Goal: Task Accomplishment & Management: Use online tool/utility

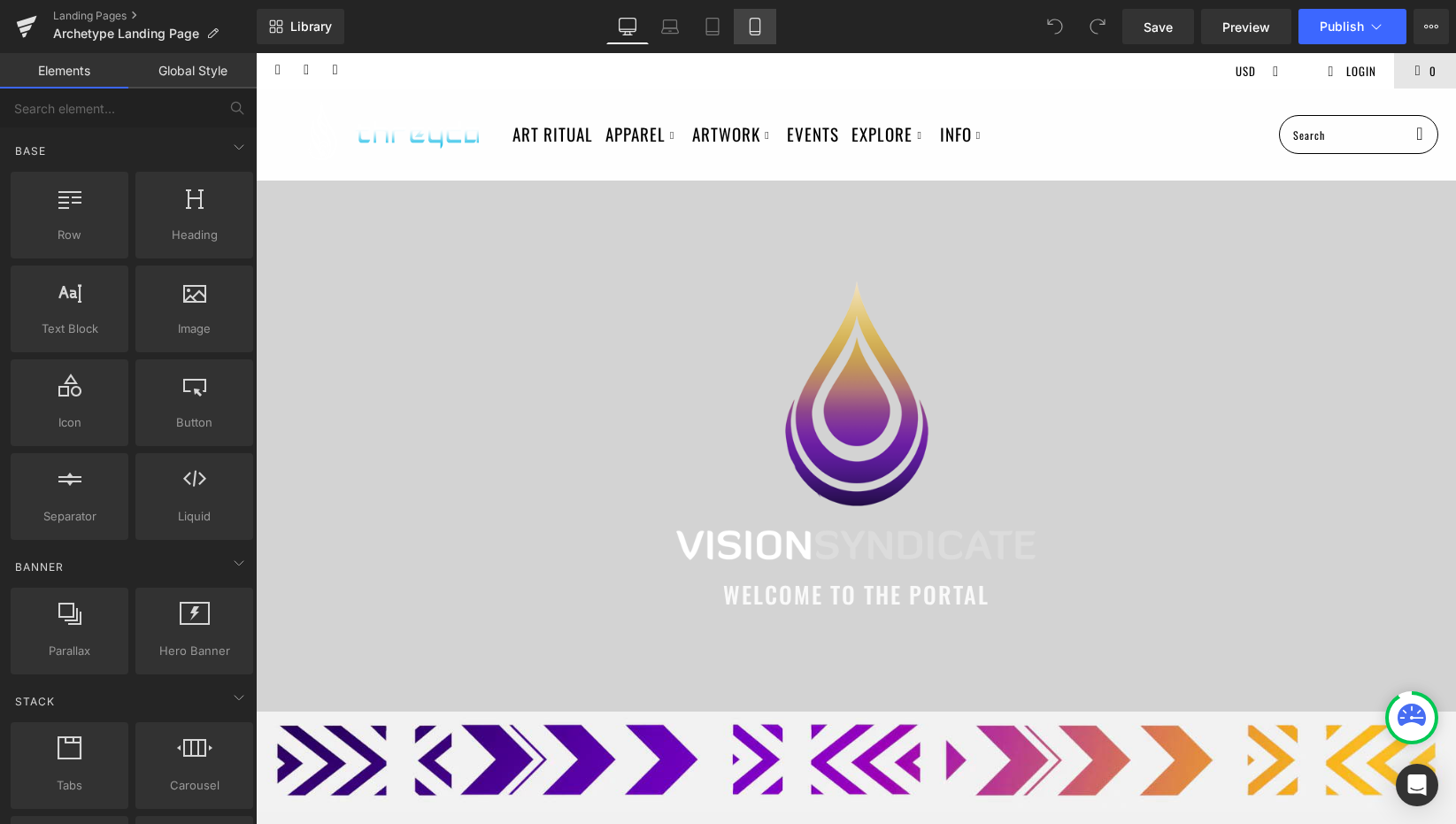
click at [758, 35] on link "Mobile" at bounding box center [754, 26] width 42 height 35
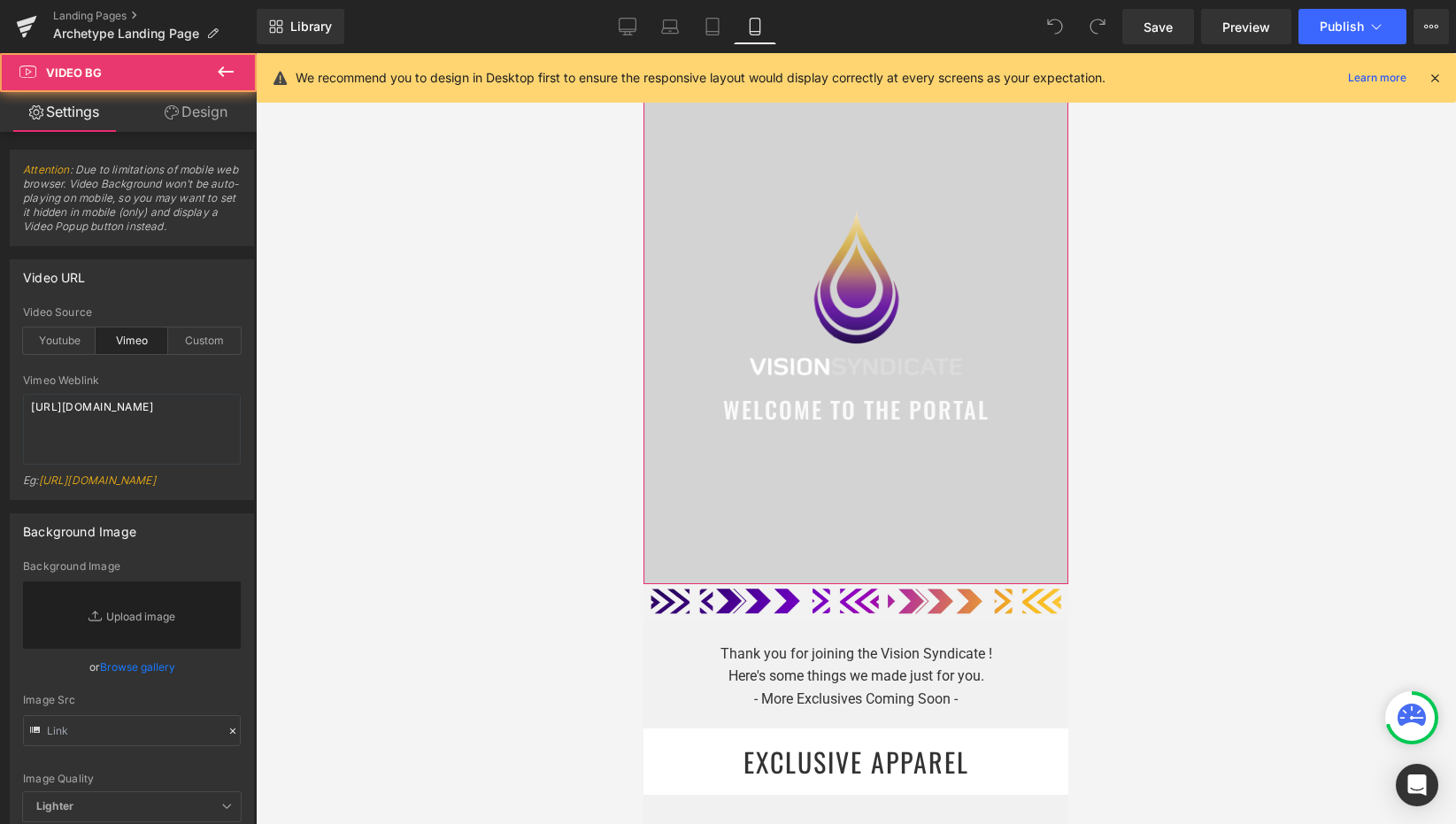
click at [822, 158] on div at bounding box center [855, 319] width 425 height 531
click at [1433, 73] on icon at bounding box center [1435, 78] width 16 height 16
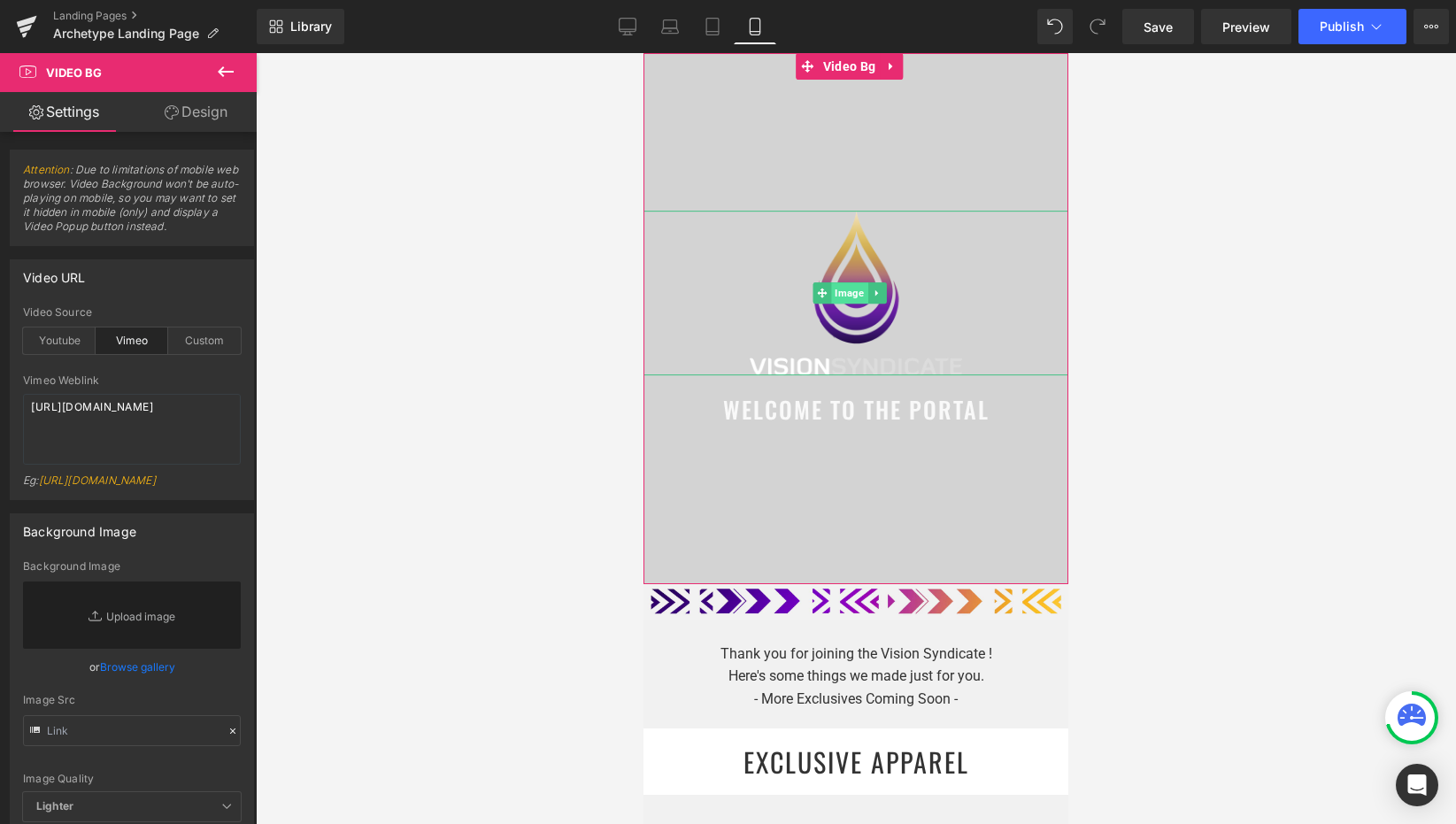
click at [853, 291] on span "Image" at bounding box center [849, 294] width 36 height 22
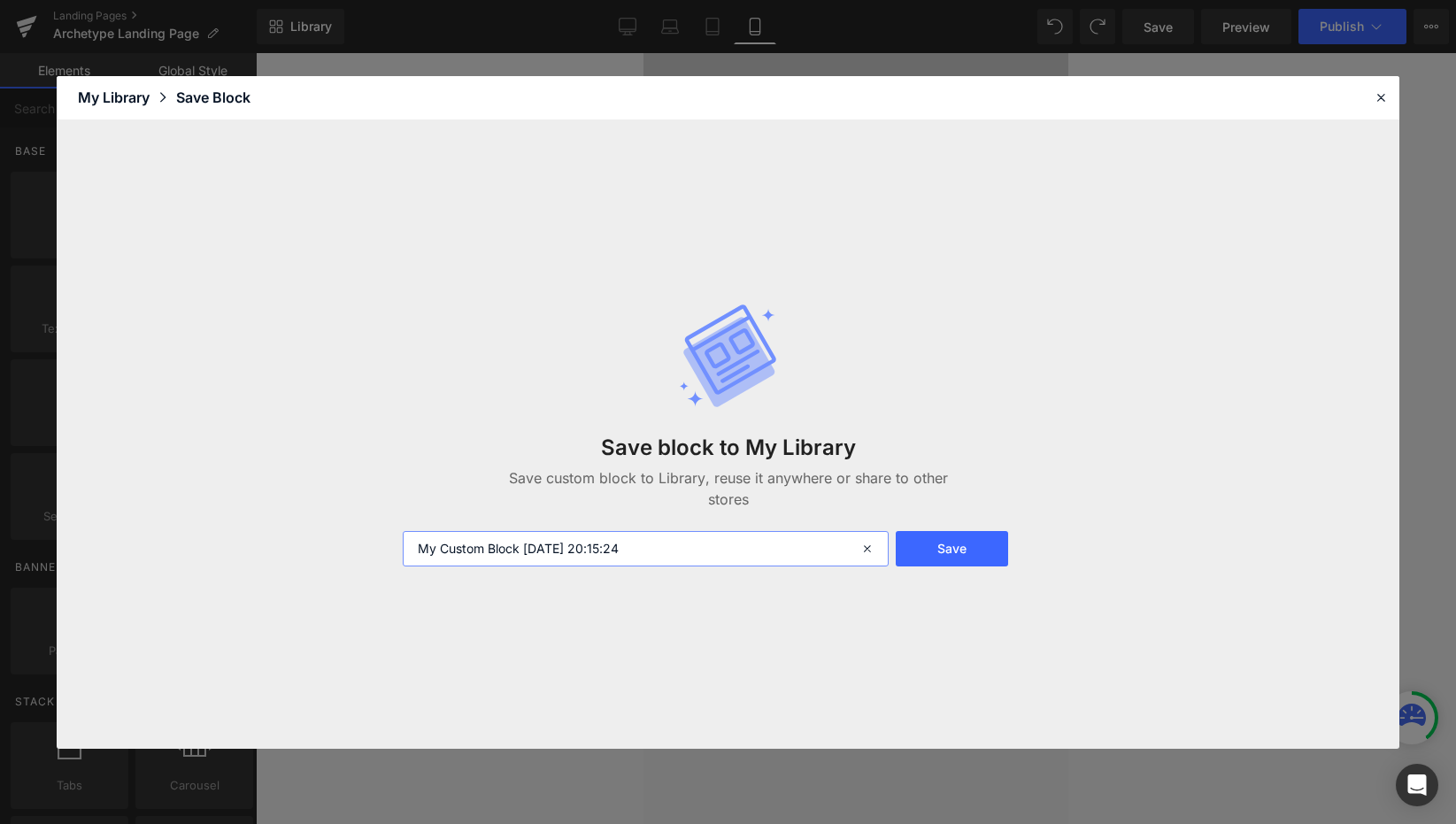
click at [837, 531] on input "My Custom Block 2025-08-21 20:15:24" at bounding box center [646, 548] width 486 height 35
type input "videobg"
click at [965, 538] on button "Save" at bounding box center [951, 548] width 111 height 35
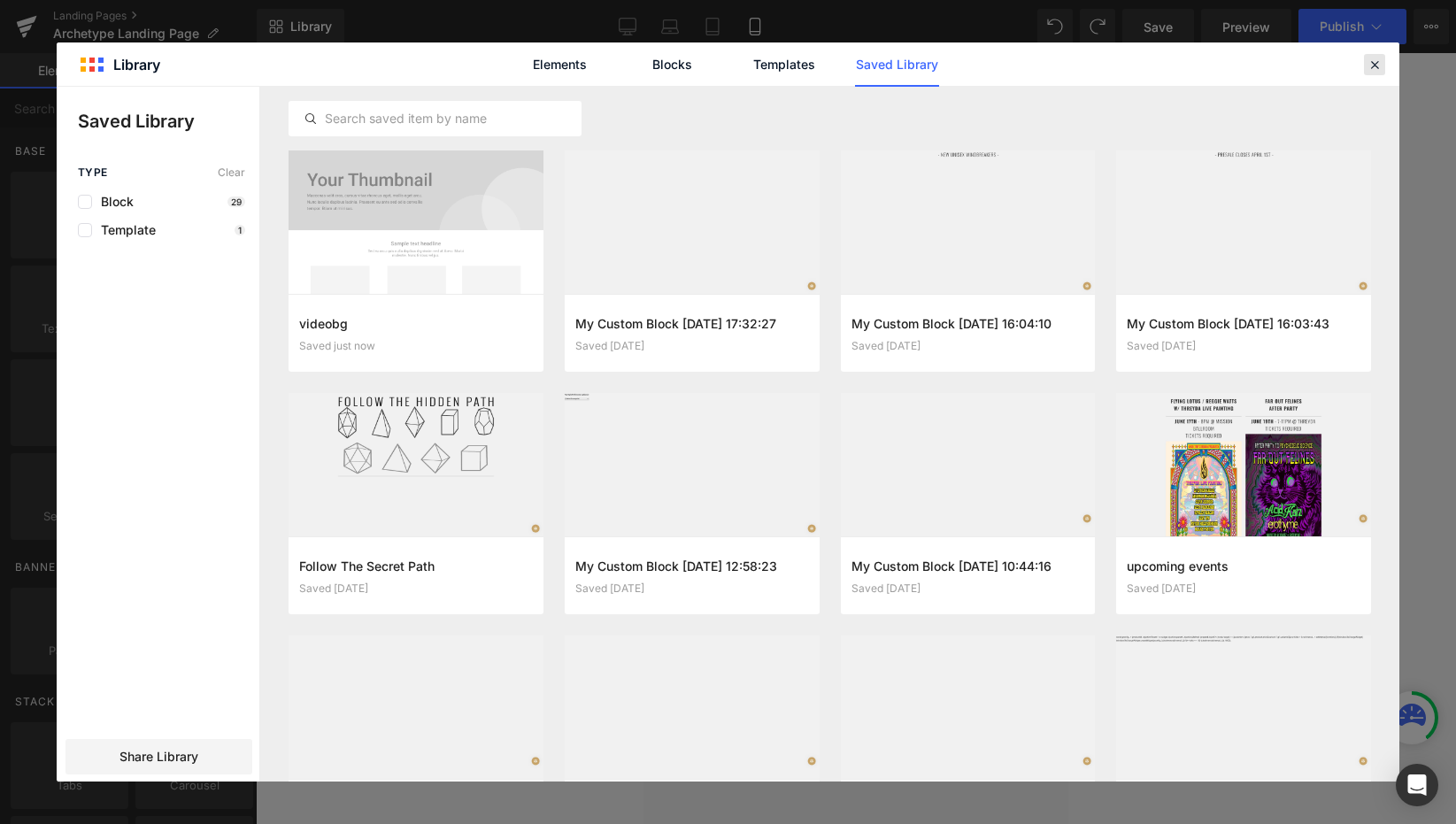
click at [1370, 54] on div at bounding box center [1375, 65] width 22 height 22
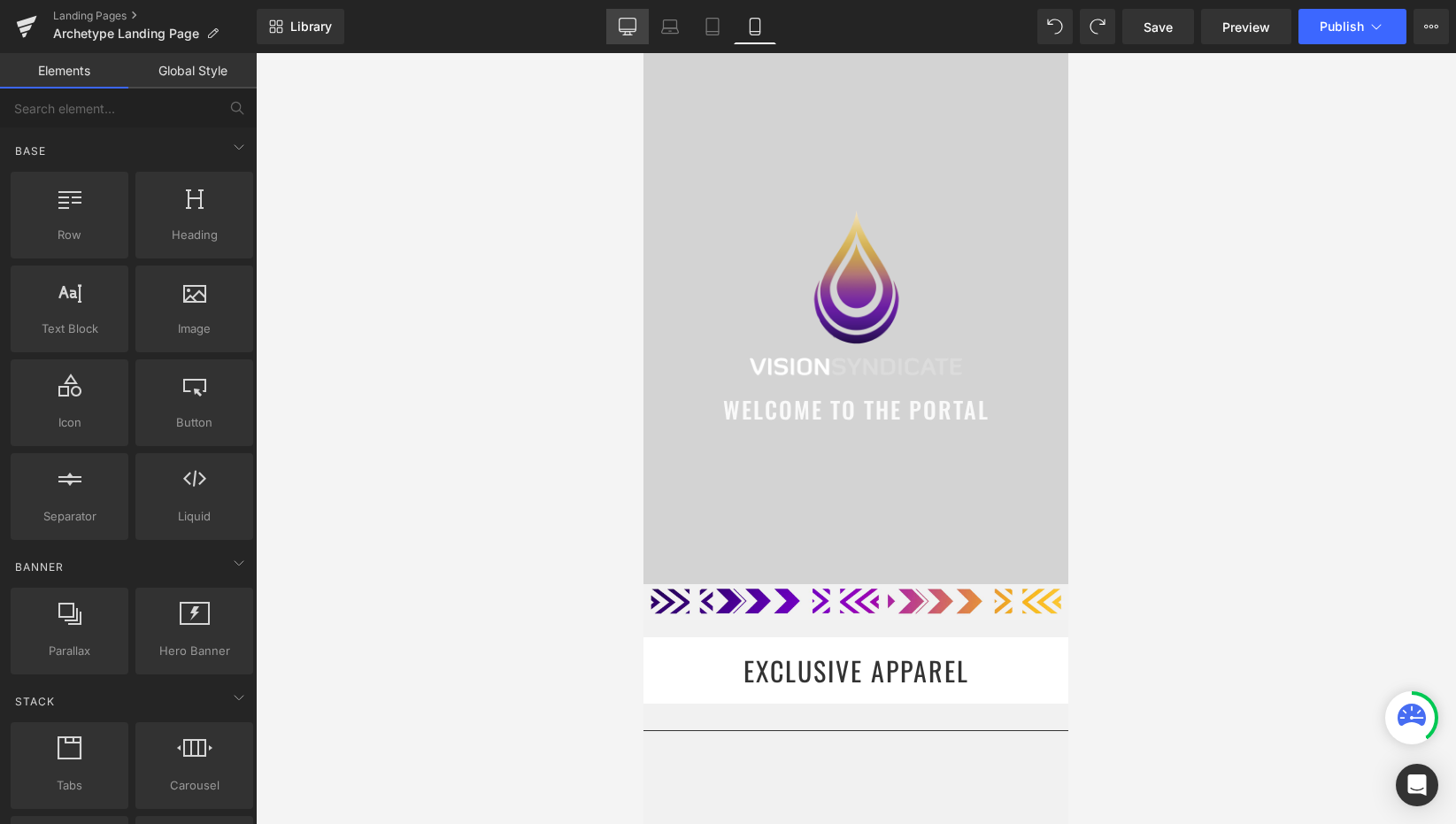
click at [621, 12] on link "Desktop" at bounding box center [627, 26] width 42 height 35
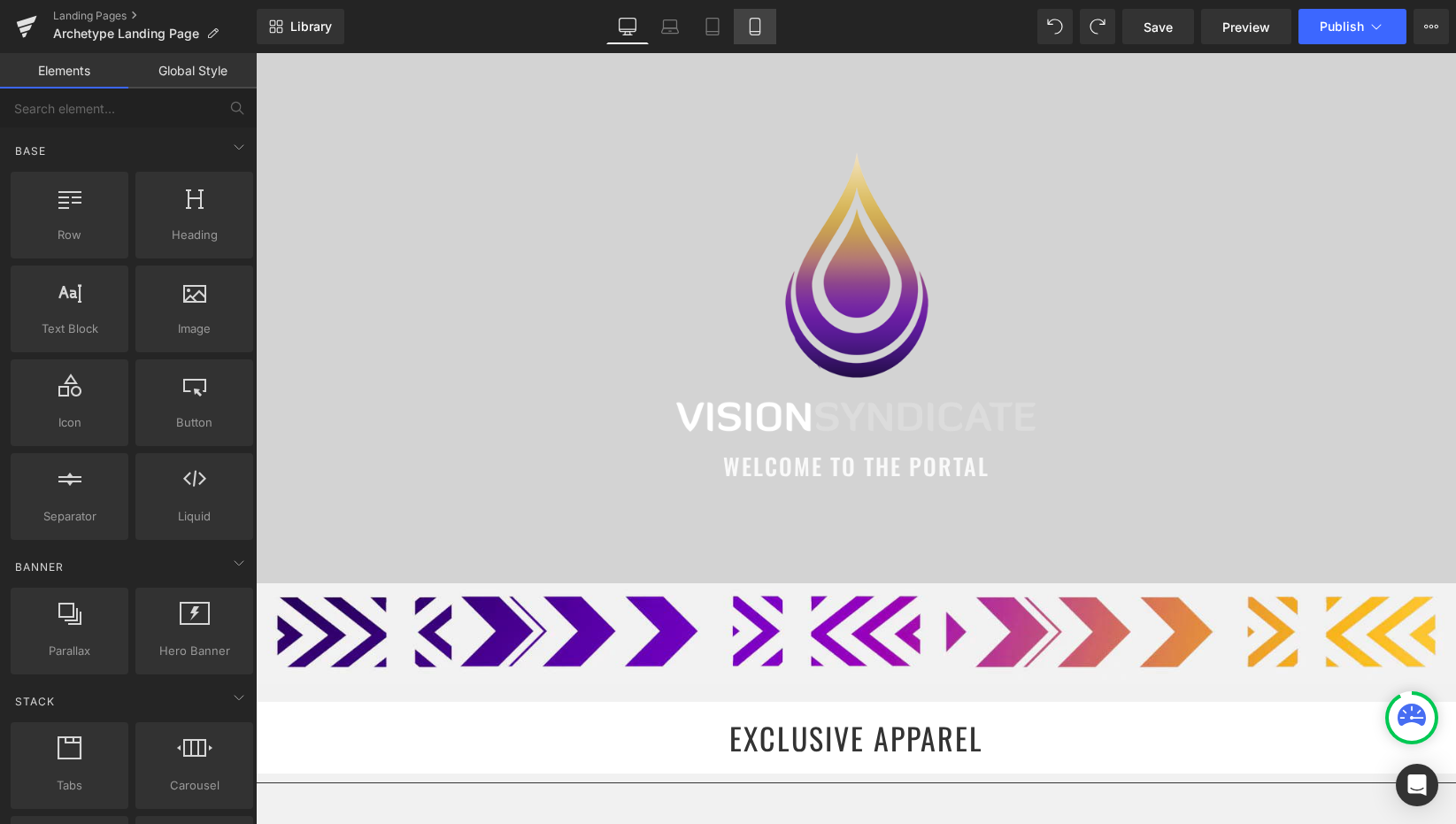
click at [747, 22] on icon at bounding box center [755, 27] width 18 height 18
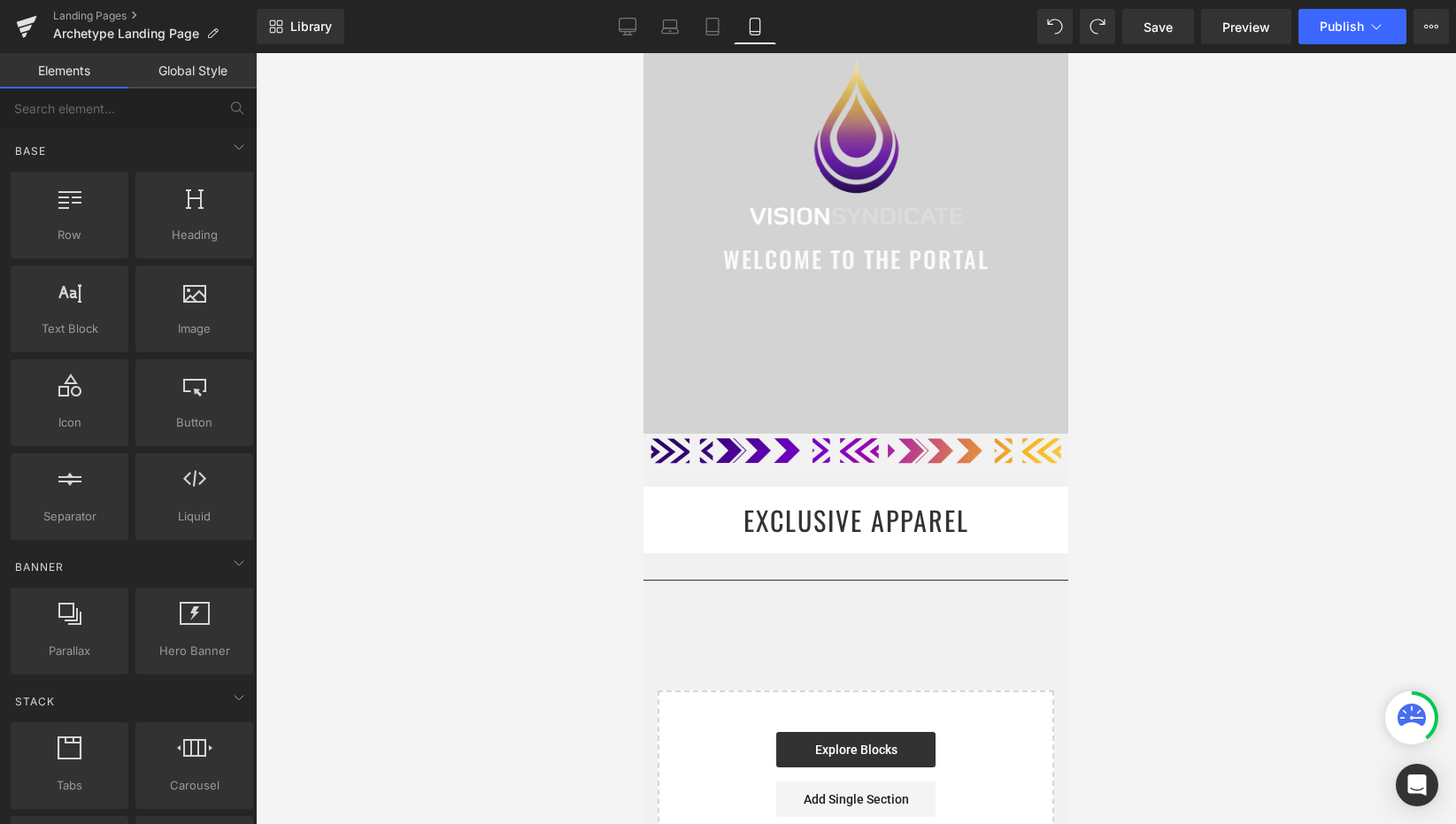
scroll to position [0, 0]
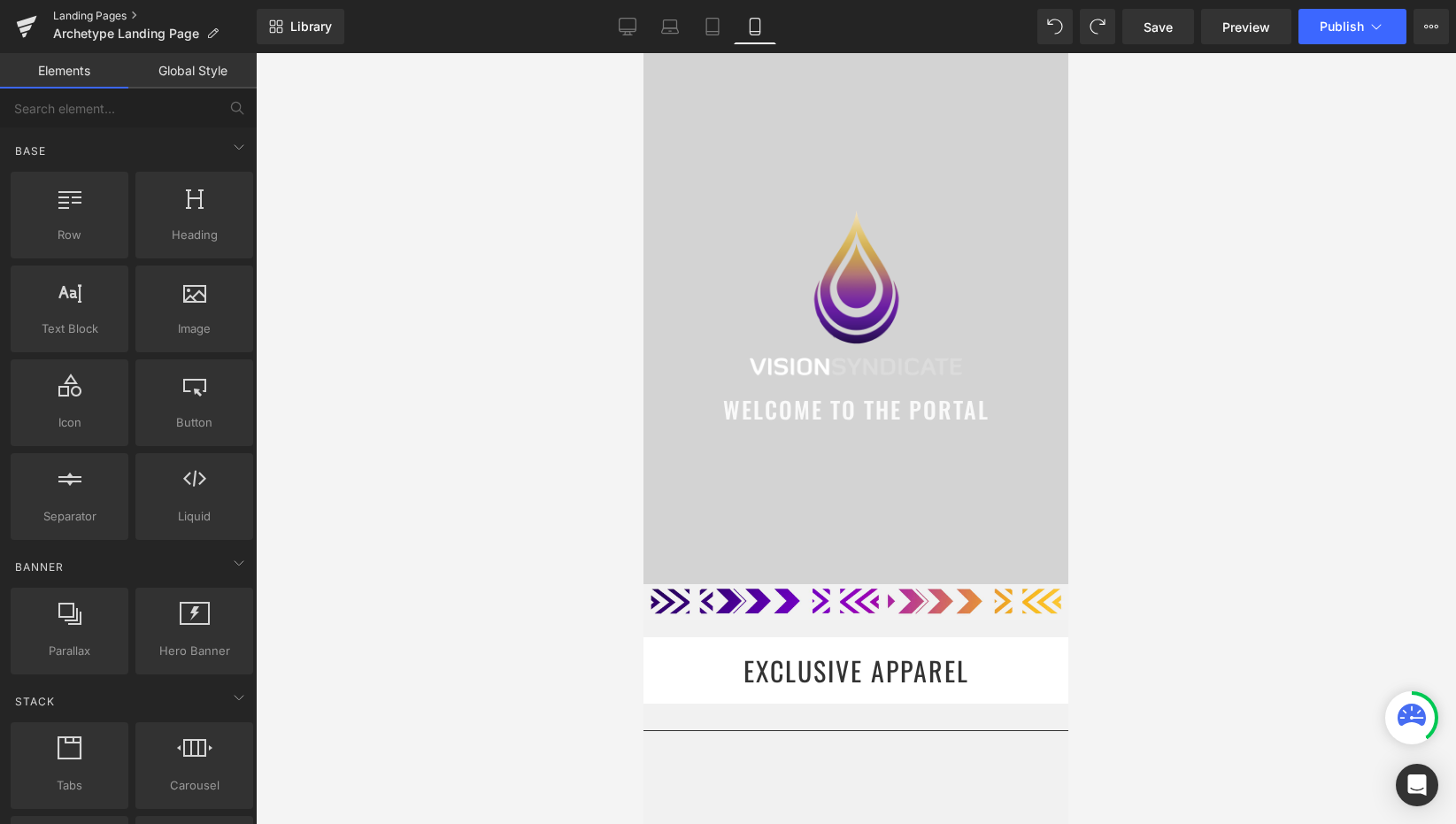
click at [76, 15] on link "Landing Pages" at bounding box center [154, 16] width 203 height 14
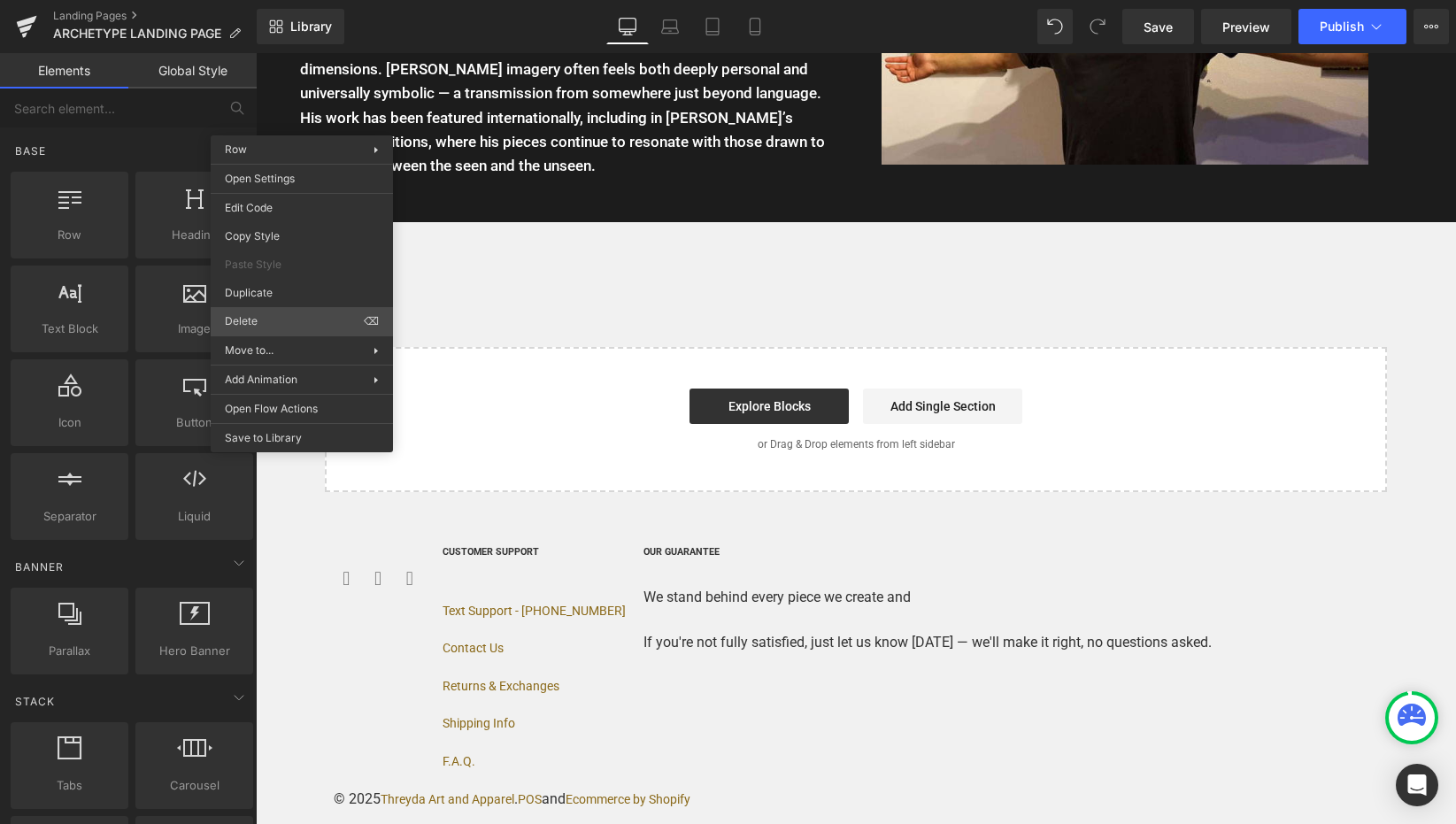
scroll to position [3930, 0]
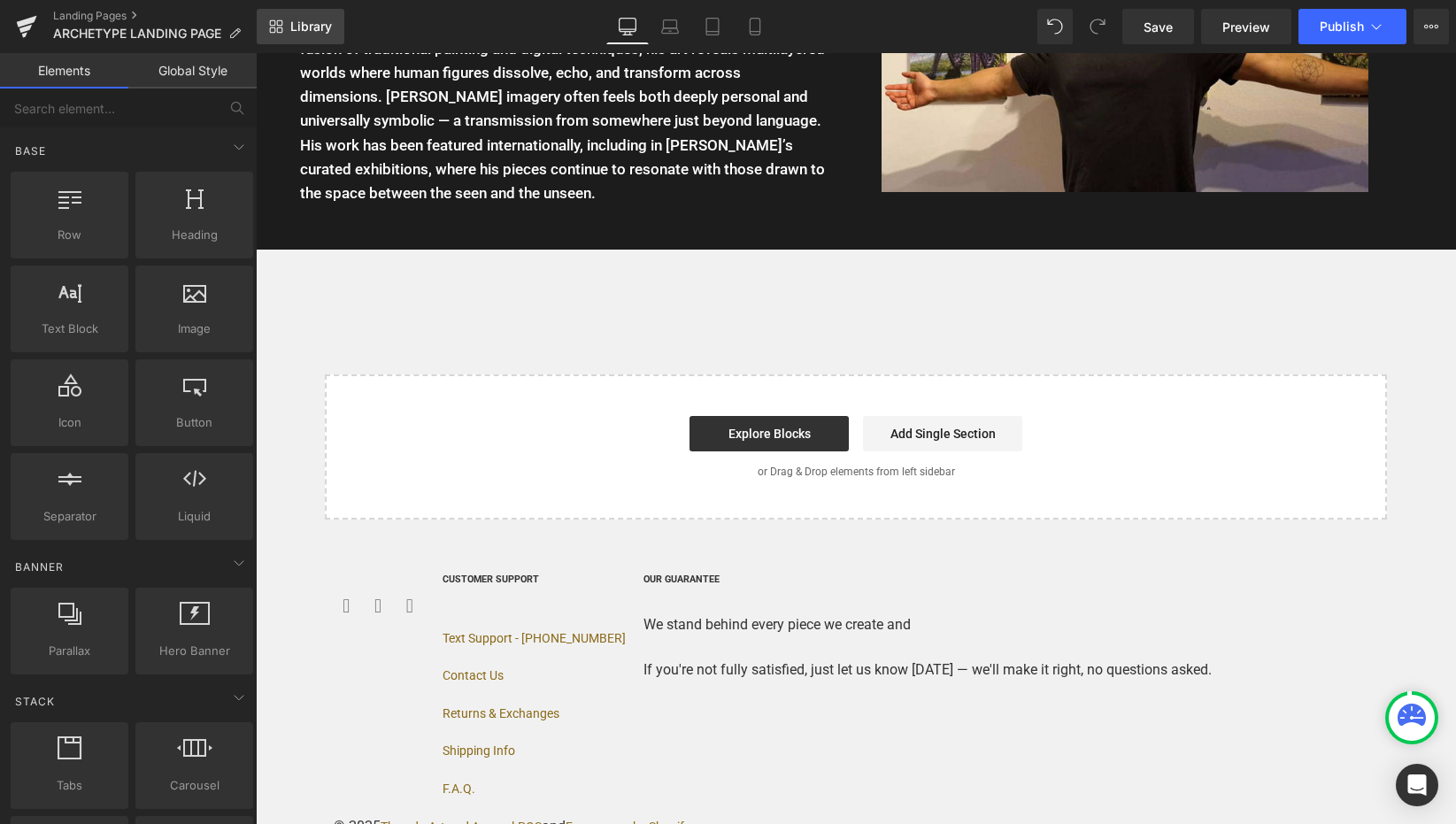
click at [314, 37] on link "Library" at bounding box center [300, 26] width 88 height 35
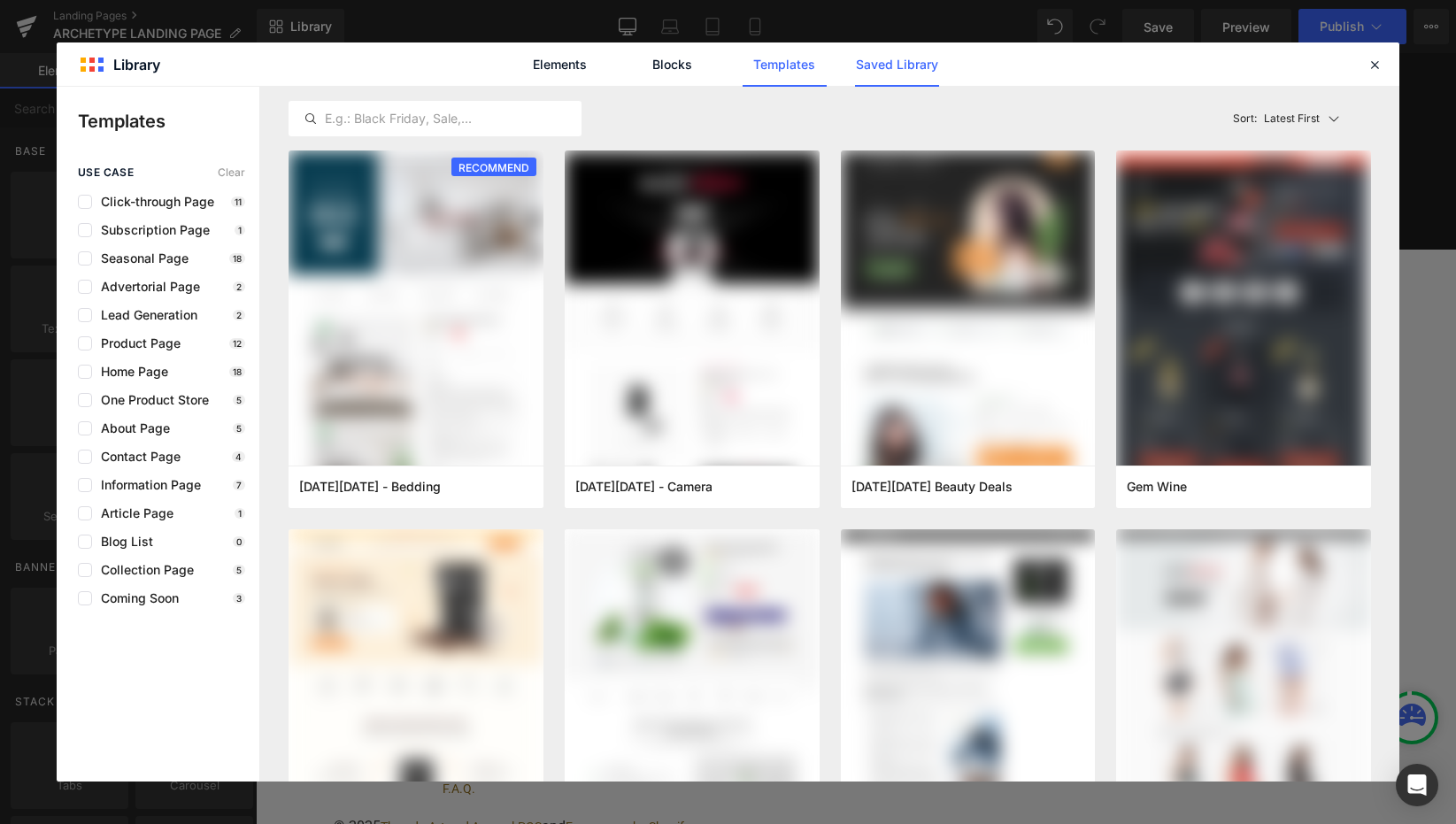
click at [868, 63] on link "Saved Library" at bounding box center [897, 64] width 84 height 44
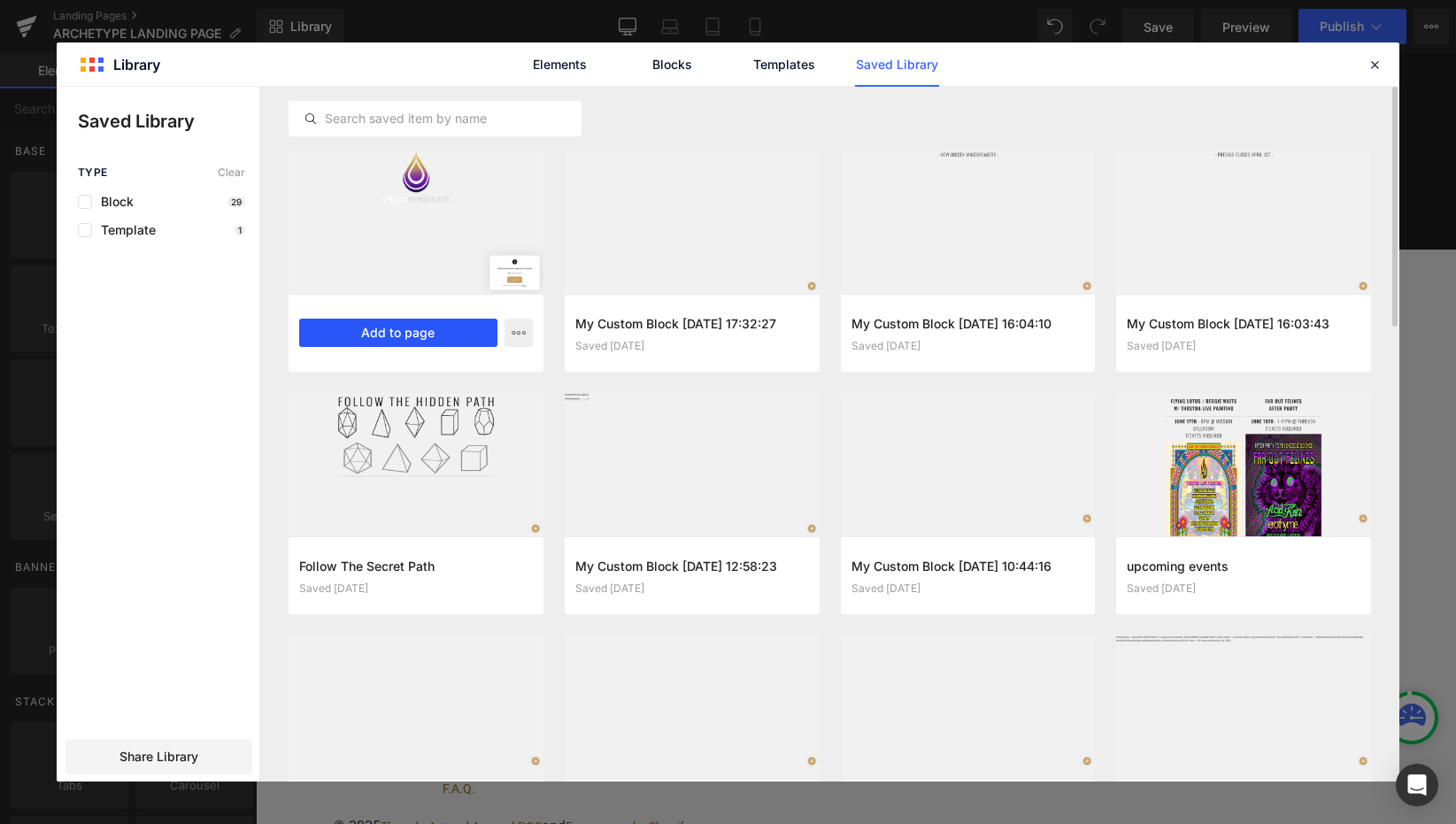
click at [444, 323] on button "Add to page" at bounding box center [397, 332] width 198 height 28
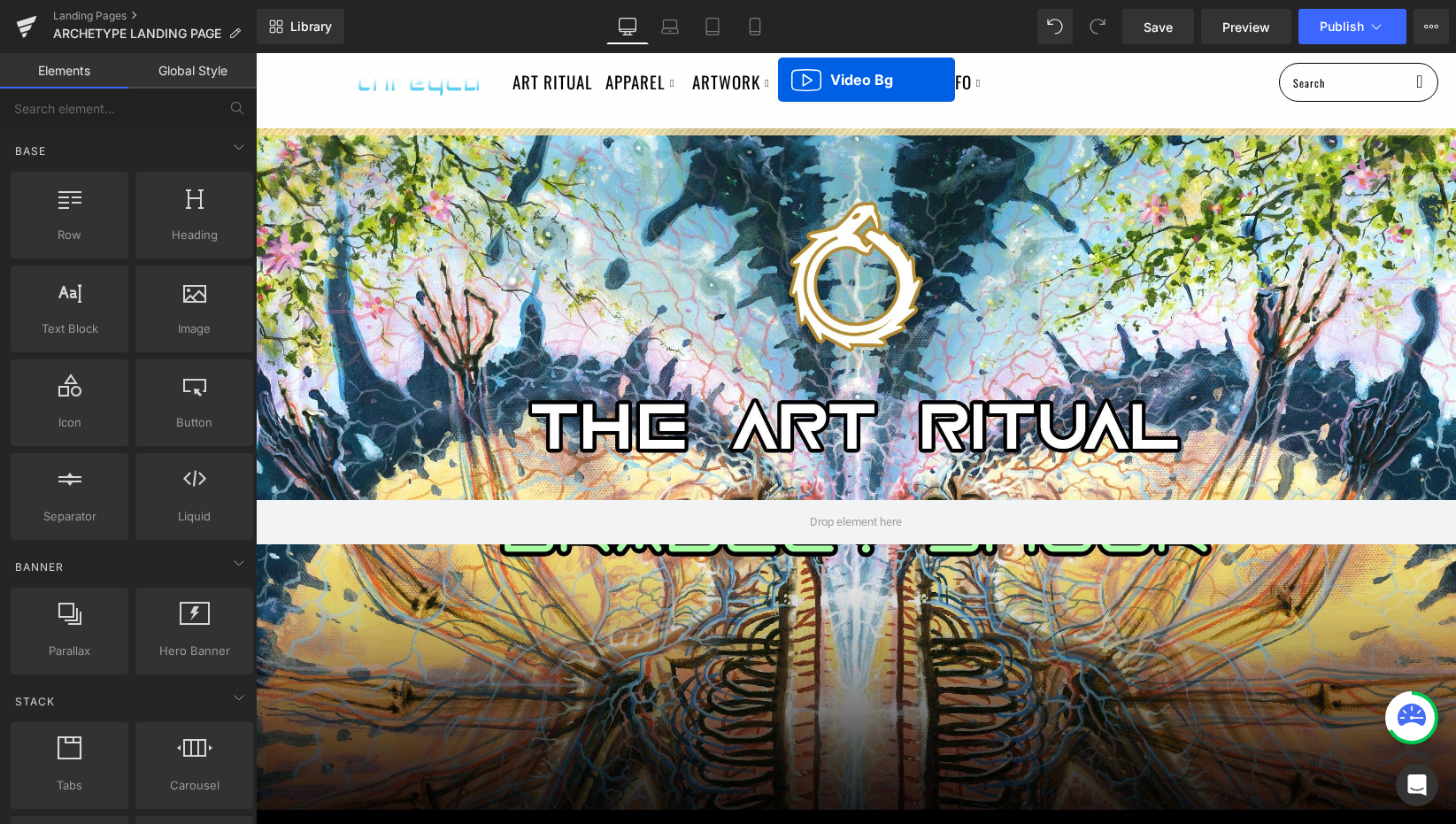
scroll to position [0, 0]
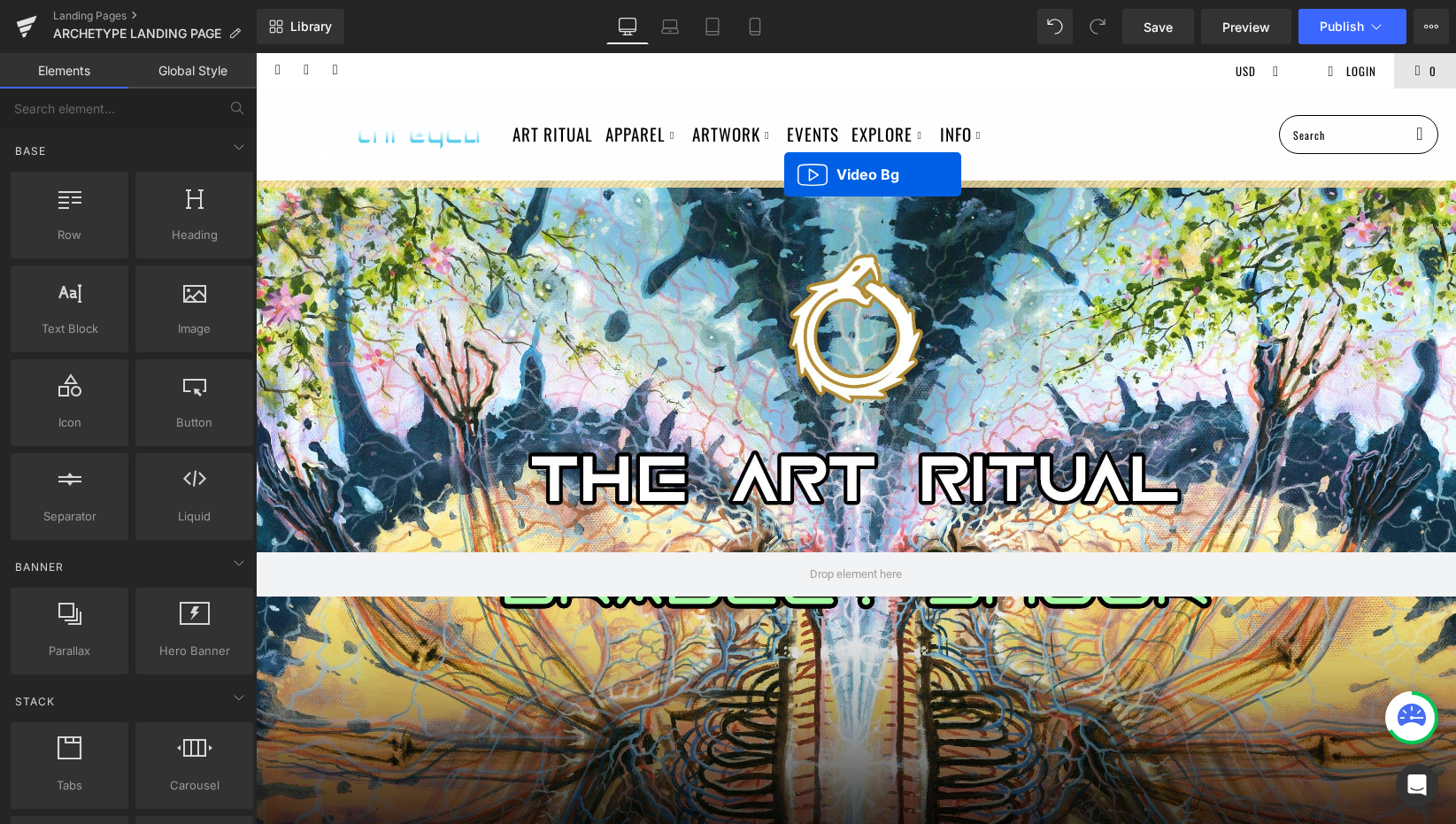
drag, startPoint x: 807, startPoint y: 187, endPoint x: 785, endPoint y: 180, distance: 23.1
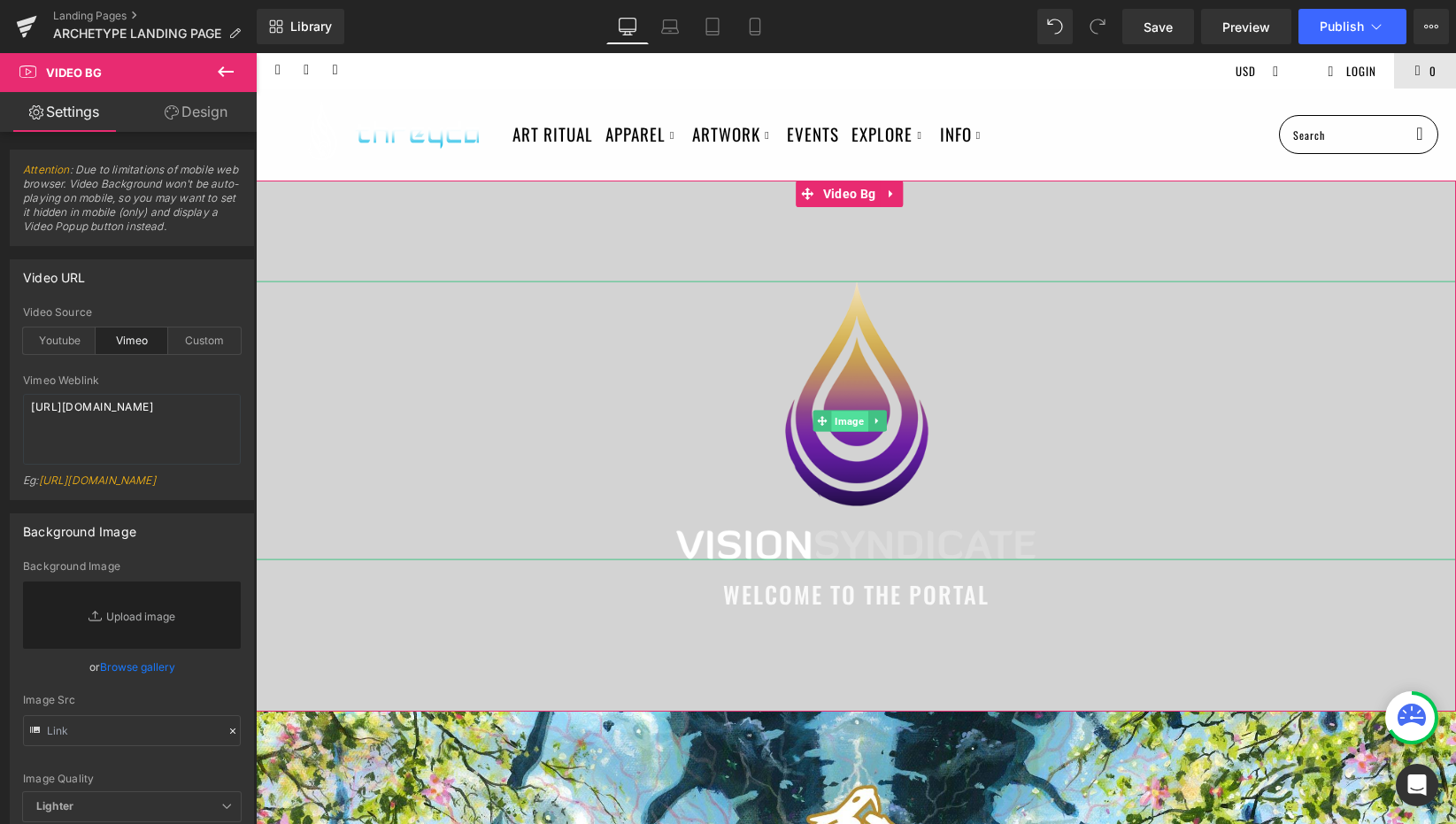
click at [854, 420] on span "Image" at bounding box center [849, 422] width 36 height 22
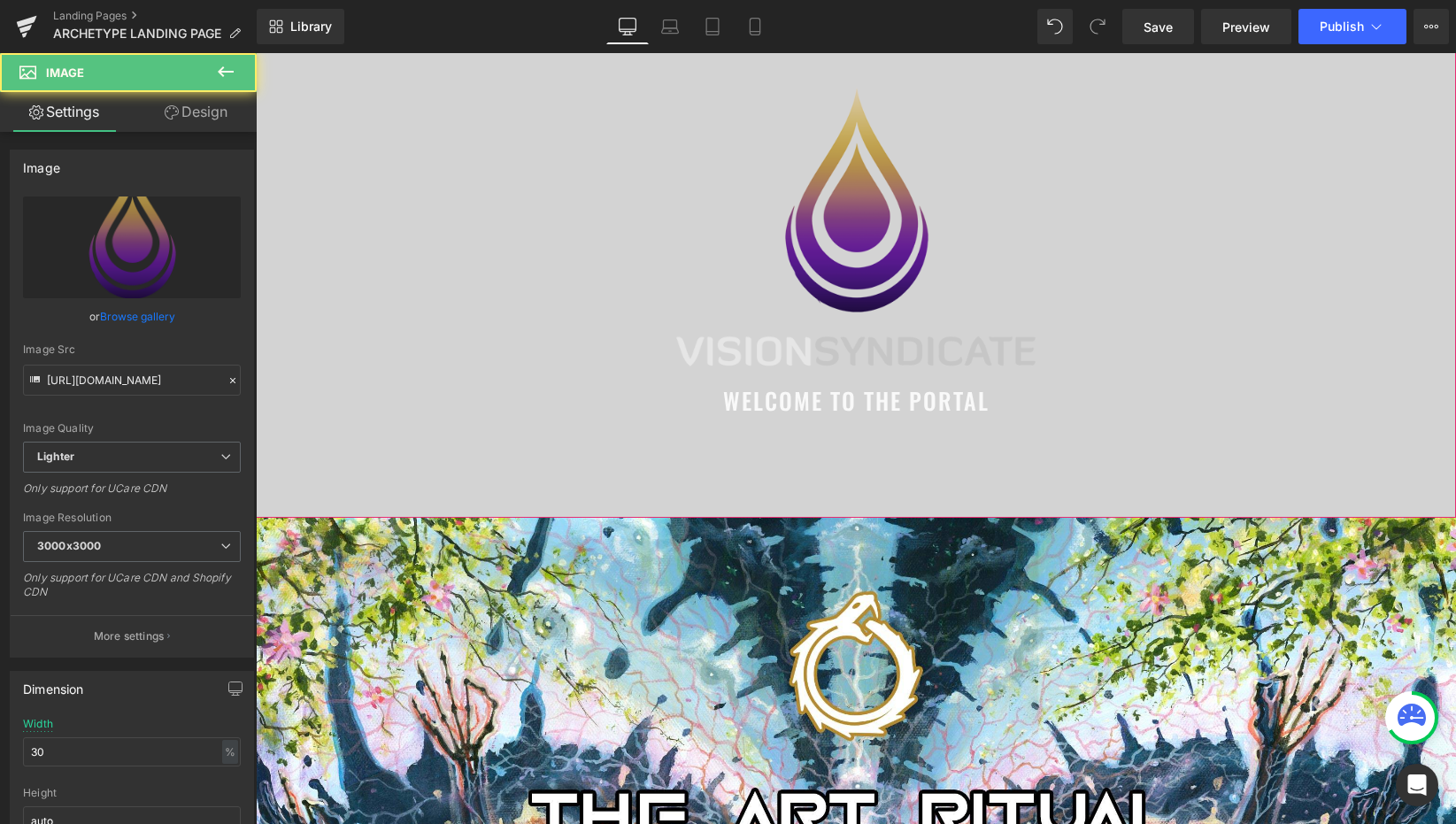
scroll to position [193, 0]
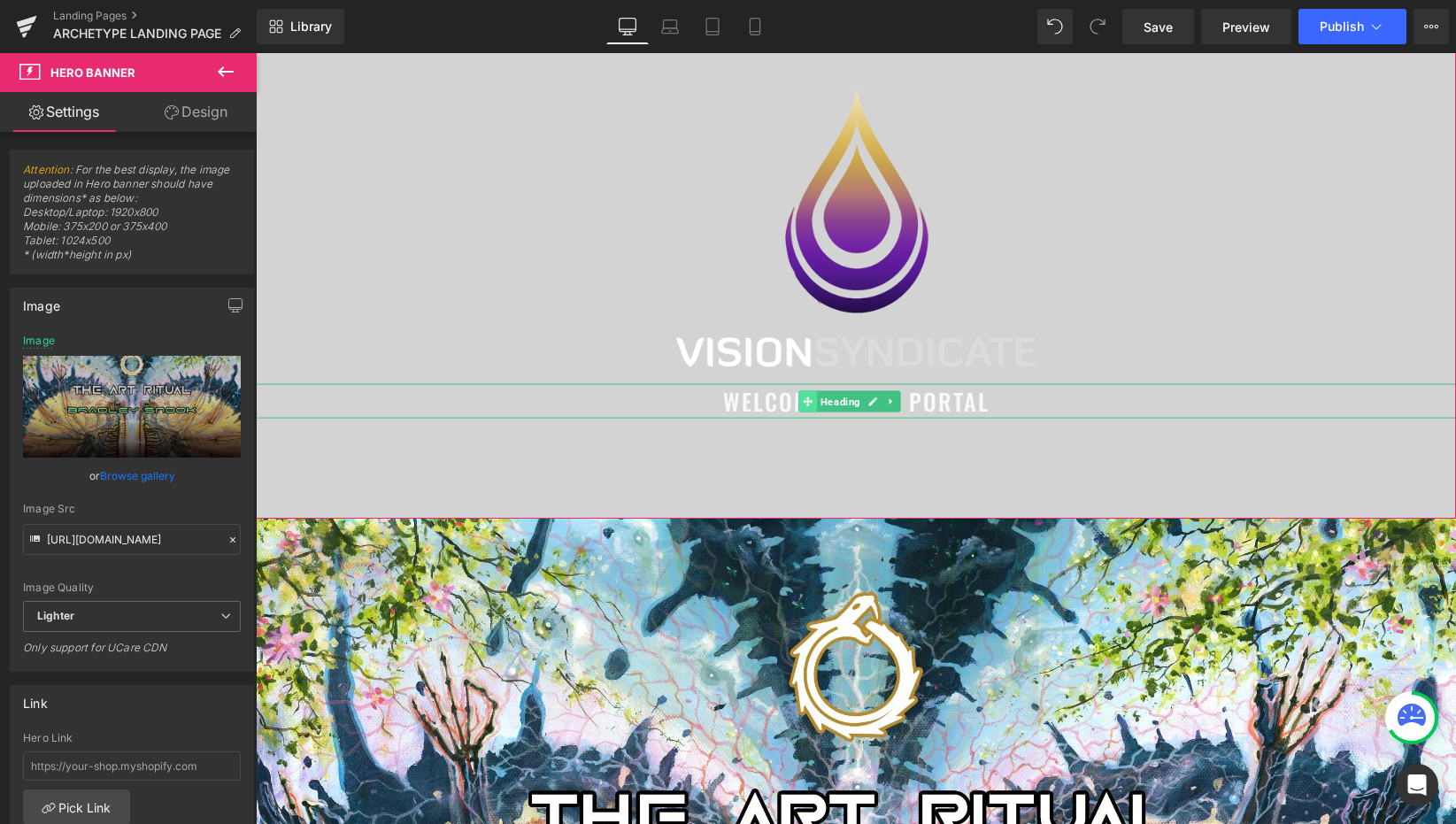
click at [809, 398] on icon at bounding box center [807, 401] width 10 height 11
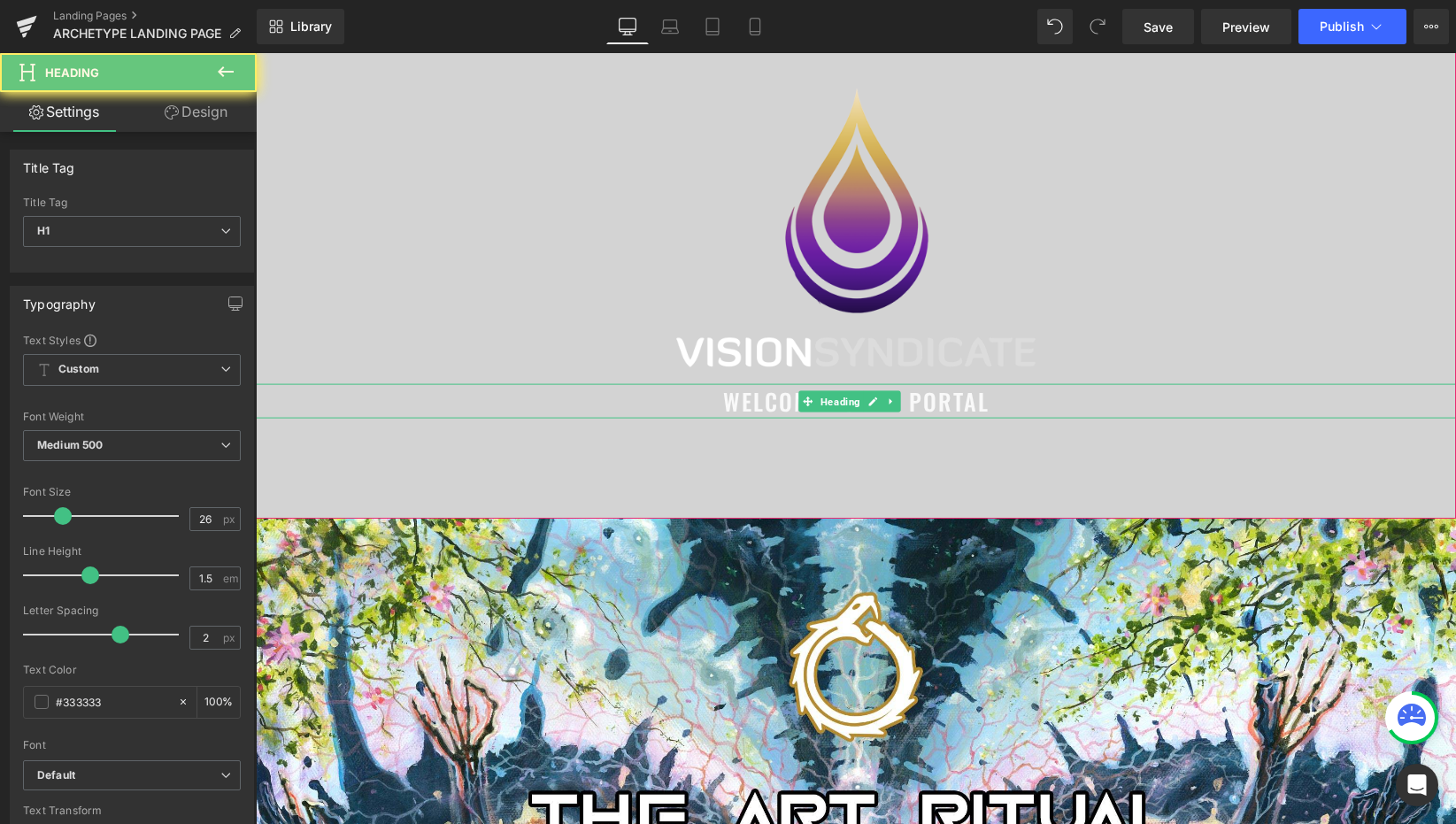
click at [770, 408] on span "WELCOME TO THE PORTAL" at bounding box center [856, 401] width 266 height 34
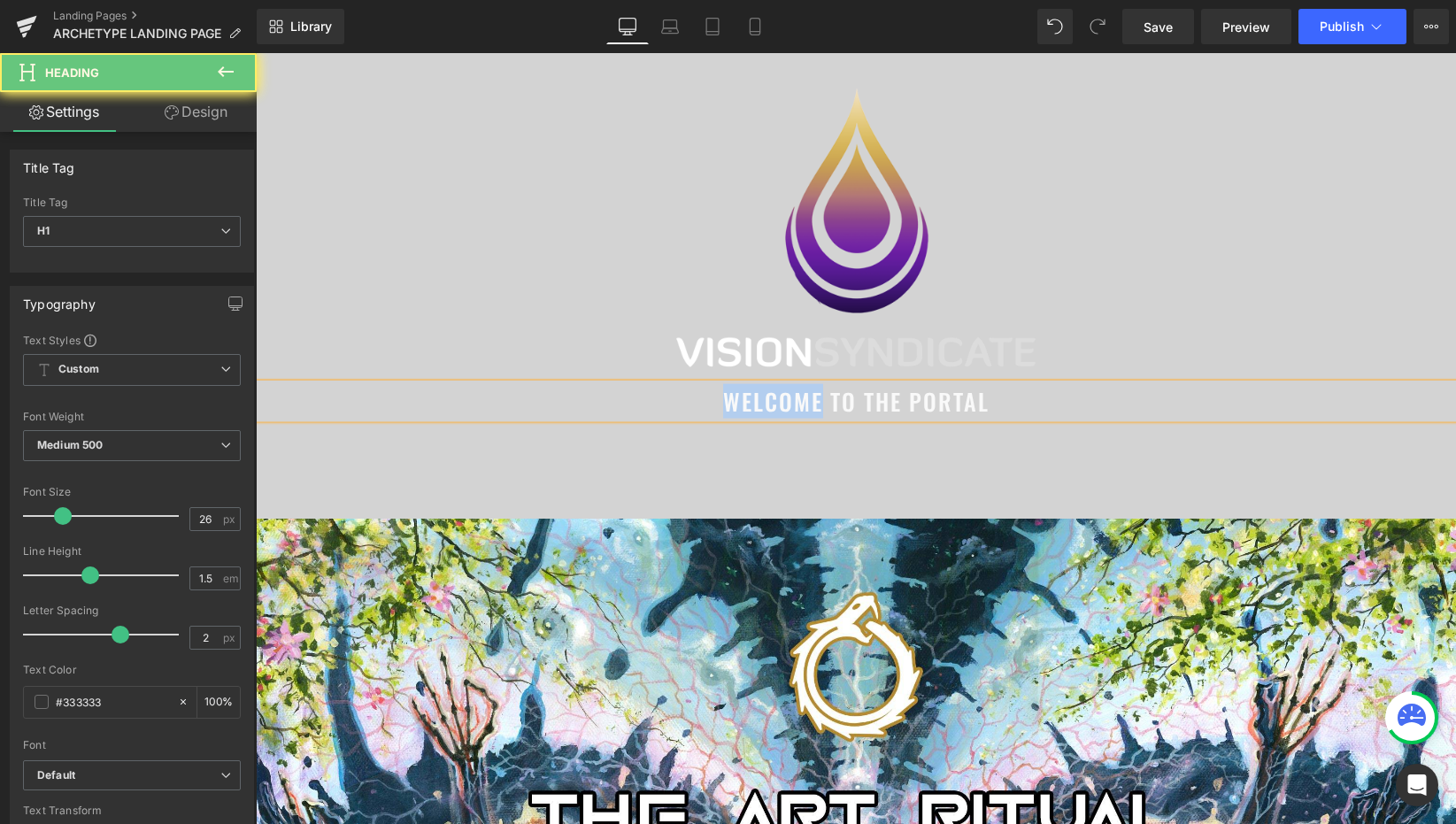
click at [770, 408] on span "WELCOME TO THE PORTAL" at bounding box center [856, 401] width 266 height 34
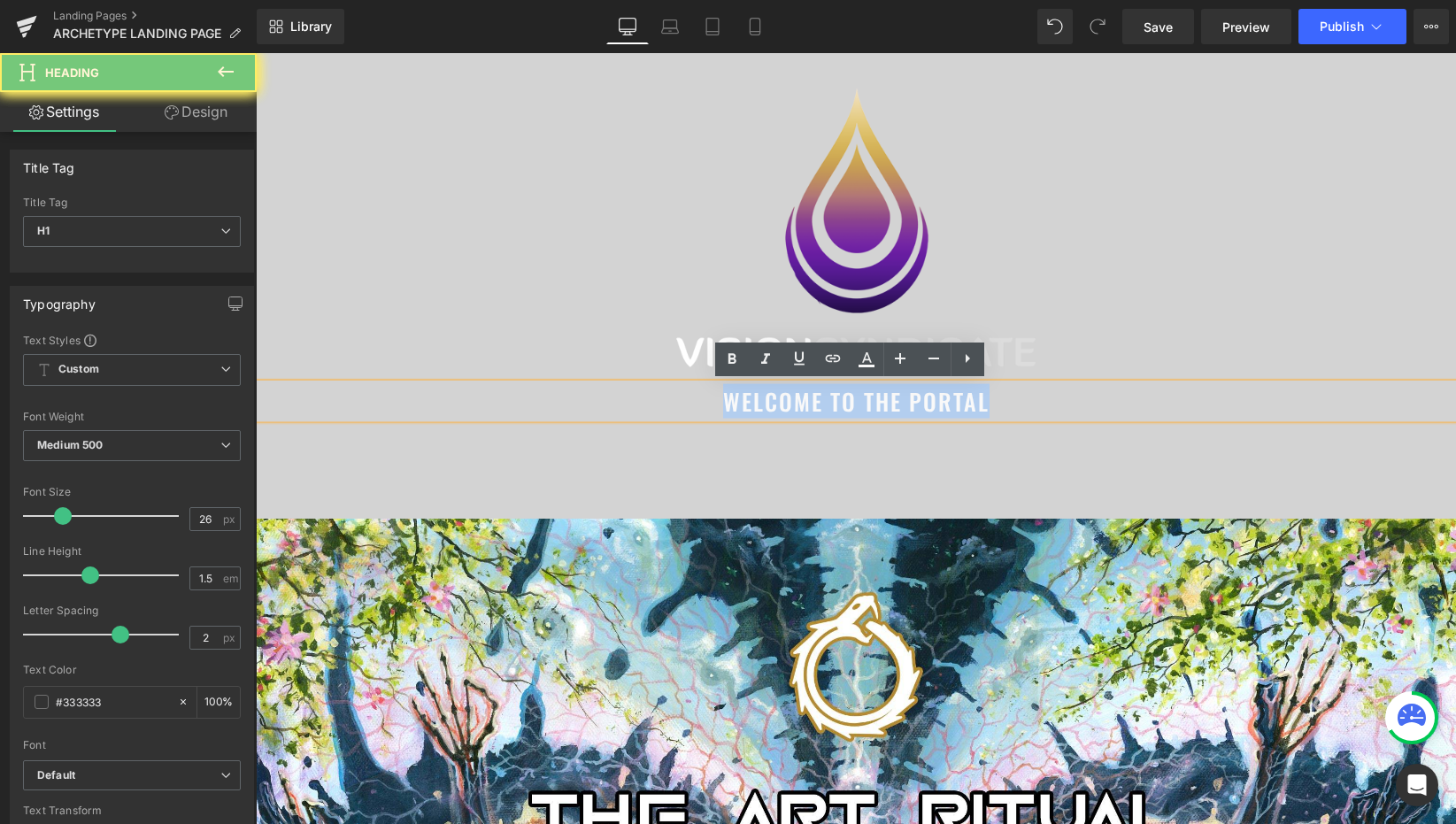
click at [770, 408] on span "WELCOME TO THE PORTAL" at bounding box center [856, 401] width 266 height 34
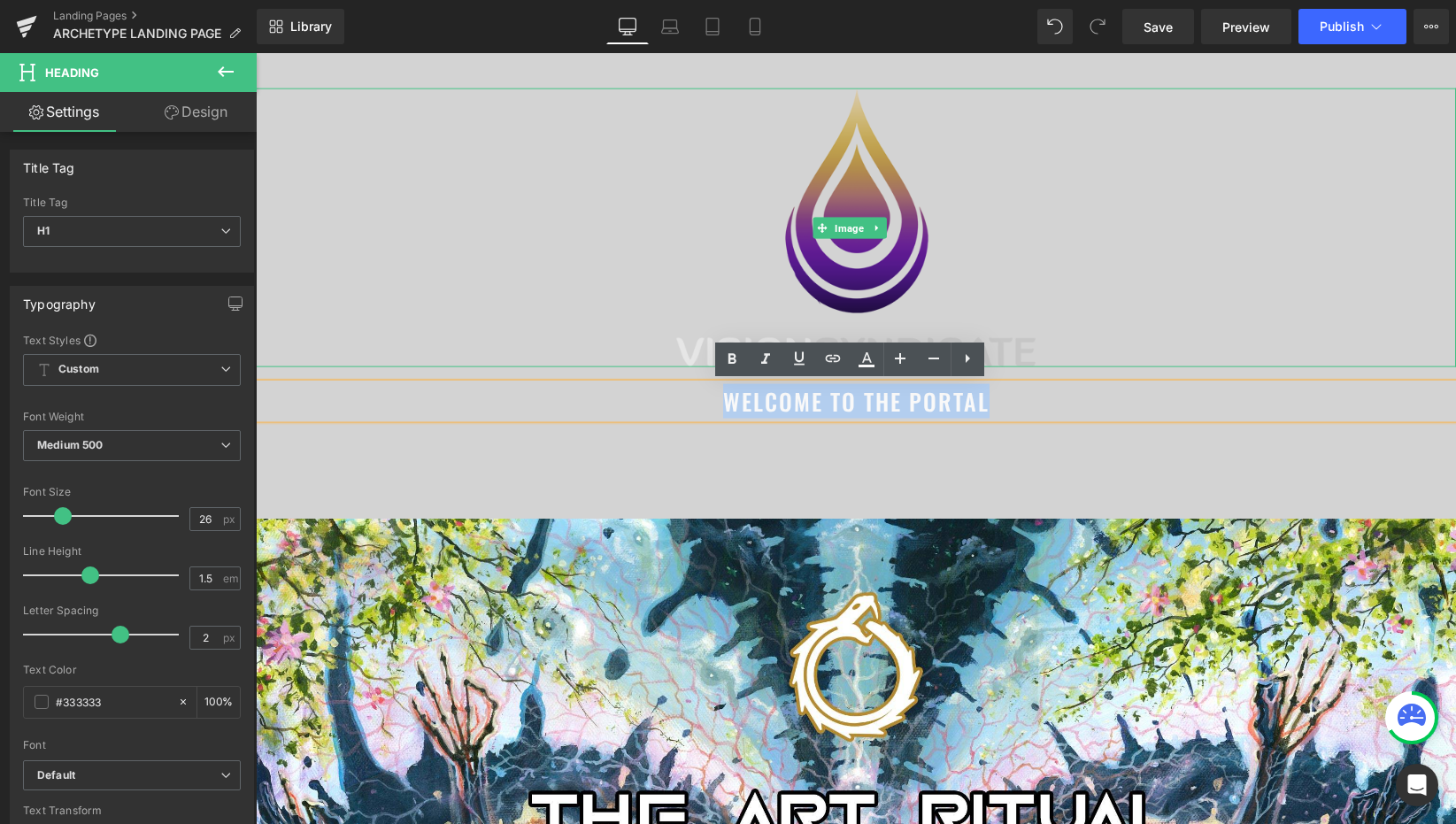
click at [1012, 348] on img at bounding box center [856, 228] width 360 height 279
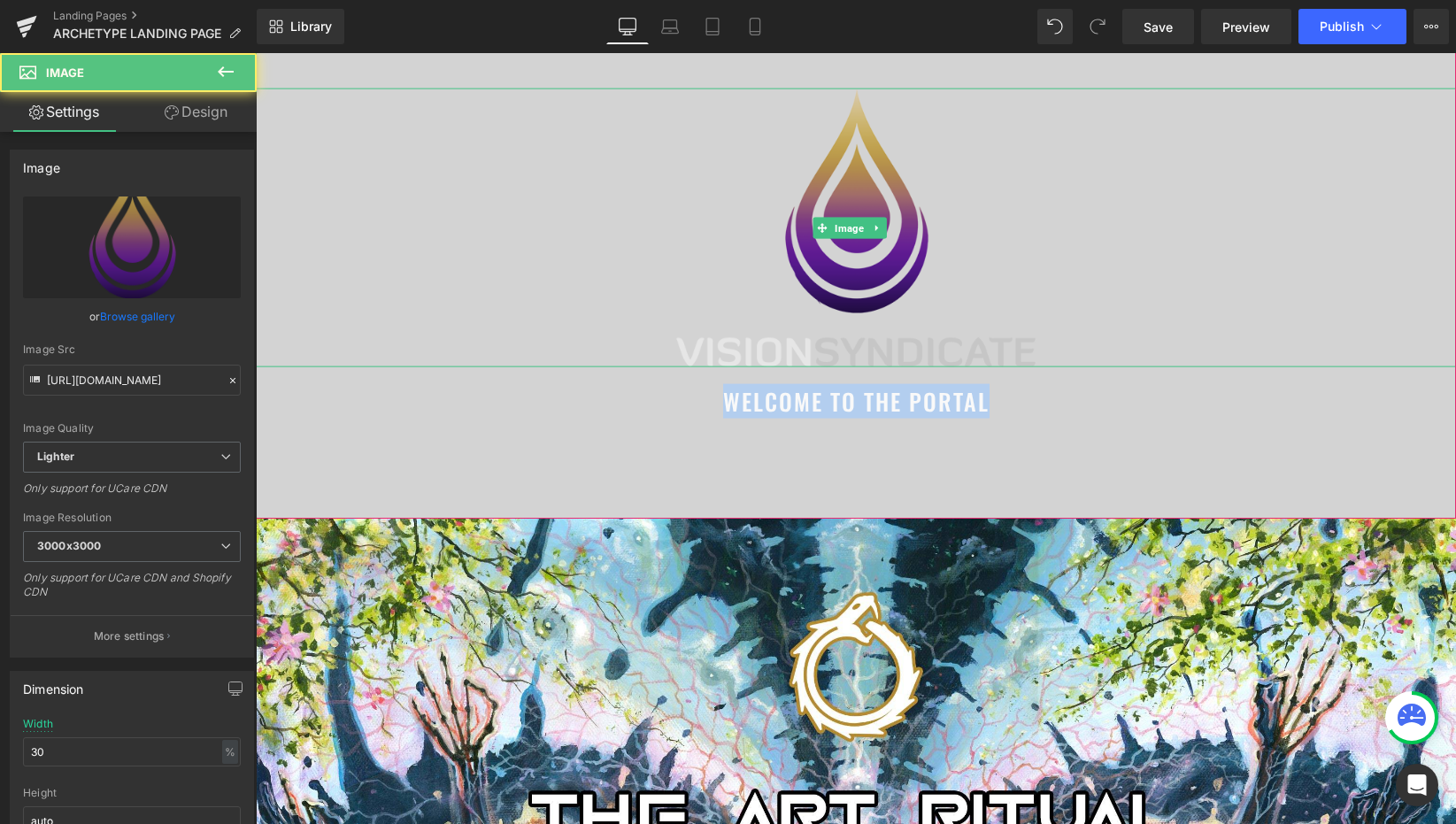
click at [1012, 348] on img at bounding box center [856, 228] width 360 height 279
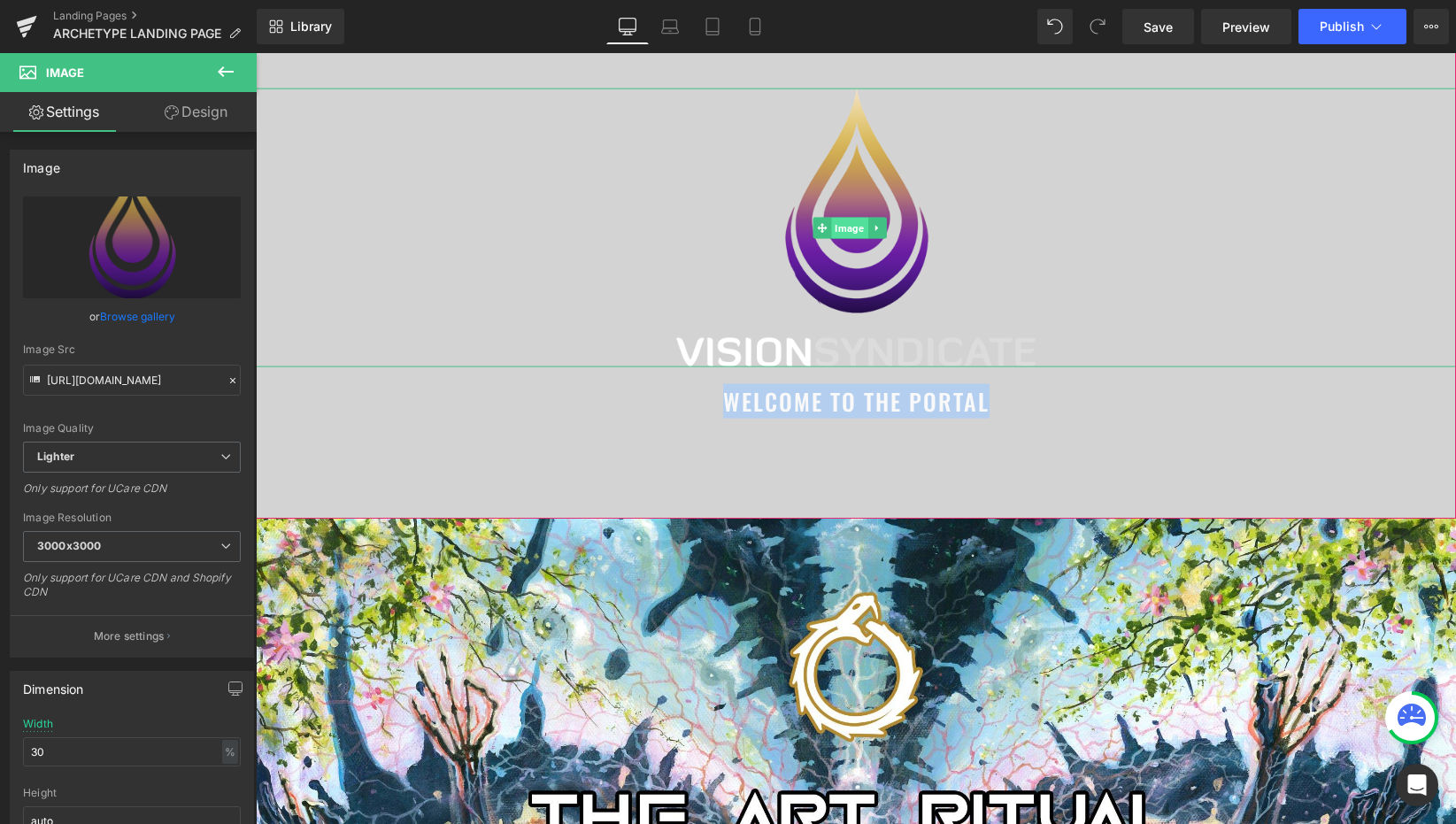
click at [857, 226] on span "Image" at bounding box center [849, 228] width 36 height 22
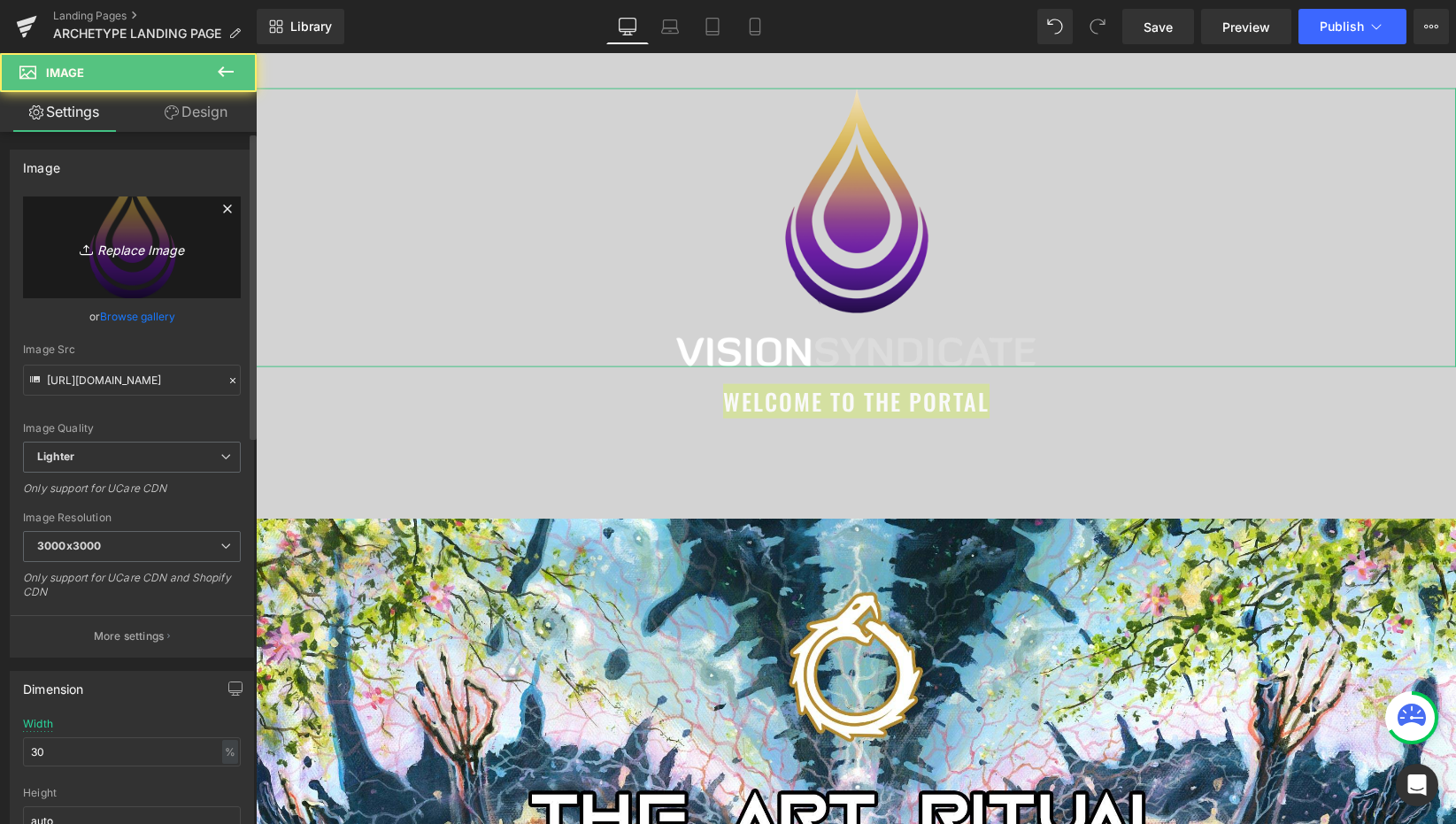
click at [156, 243] on icon "Replace Image" at bounding box center [132, 248] width 142 height 22
type input "C:\fakepath\Untitled-3.png"
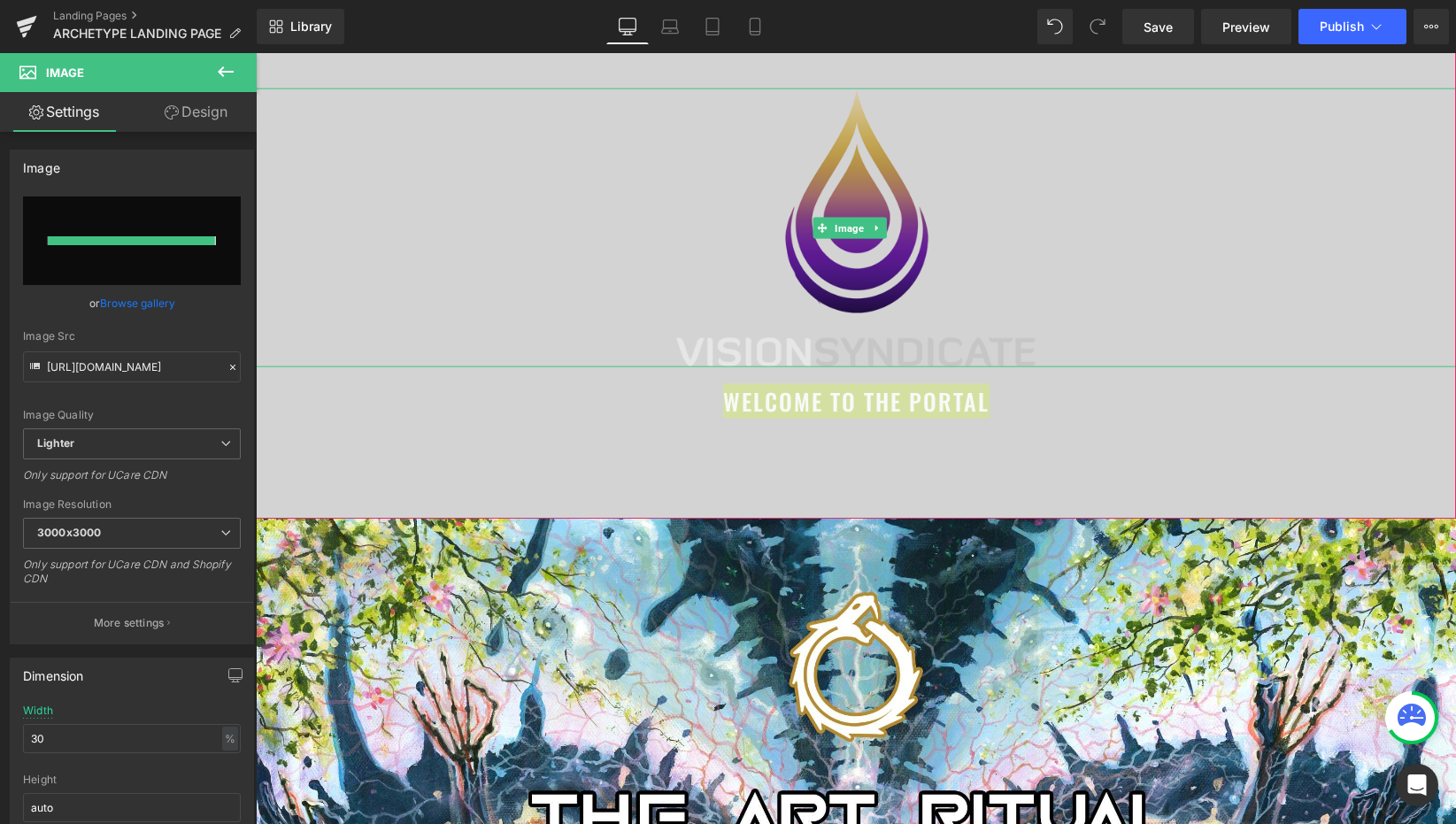
type input "https://ucarecdn.com/36b7efc9-4390-423e-ac60-520e8cb63e39/-/format/auto/-/previ…"
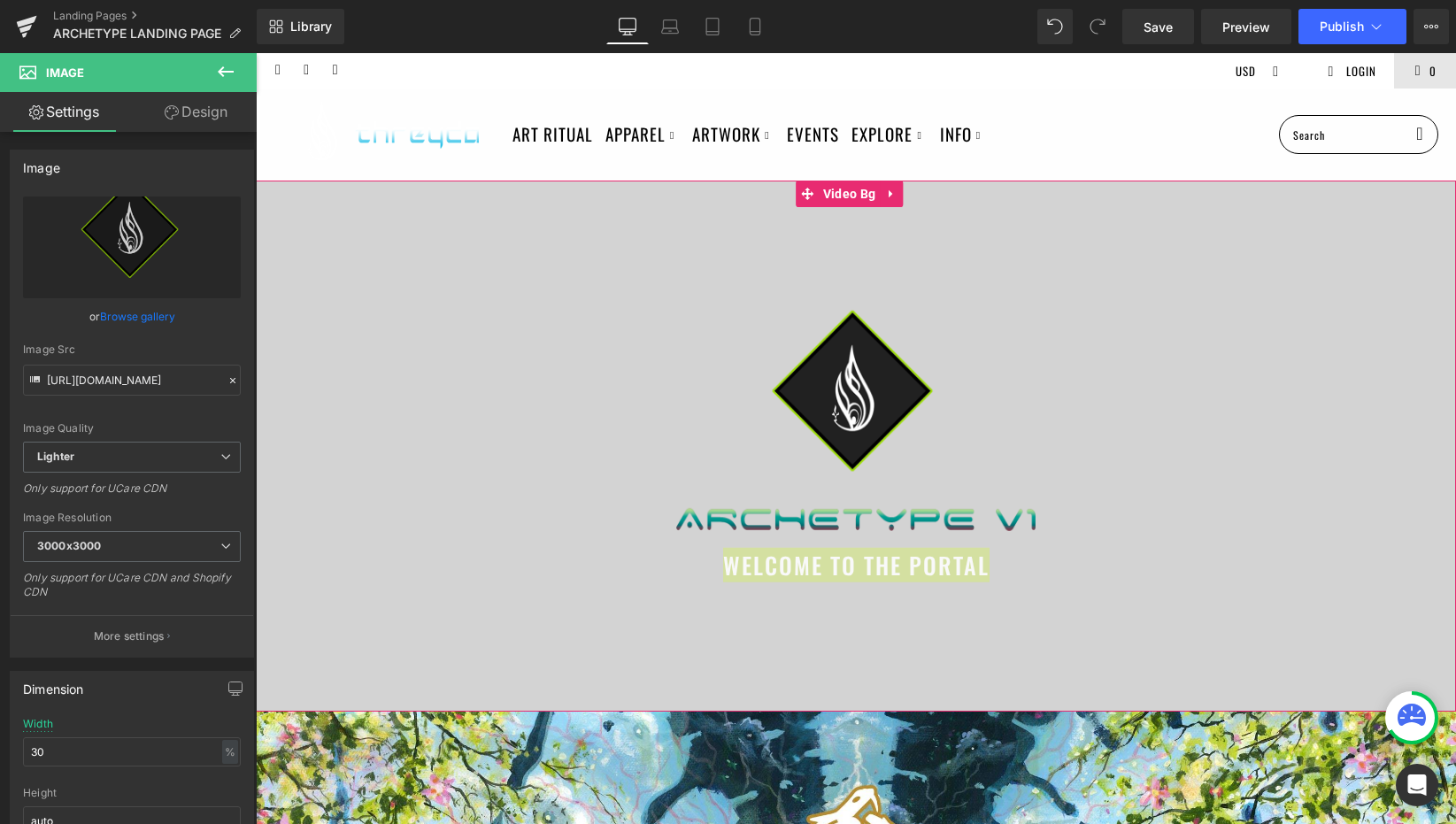
scroll to position [22, 0]
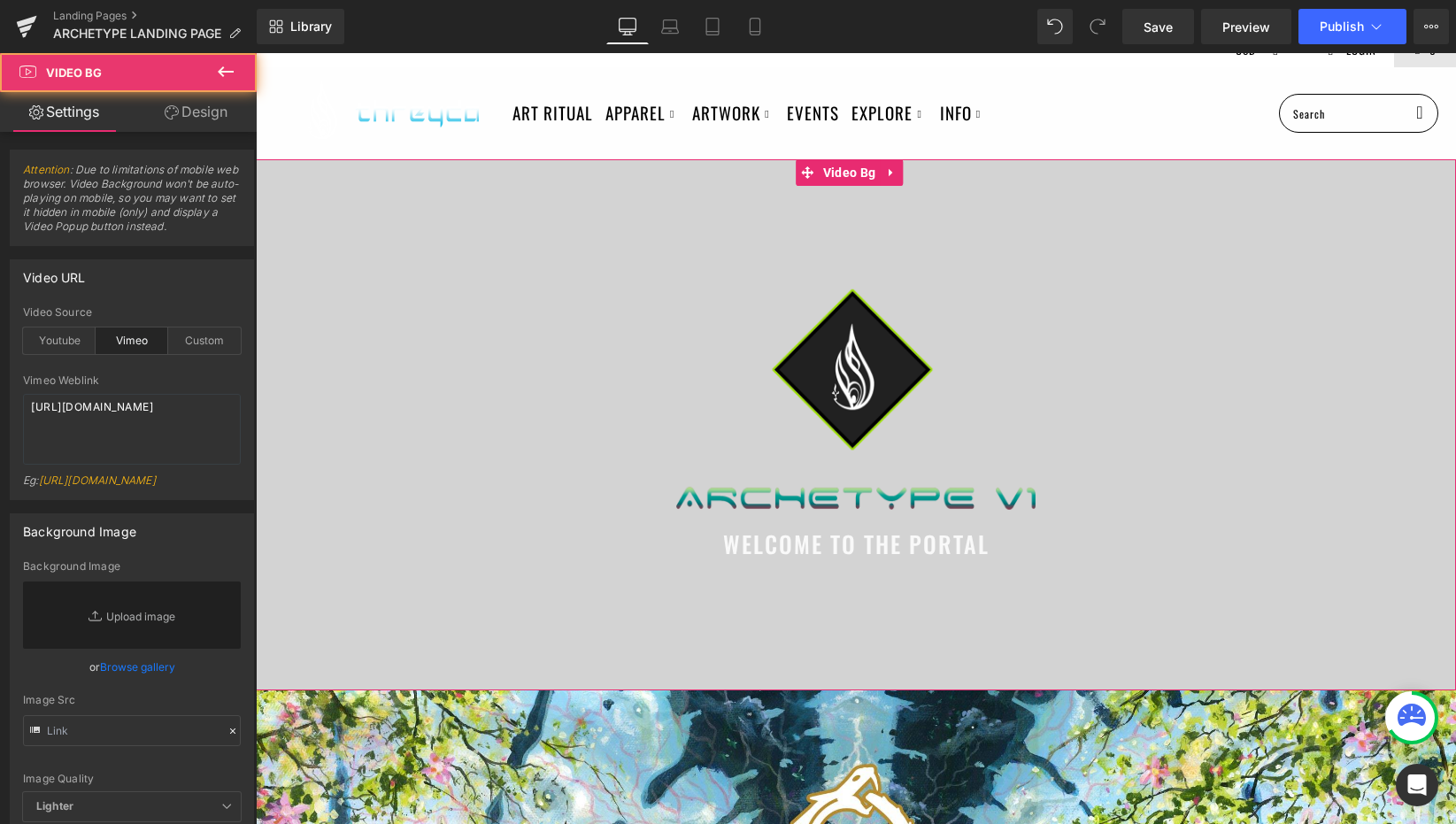
click at [829, 586] on div at bounding box center [855, 425] width 1200 height 531
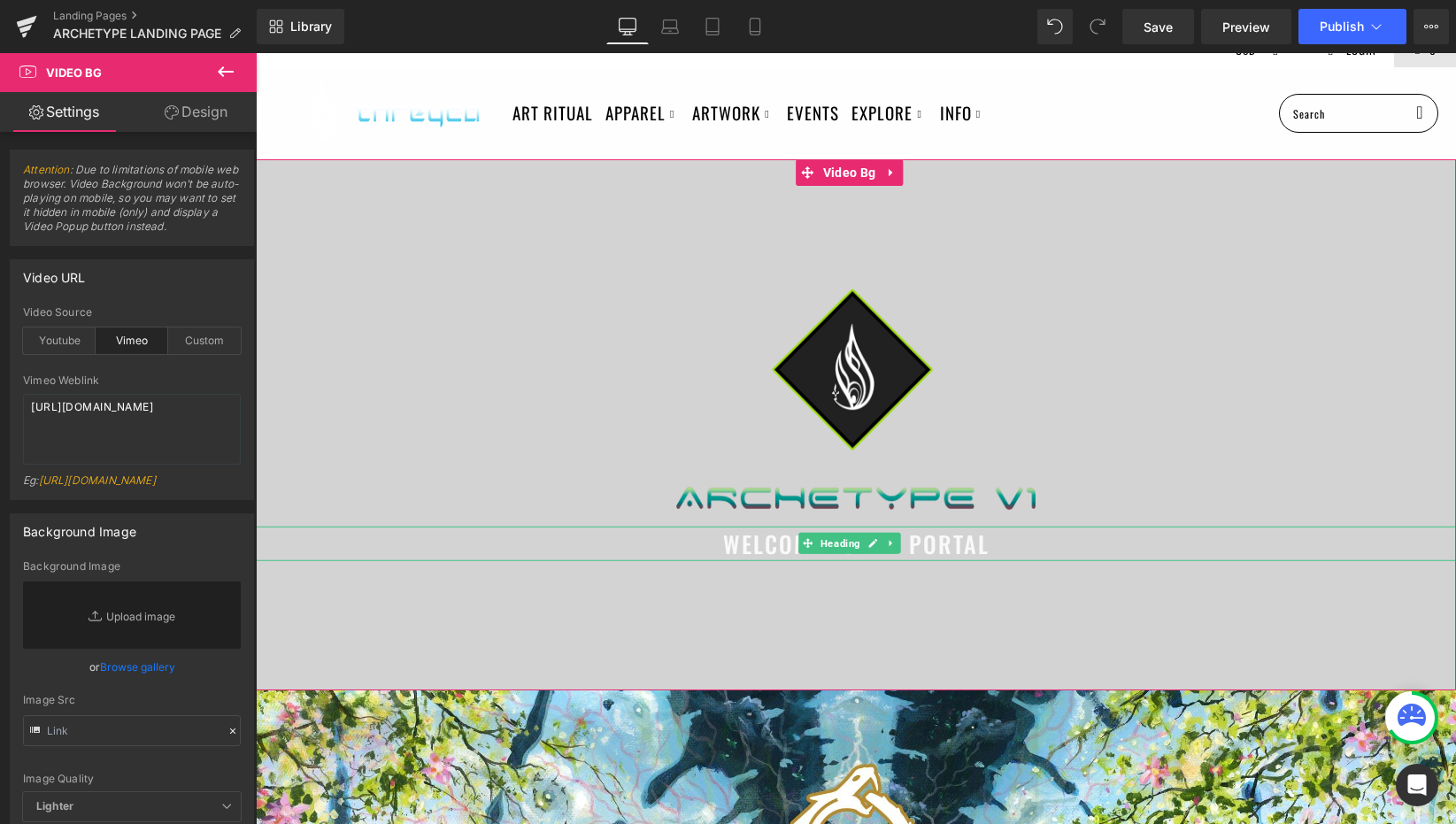
click at [757, 549] on span "WELCOME TO THE PORTAL" at bounding box center [856, 544] width 266 height 34
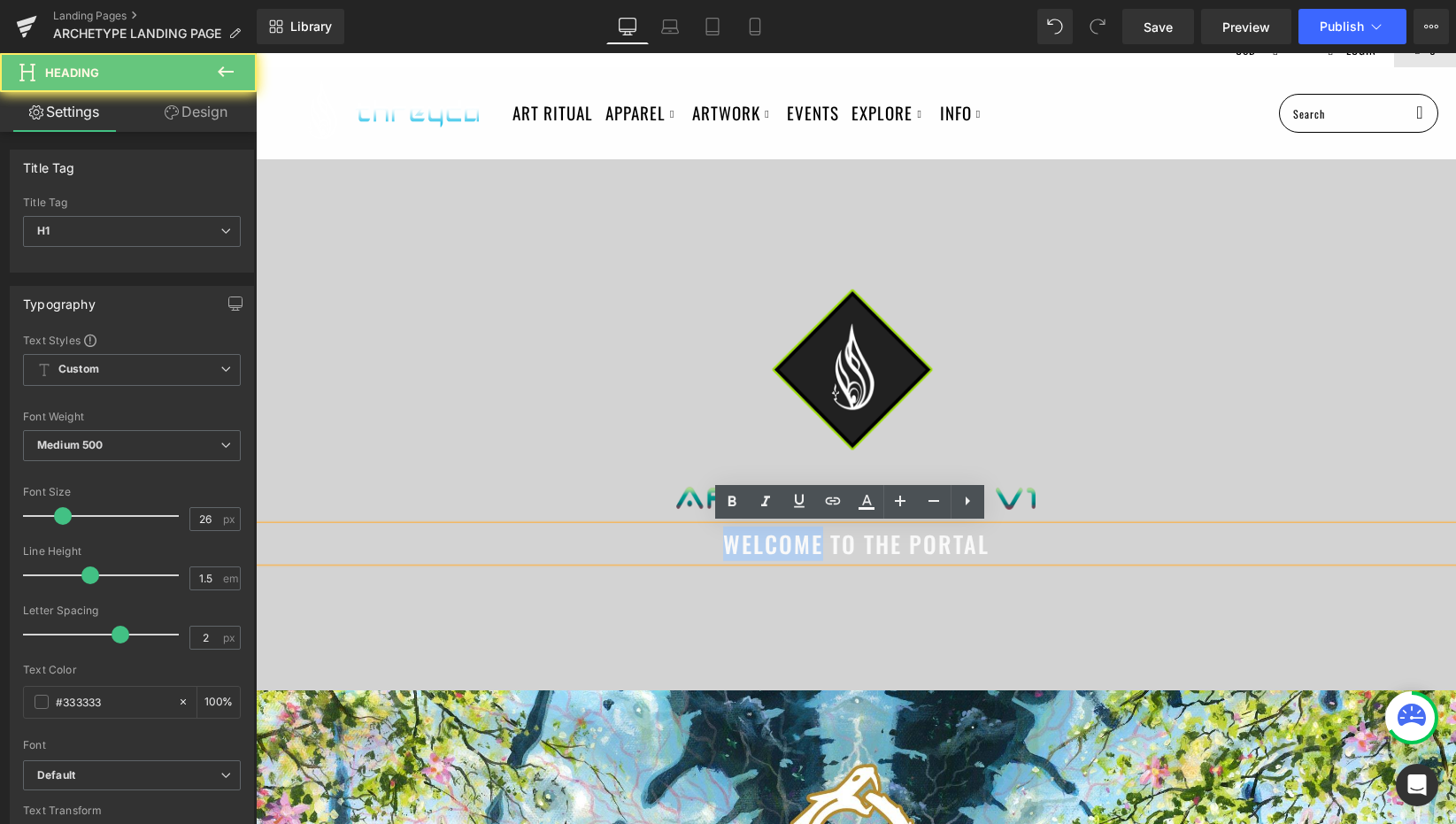
click at [757, 549] on span "WELCOME TO THE PORTAL" at bounding box center [856, 544] width 266 height 34
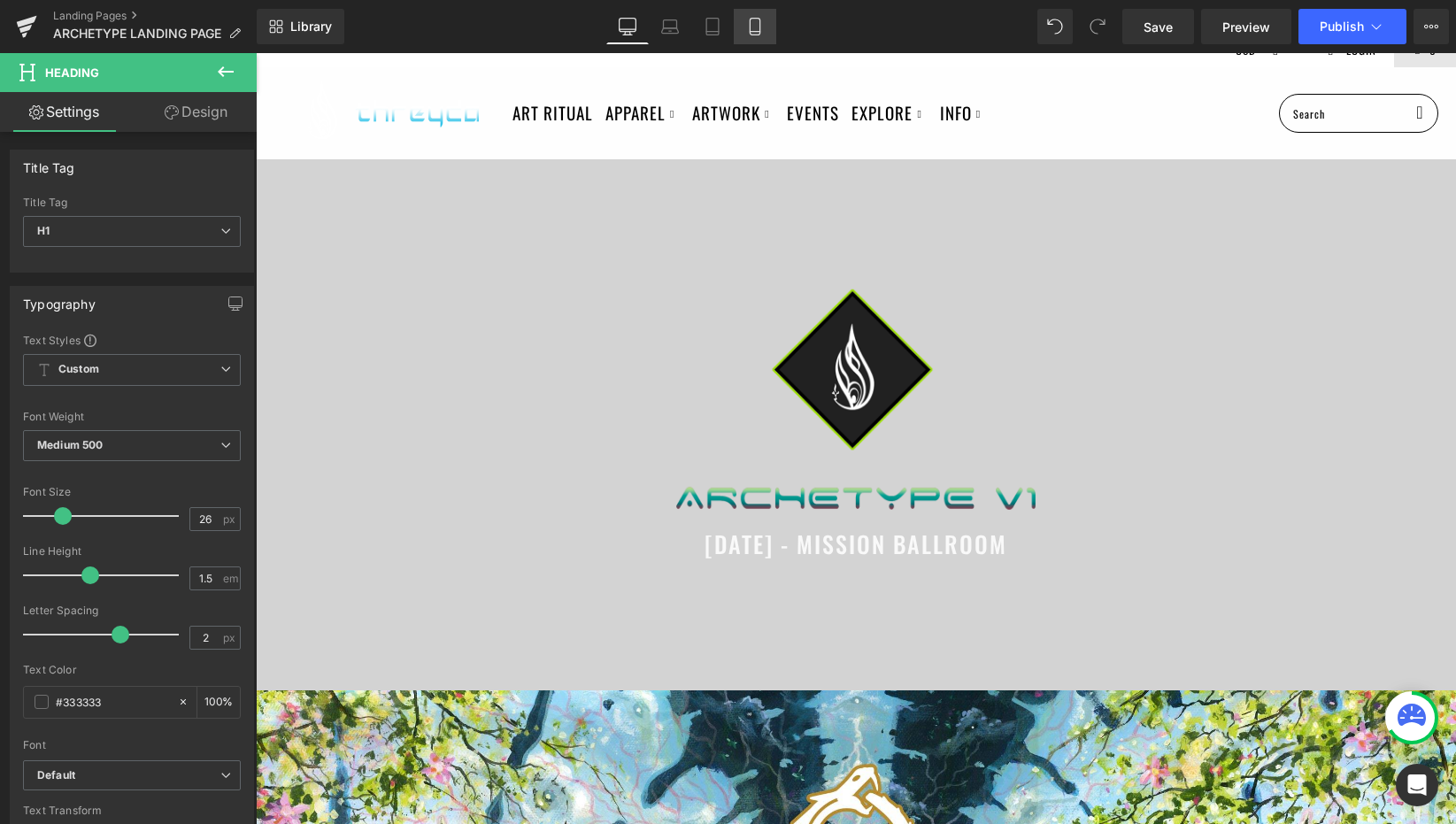
click at [752, 22] on icon at bounding box center [755, 27] width 18 height 18
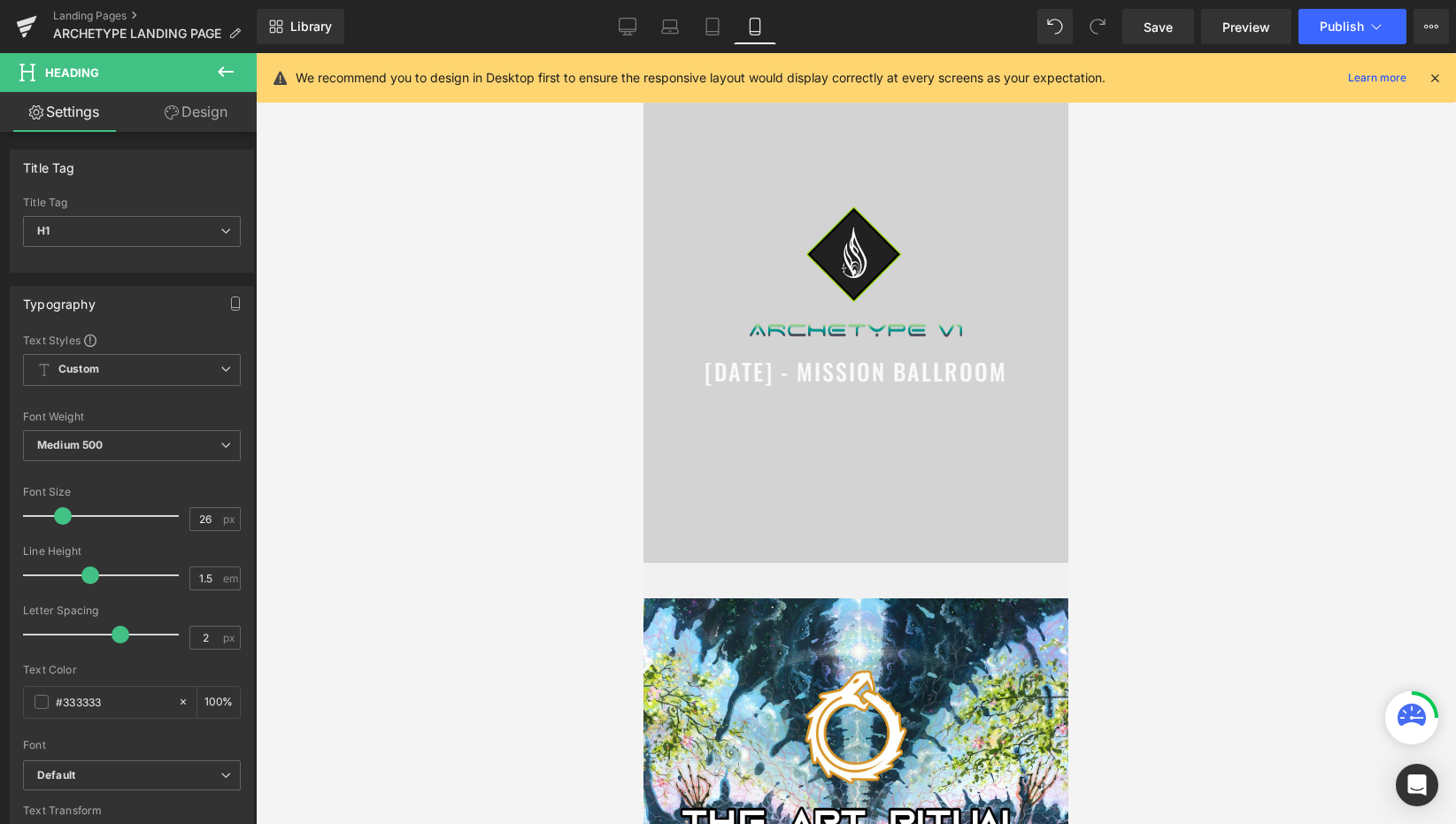
scroll to position [34, 0]
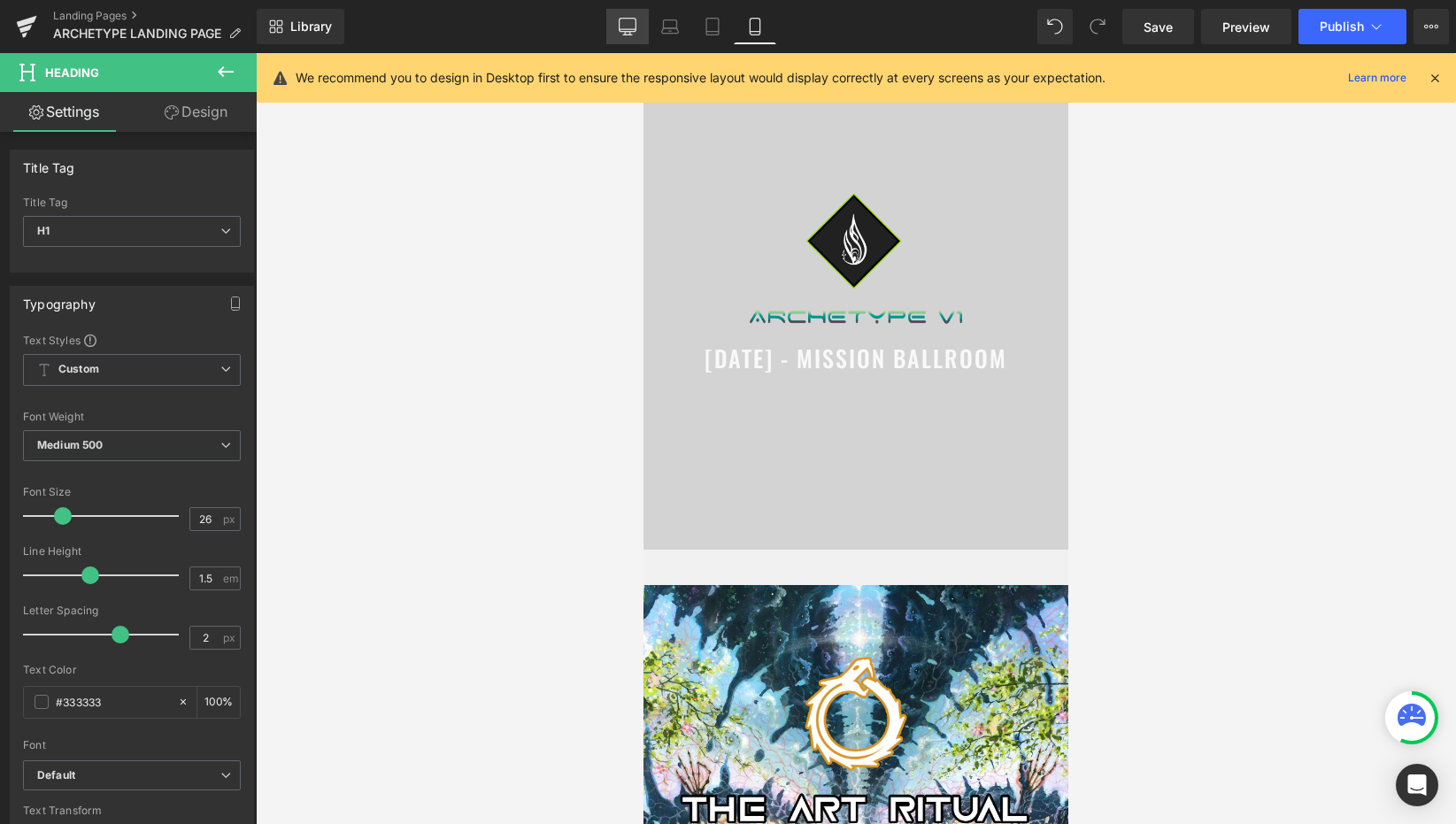
click at [630, 29] on icon at bounding box center [627, 29] width 17 height 0
type input "100"
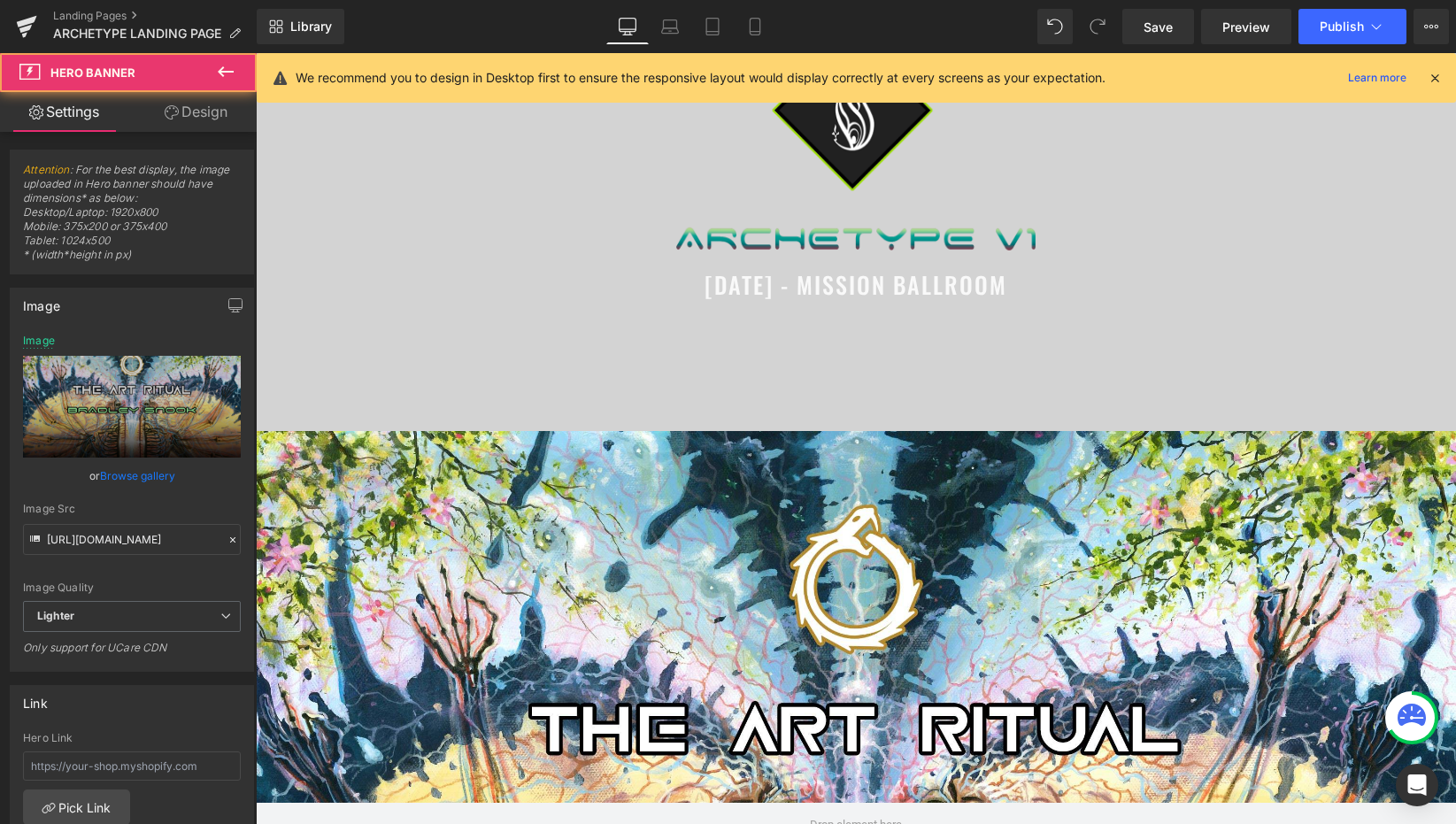
click at [847, 533] on div at bounding box center [855, 825] width 1200 height 788
click at [841, 436] on span "Hero Banner" at bounding box center [849, 445] width 82 height 26
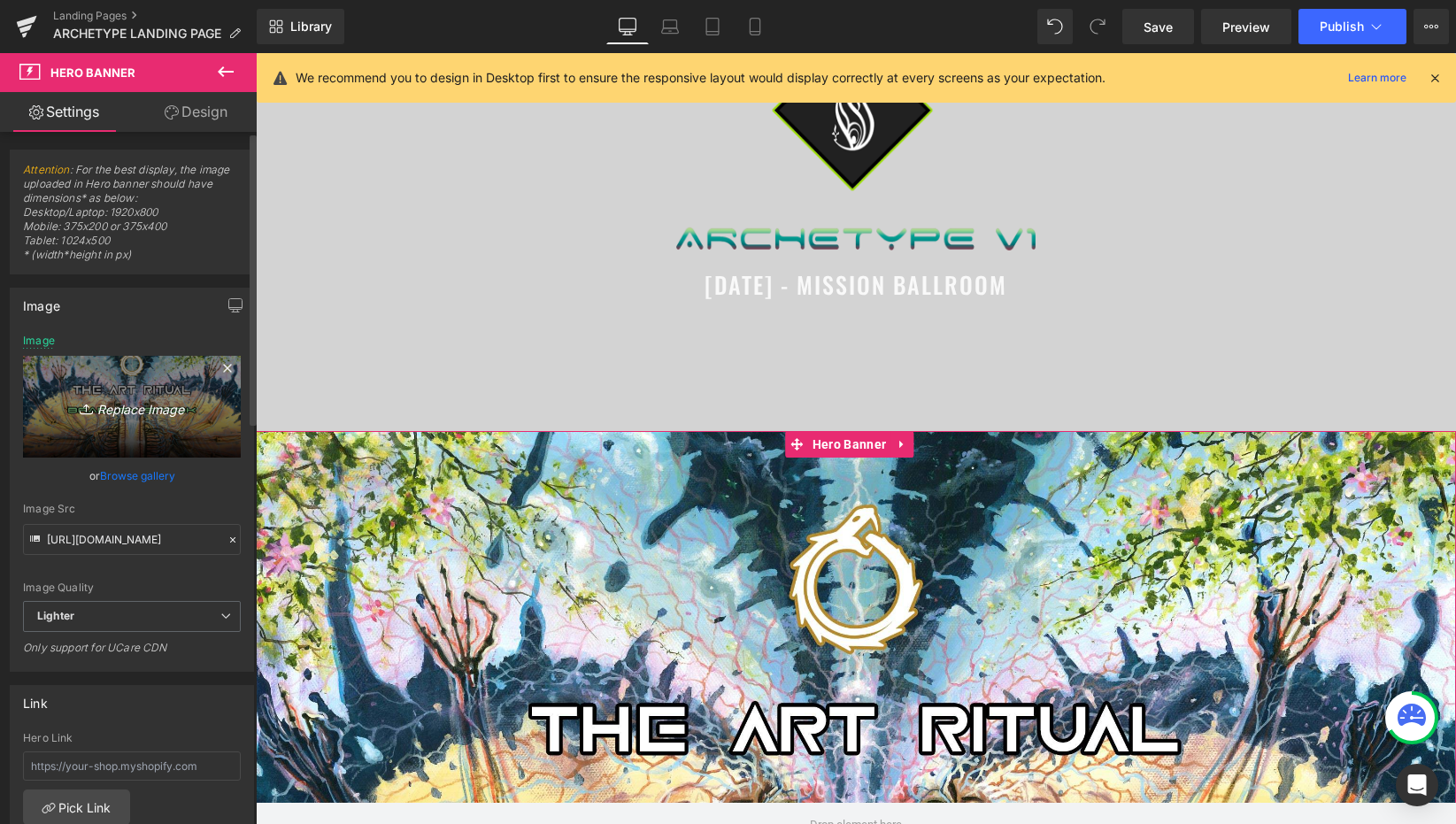
click at [177, 425] on link "Replace Image" at bounding box center [131, 407] width 218 height 102
type input "C:\fakepath\archetype1.jpg"
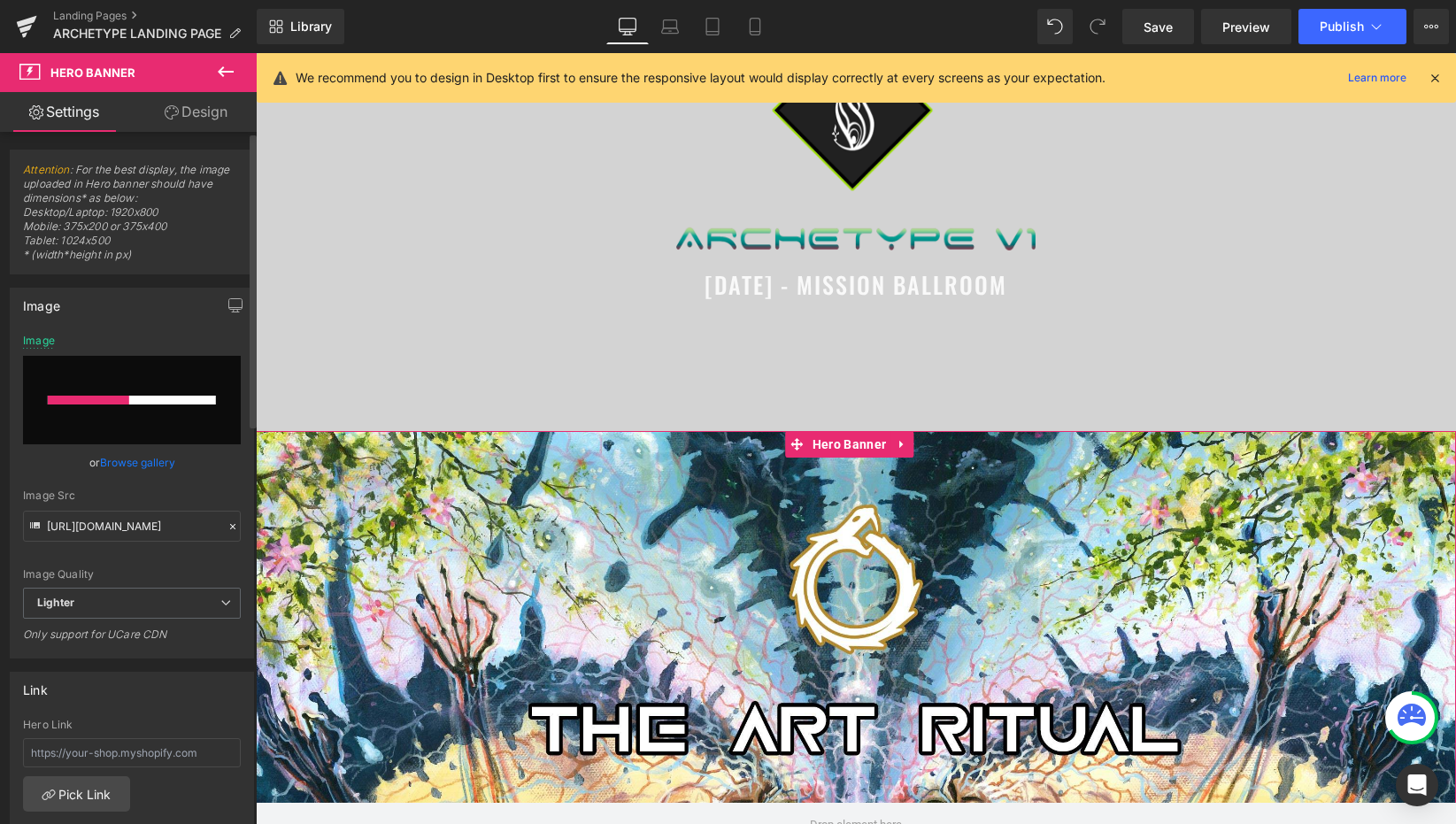
click at [140, 462] on link "Browse gallery" at bounding box center [137, 463] width 75 height 31
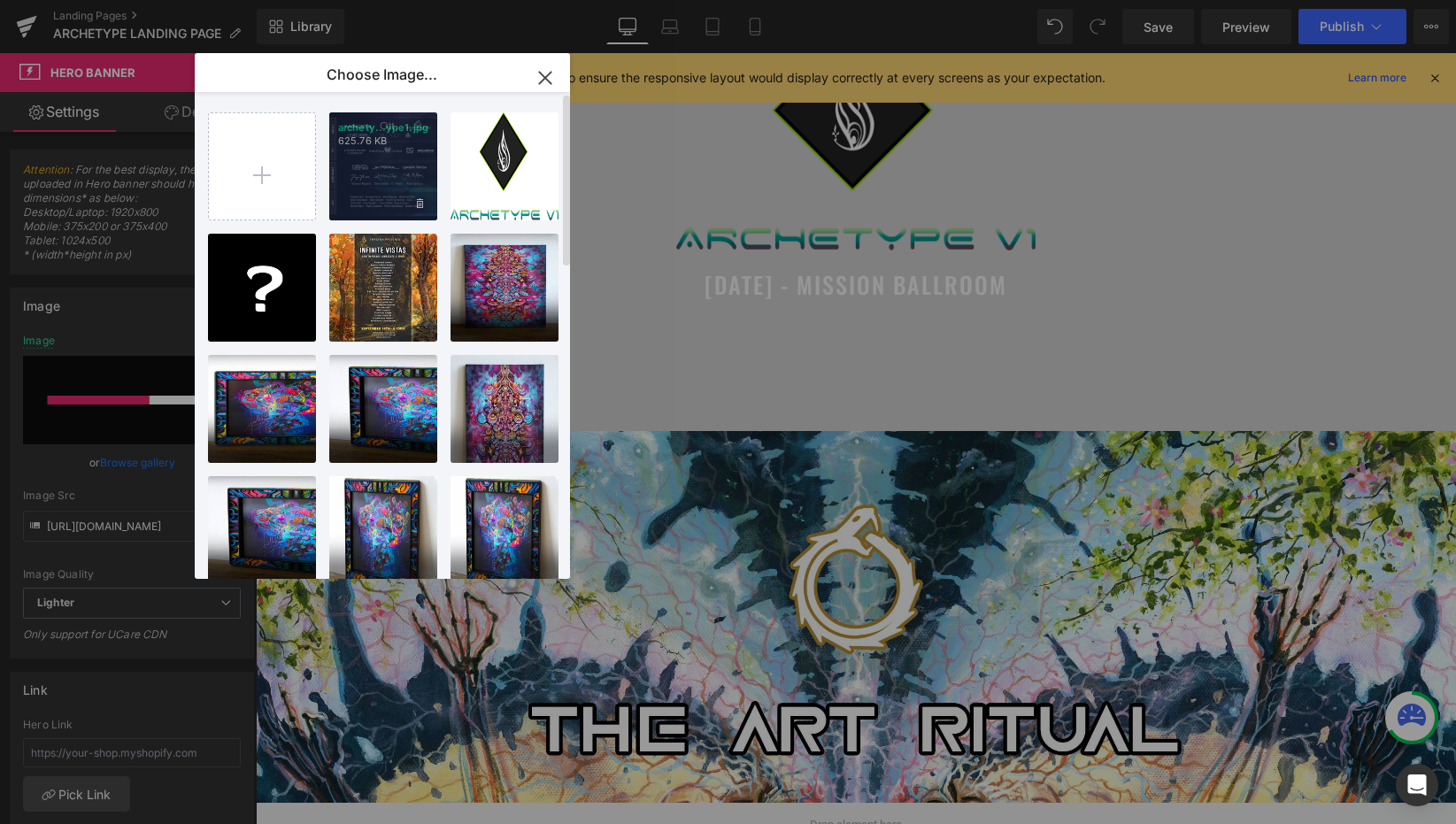
click at [358, 161] on div "archety...ype1.jpg 625.76 KB" at bounding box center [384, 166] width 108 height 108
type input "[URL][DOMAIN_NAME]"
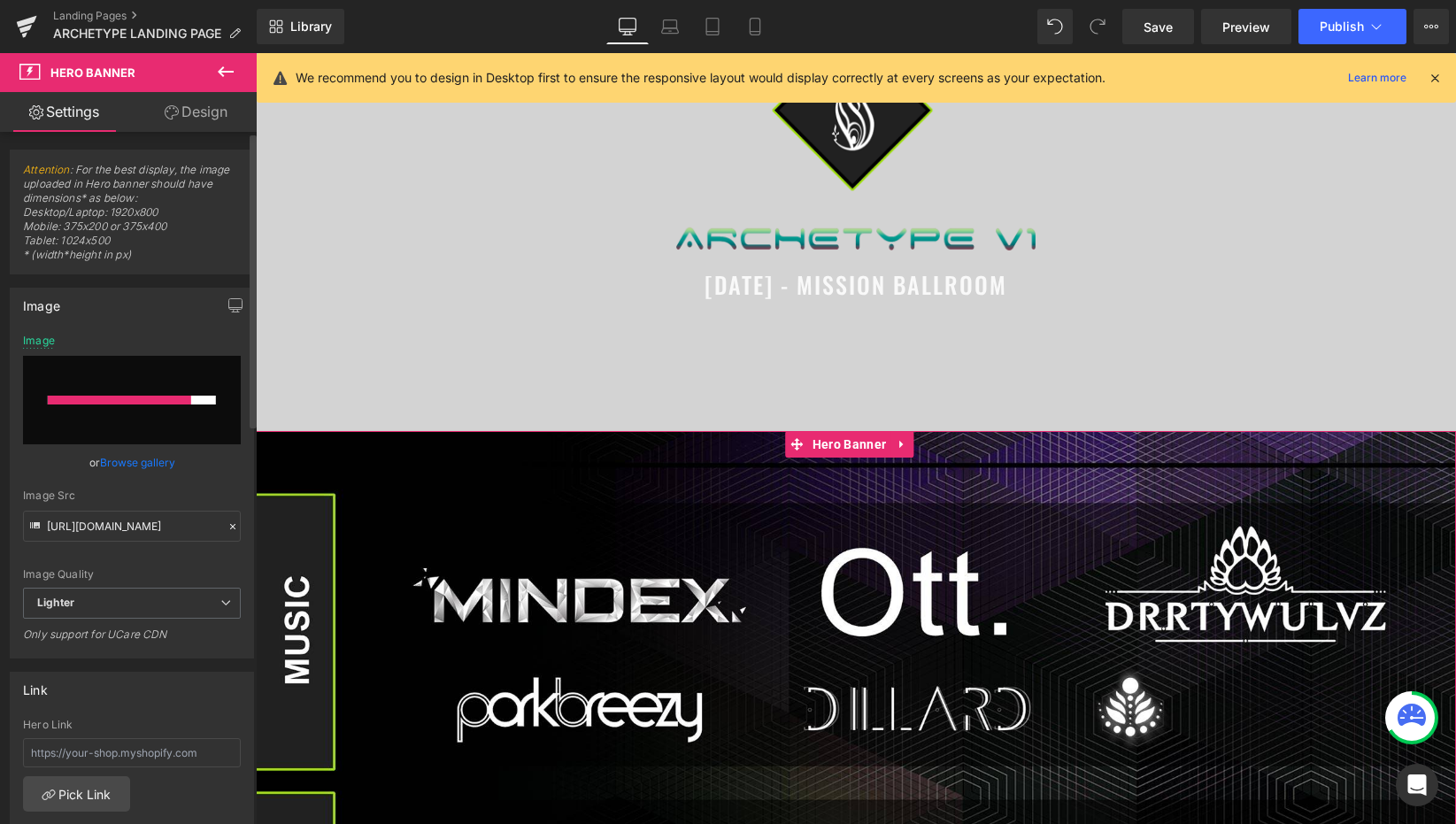
click at [130, 462] on link "Browse gallery" at bounding box center [137, 463] width 75 height 31
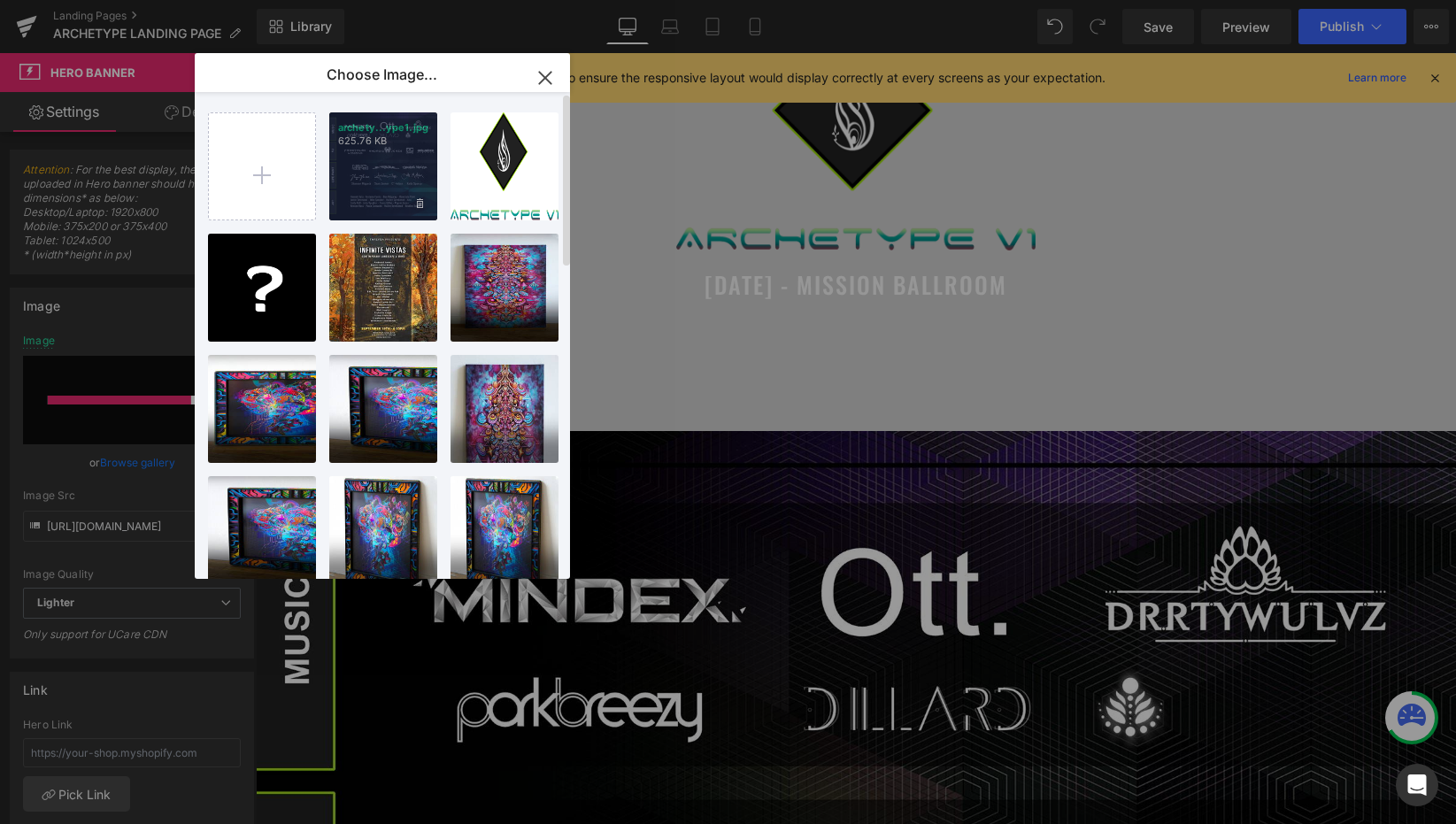
click at [361, 192] on div "archety...ype1.jpg 625.76 KB" at bounding box center [384, 166] width 108 height 108
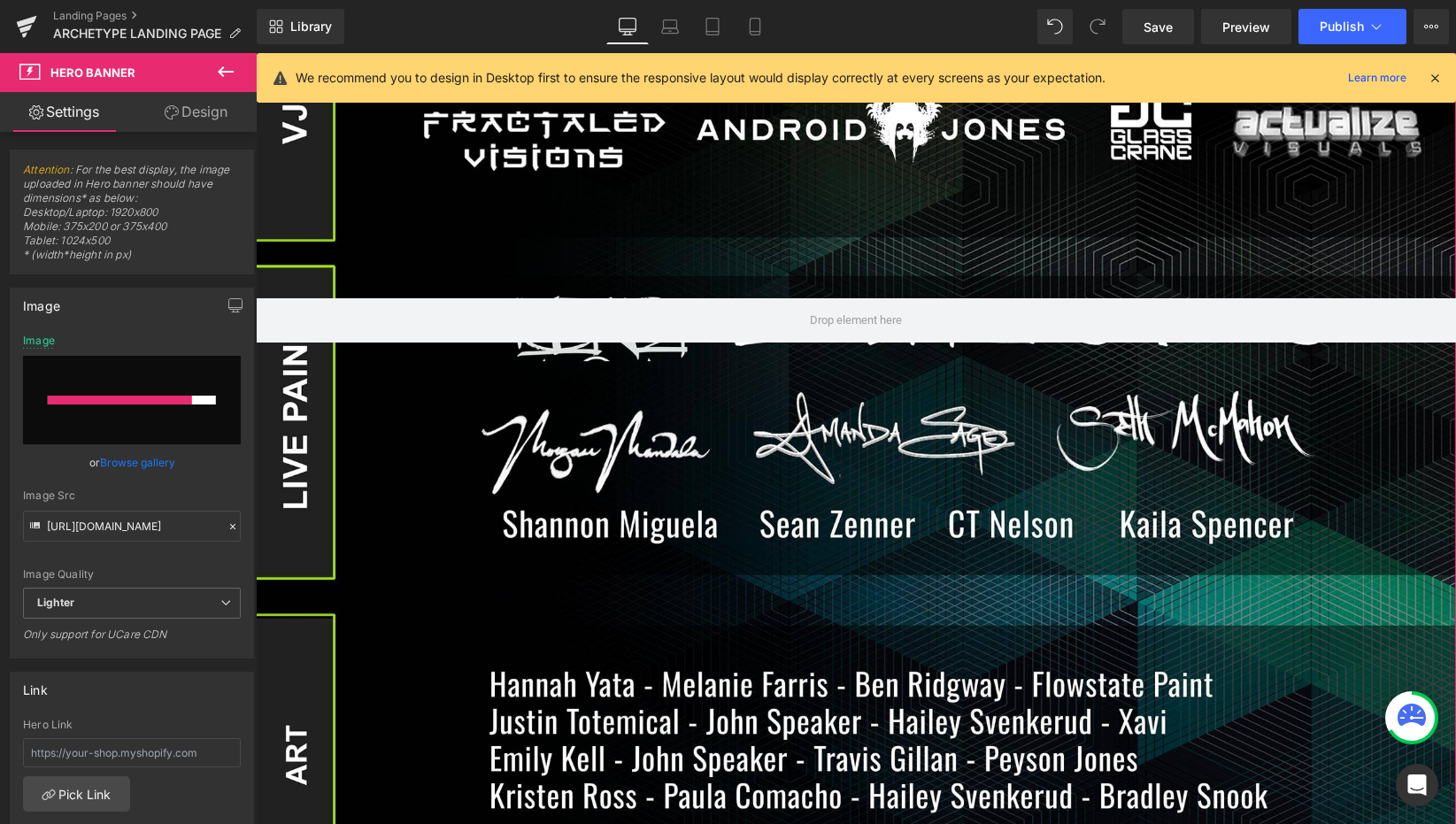
scroll to position [444, 0]
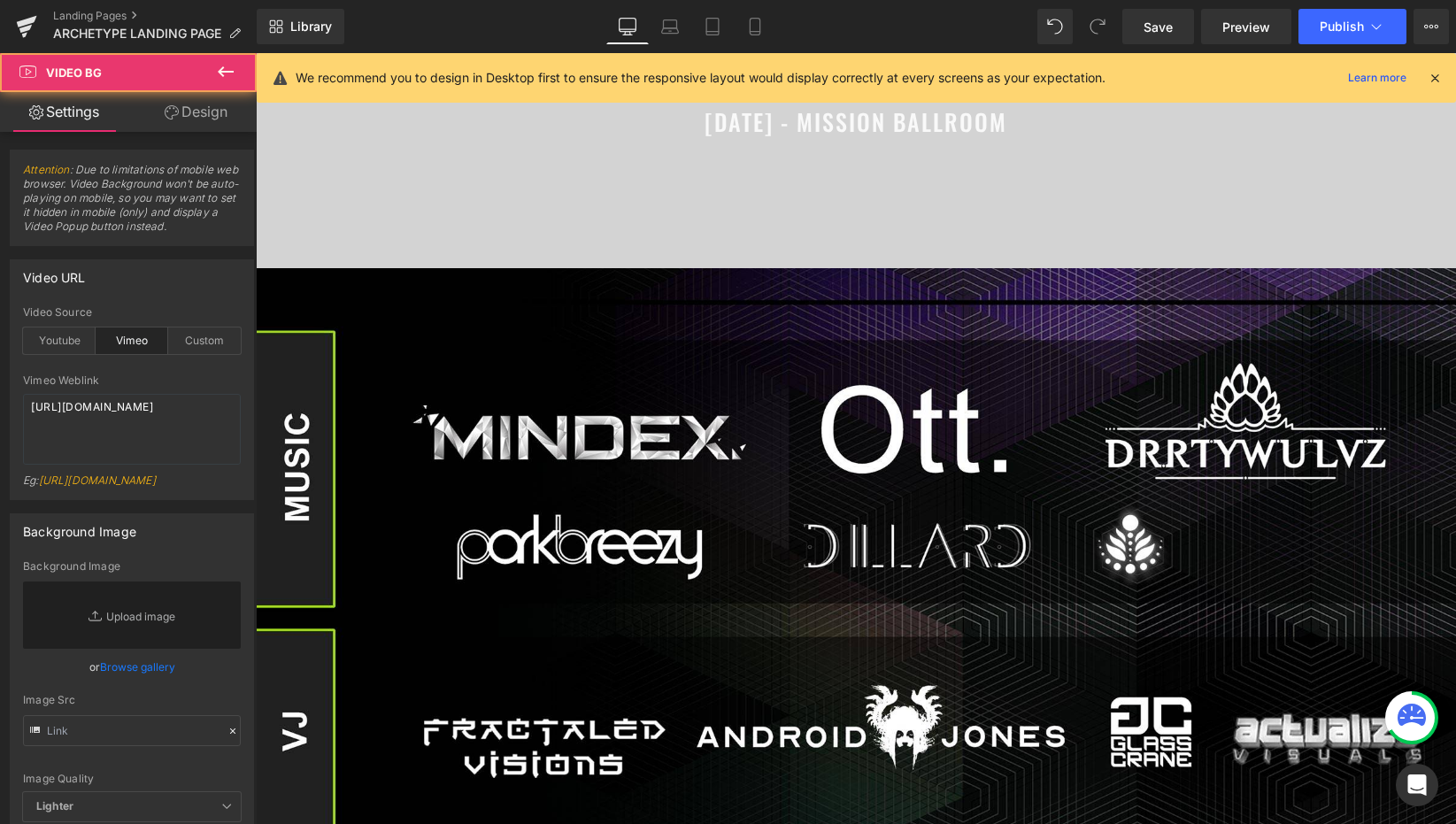
click at [256, 53] on div at bounding box center [256, 53] width 0 height 0
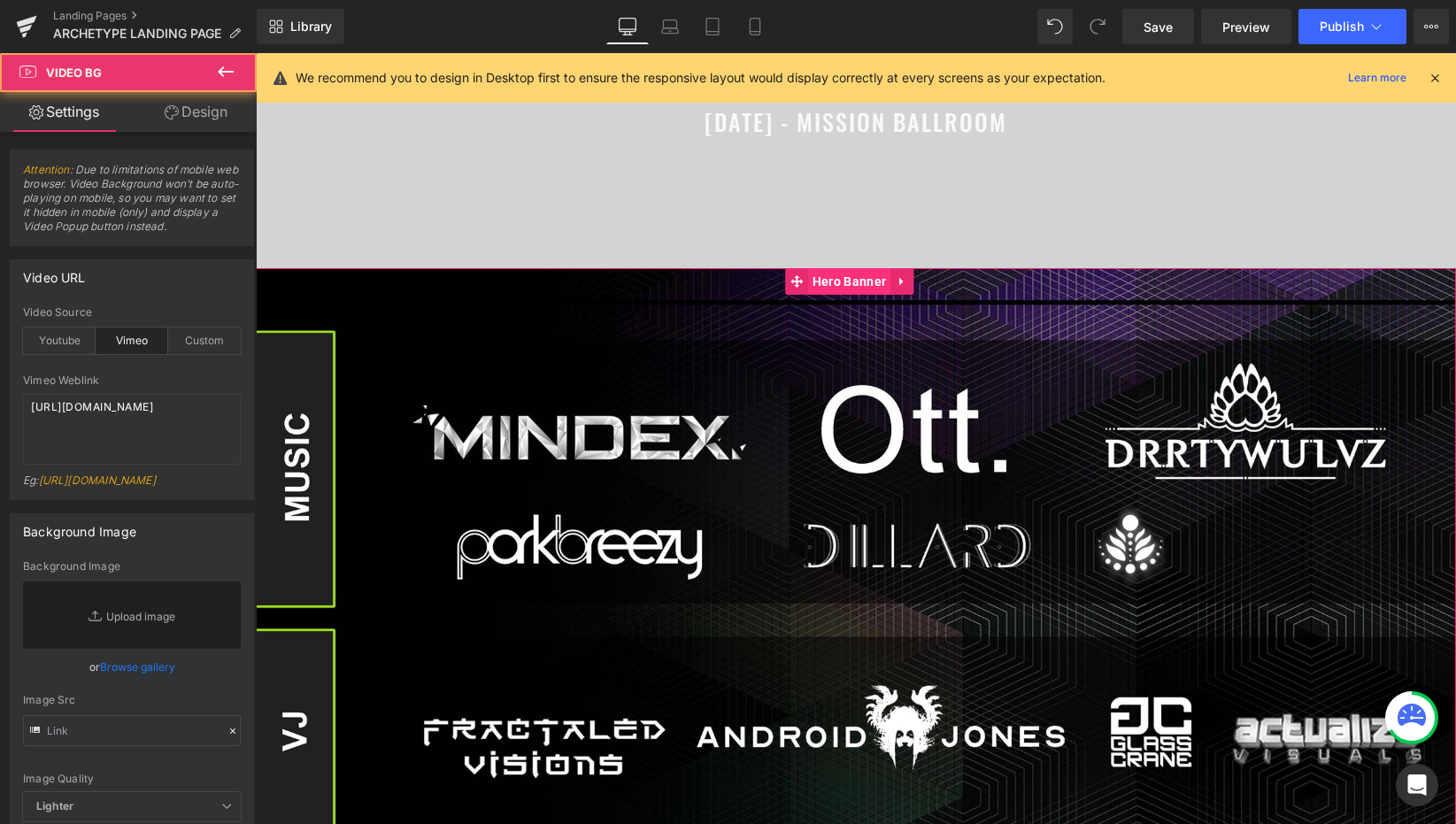
click at [848, 284] on span "Hero Banner" at bounding box center [849, 281] width 82 height 26
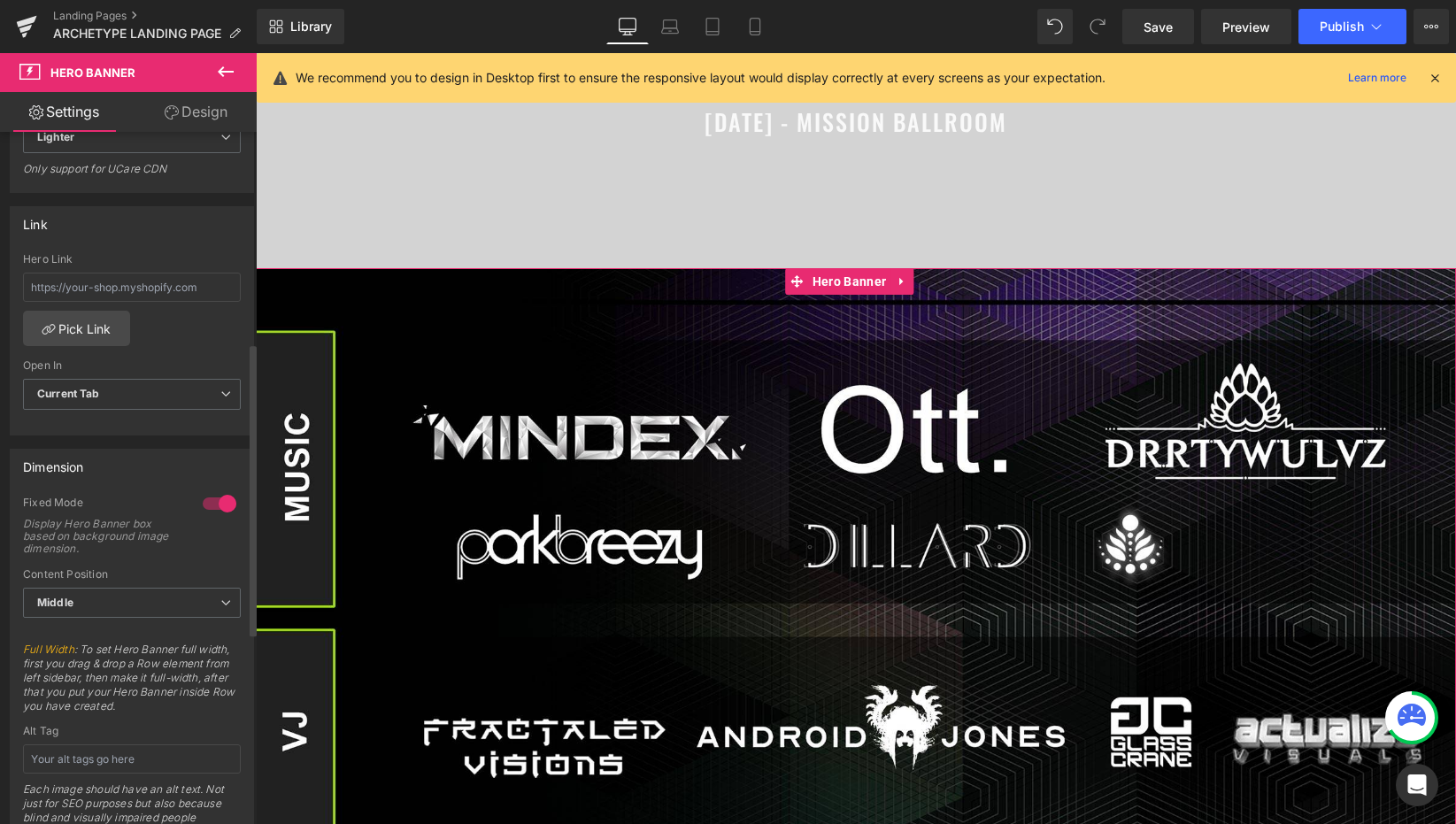
scroll to position [499, 0]
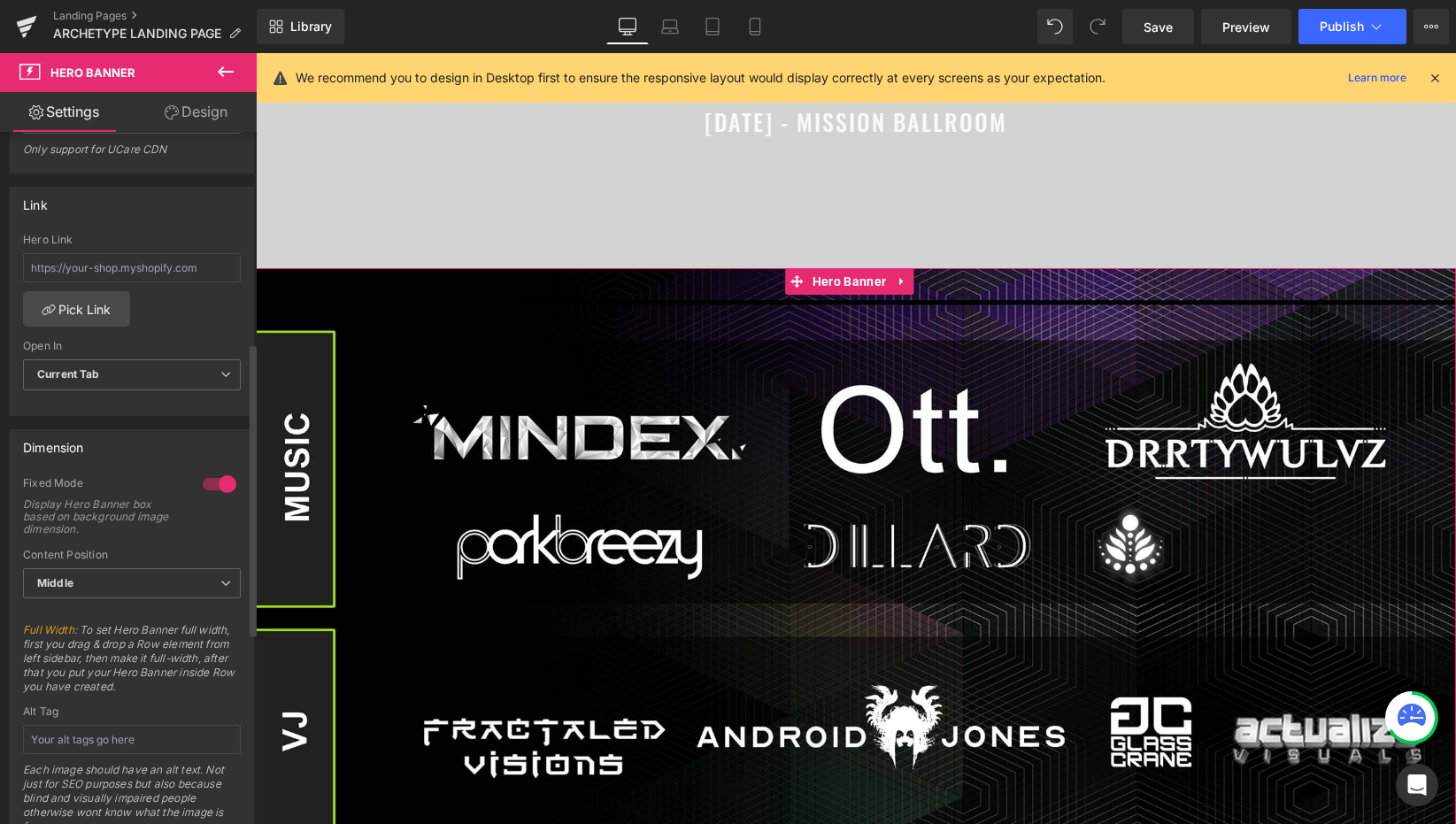
click at [218, 482] on div at bounding box center [219, 483] width 42 height 28
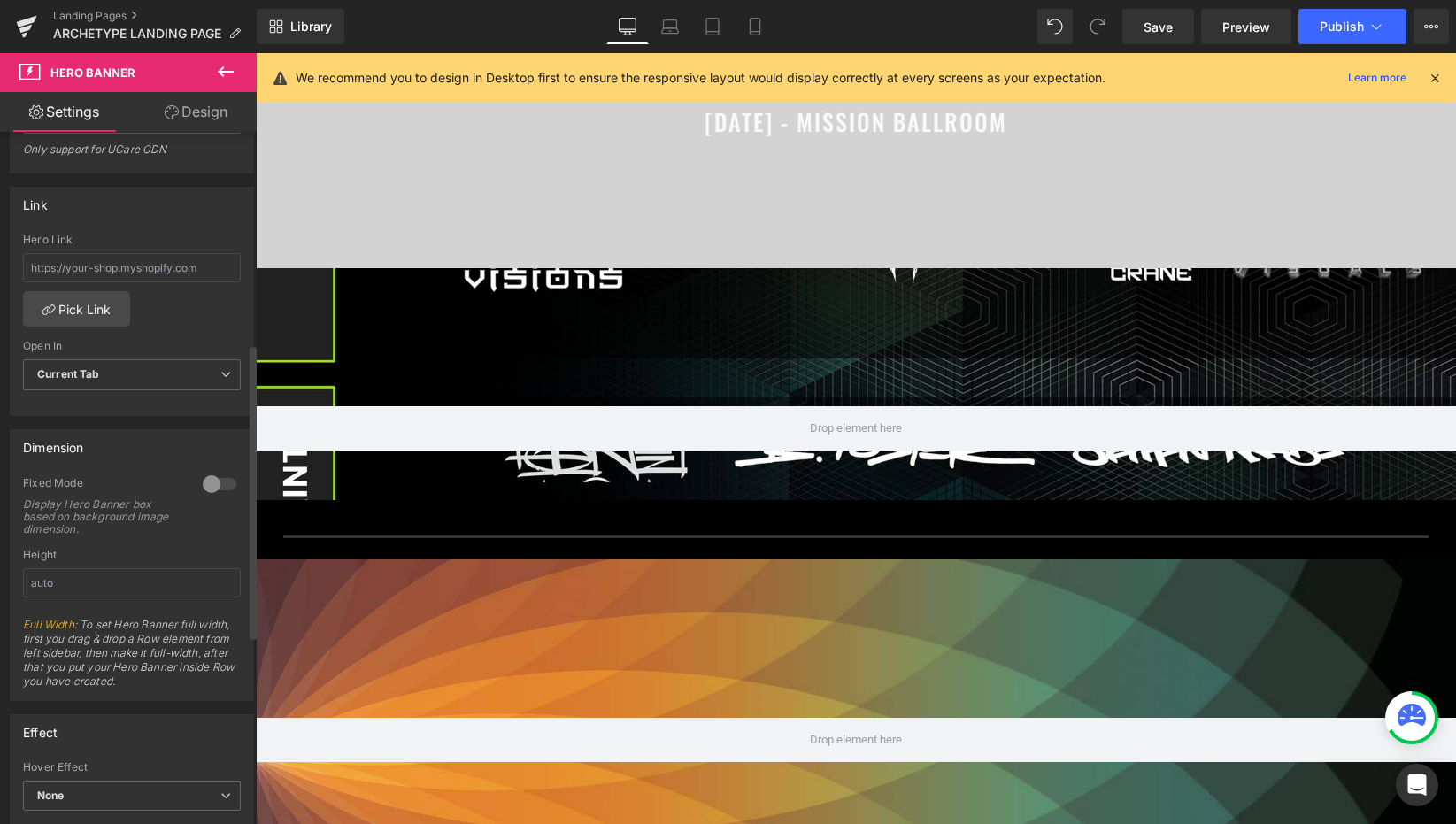
click at [218, 482] on div at bounding box center [219, 483] width 42 height 28
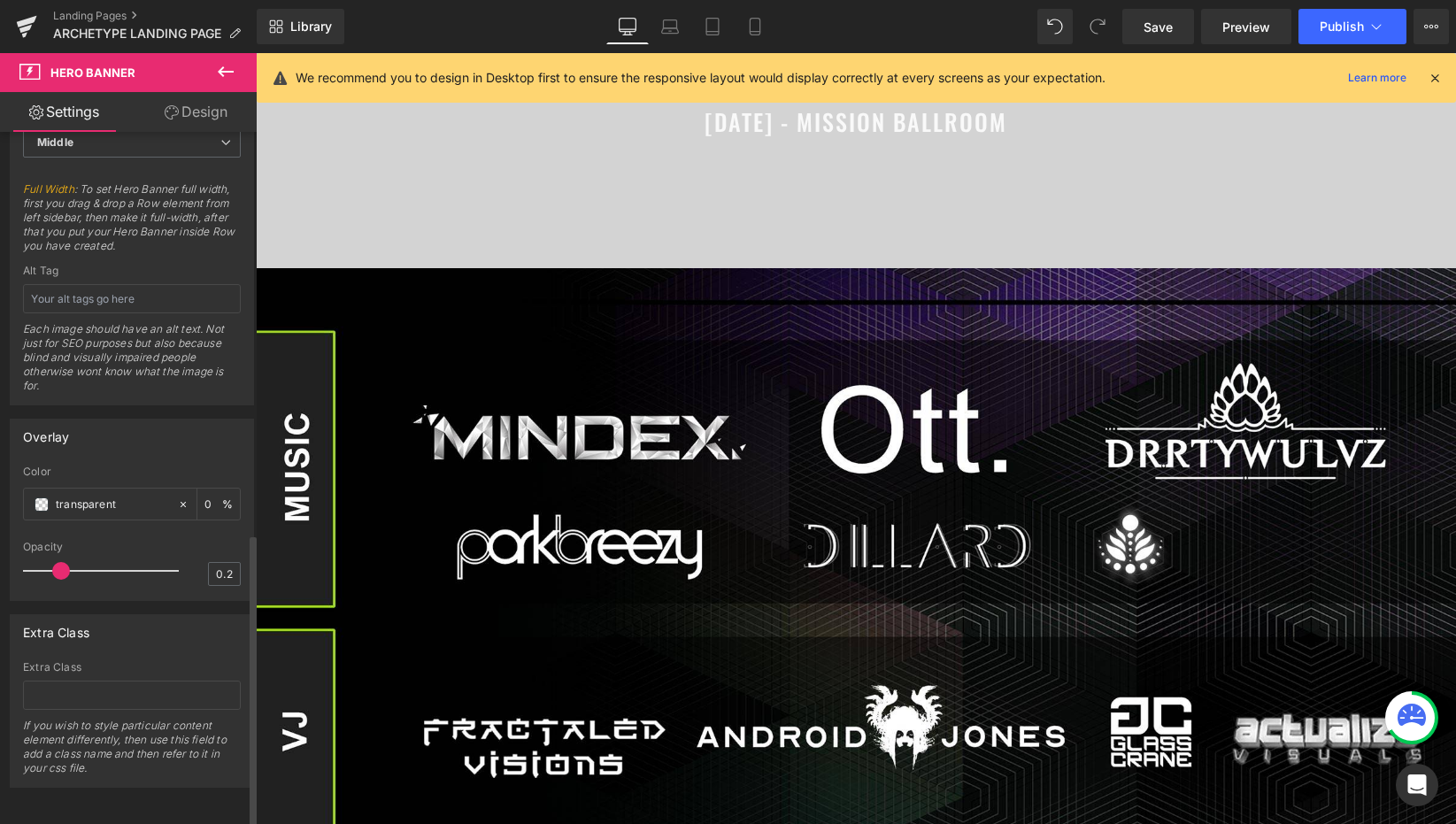
scroll to position [859, 0]
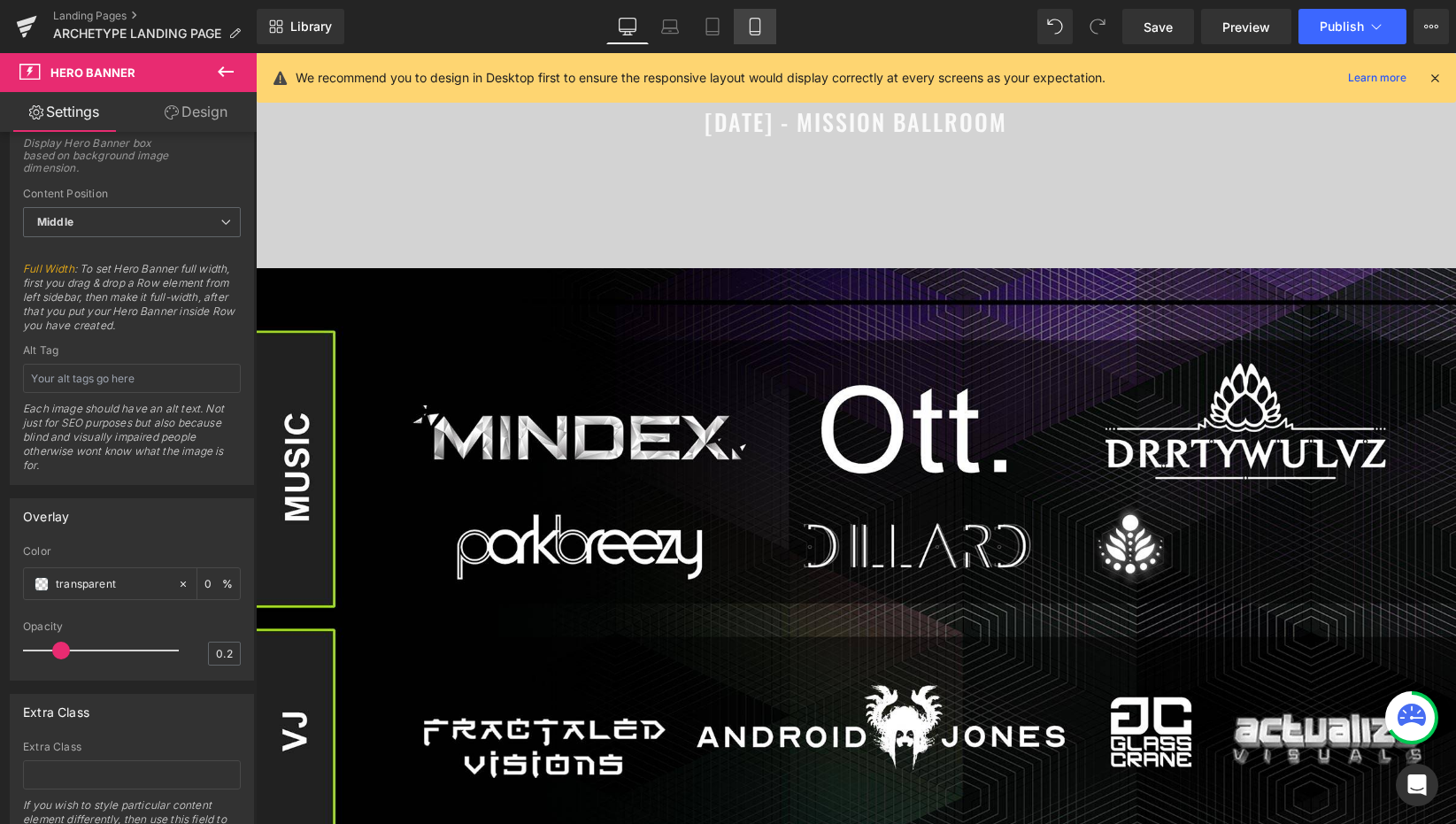
click at [754, 16] on link "Mobile" at bounding box center [754, 26] width 42 height 35
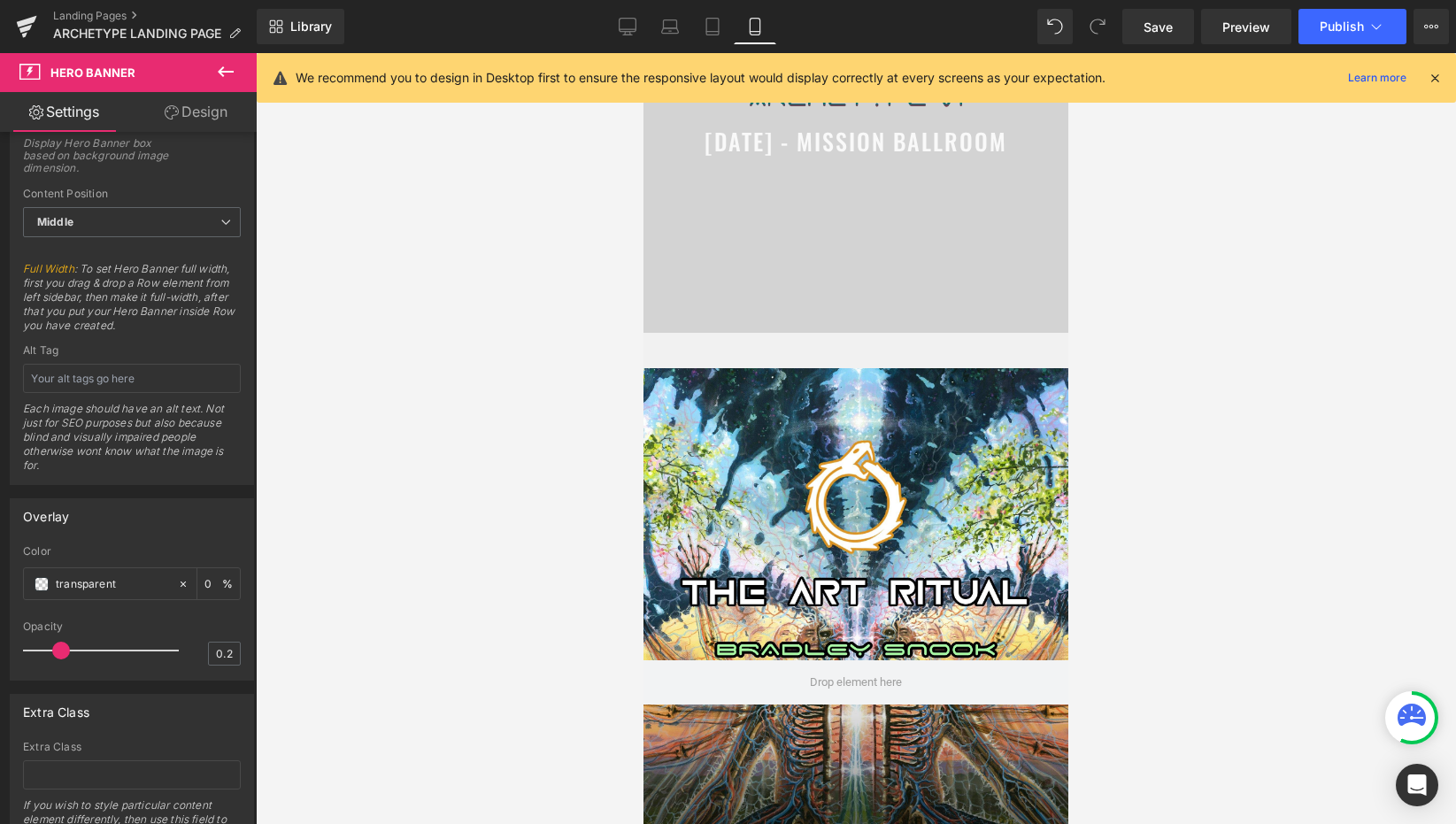
scroll to position [379, 0]
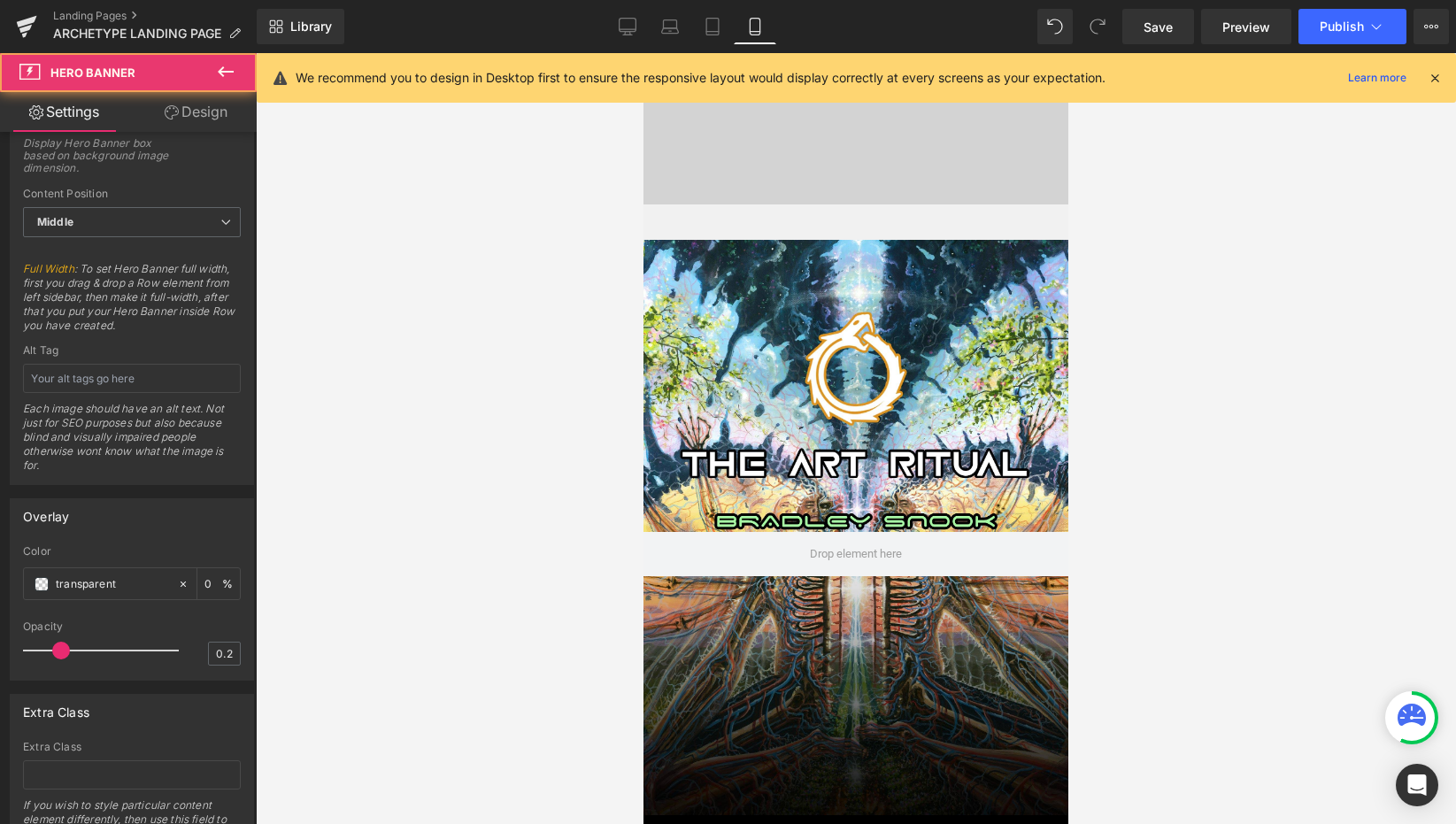
click at [850, 334] on div at bounding box center [855, 555] width 425 height 629
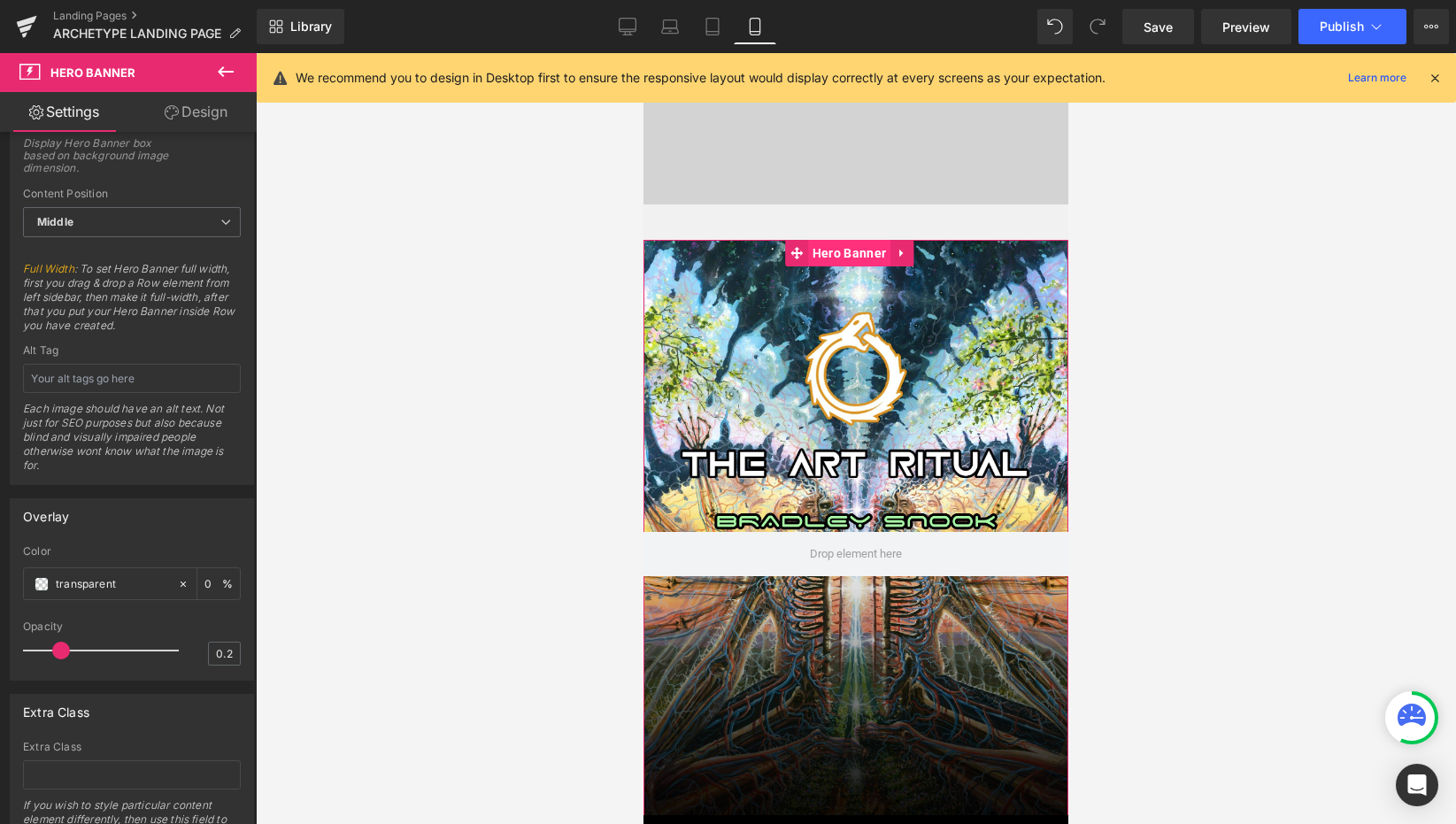
click at [845, 256] on span "Hero Banner" at bounding box center [849, 253] width 82 height 26
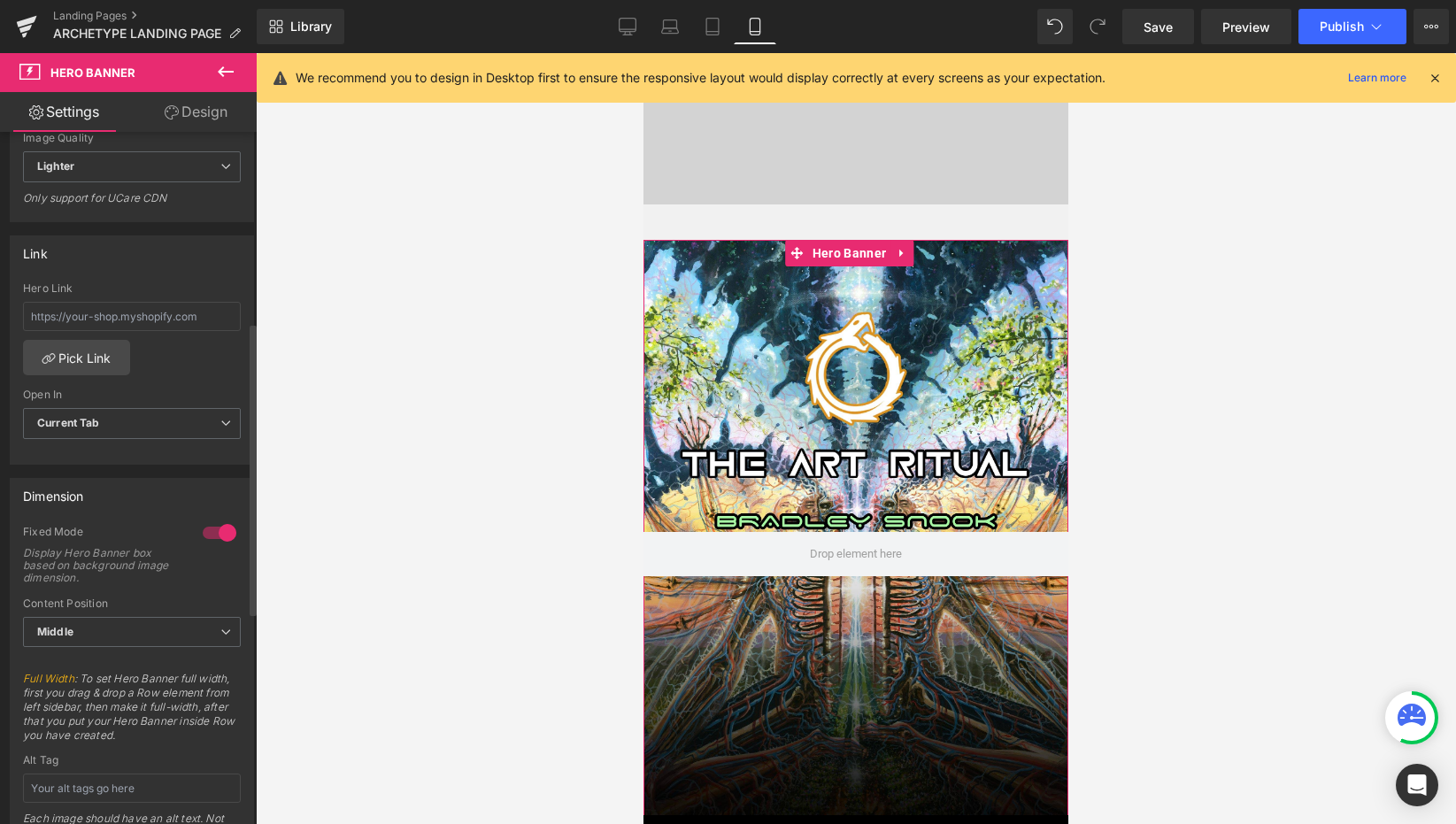
scroll to position [0, 0]
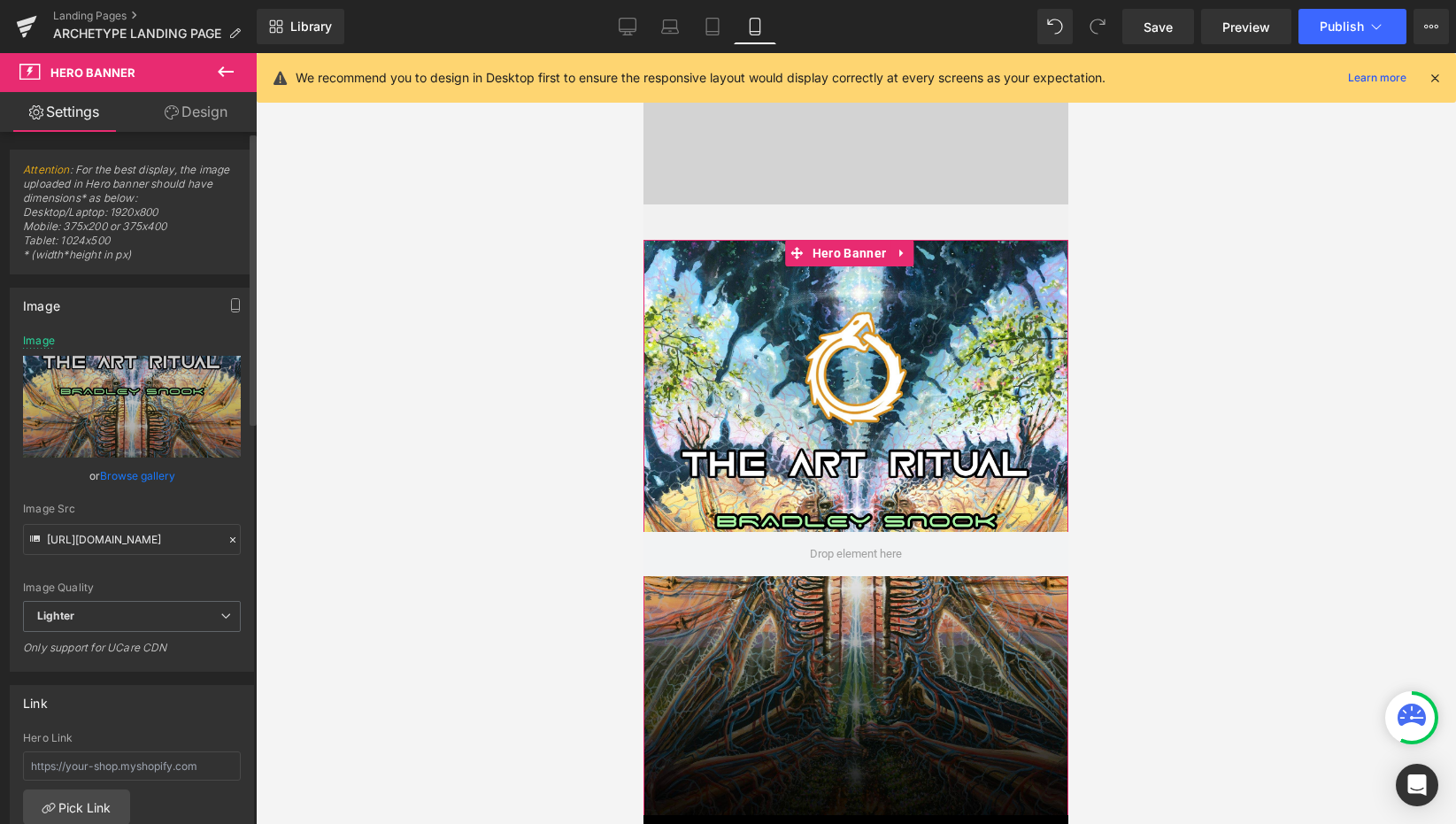
click at [133, 476] on link "Browse gallery" at bounding box center [137, 476] width 75 height 31
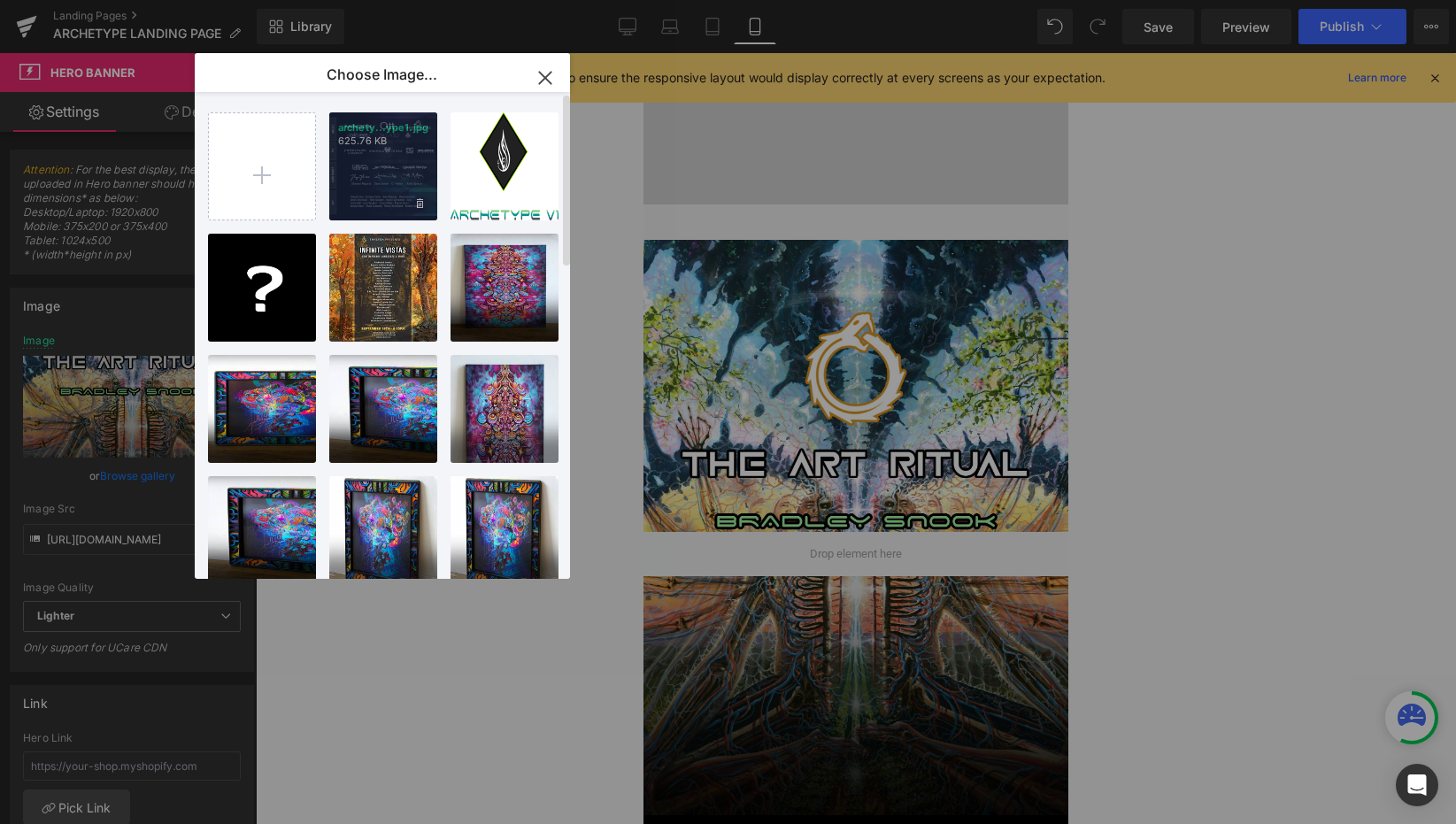
click at [357, 176] on div "archety...ype1.jpg 625.76 KB" at bounding box center [384, 166] width 108 height 108
type input "[URL][DOMAIN_NAME]"
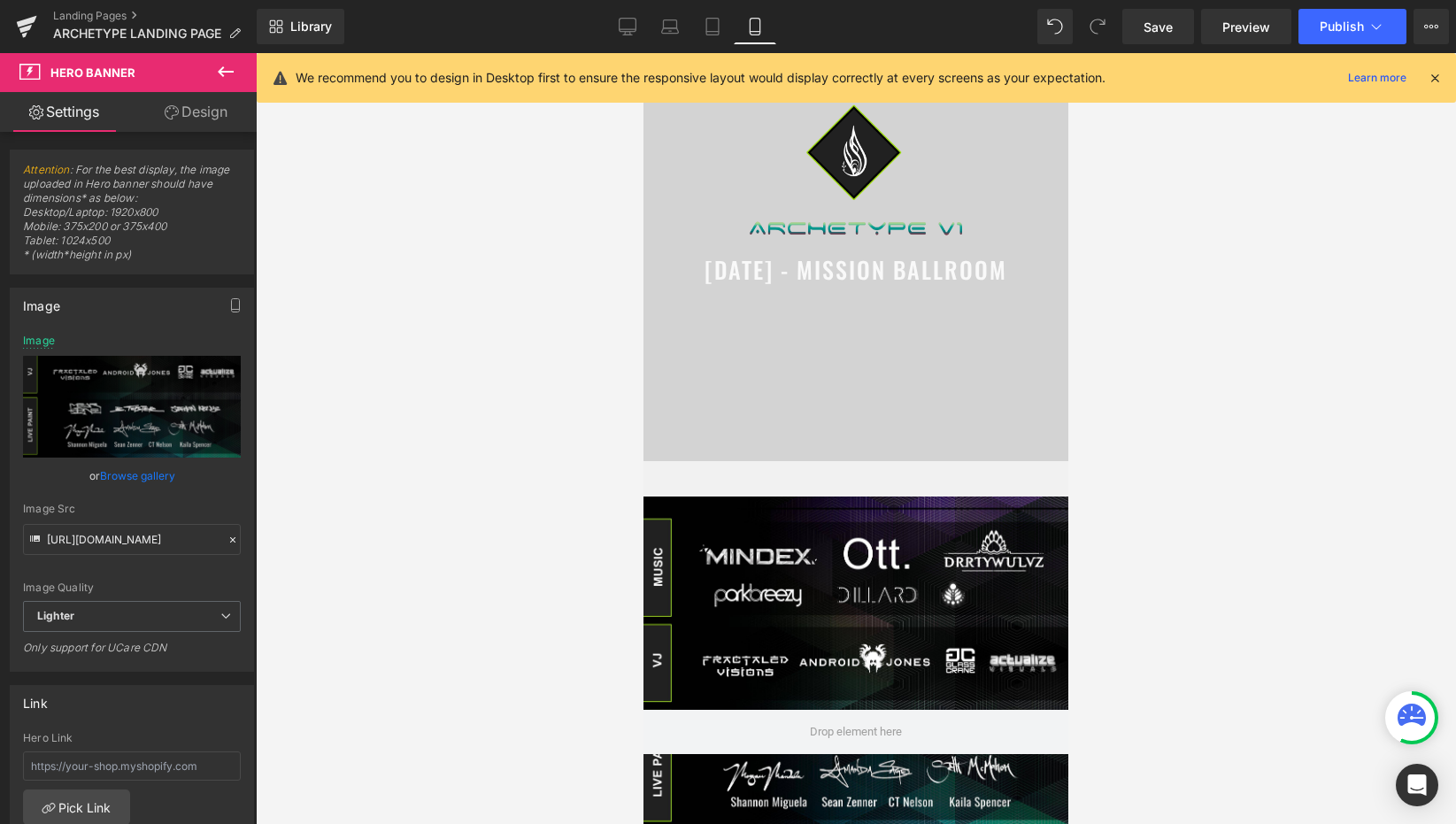
scroll to position [110, 0]
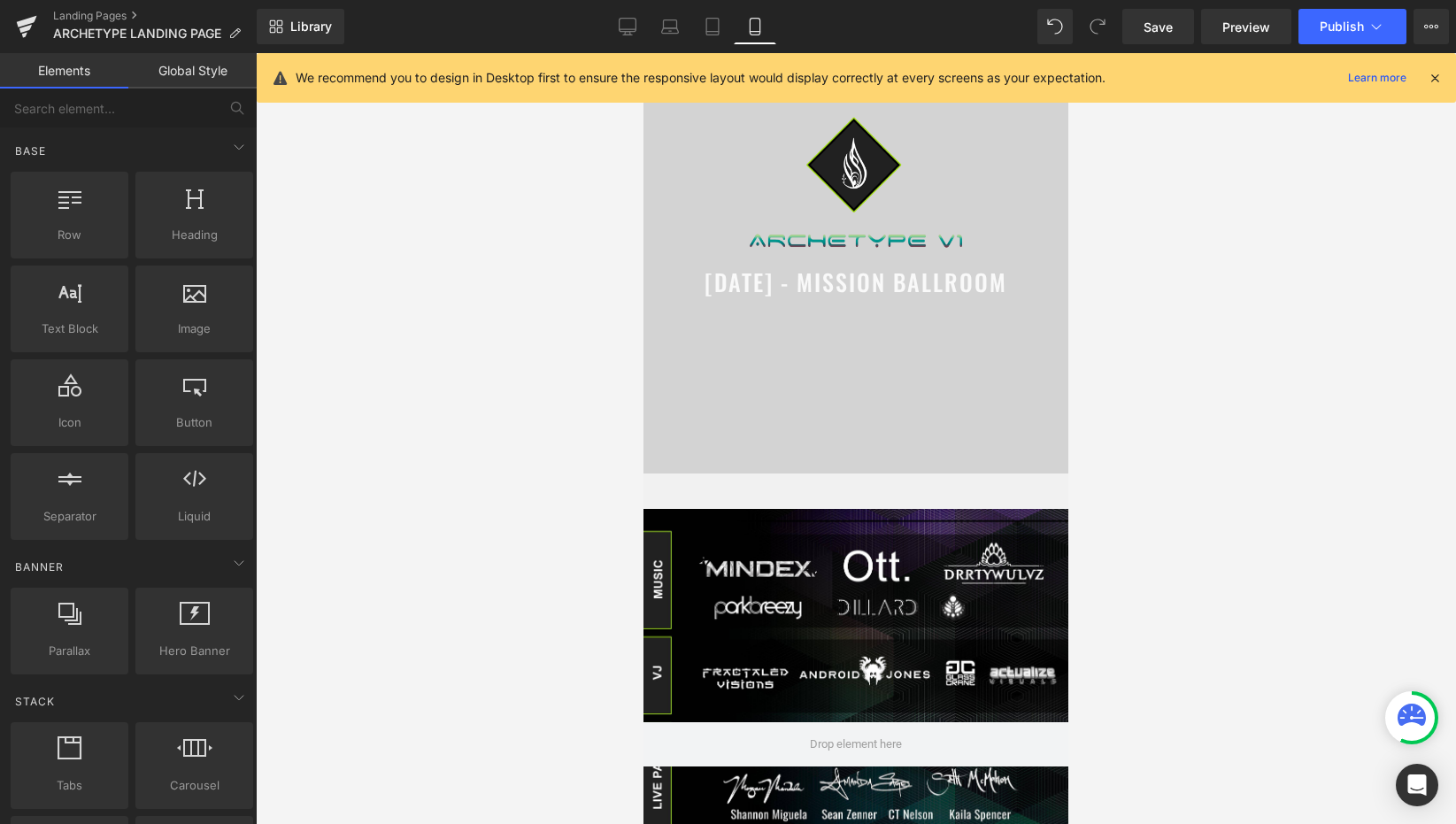
click at [849, 523] on span "Hero Banner" at bounding box center [849, 522] width 82 height 26
click at [1432, 71] on icon at bounding box center [1435, 78] width 16 height 16
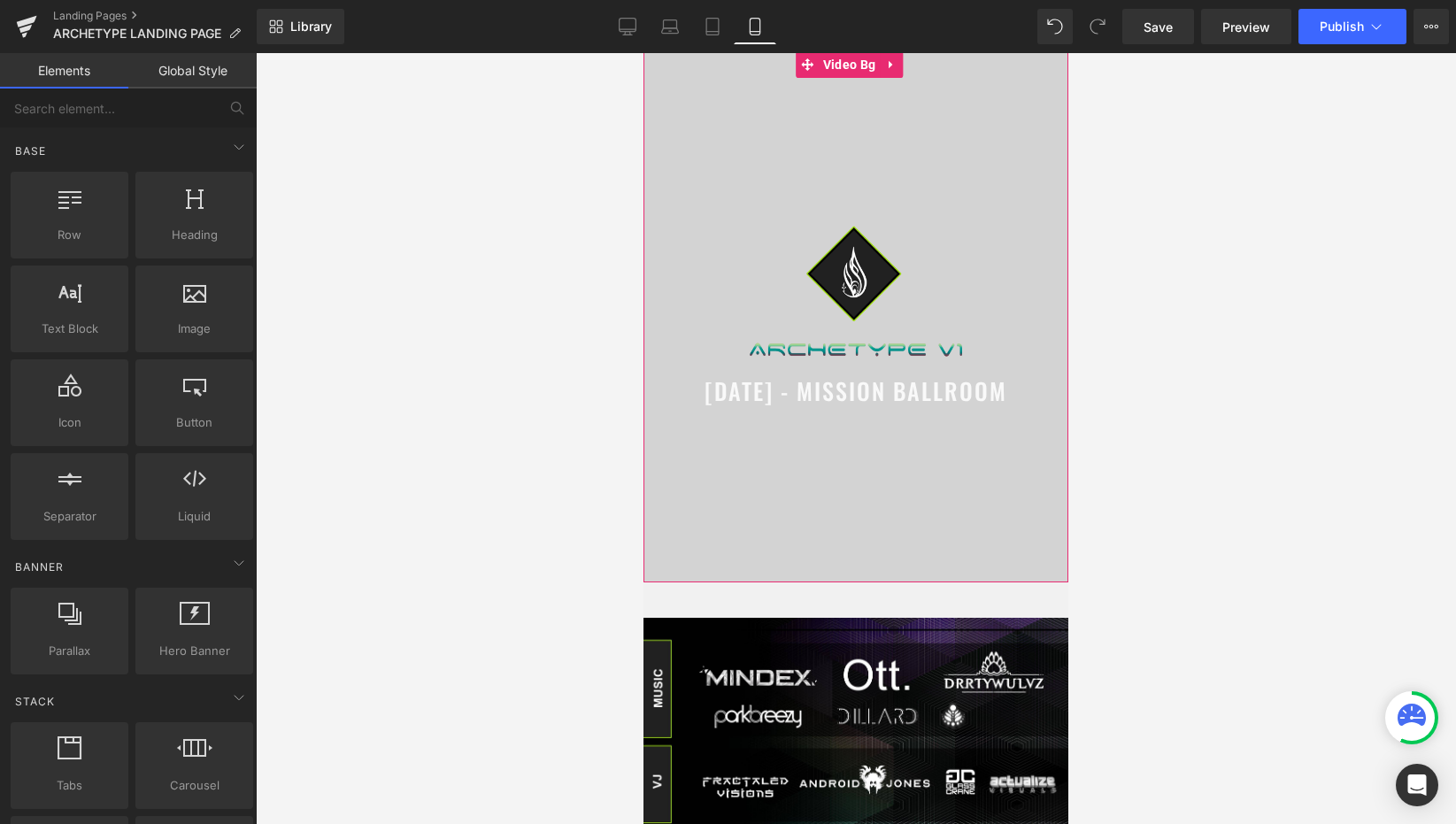
scroll to position [0, 0]
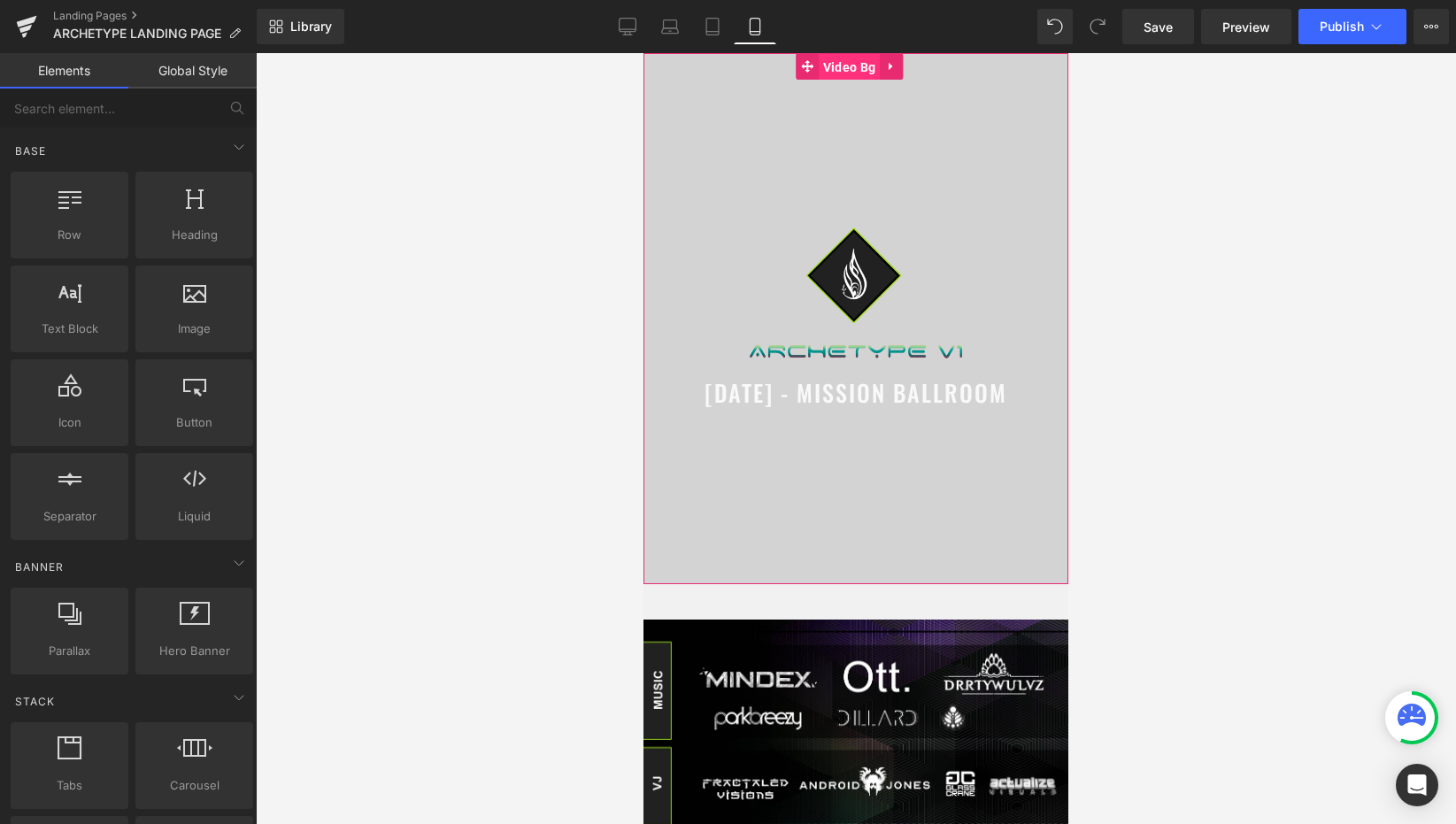
click at [846, 65] on span "Video Bg" at bounding box center [849, 67] width 61 height 26
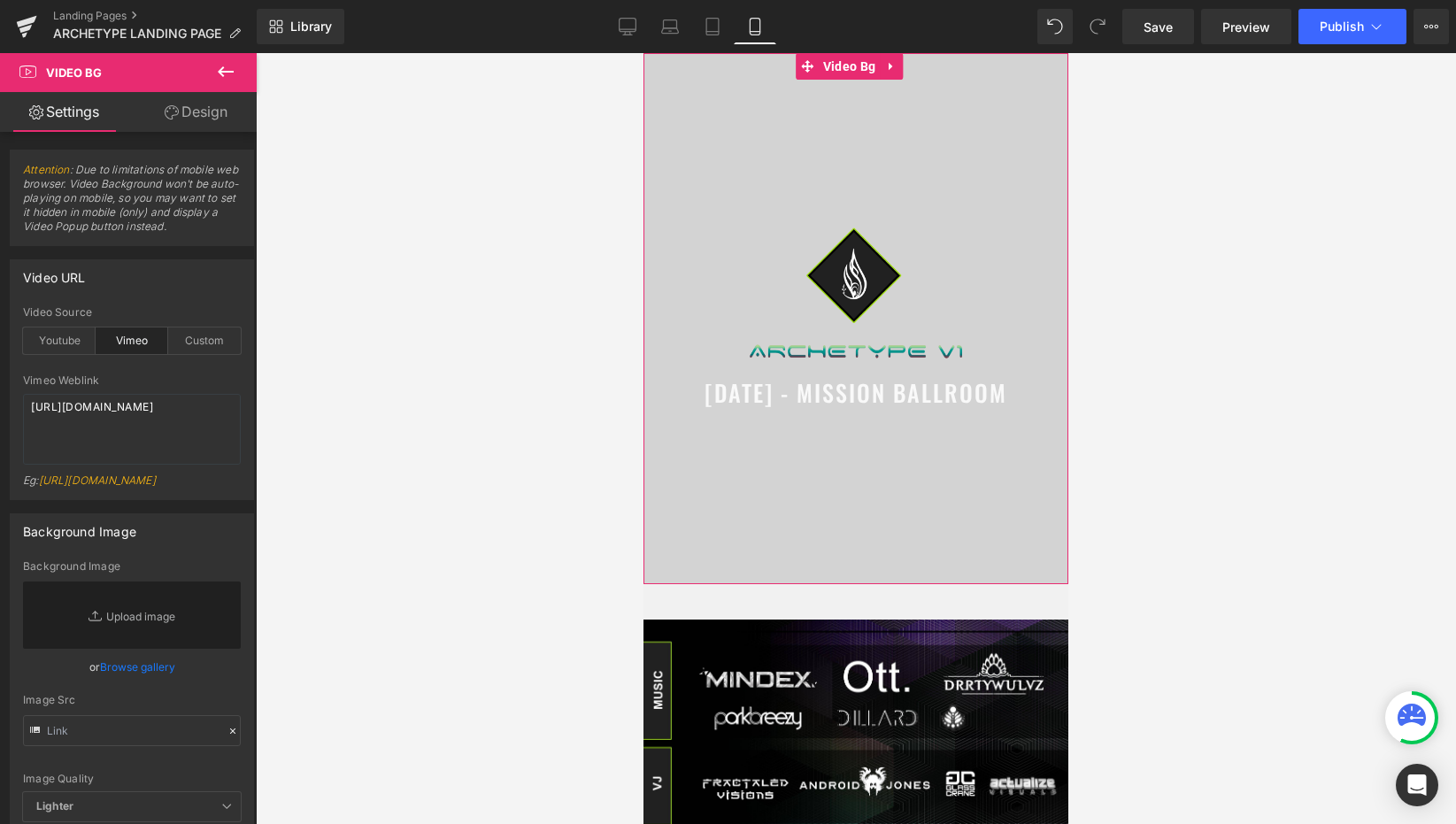
click at [207, 107] on link "Design" at bounding box center [196, 112] width 128 height 40
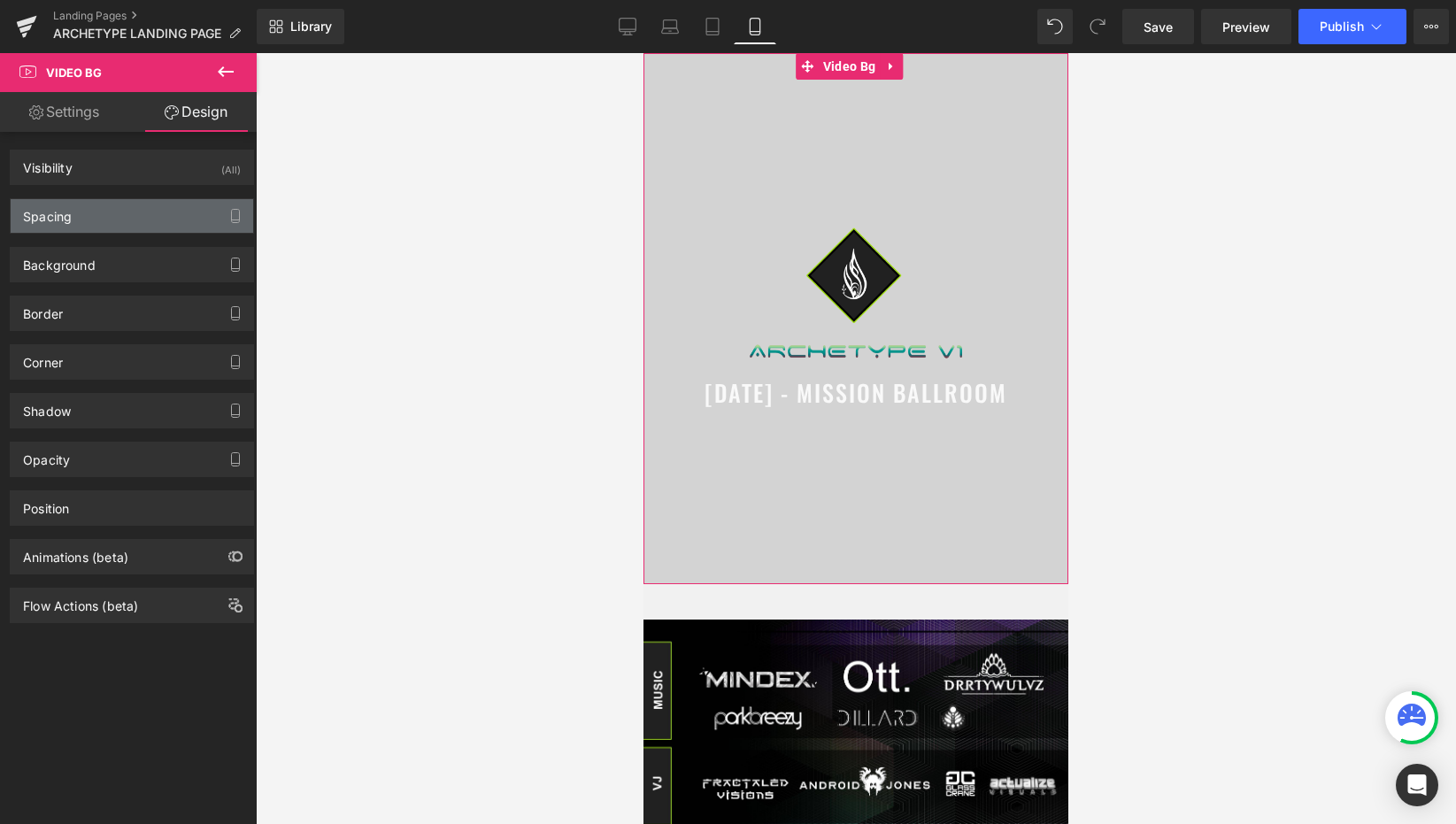
click at [119, 210] on div "Spacing" at bounding box center [132, 215] width 242 height 33
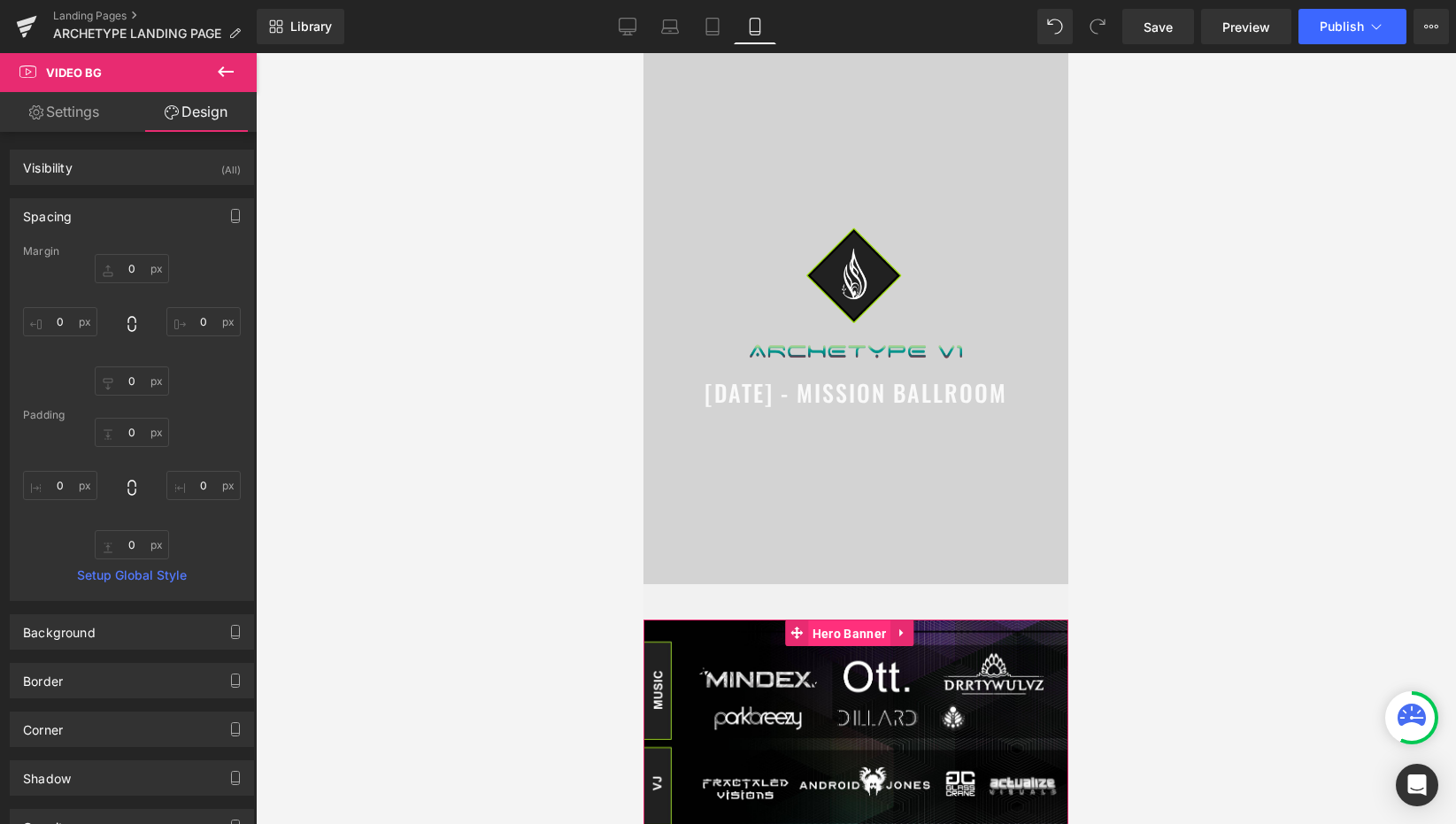
click at [828, 630] on span "Hero Banner" at bounding box center [849, 633] width 82 height 26
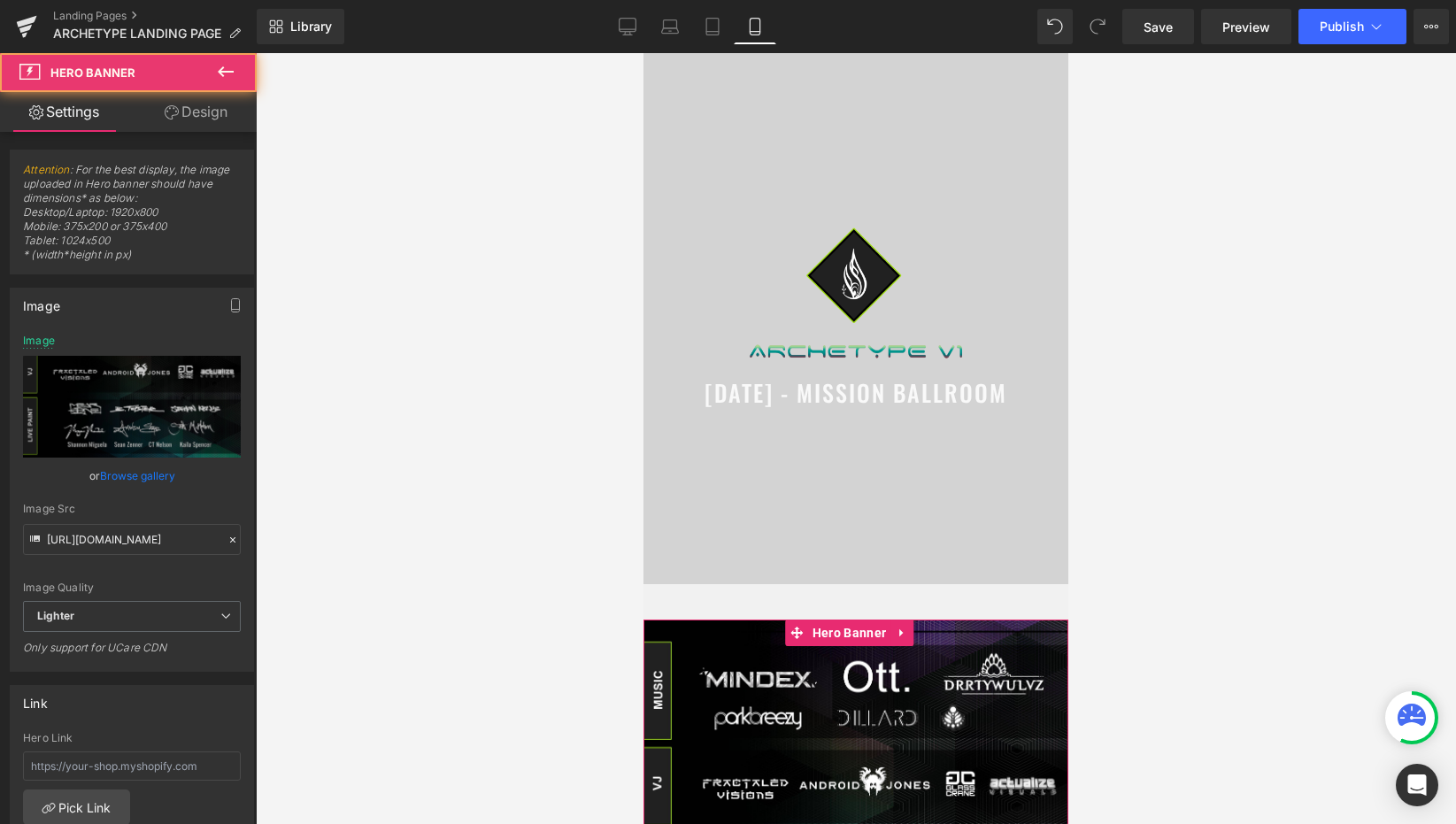
click at [190, 110] on link "Design" at bounding box center [196, 112] width 128 height 40
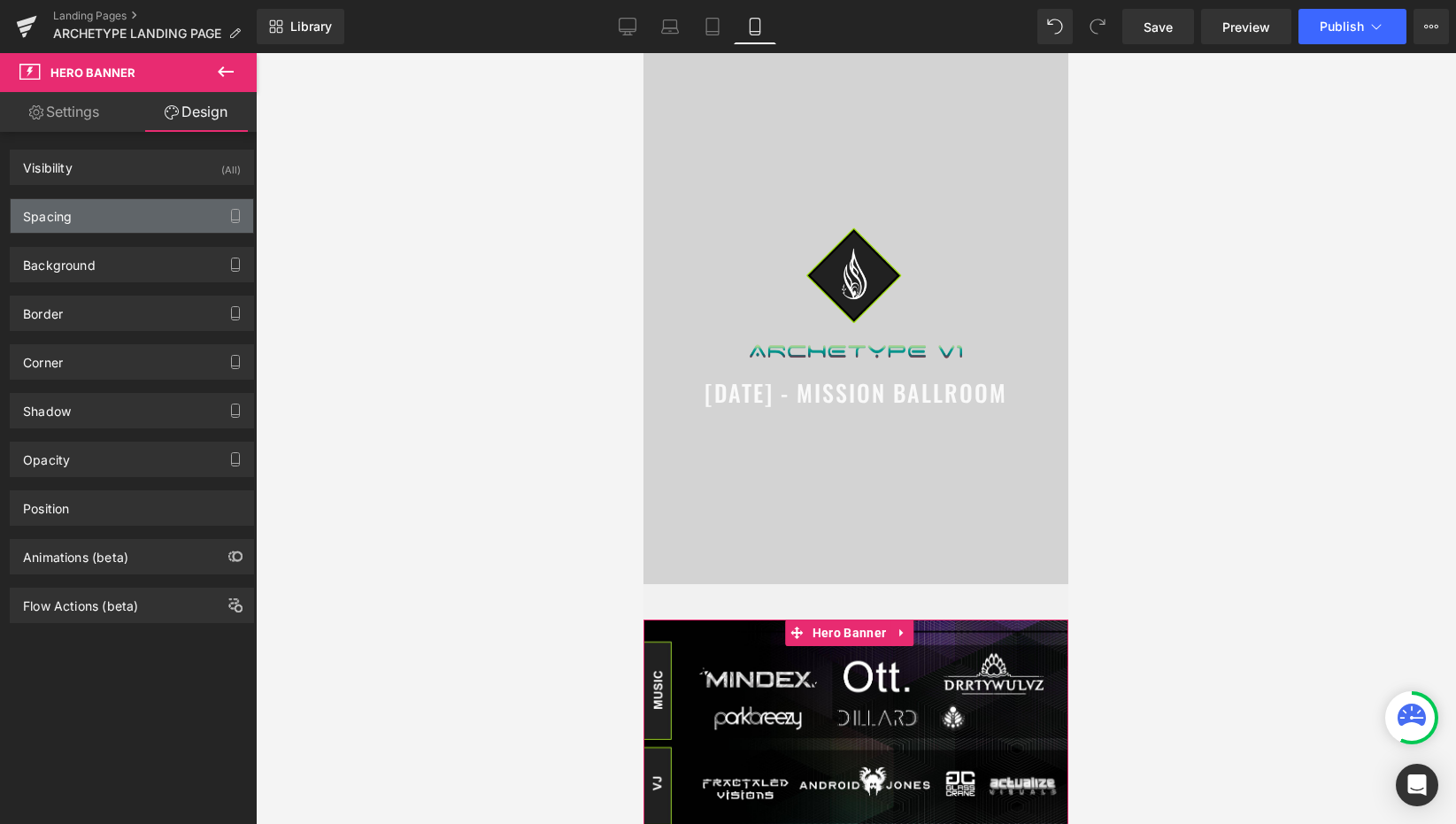
click at [144, 217] on div "Spacing" at bounding box center [132, 215] width 242 height 33
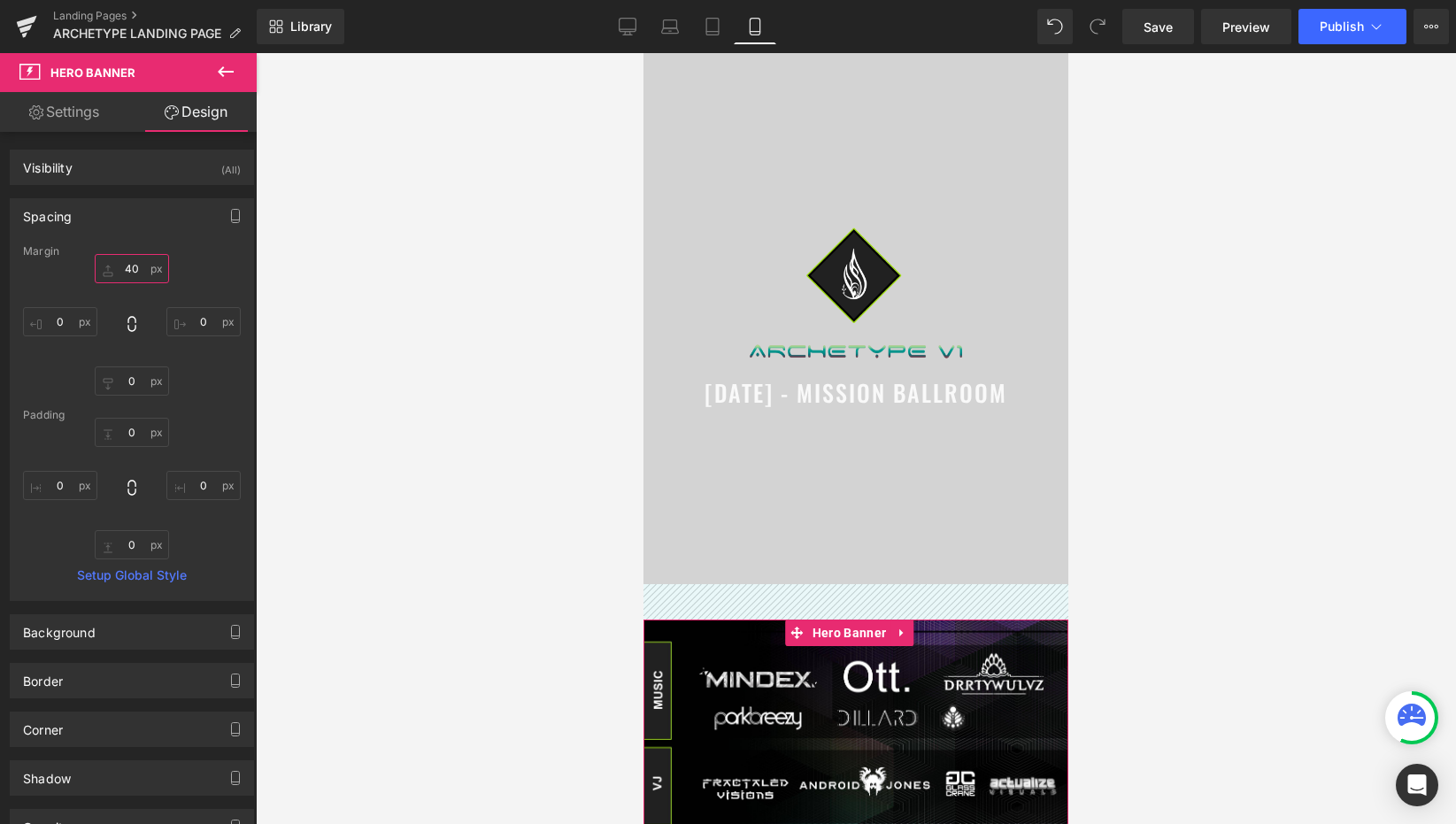
click at [136, 276] on input "40" at bounding box center [132, 268] width 74 height 29
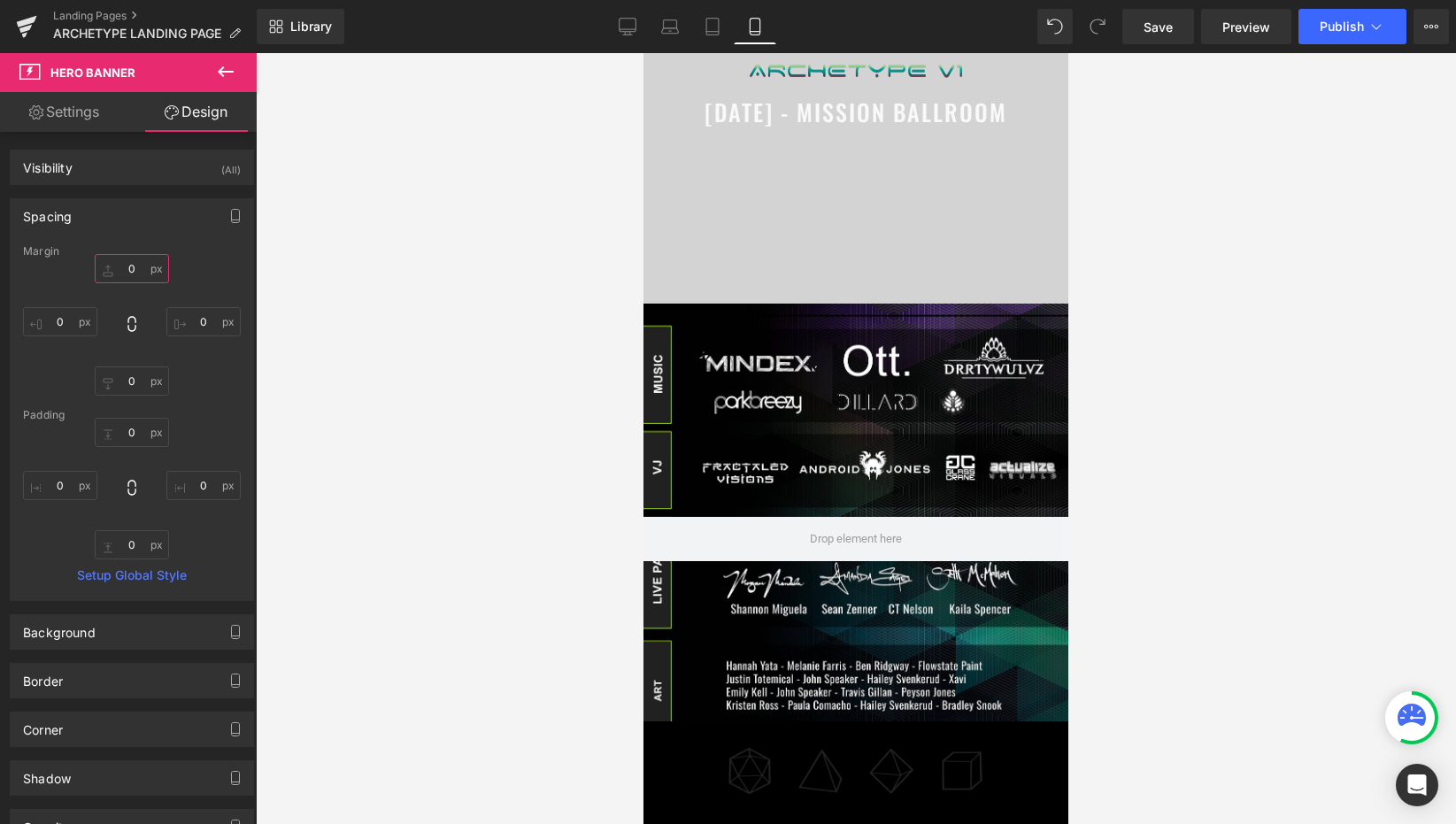
scroll to position [131, 0]
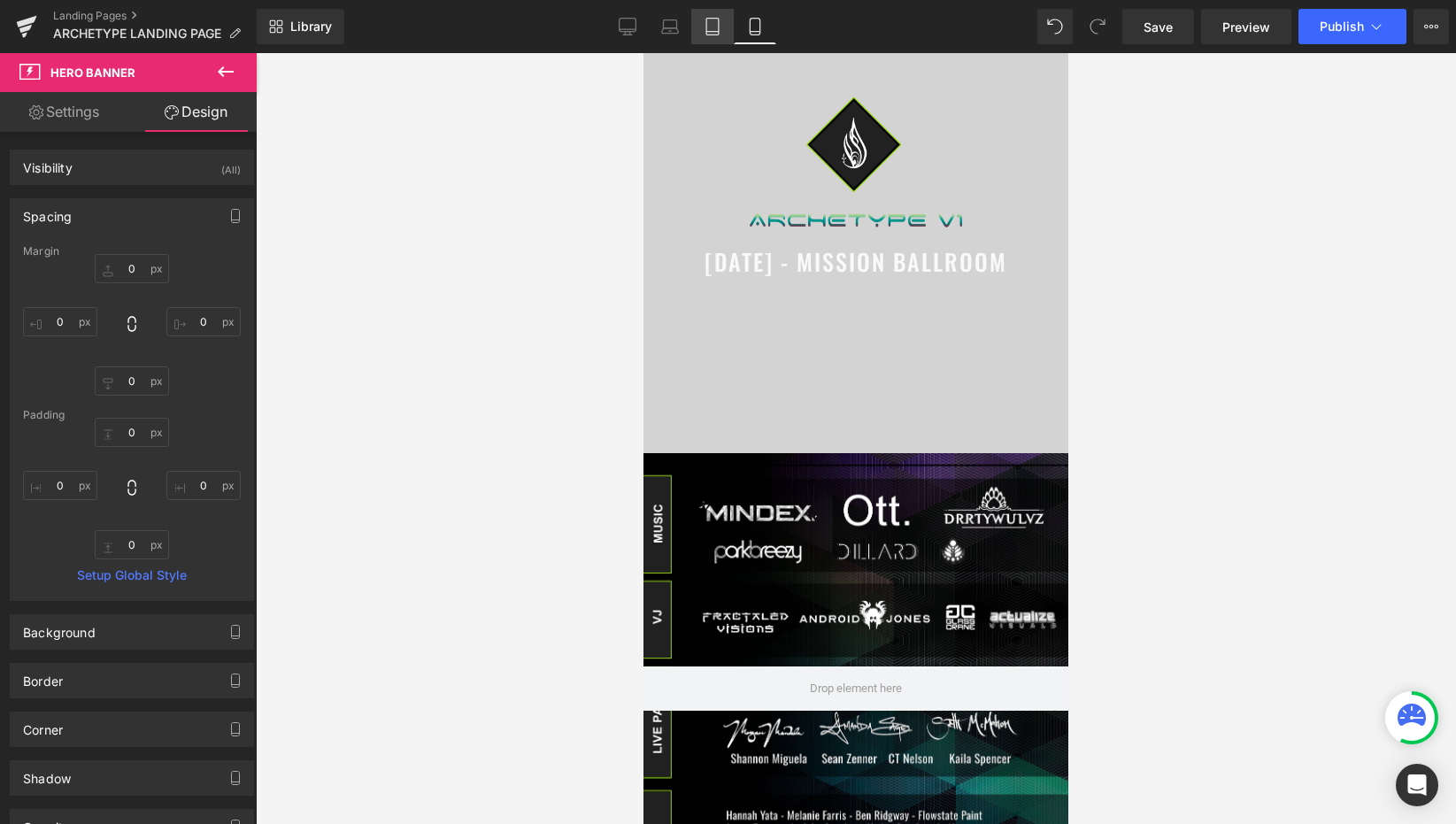
click at [709, 42] on link "Tablet" at bounding box center [712, 26] width 42 height 35
type input "0"
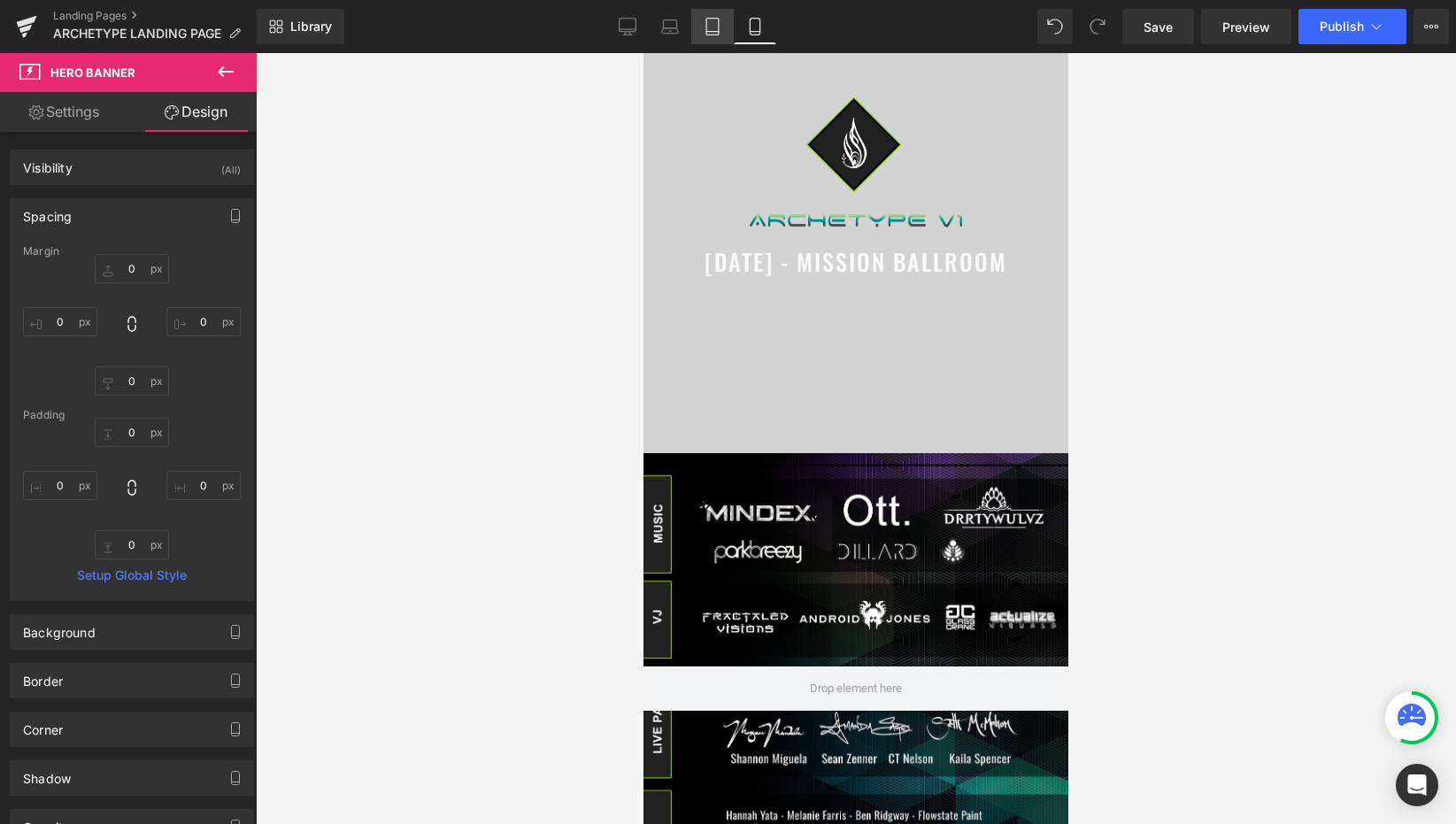
type input "0"
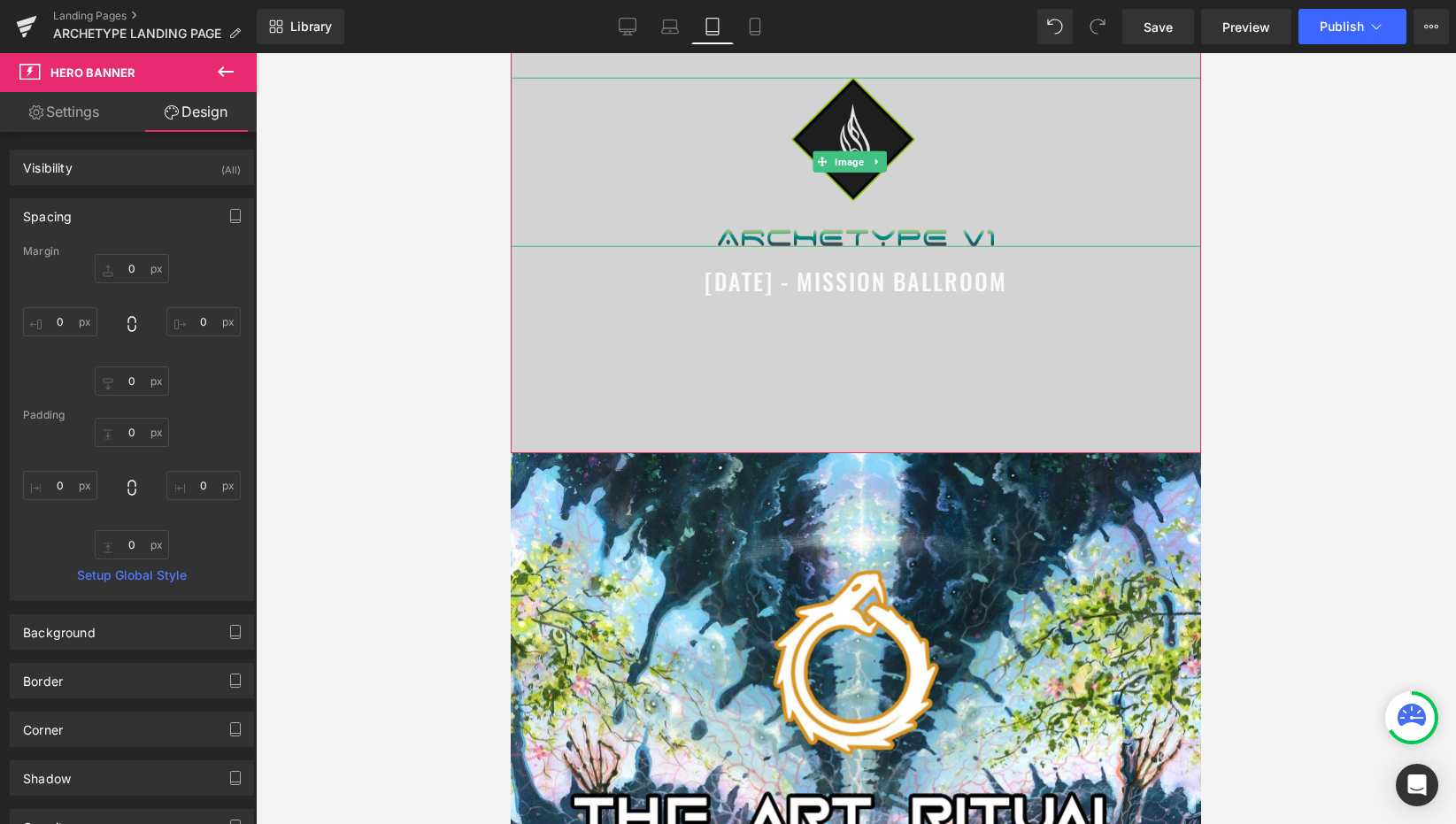
scroll to position [0, 0]
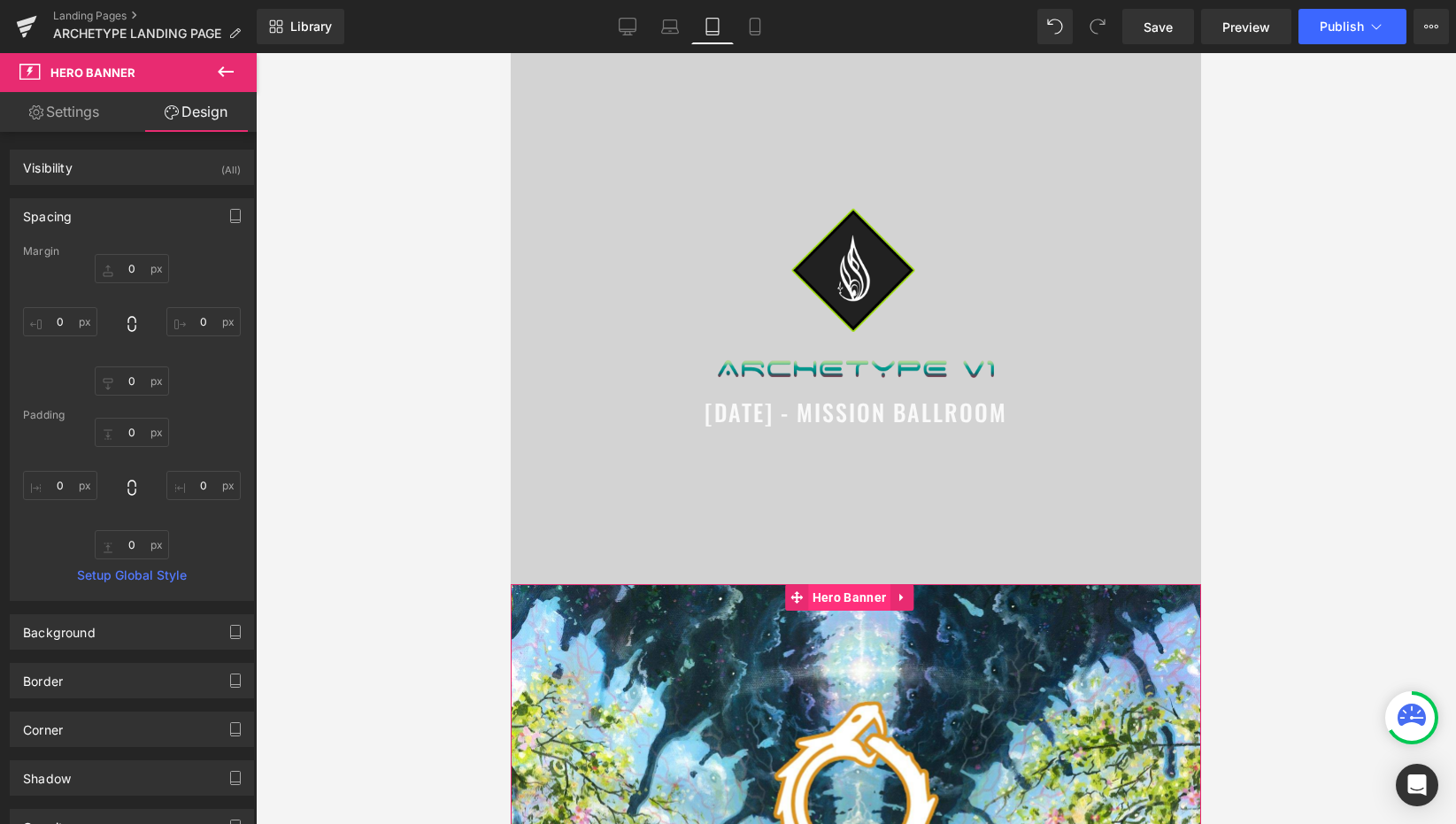
click at [840, 603] on span "Hero Banner" at bounding box center [849, 597] width 82 height 26
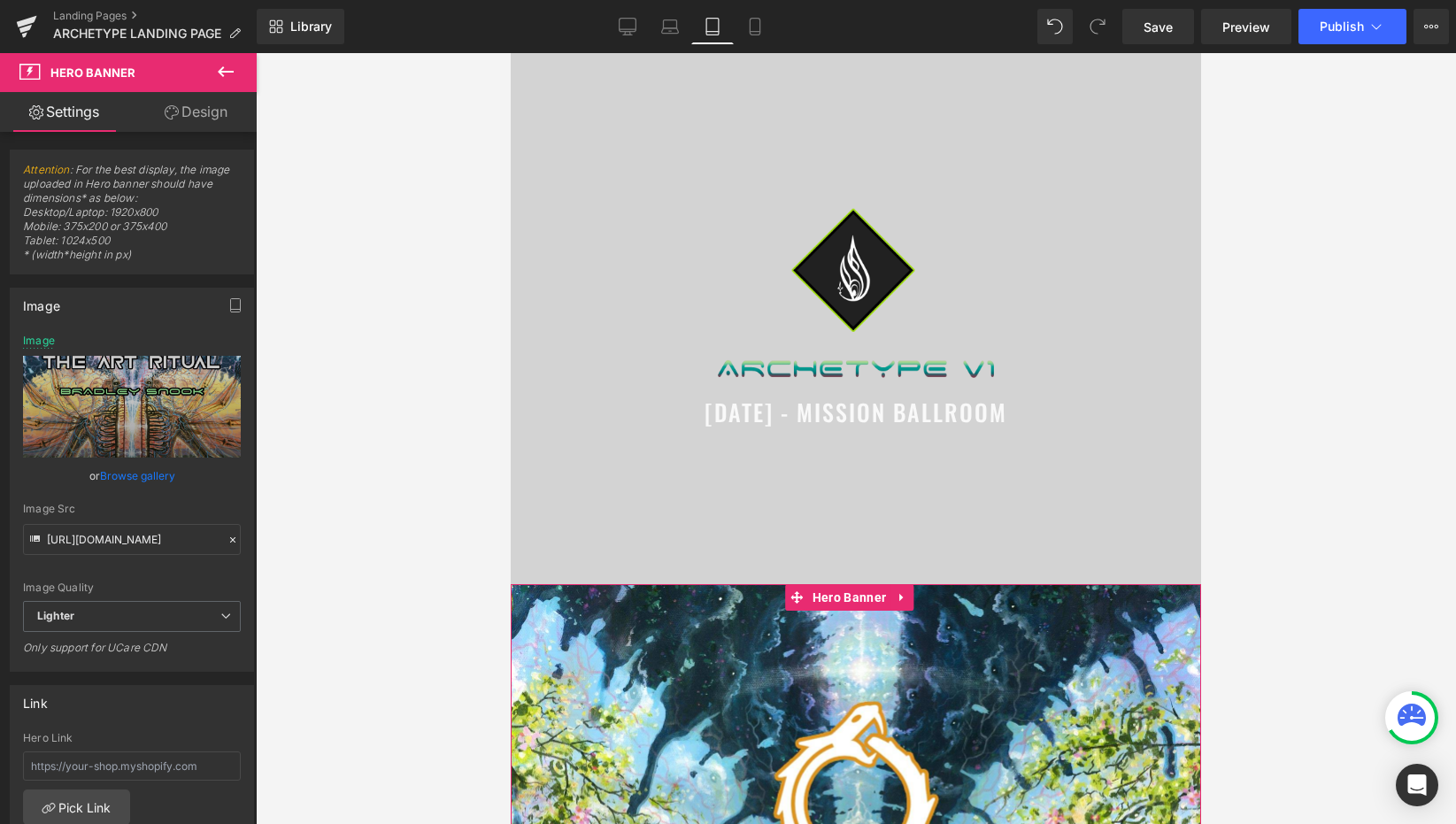
click at [154, 482] on link "Browse gallery" at bounding box center [137, 476] width 75 height 31
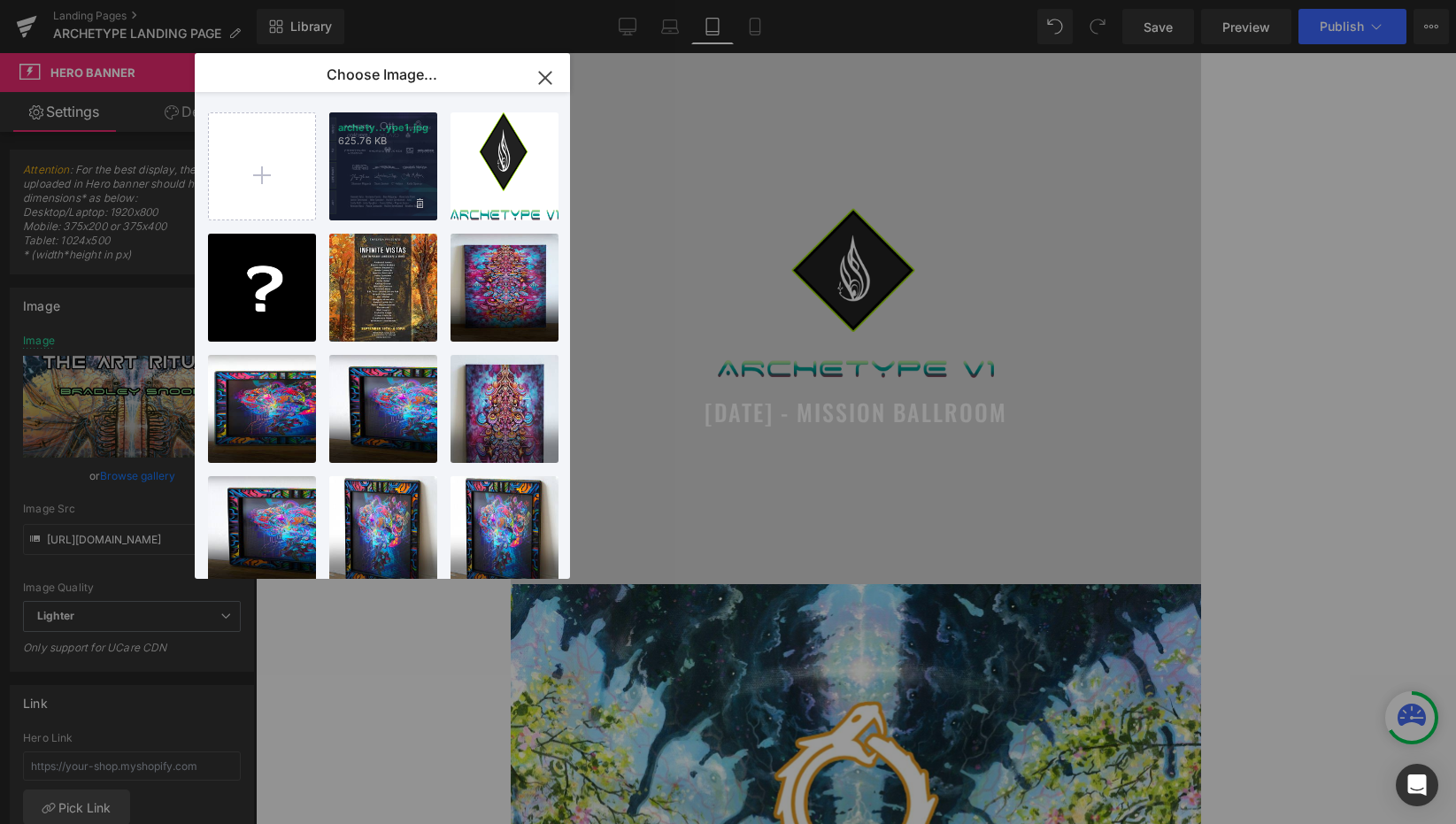
click at [355, 186] on div "archety...ype1.jpg 625.76 KB" at bounding box center [384, 166] width 108 height 108
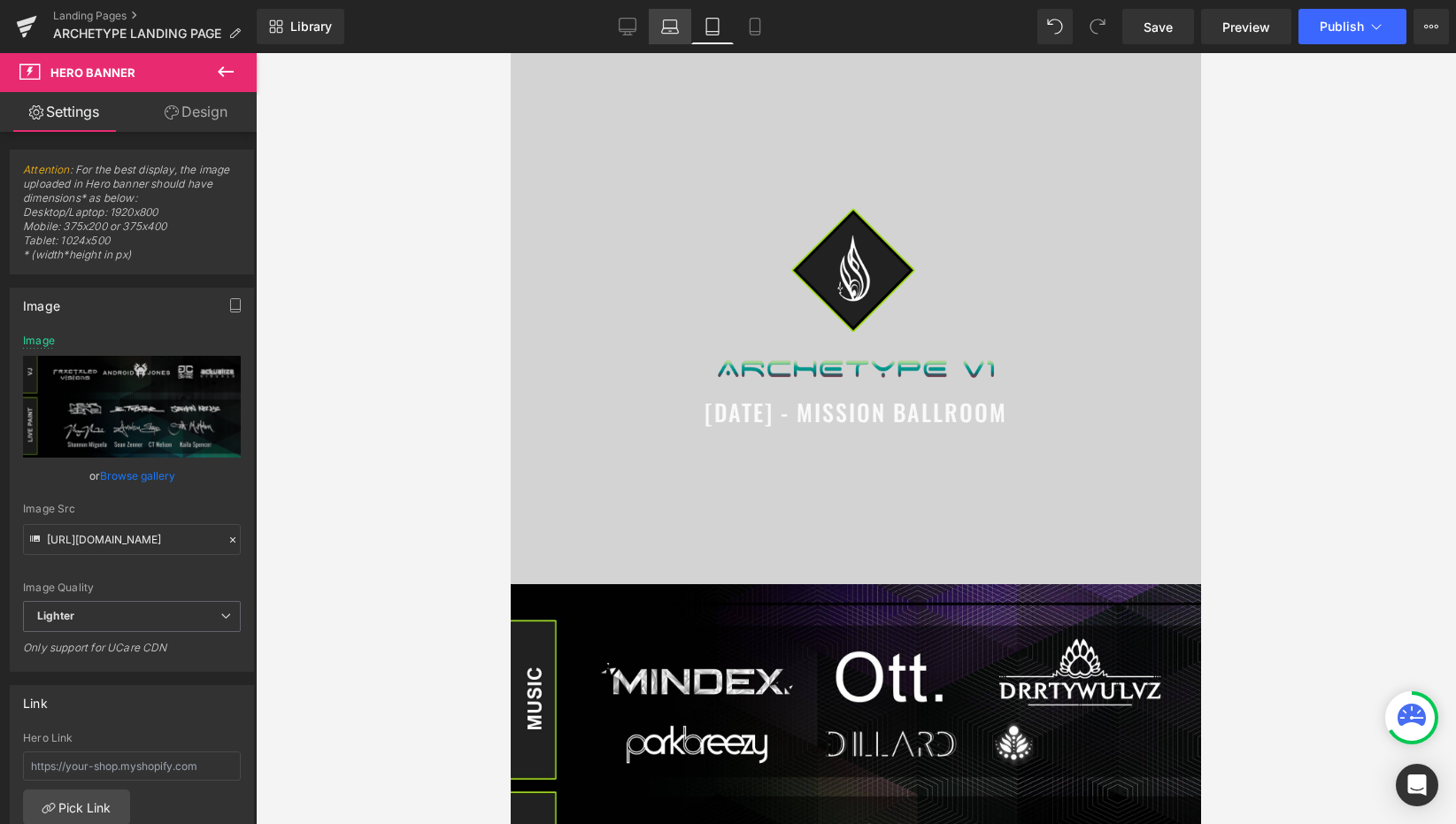
click at [665, 23] on icon at bounding box center [670, 27] width 18 height 18
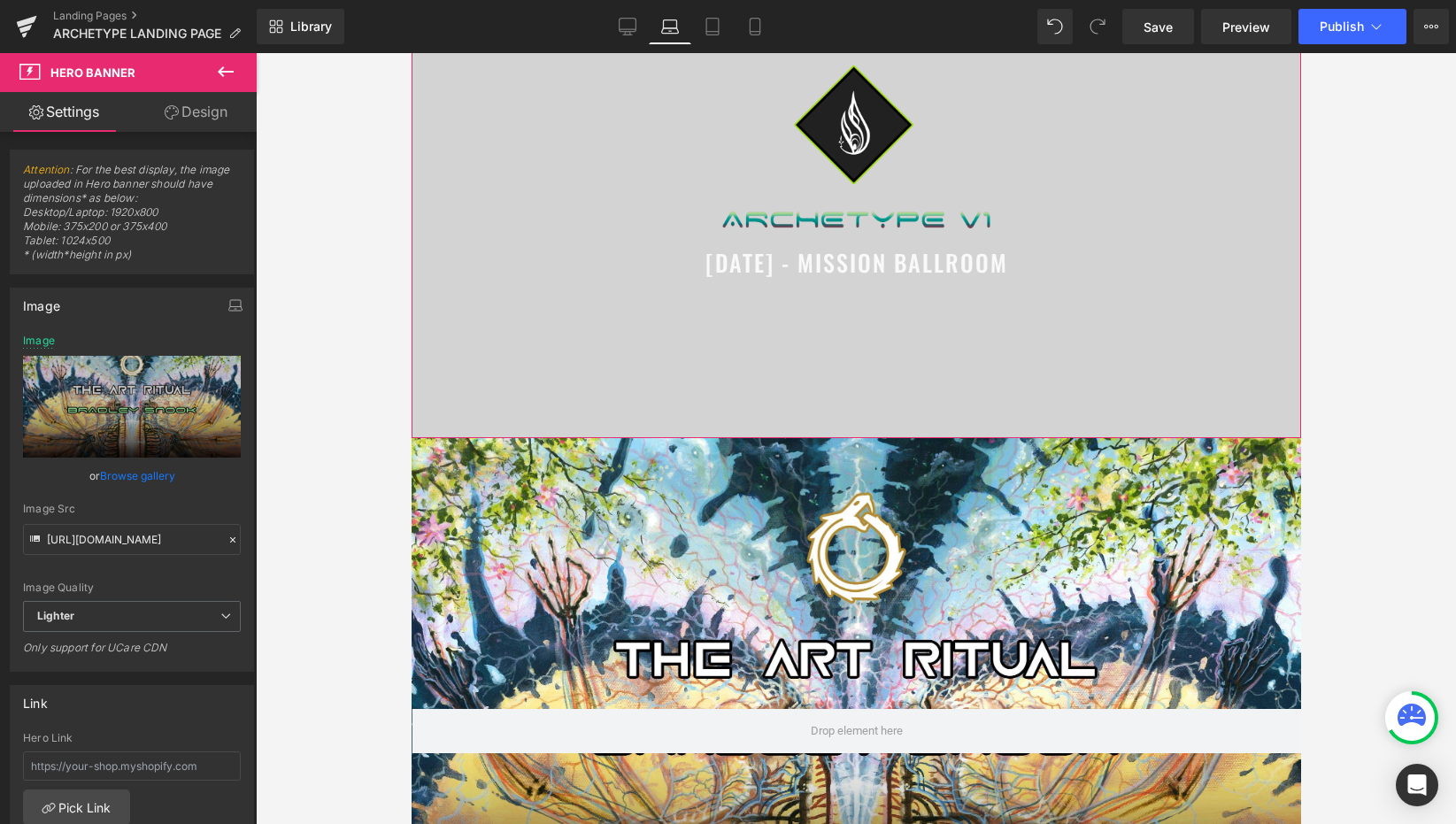
scroll to position [322, 0]
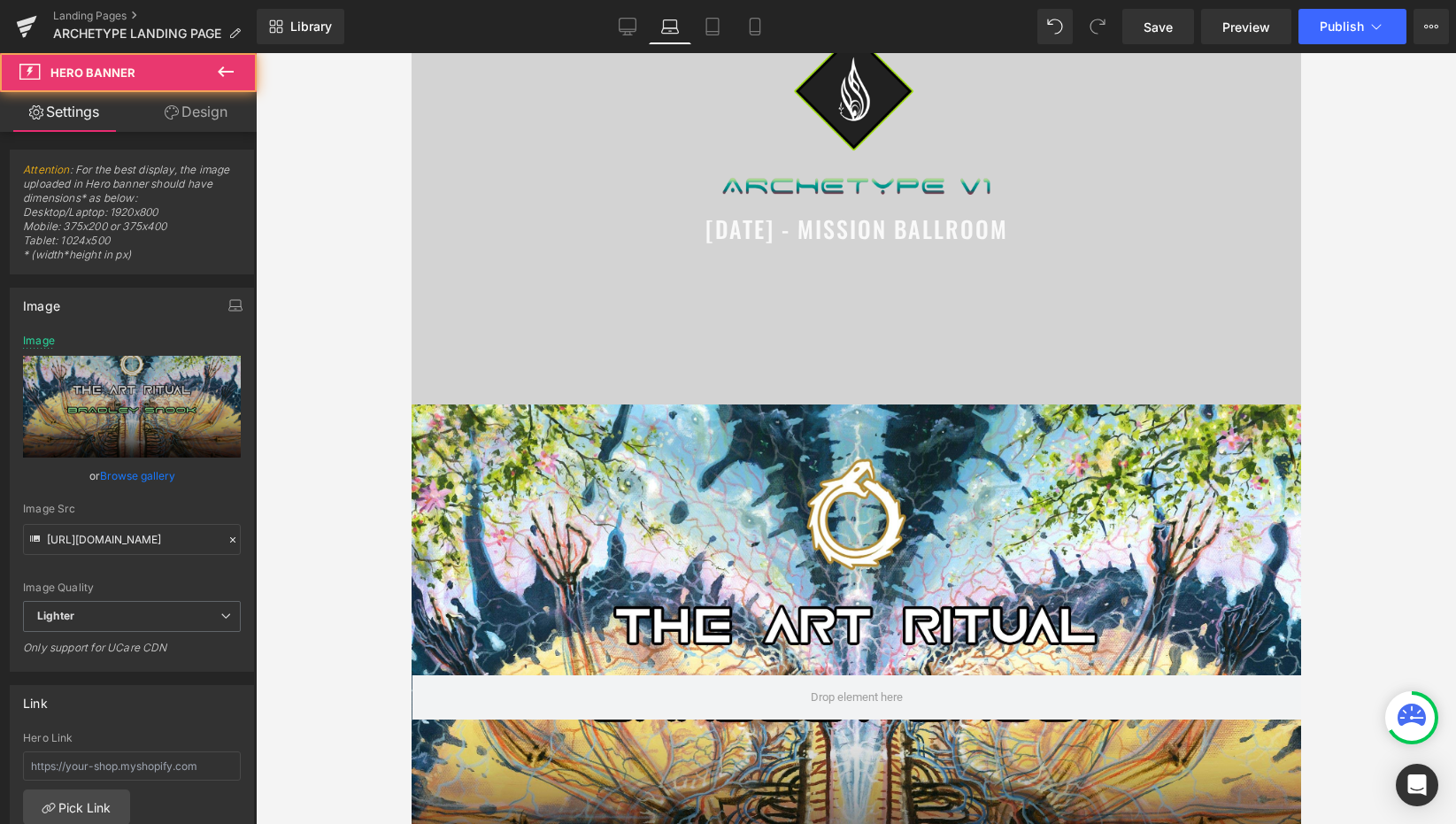
click at [841, 435] on div at bounding box center [855, 698] width 890 height 585
click at [845, 417] on span "Hero Banner" at bounding box center [848, 418] width 82 height 26
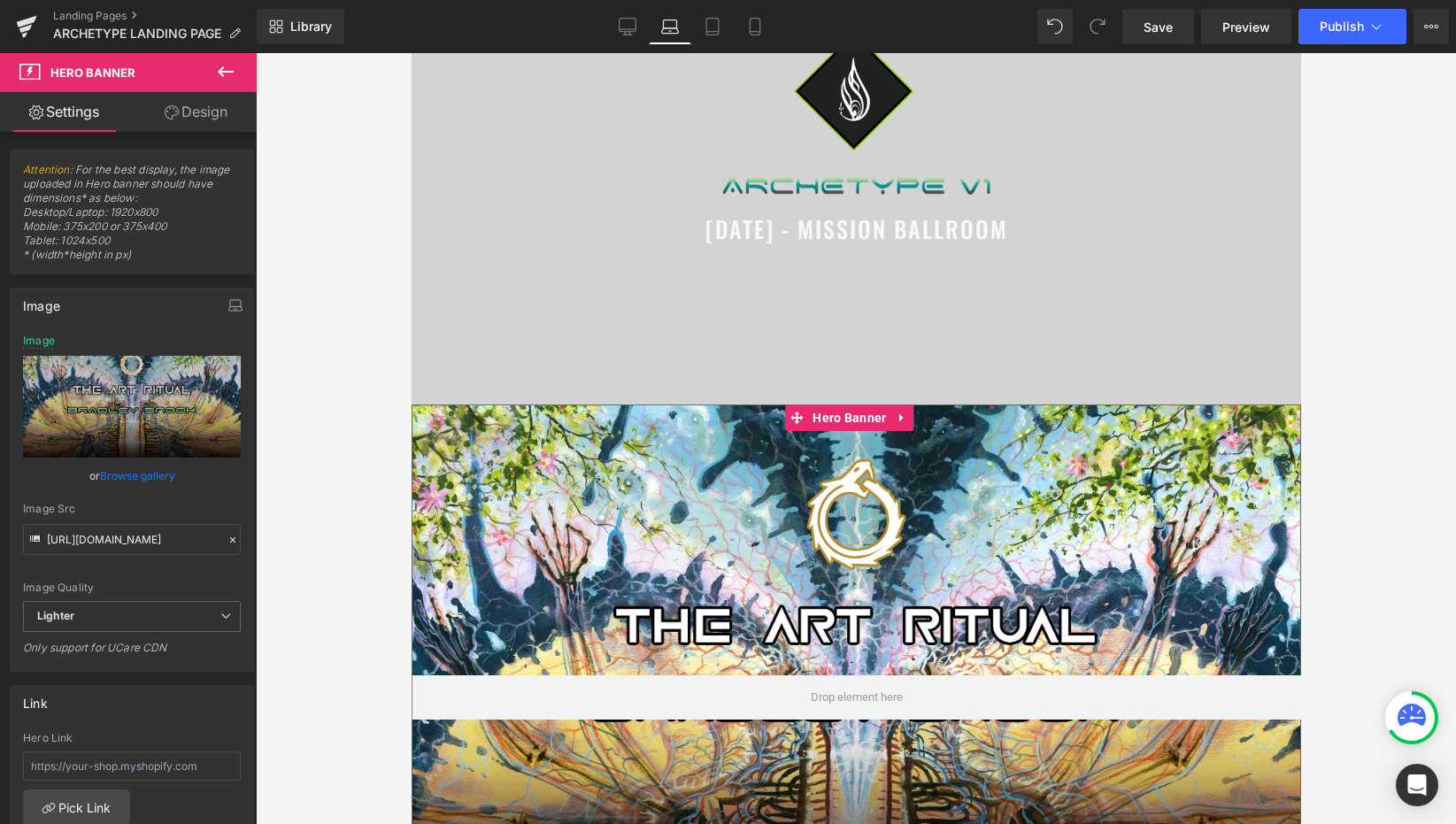
click at [154, 473] on link "Browse gallery" at bounding box center [137, 476] width 75 height 31
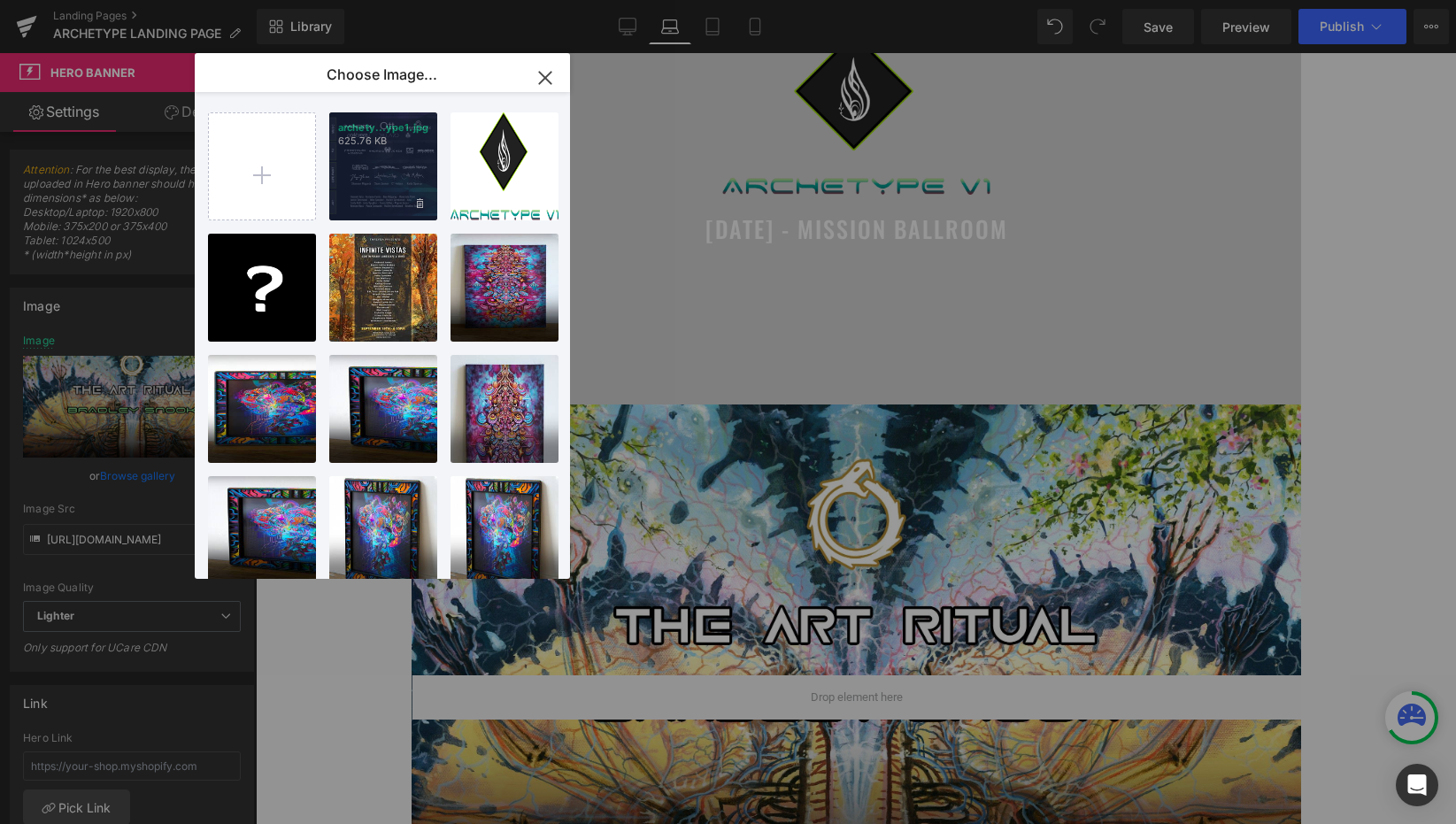
click at [354, 190] on div "archety...ype1.jpg 625.76 KB" at bounding box center [384, 166] width 108 height 108
type input "[URL][DOMAIN_NAME]"
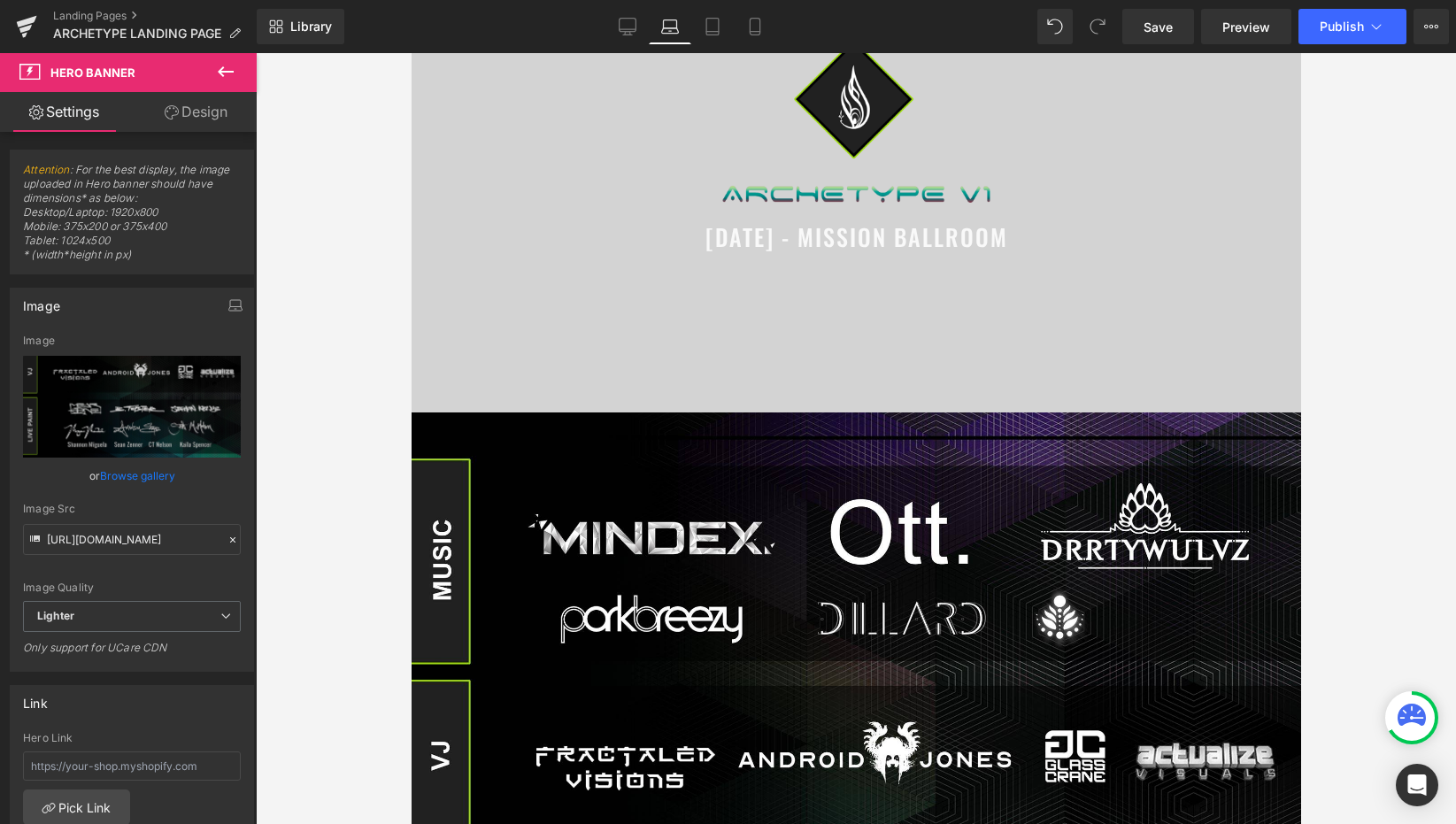
scroll to position [0, 0]
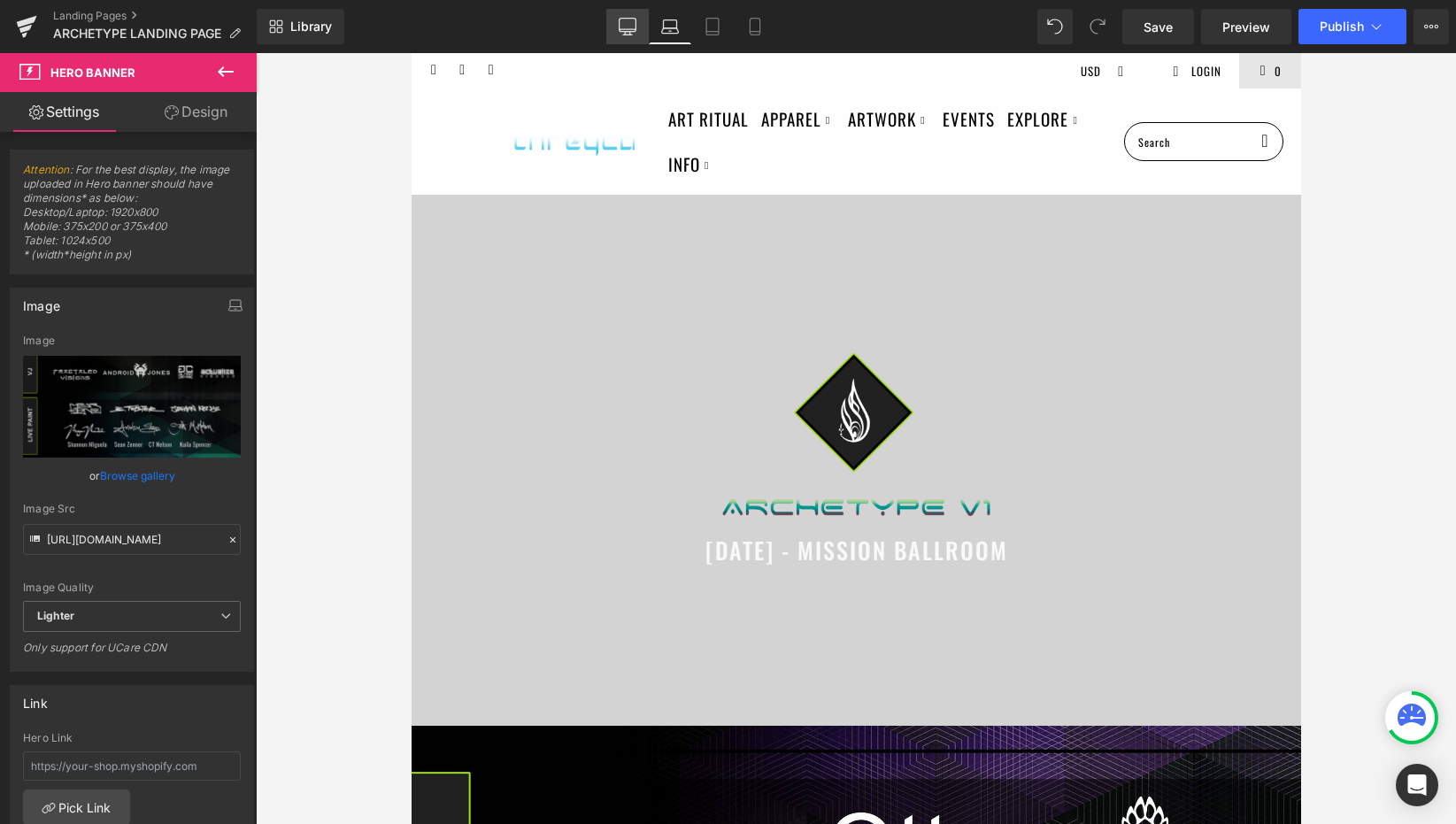
click at [619, 21] on icon at bounding box center [628, 27] width 18 height 18
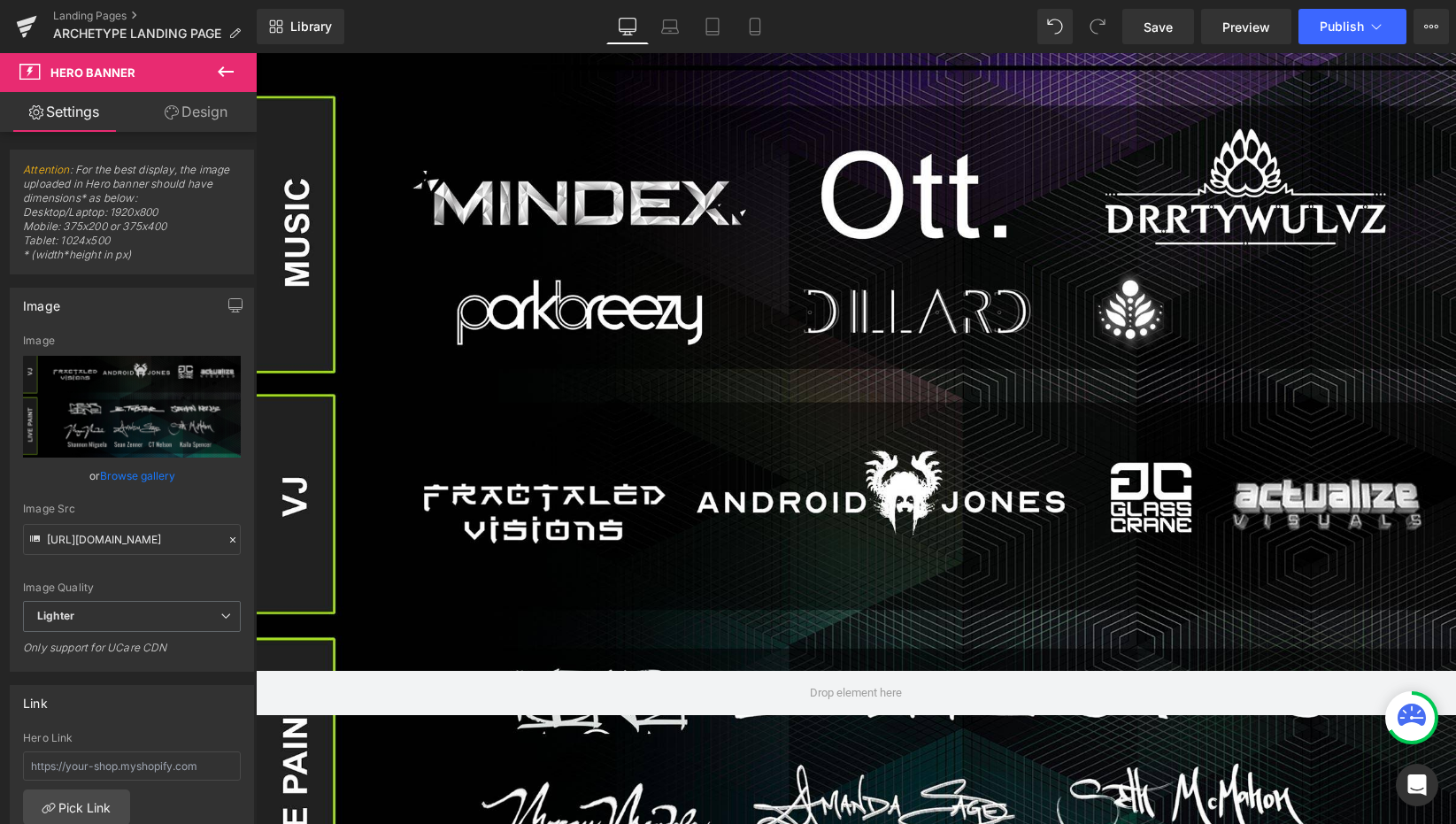
scroll to position [660, 0]
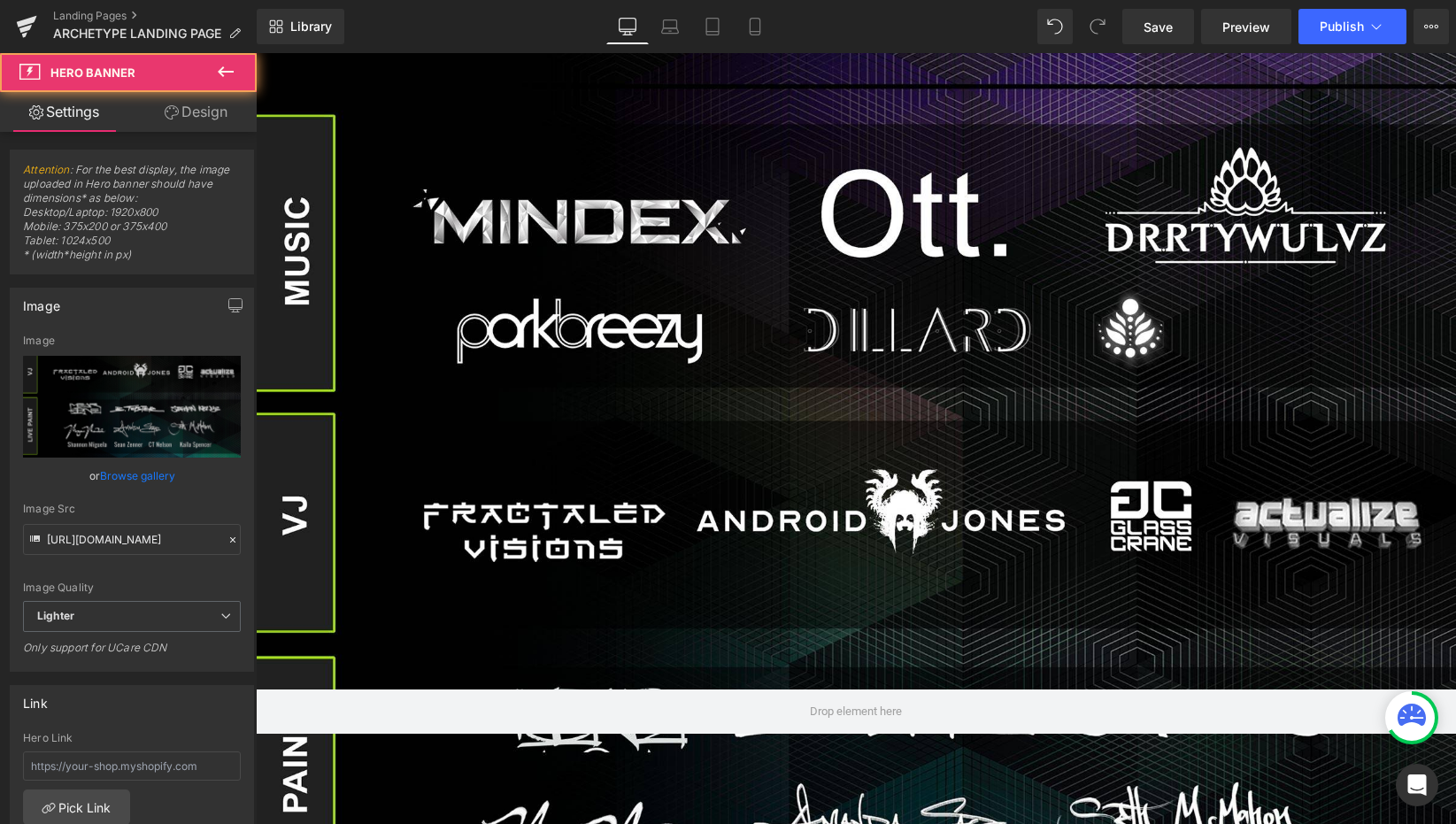
click at [826, 286] on div at bounding box center [855, 711] width 1200 height 1317
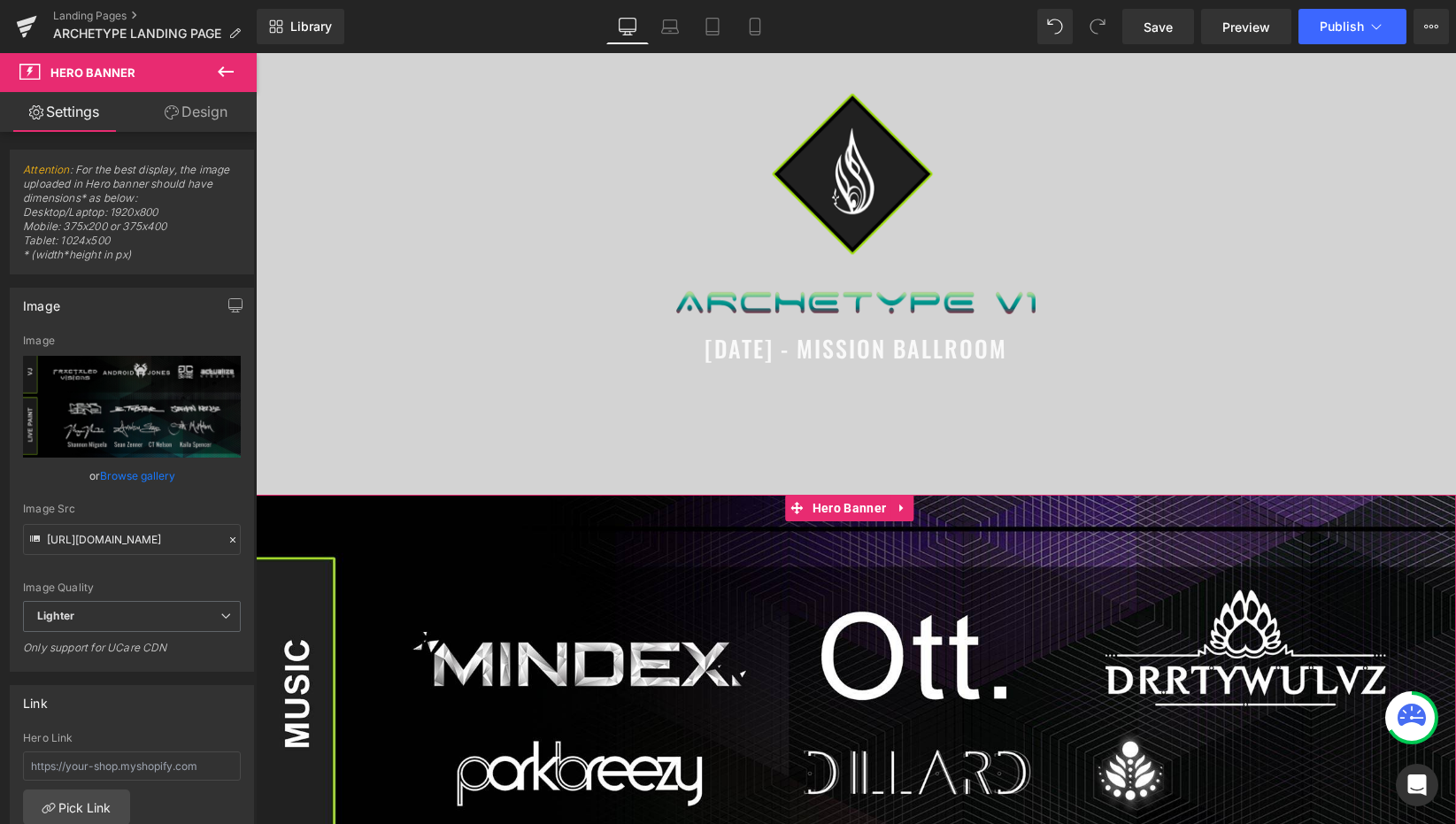
scroll to position [0, 0]
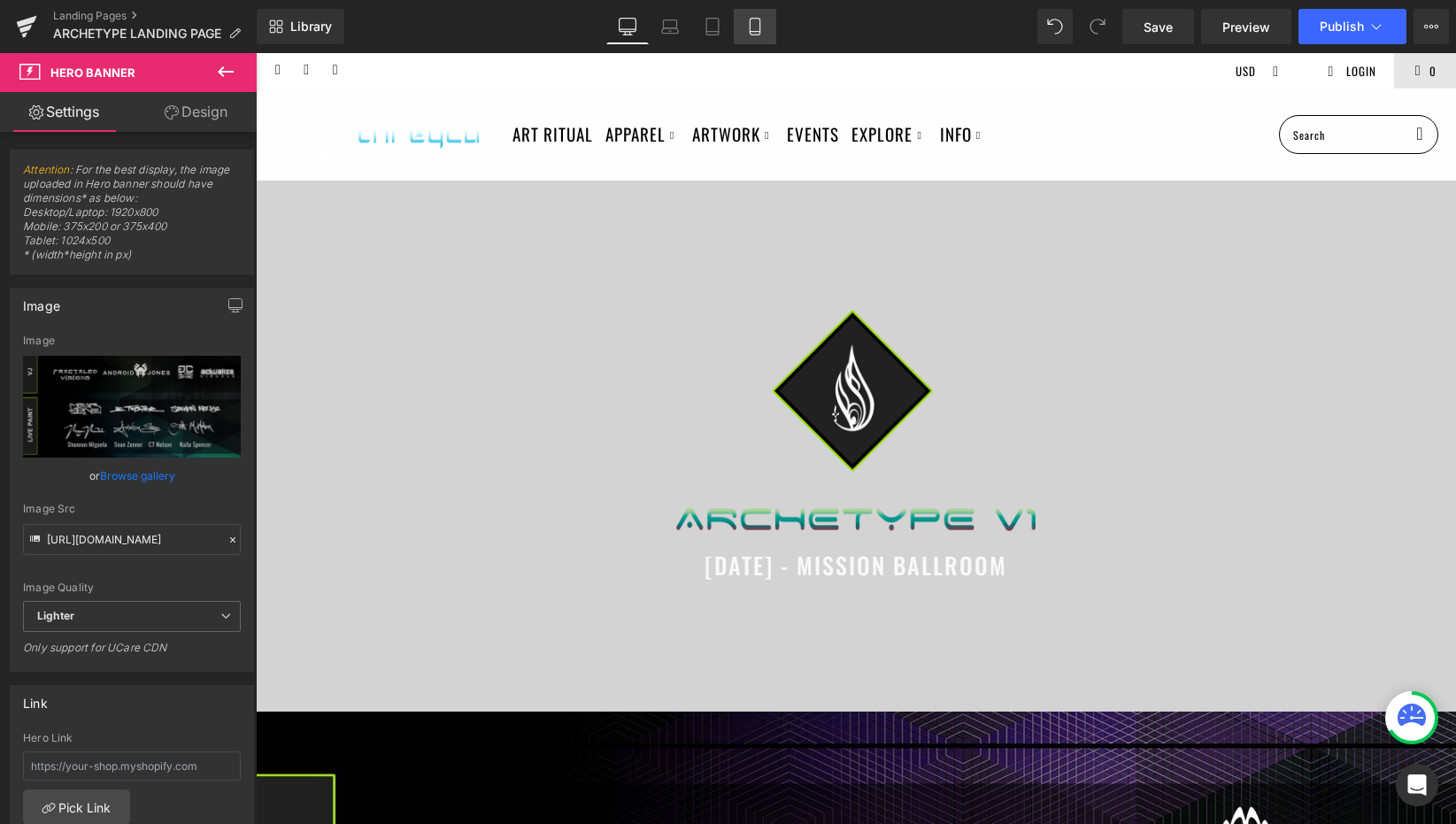
click at [754, 32] on icon at bounding box center [755, 27] width 18 height 18
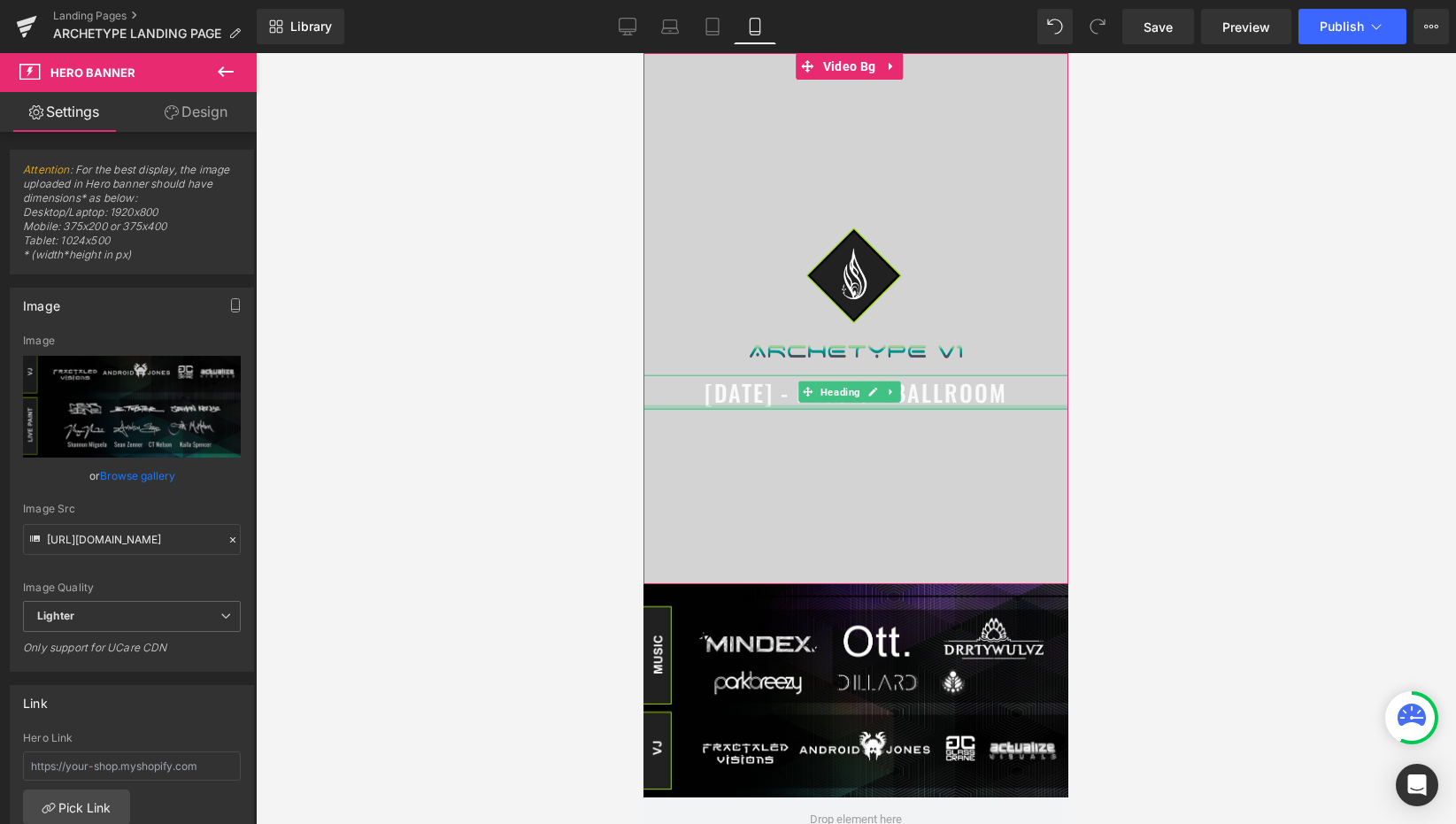
click at [737, 405] on div at bounding box center [855, 407] width 425 height 5
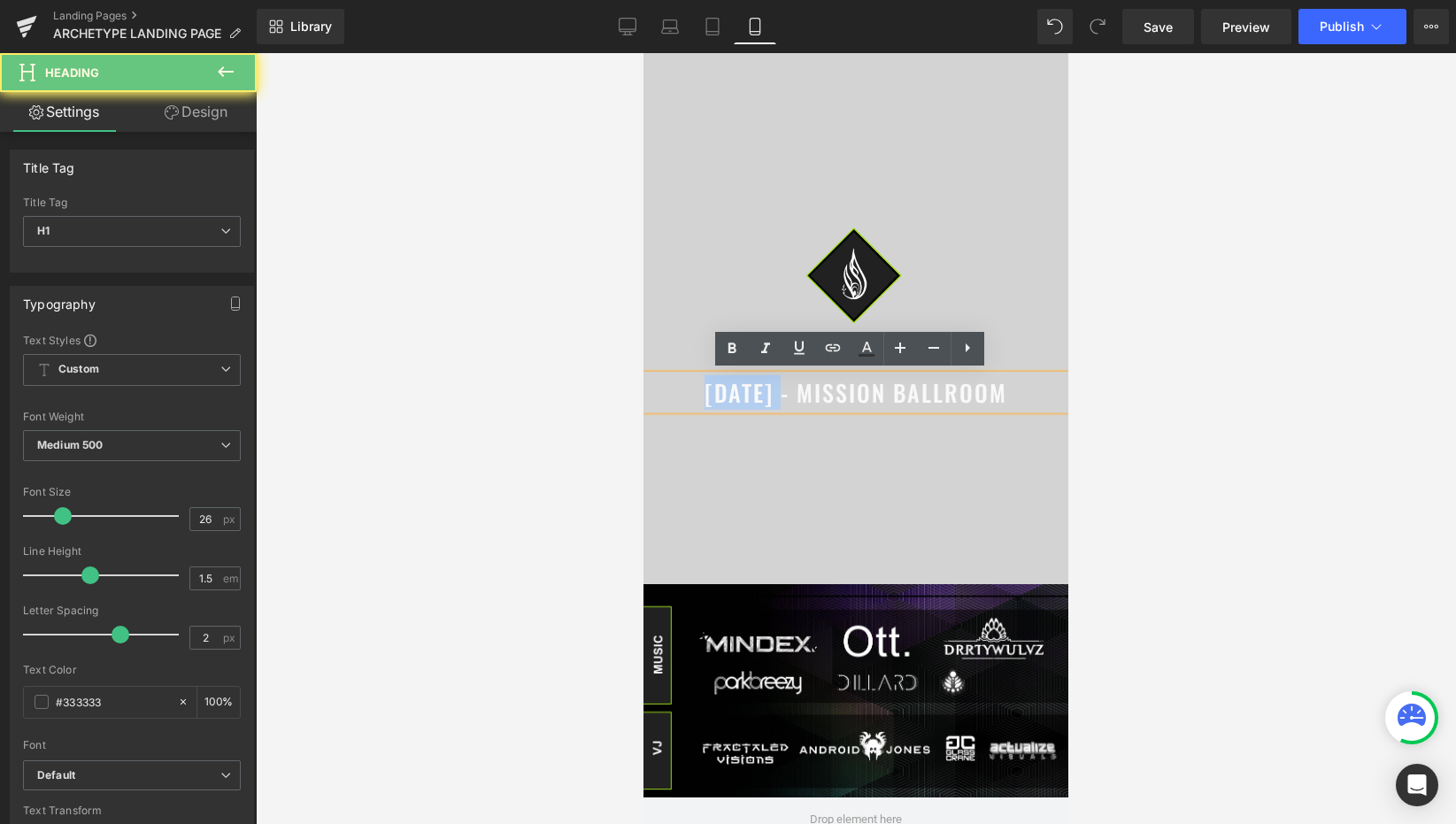
click at [737, 405] on span "JANUARY 11Th - MISSION BALLROOM" at bounding box center [855, 391] width 303 height 34
click at [835, 389] on span "JANUARY 11Th - MISSION BALLROOM" at bounding box center [855, 391] width 303 height 34
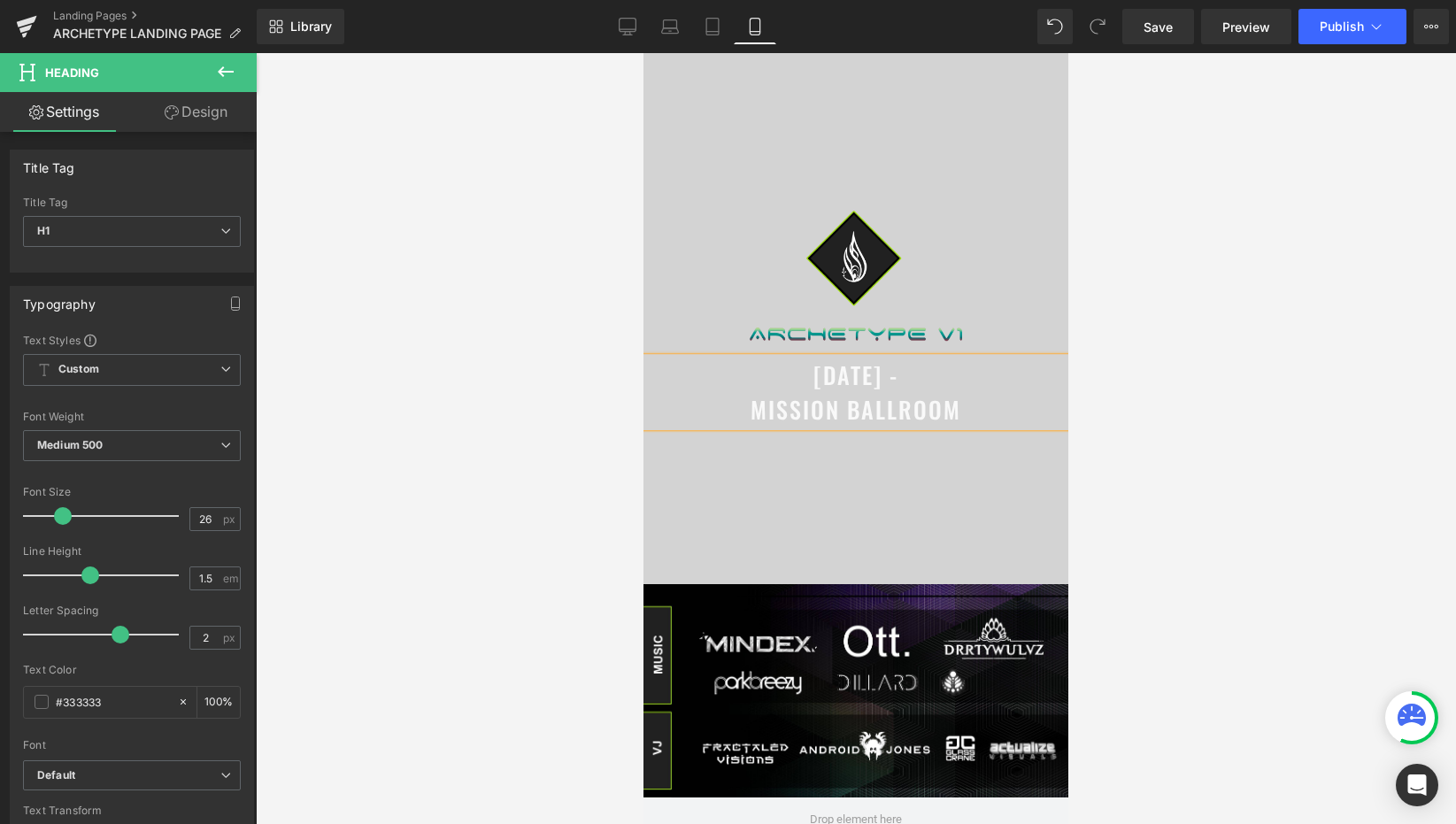
click at [771, 368] on span "JANUARY 11Th - MISSION BALLROOM" at bounding box center [855, 392] width 210 height 69
click at [870, 402] on span "- [DATE] - MISSION BALLROOM" at bounding box center [855, 392] width 210 height 69
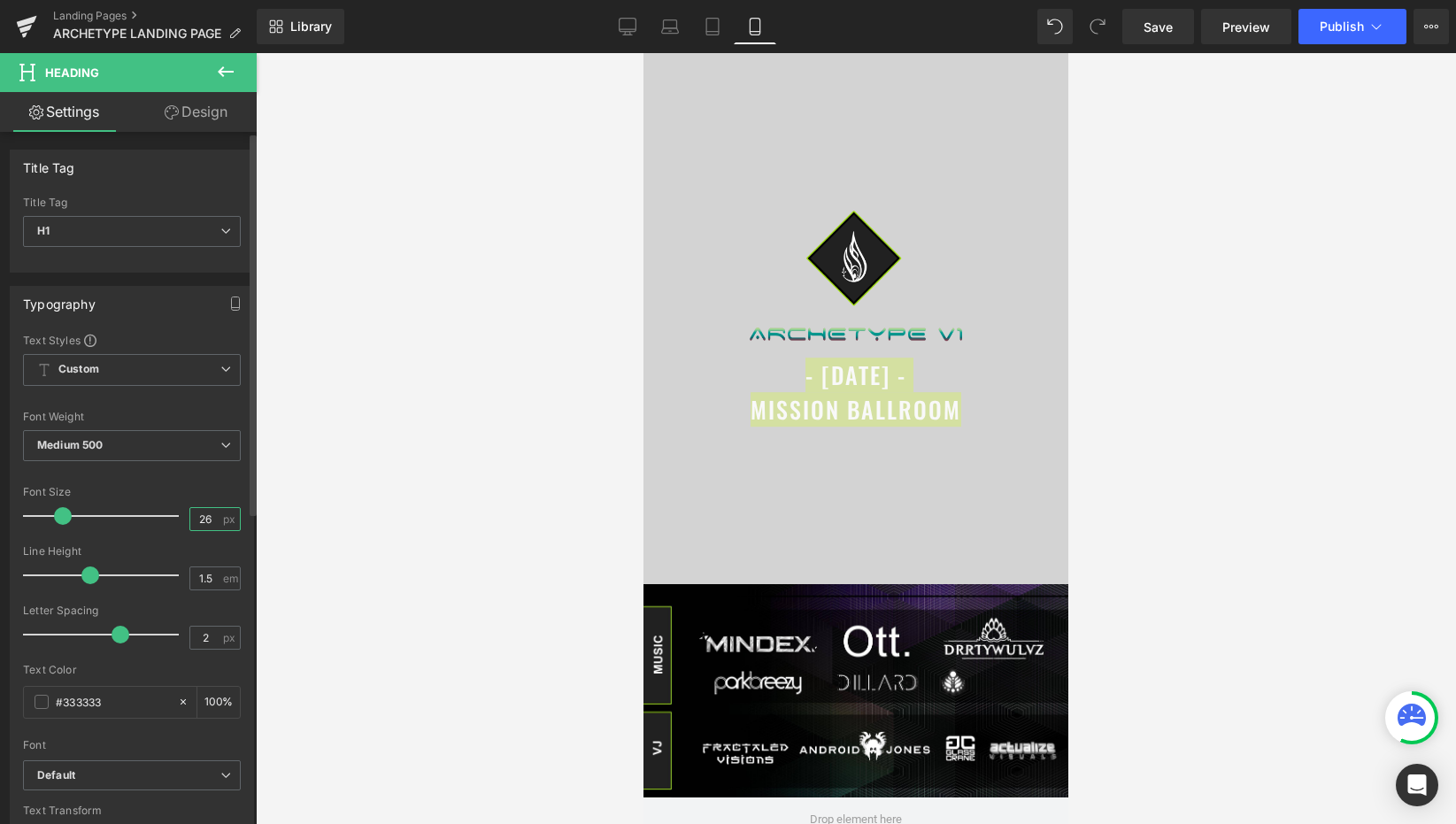
click at [213, 517] on input "26" at bounding box center [206, 519] width 31 height 22
type input "22"
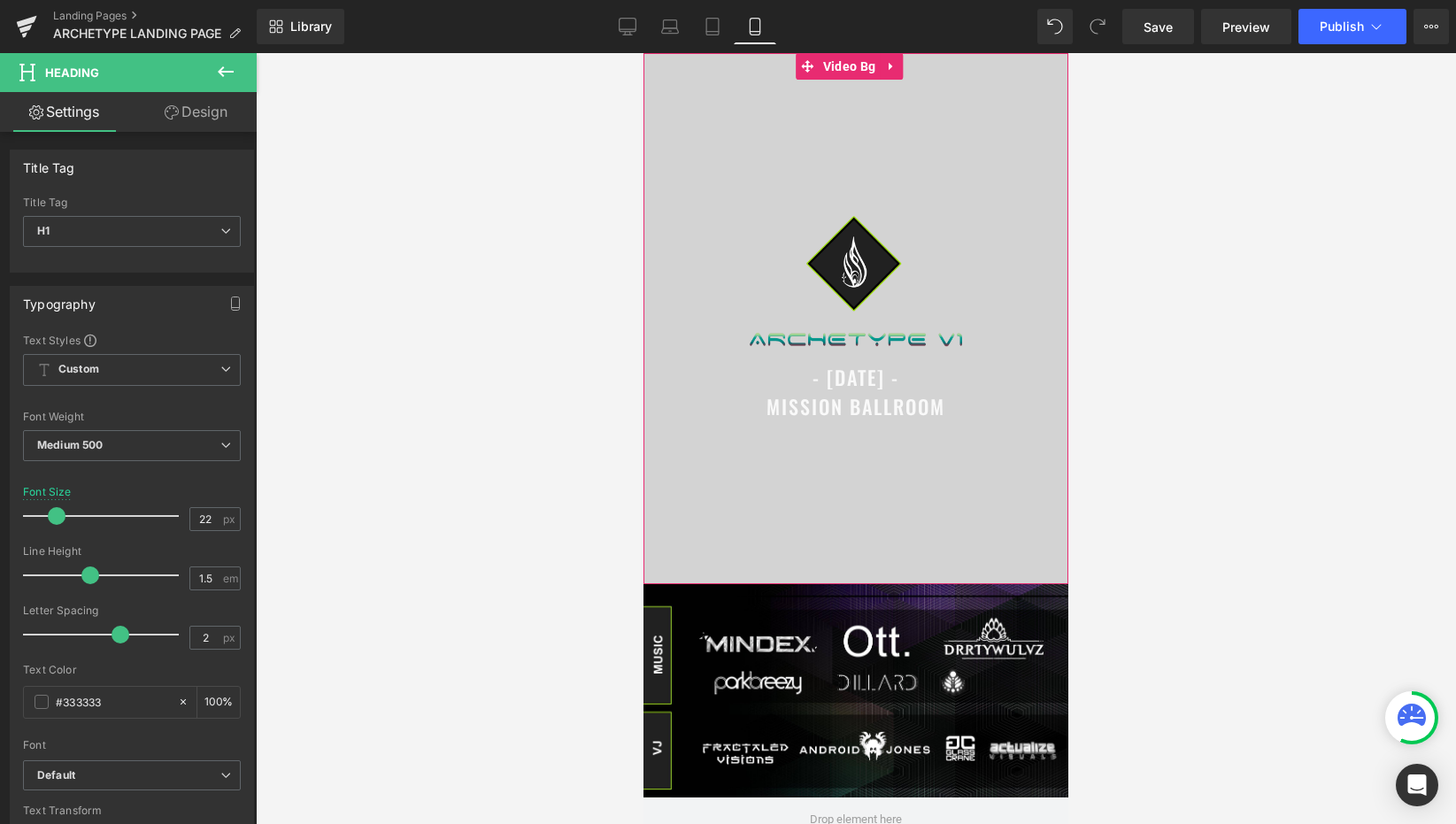
click at [739, 508] on div at bounding box center [855, 319] width 425 height 531
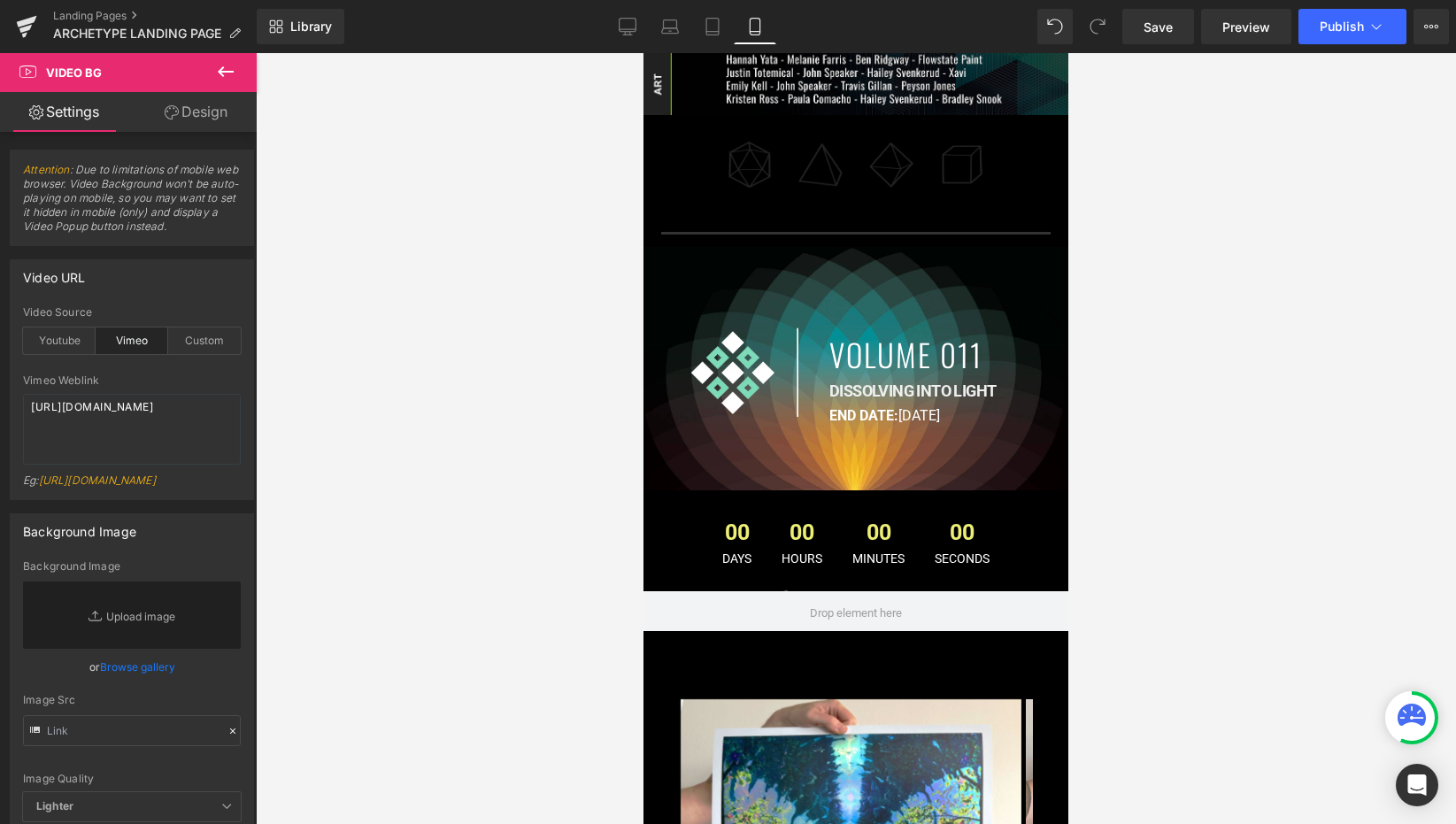
scroll to position [941, 0]
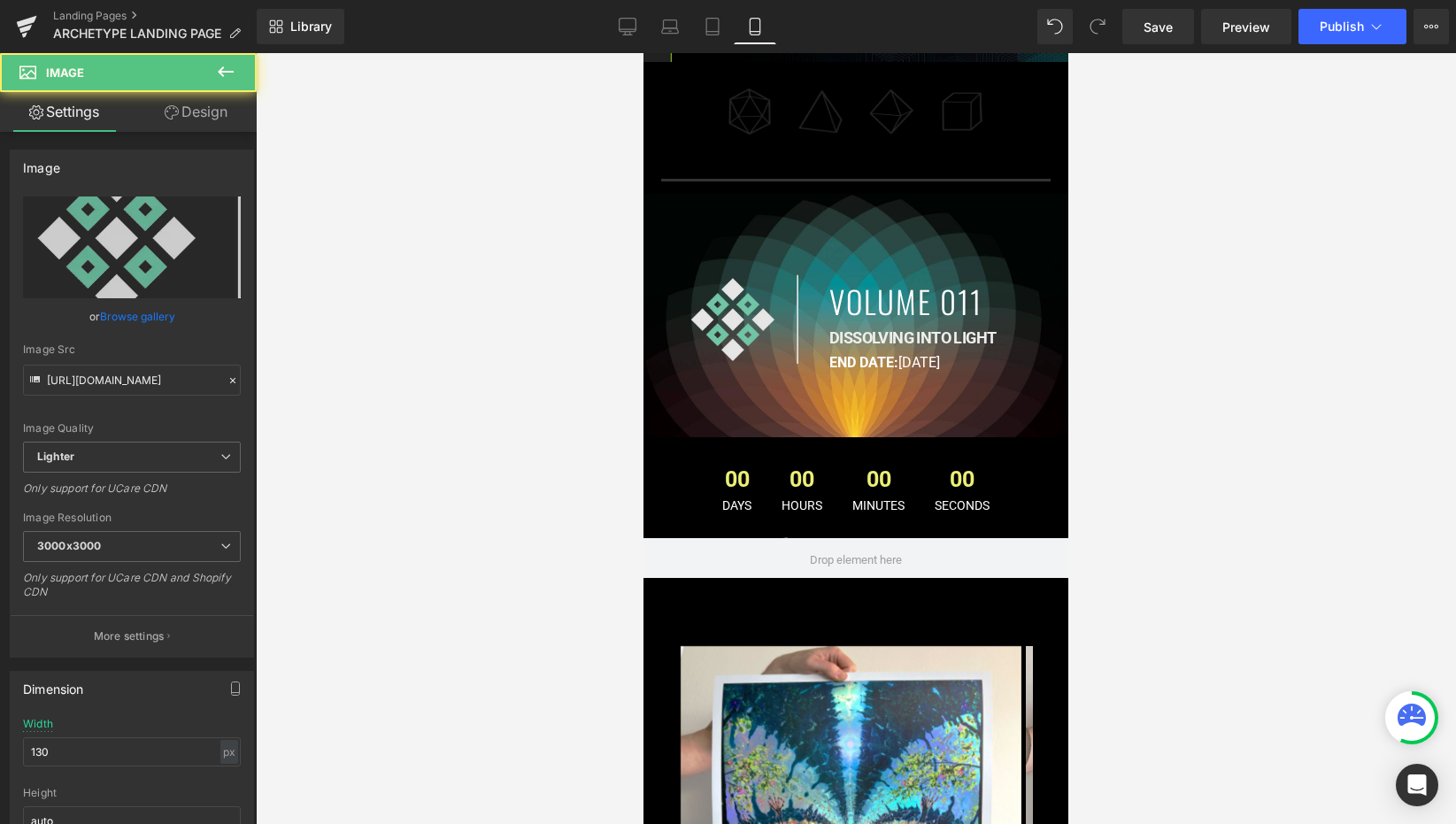
click at [770, 273] on img at bounding box center [740, 324] width 115 height 104
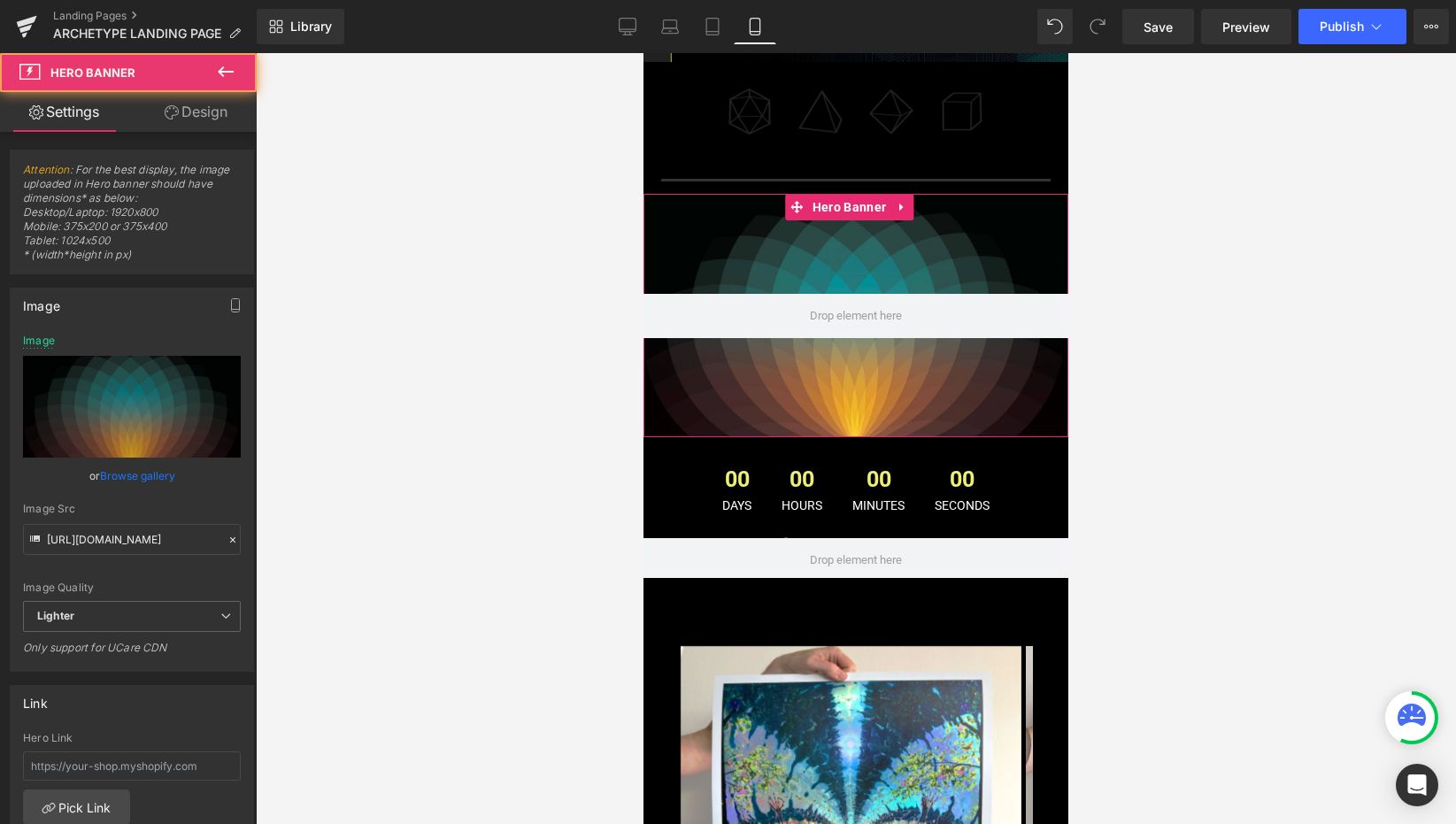
click at [841, 227] on div at bounding box center [855, 315] width 425 height 243
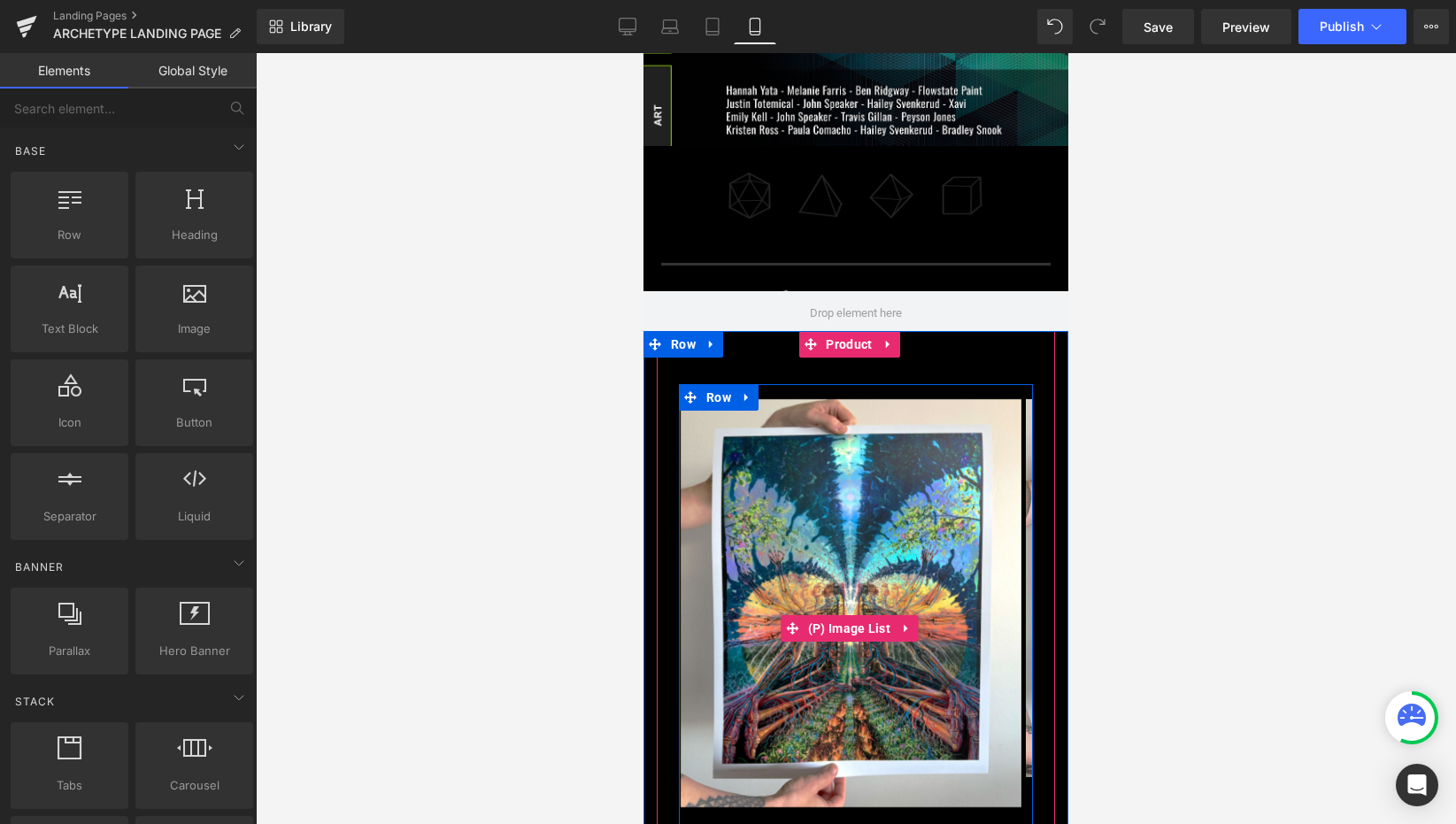
scroll to position [842, 0]
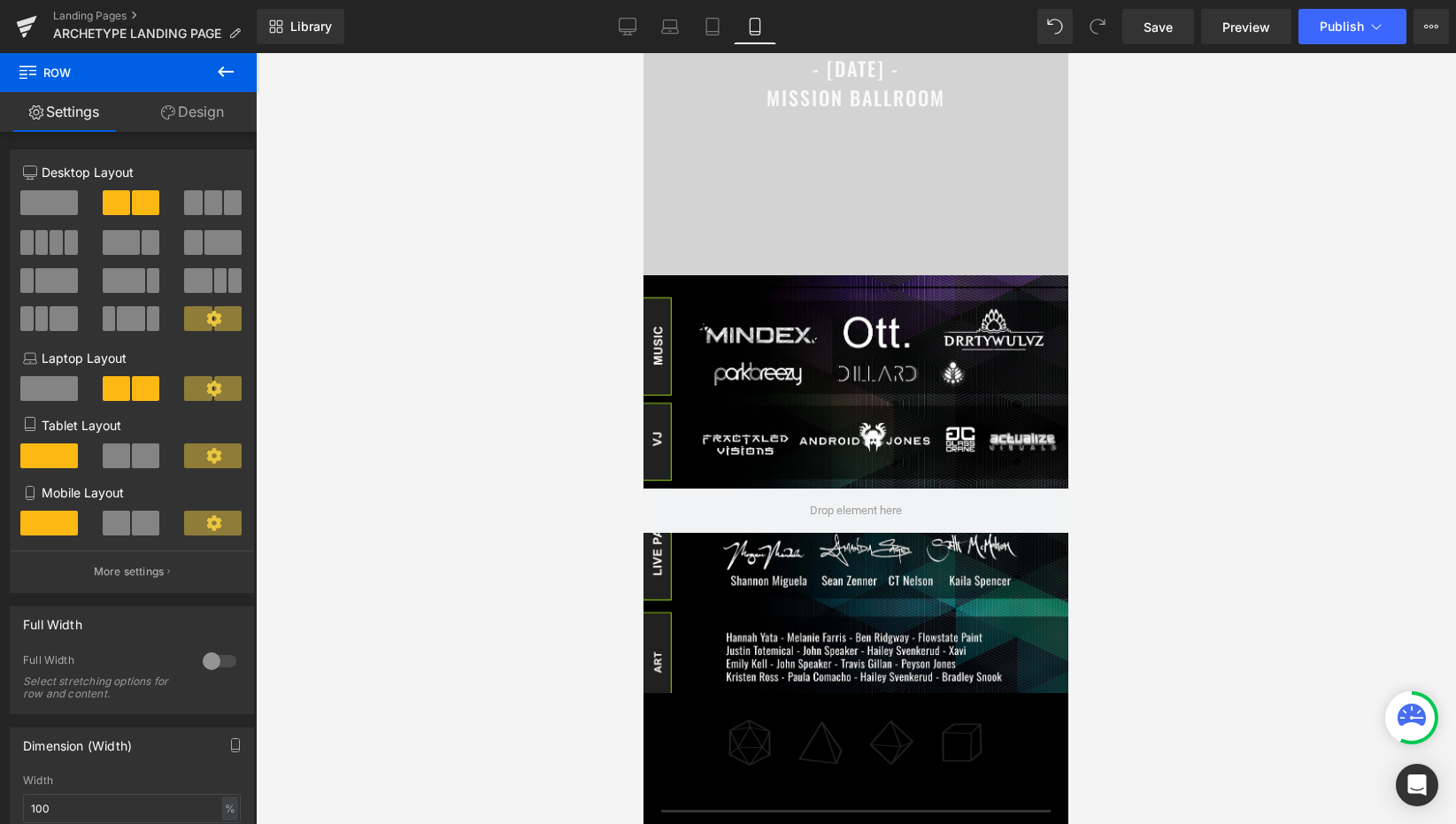
scroll to position [349, 0]
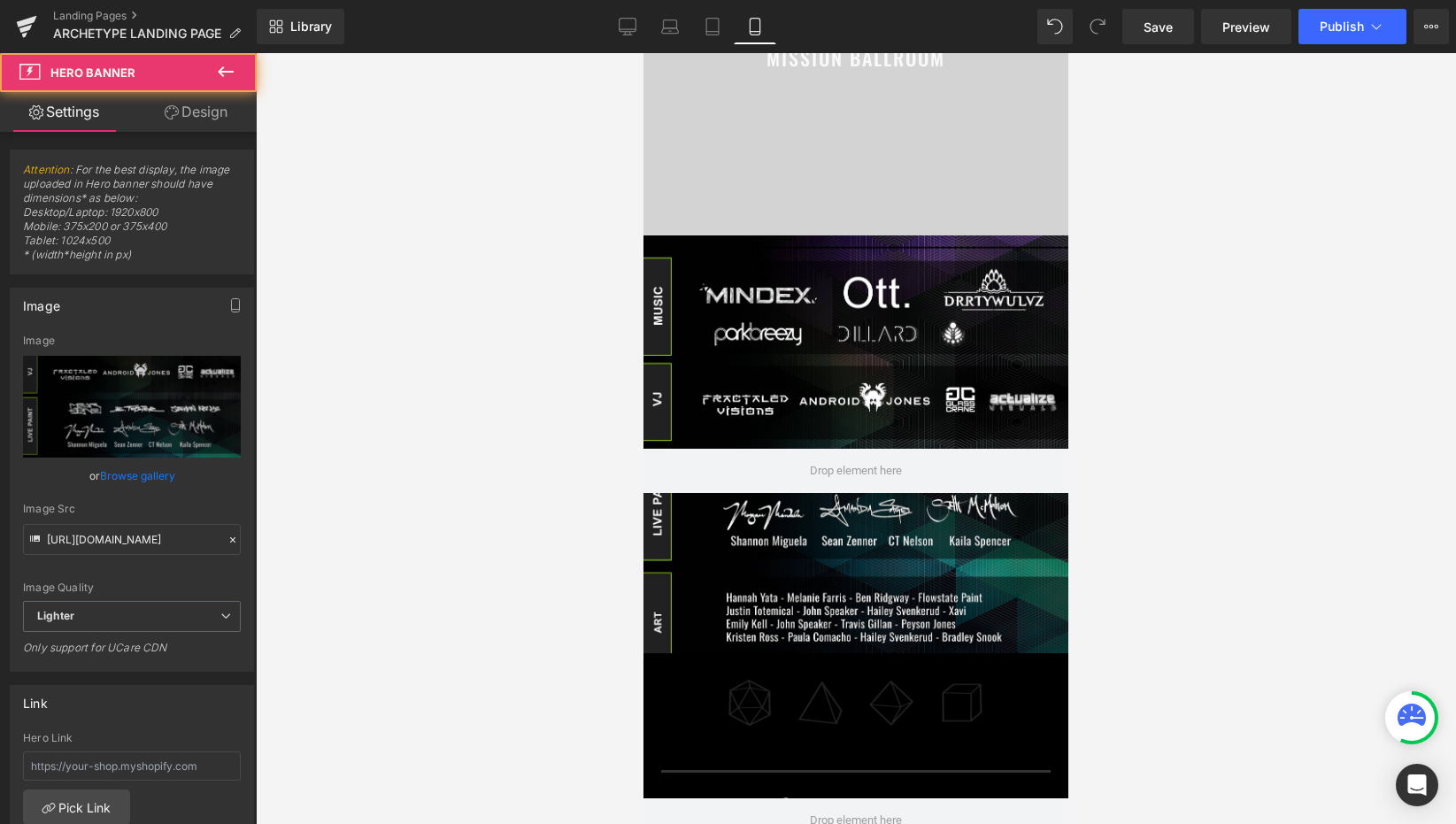
click at [840, 615] on div at bounding box center [855, 471] width 425 height 471
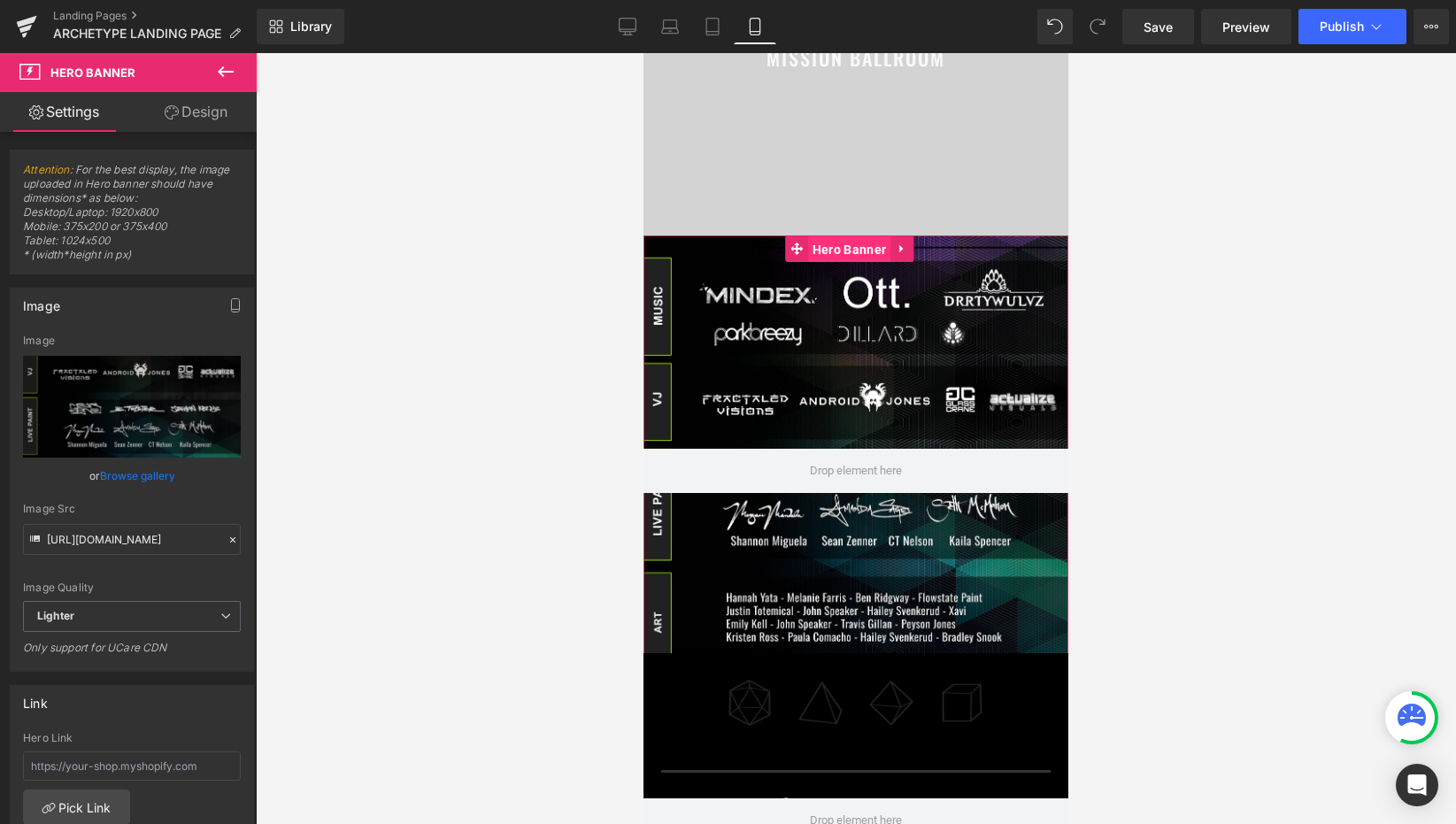
click at [851, 256] on span "Hero Banner" at bounding box center [849, 249] width 82 height 26
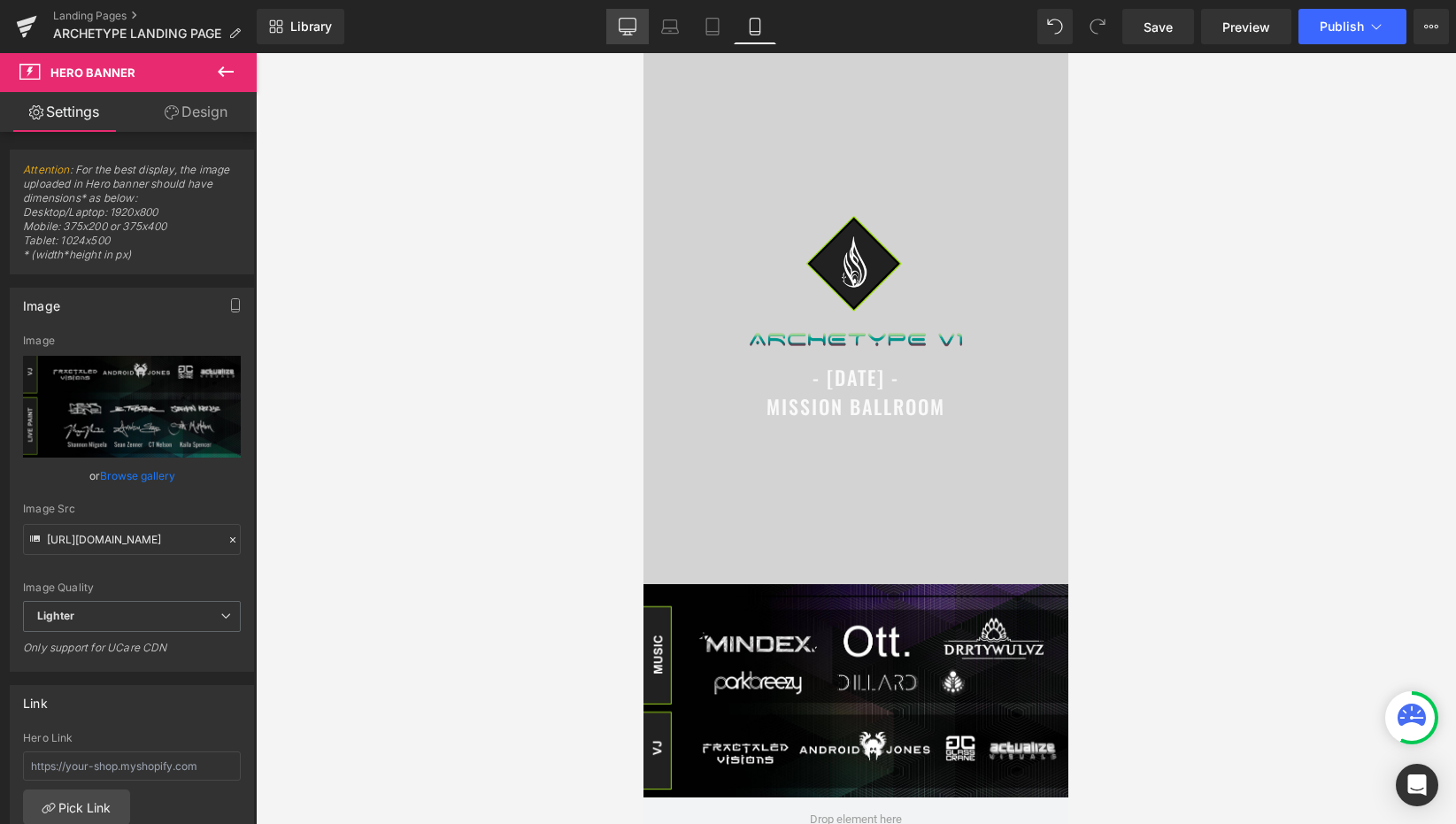
click at [637, 14] on link "Desktop" at bounding box center [627, 26] width 42 height 35
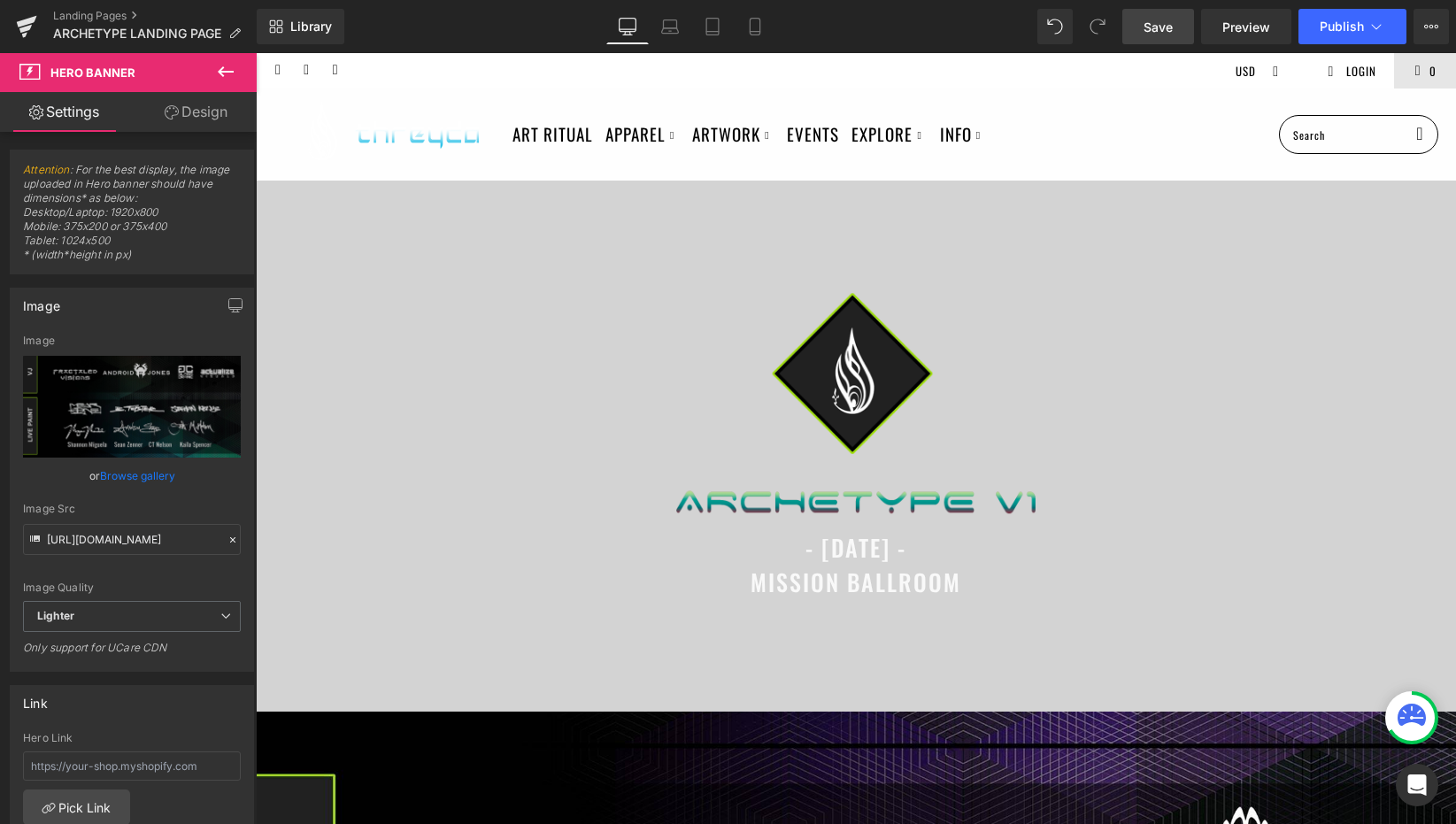
click at [1159, 32] on span "Save" at bounding box center [1158, 27] width 29 height 19
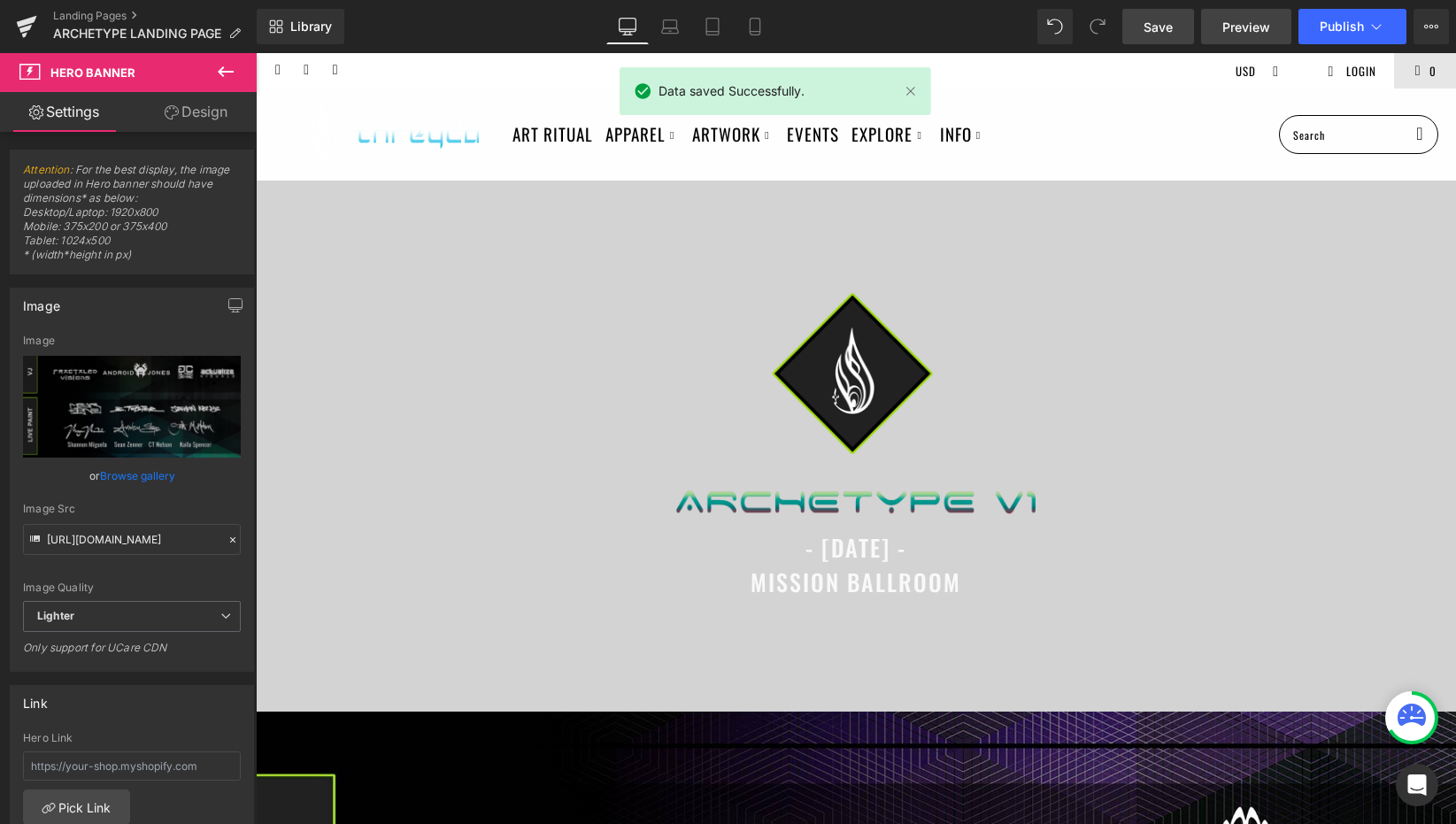
click at [1262, 32] on span "Preview" at bounding box center [1246, 27] width 48 height 19
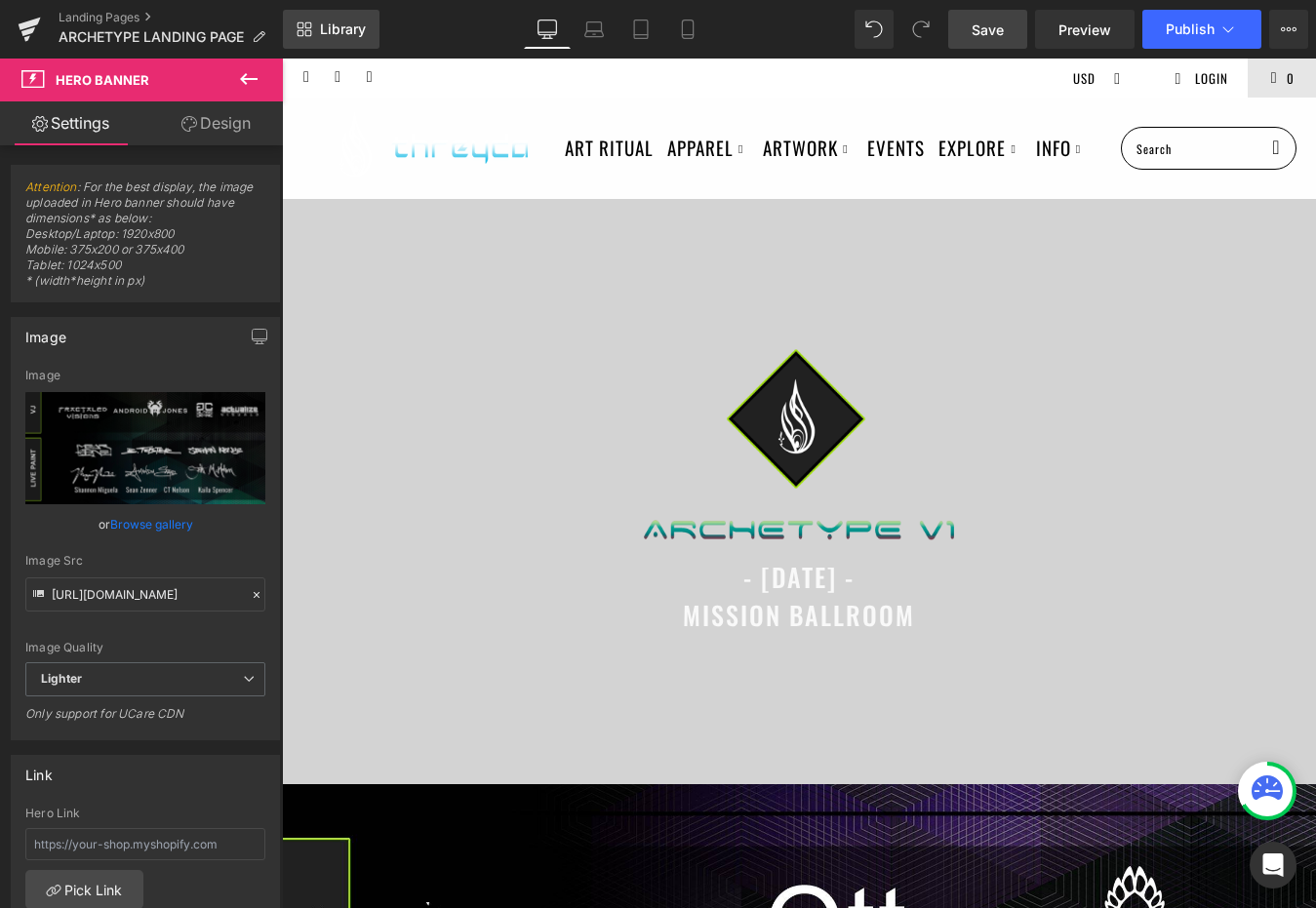
click at [337, 31] on span "Library" at bounding box center [342, 30] width 46 height 18
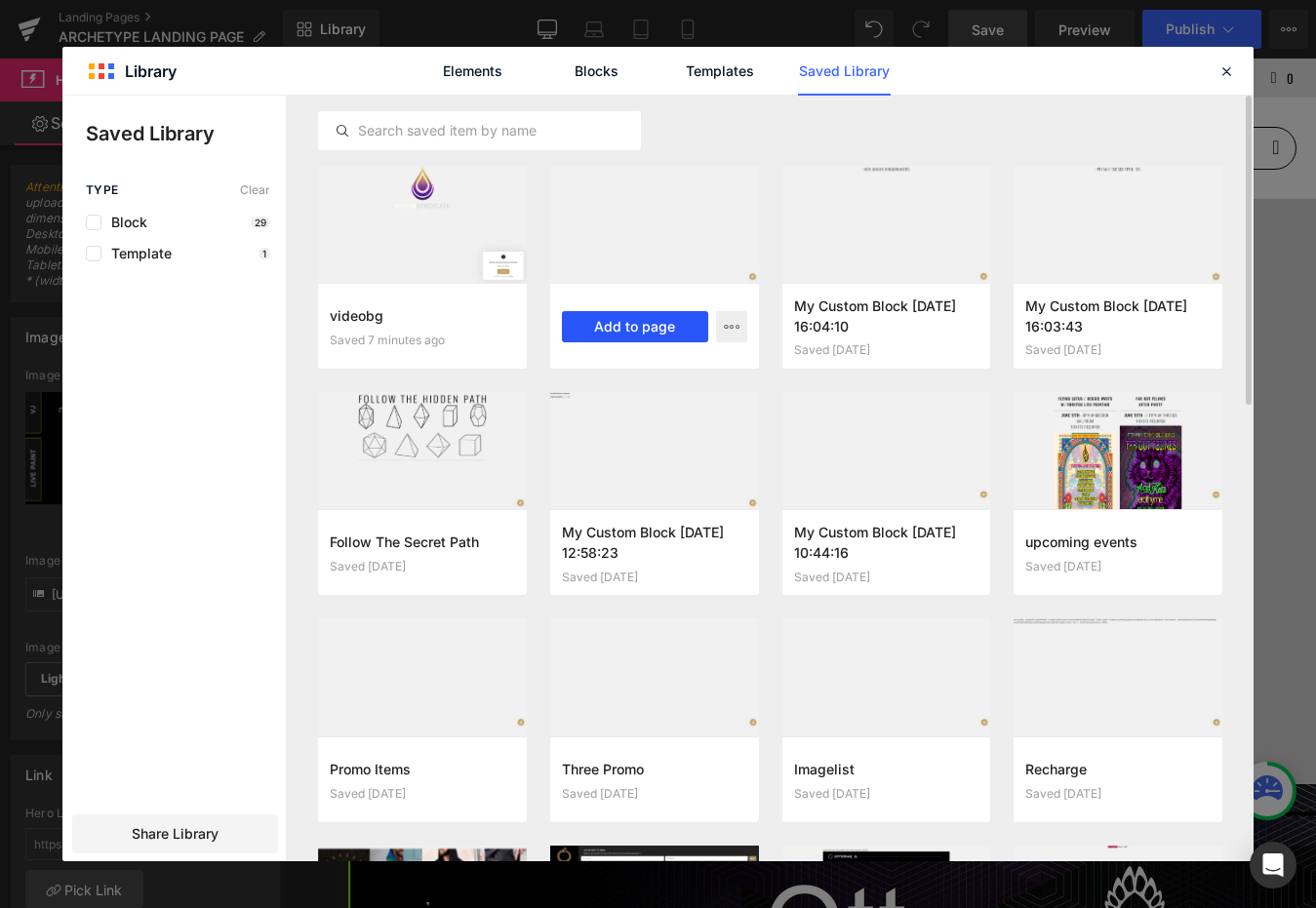
click at [653, 322] on button "Add to page" at bounding box center [634, 327] width 146 height 31
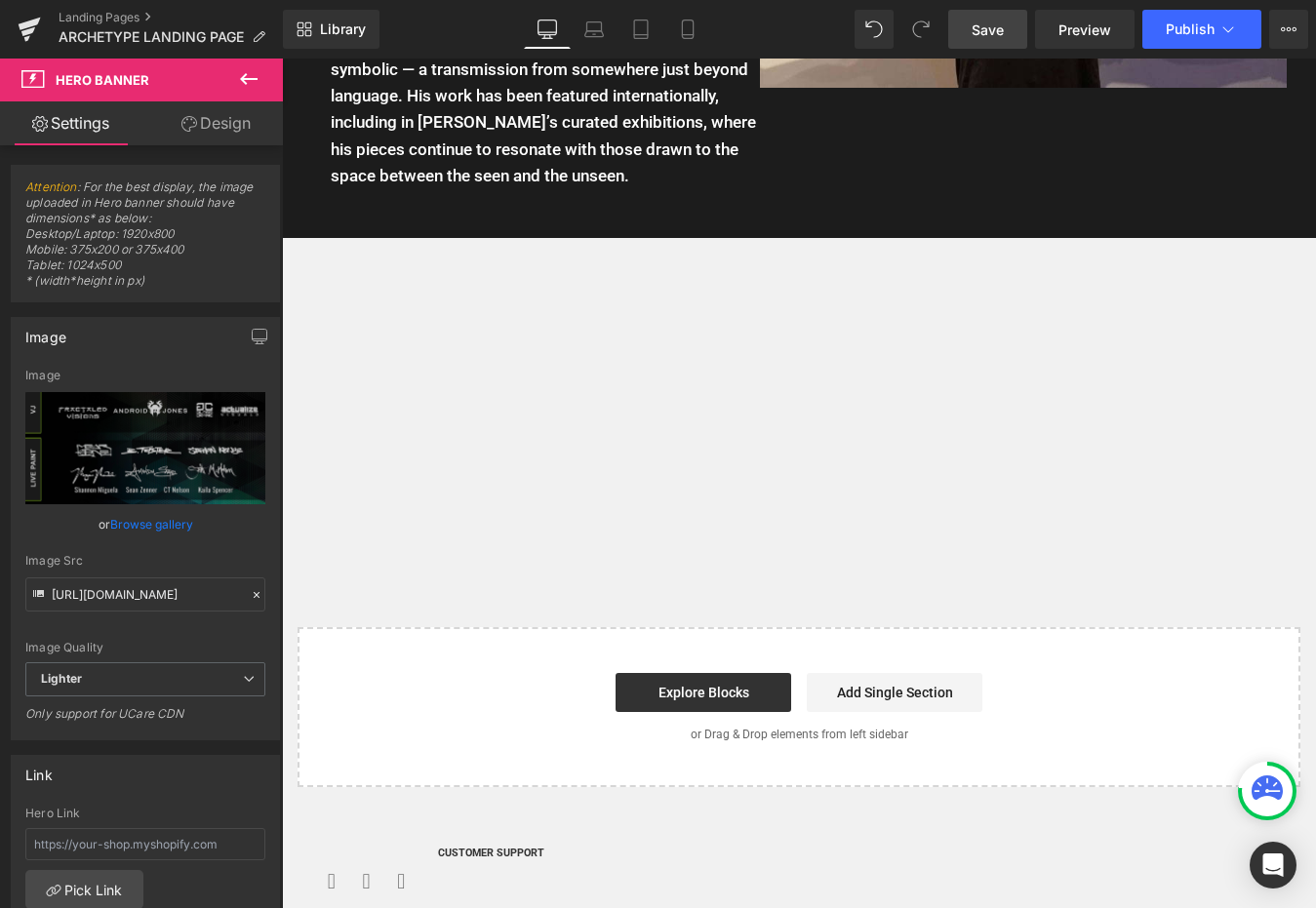
scroll to position [5216, 0]
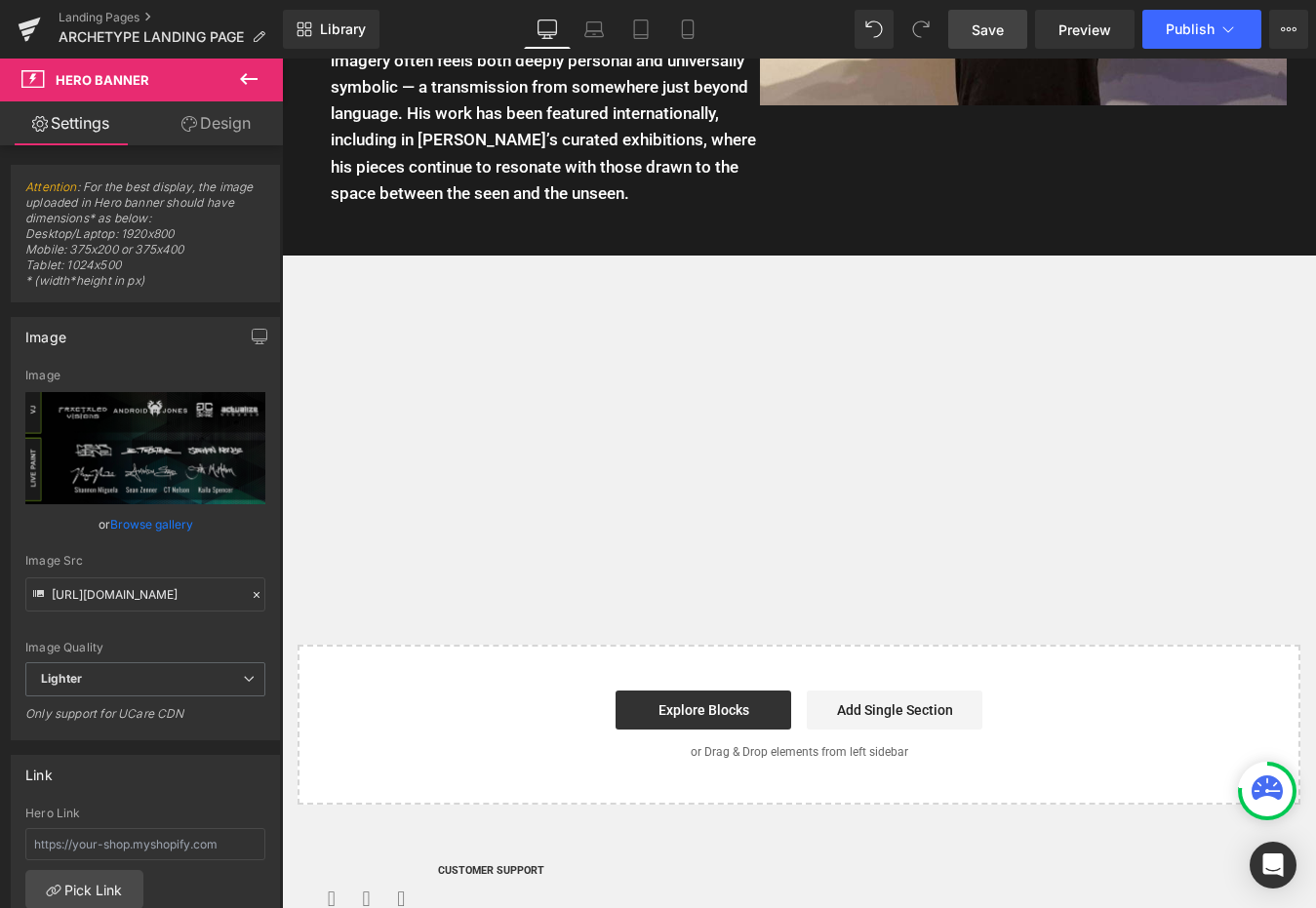
click at [996, 23] on span "Save" at bounding box center [987, 30] width 32 height 21
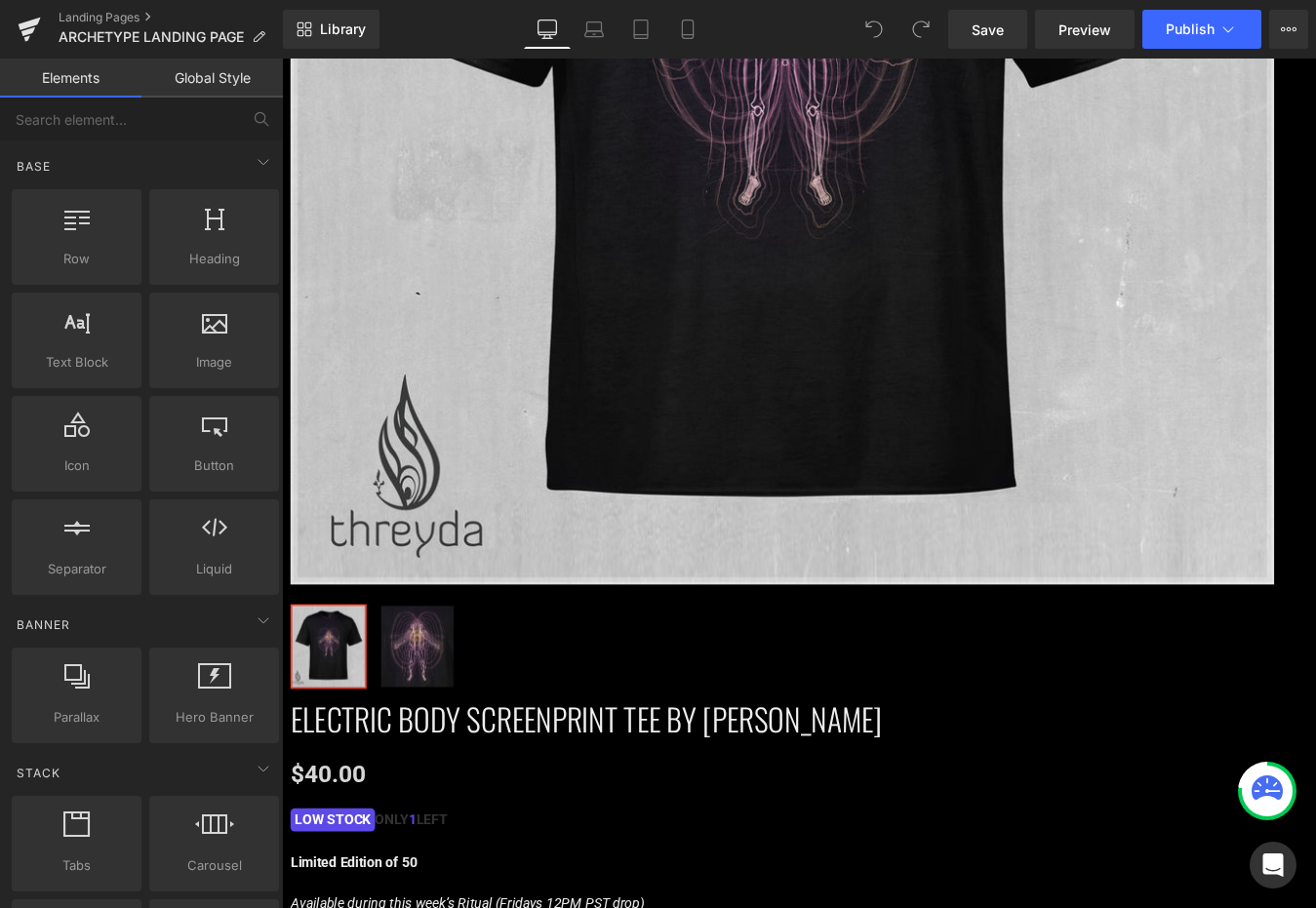
scroll to position [4996, 0]
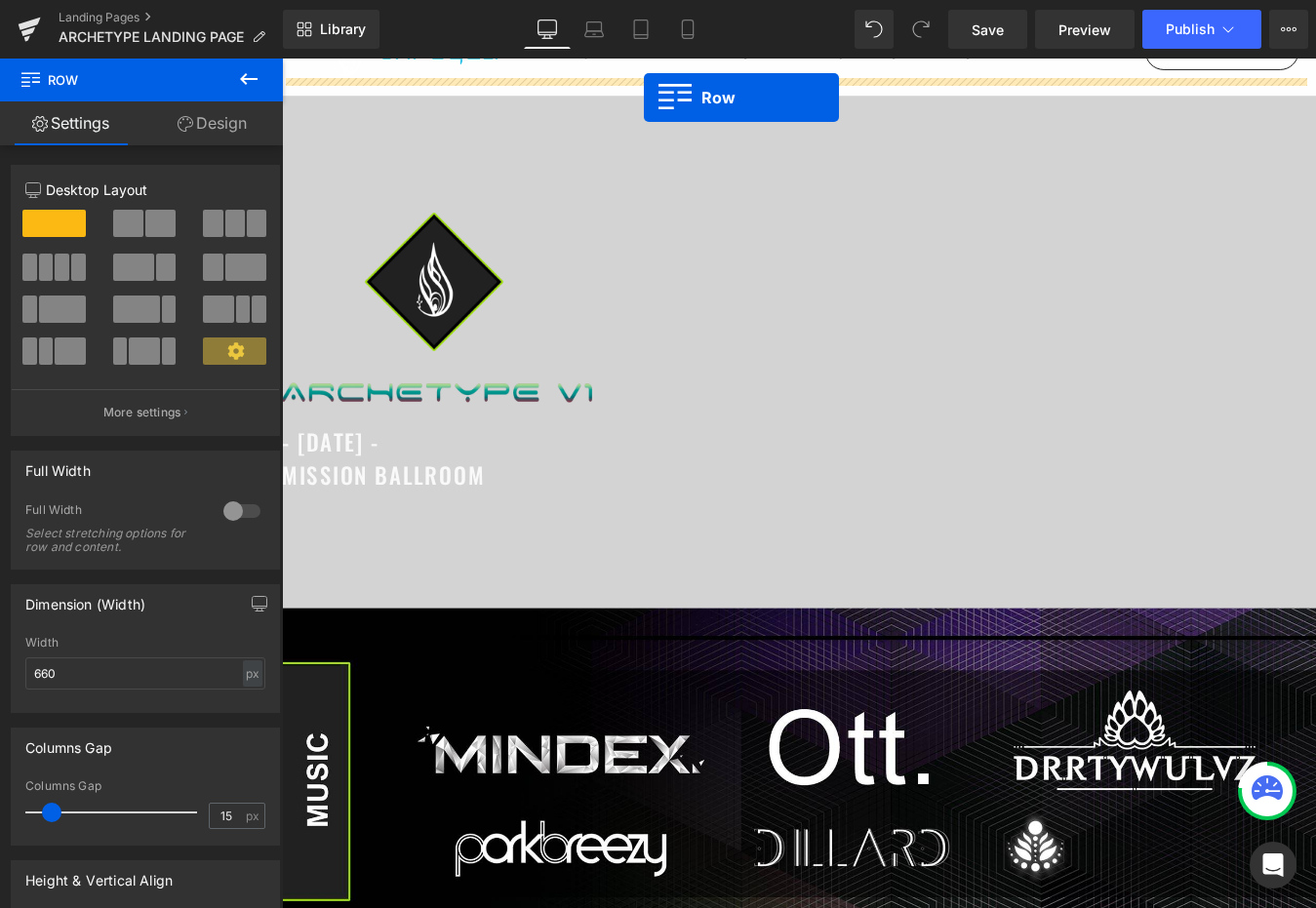
scroll to position [0, 0]
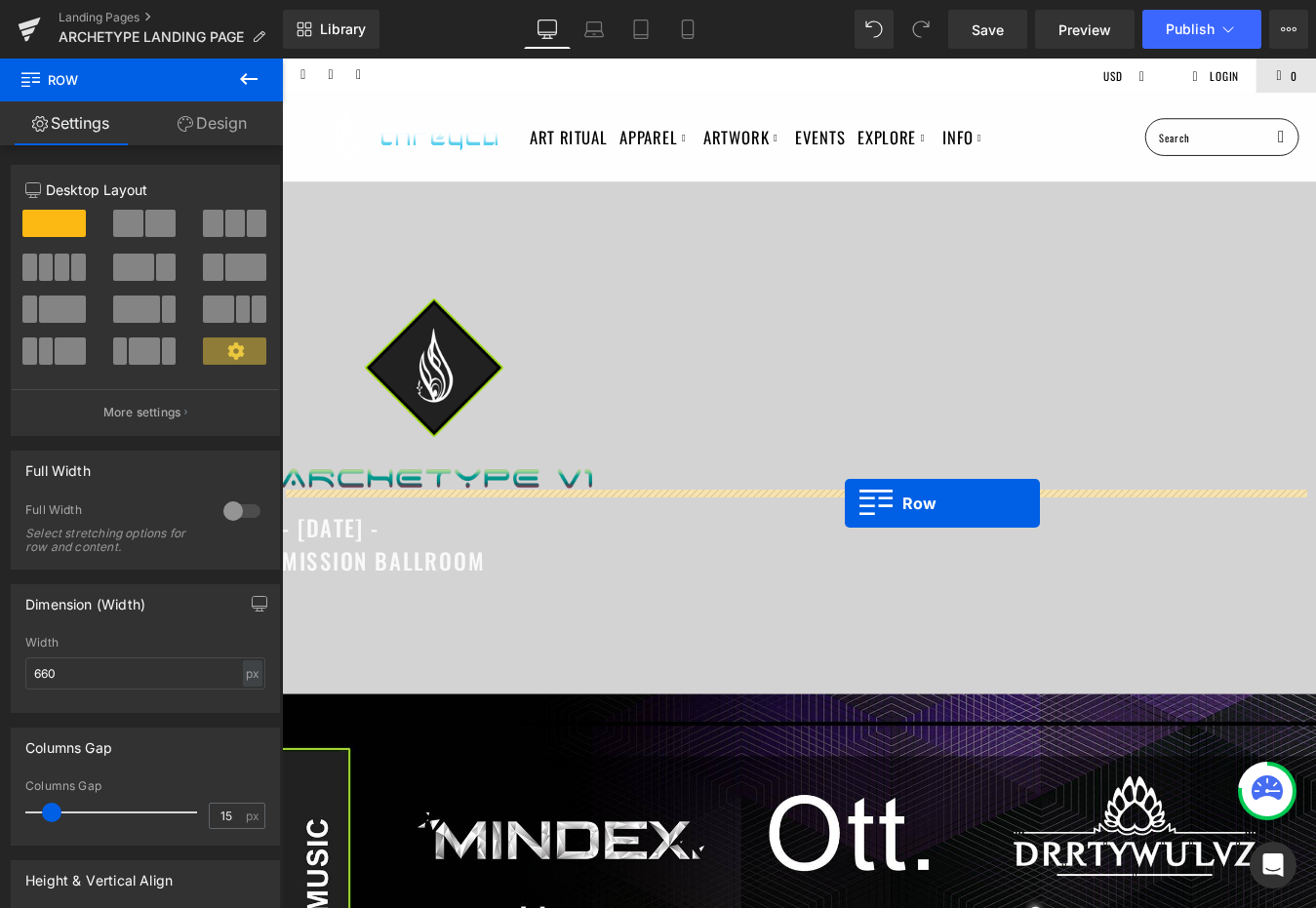
drag, startPoint x: 557, startPoint y: 571, endPoint x: 925, endPoint y: 567, distance: 368.0
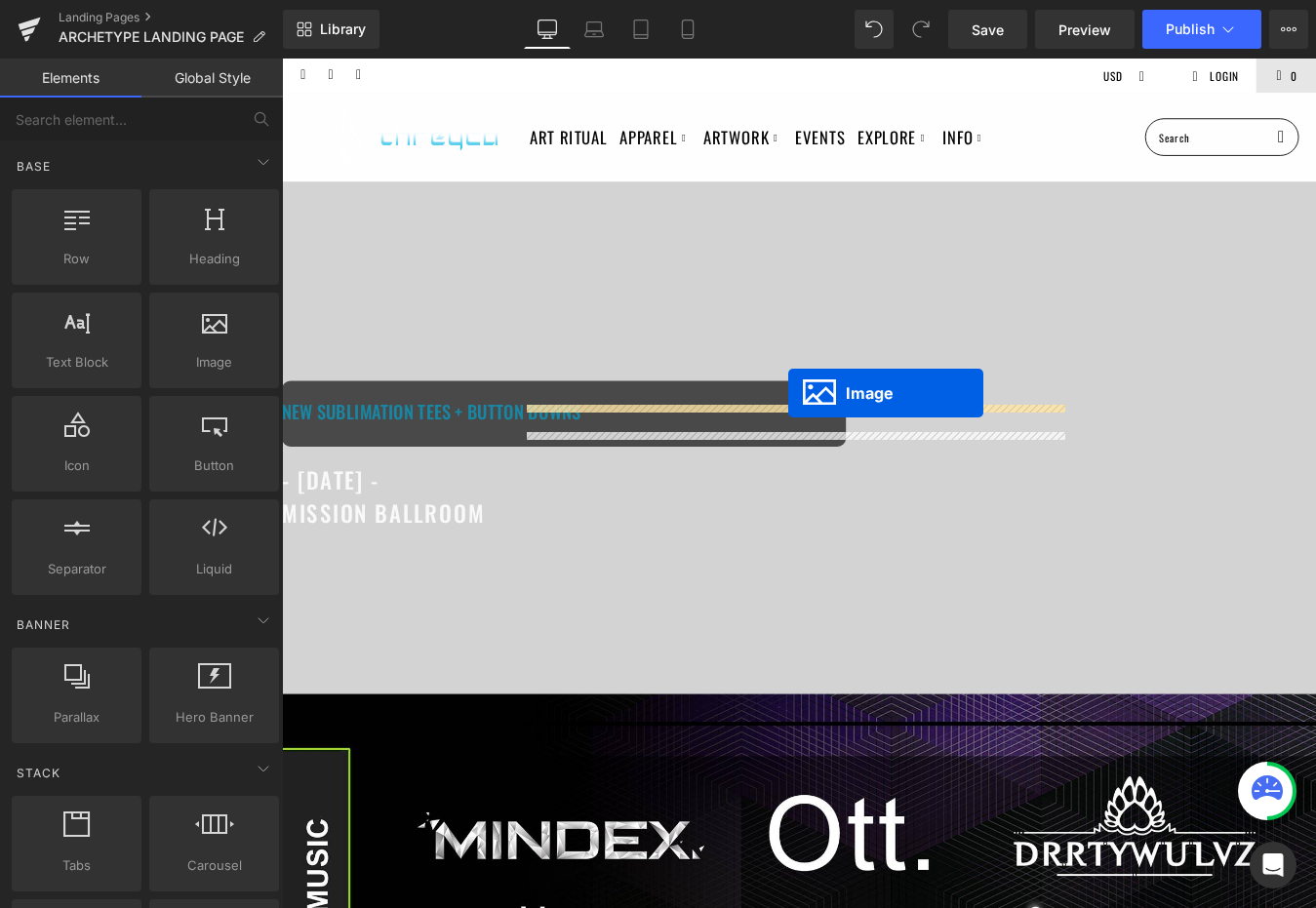
drag, startPoint x: 832, startPoint y: 406, endPoint x: 860, endPoint y: 440, distance: 44.0
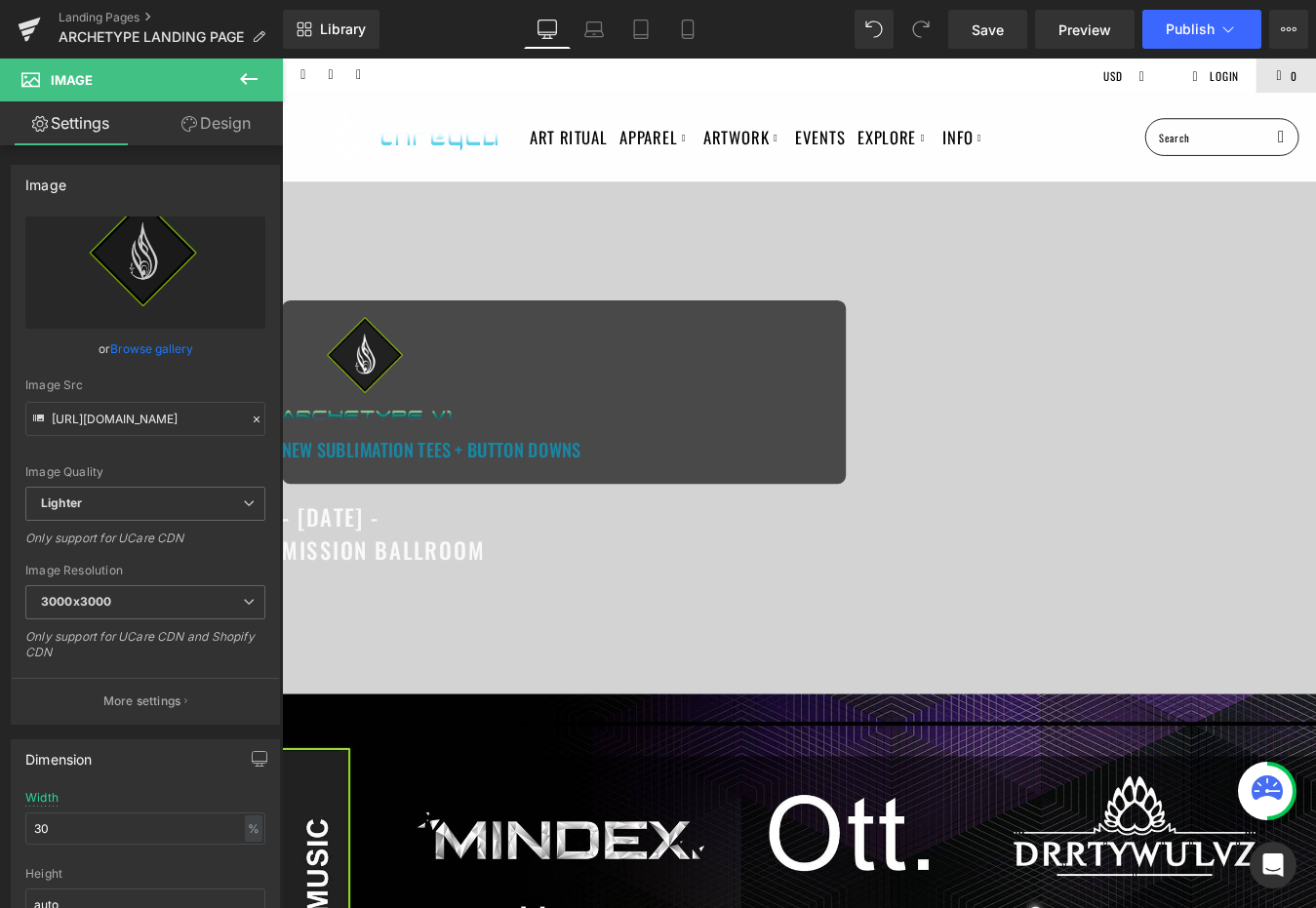
click at [282, 59] on span "Image" at bounding box center [282, 59] width 0 height 0
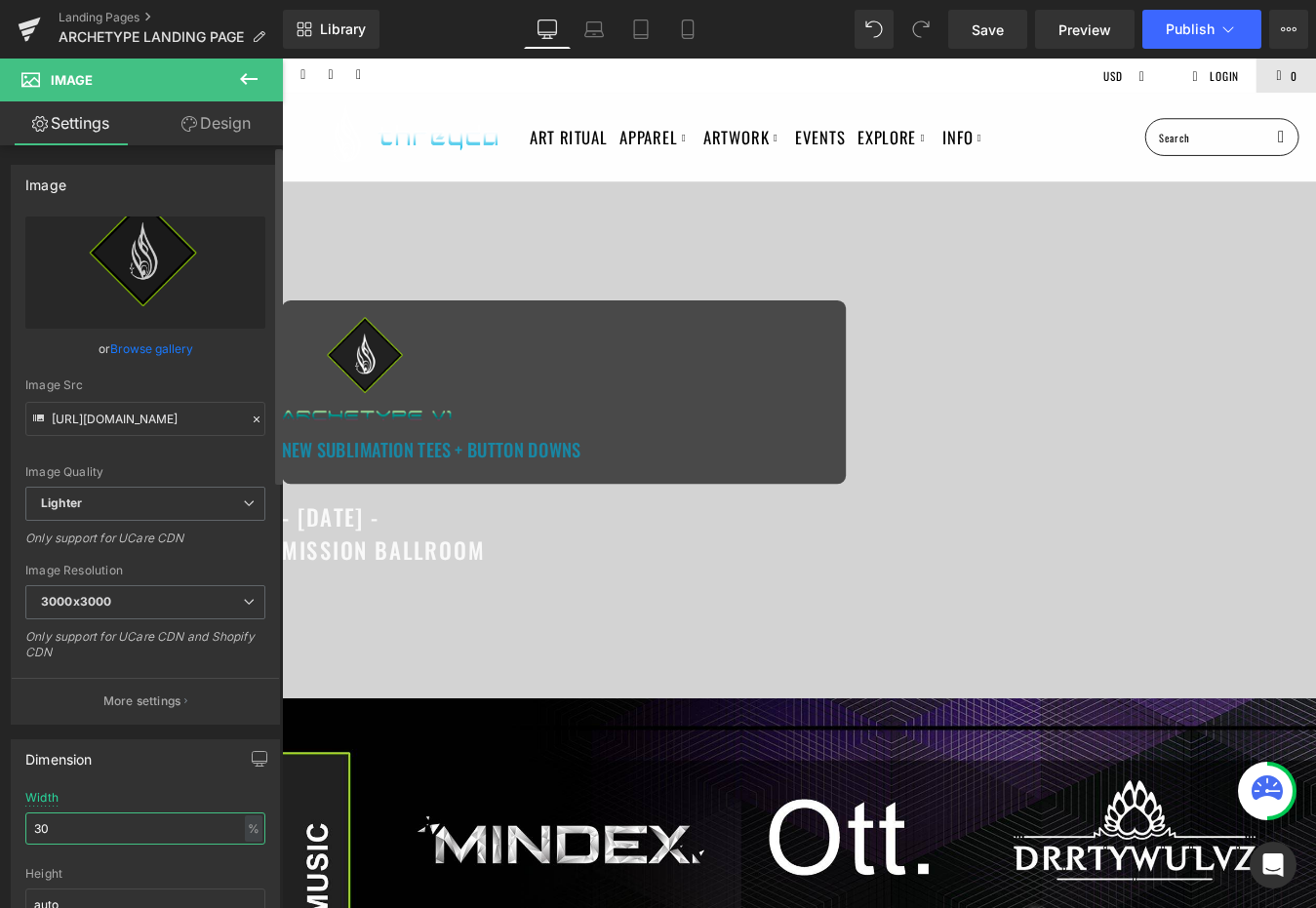
click at [180, 825] on input "30" at bounding box center [144, 828] width 240 height 32
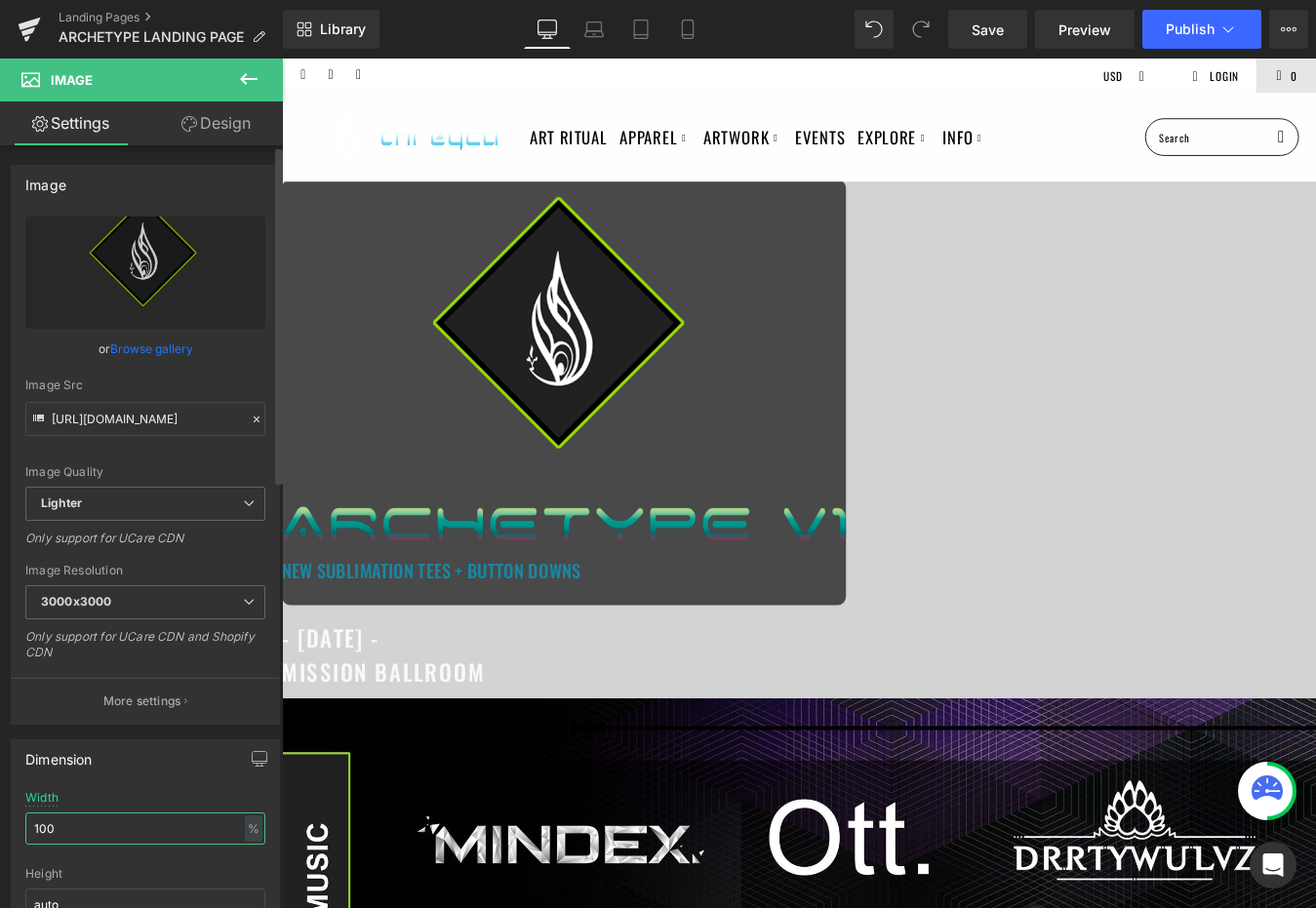
click at [134, 824] on input "100" at bounding box center [144, 828] width 240 height 32
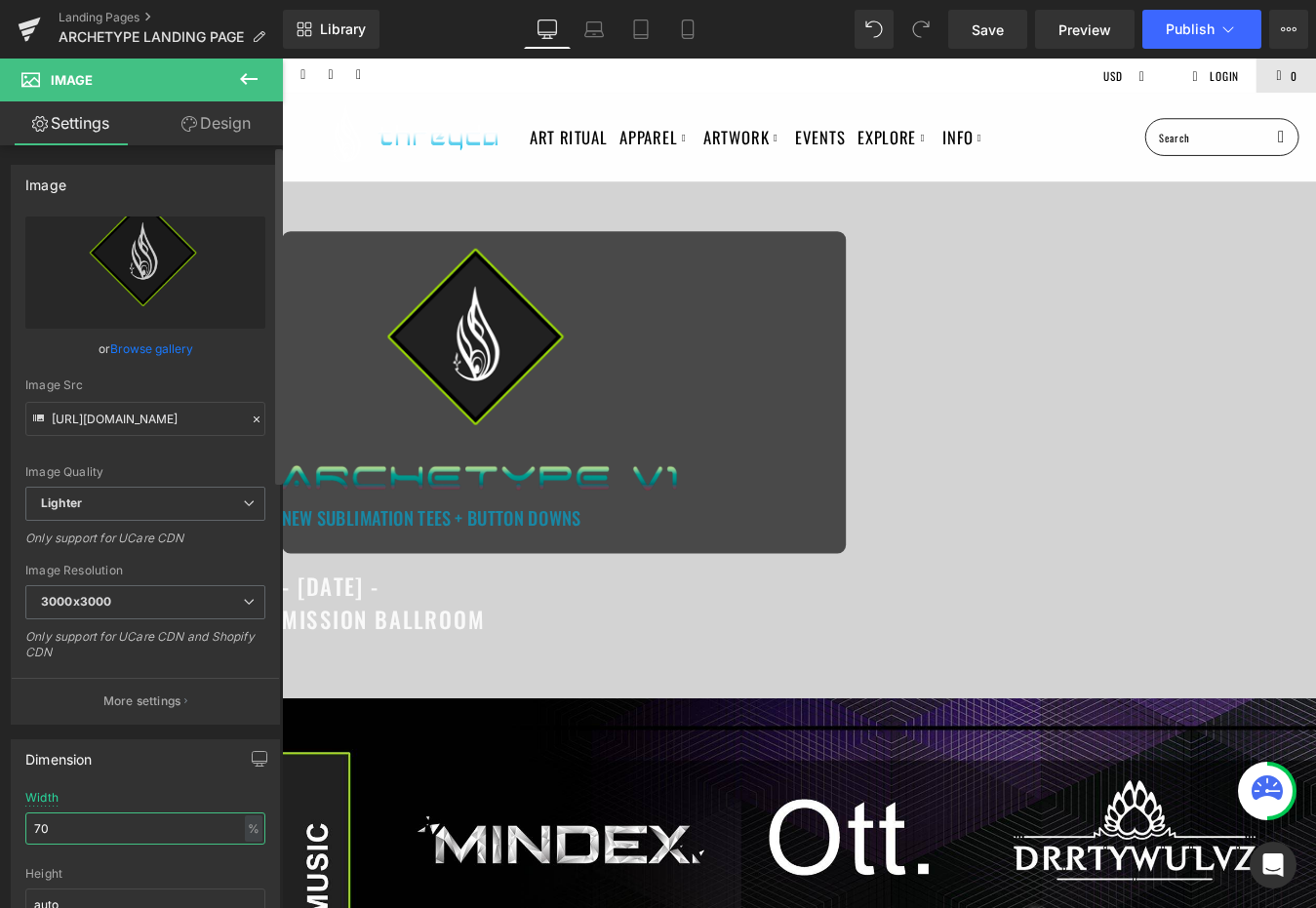
type input "7"
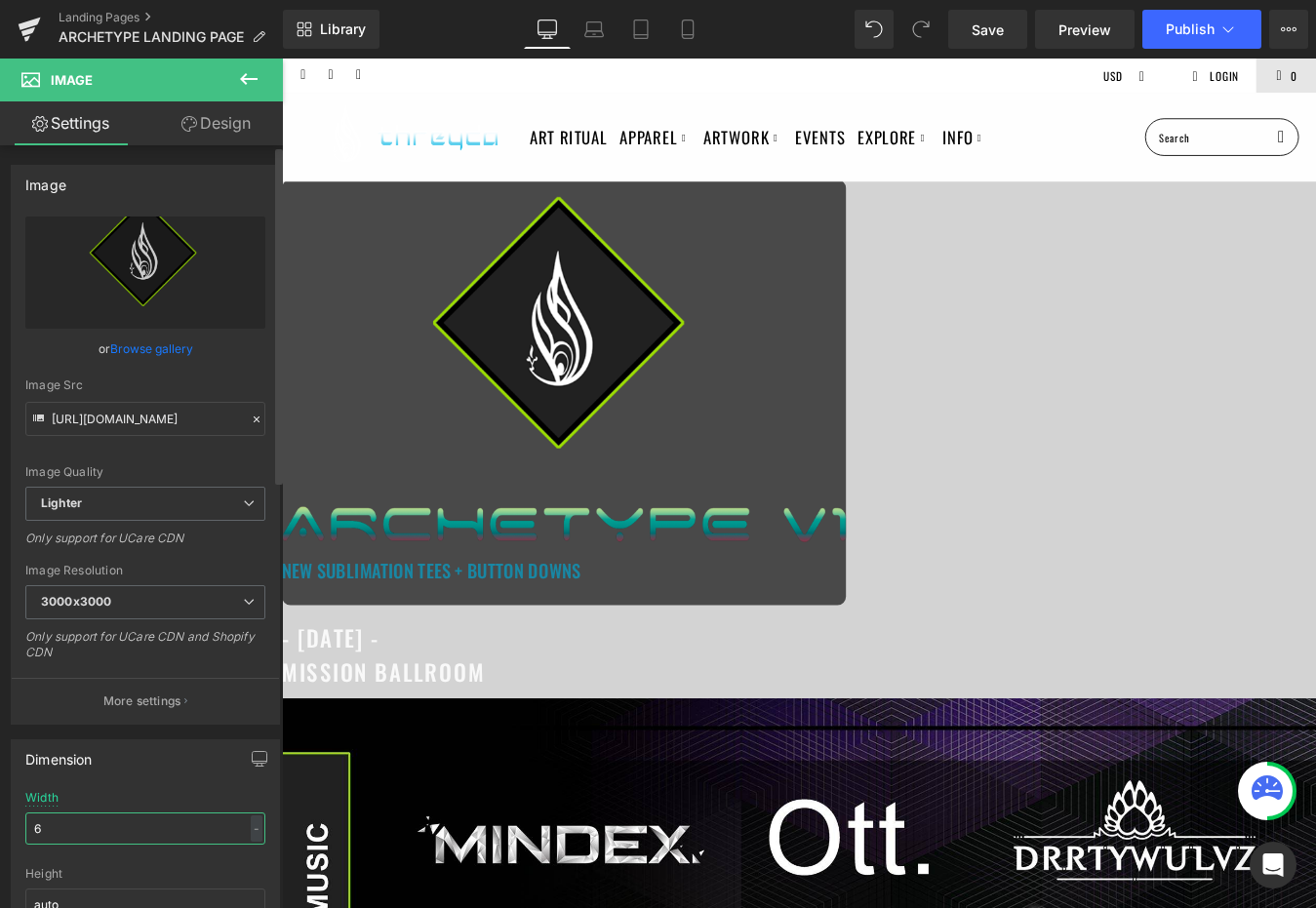
type input "60"
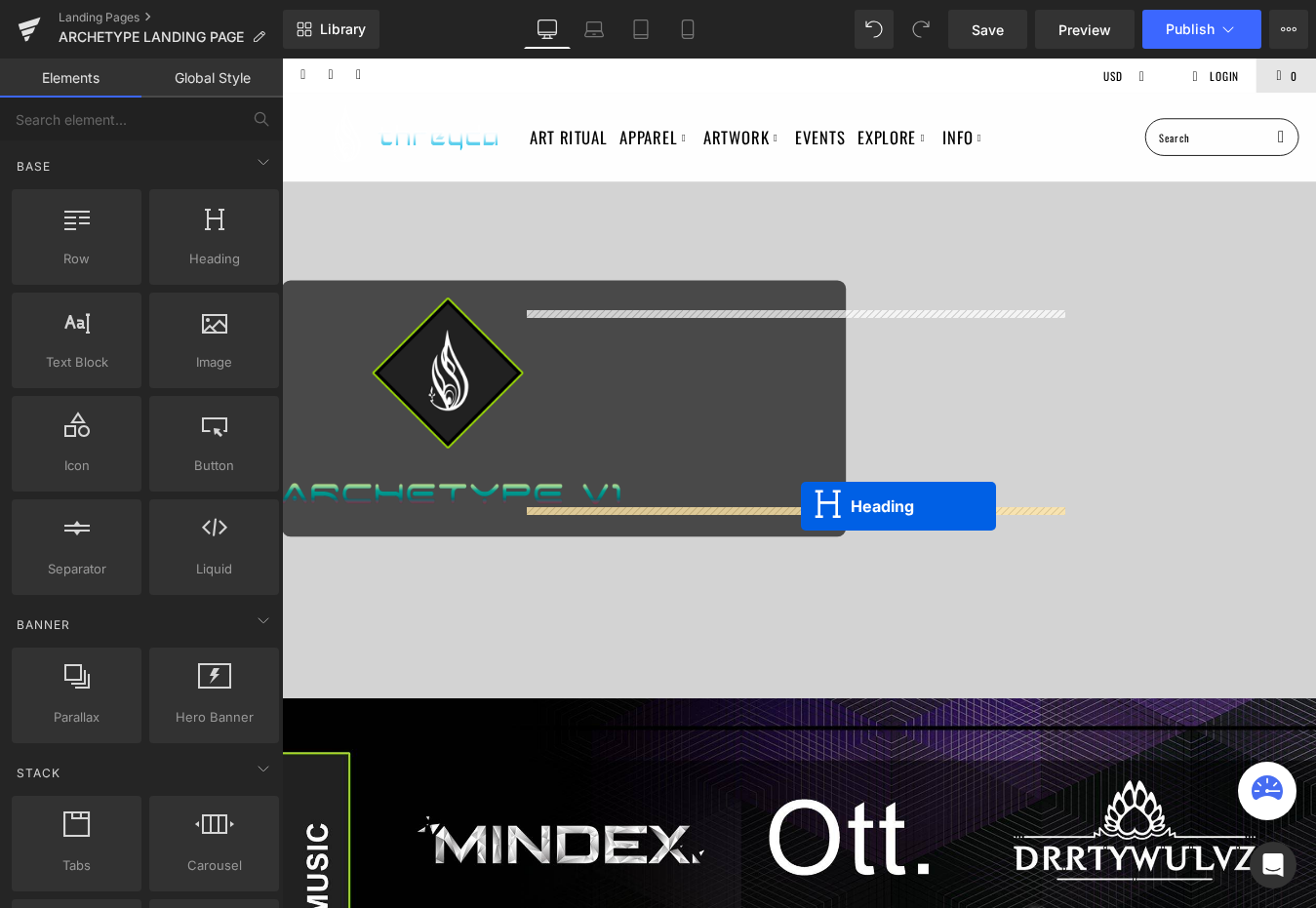
drag, startPoint x: 815, startPoint y: 632, endPoint x: 875, endPoint y: 569, distance: 87.0
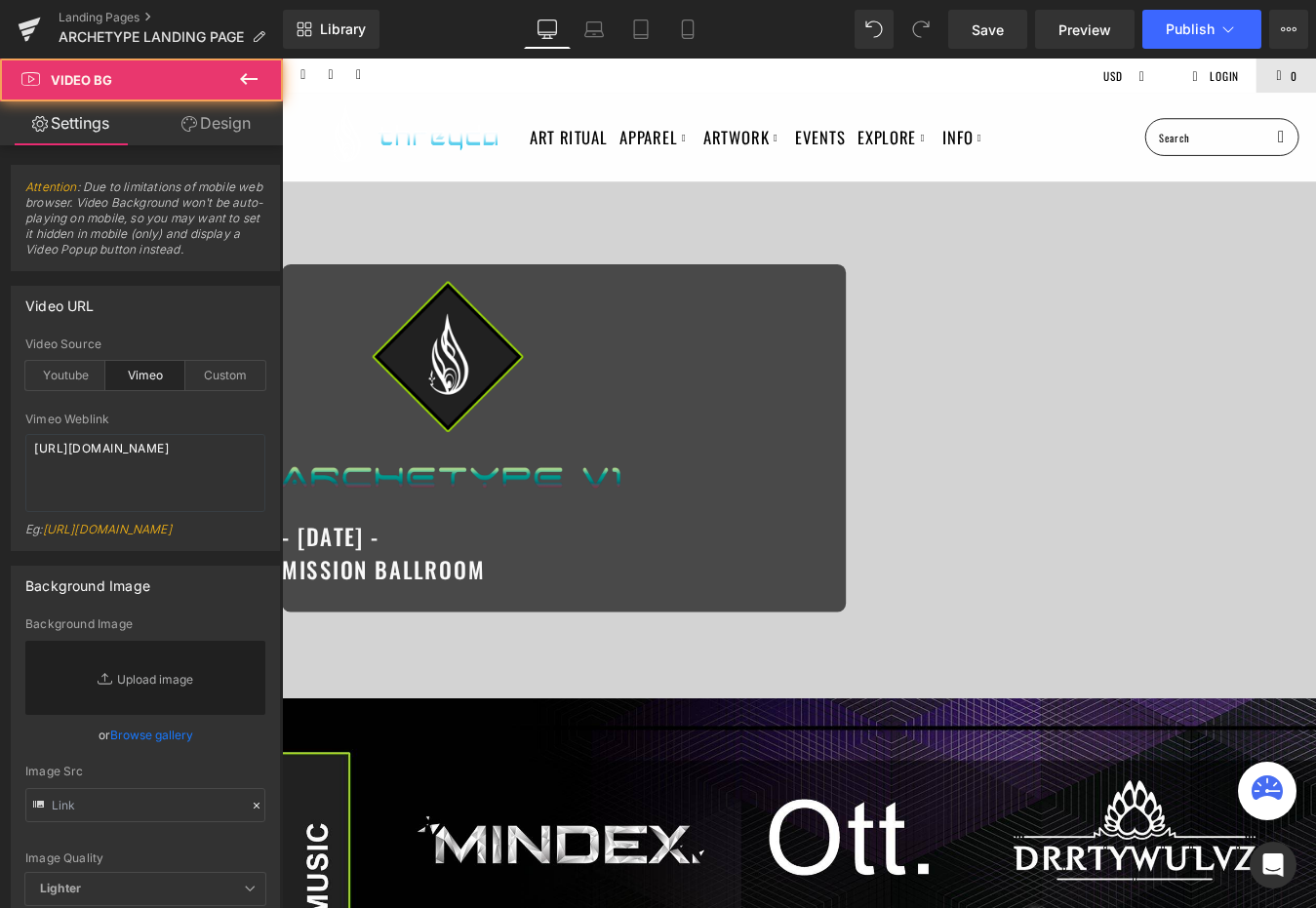
click at [1253, 443] on span "Image - JANUARY 11Th - MISSION BALLROOM Heading Row" at bounding box center [872, 492] width 1181 height 396
click at [1274, 565] on span "Image - JANUARY 11Th - MISSION BALLROOM Heading Row" at bounding box center [872, 492] width 1181 height 396
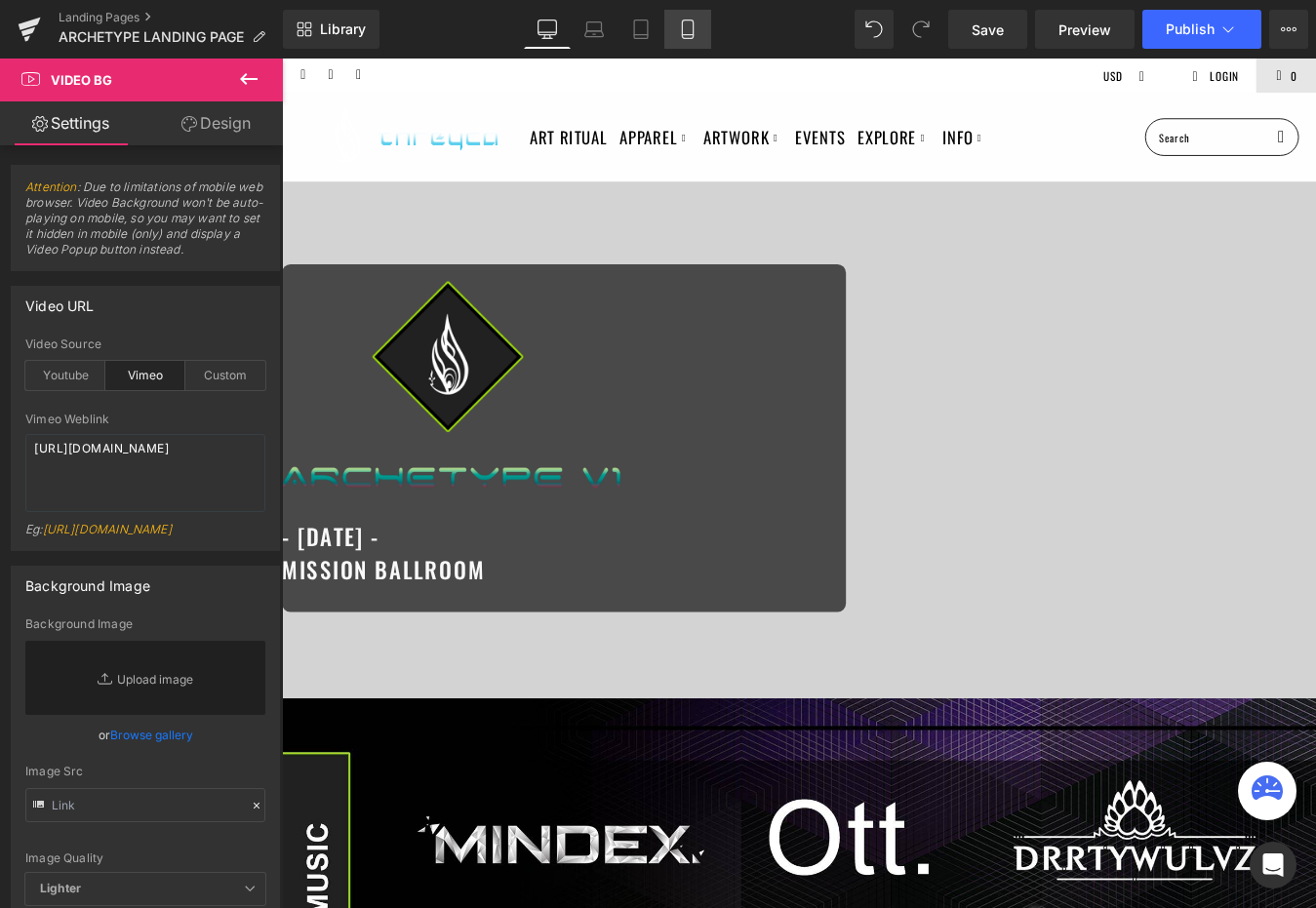
click at [698, 24] on icon at bounding box center [688, 30] width 20 height 20
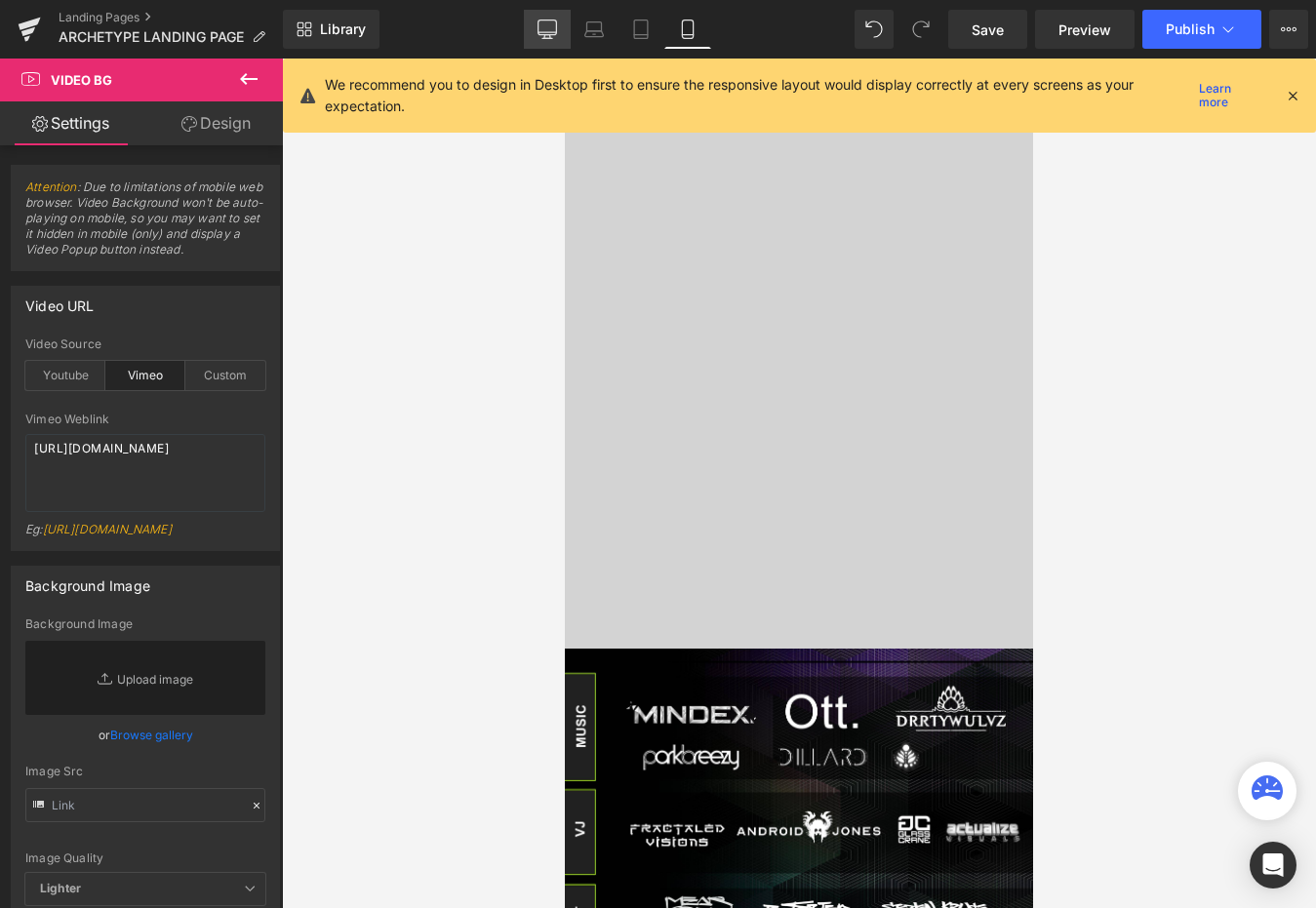
click at [556, 29] on icon at bounding box center [547, 28] width 19 height 15
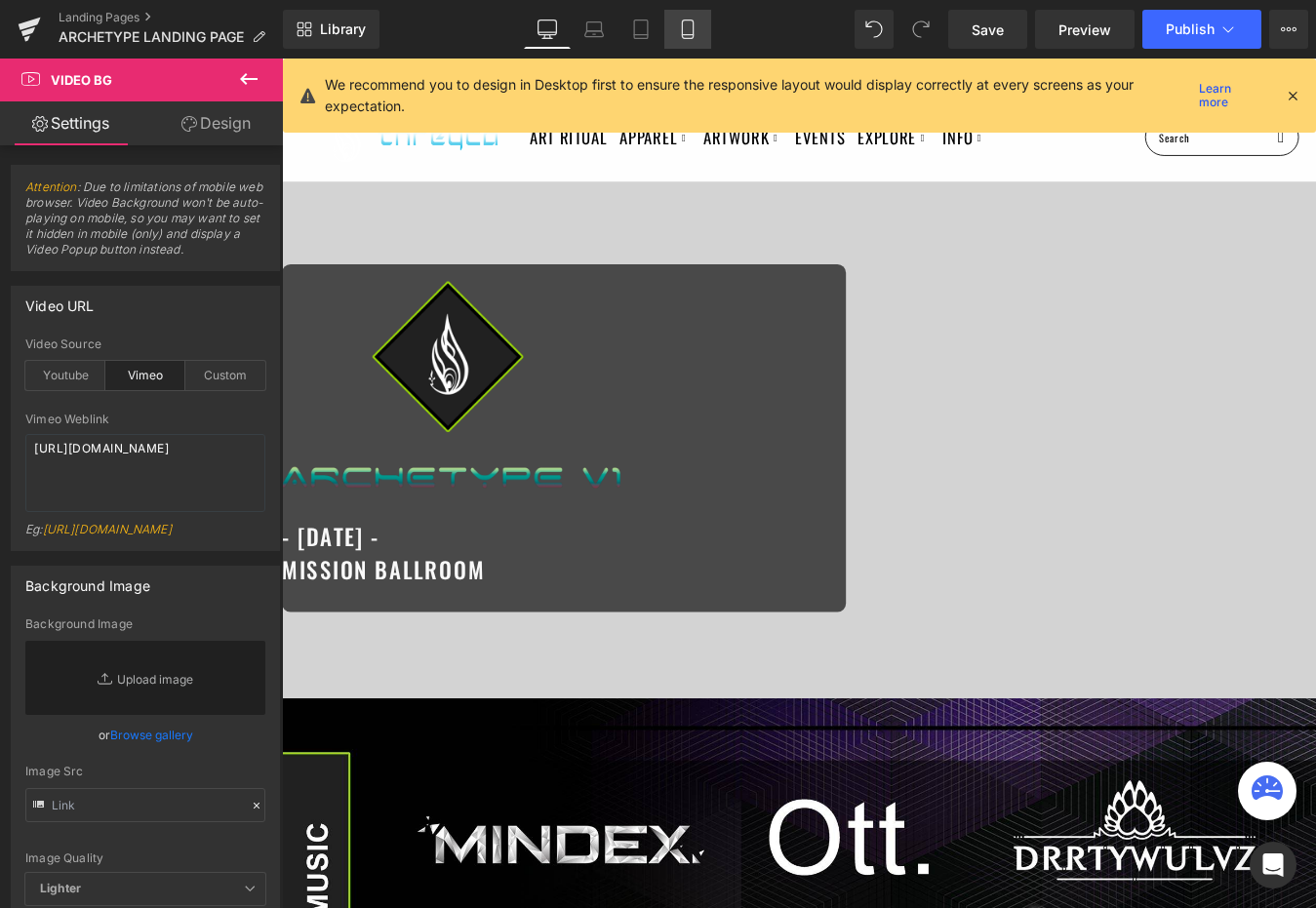
click at [683, 22] on icon at bounding box center [688, 30] width 20 height 20
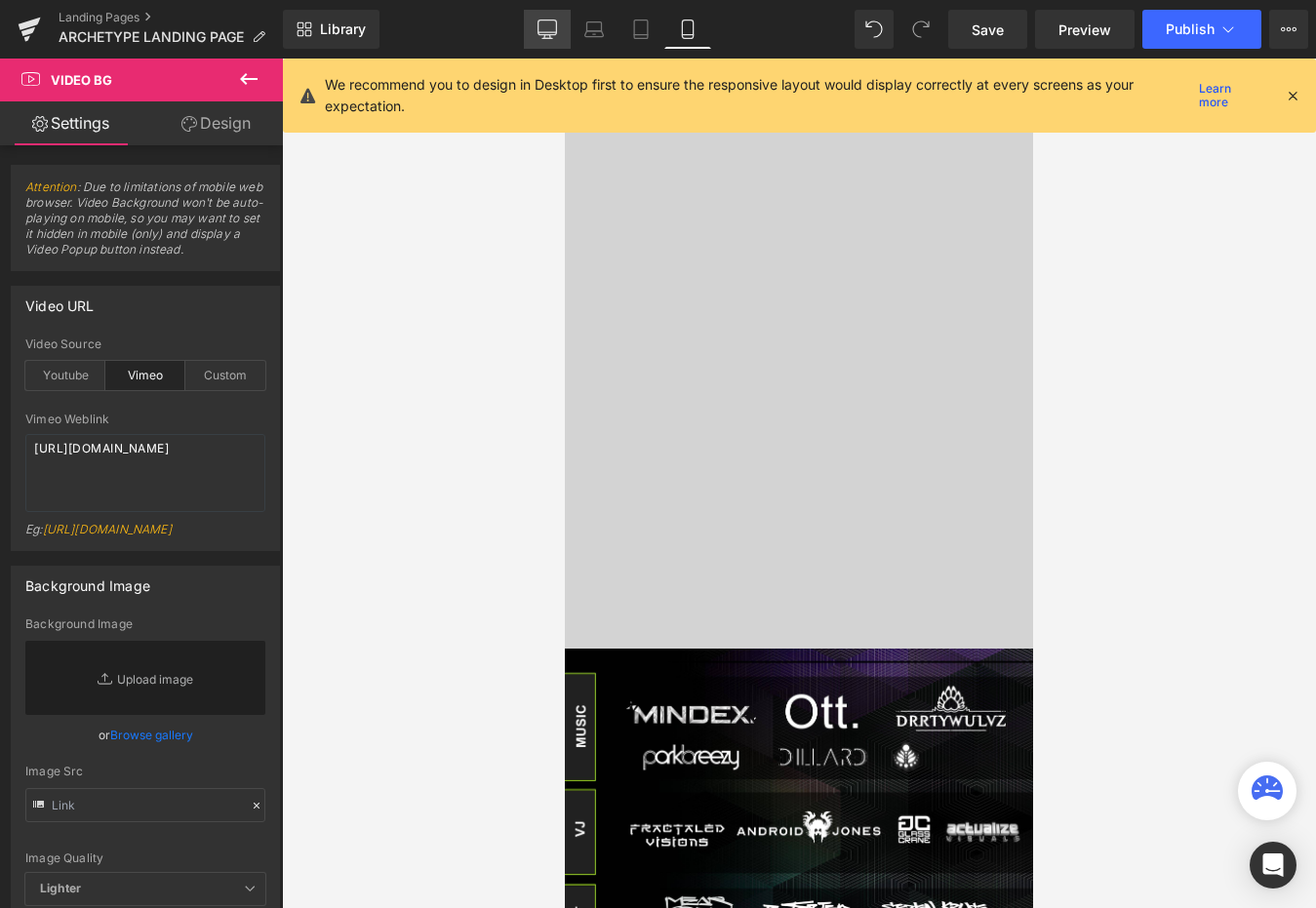
click at [549, 37] on icon at bounding box center [547, 37] width 6 height 4
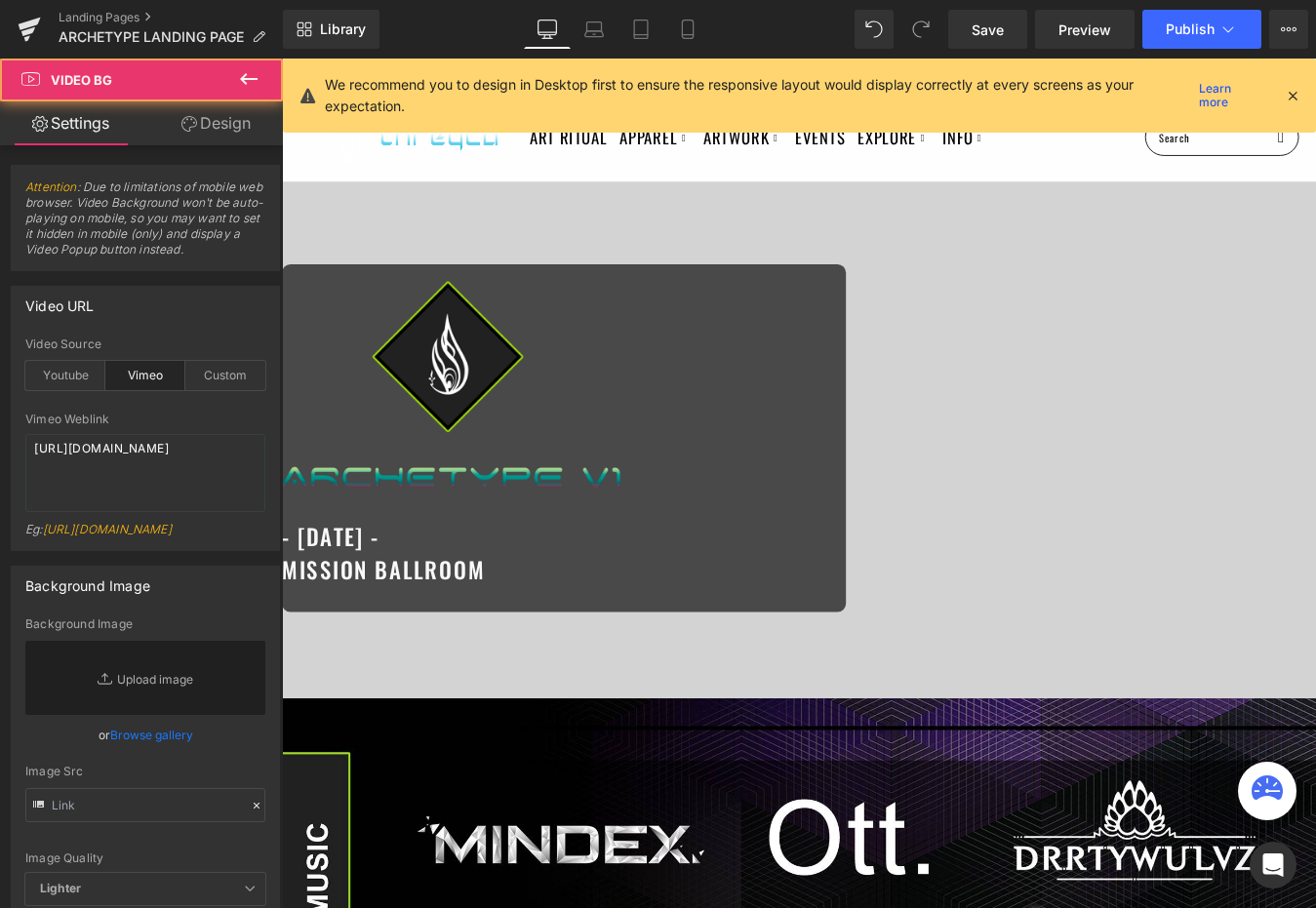
click at [1287, 456] on span "Image - JANUARY 11Th - MISSION BALLROOM Heading Row" at bounding box center [872, 492] width 1181 height 396
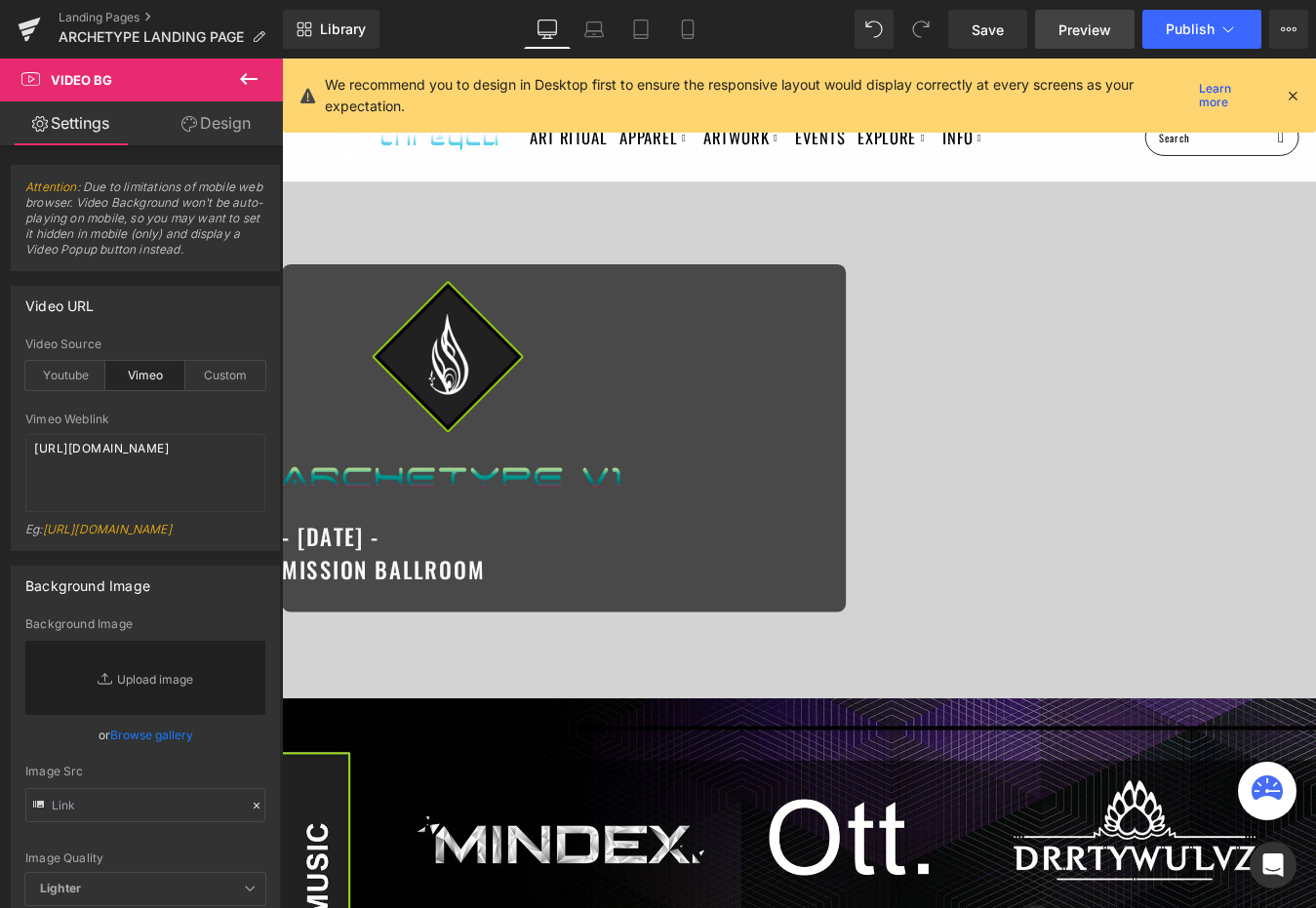
click at [1106, 38] on span "Preview" at bounding box center [1084, 30] width 53 height 21
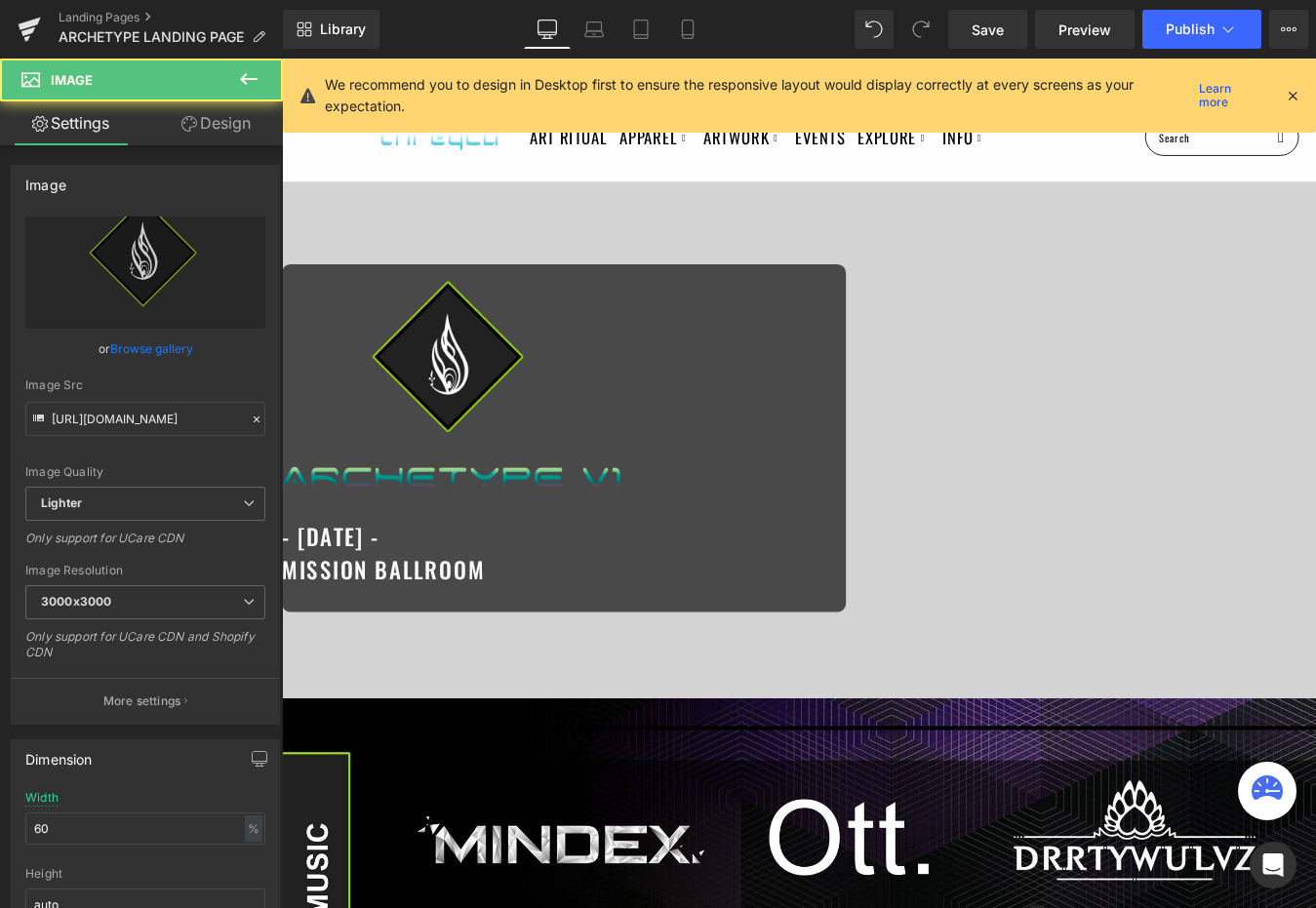
click at [926, 396] on div at bounding box center [603, 435] width 644 height 243
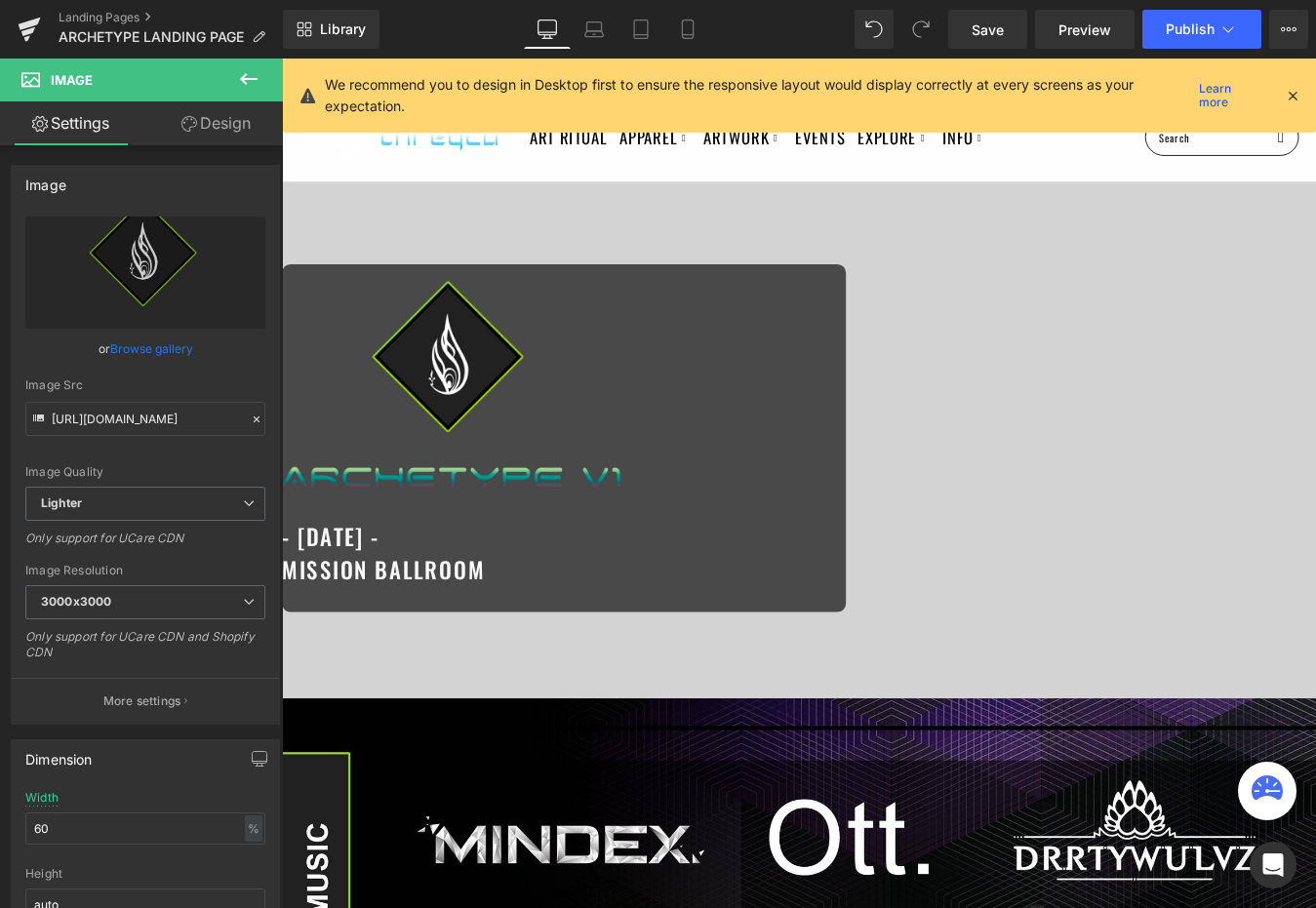
click at [282, 59] on span "Row" at bounding box center [282, 59] width 0 height 0
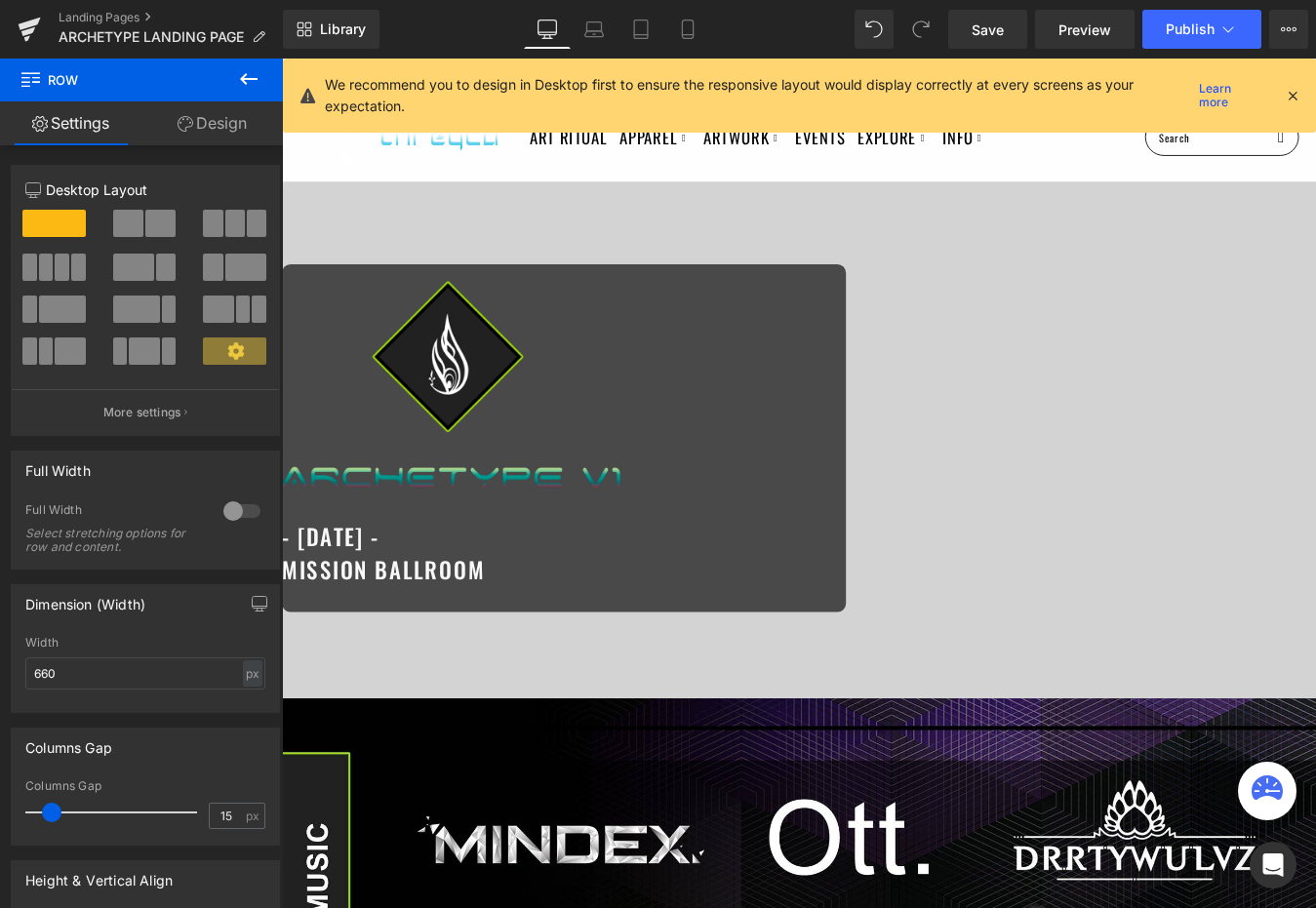
click at [173, 114] on link "Design" at bounding box center [212, 123] width 141 height 44
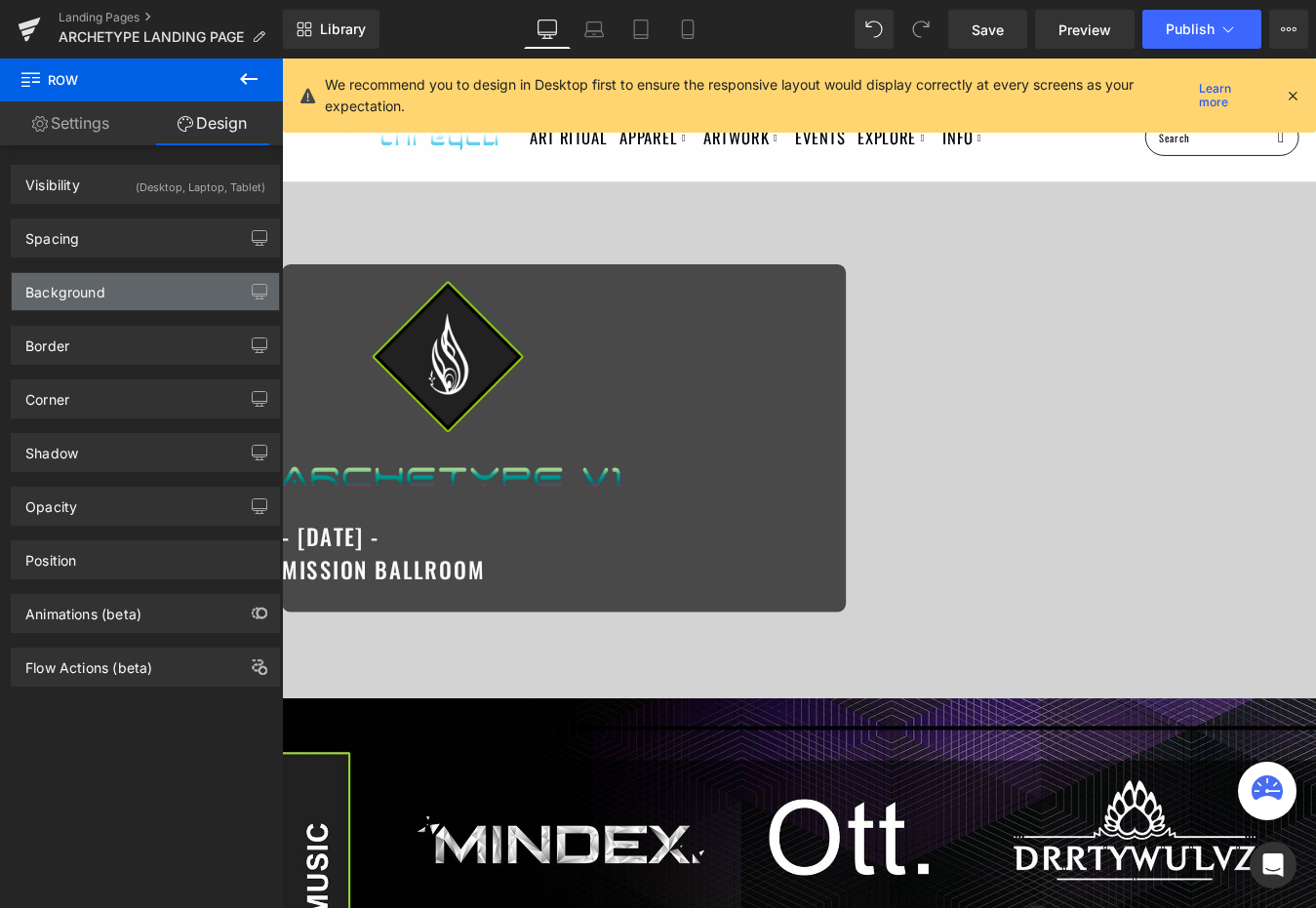
click at [144, 281] on div "Background" at bounding box center [145, 291] width 267 height 37
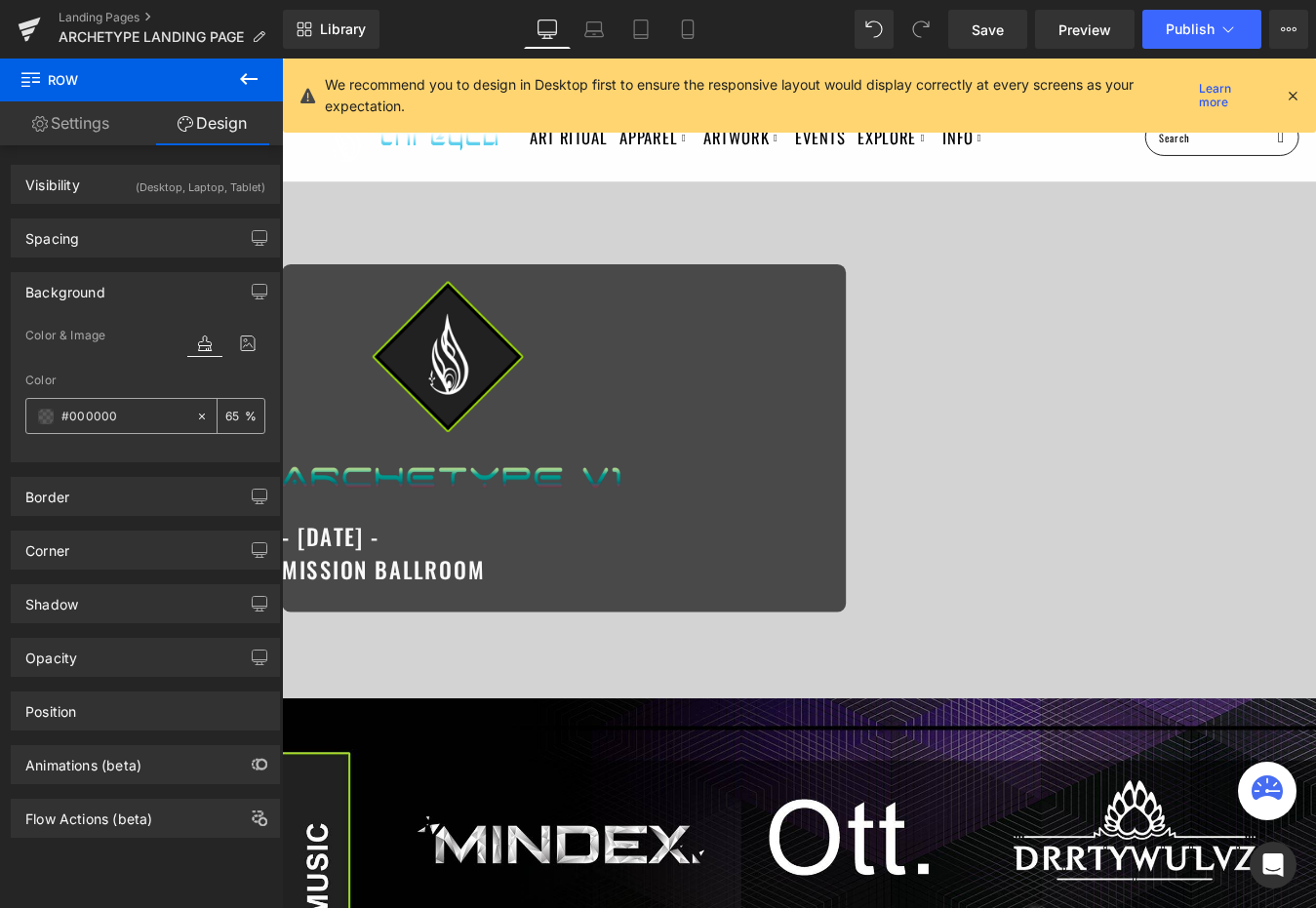
click at [231, 414] on input "65" at bounding box center [235, 416] width 20 height 22
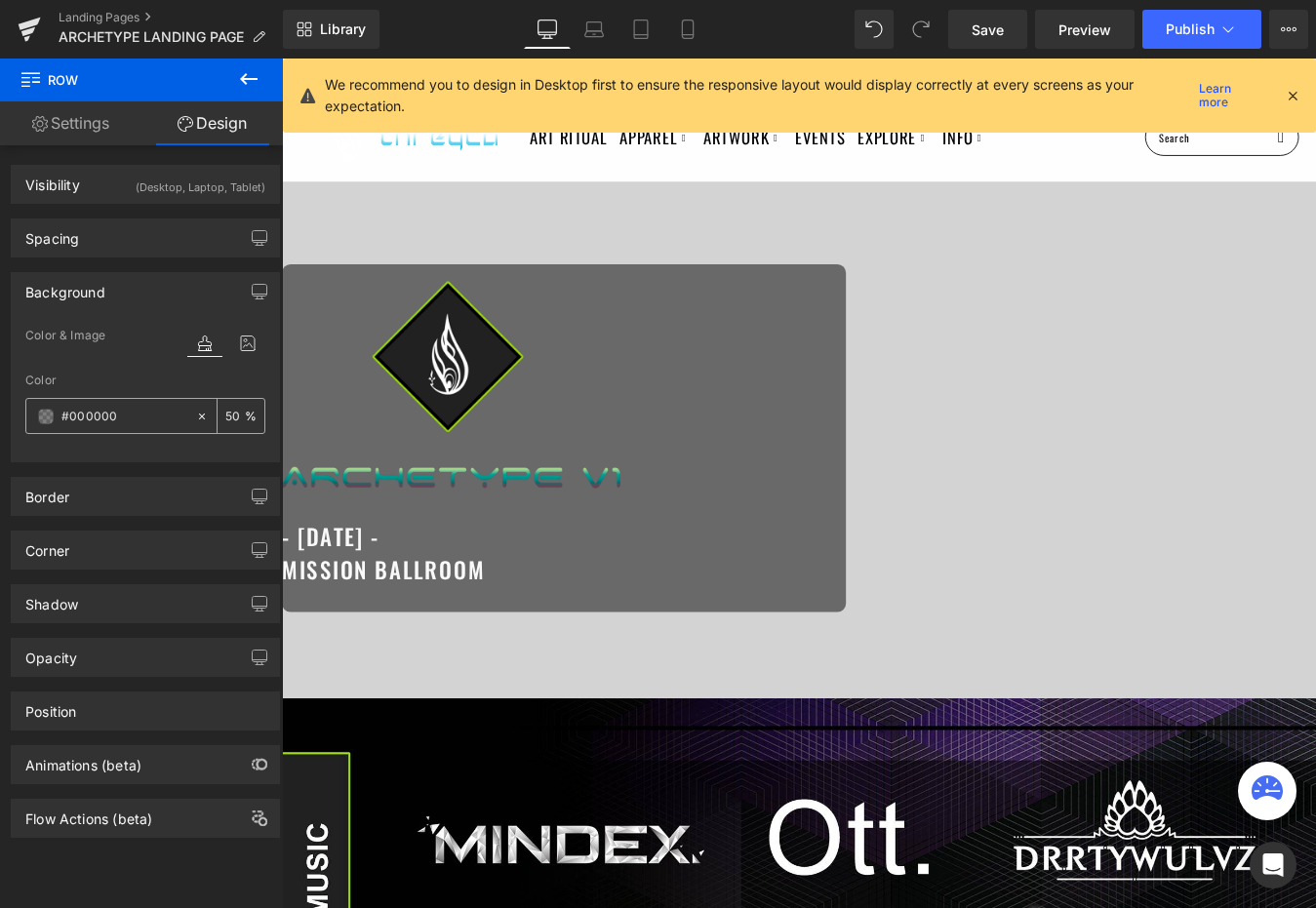
type input "50"
click at [449, 485] on span "Image - JANUARY 11Th - MISSION BALLROOM Heading Row" at bounding box center [872, 492] width 1181 height 396
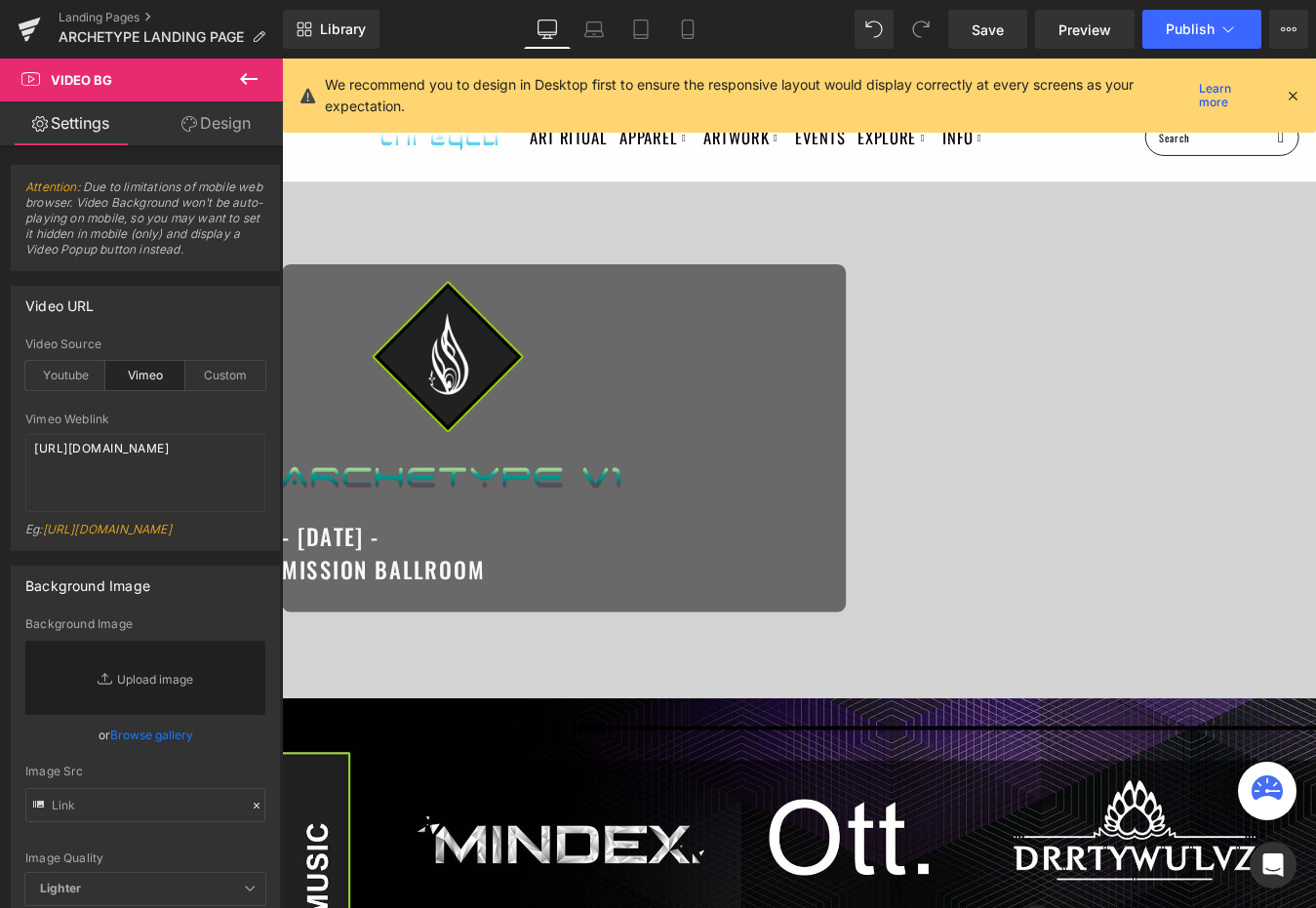
click at [282, 59] on span "Row" at bounding box center [282, 59] width 0 height 0
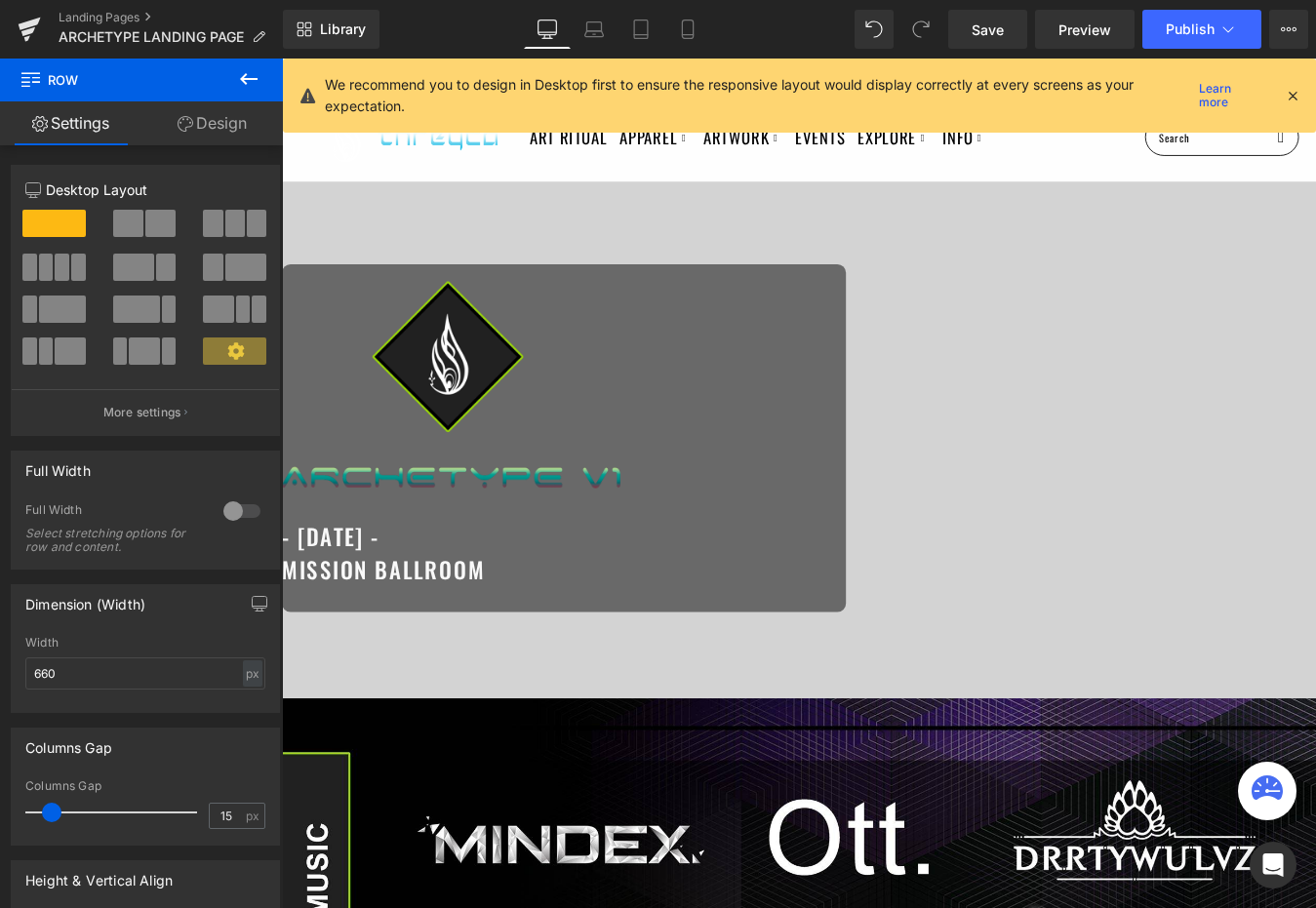
click at [950, 714] on div at bounding box center [872, 492] width 1181 height 585
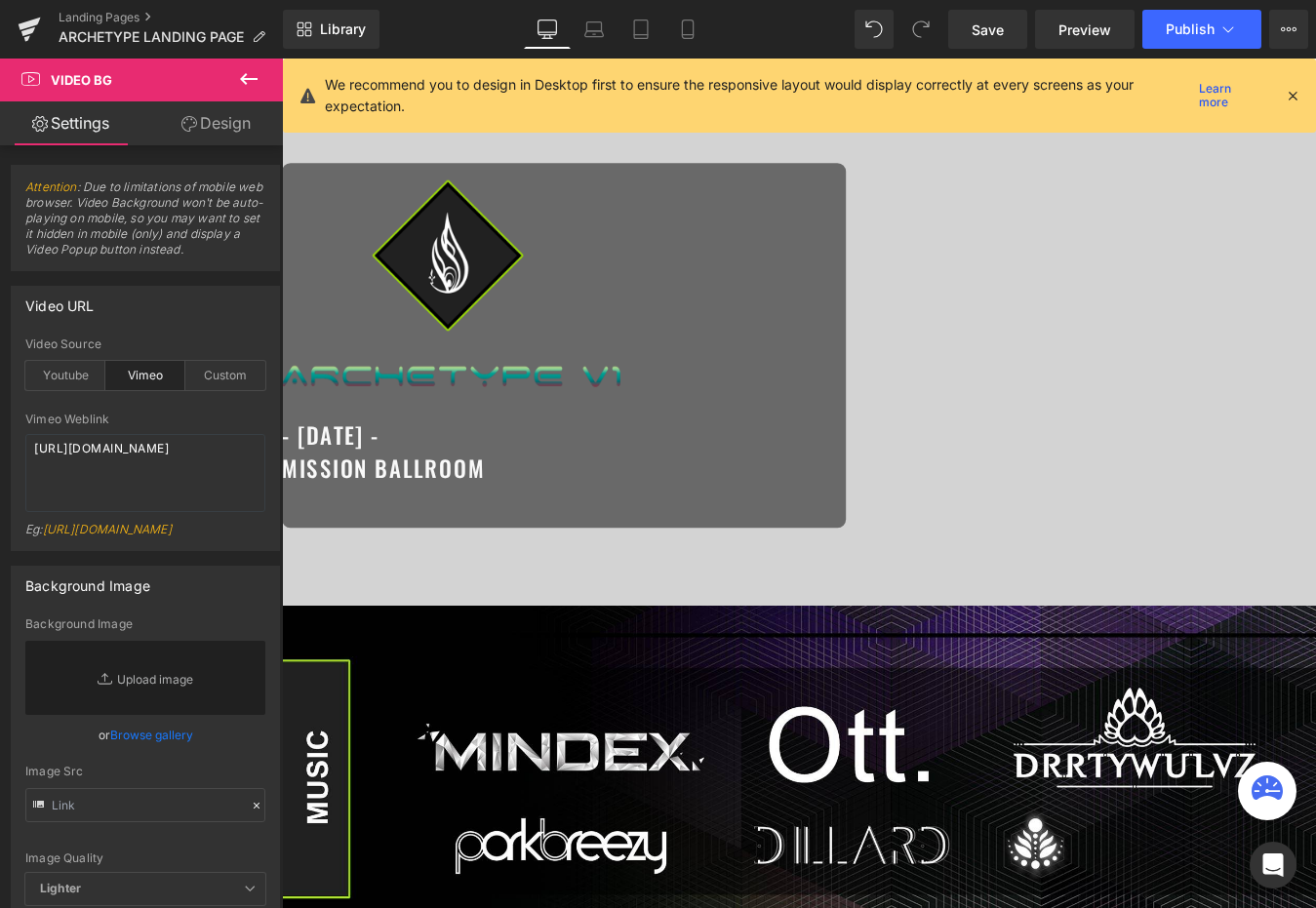
scroll to position [227, 0]
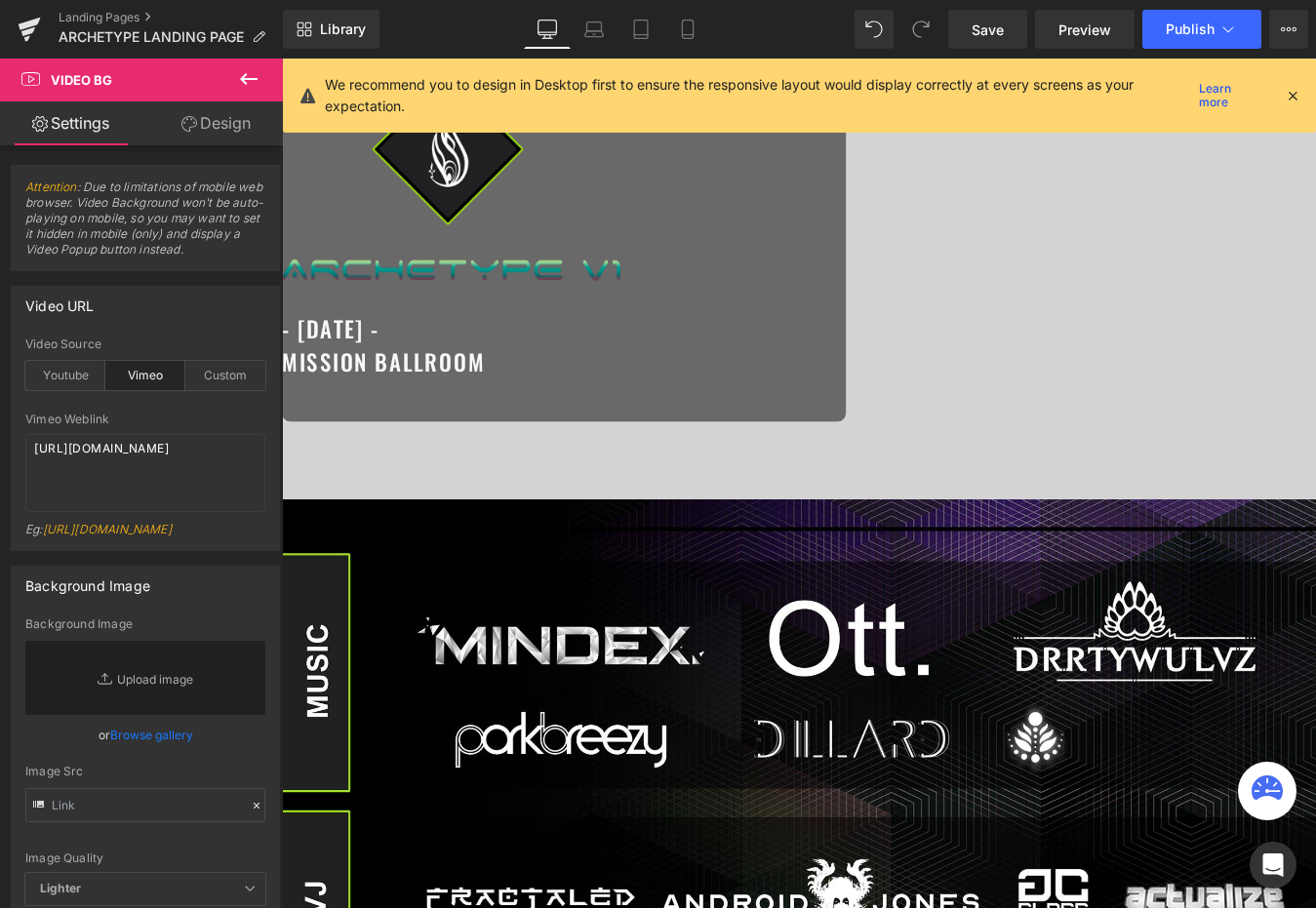
click at [514, 407] on span "- [DATE] - MISSION BALLROOM" at bounding box center [397, 386] width 232 height 76
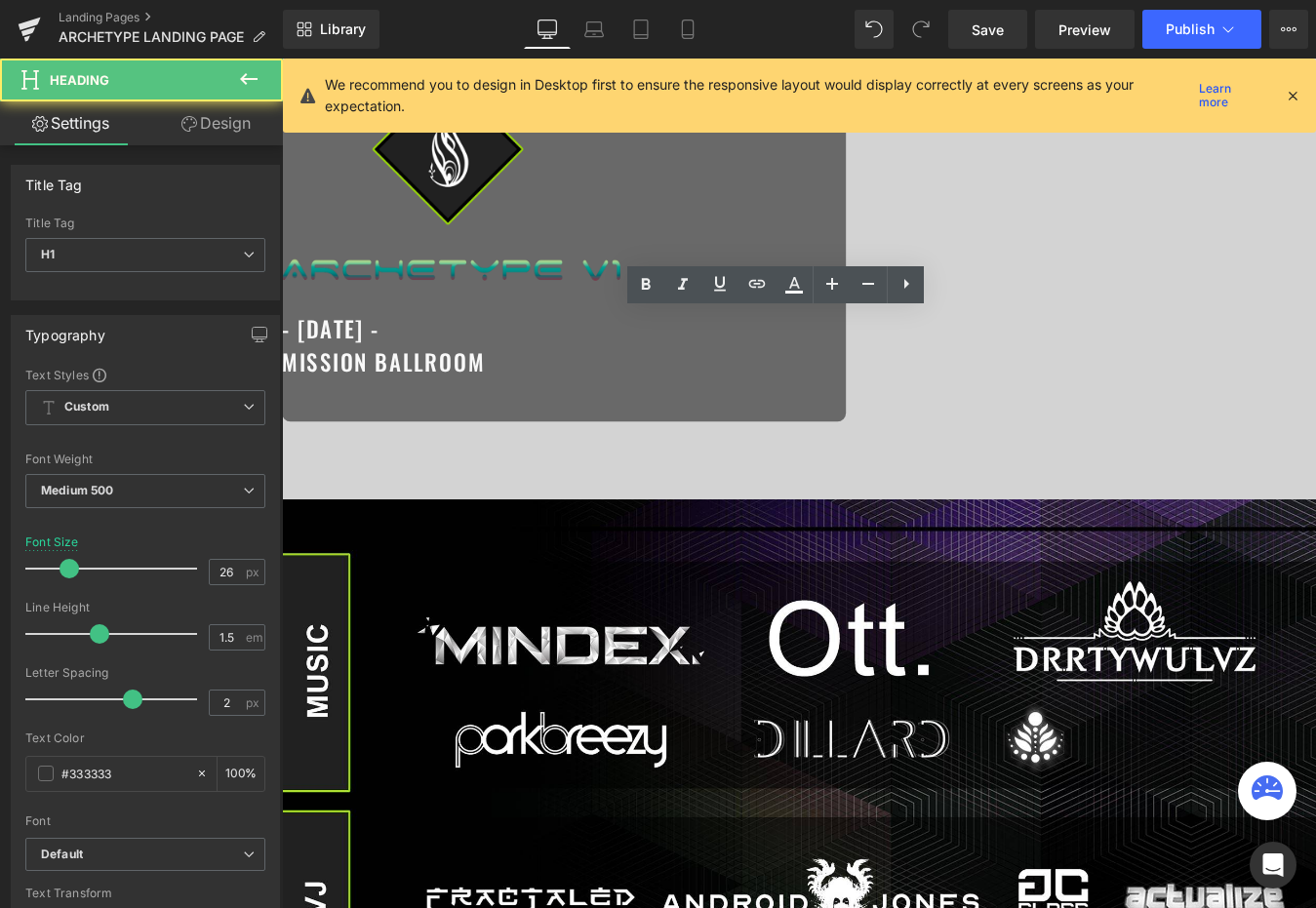
click at [926, 407] on h1 "- [DATE] - MISSION BALLROOM" at bounding box center [603, 386] width 644 height 76
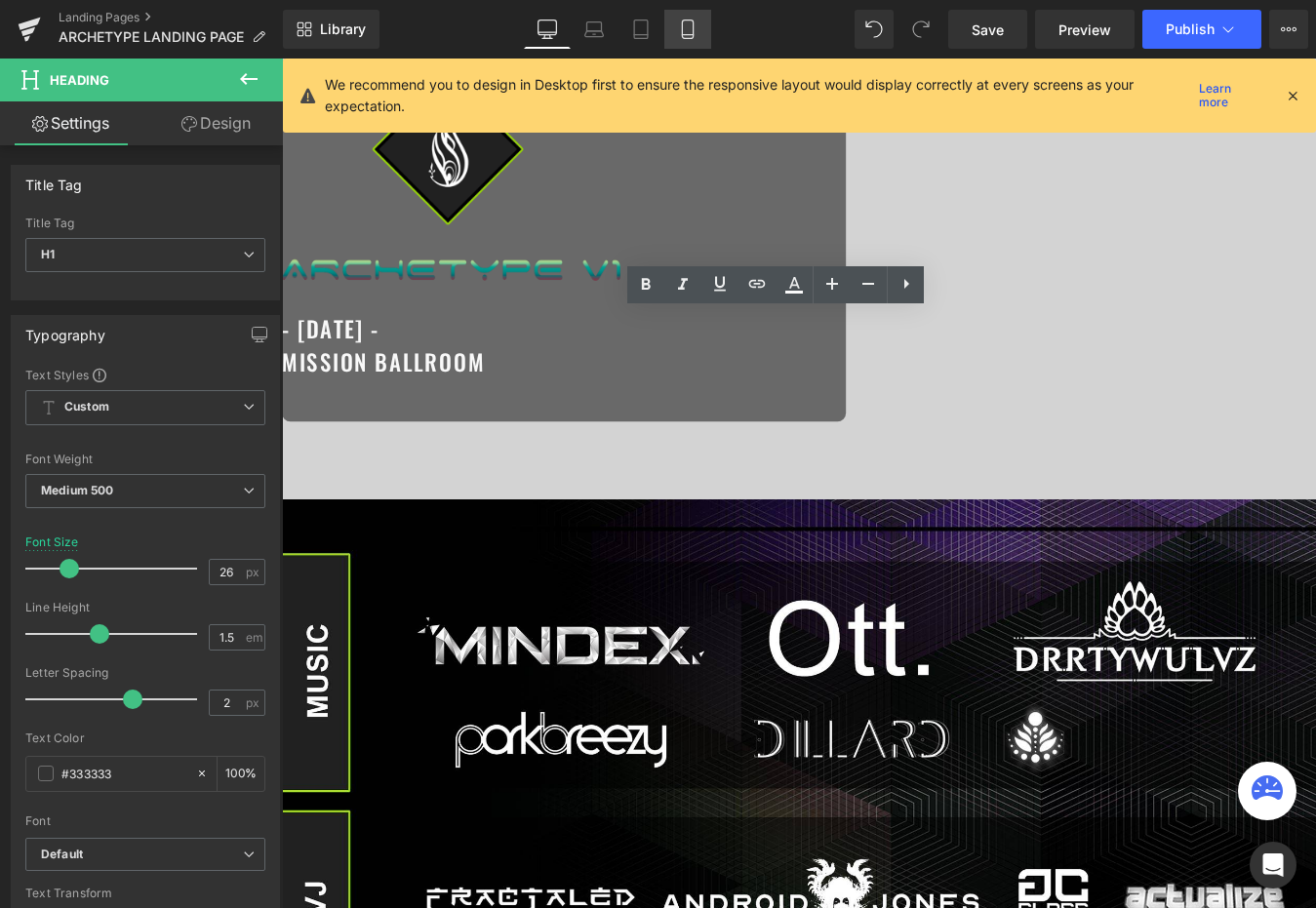
click at [687, 41] on link "Mobile" at bounding box center [687, 29] width 47 height 39
type input "22"
type input "100"
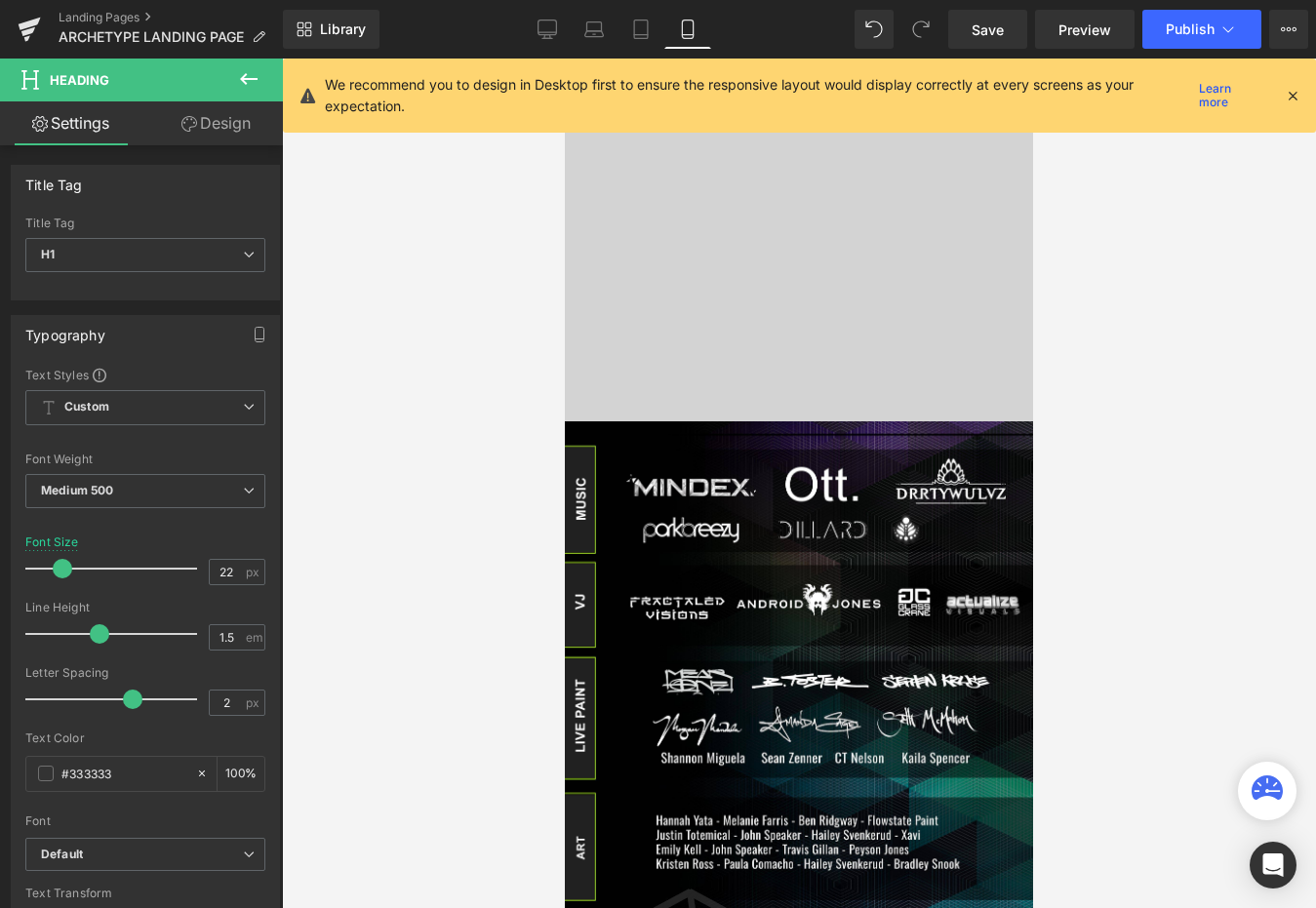
scroll to position [0, 0]
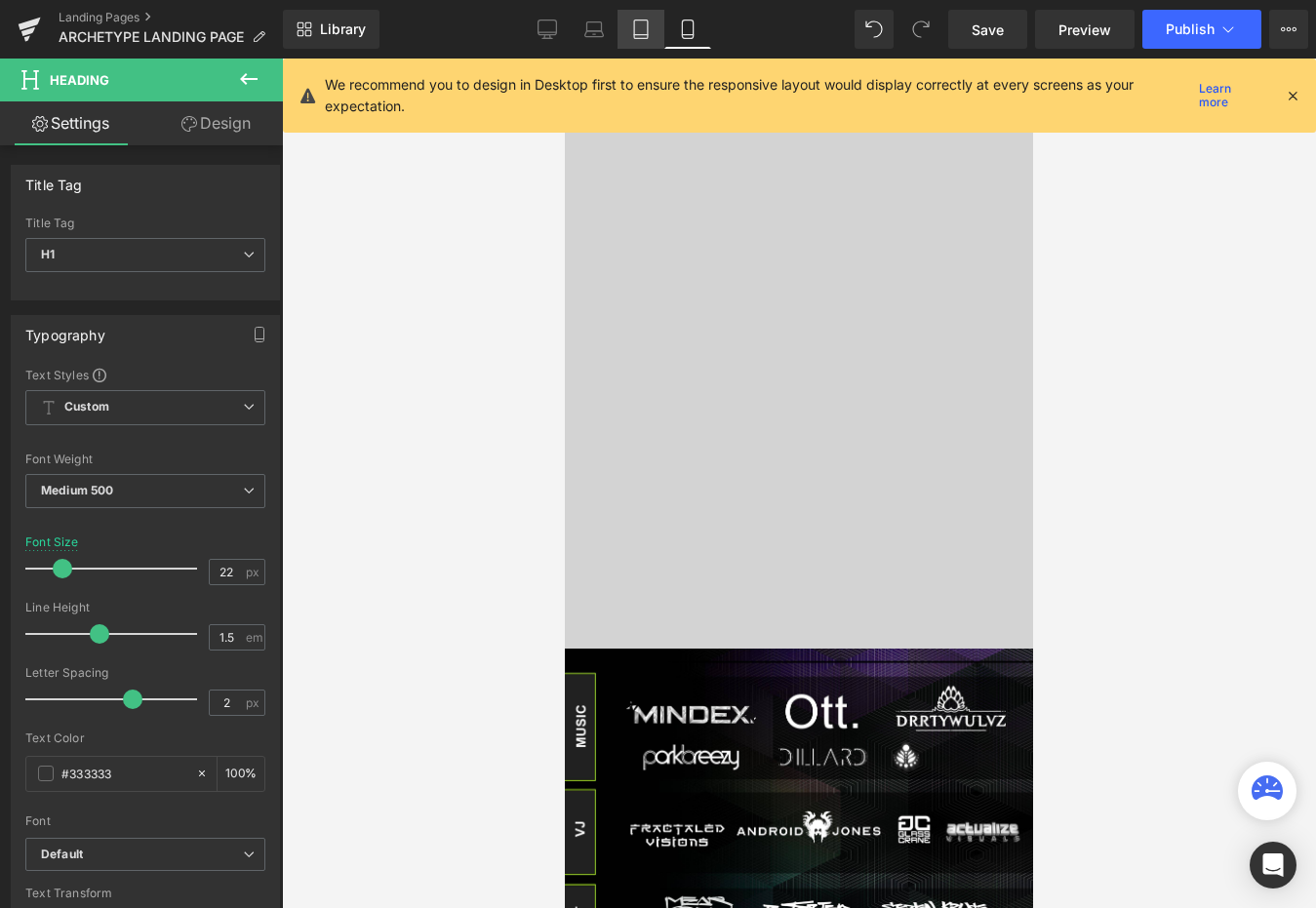
click at [631, 29] on icon at bounding box center [641, 30] width 20 height 20
type input "26"
type input "100"
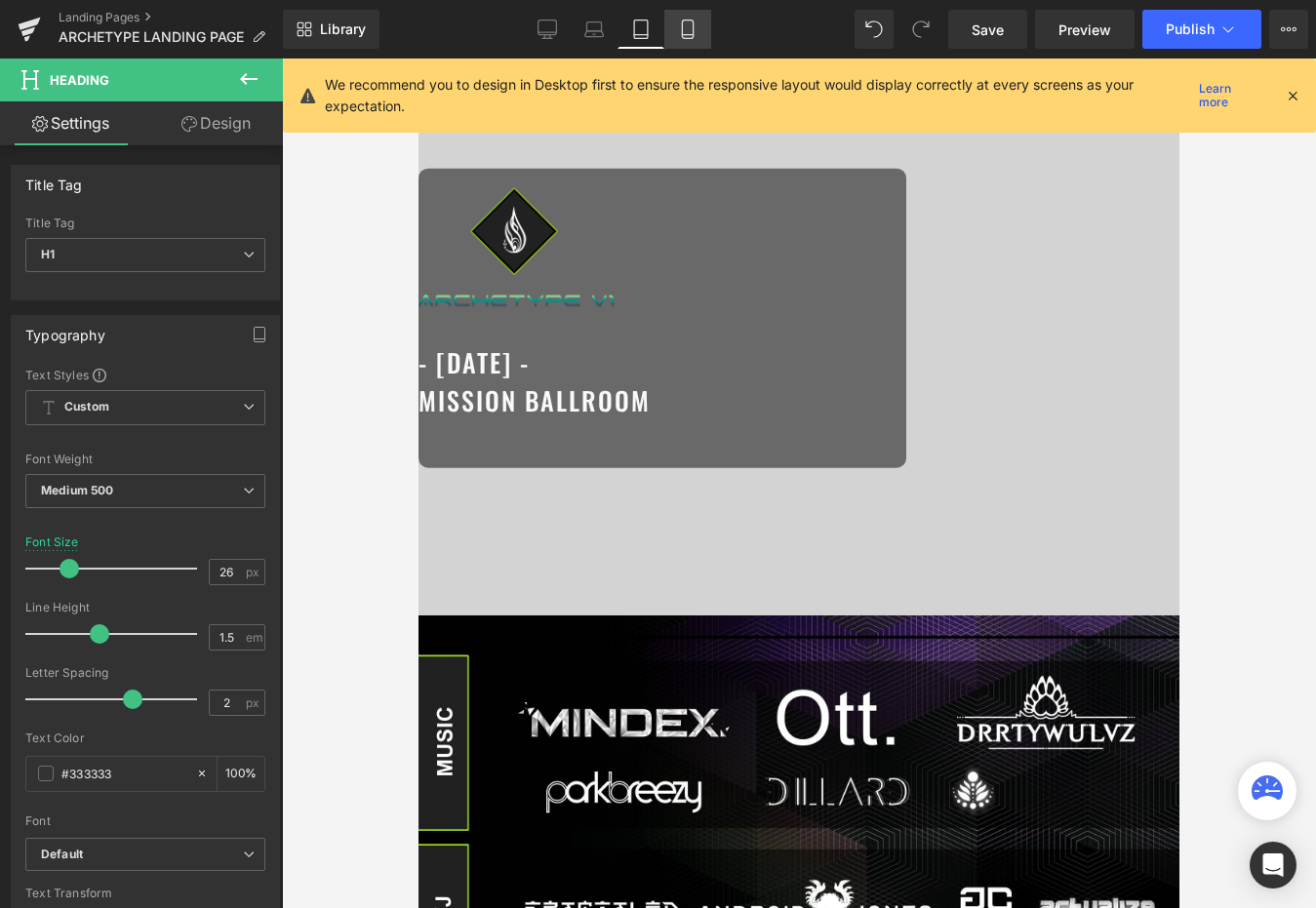
click at [679, 30] on icon at bounding box center [688, 30] width 20 height 20
type input "22"
type input "100"
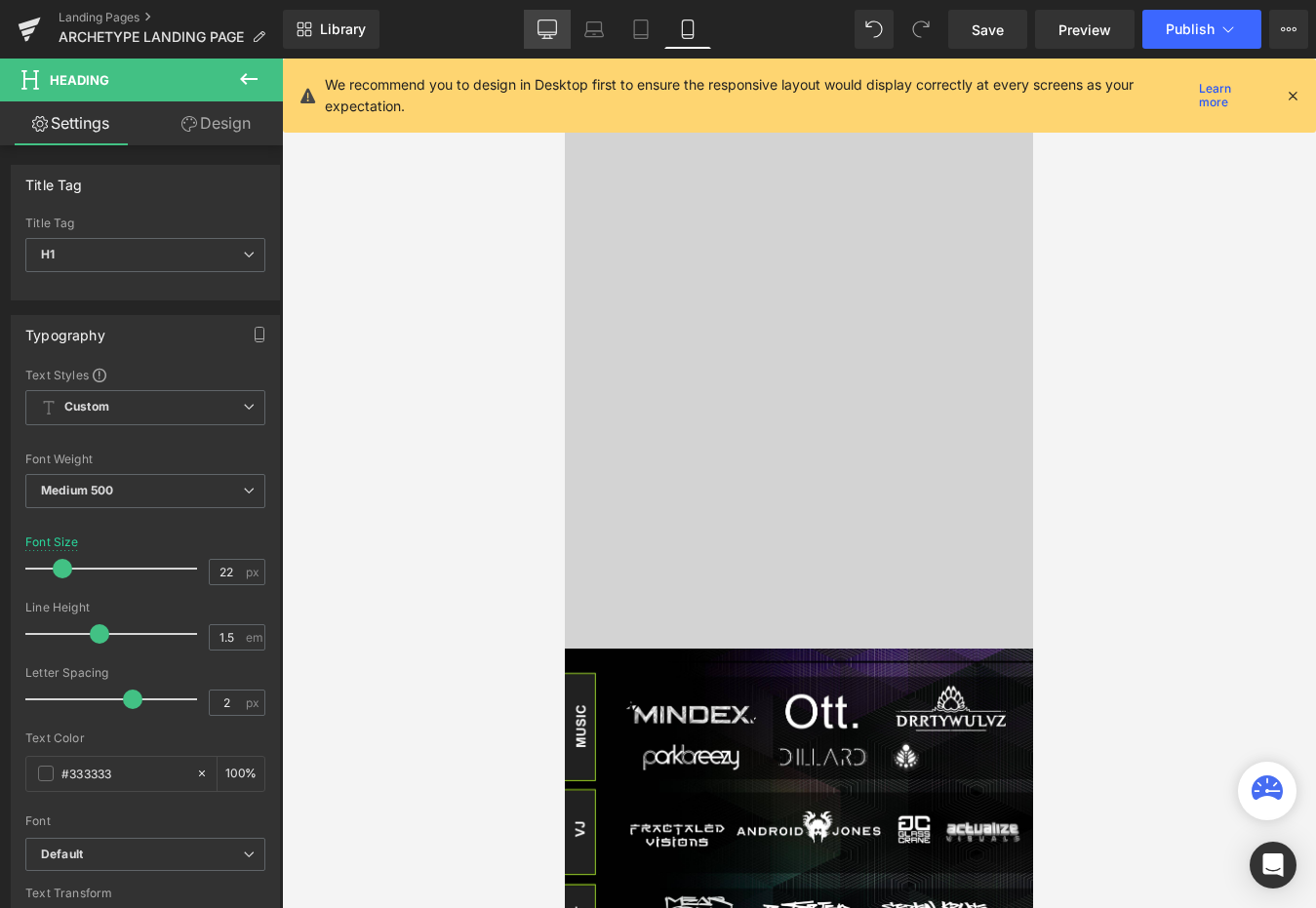
click at [535, 33] on link "Desktop" at bounding box center [547, 29] width 47 height 39
type input "26"
type input "100"
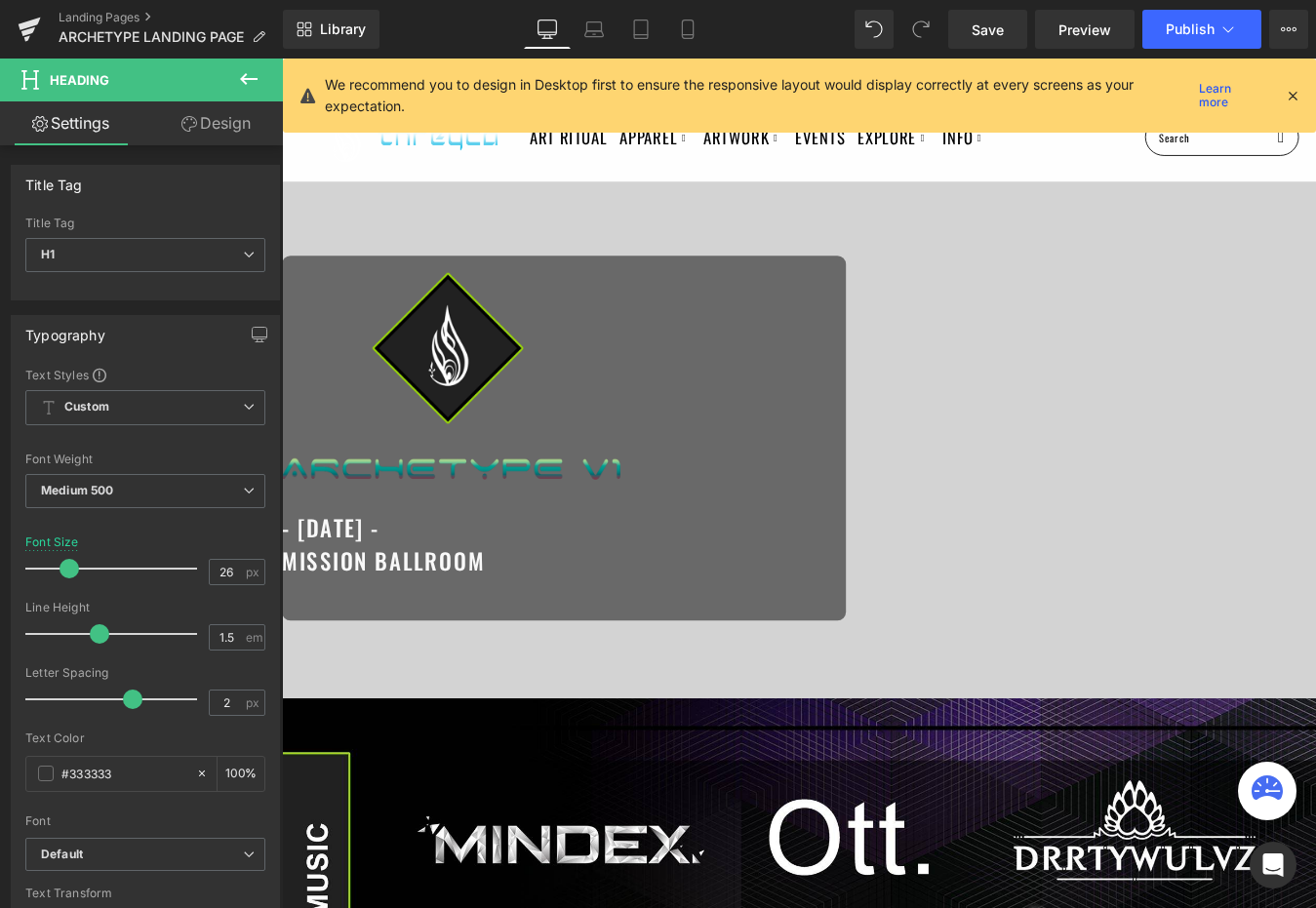
click at [282, 59] on span "Row" at bounding box center [282, 59] width 0 height 0
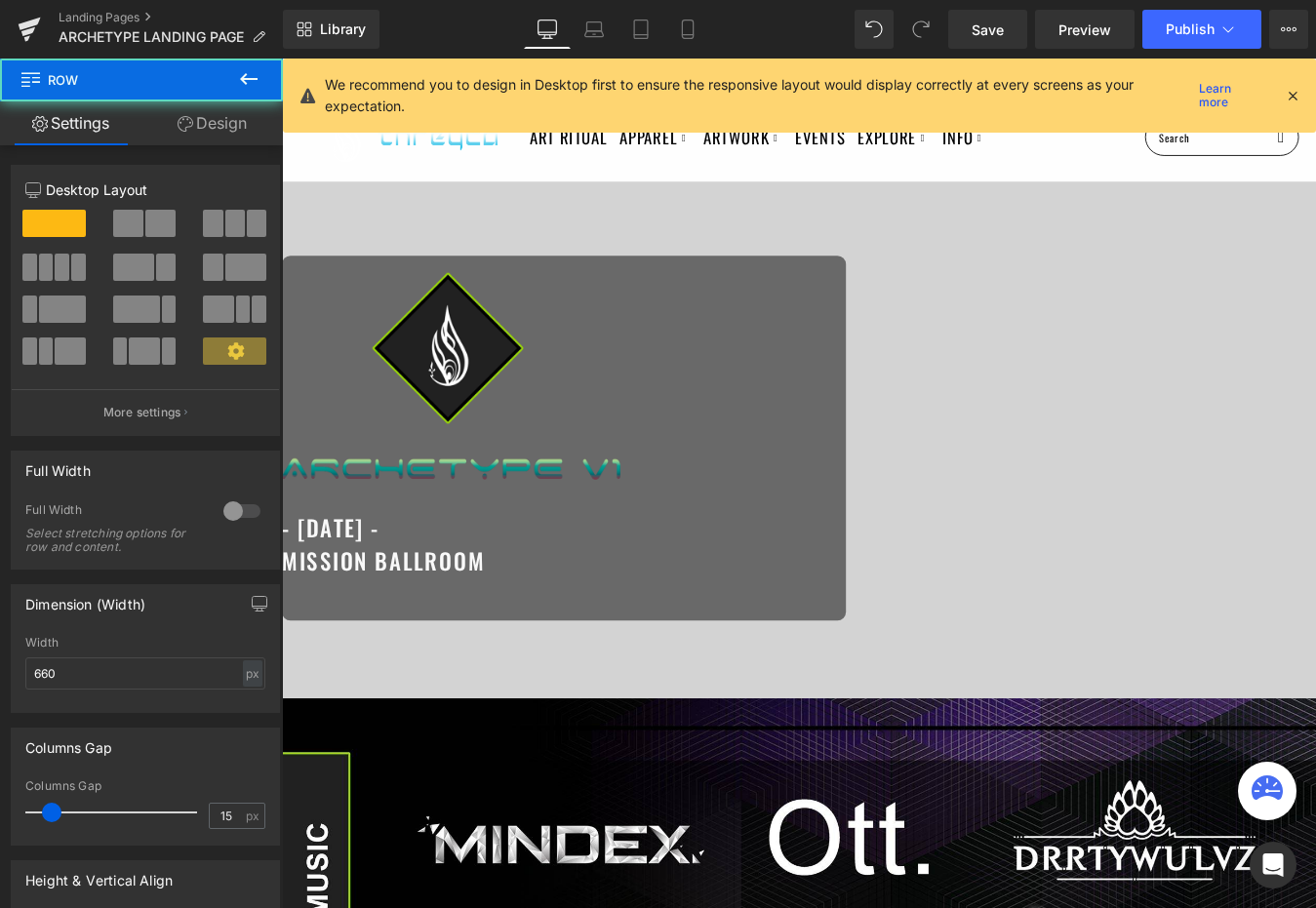
click at [219, 127] on link "Design" at bounding box center [212, 123] width 141 height 44
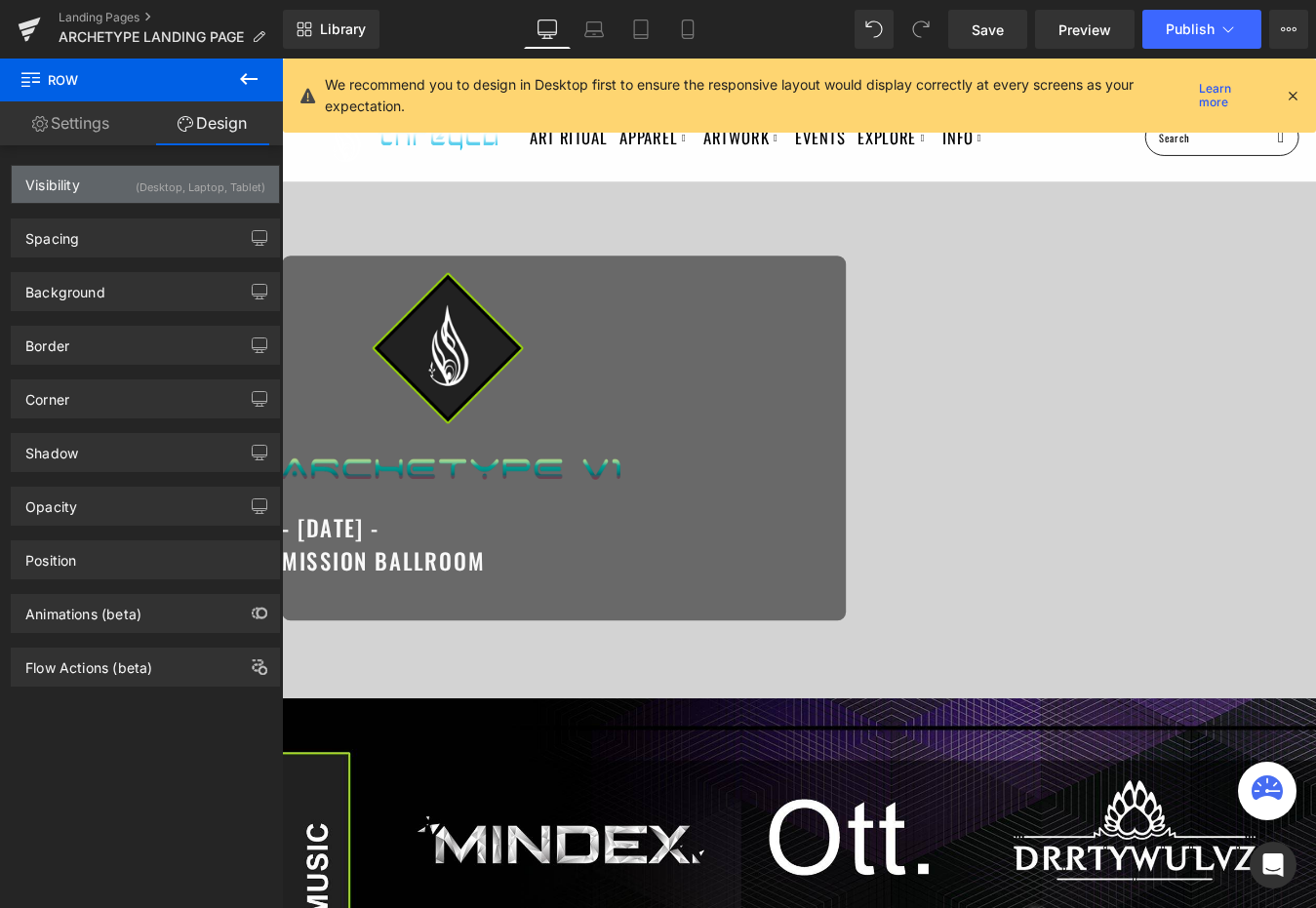
click at [166, 188] on div "(Desktop, Laptop, Tablet)" at bounding box center [200, 182] width 129 height 32
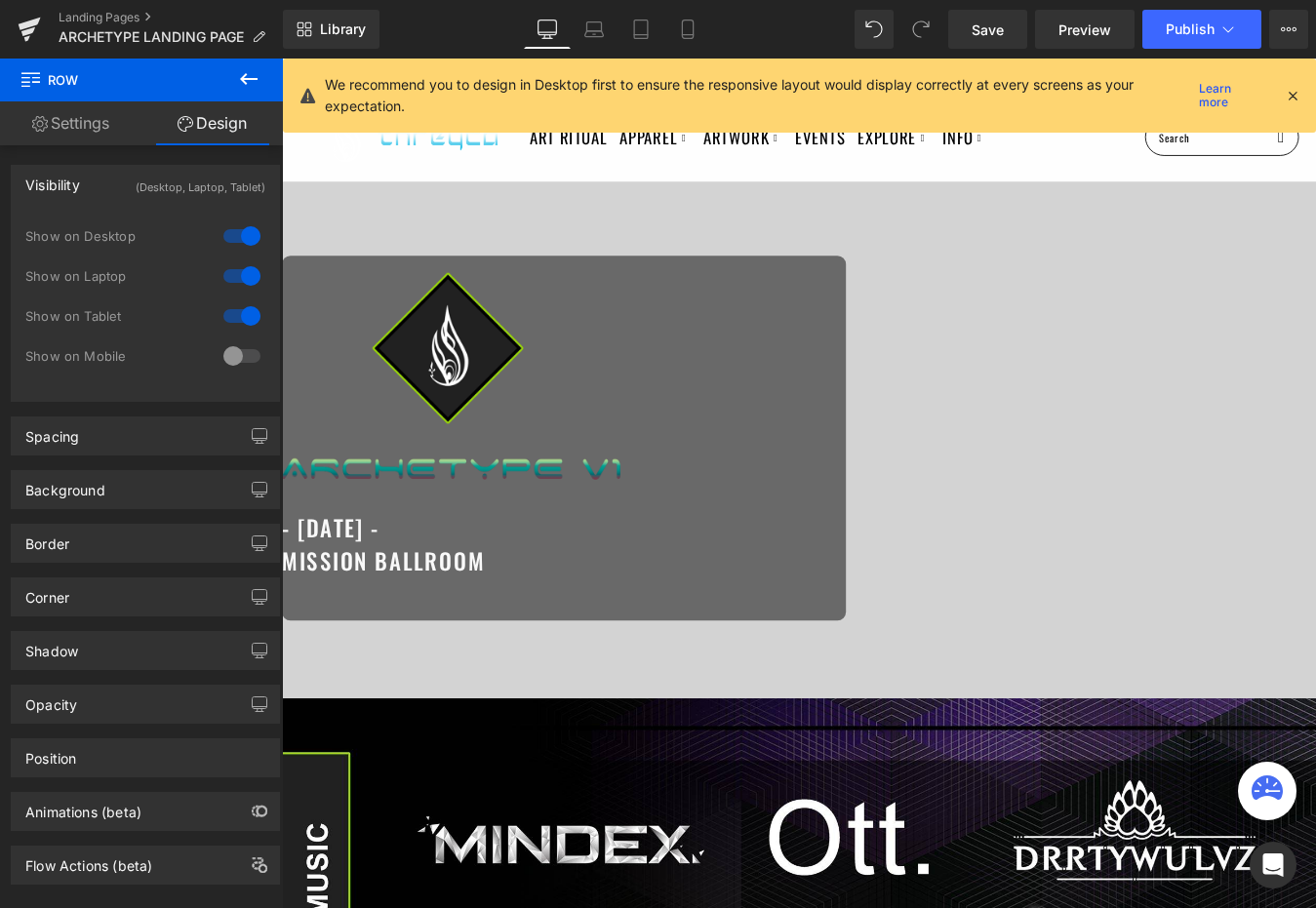
click at [237, 350] on div at bounding box center [241, 355] width 47 height 31
click at [674, 34] on link "Mobile" at bounding box center [687, 29] width 47 height 39
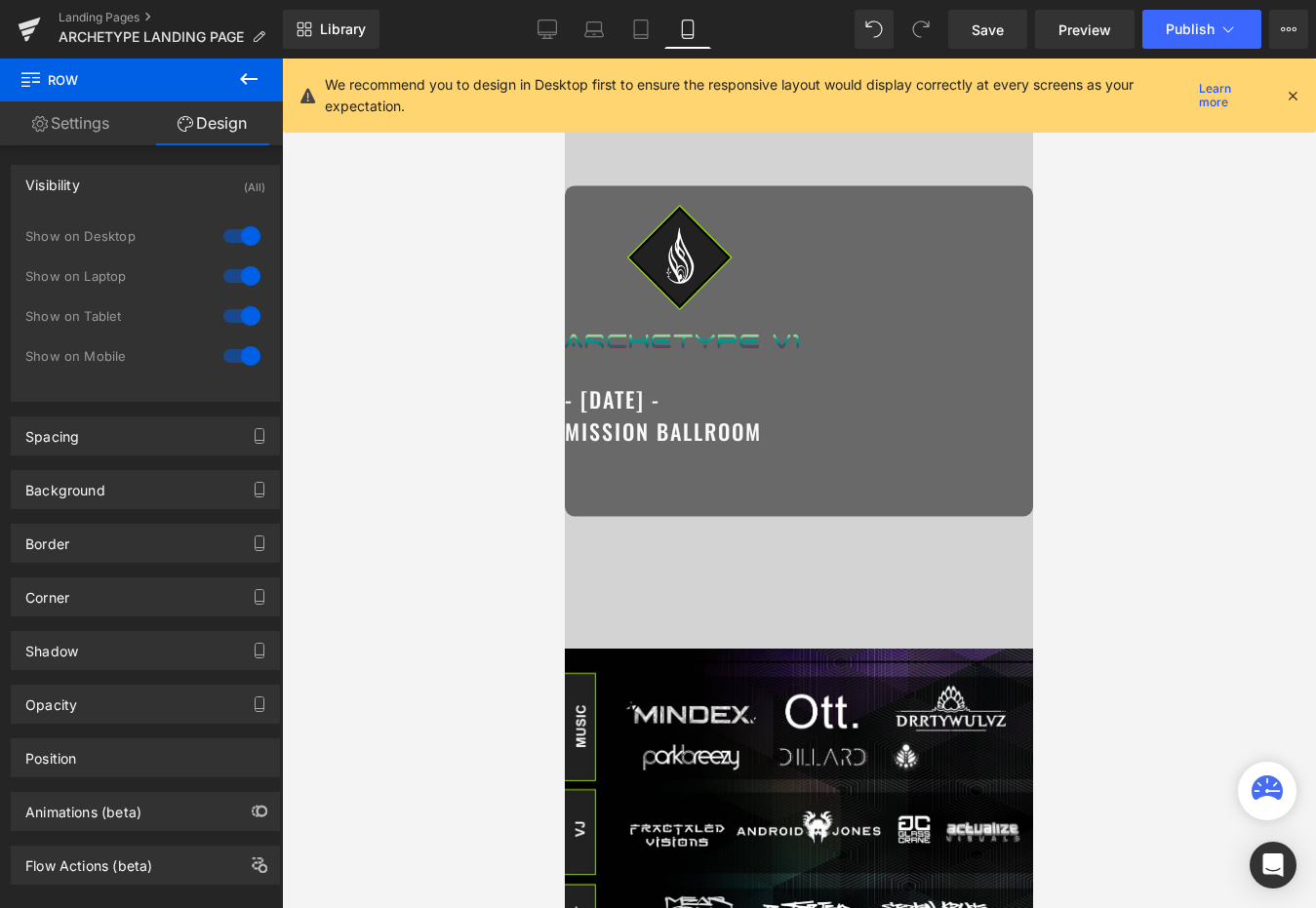
click at [1273, 96] on div "We recommend you to design in Desktop first to ensure the responsive layout wou…" at bounding box center [804, 95] width 960 height 43
click at [1285, 95] on icon at bounding box center [1292, 96] width 18 height 18
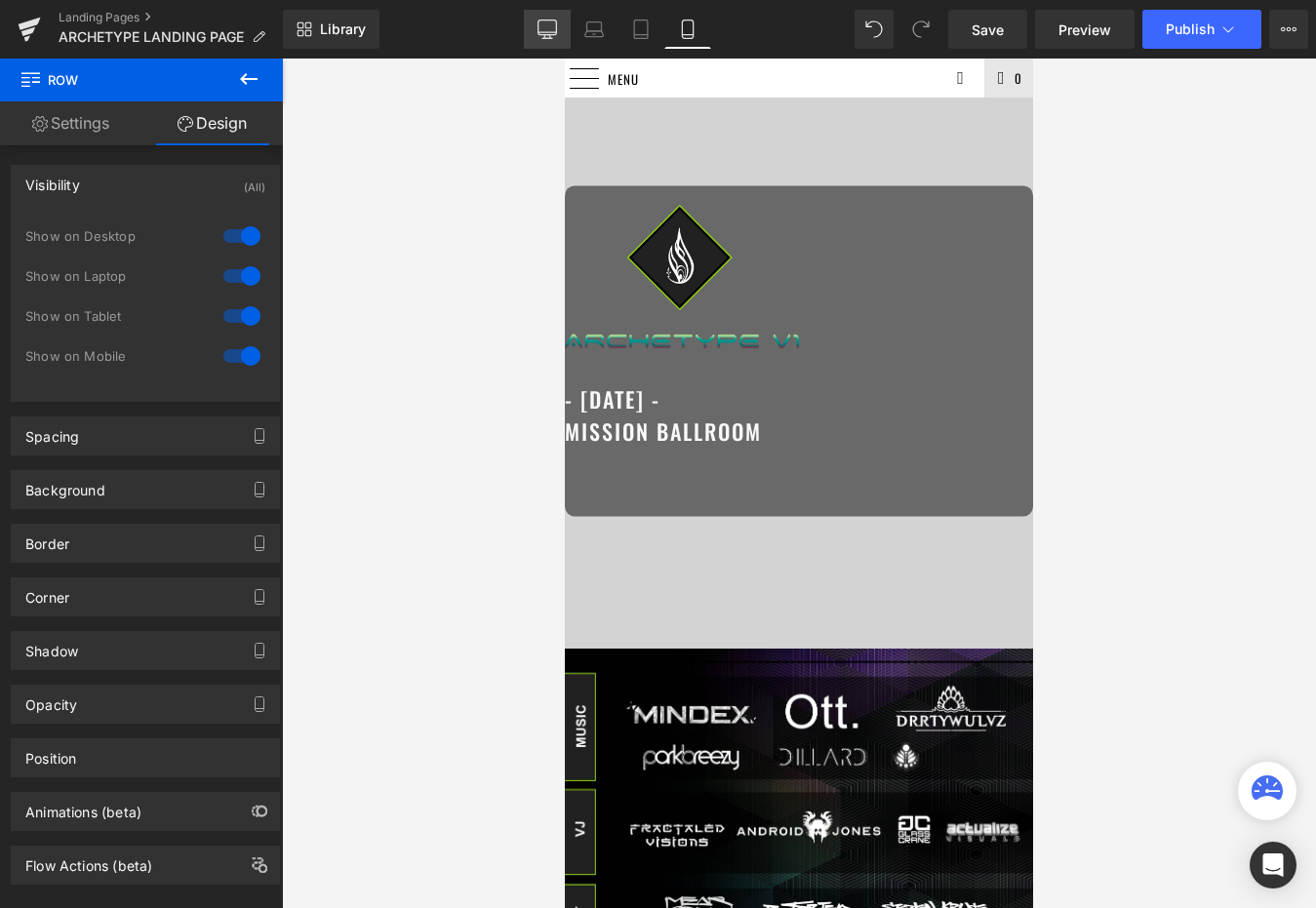
click at [544, 25] on icon at bounding box center [548, 30] width 20 height 20
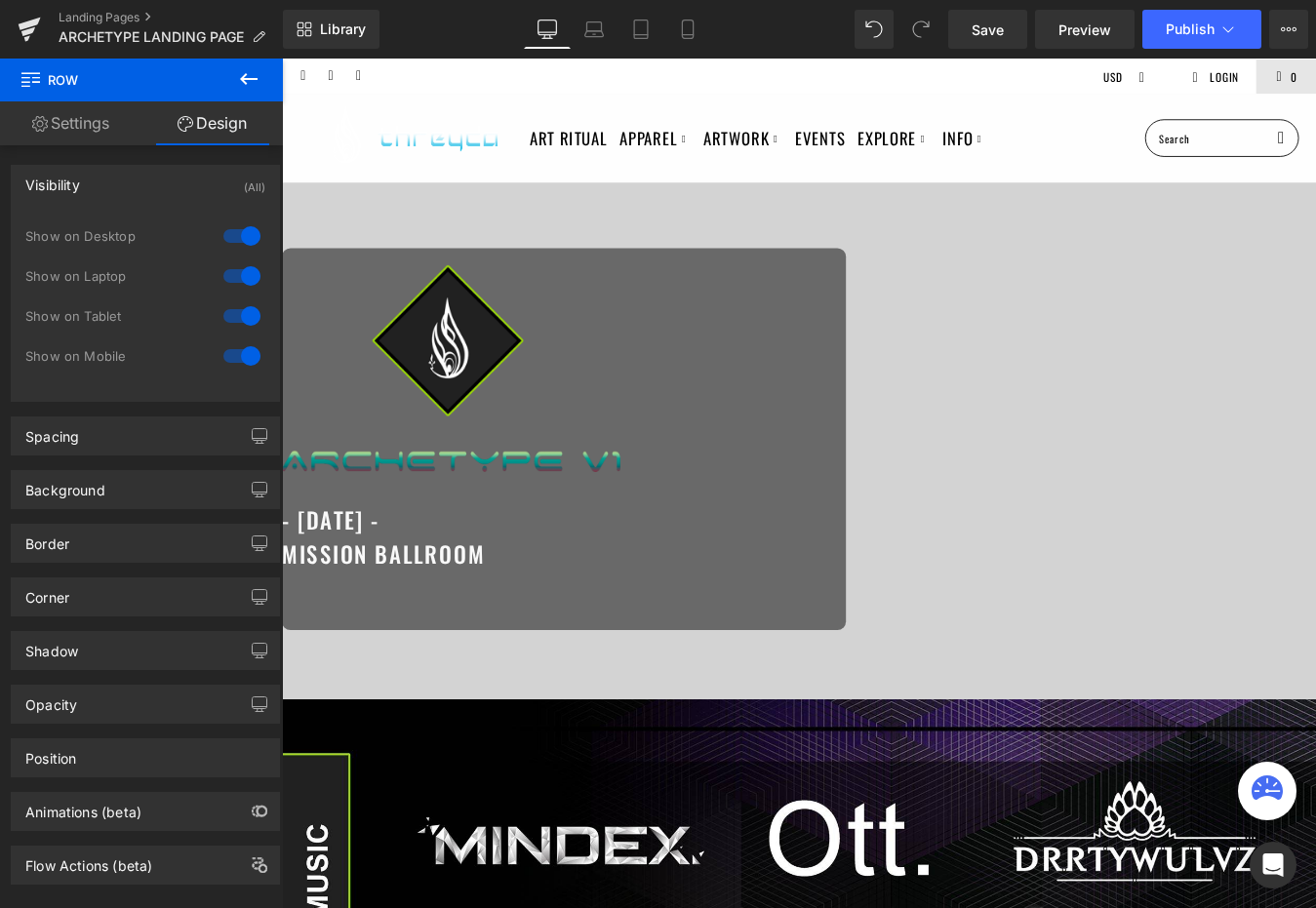
scroll to position [107, 0]
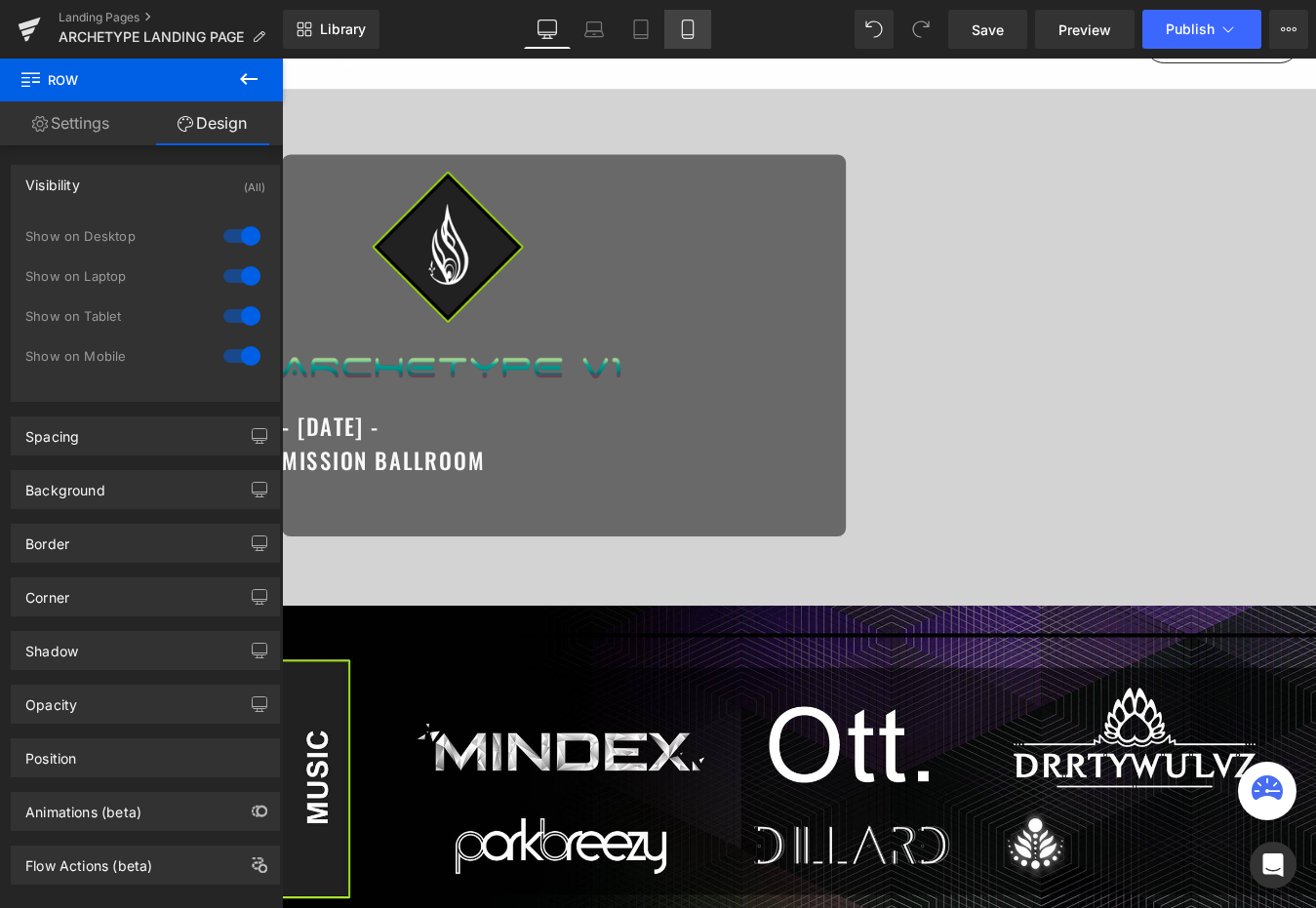
click at [692, 28] on icon at bounding box center [688, 30] width 20 height 20
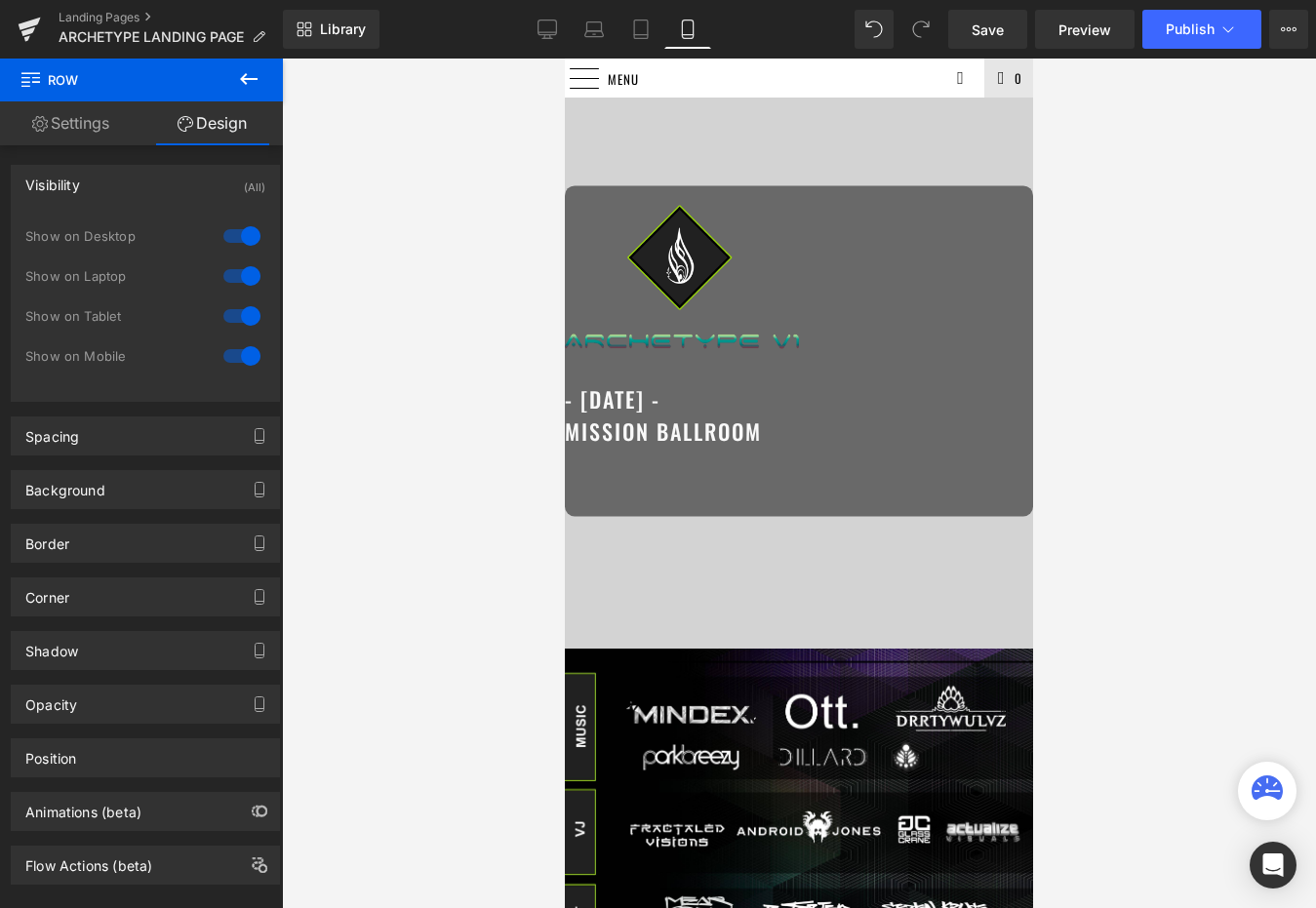
scroll to position [508, 0]
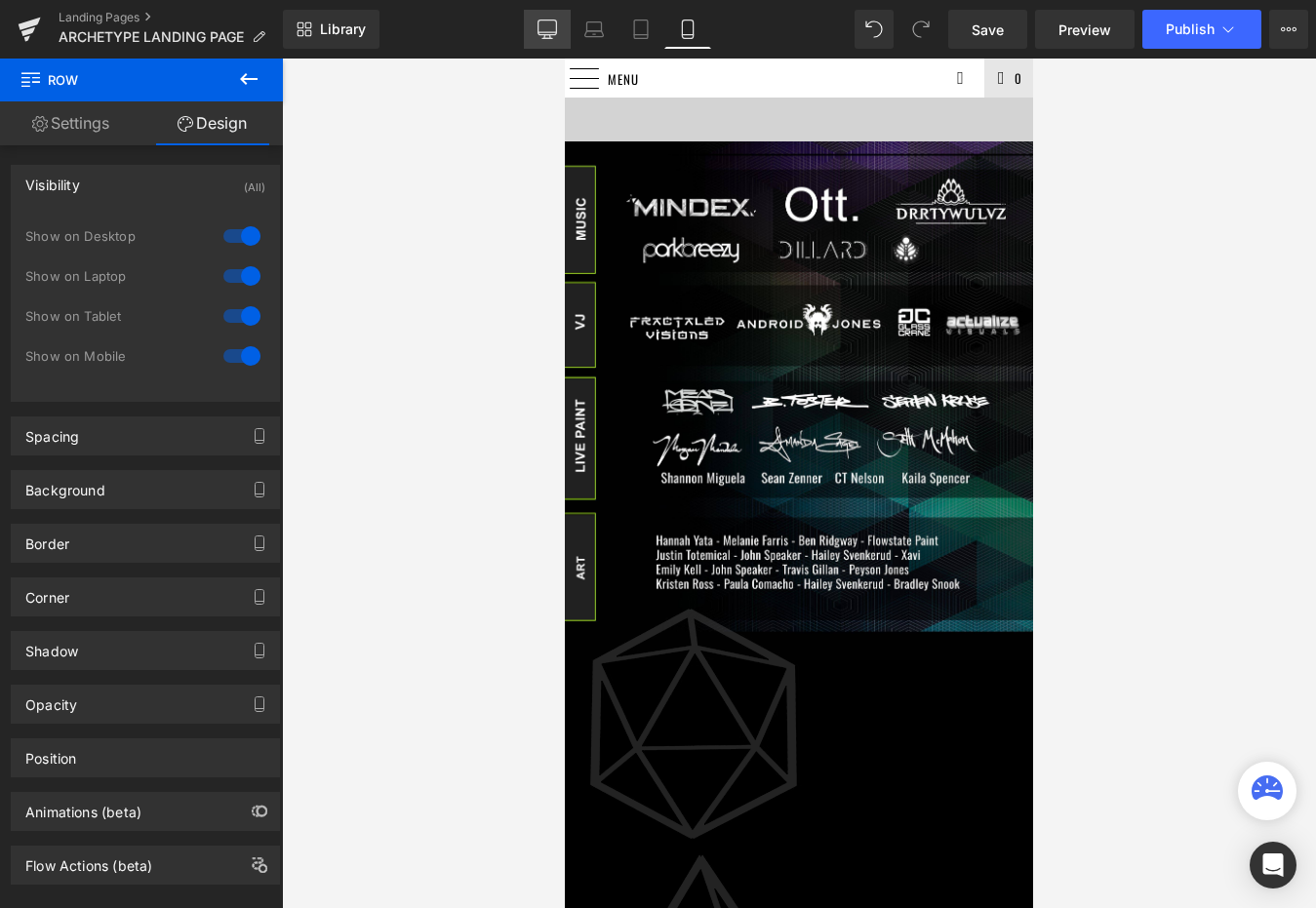
click at [556, 24] on icon at bounding box center [548, 30] width 20 height 20
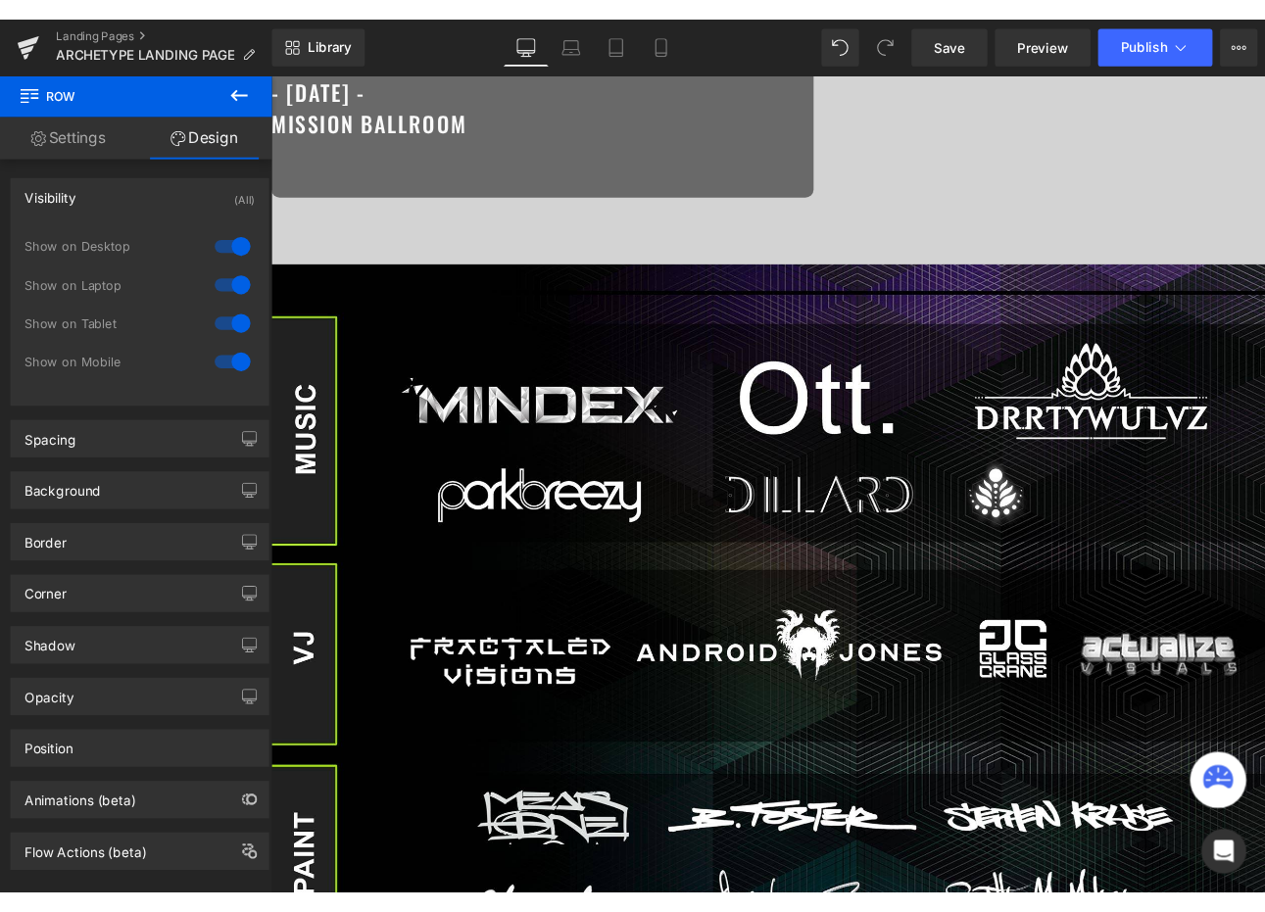
scroll to position [0, 0]
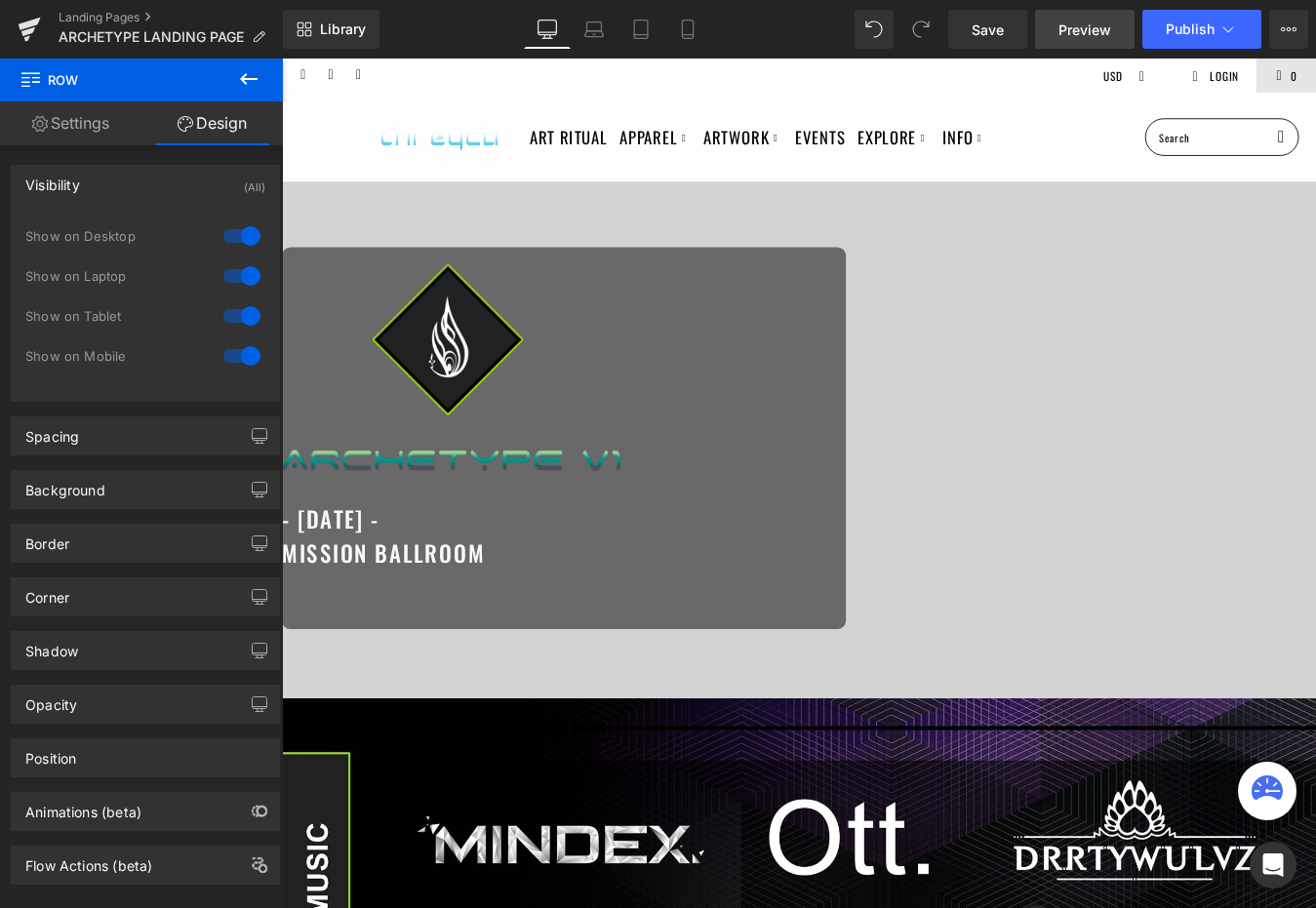
click at [1050, 28] on link "Preview" at bounding box center [1085, 29] width 100 height 39
click at [1003, 10] on link "Save" at bounding box center [987, 29] width 79 height 39
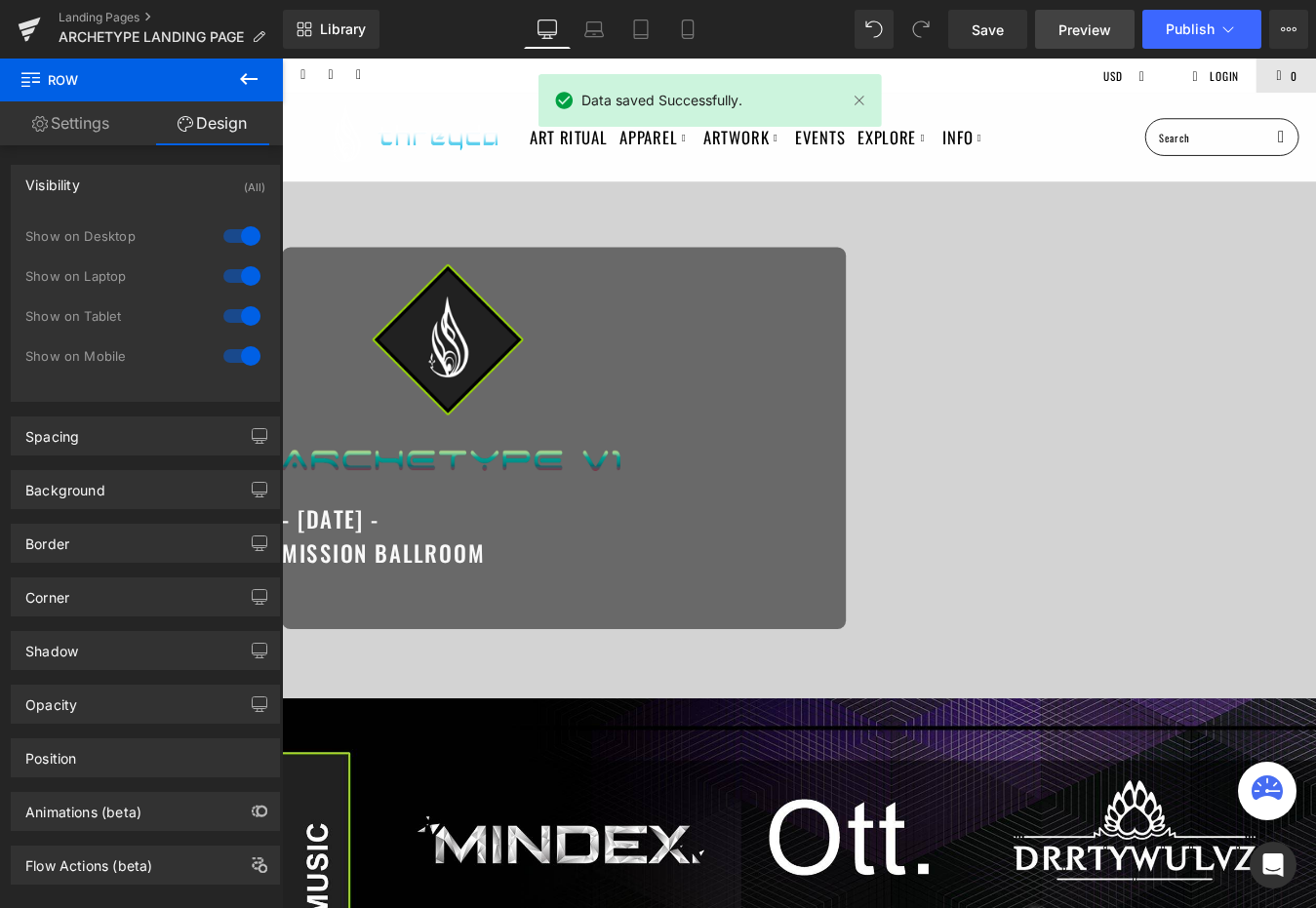
click at [1096, 33] on span "Preview" at bounding box center [1084, 30] width 53 height 21
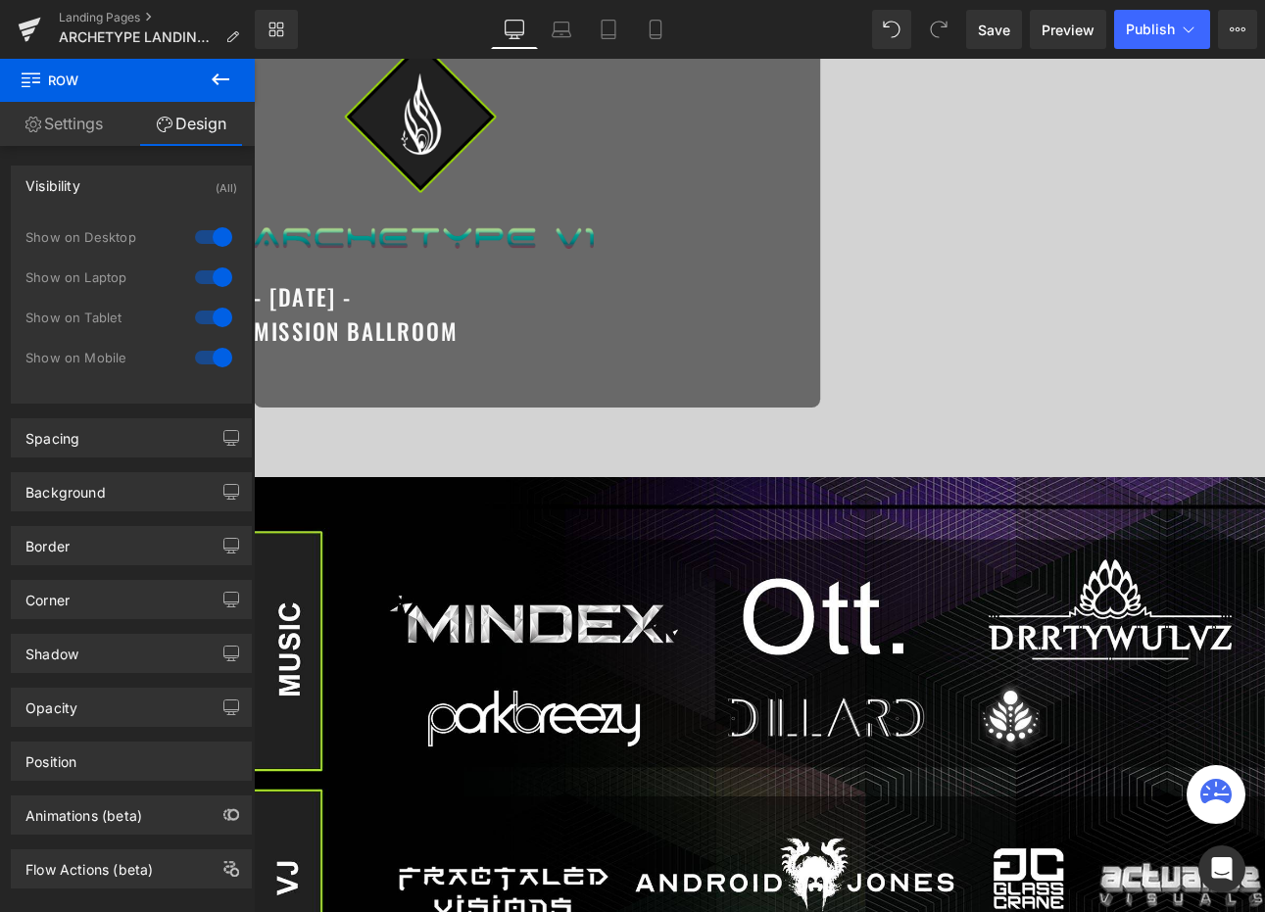
scroll to position [491, 0]
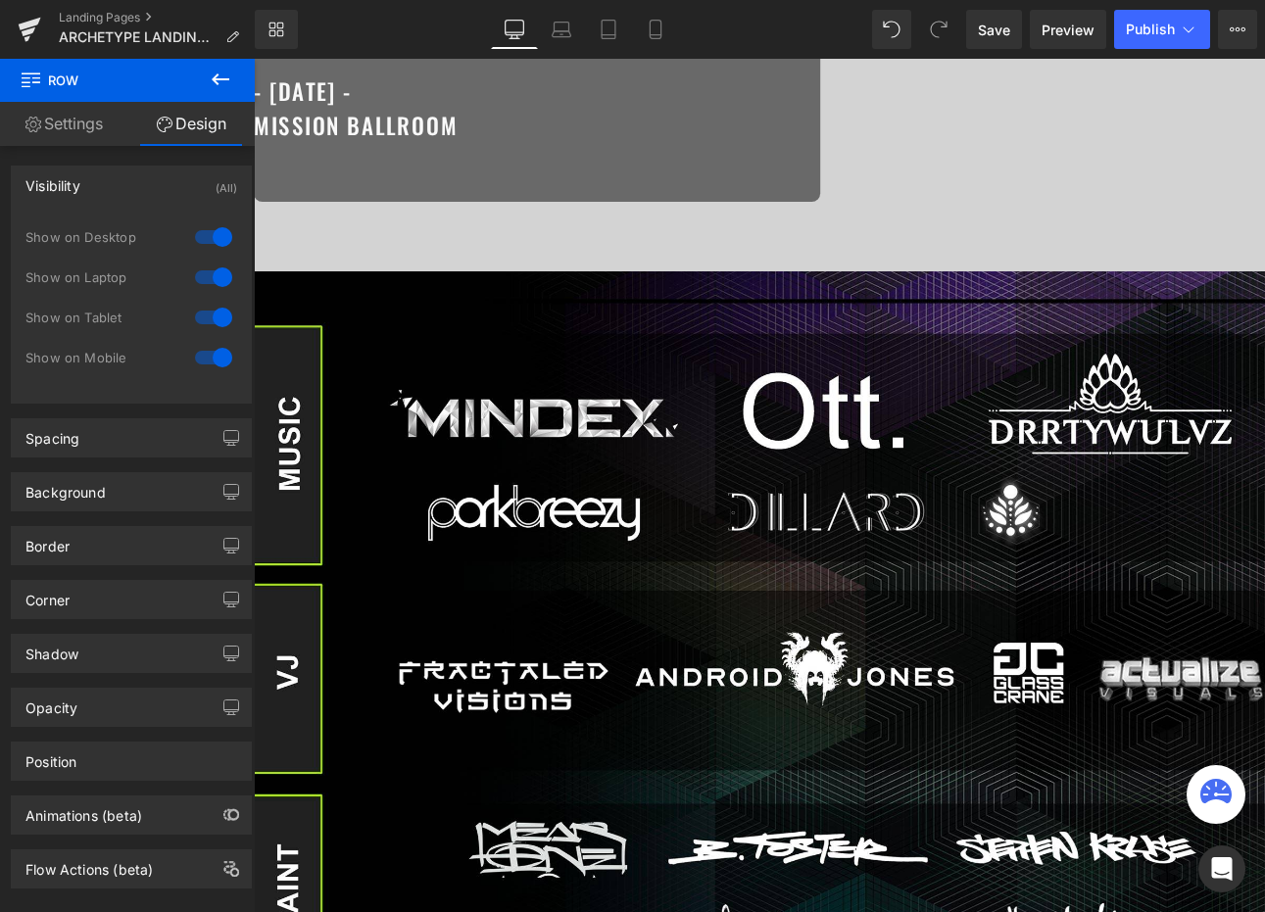
click at [755, 382] on div at bounding box center [847, 55] width 1186 height 974
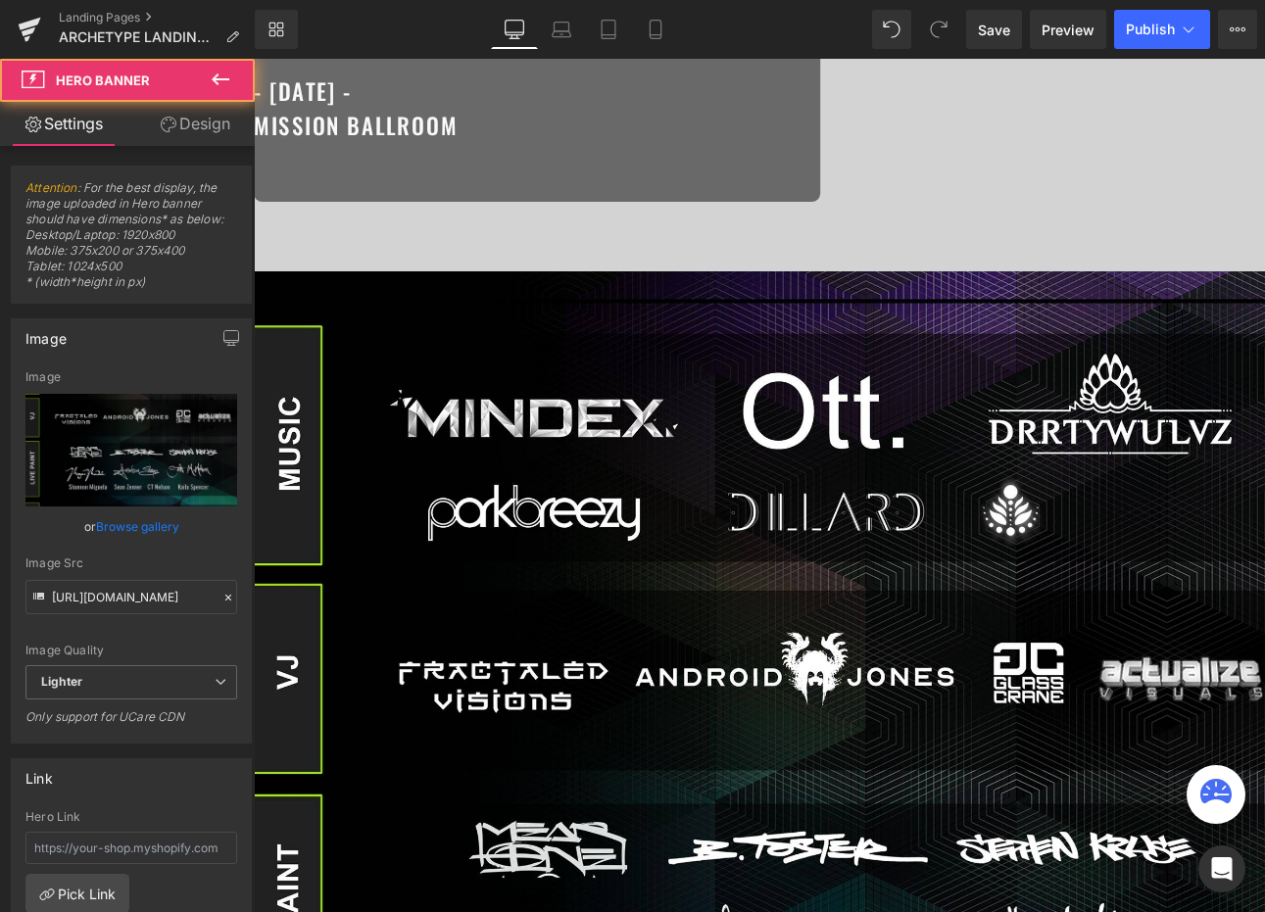
click at [254, 59] on span "Hero Banner" at bounding box center [254, 59] width 0 height 0
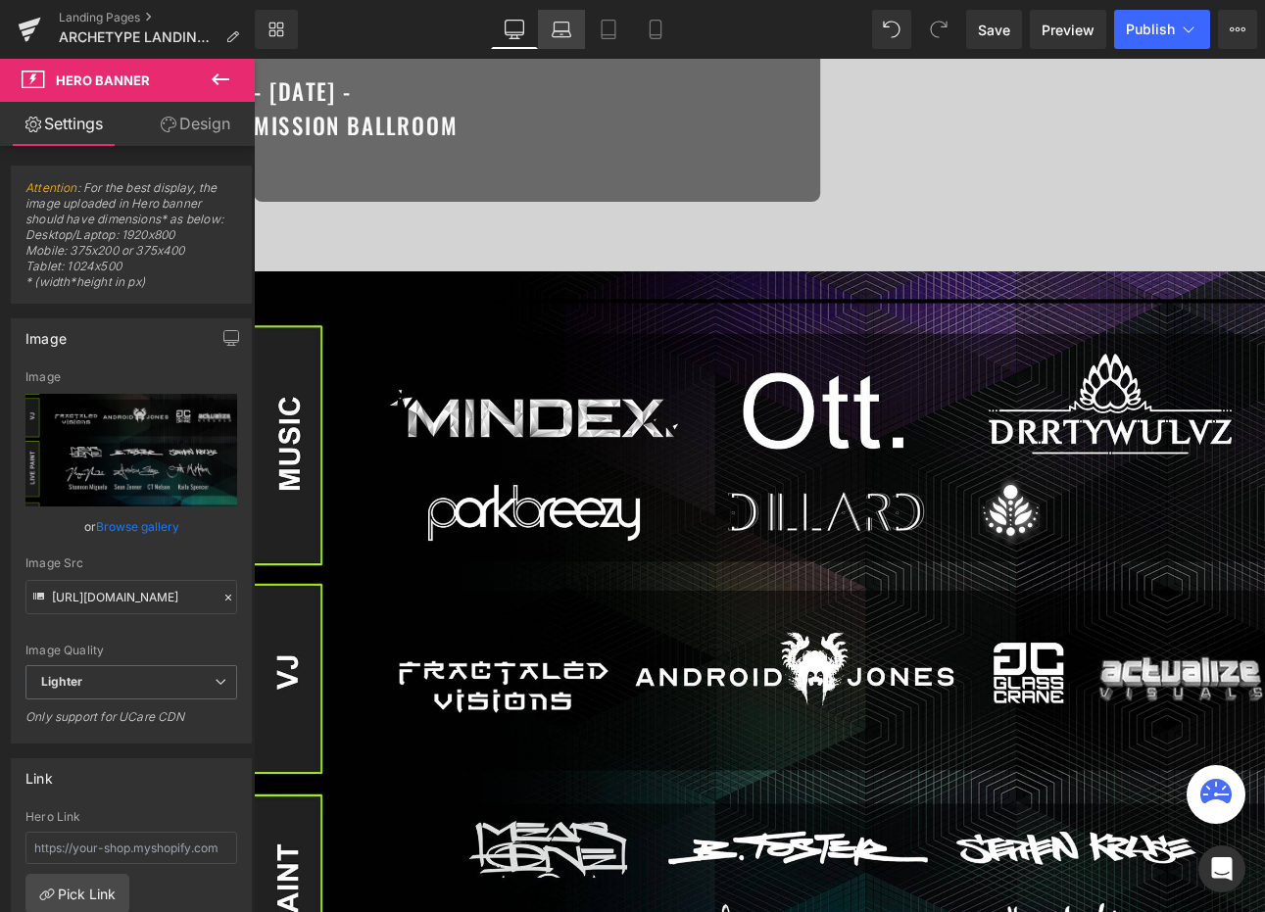
click at [571, 33] on icon at bounding box center [562, 34] width 19 height 6
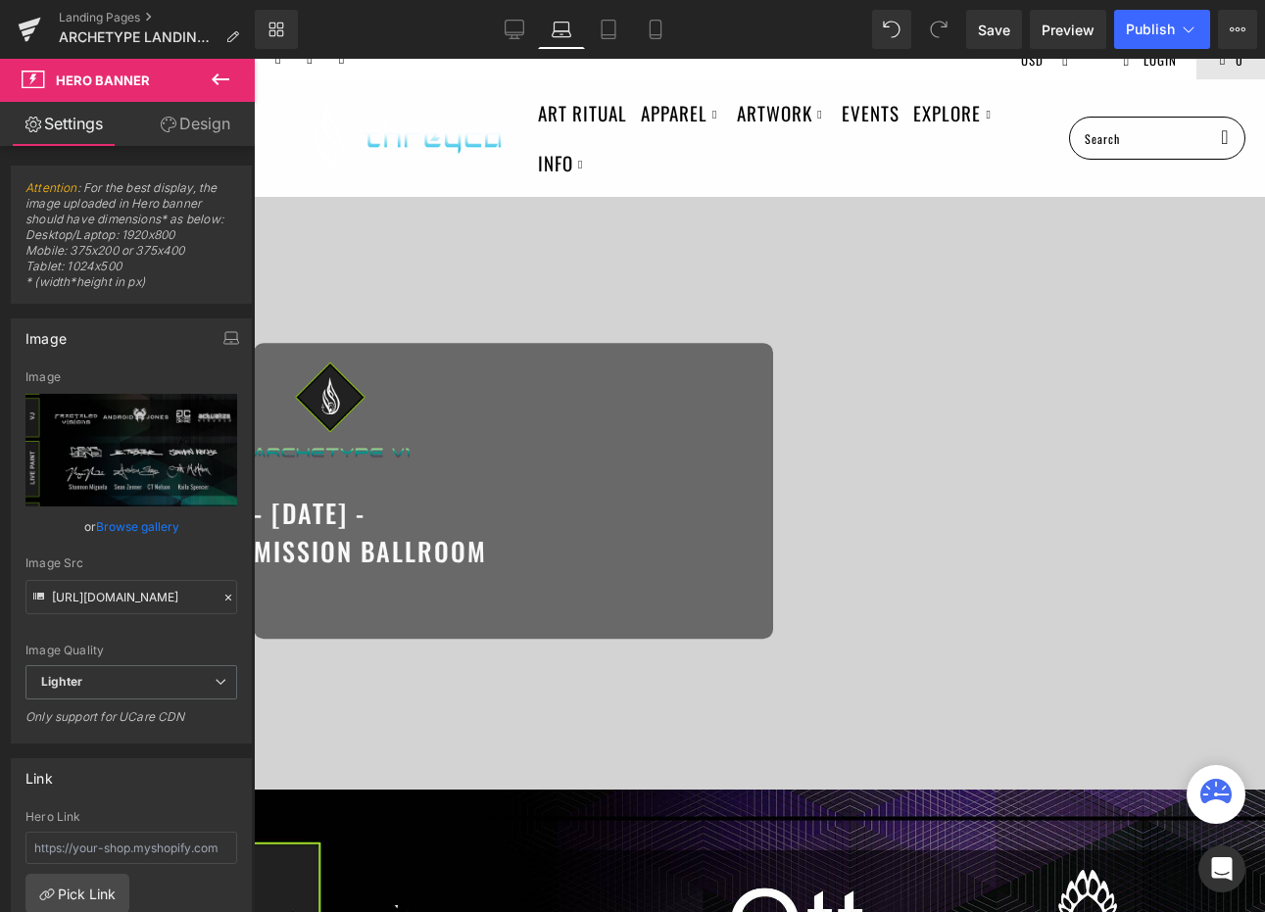
scroll to position [0, 0]
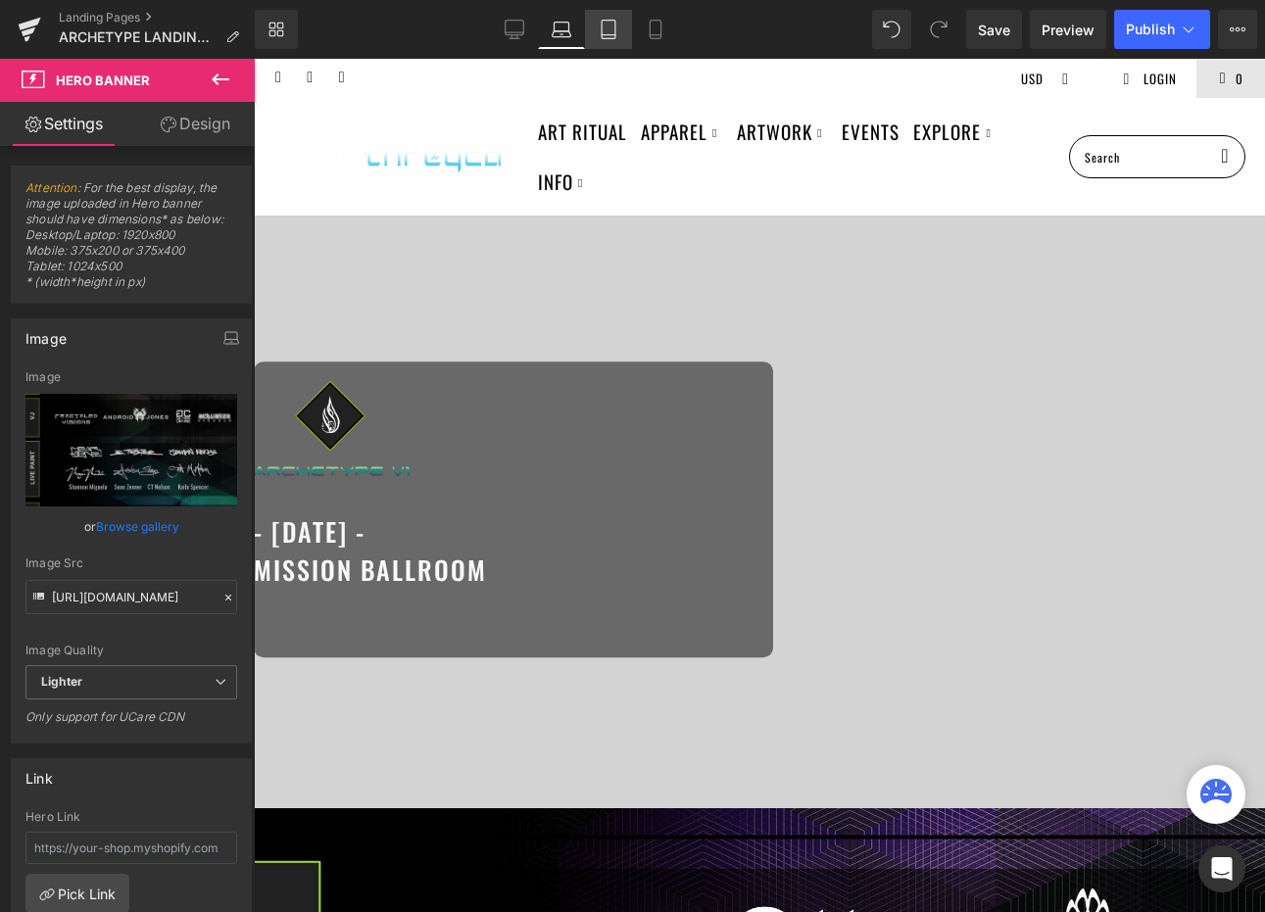
click at [614, 23] on icon at bounding box center [609, 30] width 20 height 20
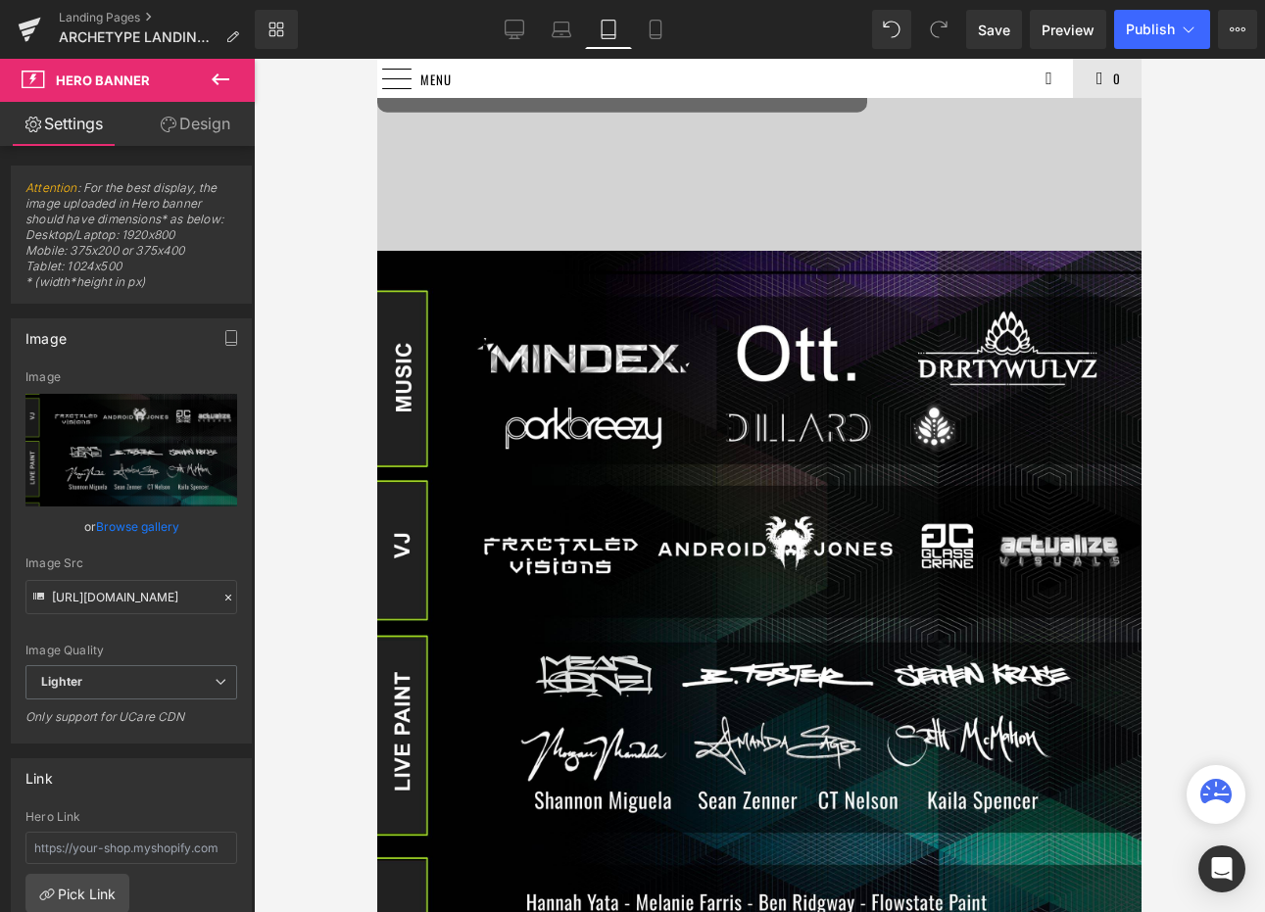
scroll to position [418, 0]
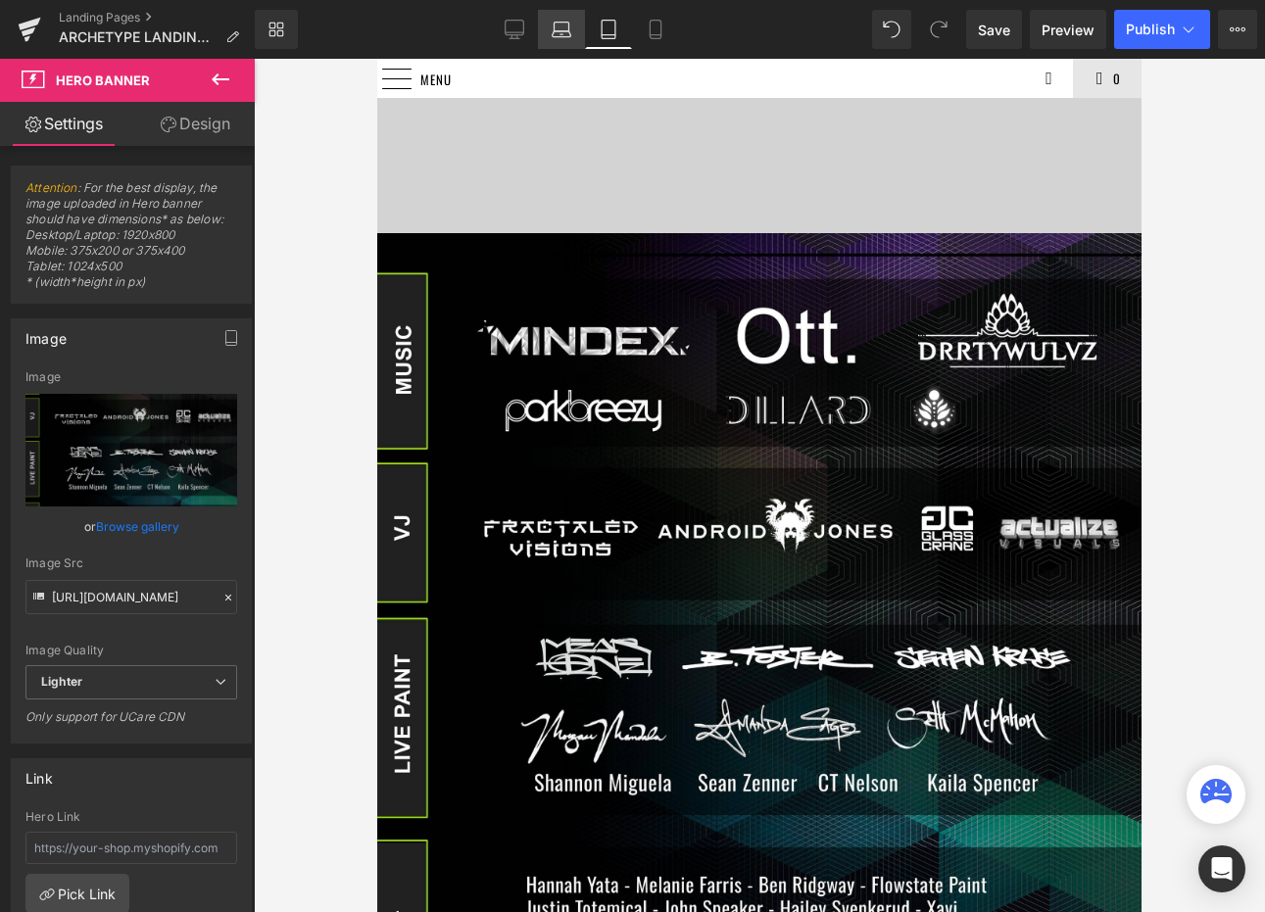
click at [562, 25] on icon at bounding box center [562, 30] width 20 height 20
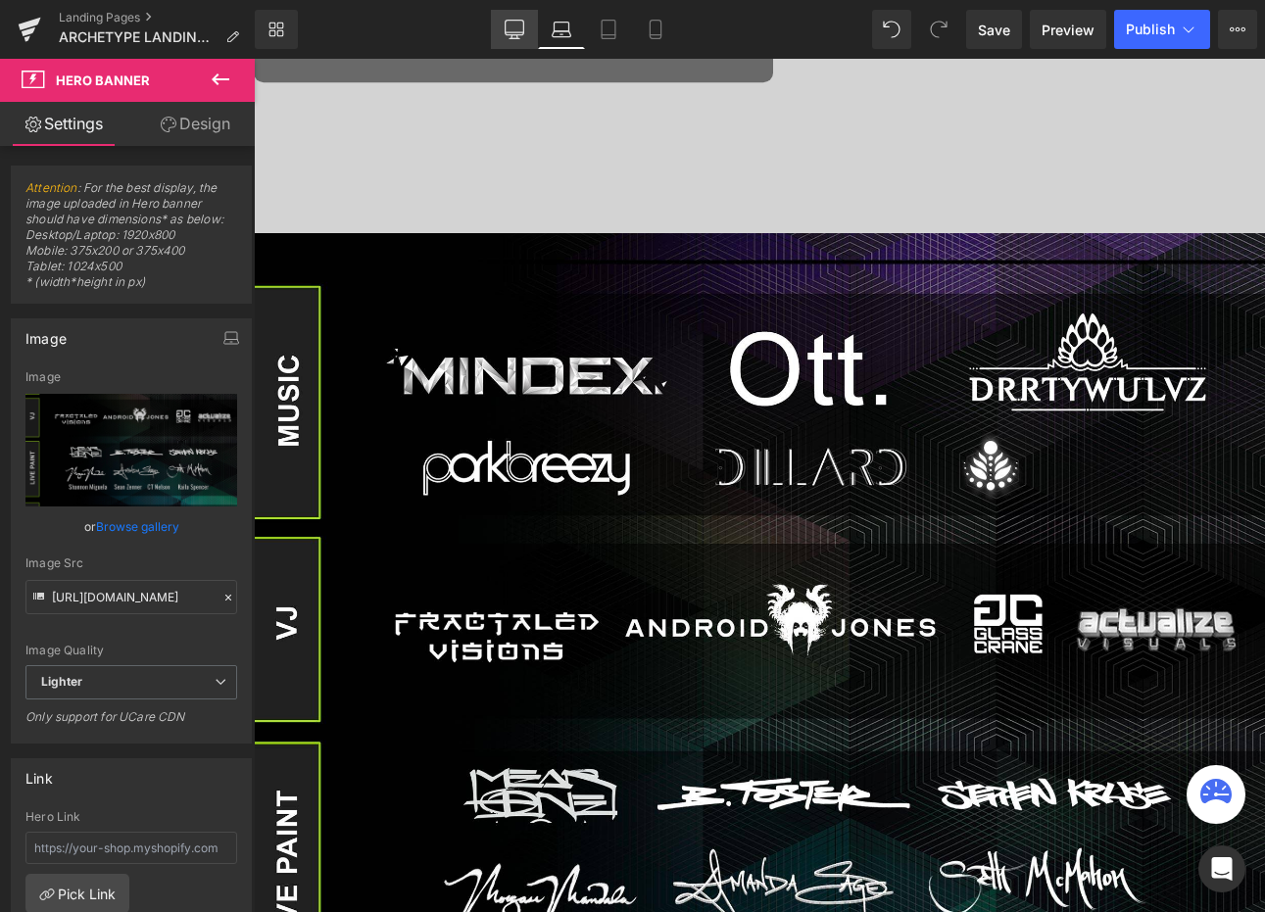
click at [522, 31] on icon at bounding box center [515, 30] width 20 height 20
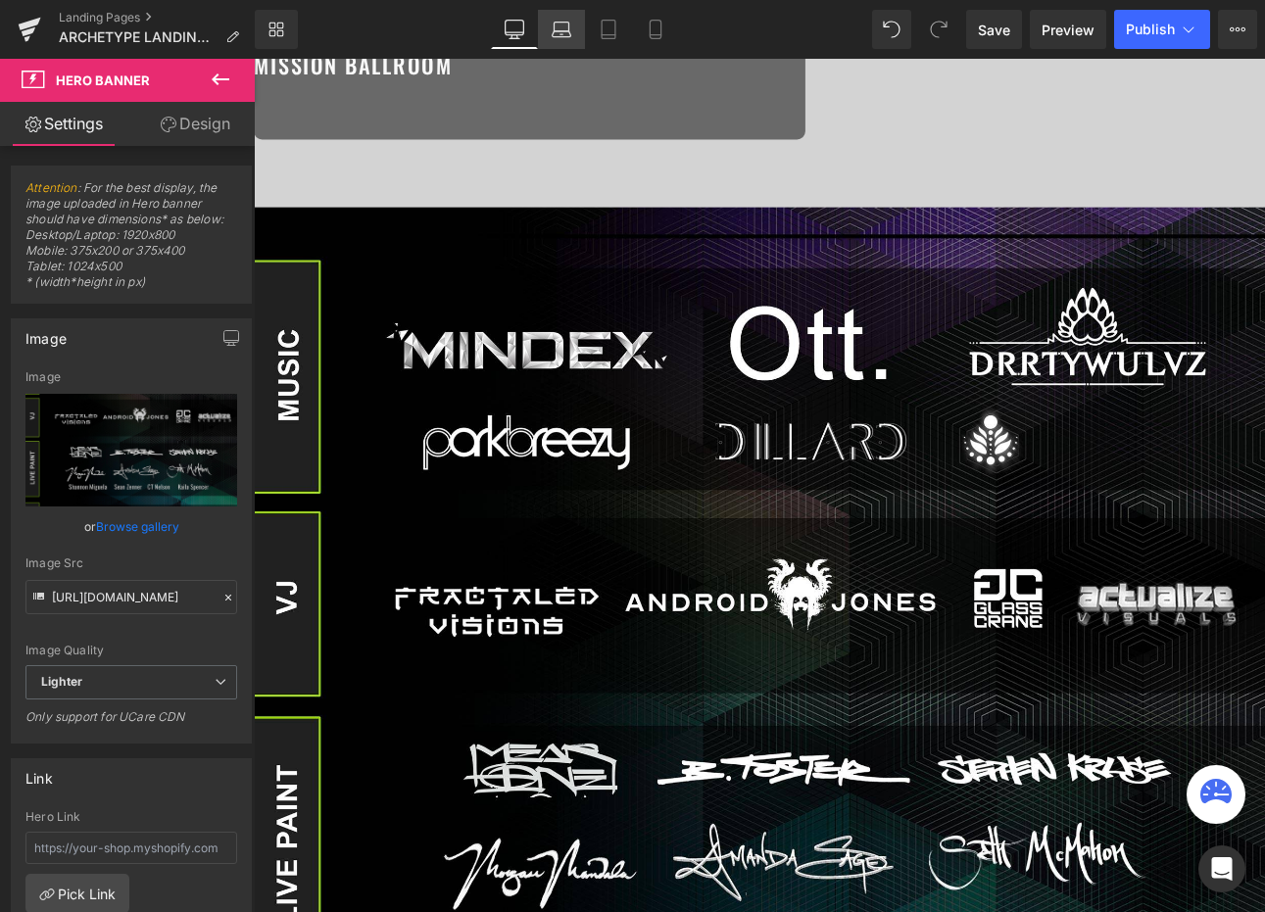
click at [553, 31] on icon at bounding box center [562, 30] width 20 height 20
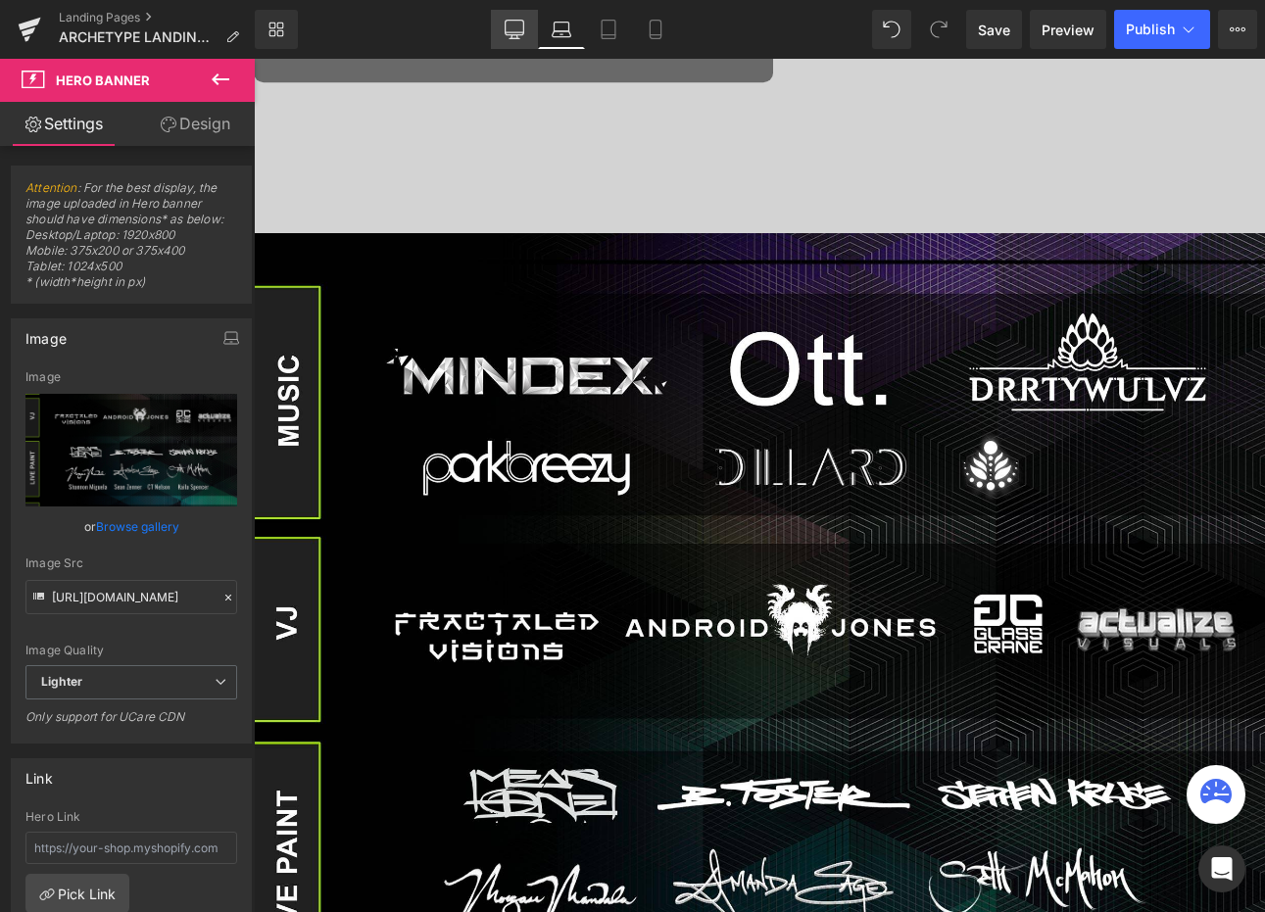
click at [525, 27] on link "Desktop" at bounding box center [514, 29] width 47 height 39
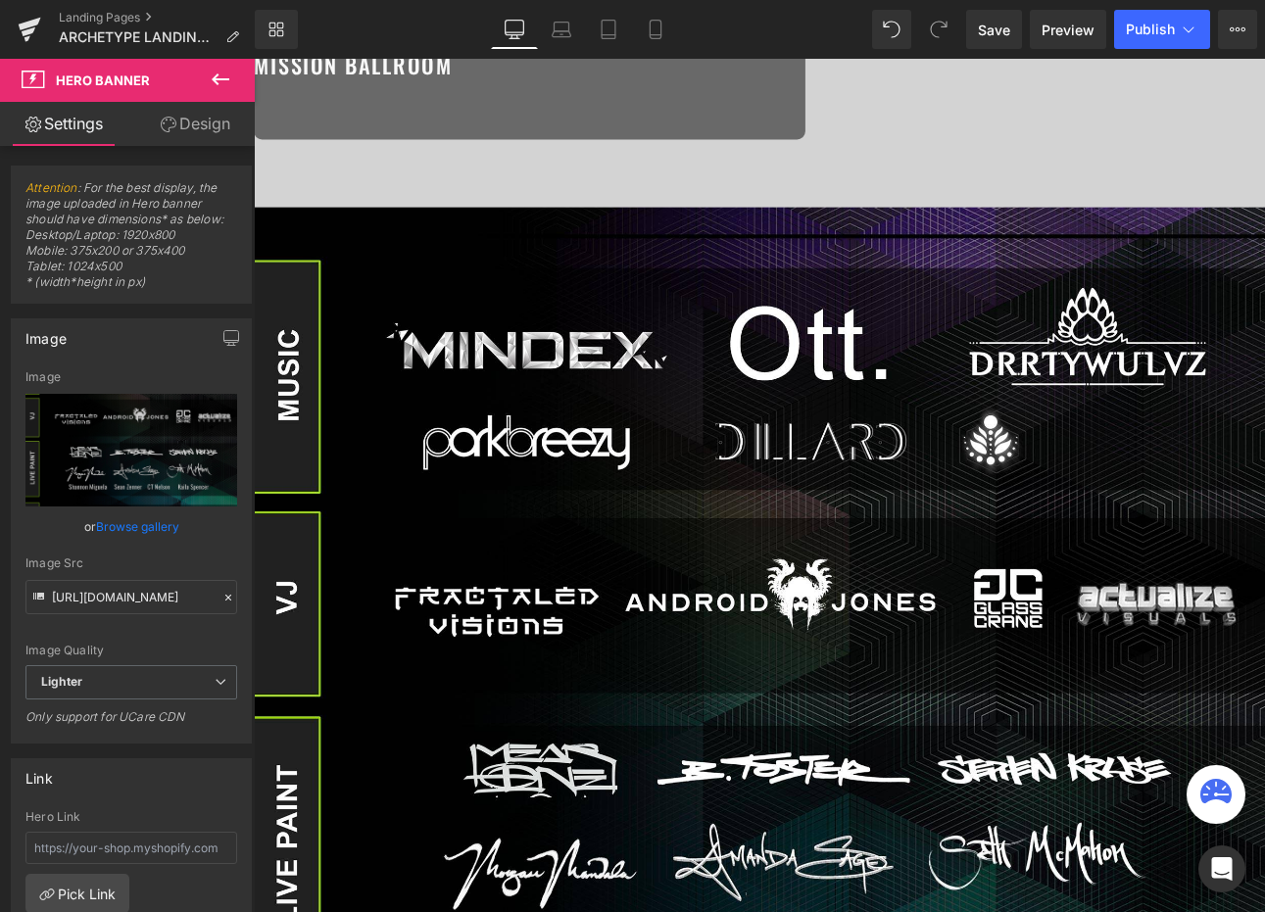
click at [821, 257] on div "Hero Banner" at bounding box center [847, 888] width 1186 height 1310
click at [254, 59] on span "Hero Banner" at bounding box center [254, 59] width 0 height 0
click at [191, 134] on link "Design" at bounding box center [194, 124] width 127 height 44
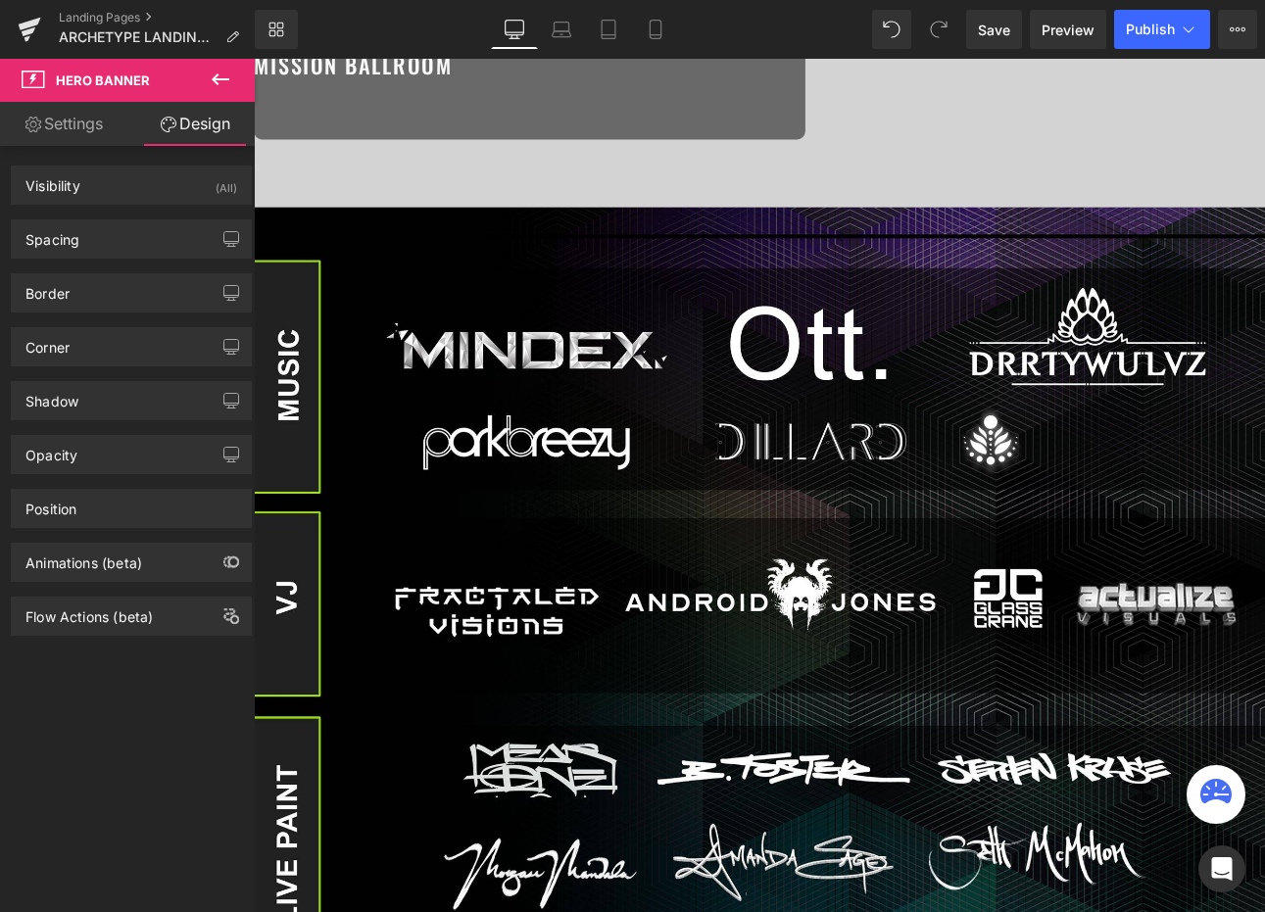
type input "0"
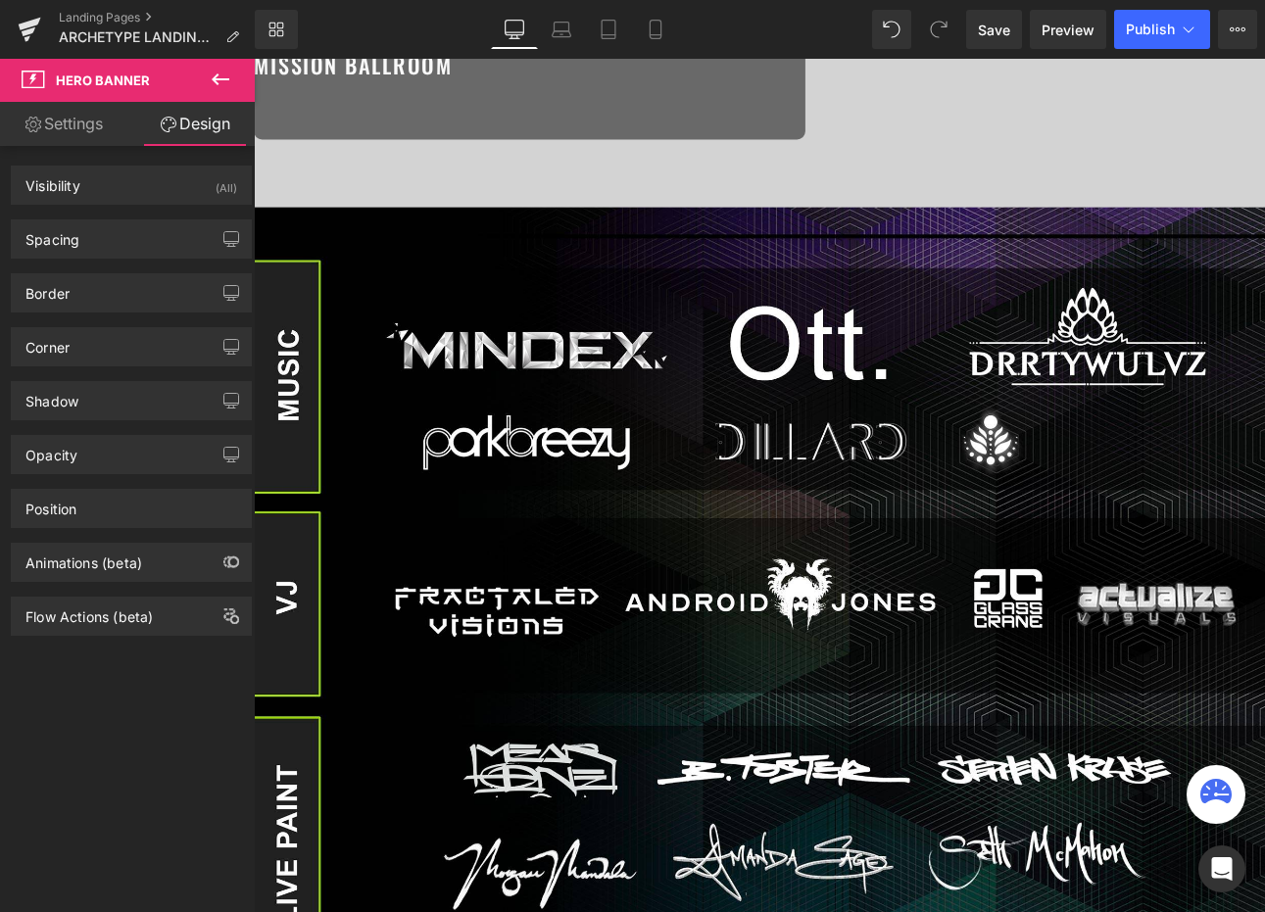
type input "0"
click at [137, 235] on div "Spacing" at bounding box center [131, 238] width 239 height 37
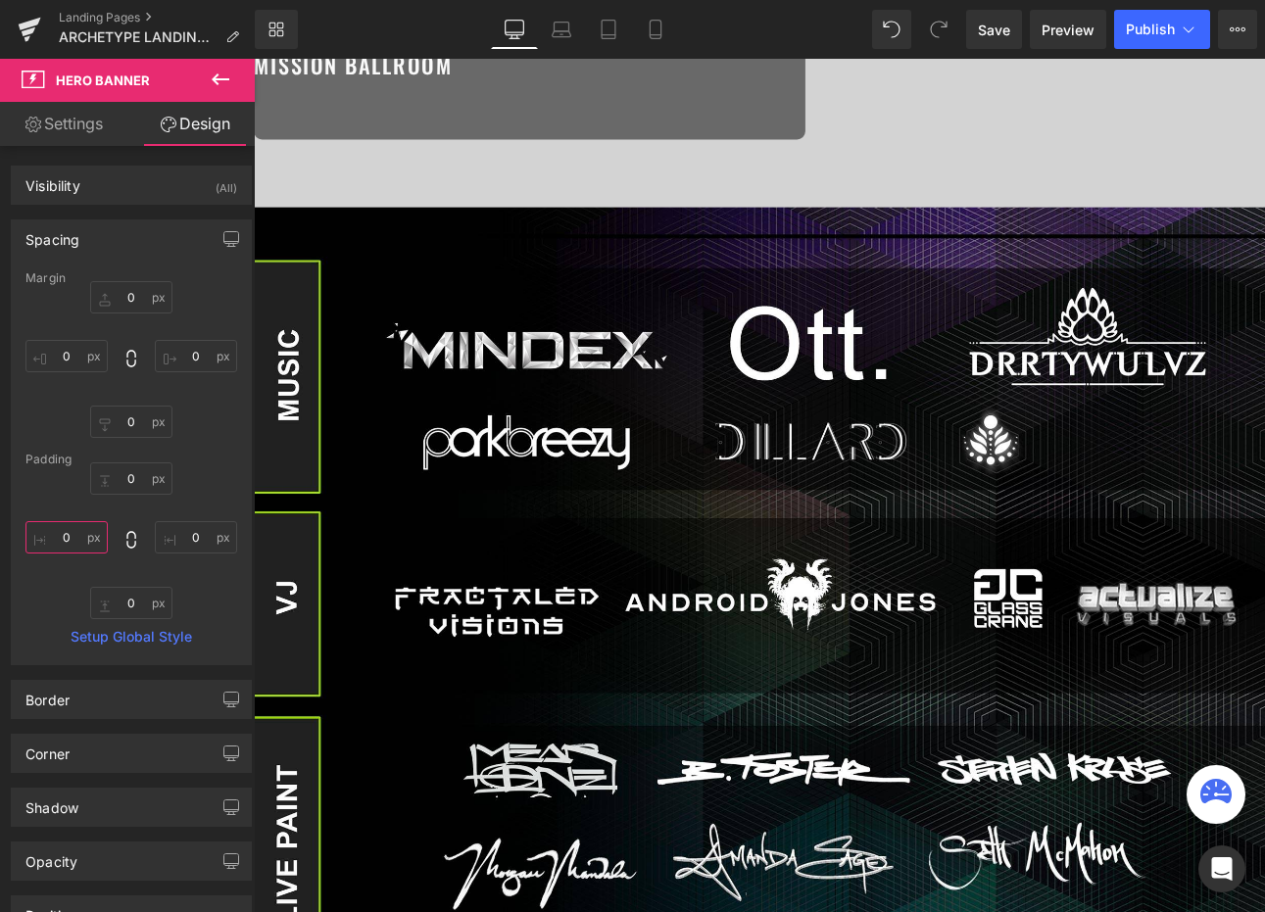
click at [73, 529] on input "0" at bounding box center [66, 537] width 82 height 32
type input "50"
click at [73, 366] on input "0" at bounding box center [66, 356] width 82 height 32
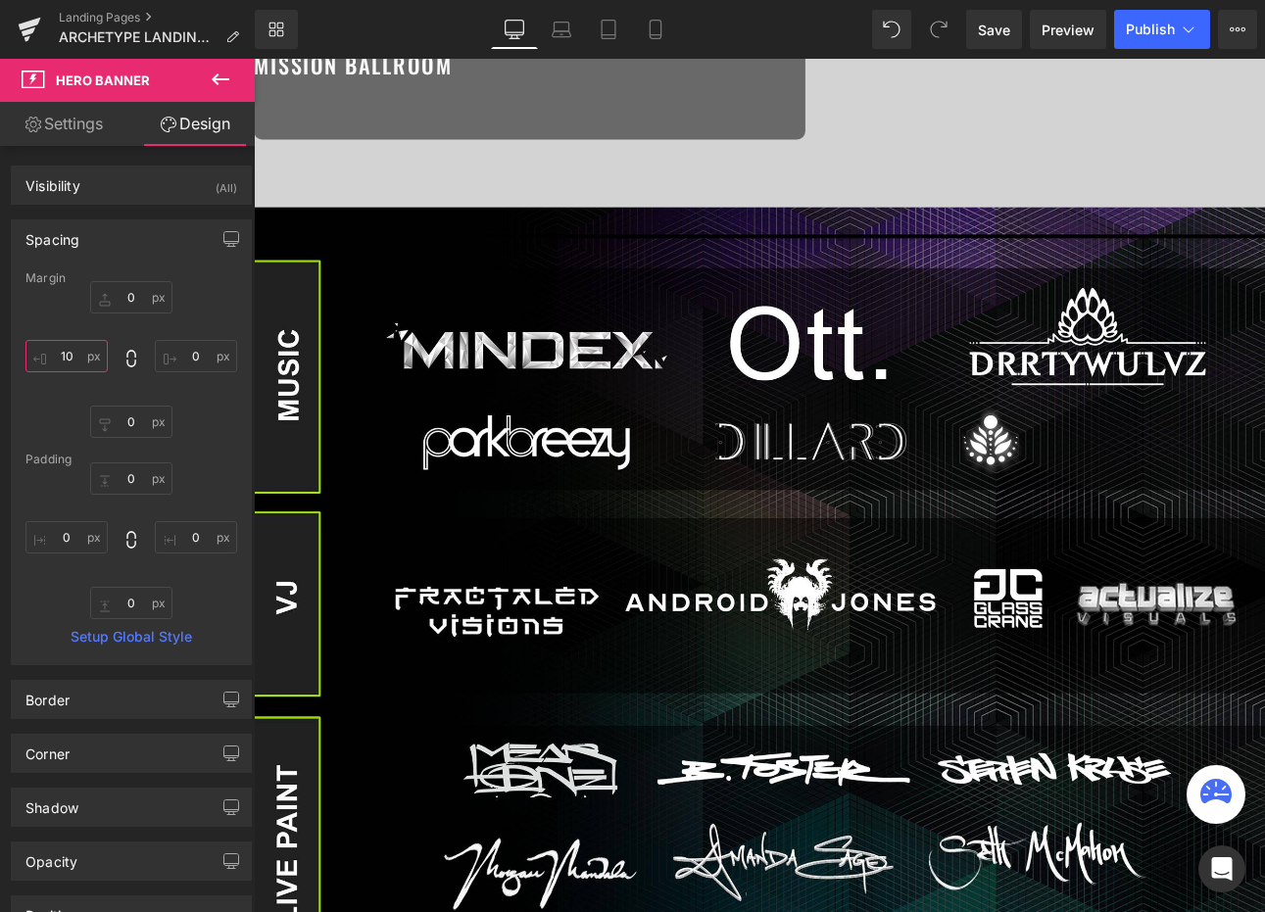
type input "100"
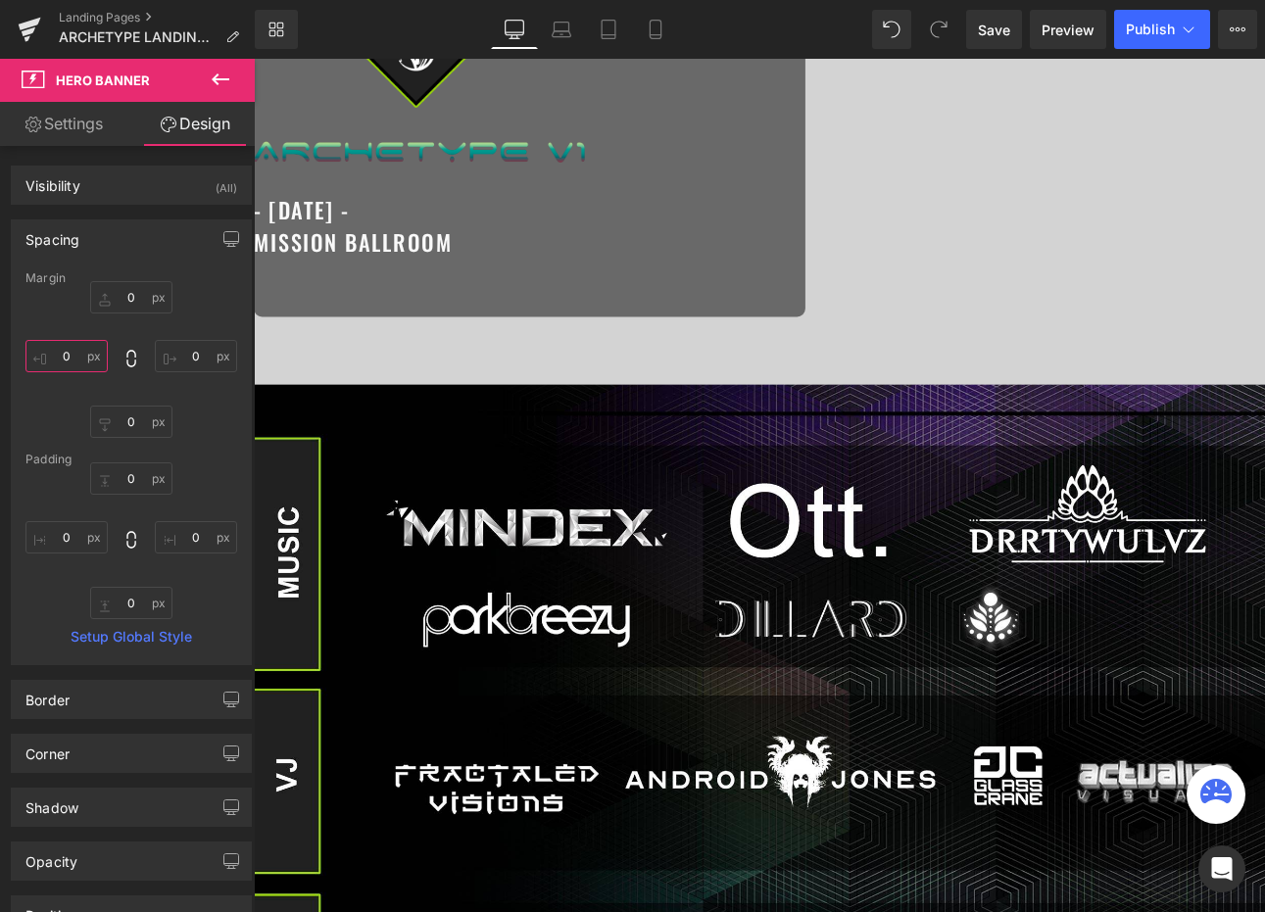
scroll to position [219, 0]
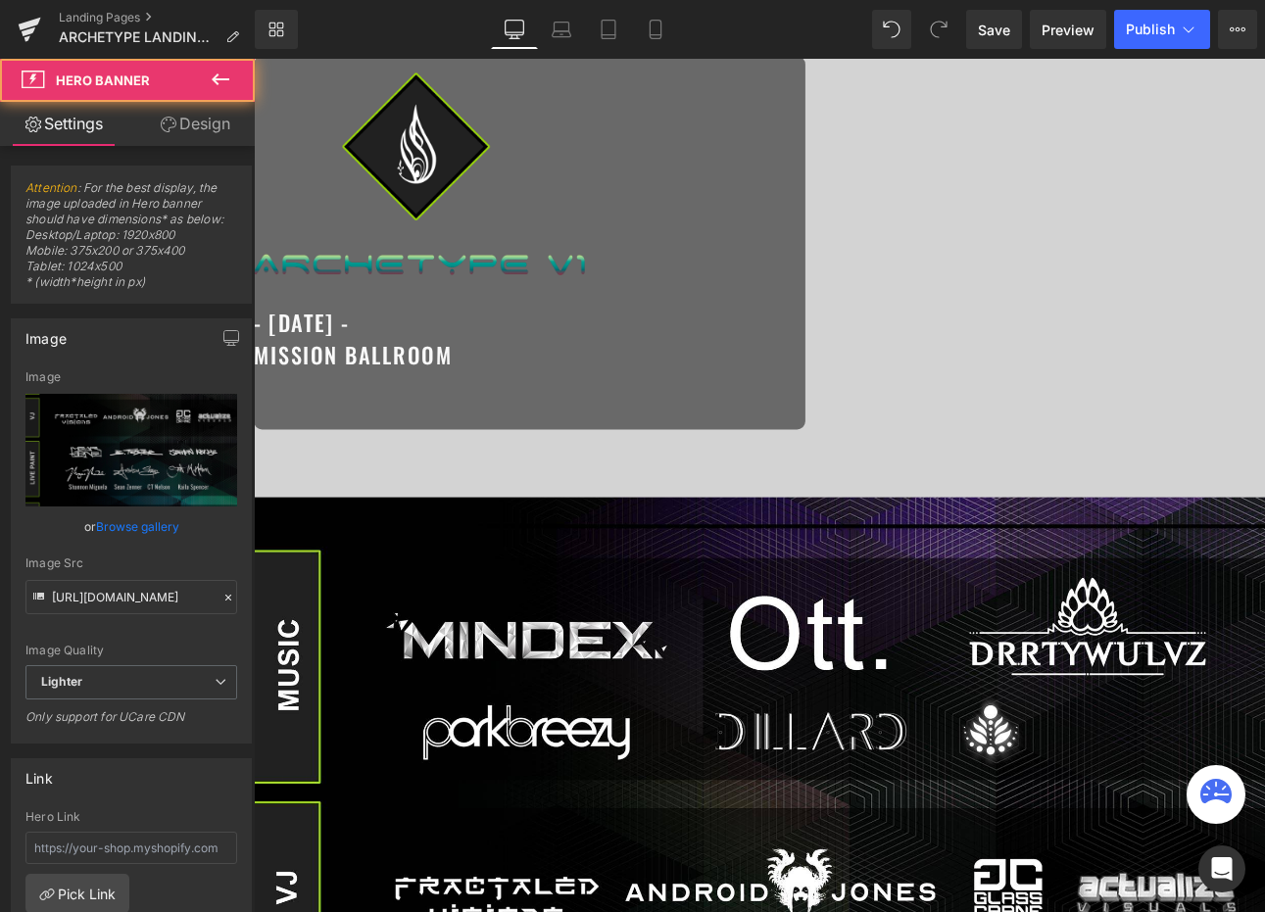
click at [668, 575] on div at bounding box center [847, 339] width 1186 height 1000
click at [254, 59] on span "Hero Banner" at bounding box center [254, 59] width 0 height 0
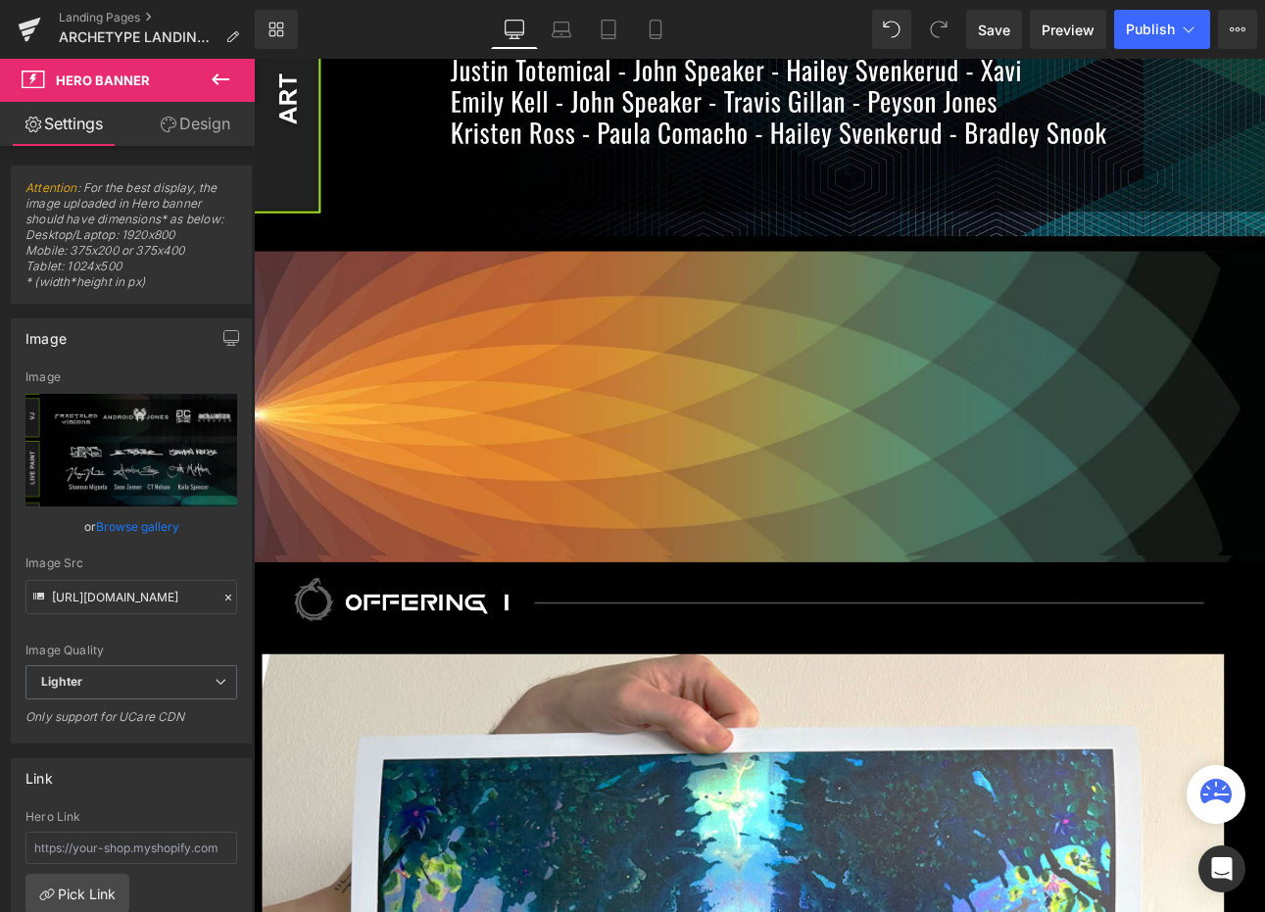
scroll to position [1460, 0]
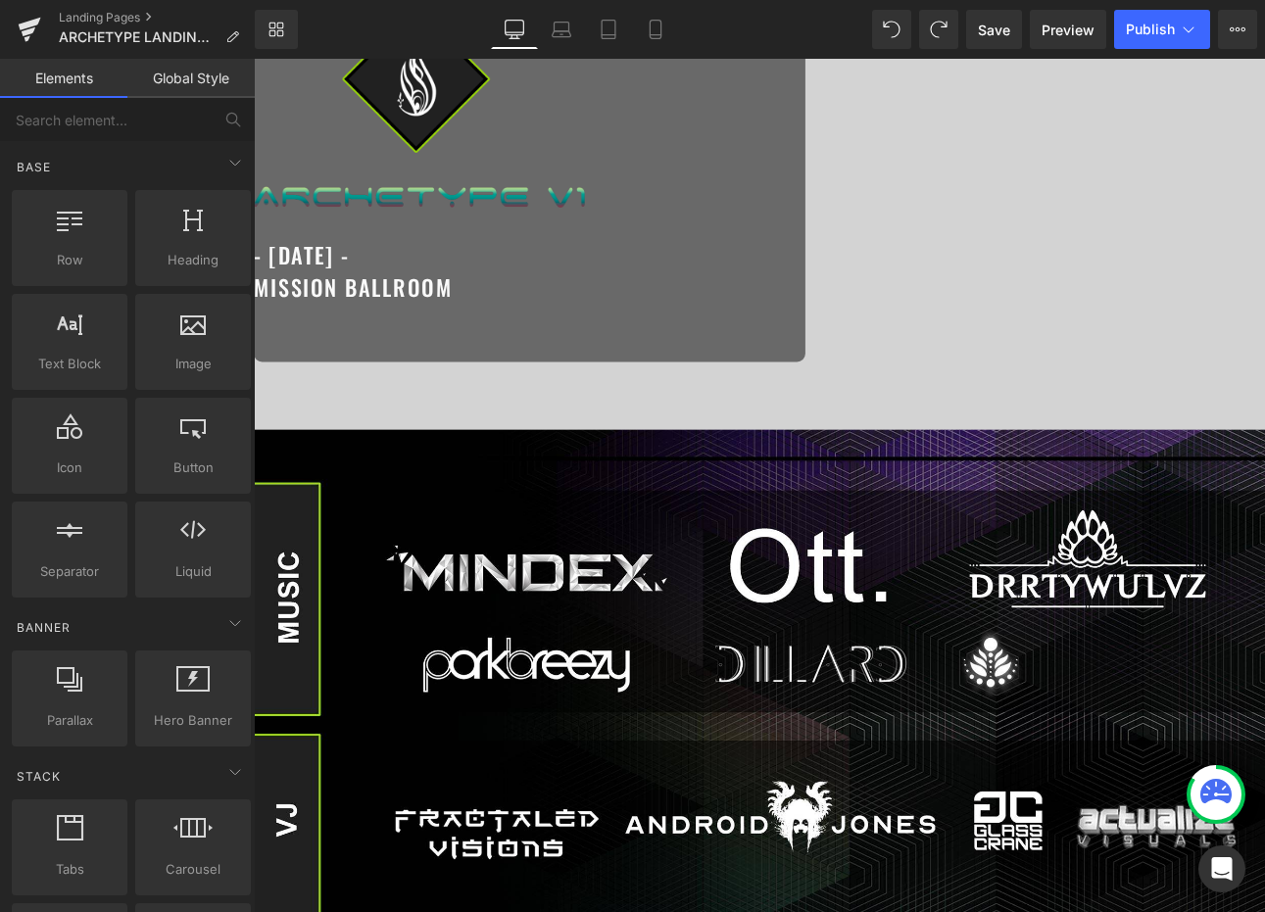
scroll to position [310, 0]
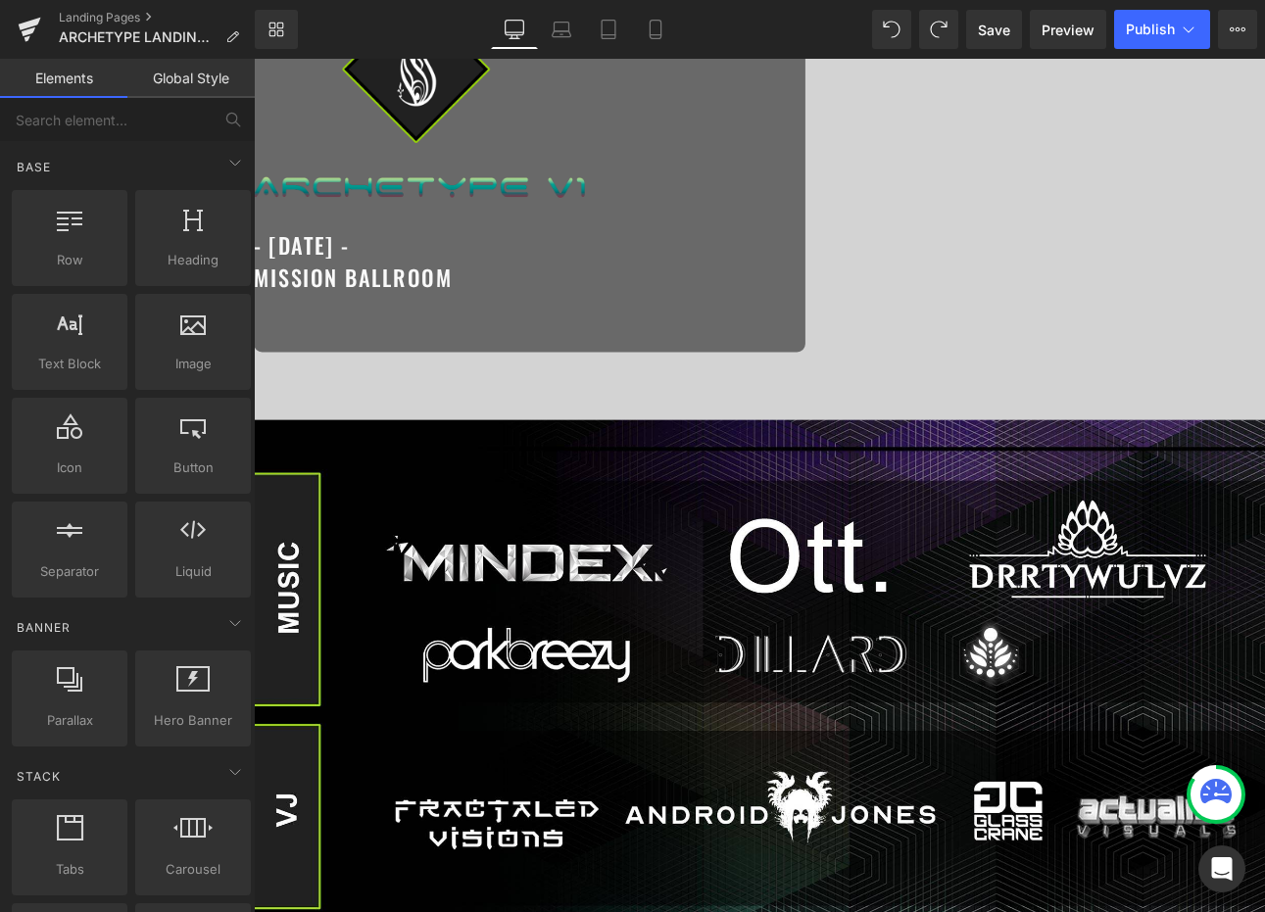
click at [819, 618] on div at bounding box center [847, 249] width 1186 height 1000
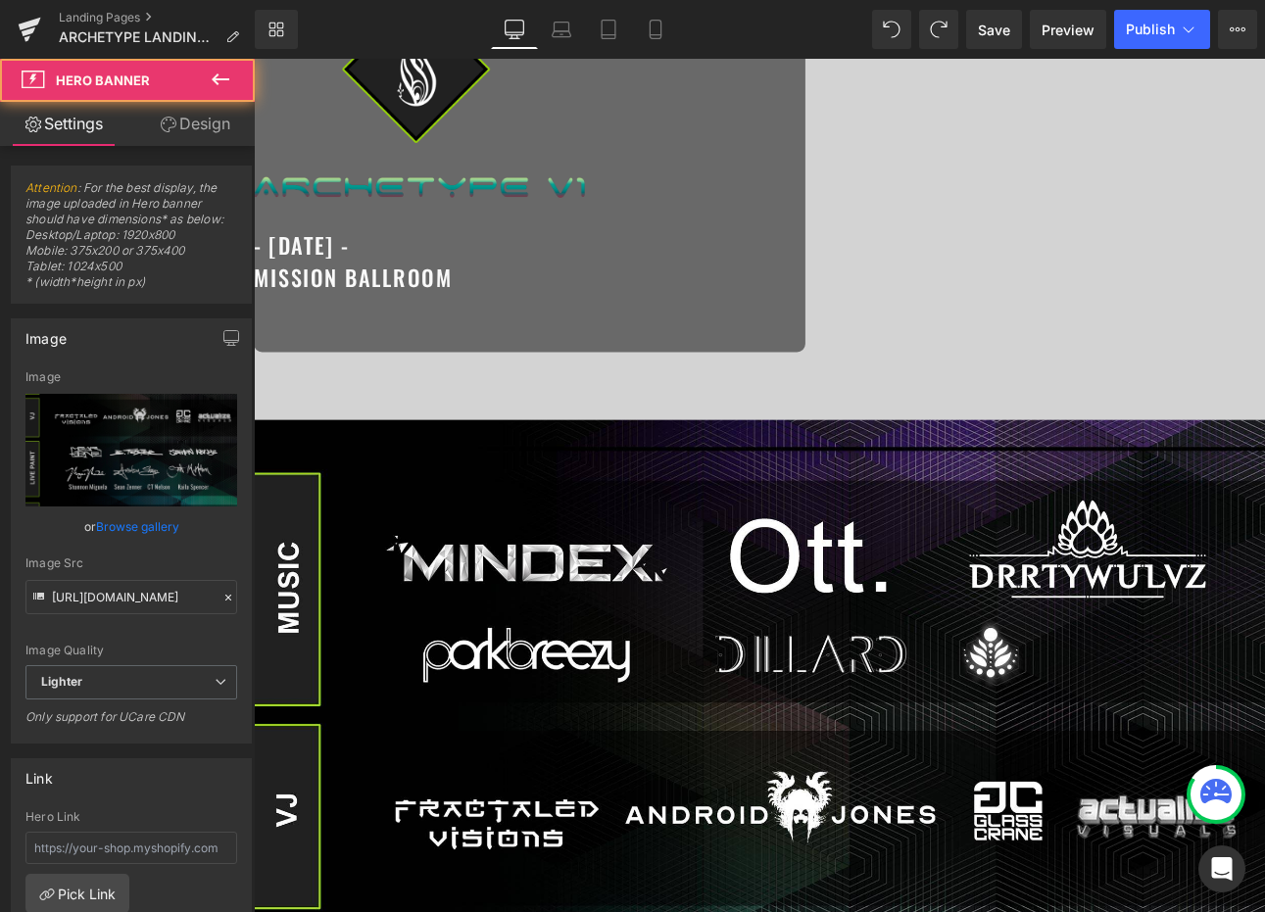
click at [254, 59] on span "Hero Banner" at bounding box center [254, 59] width 0 height 0
click at [113, 521] on link "Browse gallery" at bounding box center [137, 527] width 83 height 34
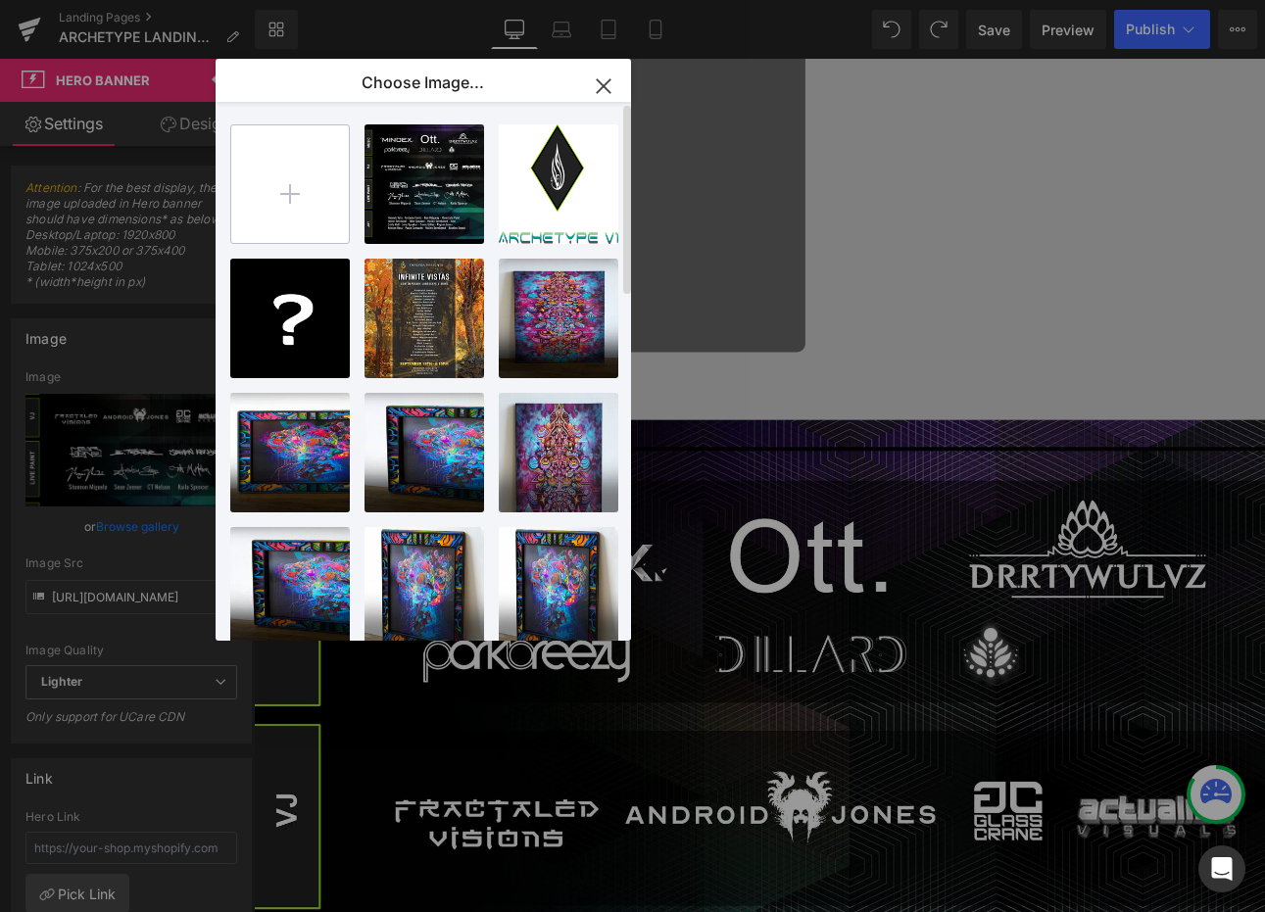
click at [294, 153] on input "file" at bounding box center [290, 184] width 118 height 118
type input "C:\fakepath\block.jpg"
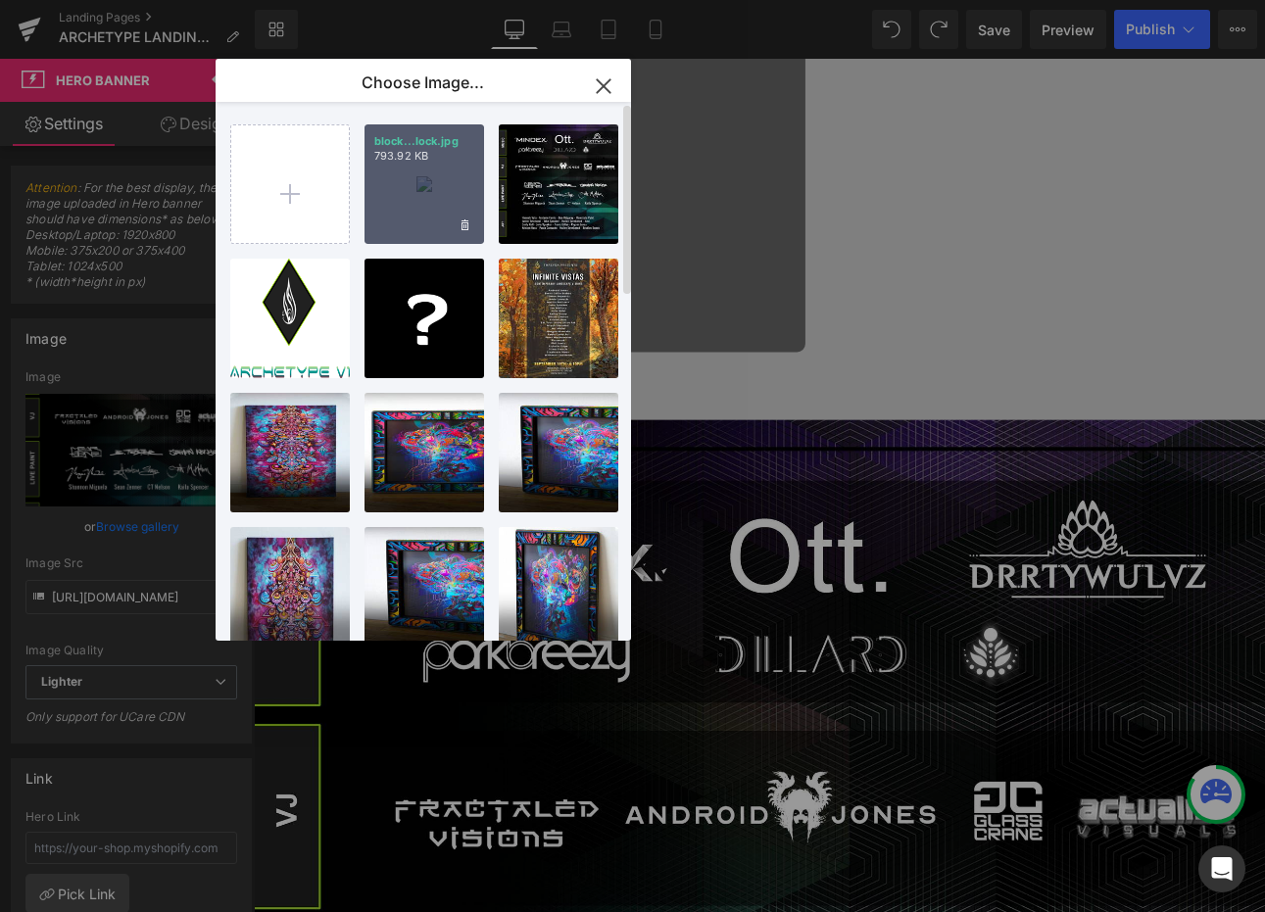
click at [434, 172] on div "block...lock.jpg 793.92 KB" at bounding box center [425, 184] width 120 height 120
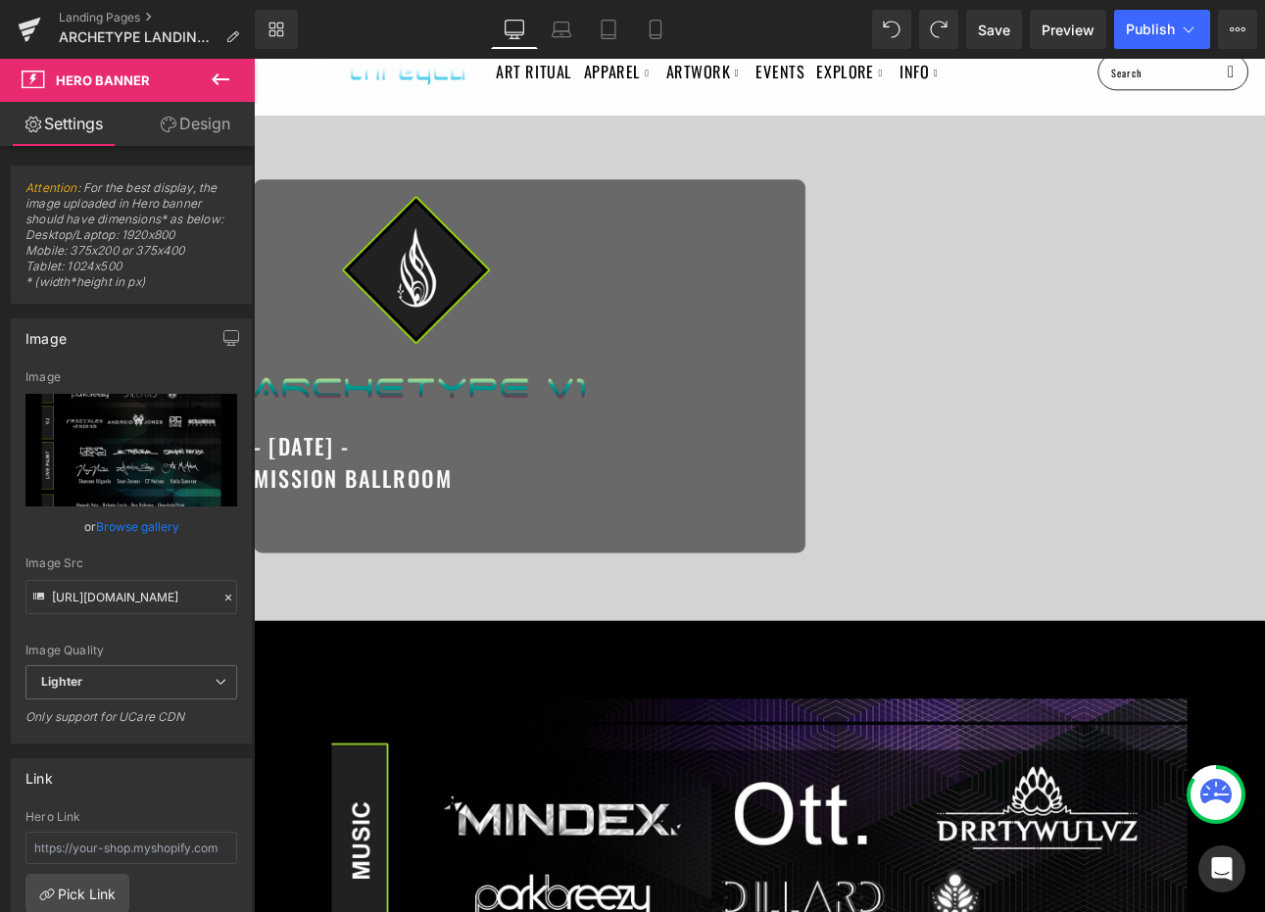
scroll to position [0, 0]
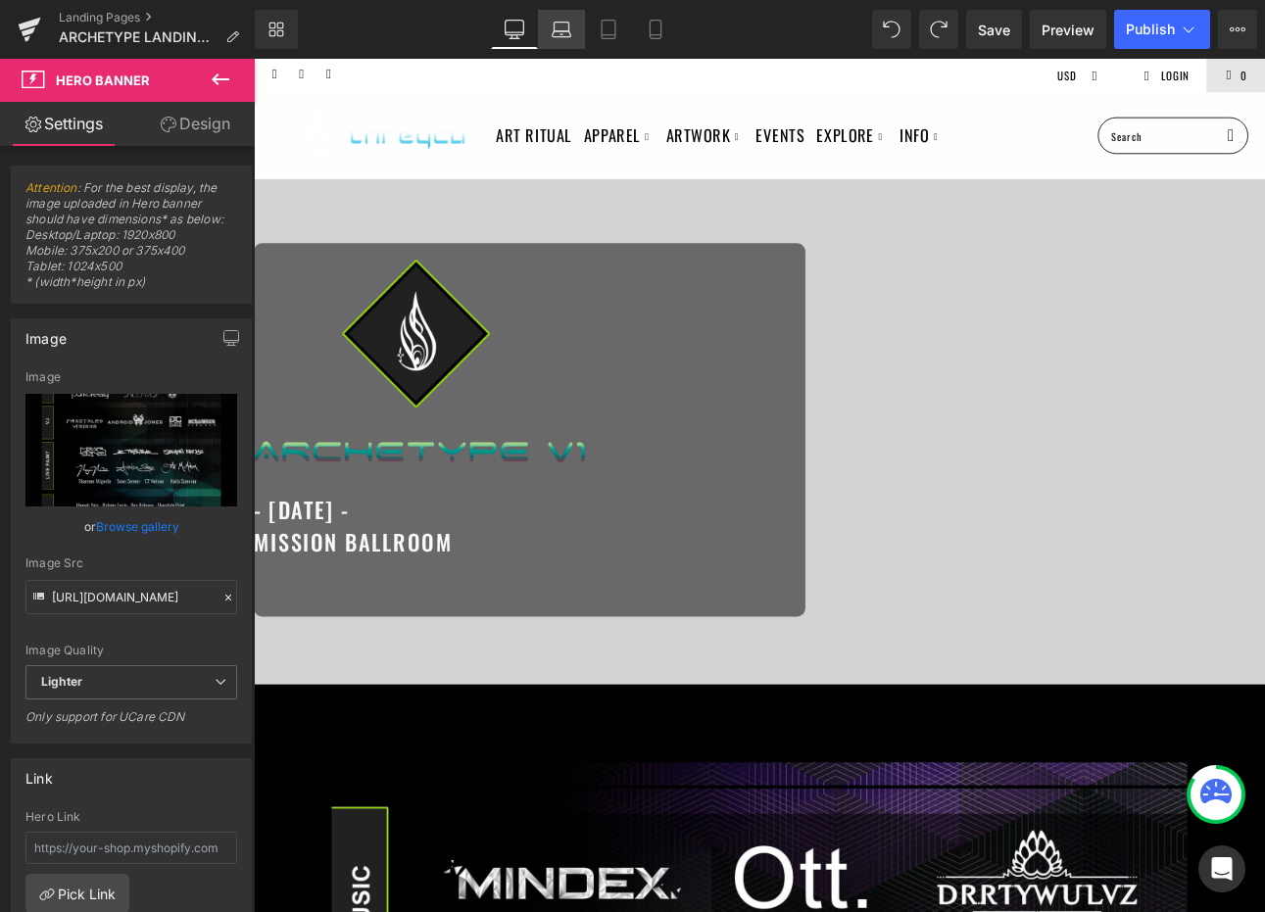
click at [560, 39] on link "Laptop" at bounding box center [561, 29] width 47 height 39
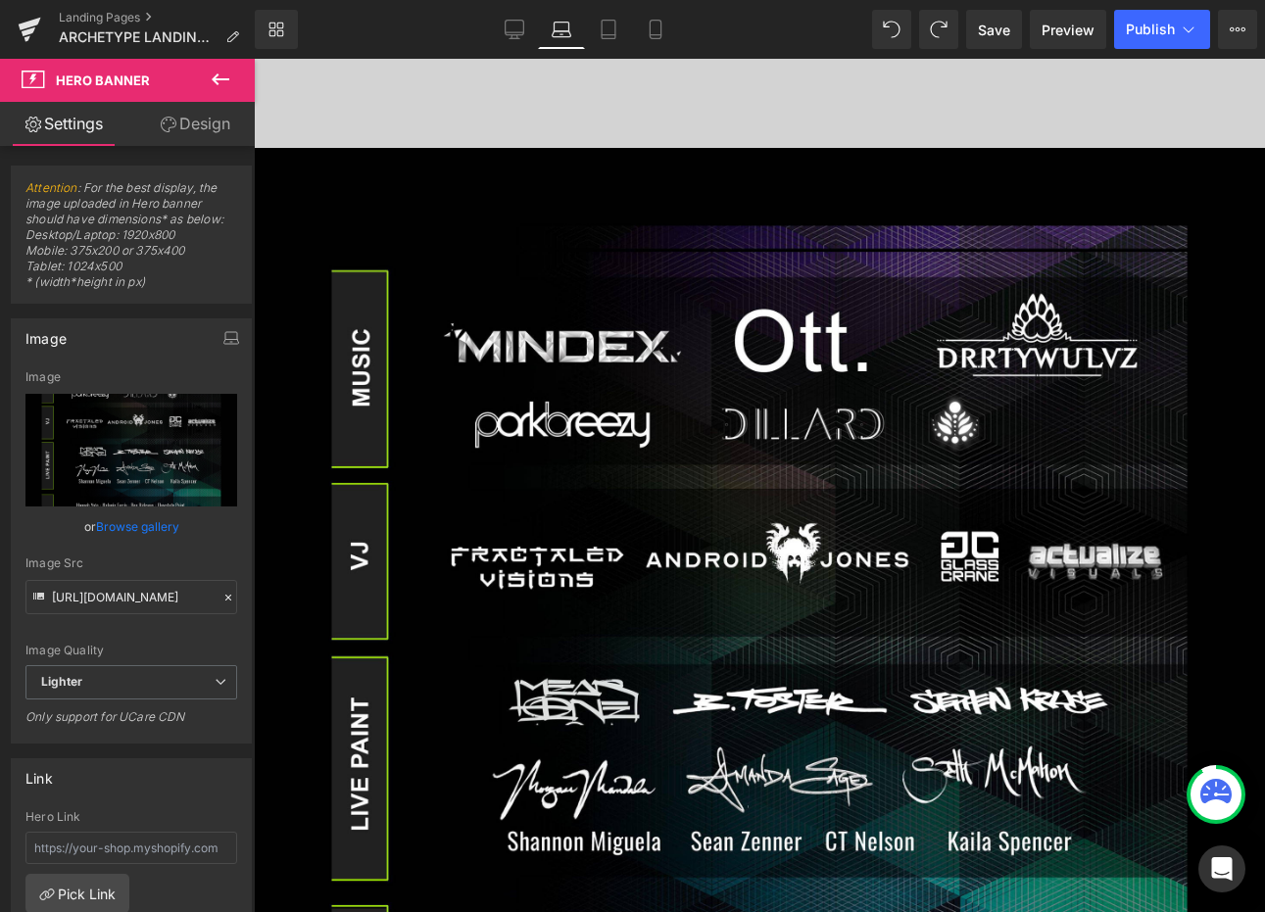
scroll to position [659, 0]
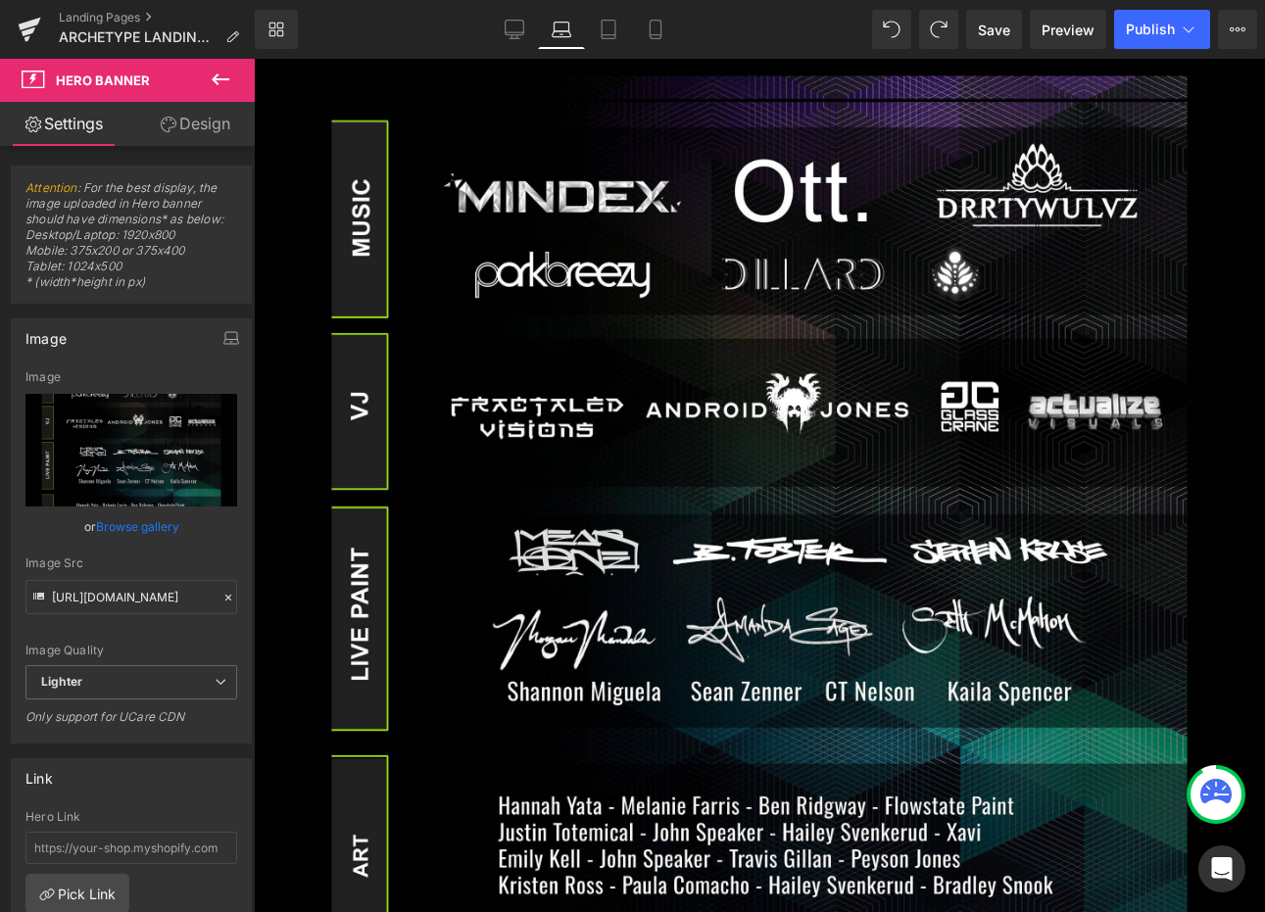
scroll to position [809, 0]
click at [602, 27] on icon at bounding box center [609, 30] width 20 height 20
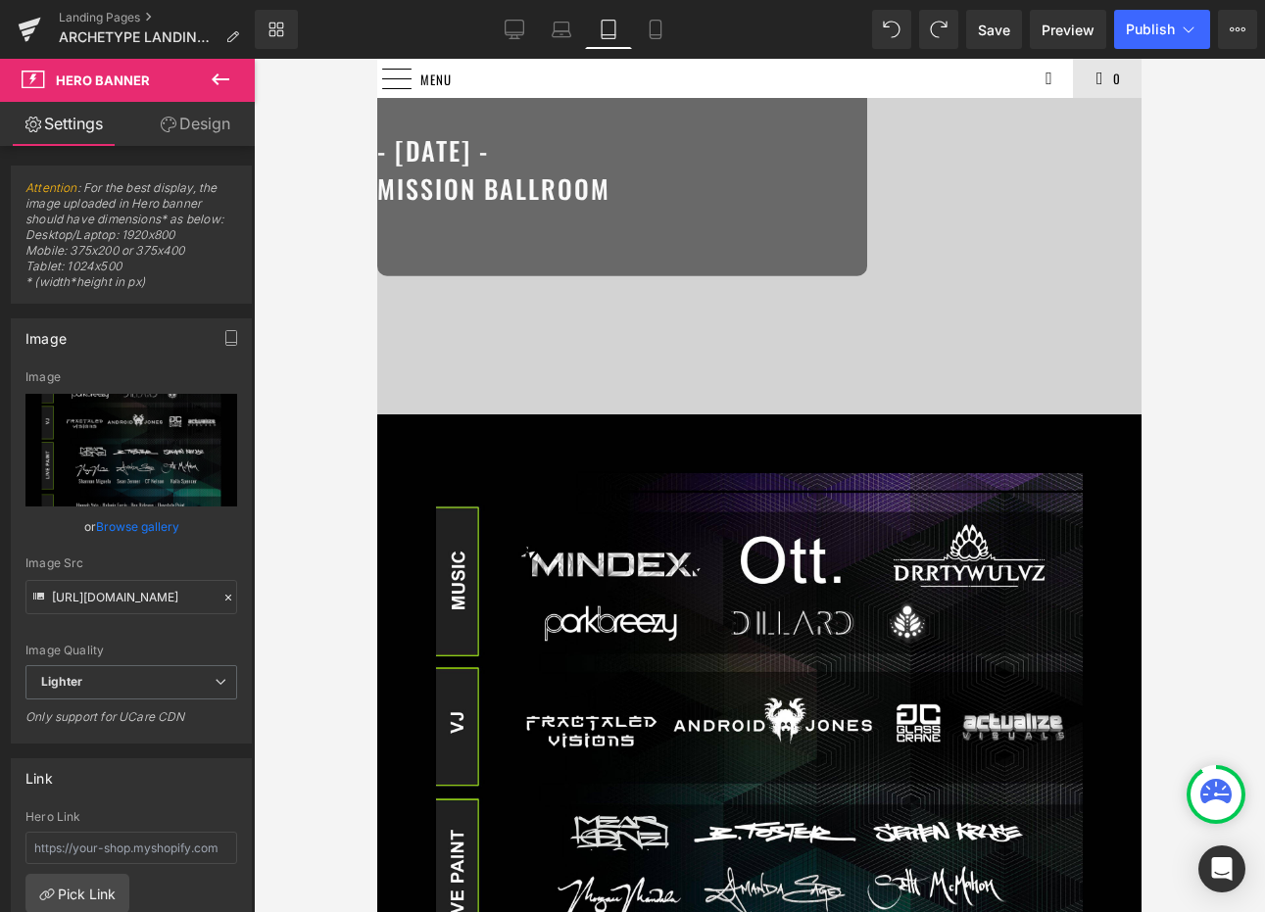
scroll to position [203, 0]
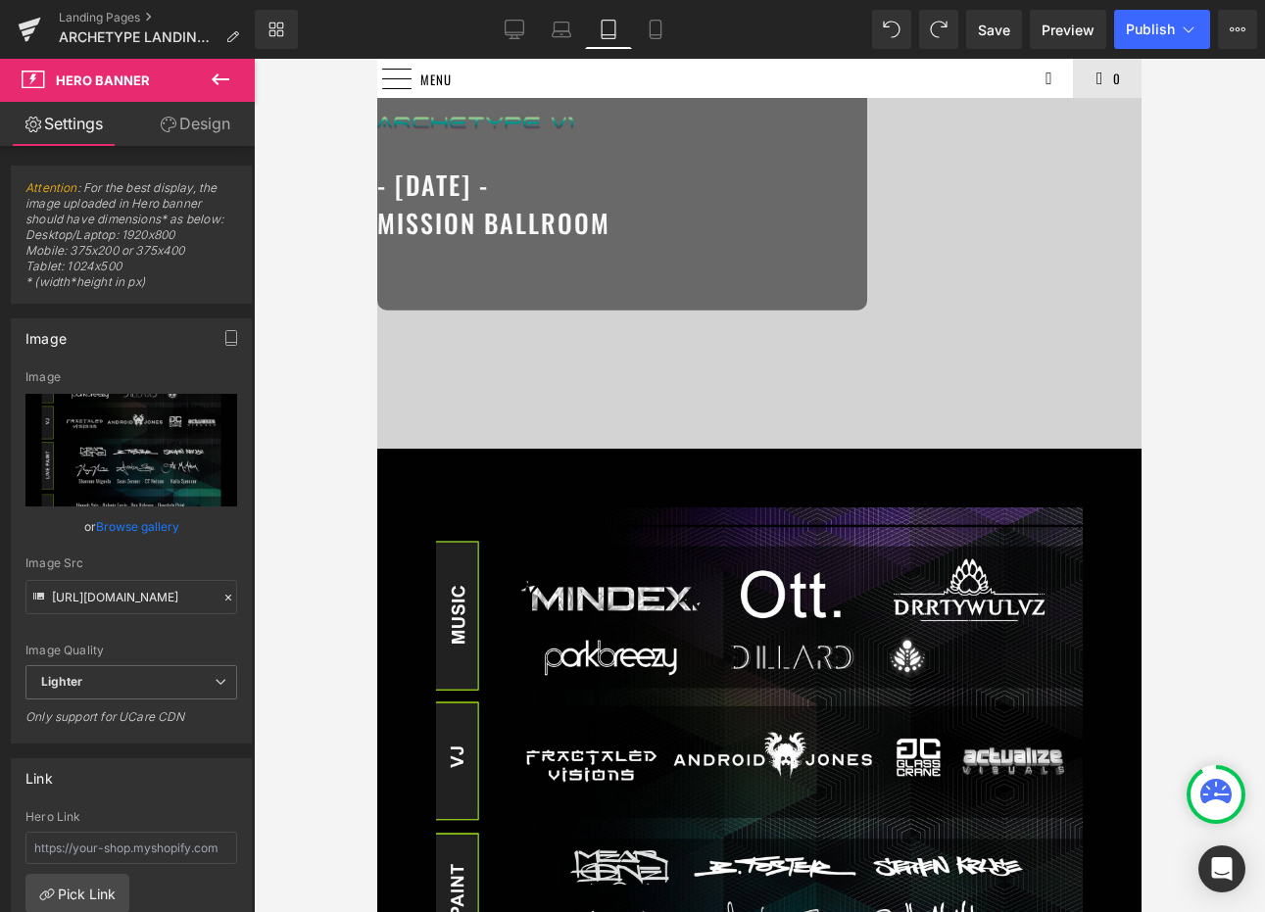
click at [754, 505] on div at bounding box center [759, 282] width 764 height 853
click at [377, 59] on span "Hero Banner" at bounding box center [377, 59] width 0 height 0
click at [154, 522] on link "Browse gallery" at bounding box center [137, 527] width 83 height 34
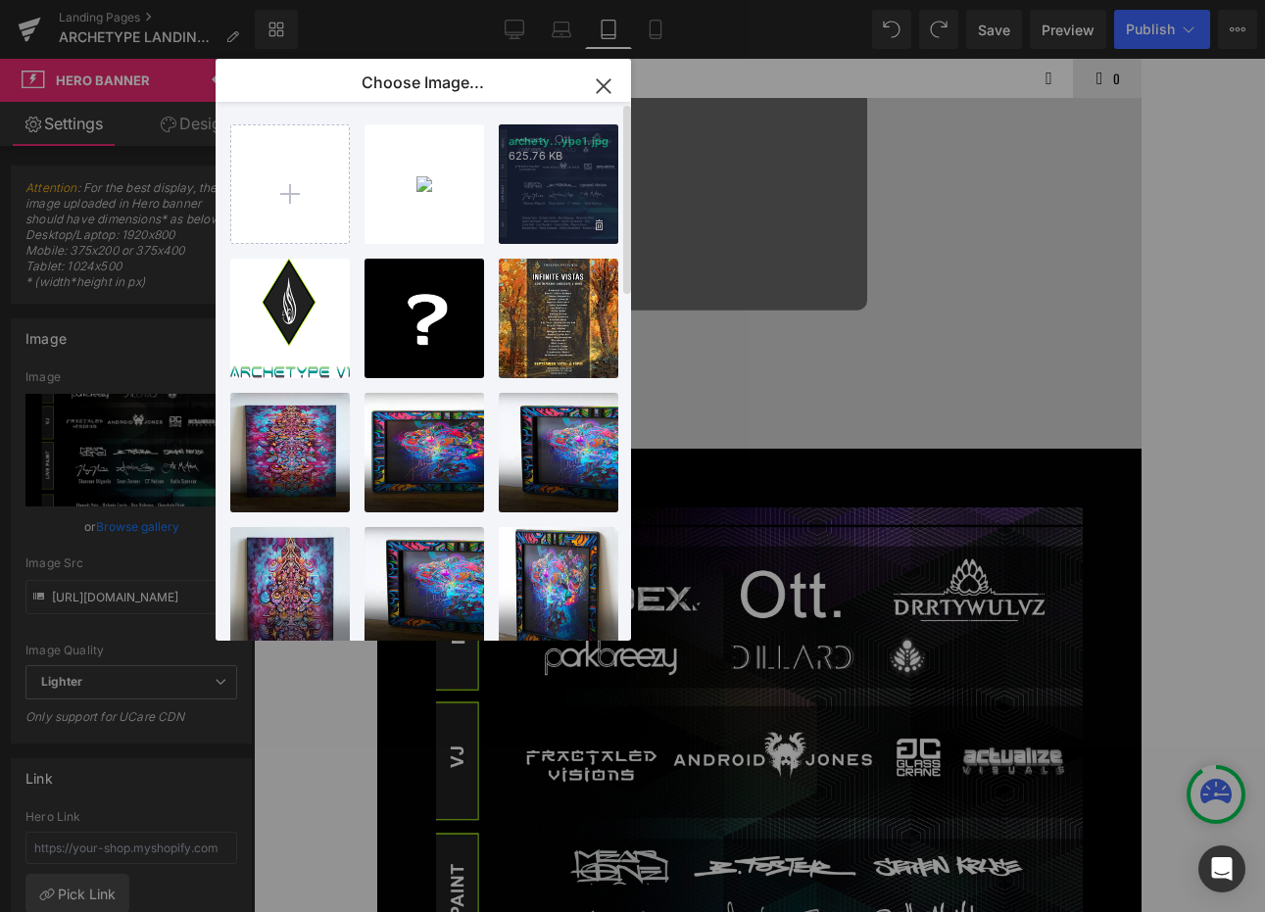
click at [520, 180] on div "archety...ype1.jpg 625.76 KB" at bounding box center [559, 184] width 120 height 120
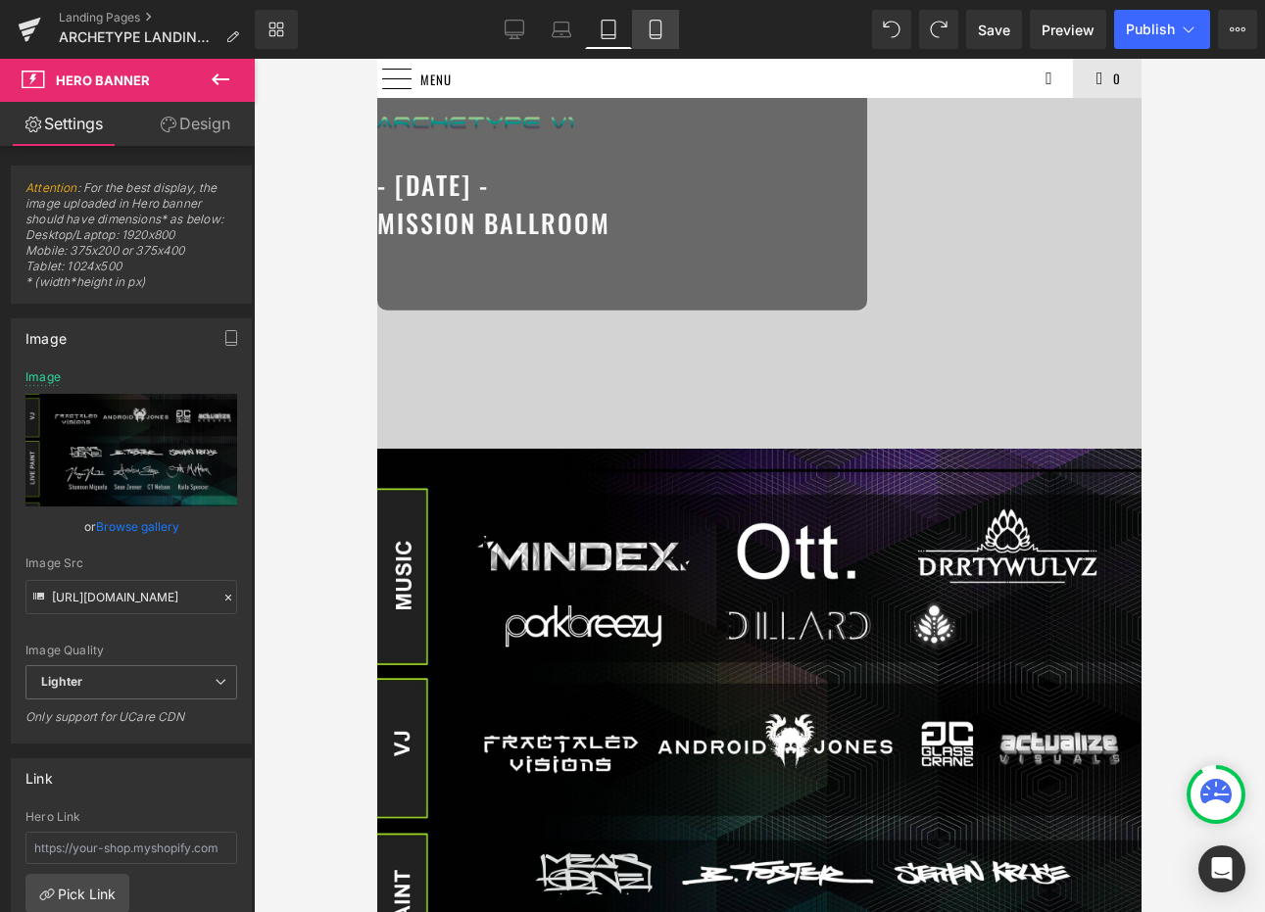
click at [662, 31] on icon at bounding box center [656, 30] width 20 height 20
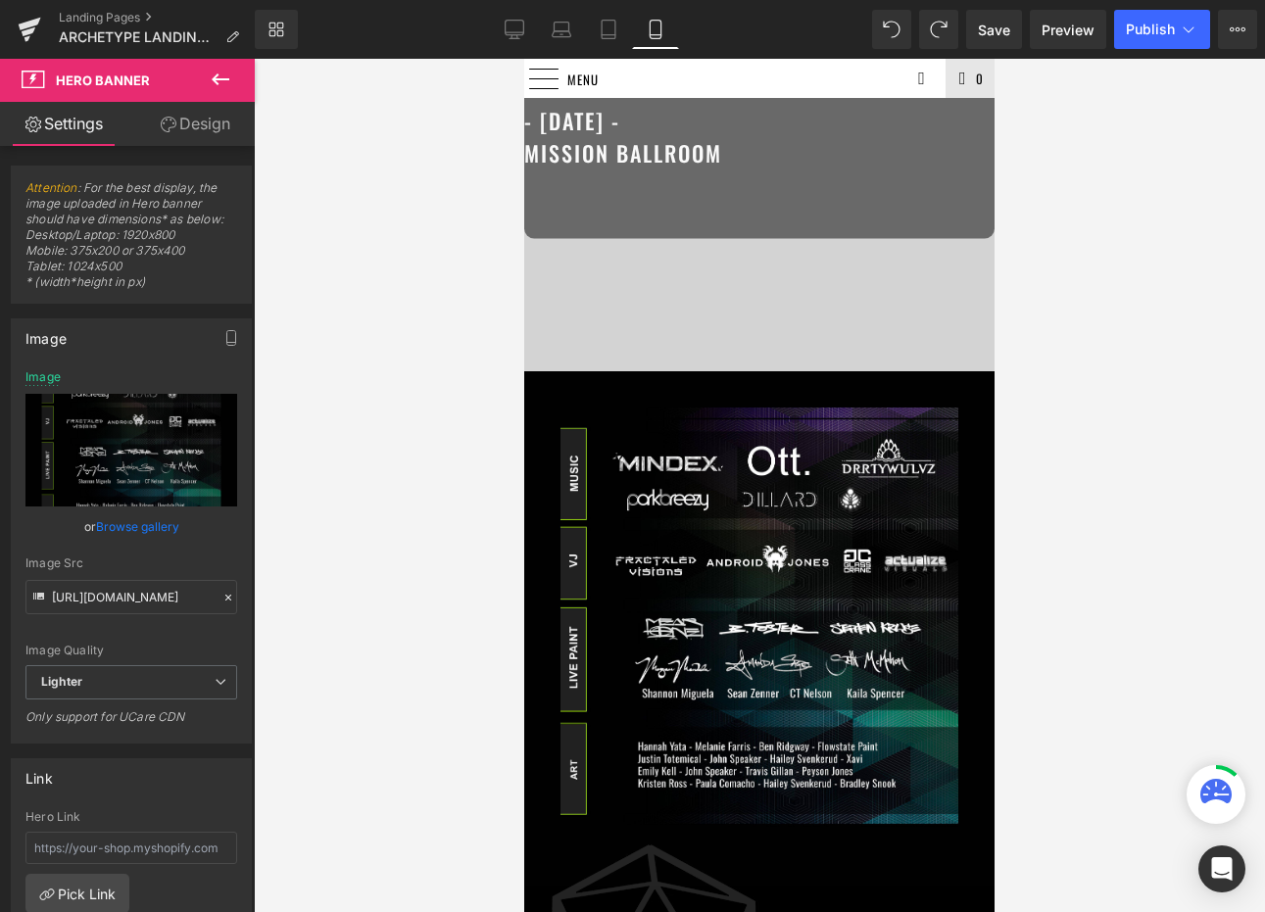
scroll to position [290, 0]
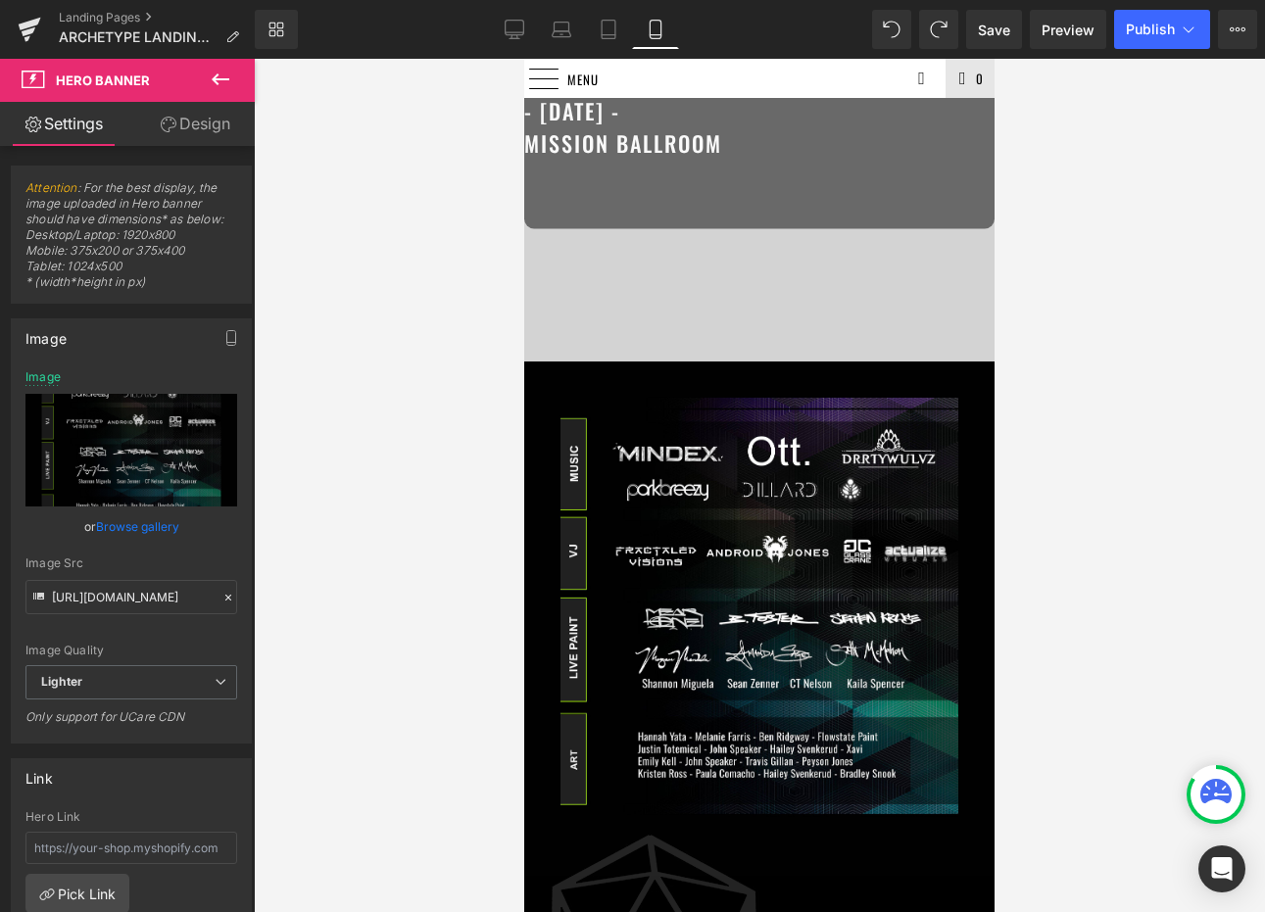
click at [524, 59] on span "Hero Banner" at bounding box center [524, 59] width 0 height 0
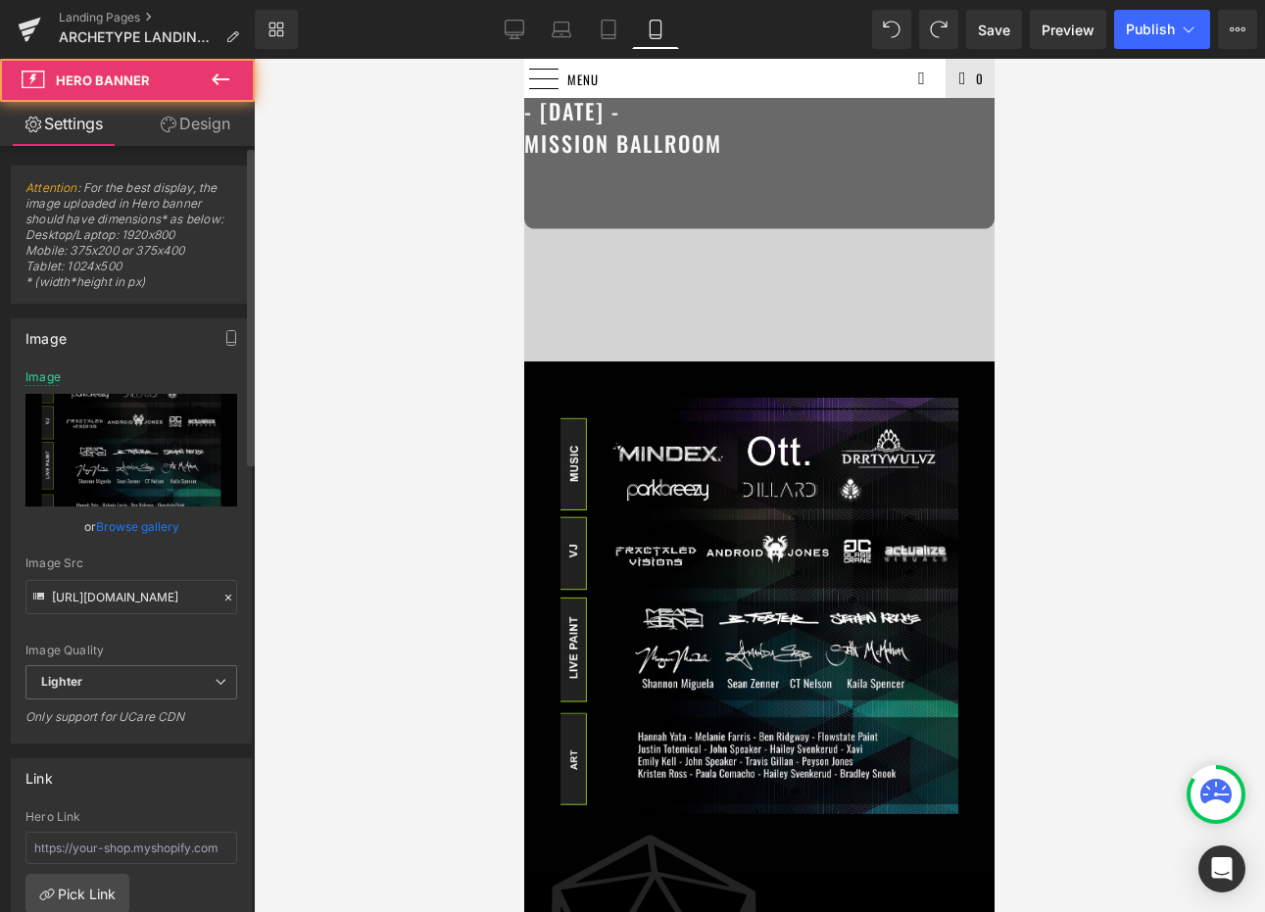
click at [133, 520] on link "Browse gallery" at bounding box center [137, 527] width 83 height 34
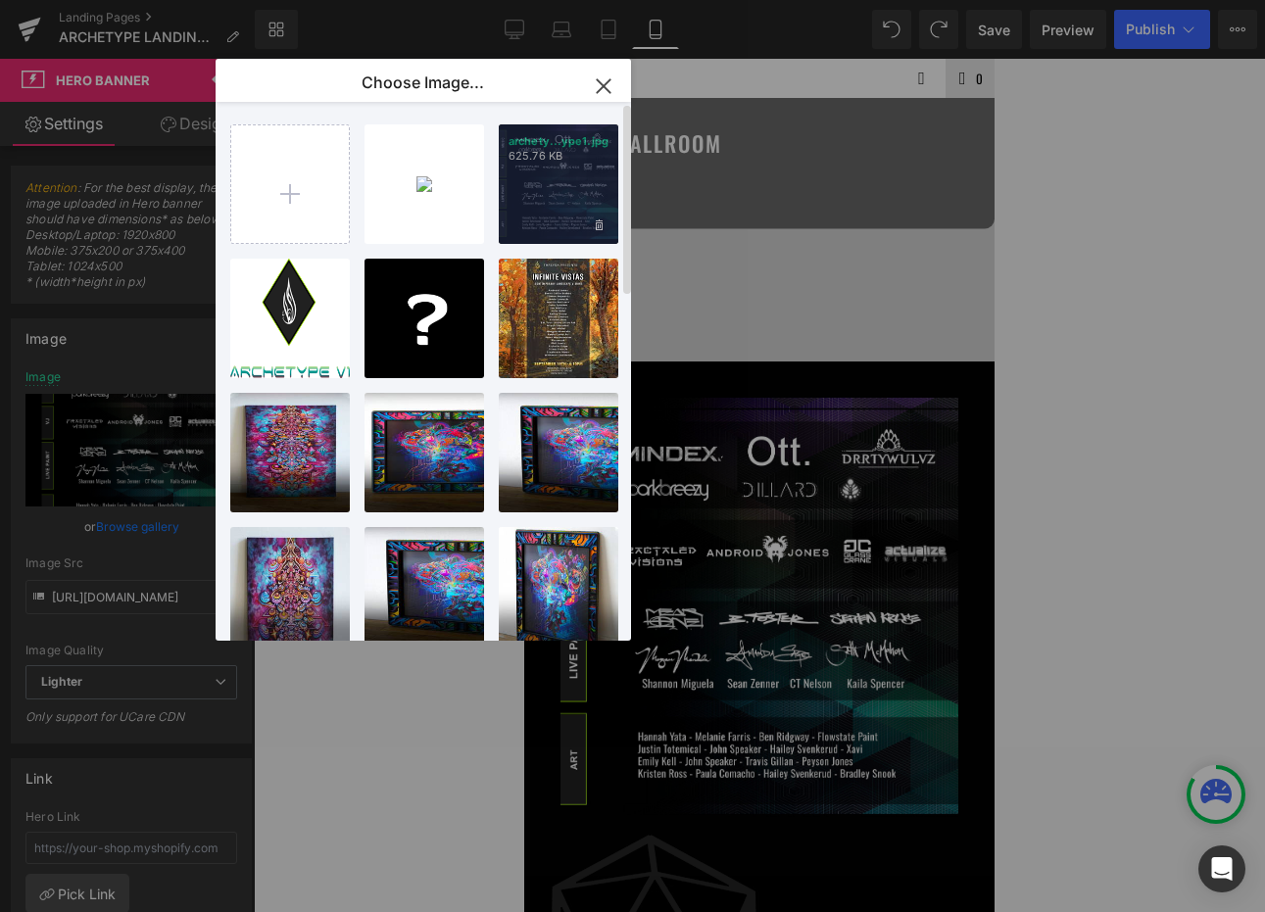
click at [549, 198] on div "archety...ype1.jpg 625.76 KB" at bounding box center [559, 184] width 120 height 120
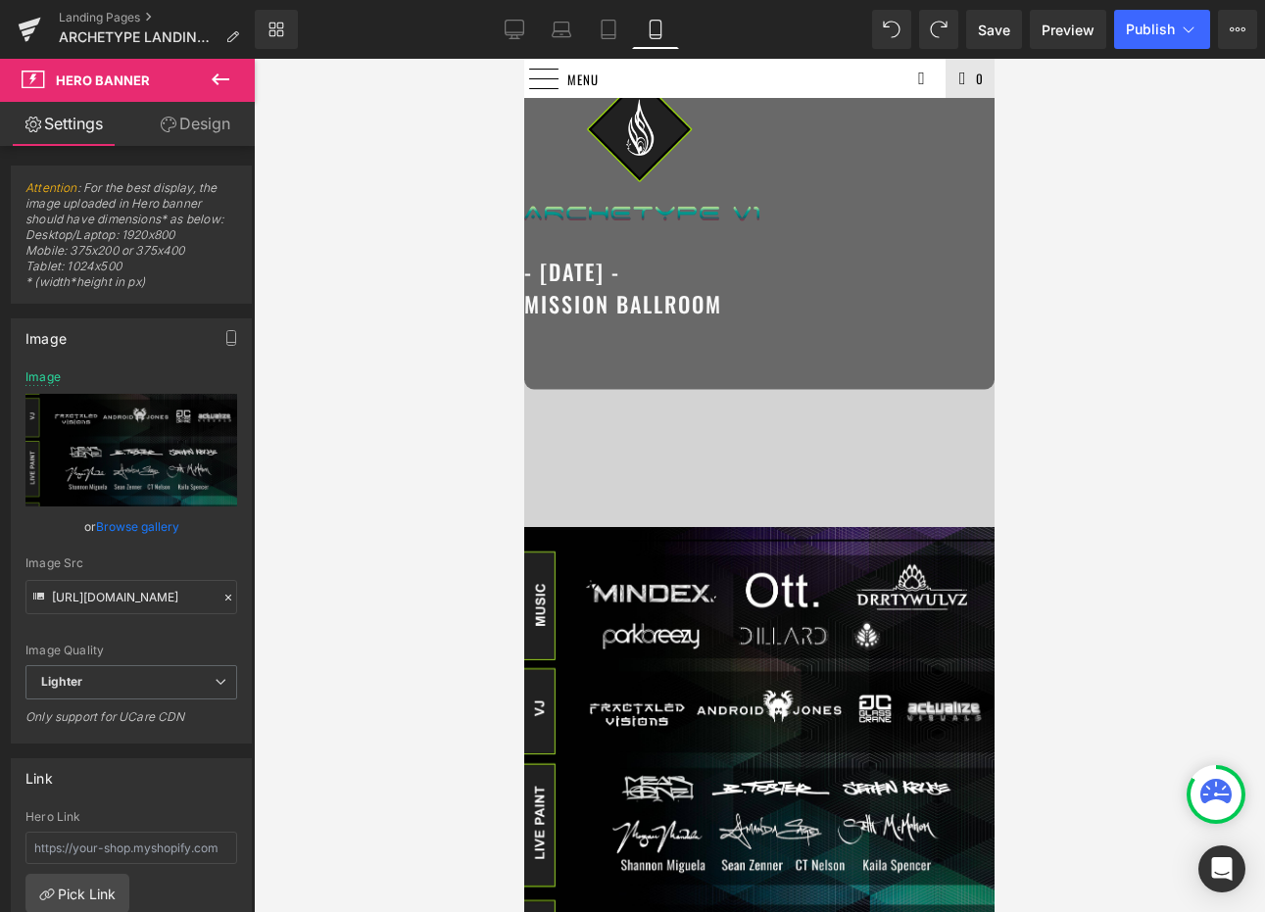
scroll to position [0, 0]
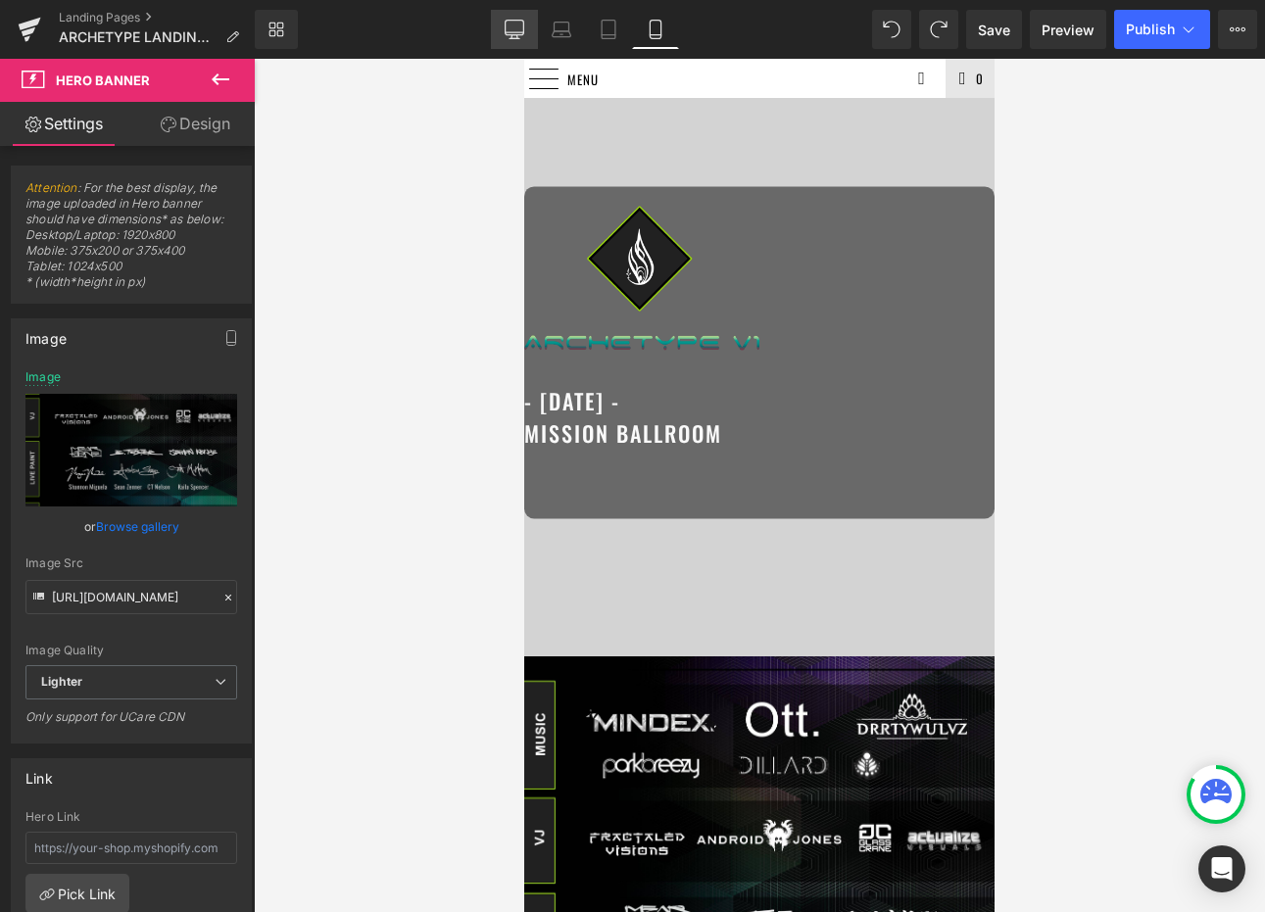
click at [507, 45] on link "Desktop" at bounding box center [514, 29] width 47 height 39
type input "[URL][DOMAIN_NAME]"
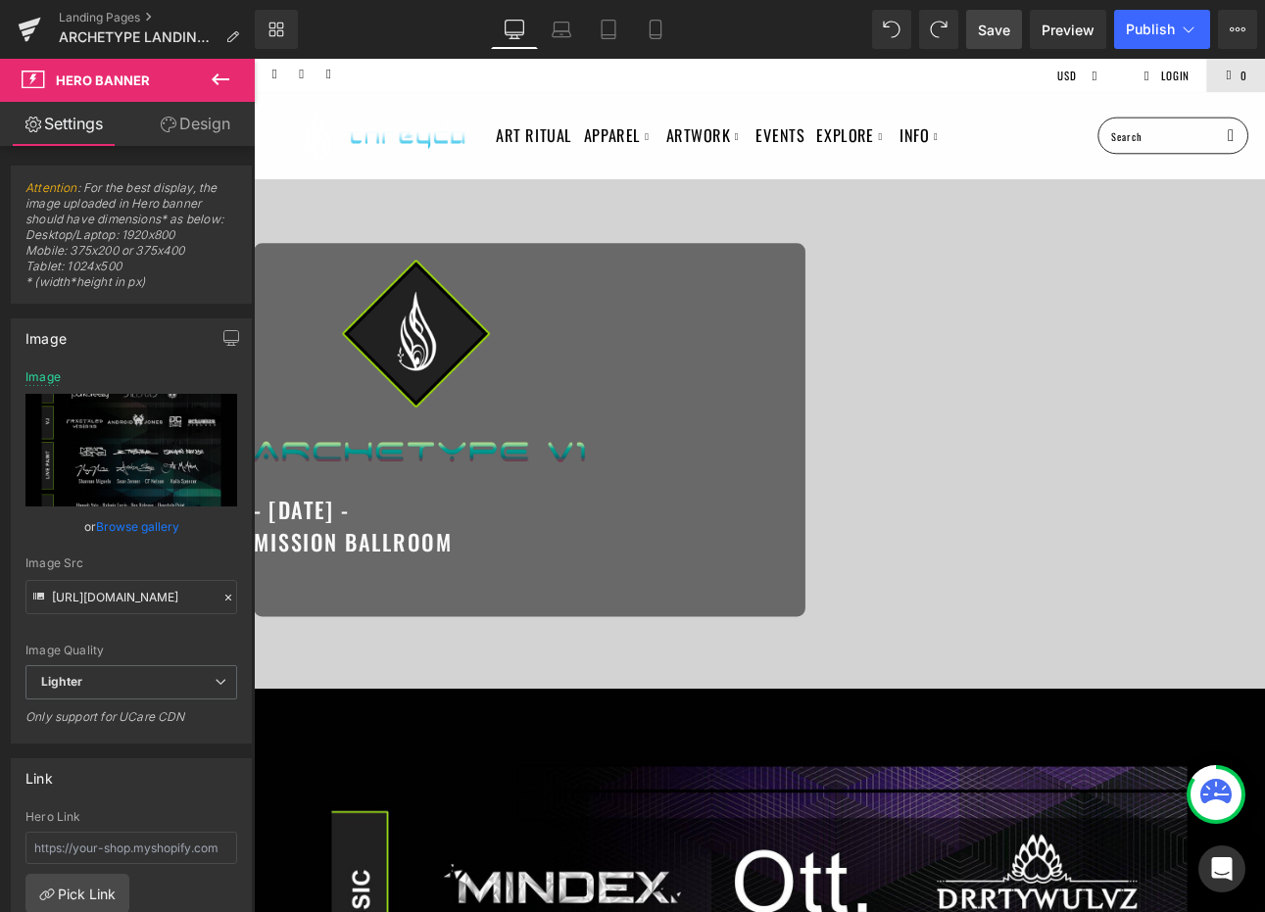
click at [1003, 34] on span "Save" at bounding box center [994, 30] width 32 height 21
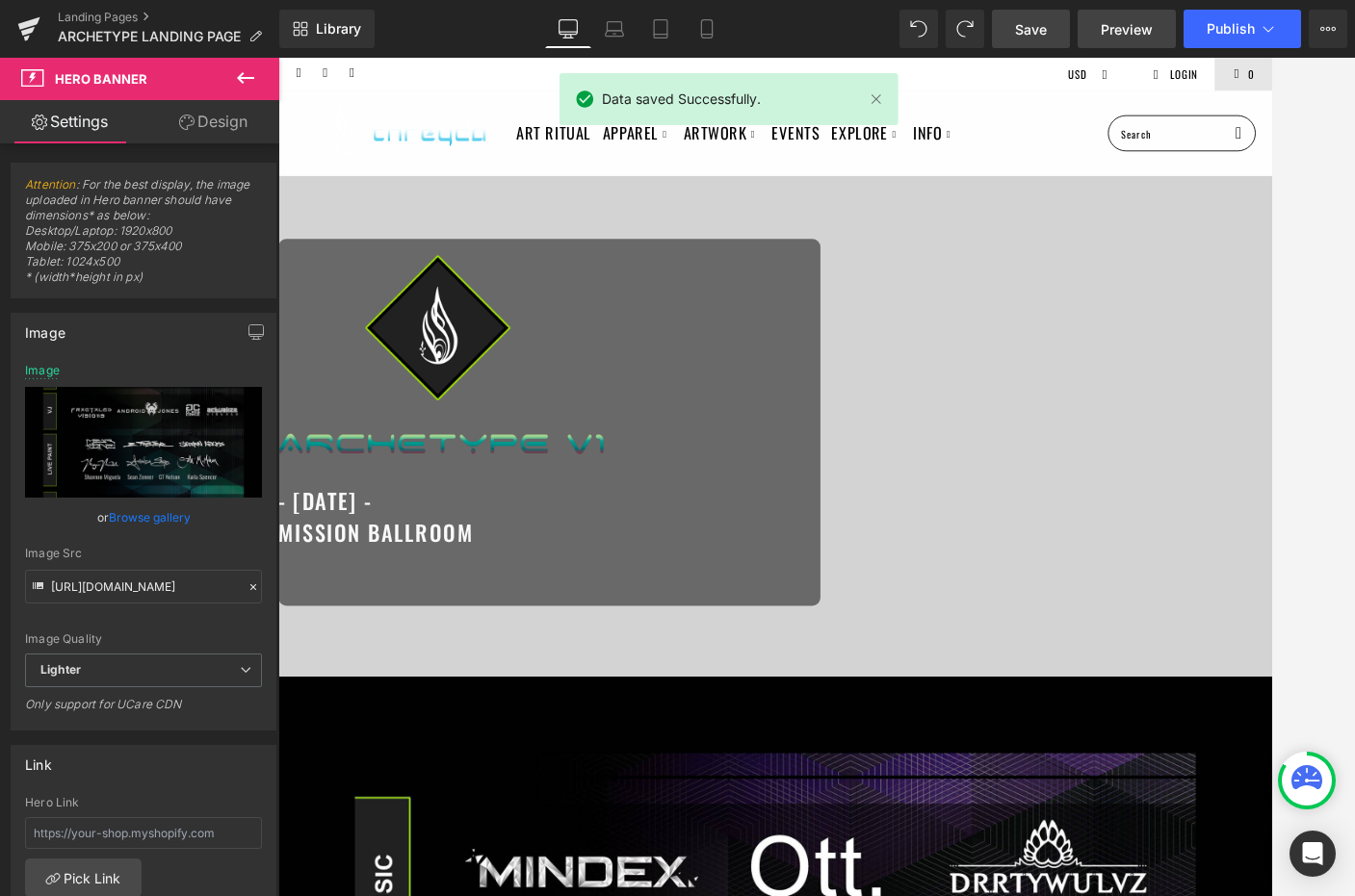
click at [1119, 35] on span "Preview" at bounding box center [1126, 29] width 52 height 21
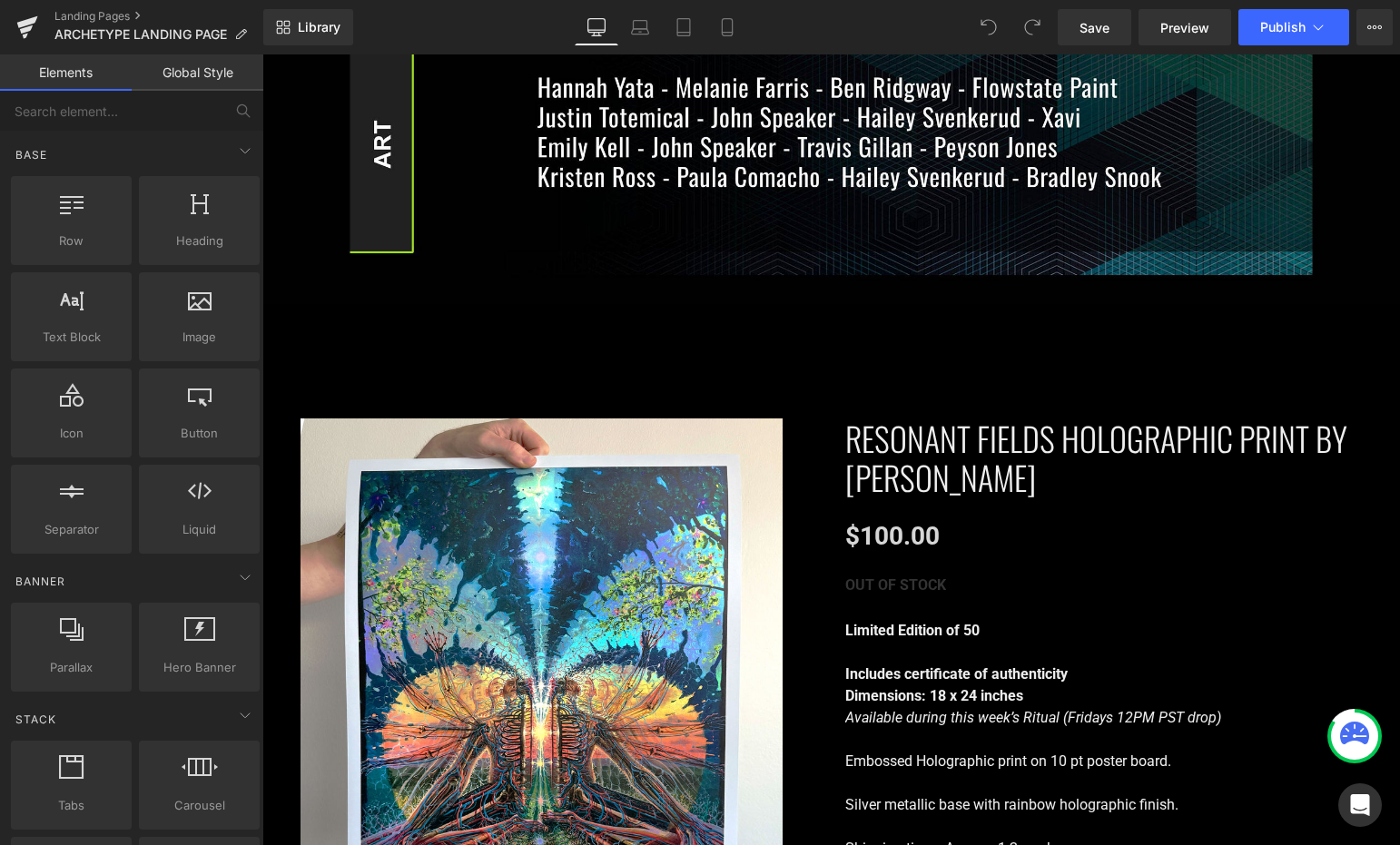
scroll to position [1586, 0]
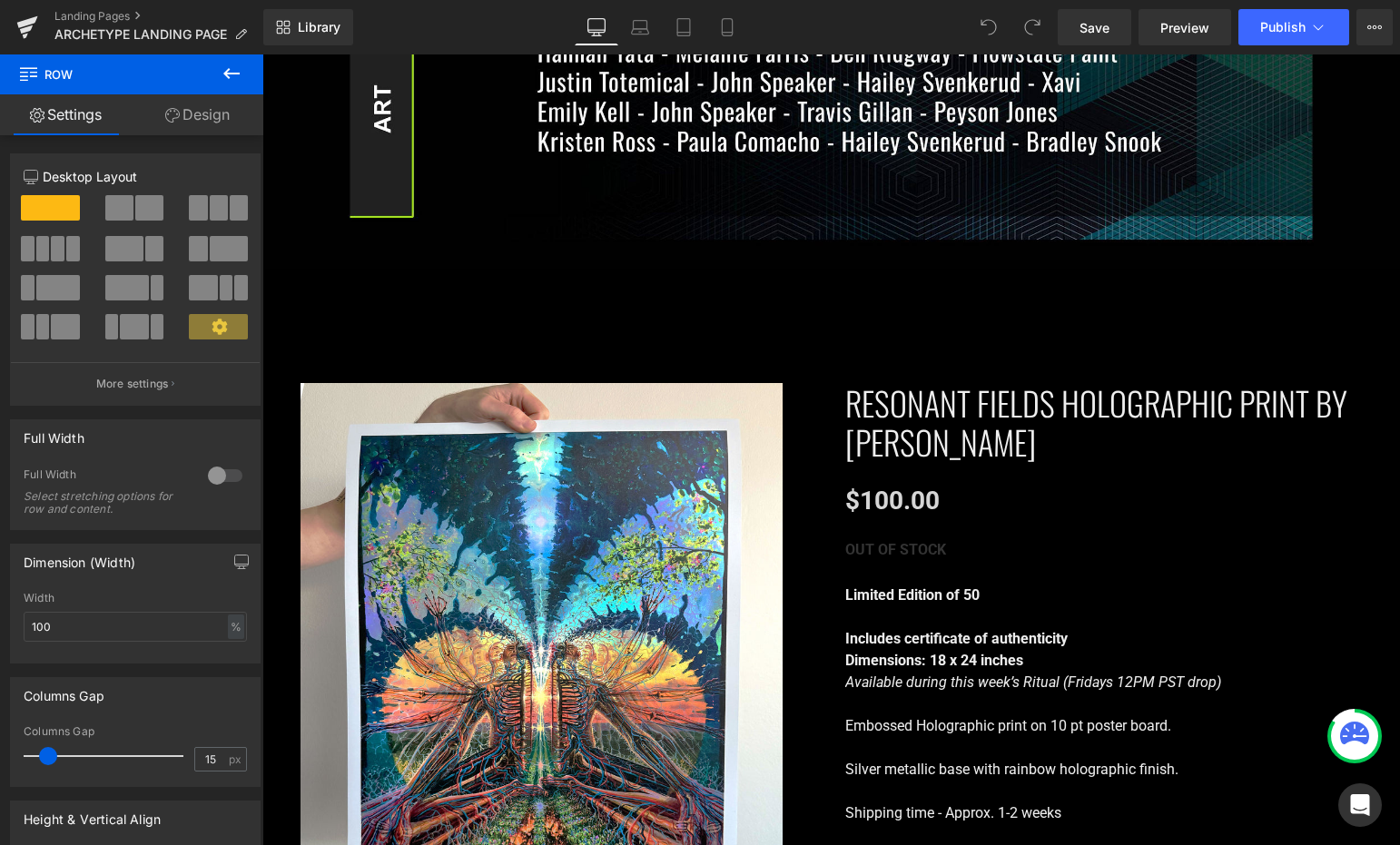
click at [229, 74] on icon at bounding box center [232, 74] width 22 height 22
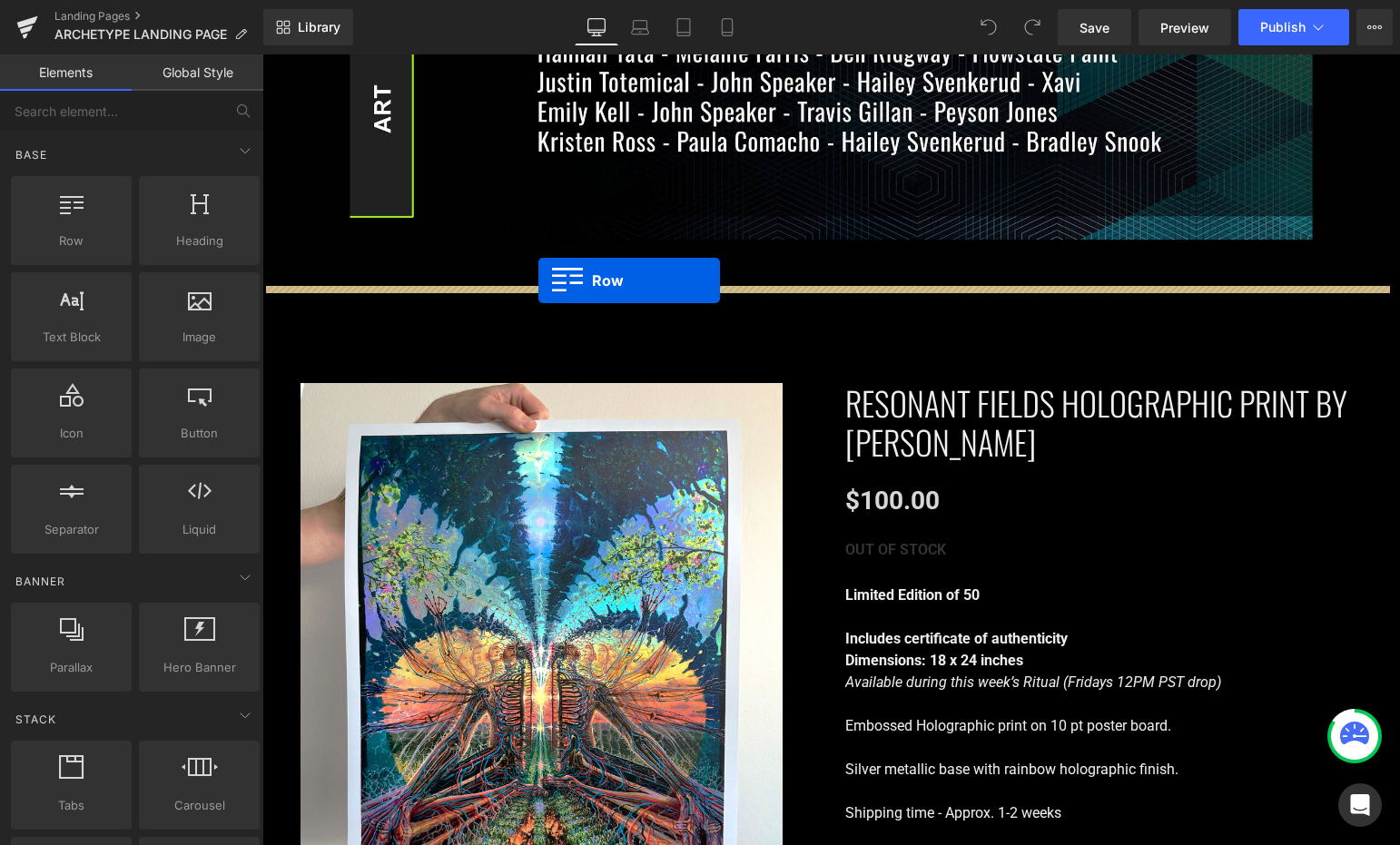
drag, startPoint x: 372, startPoint y: 262, endPoint x: 538, endPoint y: 281, distance: 167.1
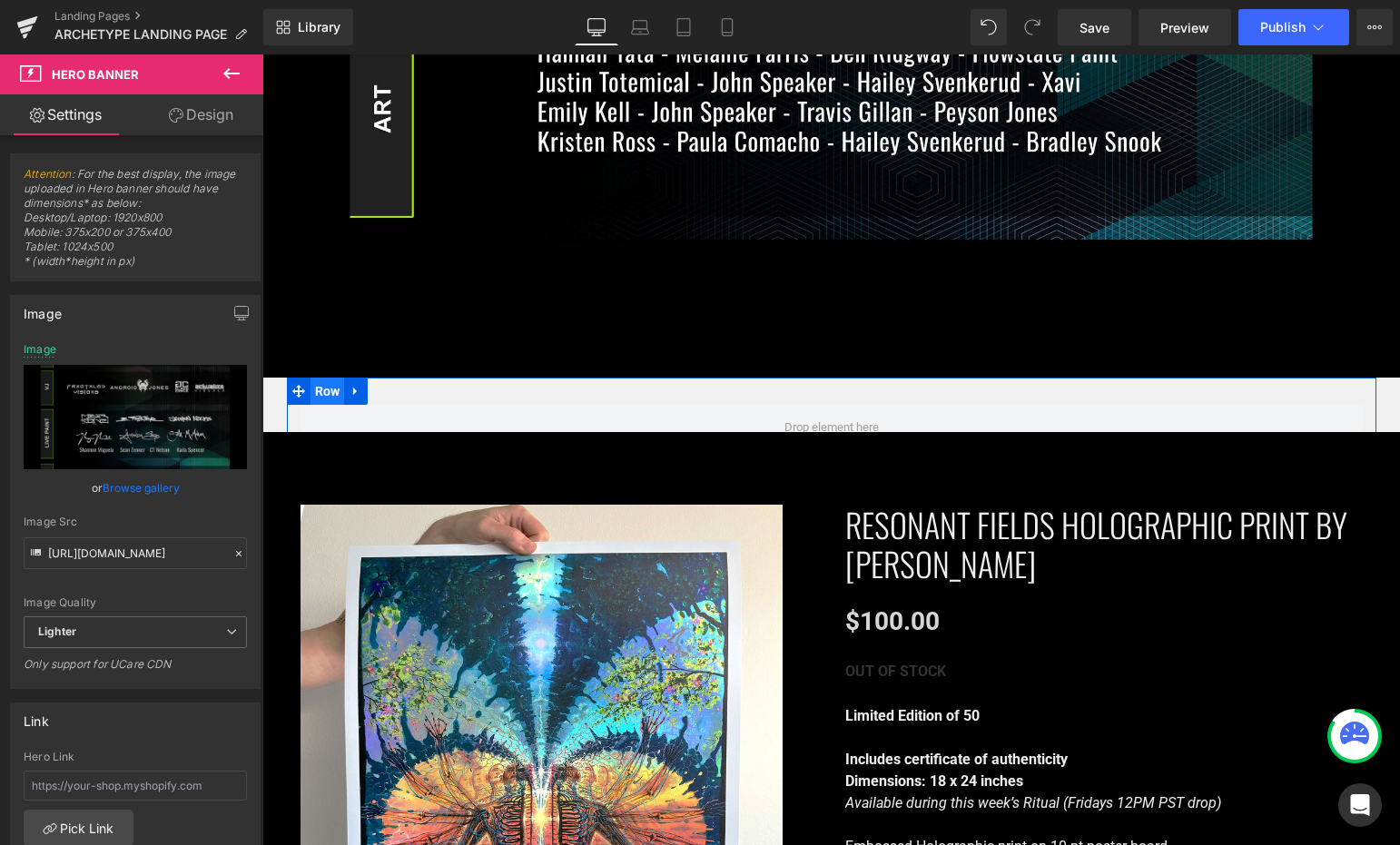
click at [322, 378] on span "Row" at bounding box center [327, 391] width 34 height 27
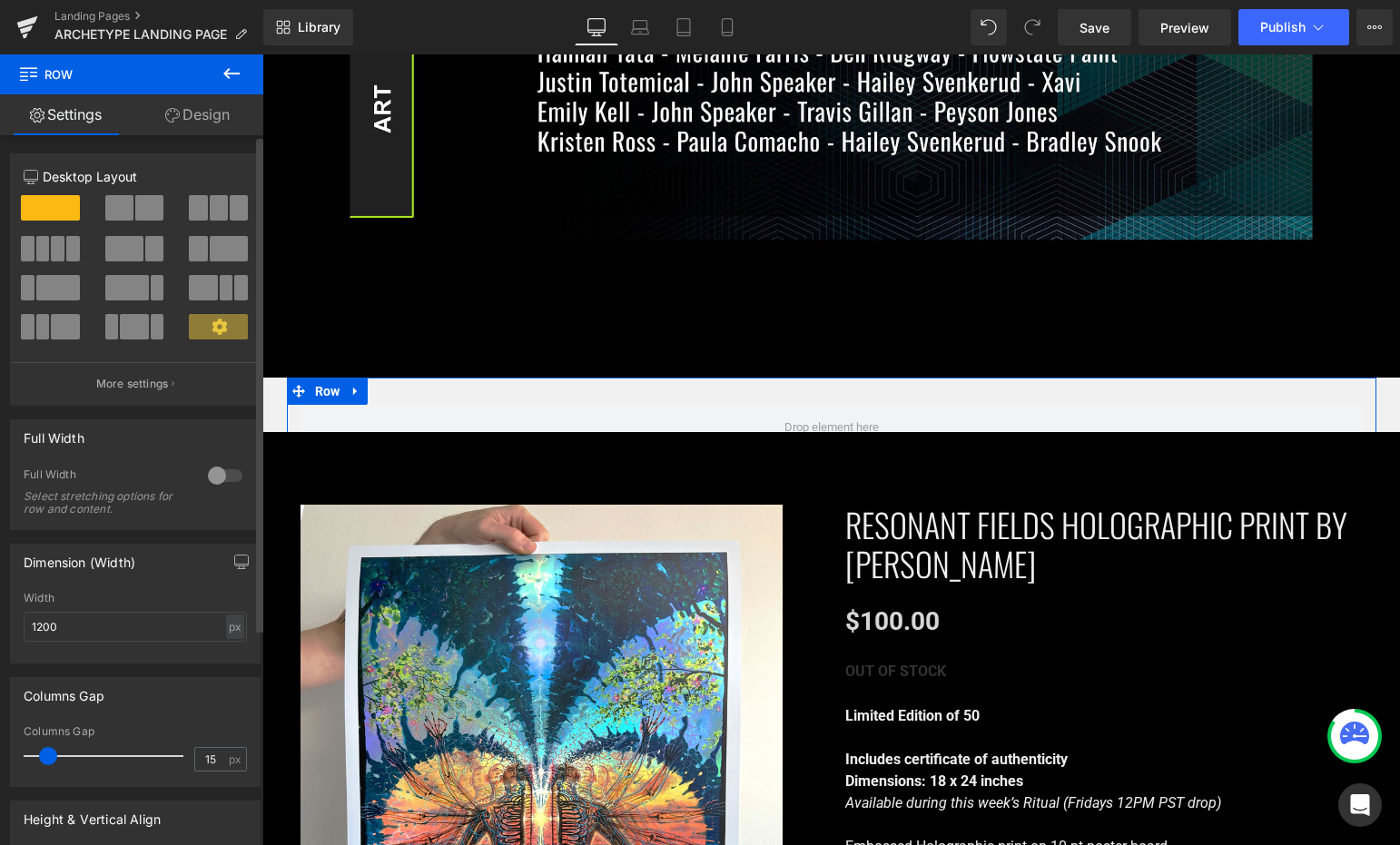
click at [221, 480] on div at bounding box center [224, 475] width 44 height 29
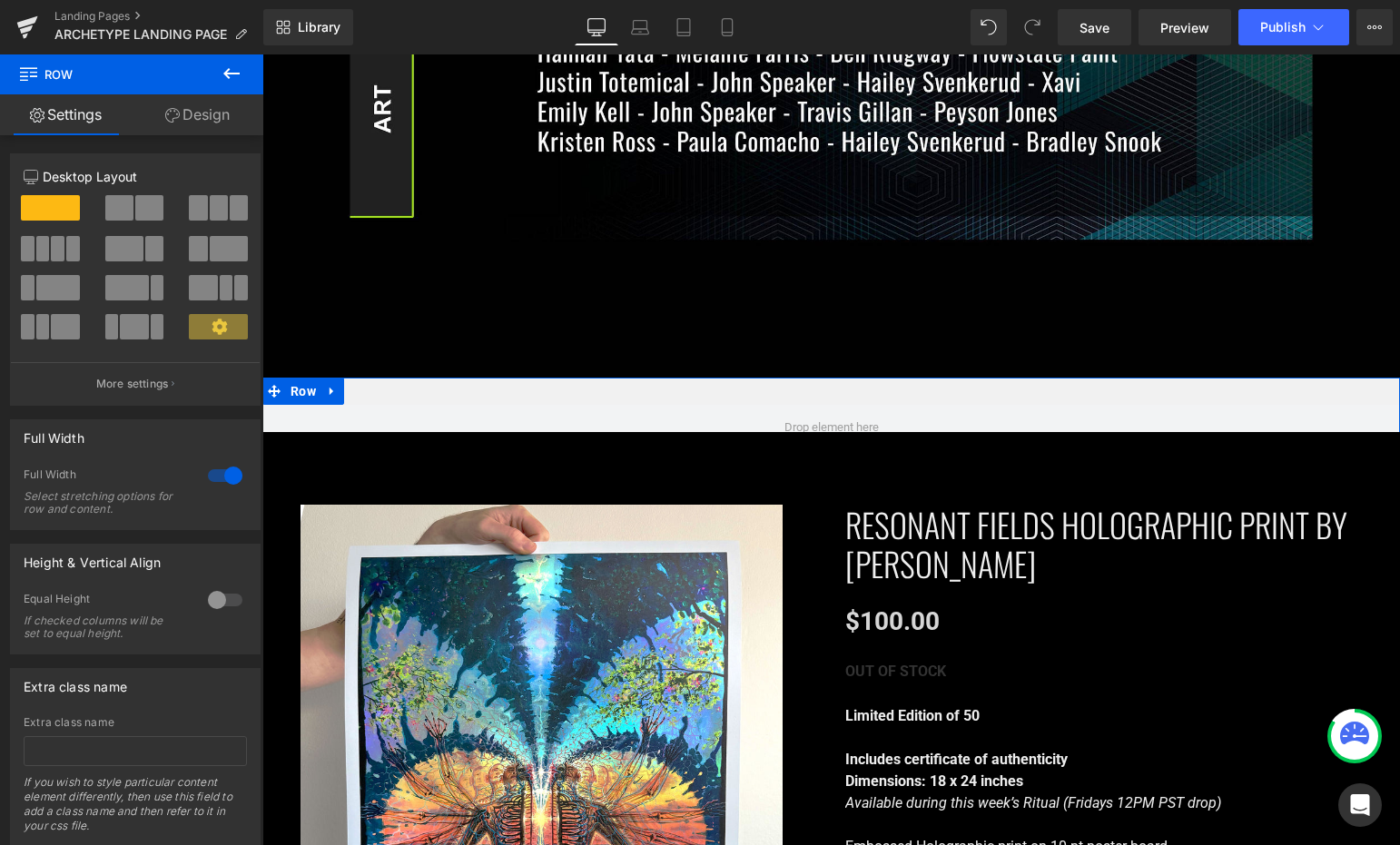
click at [202, 123] on link "Design" at bounding box center [197, 115] width 132 height 41
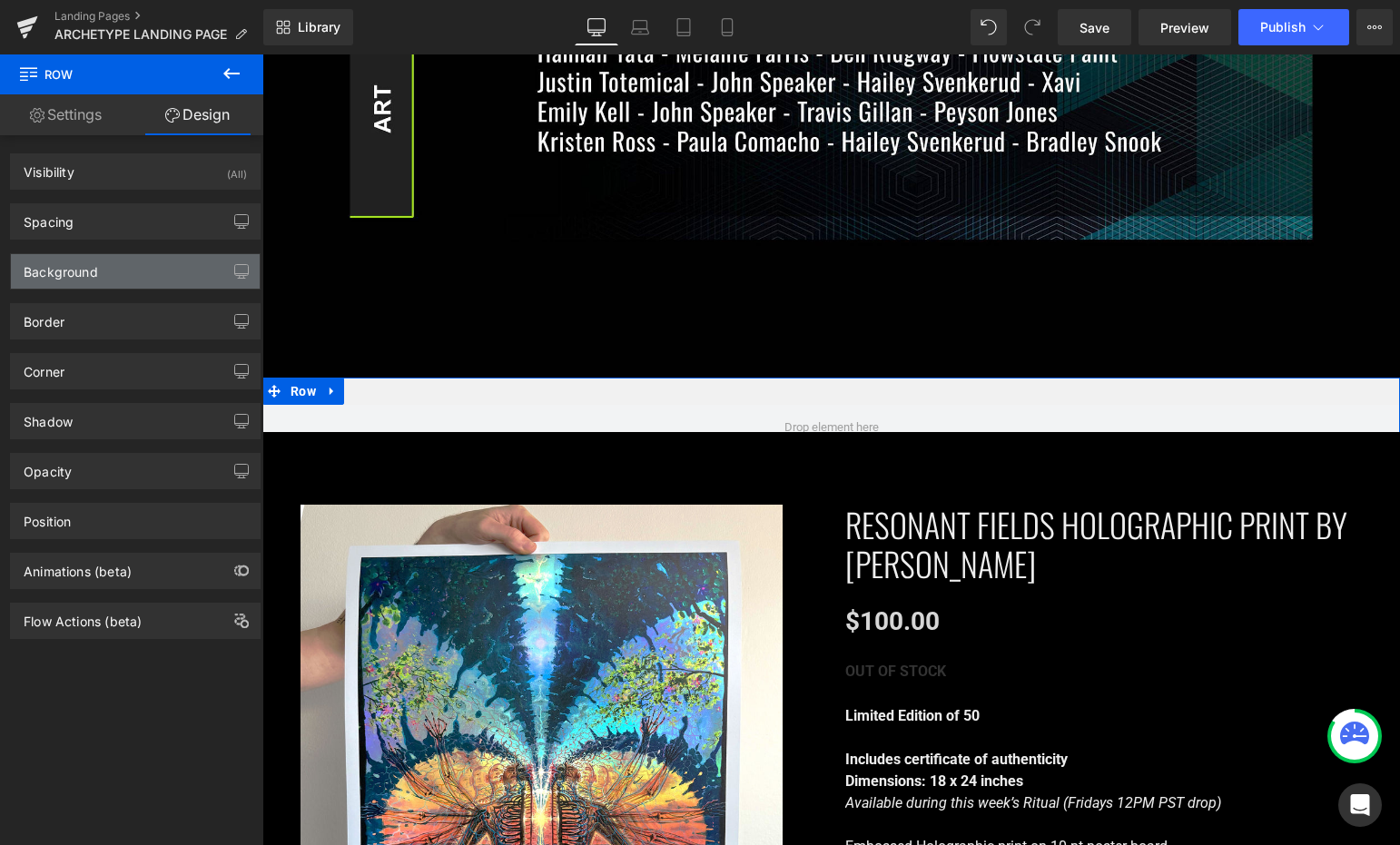
click at [122, 259] on div "Background" at bounding box center [135, 271] width 248 height 34
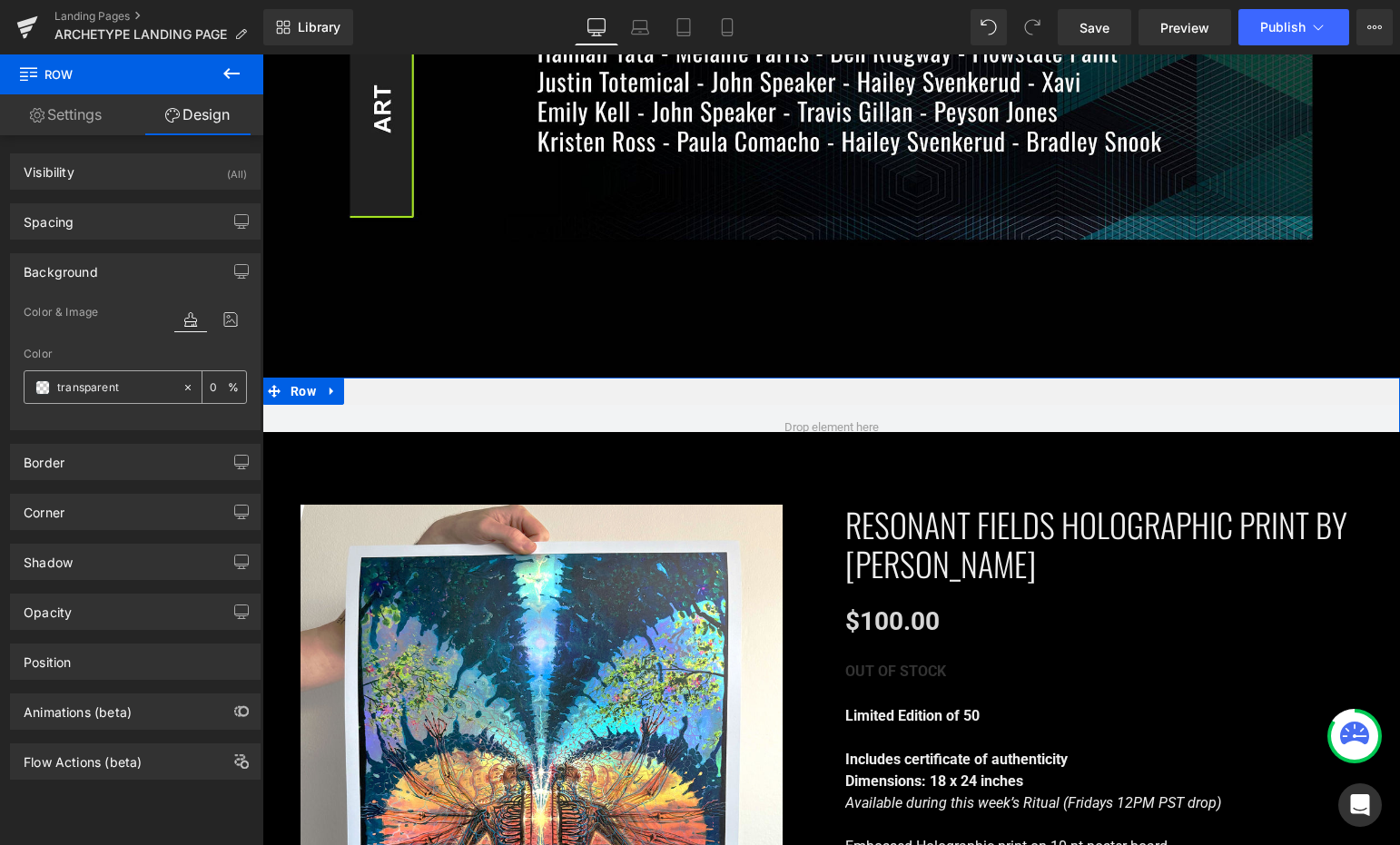
click at [42, 385] on span at bounding box center [43, 388] width 15 height 15
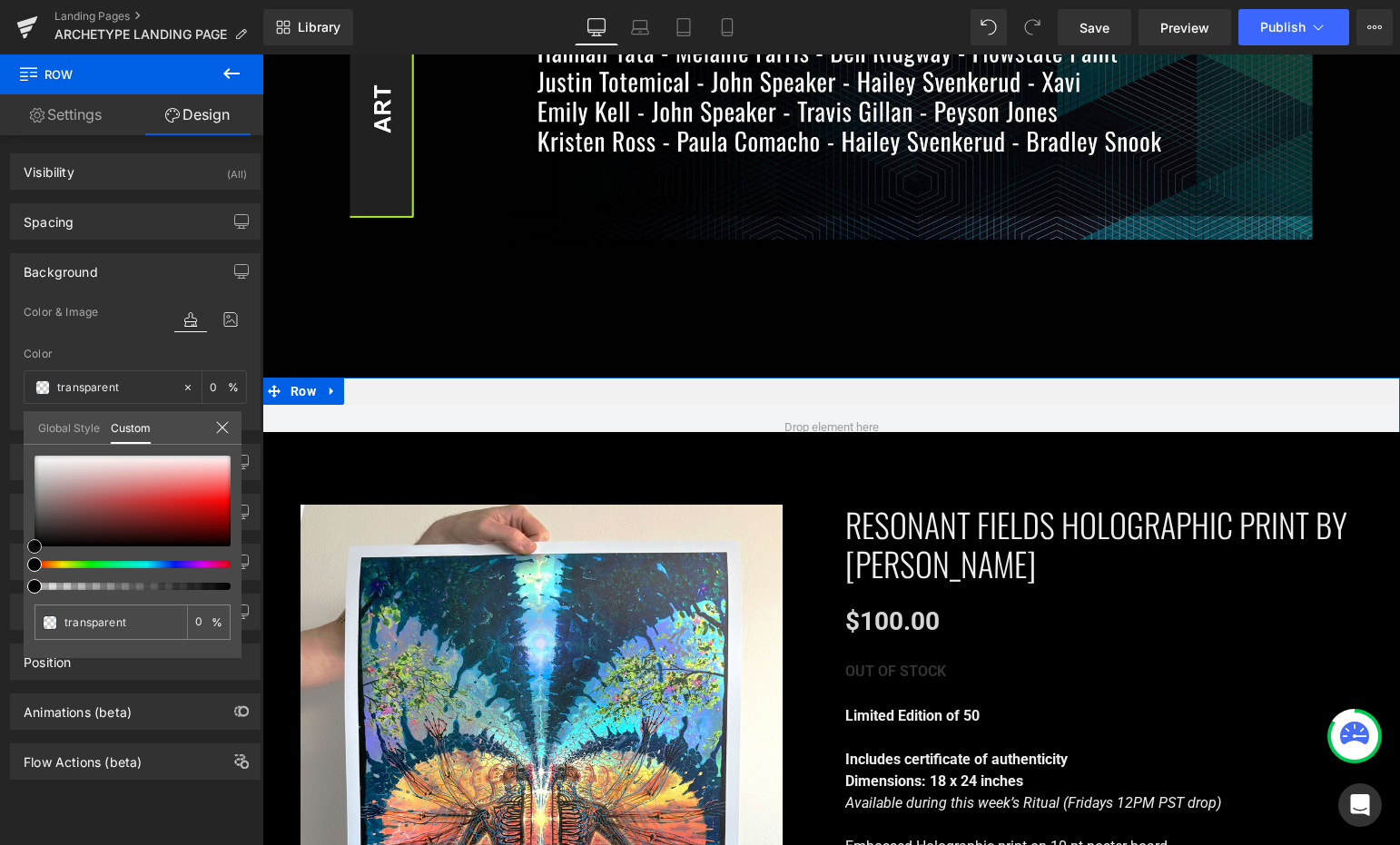
type input "#d7cbcb"
type input "100"
type input "#d7cbcb"
type input "100"
type input "#d4c8c8"
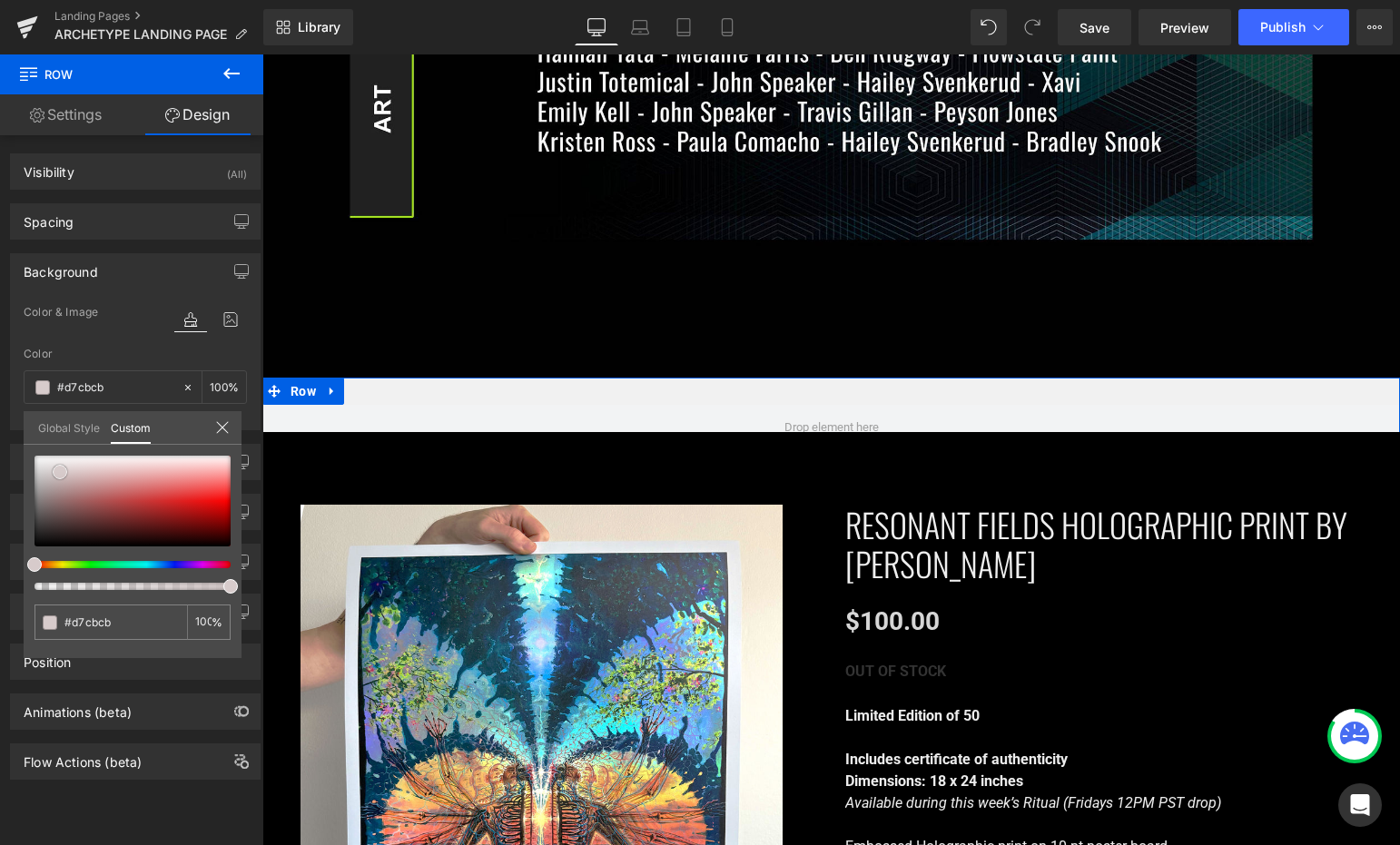
type input "#d4c8c8"
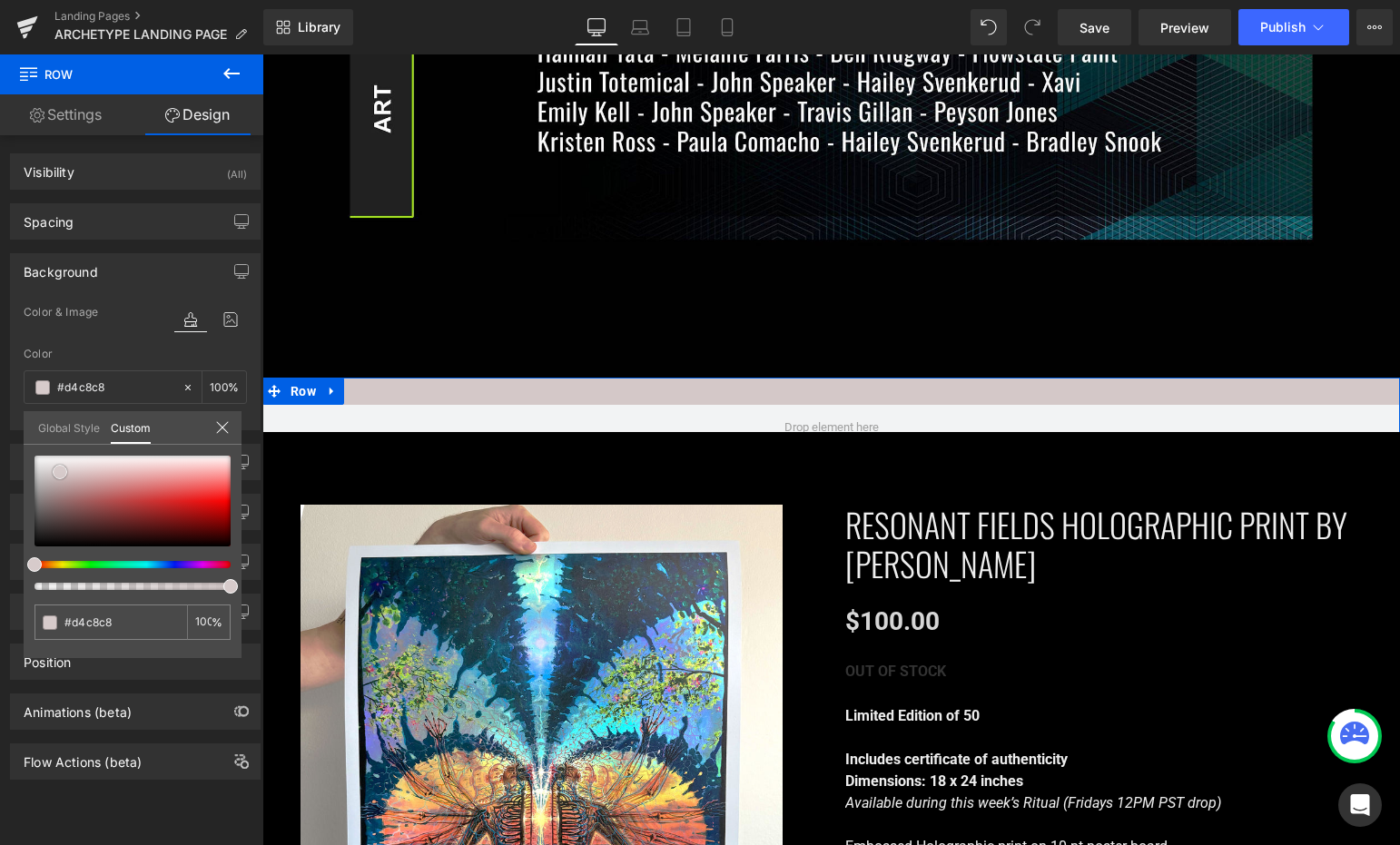
type input "#c1b2b2"
type input "#877777"
type input "#353535"
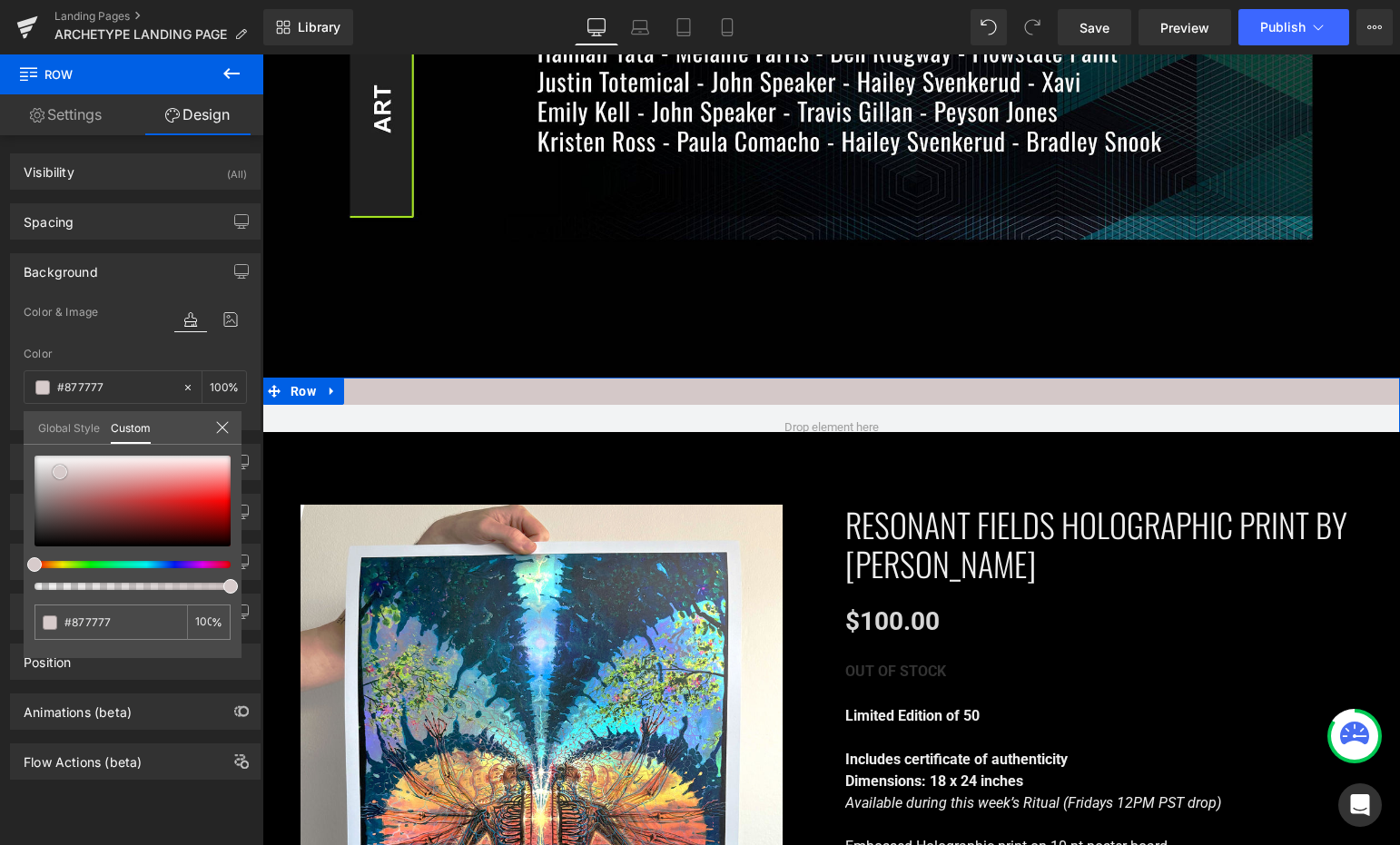
type input "#353535"
type input "#000000"
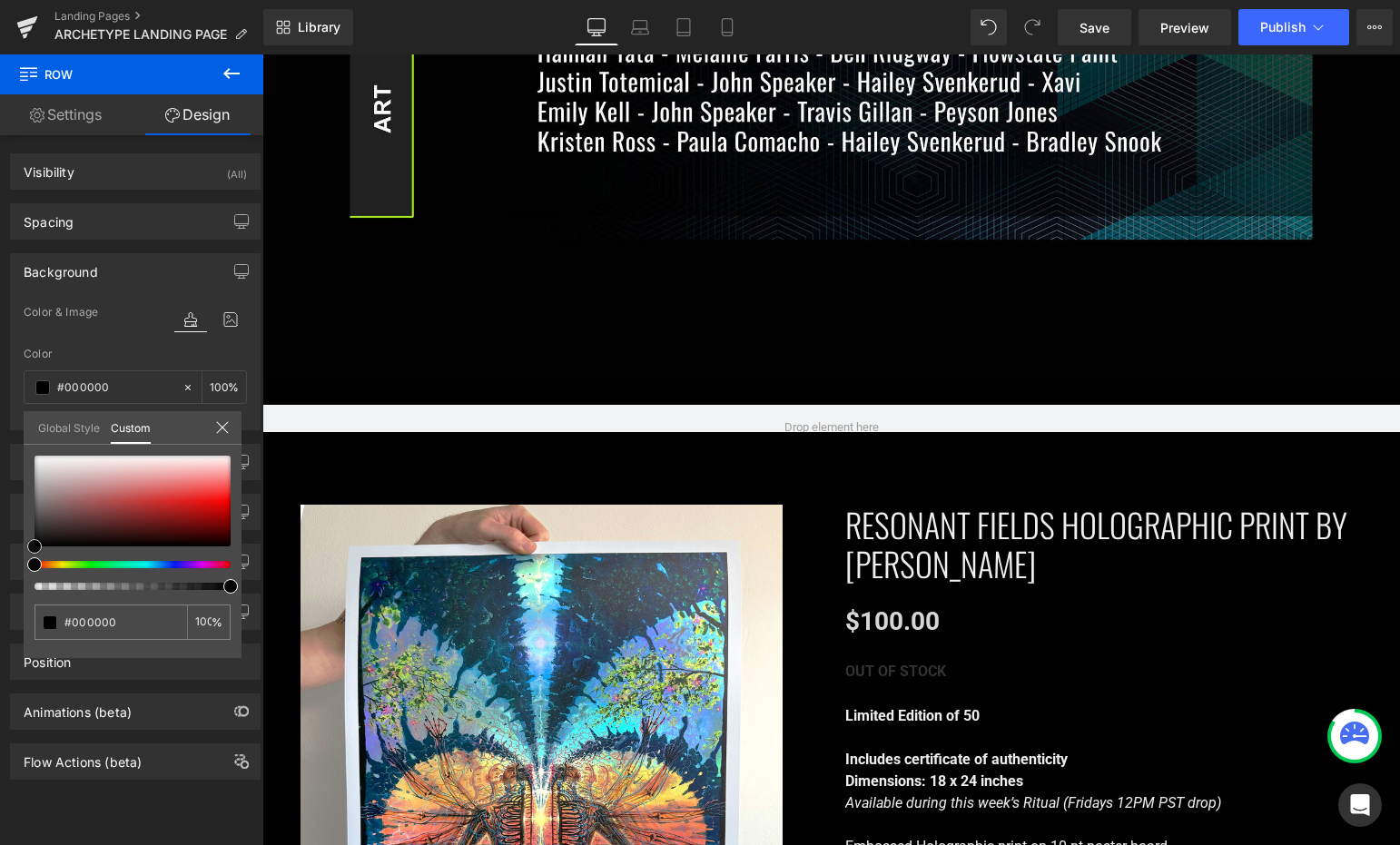
drag, startPoint x: 60, startPoint y: 473, endPoint x: -9, endPoint y: 635, distance: 176.1
click at [0, 635] on html "Row You are previewing how the will restyle your page. You can not edit Element…" at bounding box center [700, 422] width 1400 height 845
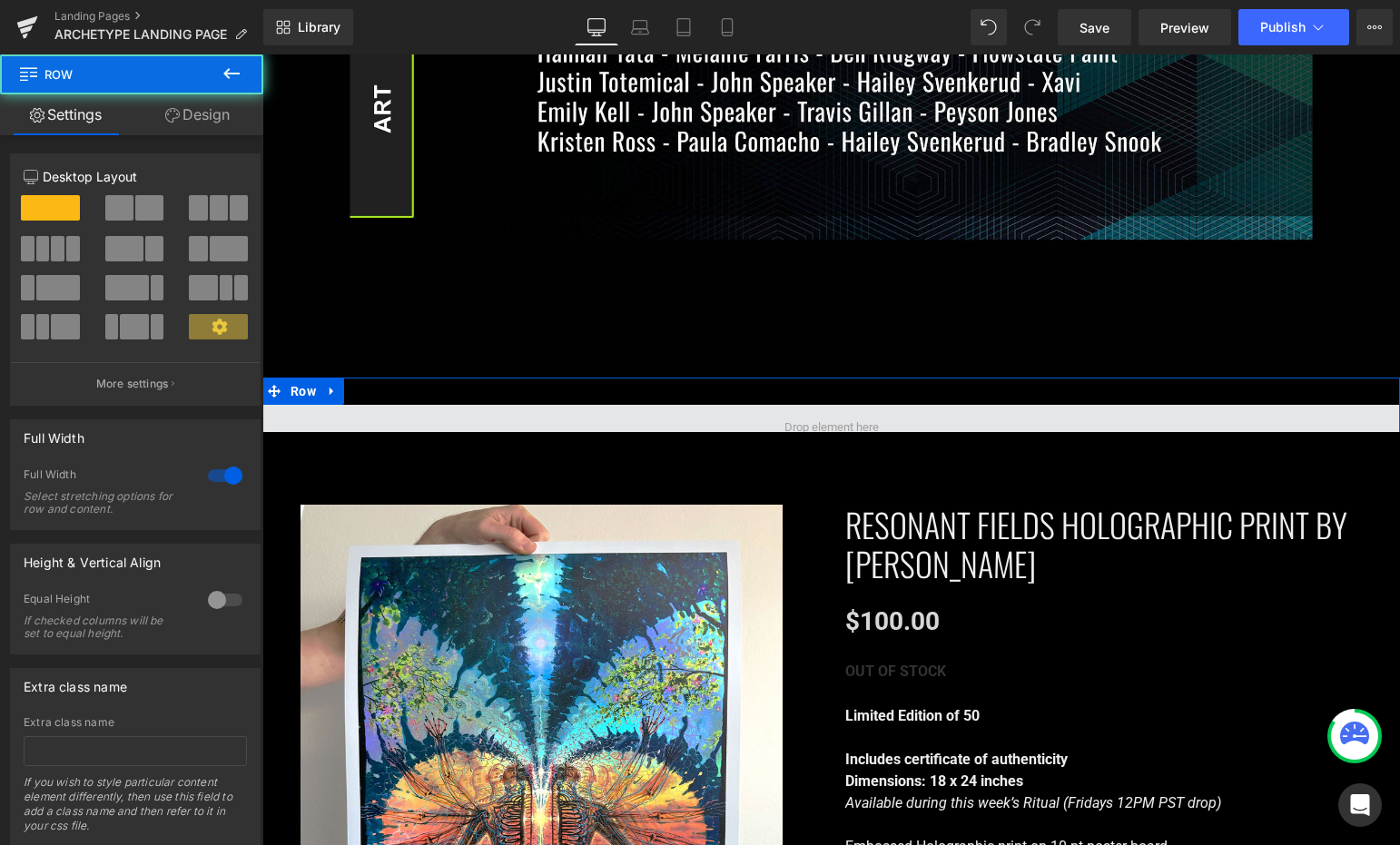
click at [623, 405] on span at bounding box center [831, 427] width 1138 height 45
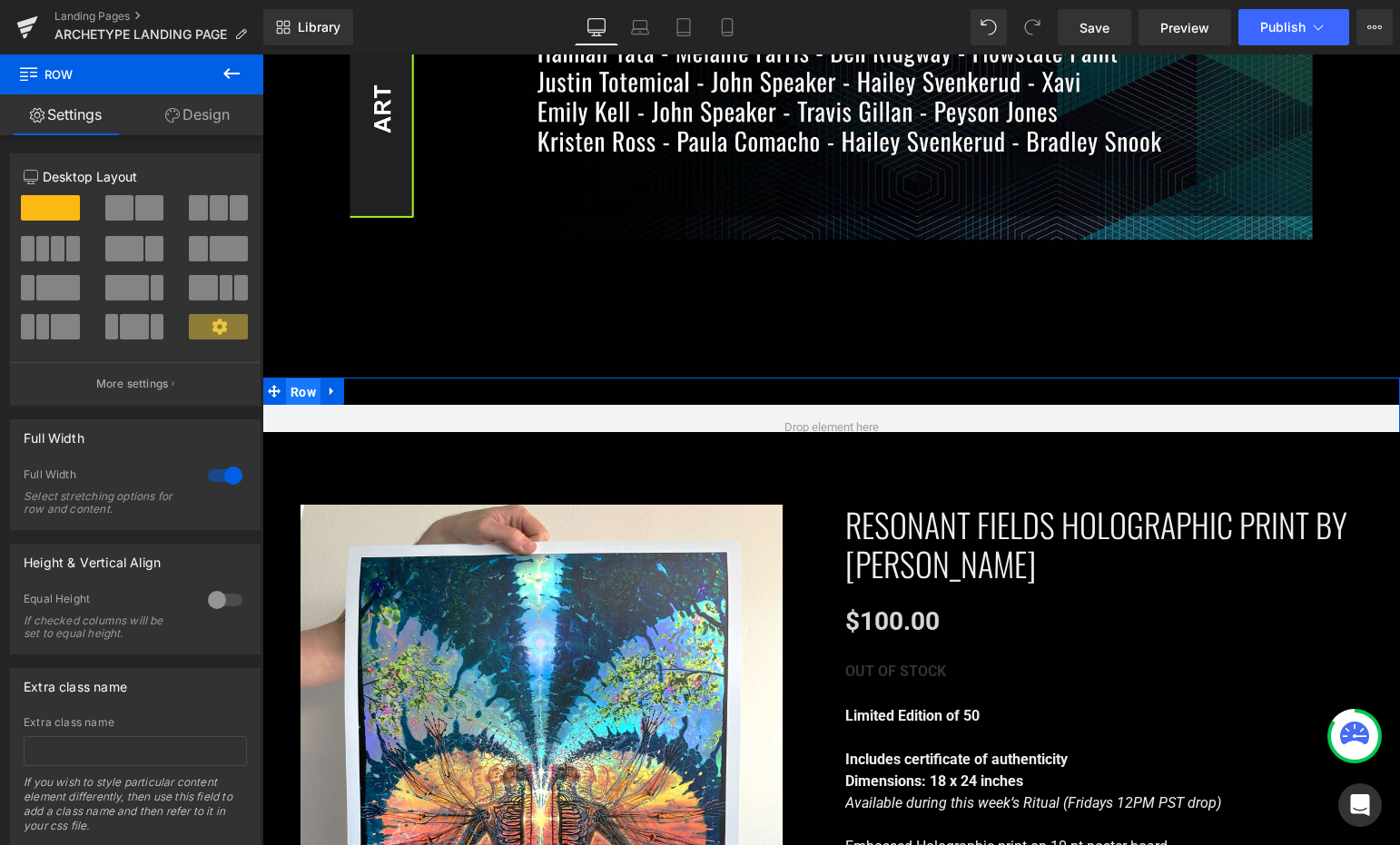
click at [299, 379] on span "Row" at bounding box center [303, 392] width 34 height 27
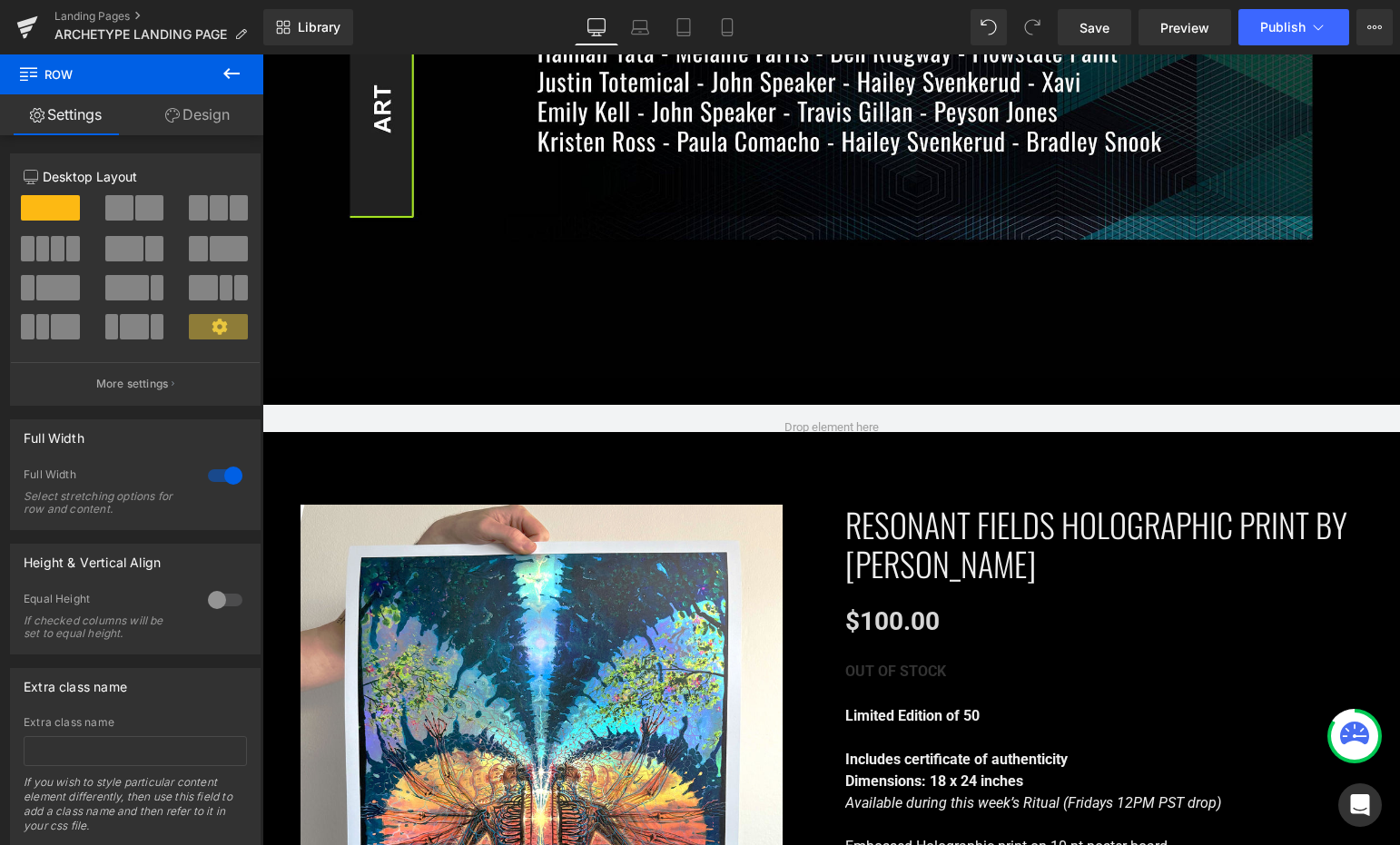
click at [233, 80] on icon at bounding box center [232, 74] width 22 height 22
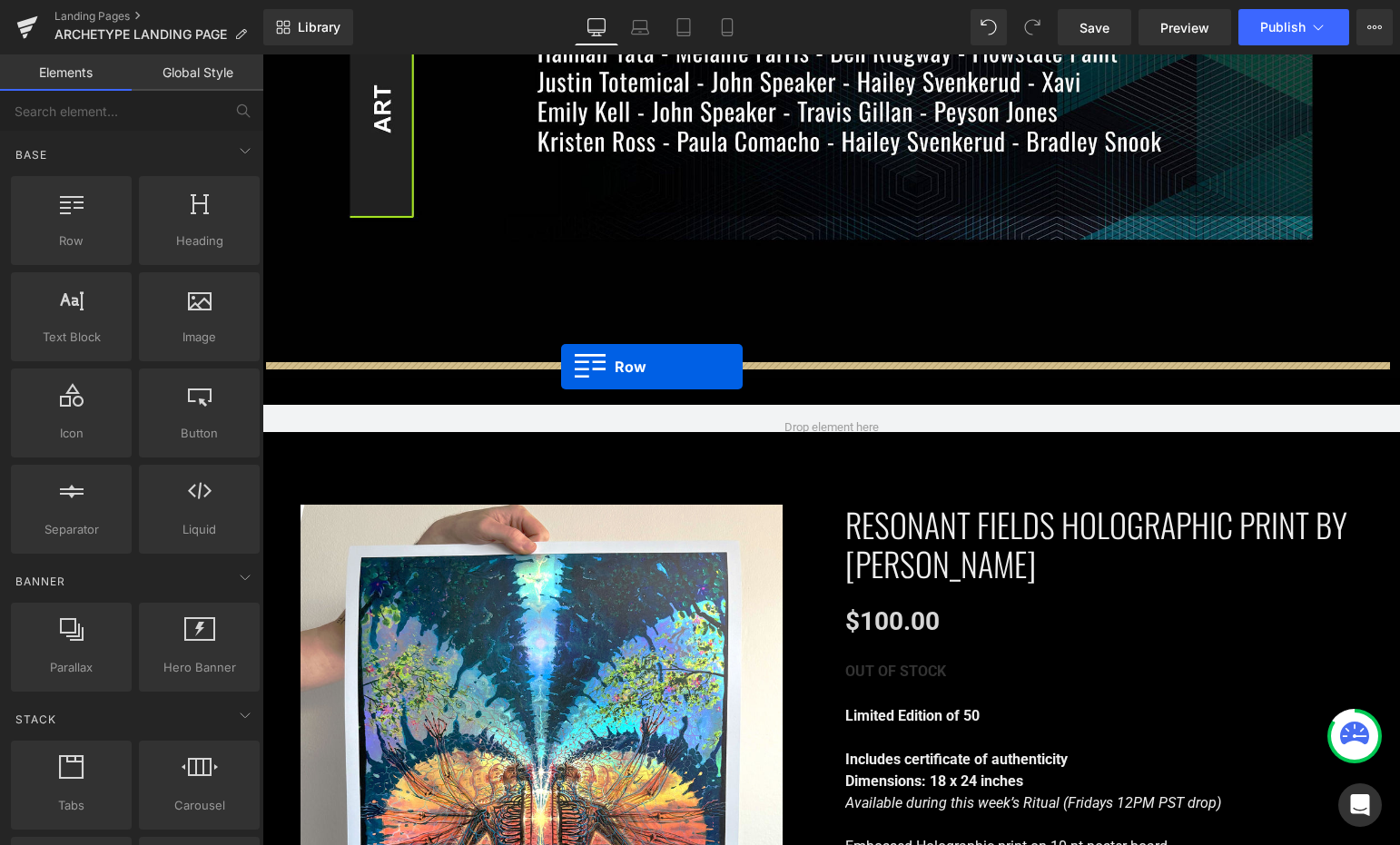
drag, startPoint x: 364, startPoint y: 261, endPoint x: 561, endPoint y: 367, distance: 223.7
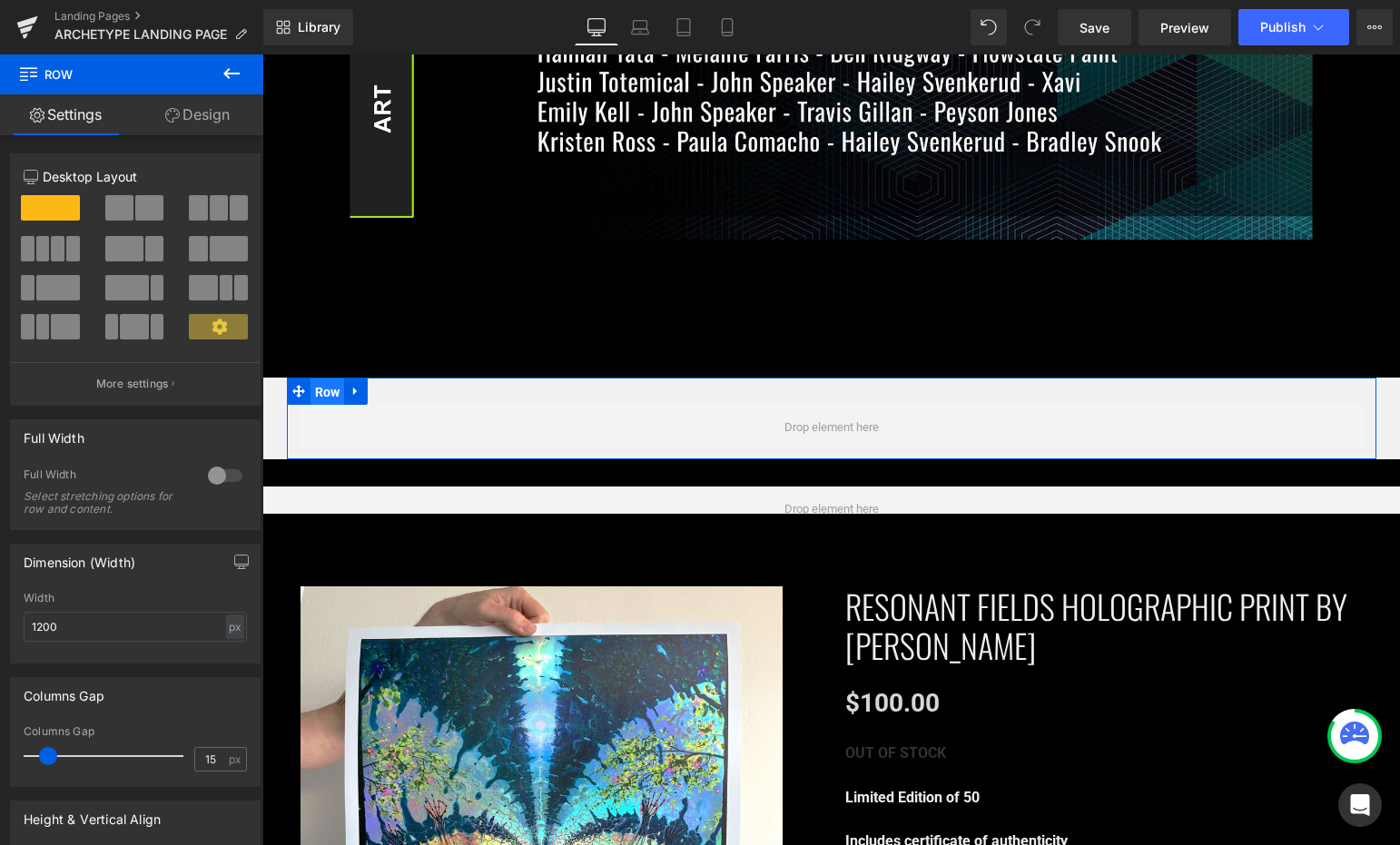
click at [332, 379] on span "Row" at bounding box center [327, 392] width 34 height 27
click at [62, 284] on span at bounding box center [57, 287] width 44 height 25
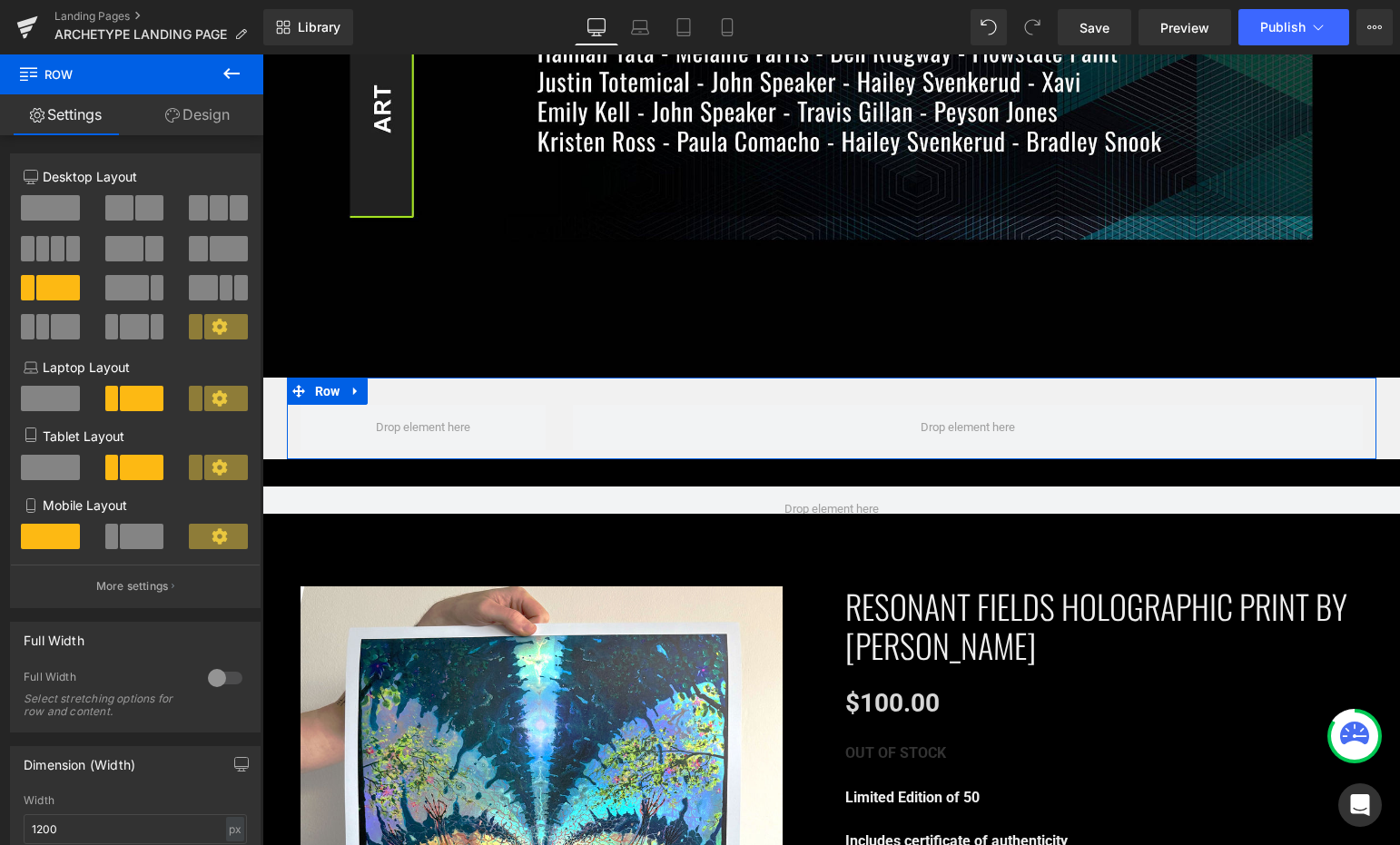
click at [198, 116] on link "Design" at bounding box center [197, 115] width 132 height 41
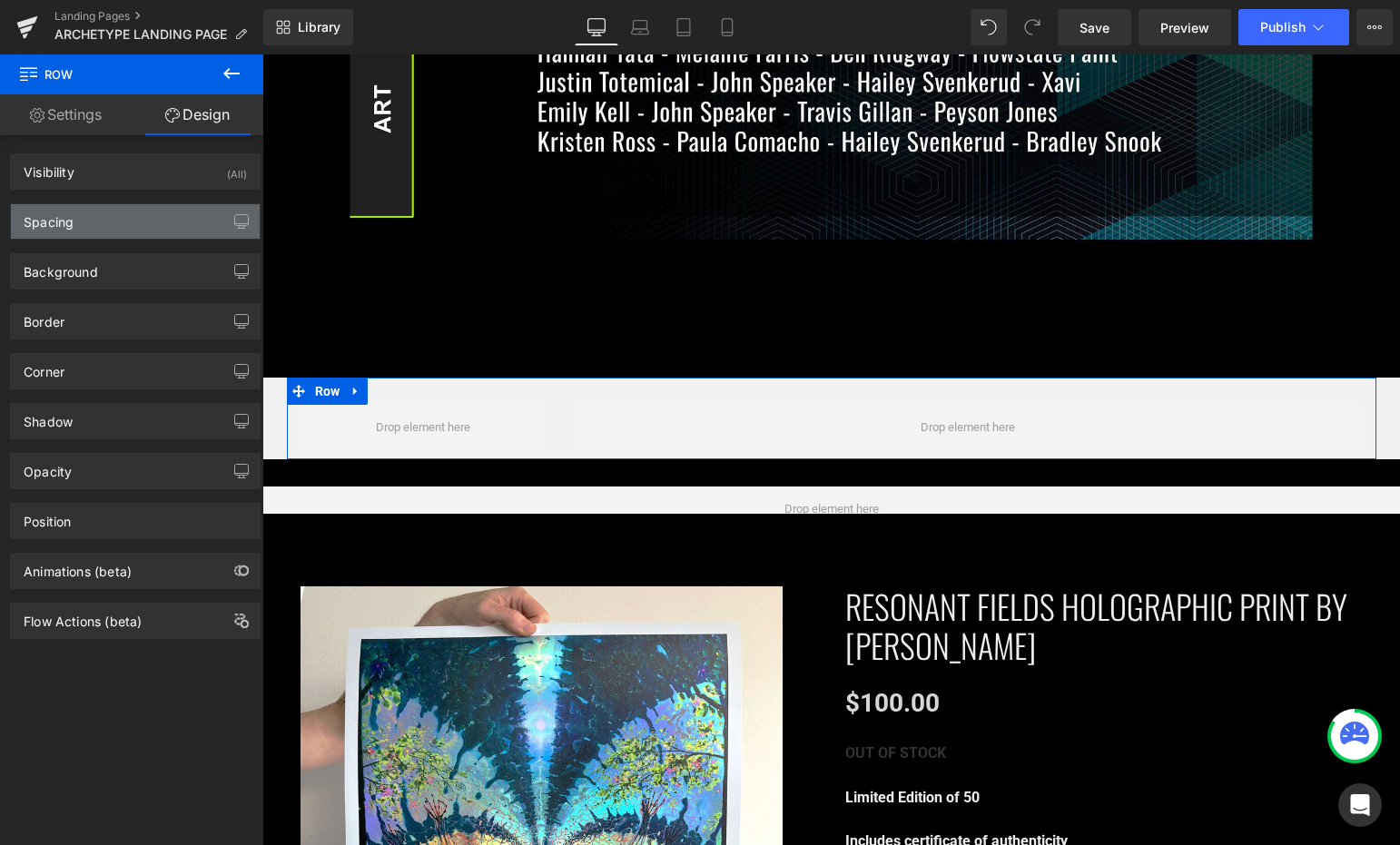
click at [120, 214] on div "Spacing" at bounding box center [135, 221] width 248 height 34
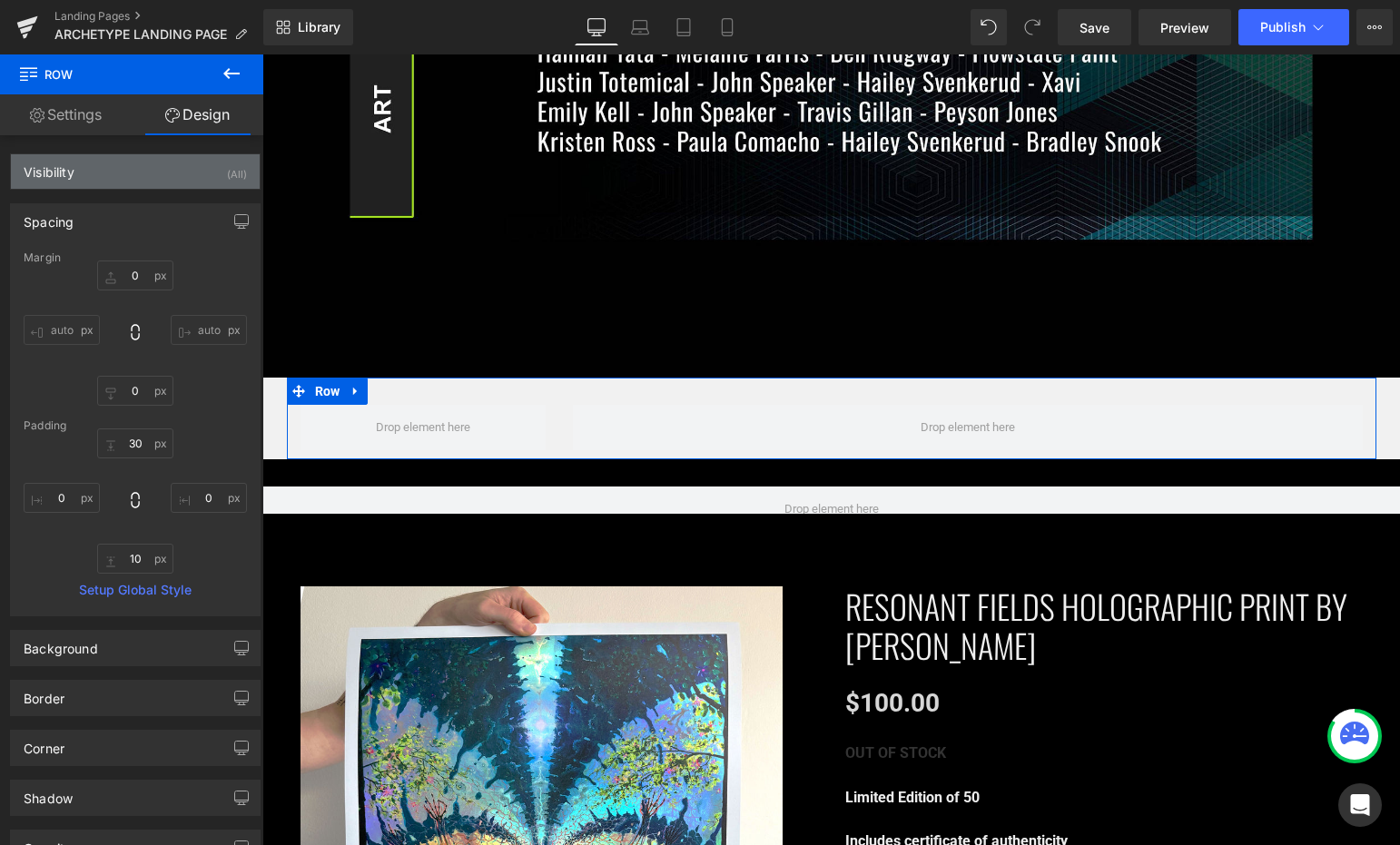
click at [160, 168] on div "Visibility (All)" at bounding box center [135, 171] width 248 height 34
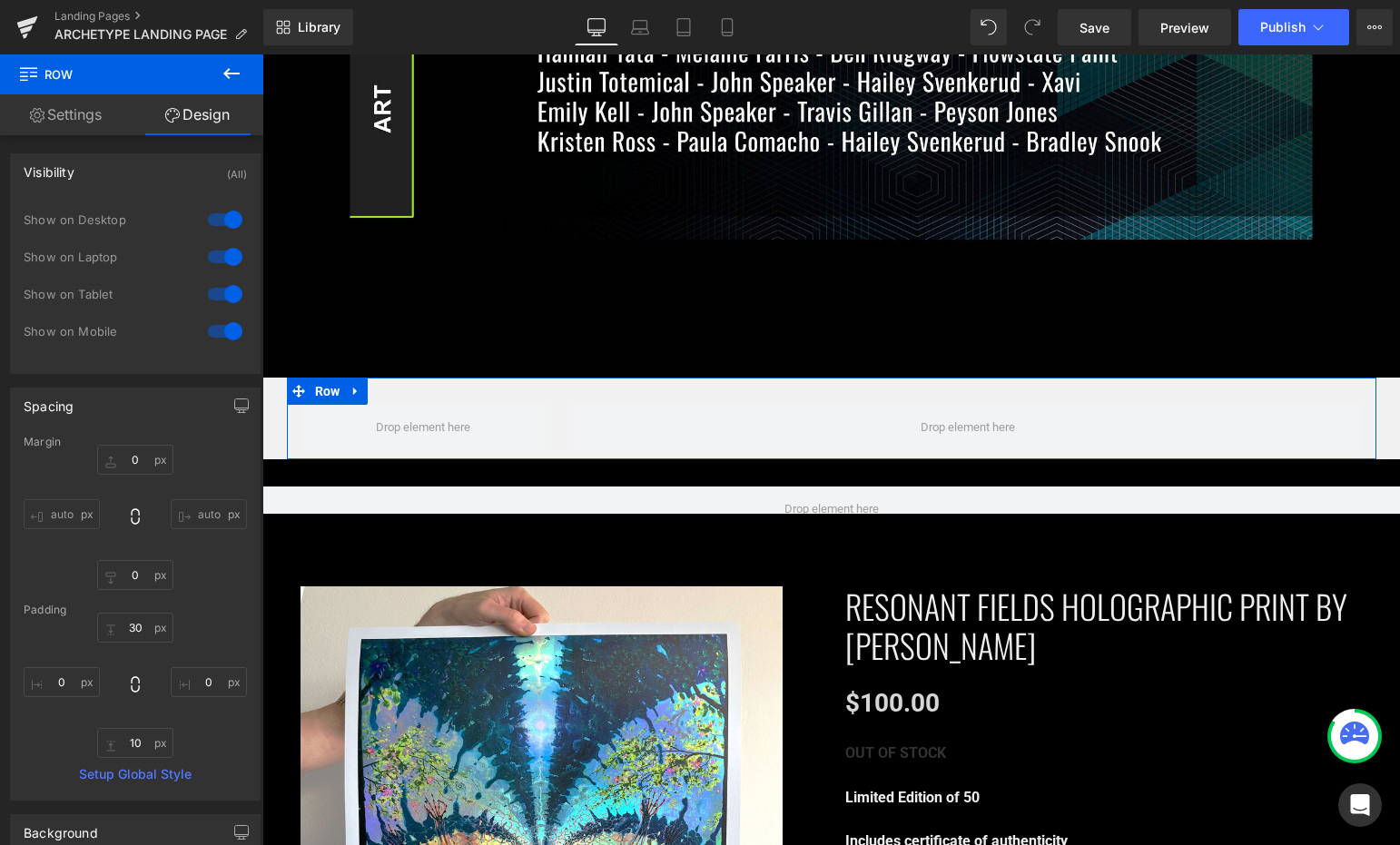
click at [158, 176] on div "Visibility (All)" at bounding box center [135, 171] width 248 height 34
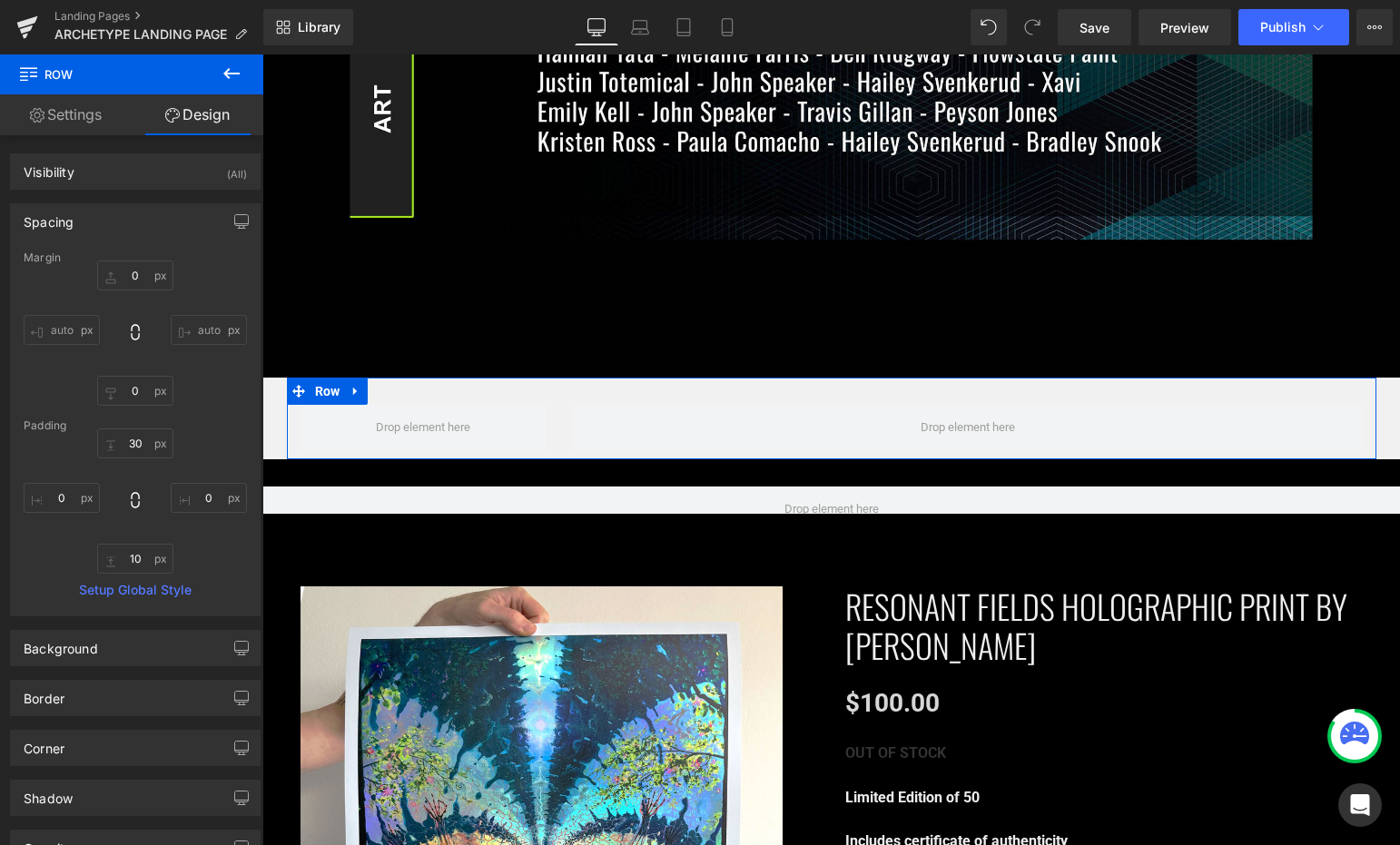
click at [136, 221] on div "Spacing" at bounding box center [135, 221] width 248 height 34
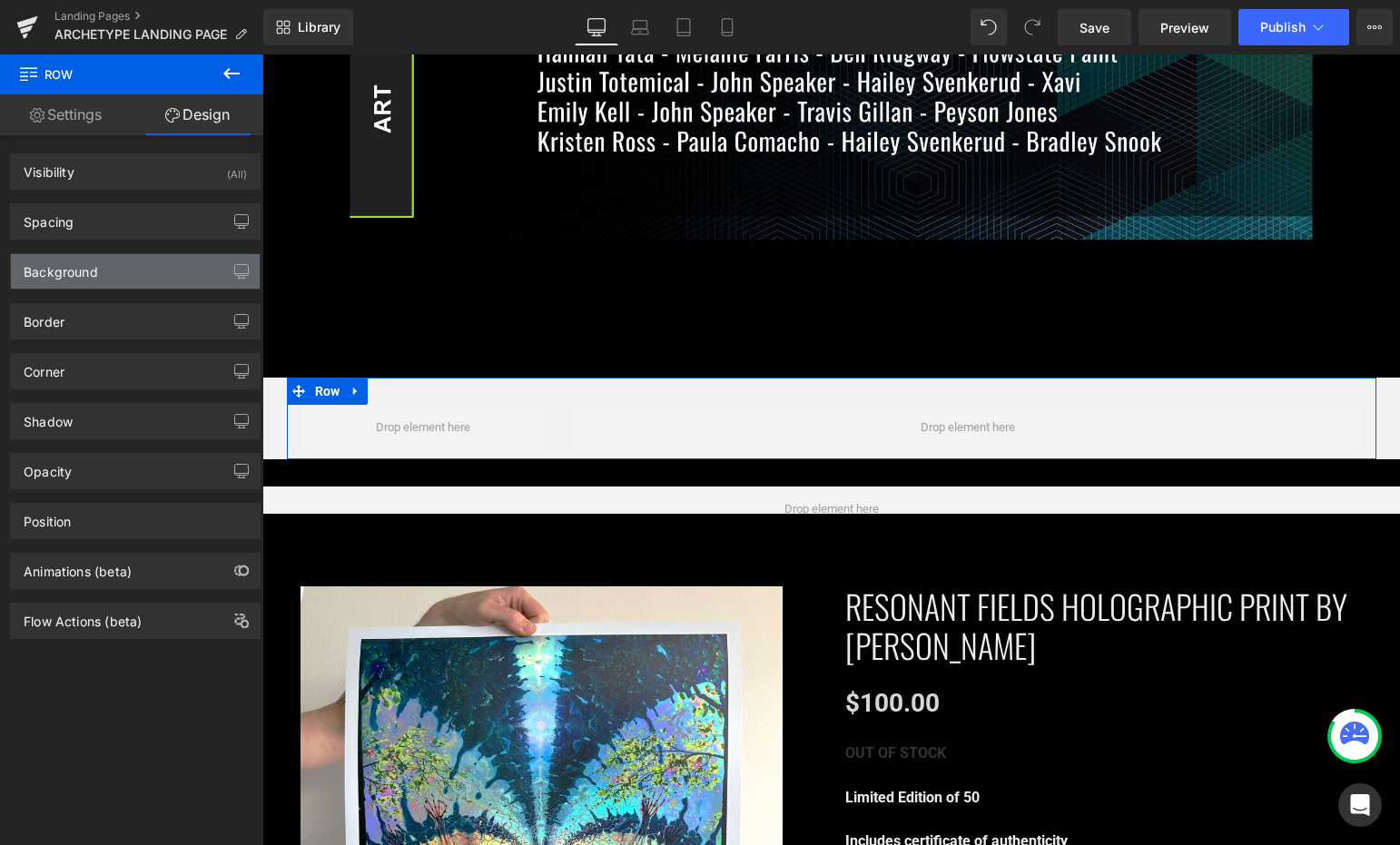
click at [100, 270] on div "Background" at bounding box center [135, 271] width 248 height 34
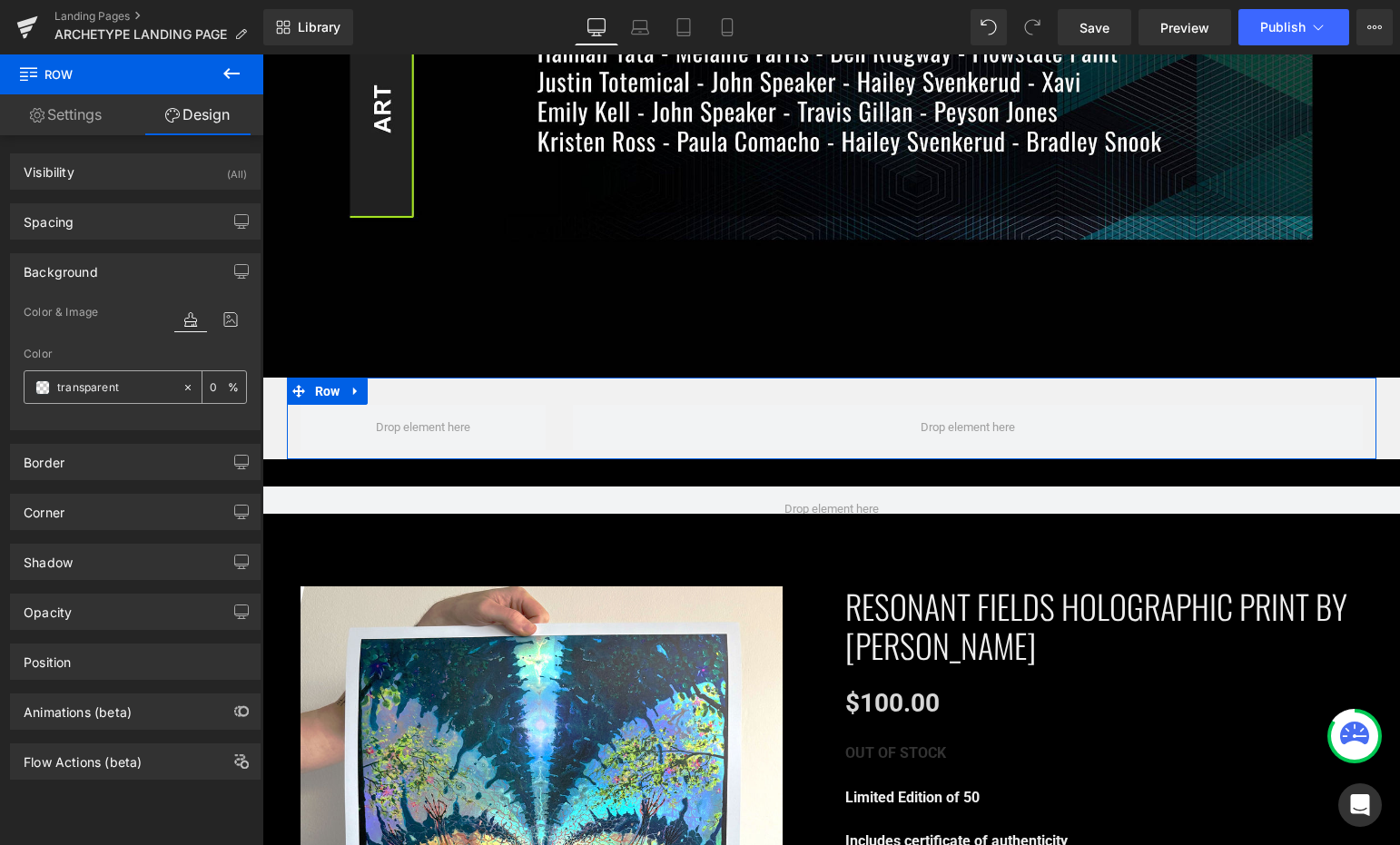
click at [41, 387] on span at bounding box center [43, 388] width 15 height 15
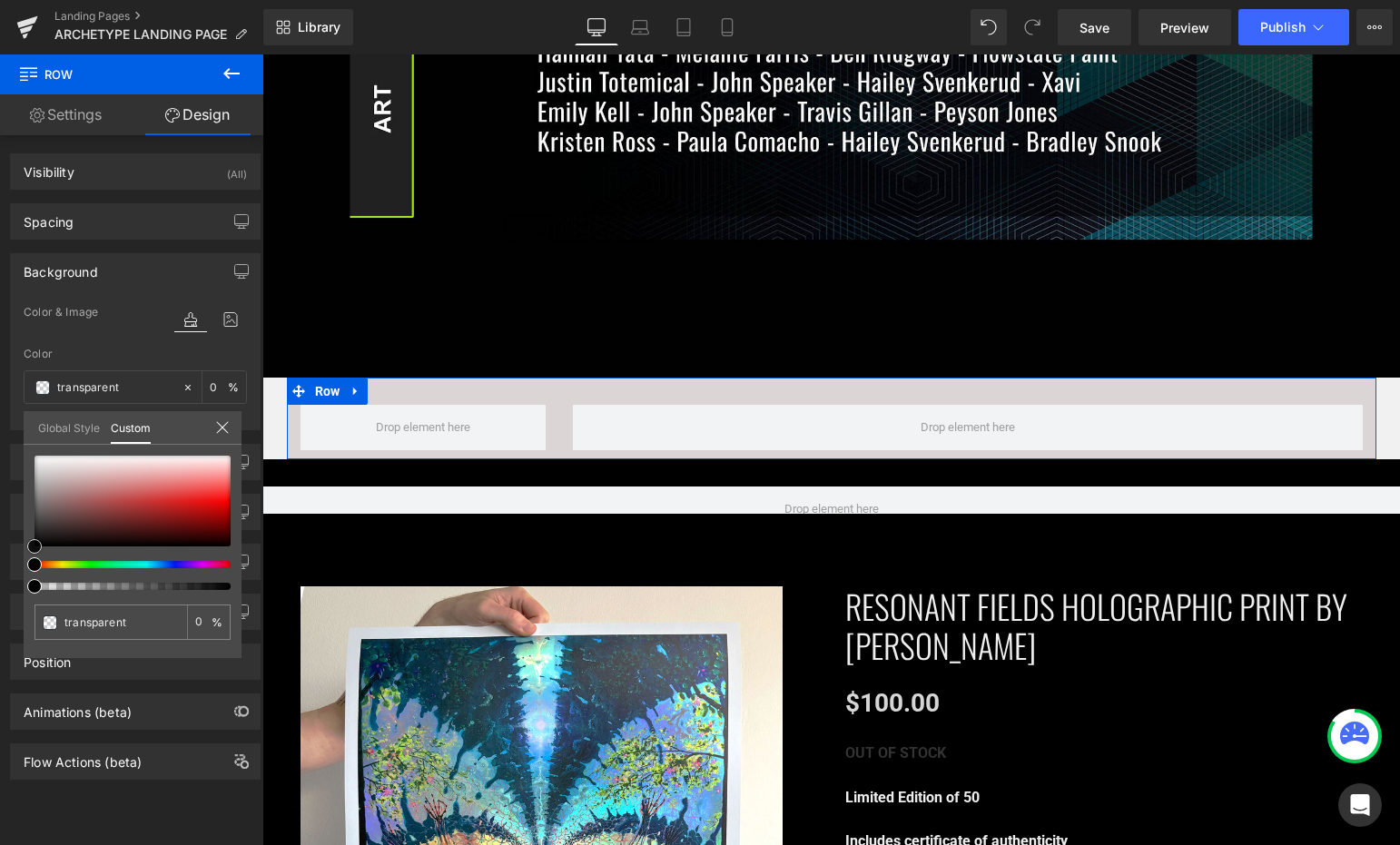
type input "#dcd5d5"
type input "100"
type input "#dcd5d5"
type input "100"
type input "#d9d2d2"
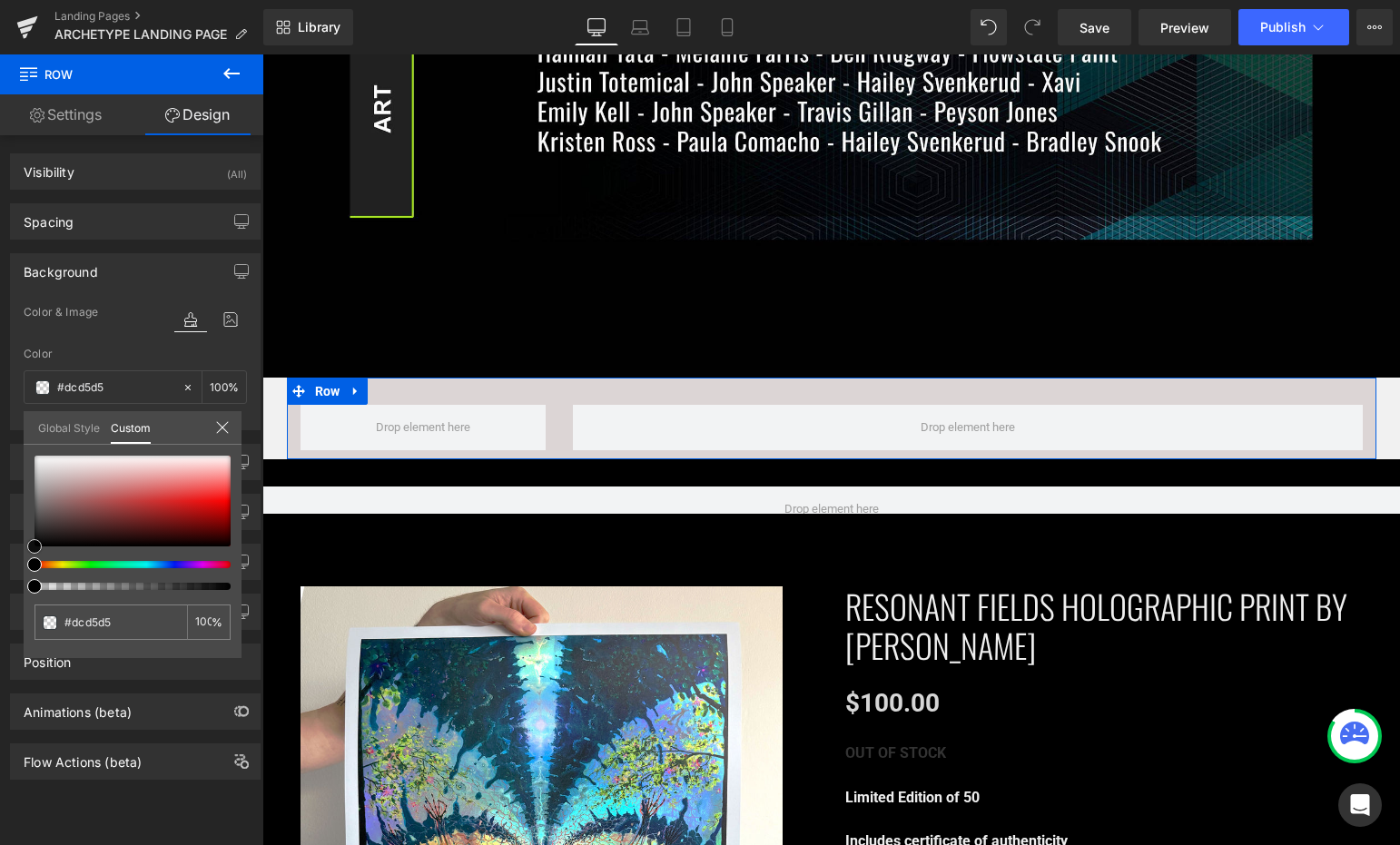
type input "#d9d2d2"
type input "#c9bfbf"
type input "#847f7f"
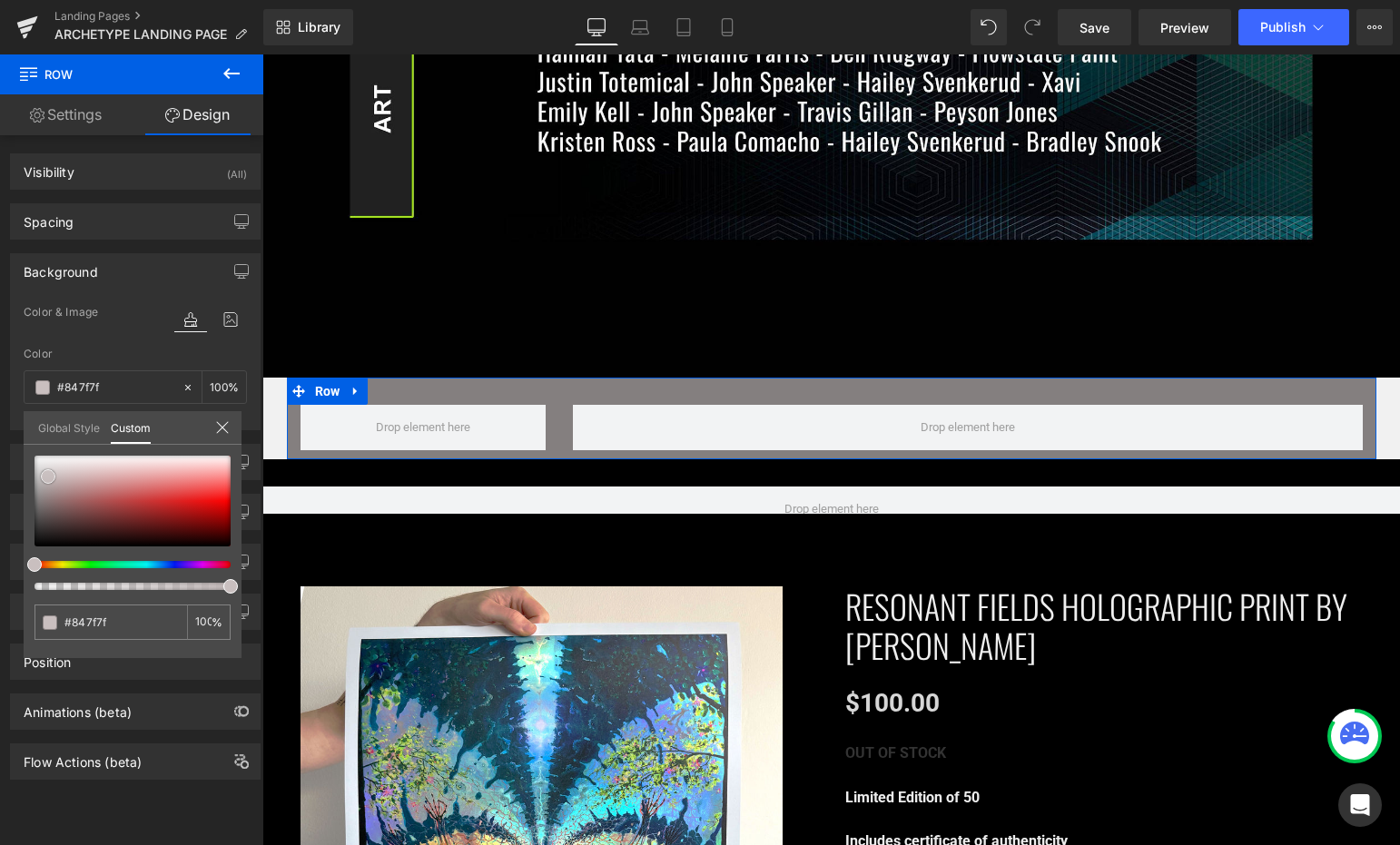
type input "#2d2d2d"
type input "#000000"
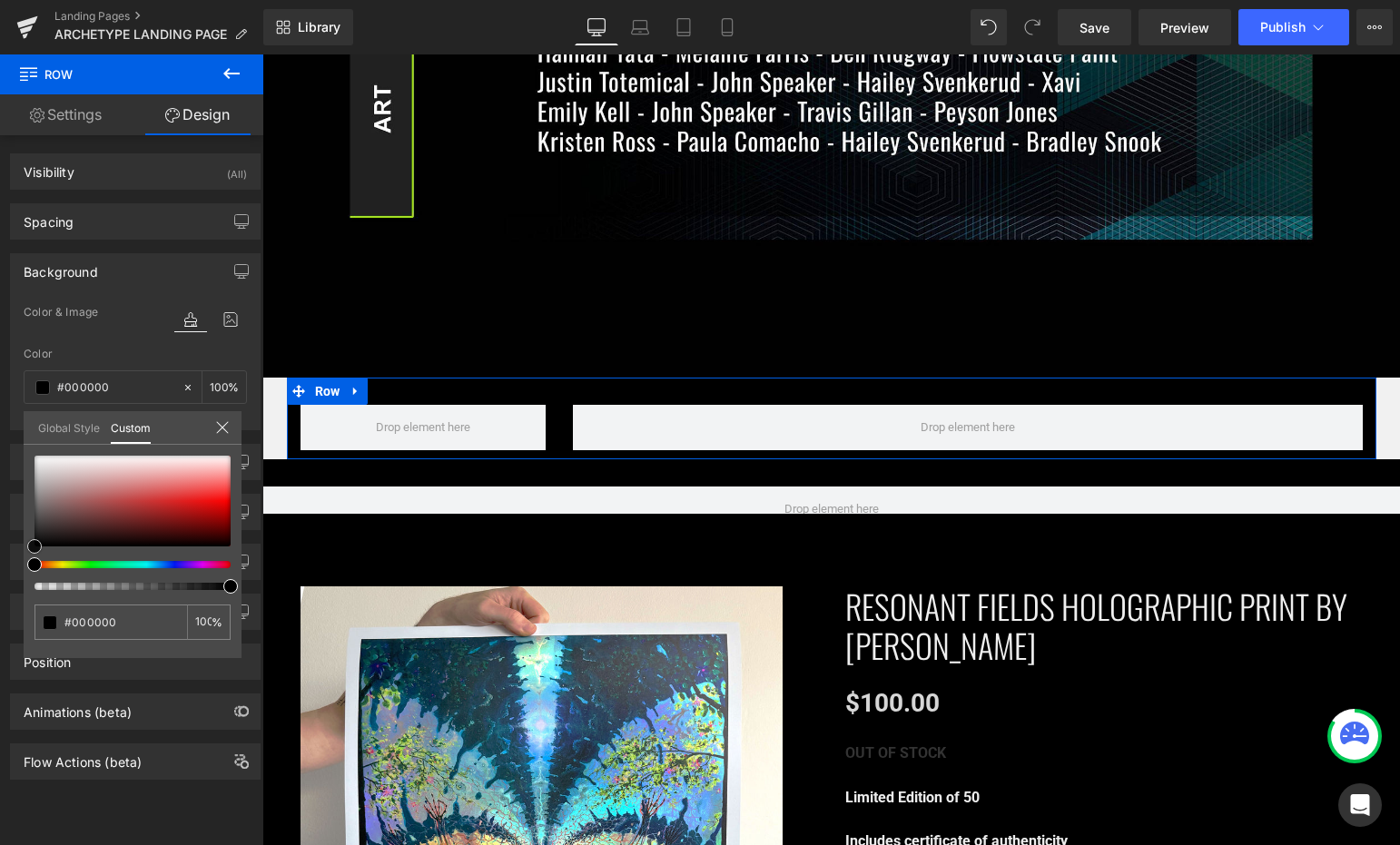
drag, startPoint x: 52, startPoint y: 470, endPoint x: -5, endPoint y: 662, distance: 200.3
click at [0, 662] on html "Row You are previewing how the will restyle your page. You can not edit Element…" at bounding box center [700, 422] width 1400 height 845
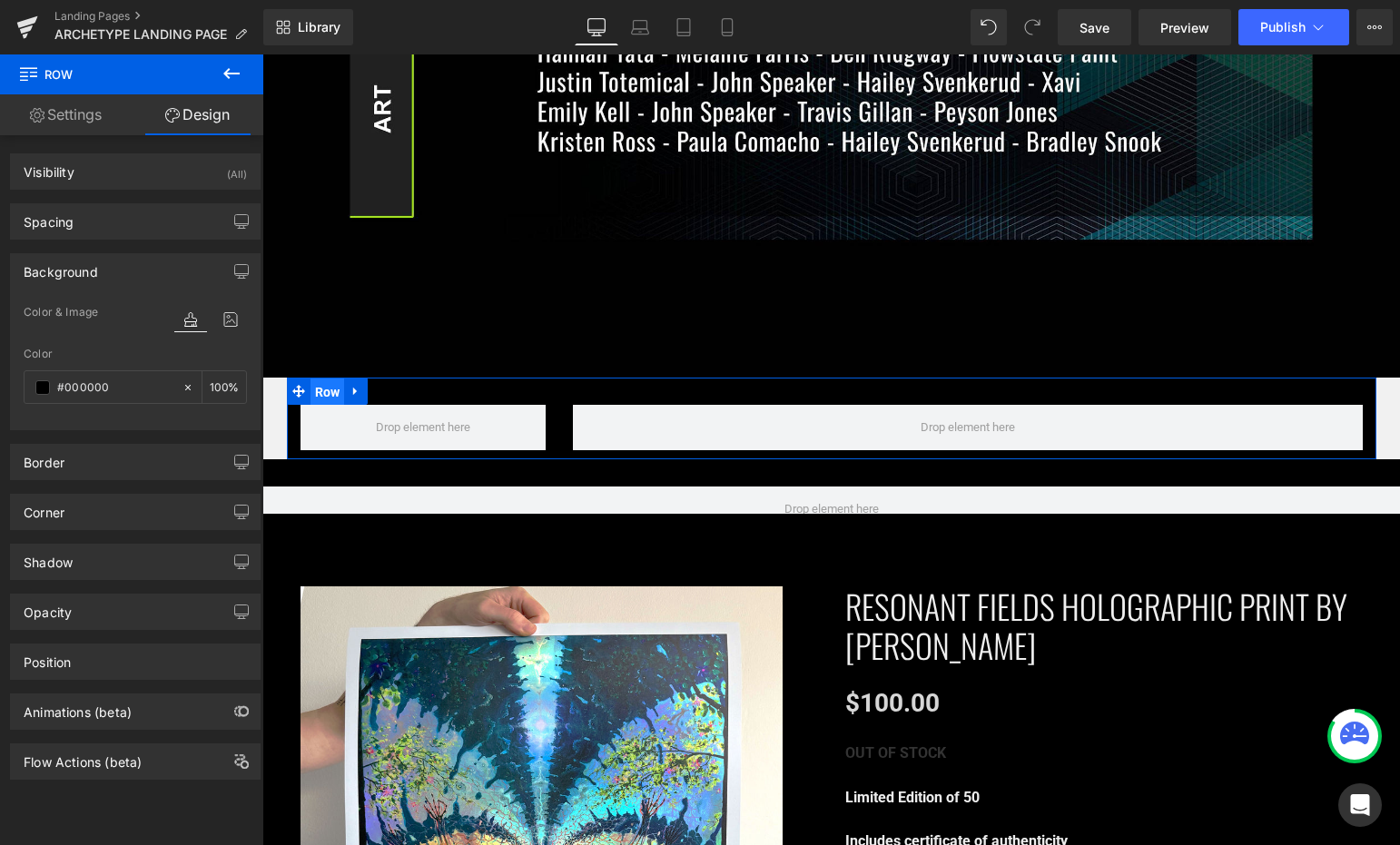
click at [319, 379] on span "Row" at bounding box center [327, 392] width 34 height 27
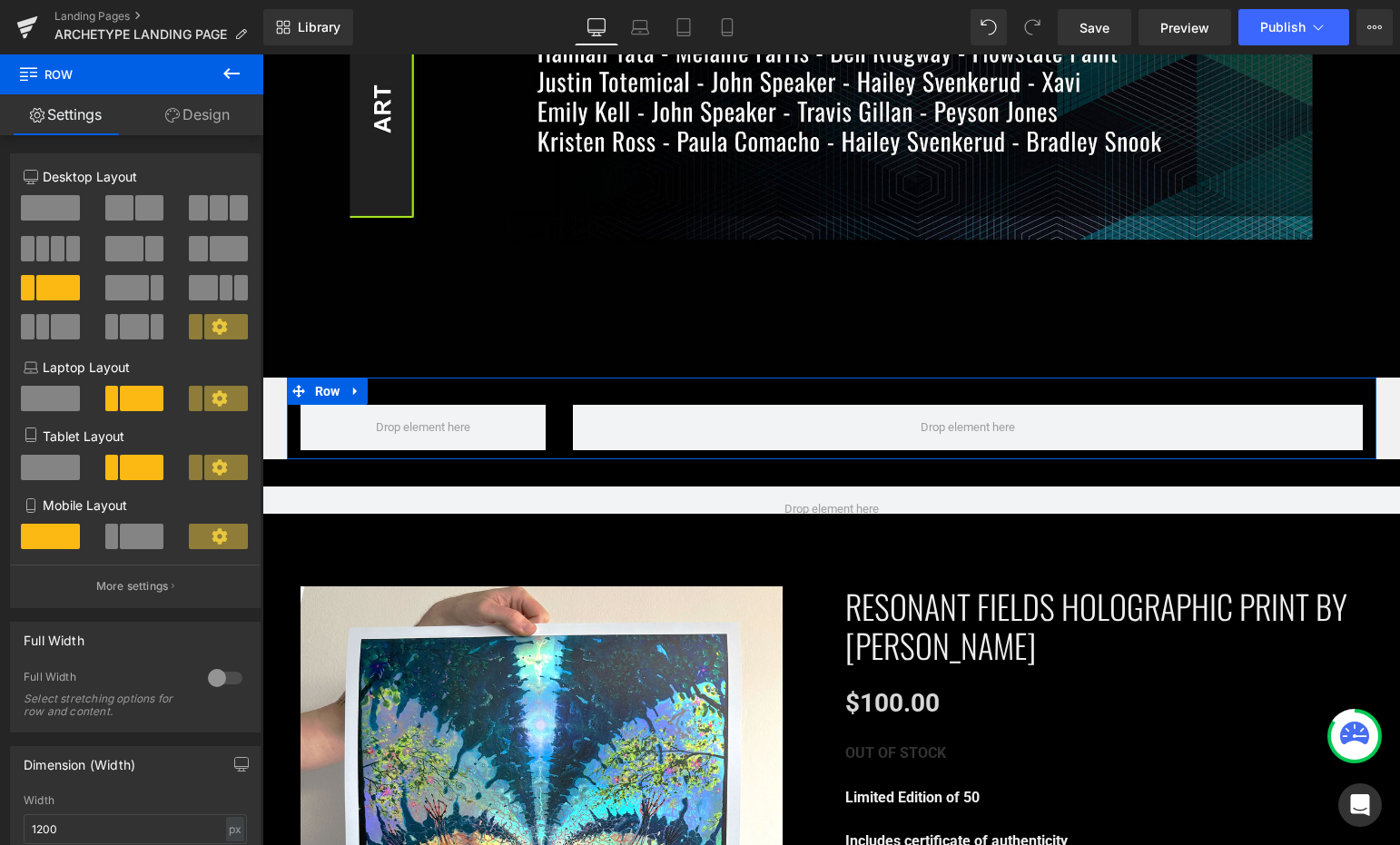
click at [215, 676] on div at bounding box center [224, 677] width 44 height 29
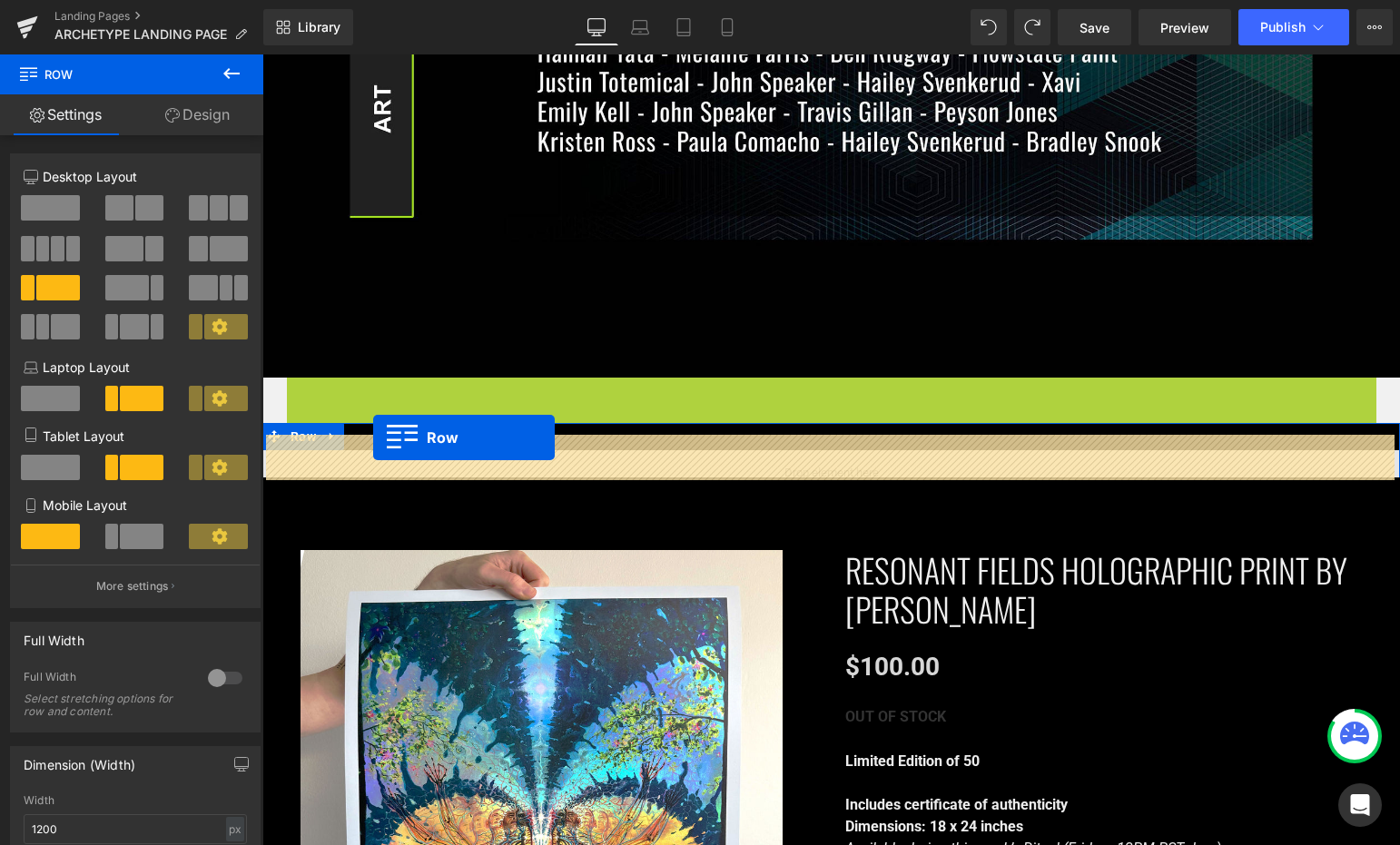
drag, startPoint x: 289, startPoint y: 377, endPoint x: 374, endPoint y: 437, distance: 104.0
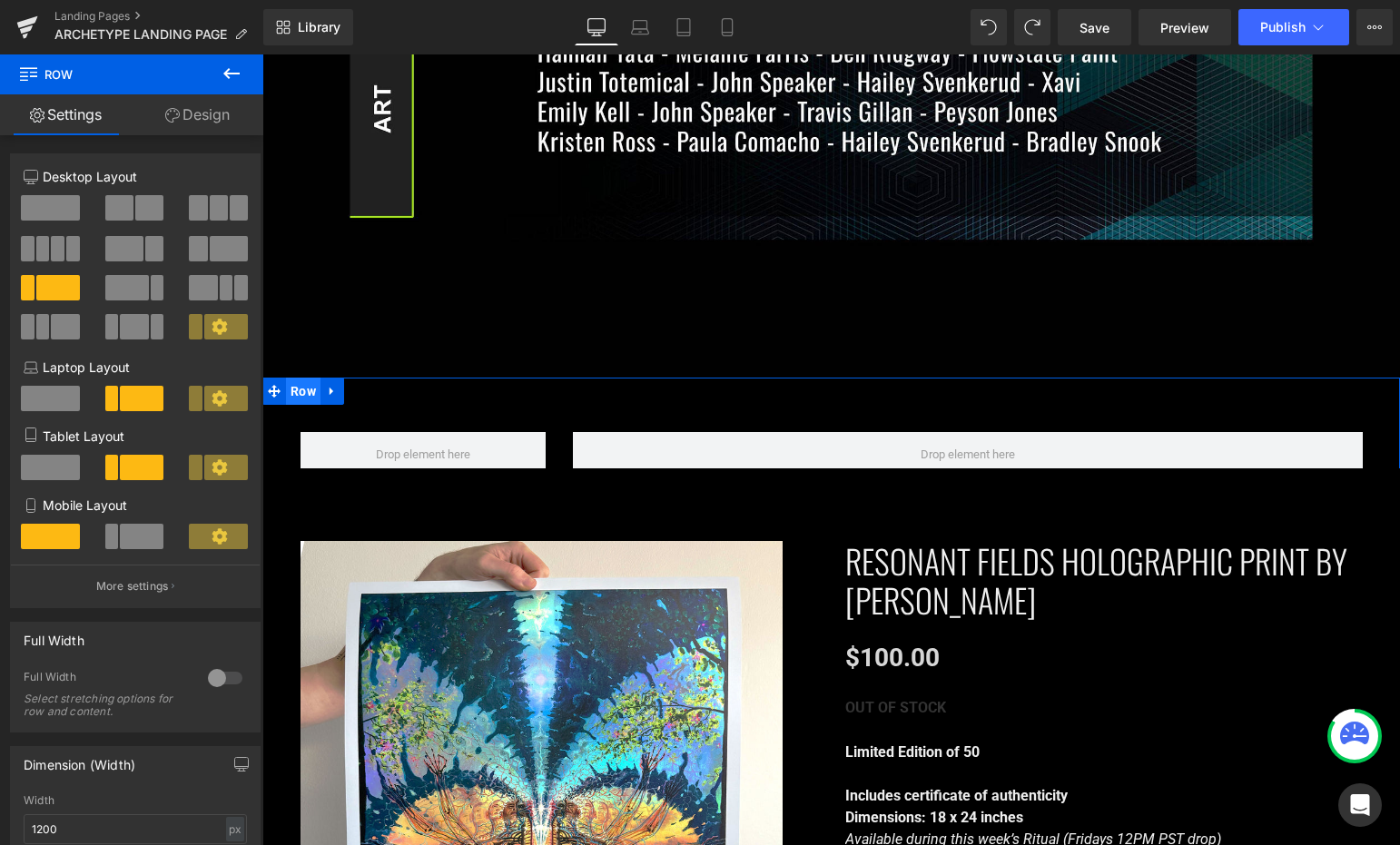
click at [302, 379] on span "Row" at bounding box center [303, 391] width 34 height 27
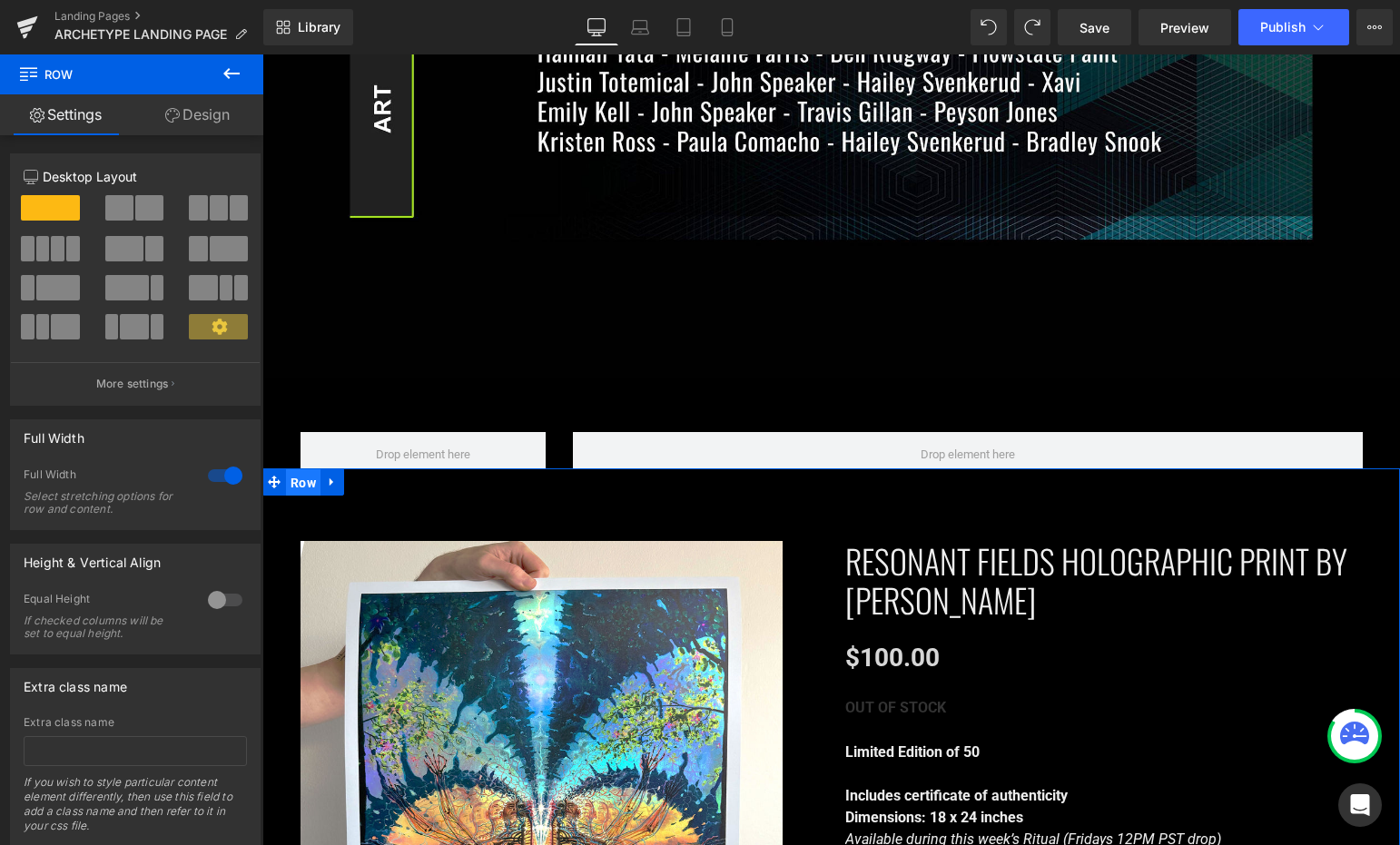
click at [295, 470] on span "Row" at bounding box center [303, 483] width 34 height 27
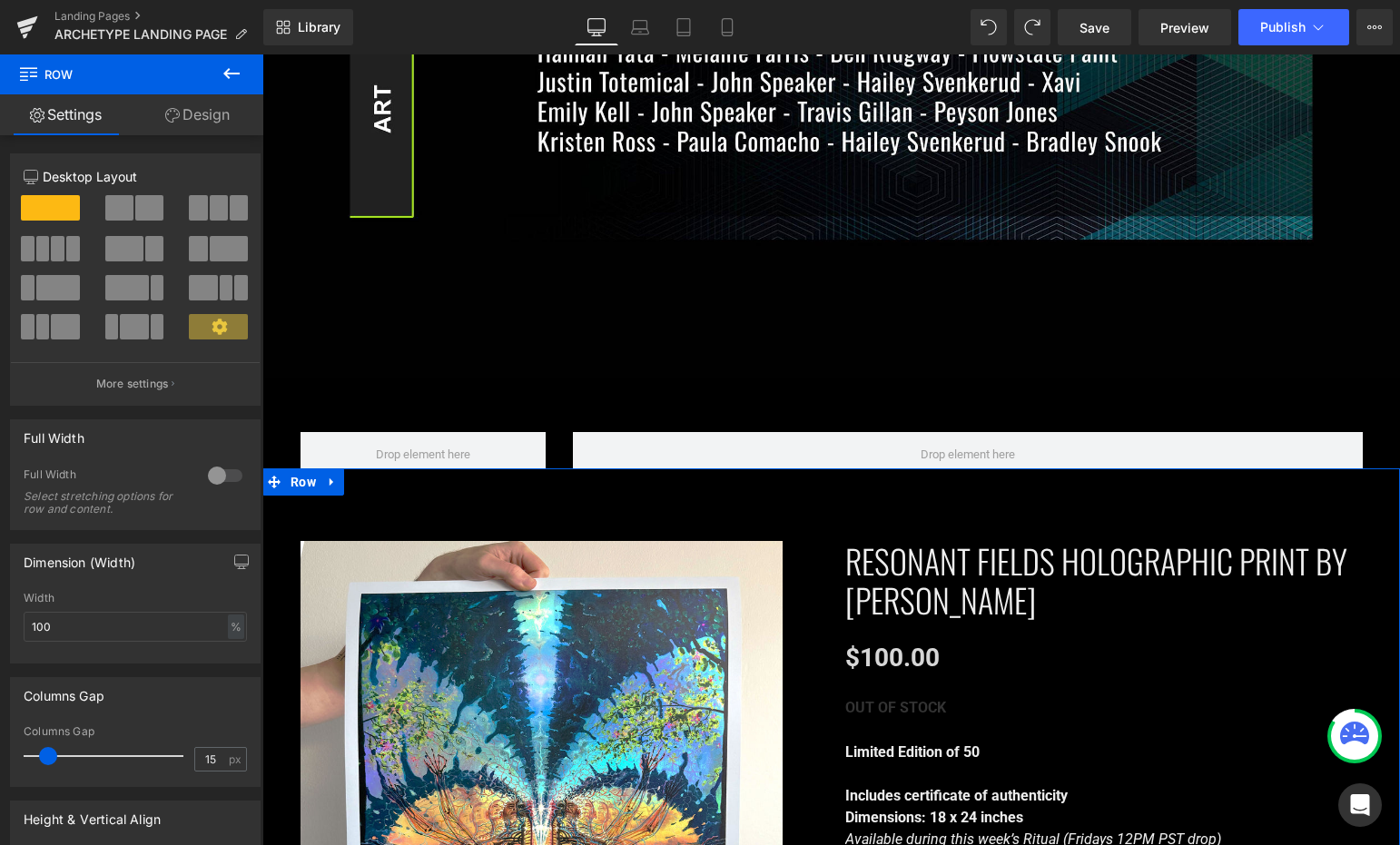
click at [217, 107] on link "Design" at bounding box center [197, 115] width 132 height 41
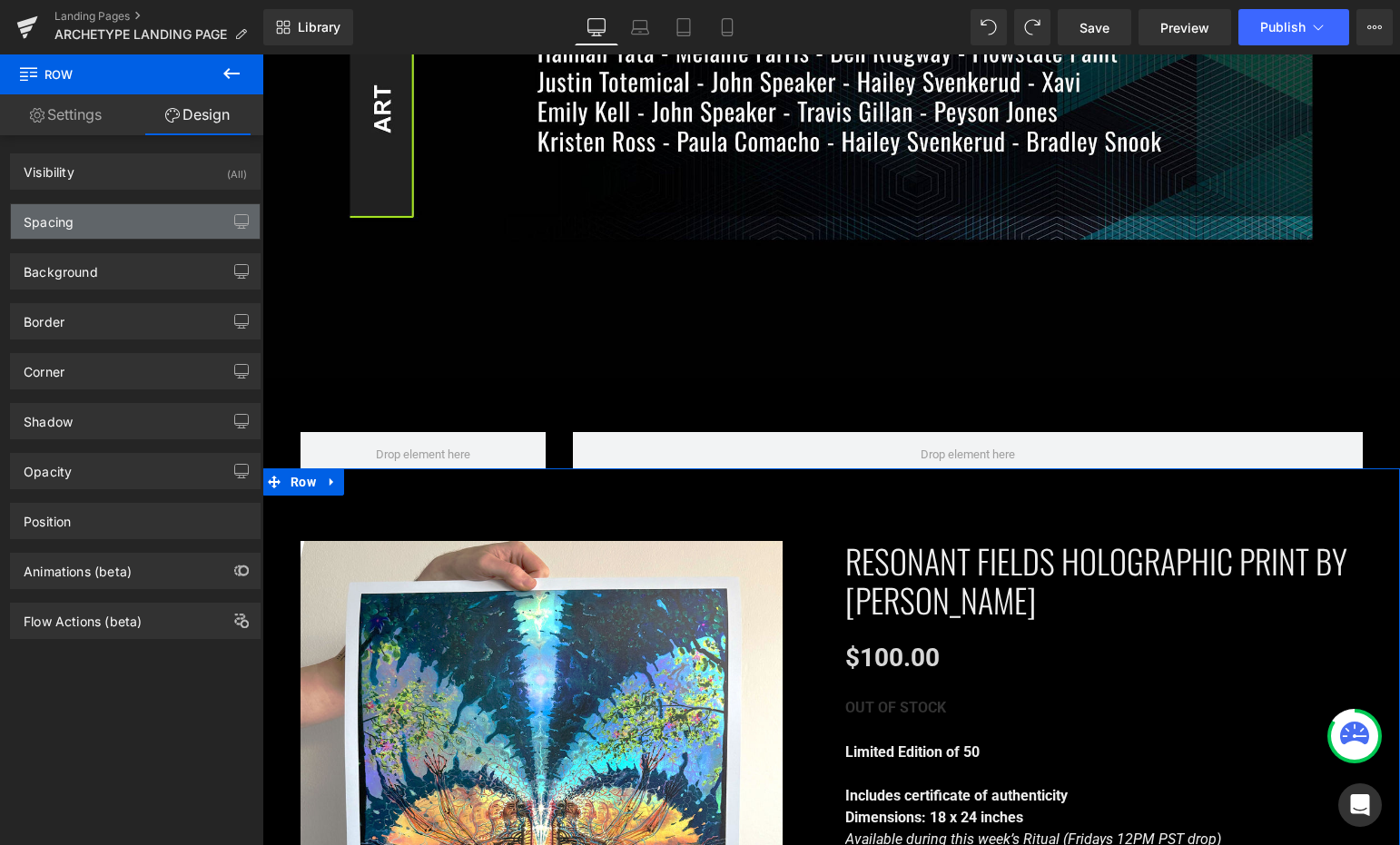
click at [130, 222] on div "Spacing" at bounding box center [135, 221] width 248 height 34
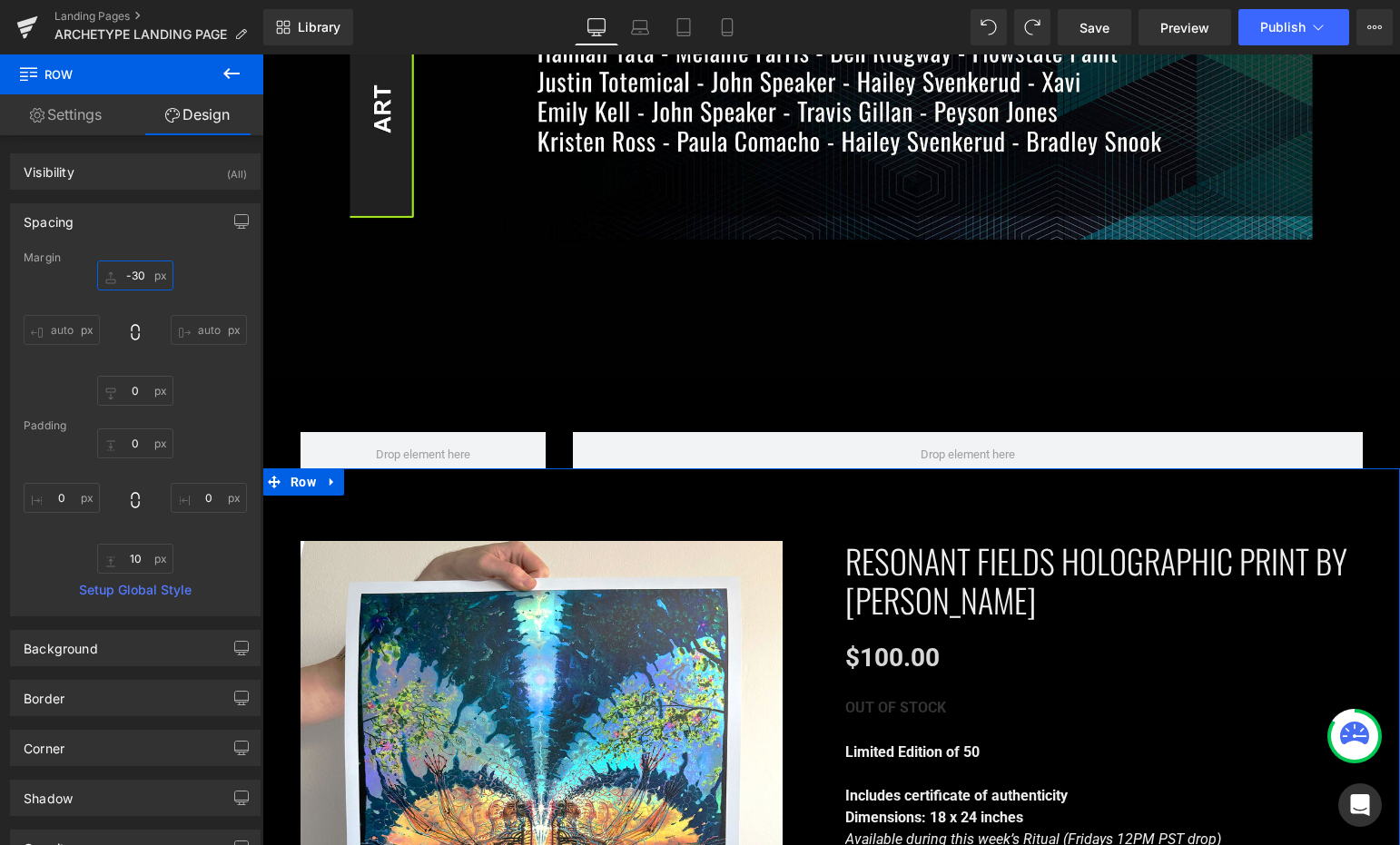
click at [129, 284] on input "-30" at bounding box center [135, 275] width 76 height 30
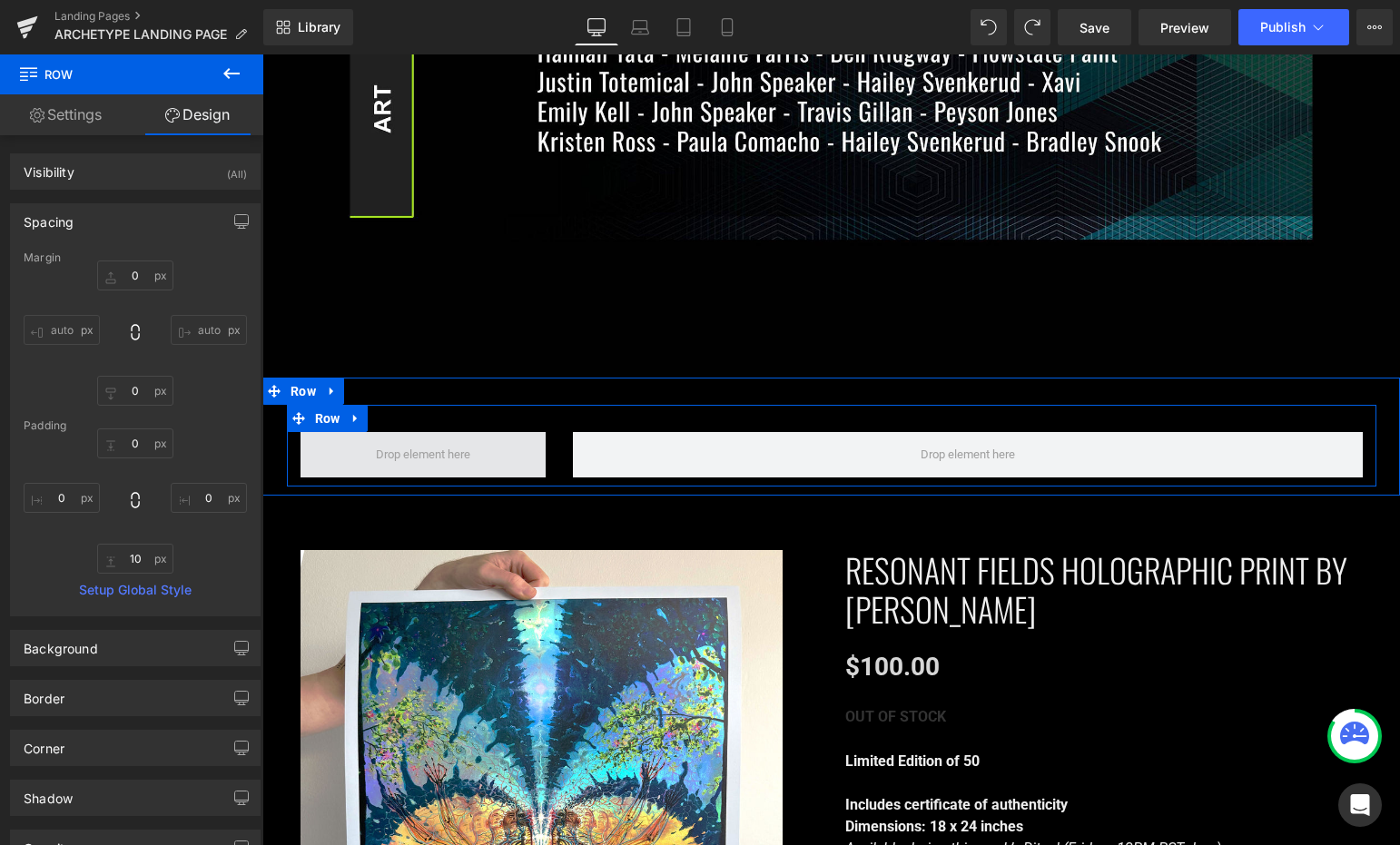
click at [473, 432] on span at bounding box center [423, 454] width 246 height 45
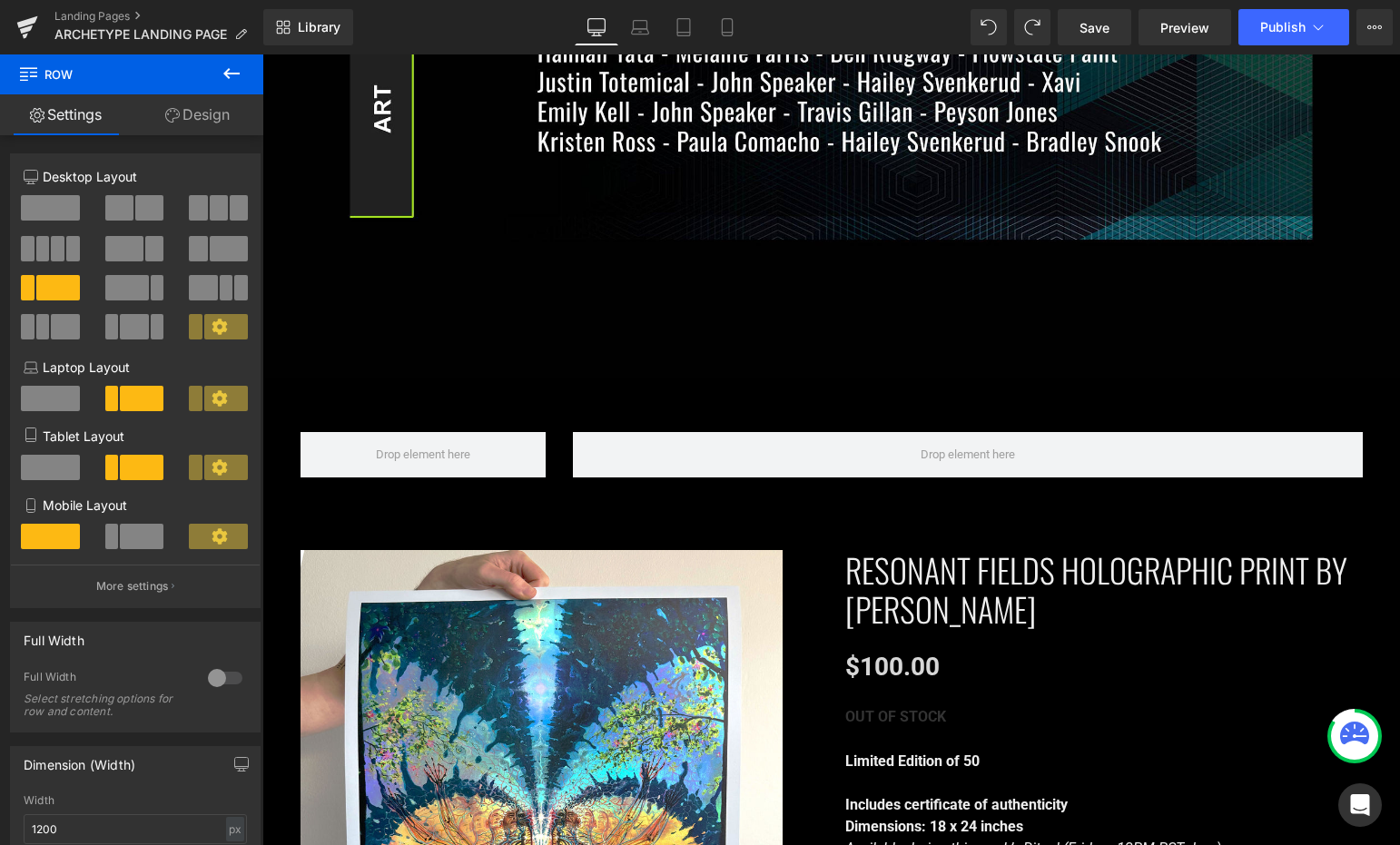
click at [221, 68] on icon at bounding box center [232, 74] width 22 height 22
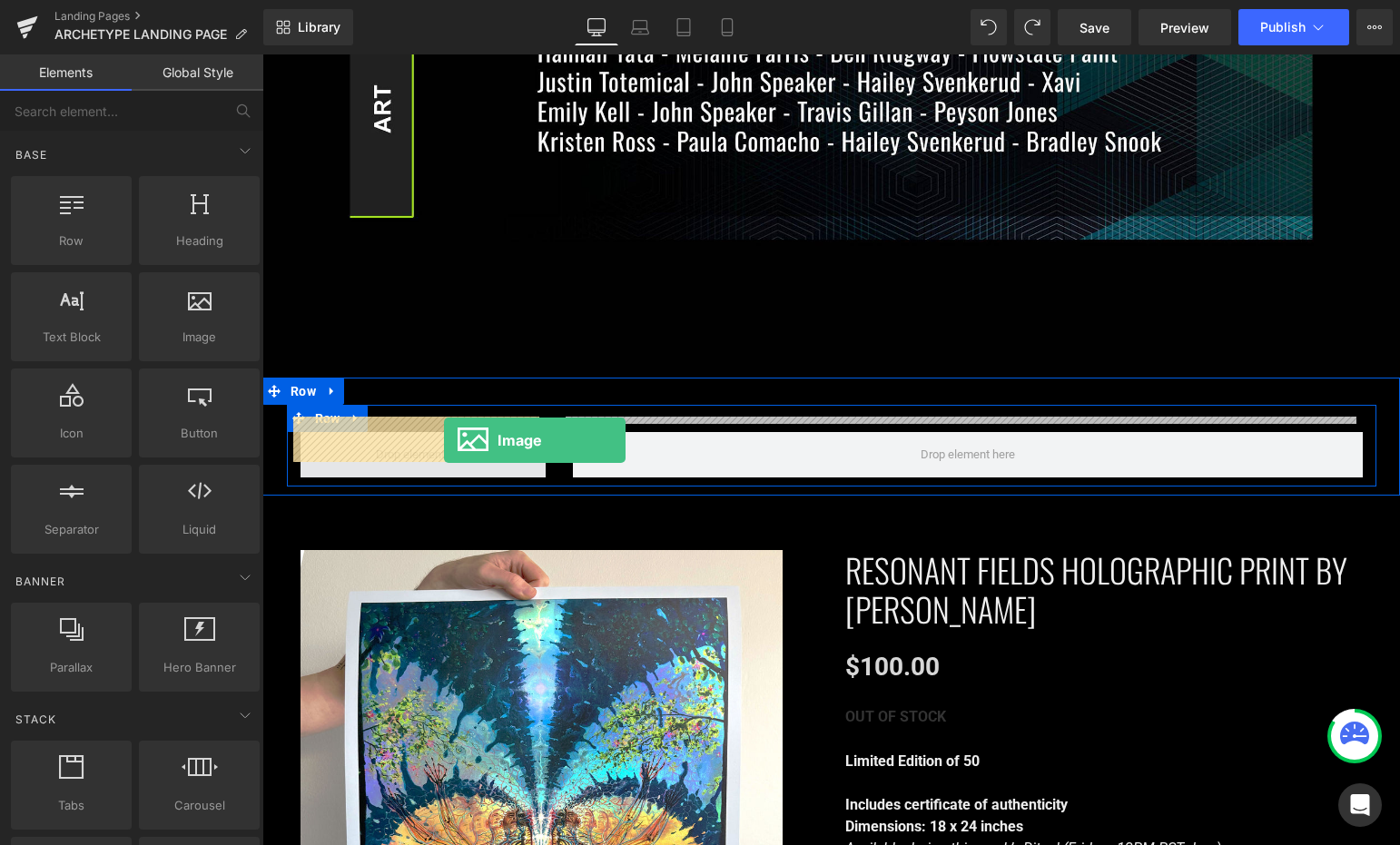
drag, startPoint x: 439, startPoint y: 369, endPoint x: 444, endPoint y: 440, distance: 71.2
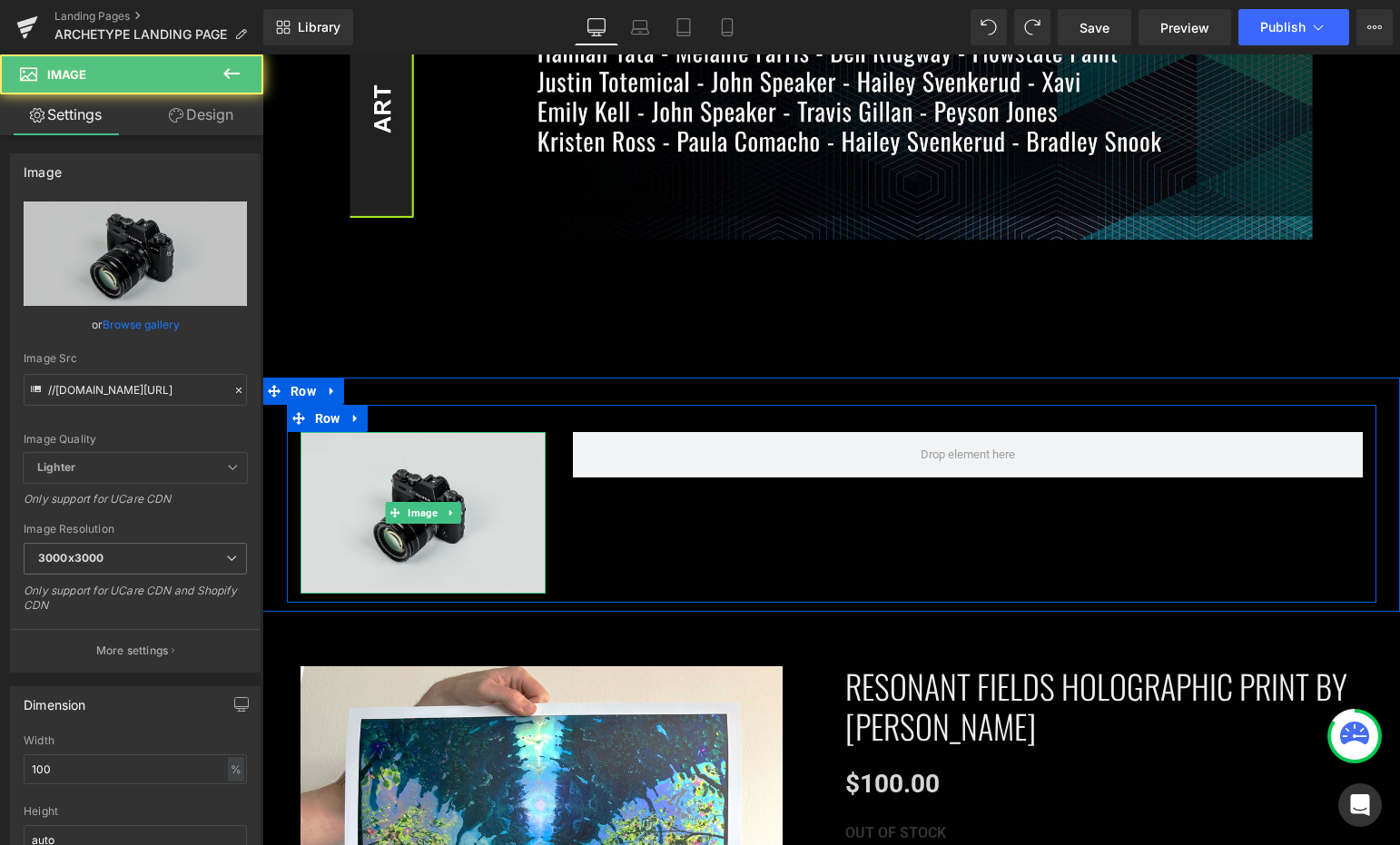
click at [408, 485] on img at bounding box center [423, 512] width 246 height 162
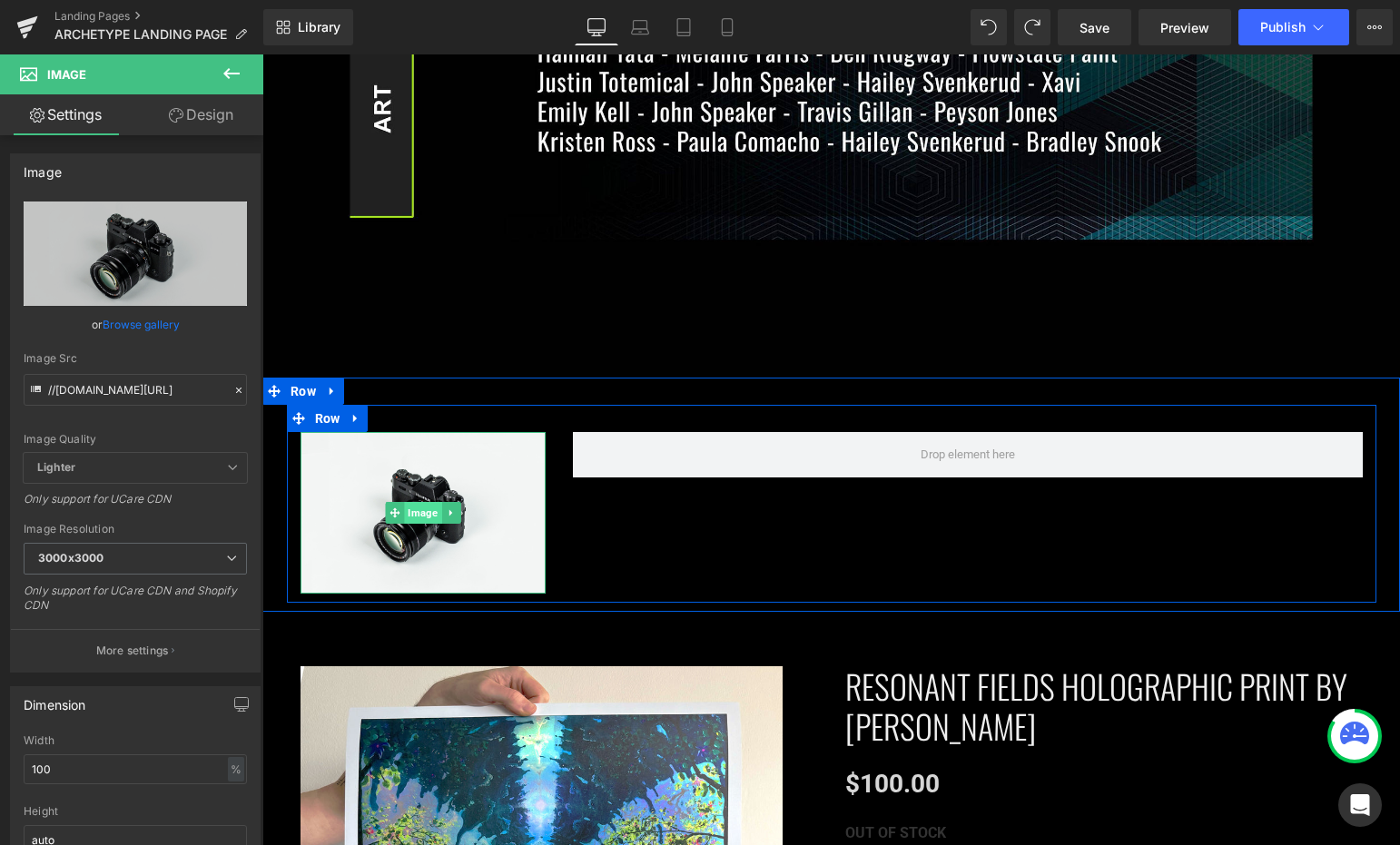
click at [410, 502] on span "Image" at bounding box center [423, 513] width 37 height 22
click at [404, 502] on span "Image" at bounding box center [423, 513] width 37 height 22
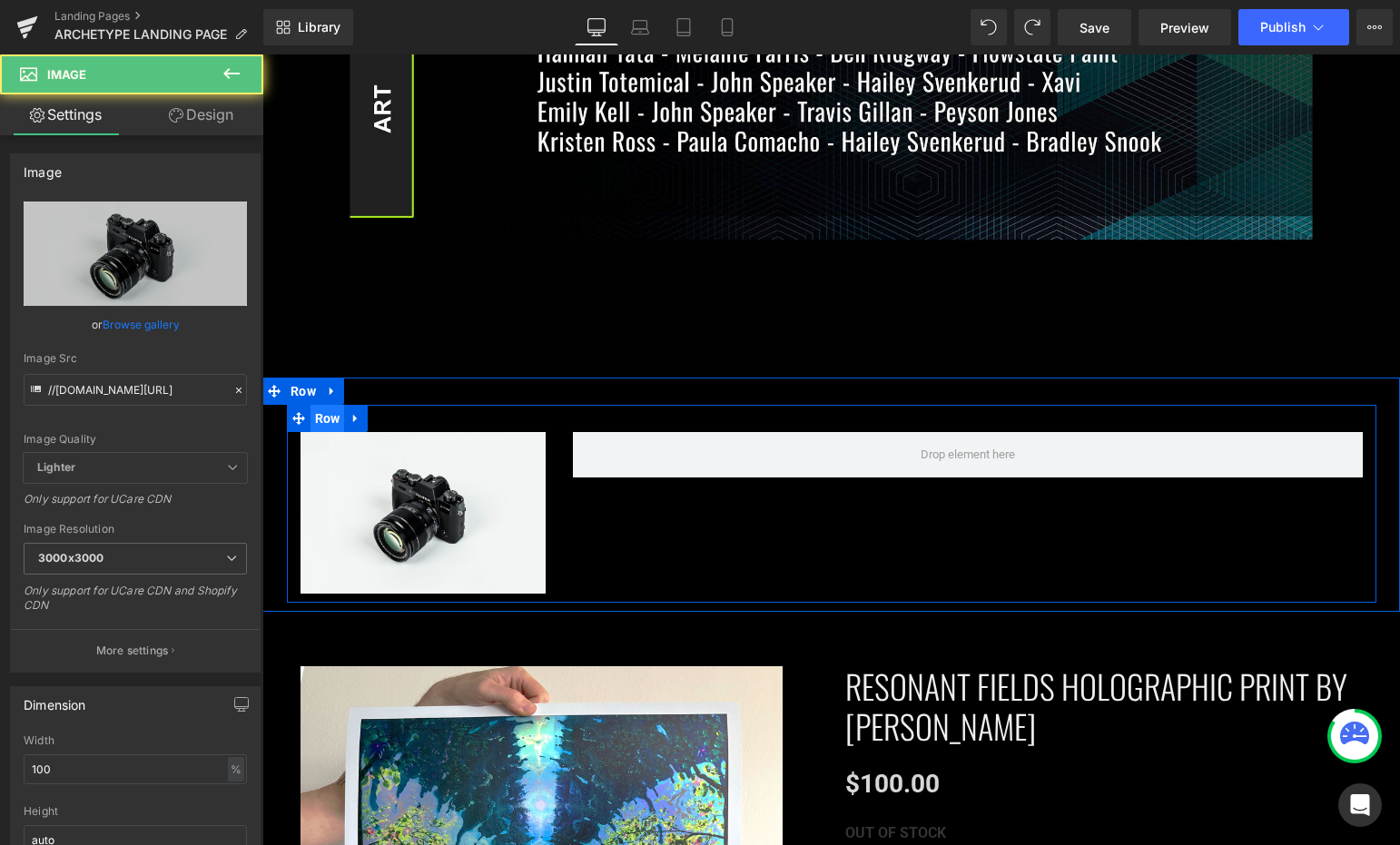
click at [326, 406] on span "Row" at bounding box center [327, 418] width 34 height 27
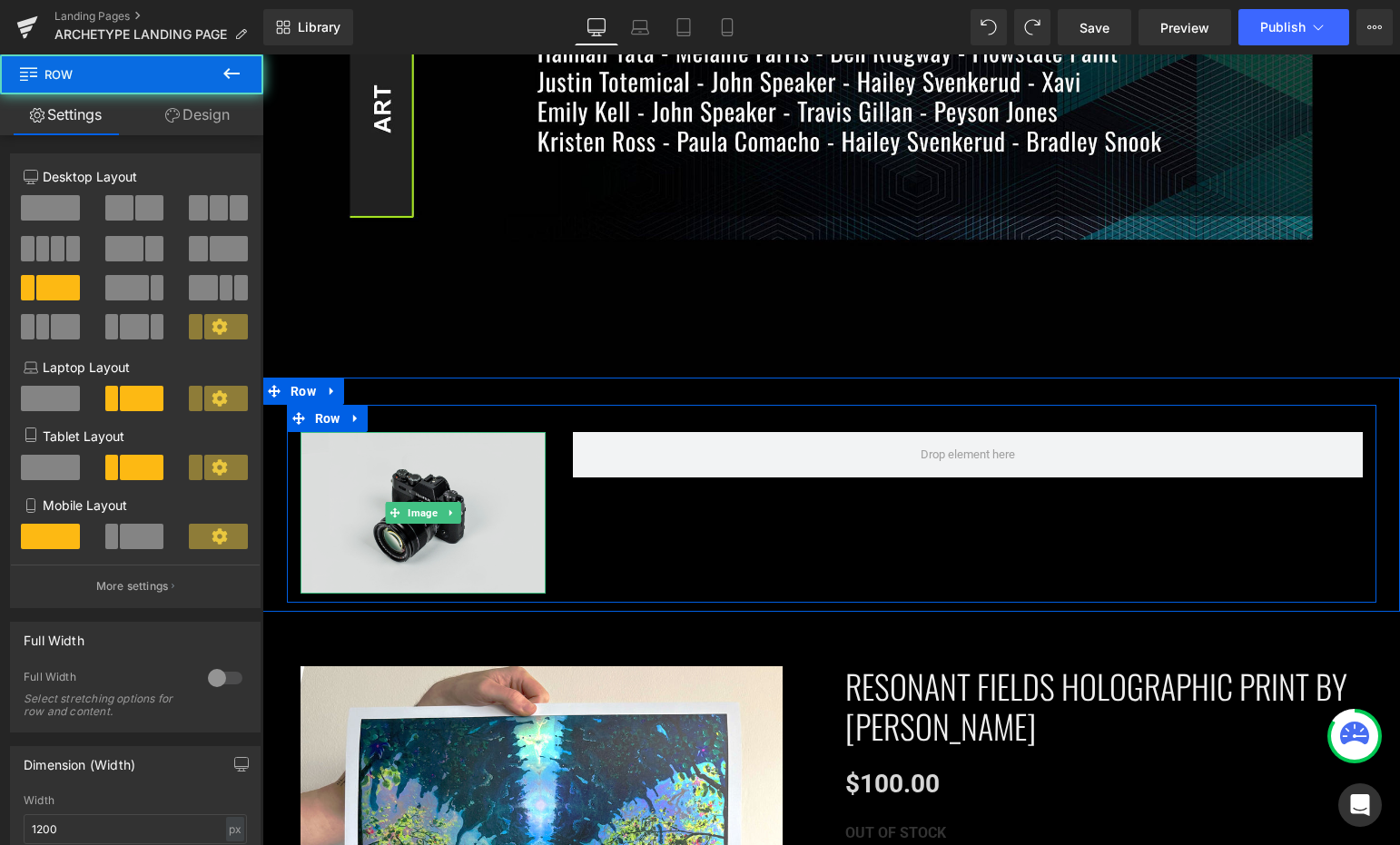
click at [356, 447] on img at bounding box center [423, 512] width 246 height 162
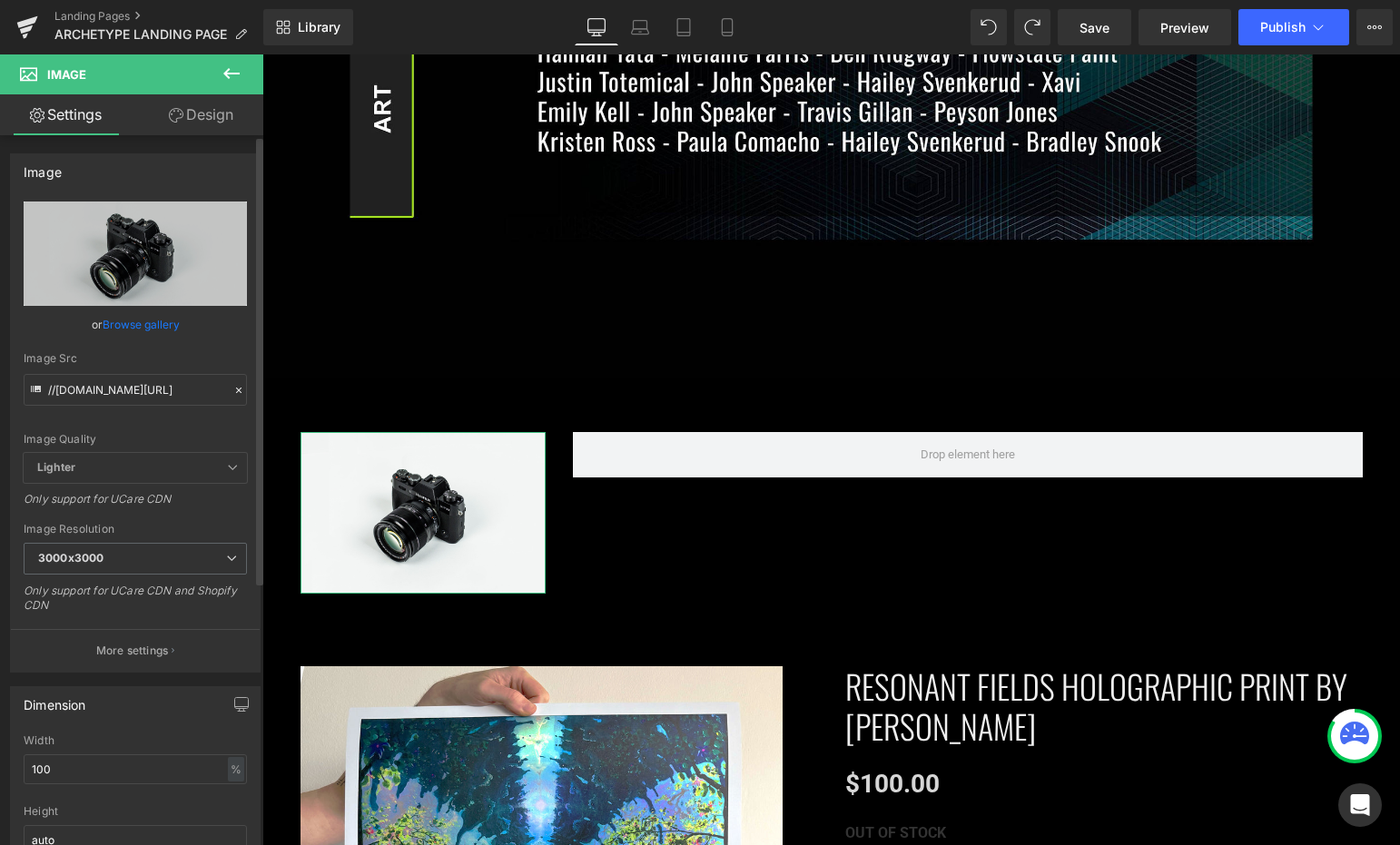
click at [154, 326] on link "Browse gallery" at bounding box center [141, 324] width 77 height 32
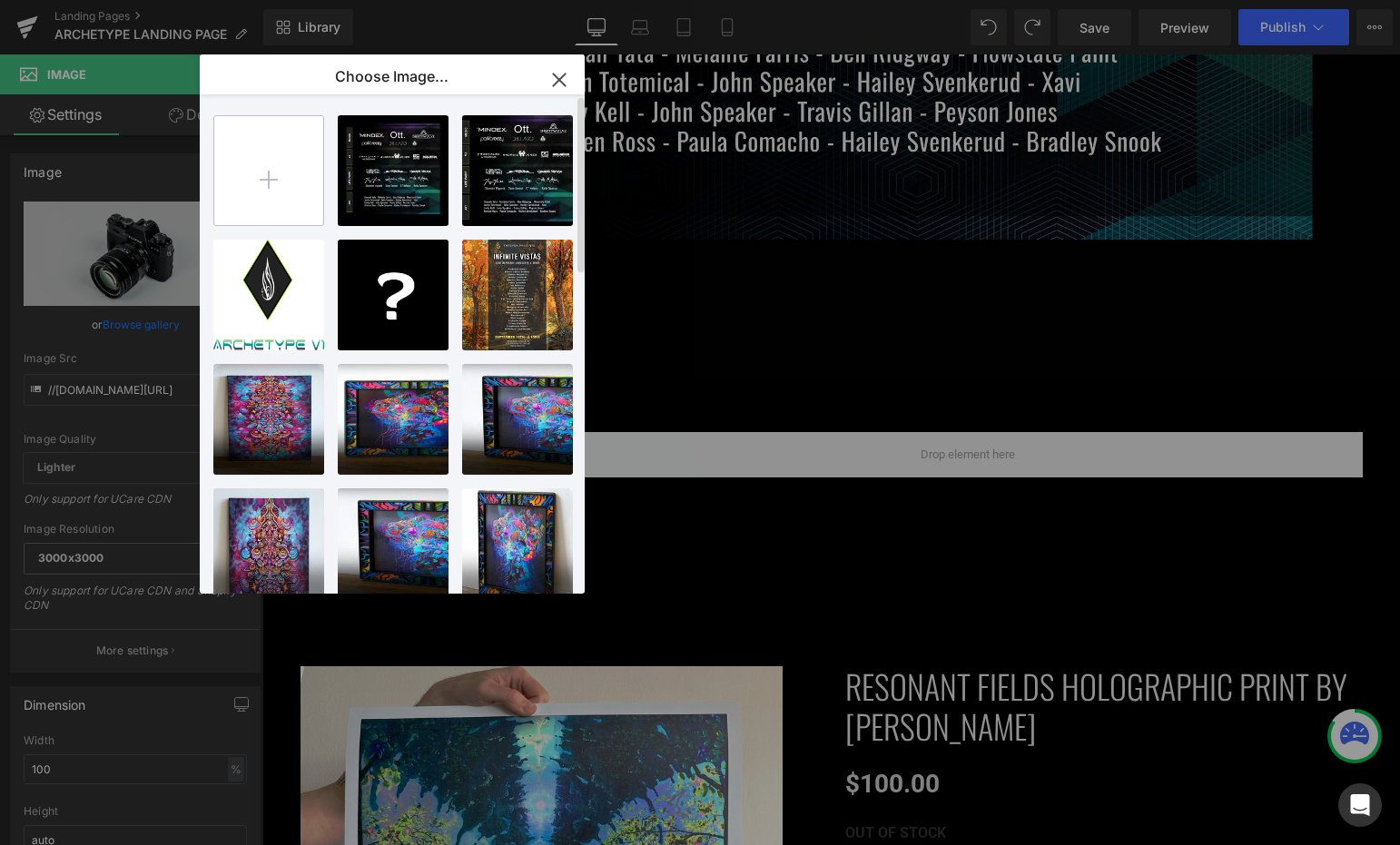
click at [285, 173] on input "file" at bounding box center [269, 170] width 109 height 109
type input "C:\fakepath\Untitled-4.jpg"
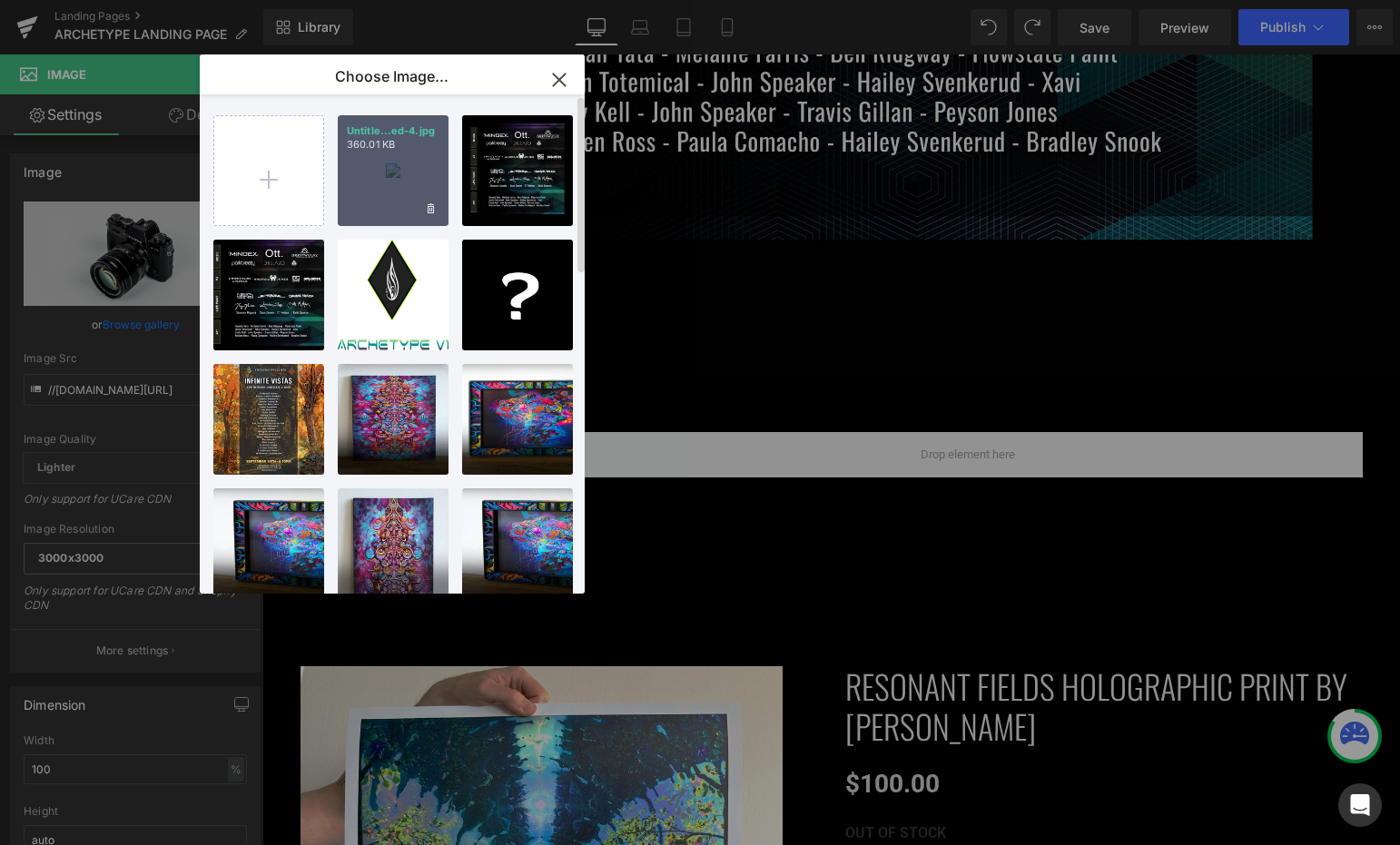
click at [385, 170] on div "Untitle...ed-4.jpg 360.01 KB" at bounding box center [394, 170] width 111 height 111
type input "[URL][DOMAIN_NAME]"
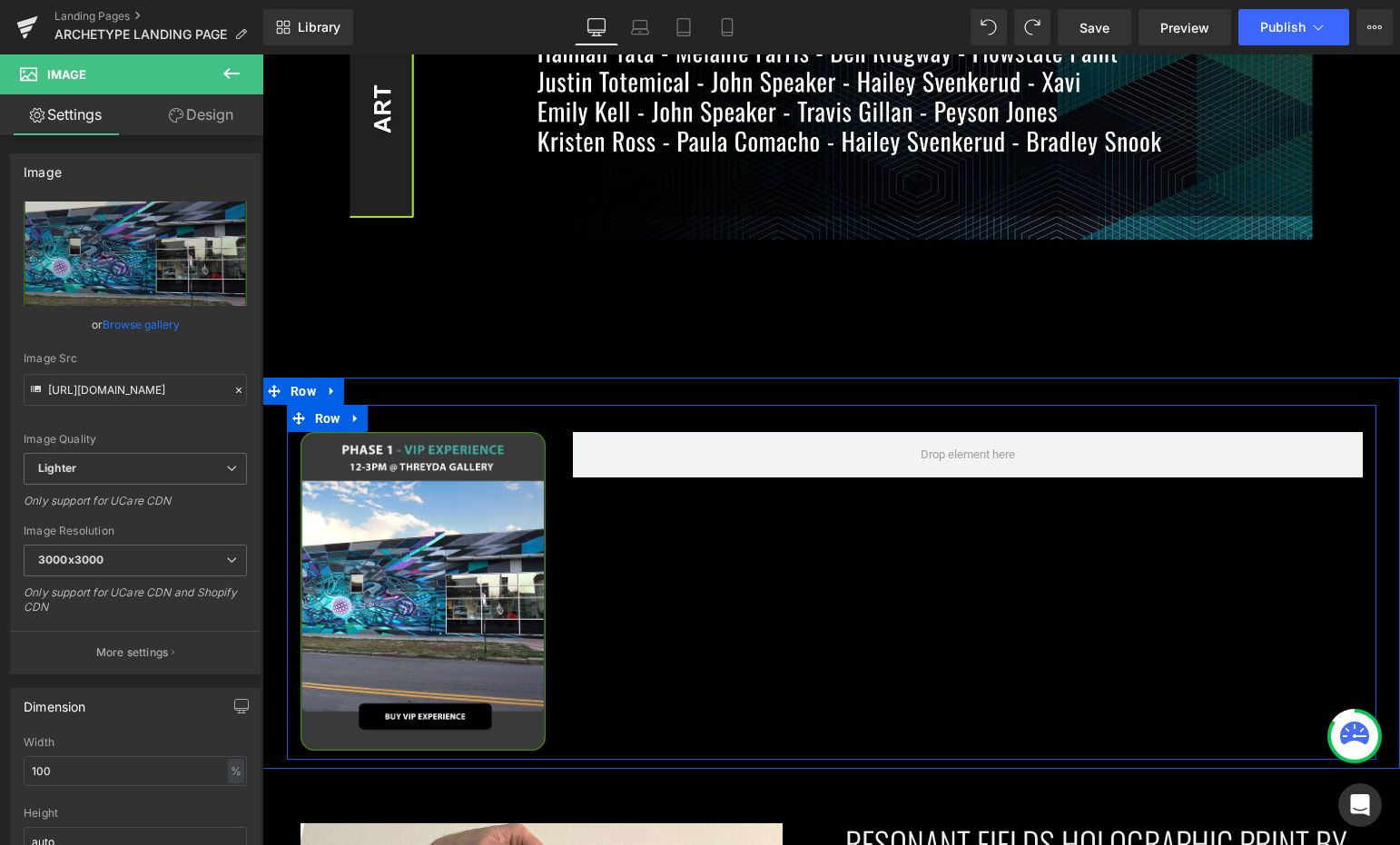
click at [695, 616] on div "Image Row" at bounding box center [832, 583] width 1090 height 356
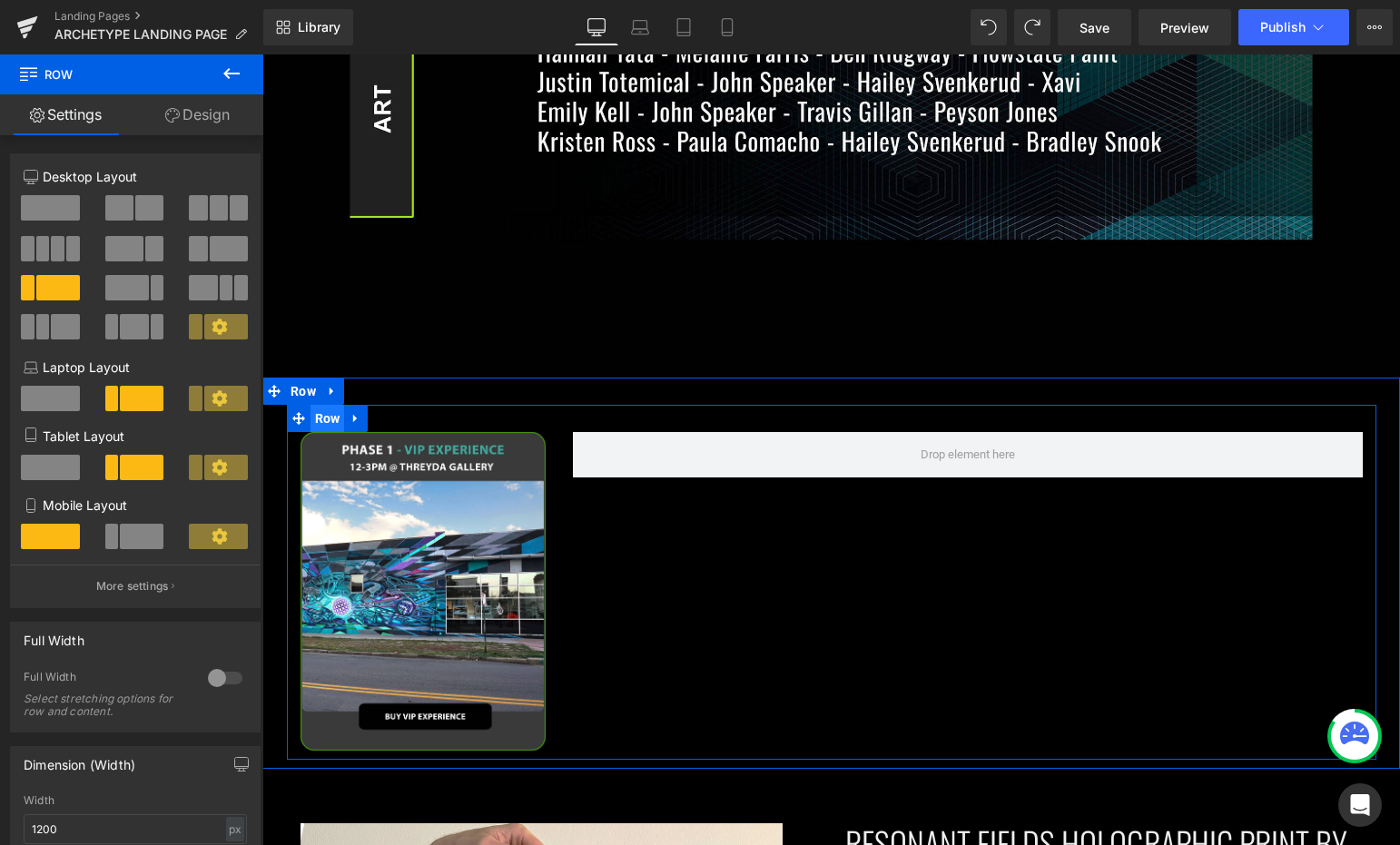
click at [322, 407] on span "Row" at bounding box center [327, 418] width 34 height 27
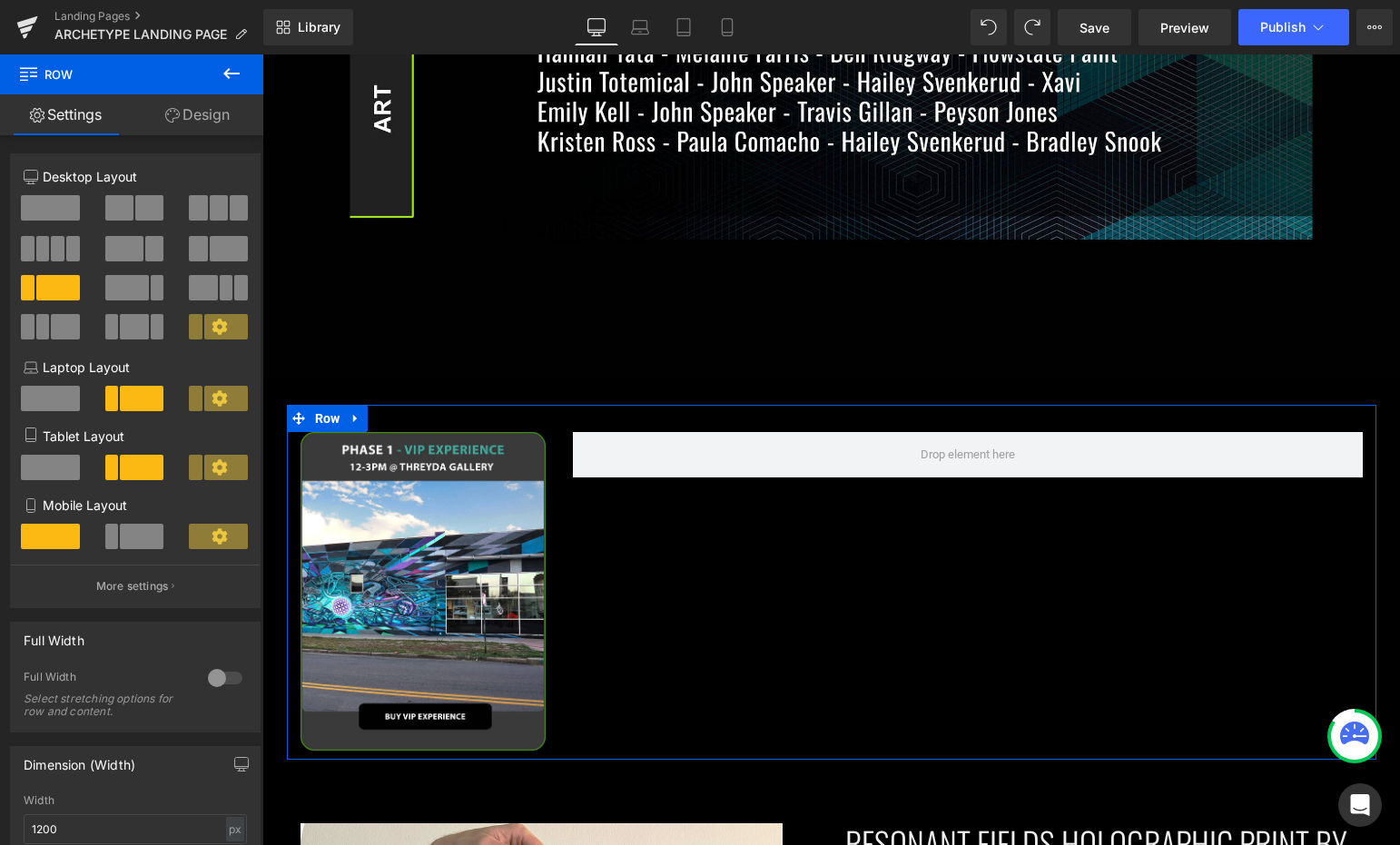
click at [190, 112] on link "Design" at bounding box center [197, 115] width 132 height 41
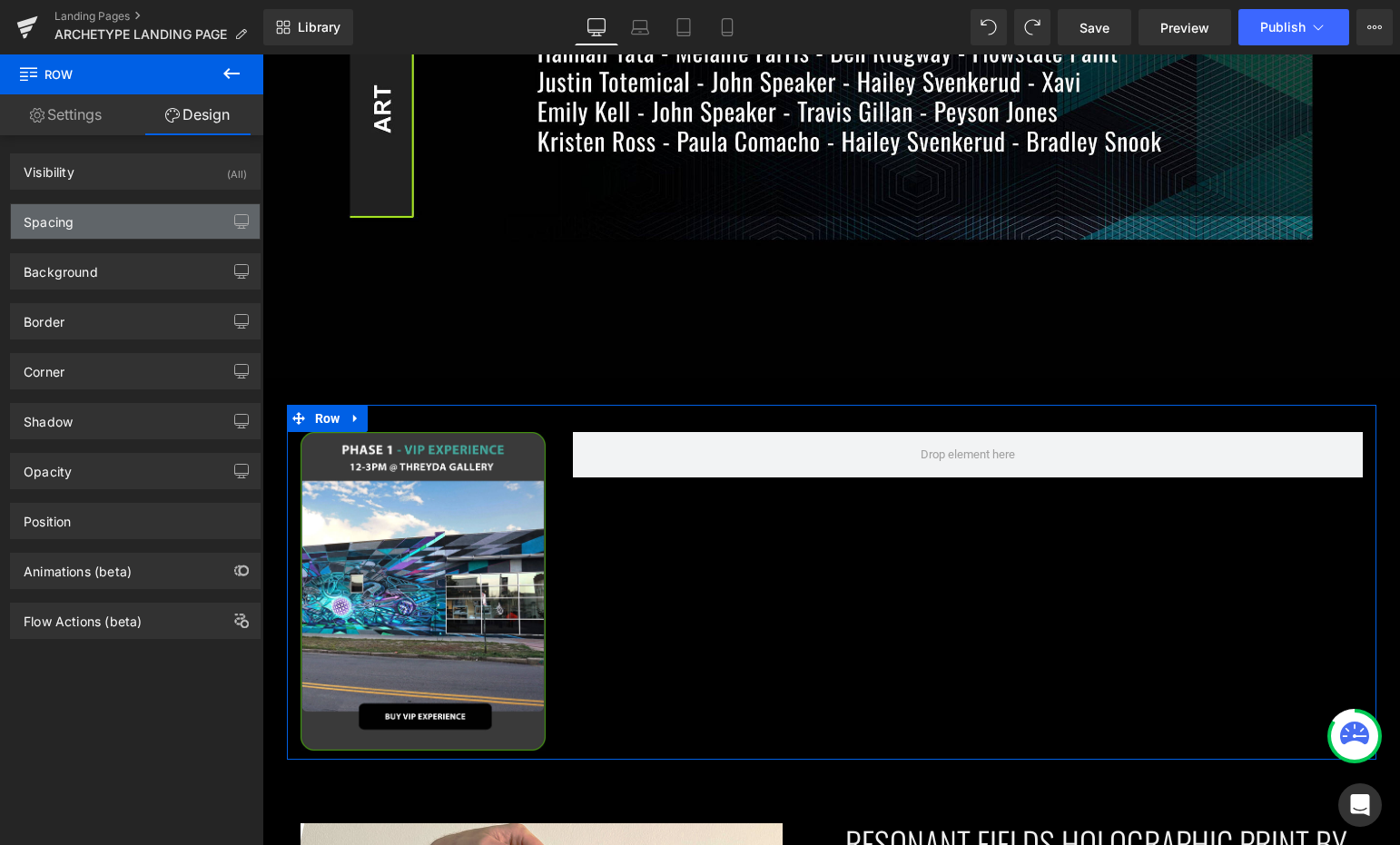
click at [138, 221] on div "Spacing" at bounding box center [135, 221] width 248 height 34
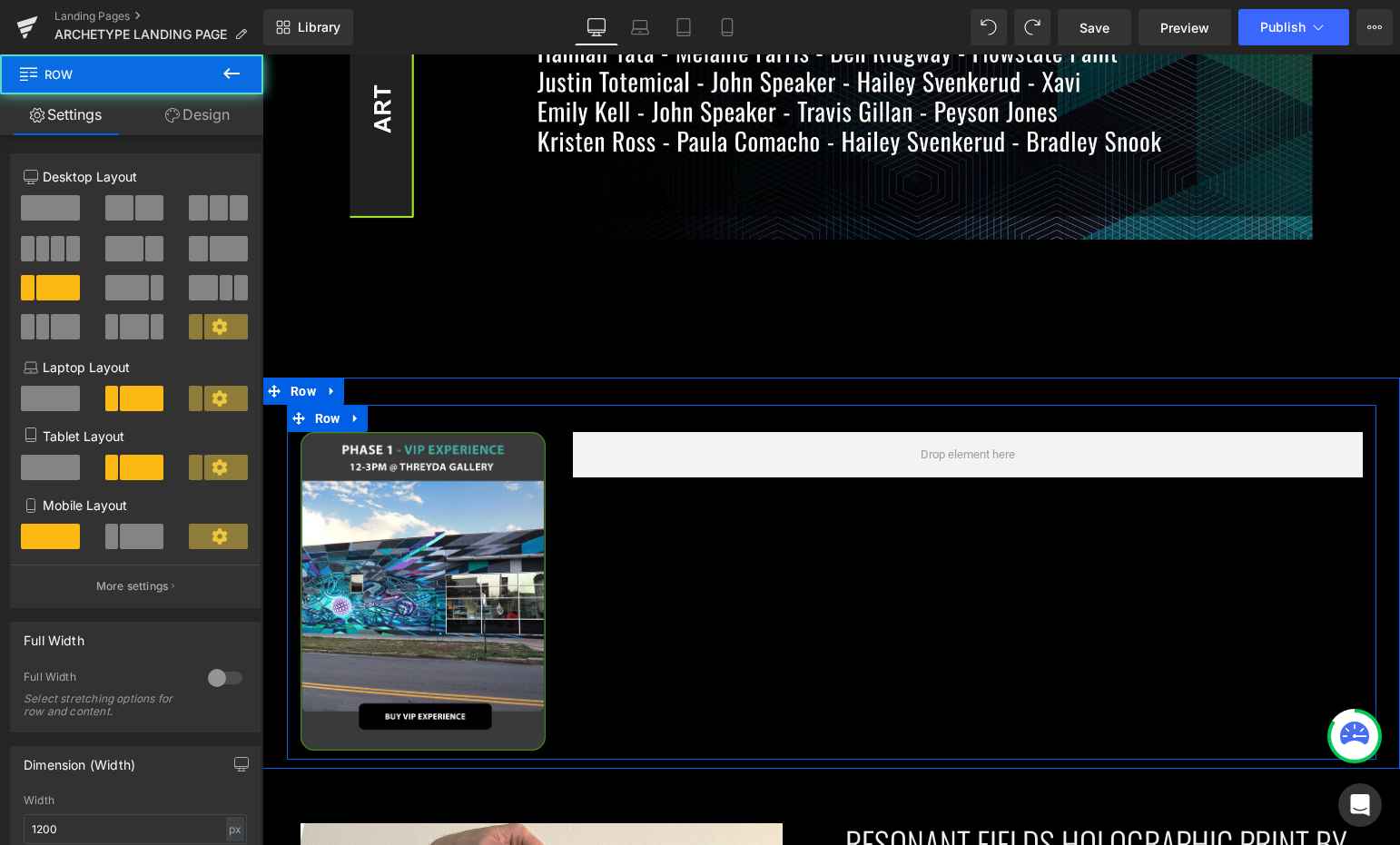
click at [560, 432] on div at bounding box center [968, 454] width 817 height 45
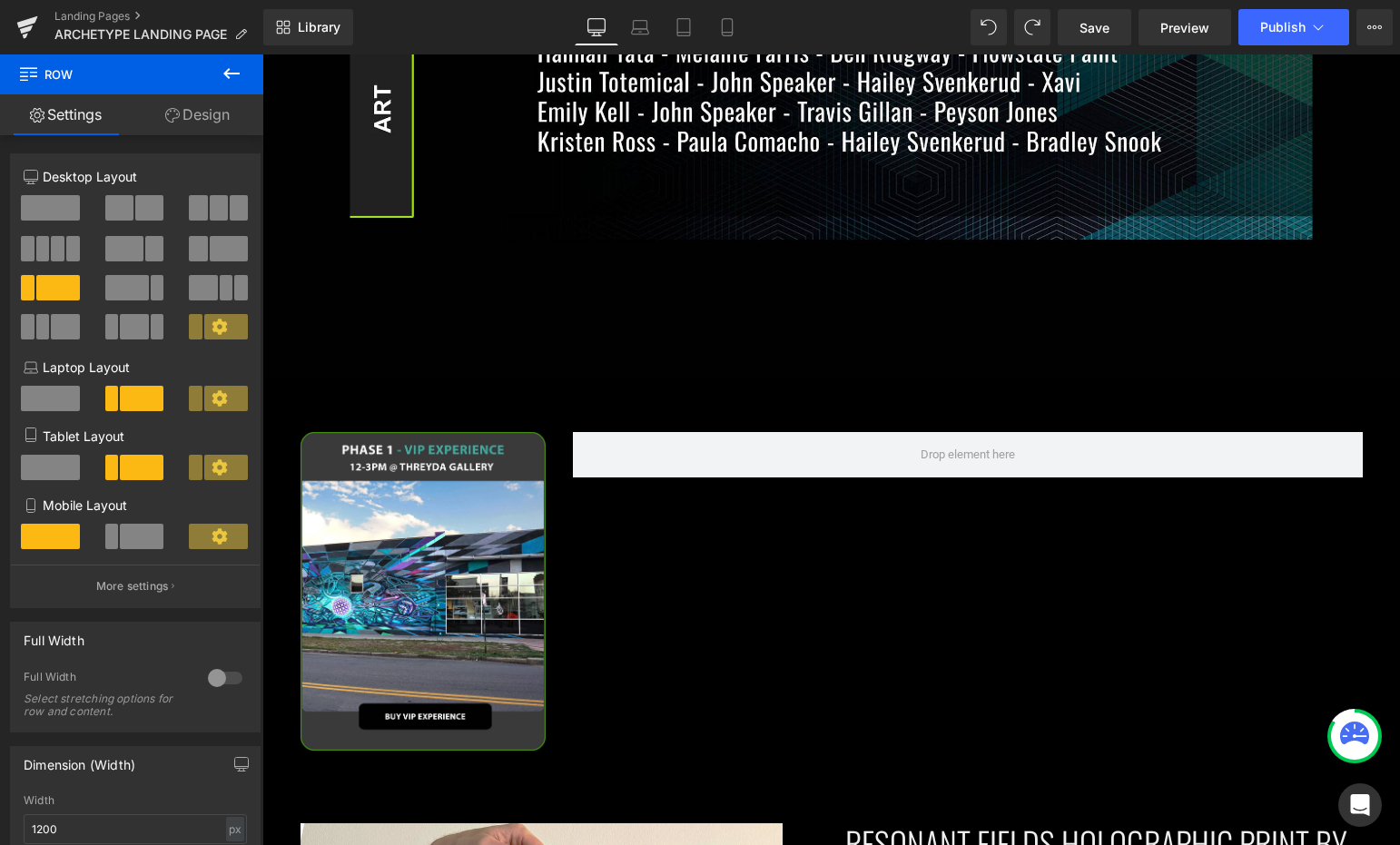
click at [234, 75] on icon at bounding box center [232, 74] width 22 height 22
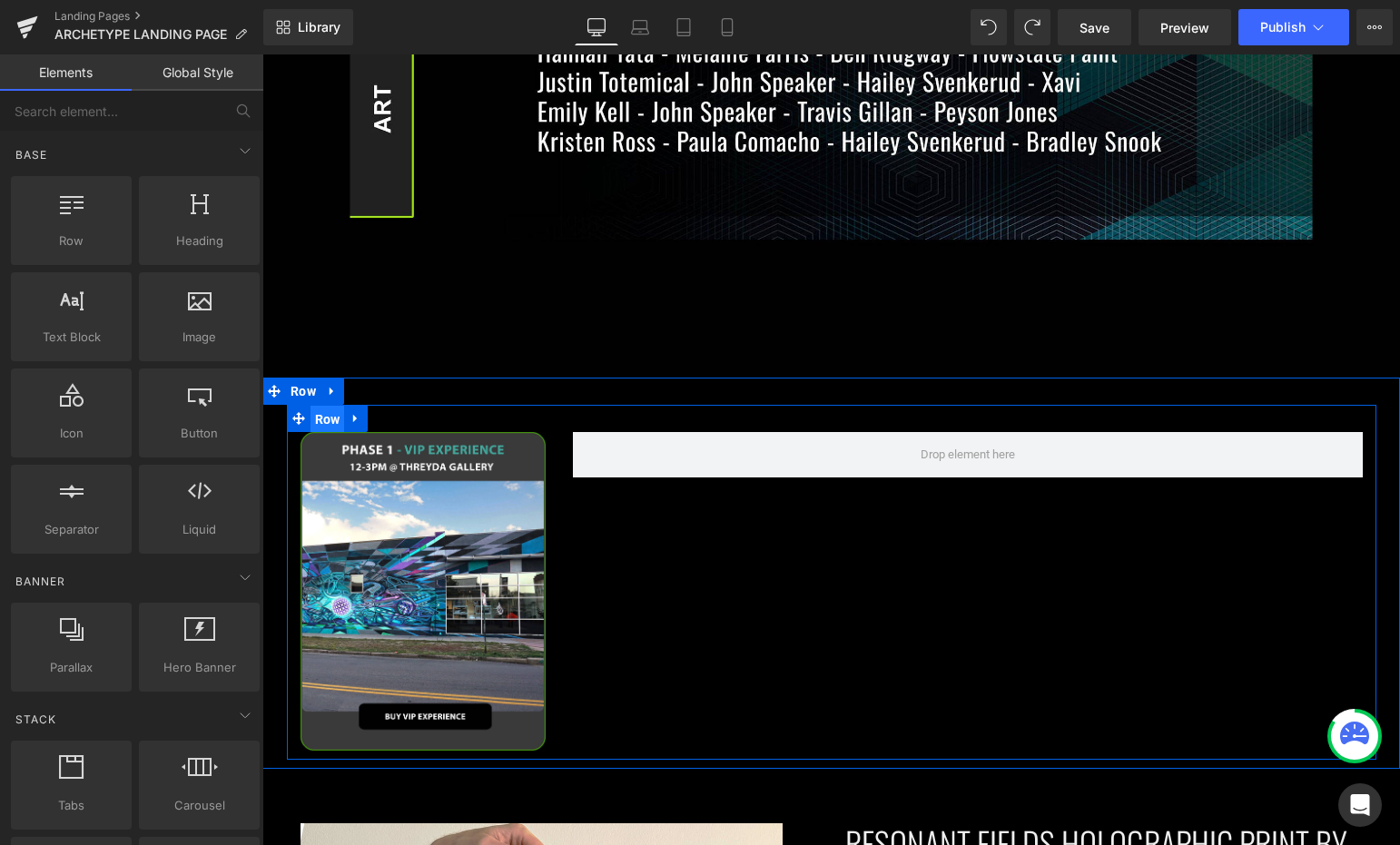
click at [322, 410] on span "Row" at bounding box center [327, 419] width 34 height 27
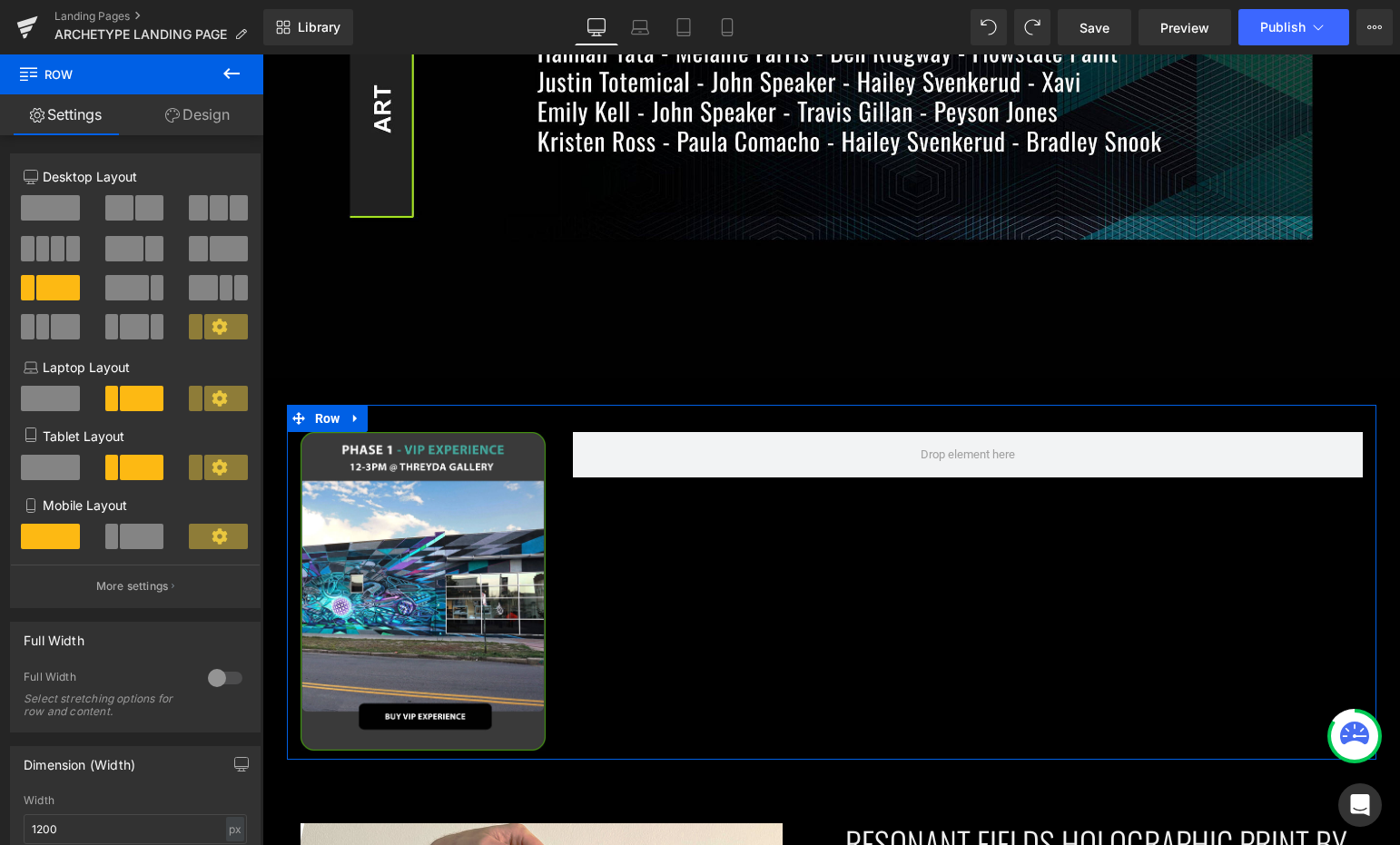
click at [145, 203] on span at bounding box center [149, 208] width 28 height 25
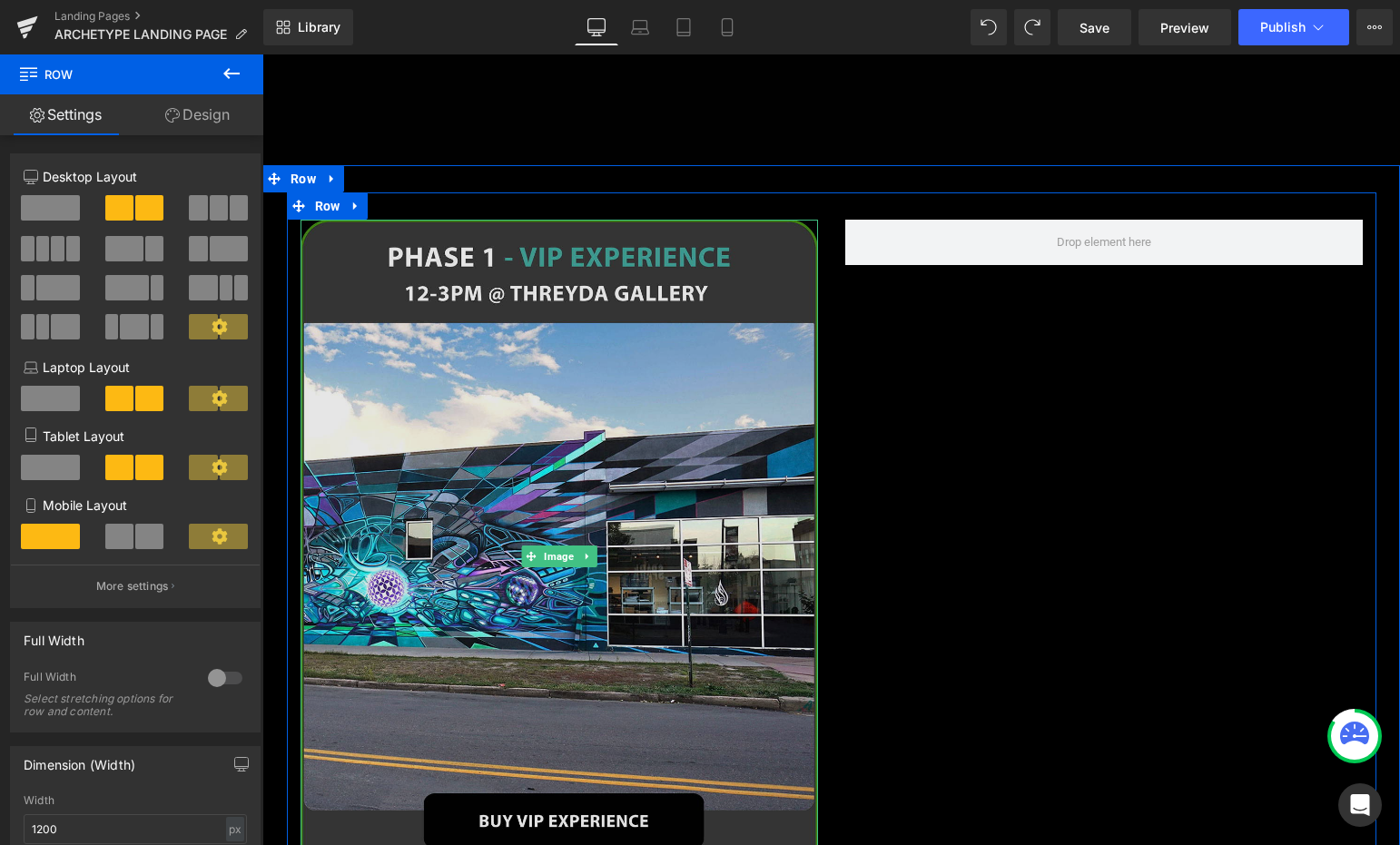
scroll to position [1797, 0]
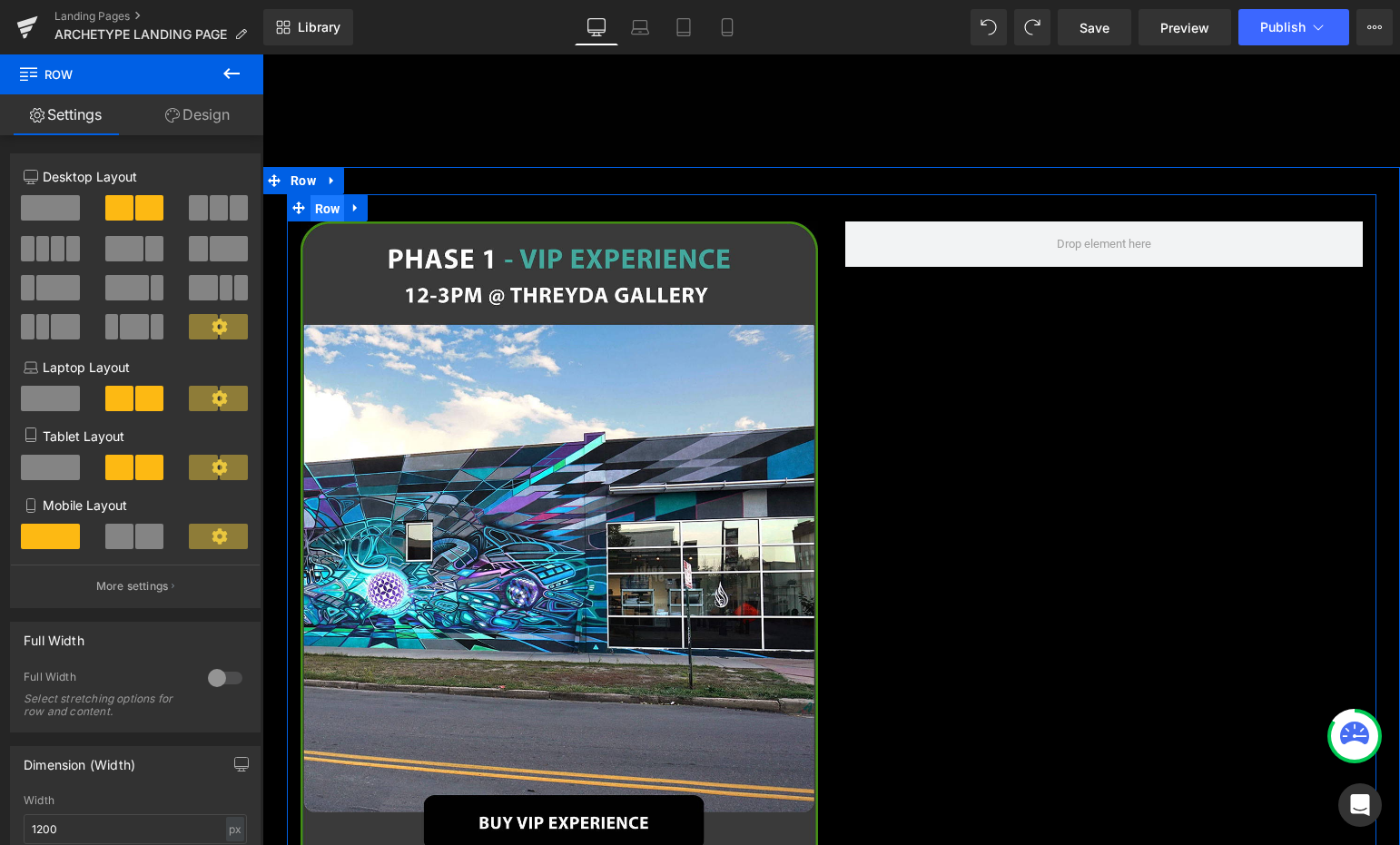
click at [329, 195] on span "Row" at bounding box center [327, 208] width 34 height 27
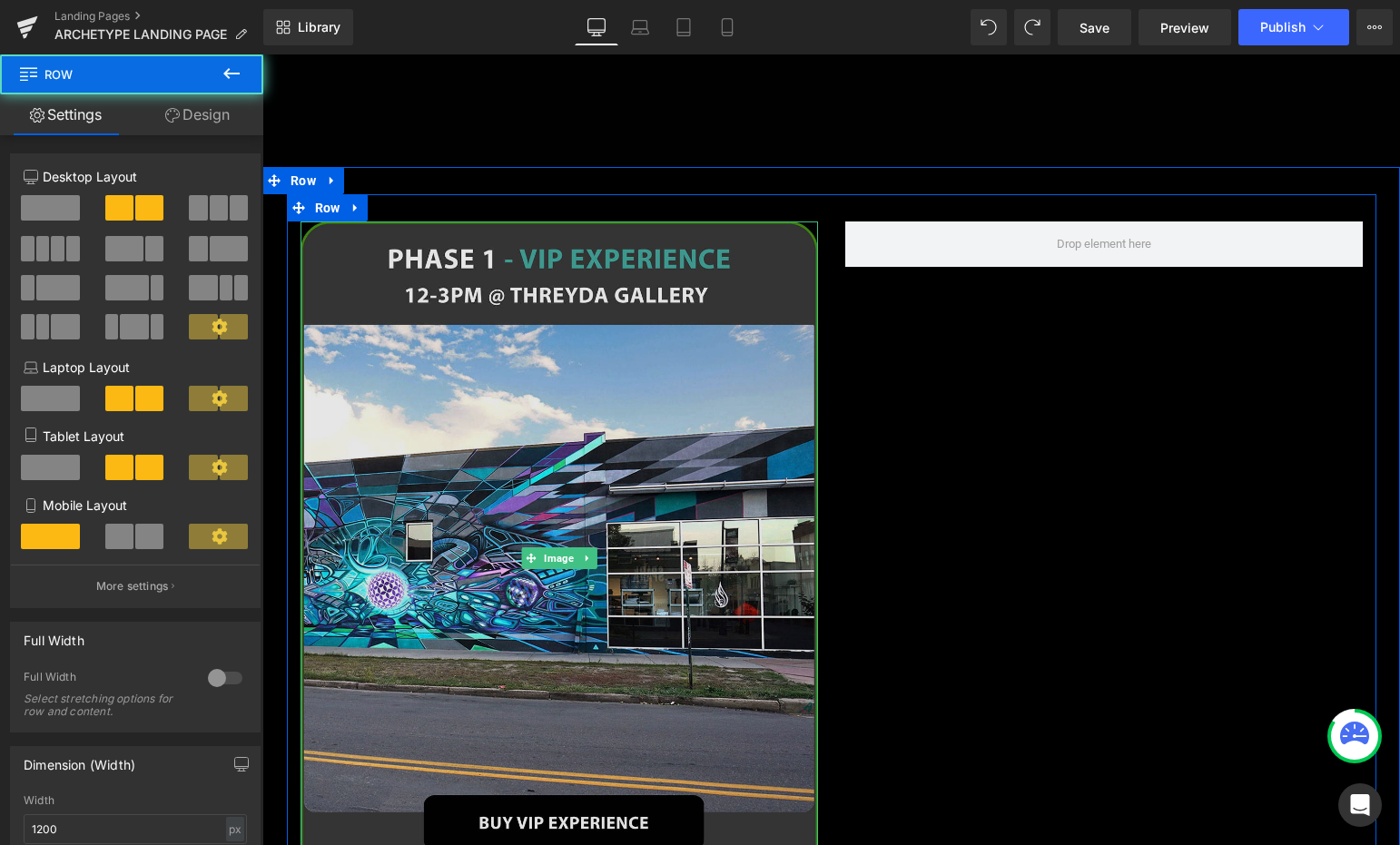
click at [452, 298] on img at bounding box center [559, 558] width 518 height 674
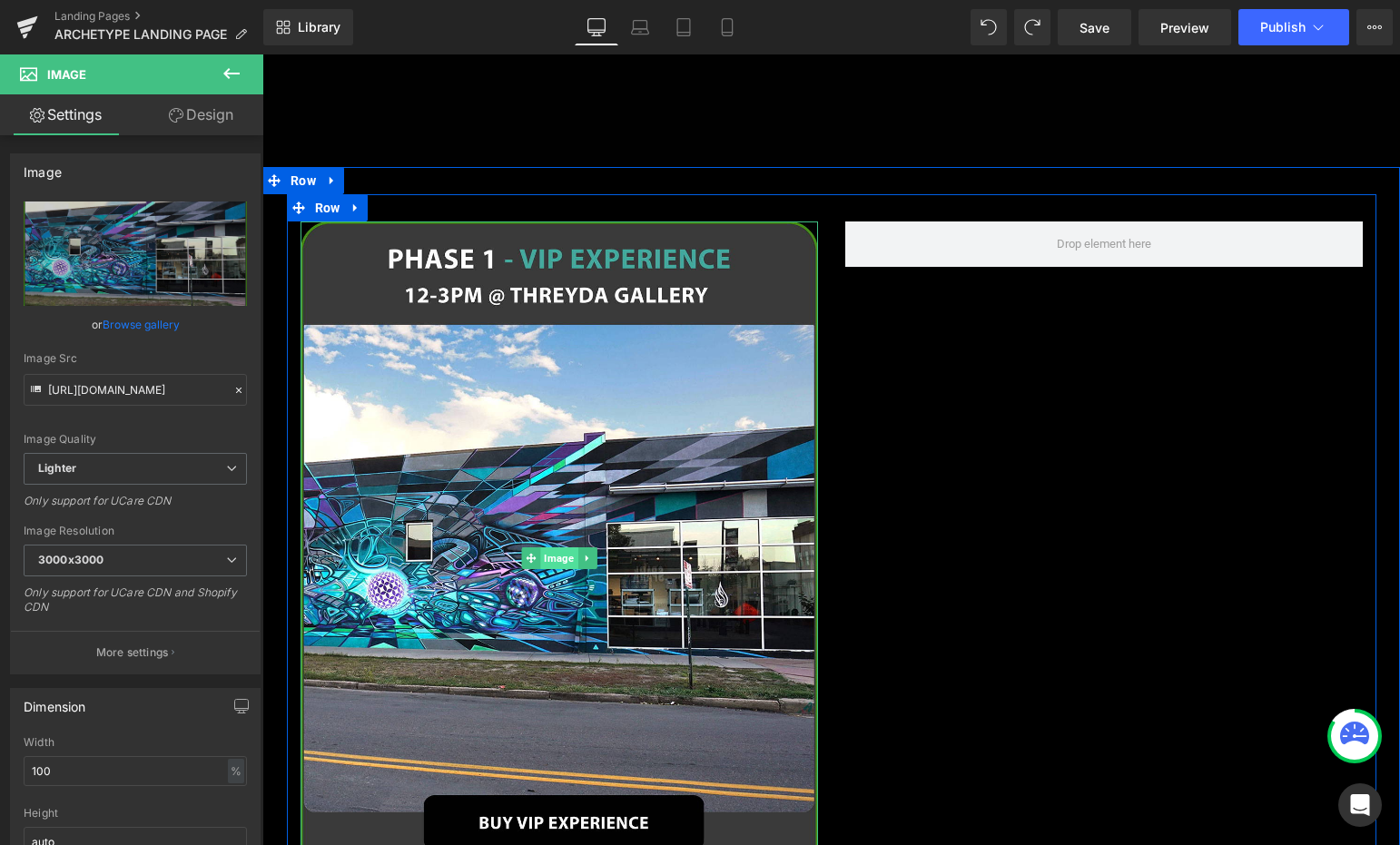
click at [552, 548] on span "Image" at bounding box center [559, 559] width 37 height 22
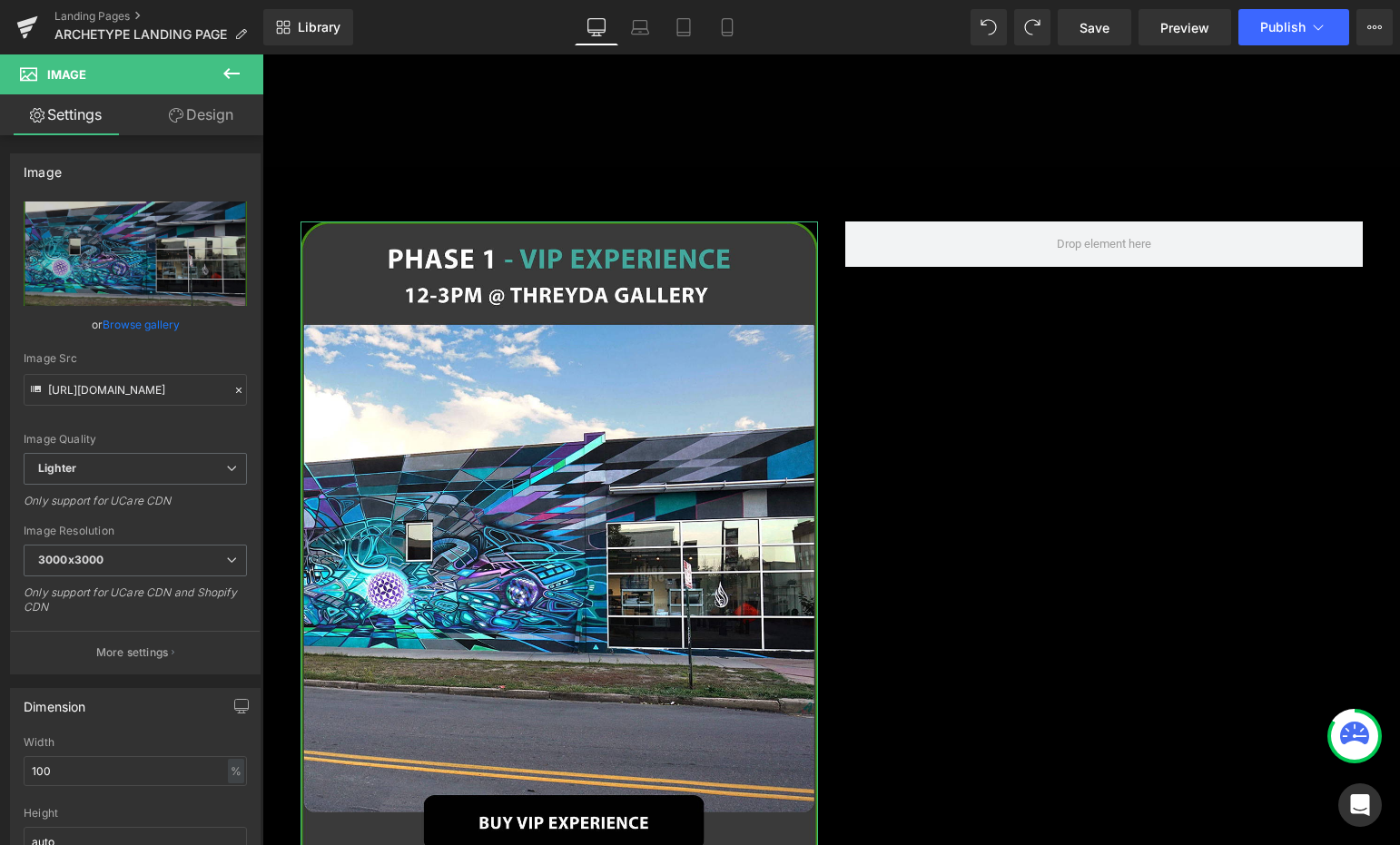
click at [204, 114] on link "Design" at bounding box center [201, 115] width 132 height 41
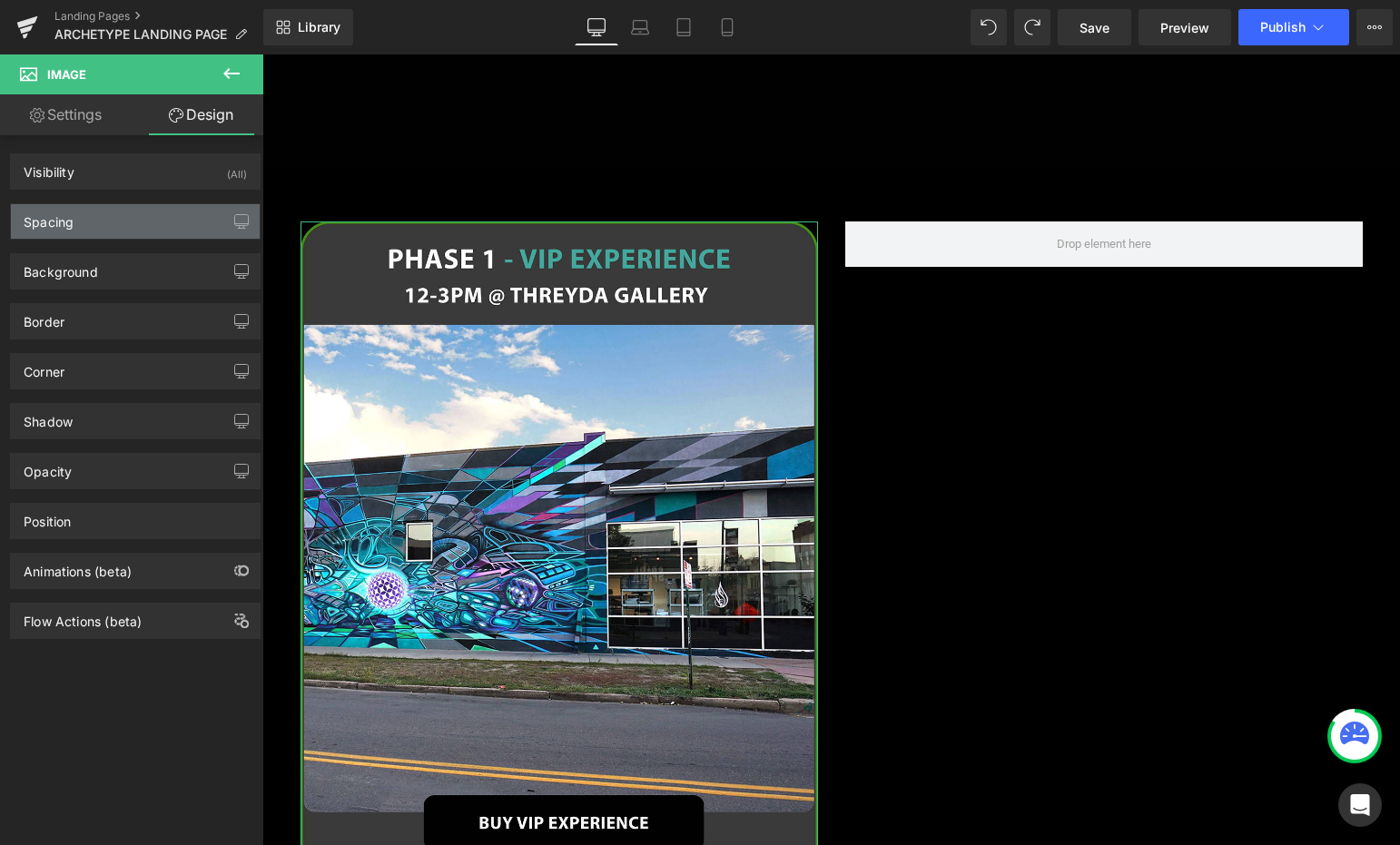
click at [158, 216] on div "Spacing" at bounding box center [135, 221] width 248 height 34
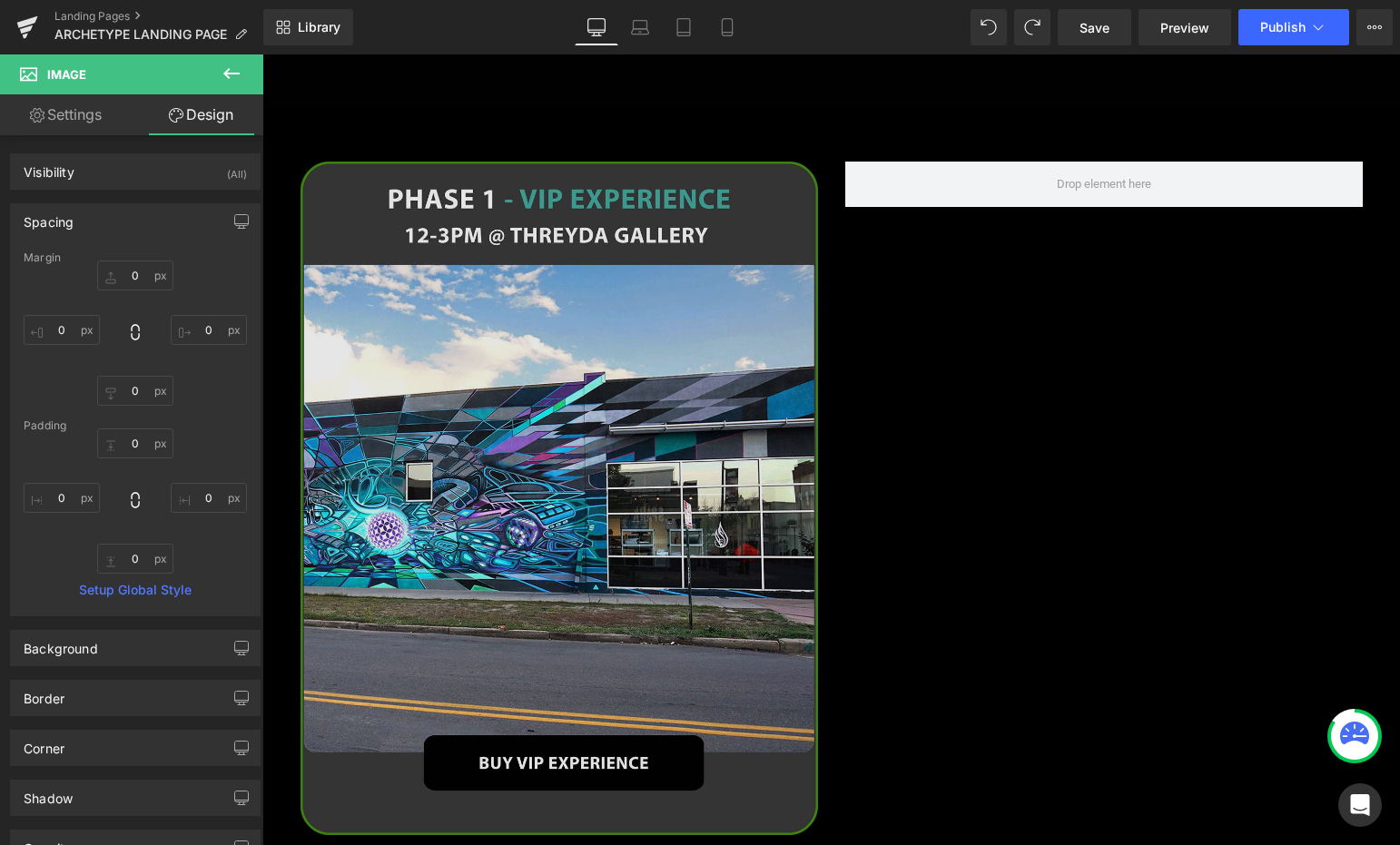
scroll to position [1852, 0]
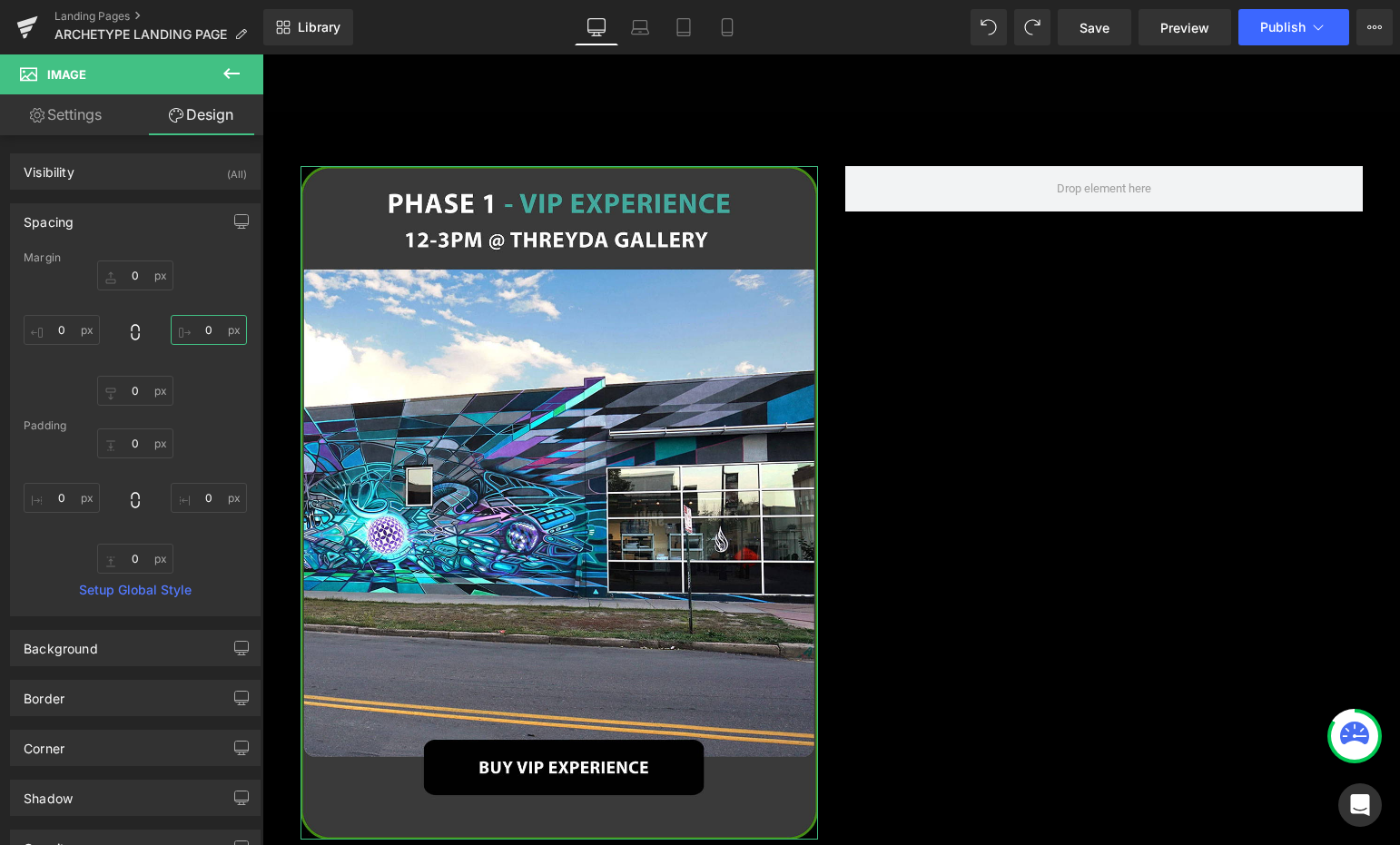
click at [183, 330] on input "0" at bounding box center [208, 330] width 76 height 30
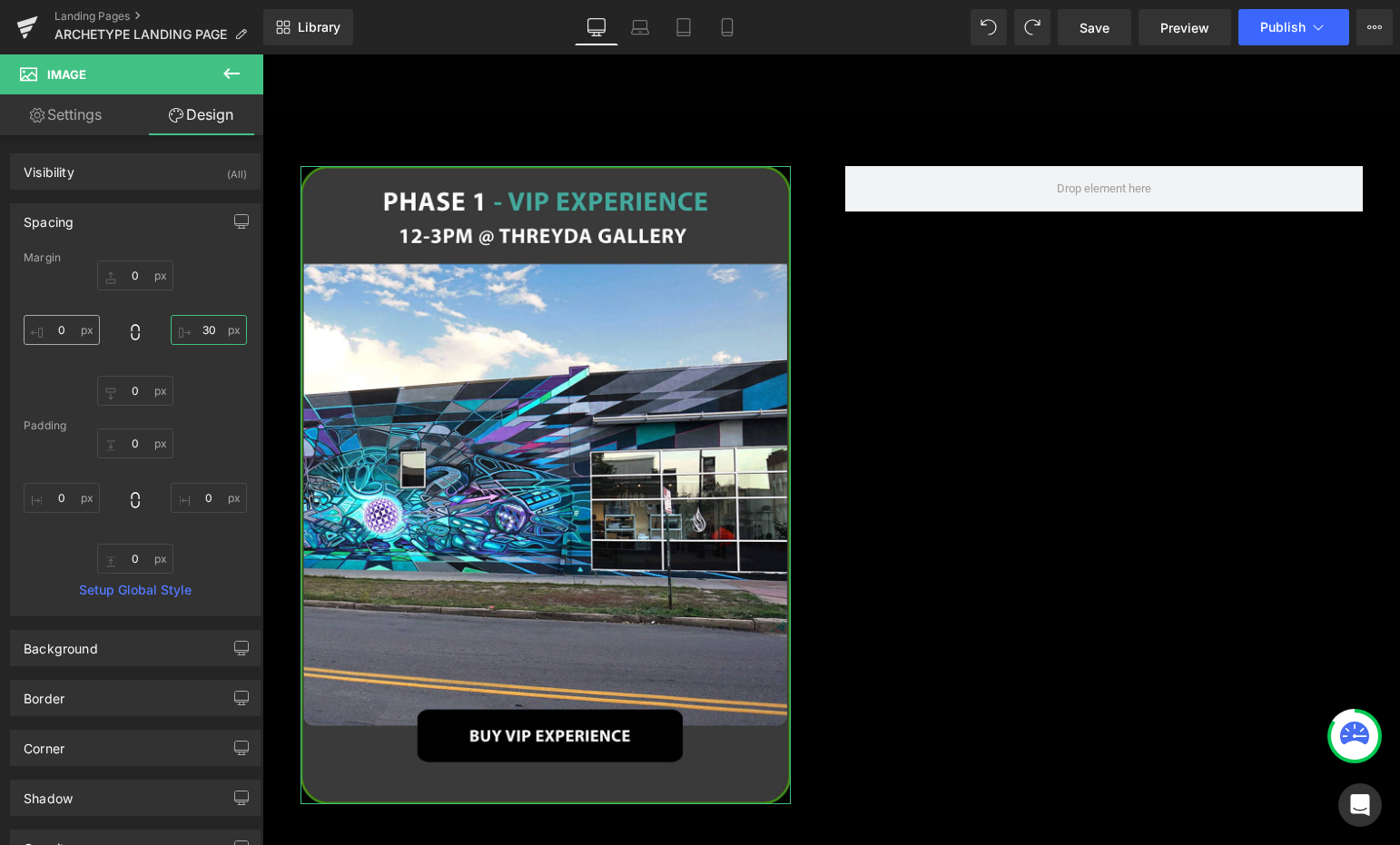
type input "30"
click at [57, 322] on input "0" at bounding box center [61, 330] width 76 height 30
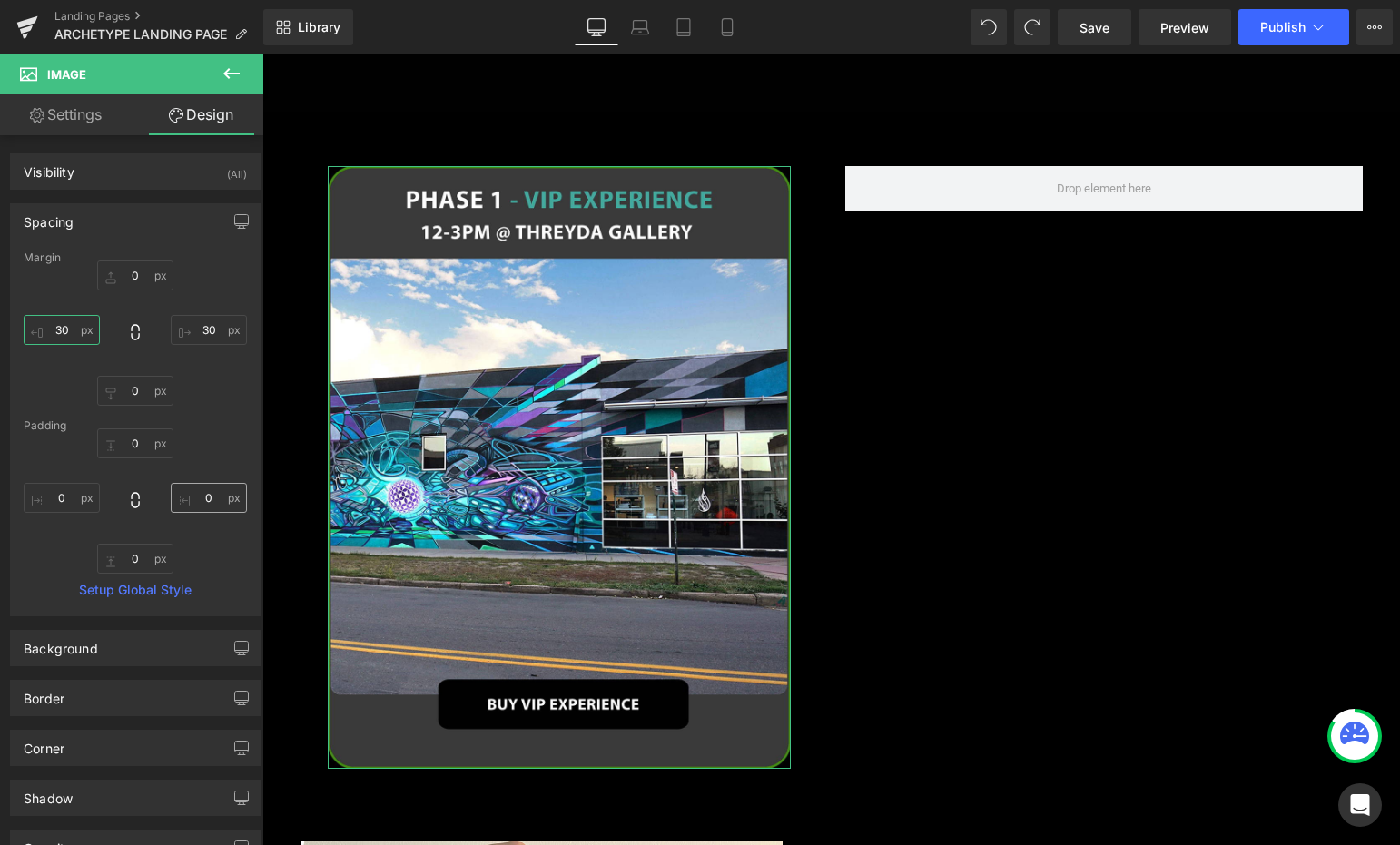
type input "30"
click at [204, 486] on input "0" at bounding box center [208, 498] width 76 height 30
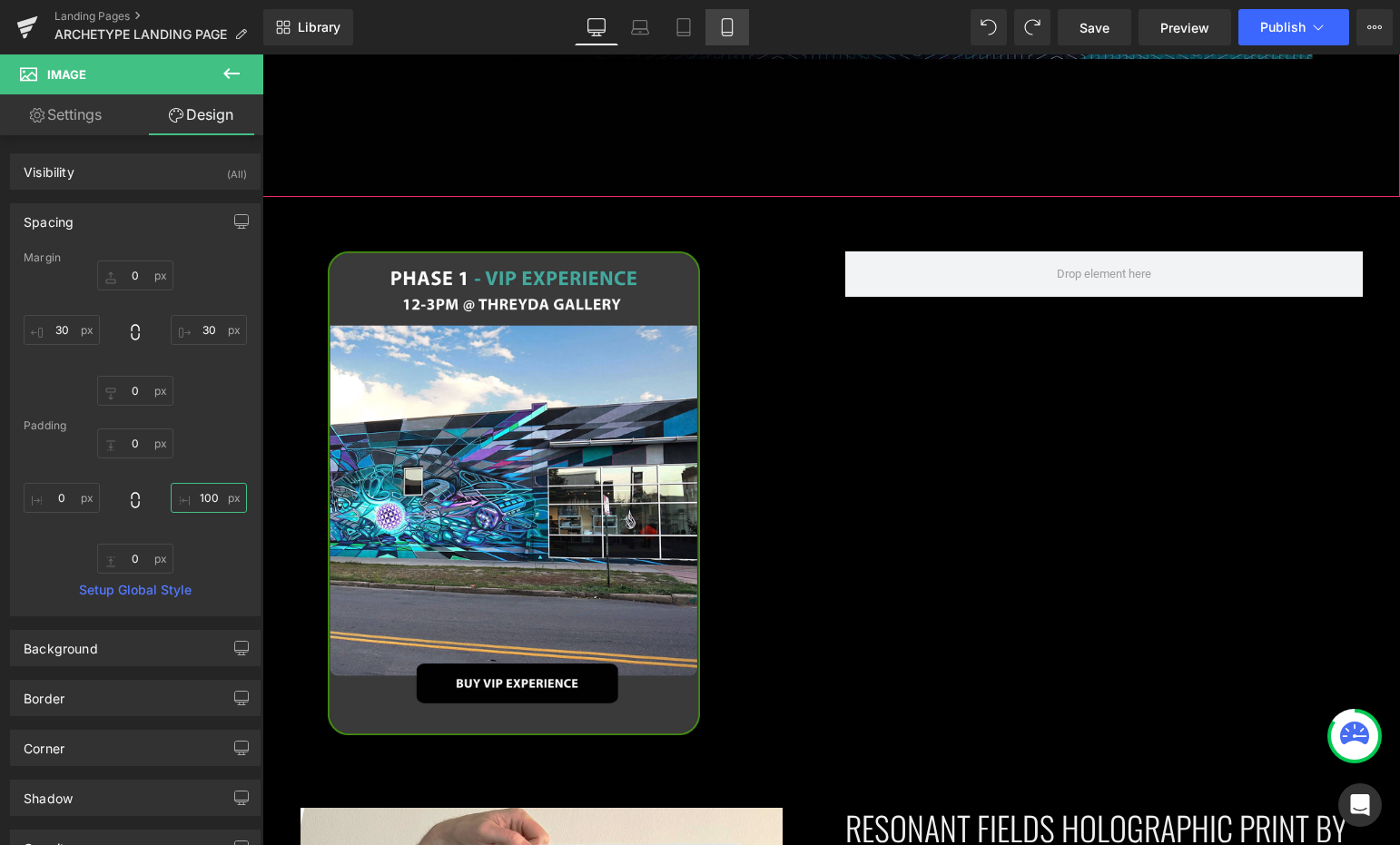
type input "100"
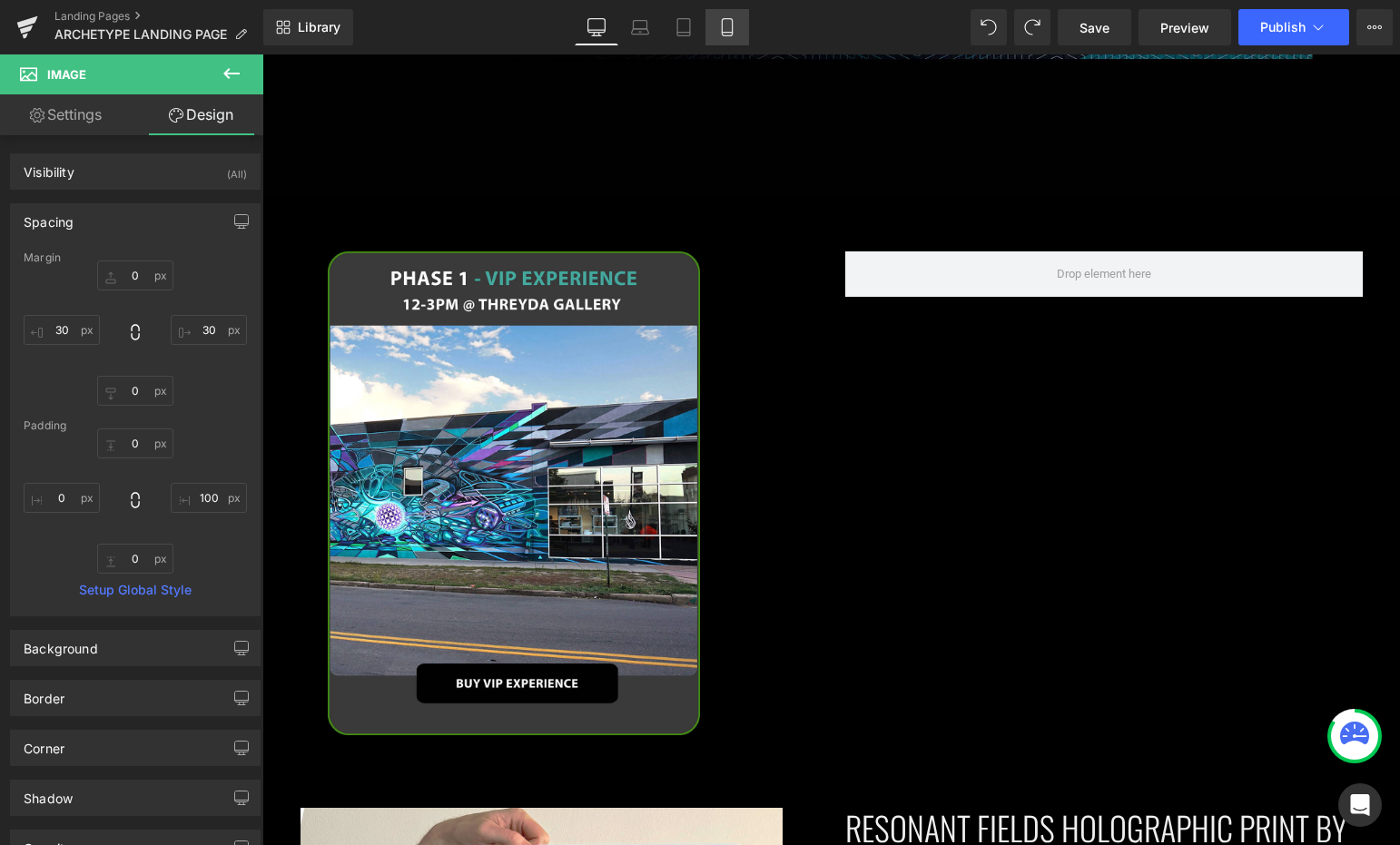
click at [725, 30] on icon at bounding box center [727, 28] width 19 height 19
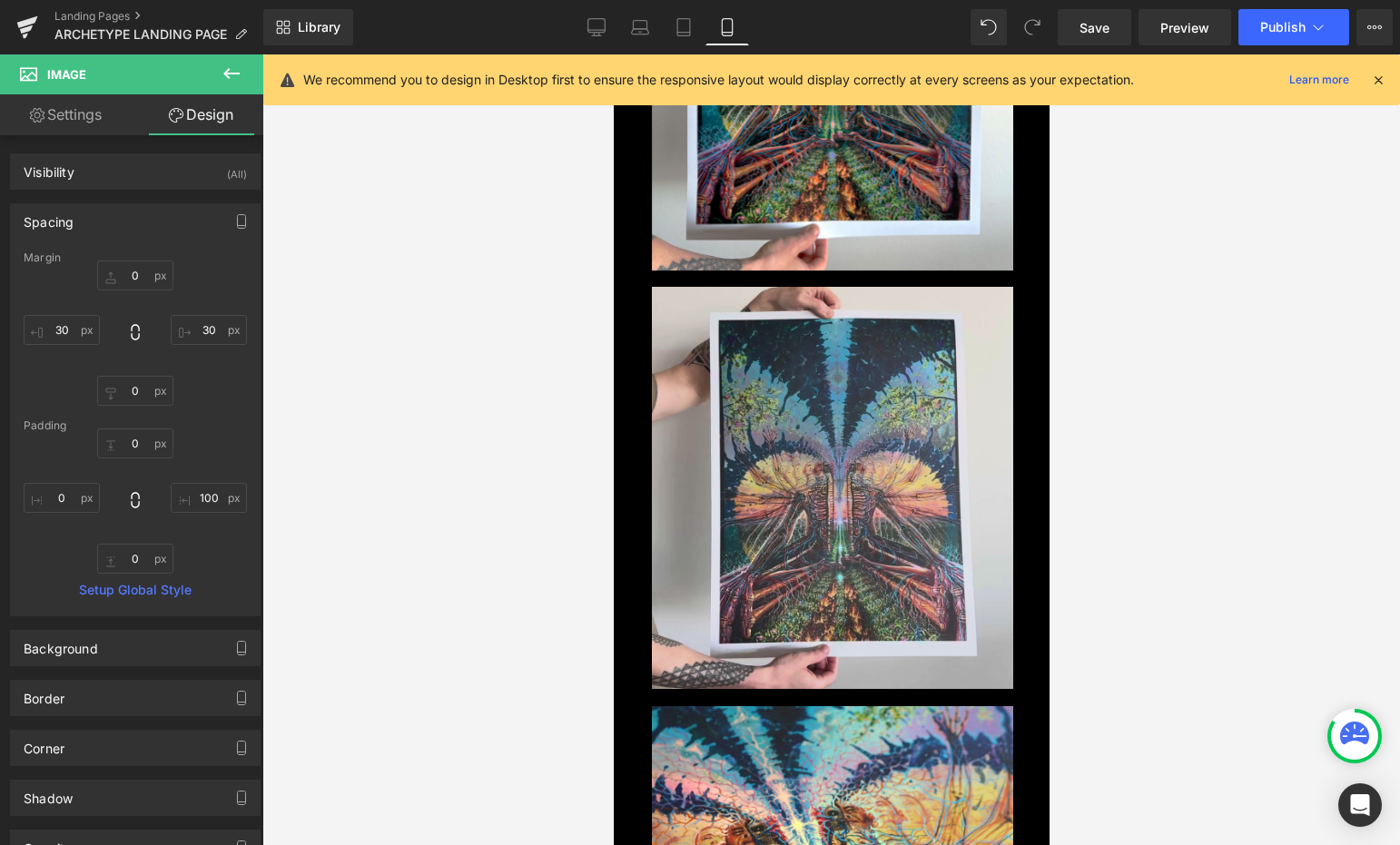
type input "0"
type input "30"
type input "0"
type input "30"
type input "0"
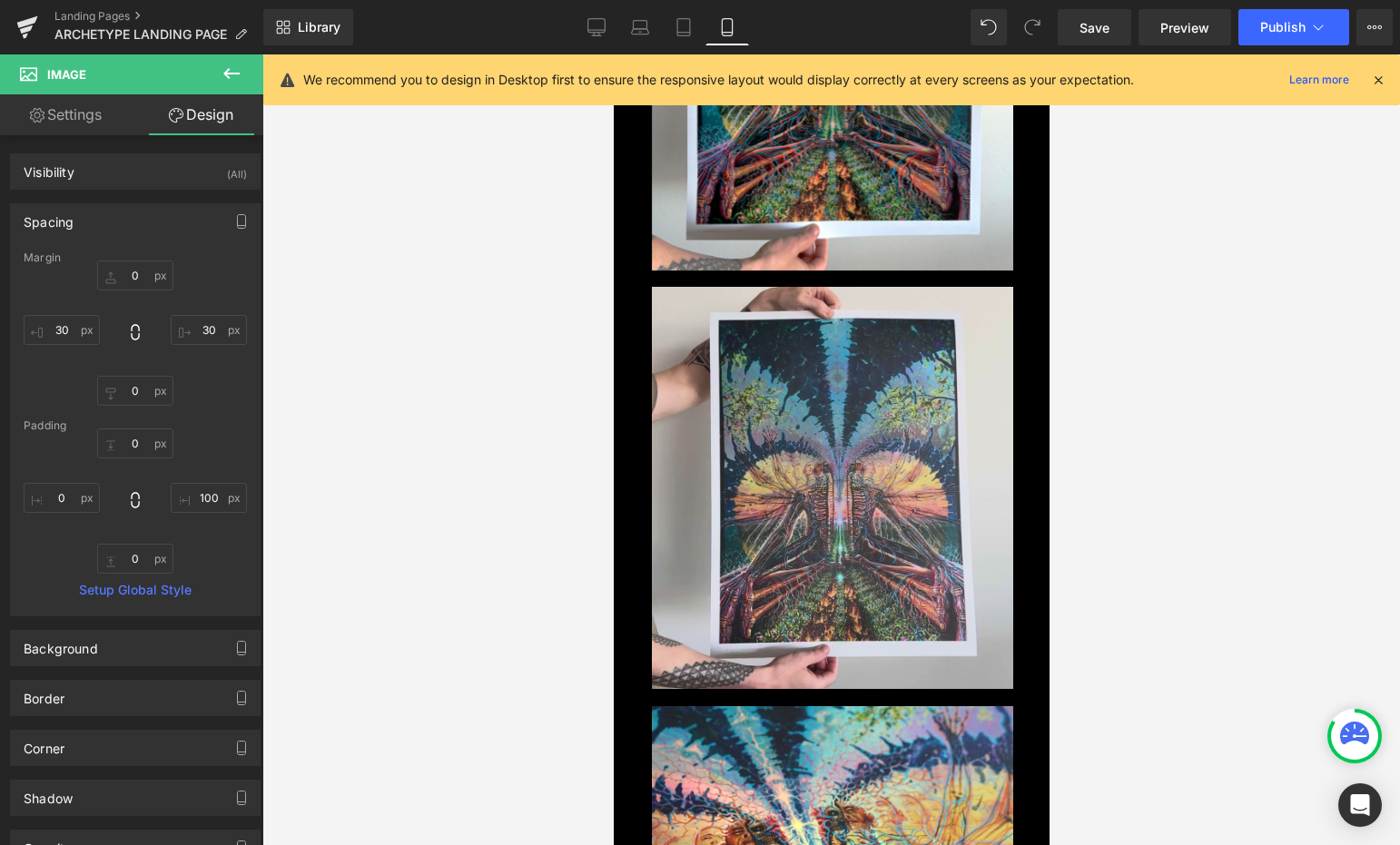
type input "100"
type input "0"
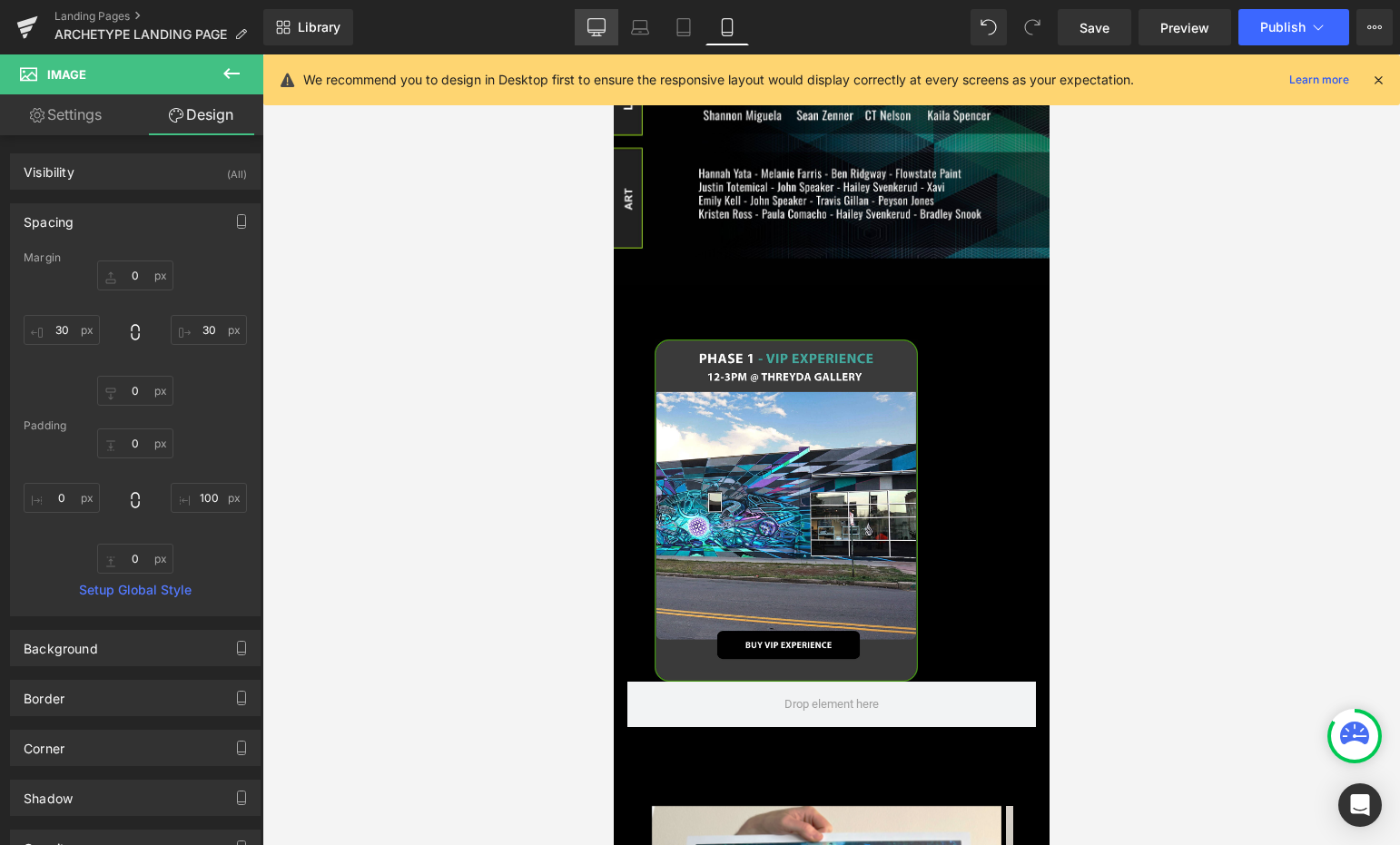
click at [616, 22] on link "Desktop" at bounding box center [596, 27] width 44 height 36
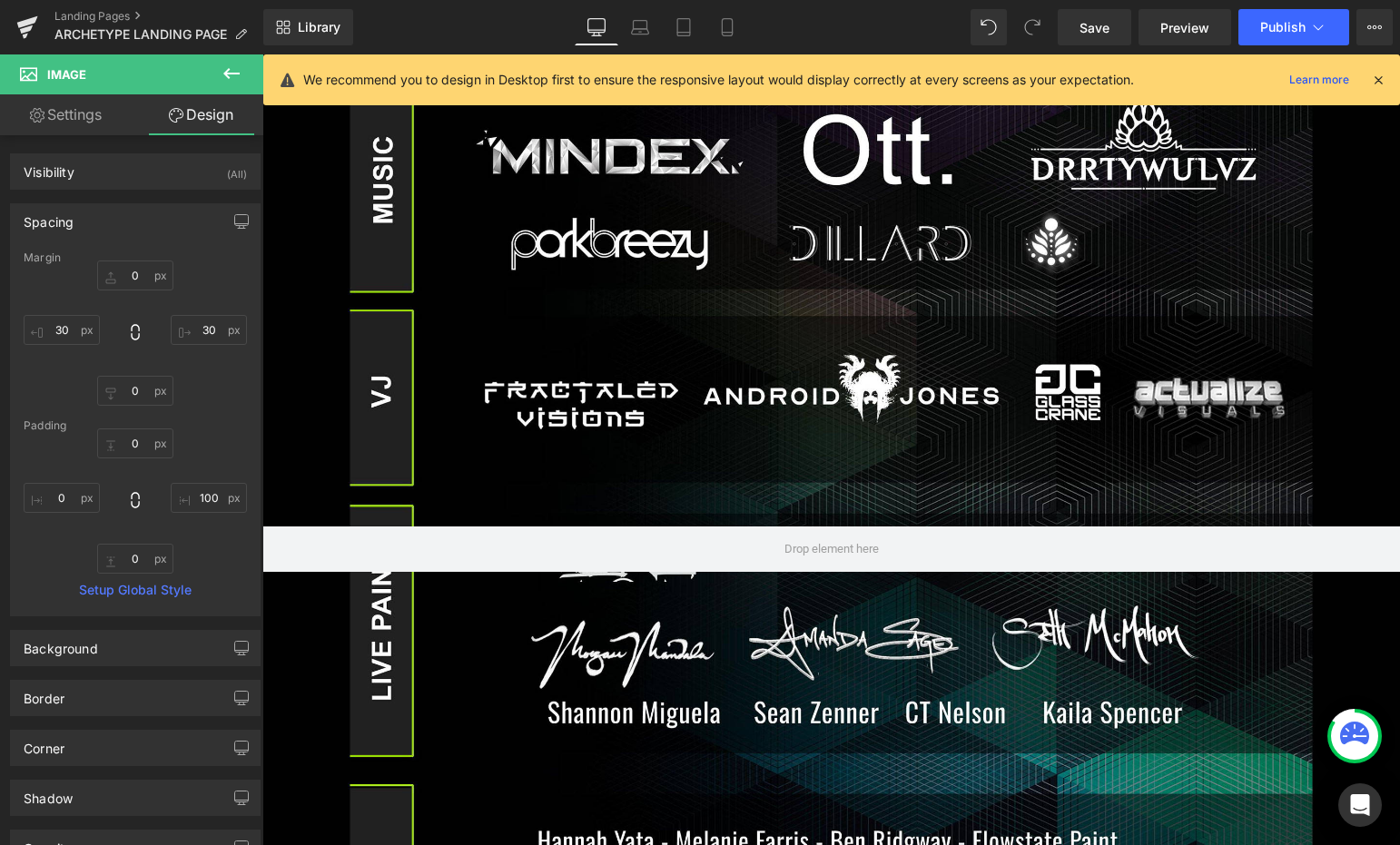
type input "0"
type input "30"
type input "0"
type input "30"
type input "0"
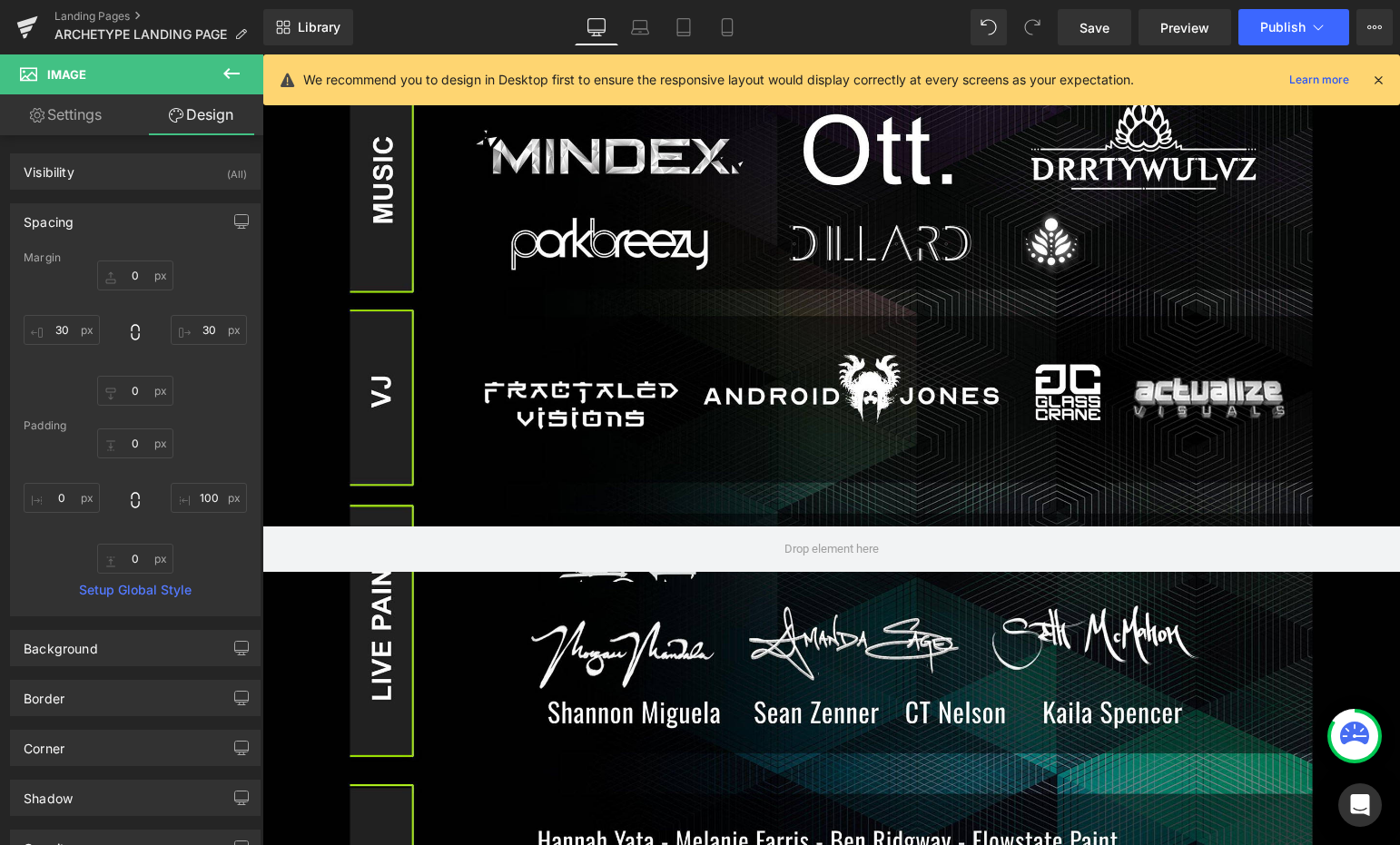
type input "100"
type input "0"
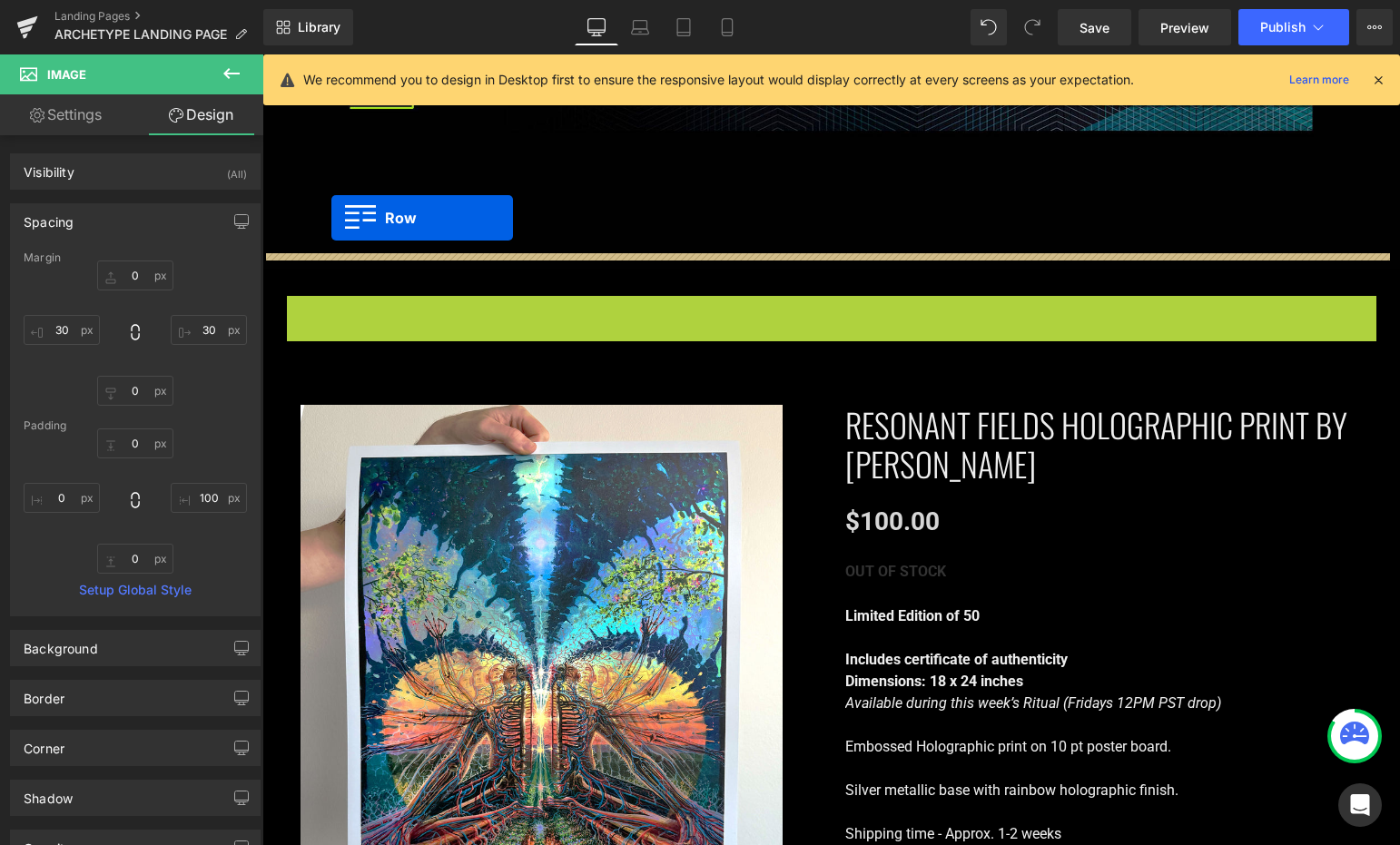
drag, startPoint x: 289, startPoint y: 297, endPoint x: 333, endPoint y: 220, distance: 88.7
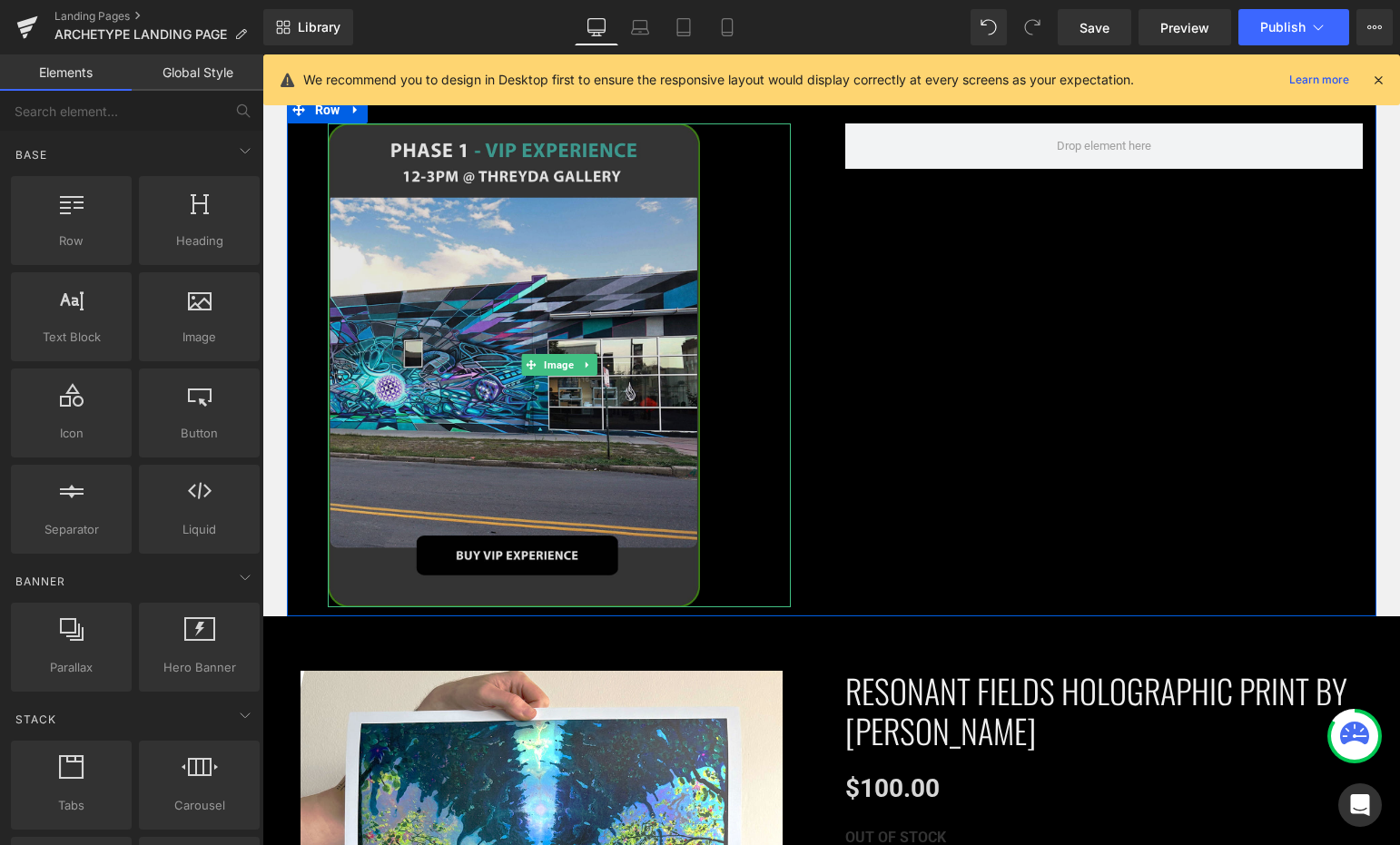
scroll to position [1582, 0]
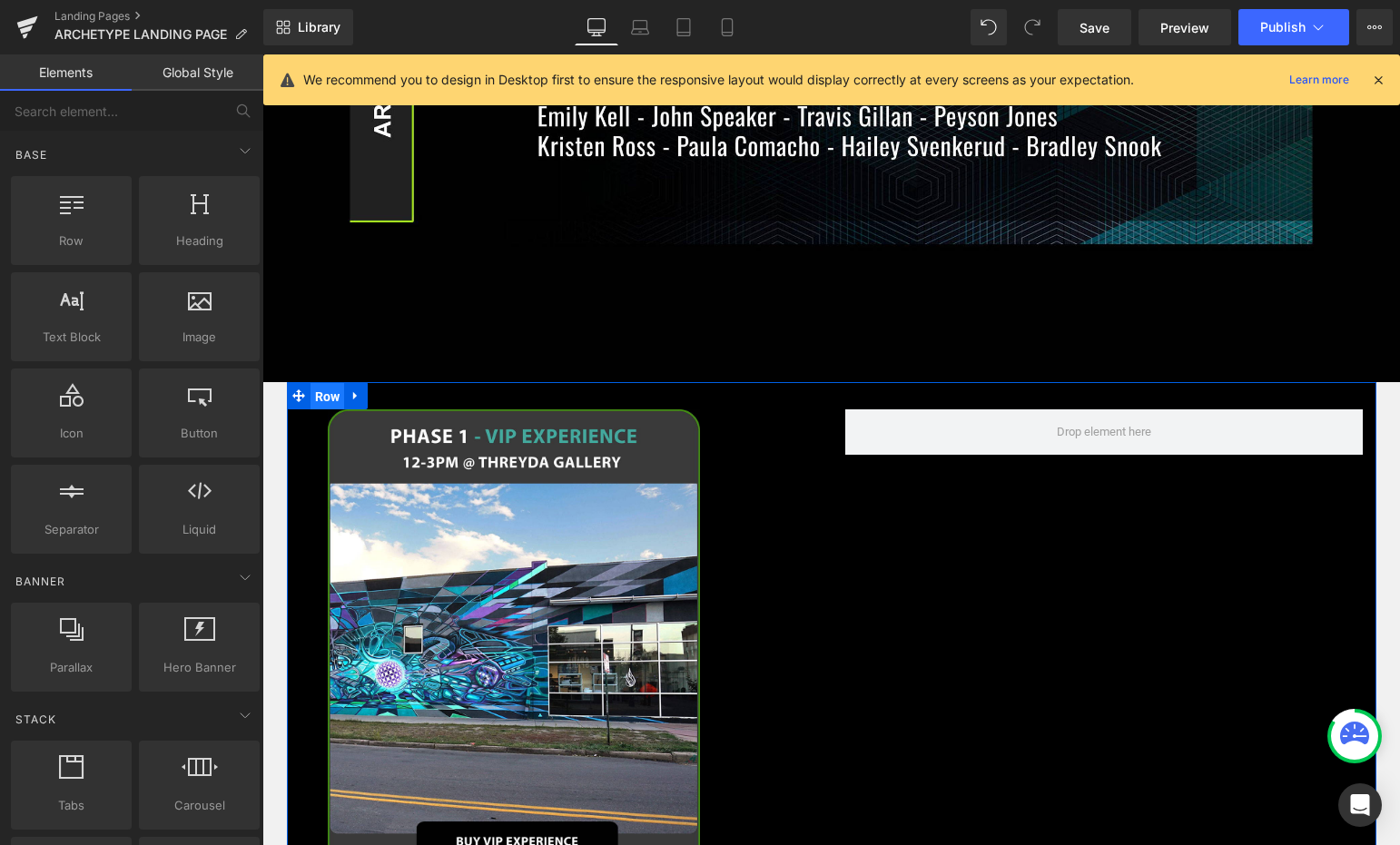
click at [310, 383] on span "Row" at bounding box center [327, 396] width 34 height 27
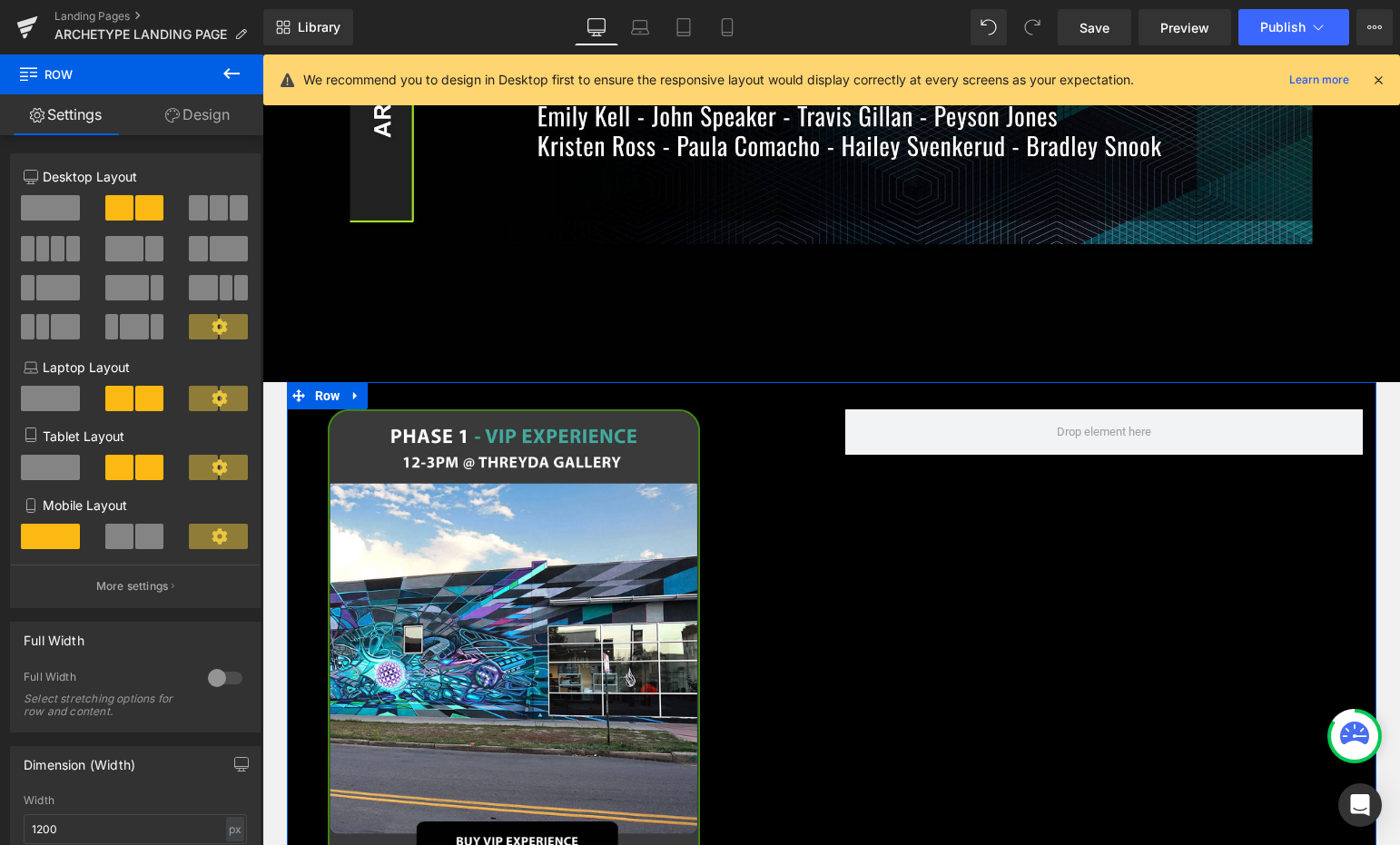
click at [220, 674] on div at bounding box center [224, 677] width 44 height 29
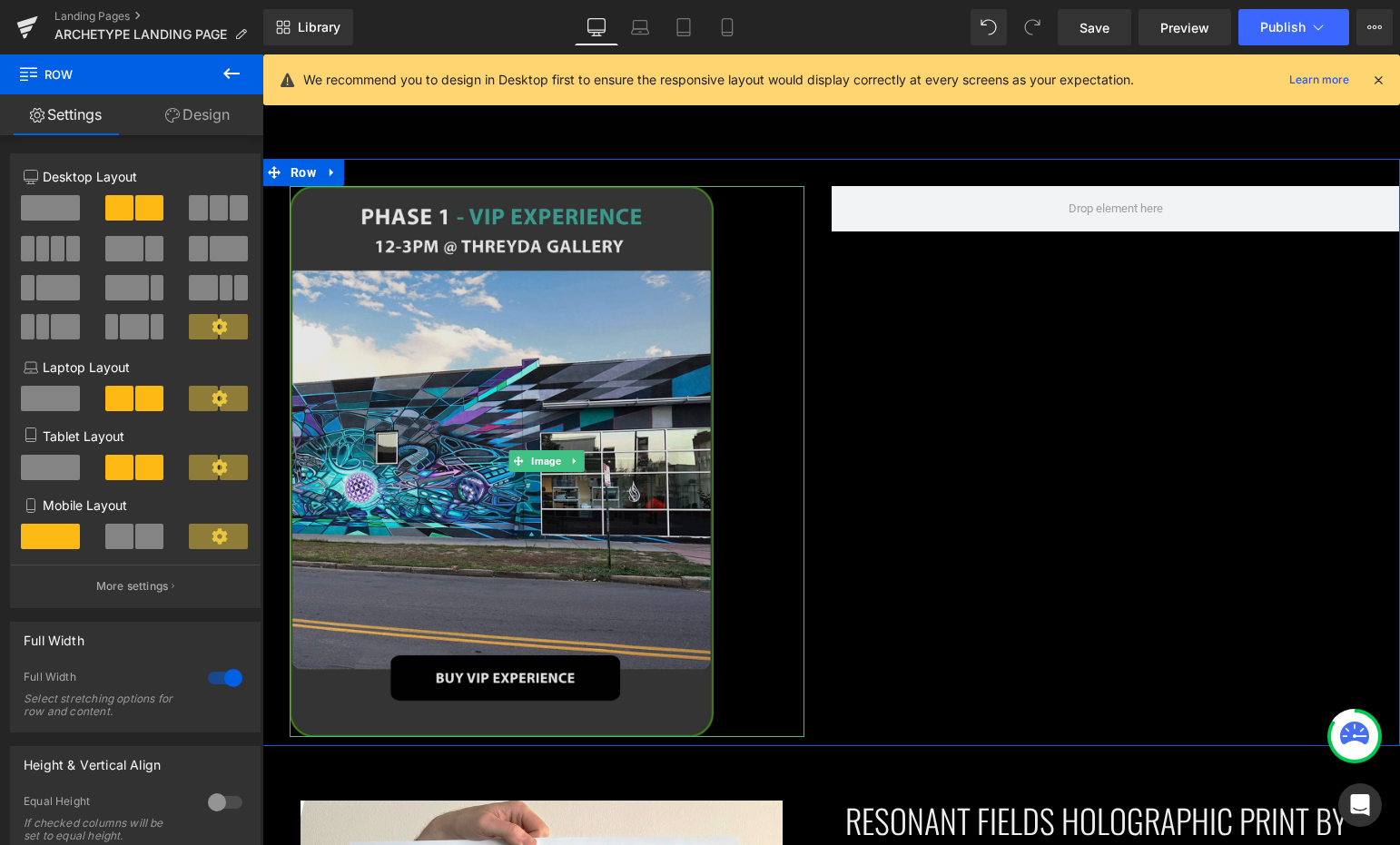
scroll to position [1803, 0]
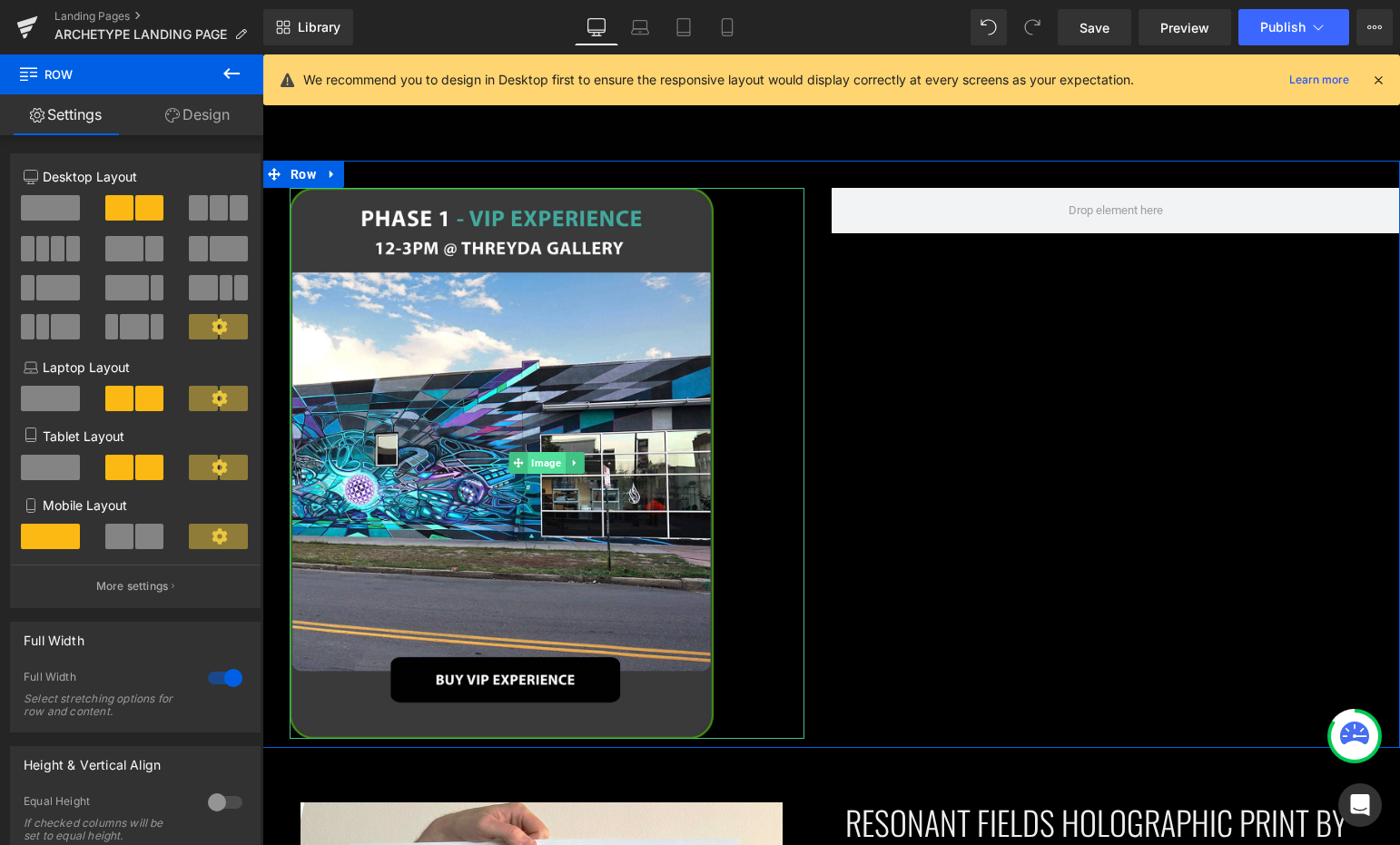
click at [538, 452] on span "Image" at bounding box center [547, 463] width 37 height 22
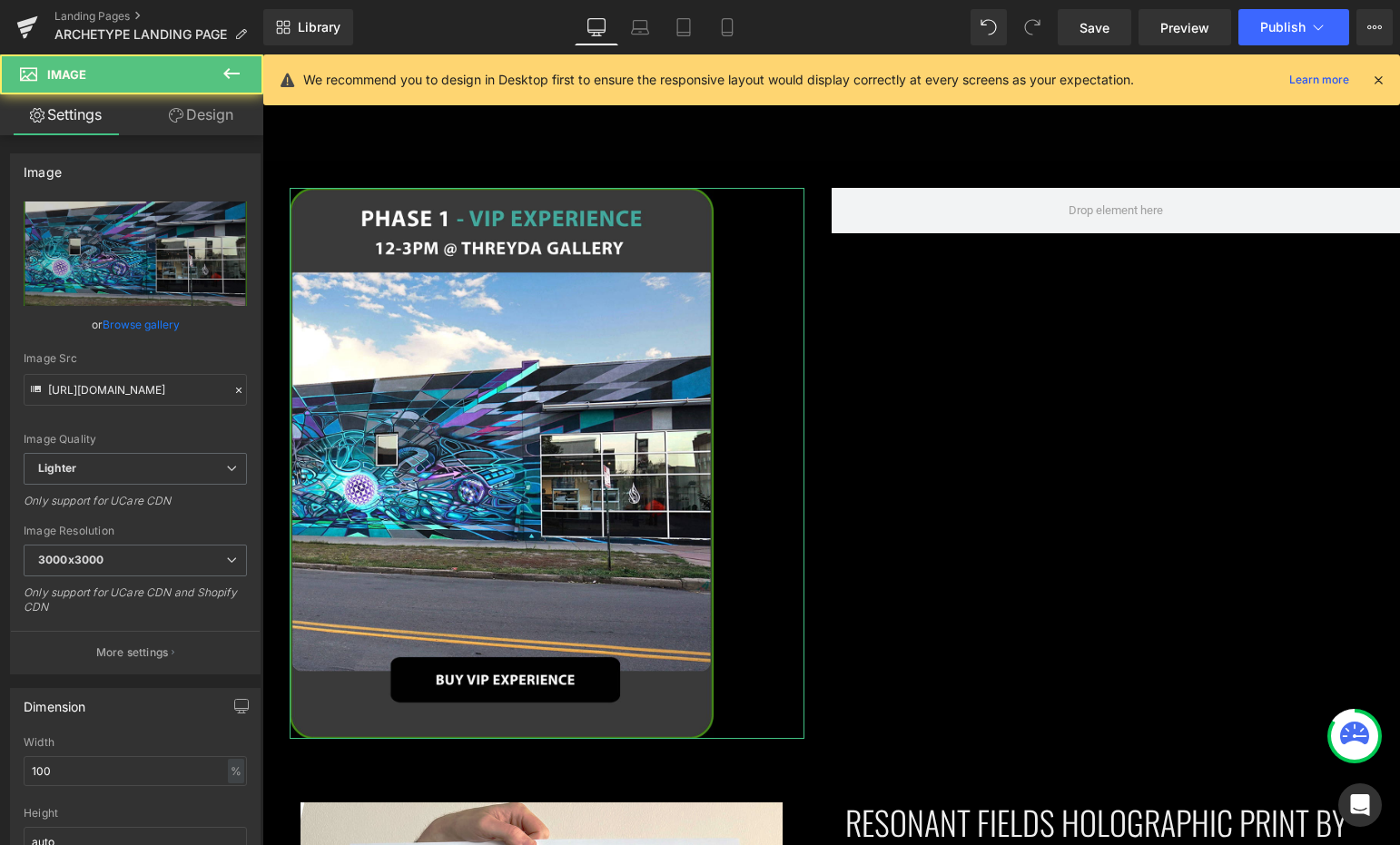
click at [215, 128] on link "Design" at bounding box center [201, 115] width 132 height 41
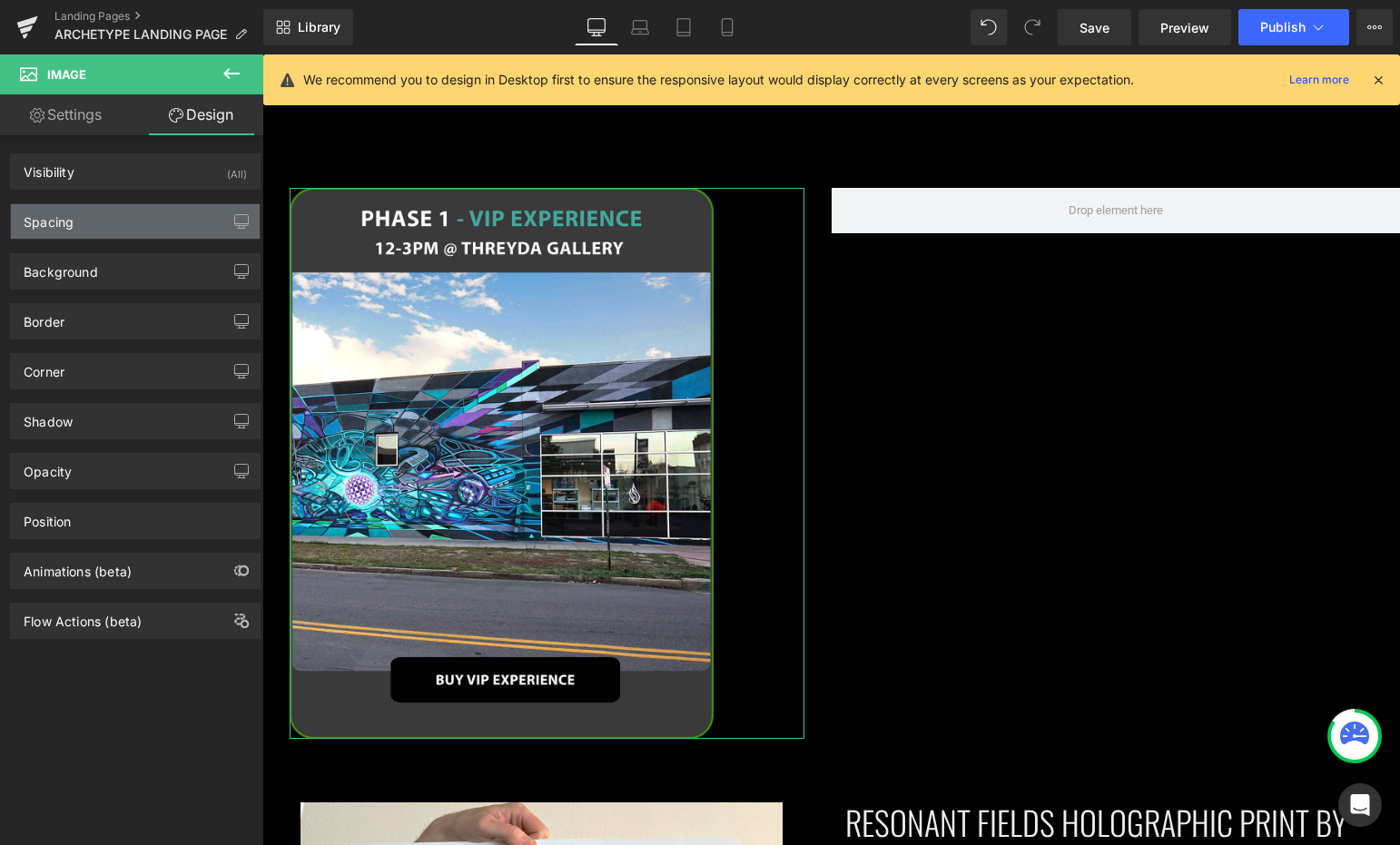
click at [163, 221] on div "Spacing" at bounding box center [135, 221] width 248 height 34
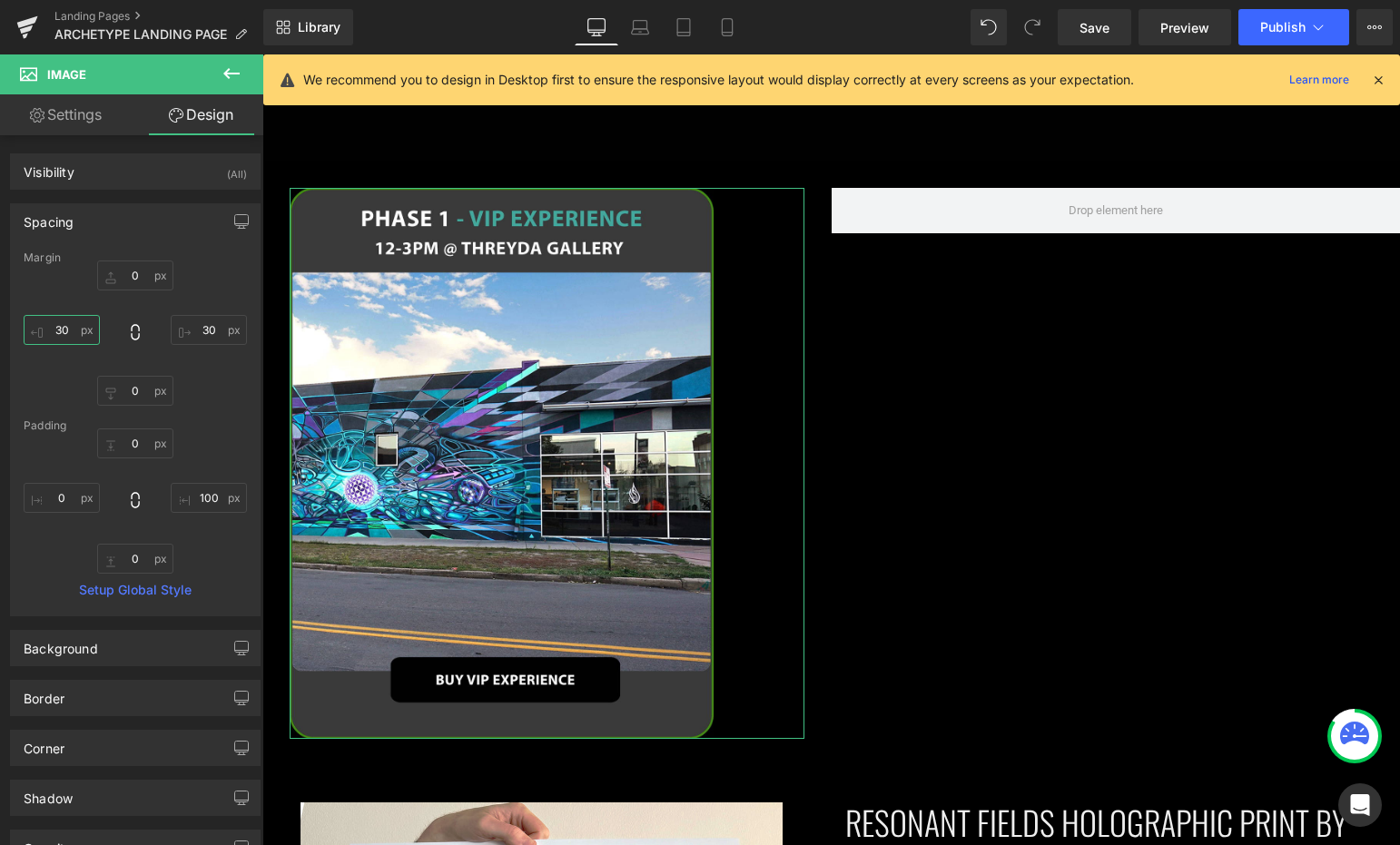
click at [56, 338] on input "30" at bounding box center [61, 330] width 76 height 30
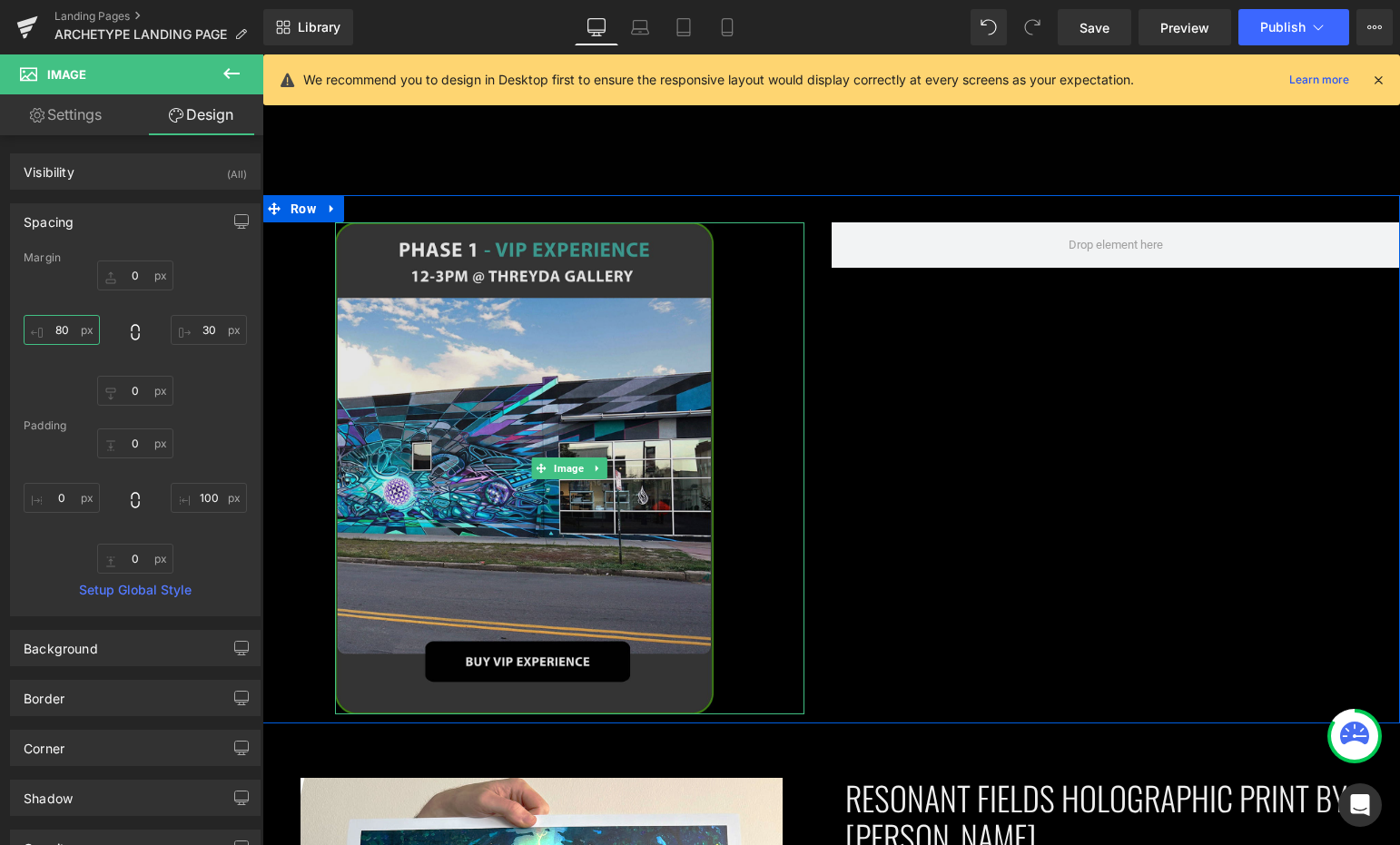
scroll to position [1766, 0]
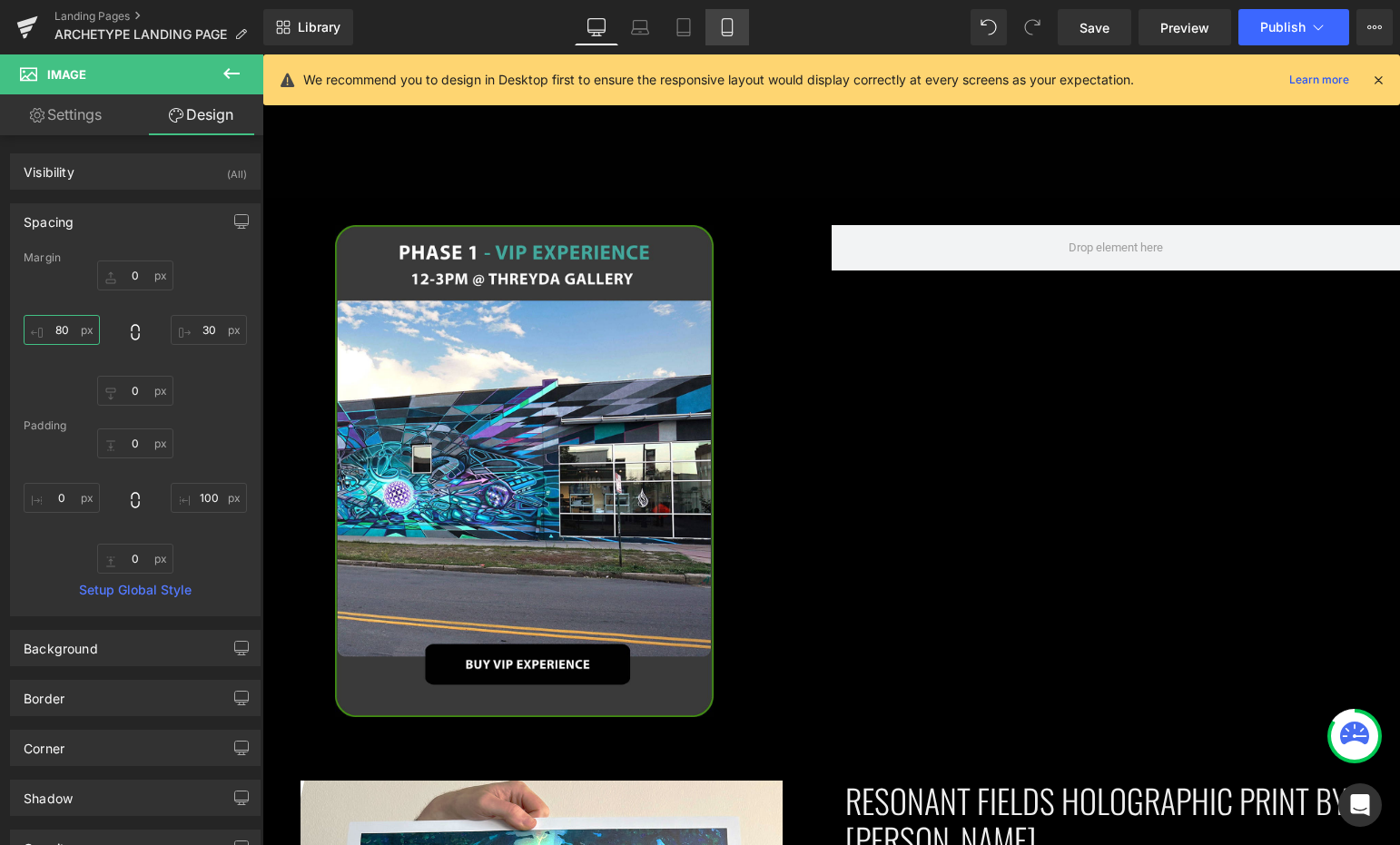
type input "80"
click at [728, 27] on icon at bounding box center [727, 28] width 19 height 19
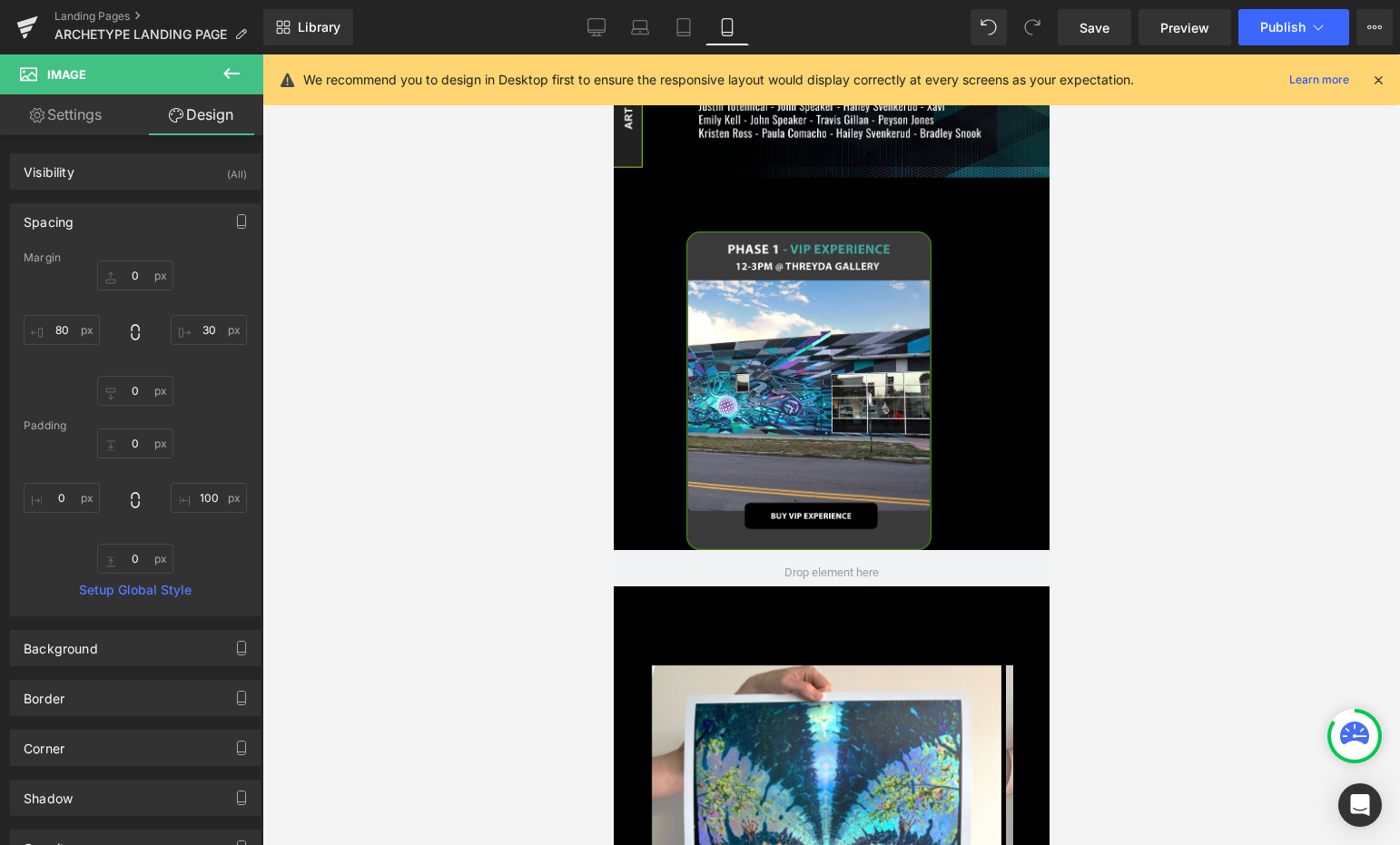
type input "0"
type input "30"
type input "0"
type input "80"
type input "0"
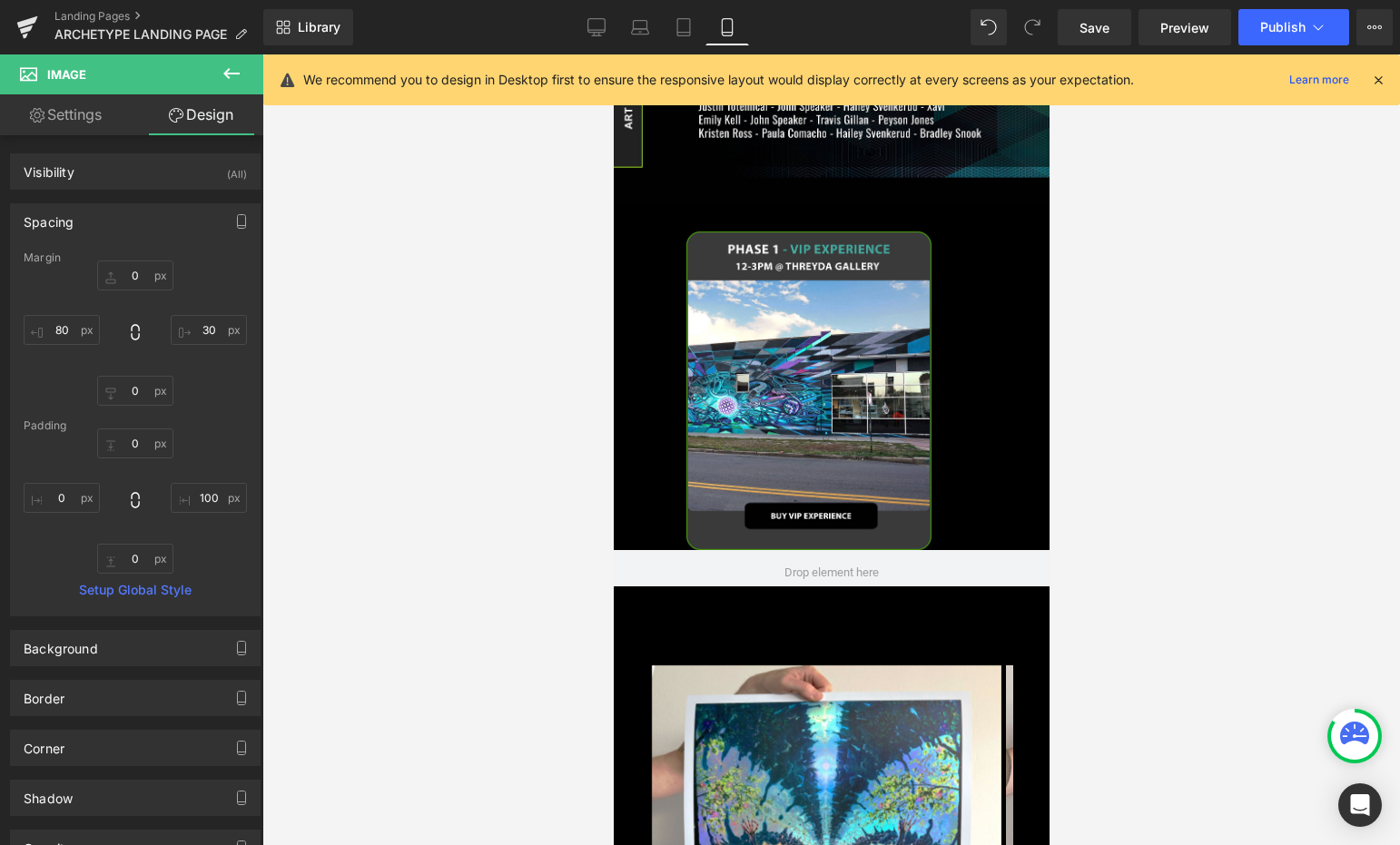
type input "100"
type input "0"
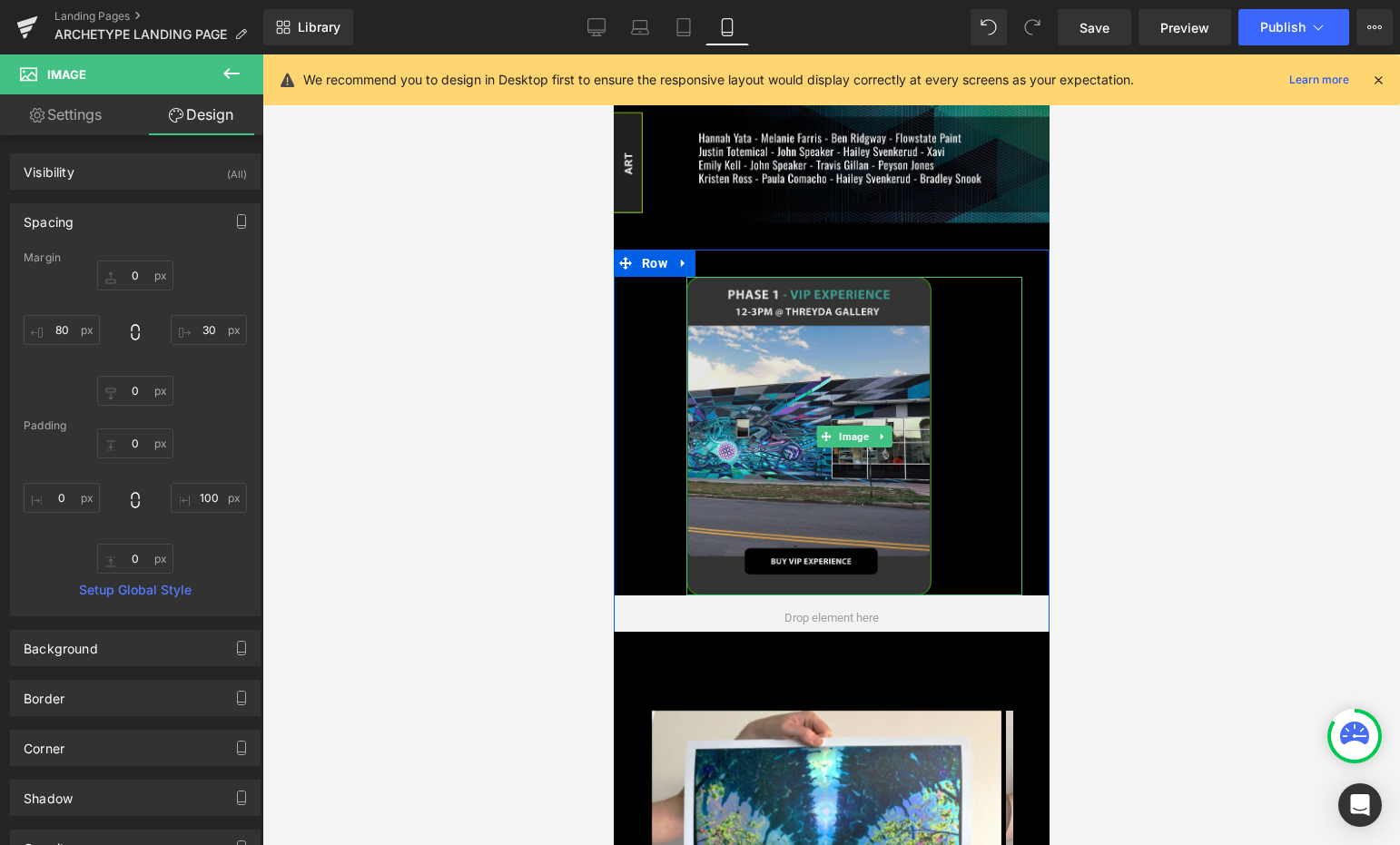
scroll to position [828, 0]
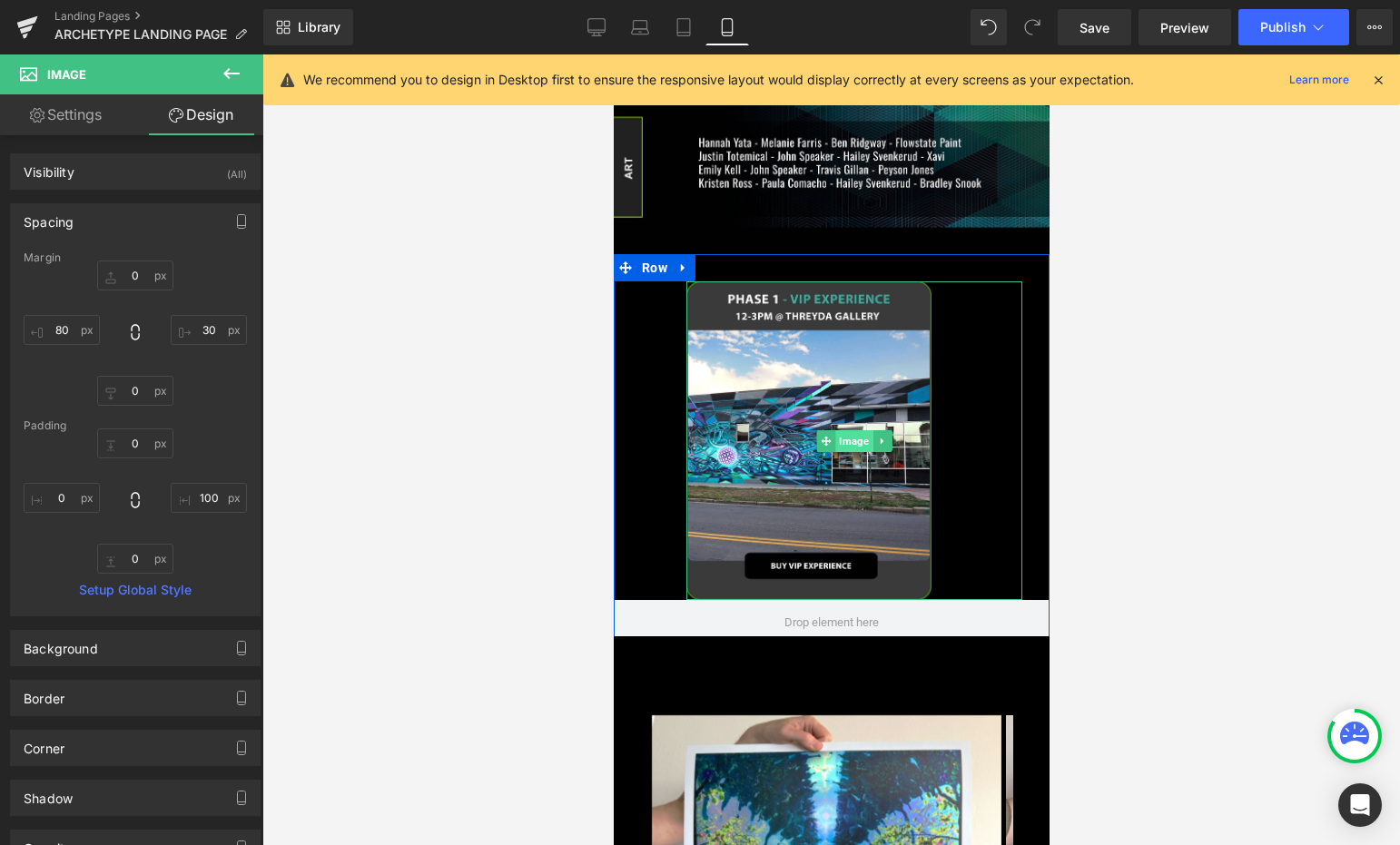
click at [851, 430] on span "Image" at bounding box center [852, 441] width 37 height 22
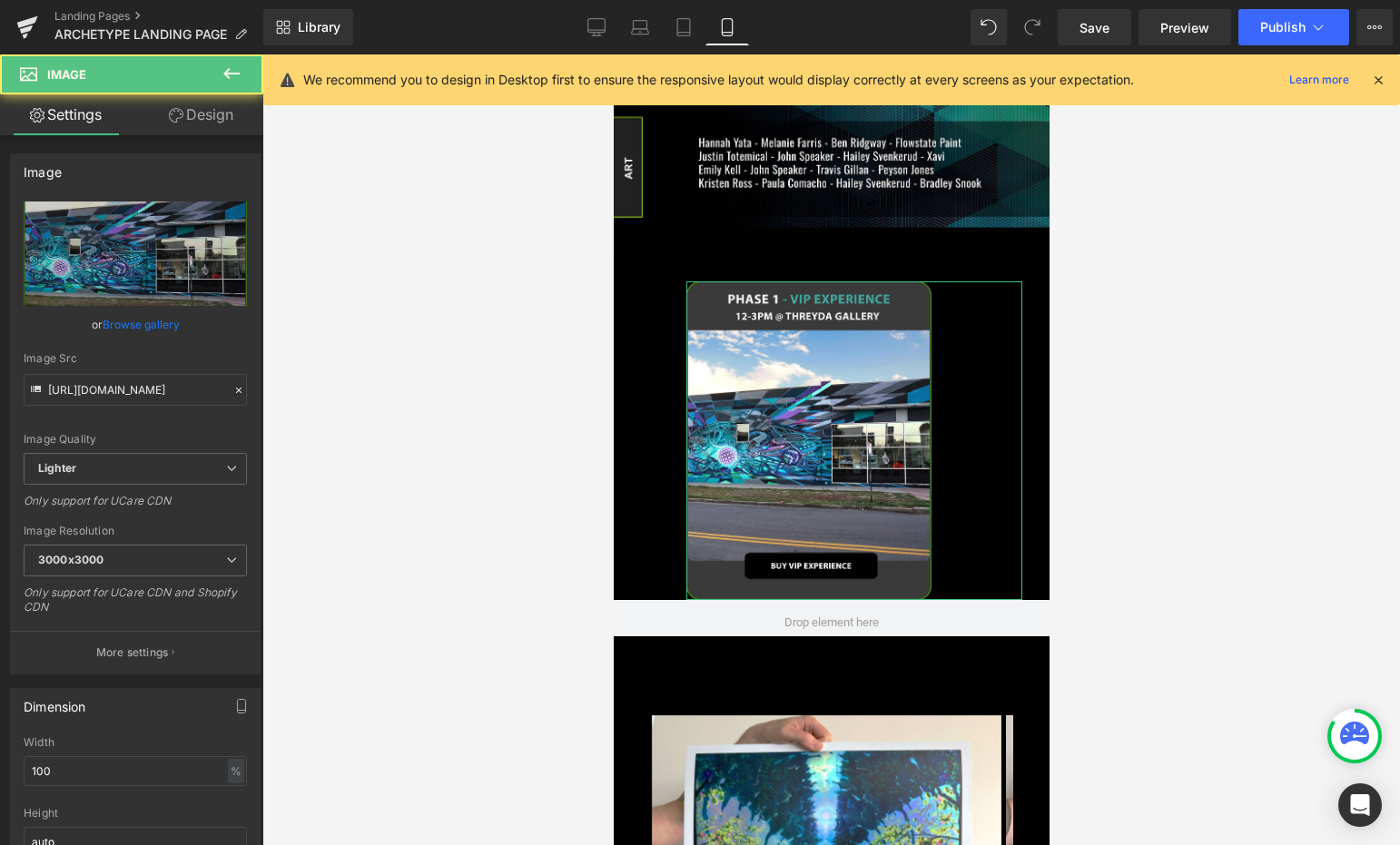
click at [221, 126] on link "Design" at bounding box center [201, 115] width 132 height 41
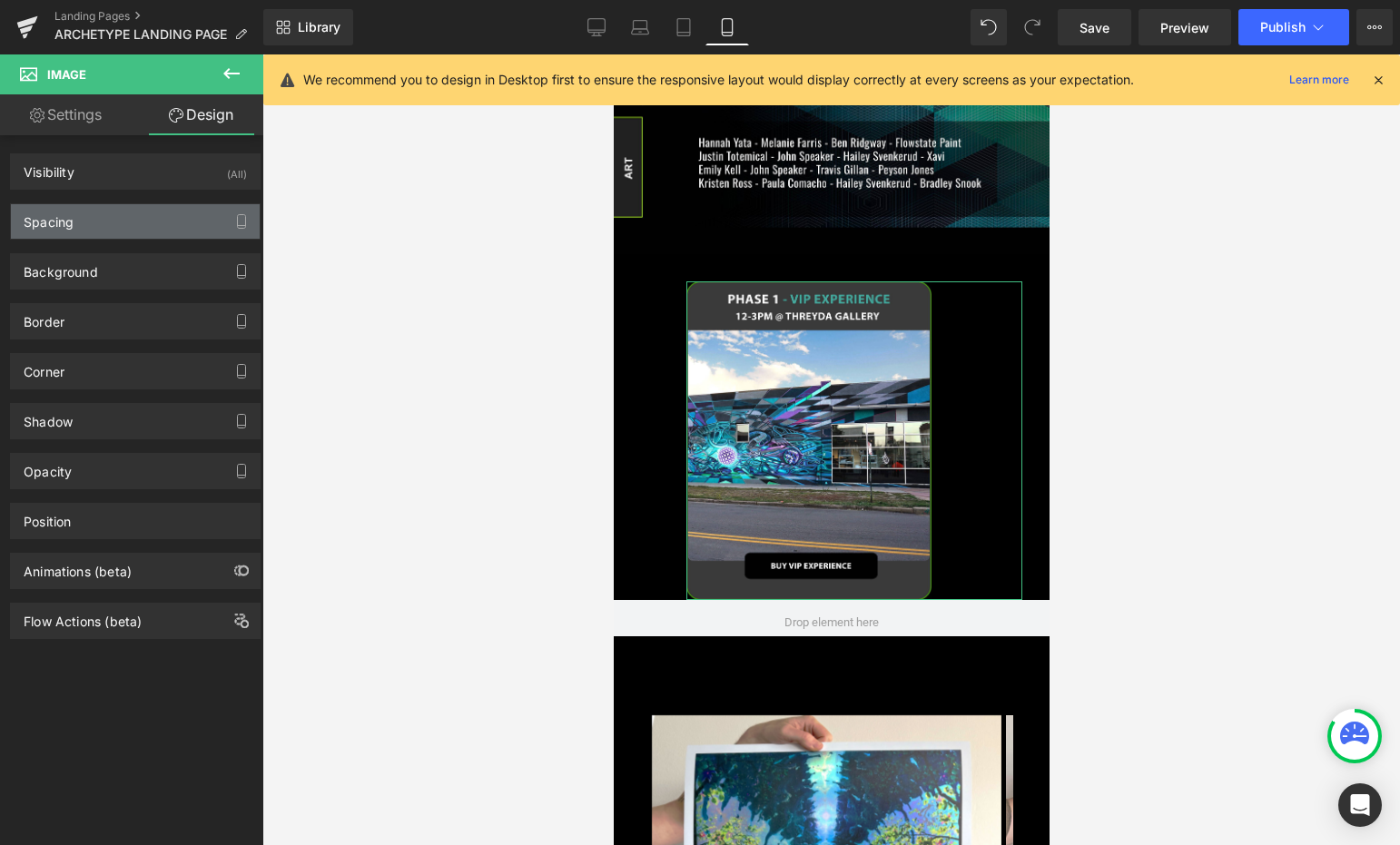
click at [161, 212] on div "Spacing" at bounding box center [135, 221] width 248 height 34
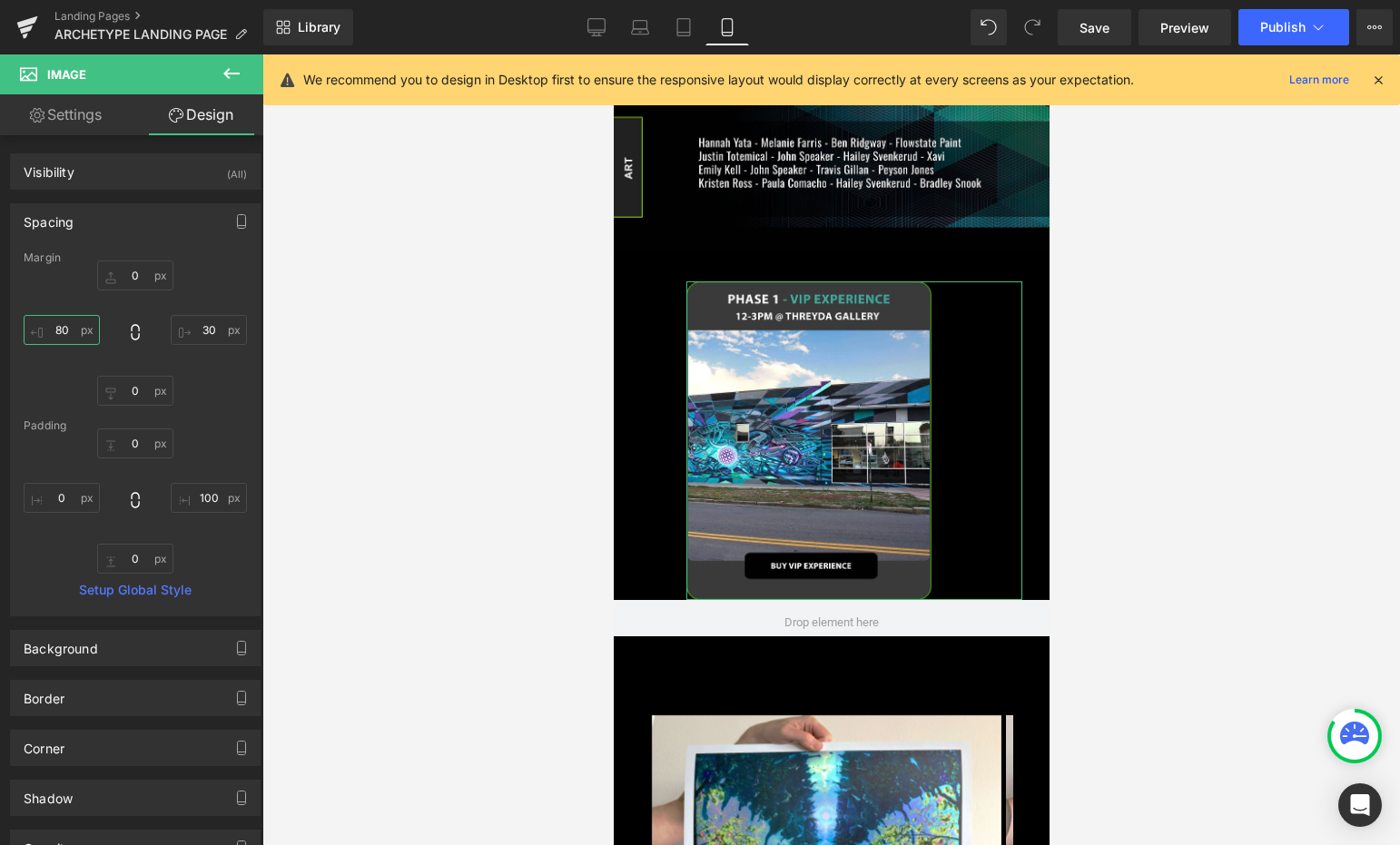
click at [78, 327] on input "80" at bounding box center [61, 330] width 76 height 30
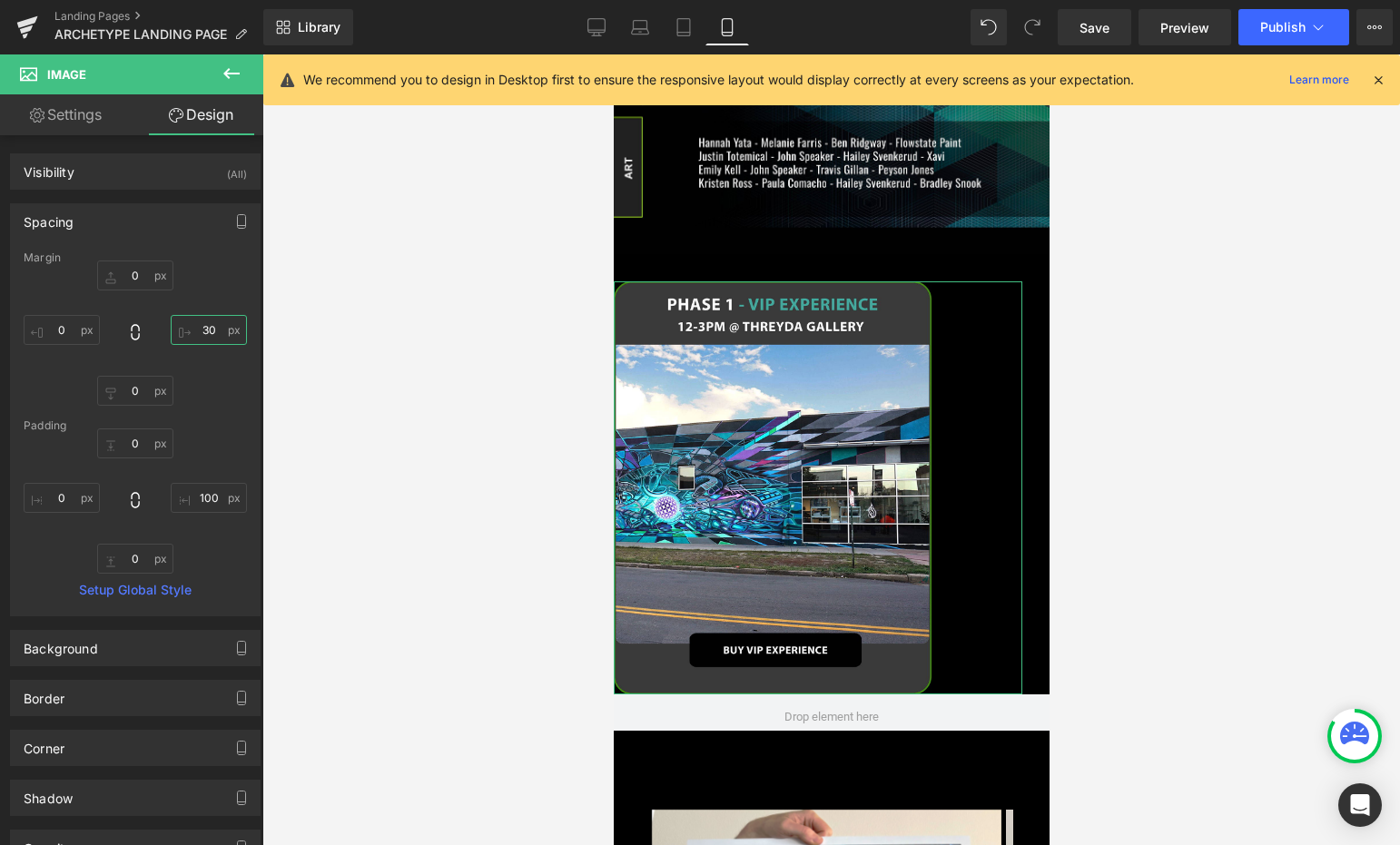
click at [206, 328] on input "30" at bounding box center [208, 330] width 76 height 30
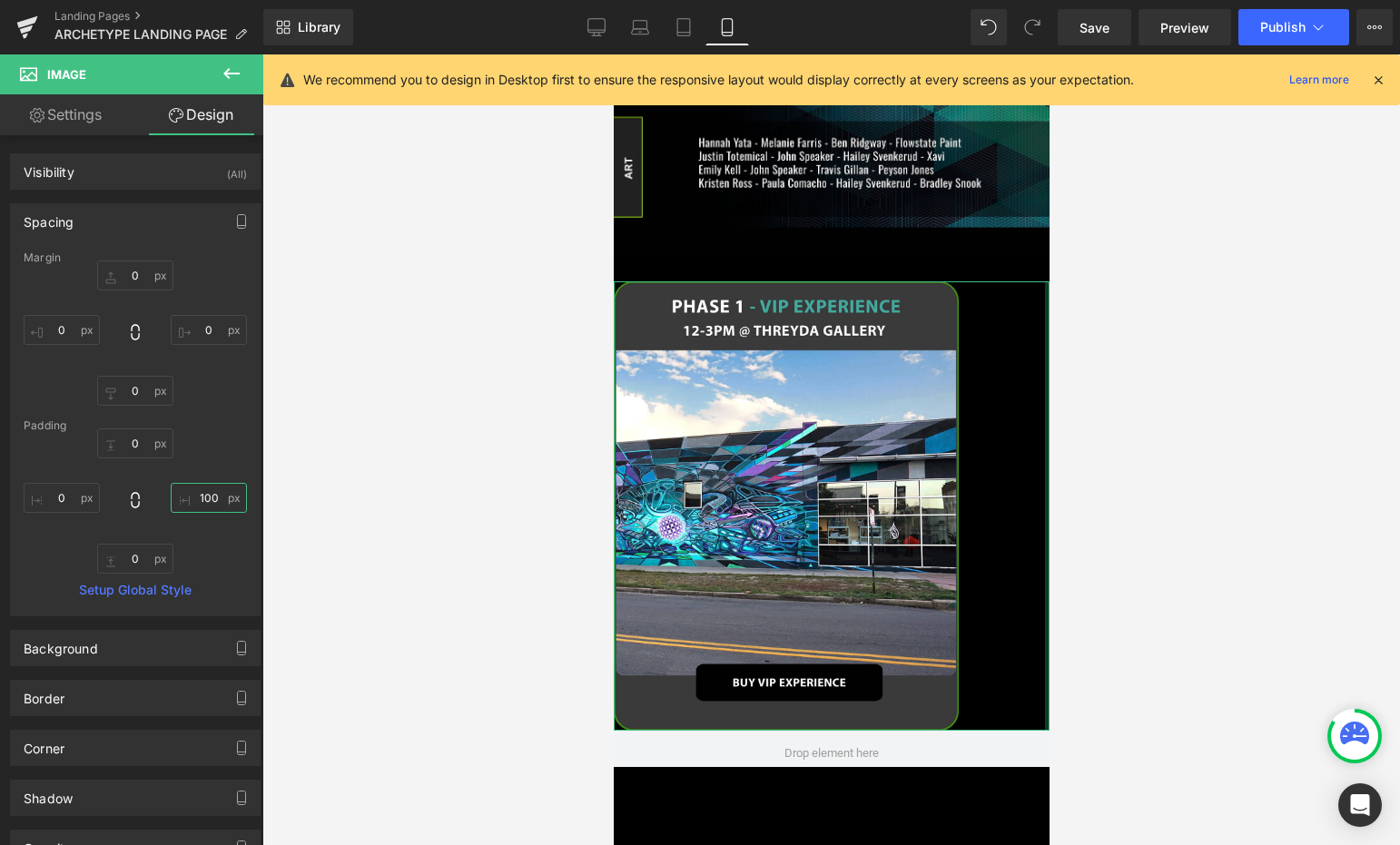
click at [195, 491] on input "100" at bounding box center [208, 498] width 76 height 30
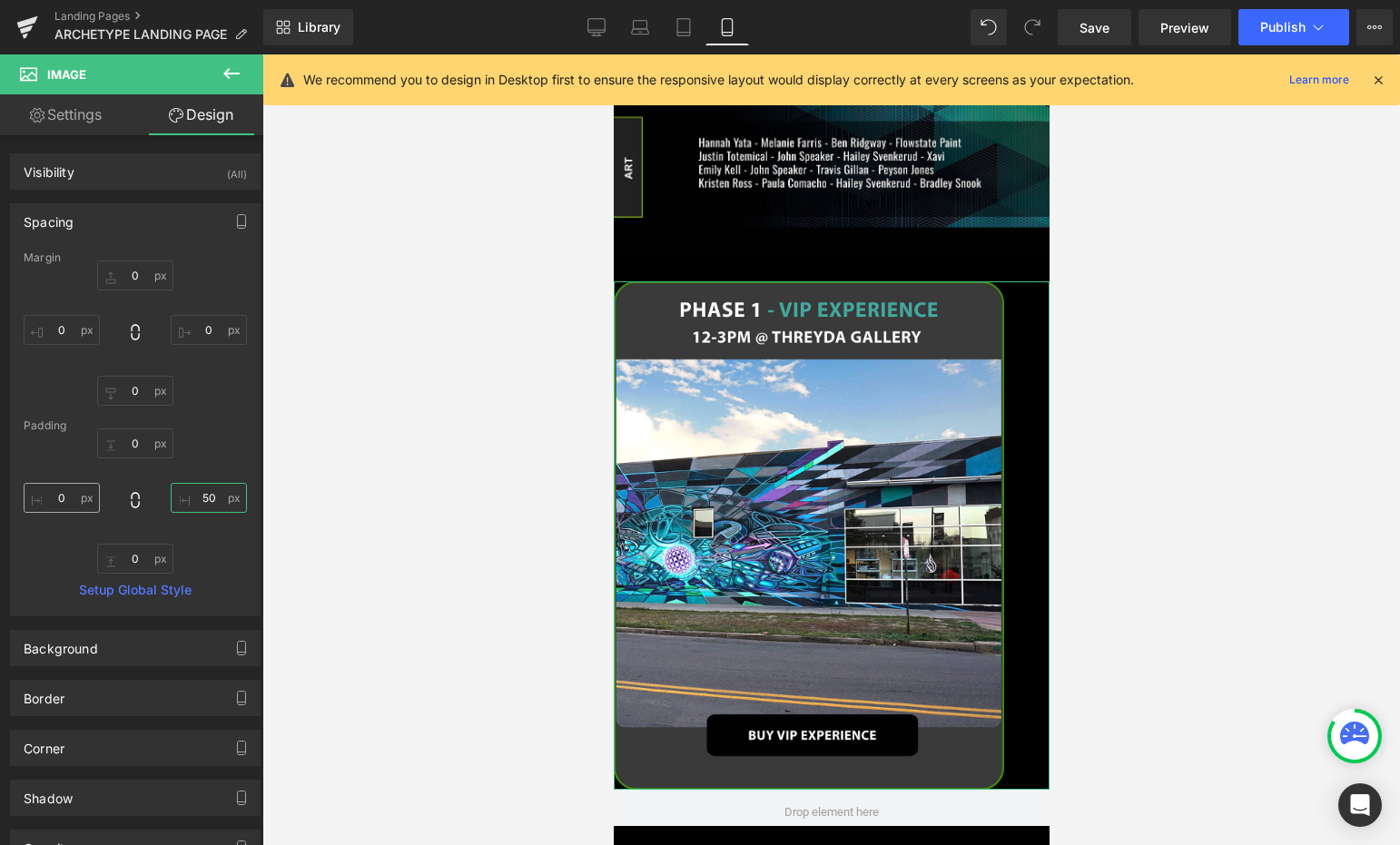
type input "50"
click at [70, 492] on input "0" at bounding box center [61, 498] width 76 height 30
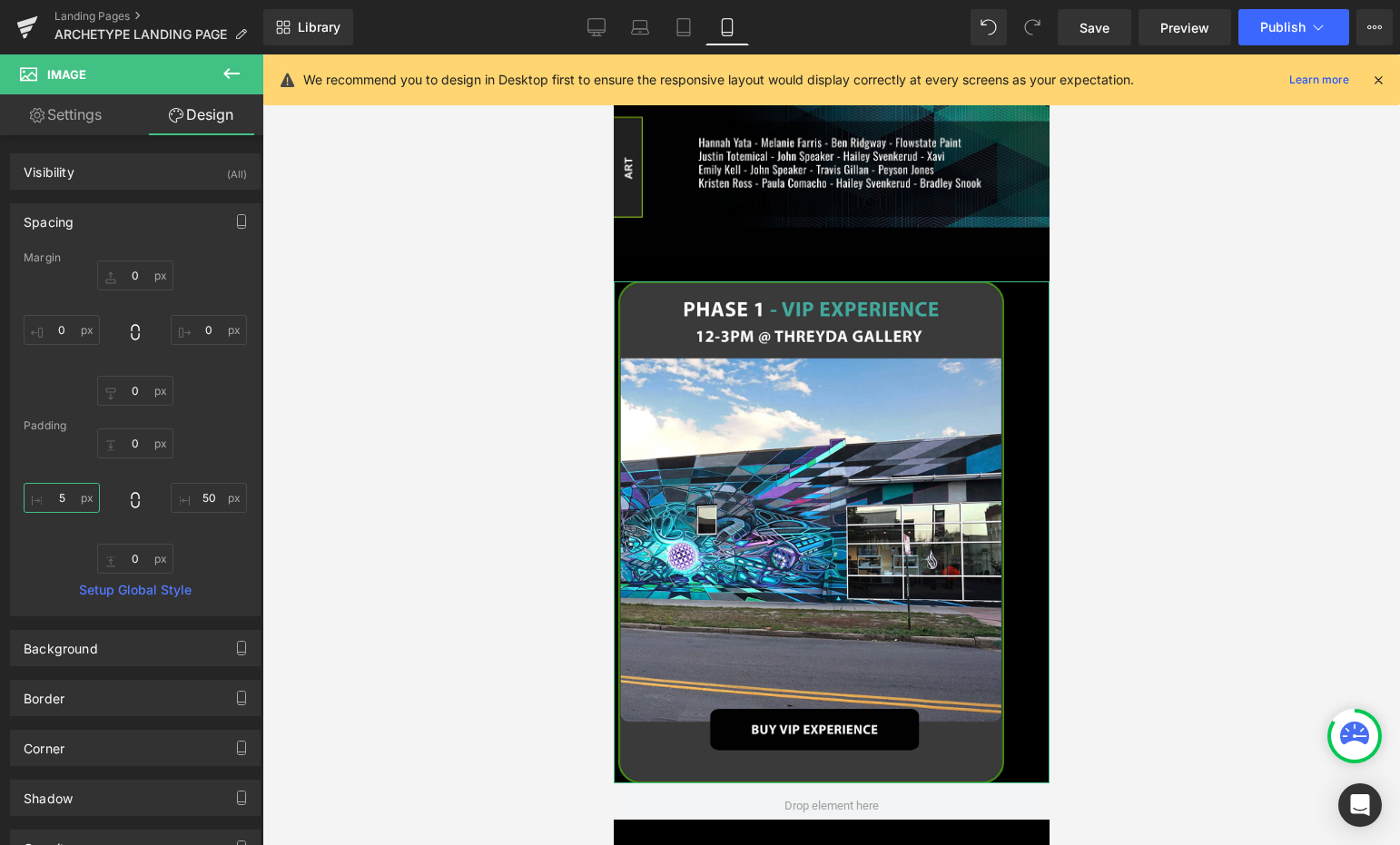
type input "50"
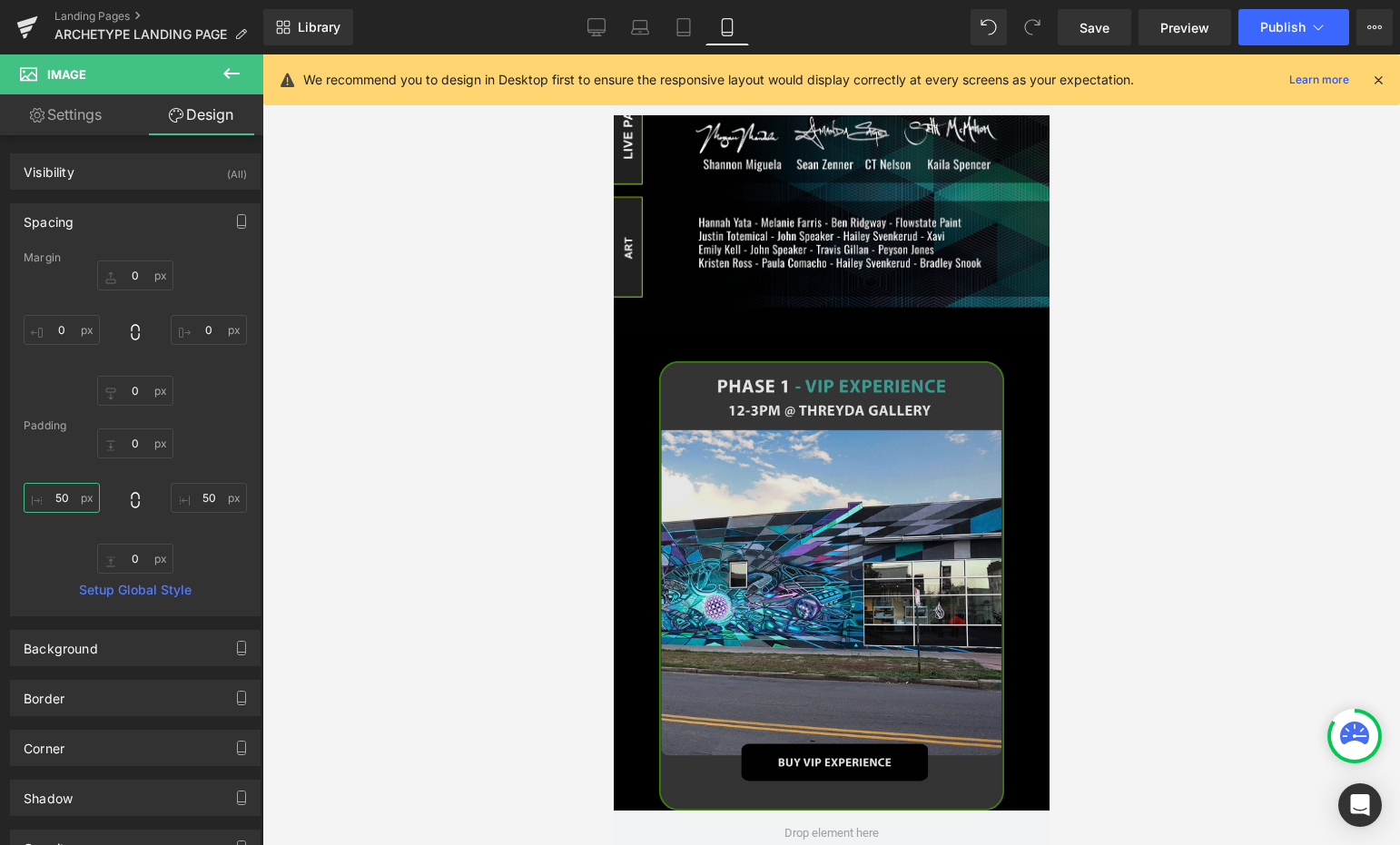
scroll to position [746, 0]
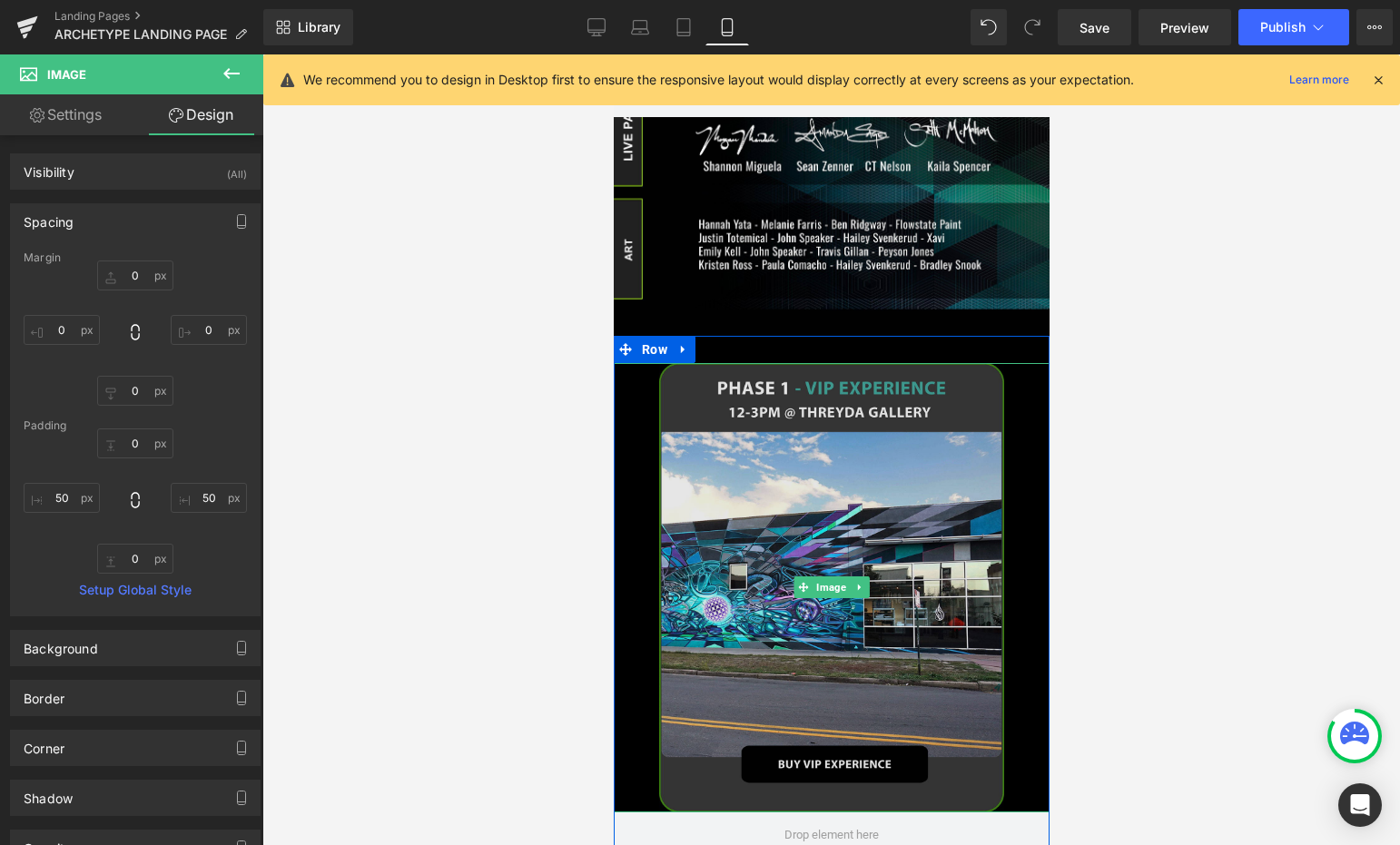
click at [777, 486] on img at bounding box center [830, 587] width 435 height 449
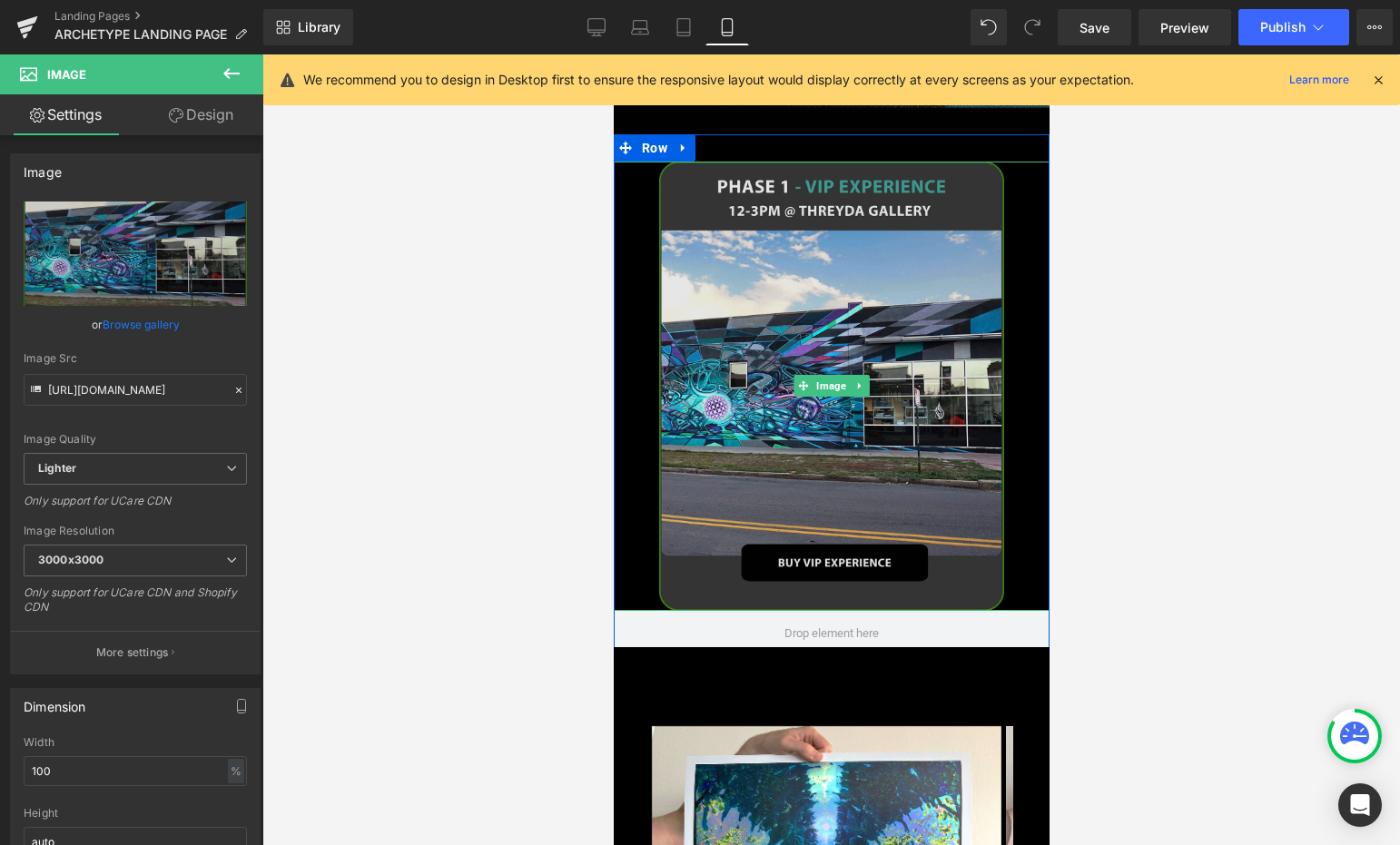
scroll to position [952, 0]
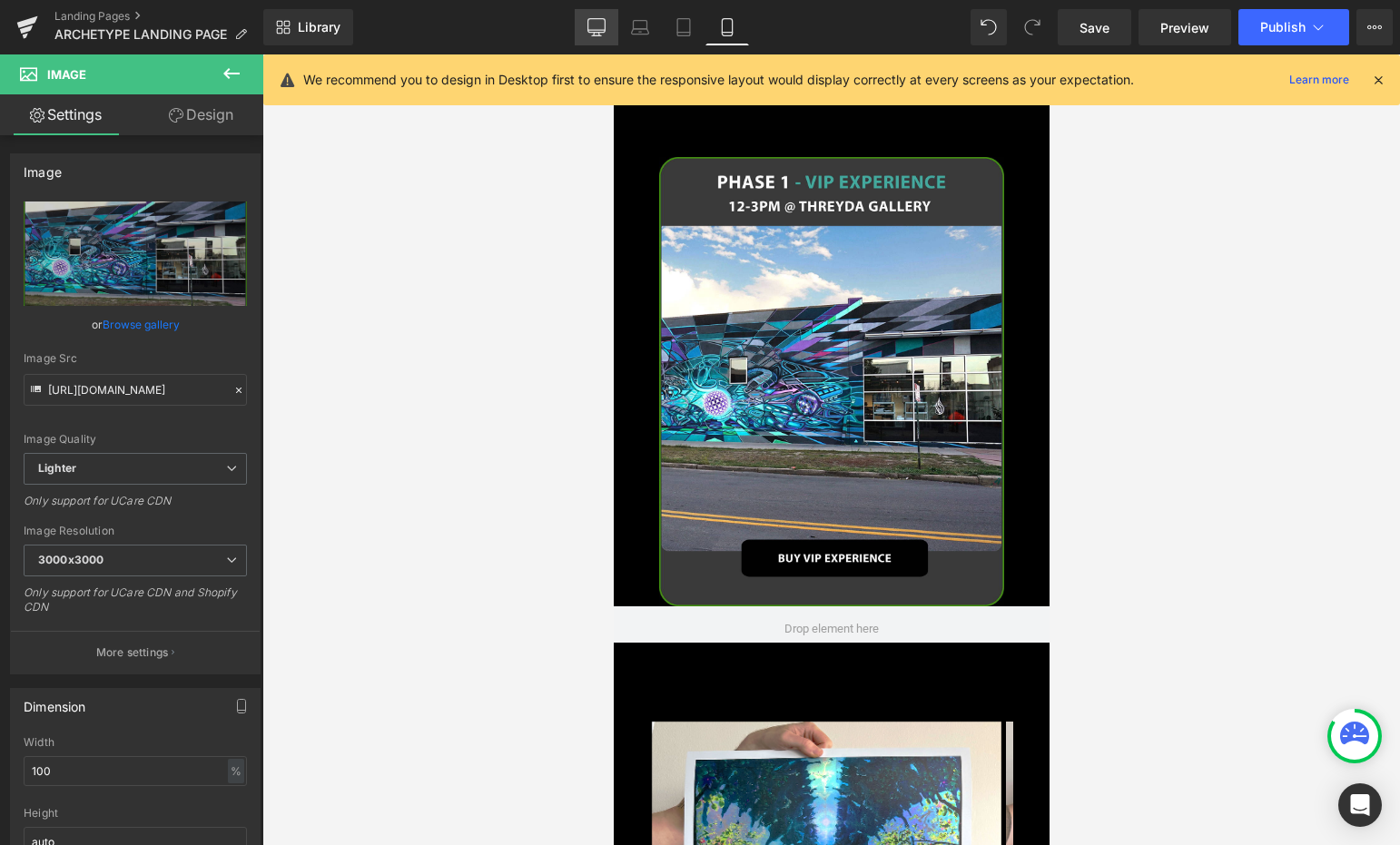
click at [597, 23] on icon at bounding box center [597, 28] width 19 height 19
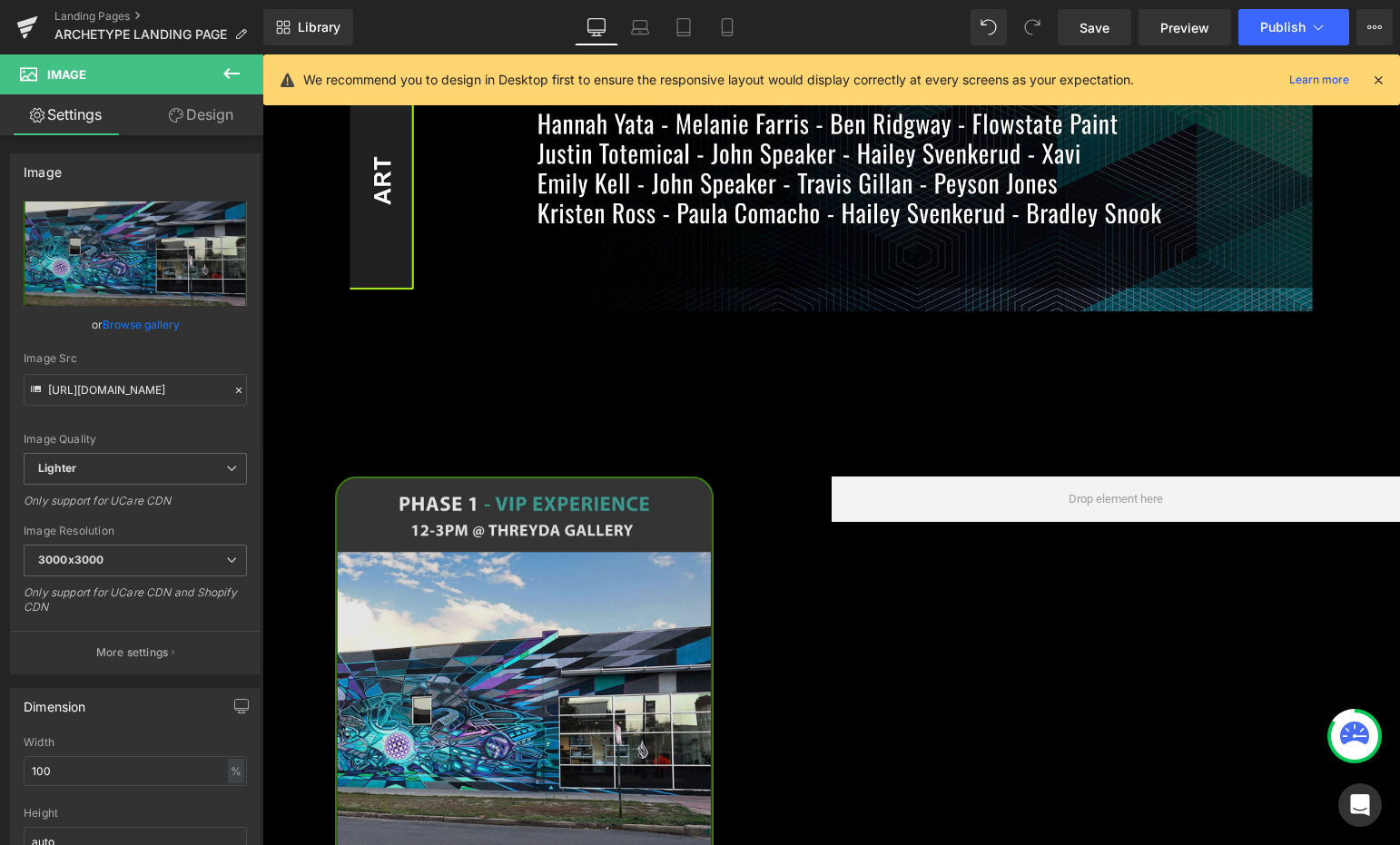
scroll to position [1756, 0]
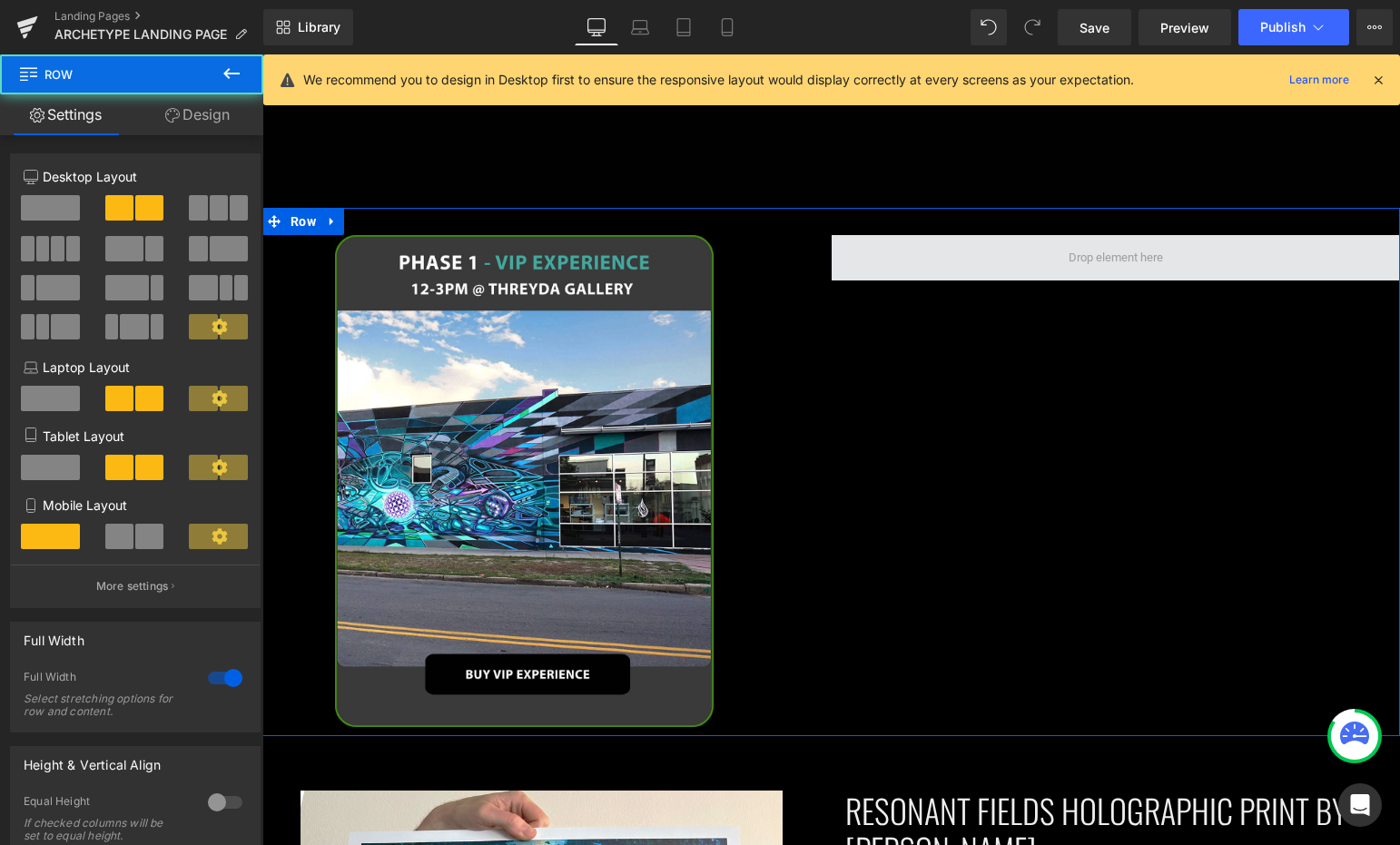
click at [1016, 240] on span at bounding box center [1116, 258] width 569 height 45
click at [944, 252] on span at bounding box center [1116, 258] width 569 height 45
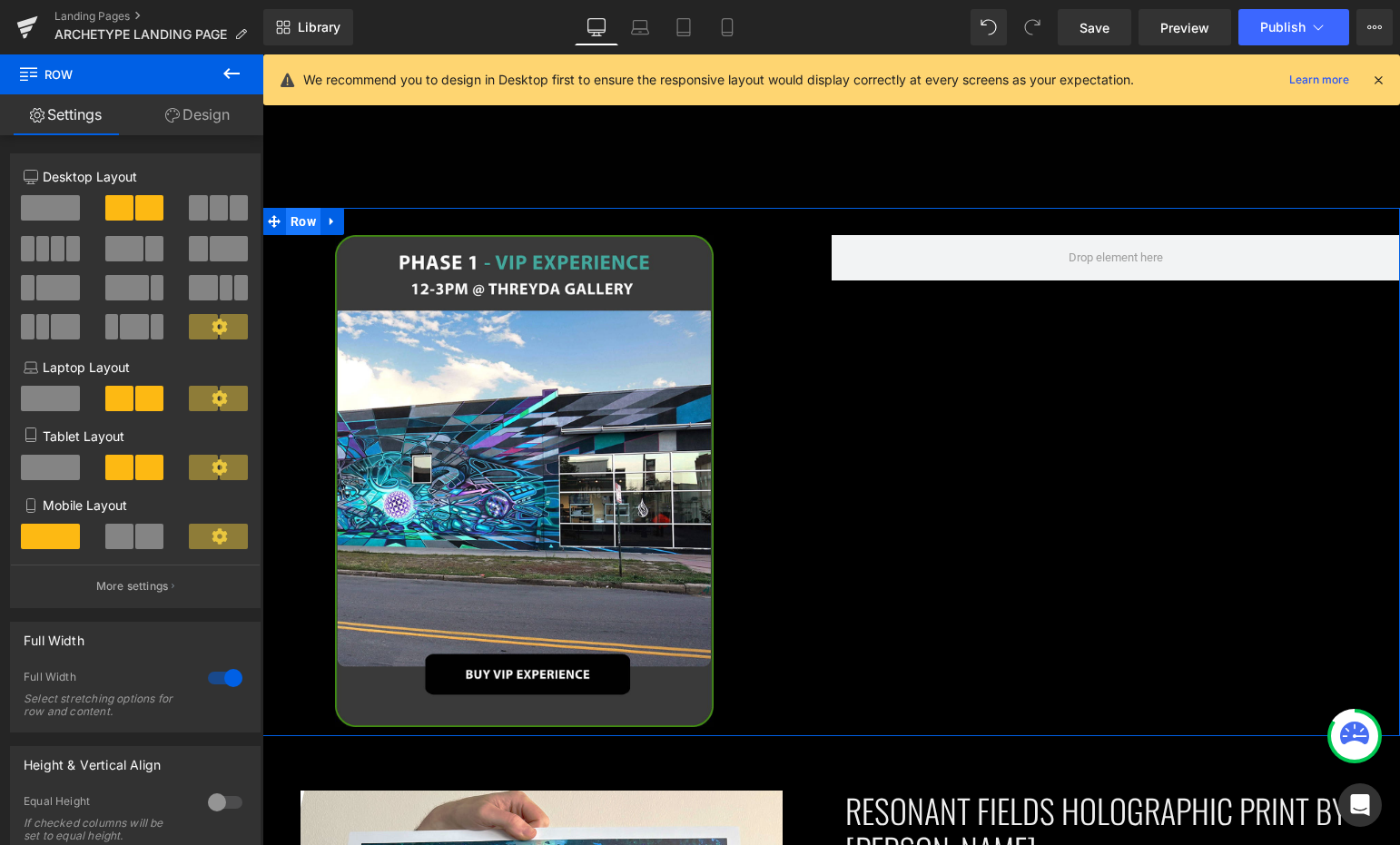
click at [301, 214] on span "Row" at bounding box center [303, 221] width 34 height 27
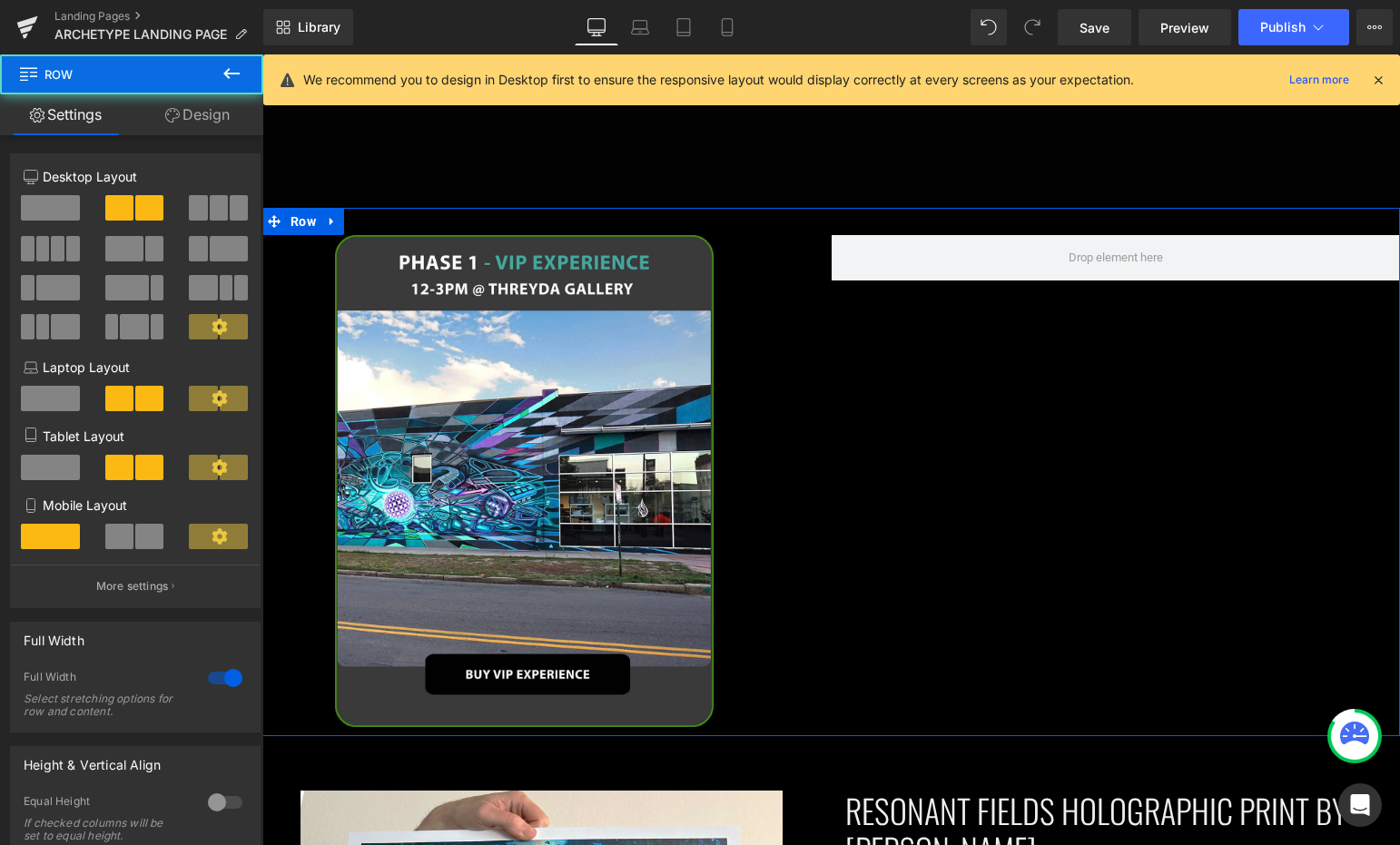
click at [230, 209] on span at bounding box center [239, 208] width 19 height 25
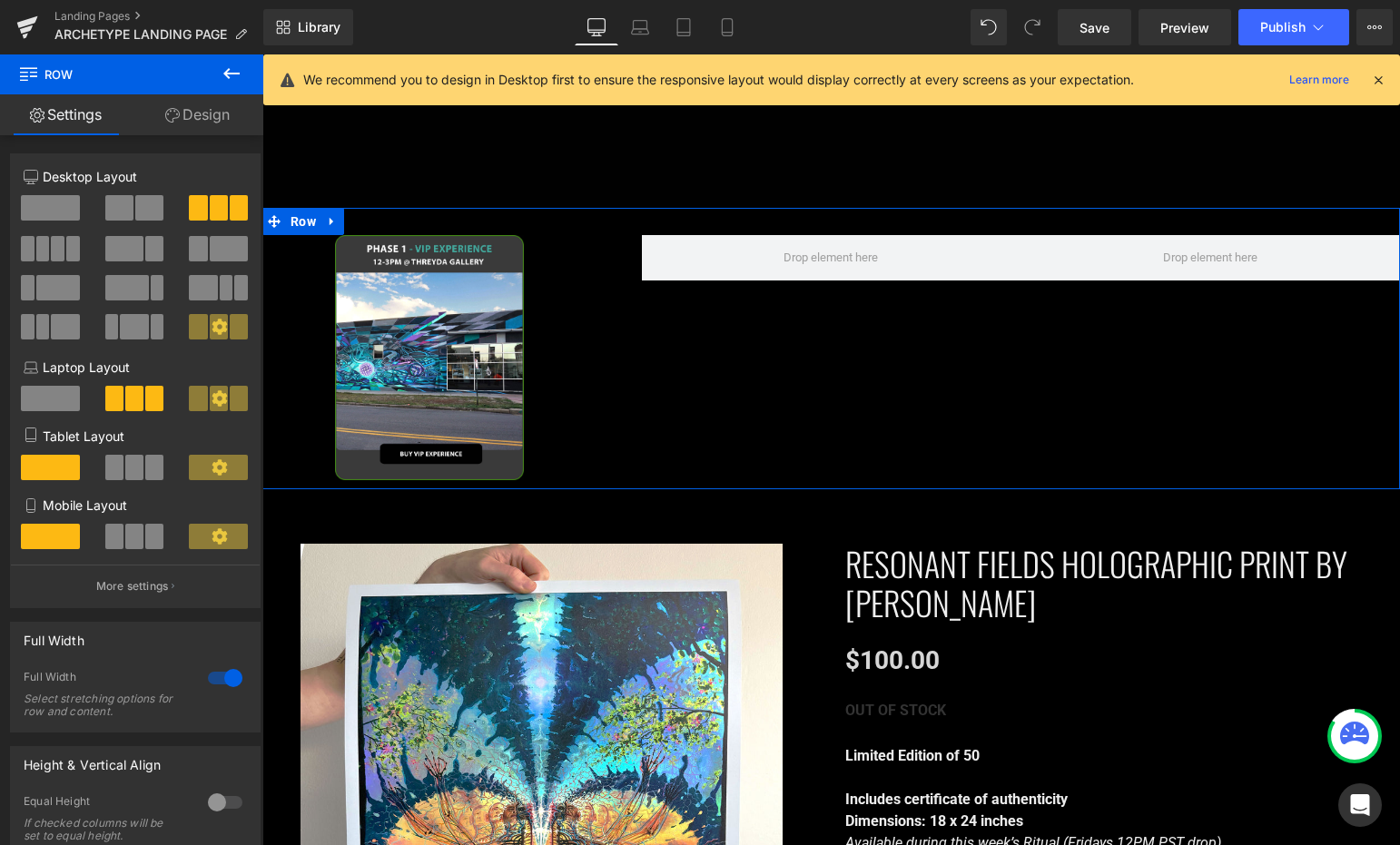
click at [136, 208] on span at bounding box center [149, 208] width 28 height 25
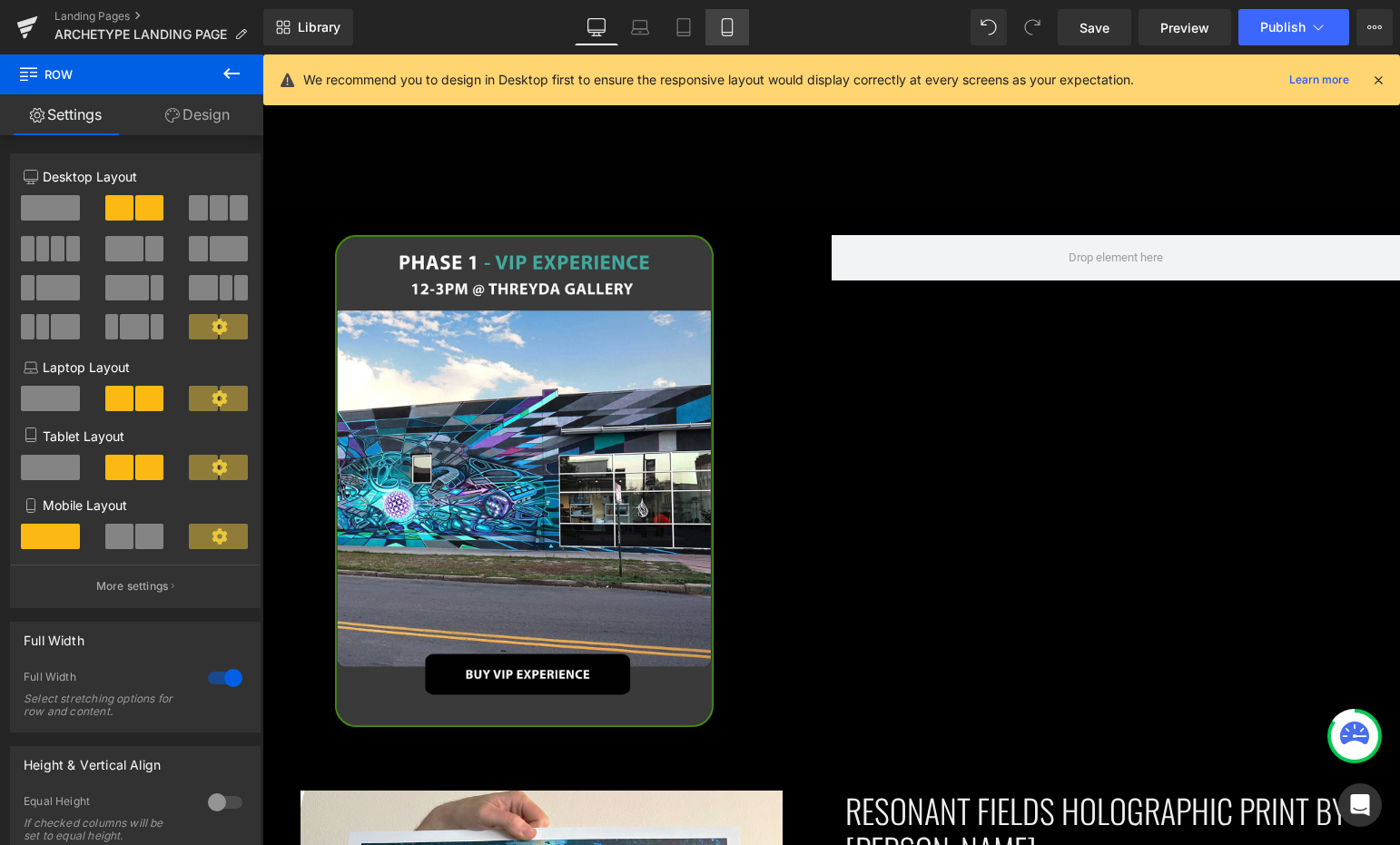
click at [734, 34] on icon at bounding box center [727, 28] width 19 height 19
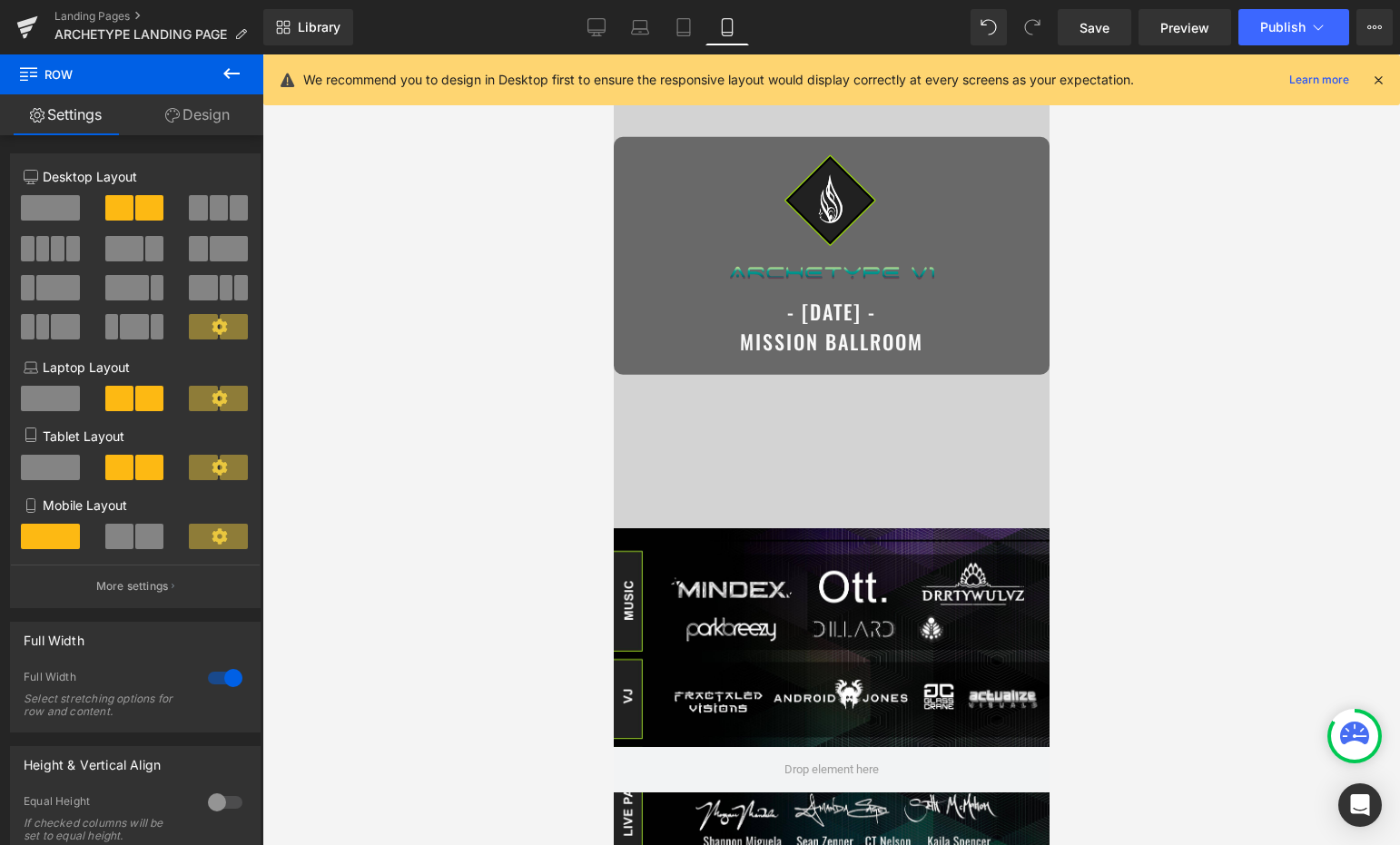
scroll to position [0, 0]
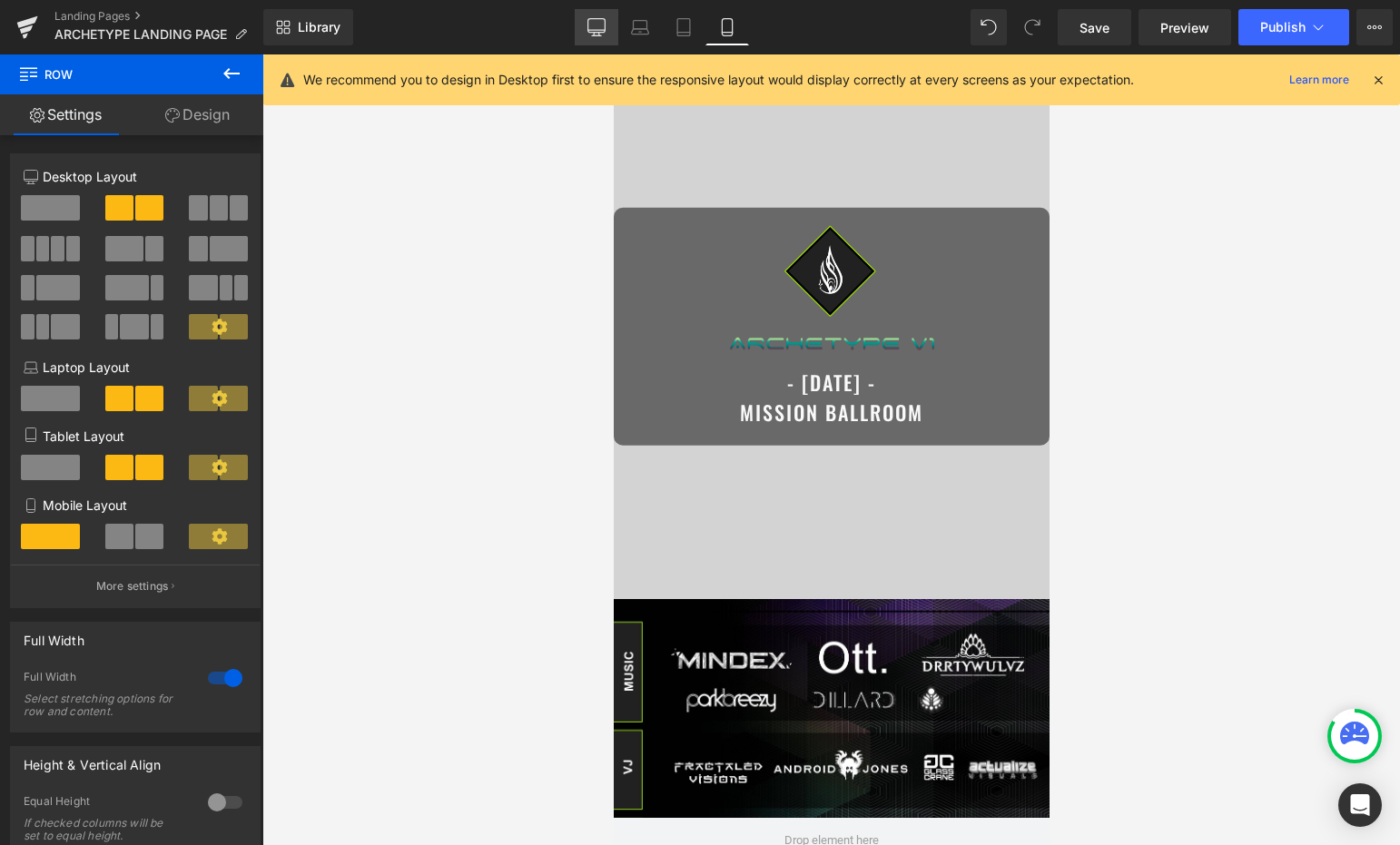
click at [599, 32] on icon at bounding box center [597, 34] width 6 height 4
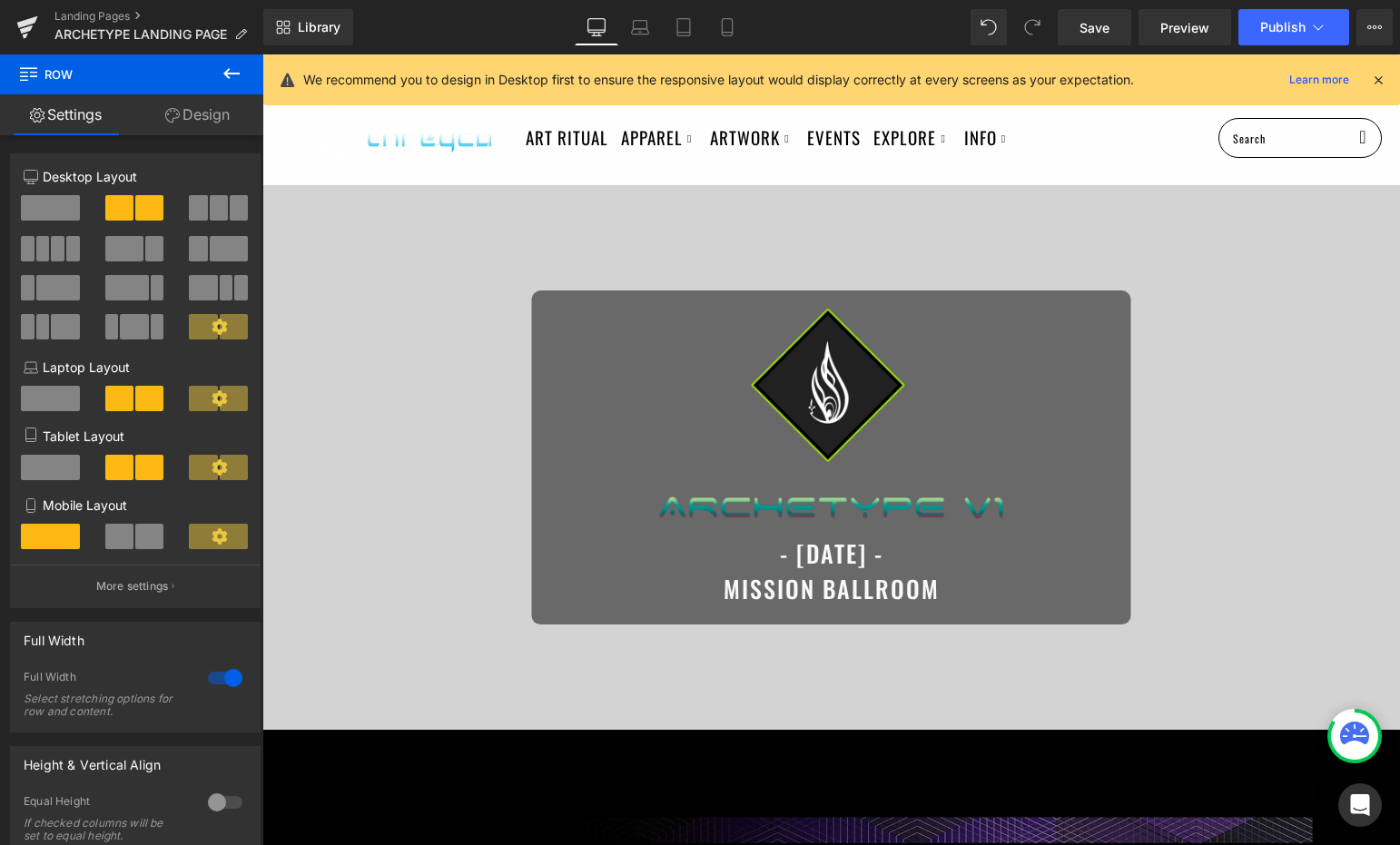
scroll to position [889, 0]
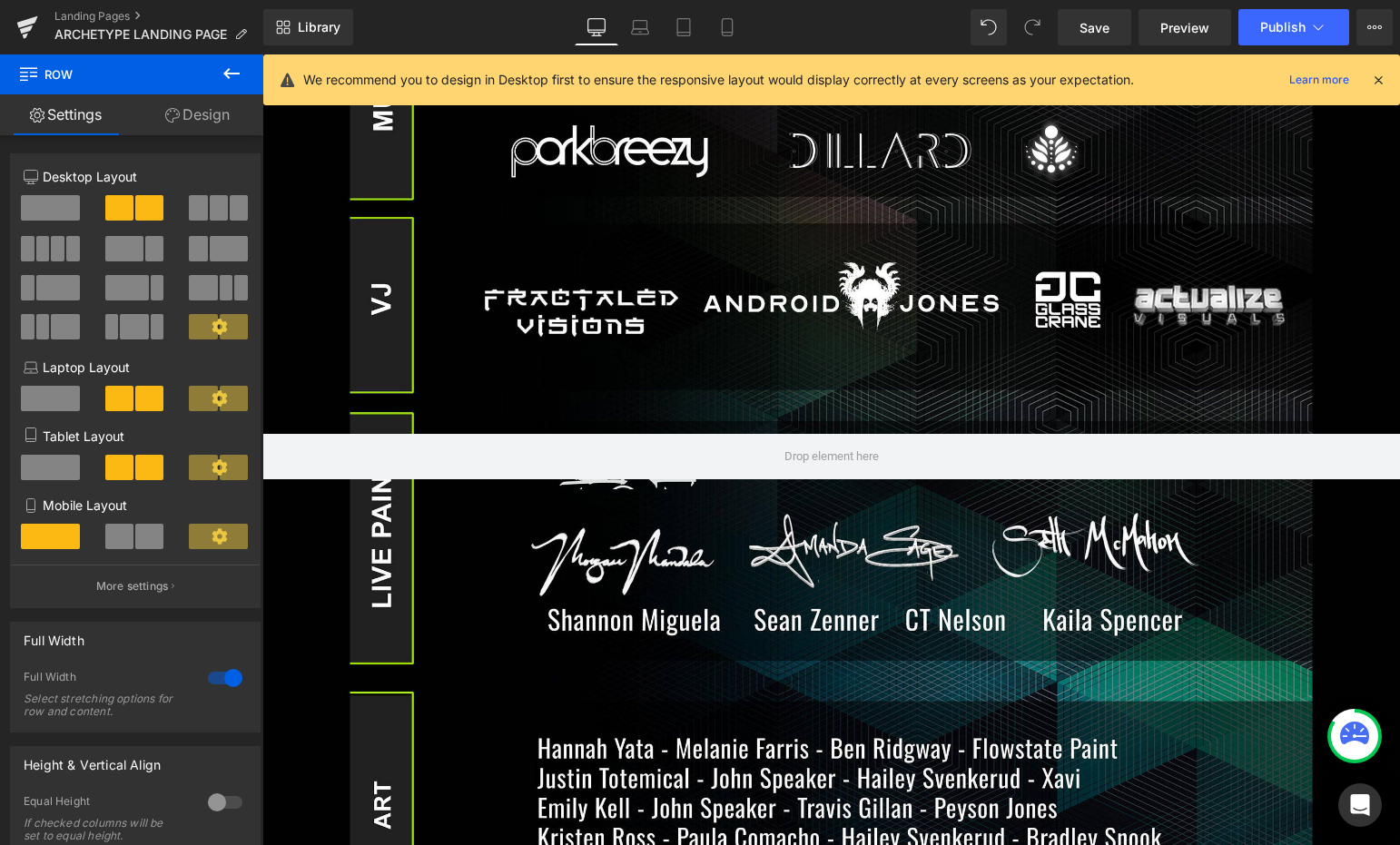
click at [1372, 79] on icon at bounding box center [1379, 80] width 17 height 17
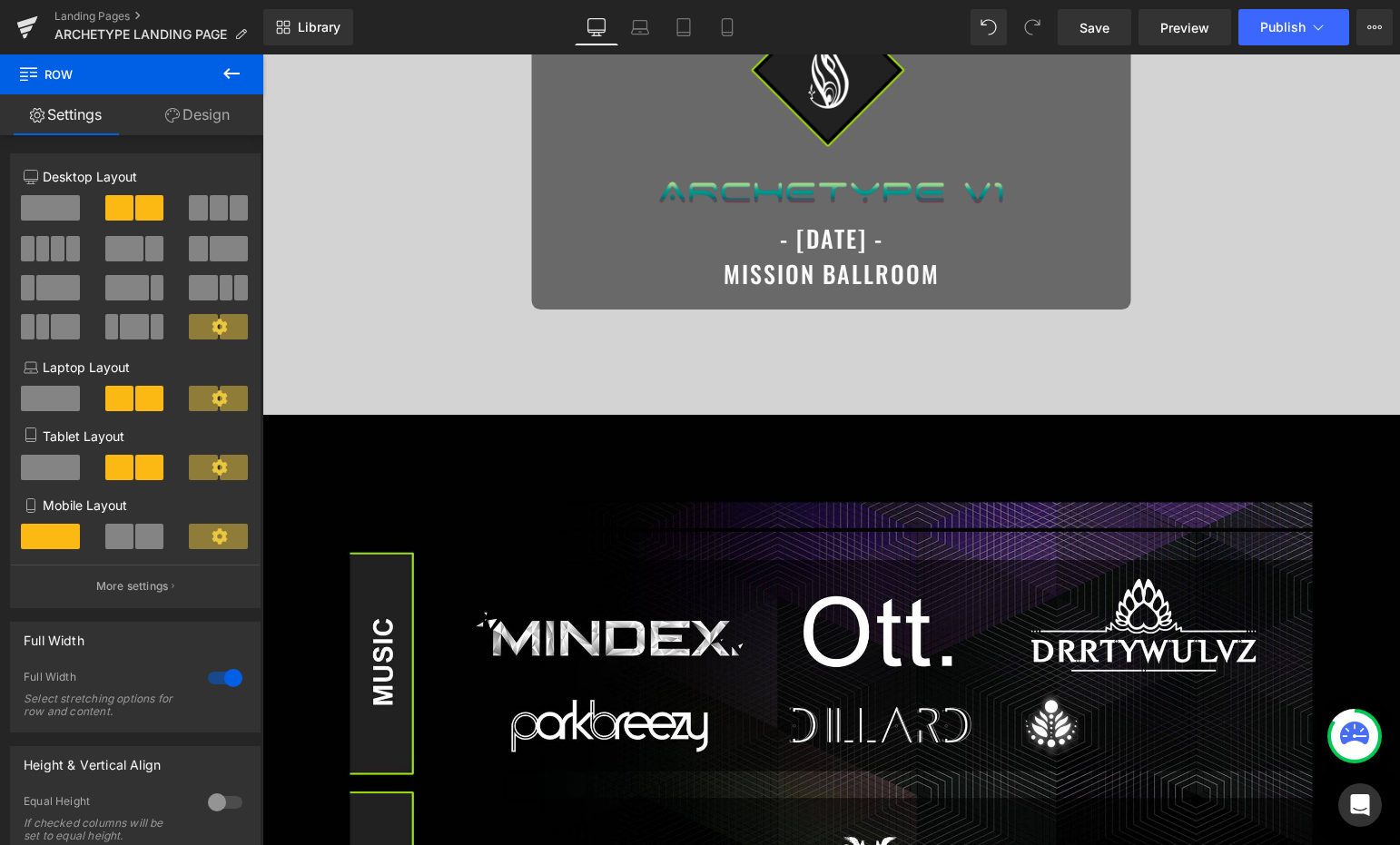
scroll to position [130, 0]
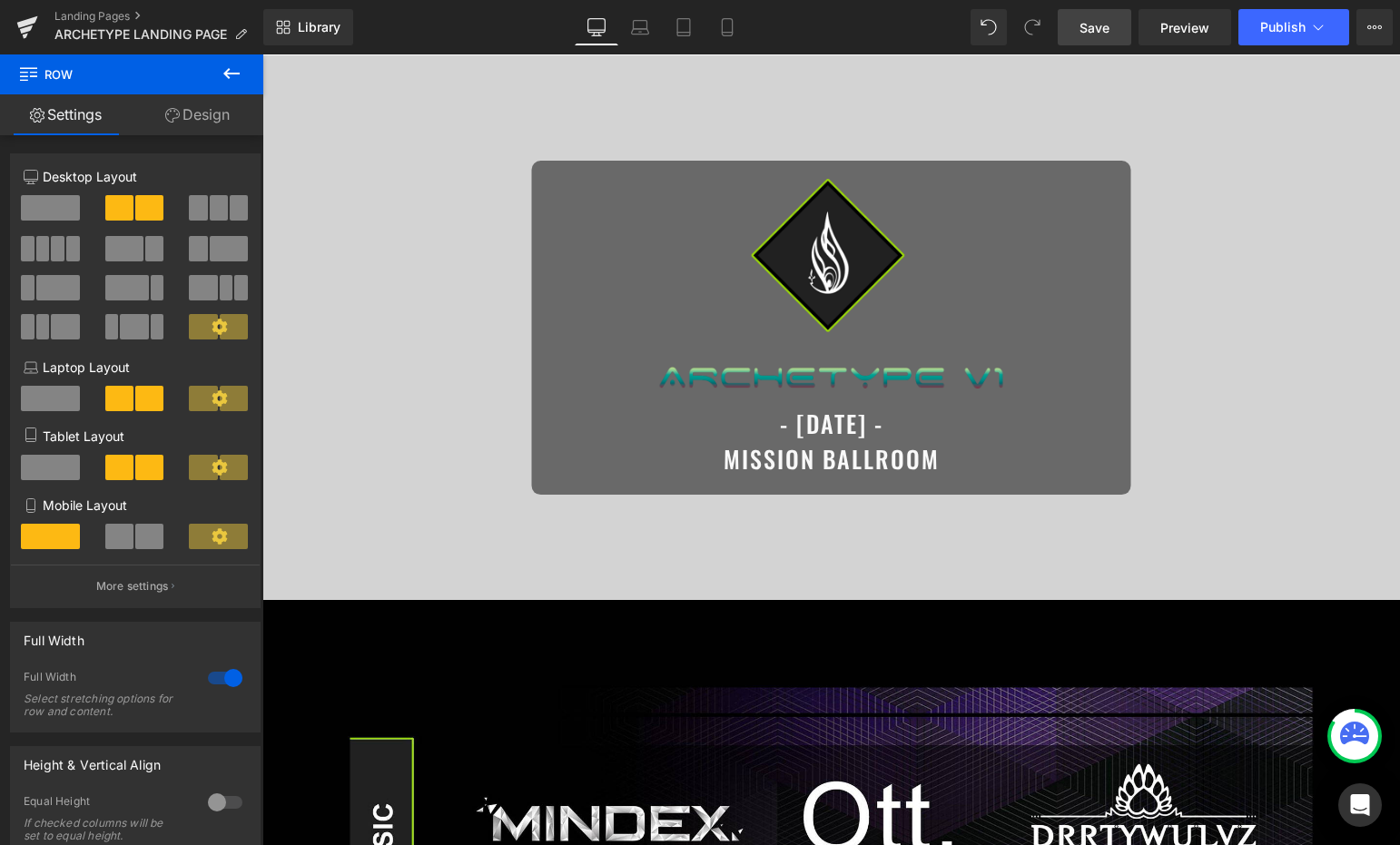
click at [1098, 40] on link "Save" at bounding box center [1094, 27] width 73 height 36
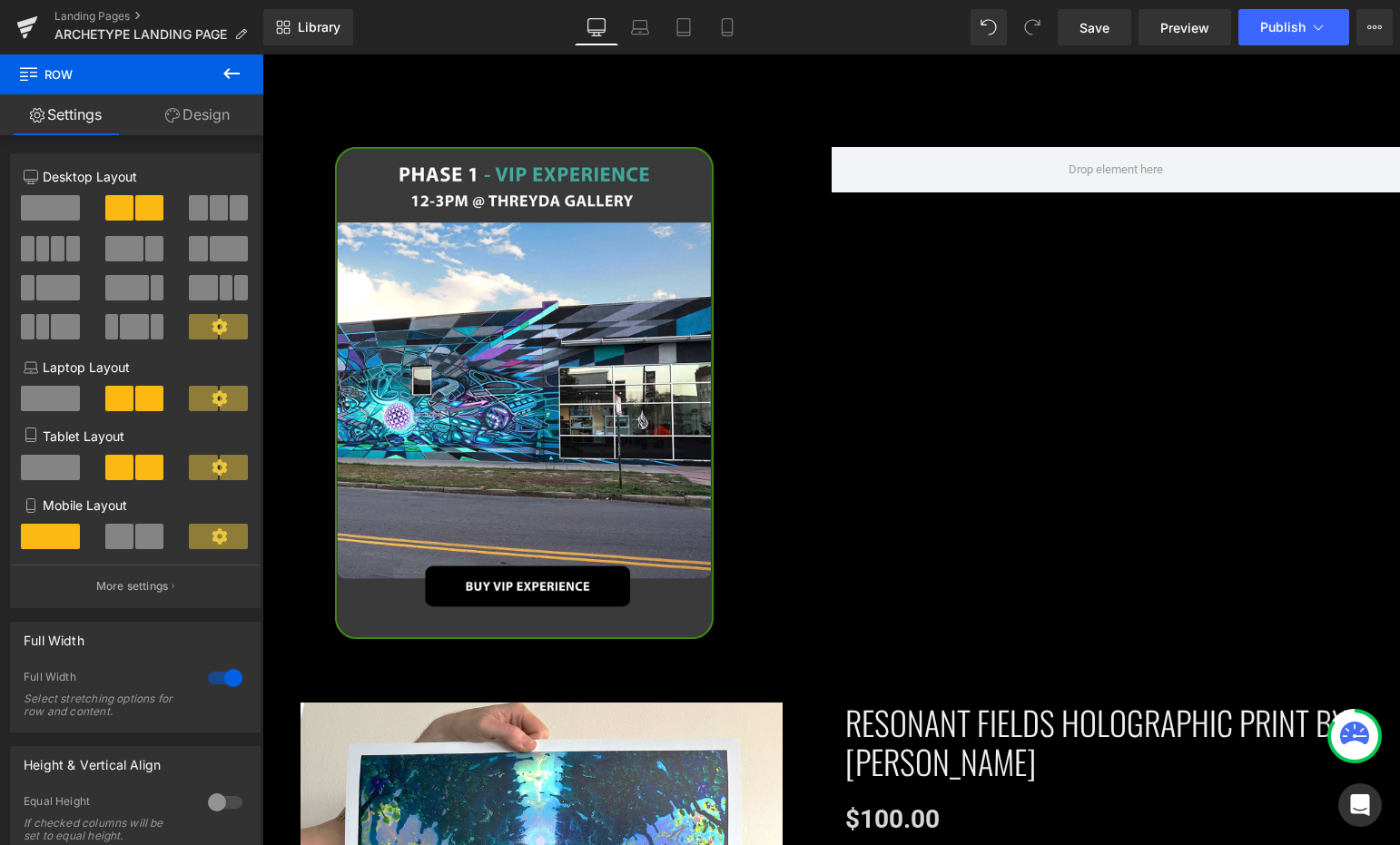
scroll to position [1842, 0]
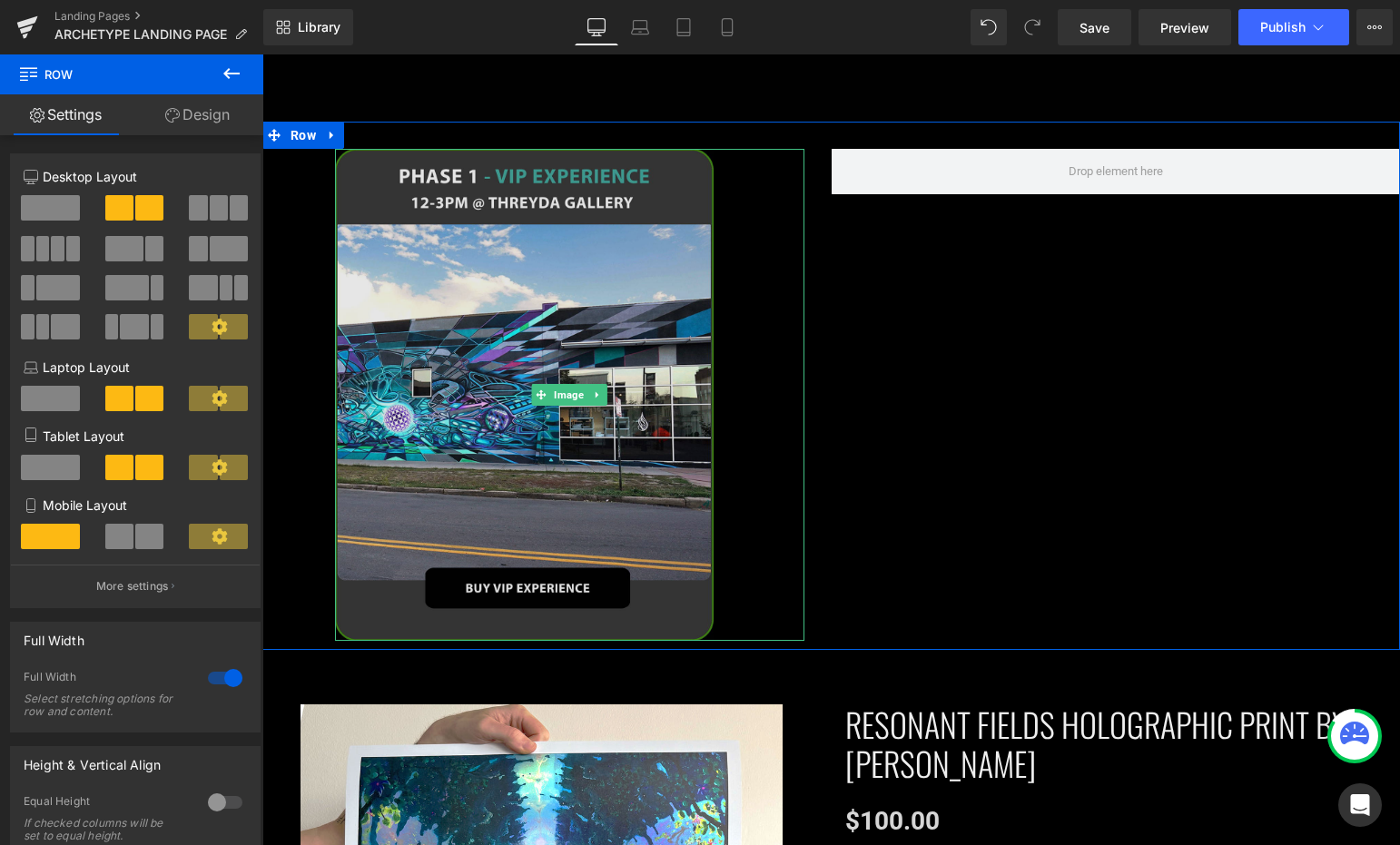
click at [566, 200] on img at bounding box center [570, 395] width 470 height 492
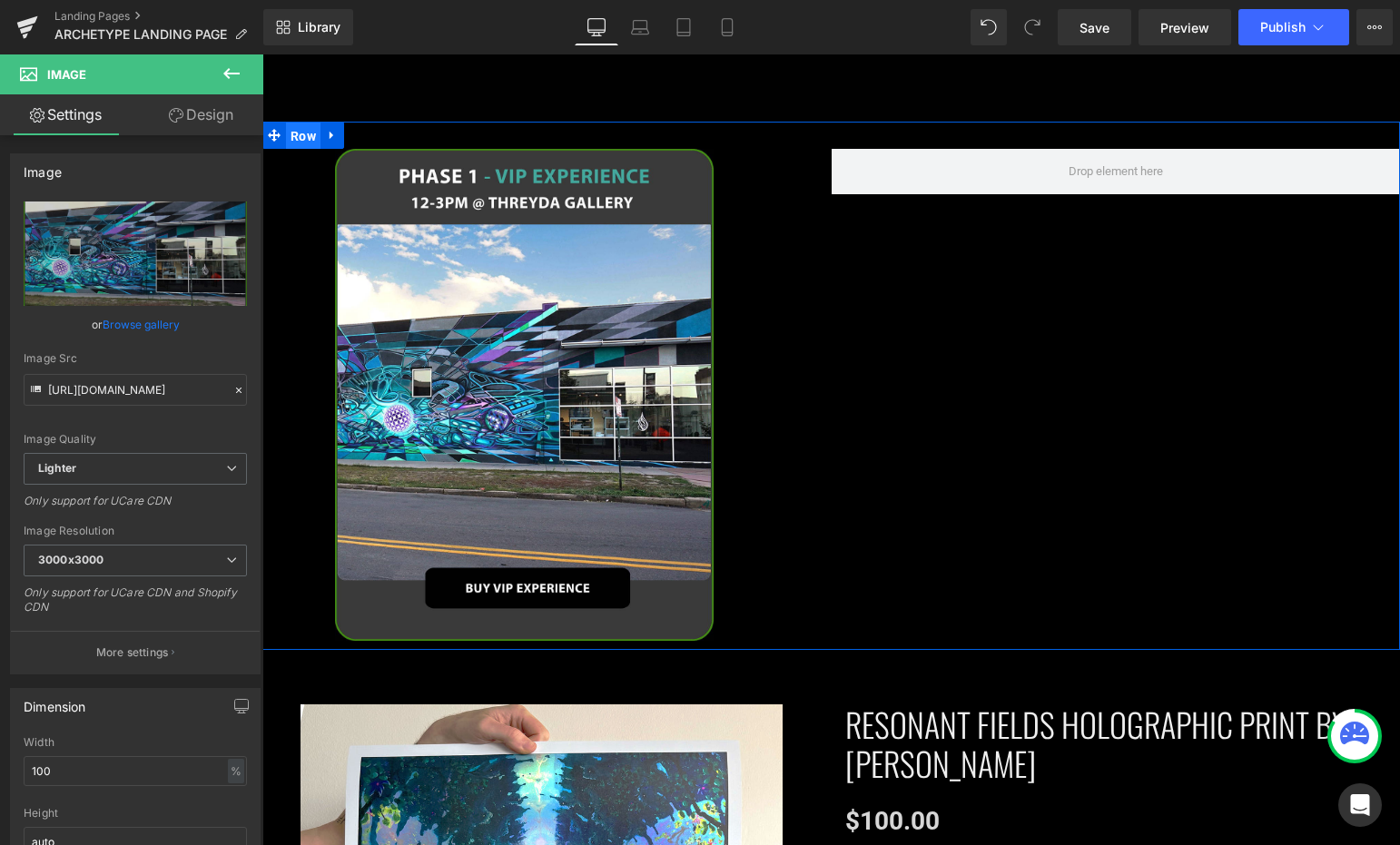
click at [296, 122] on span "Row" at bounding box center [303, 135] width 34 height 27
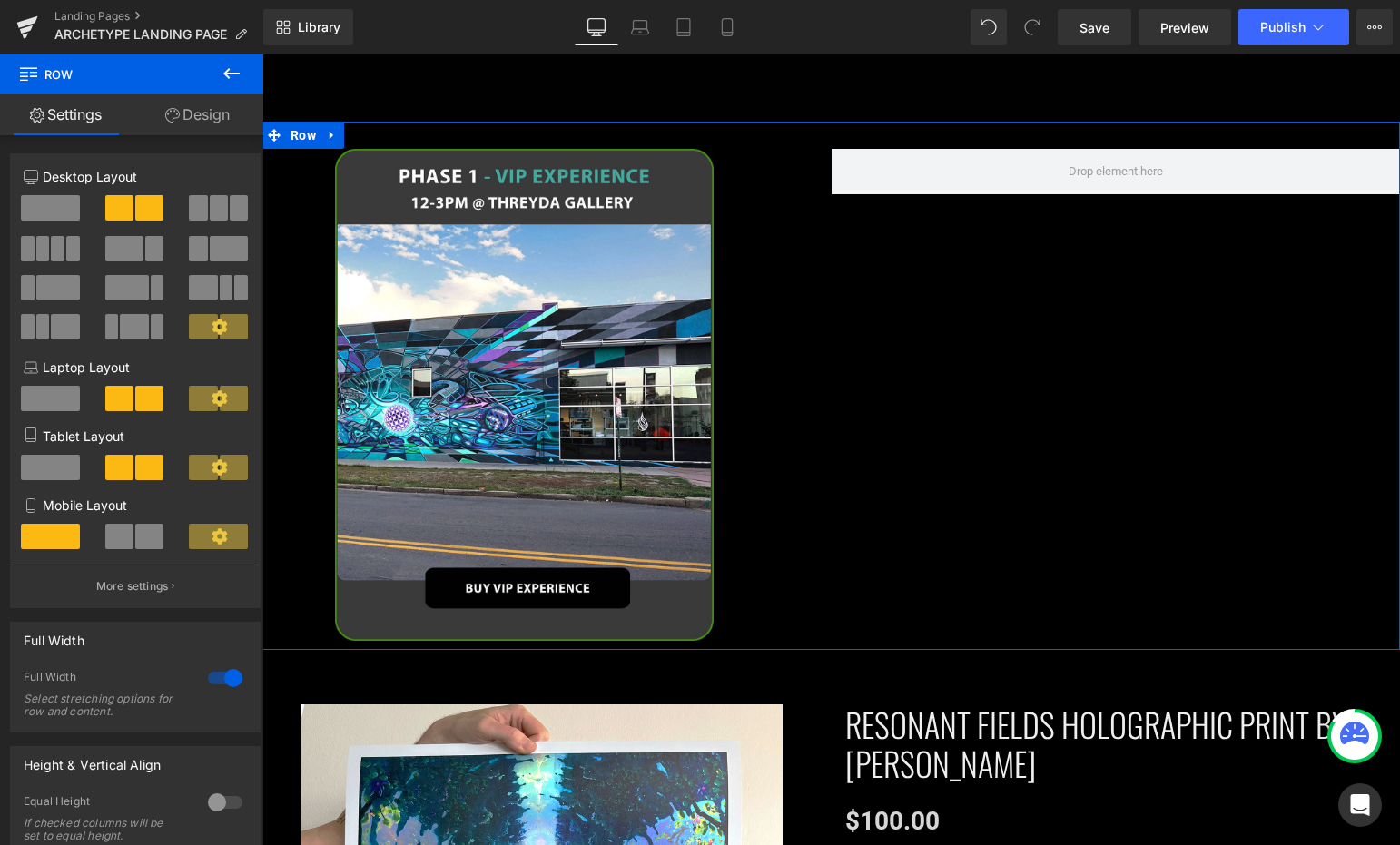
click at [238, 208] on span at bounding box center [239, 208] width 19 height 25
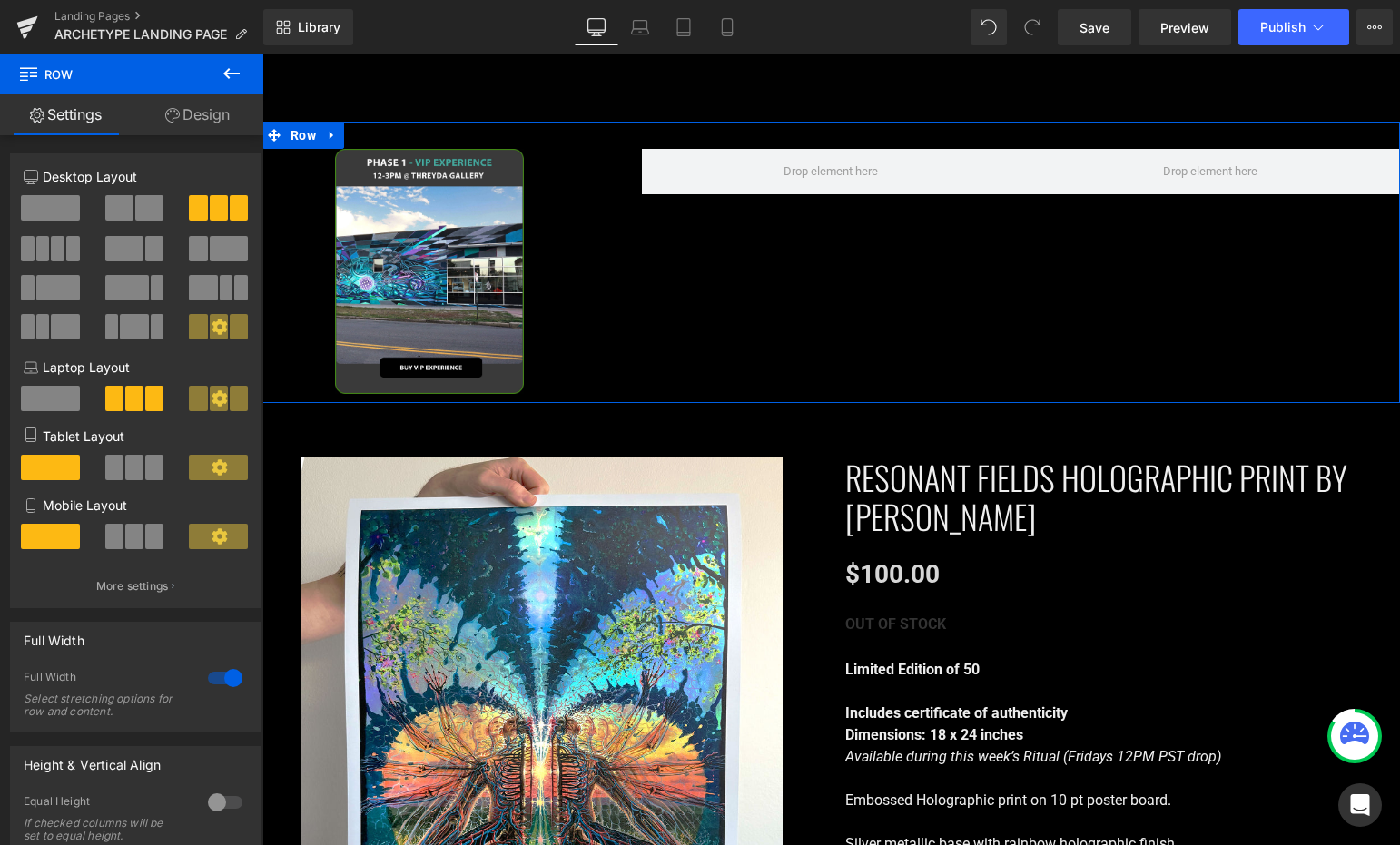
click at [137, 206] on span at bounding box center [149, 208] width 28 height 25
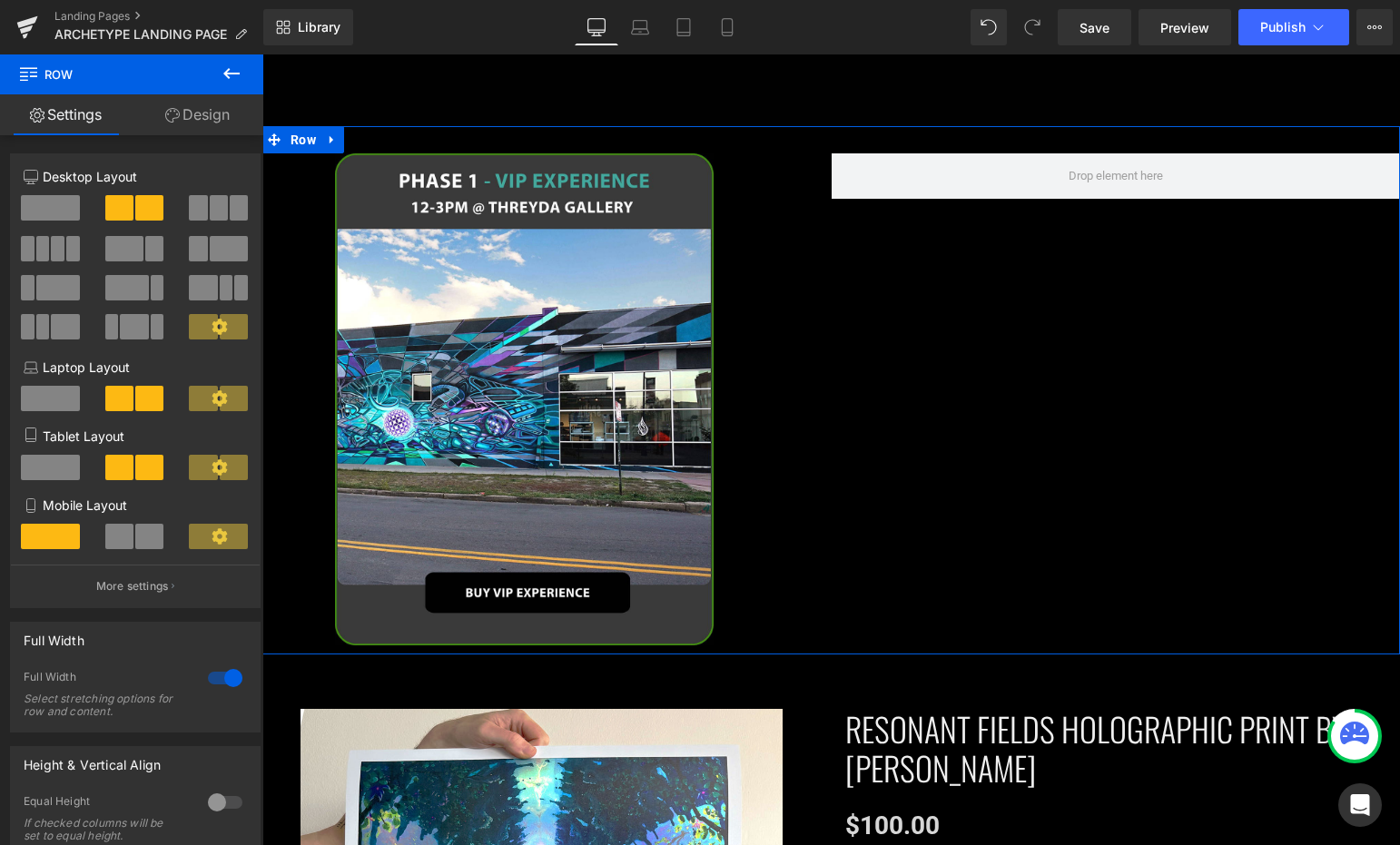
scroll to position [1860, 0]
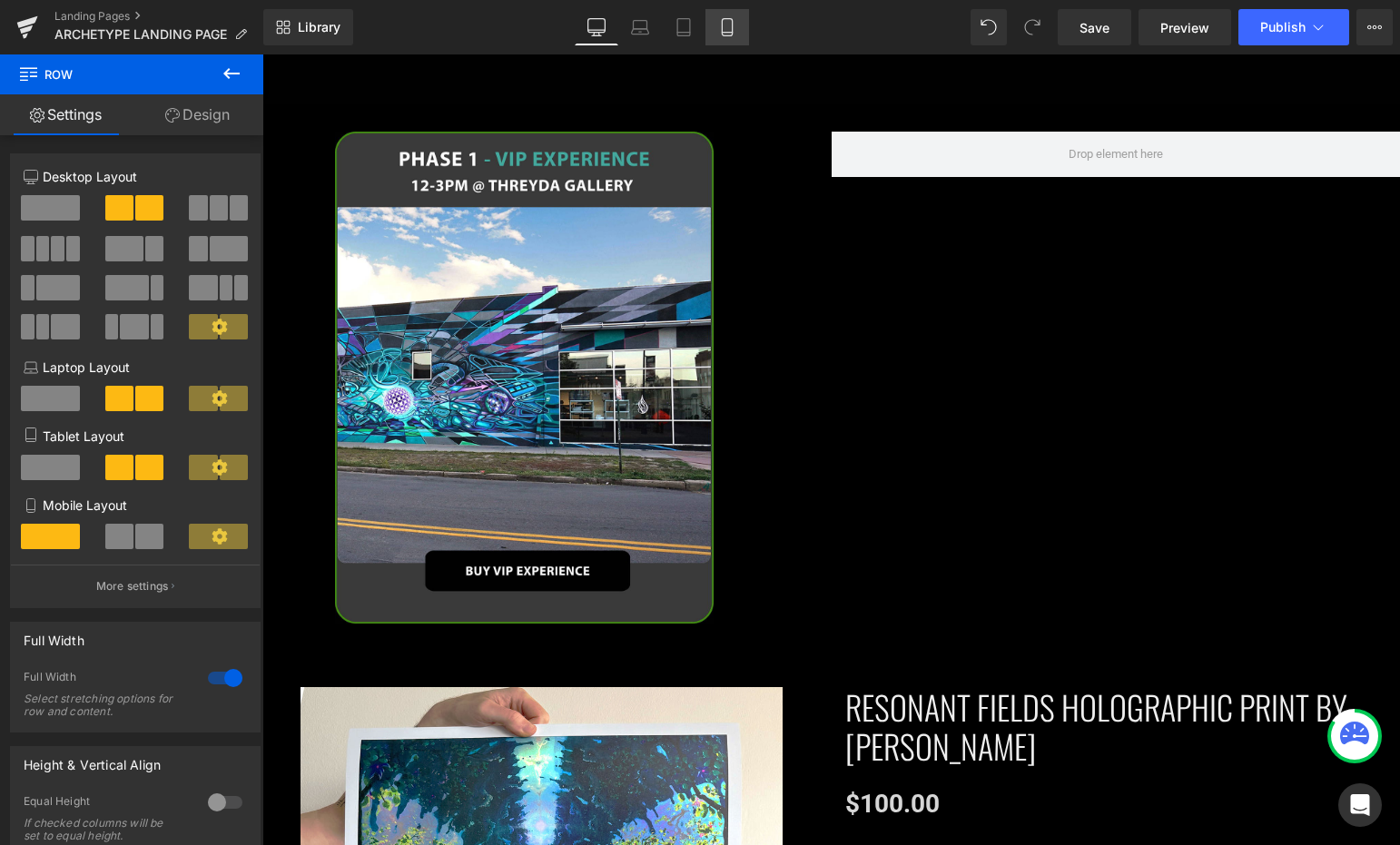
click at [735, 41] on link "Mobile" at bounding box center [726, 27] width 44 height 36
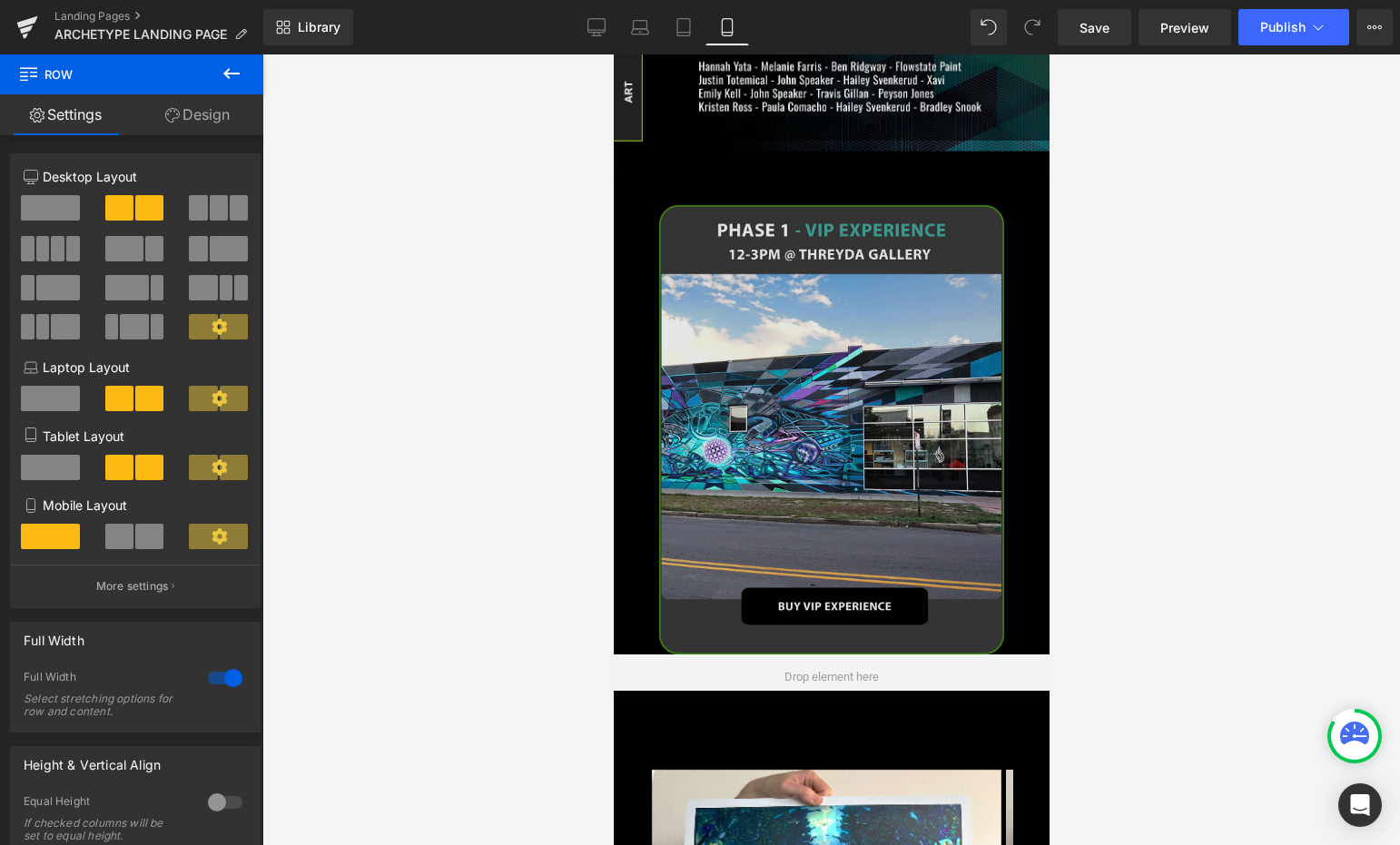
scroll to position [884, 0]
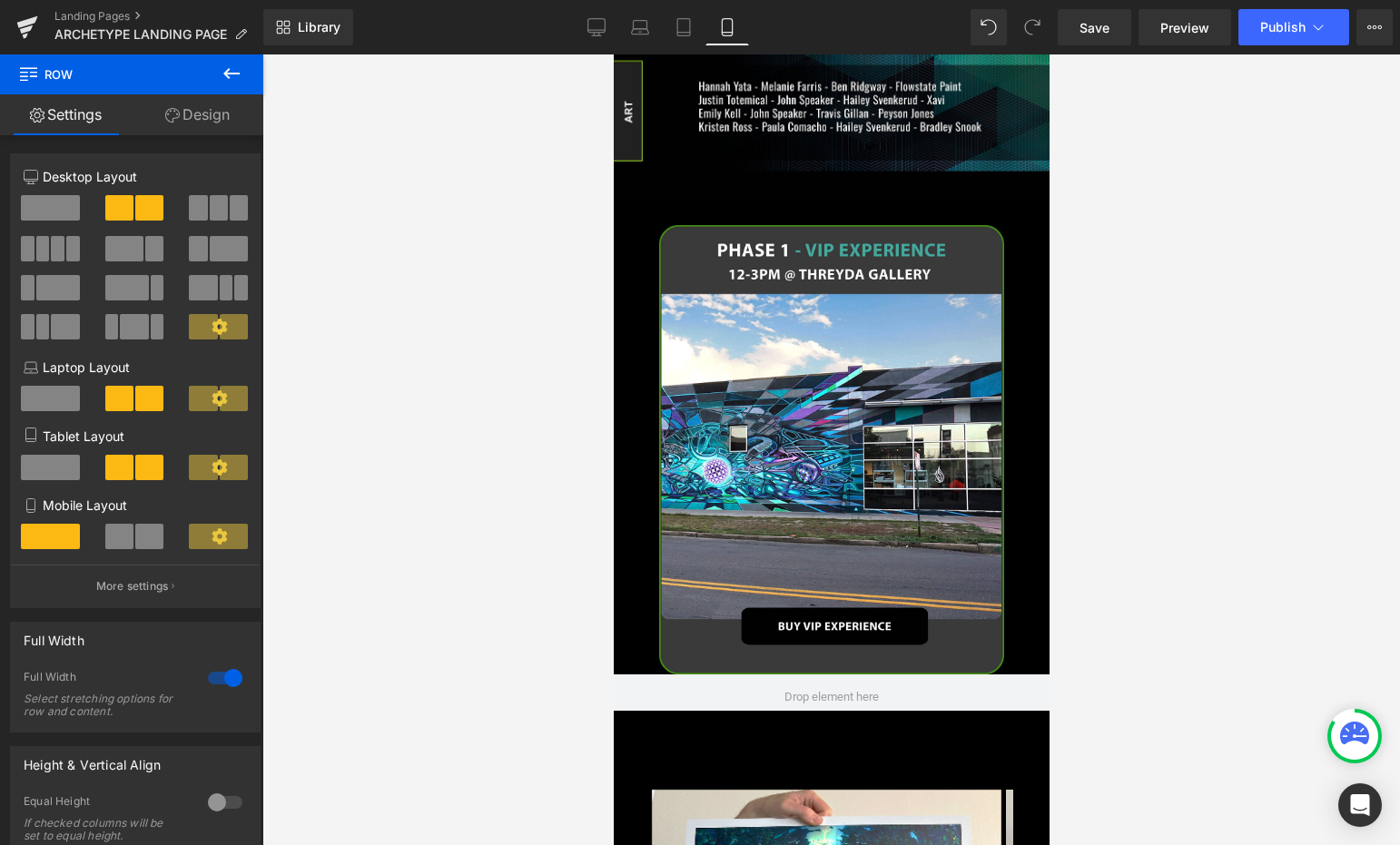
click at [841, 436] on div "Image" at bounding box center [830, 449] width 435 height 449
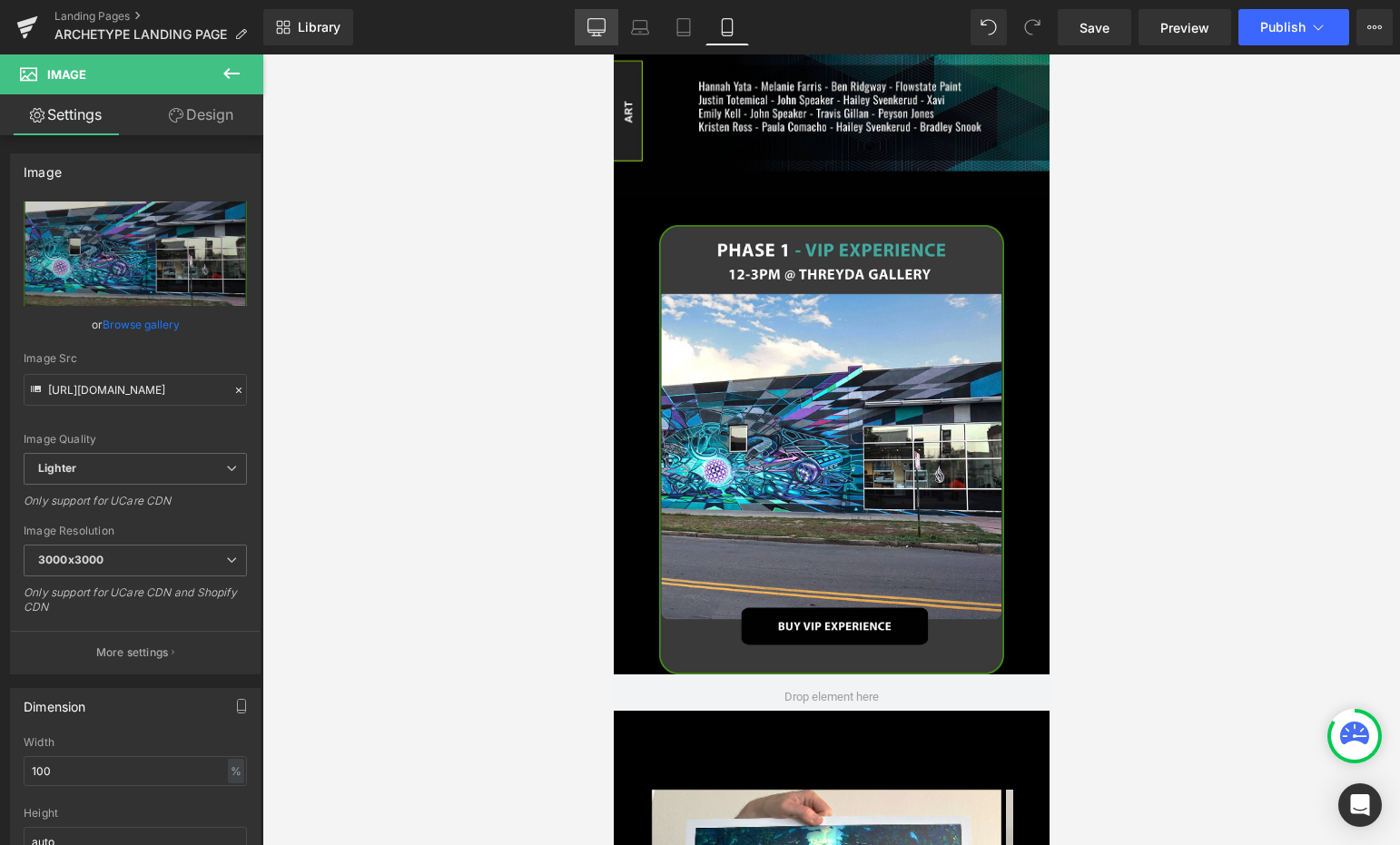
click at [601, 24] on icon at bounding box center [597, 28] width 19 height 19
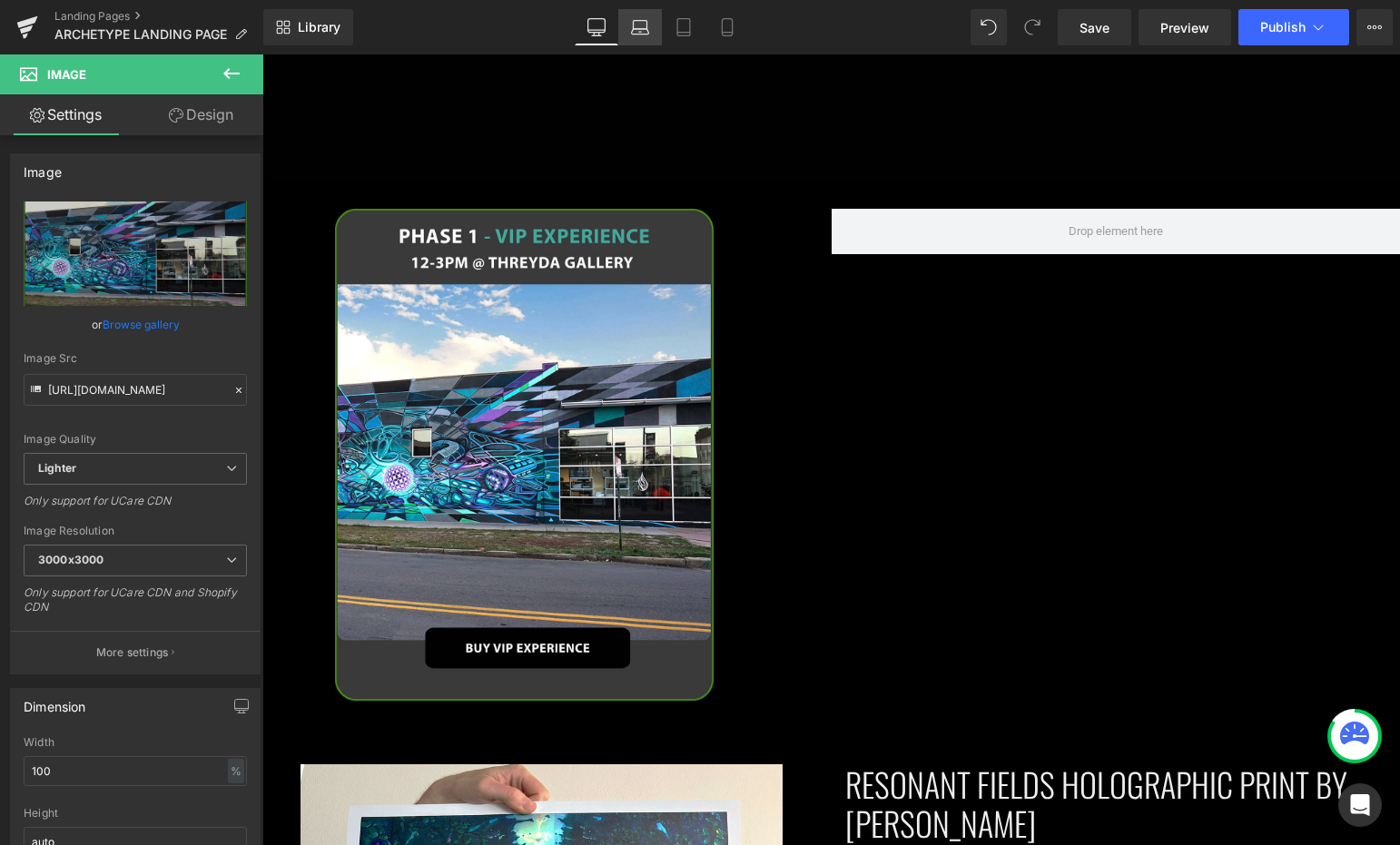
click at [641, 22] on icon at bounding box center [640, 28] width 19 height 19
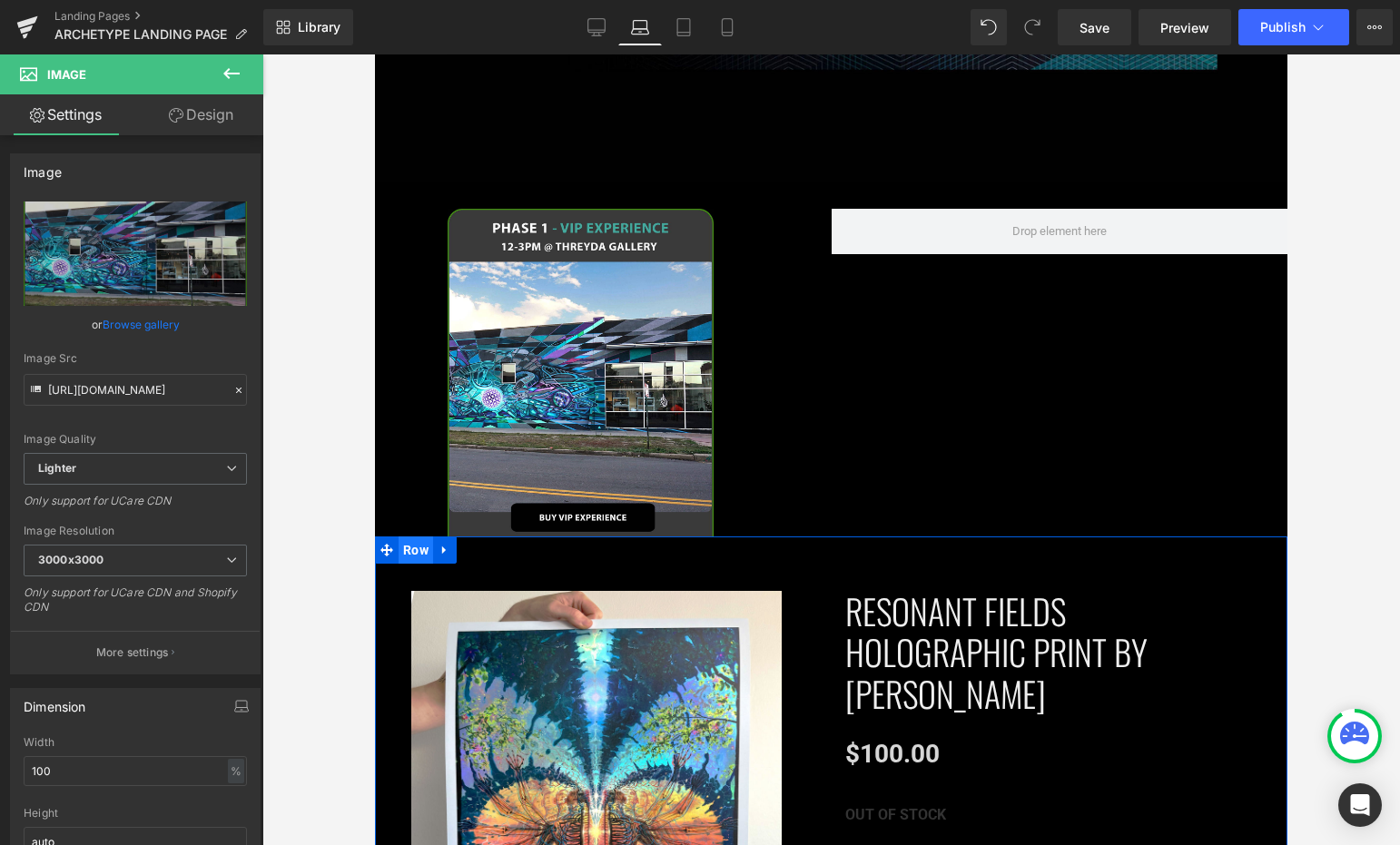
click at [421, 536] on span "Row" at bounding box center [415, 549] width 34 height 27
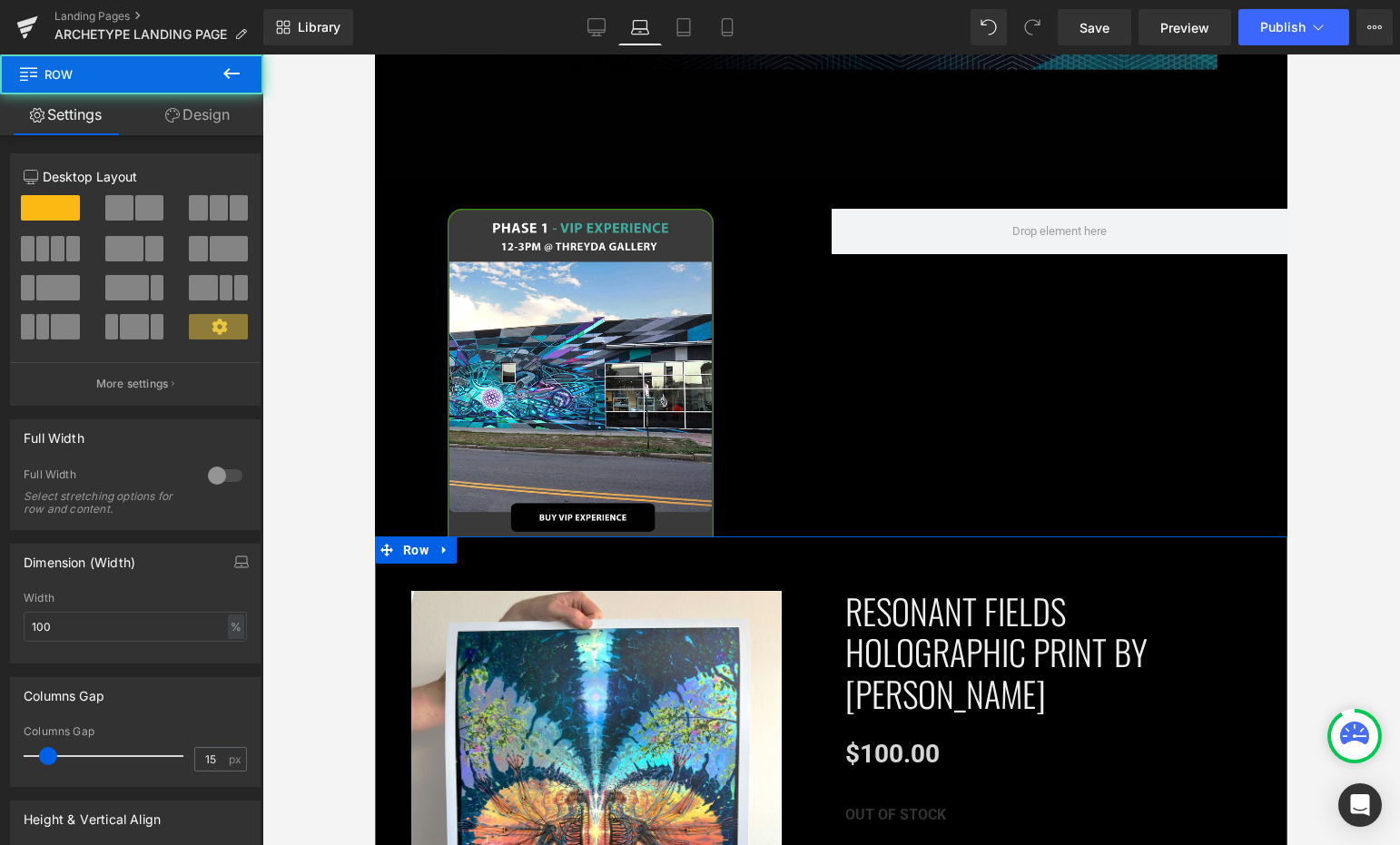
click at [204, 119] on link "Design" at bounding box center [197, 115] width 132 height 41
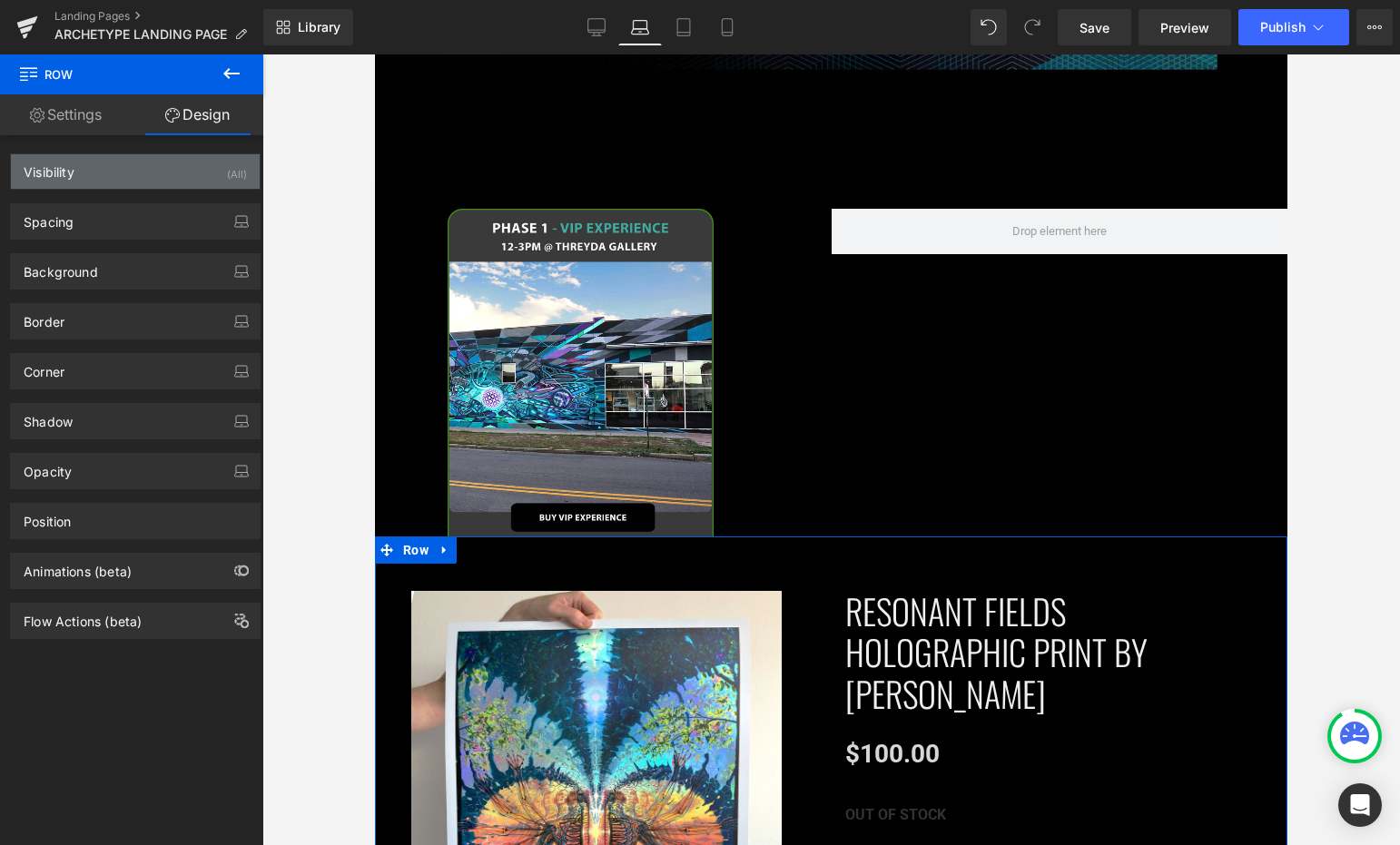
click at [131, 178] on div "Visibility (All)" at bounding box center [135, 171] width 248 height 34
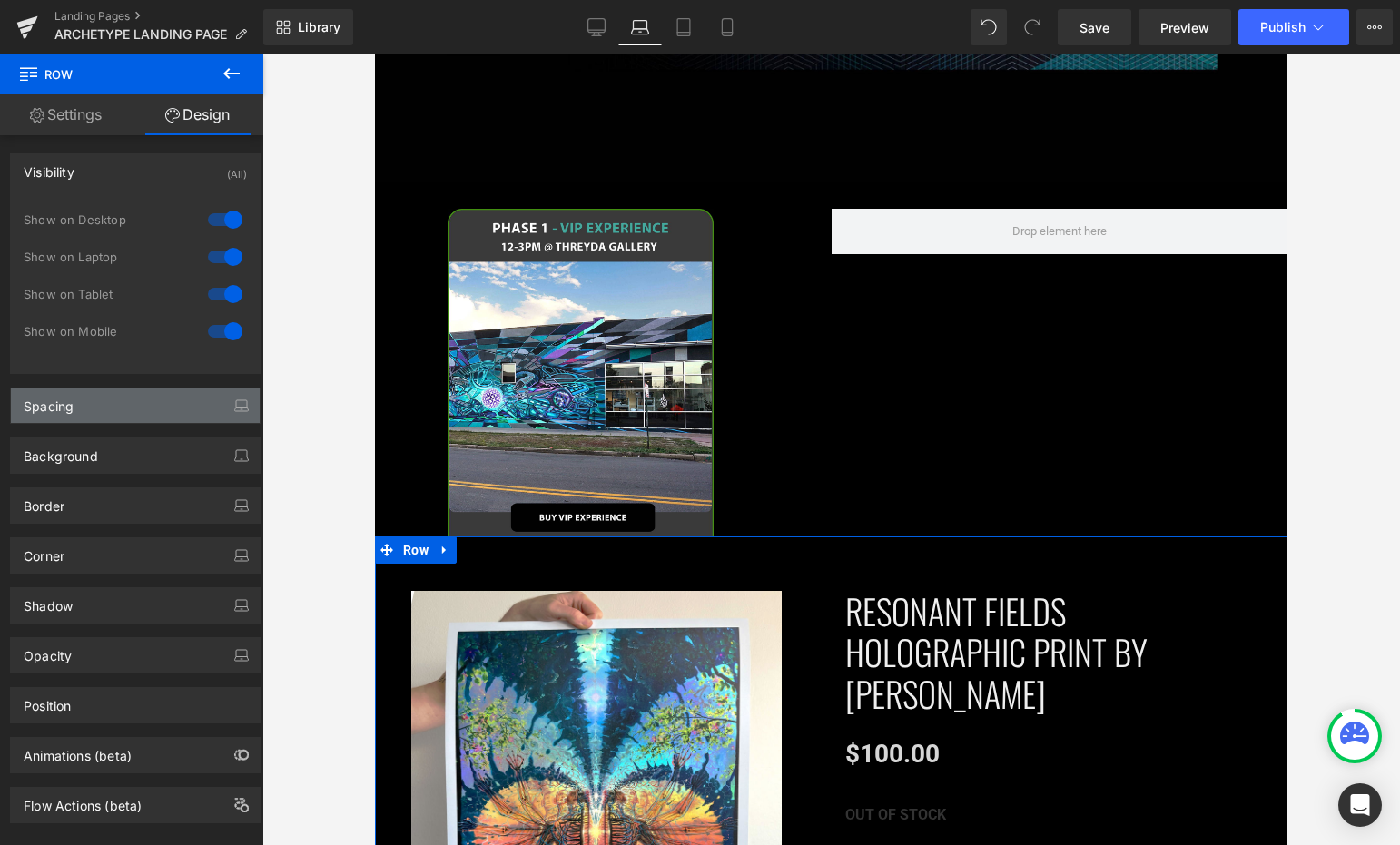
click at [94, 405] on div "Spacing" at bounding box center [135, 405] width 248 height 34
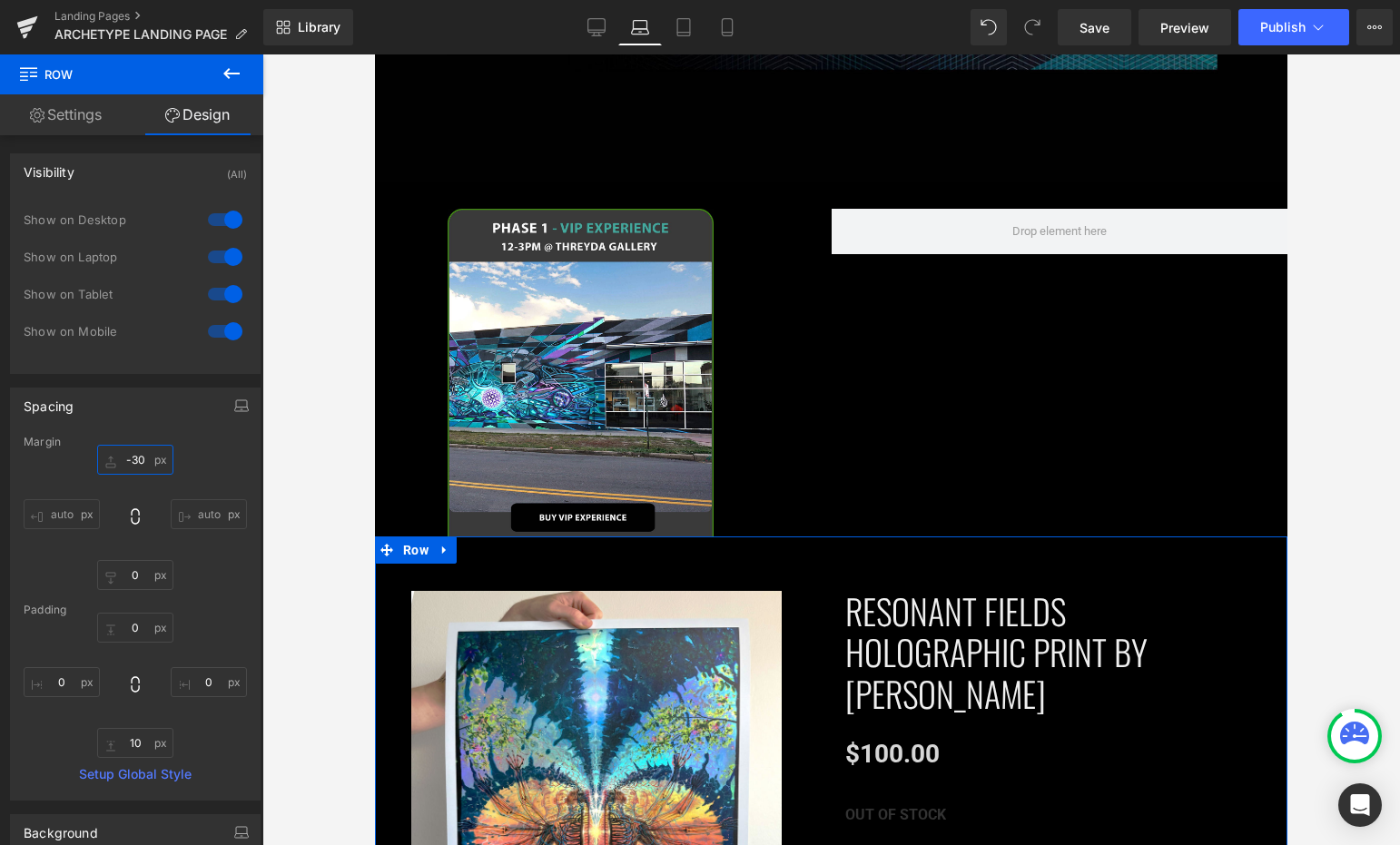
click at [139, 470] on input "-30" at bounding box center [135, 460] width 76 height 30
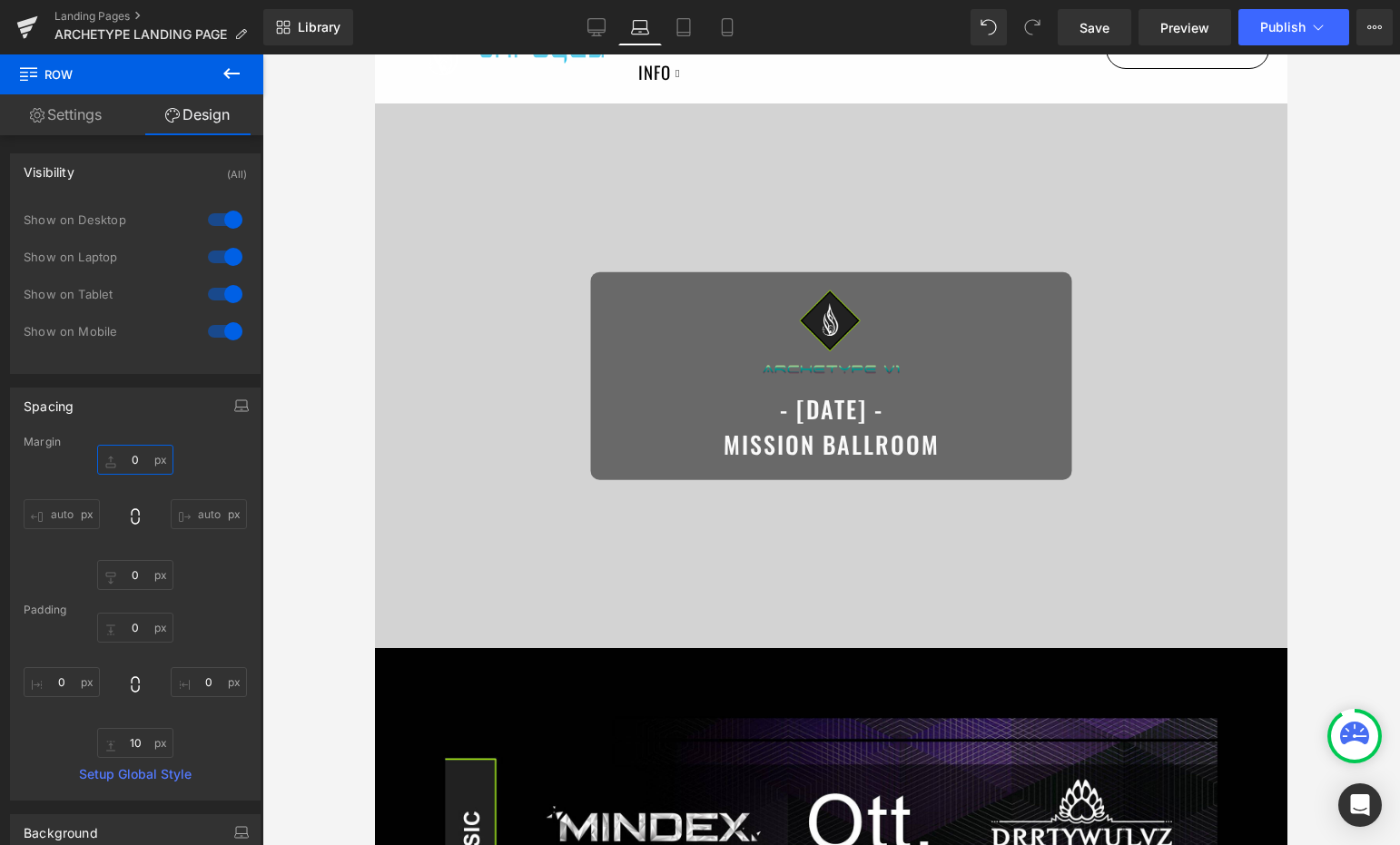
scroll to position [0, 0]
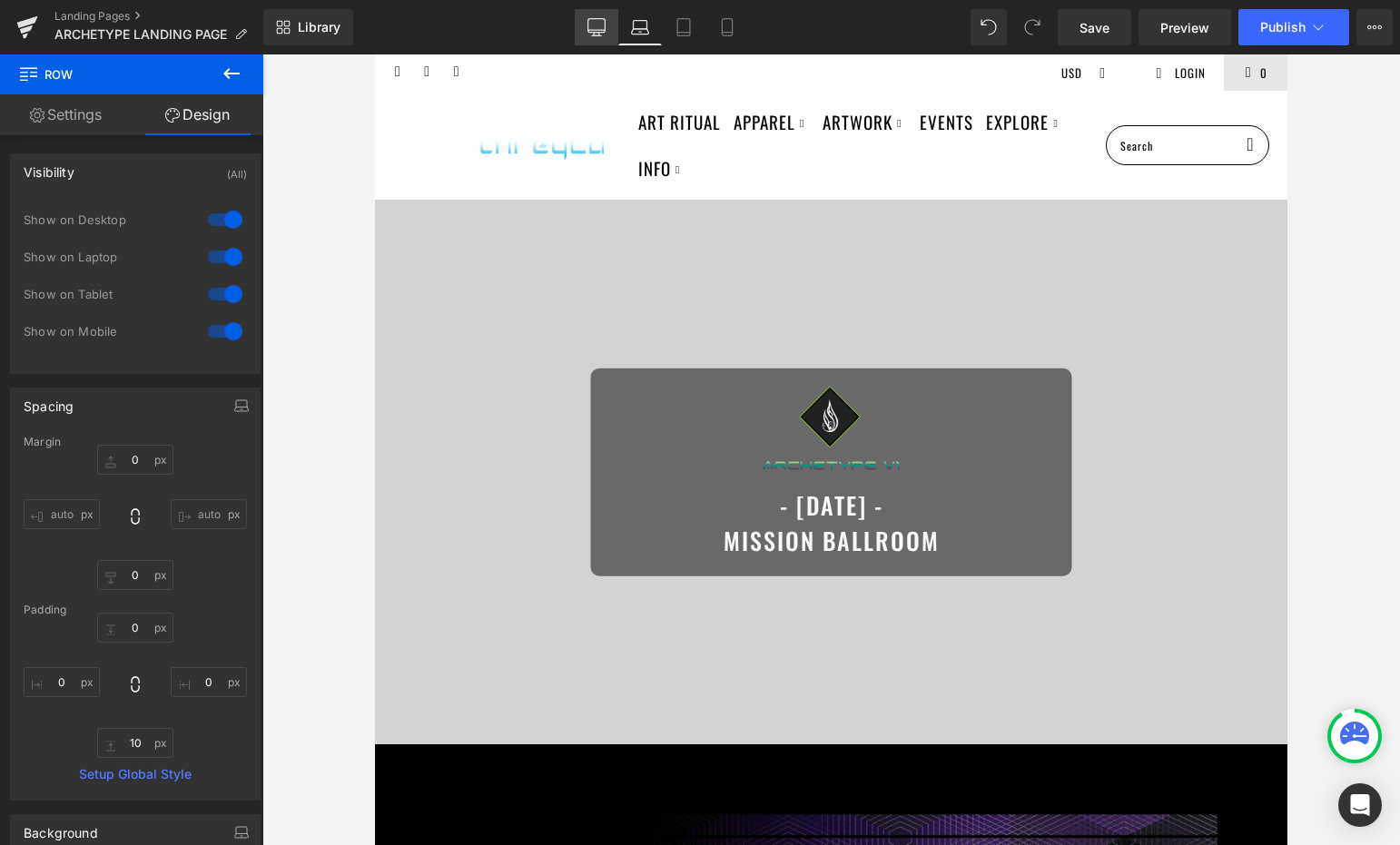
click at [590, 16] on link "Desktop" at bounding box center [596, 27] width 44 height 36
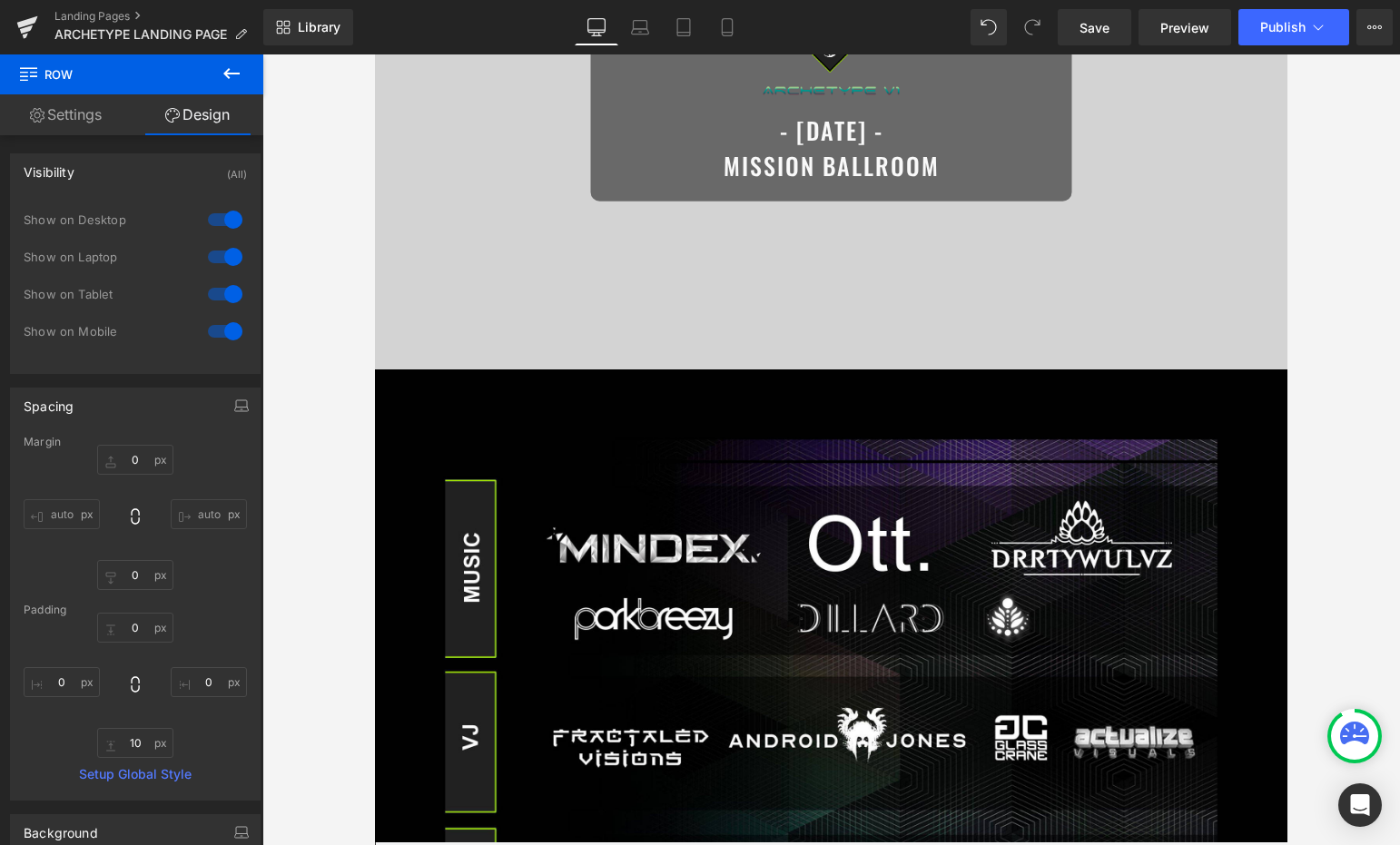
type input "0"
type input "10"
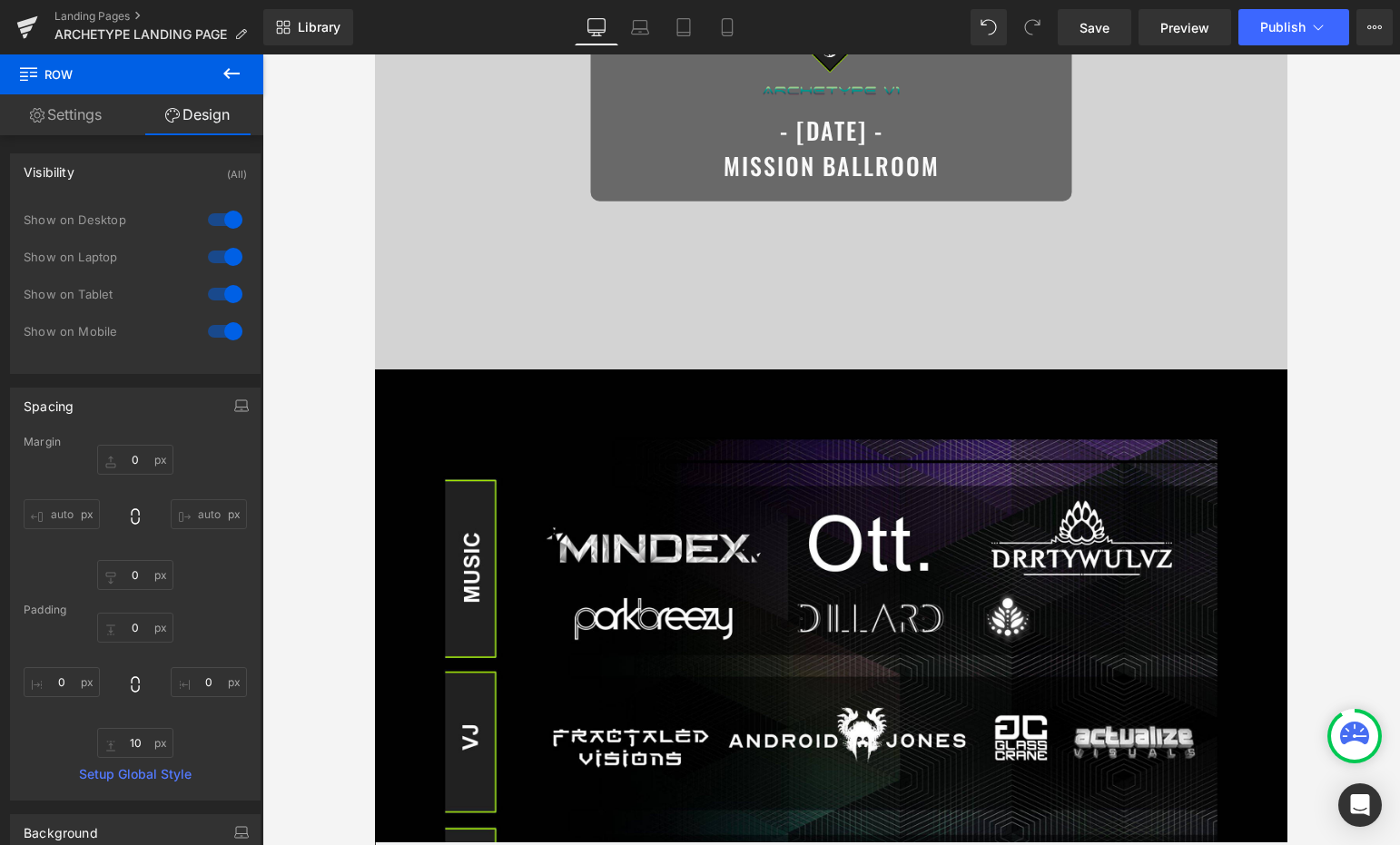
type input "0"
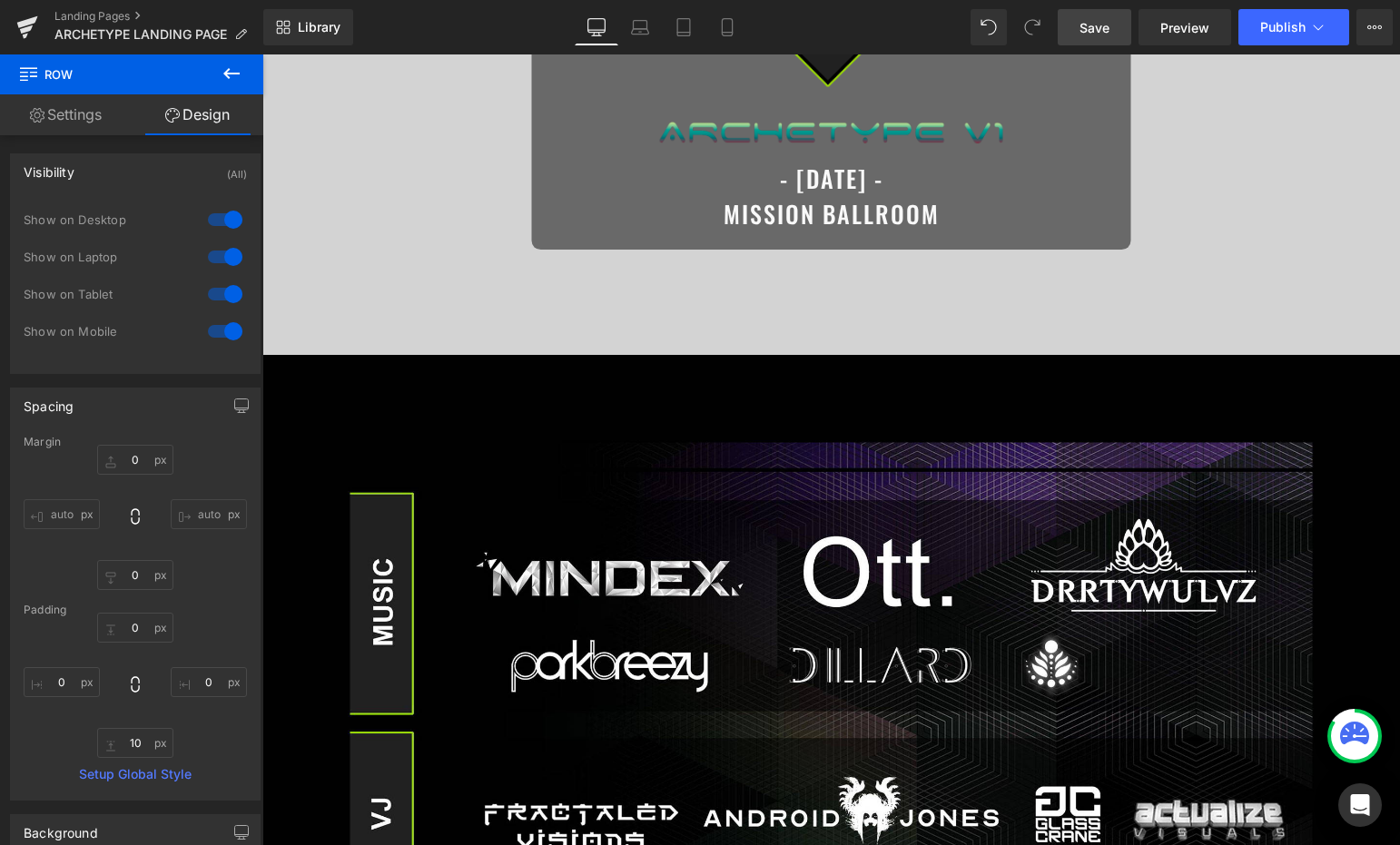
click at [1099, 34] on span "Save" at bounding box center [1094, 28] width 30 height 19
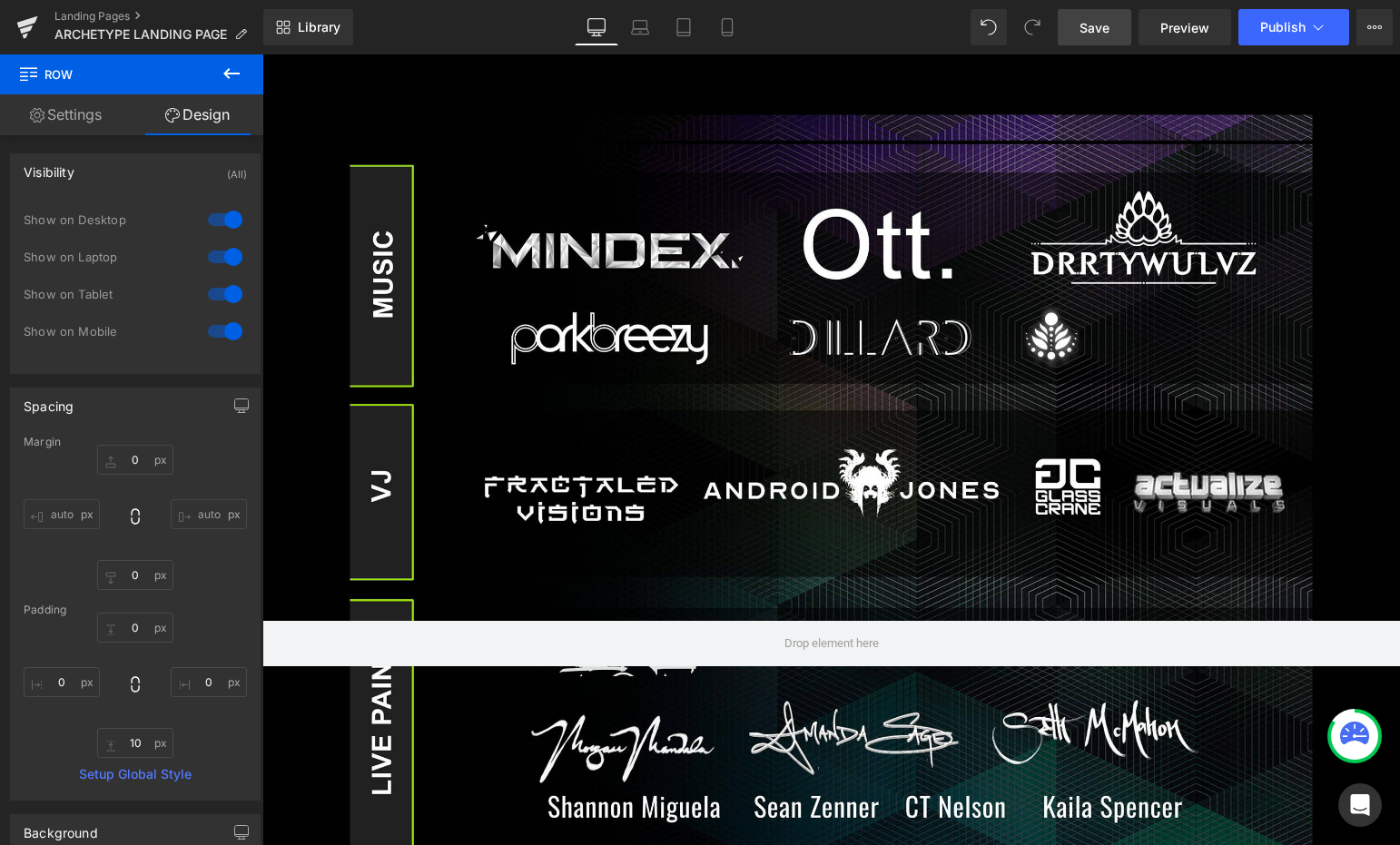
scroll to position [0, 0]
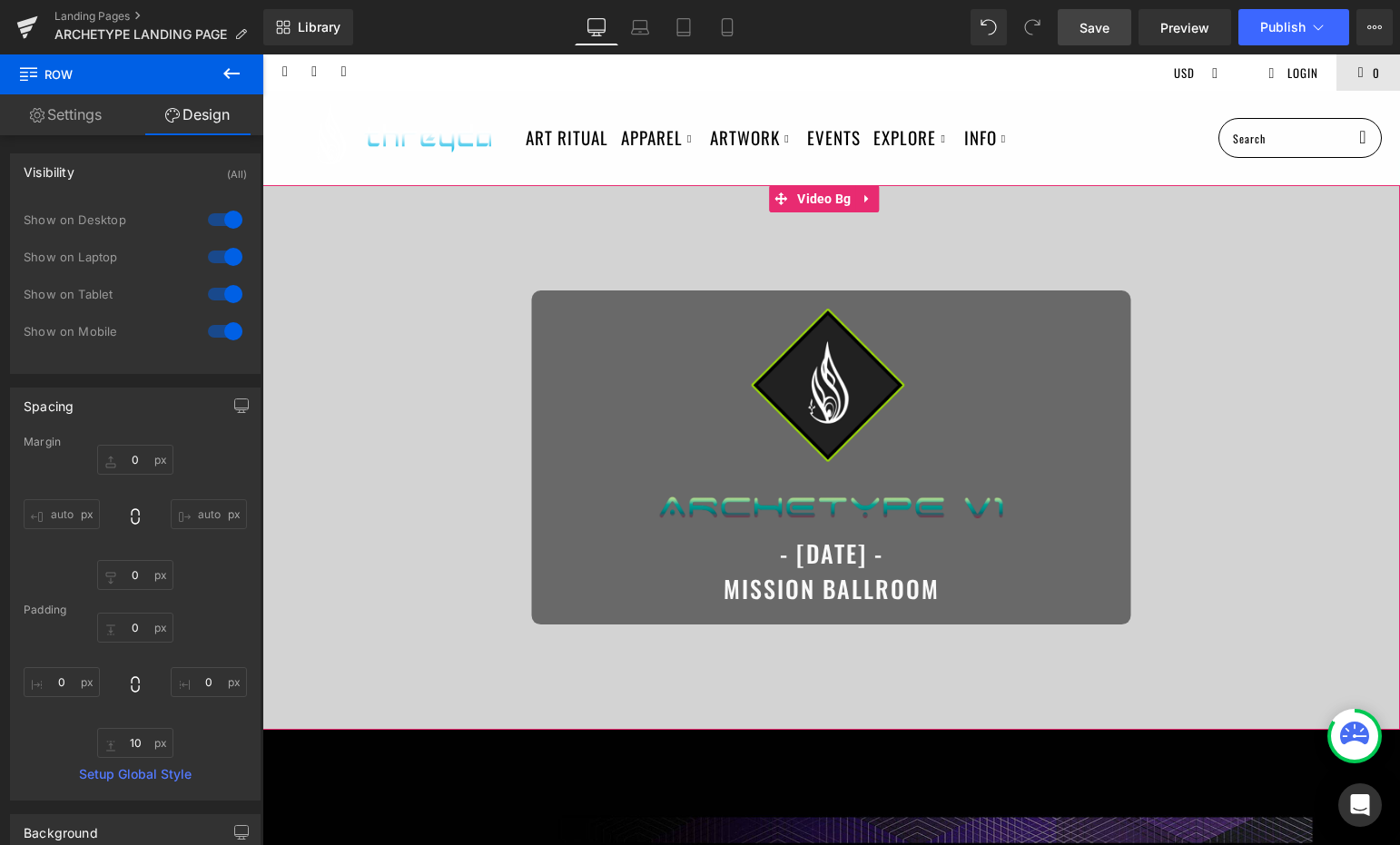
click at [853, 232] on div at bounding box center [831, 458] width 1138 height 545
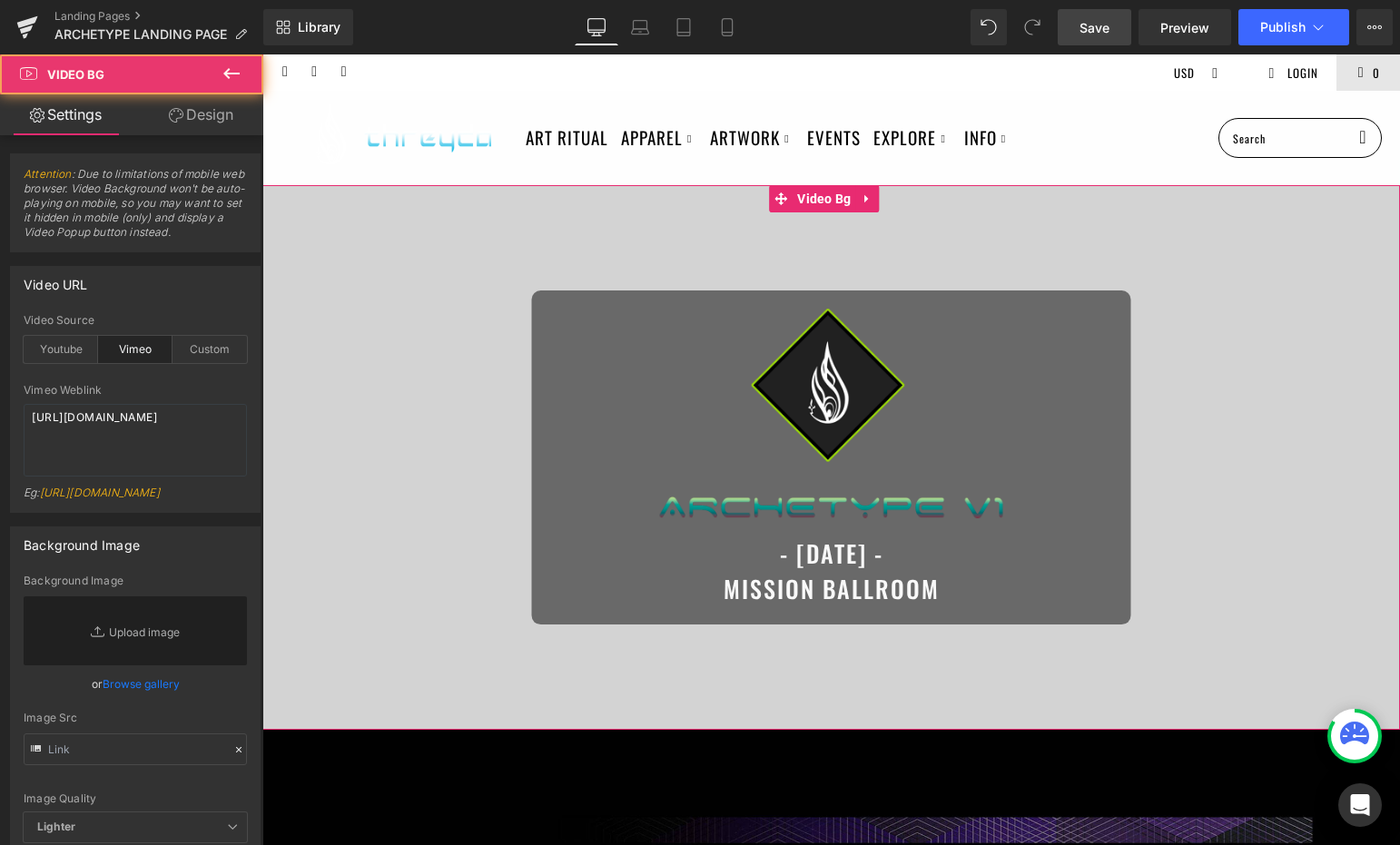
click at [824, 213] on div at bounding box center [831, 458] width 1138 height 545
click at [813, 203] on span "Video Bg" at bounding box center [824, 198] width 63 height 27
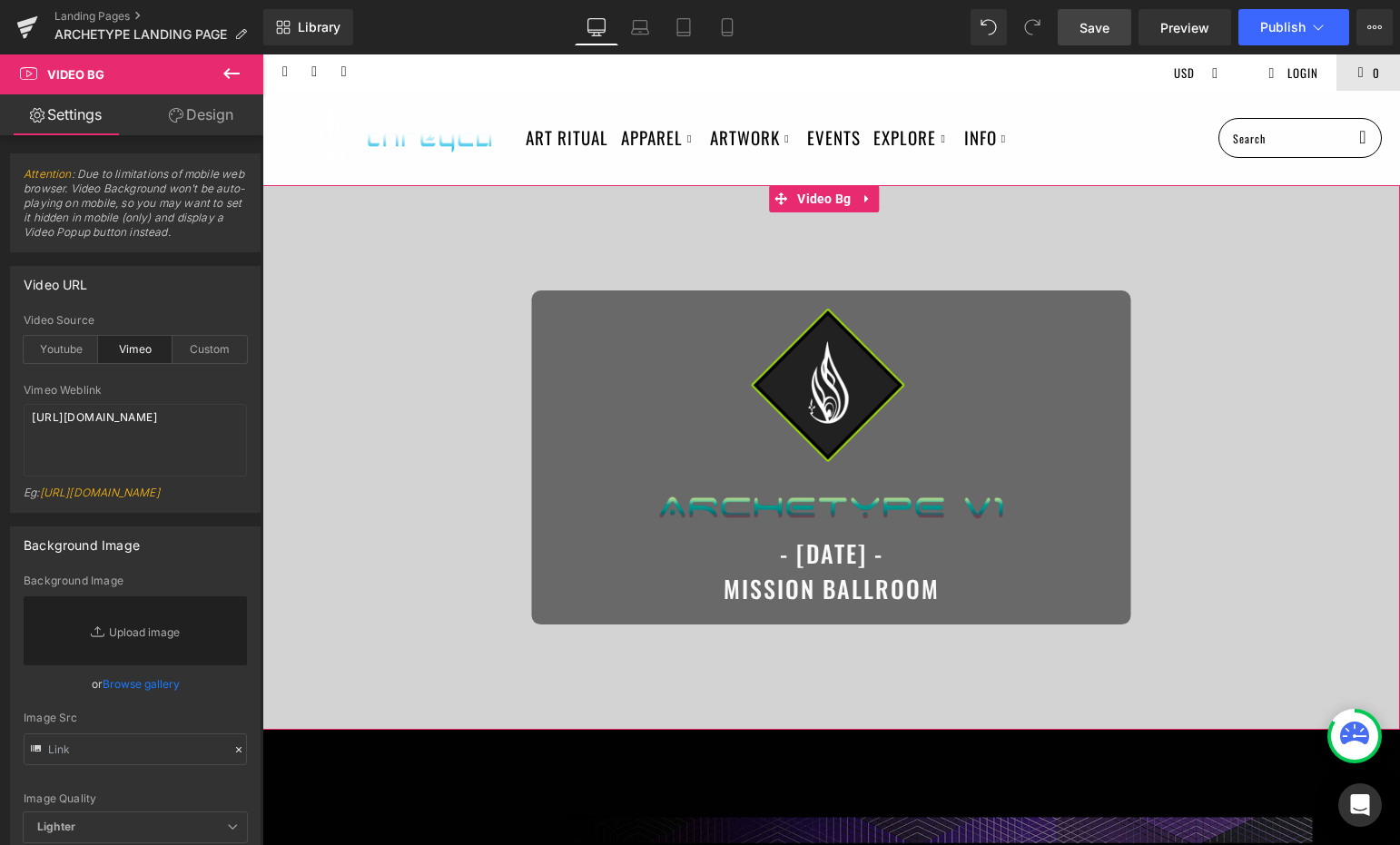
click at [197, 123] on link "Design" at bounding box center [201, 115] width 132 height 41
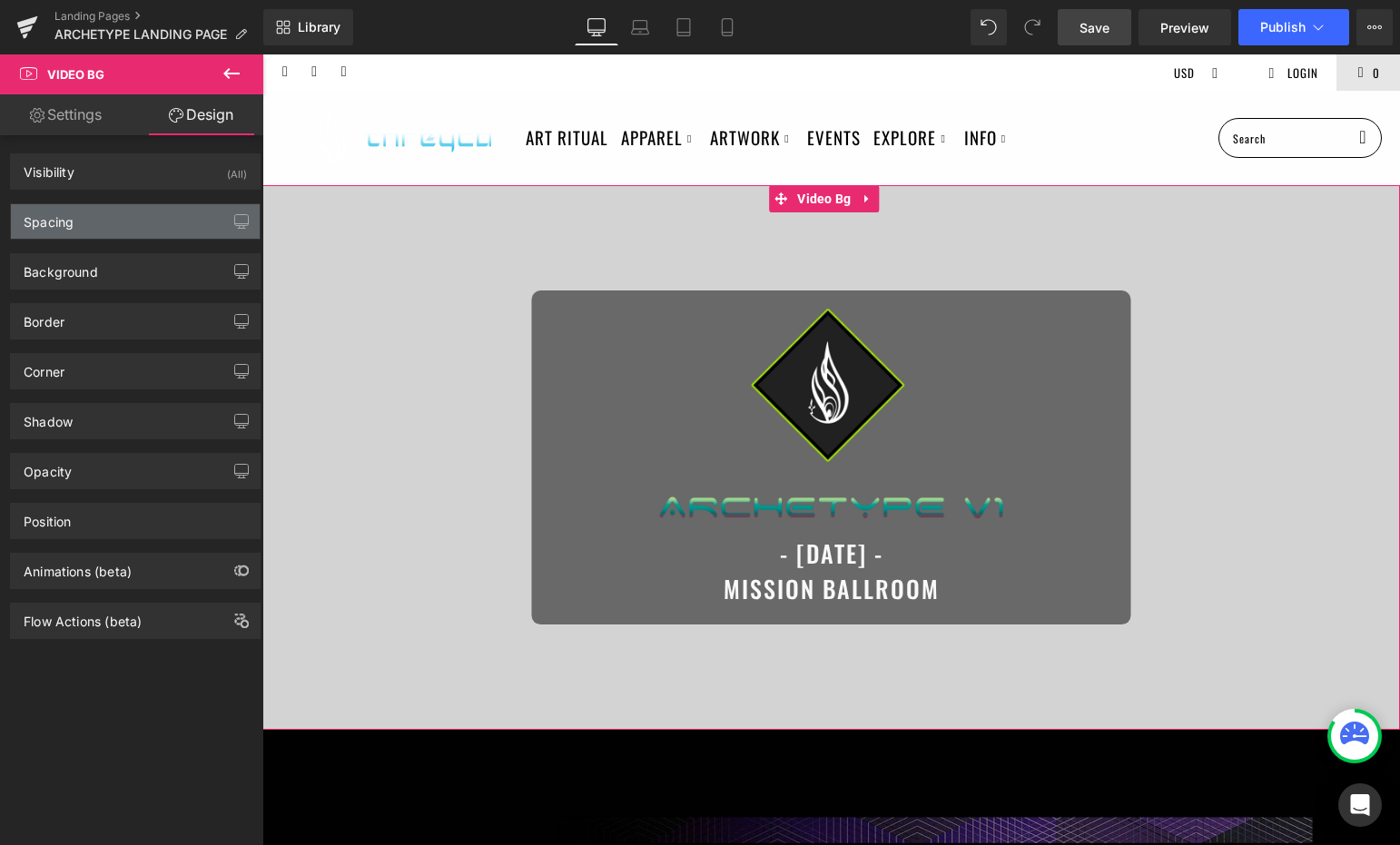
click at [139, 207] on div "Spacing" at bounding box center [135, 221] width 248 height 34
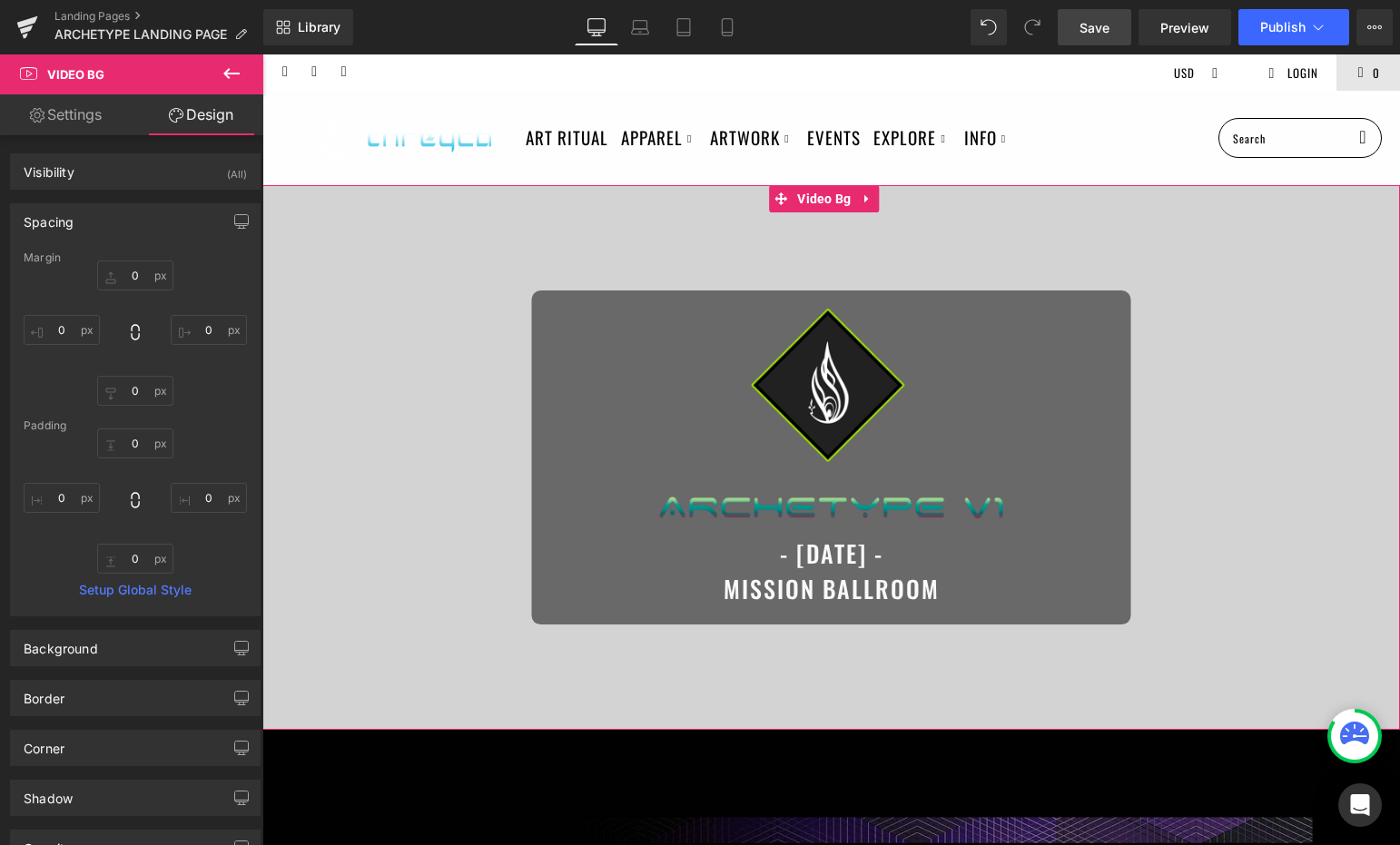
click at [81, 117] on link "Settings" at bounding box center [66, 115] width 132 height 41
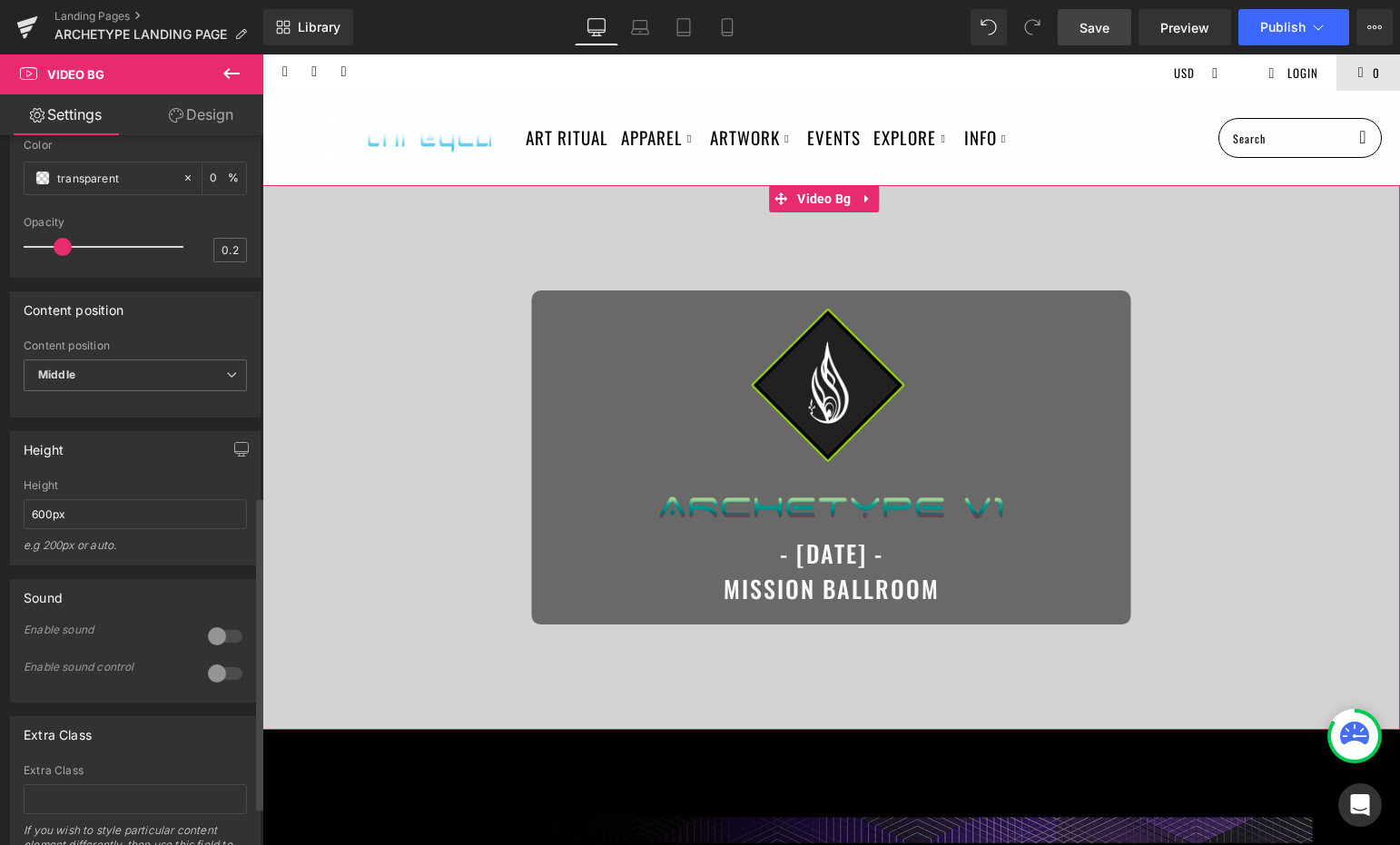
scroll to position [826, 0]
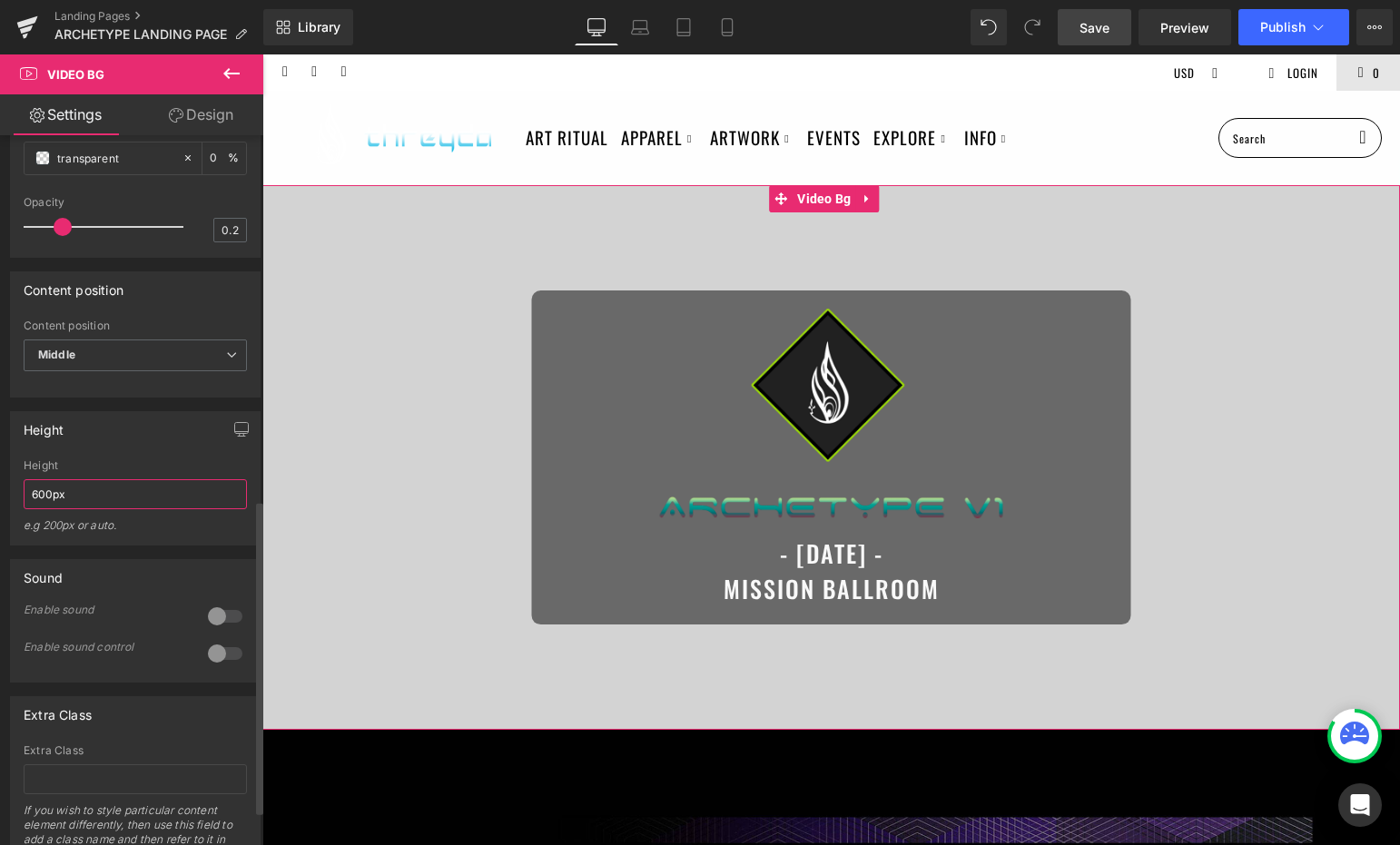
click at [109, 496] on input "600px" at bounding box center [134, 494] width 223 height 30
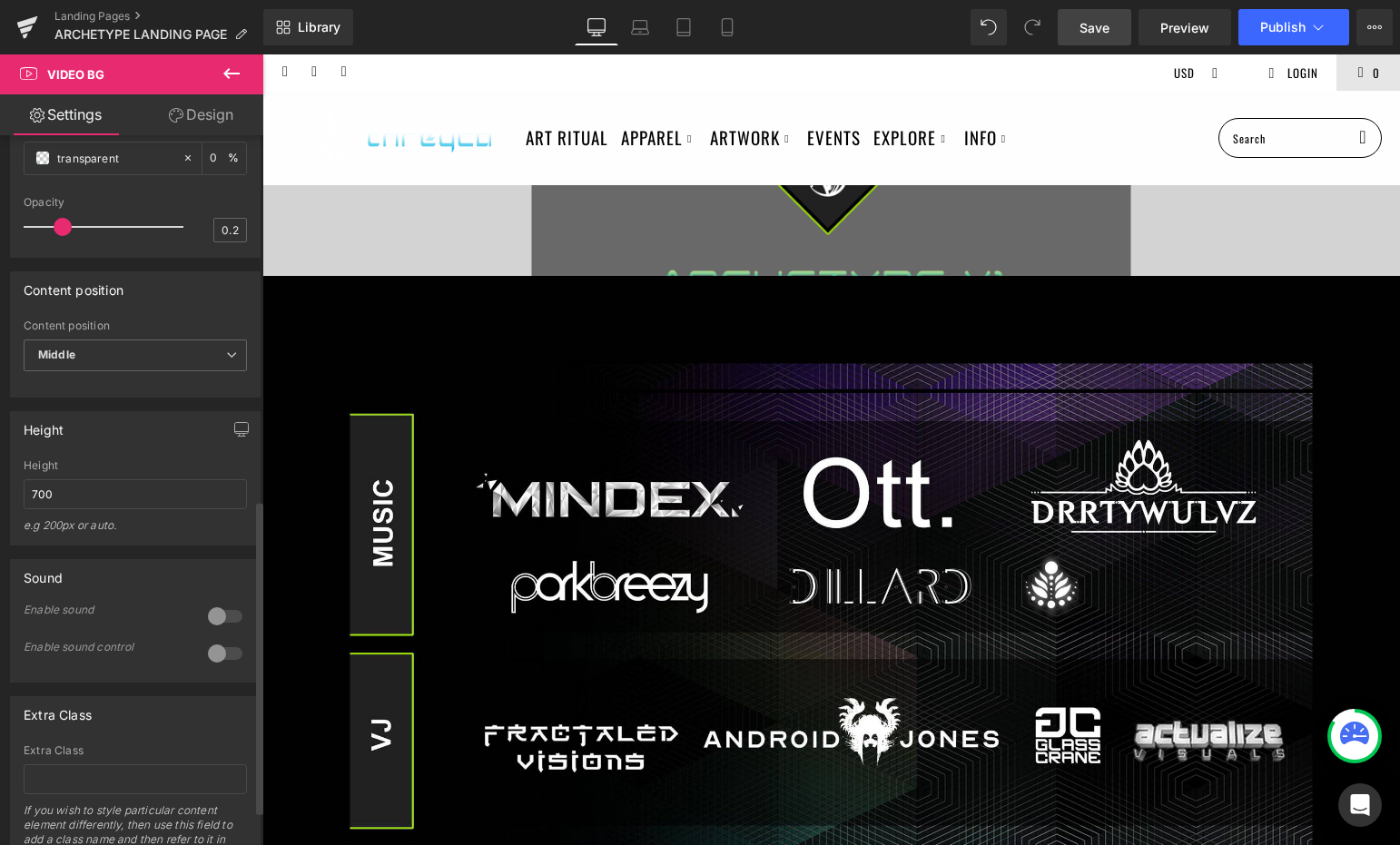
click at [225, 531] on div "e.g 200px or auto." at bounding box center [134, 531] width 223 height 26
click at [1192, 32] on span "Preview" at bounding box center [1184, 28] width 49 height 19
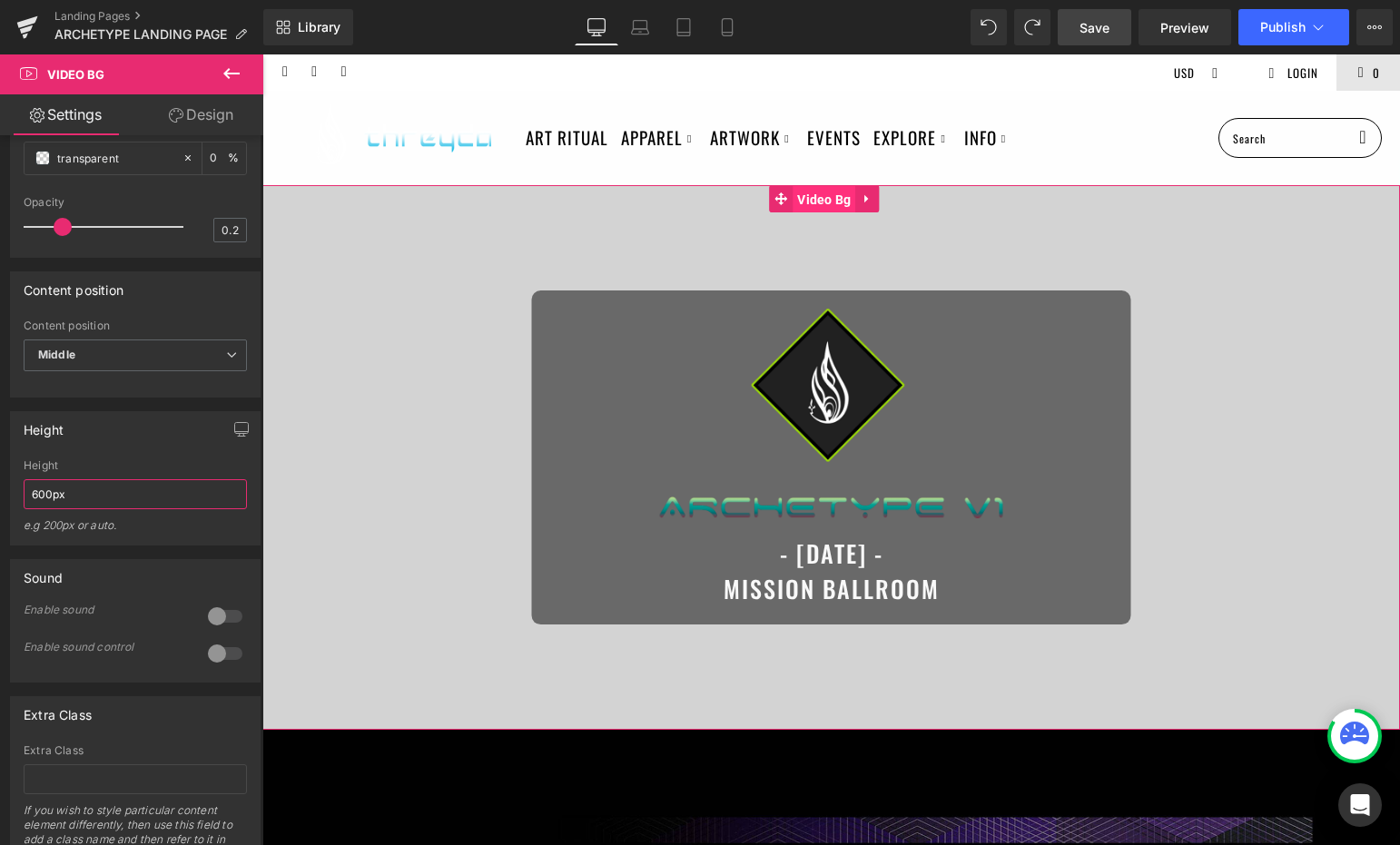
click at [823, 203] on span "Video Bg" at bounding box center [824, 199] width 63 height 27
type input "600px"
click at [720, 41] on link "Mobile" at bounding box center [726, 27] width 44 height 36
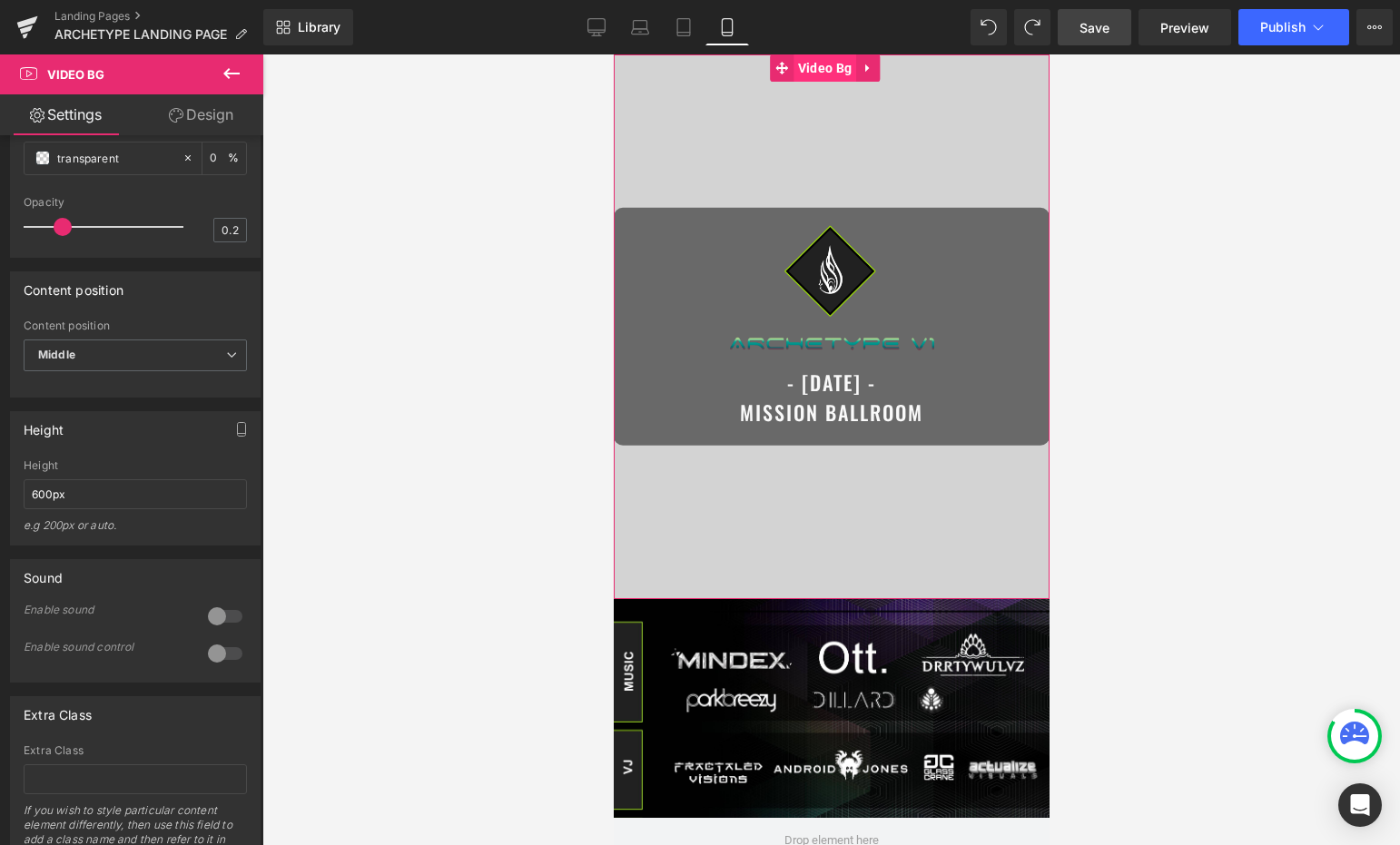
click at [822, 69] on span "Video Bg" at bounding box center [824, 68] width 63 height 27
click at [115, 494] on input "600px" at bounding box center [134, 494] width 223 height 30
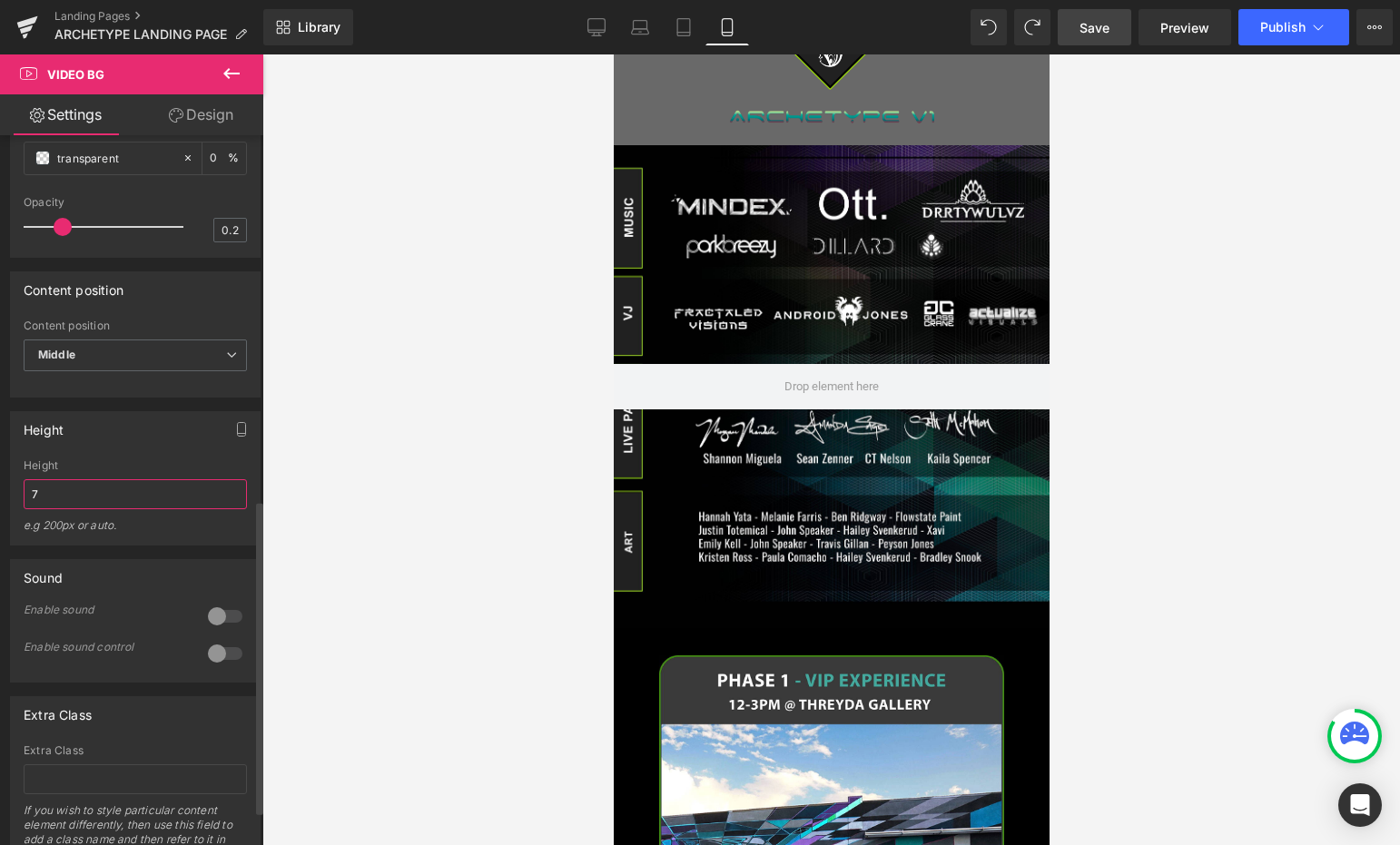
type input "600px"
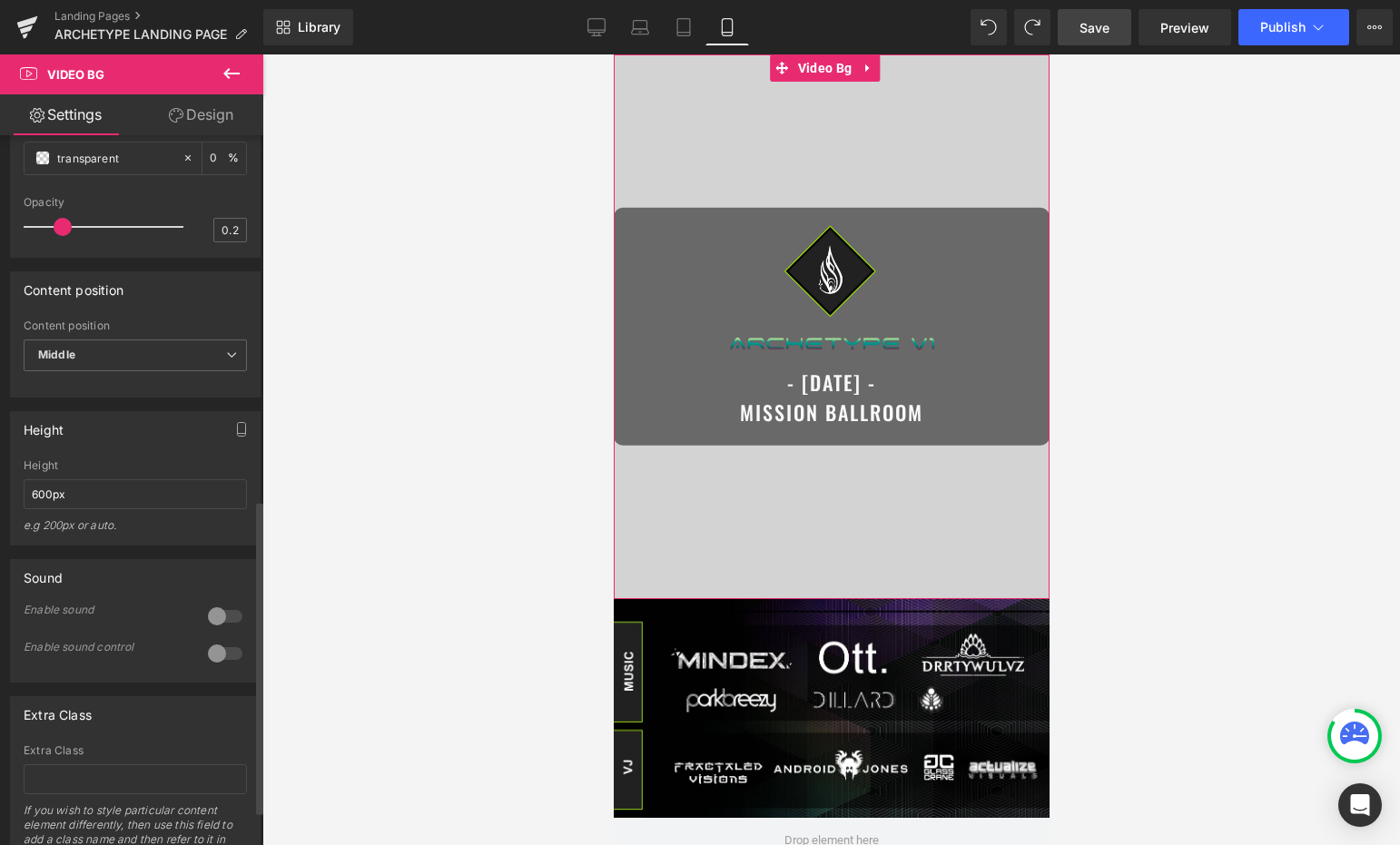
click at [217, 616] on div at bounding box center [224, 616] width 44 height 29
click at [221, 612] on div at bounding box center [224, 616] width 44 height 29
click at [603, 28] on icon at bounding box center [597, 28] width 19 height 19
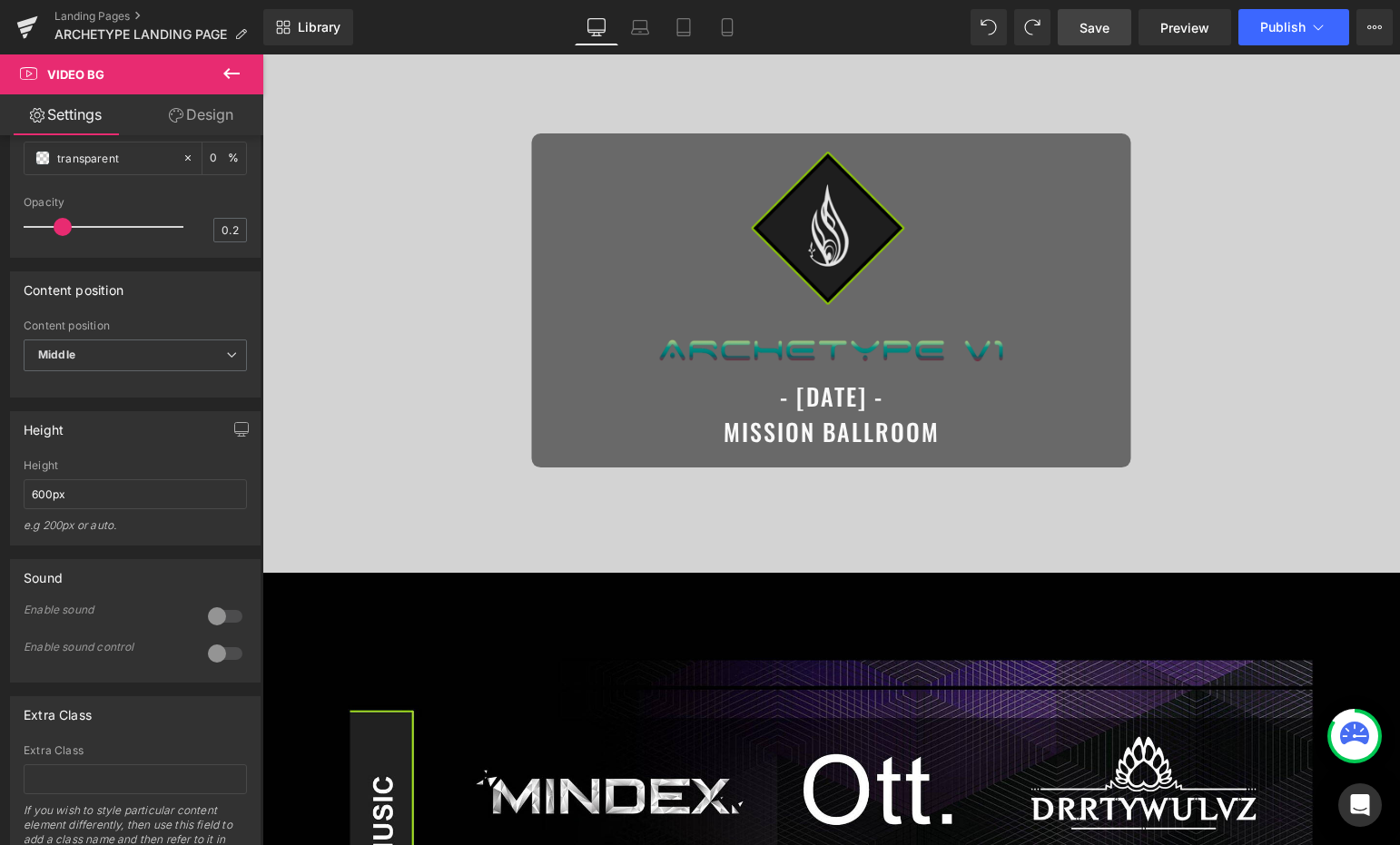
scroll to position [0, 0]
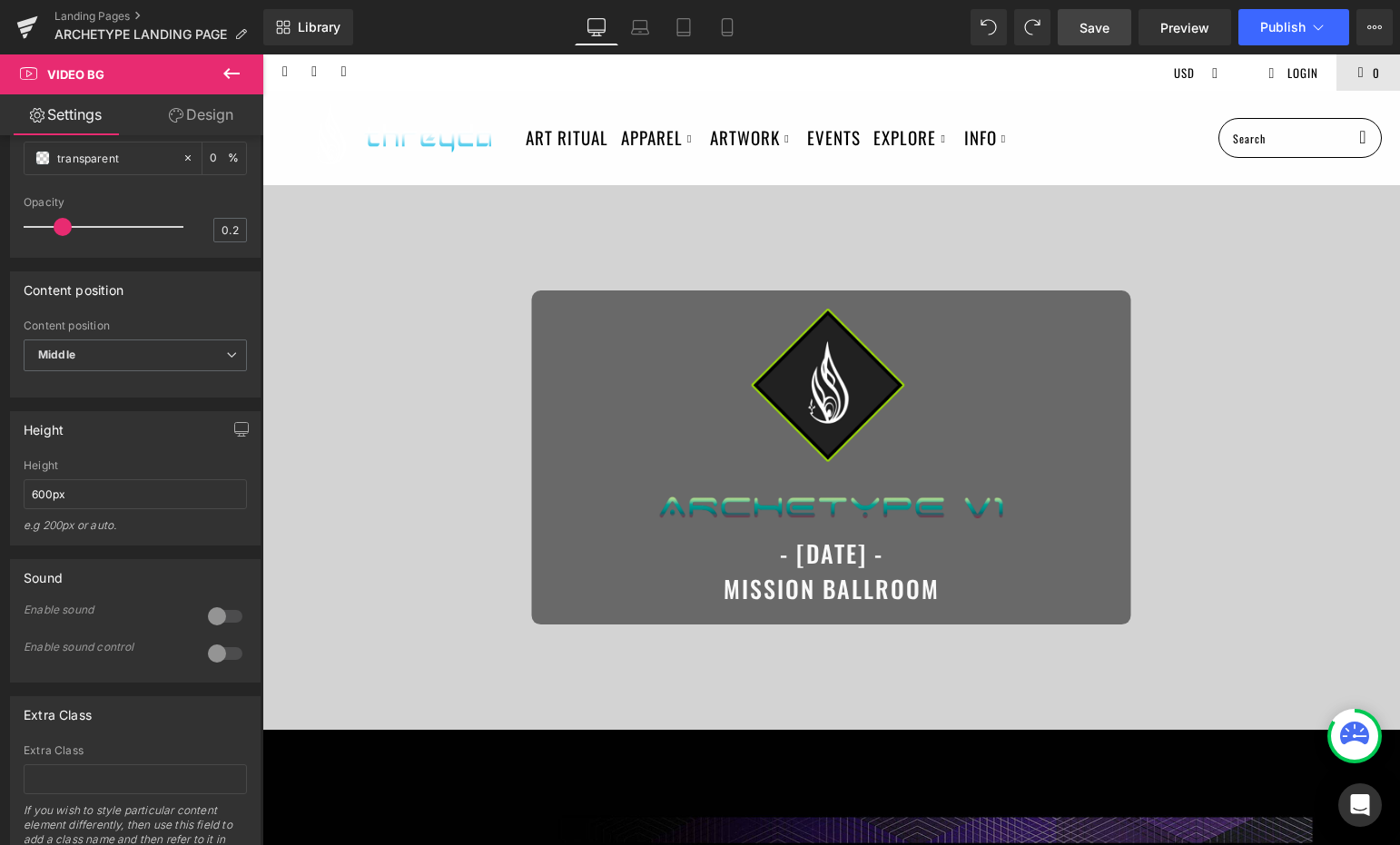
click at [1104, 17] on link "Save" at bounding box center [1094, 27] width 73 height 36
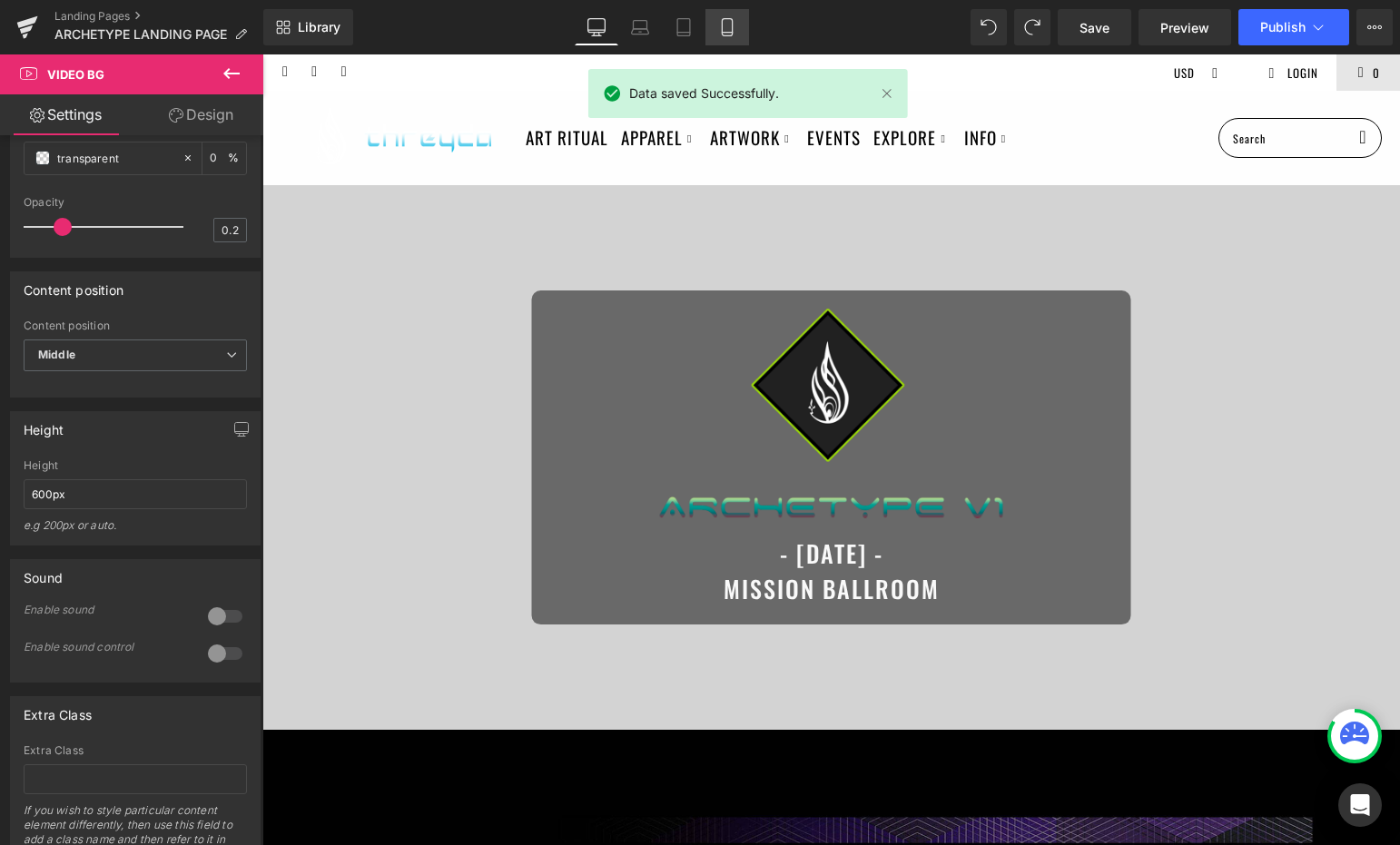
click at [725, 19] on icon at bounding box center [727, 28] width 19 height 19
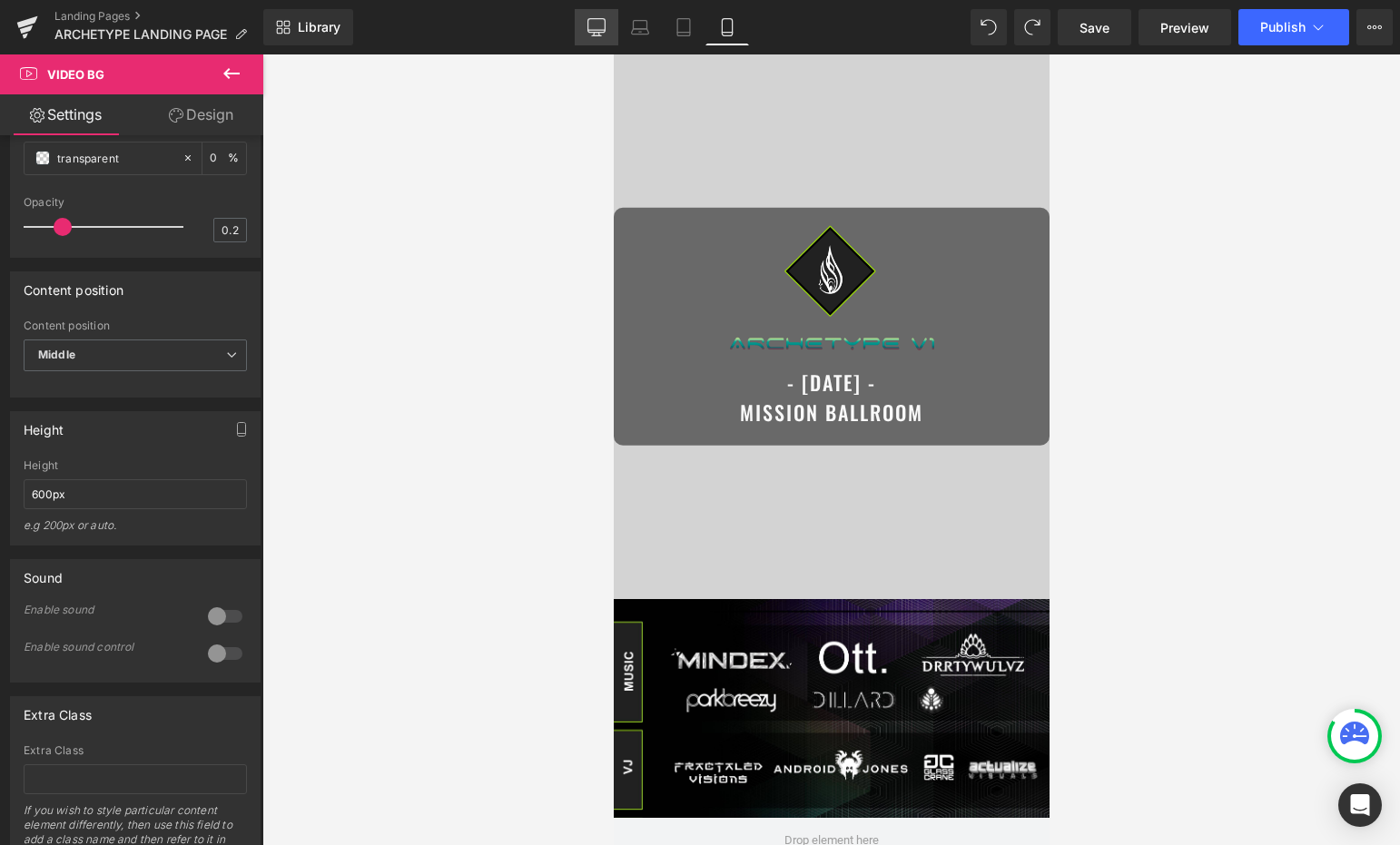
click at [593, 19] on icon at bounding box center [597, 28] width 19 height 19
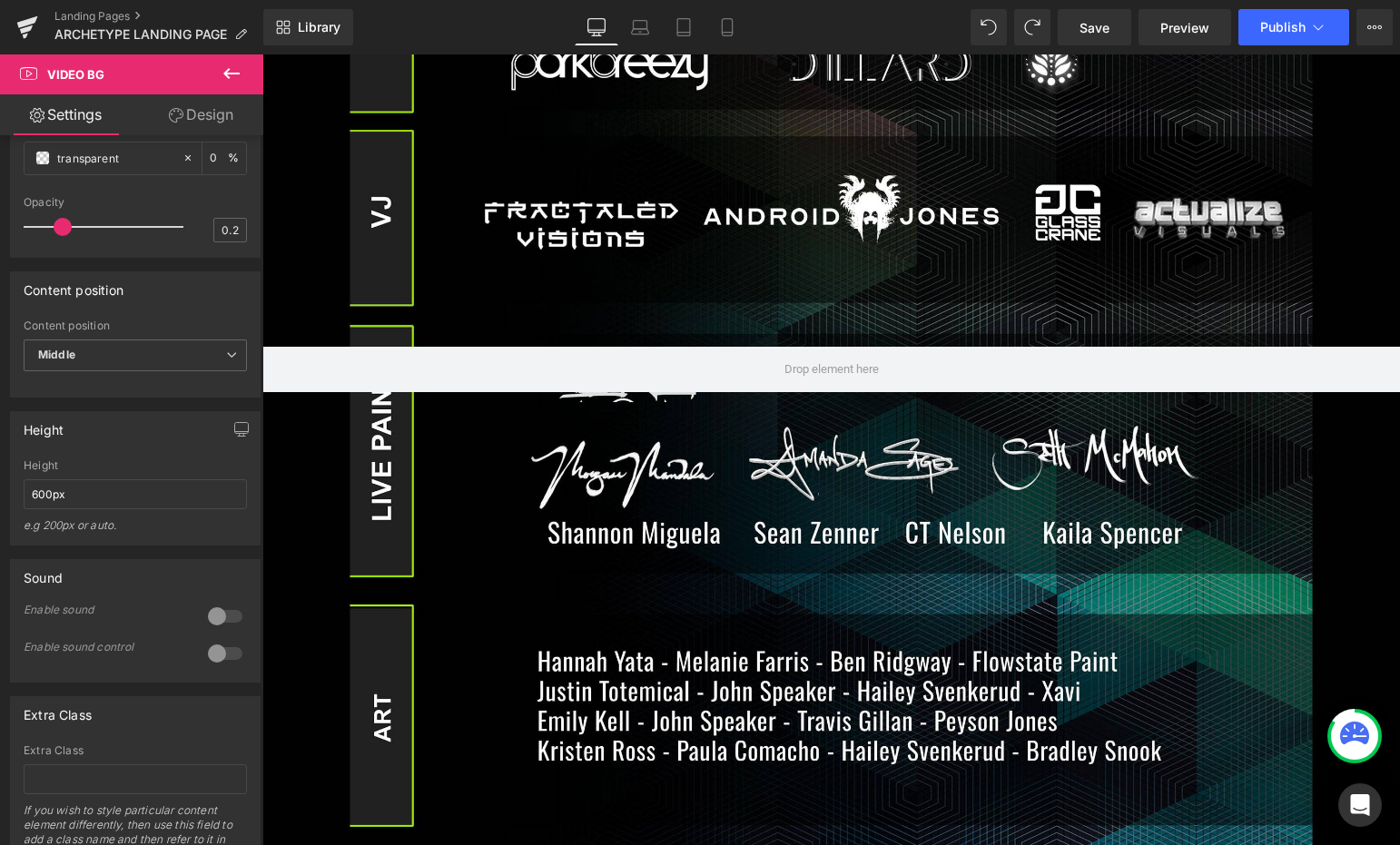
scroll to position [1194, 0]
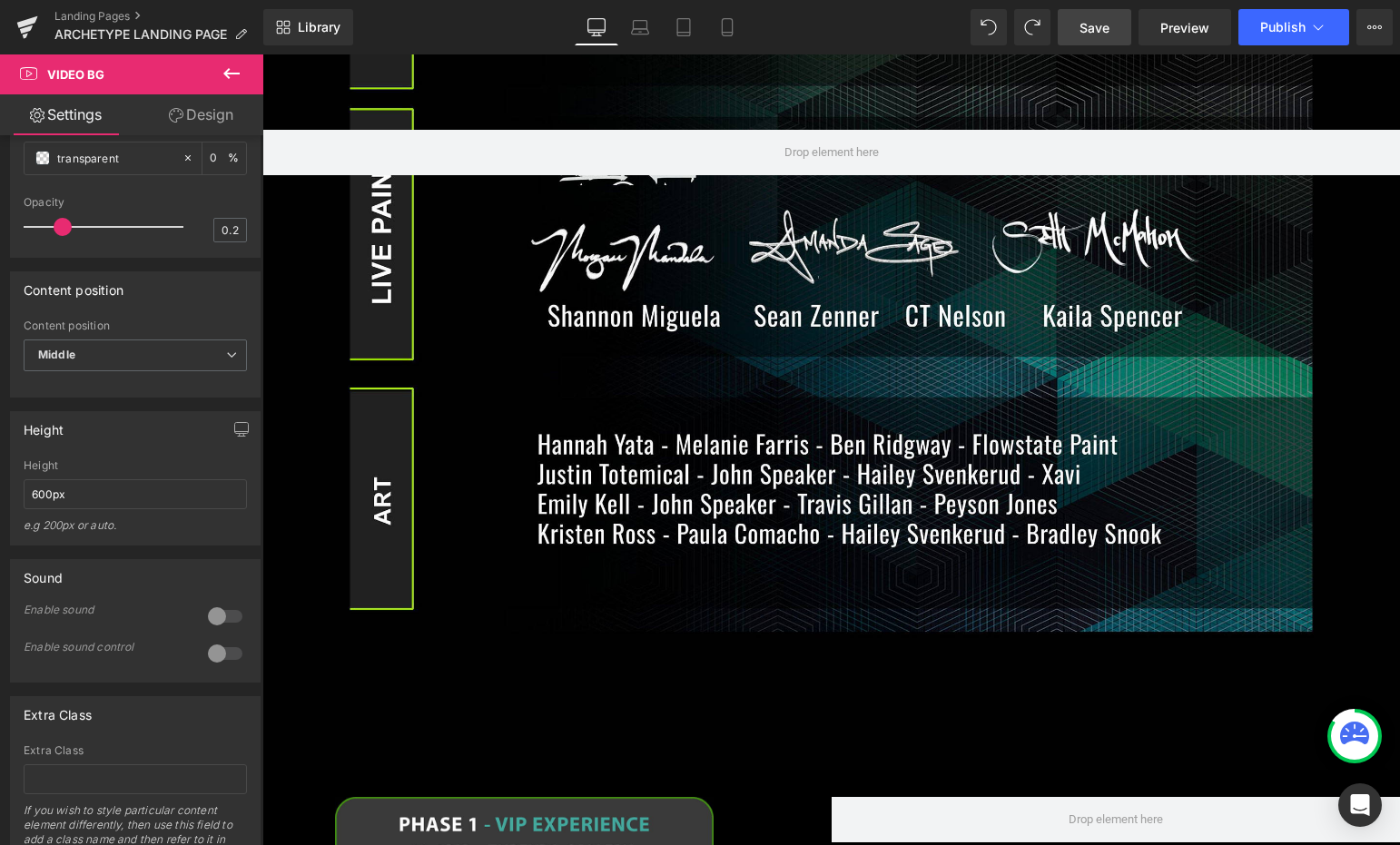
click at [1088, 31] on span "Save" at bounding box center [1094, 28] width 30 height 19
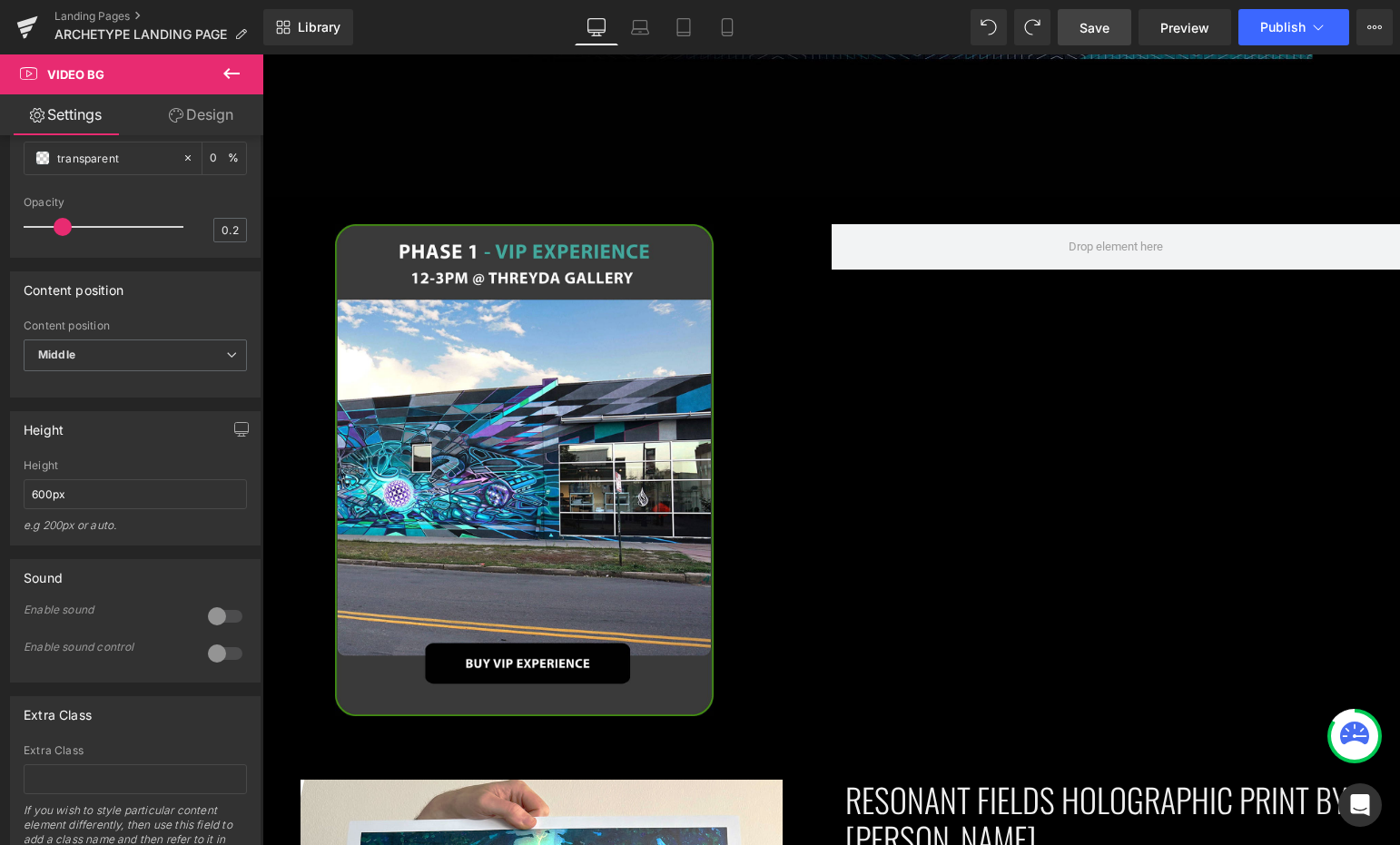
scroll to position [1777, 0]
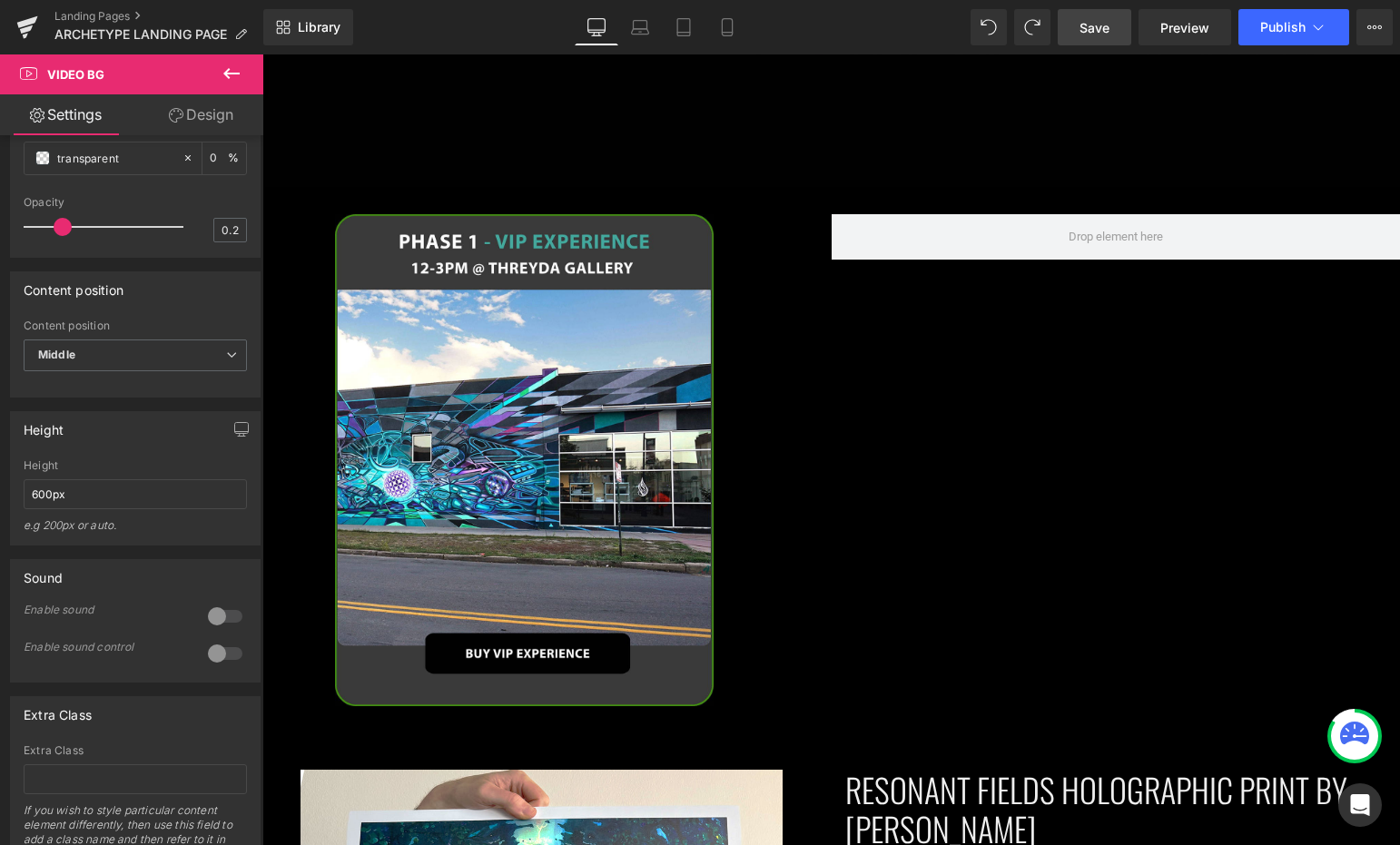
click at [233, 69] on icon at bounding box center [232, 74] width 22 height 22
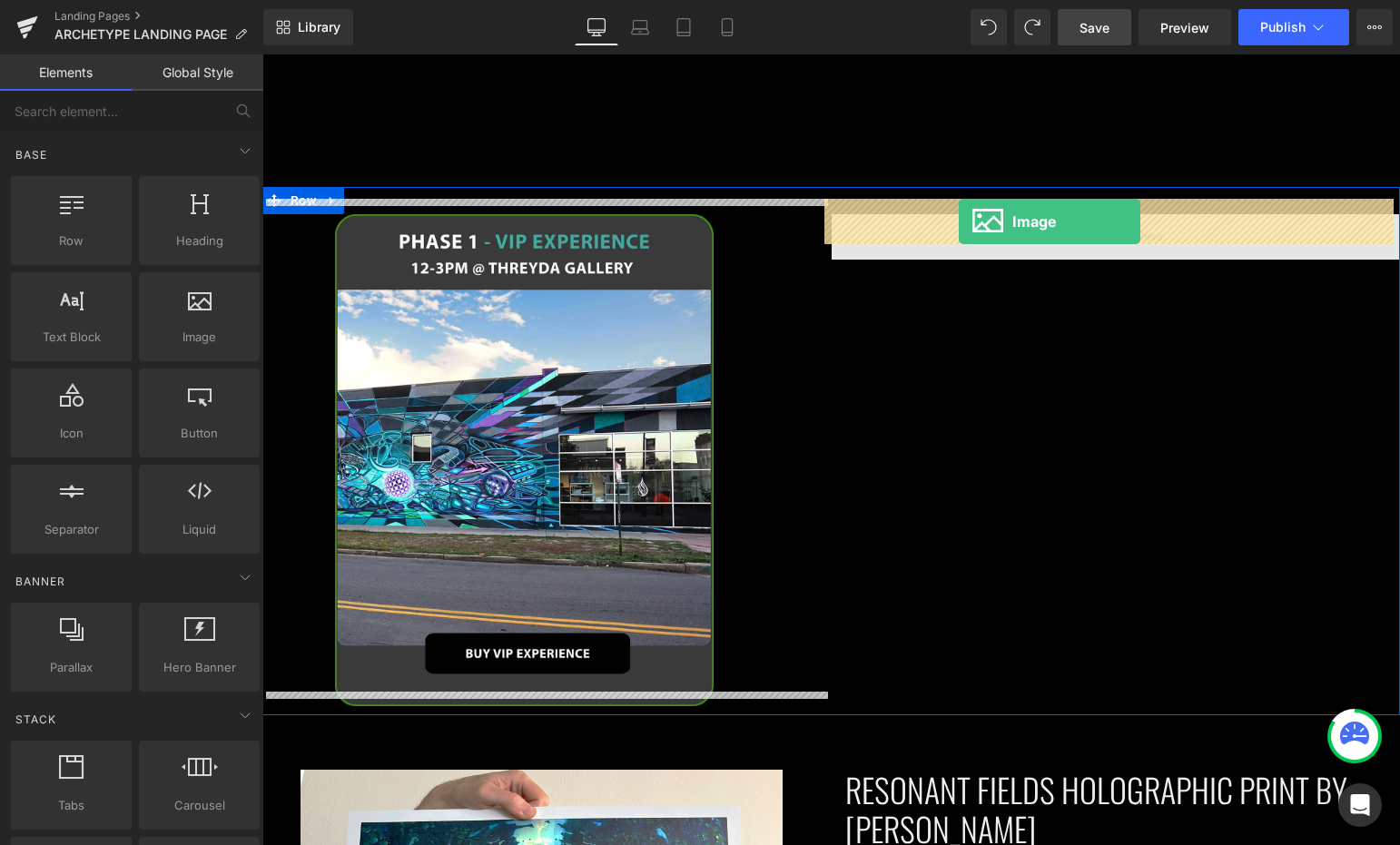
drag, startPoint x: 441, startPoint y: 350, endPoint x: 961, endPoint y: 226, distance: 534.6
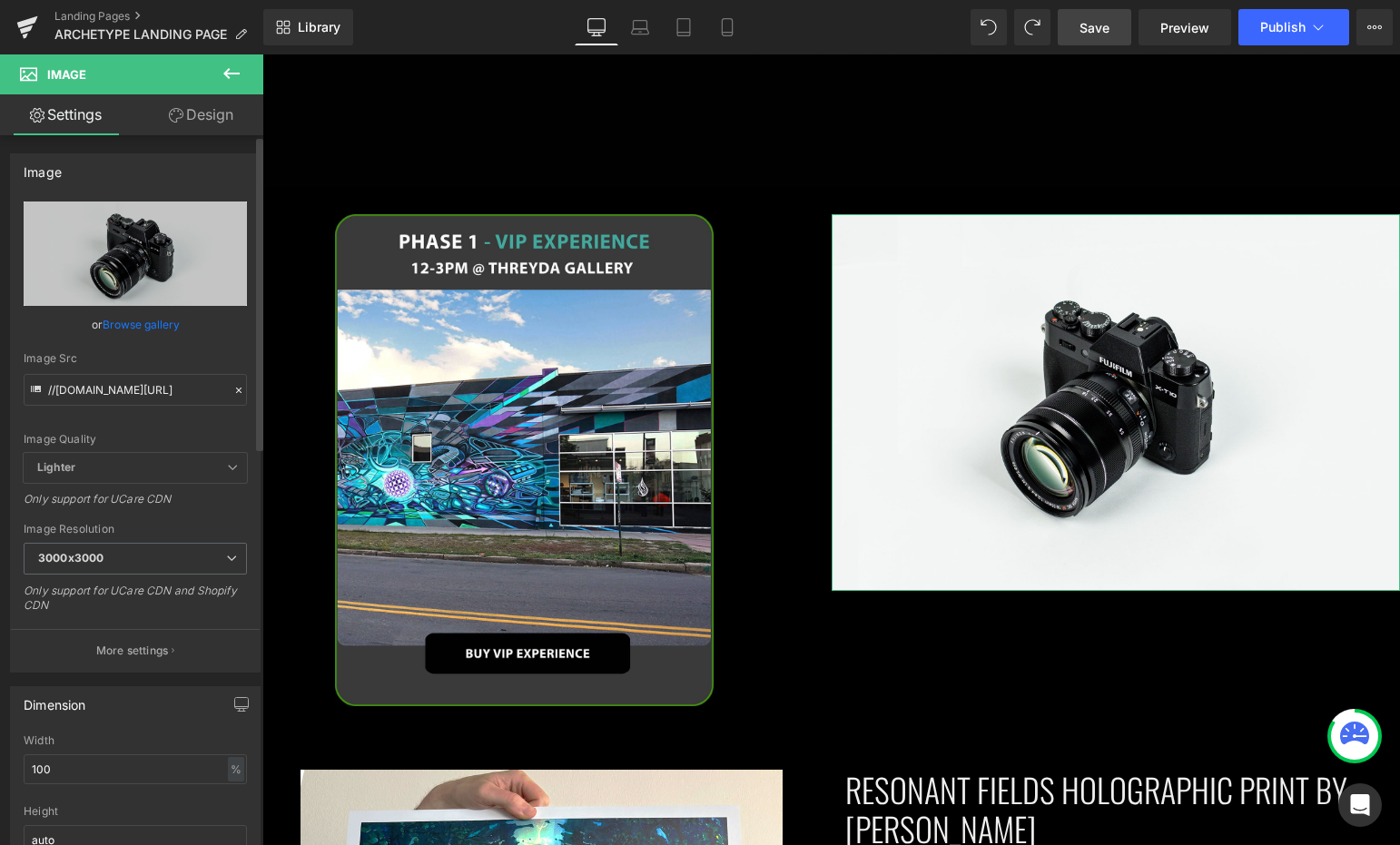
click at [150, 325] on link "Browse gallery" at bounding box center [141, 324] width 77 height 32
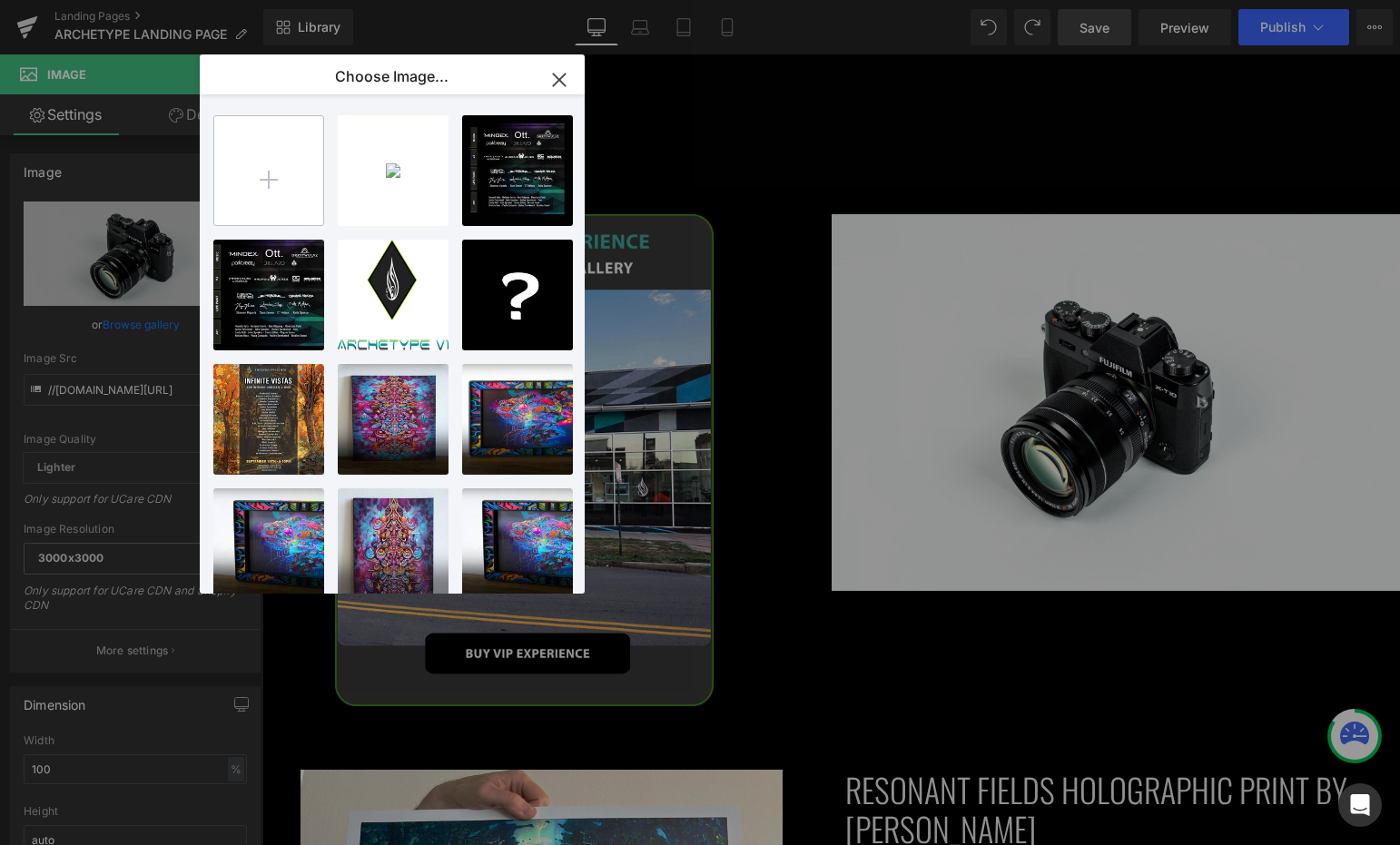
click at [271, 183] on input "file" at bounding box center [269, 170] width 109 height 109
type input "C:\fakepath\wide.jpg"
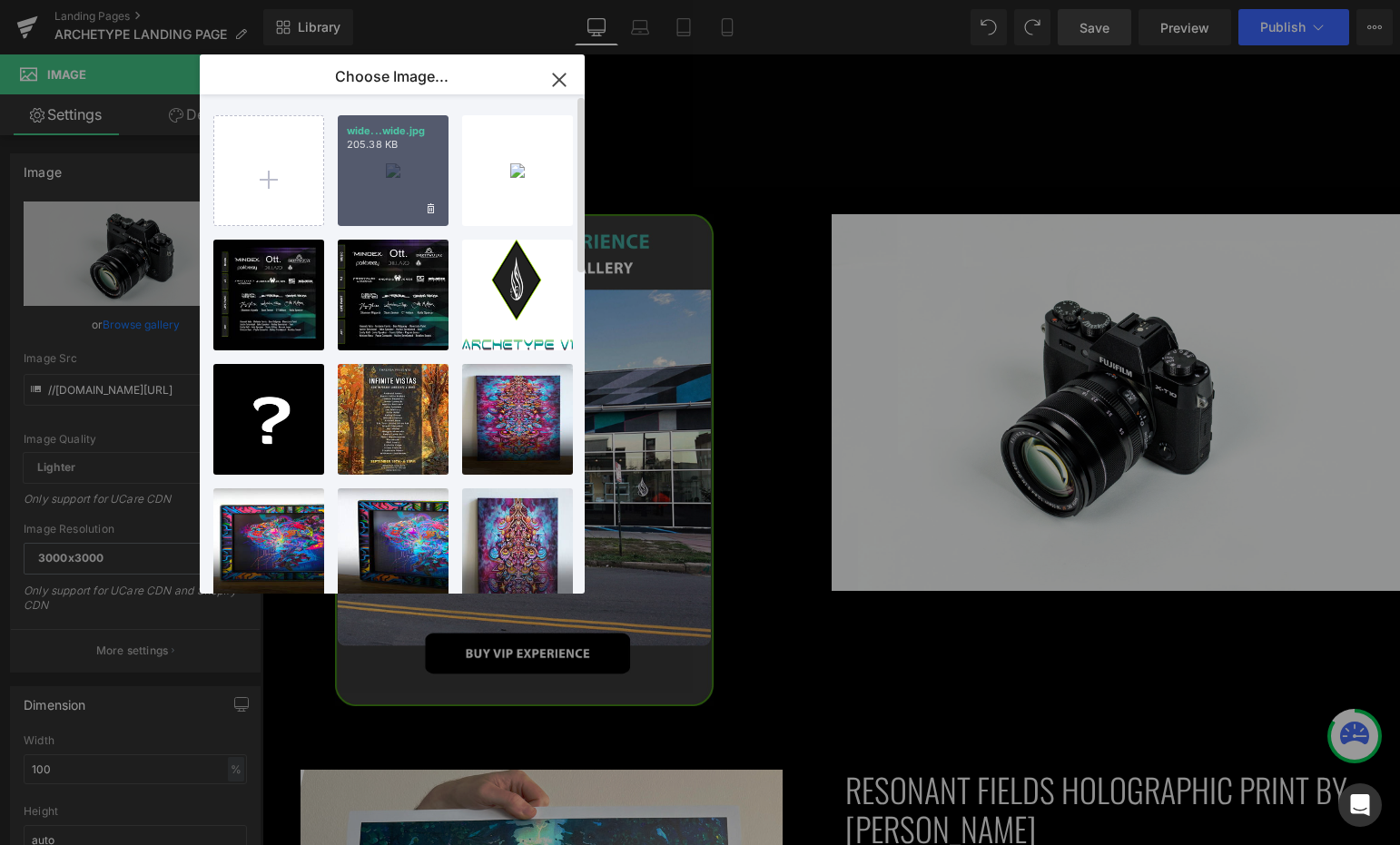
click at [377, 163] on div "wide...wide.jpg 205.38 KB" at bounding box center [394, 170] width 111 height 111
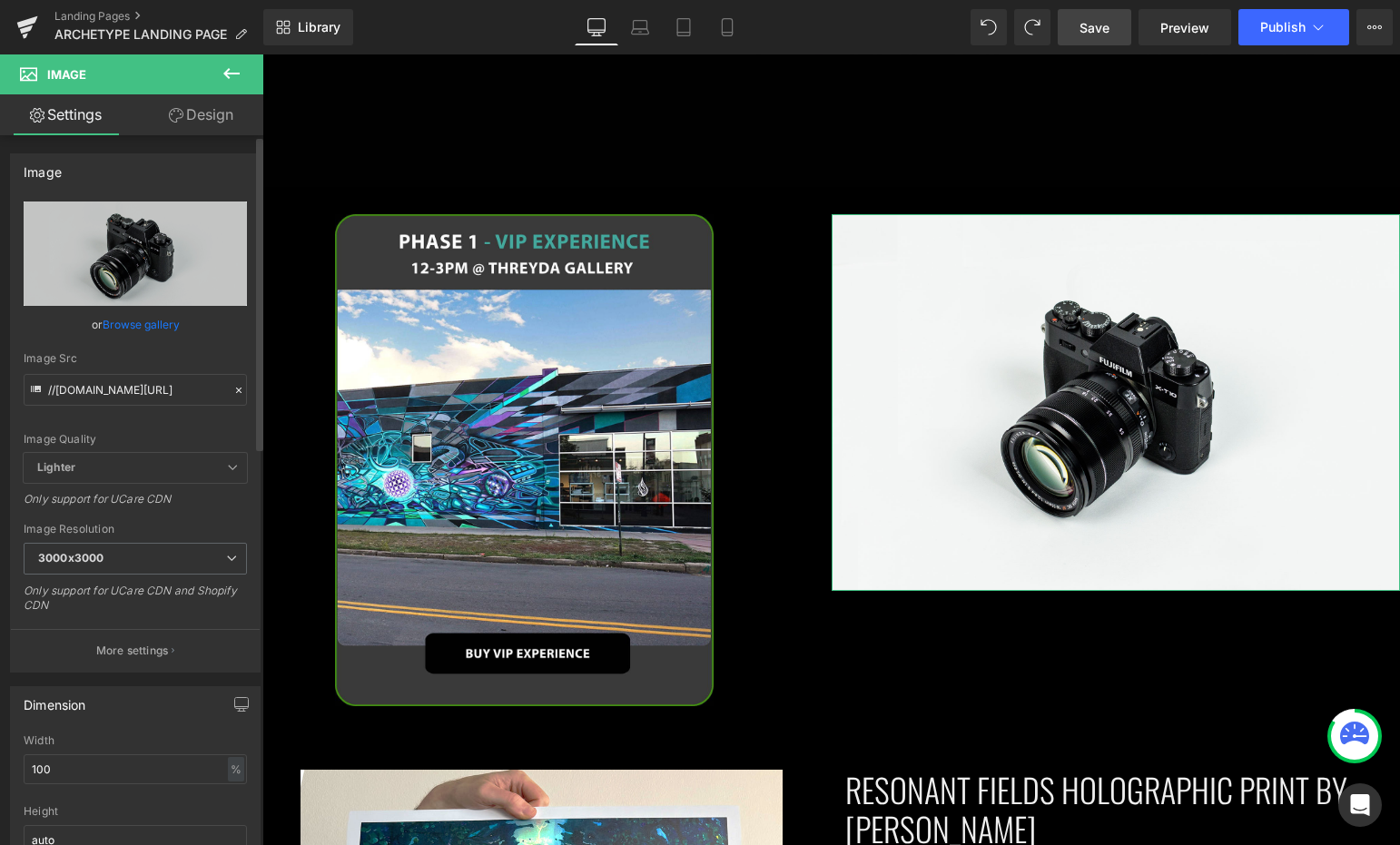
click at [158, 318] on link "Browse gallery" at bounding box center [141, 324] width 77 height 32
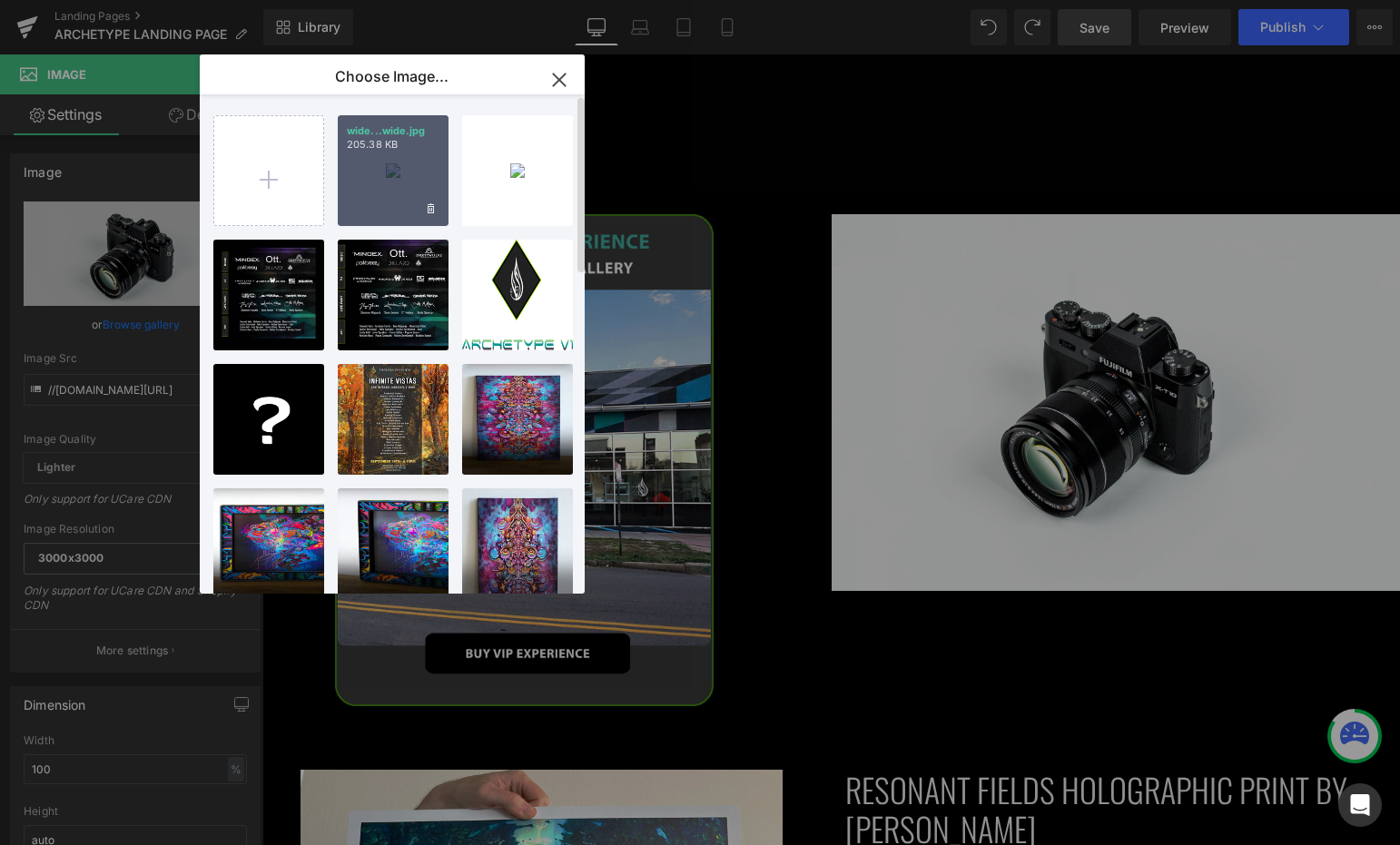
click at [348, 189] on div "wide...wide.jpg 205.38 KB" at bounding box center [394, 170] width 111 height 111
type input "https://ucarecdn.com/bb2f2268-f391-4ce6-bcef-d24ad74a2f04/-/format/auto/-/previ…"
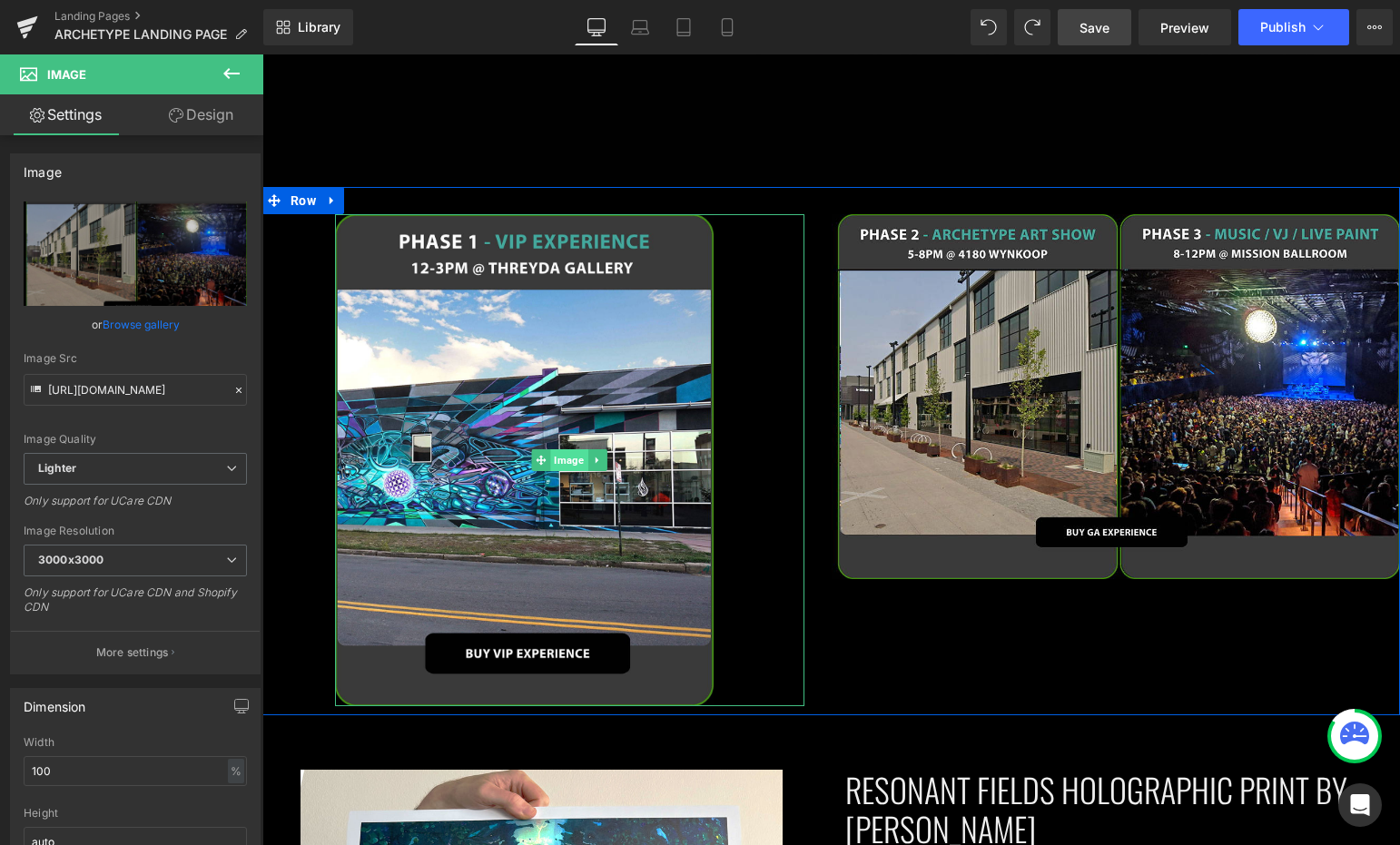
click at [563, 449] on span "Image" at bounding box center [570, 460] width 37 height 22
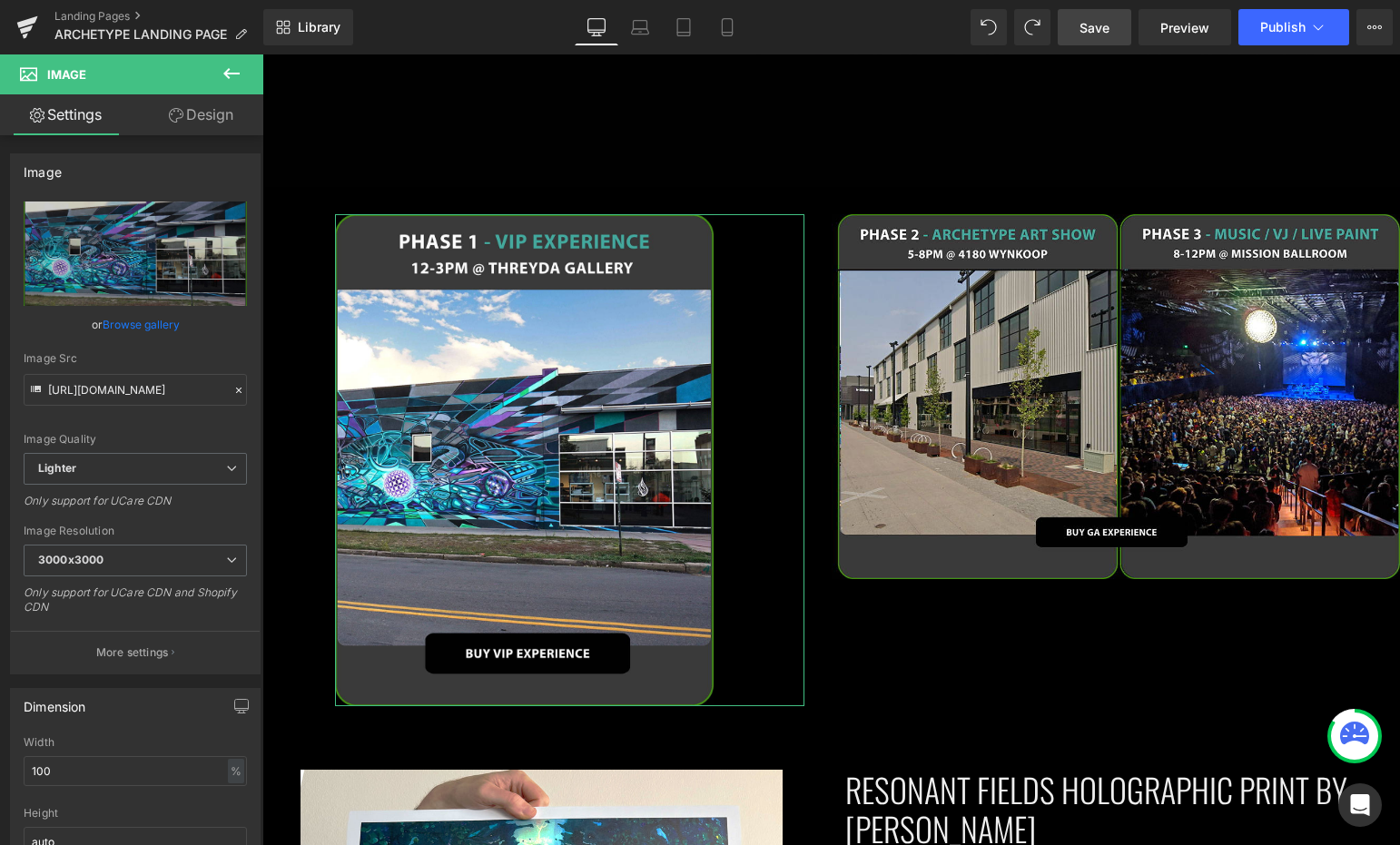
click at [198, 115] on link "Design" at bounding box center [201, 115] width 132 height 41
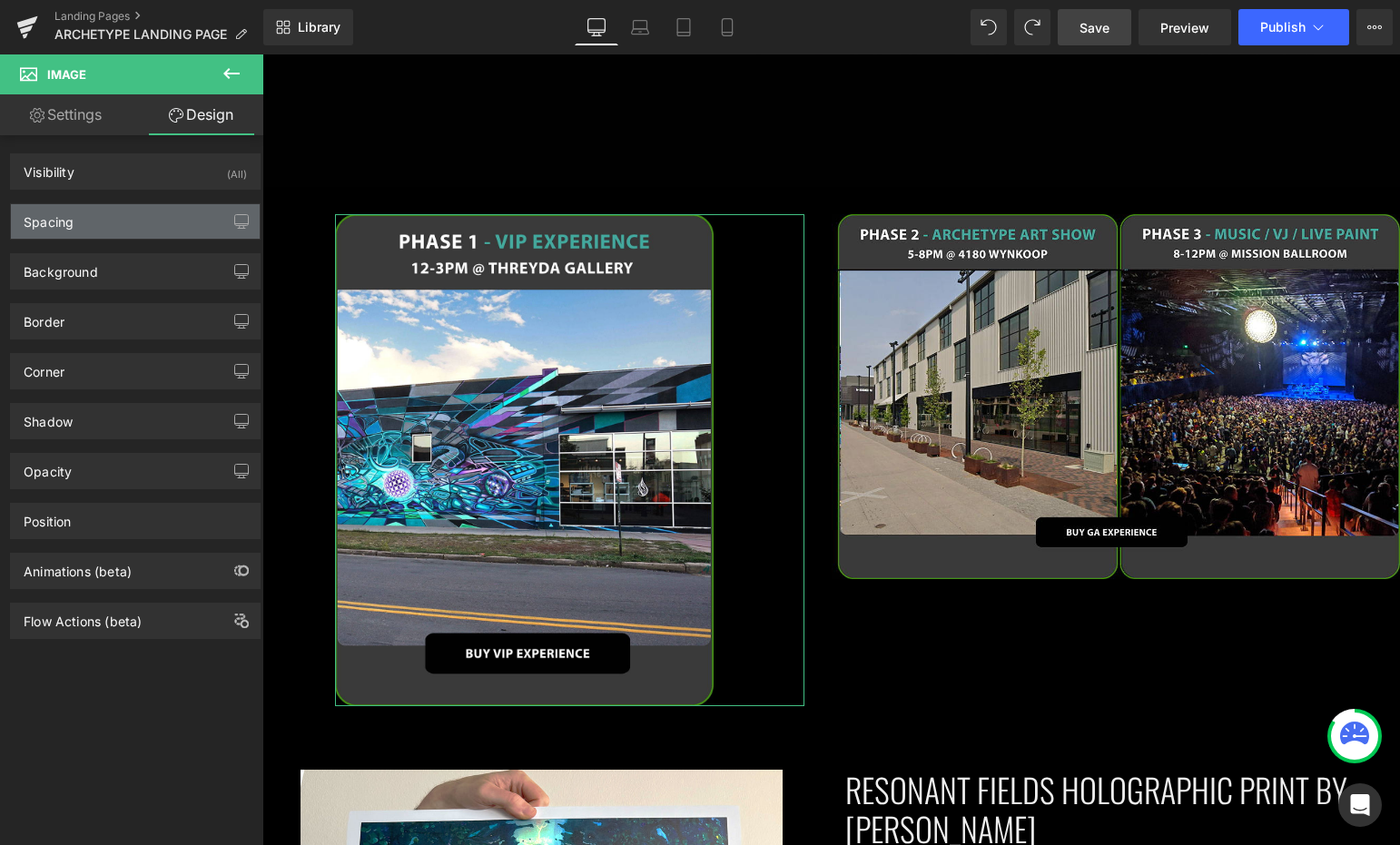
click at [123, 228] on div "Spacing" at bounding box center [135, 221] width 248 height 34
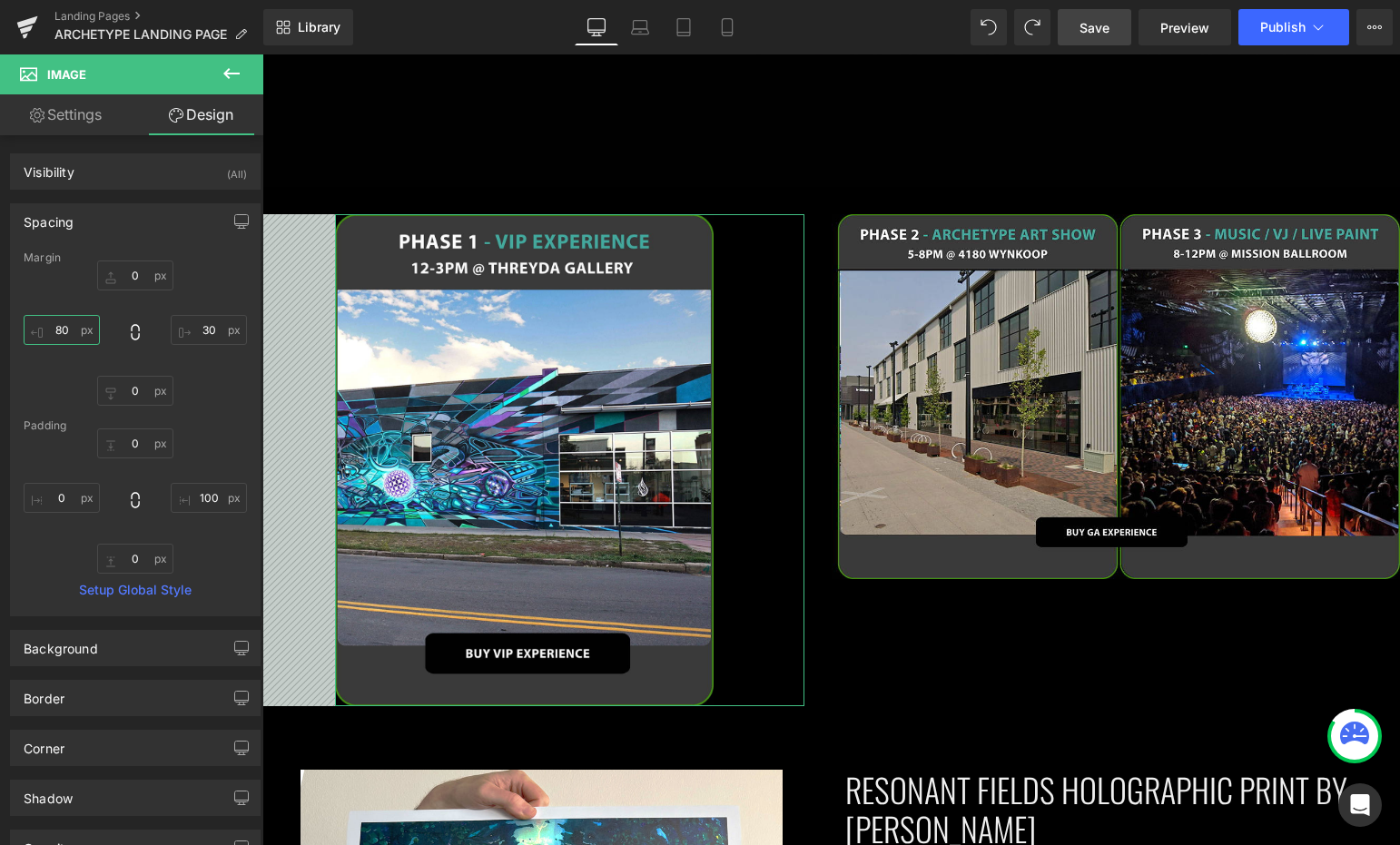
click at [80, 333] on input "80" at bounding box center [61, 330] width 76 height 30
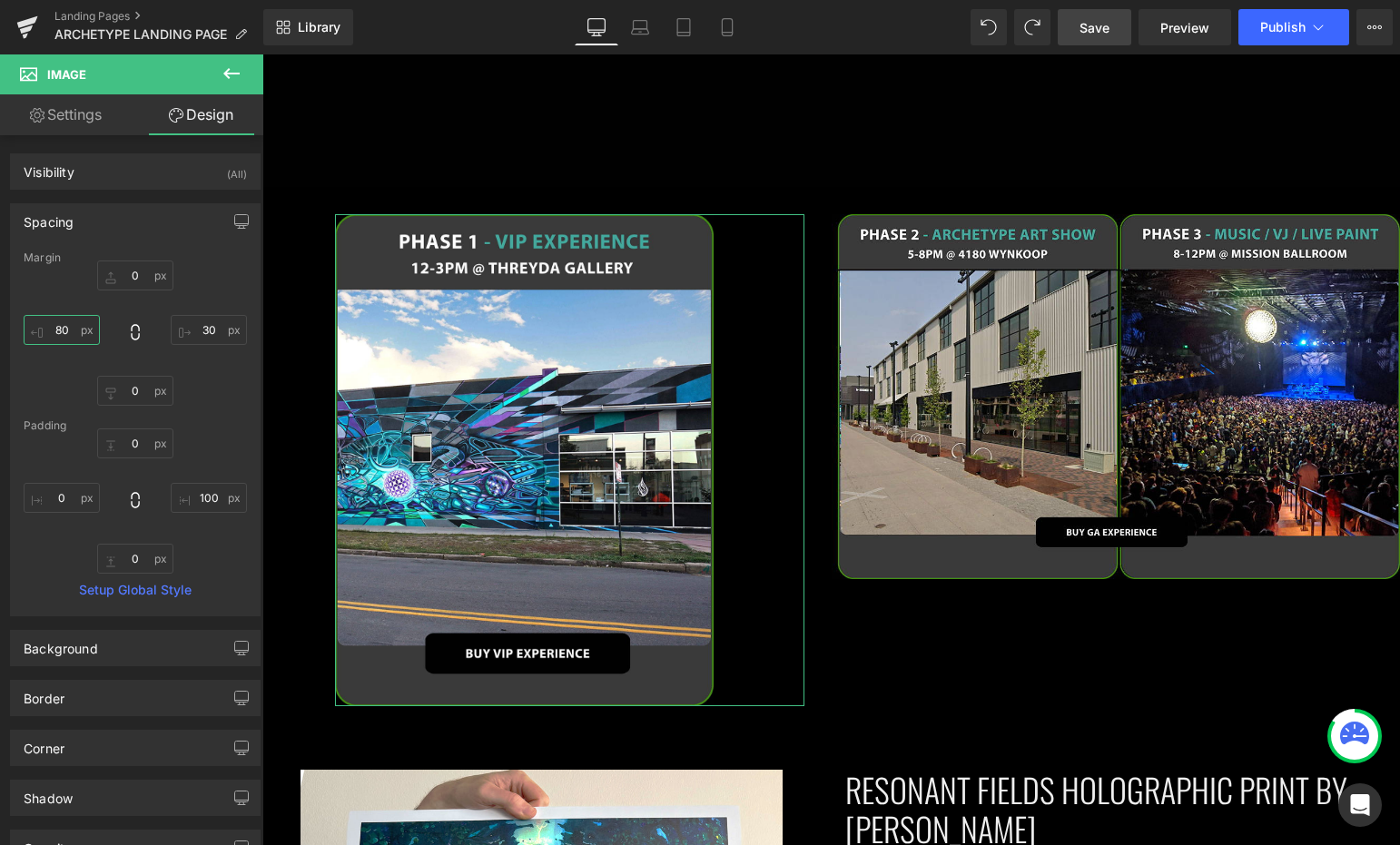
click at [80, 333] on input "80" at bounding box center [61, 330] width 76 height 30
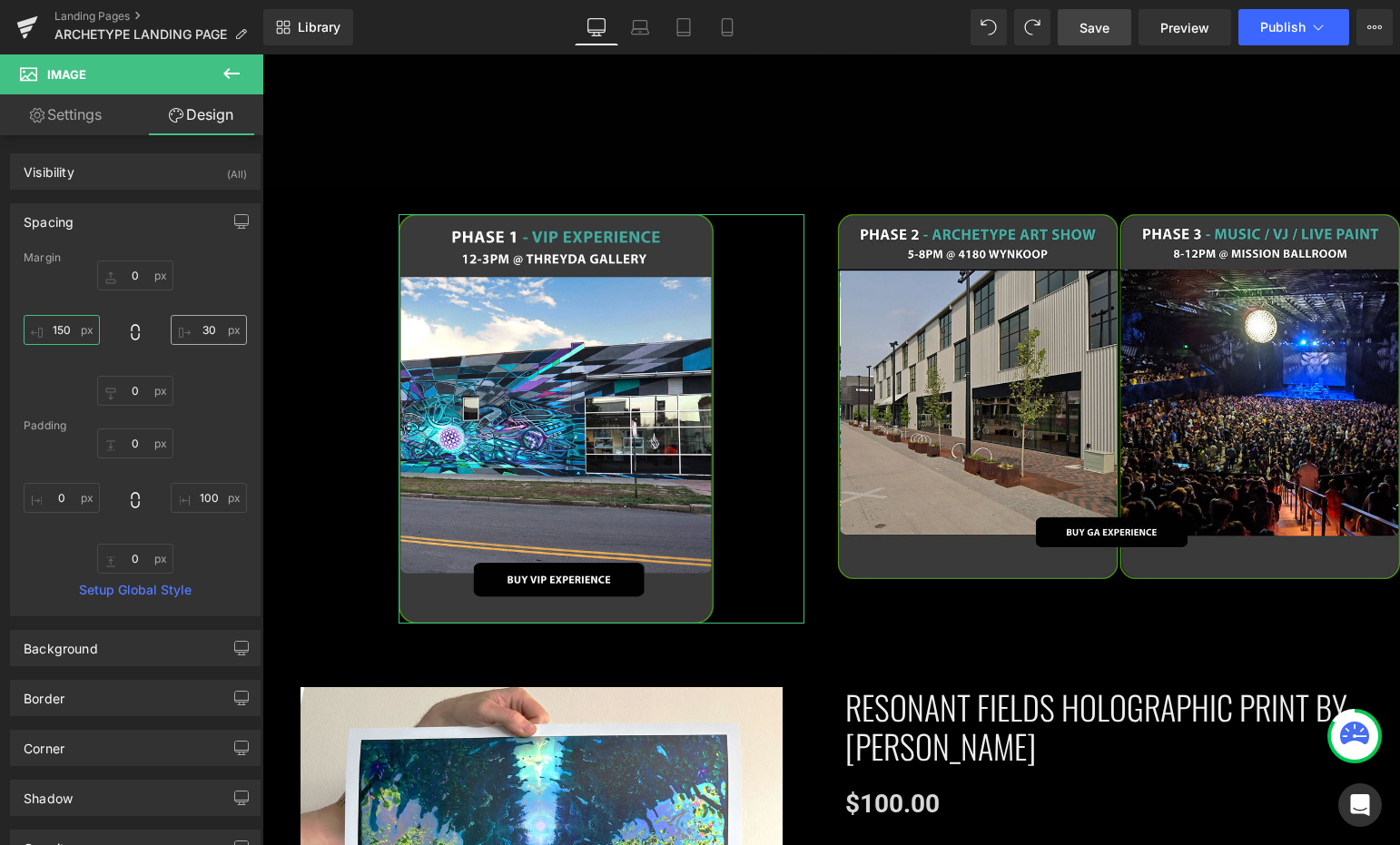
type input "150"
click at [209, 322] on input "30" at bounding box center [208, 330] width 76 height 30
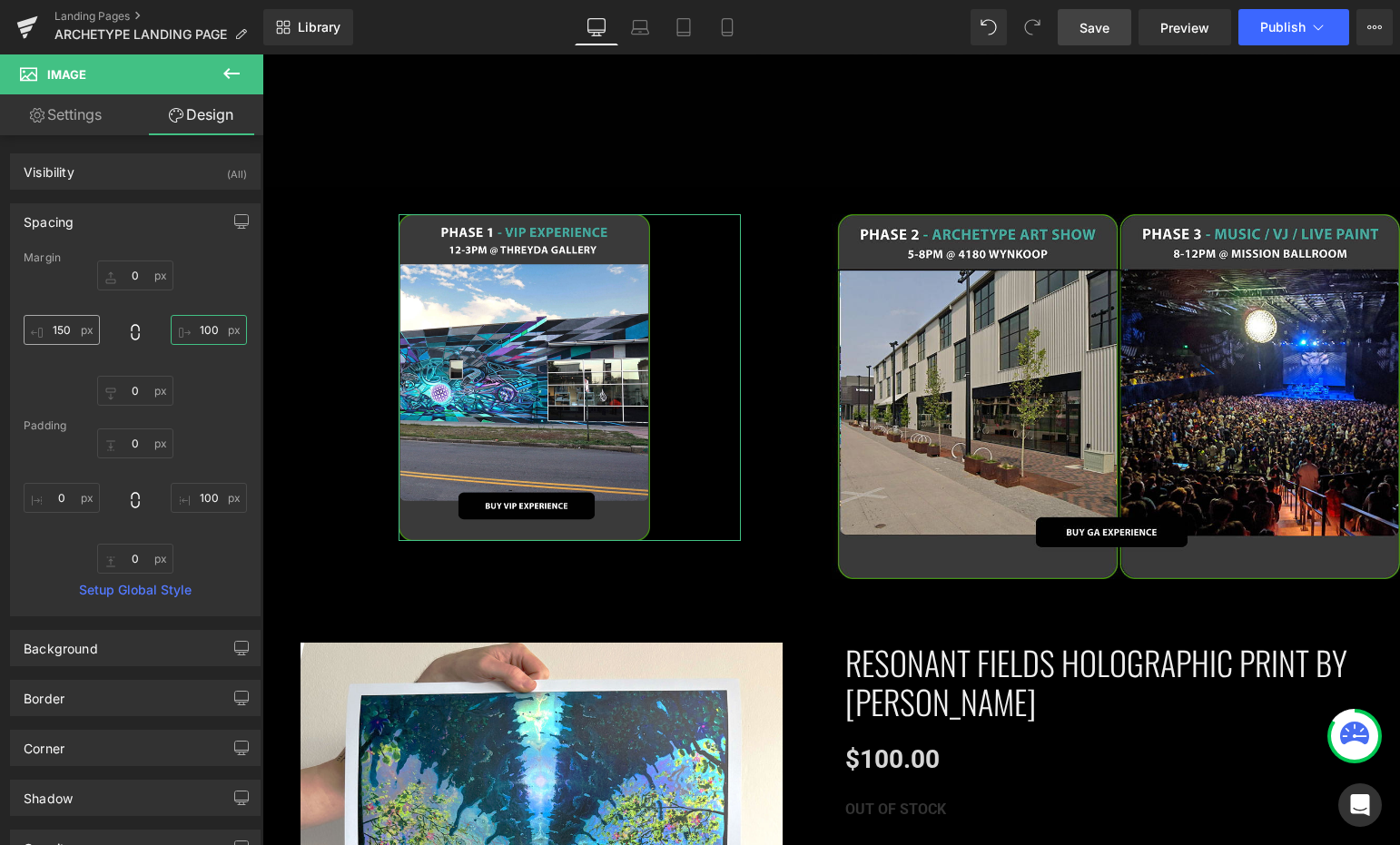
type input "100"
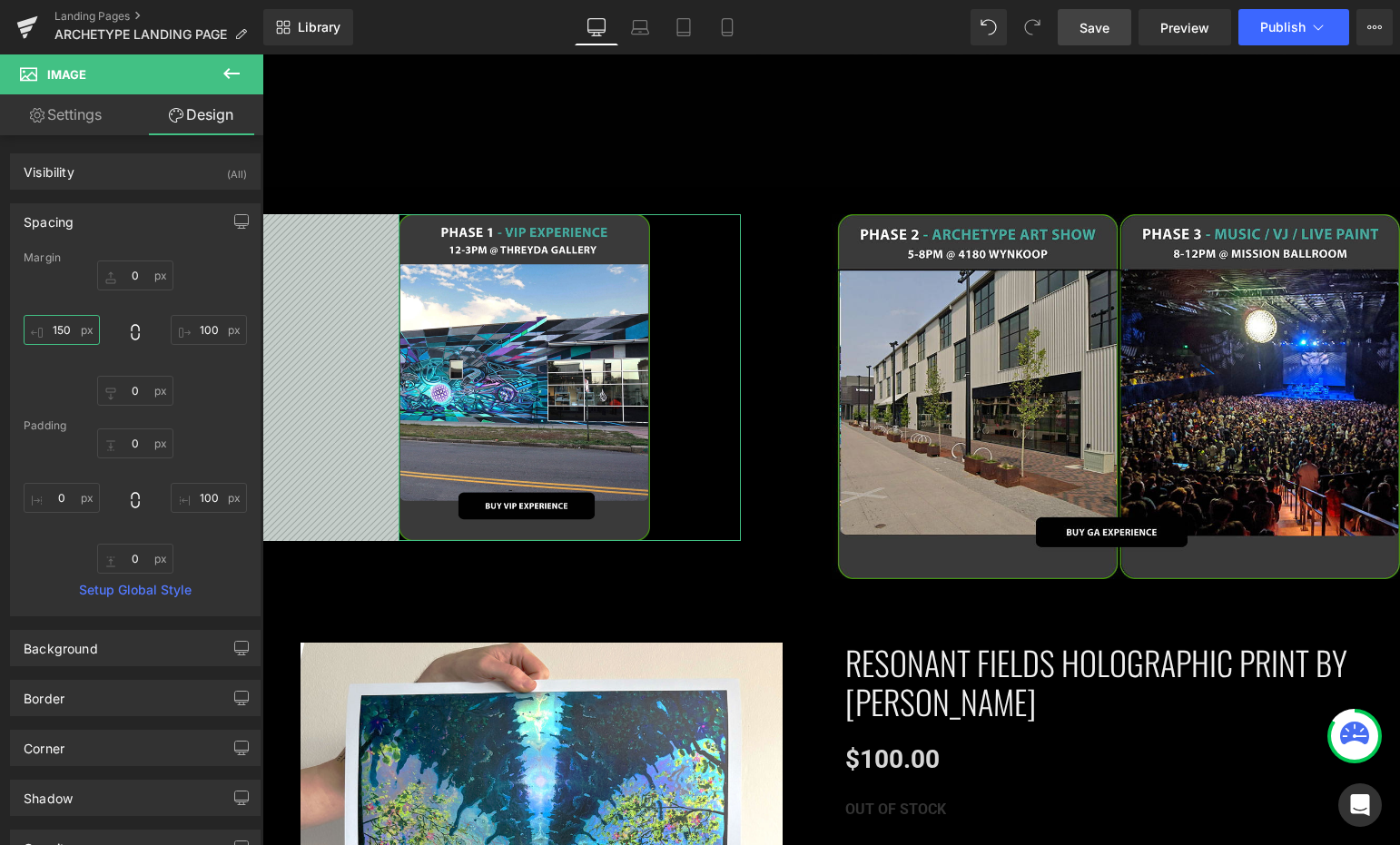
click at [57, 334] on input "150" at bounding box center [61, 330] width 76 height 30
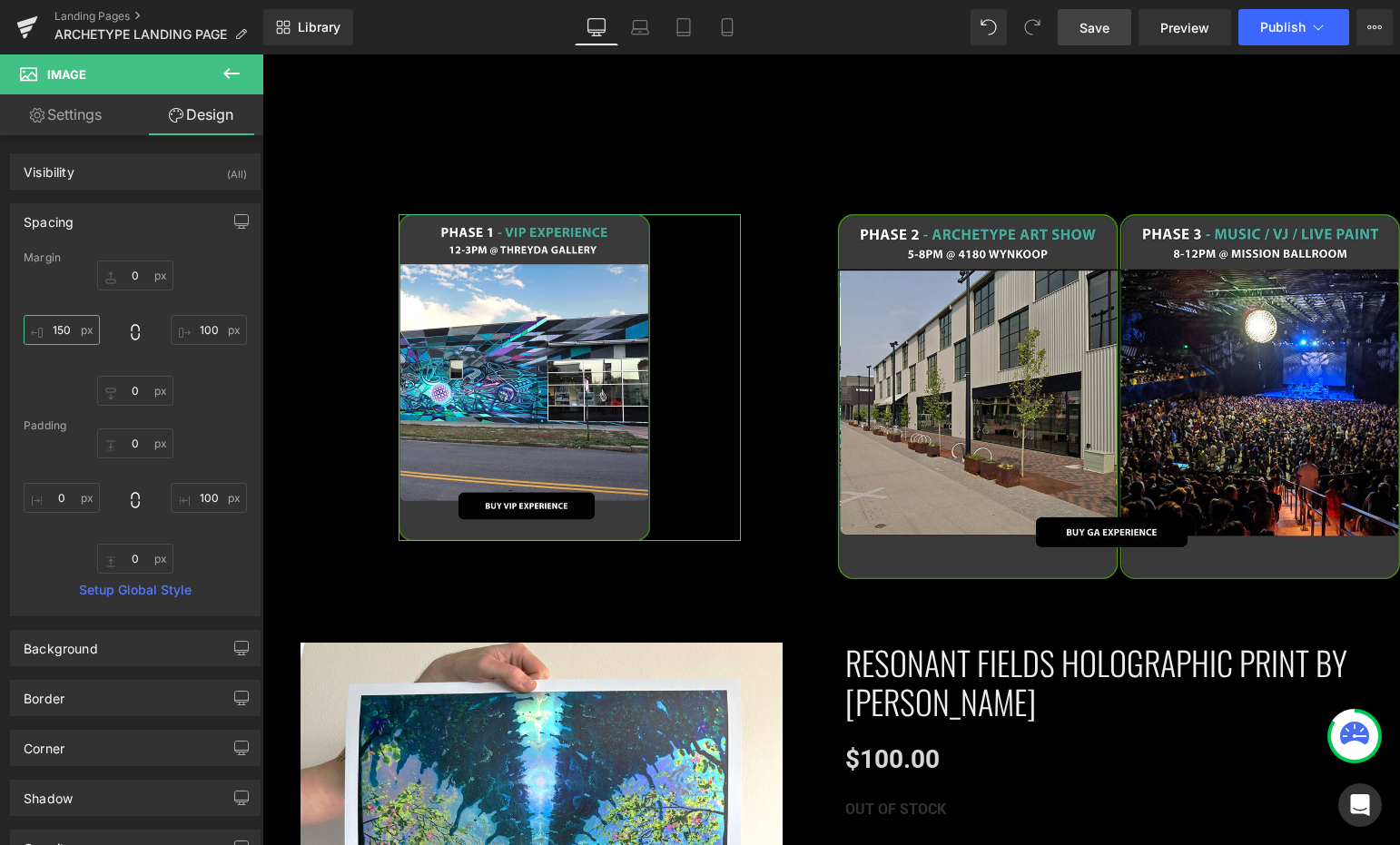
click at [57, 334] on input "150" at bounding box center [61, 330] width 76 height 30
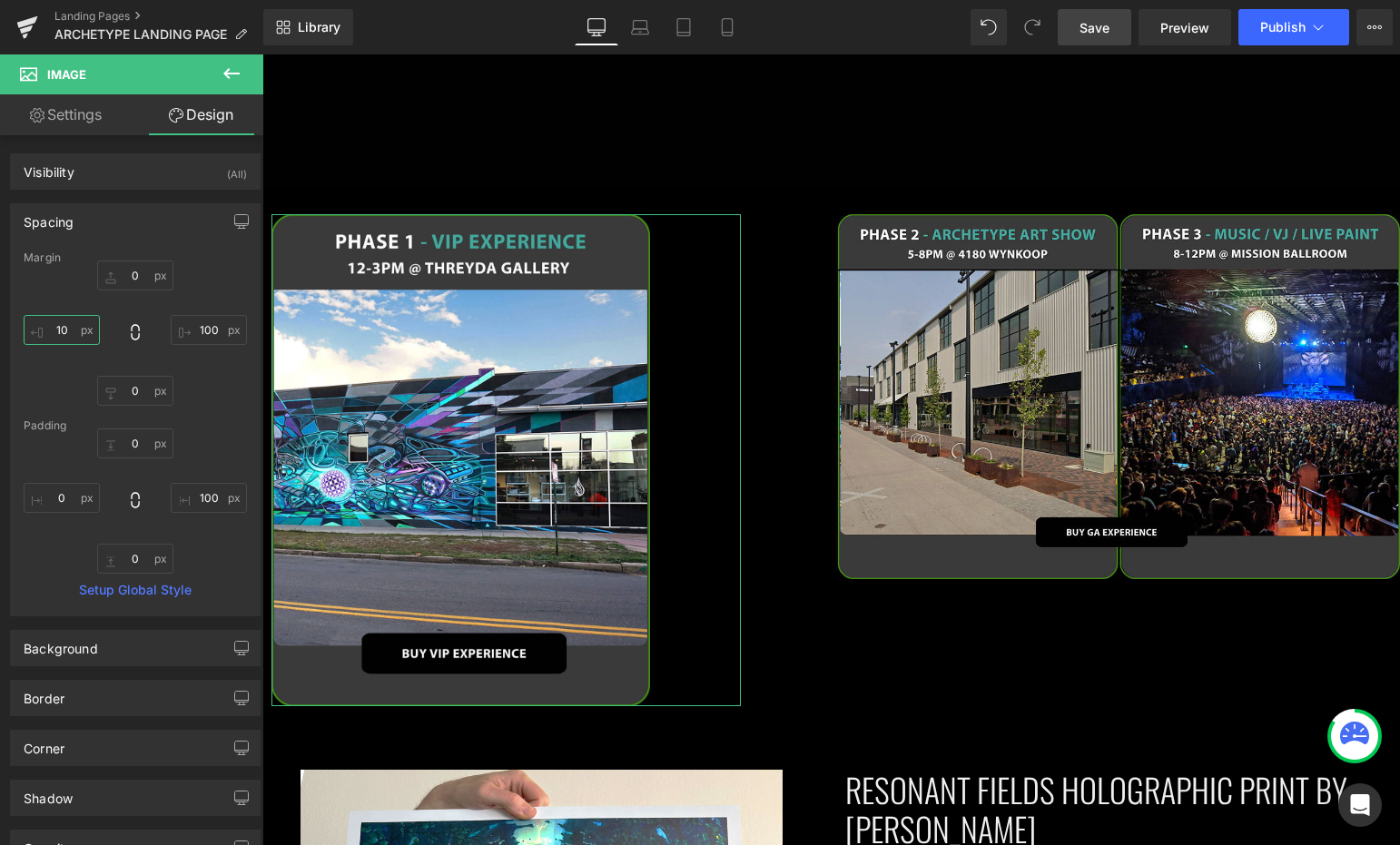
type input "100"
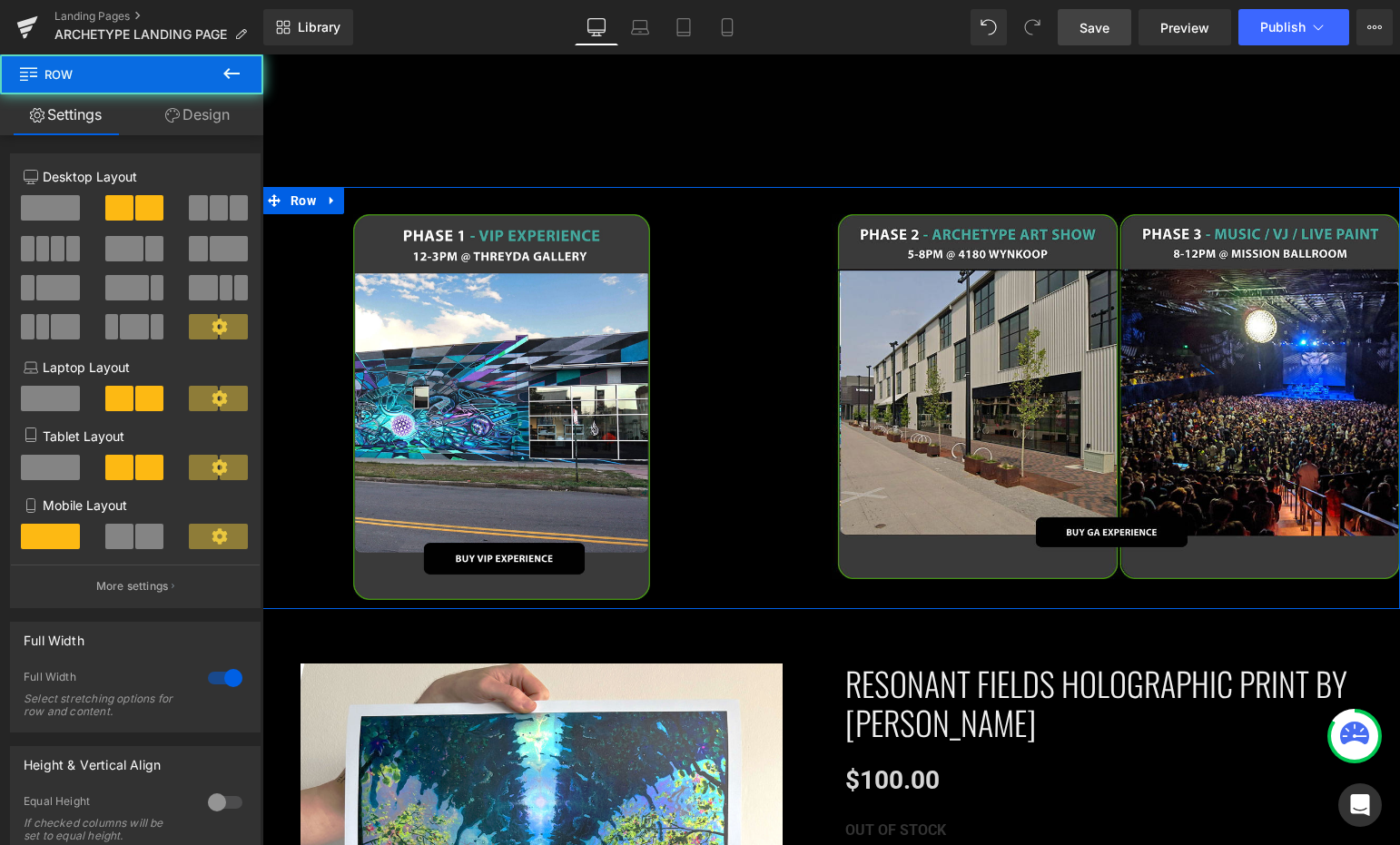
click at [750, 296] on div "Image" at bounding box center [547, 407] width 569 height 385
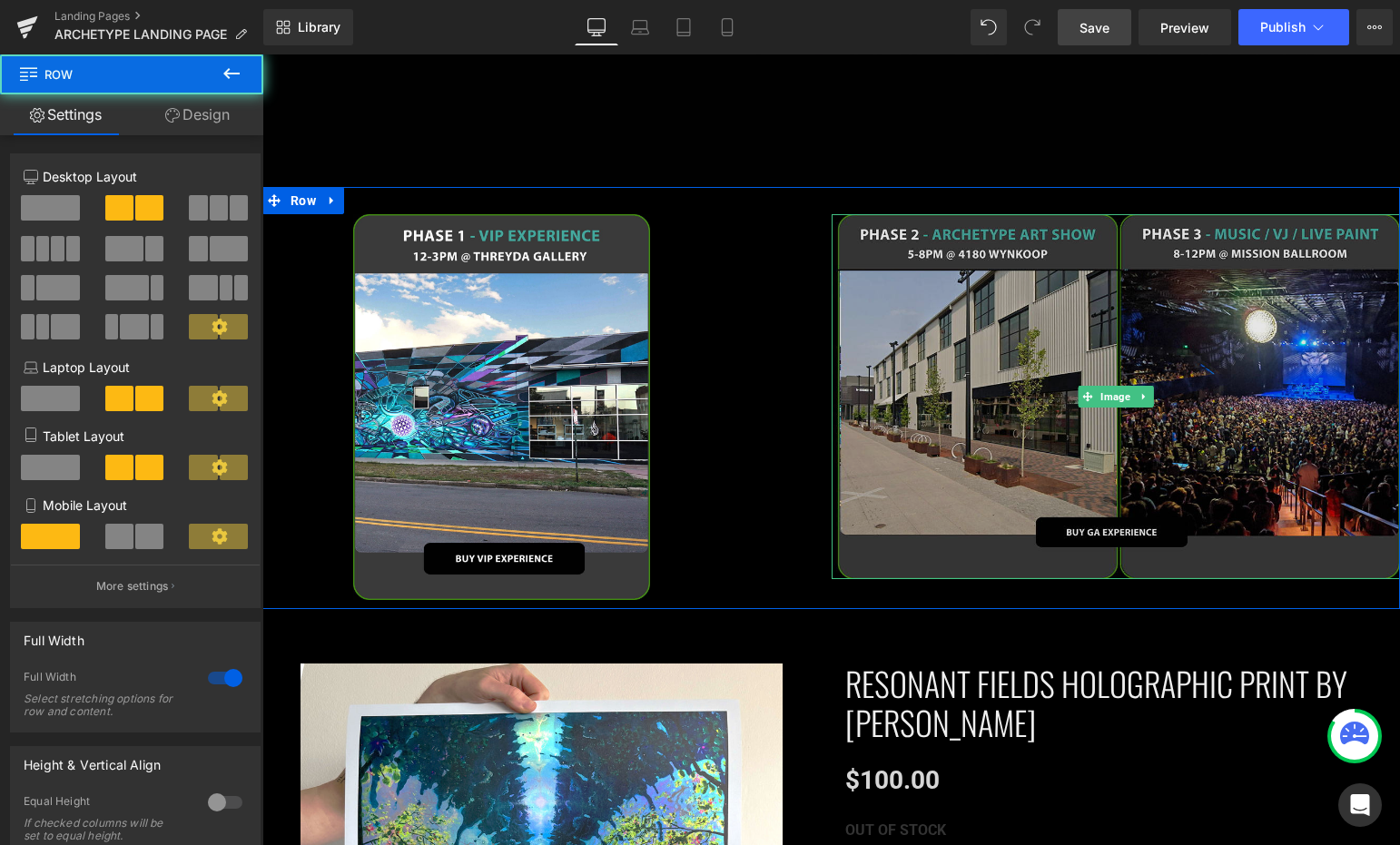
click at [884, 245] on img at bounding box center [1116, 397] width 569 height 365
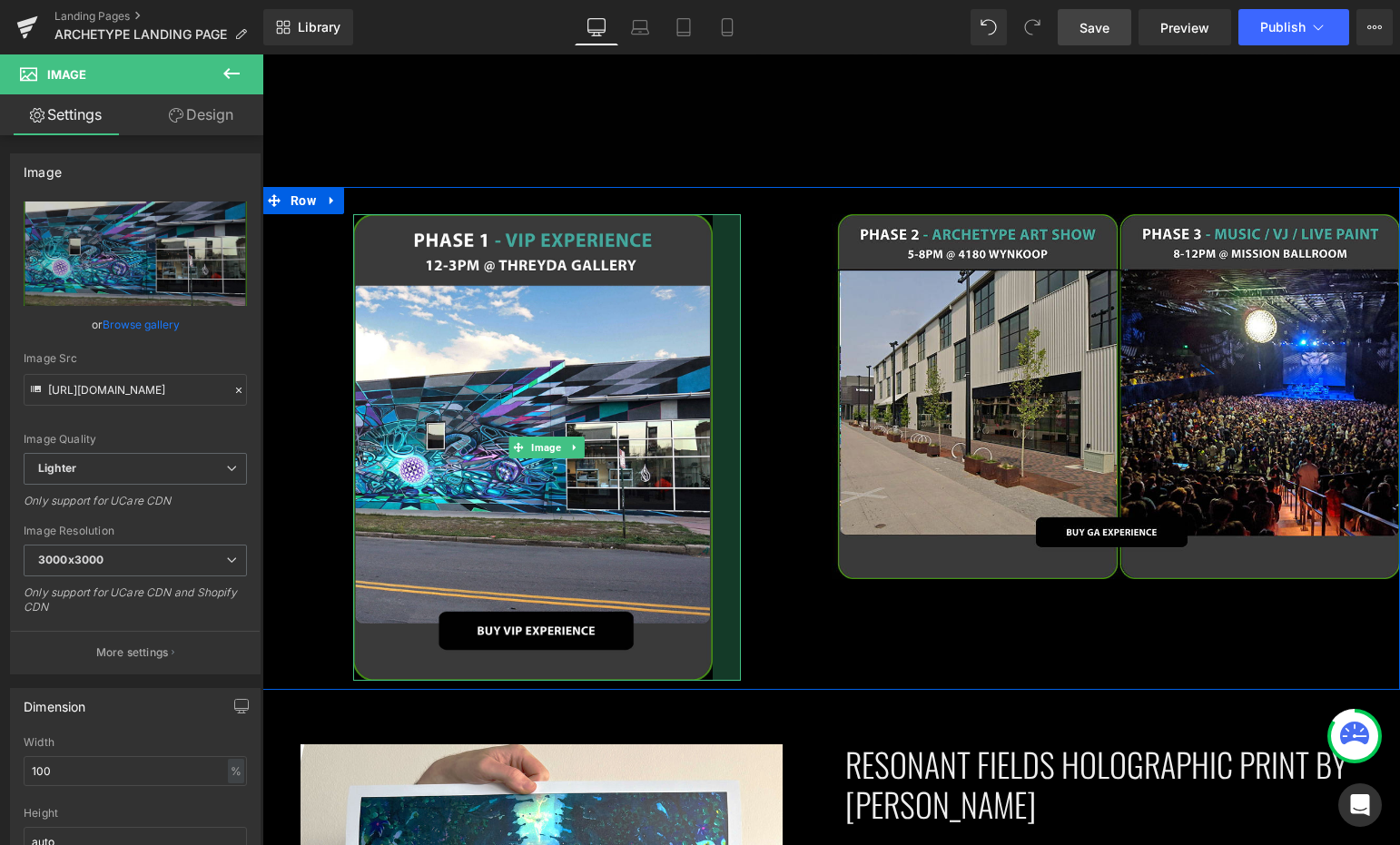
drag, startPoint x: 728, startPoint y: 399, endPoint x: 790, endPoint y: 382, distance: 64.3
click at [790, 382] on div "Image 31px" at bounding box center [547, 448] width 569 height 468
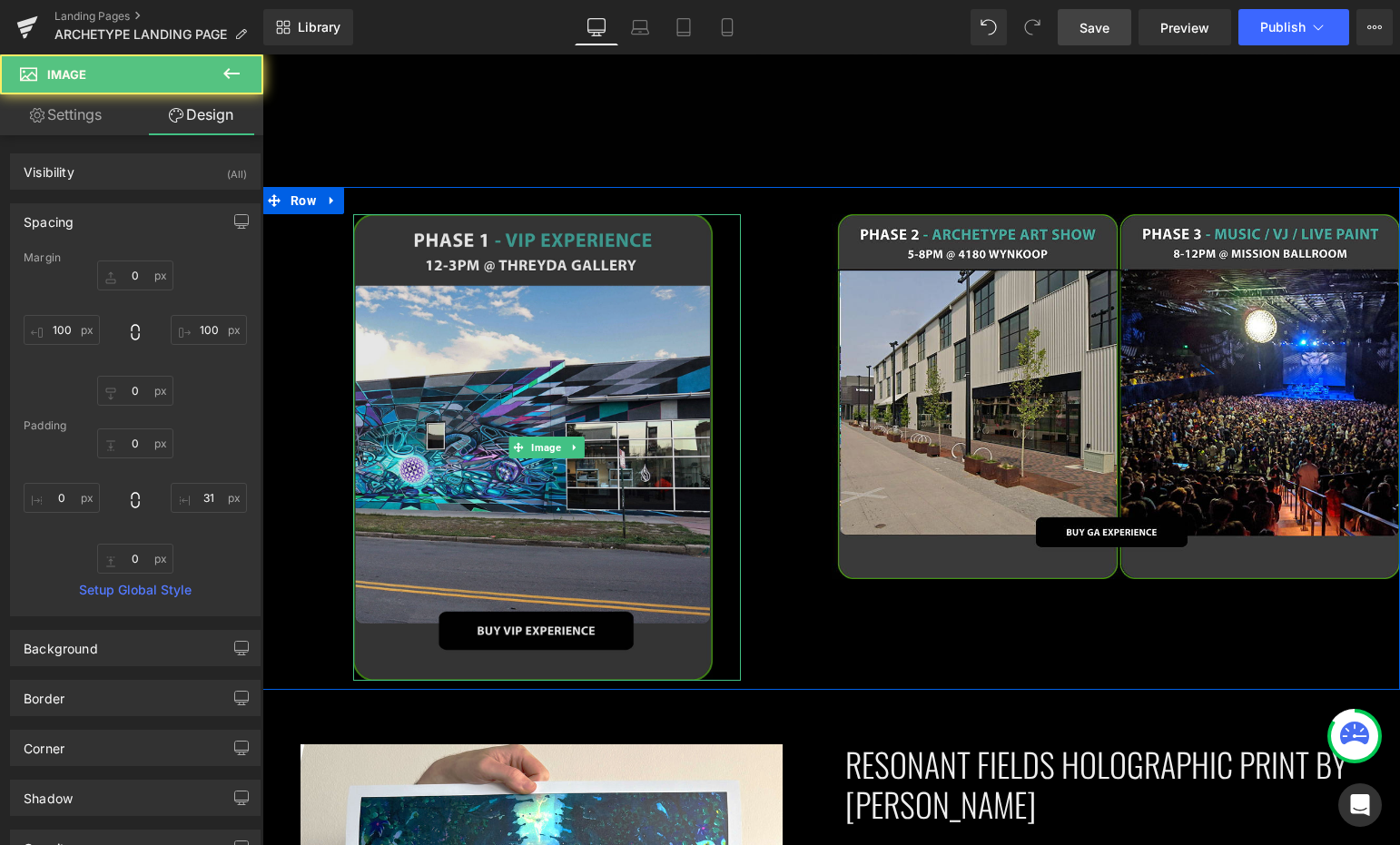
click at [493, 318] on img at bounding box center [547, 448] width 387 height 468
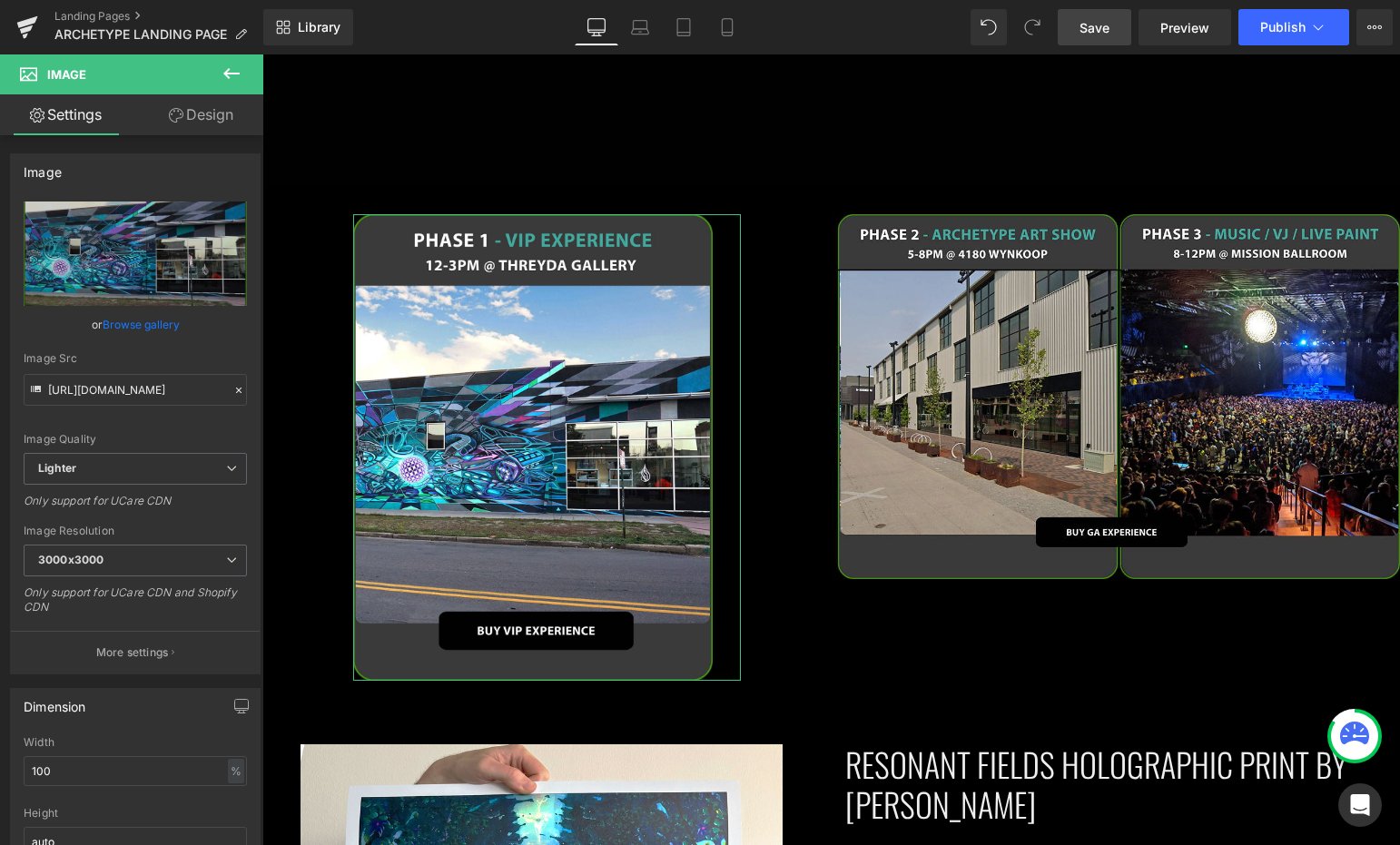
click at [199, 124] on link "Design" at bounding box center [201, 115] width 132 height 41
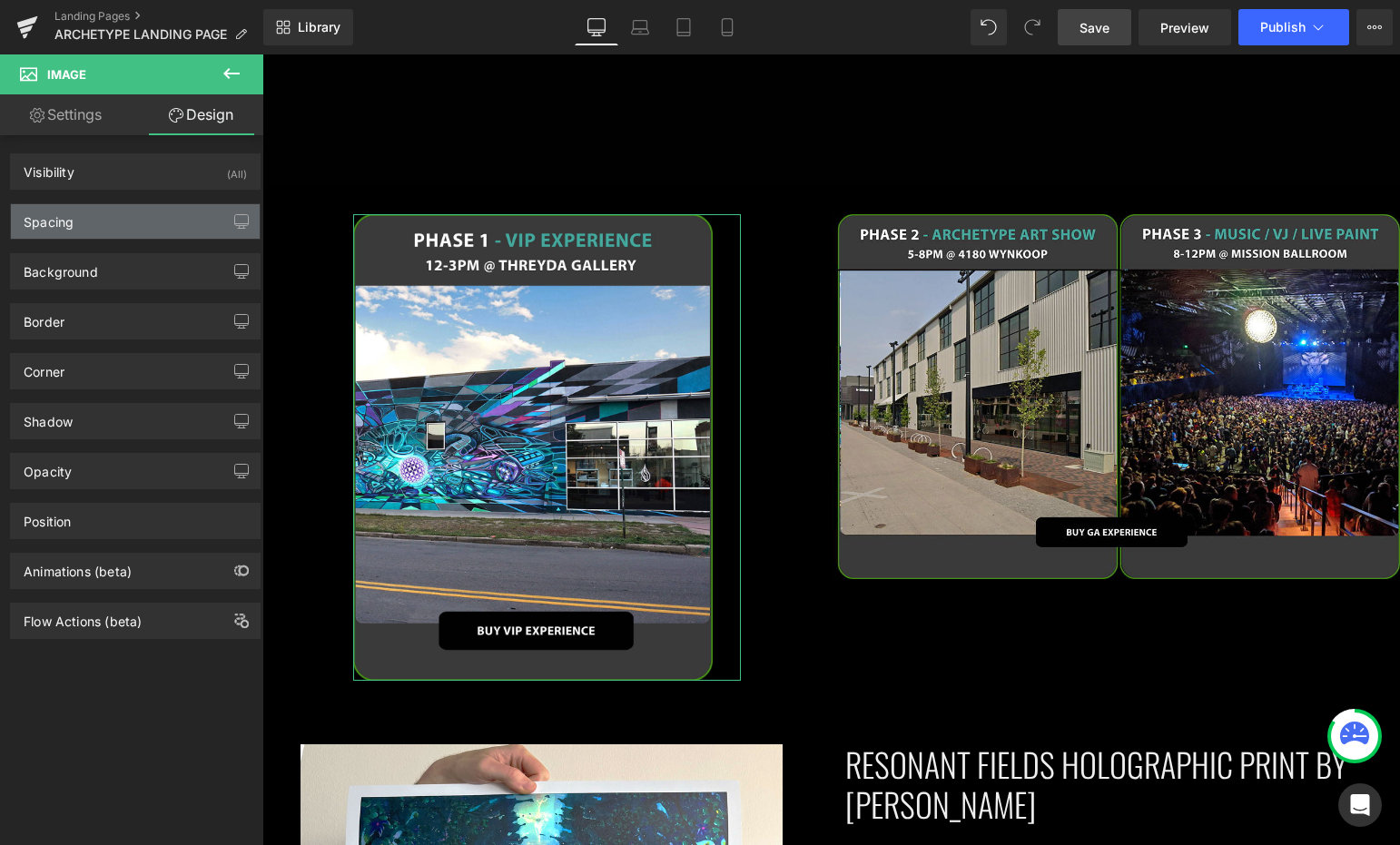
click at [116, 222] on div "Spacing" at bounding box center [135, 221] width 248 height 34
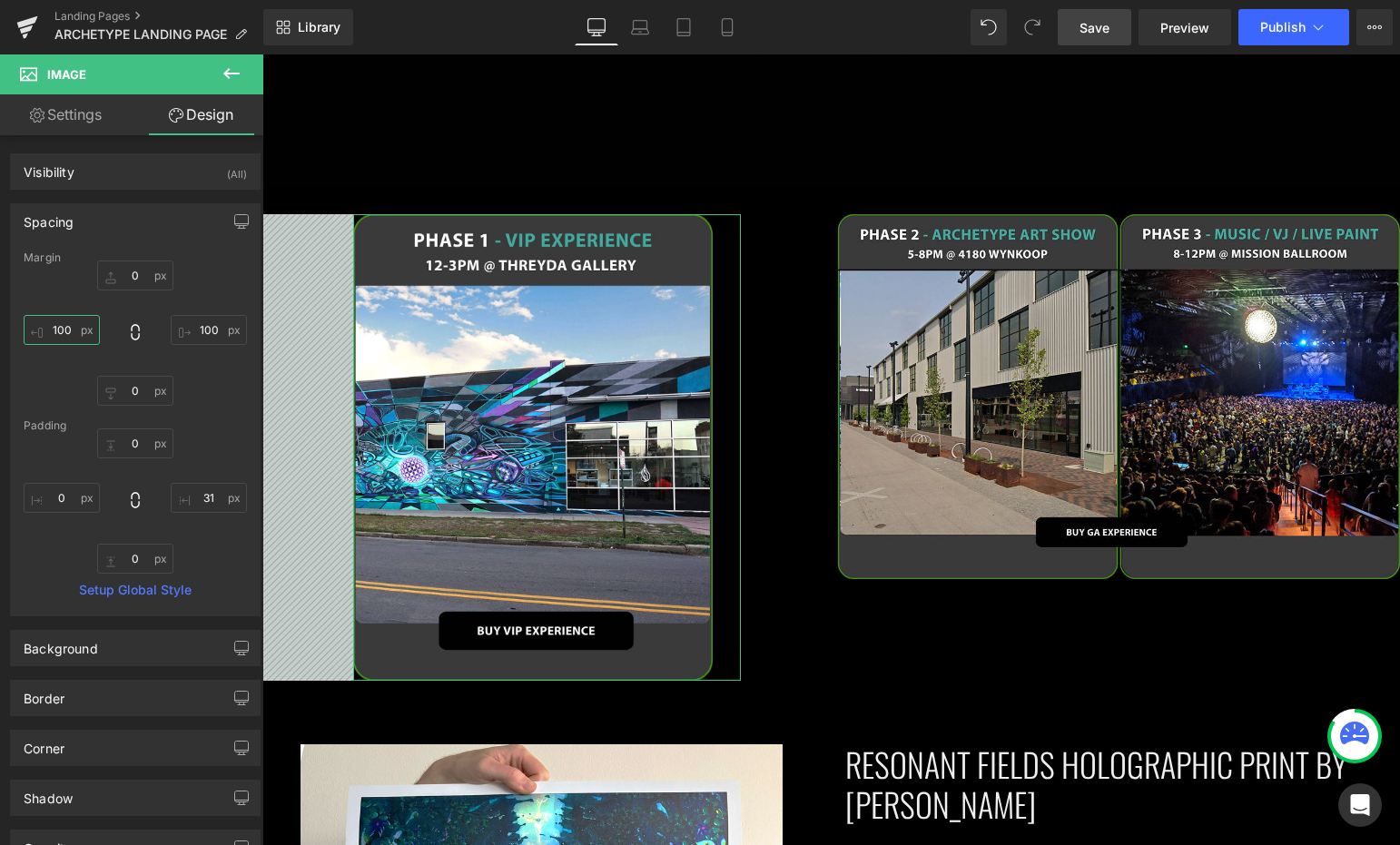
click at [66, 334] on input "100" at bounding box center [61, 330] width 76 height 30
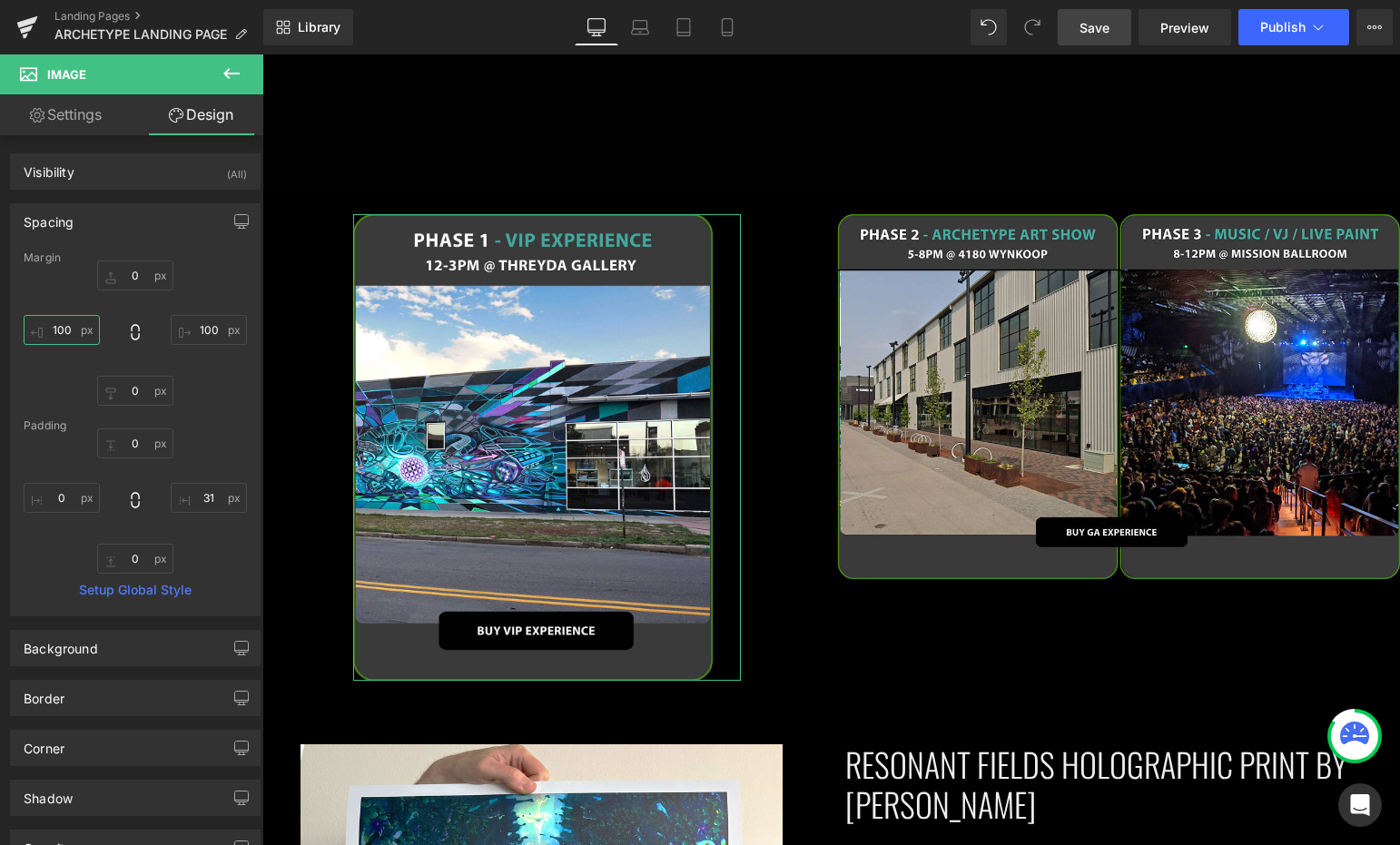
click at [66, 334] on input "100" at bounding box center [61, 330] width 76 height 30
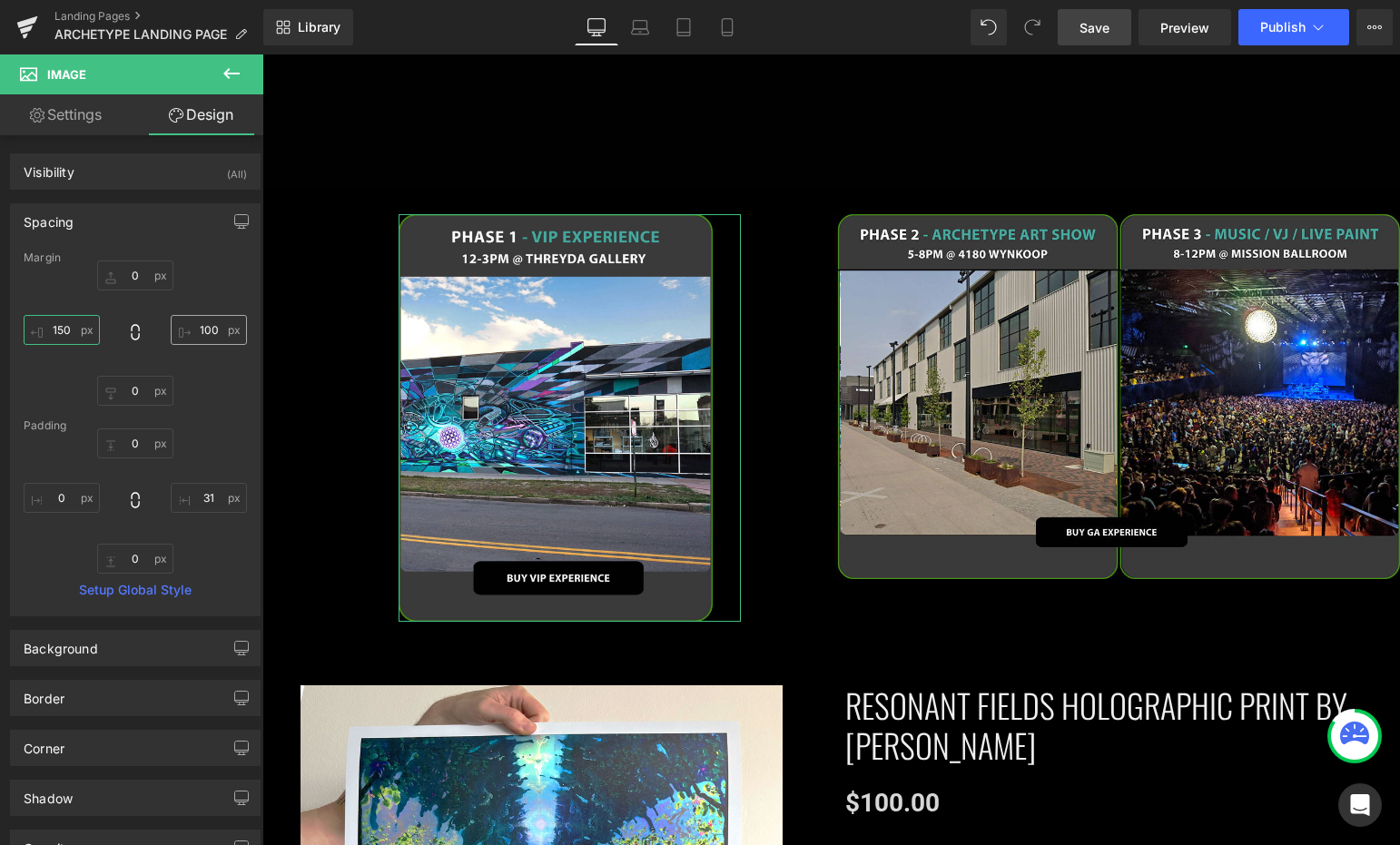
type input "150"
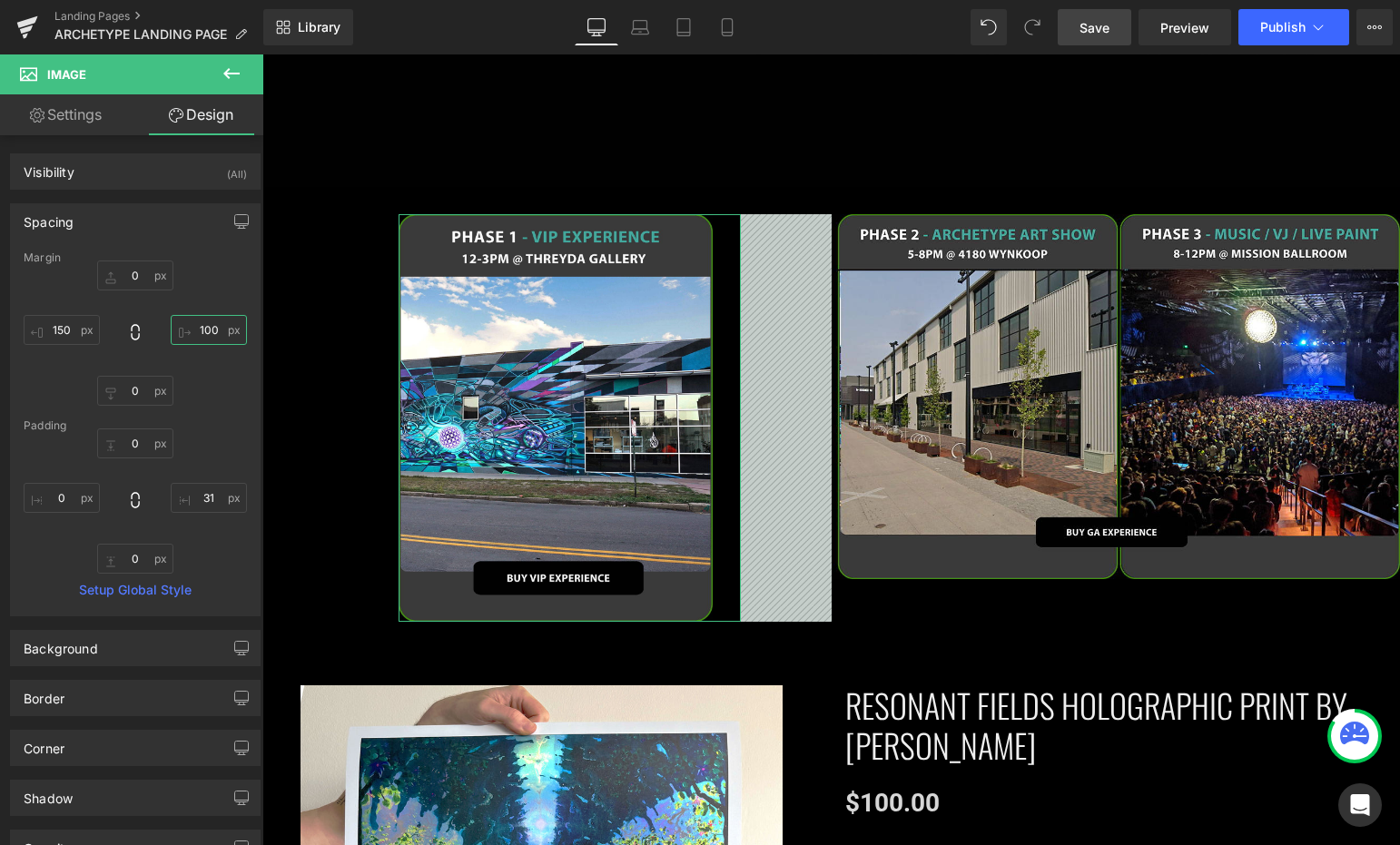
click at [198, 336] on input "100" at bounding box center [208, 330] width 76 height 30
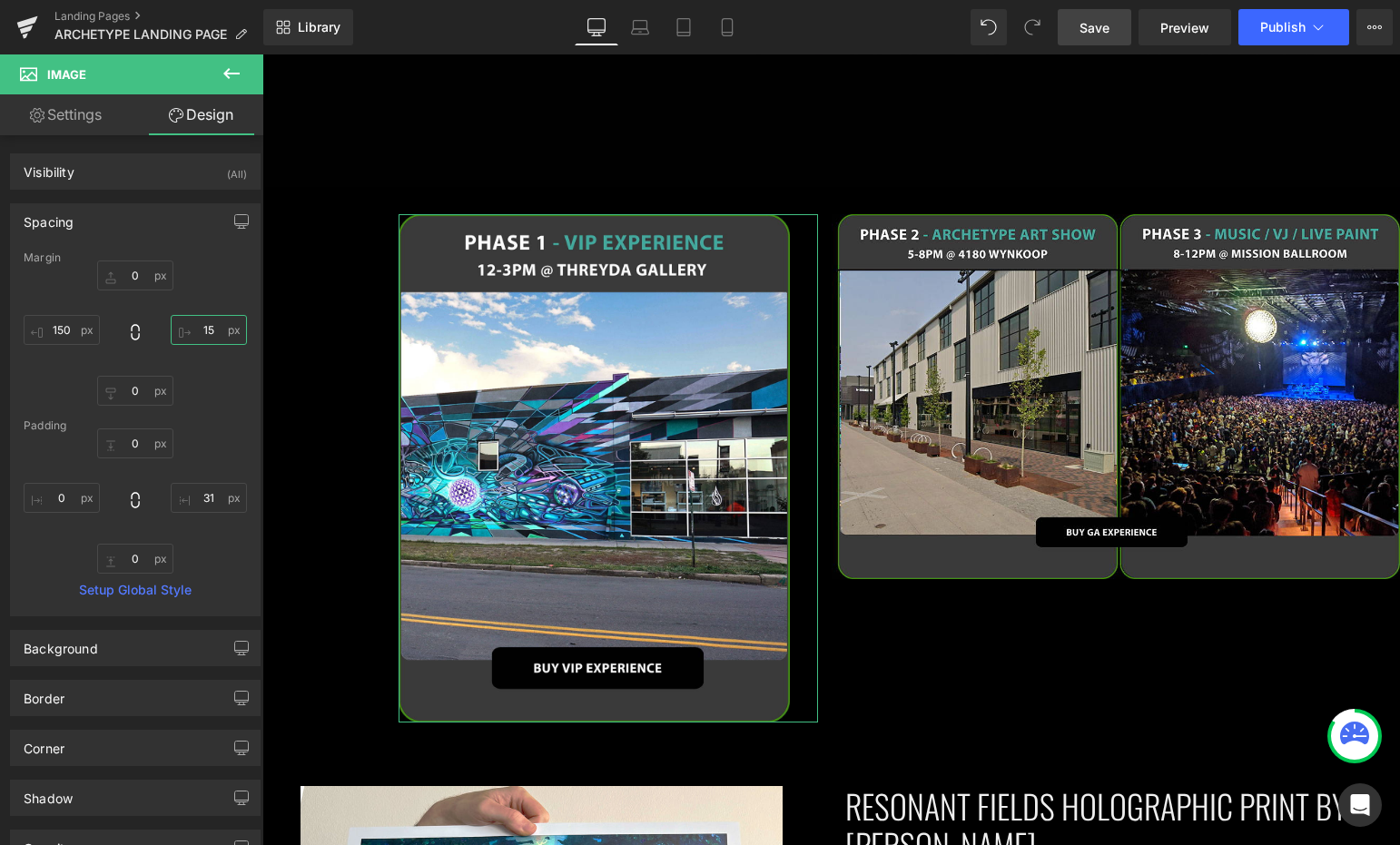
type input "150"
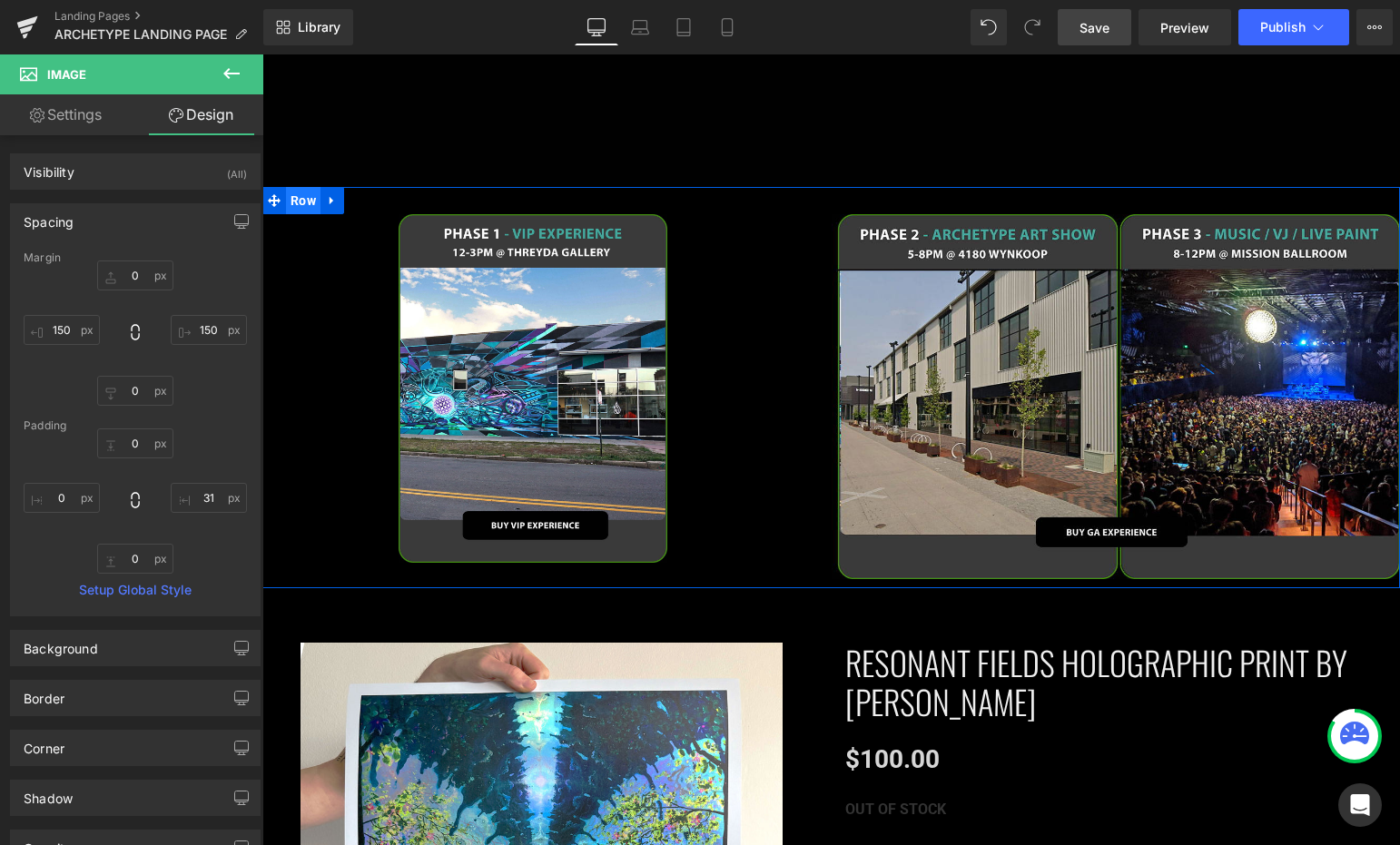
click at [303, 198] on span "Row" at bounding box center [303, 200] width 34 height 27
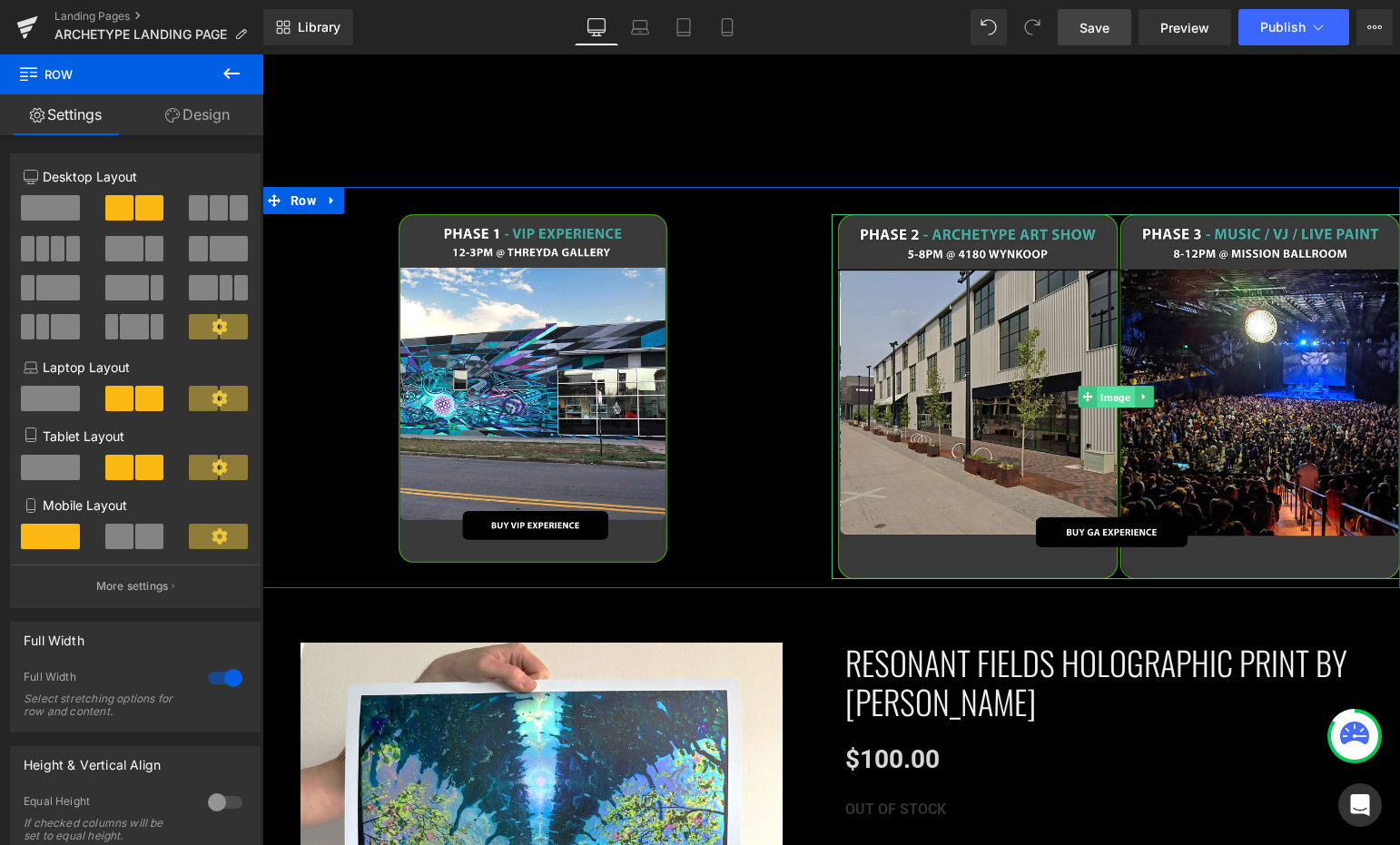
click at [1103, 385] on span "Image" at bounding box center [1116, 397] width 37 height 22
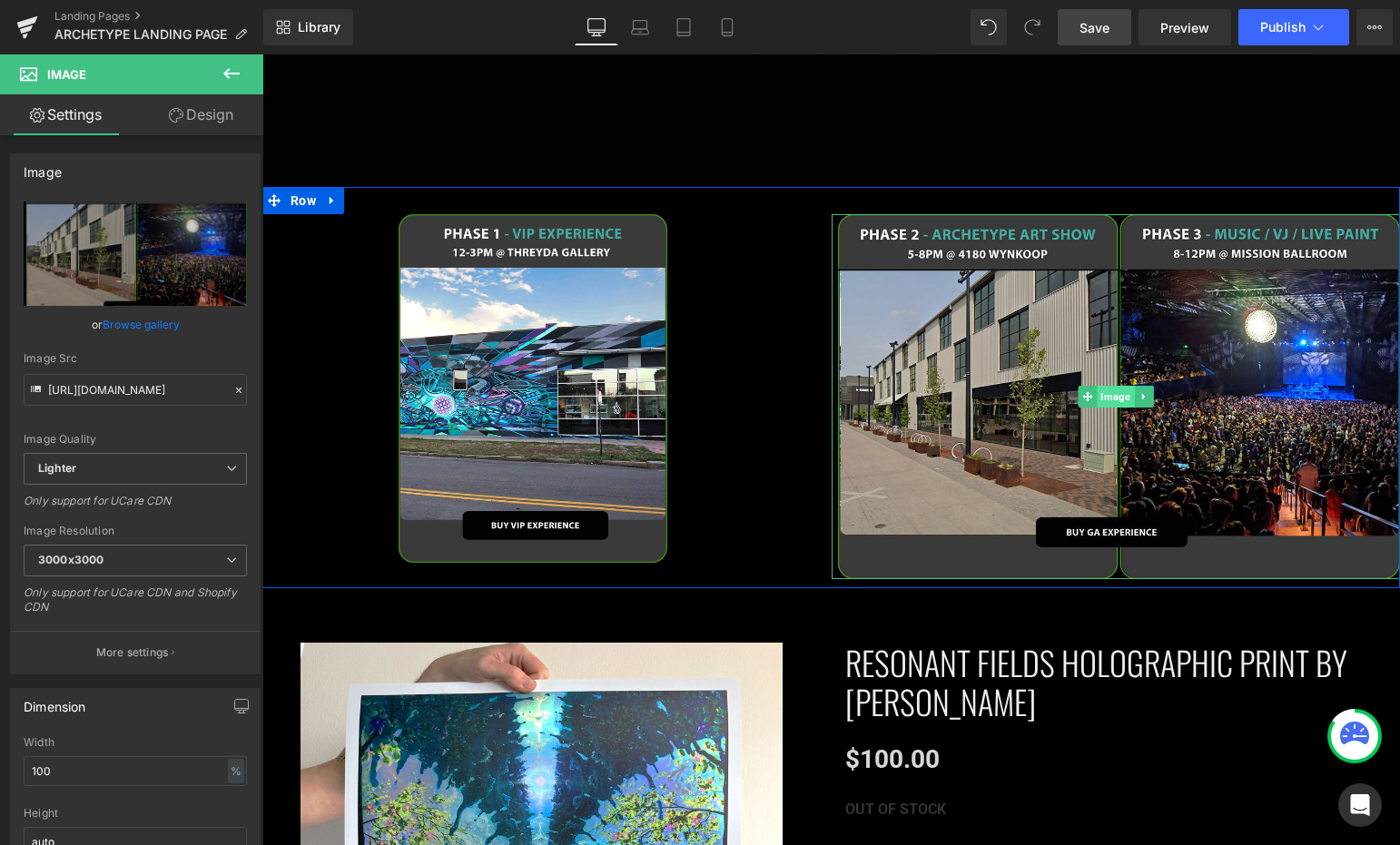
click at [1105, 385] on span "Image" at bounding box center [1116, 397] width 37 height 22
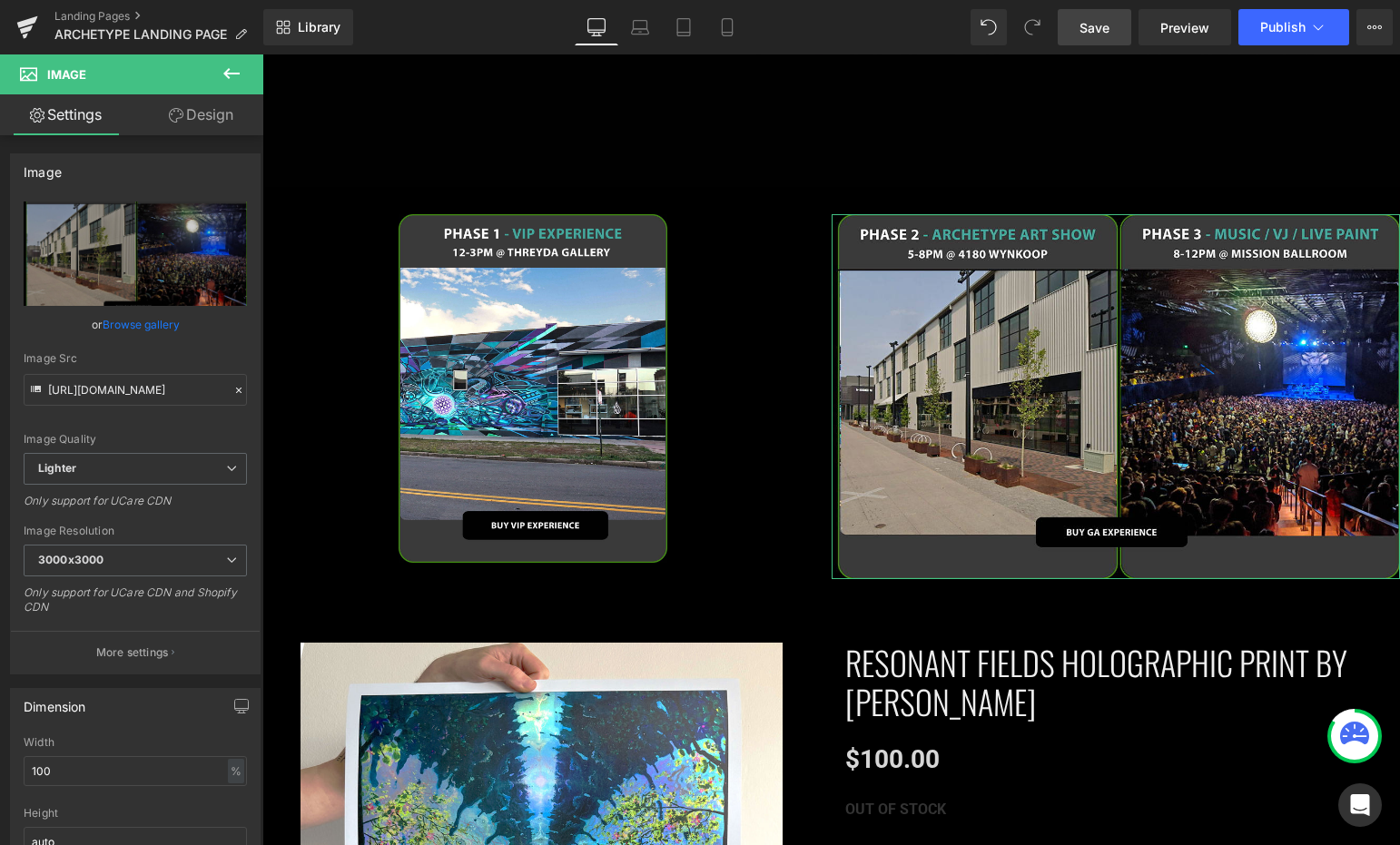
click at [195, 112] on link "Design" at bounding box center [201, 115] width 132 height 41
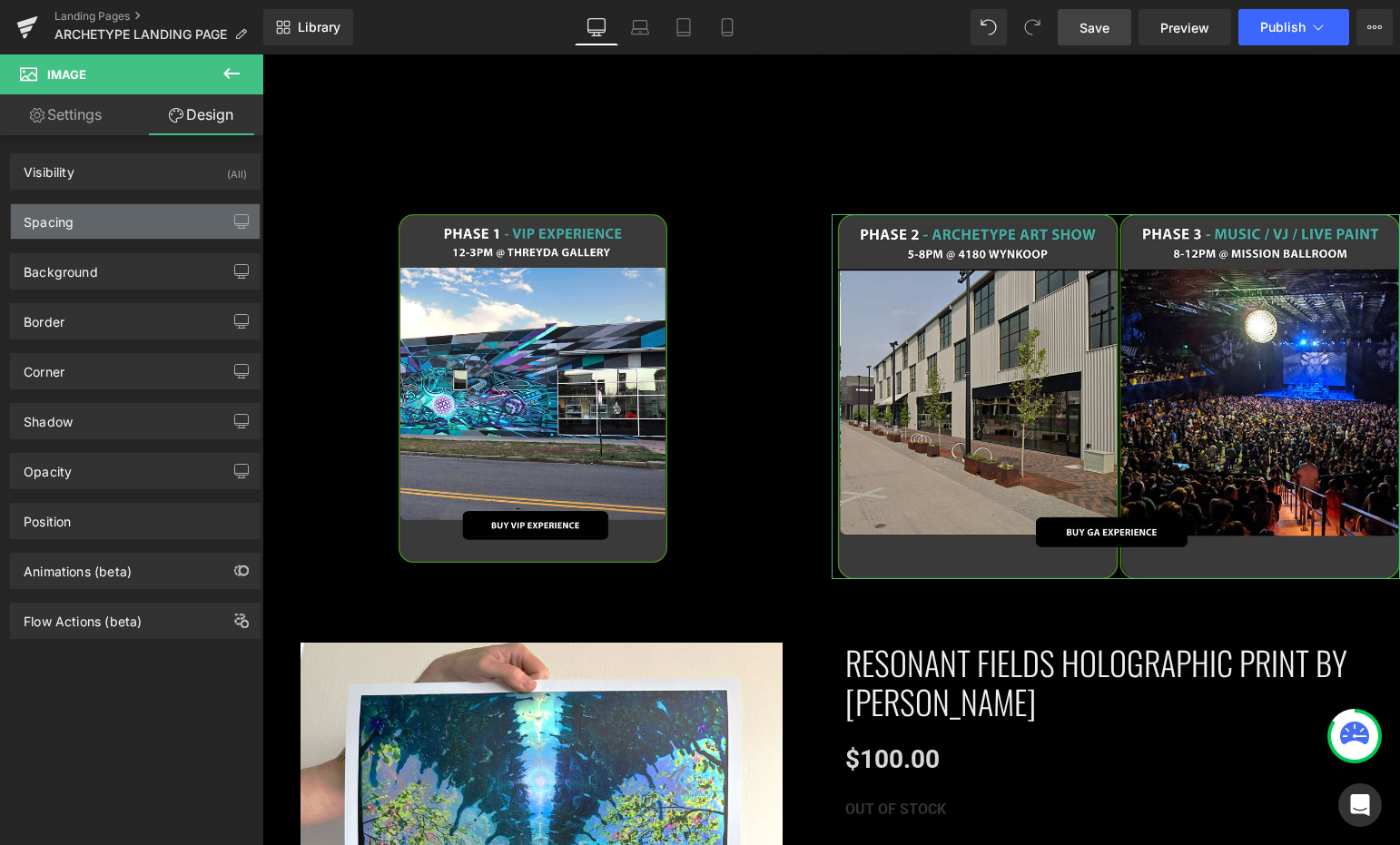
click at [121, 218] on div "Spacing" at bounding box center [135, 221] width 248 height 34
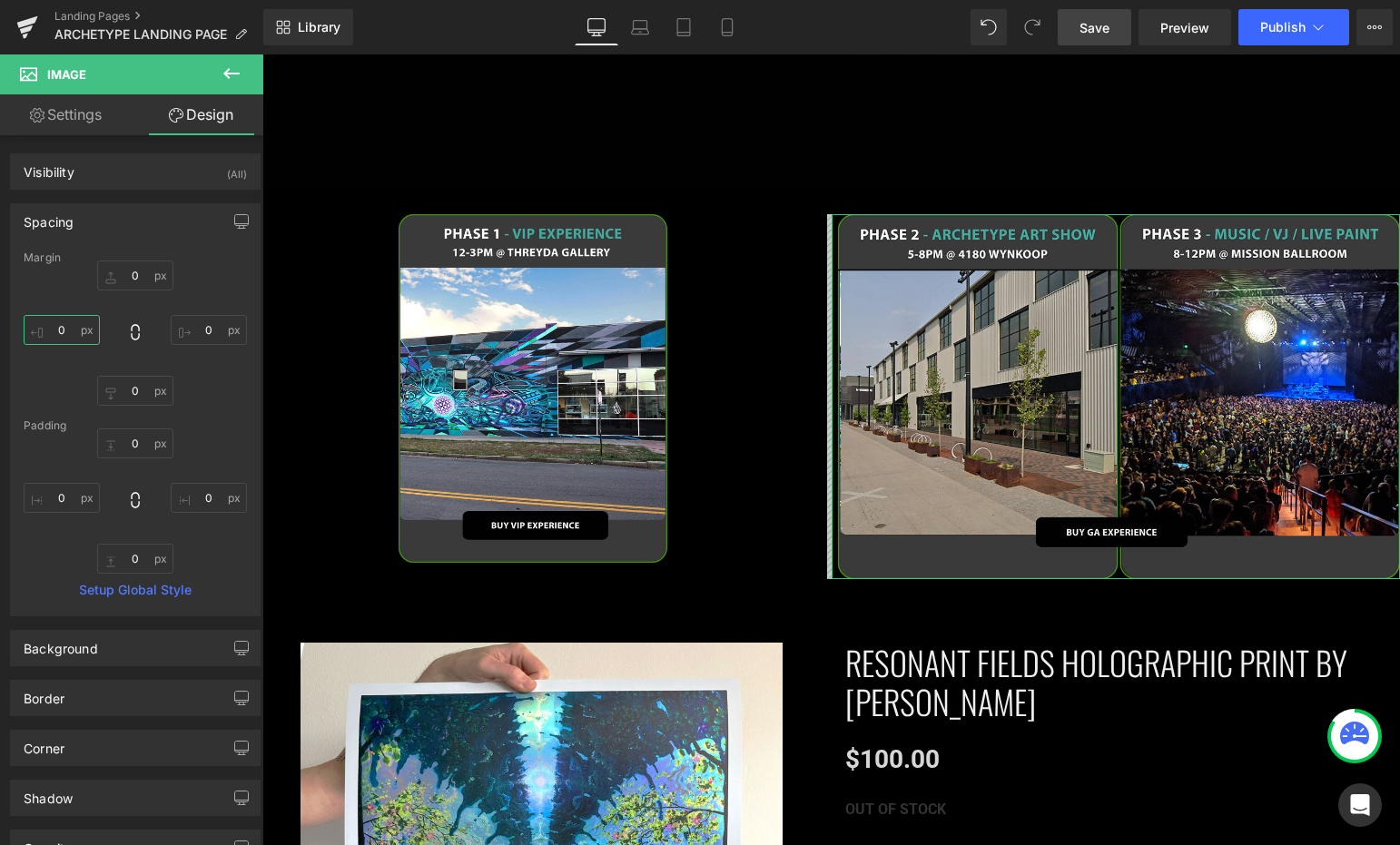
click at [72, 333] on input "0" at bounding box center [61, 330] width 76 height 30
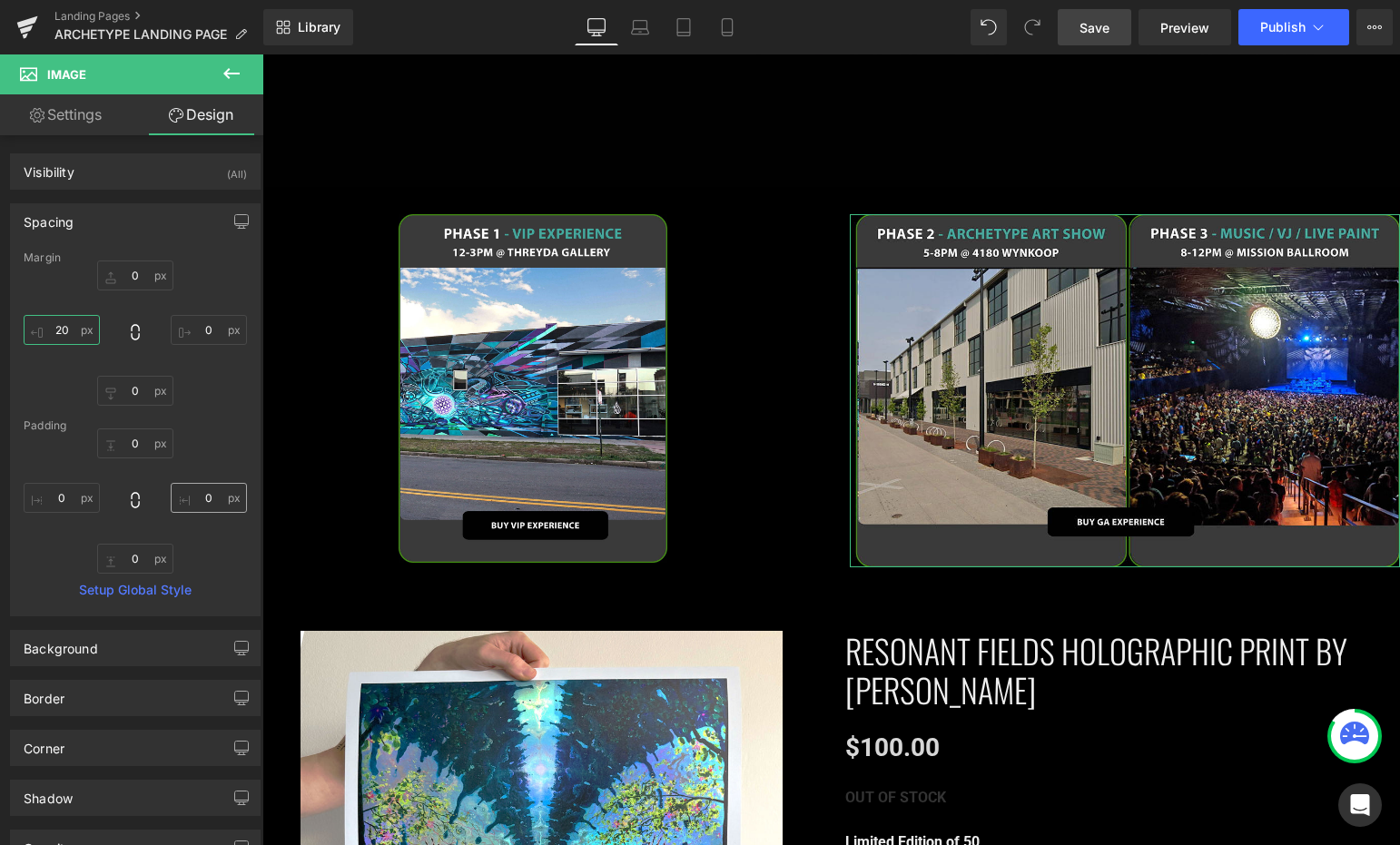
type input "20"
click at [191, 492] on input "0" at bounding box center [208, 498] width 76 height 30
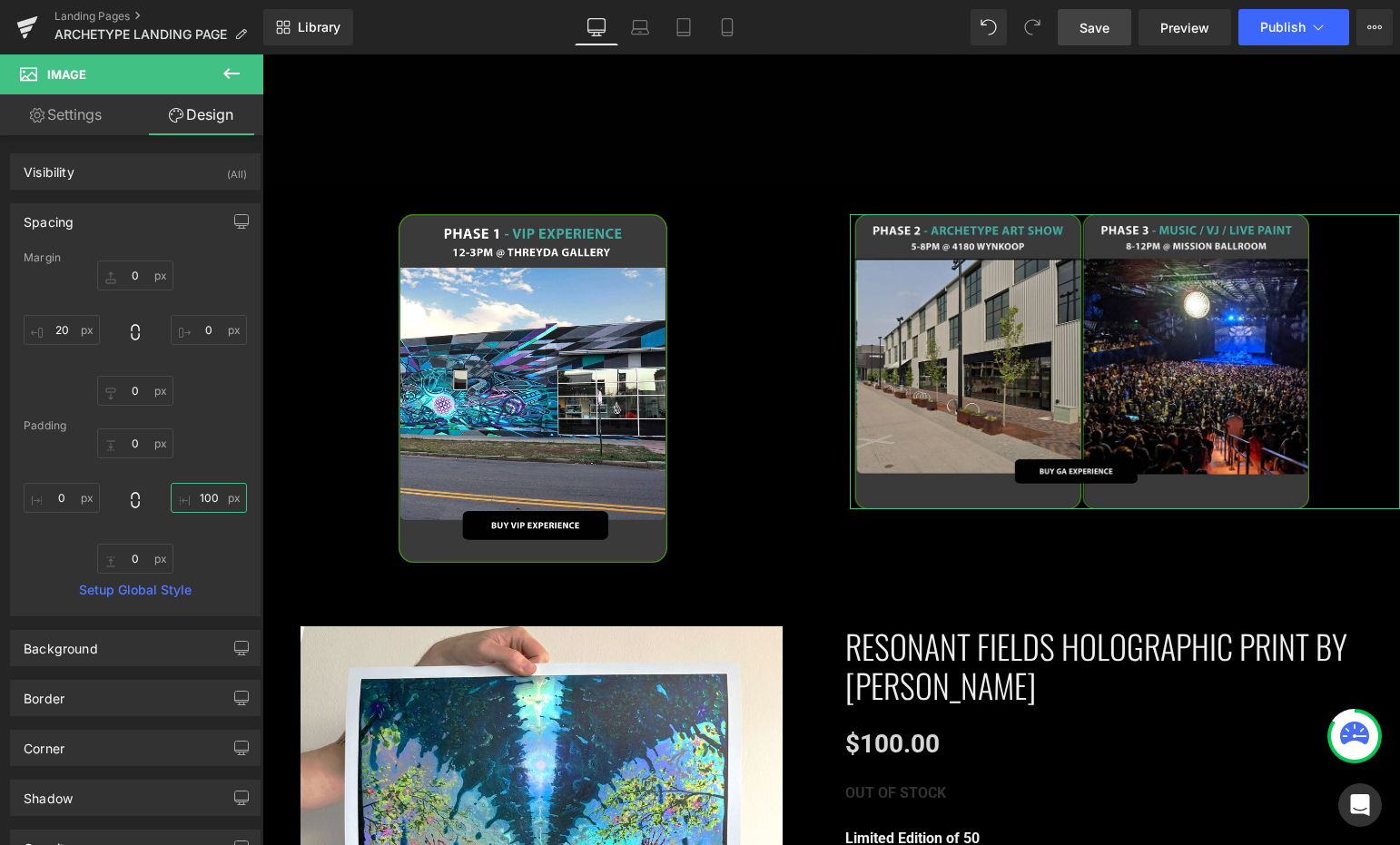
type input "10"
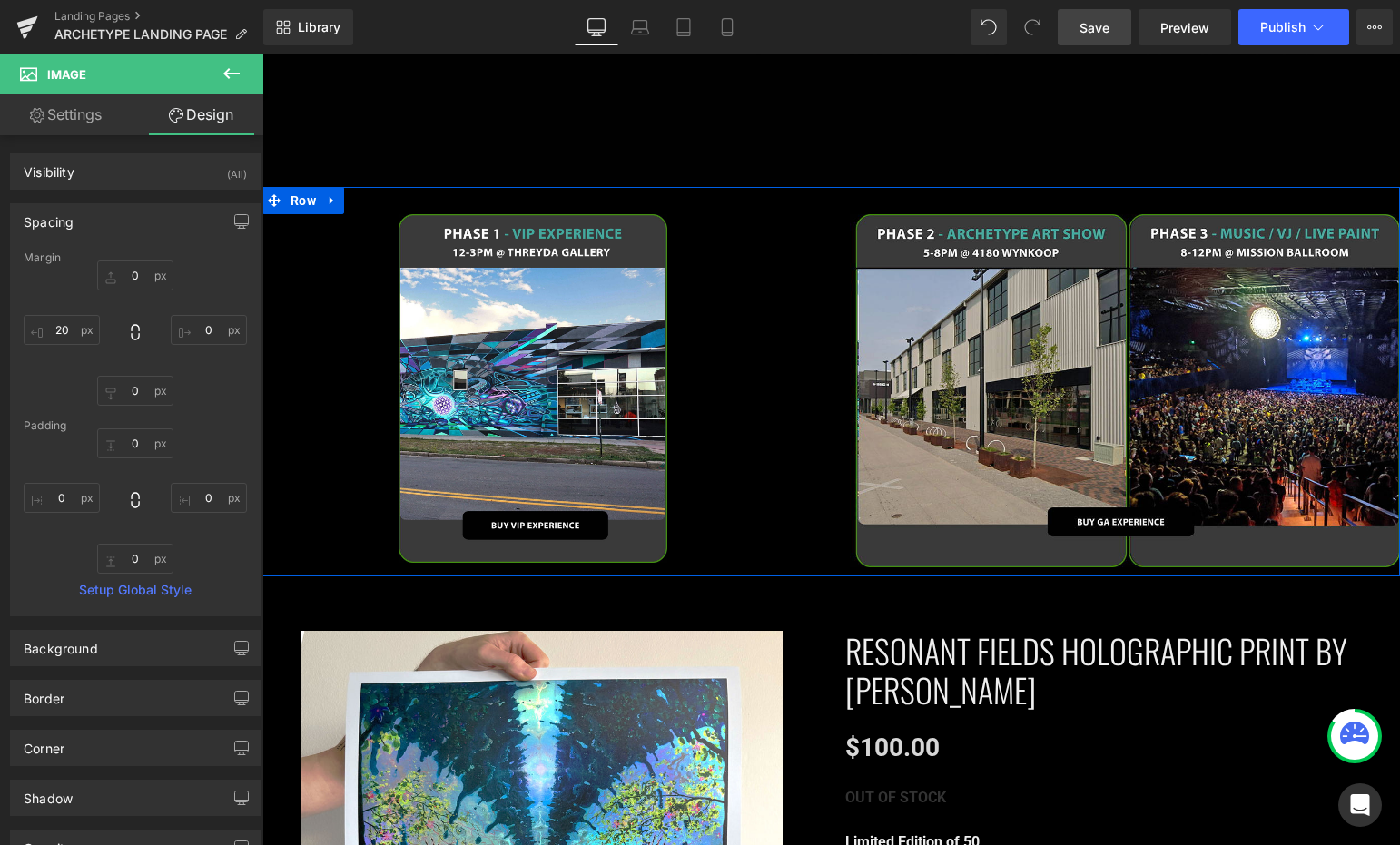
click at [819, 321] on div "Image 31px" at bounding box center [547, 388] width 569 height 349
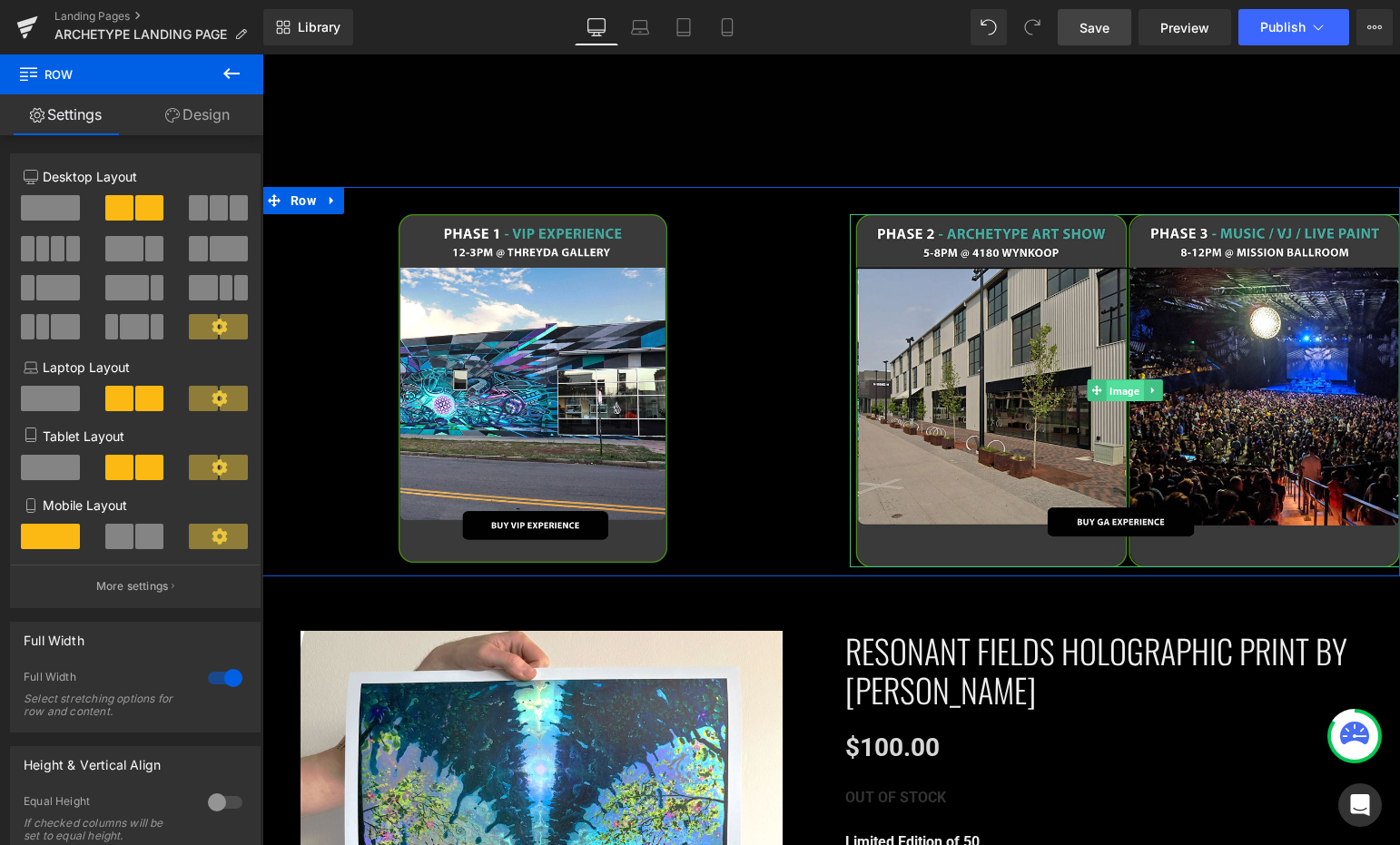
click at [1109, 381] on span "Image" at bounding box center [1124, 392] width 37 height 22
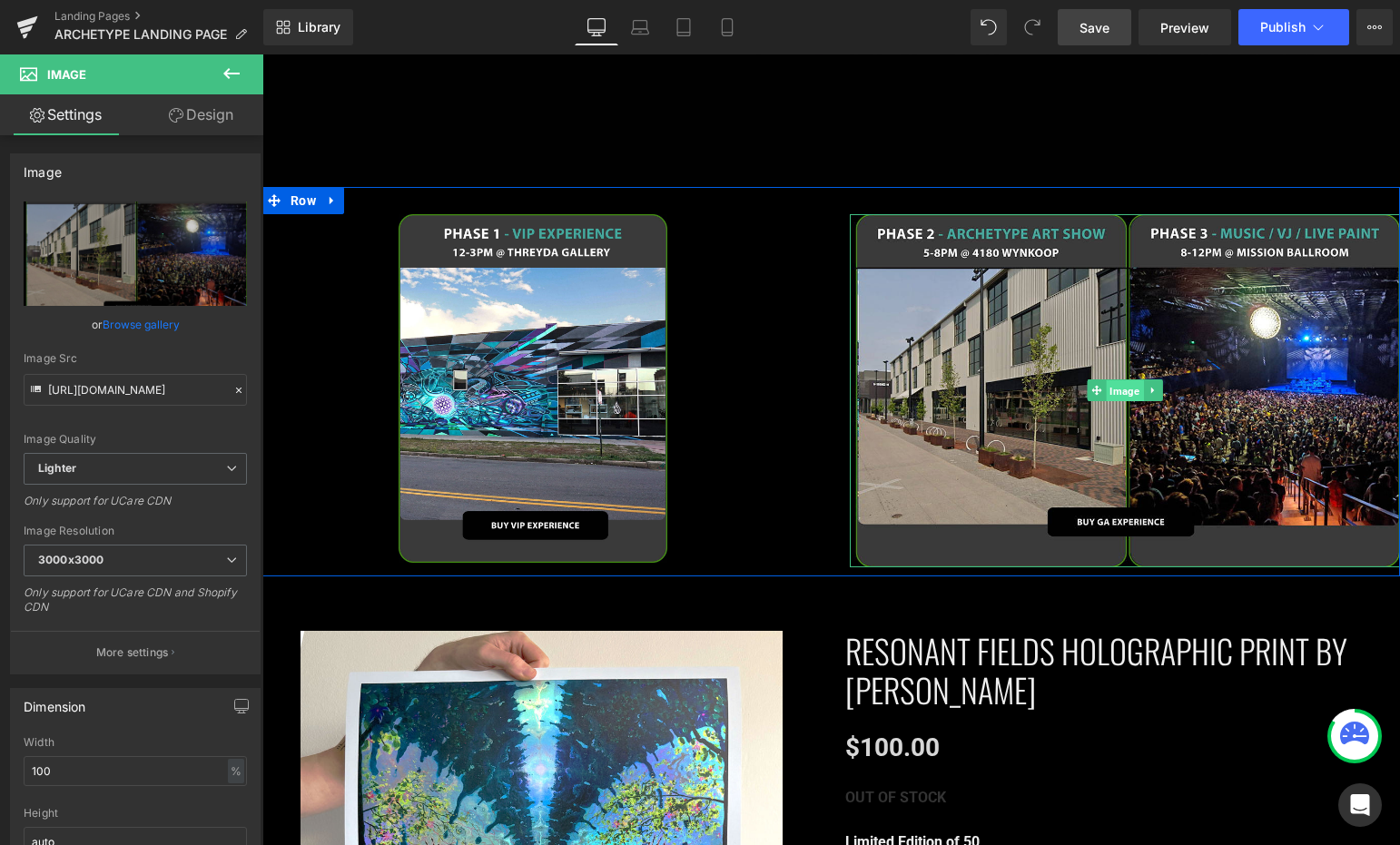
click at [1109, 384] on span "Image" at bounding box center [1124, 392] width 37 height 22
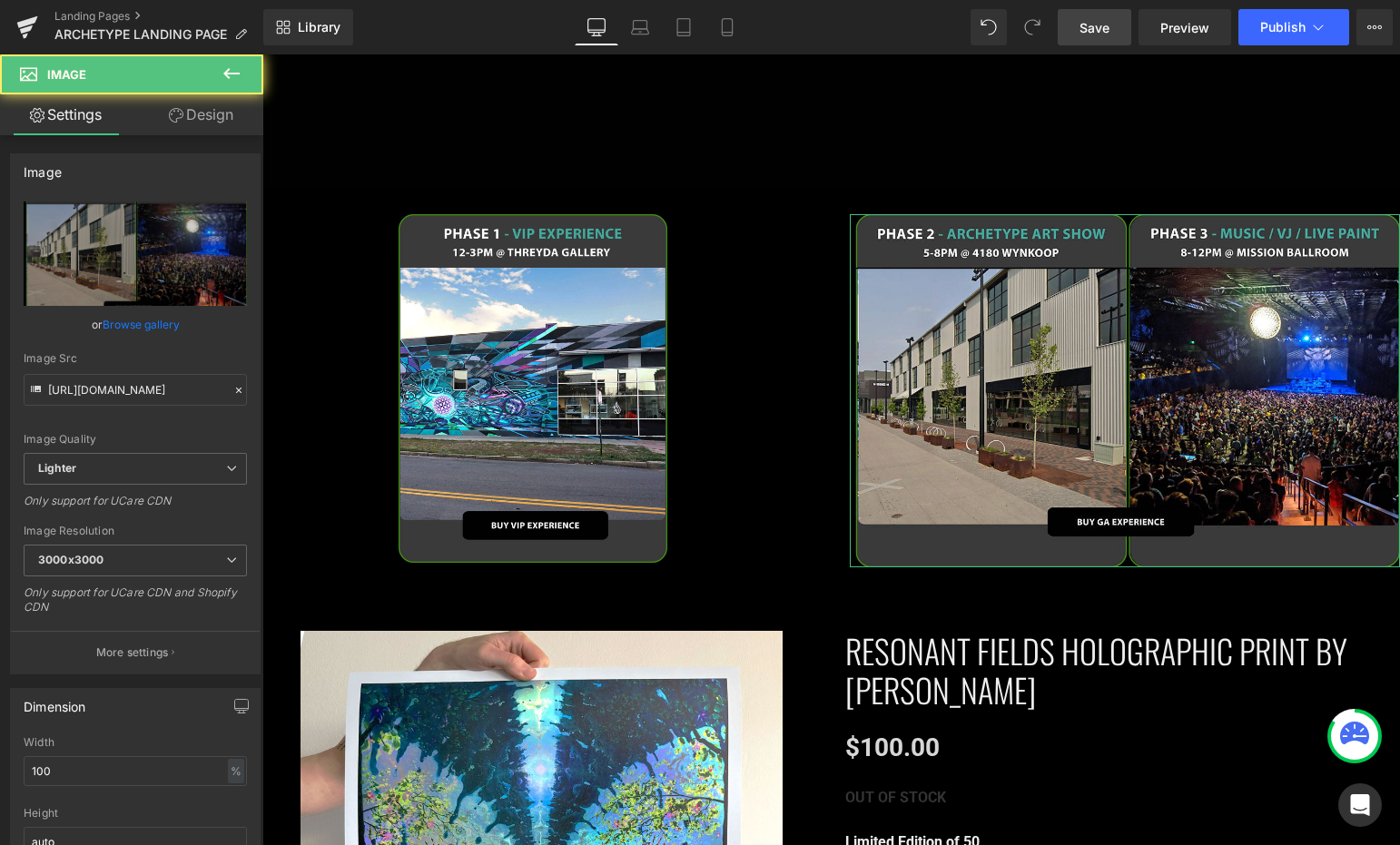
click at [231, 123] on link "Design" at bounding box center [201, 115] width 132 height 41
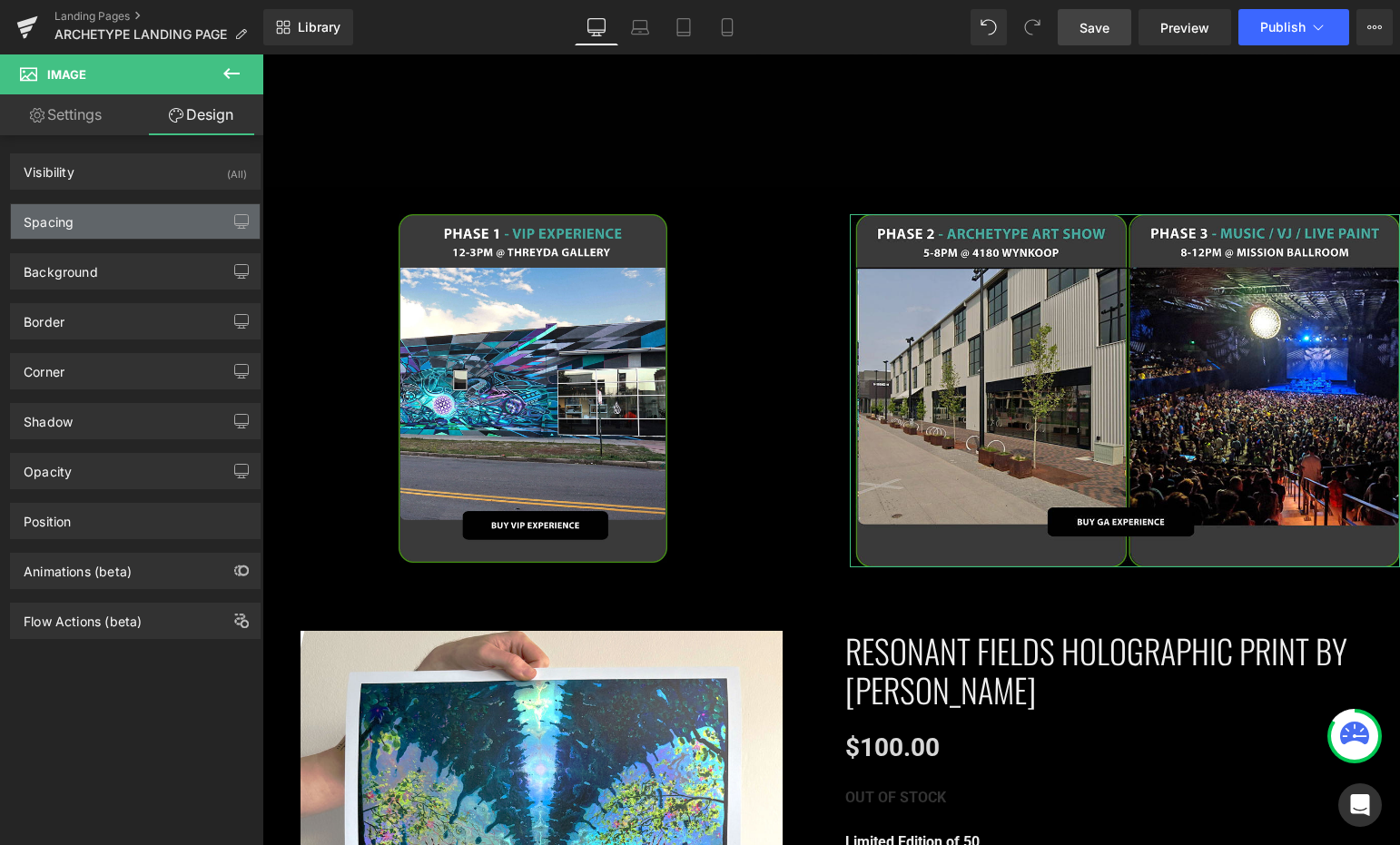
click at [145, 217] on div "Spacing" at bounding box center [135, 221] width 248 height 34
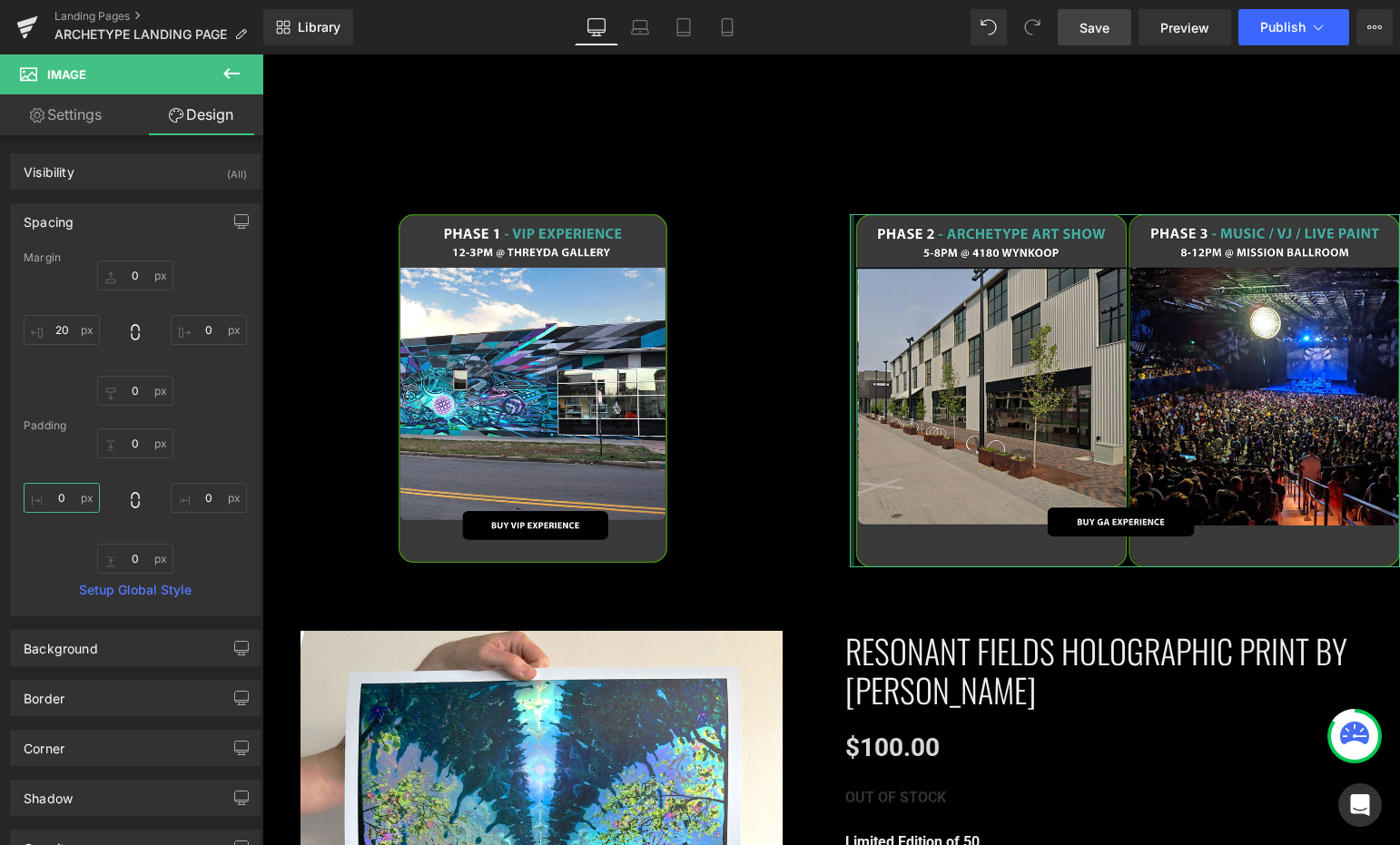
click at [61, 499] on input "0" at bounding box center [61, 498] width 76 height 30
type input "-100"
click at [209, 498] on input "0" at bounding box center [208, 498] width 76 height 30
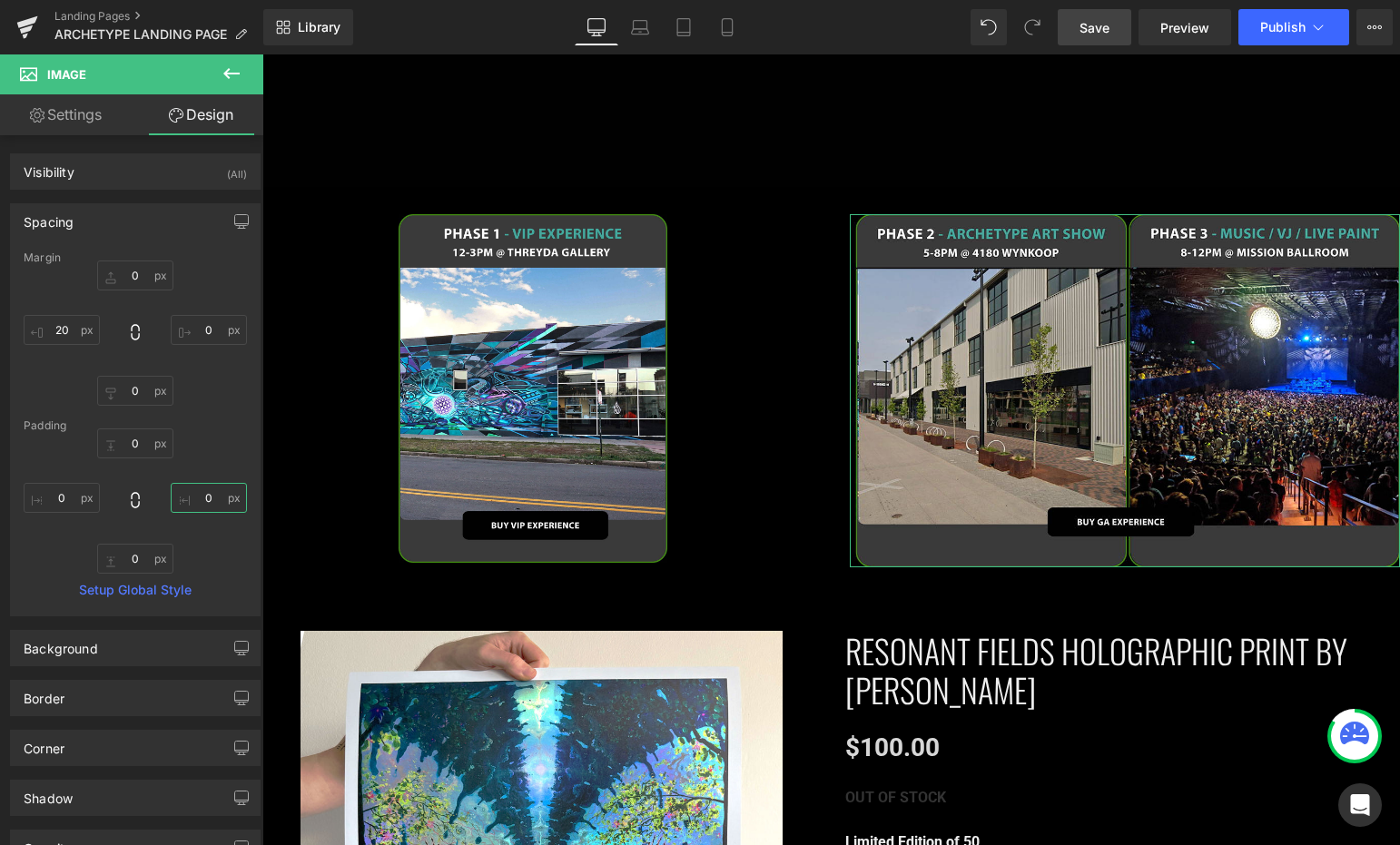
click at [209, 498] on input "0" at bounding box center [208, 498] width 76 height 30
type input "-100"
type input "100"
click at [53, 337] on input "20" at bounding box center [61, 330] width 76 height 30
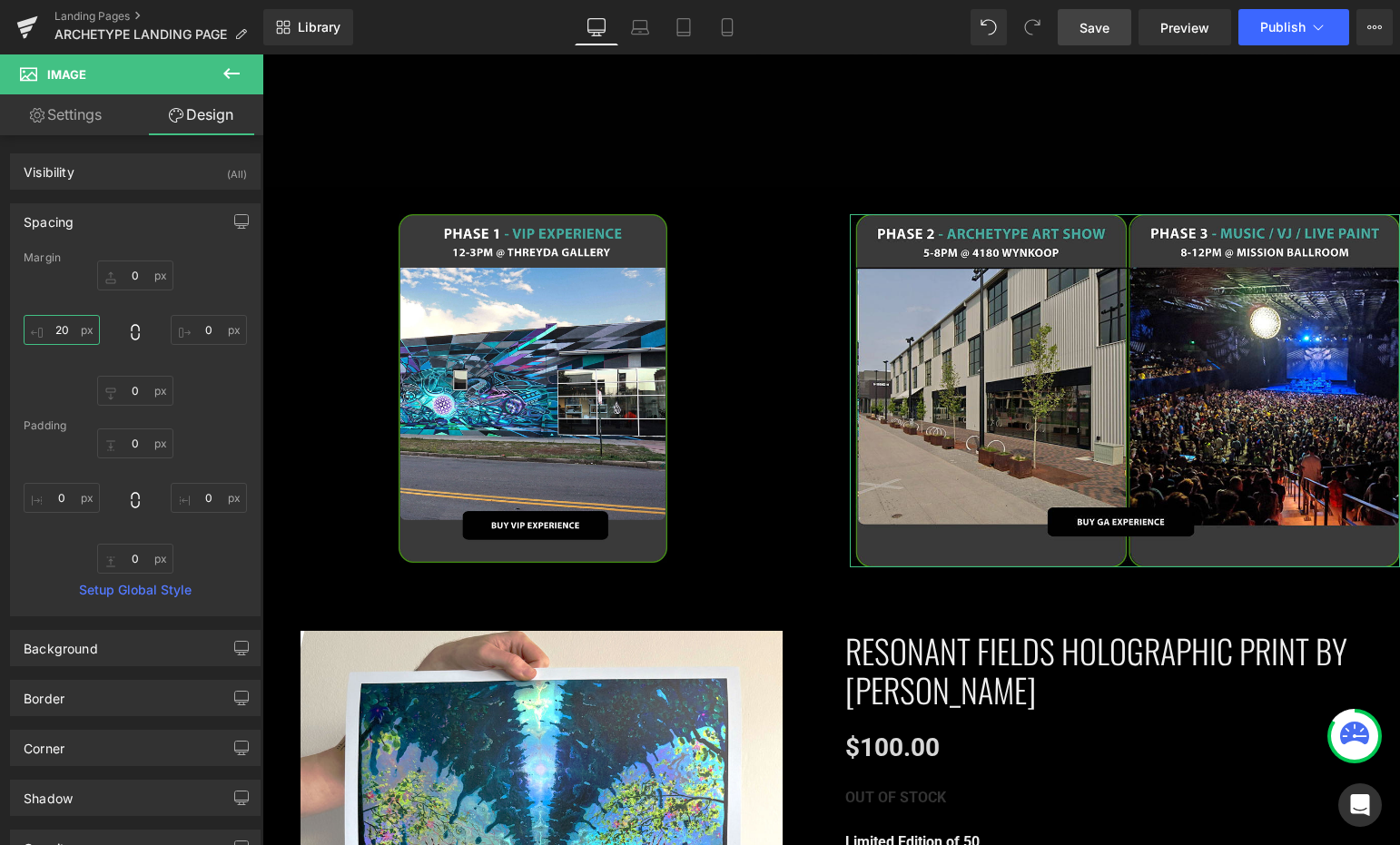
click at [53, 337] on input "20" at bounding box center [61, 330] width 76 height 30
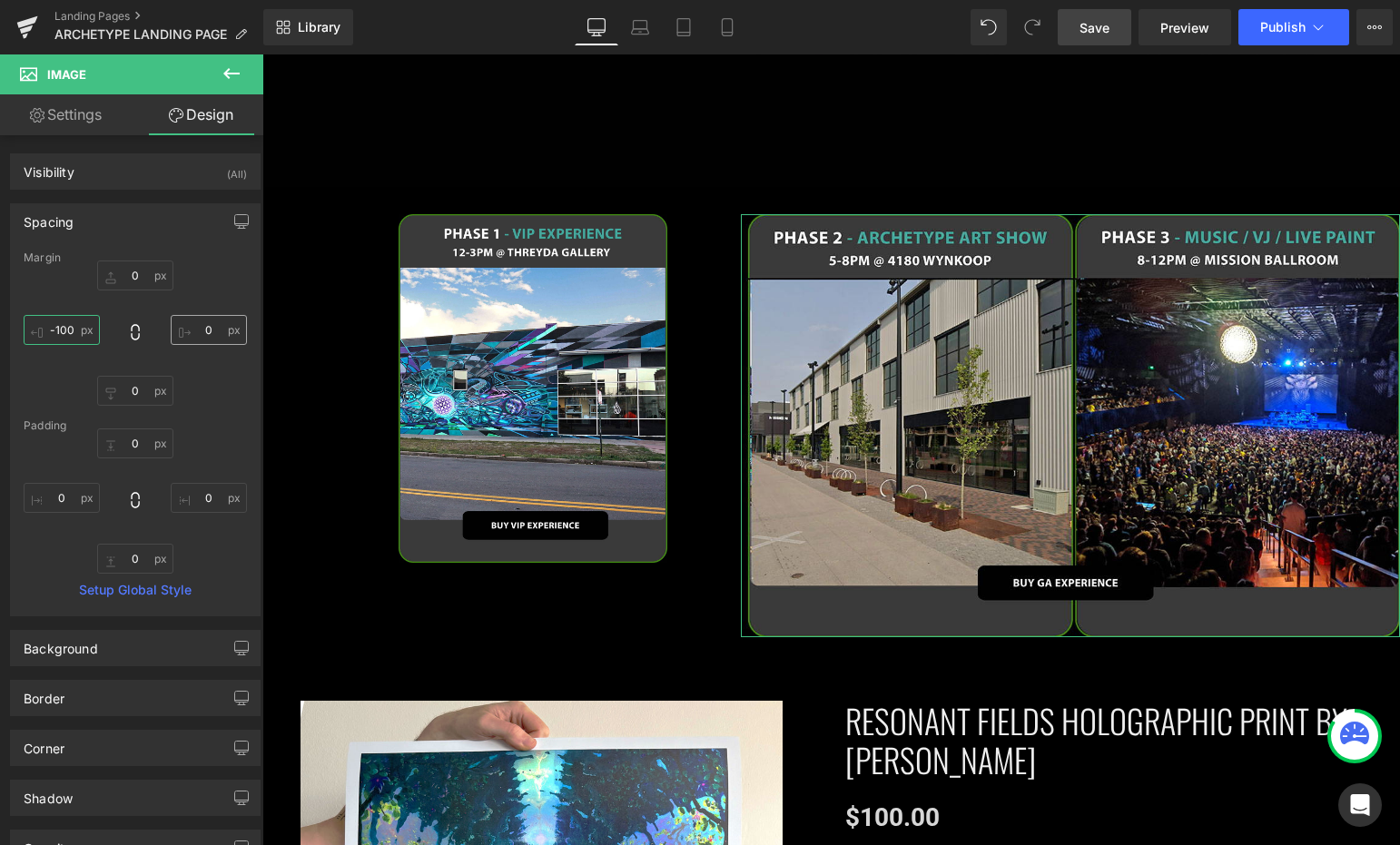
type input "-100"
click at [203, 331] on input "0" at bounding box center [208, 330] width 76 height 30
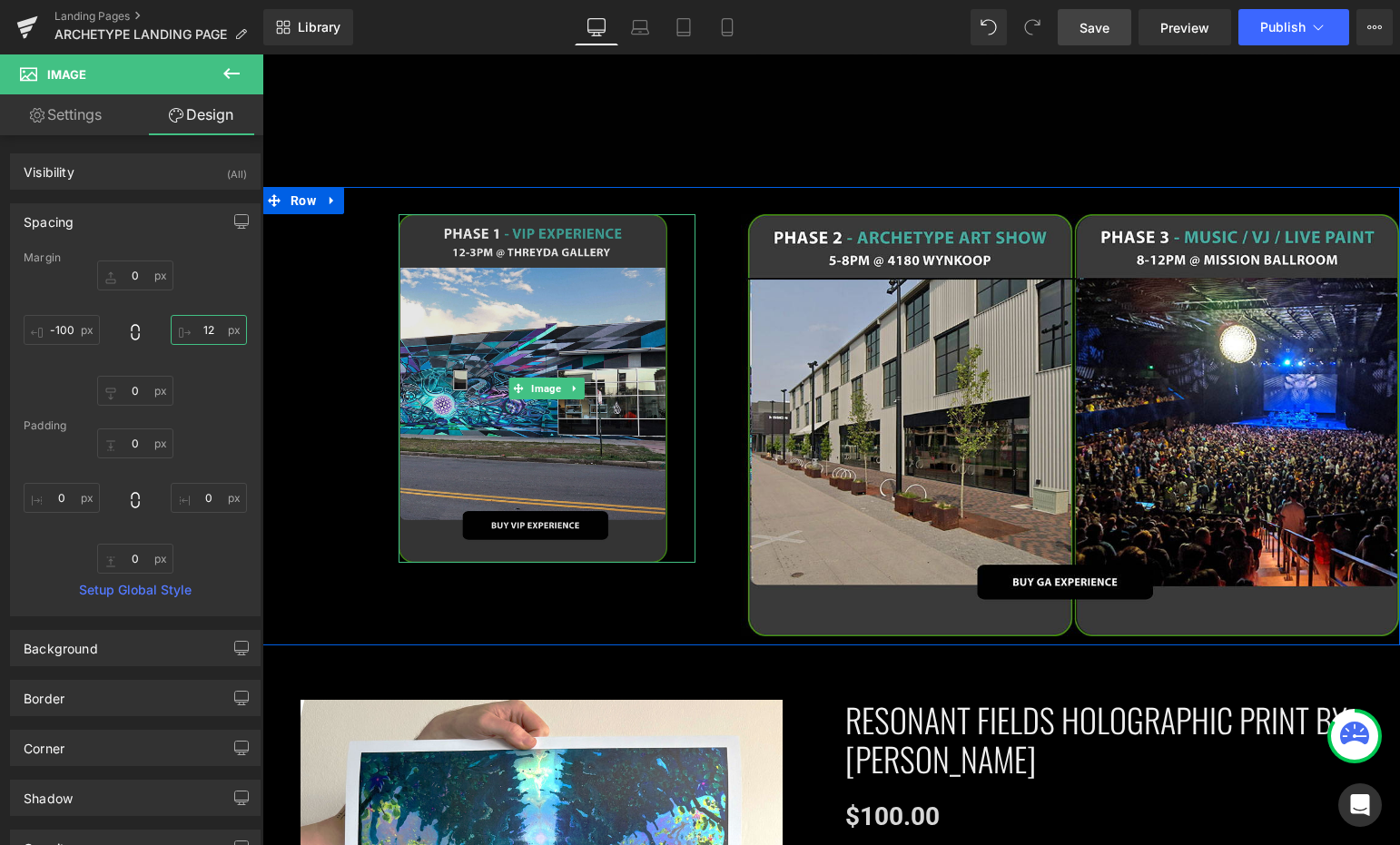
type input "120"
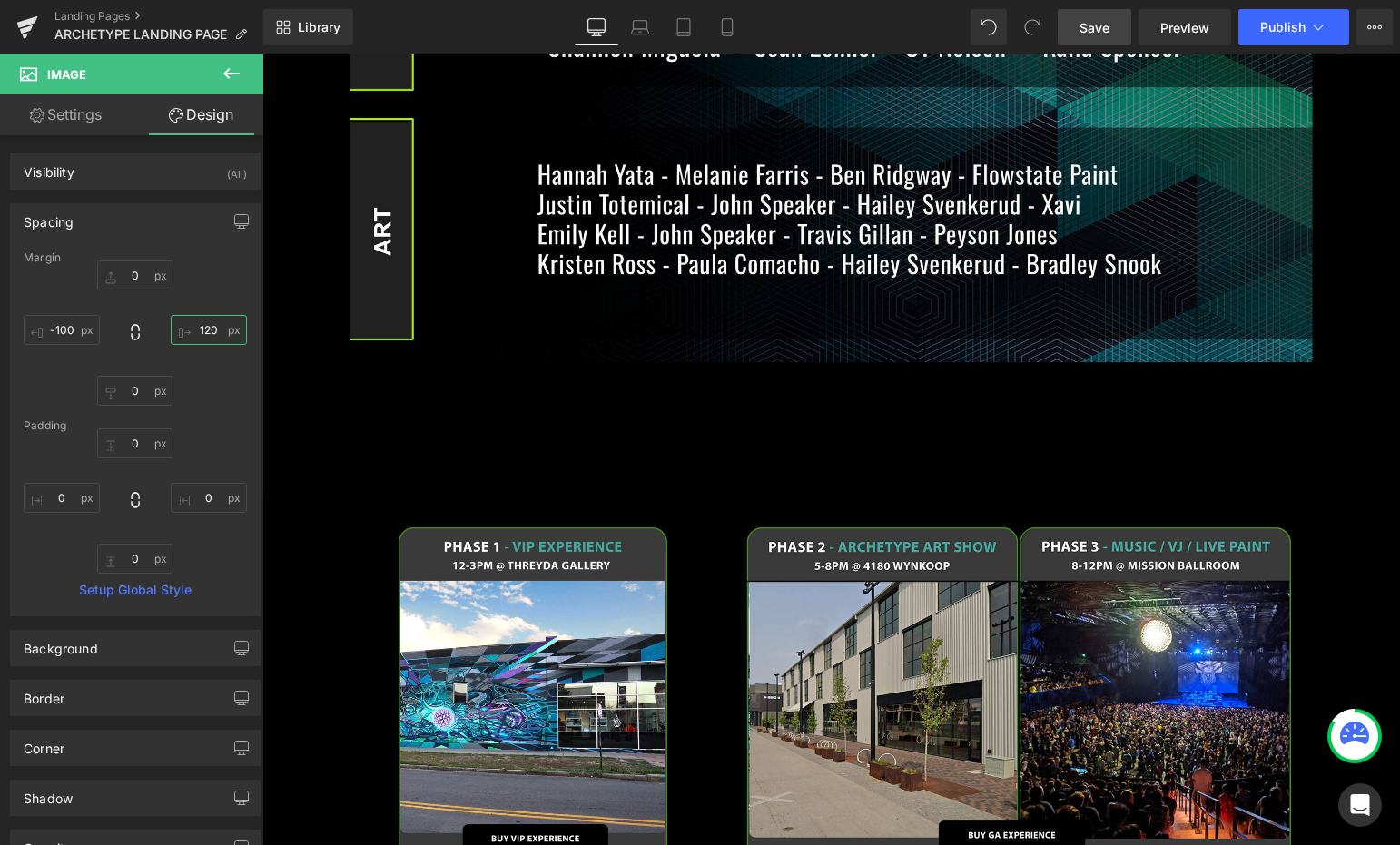
scroll to position [1555, 0]
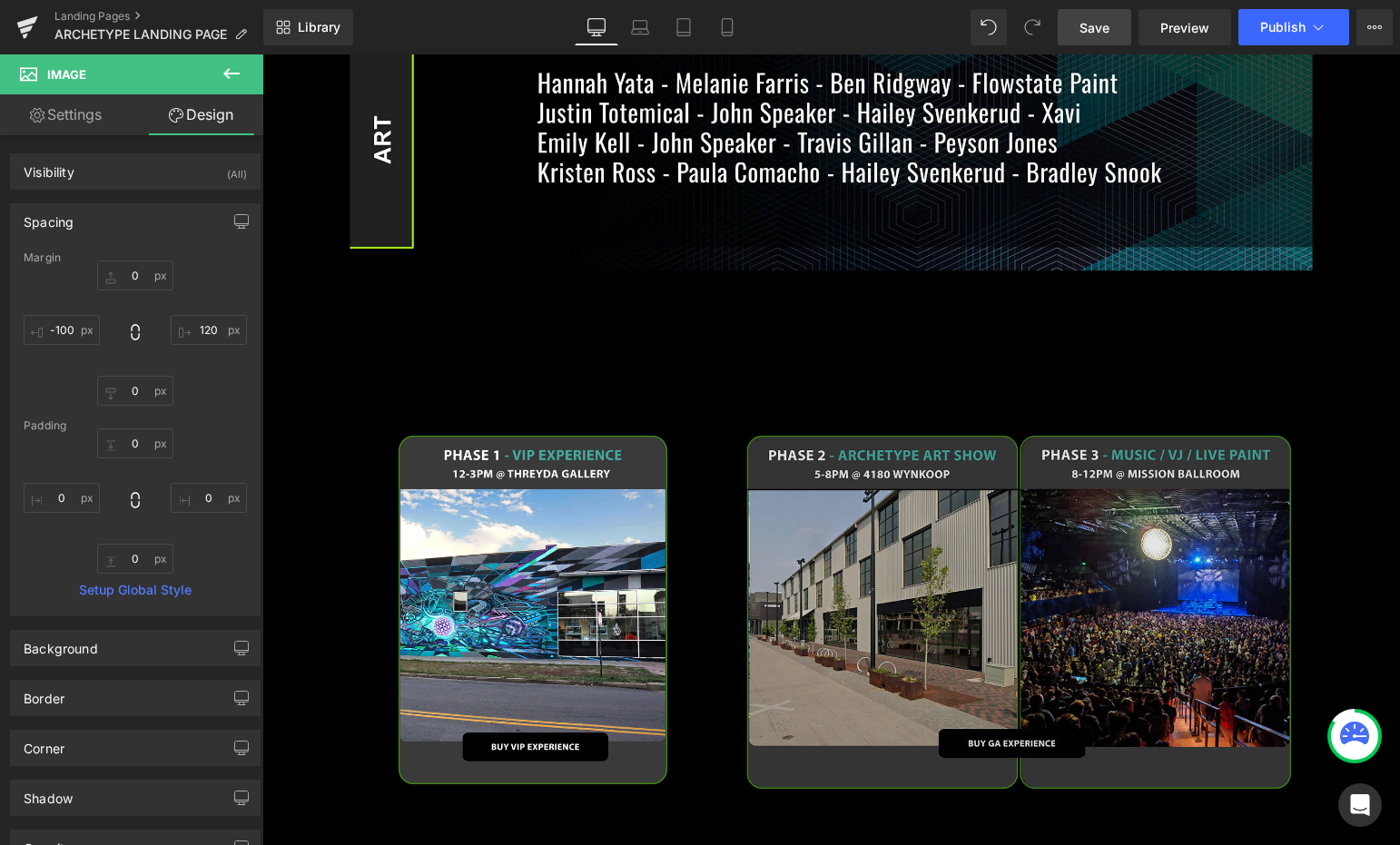
click at [902, 441] on img at bounding box center [1016, 612] width 551 height 353
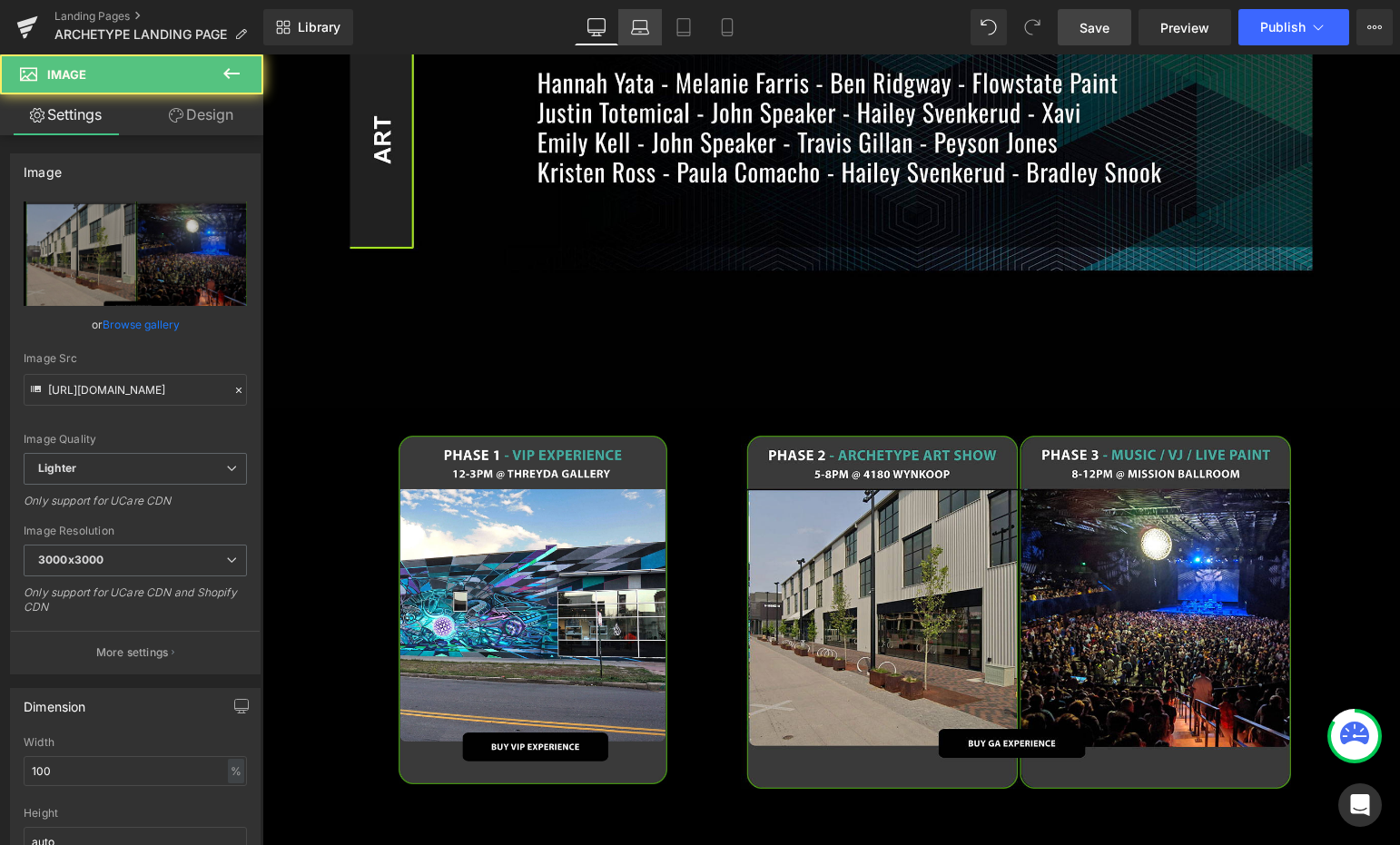
click at [643, 19] on icon at bounding box center [640, 28] width 19 height 19
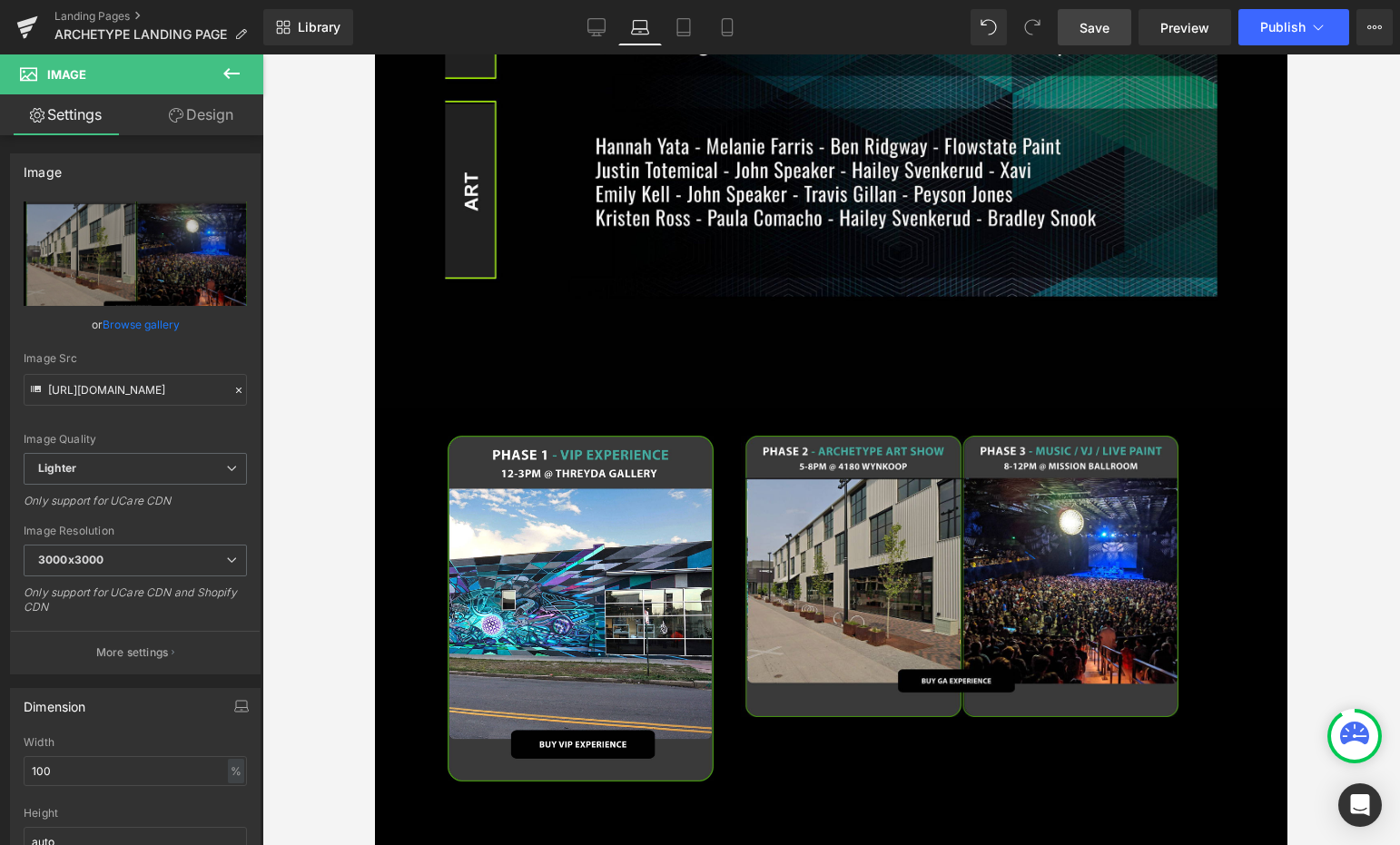
click at [675, 50] on div "Library Laptop Desktop Laptop Tablet Mobile Save Preview Publish Scheduled View…" at bounding box center [831, 27] width 1137 height 55
click at [690, 25] on icon at bounding box center [684, 28] width 13 height 18
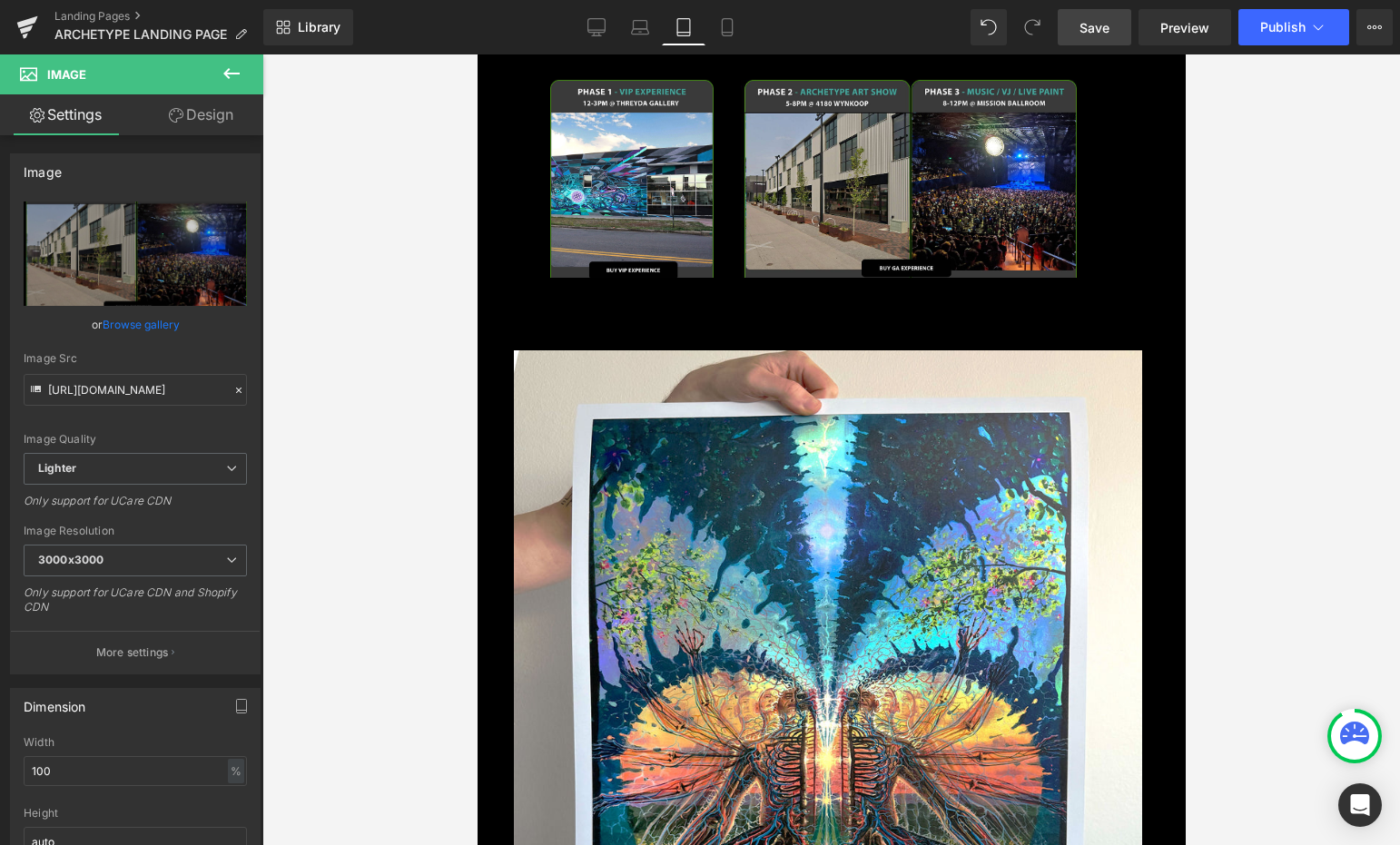
scroll to position [961, 0]
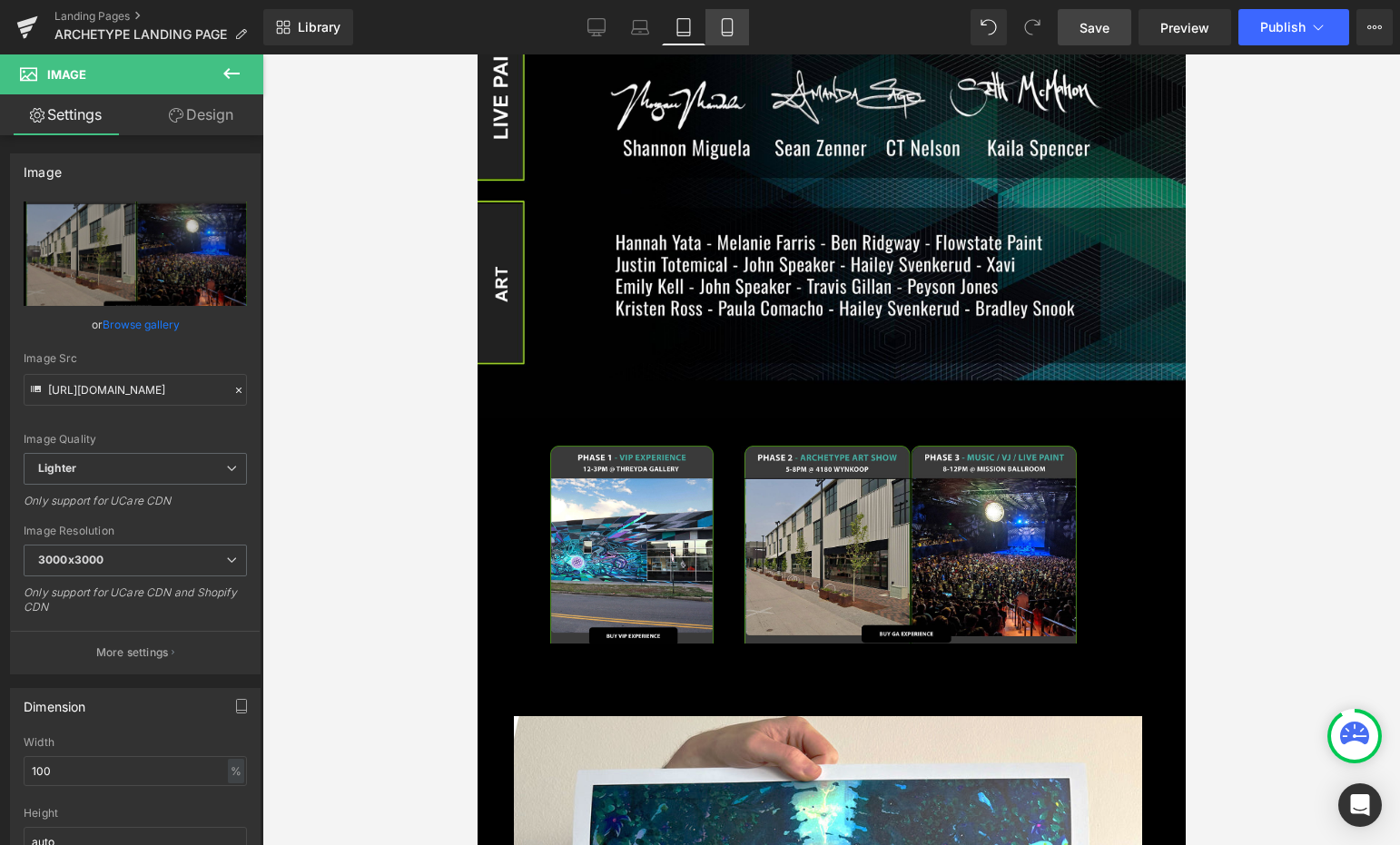
click at [718, 23] on link "Mobile" at bounding box center [726, 27] width 44 height 36
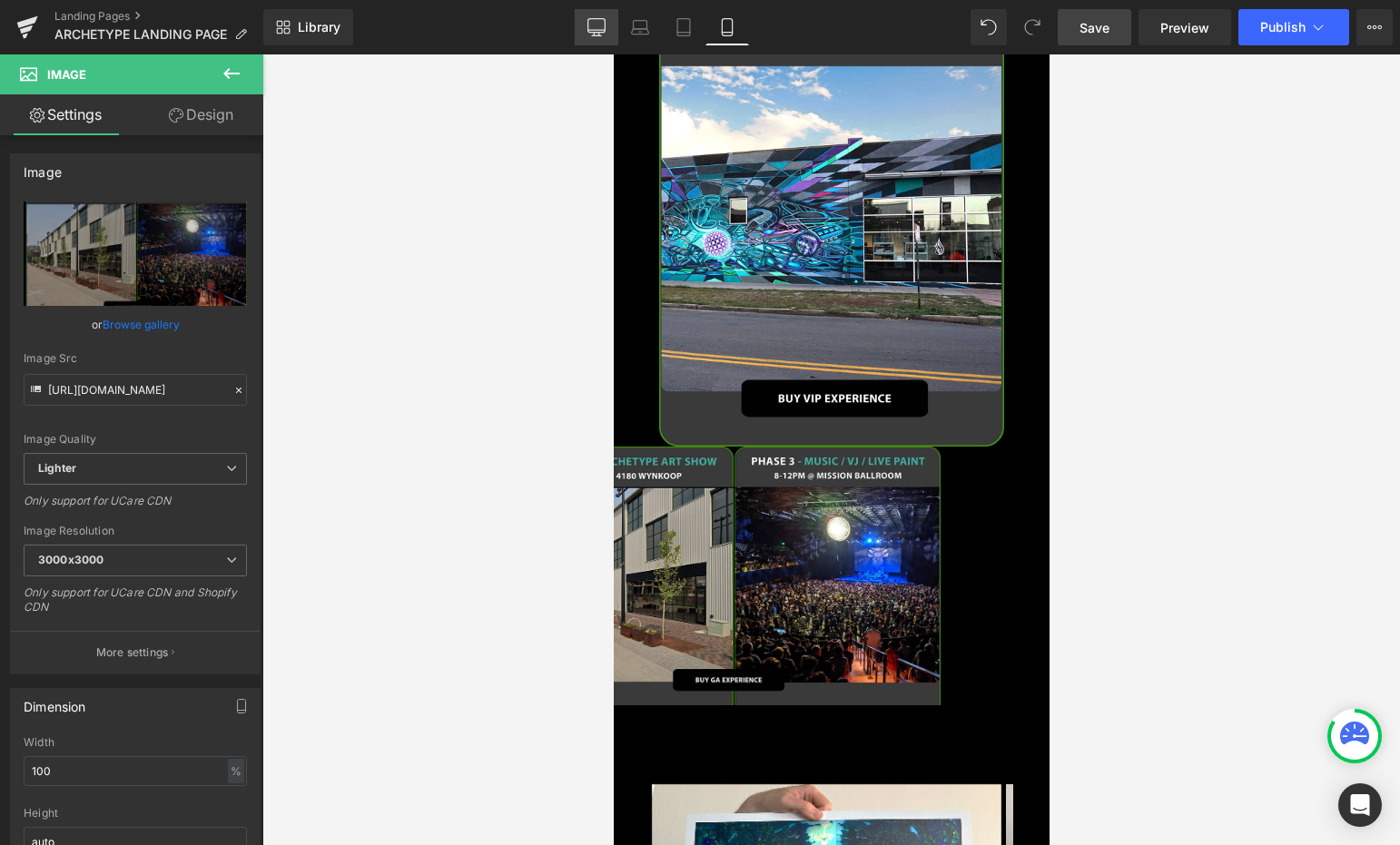
click at [603, 27] on icon at bounding box center [597, 28] width 19 height 19
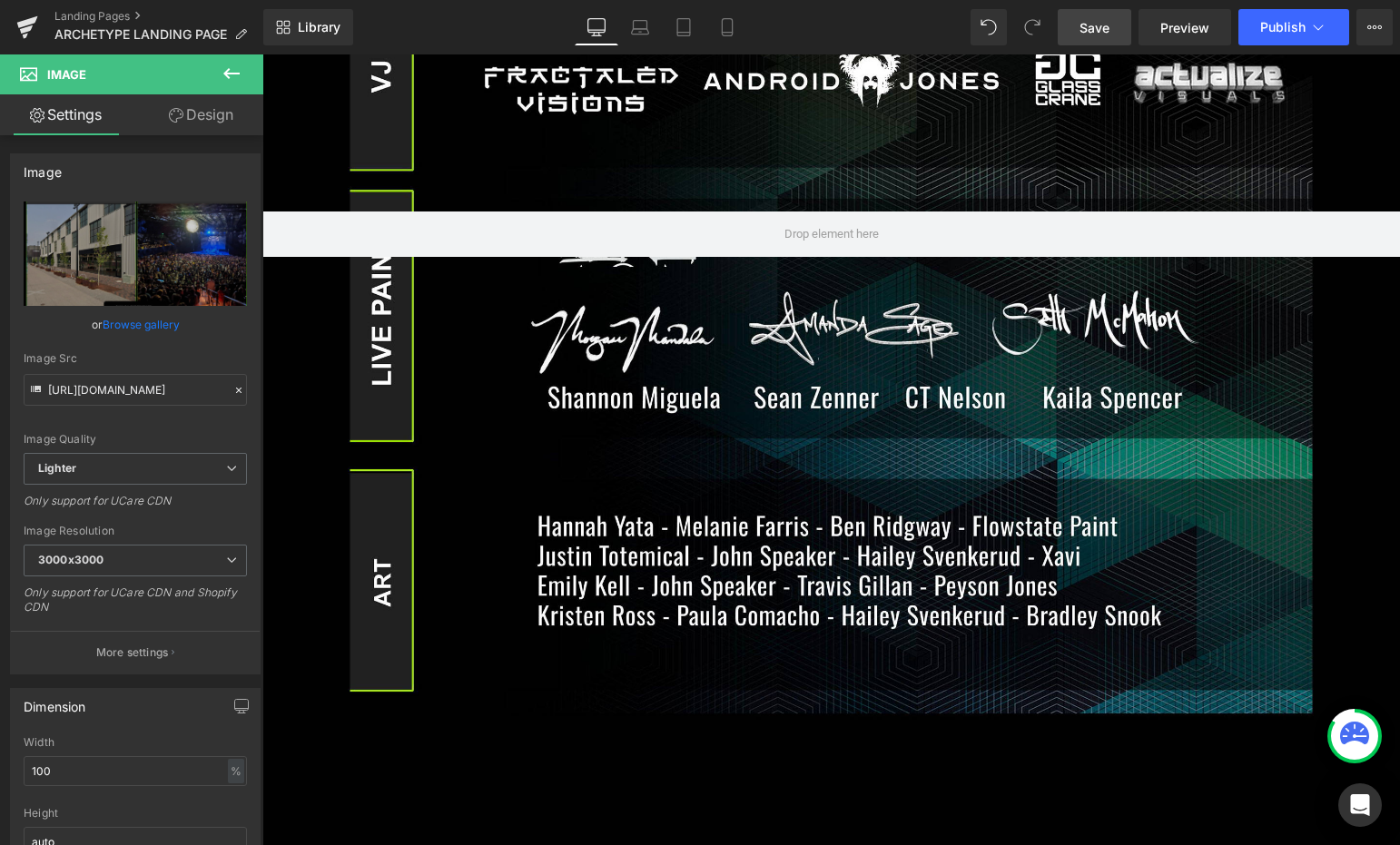
scroll to position [1561, 0]
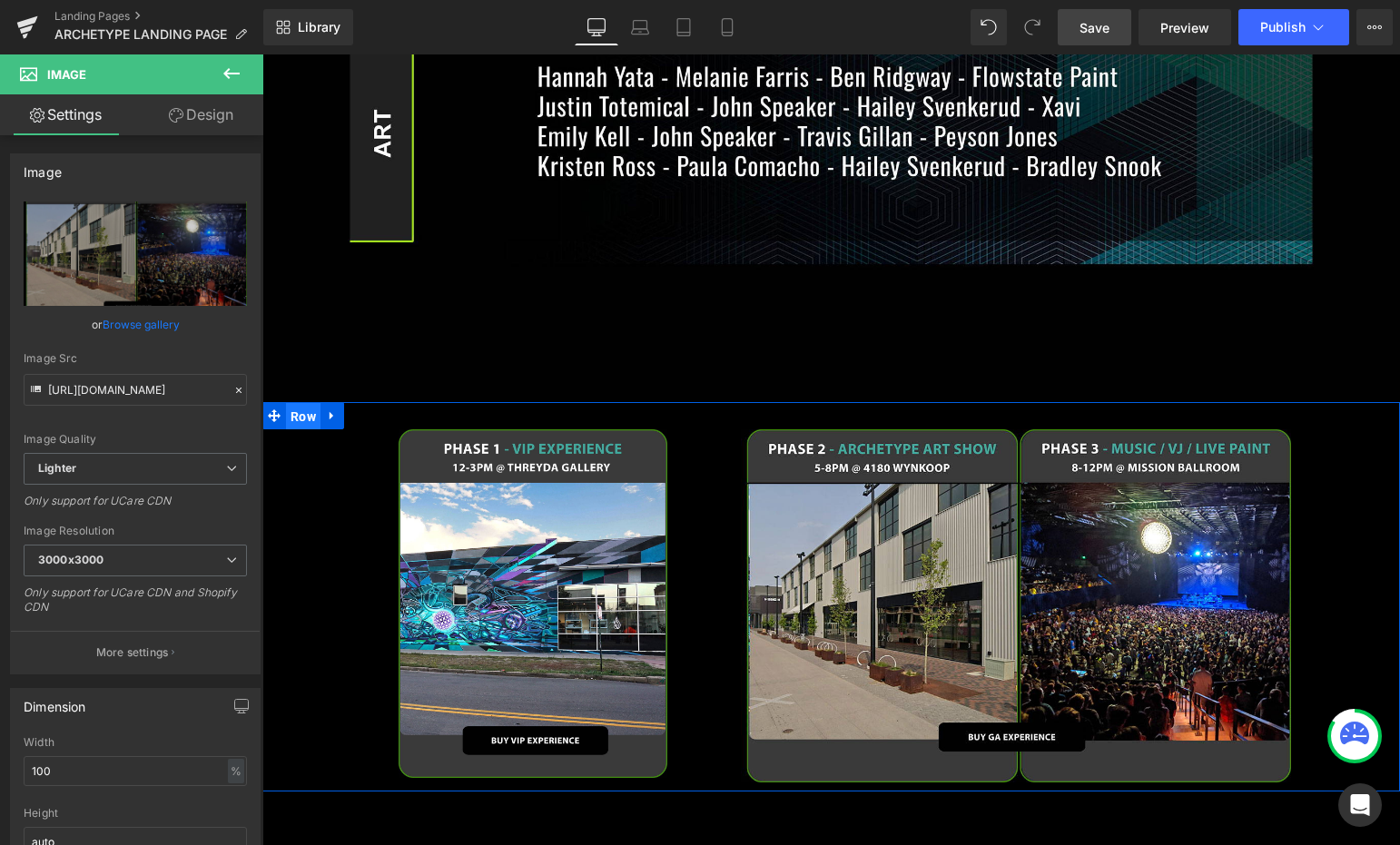
click at [297, 403] on span "Row" at bounding box center [303, 416] width 34 height 27
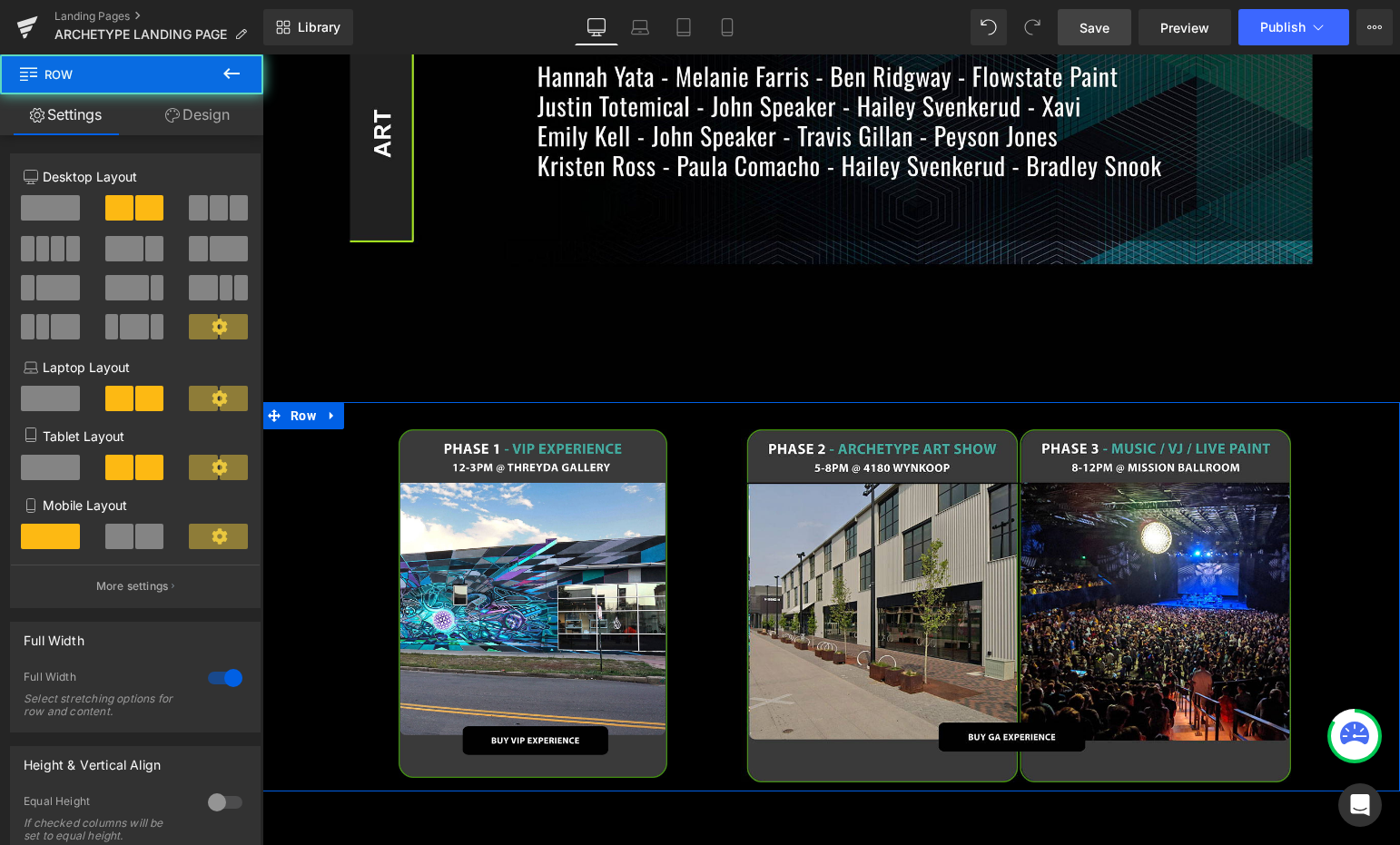
click at [208, 111] on link "Design" at bounding box center [197, 115] width 132 height 41
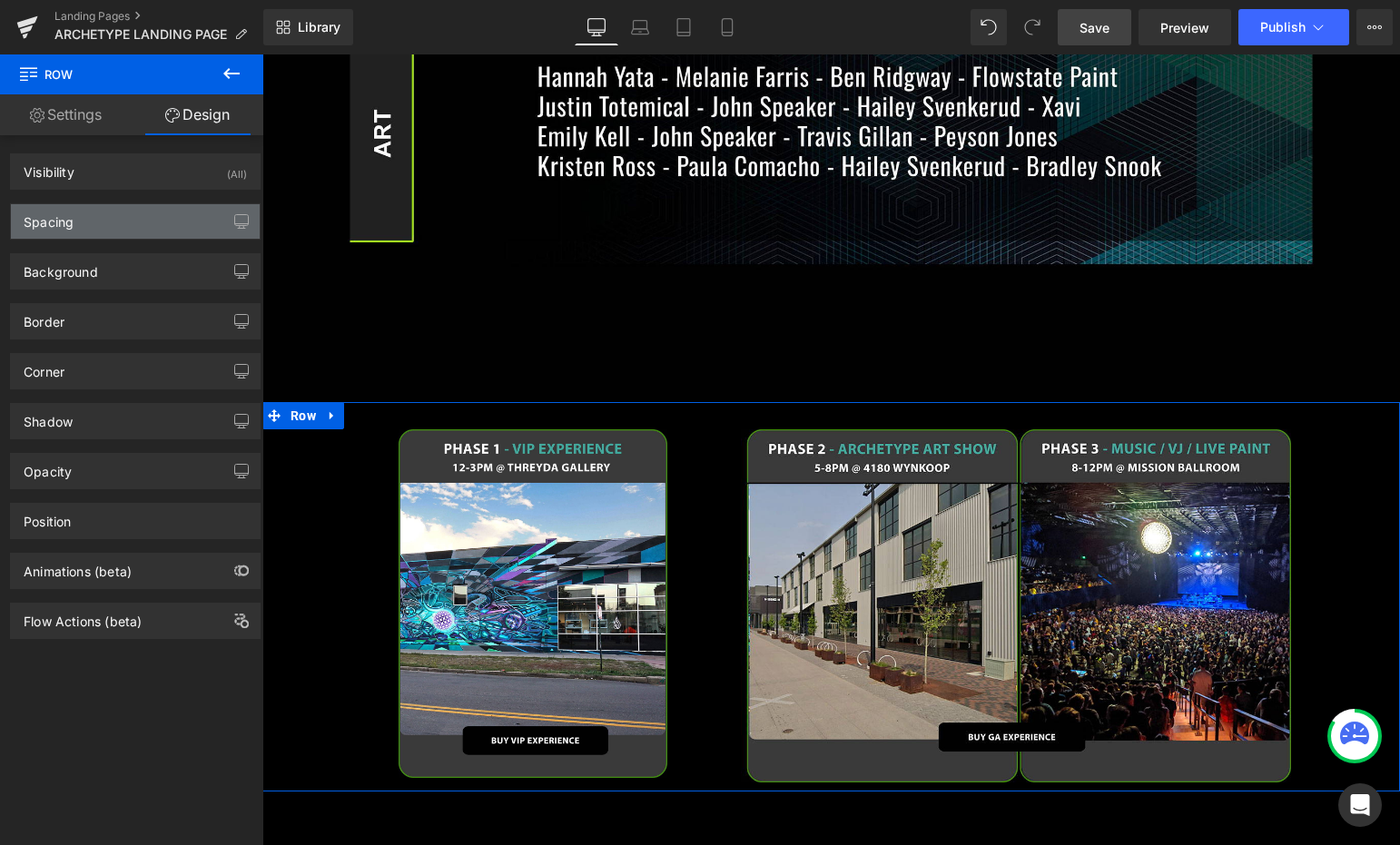
click at [132, 205] on div "Spacing" at bounding box center [135, 221] width 248 height 34
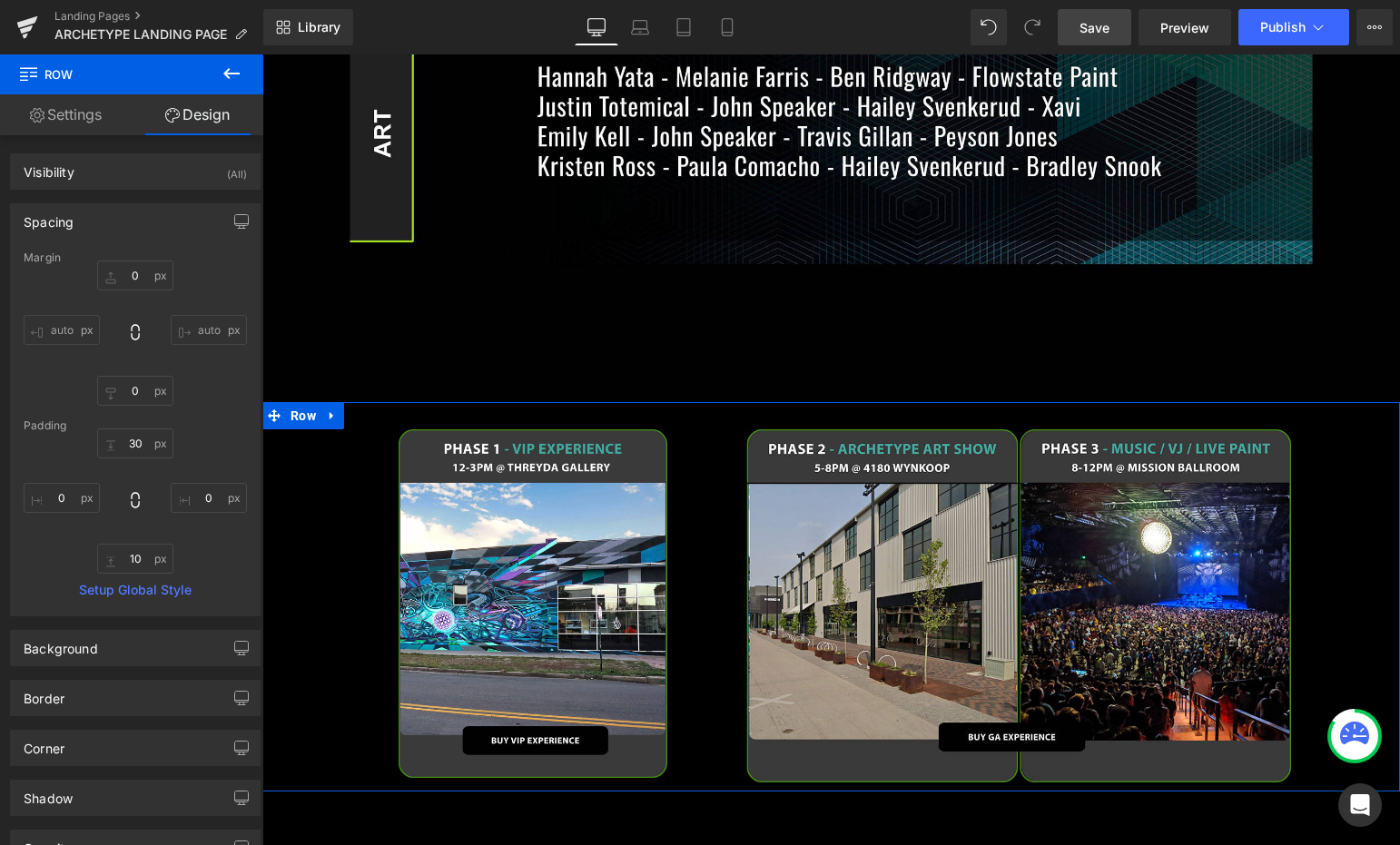
click at [126, 204] on div "Spacing" at bounding box center [135, 221] width 248 height 34
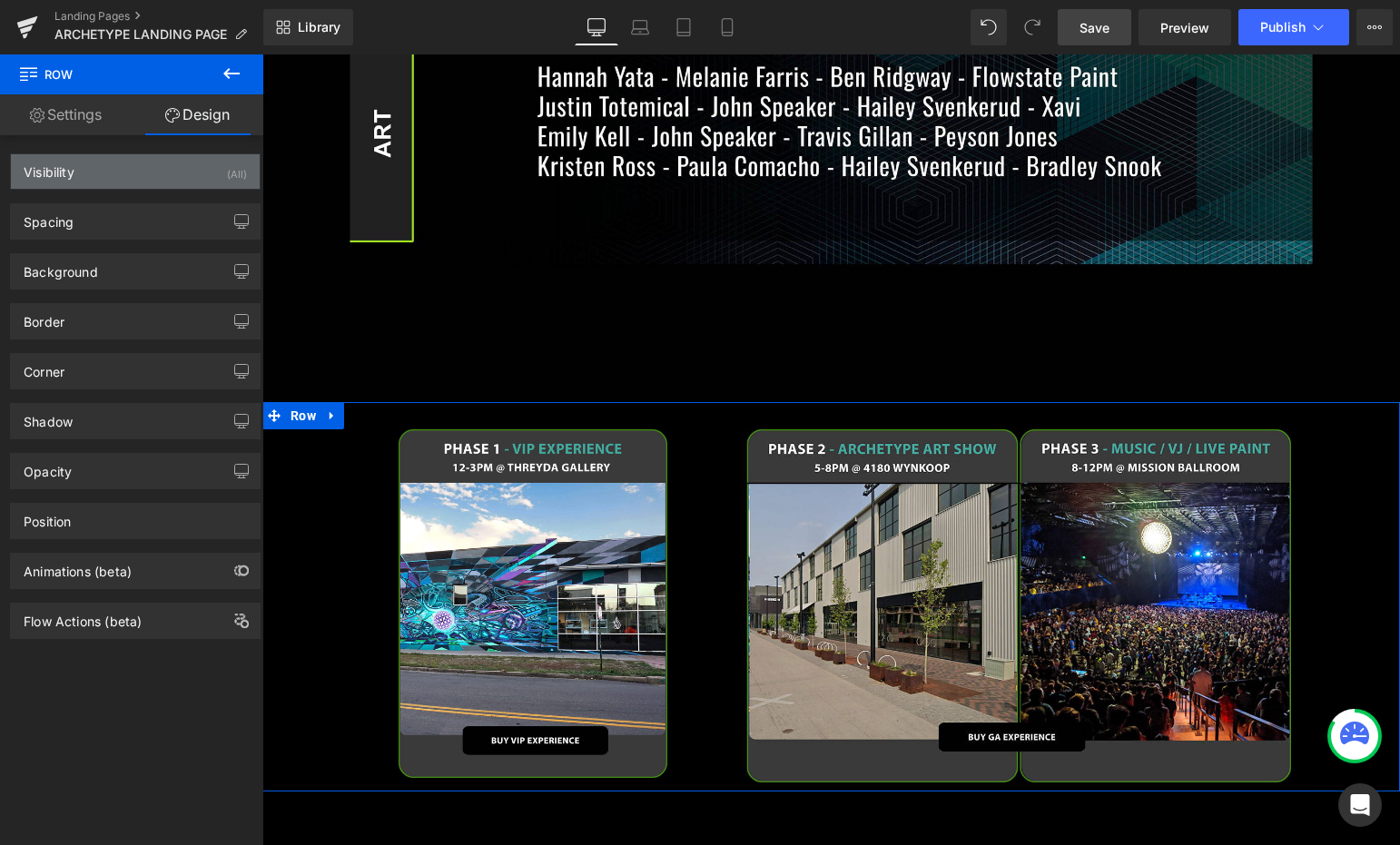
click at [157, 160] on div "Visibility (All)" at bounding box center [135, 171] width 248 height 34
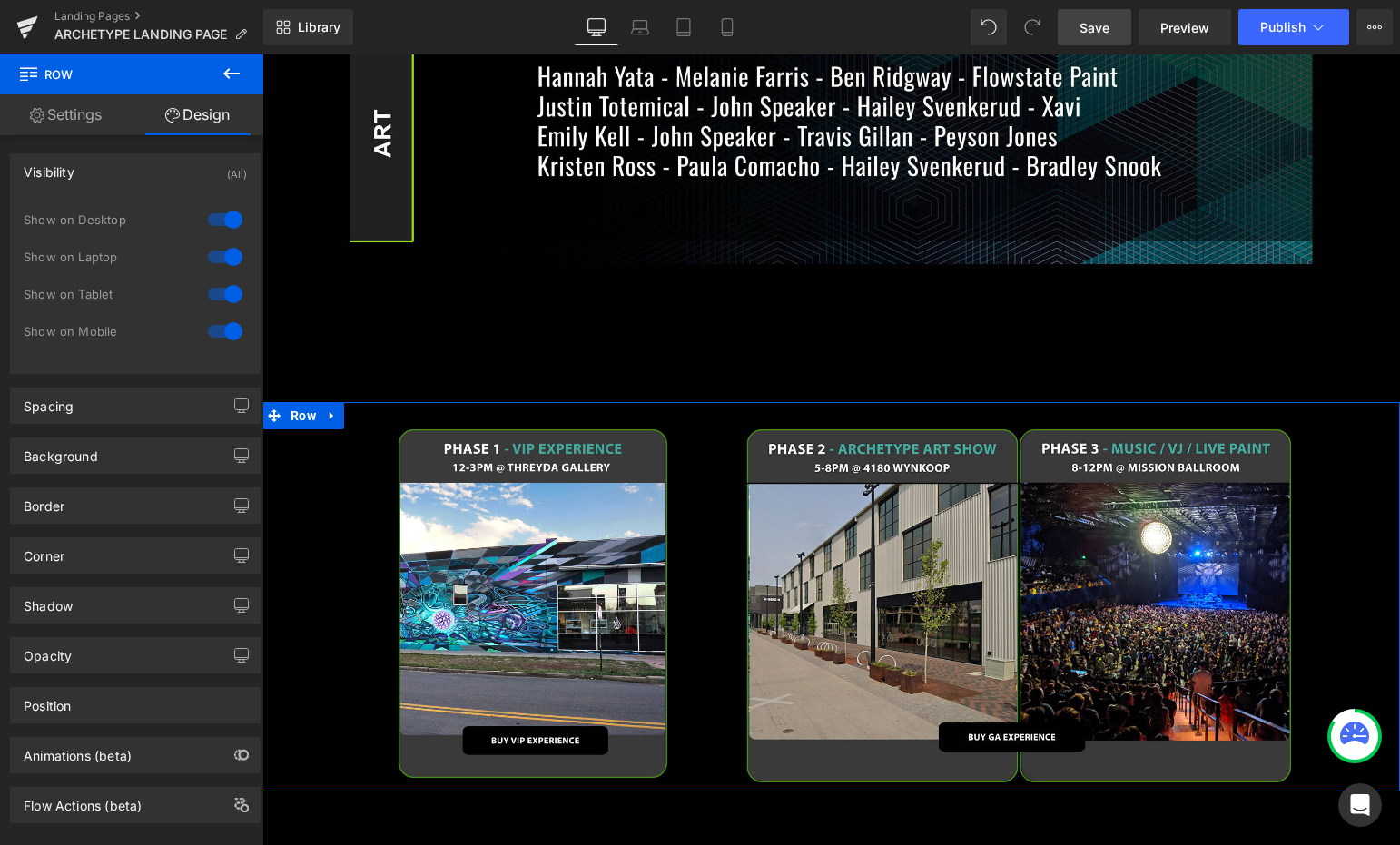
click at [206, 285] on div at bounding box center [224, 294] width 44 height 29
click at [209, 322] on div at bounding box center [224, 331] width 44 height 29
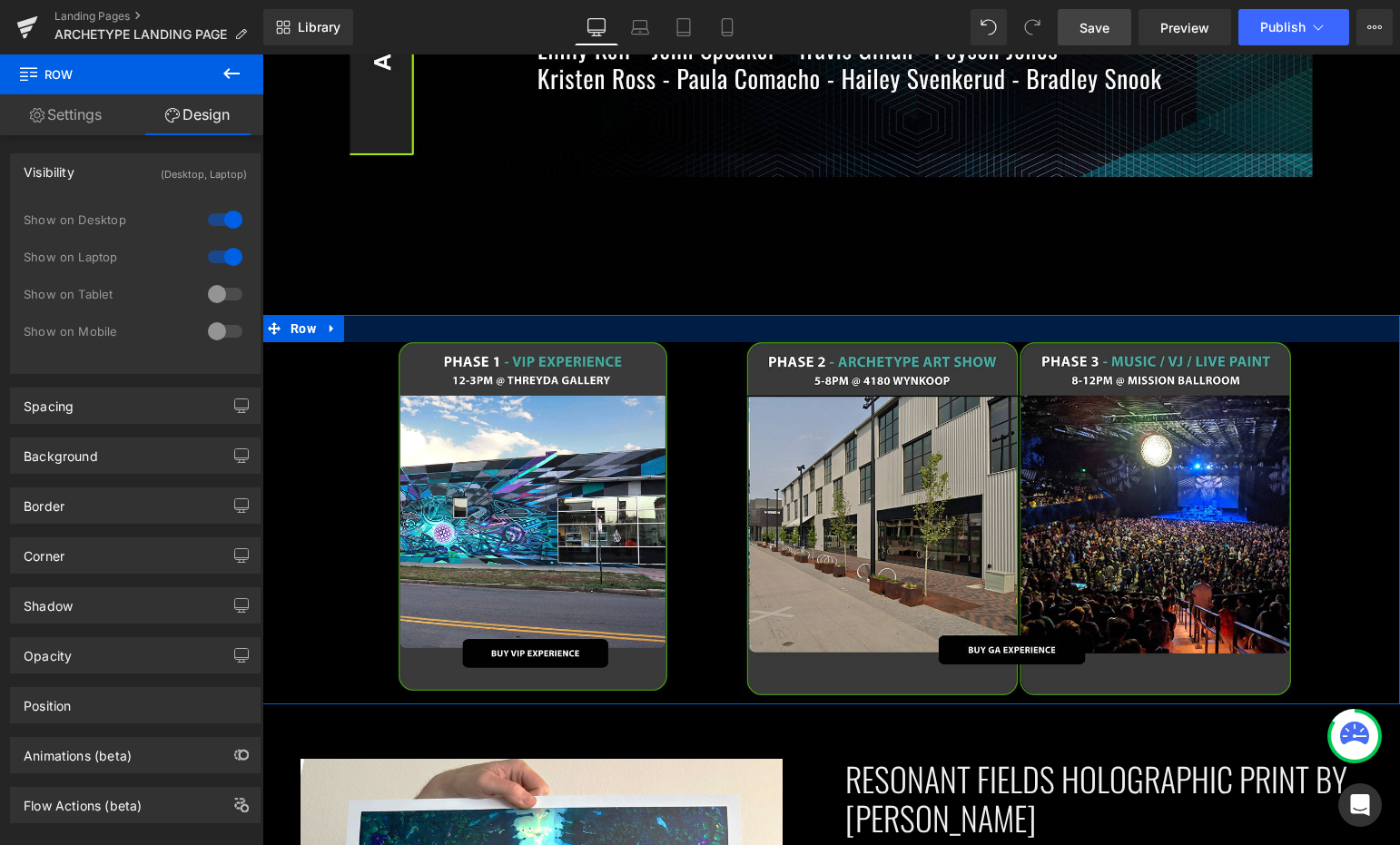
scroll to position [1647, 0]
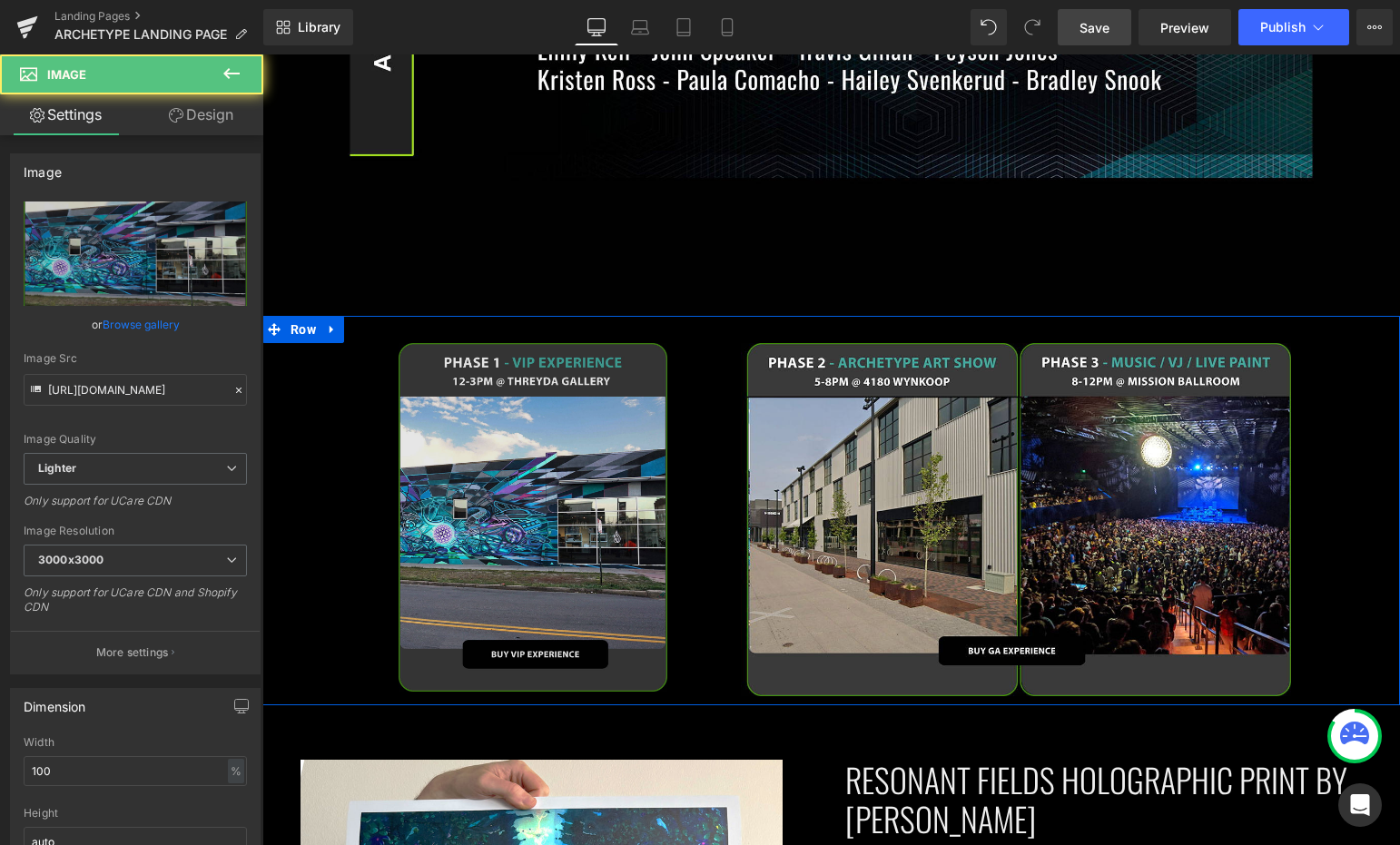
click at [539, 495] on div "Image 31px" at bounding box center [547, 517] width 296 height 349
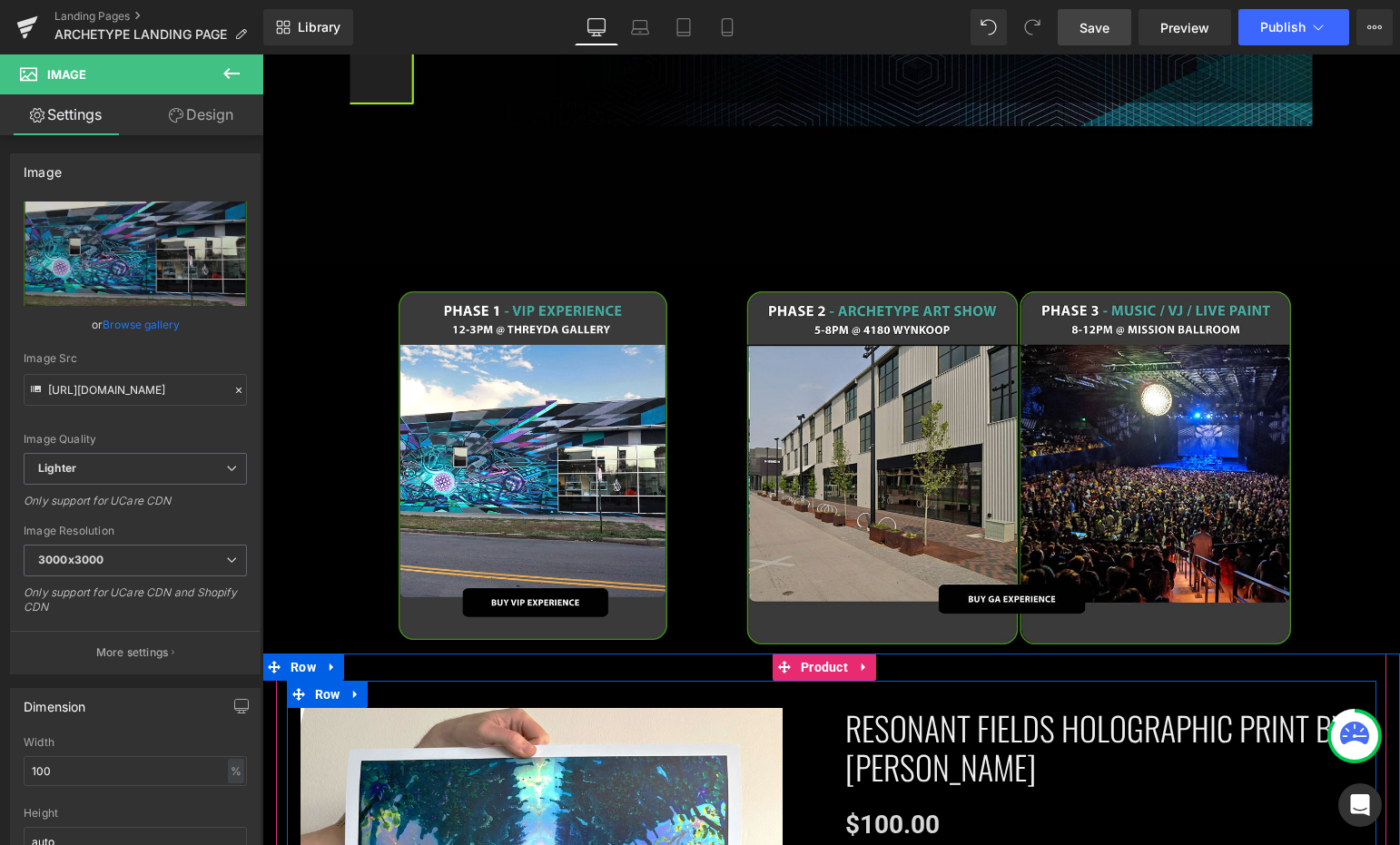
scroll to position [1691, 0]
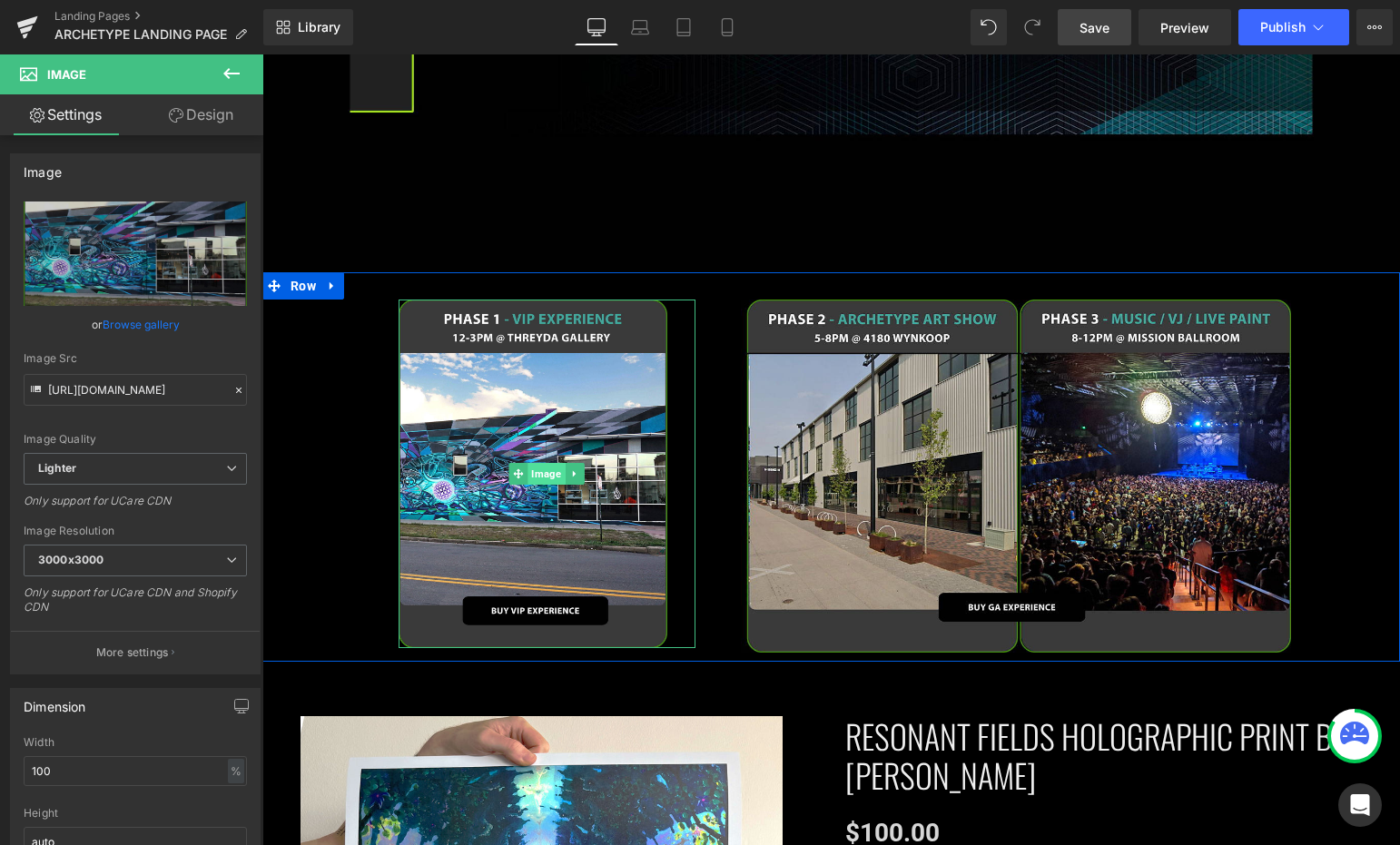
click at [534, 463] on span "Image" at bounding box center [547, 474] width 37 height 22
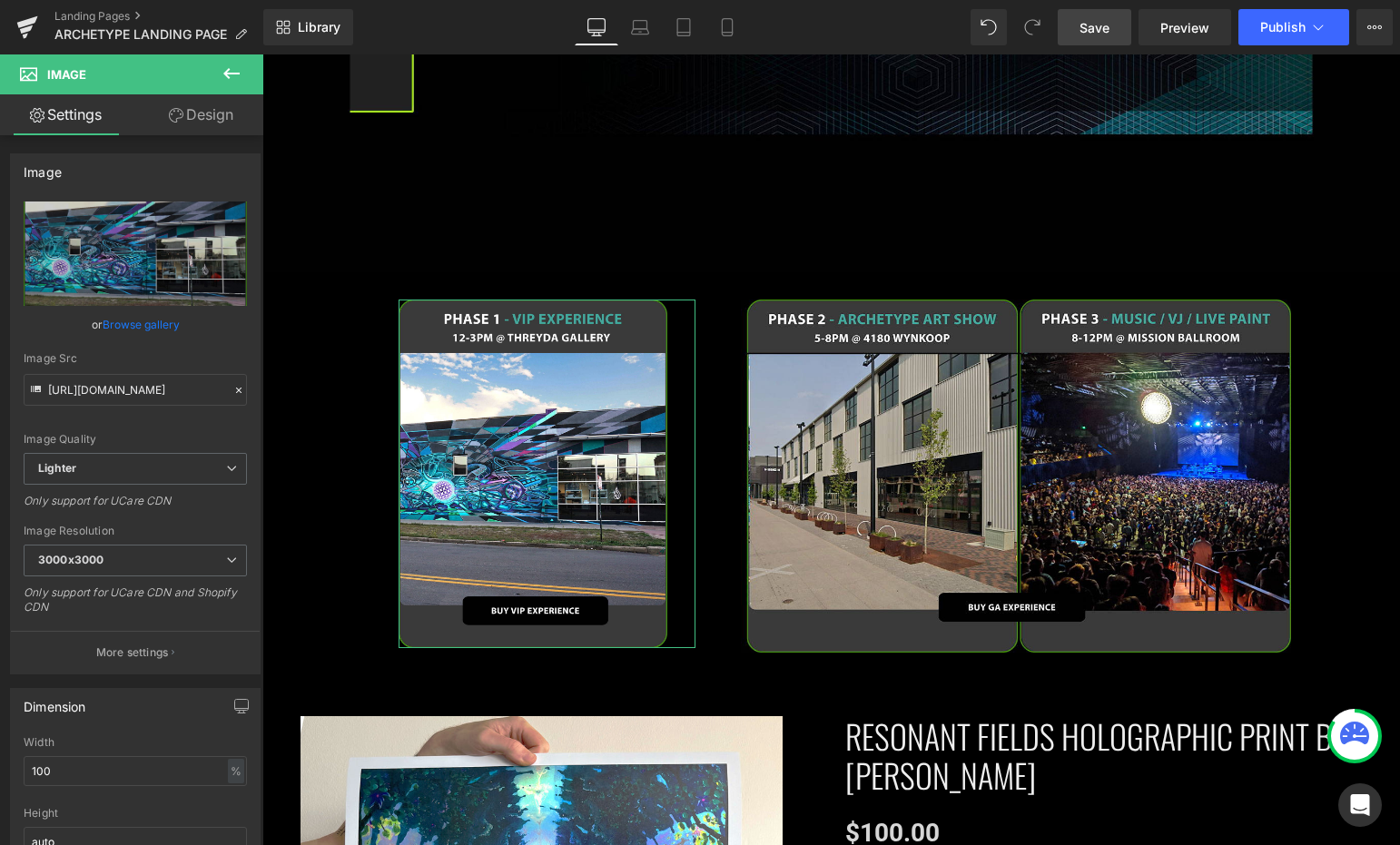
click at [202, 131] on link "Design" at bounding box center [201, 115] width 132 height 41
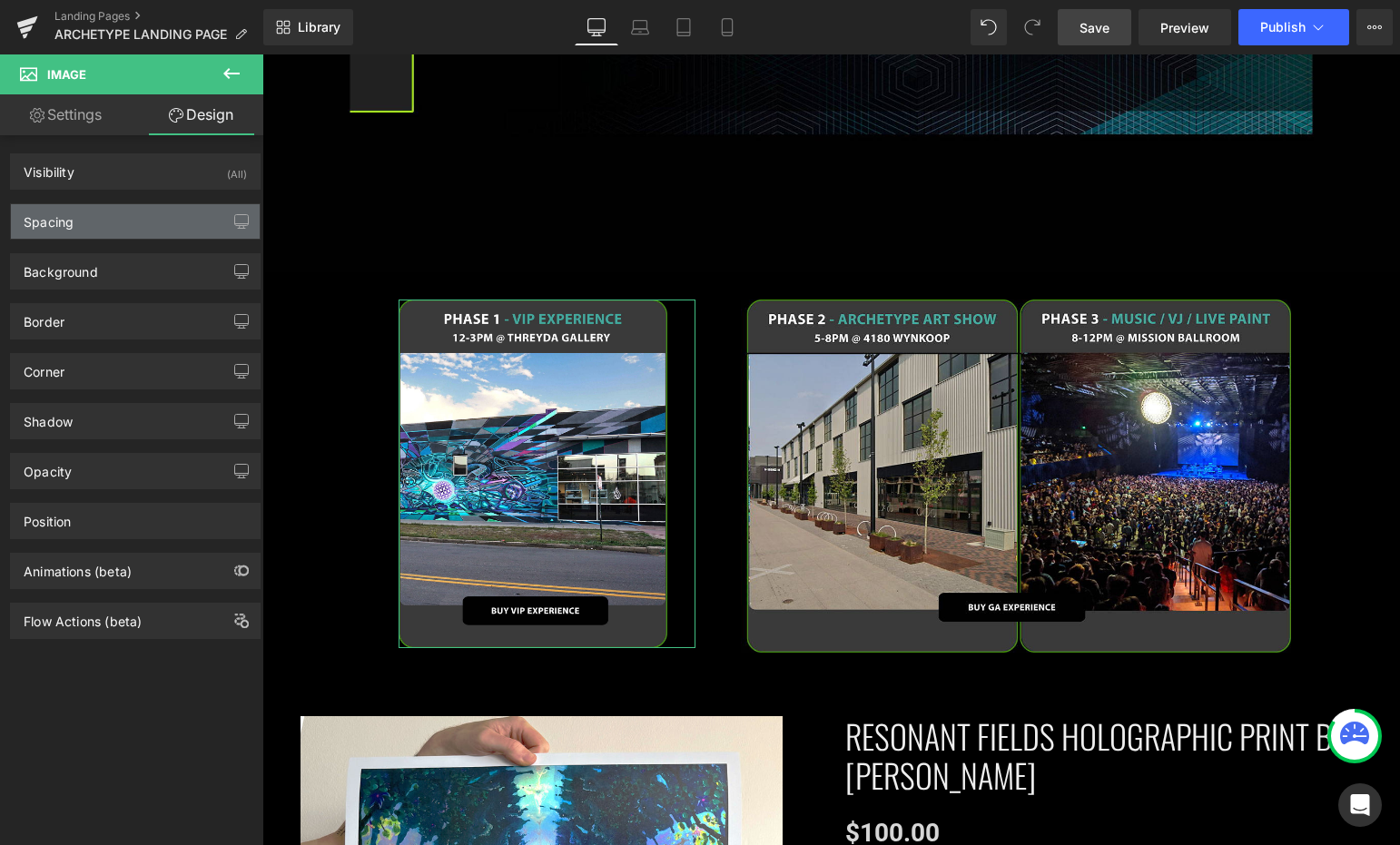
click at [135, 215] on div "Spacing" at bounding box center [135, 221] width 248 height 34
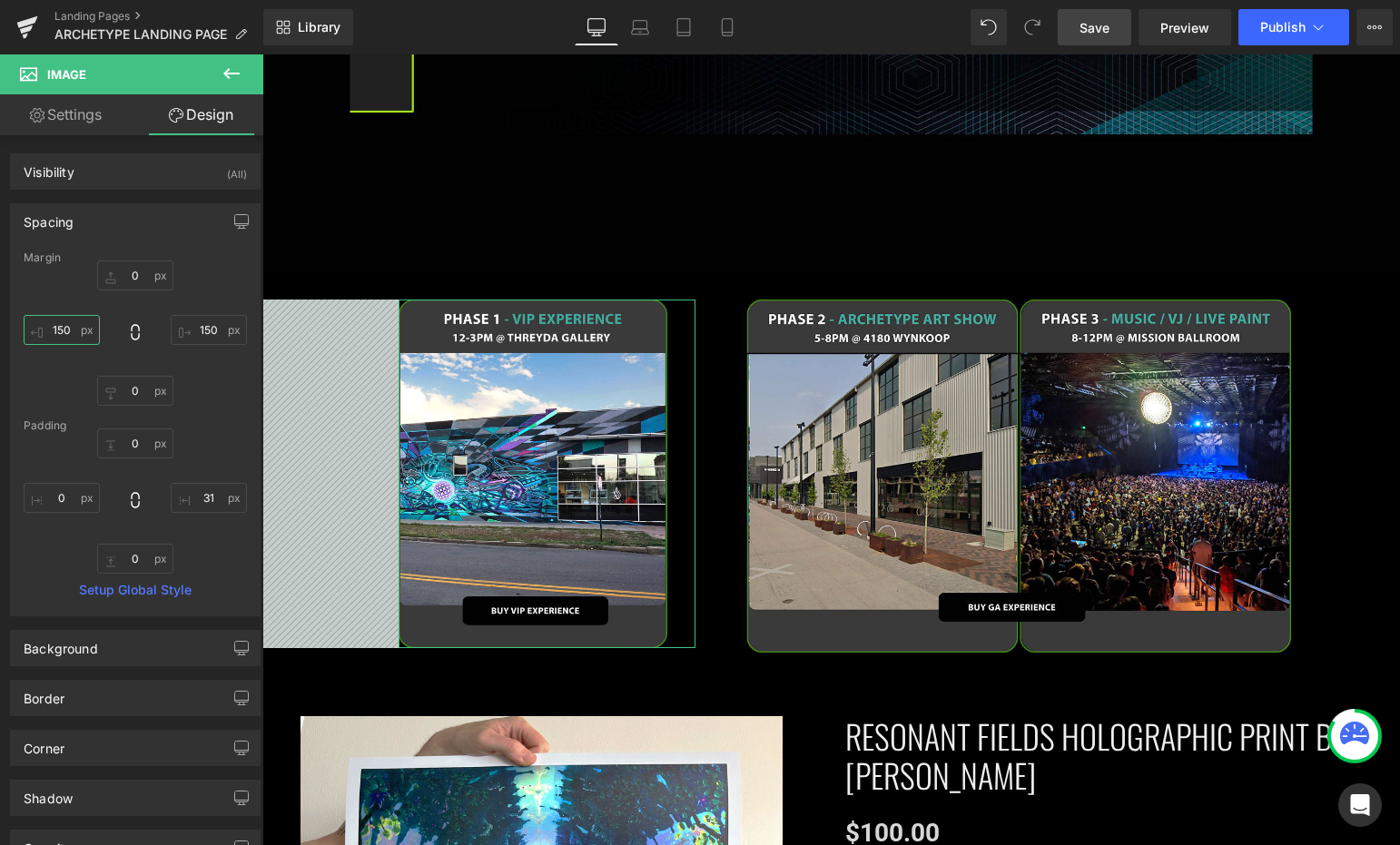
click at [60, 330] on input "150" at bounding box center [61, 330] width 76 height 30
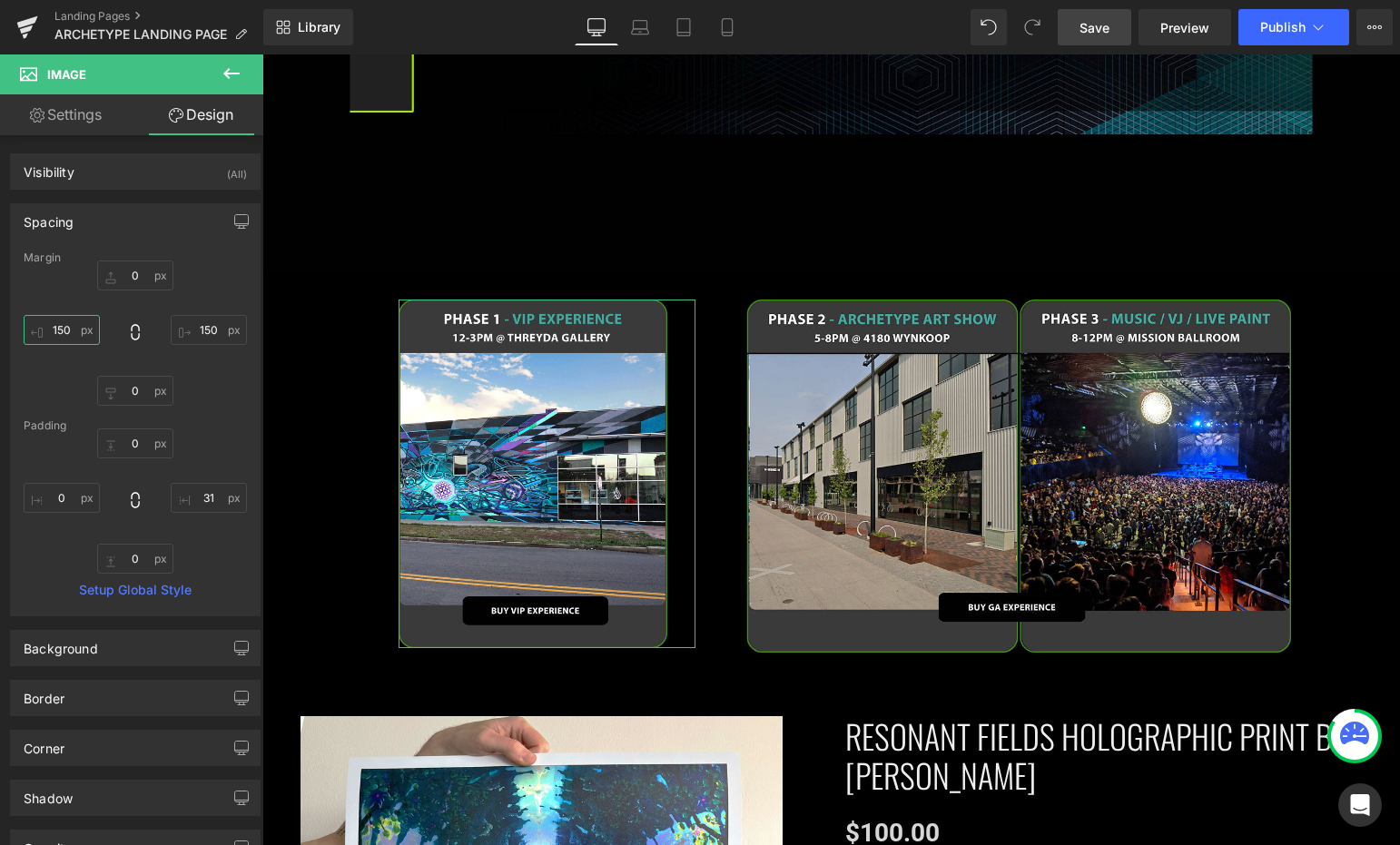
click at [60, 330] on input "150" at bounding box center [61, 330] width 76 height 30
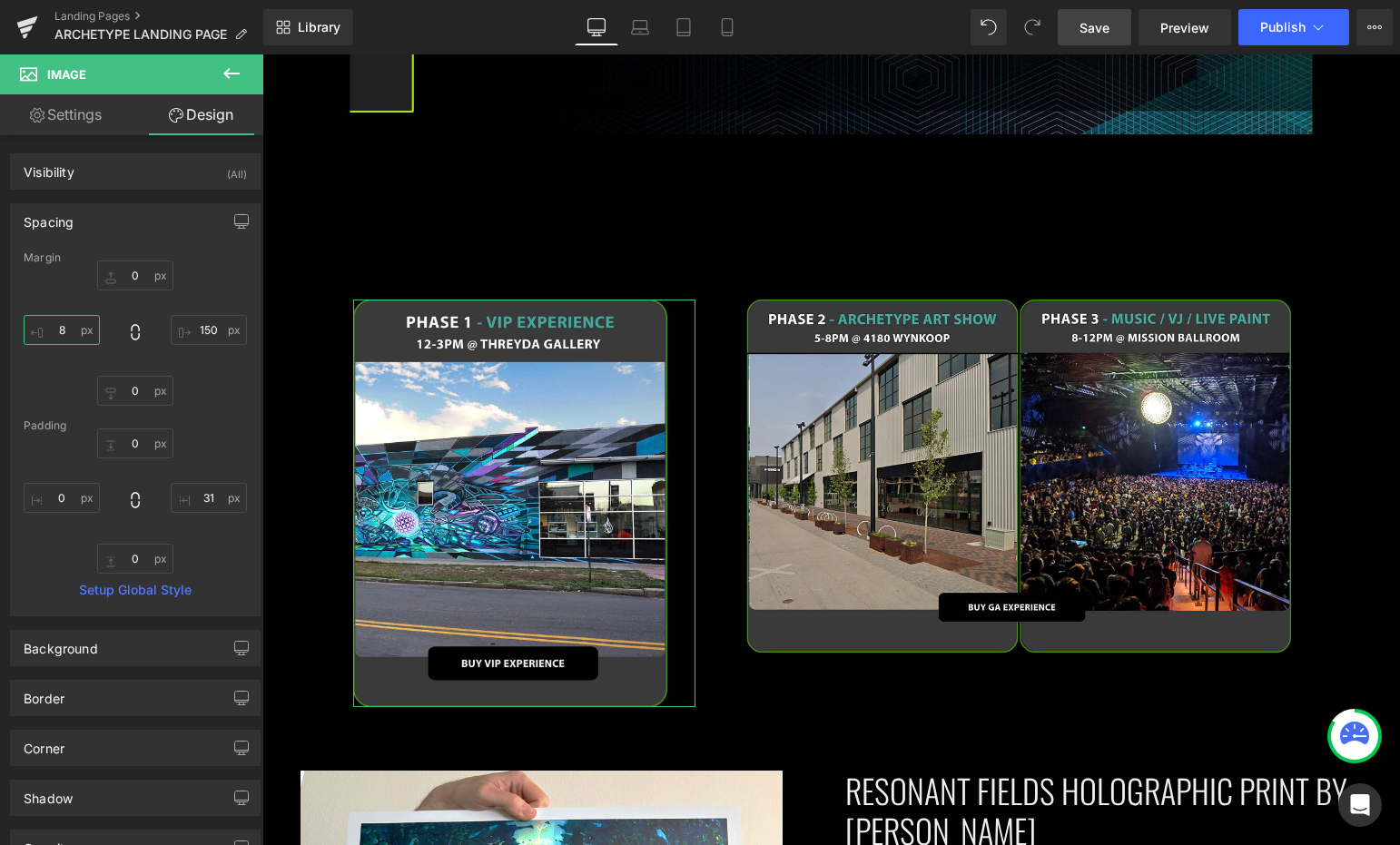
type input "80"
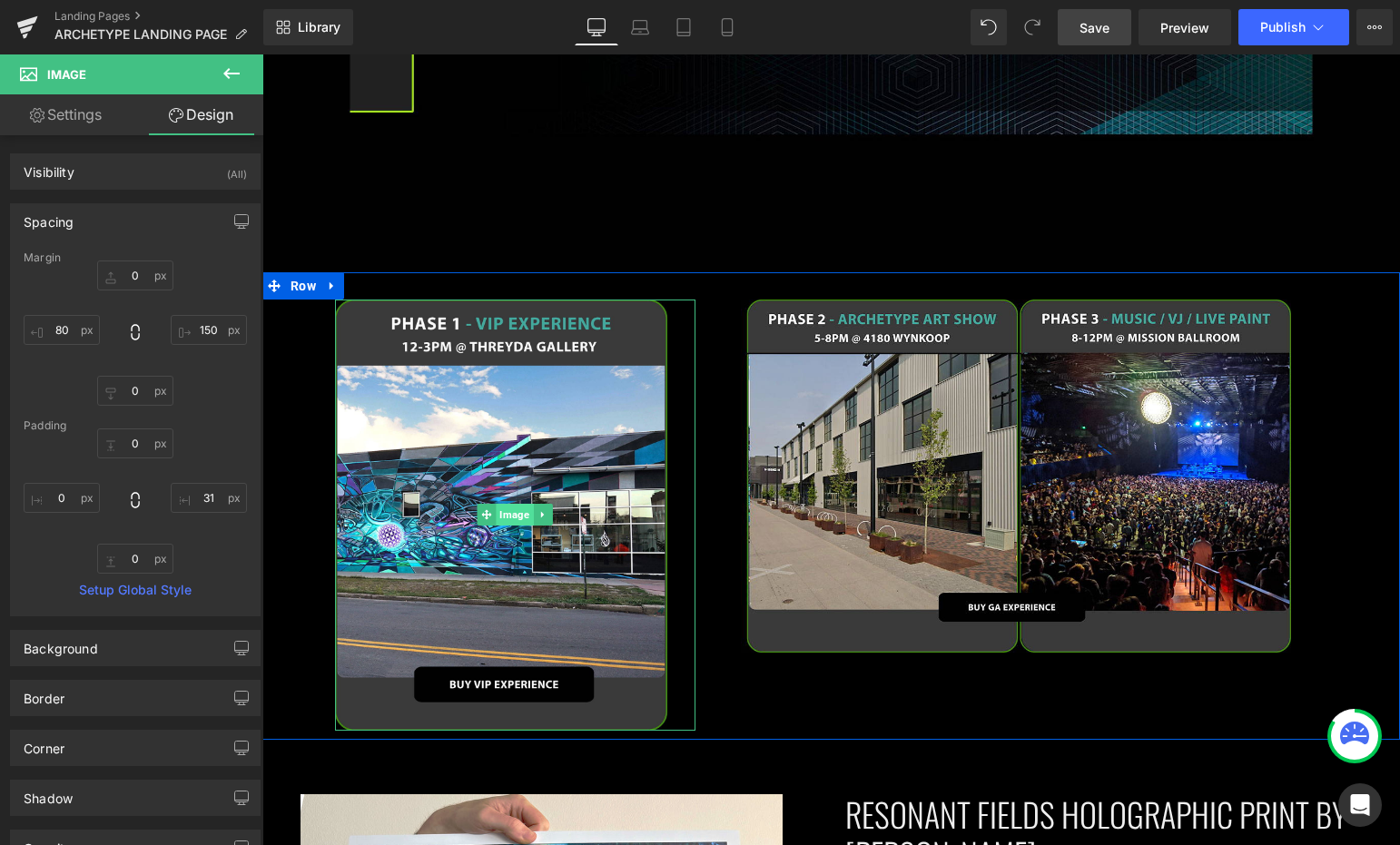
click at [498, 504] on span "Image" at bounding box center [515, 515] width 37 height 22
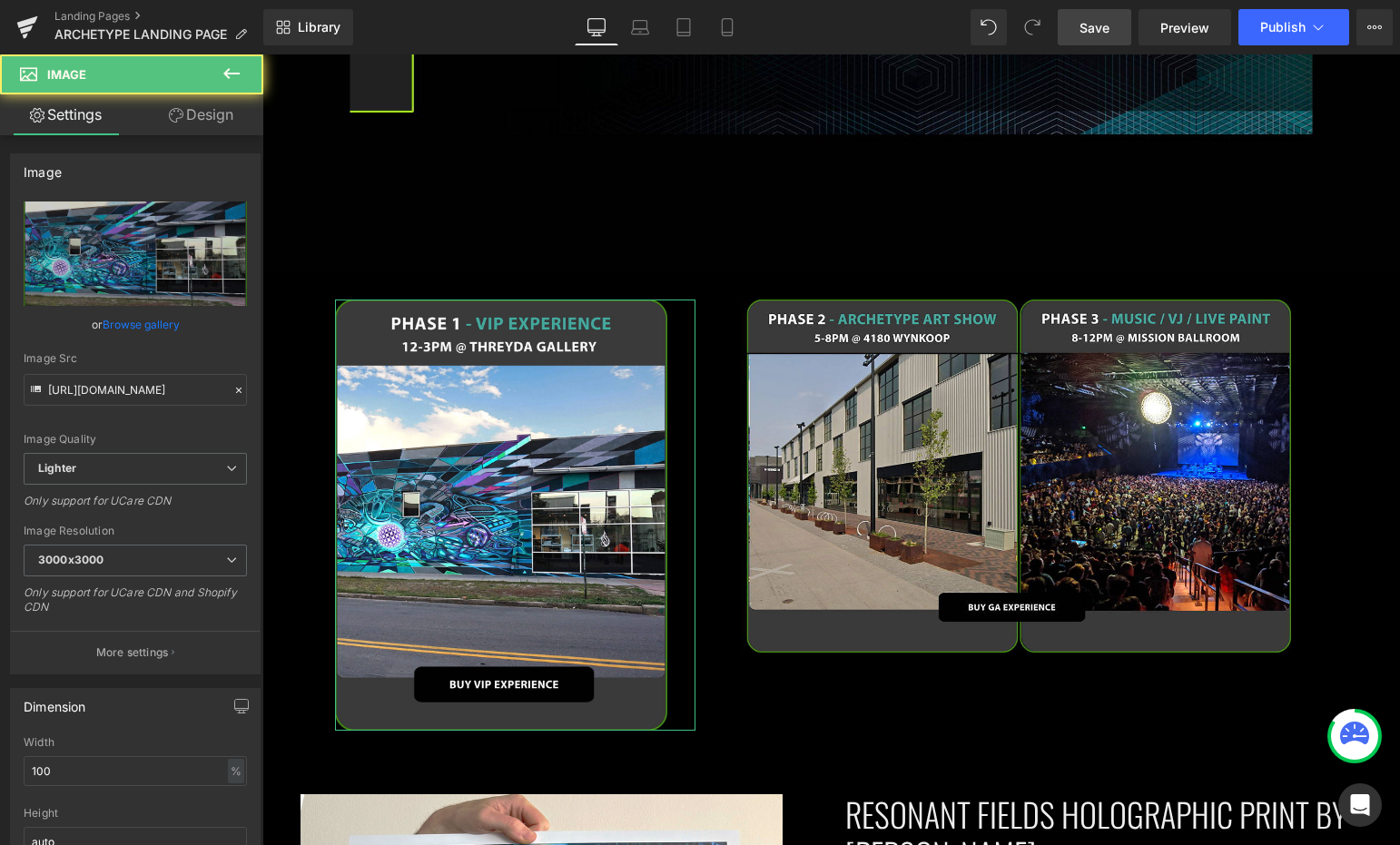
click at [195, 110] on link "Design" at bounding box center [201, 115] width 132 height 41
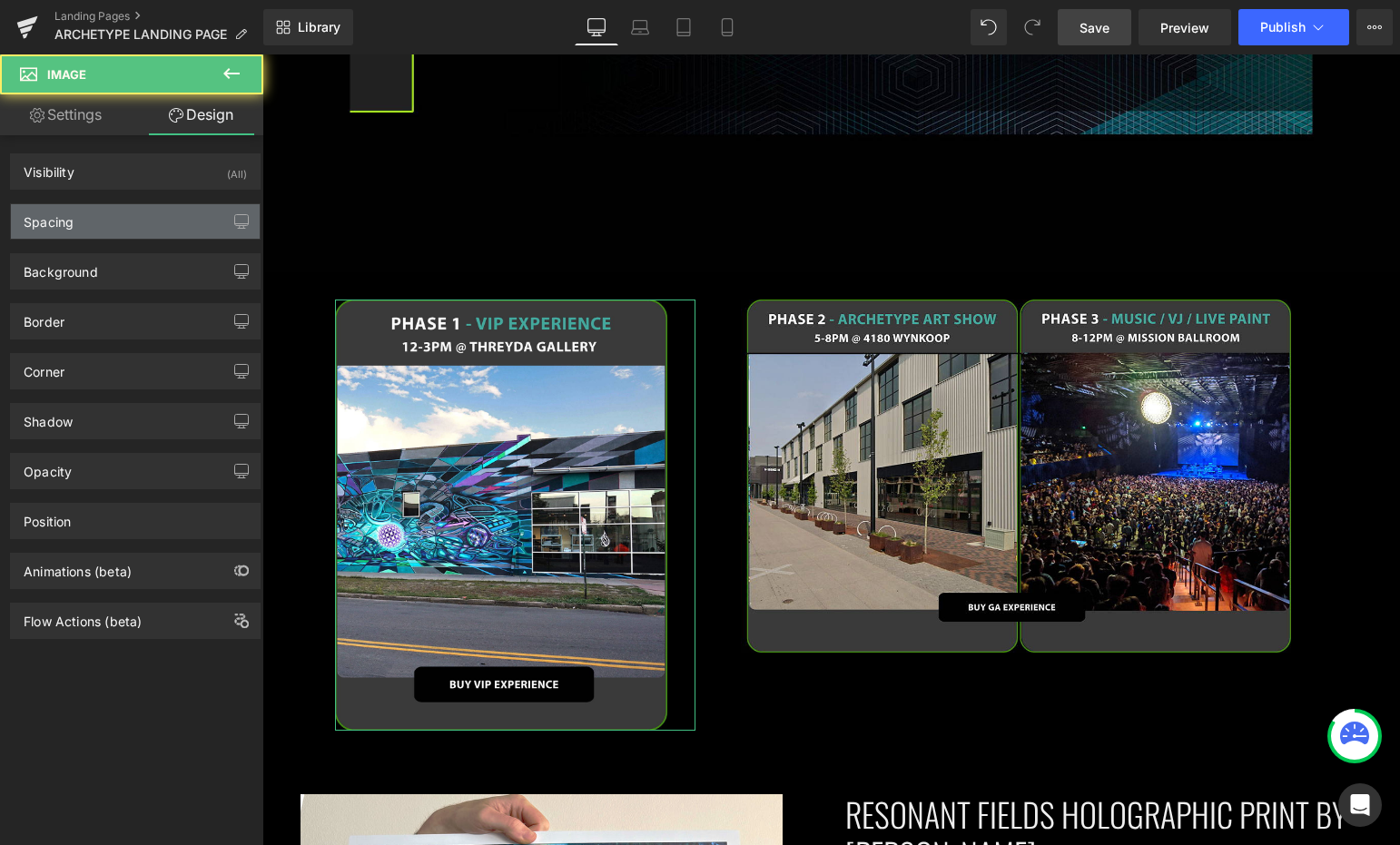
click at [156, 214] on div "Spacing" at bounding box center [135, 221] width 248 height 34
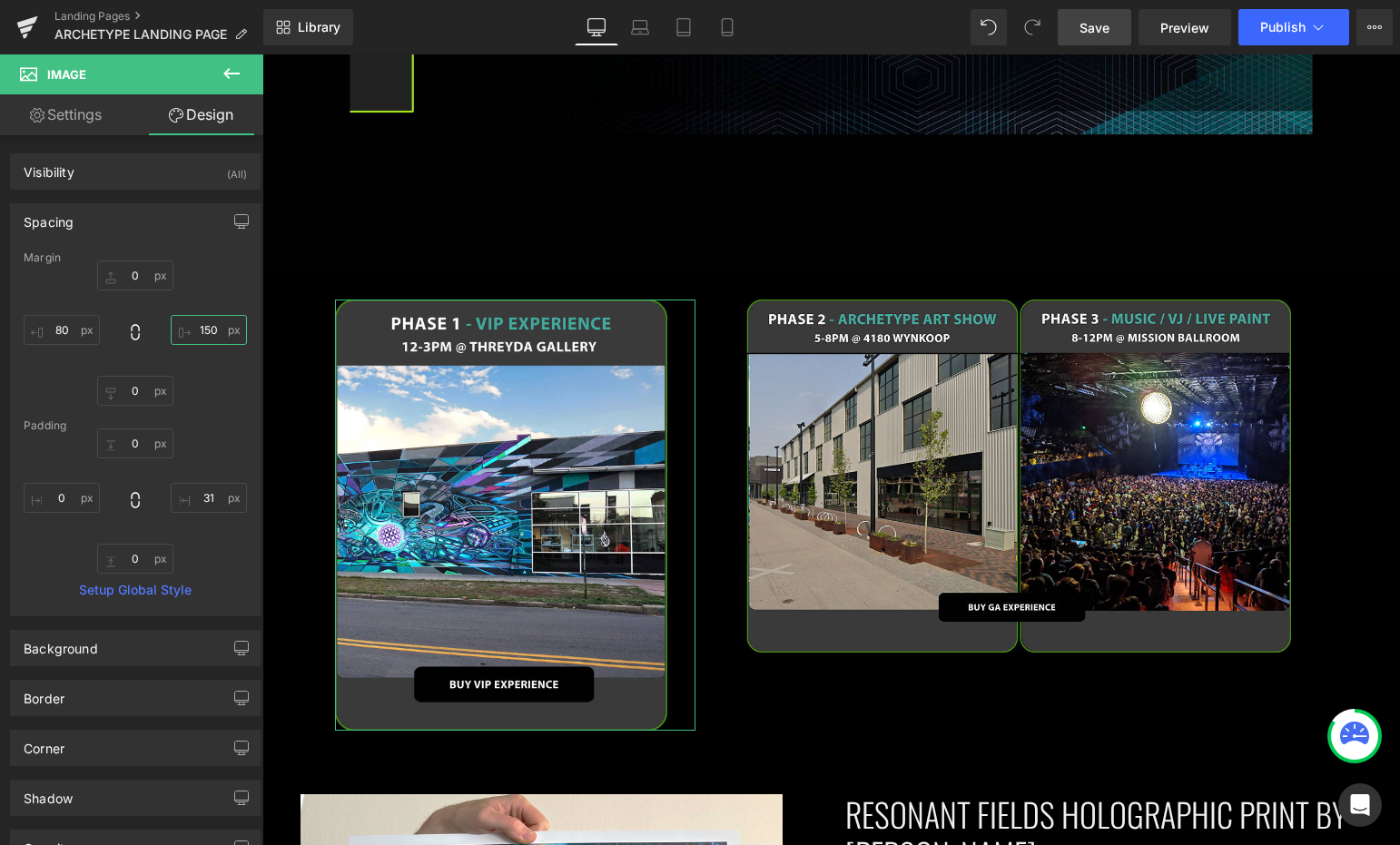
click at [203, 326] on input "150" at bounding box center [208, 330] width 76 height 30
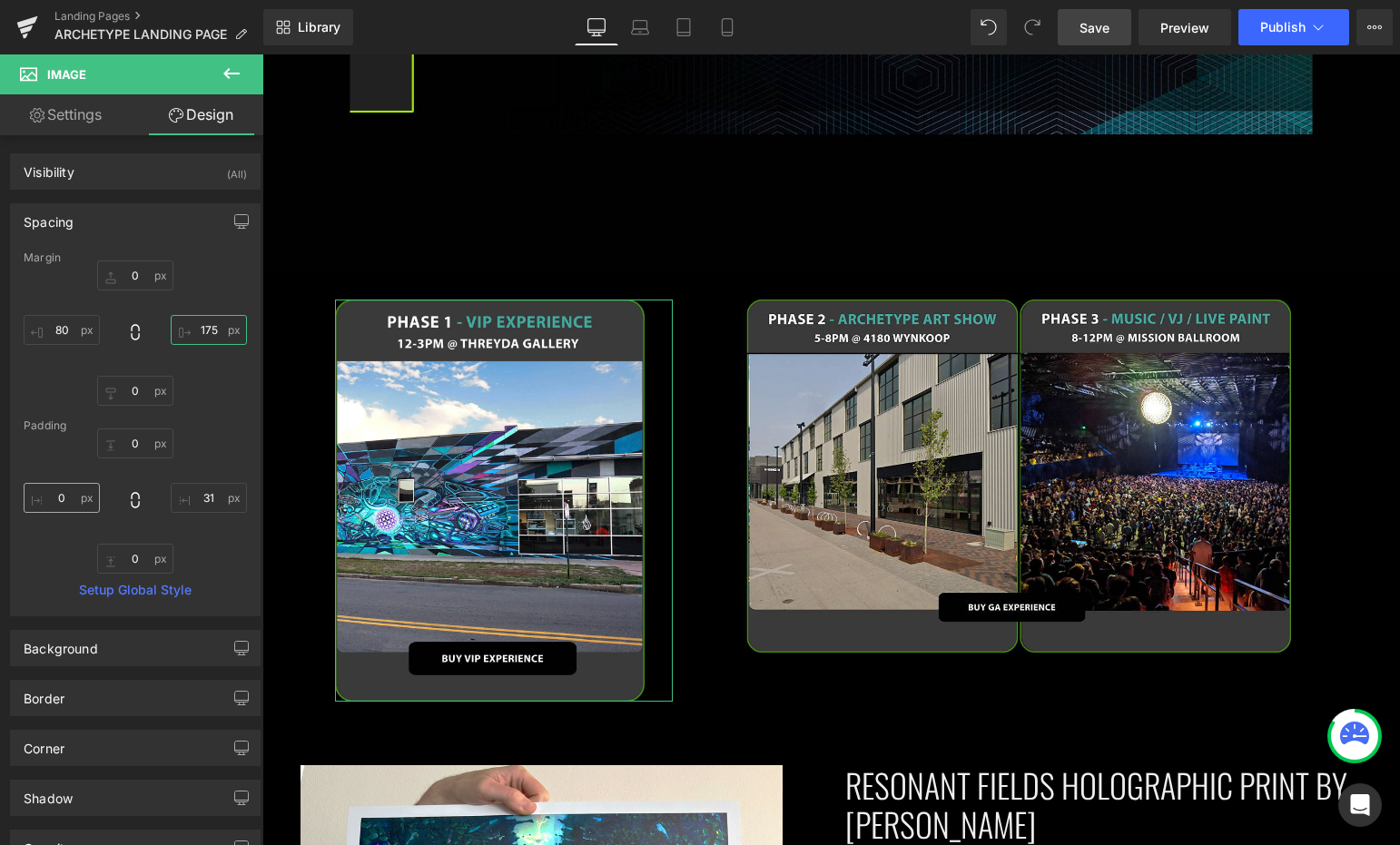
type input "175"
click at [64, 506] on input "0" at bounding box center [61, 498] width 76 height 30
type input "100"
type input "-100"
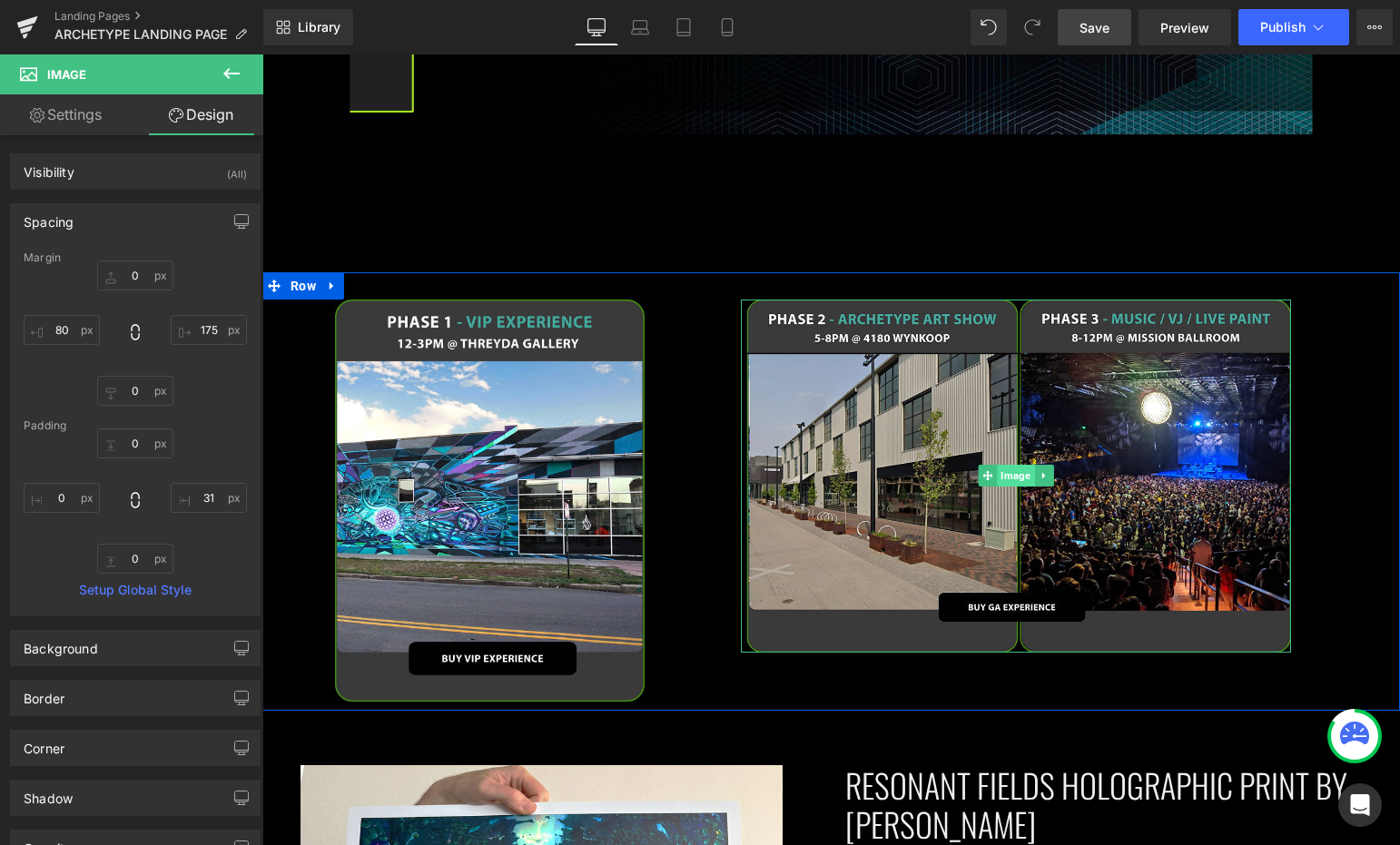
click at [1003, 465] on span "Image" at bounding box center [1015, 476] width 37 height 22
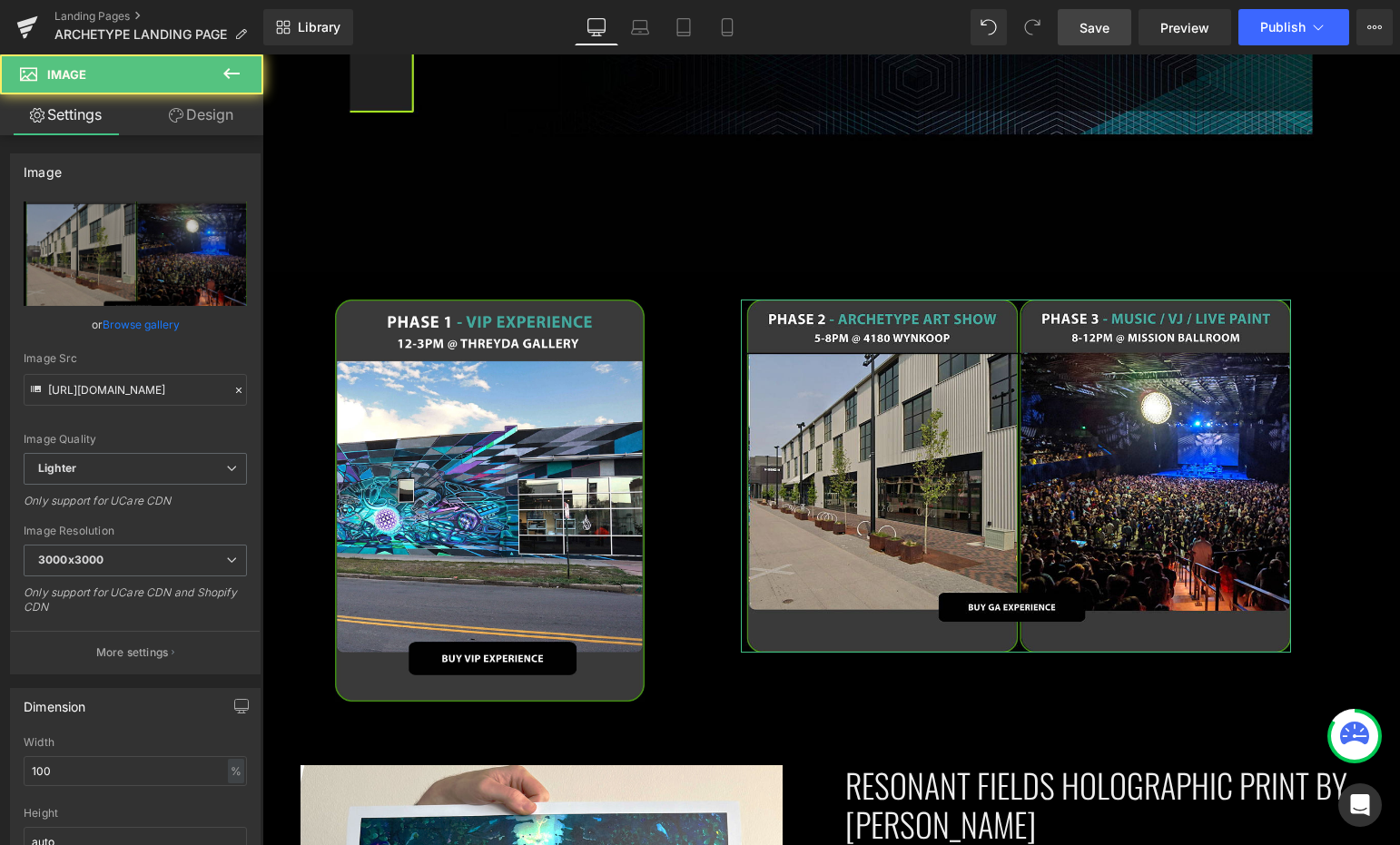
click at [219, 113] on link "Design" at bounding box center [201, 115] width 132 height 41
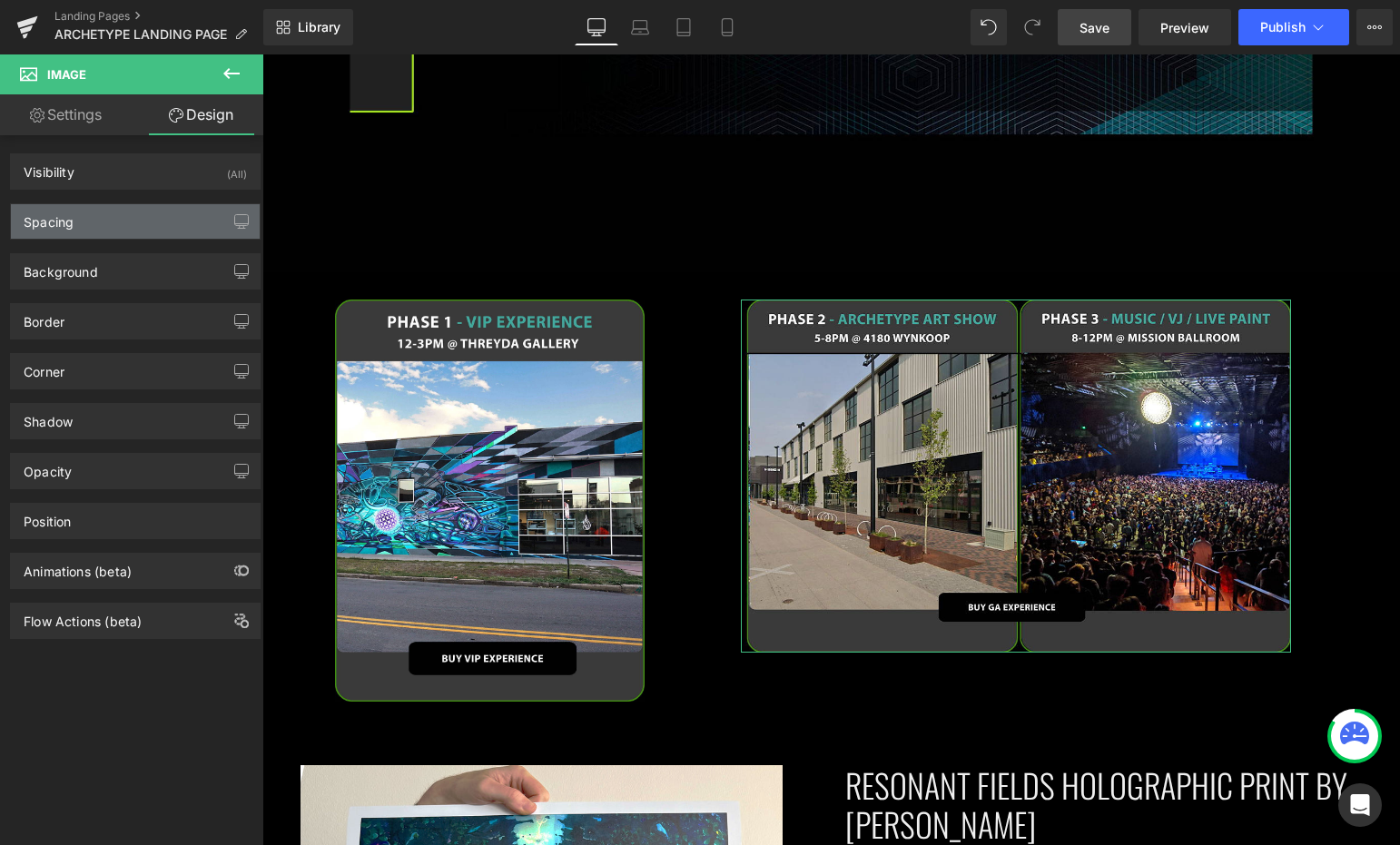
click at [145, 223] on div "Spacing" at bounding box center [135, 221] width 248 height 34
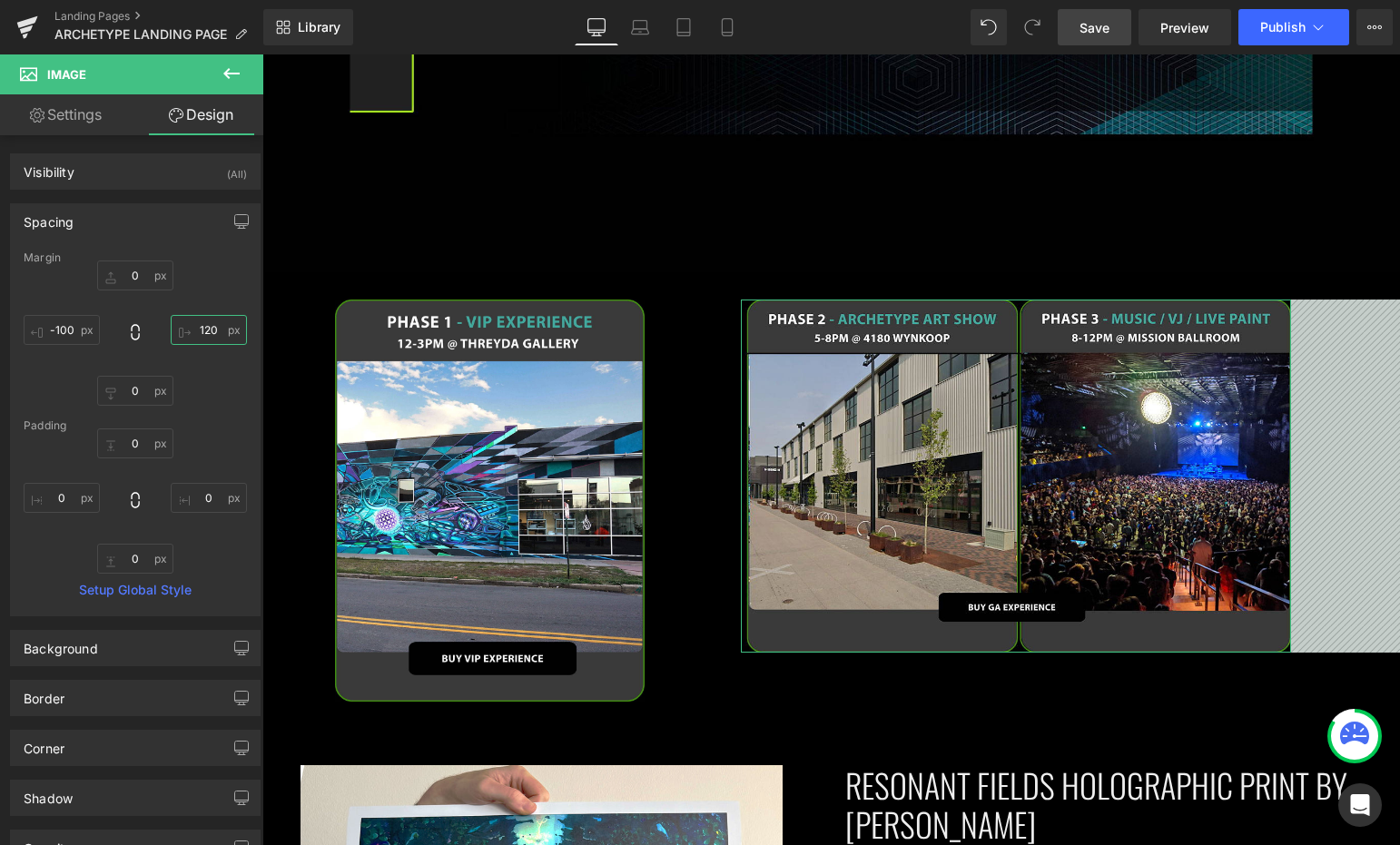
click at [197, 331] on input "120" at bounding box center [208, 330] width 76 height 30
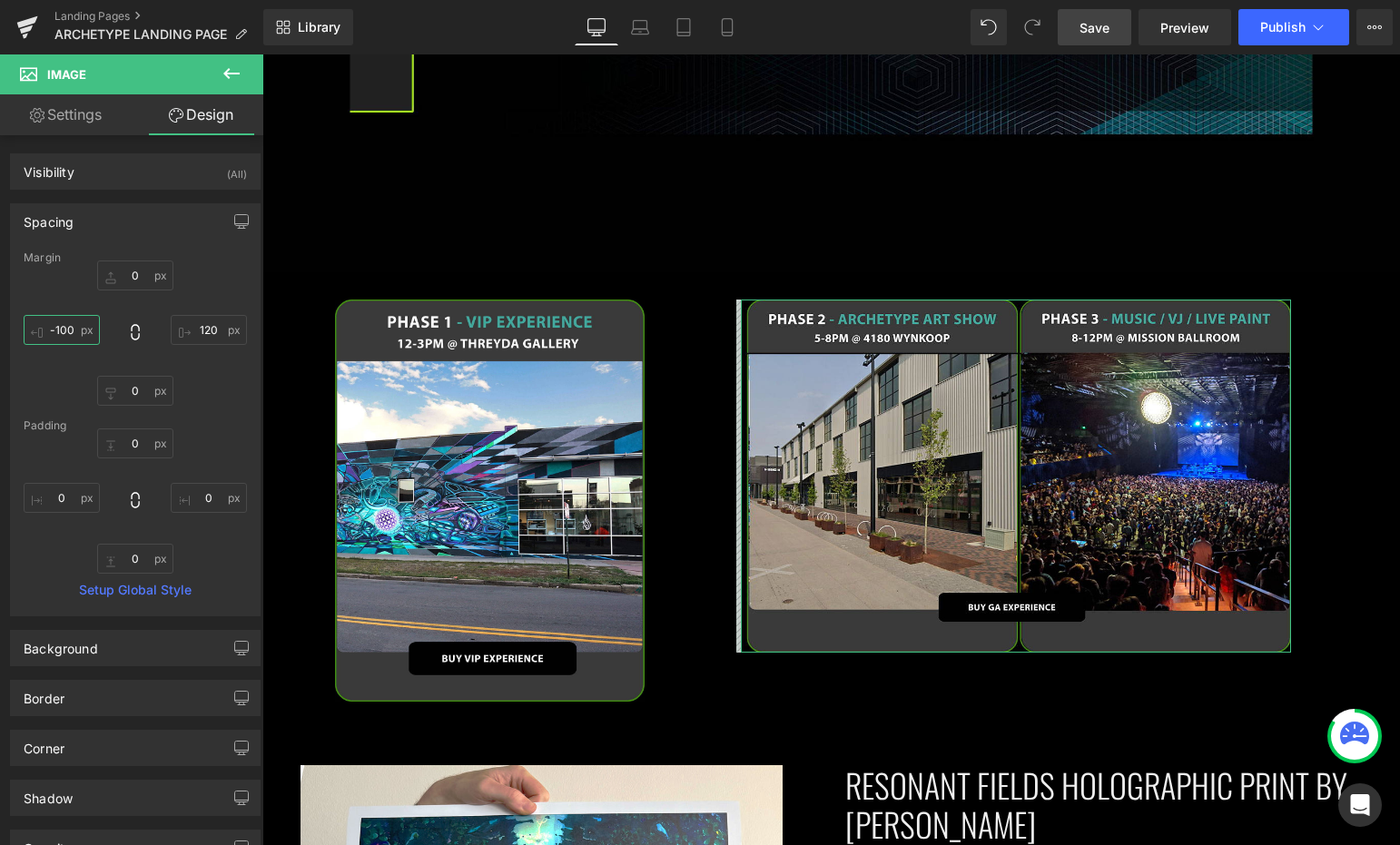
click at [71, 325] on input "-100" at bounding box center [61, 330] width 76 height 30
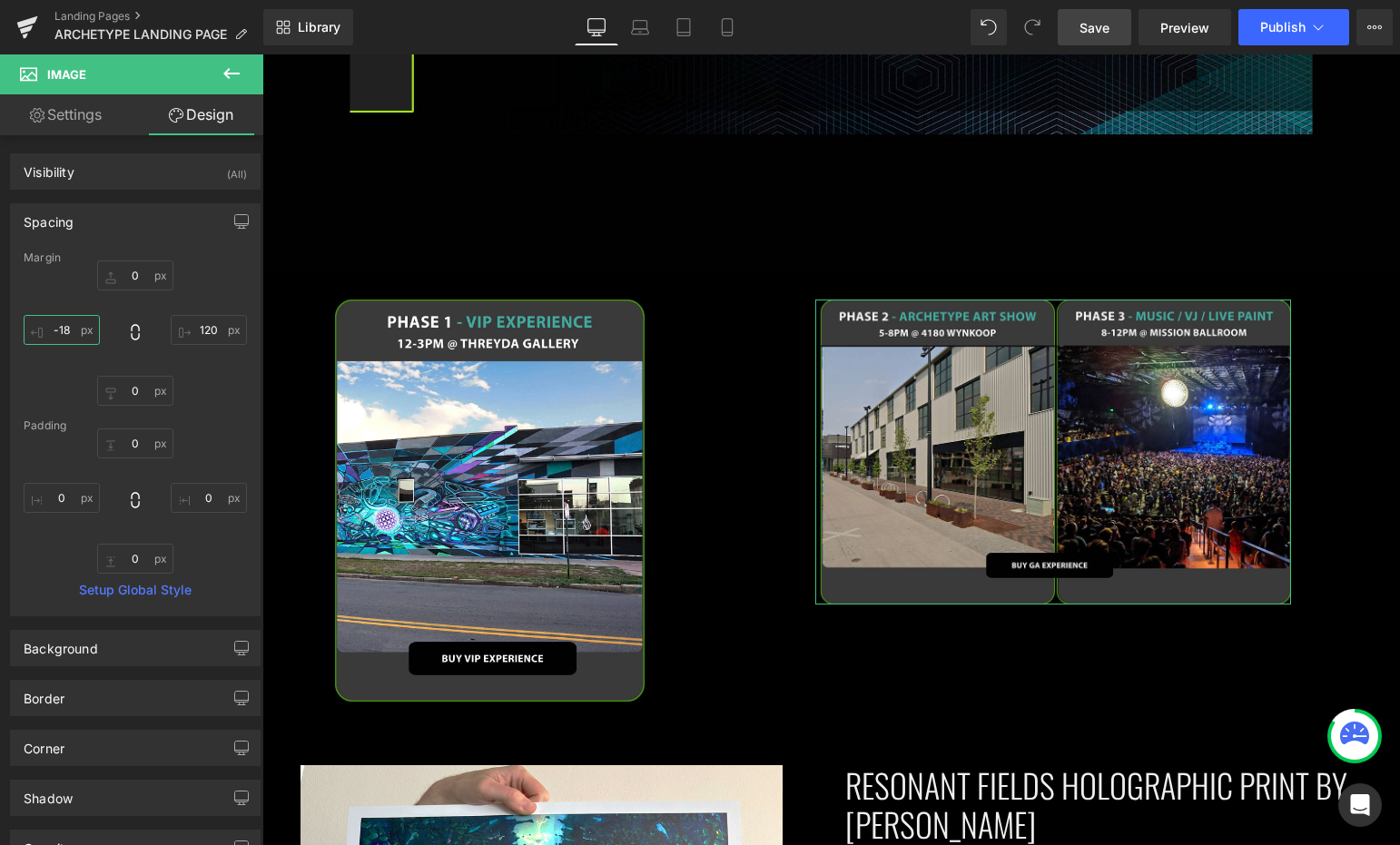
type input "-180"
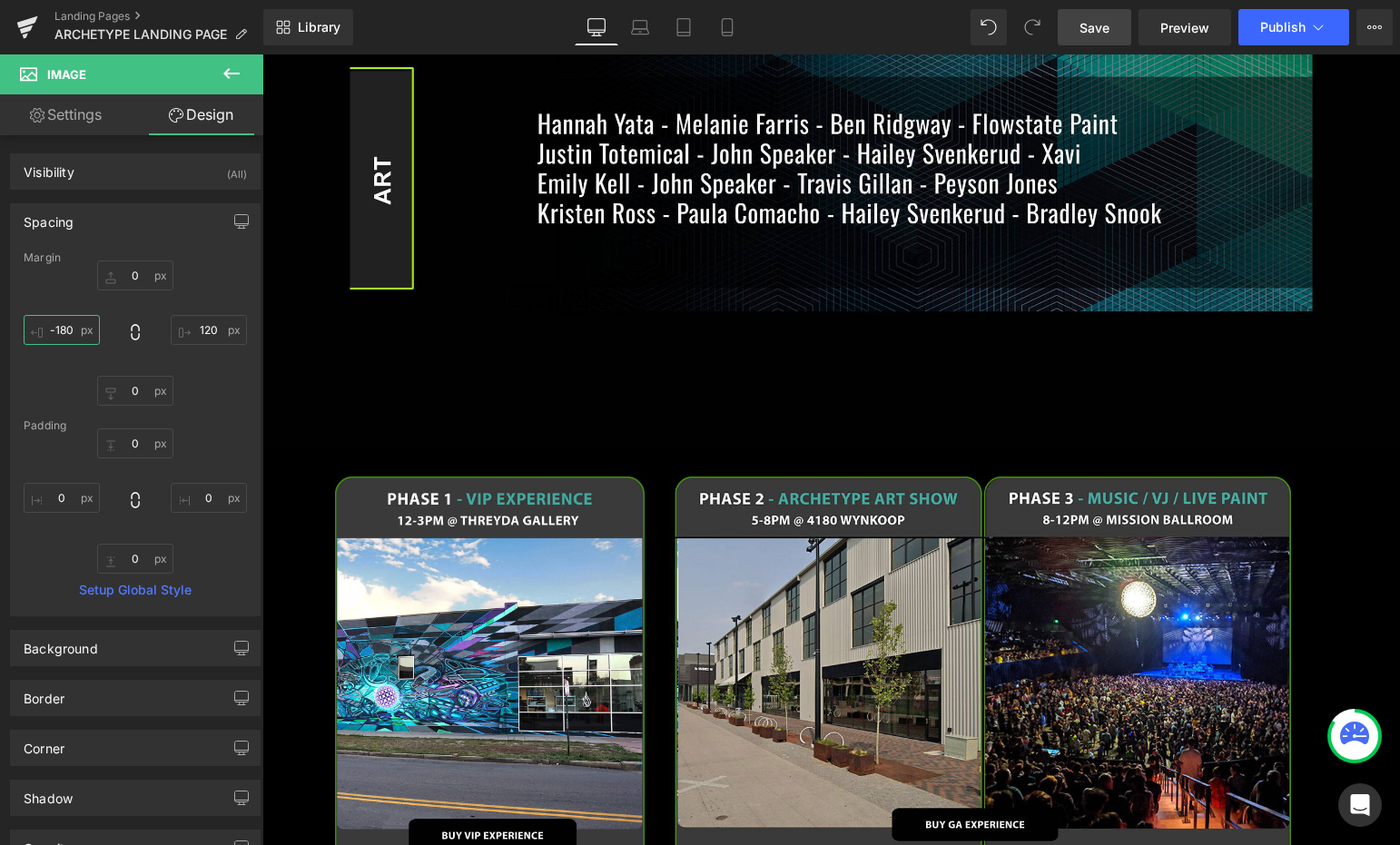
scroll to position [1515, 0]
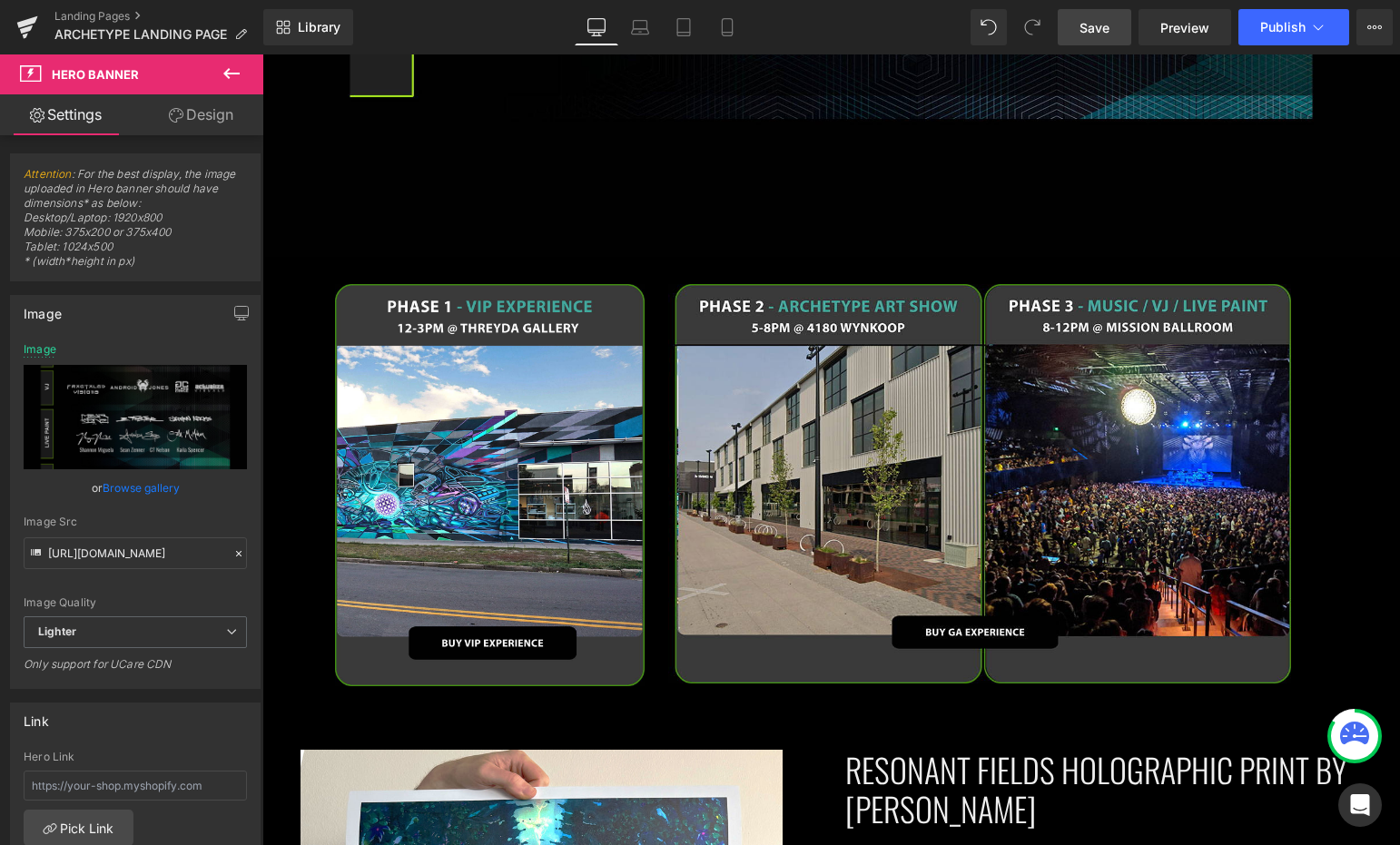
scroll to position [1706, 0]
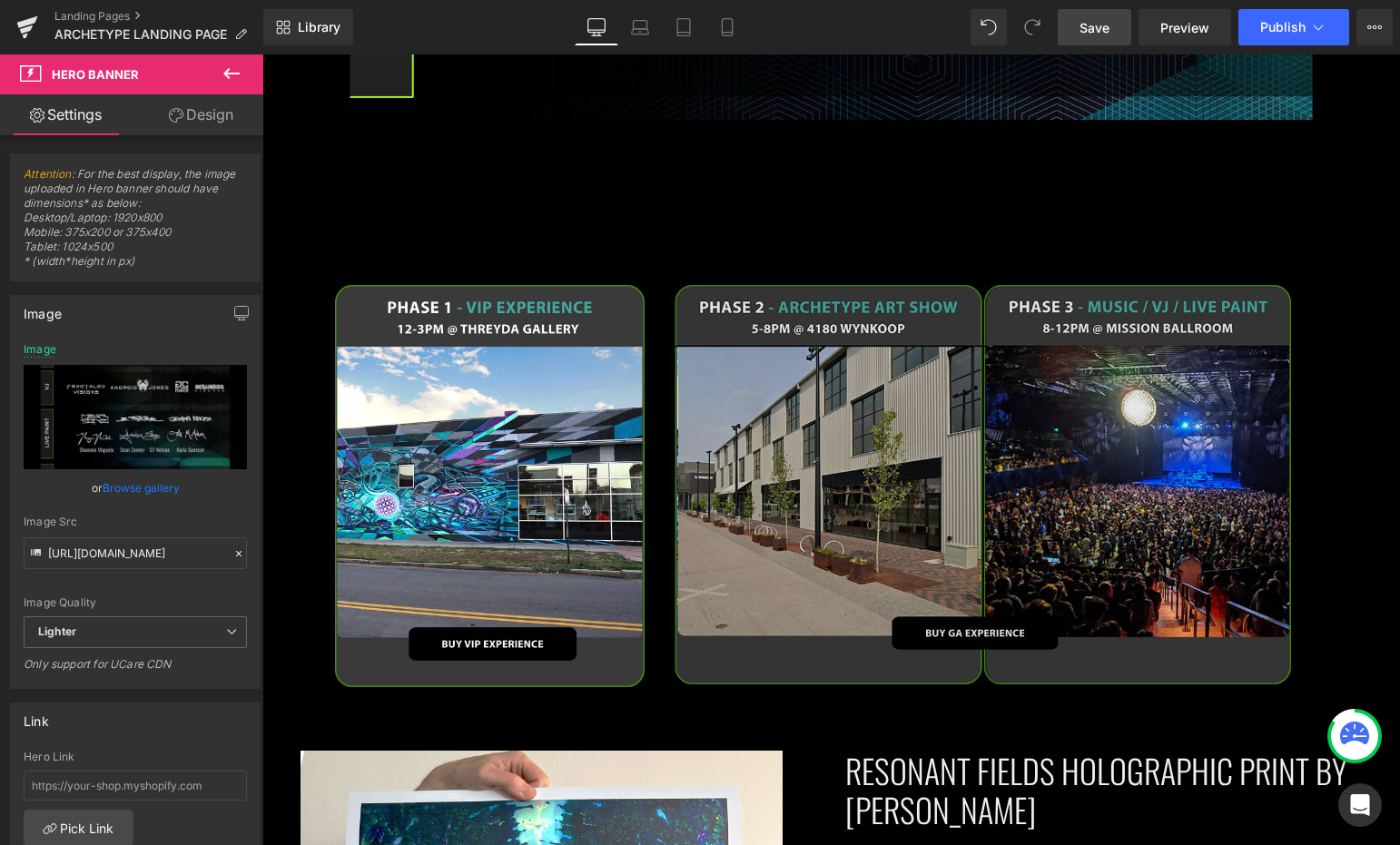
click at [873, 586] on img at bounding box center [979, 486] width 624 height 400
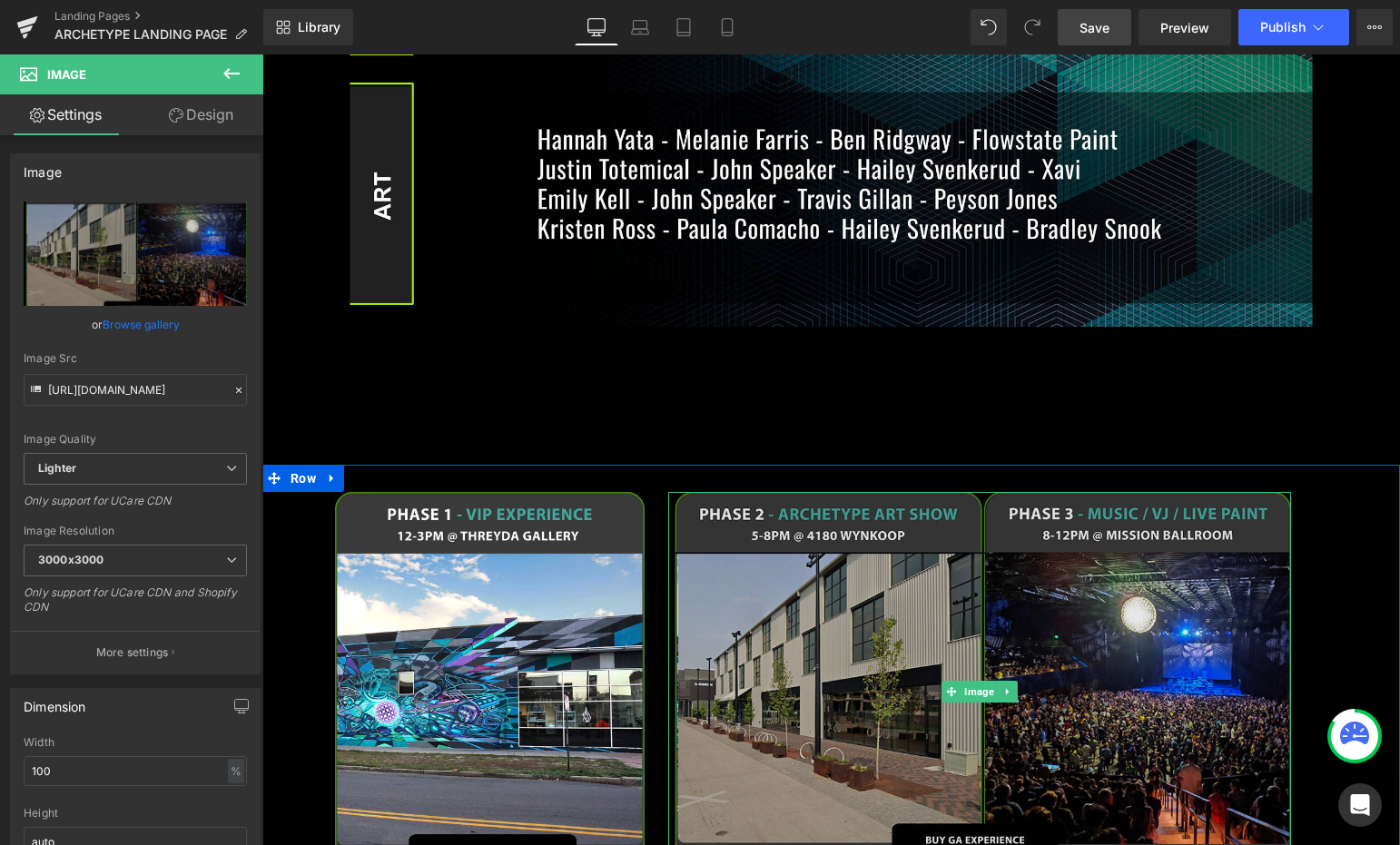
scroll to position [1496, 0]
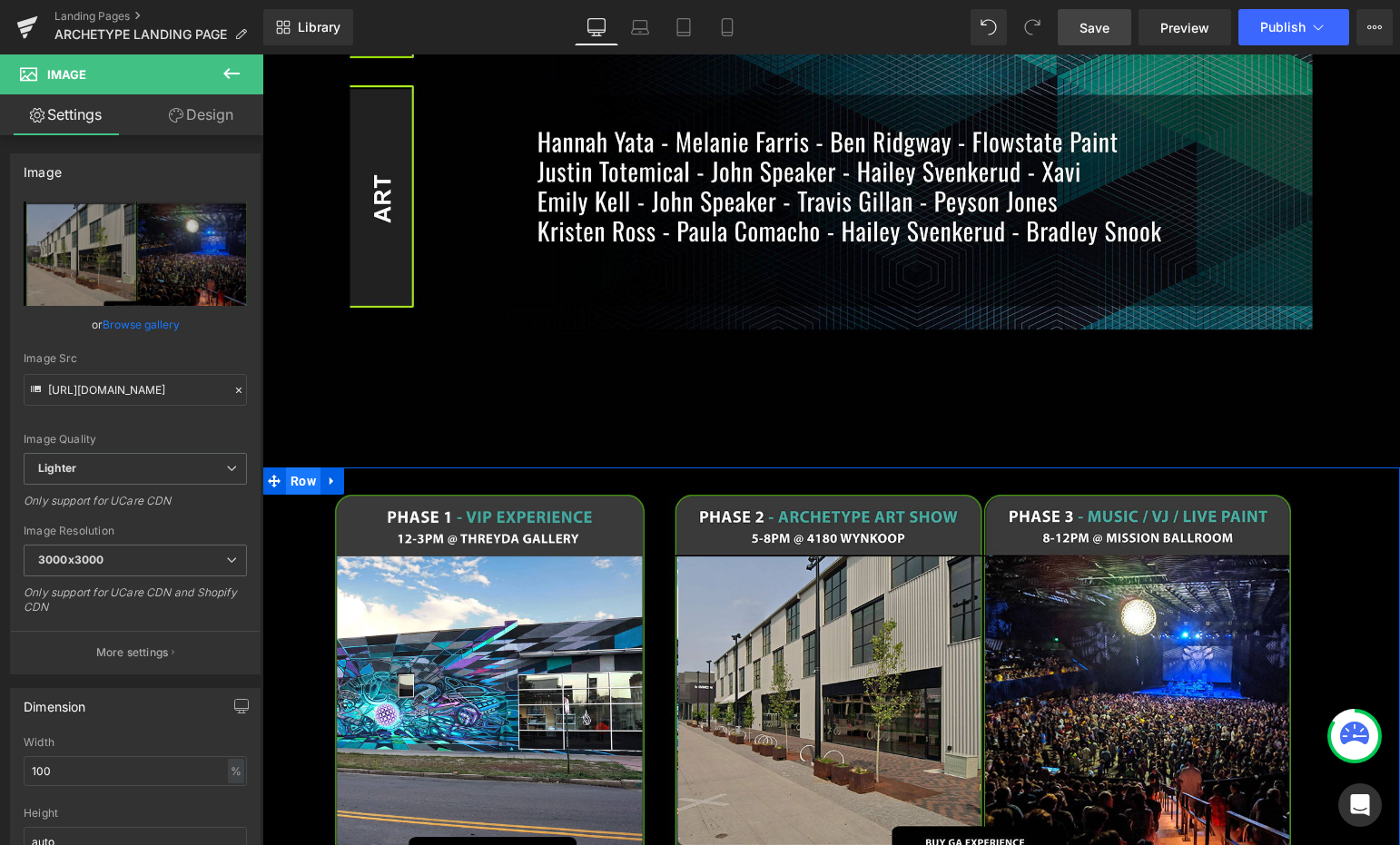
click at [297, 471] on span "Row" at bounding box center [303, 481] width 34 height 27
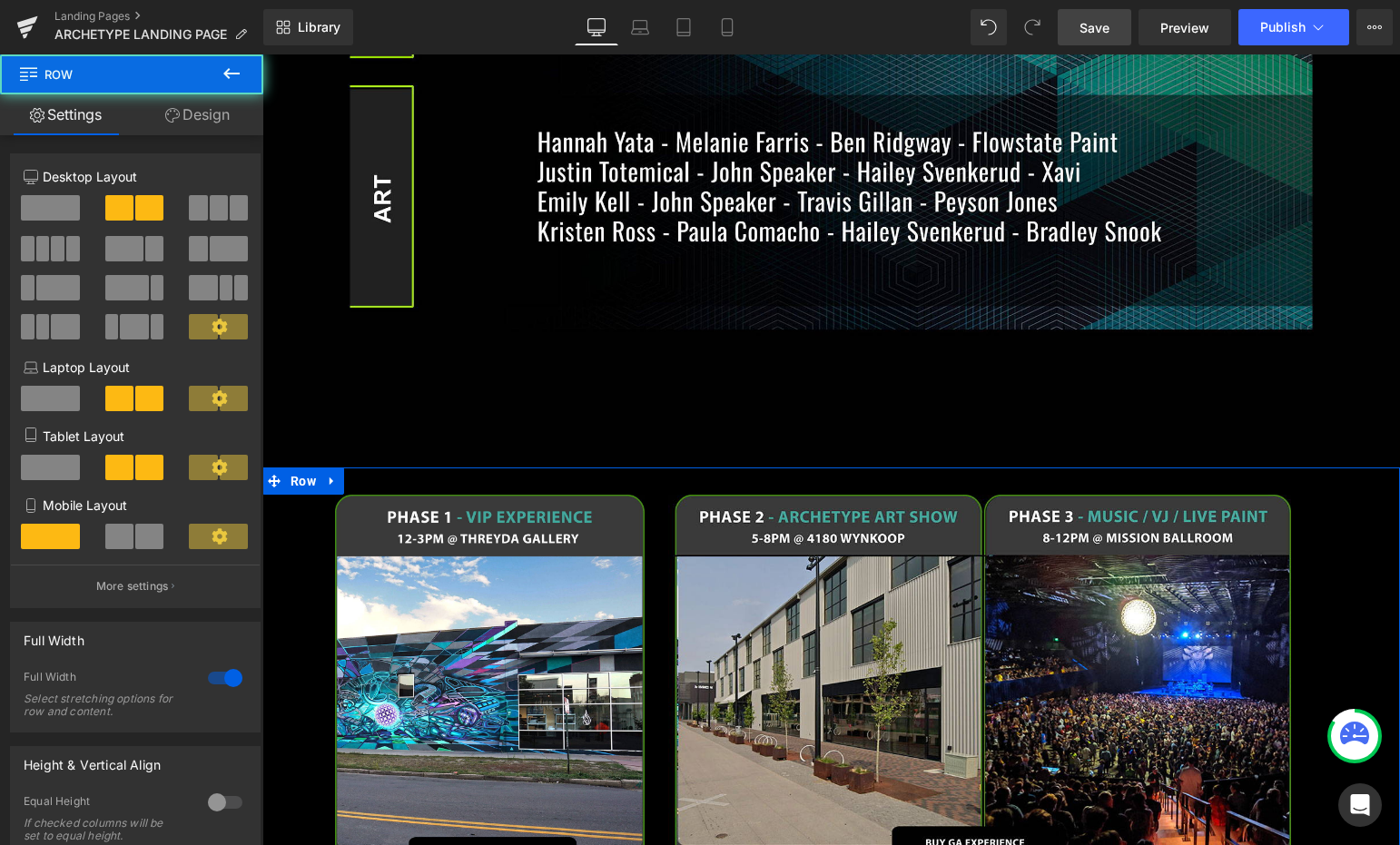
click at [190, 109] on link "Design" at bounding box center [197, 115] width 132 height 41
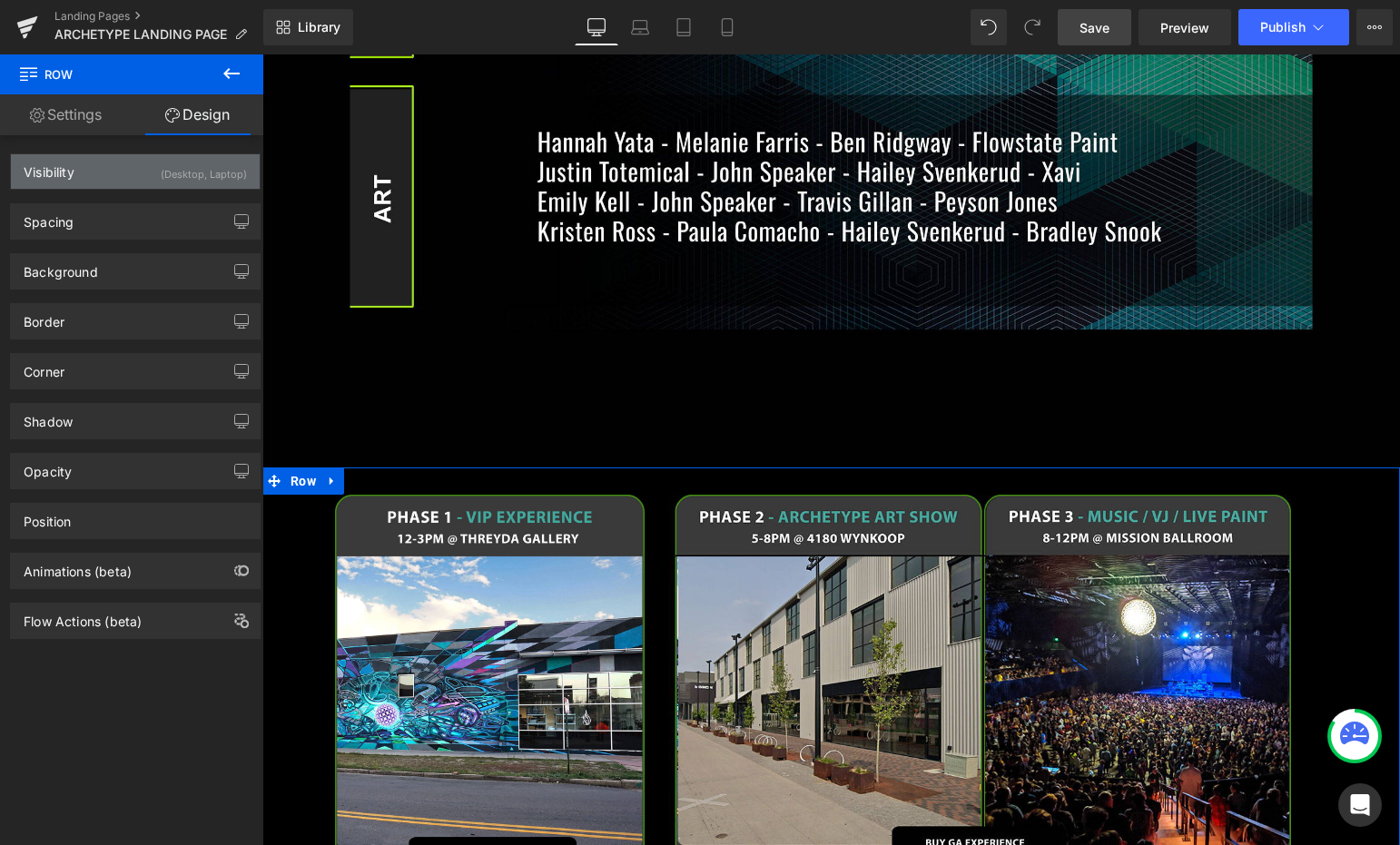
type input "0"
type input "30"
type input "0"
type input "10"
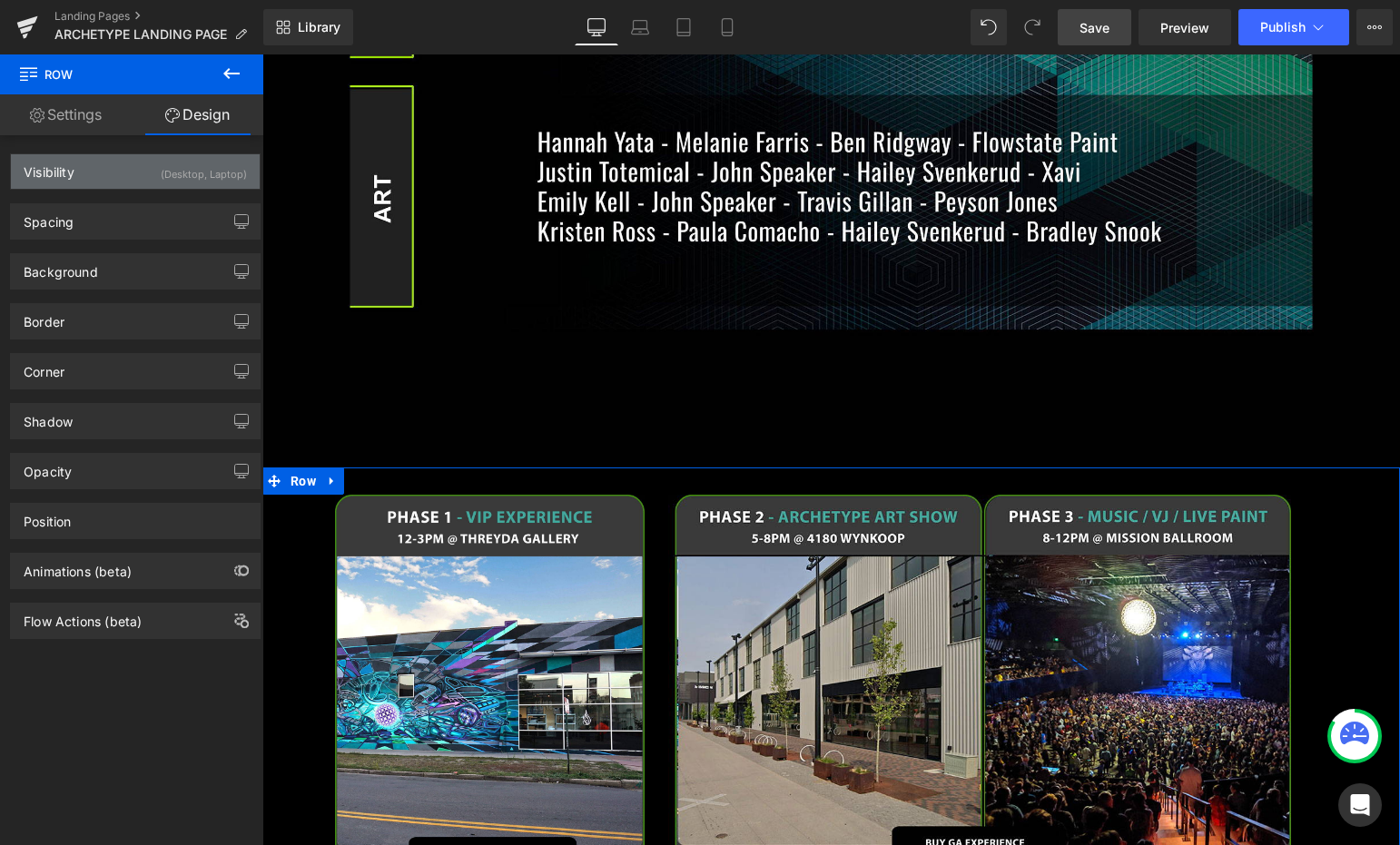
type input "0"
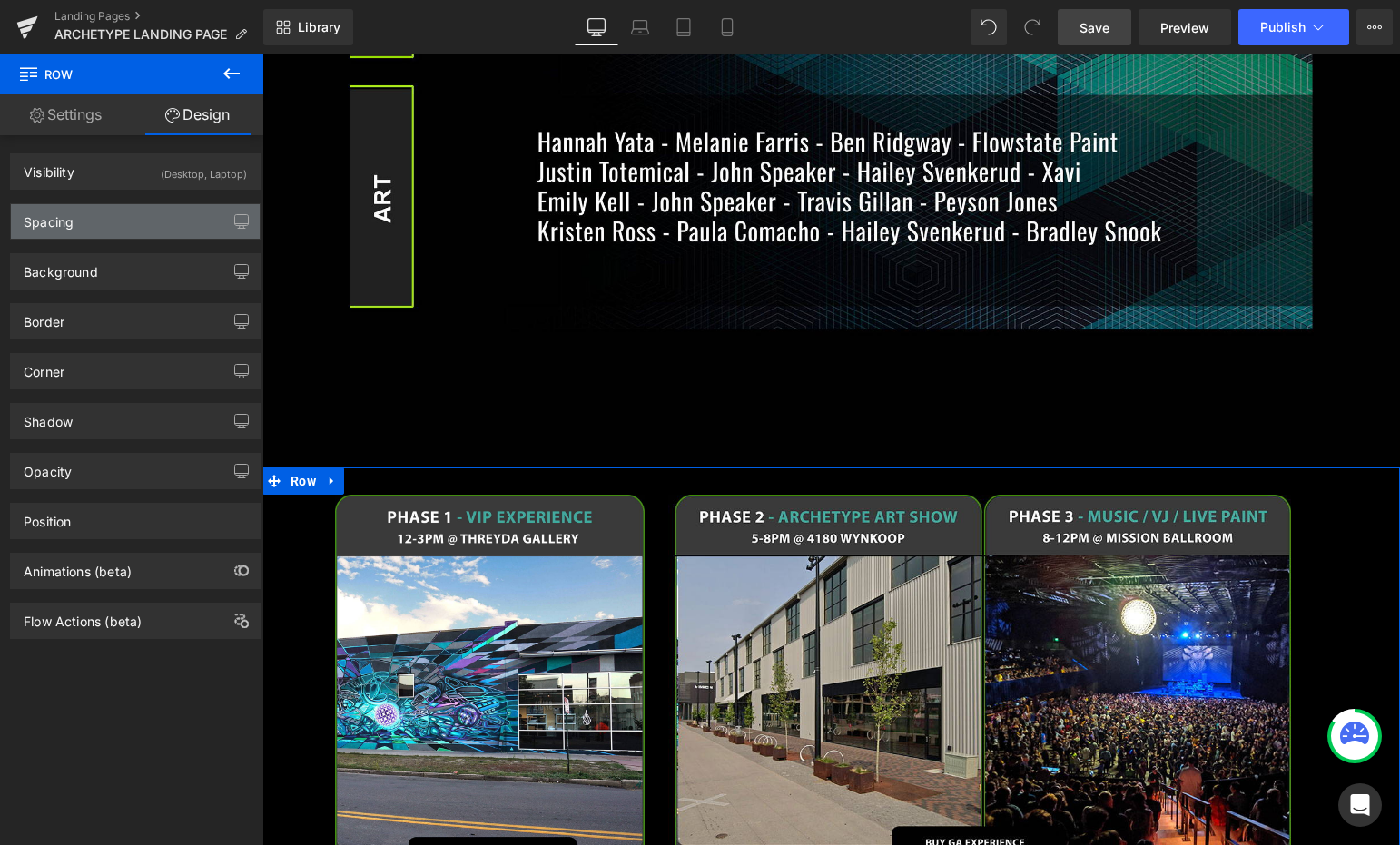
click at [107, 214] on div "Spacing" at bounding box center [135, 221] width 248 height 34
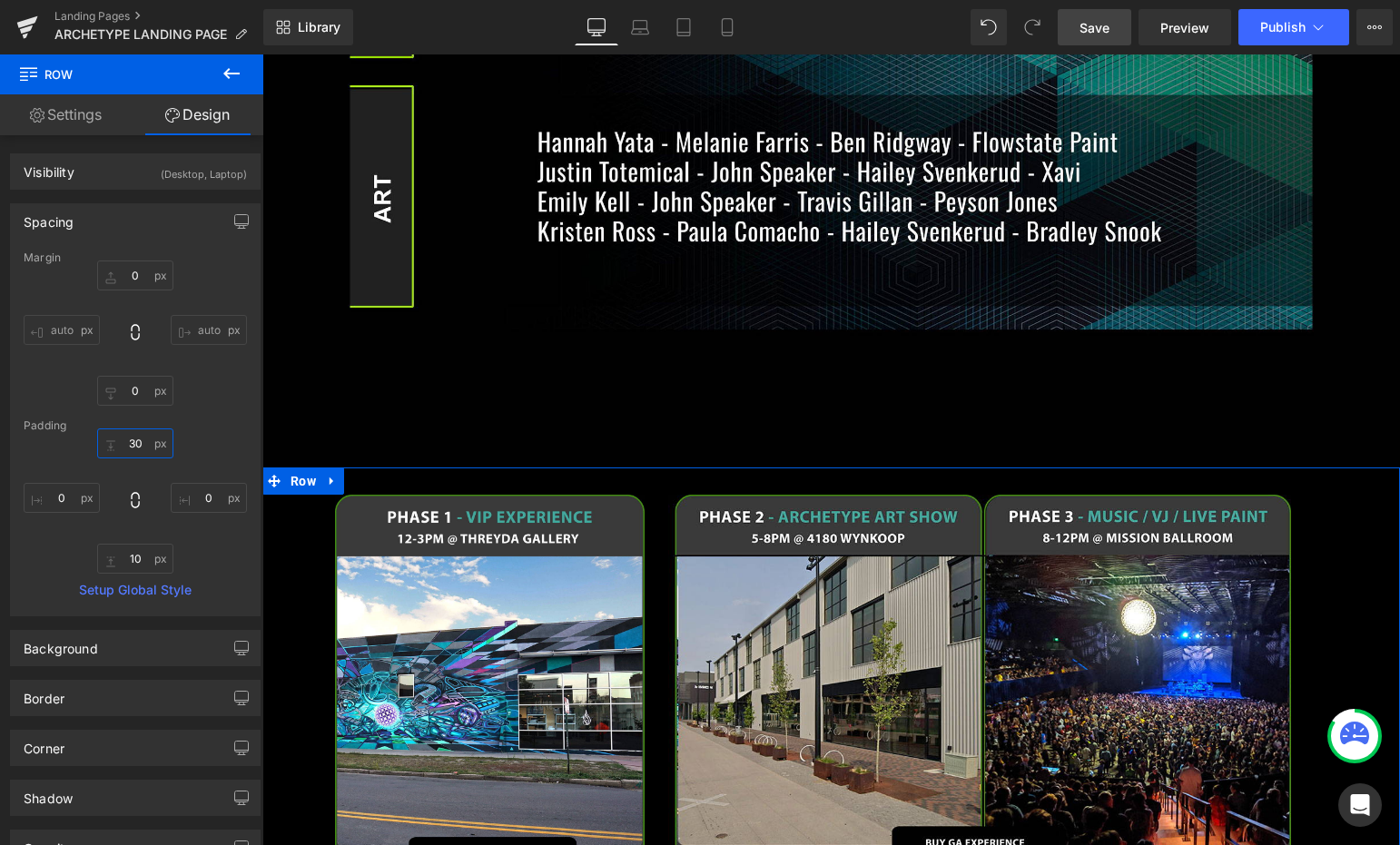
click at [133, 440] on input "30" at bounding box center [135, 443] width 76 height 30
click at [149, 559] on input "10" at bounding box center [135, 559] width 76 height 30
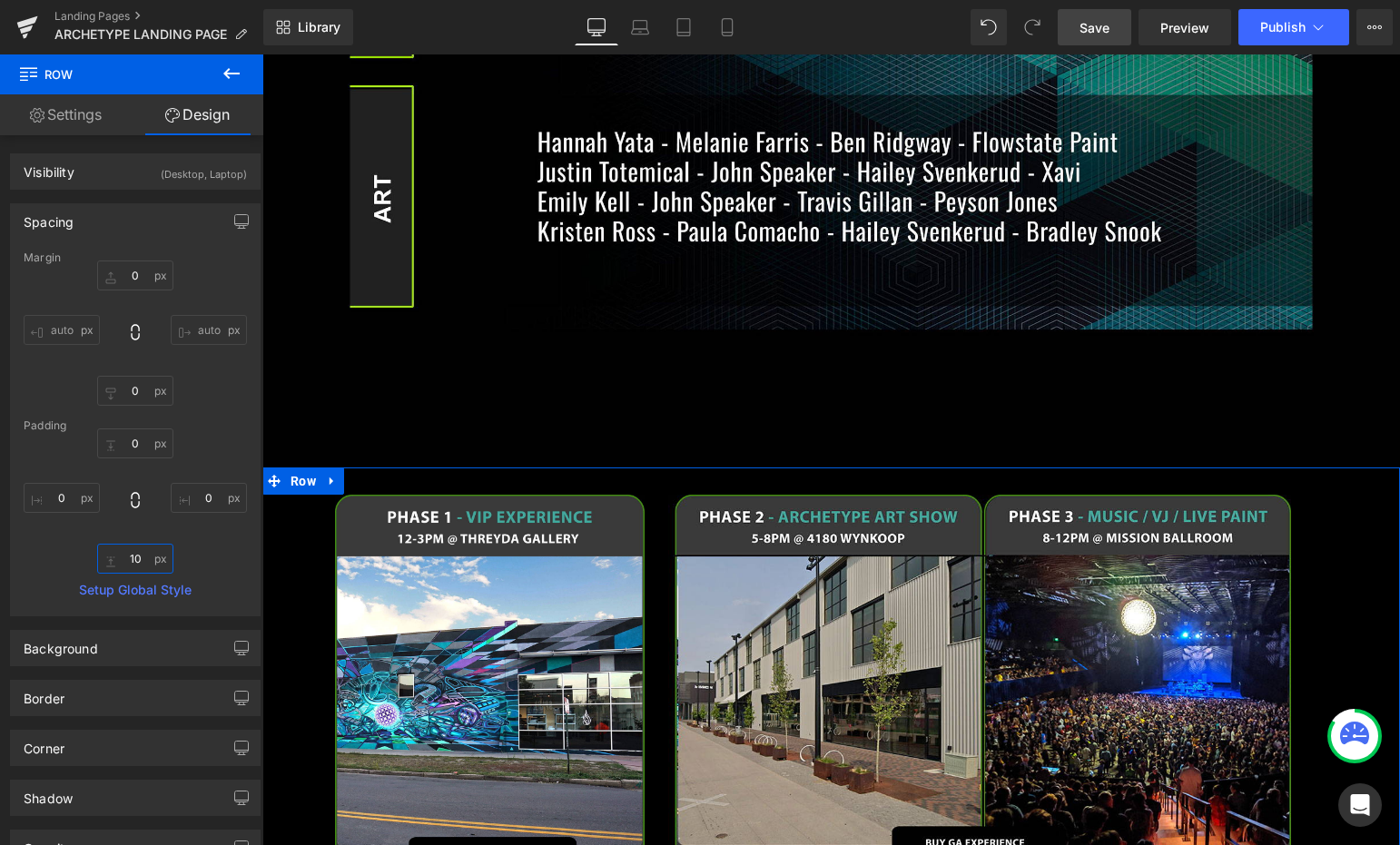
click at [149, 559] on input "10" at bounding box center [135, 559] width 76 height 30
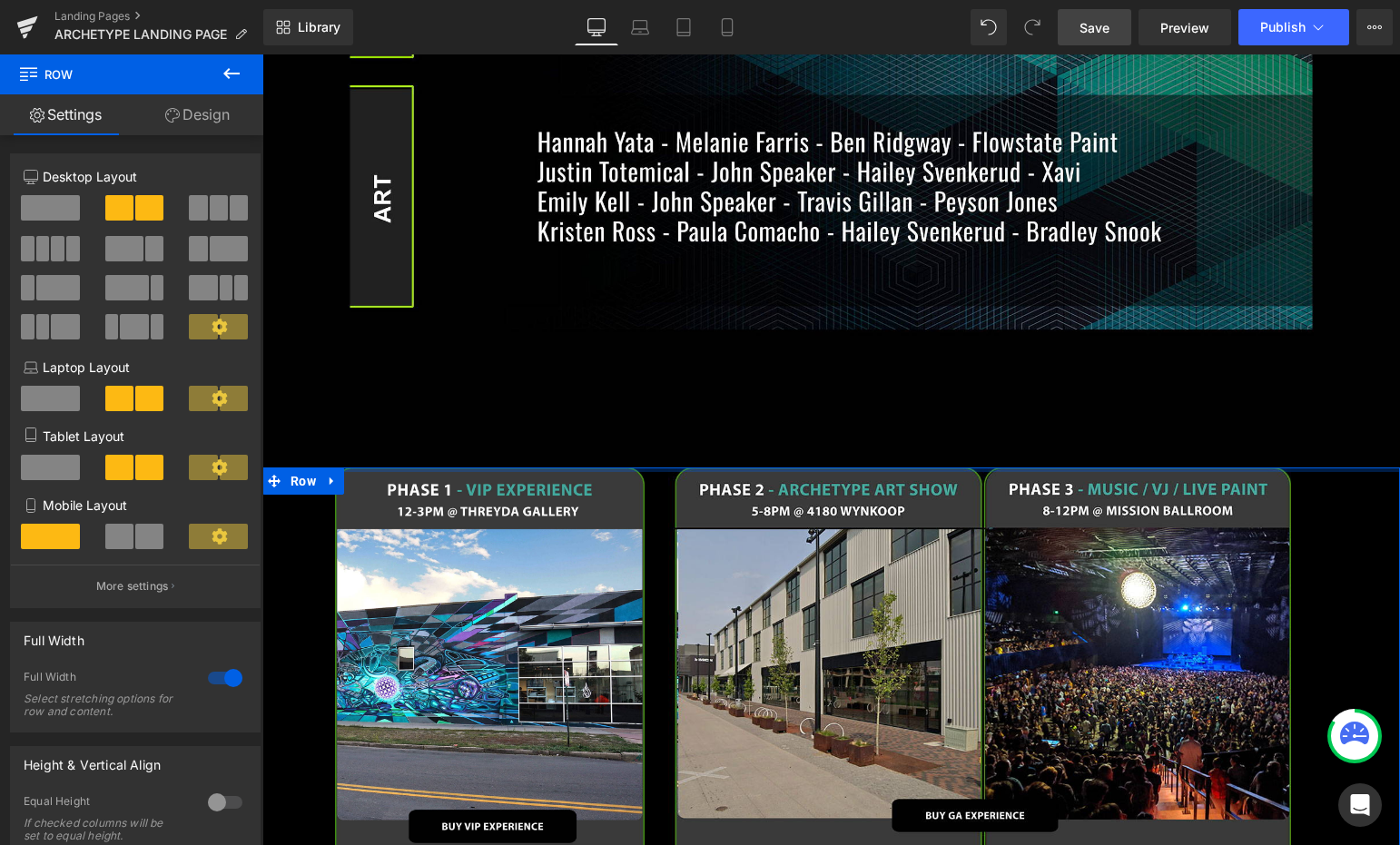
drag, startPoint x: 472, startPoint y: 463, endPoint x: 478, endPoint y: 419, distance: 44.4
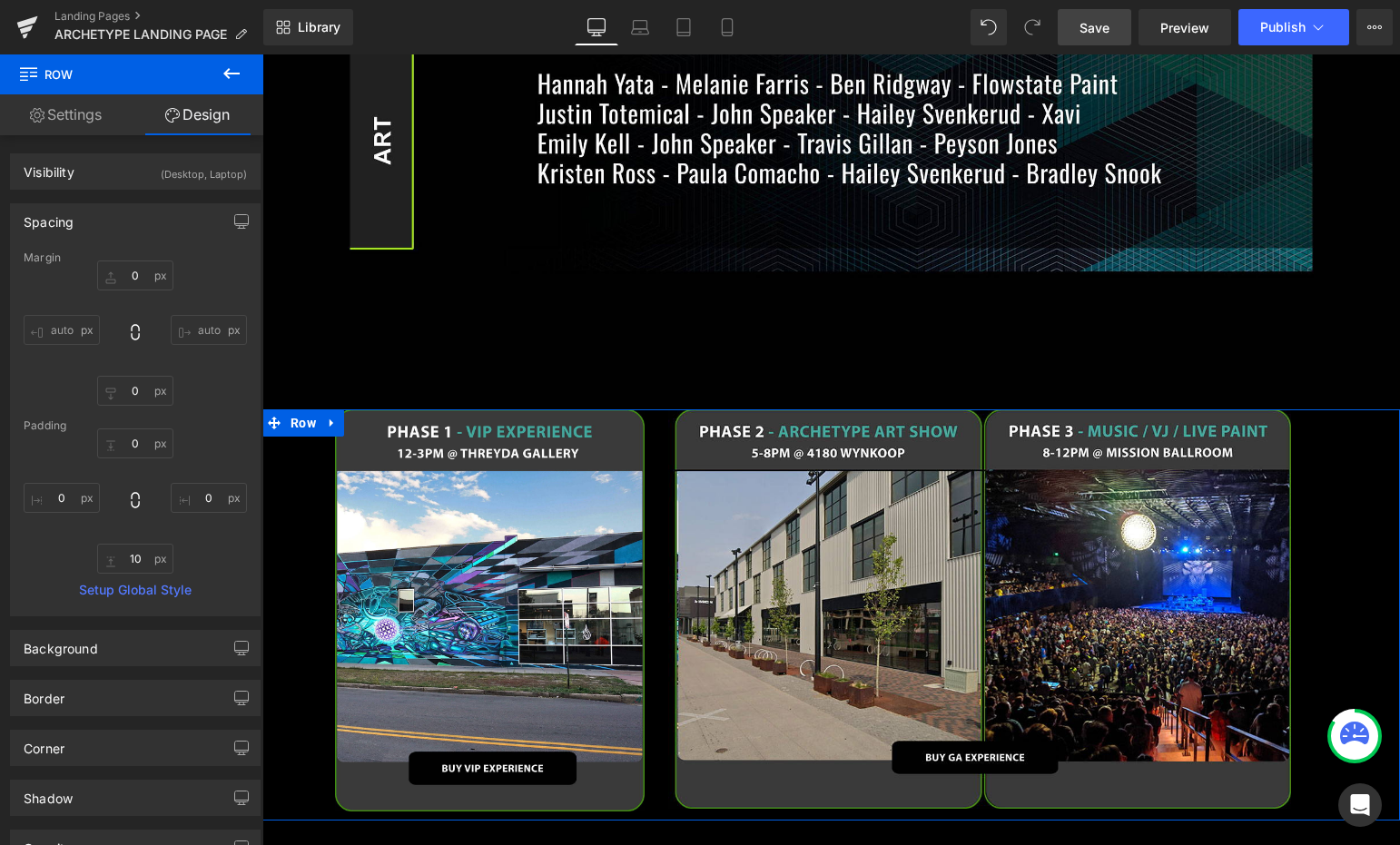
scroll to position [1552, 0]
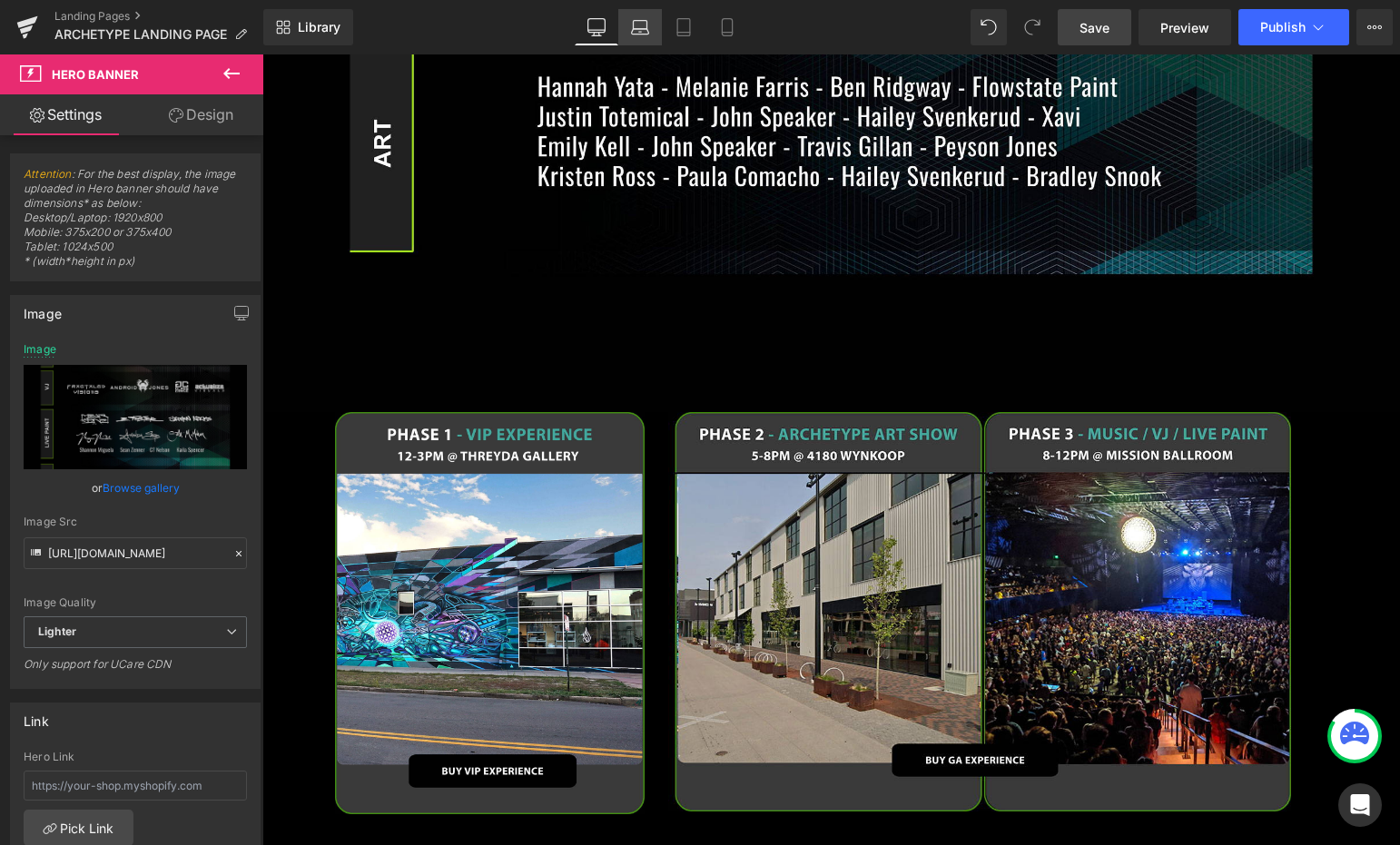
click at [653, 13] on link "Laptop" at bounding box center [639, 27] width 44 height 36
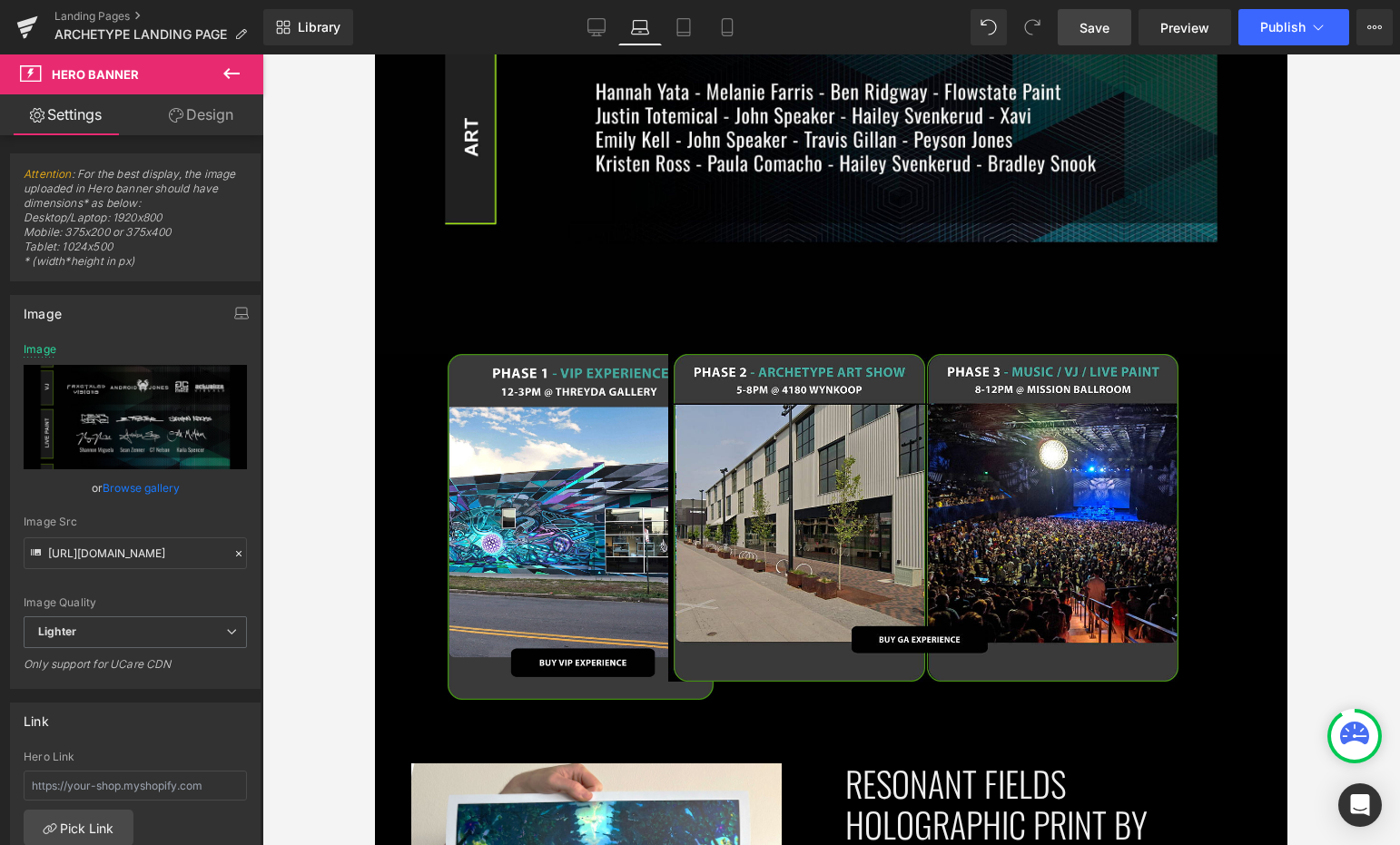
scroll to position [1444, 0]
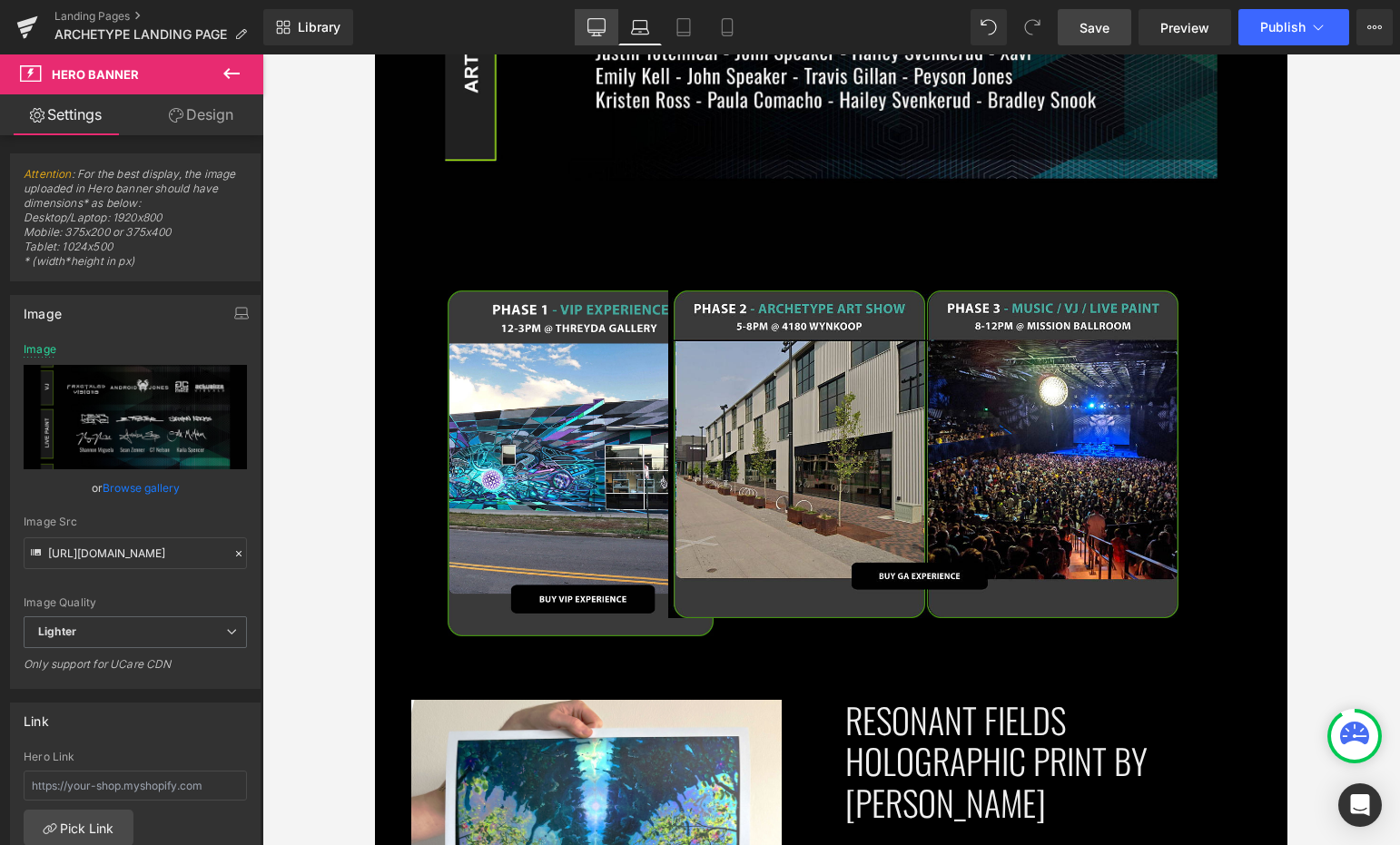
click at [602, 22] on icon at bounding box center [597, 28] width 19 height 19
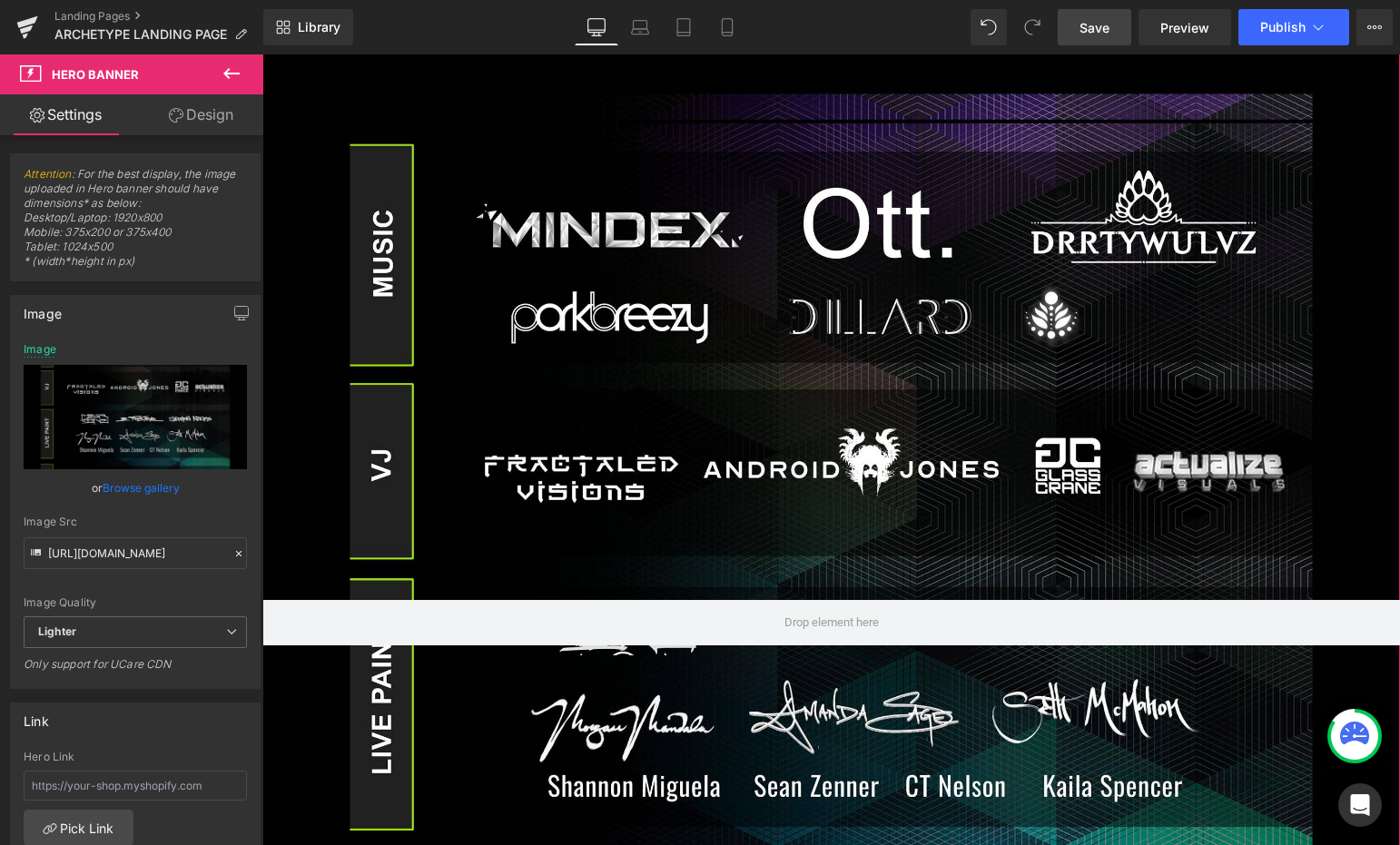
scroll to position [0, 0]
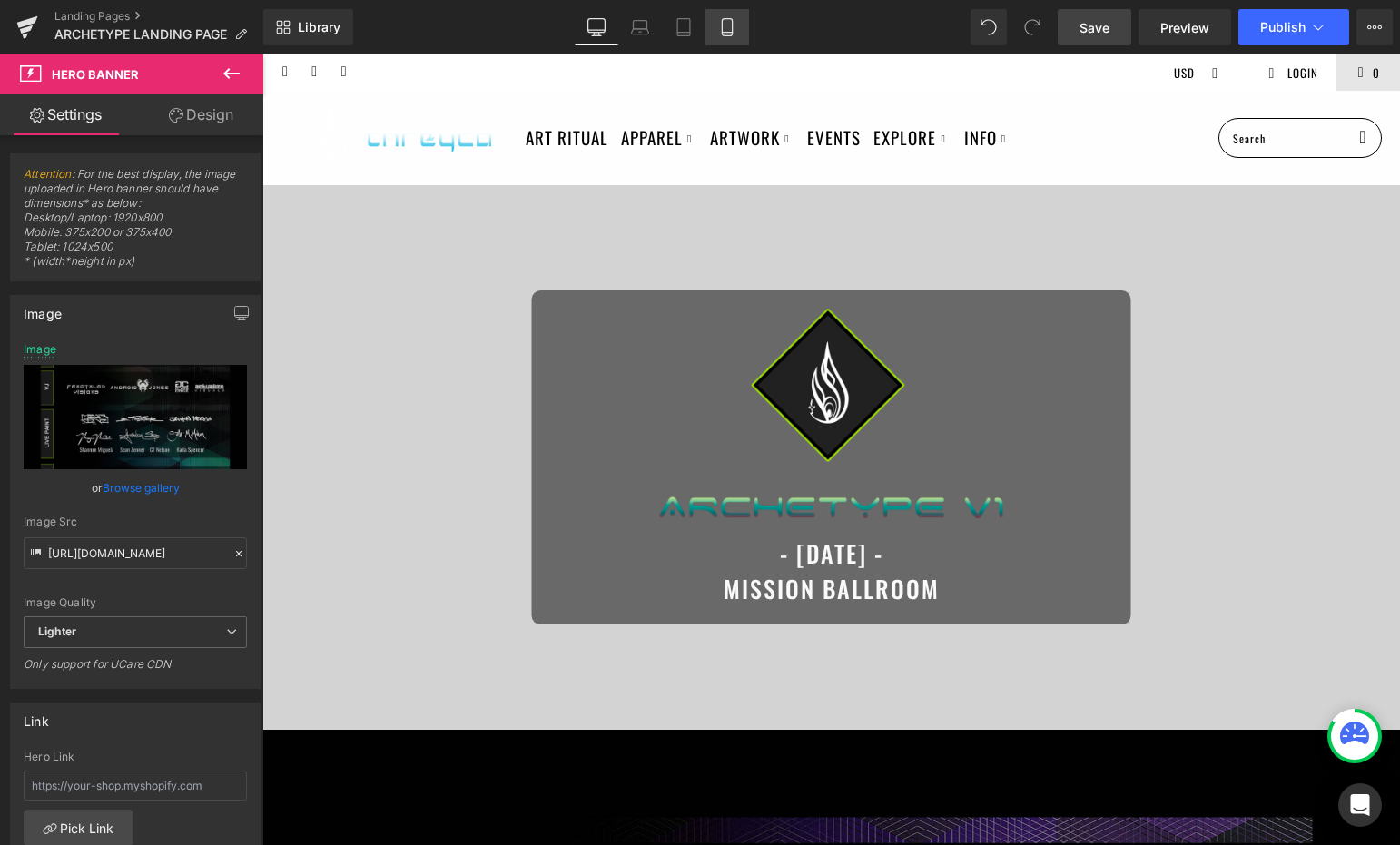
click at [720, 26] on icon at bounding box center [727, 28] width 19 height 19
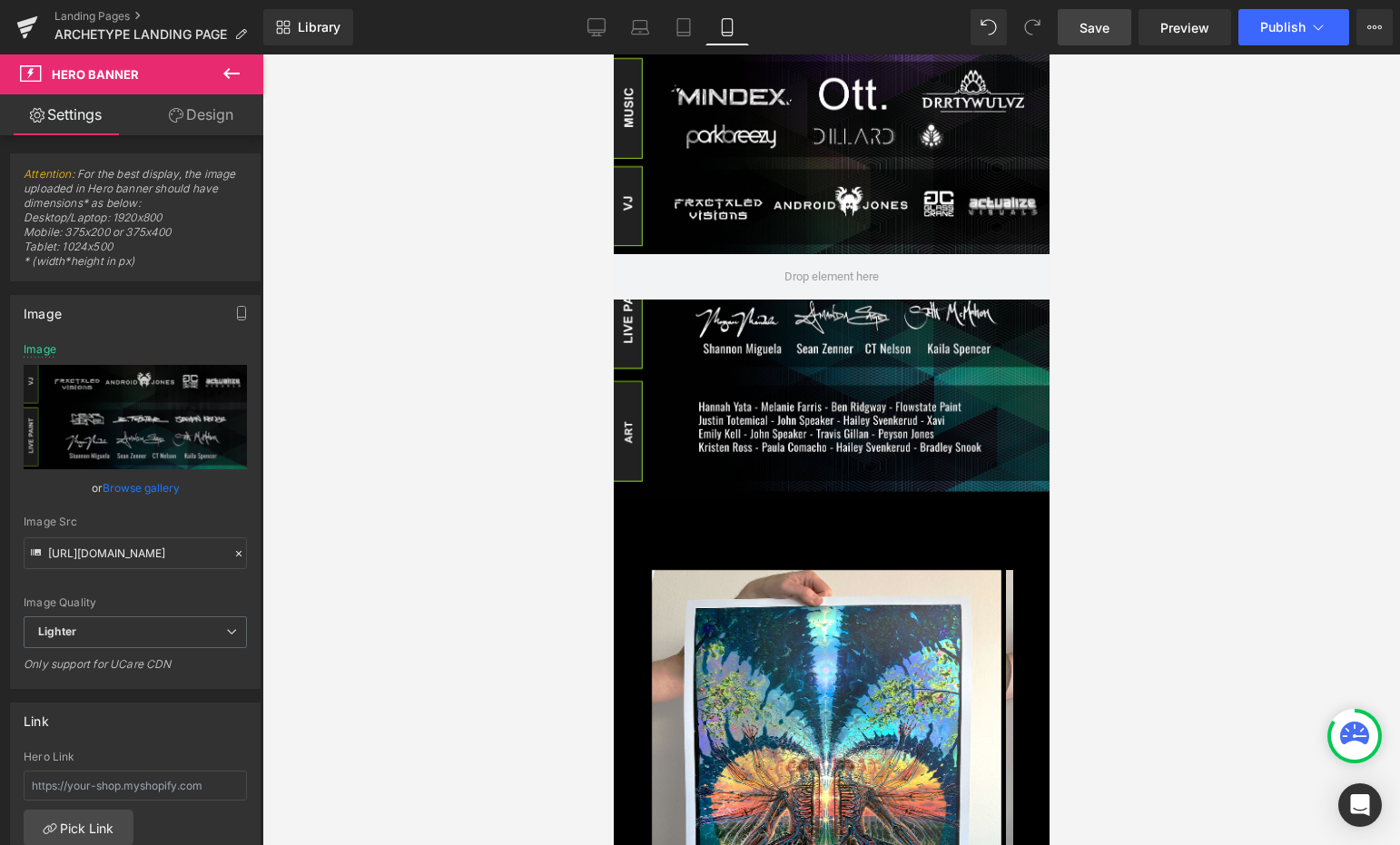
scroll to position [563, 0]
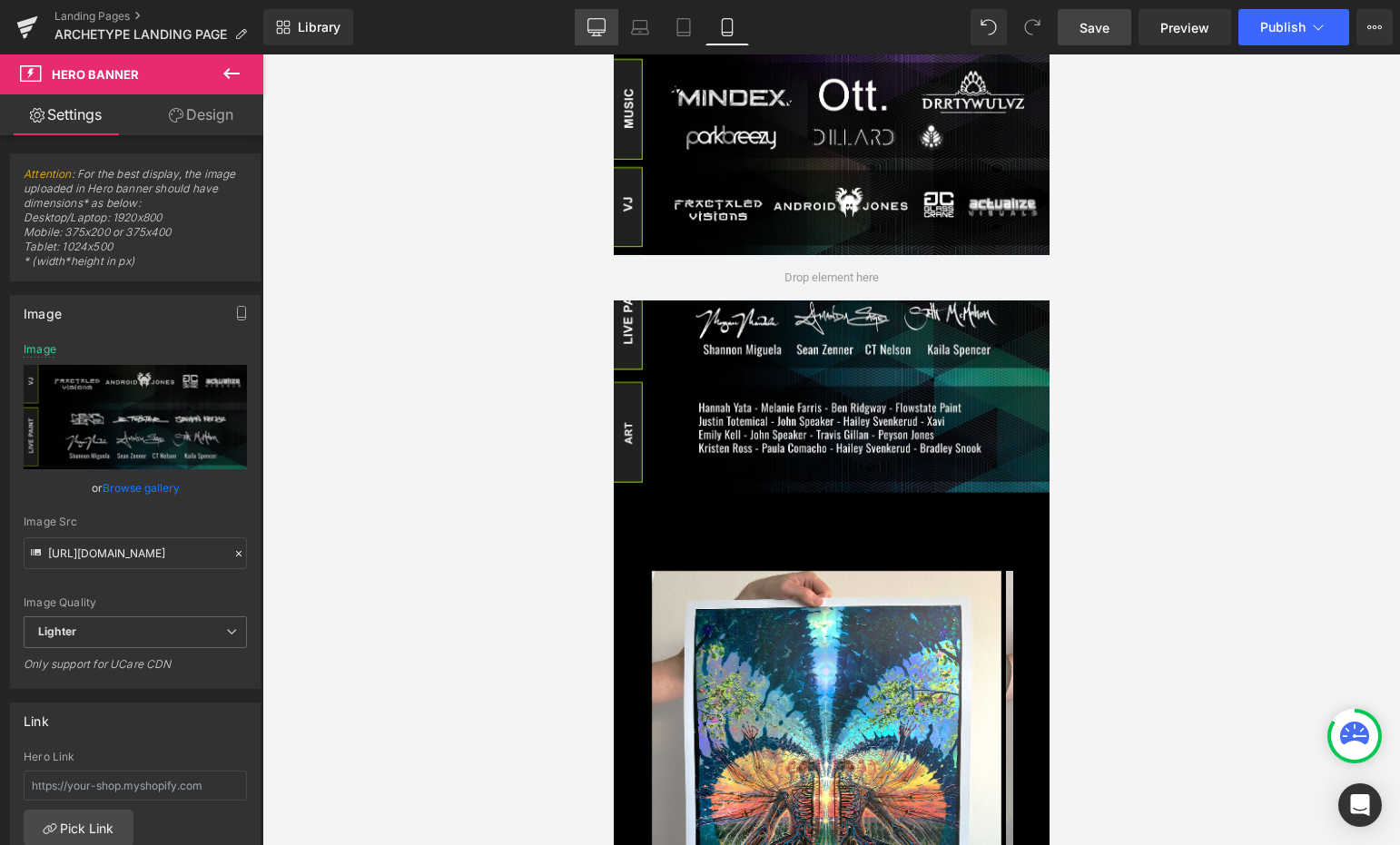
click at [592, 29] on icon at bounding box center [597, 28] width 19 height 19
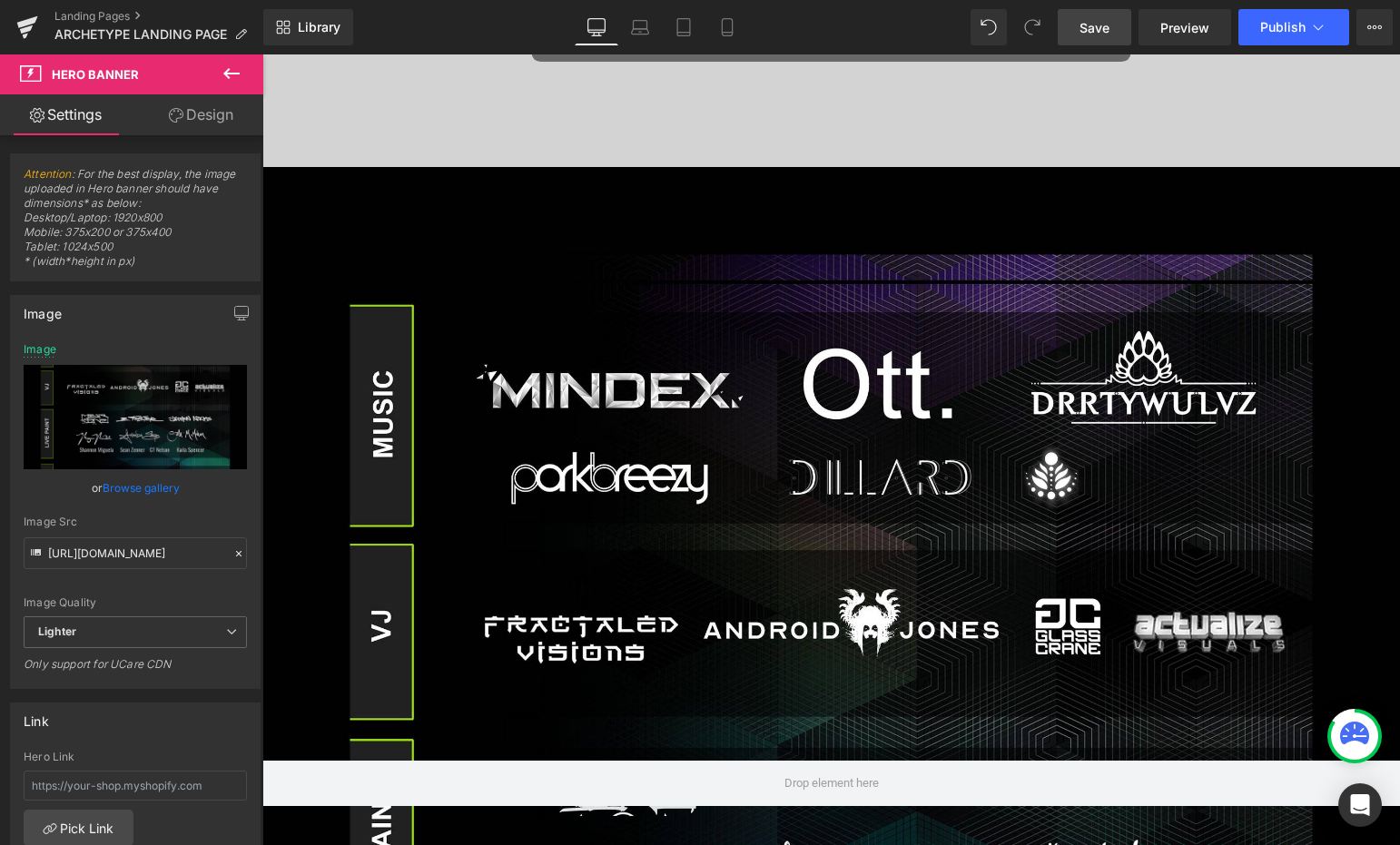
scroll to position [410, 0]
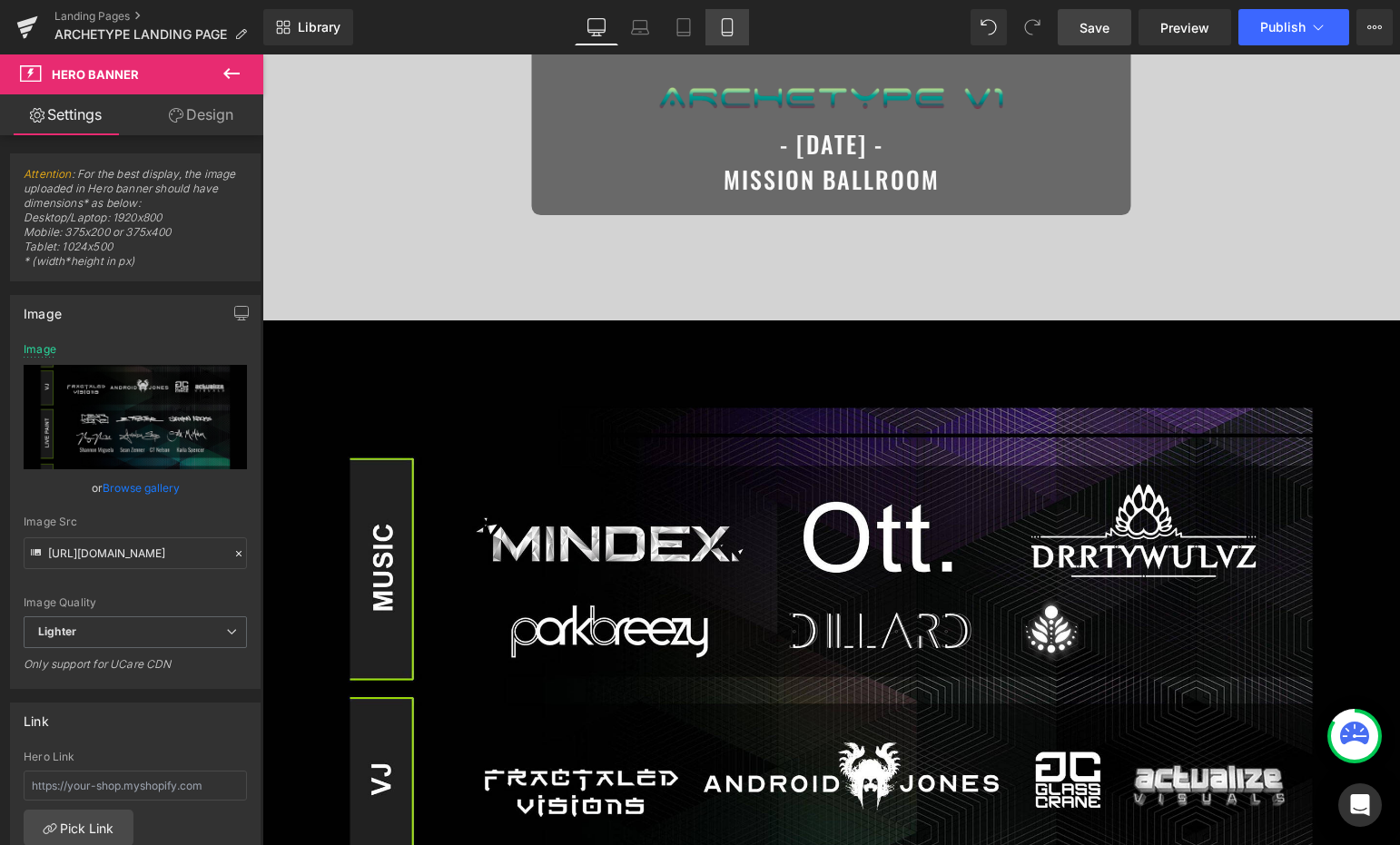
click at [730, 13] on link "Mobile" at bounding box center [726, 27] width 44 height 36
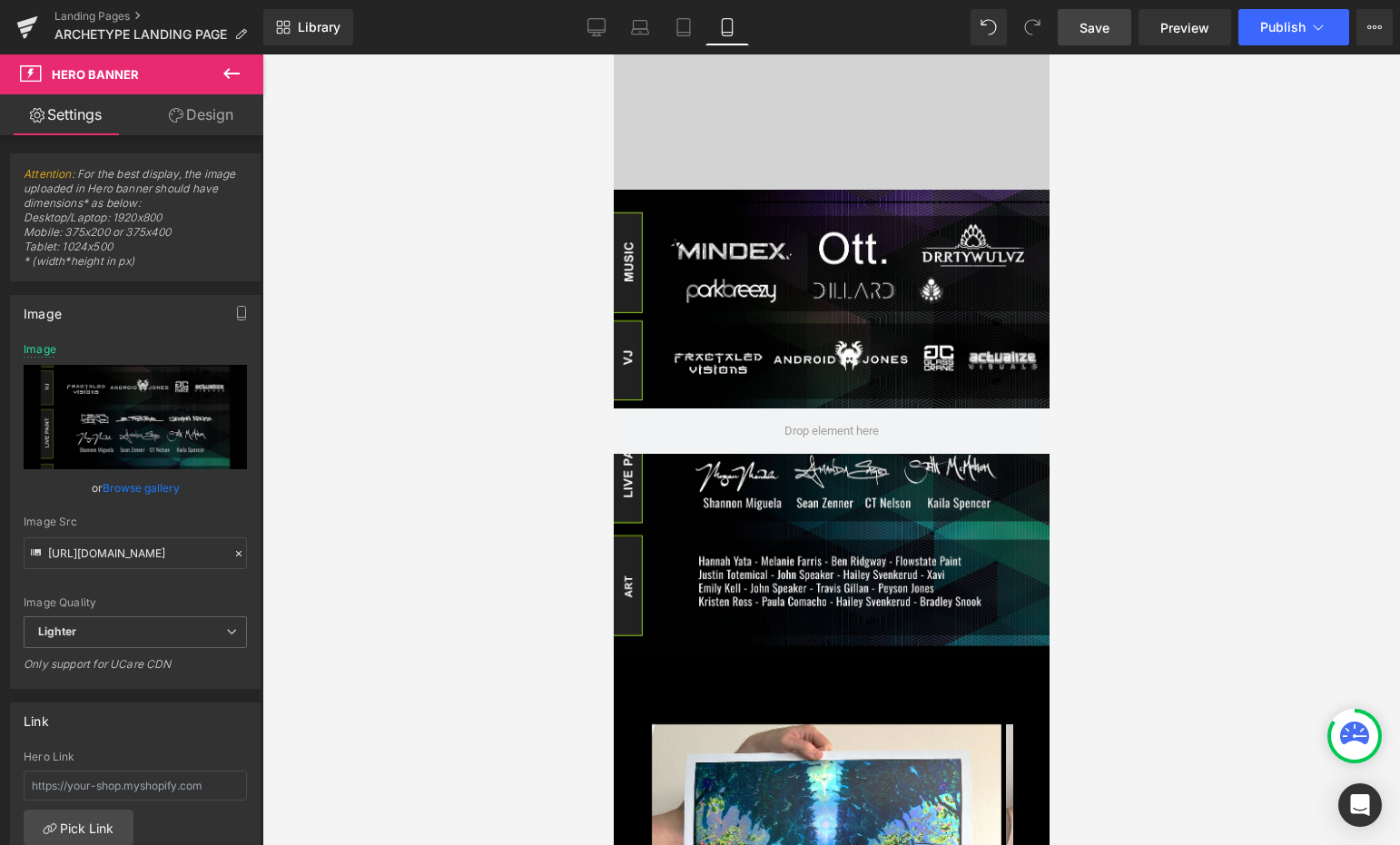
type input "https://ucarecdn.com/ef4322ca-720f-4d3e-85bb-ba59331b72d0/-/format/auto/-/previ…"
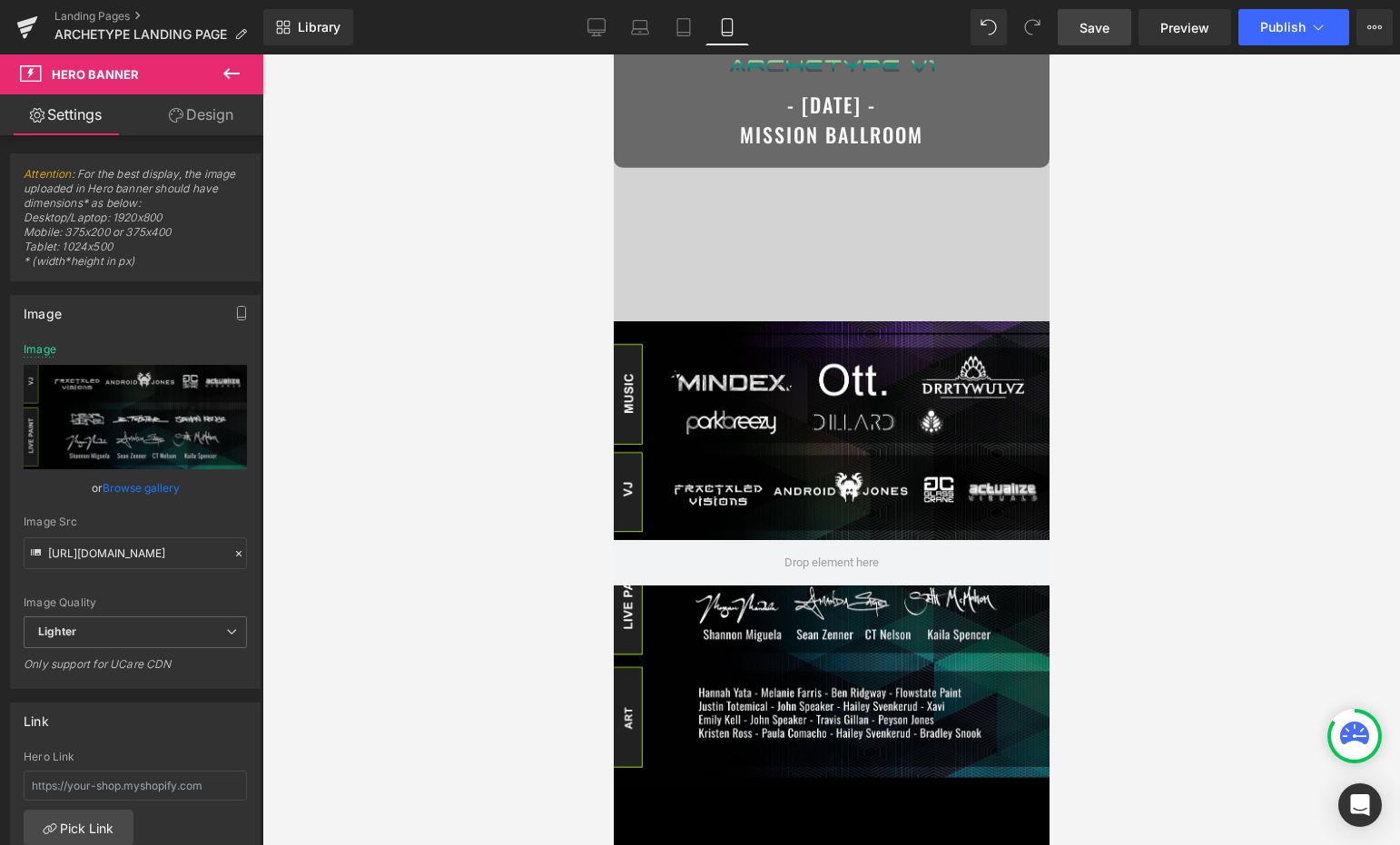
click at [223, 68] on icon at bounding box center [232, 74] width 22 height 22
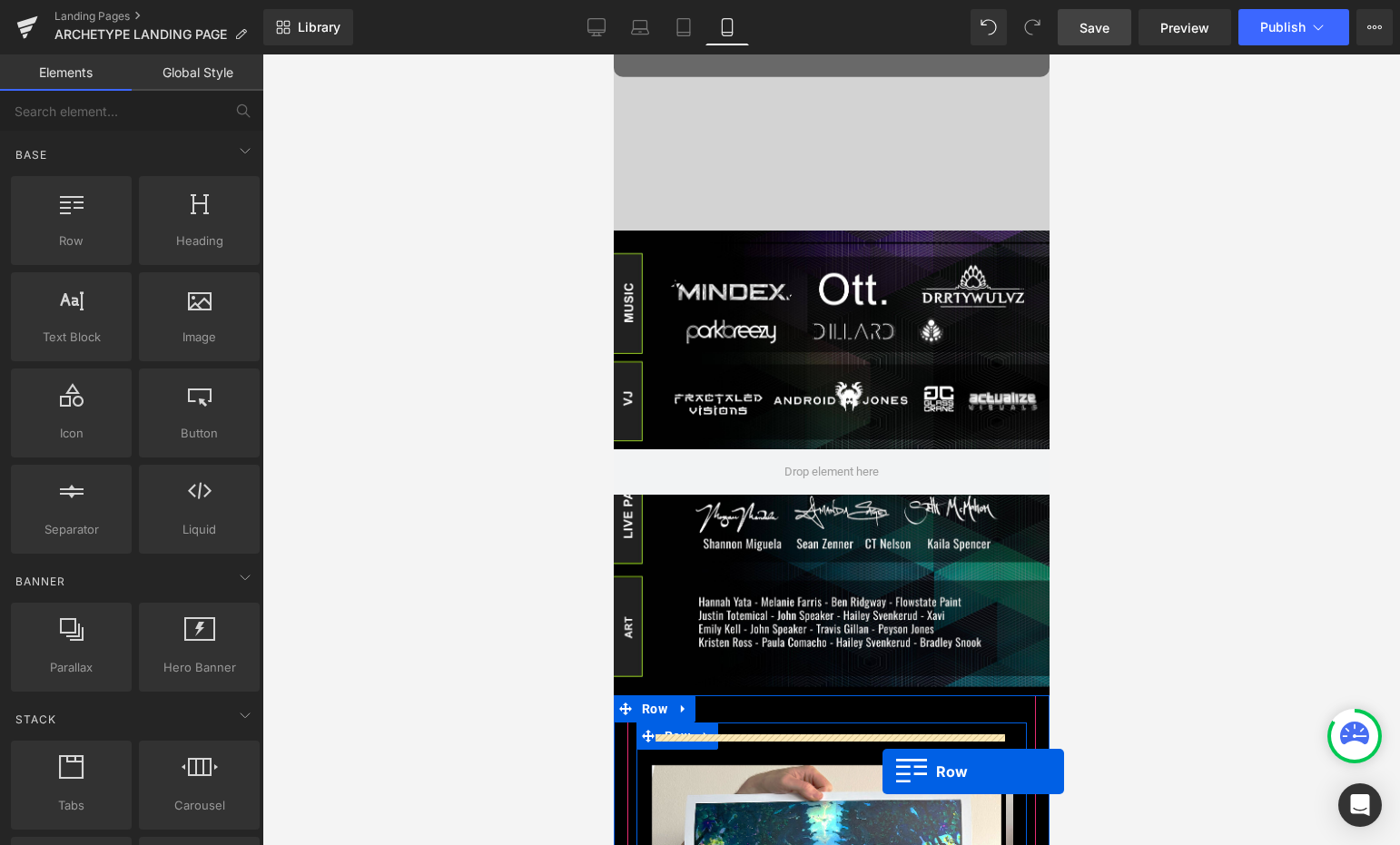
scroll to position [441, 0]
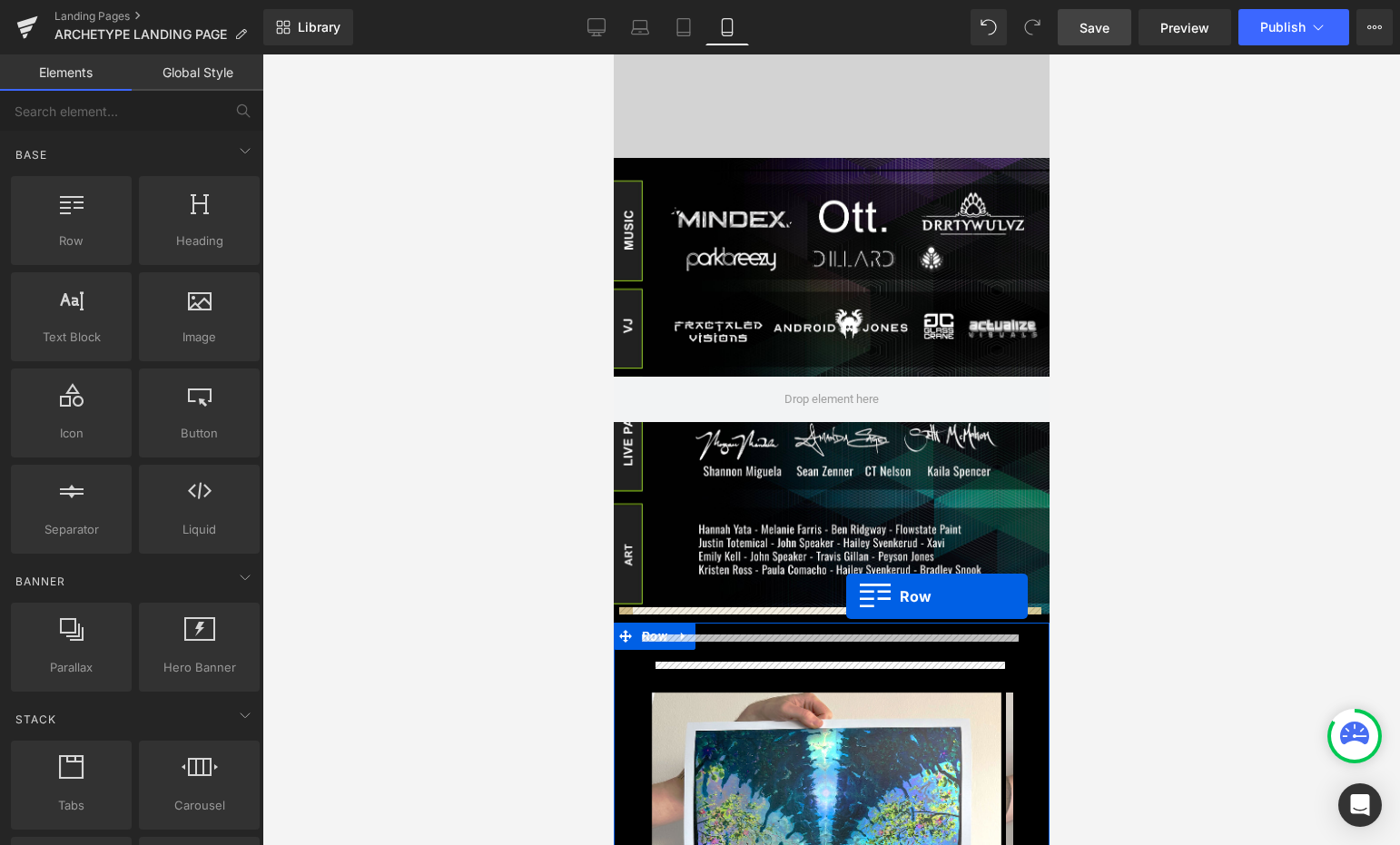
drag, startPoint x: 703, startPoint y: 282, endPoint x: 845, endPoint y: 597, distance: 345.5
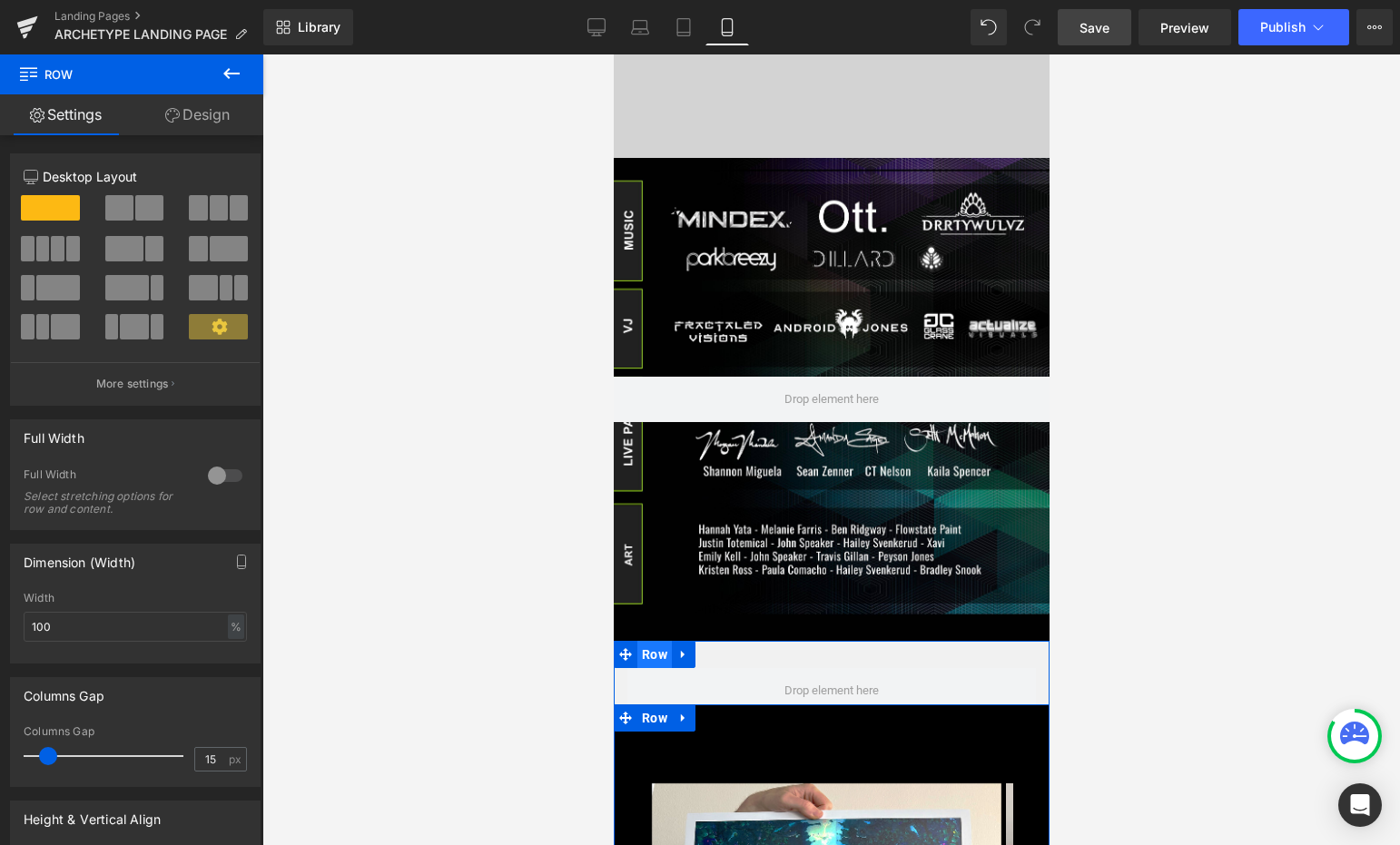
click at [650, 649] on span "Row" at bounding box center [653, 654] width 34 height 27
click at [652, 709] on span "Row" at bounding box center [653, 718] width 34 height 27
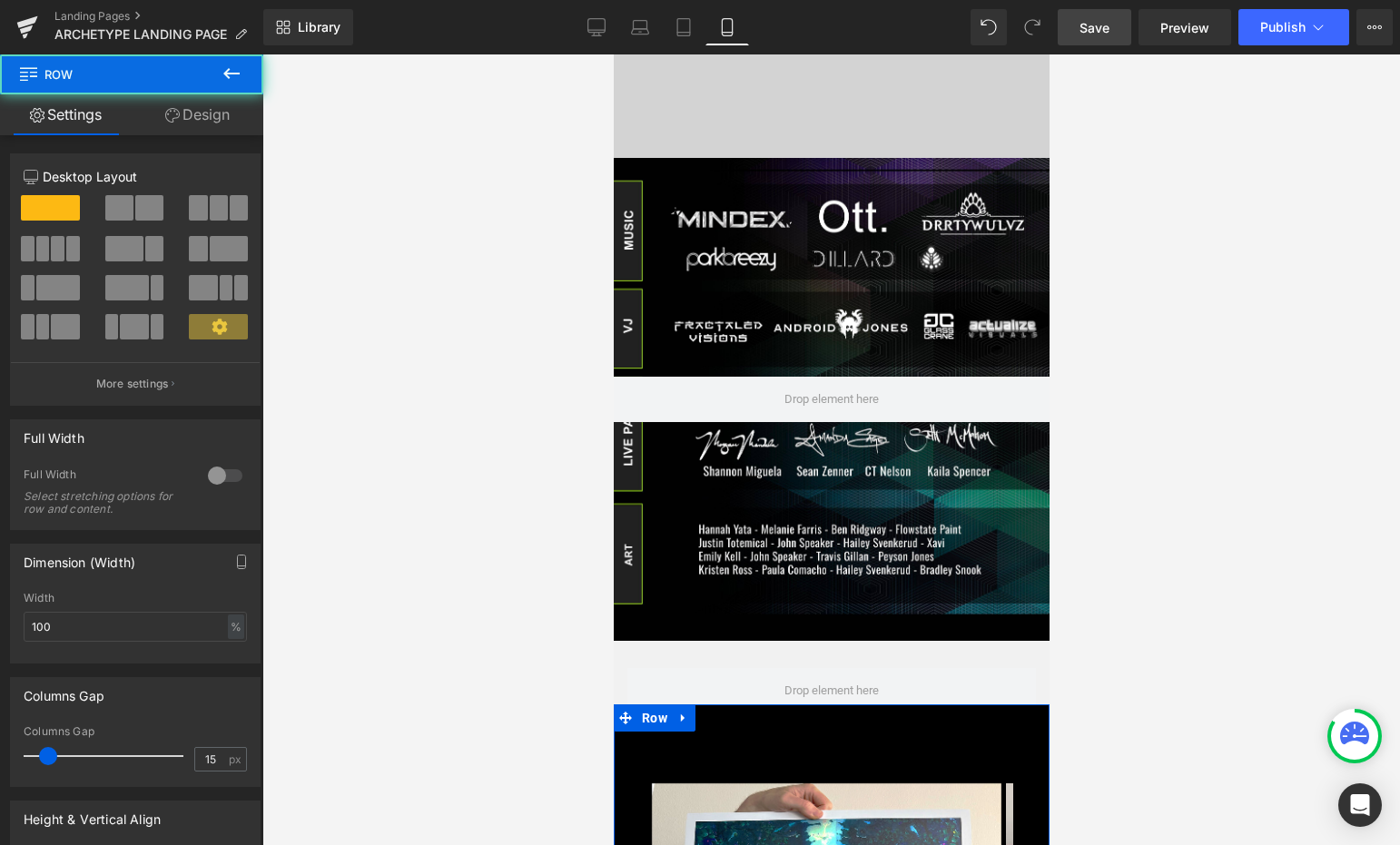
click at [194, 105] on link "Design" at bounding box center [197, 115] width 132 height 41
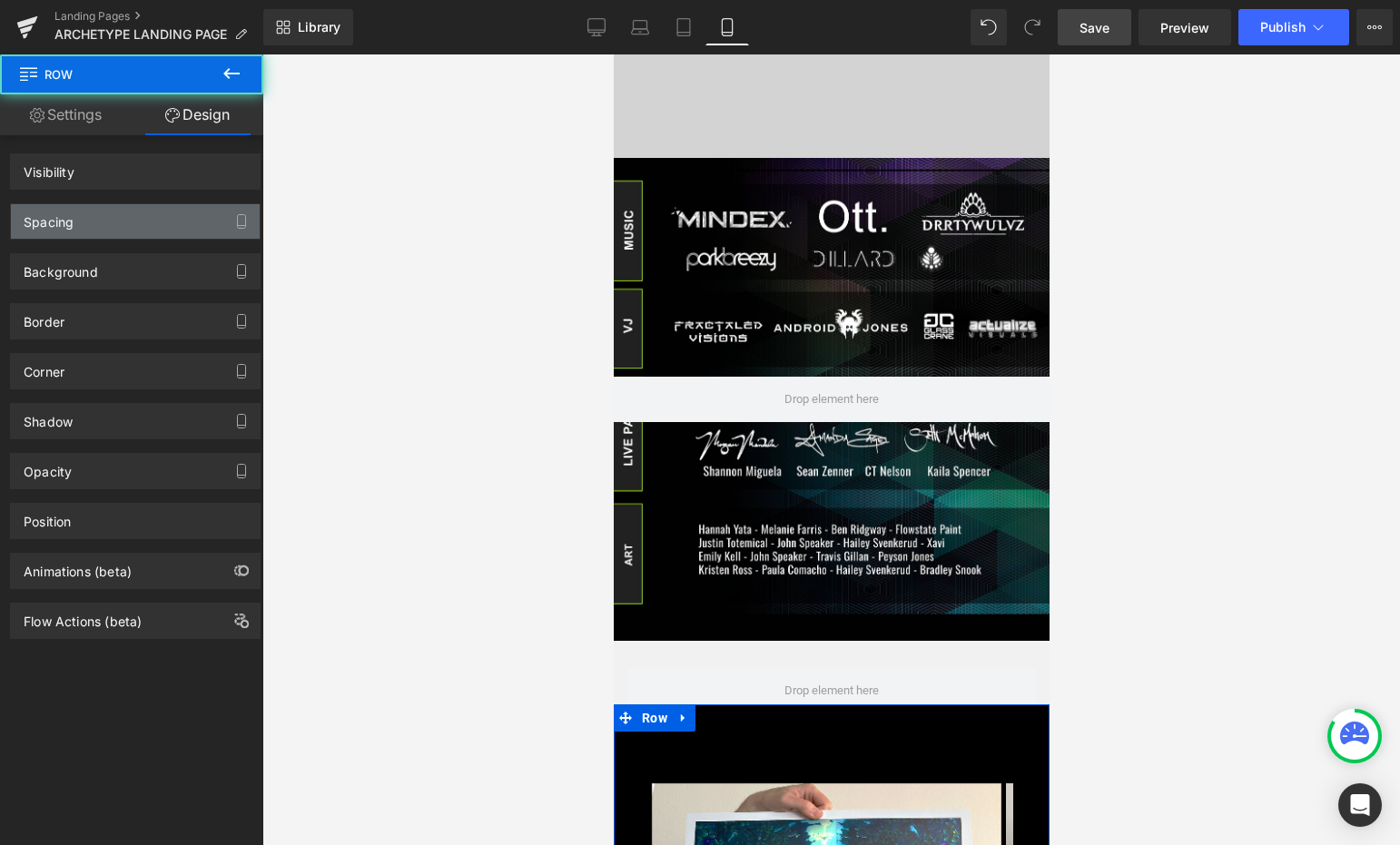
click at [145, 215] on div "Spacing" at bounding box center [135, 221] width 248 height 34
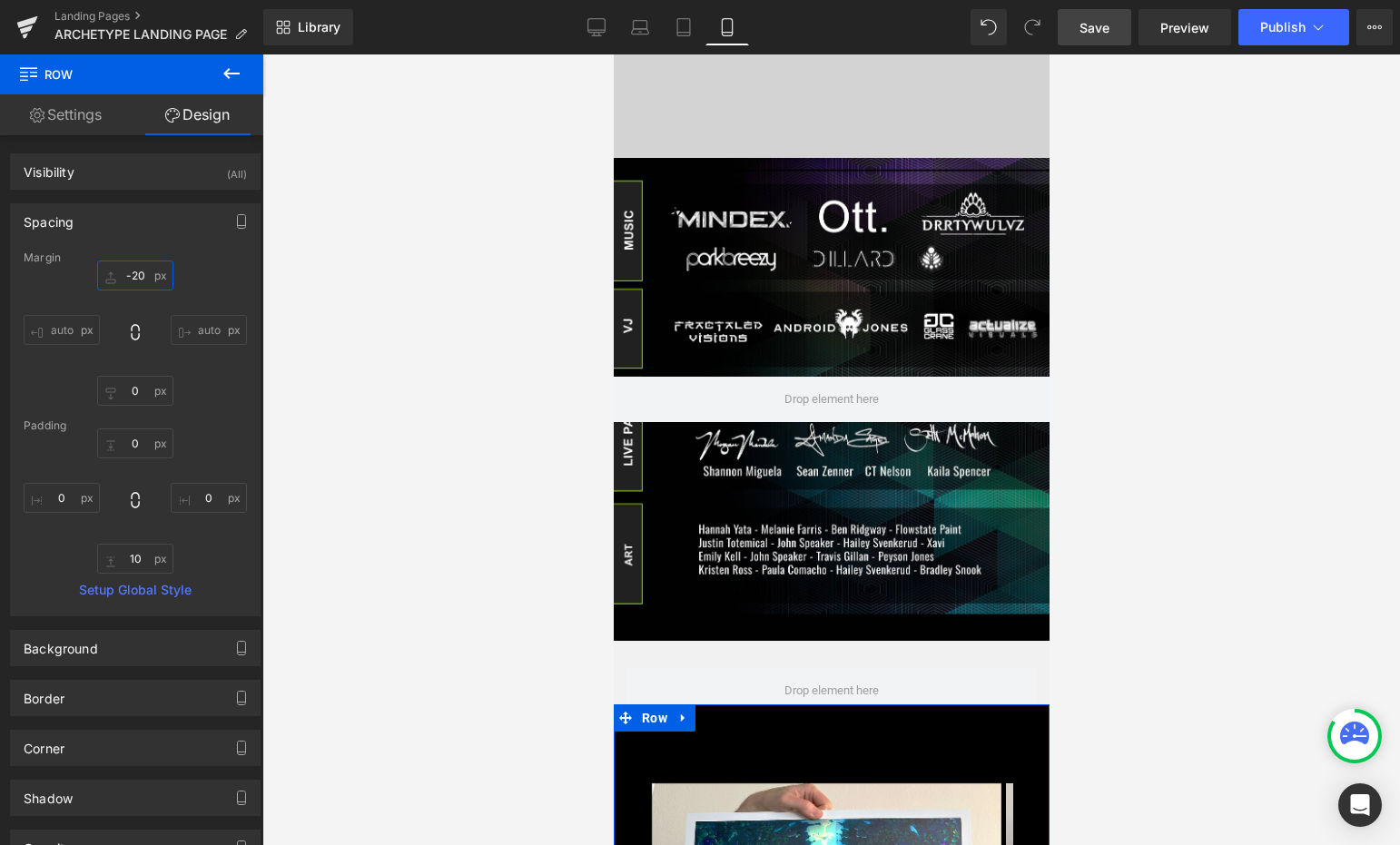
click at [134, 275] on input "-20" at bounding box center [135, 275] width 76 height 30
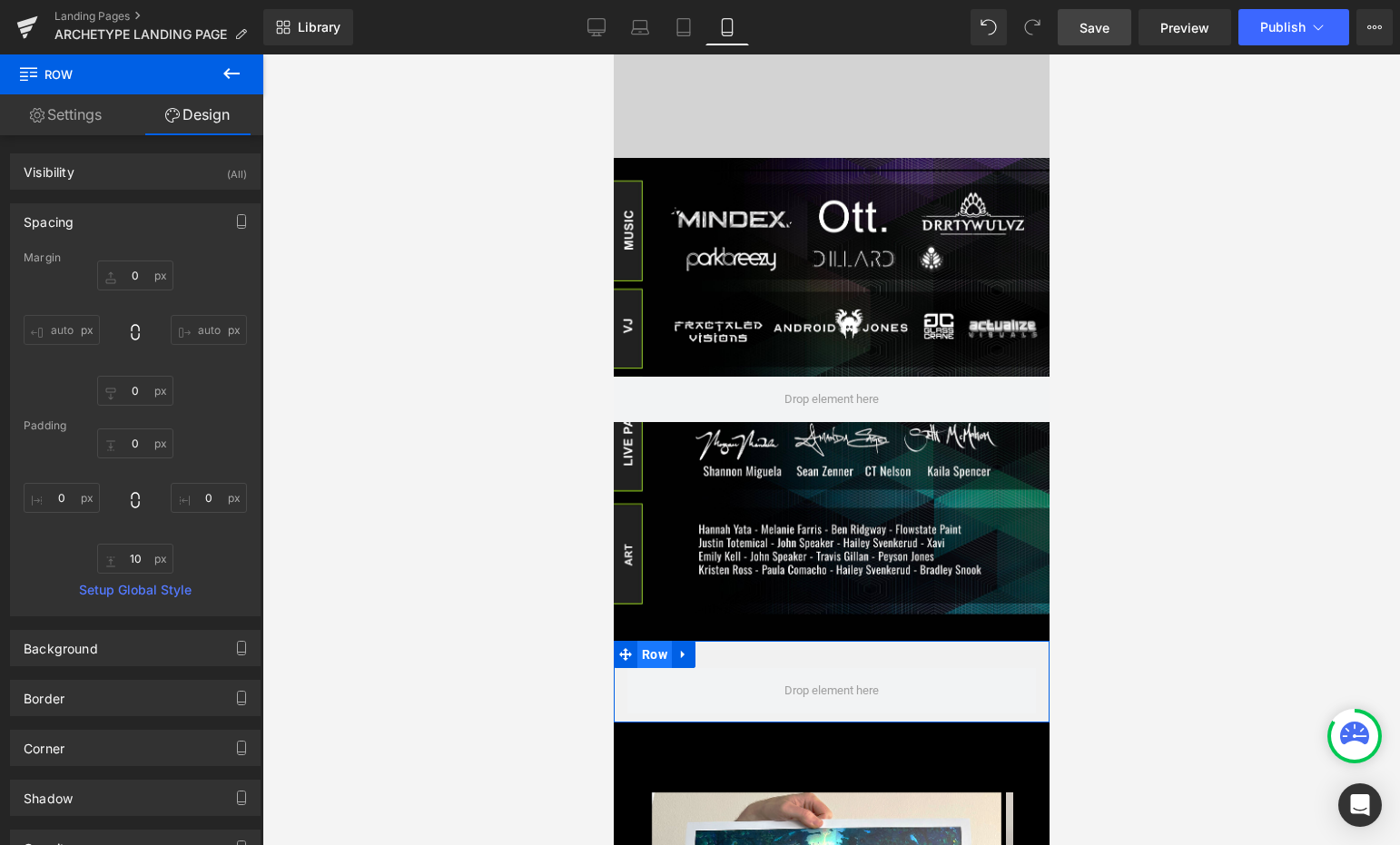
click at [654, 642] on span "Row" at bounding box center [653, 654] width 34 height 27
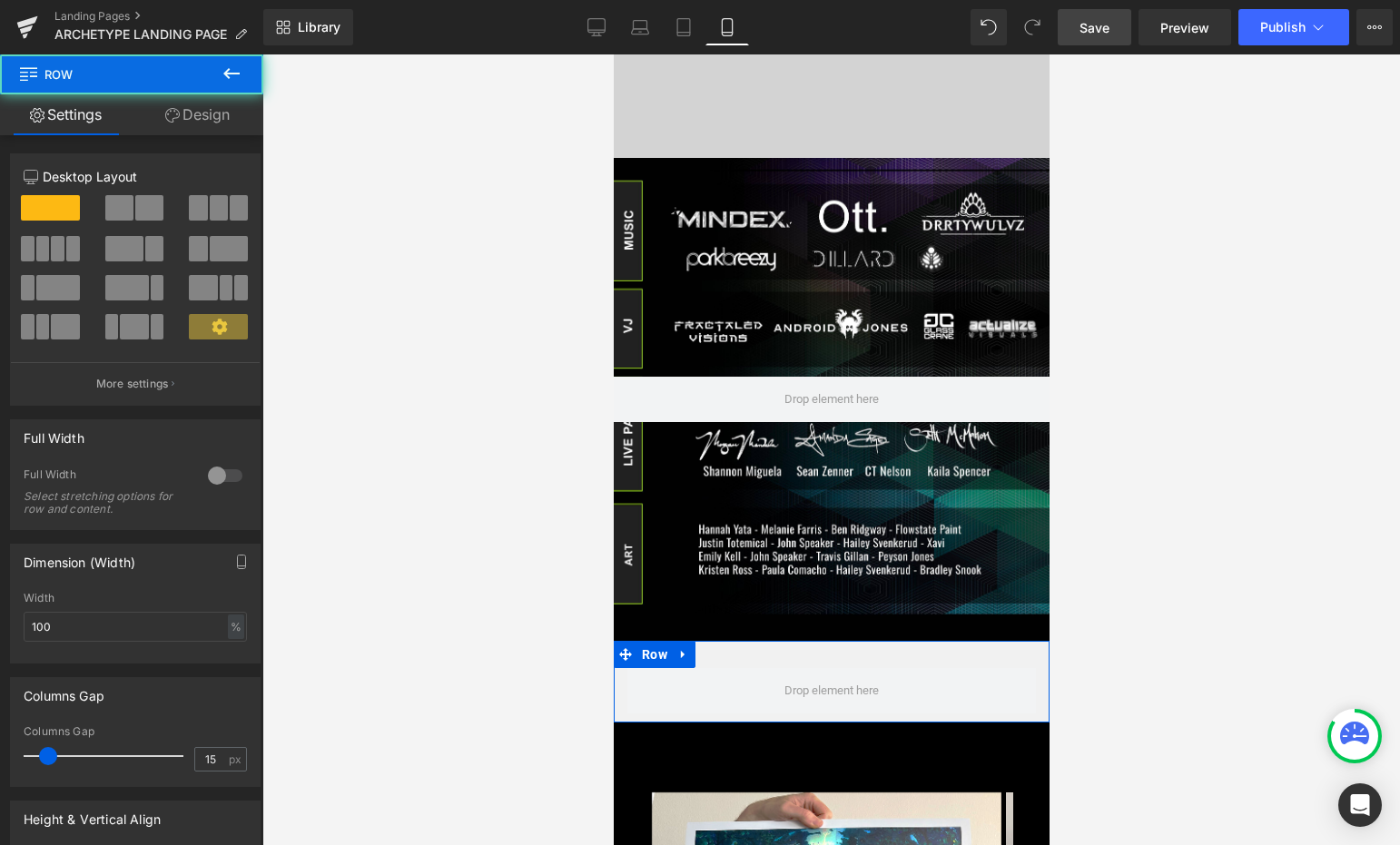
click at [200, 113] on link "Design" at bounding box center [197, 115] width 132 height 41
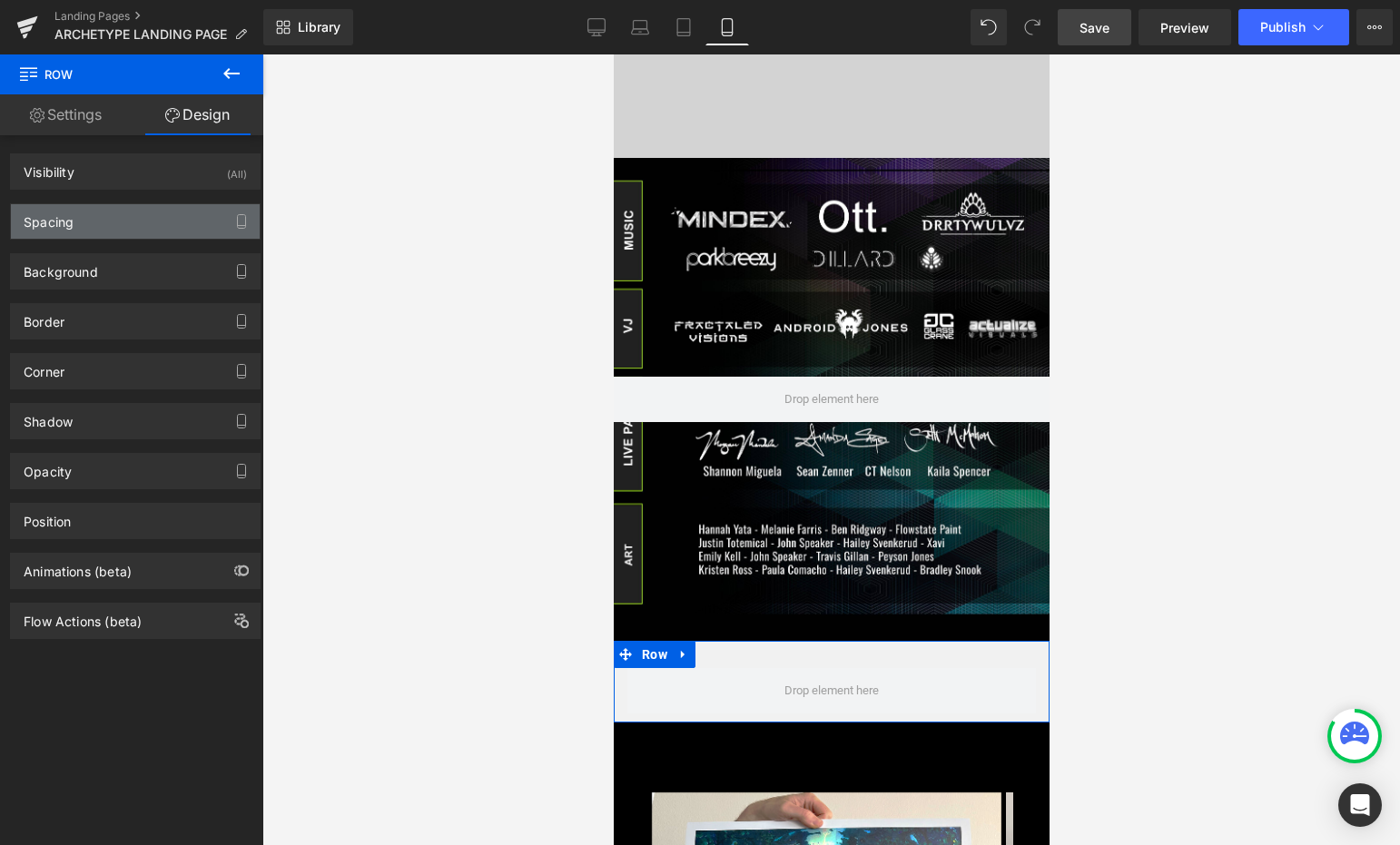
click at [113, 222] on div "Spacing" at bounding box center [135, 221] width 248 height 34
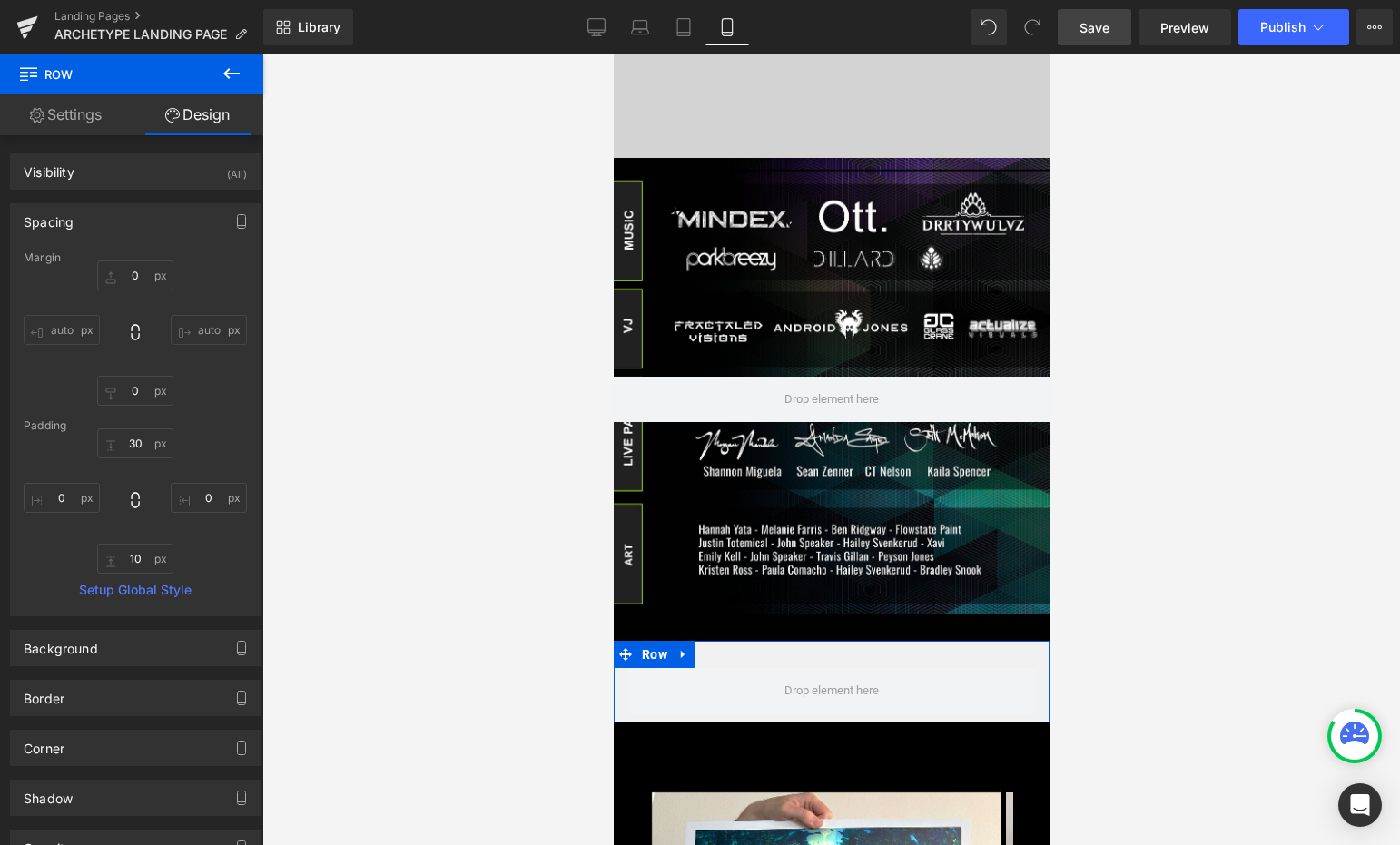
click at [99, 120] on link "Settings" at bounding box center [66, 115] width 132 height 41
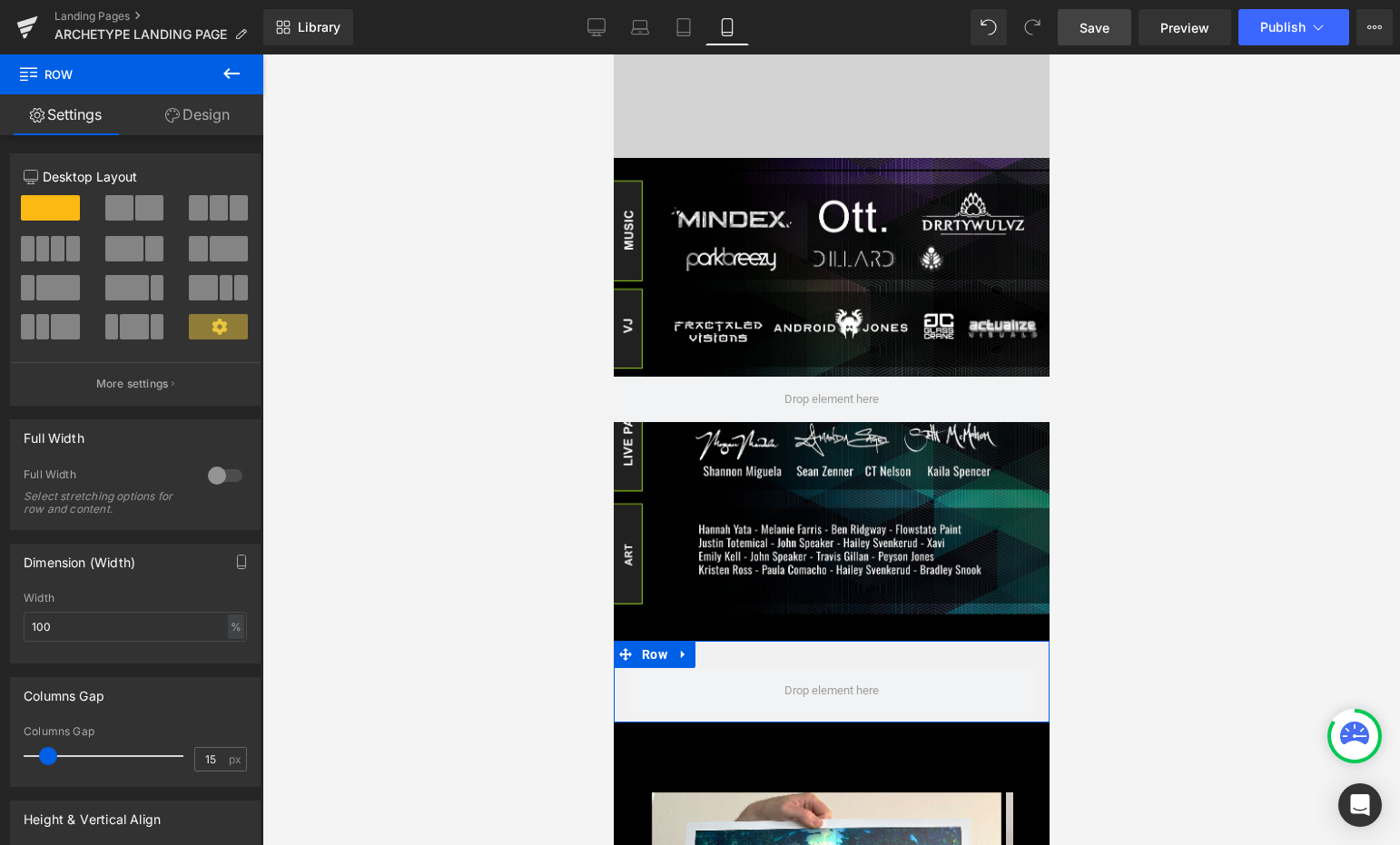
click at [189, 123] on link "Design" at bounding box center [197, 115] width 132 height 41
type input "0"
type input "30"
type input "0"
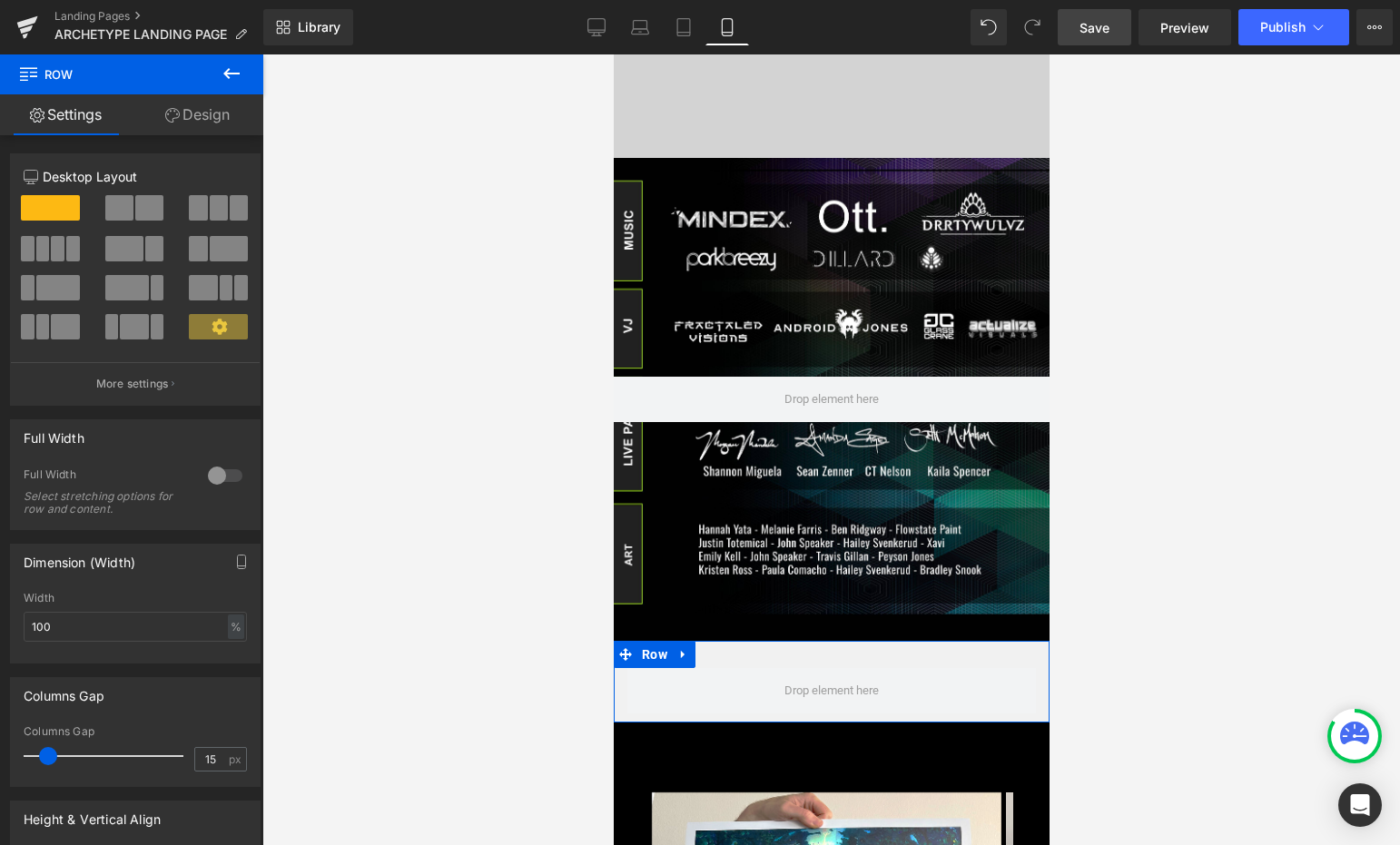
type input "10"
type input "0"
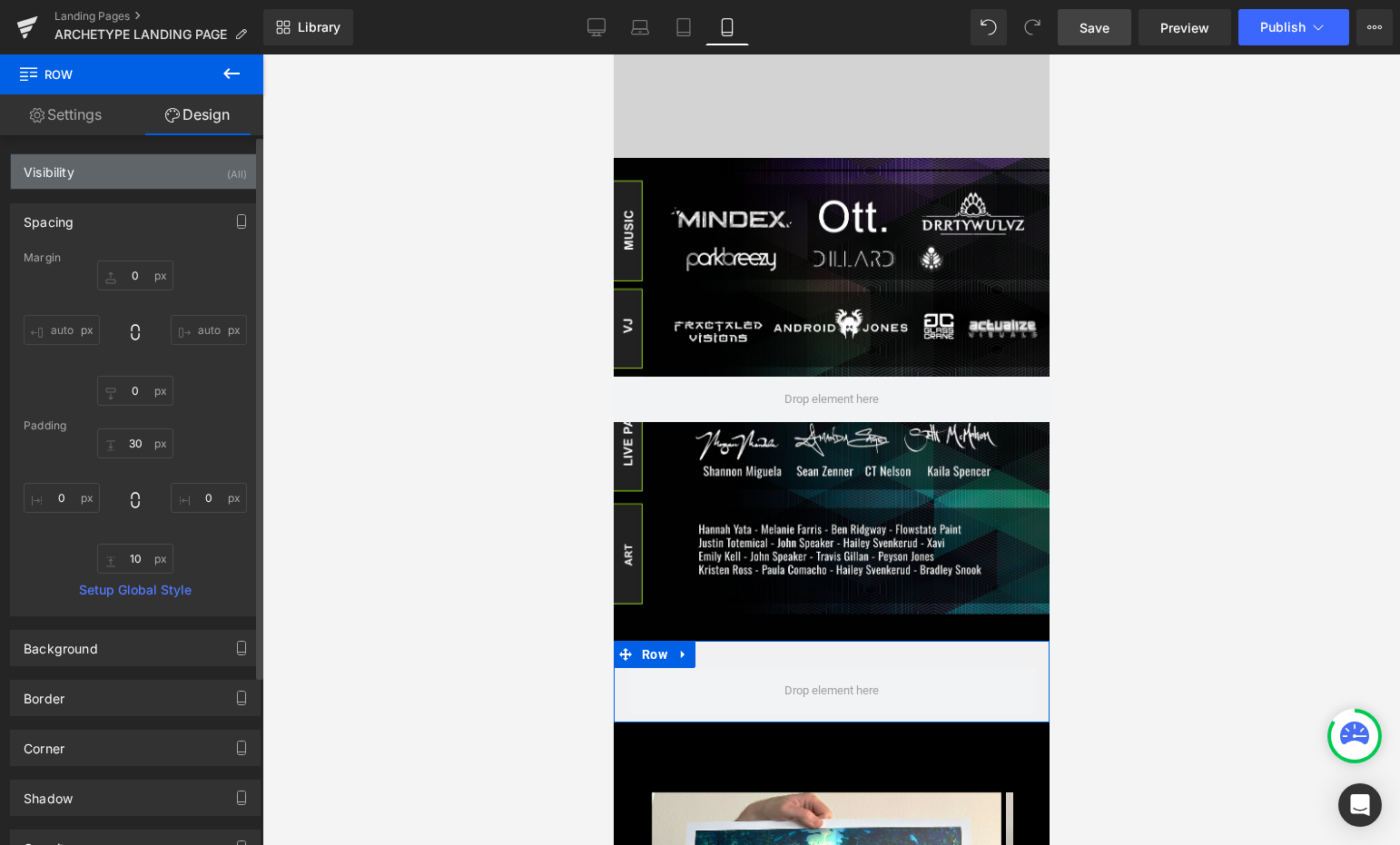
click at [112, 185] on div "Visibility (All)" at bounding box center [135, 171] width 248 height 34
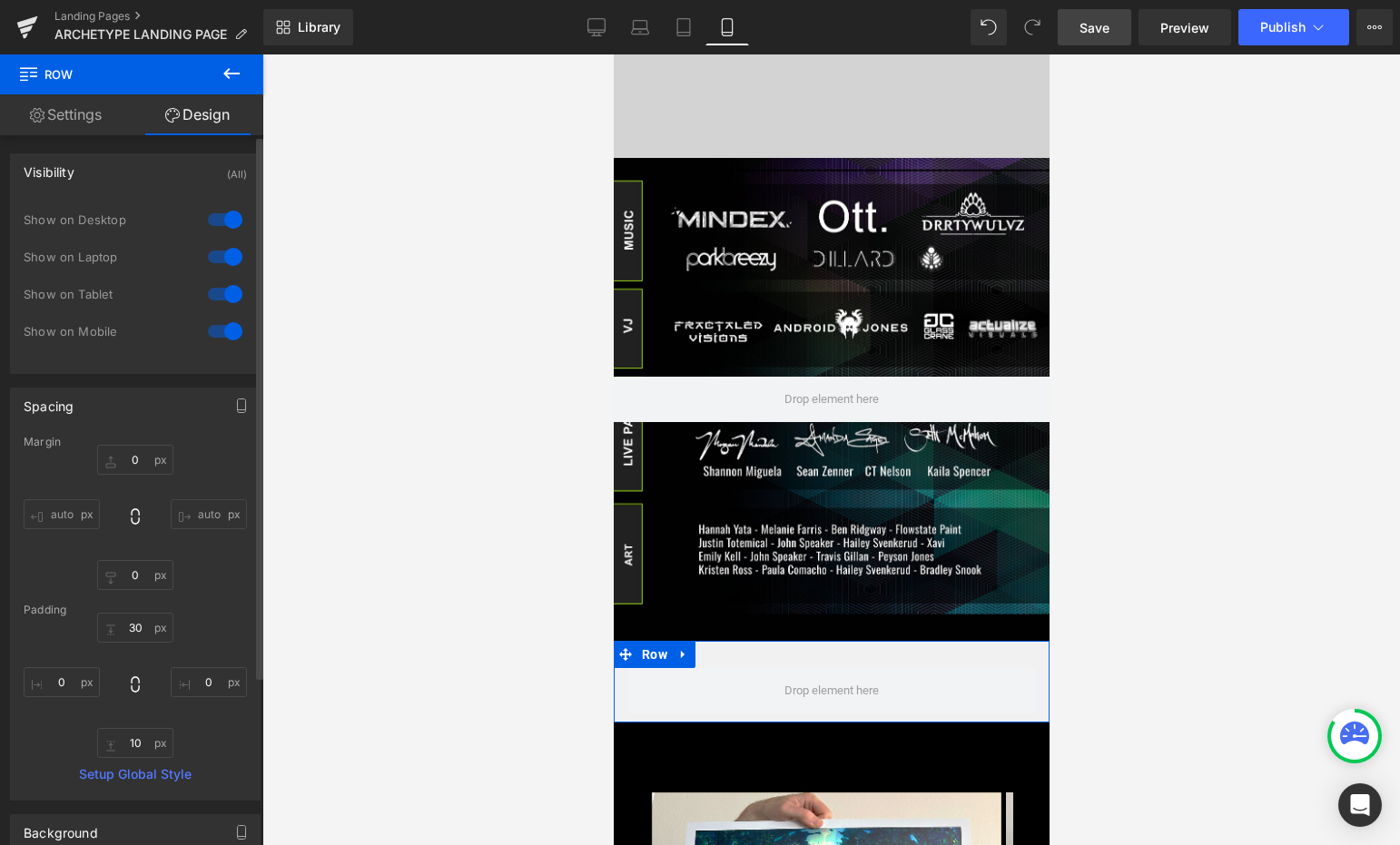
click at [86, 404] on div "Spacing" at bounding box center [135, 405] width 248 height 34
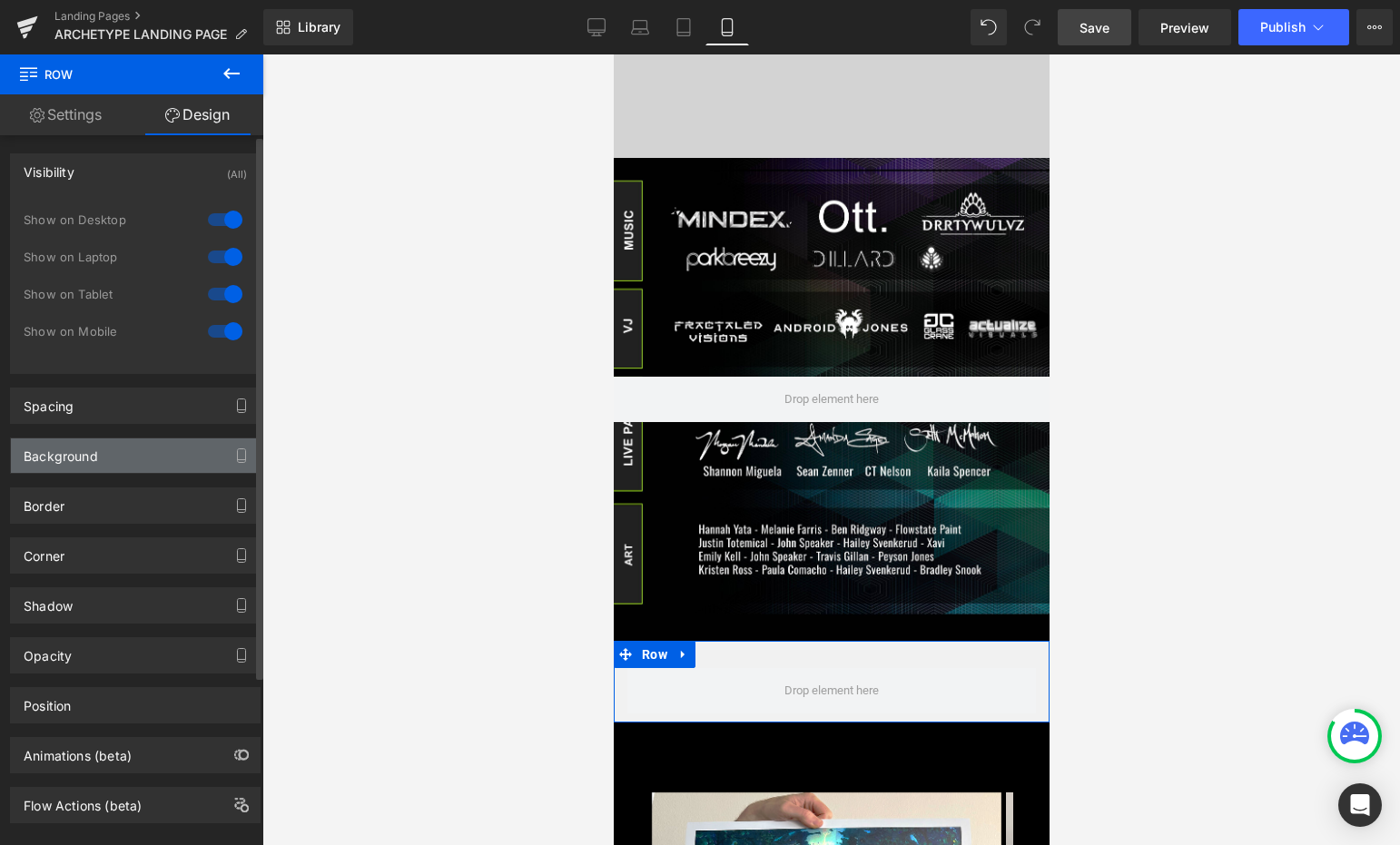
click at [80, 454] on div "Background" at bounding box center [60, 450] width 74 height 25
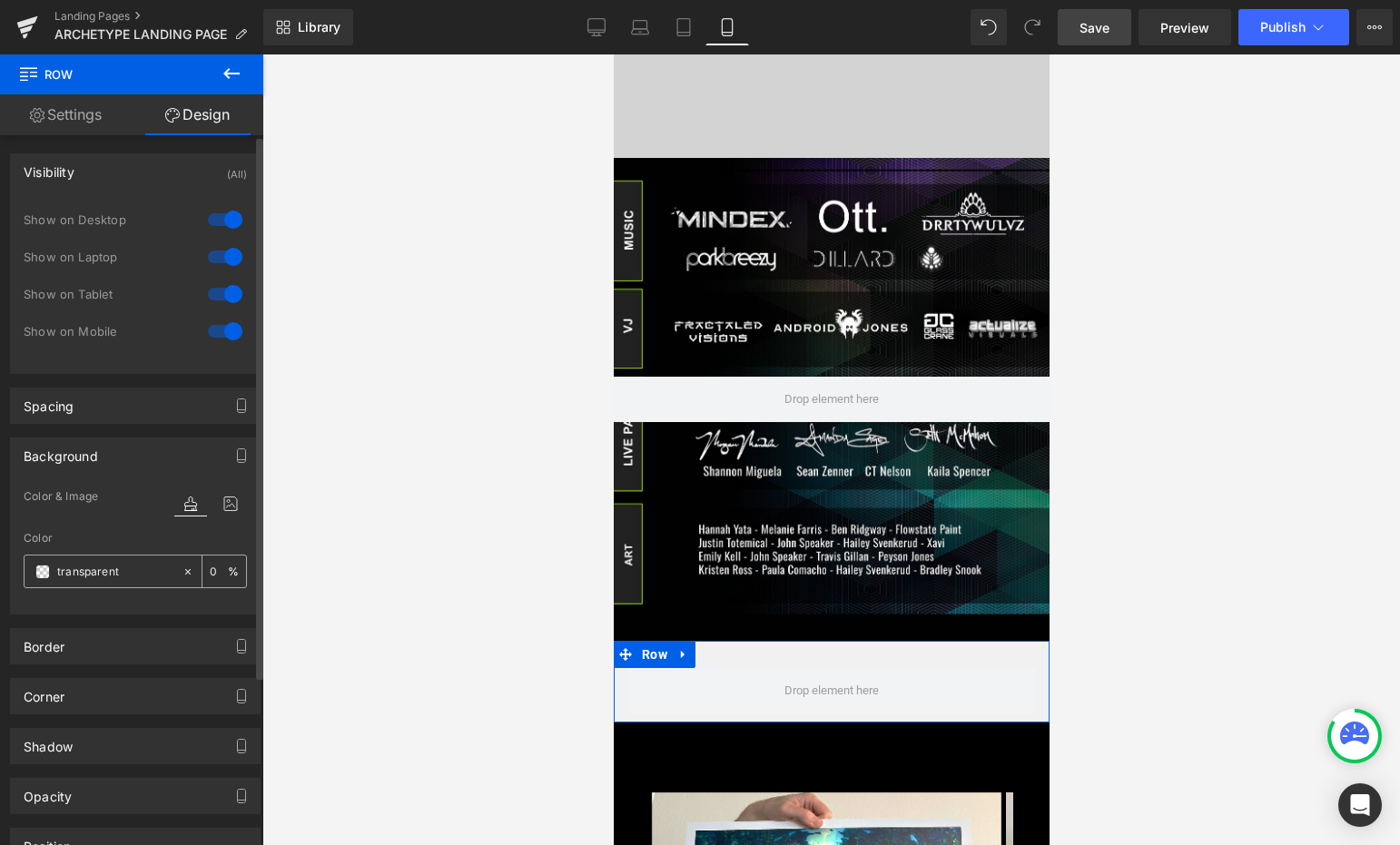
click at [40, 573] on span at bounding box center [43, 572] width 15 height 15
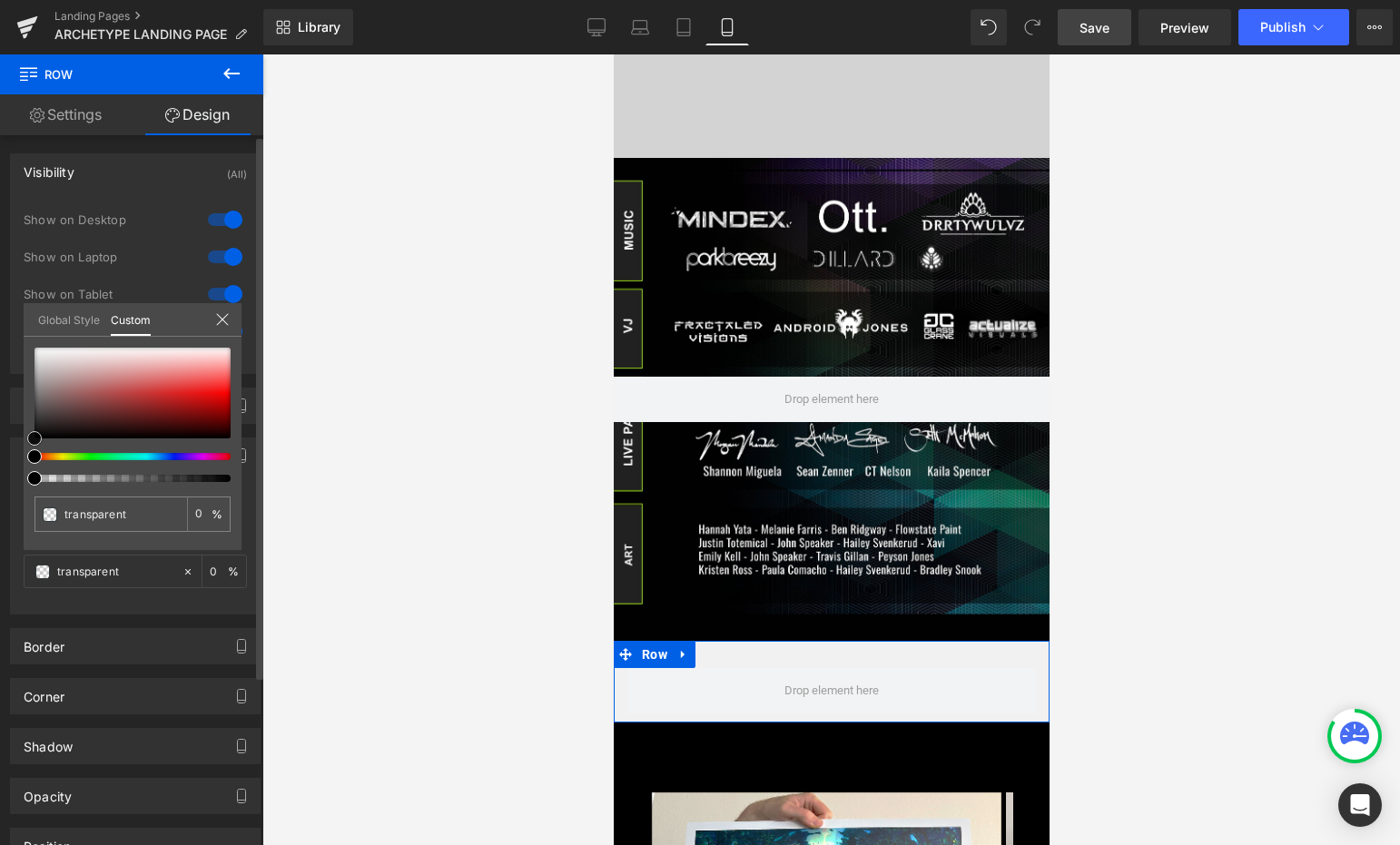
type input "#4a3939"
type input "100"
type input "#4a3939"
type input "100"
type input "#4d3b3b"
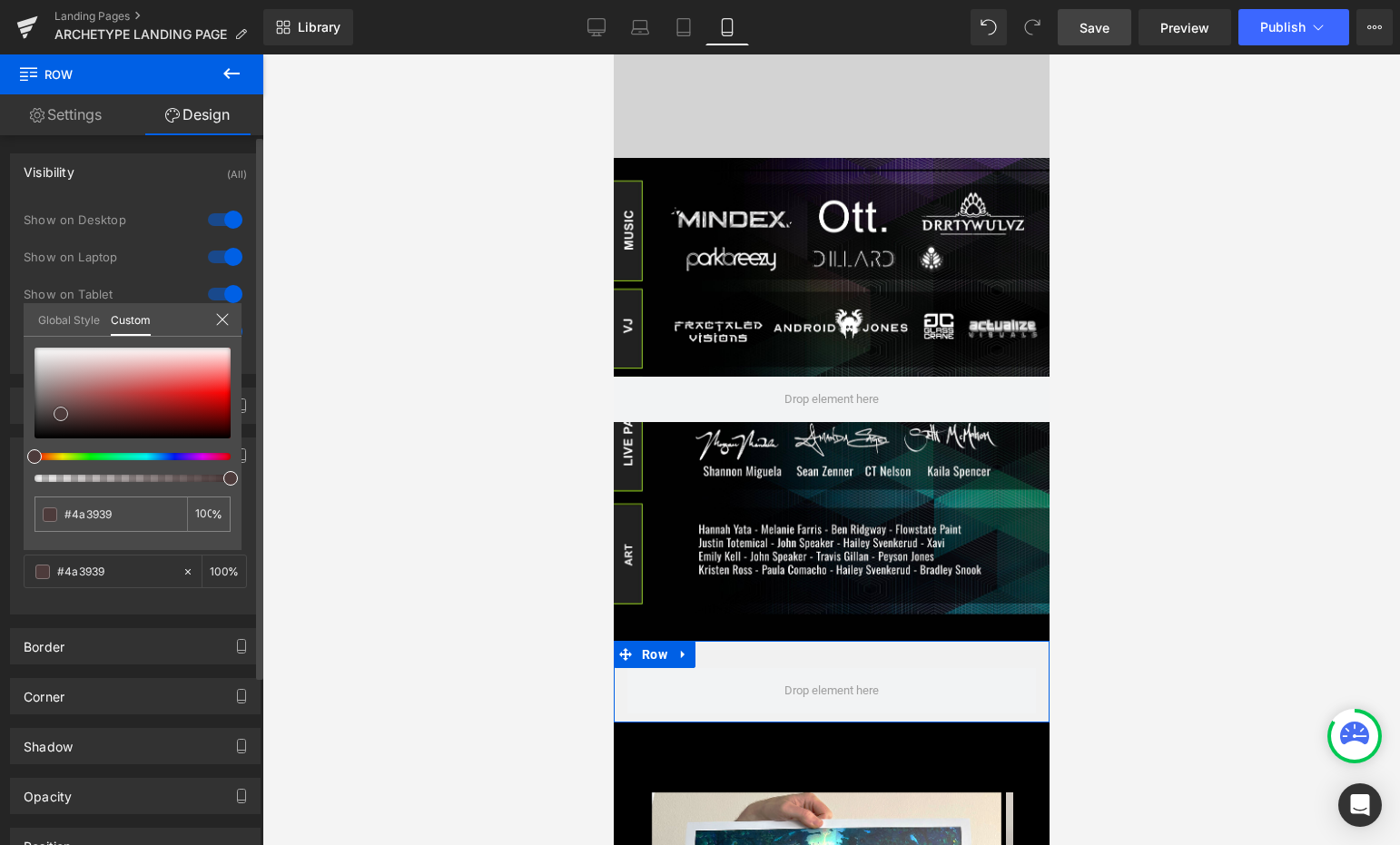
type input "#4d3b3b"
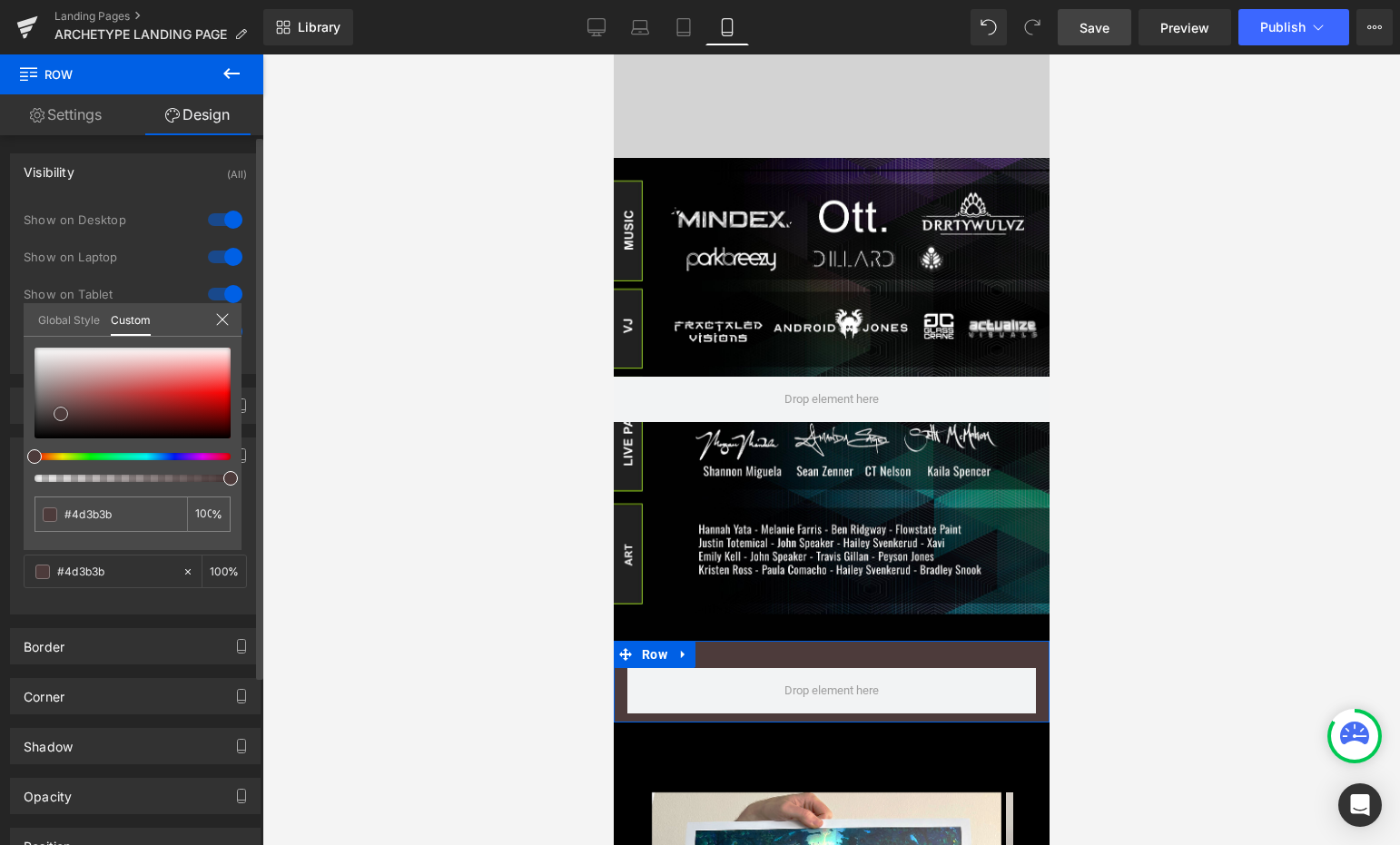
type input "#413333"
type input "#2b2525"
type input "#121111"
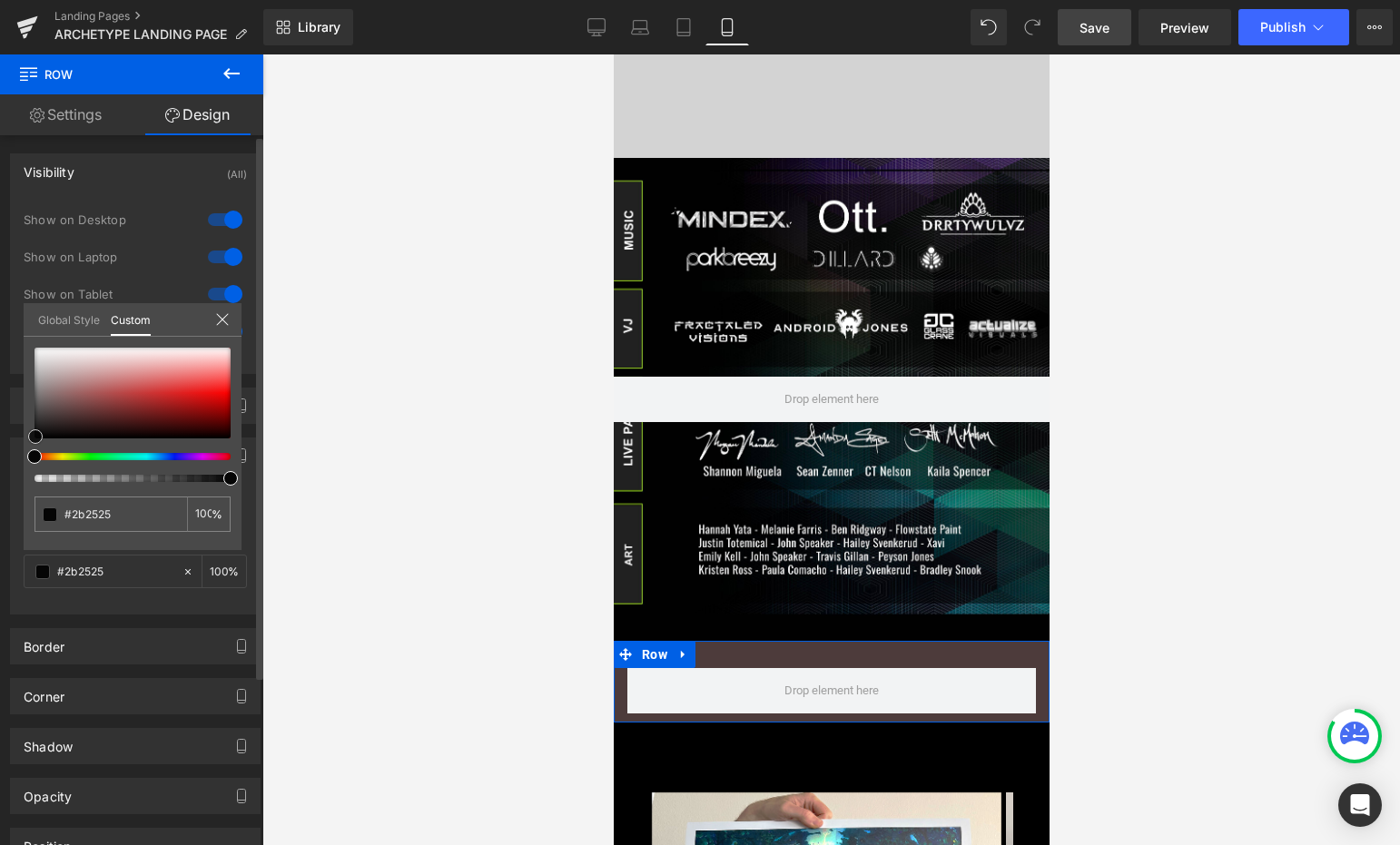
type input "#121111"
type input "#000000"
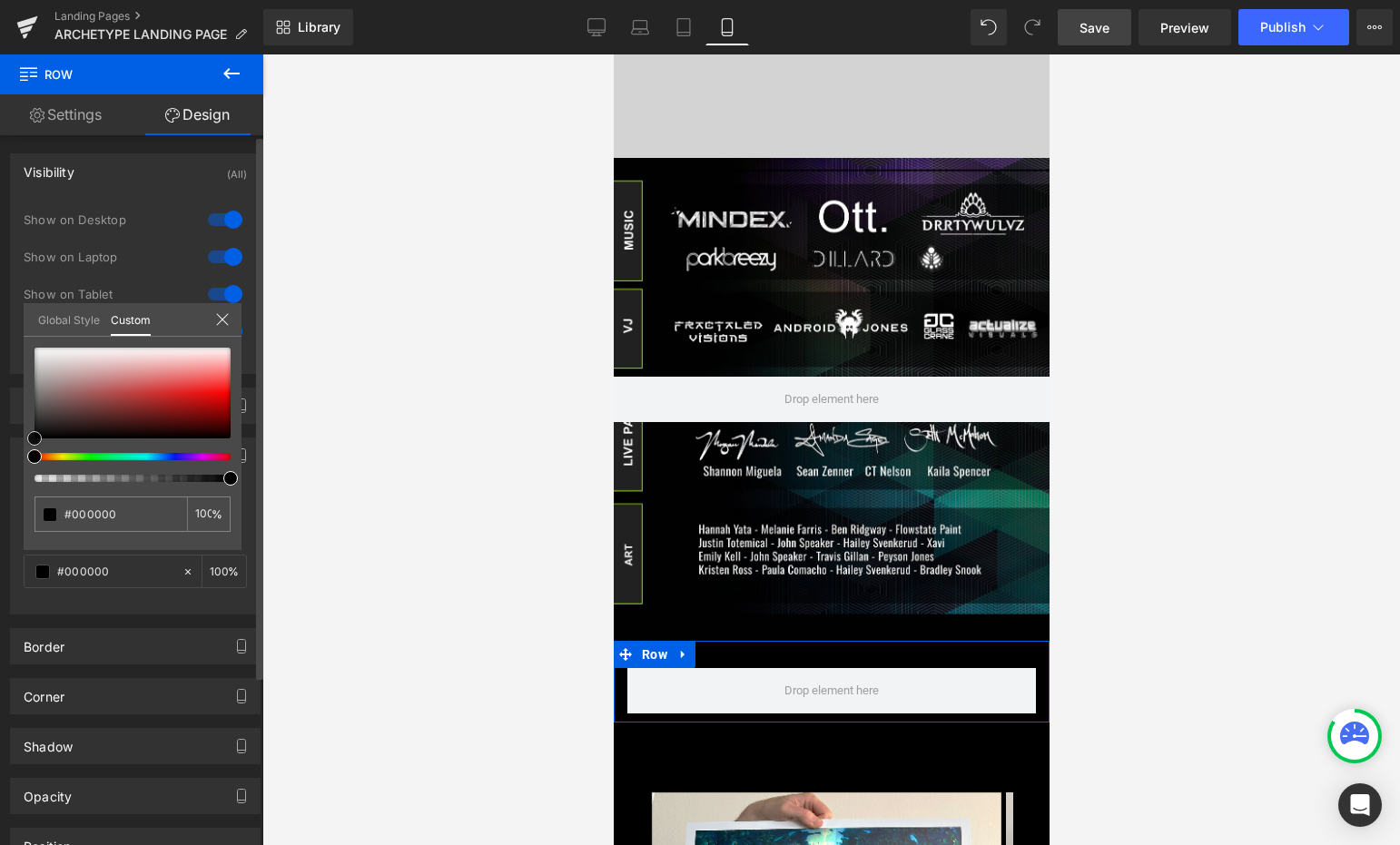
drag, startPoint x: 61, startPoint y: 415, endPoint x: 4, endPoint y: 481, distance: 87.2
click at [4, 481] on div "Background Color & Image color rgba(0, 0, 0, 1) Color #000000 100 % Image Repla…" at bounding box center [135, 520] width 271 height 191
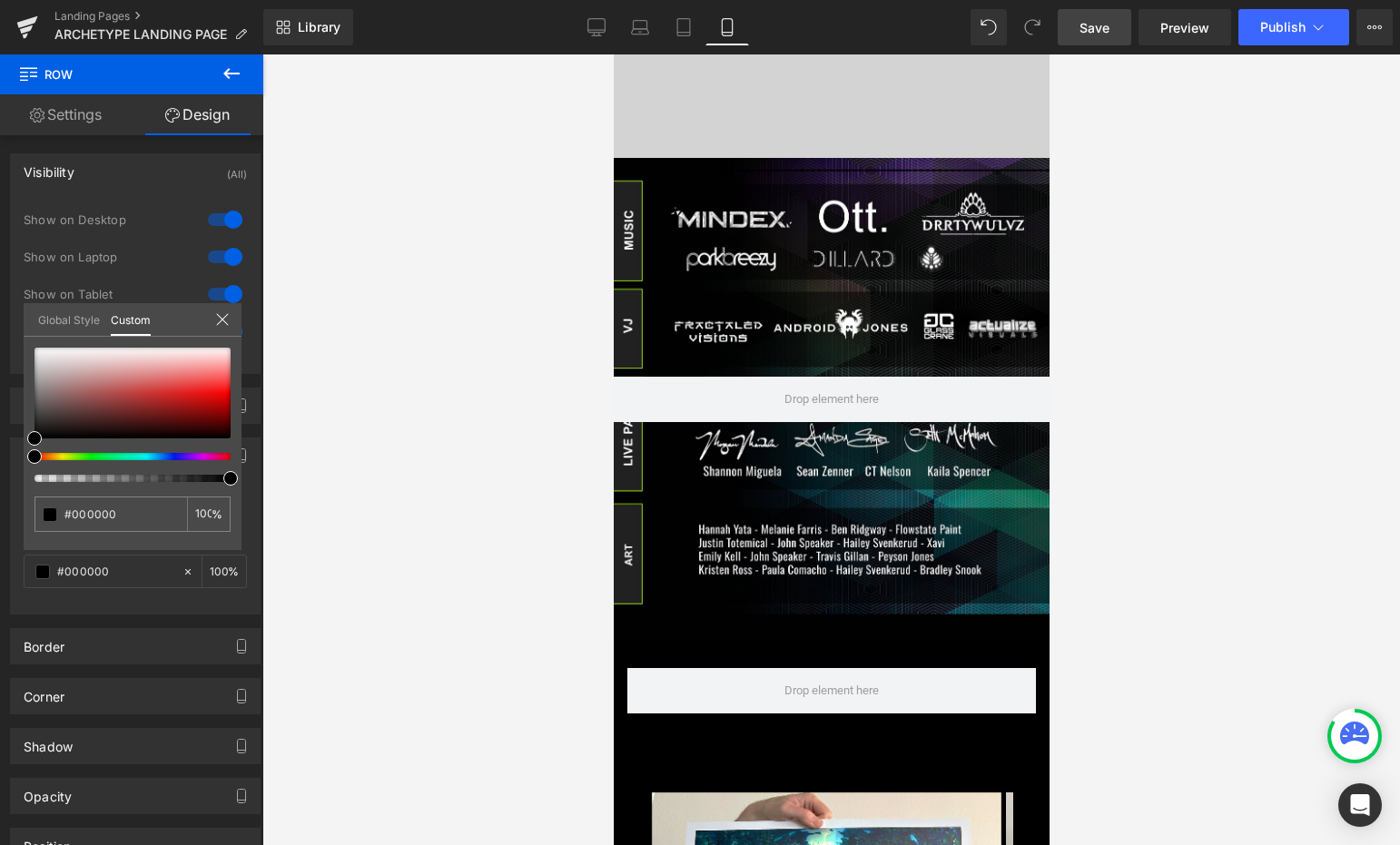
click at [232, 70] on icon at bounding box center [232, 74] width 22 height 22
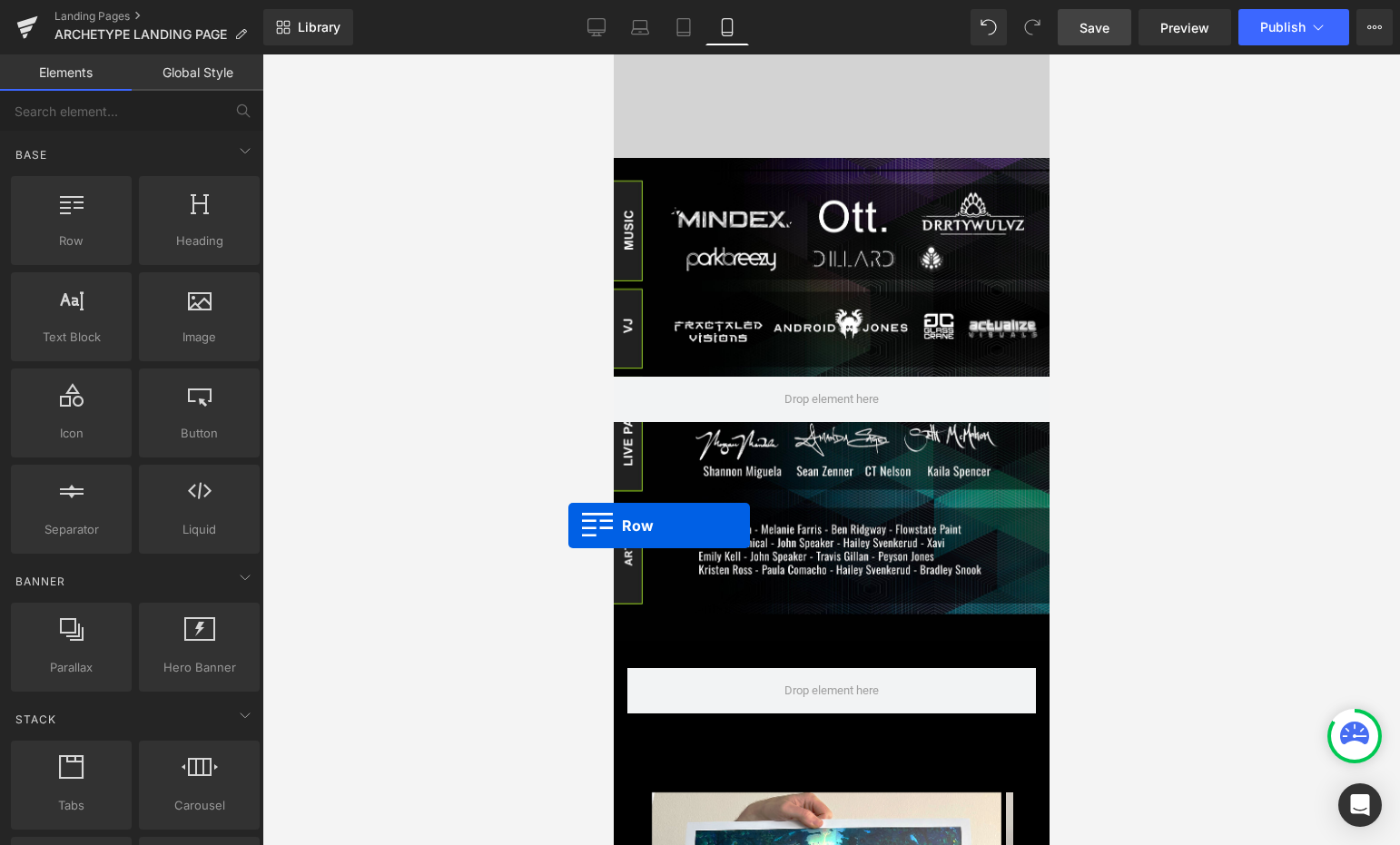
drag, startPoint x: 69, startPoint y: 228, endPoint x: 568, endPoint y: 525, distance: 580.7
click at [568, 525] on div "Row You are previewing how the will restyle your page. You can not edit Element…" at bounding box center [700, 438] width 1400 height 877
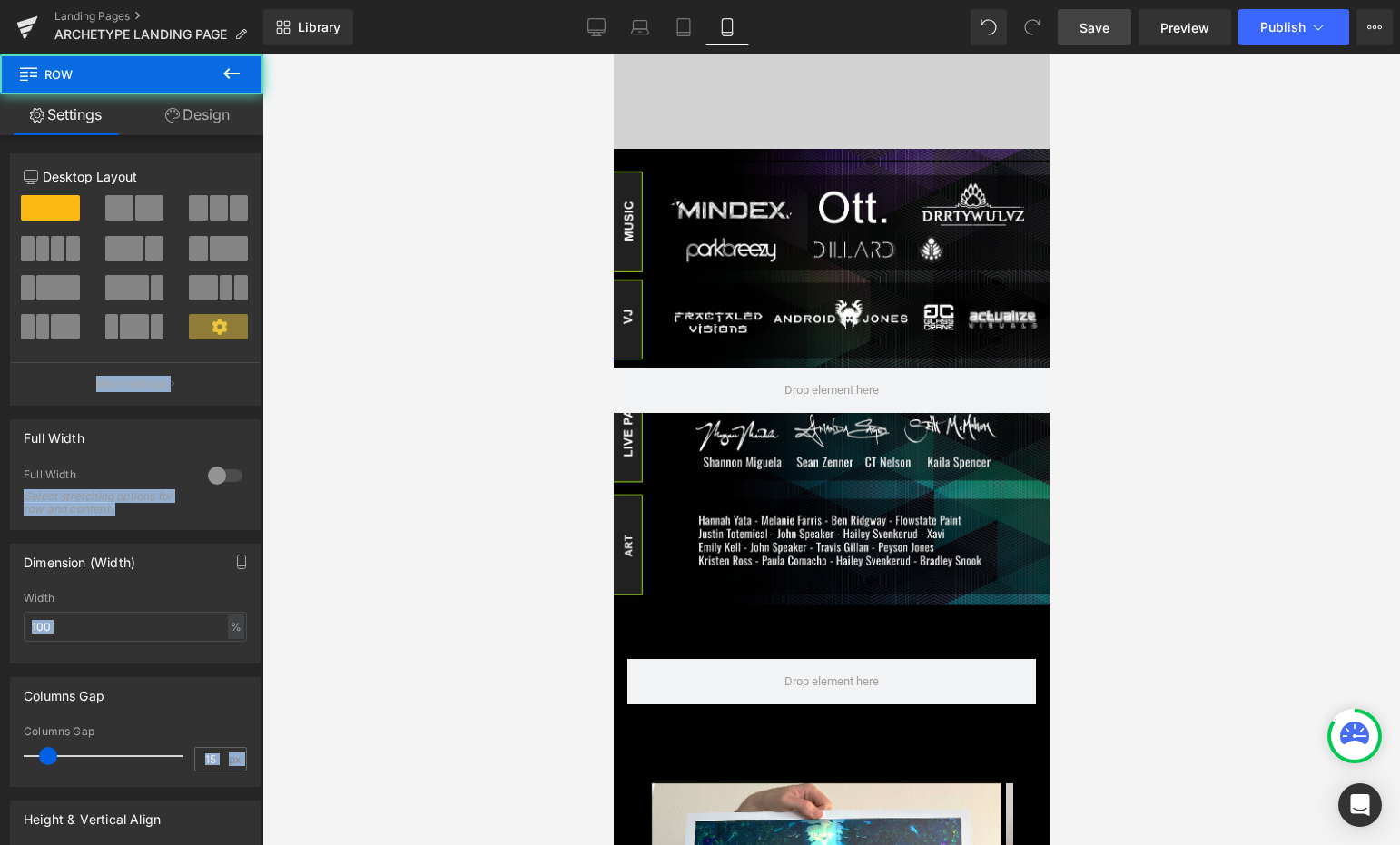
drag, startPoint x: 568, startPoint y: 525, endPoint x: 69, endPoint y: 225, distance: 582.2
click at [69, 225] on div "Row You are previewing how the will restyle your page. You can not edit Element…" at bounding box center [700, 438] width 1400 height 877
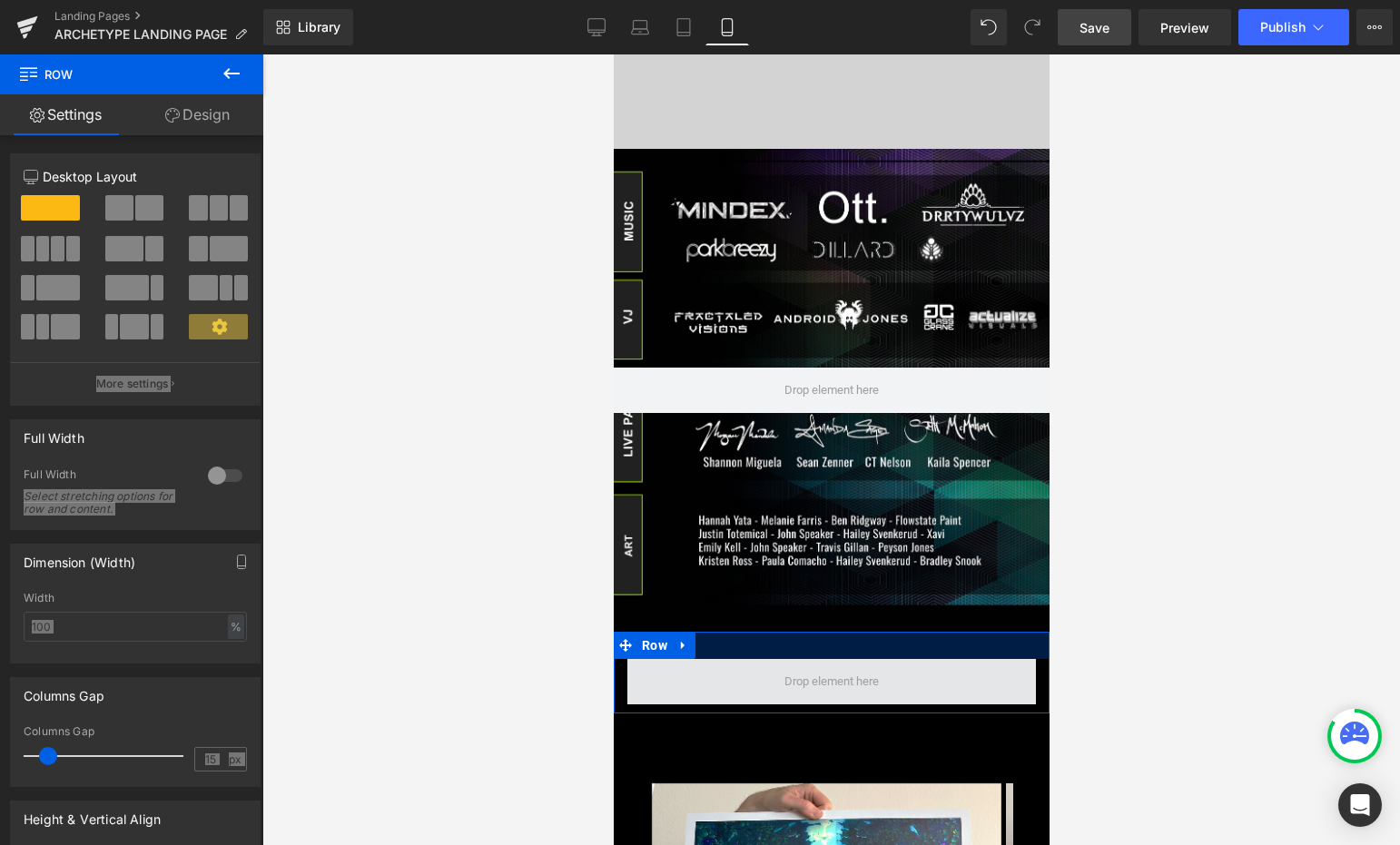
click at [767, 662] on span at bounding box center [830, 681] width 409 height 45
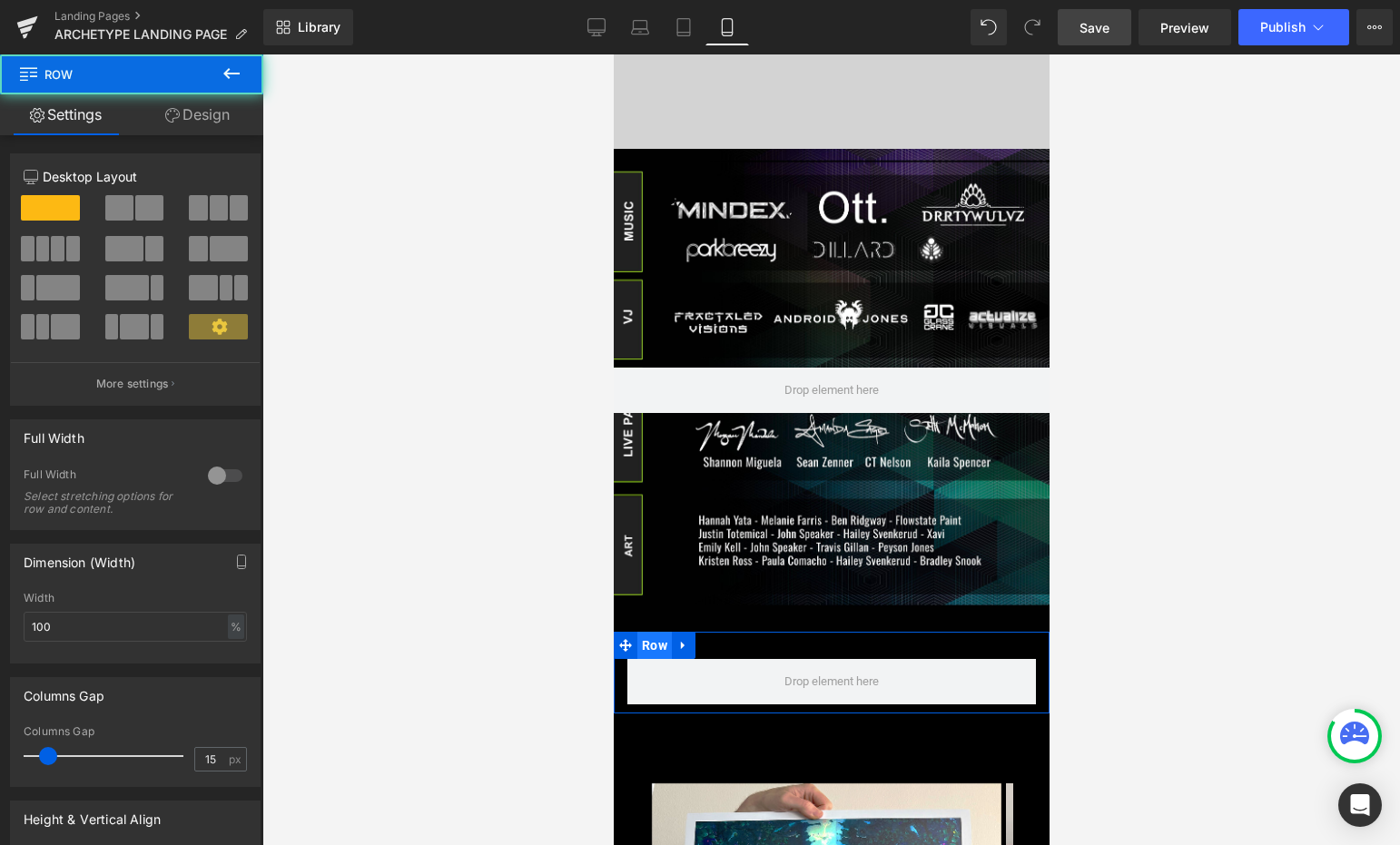
click at [652, 632] on span "Row" at bounding box center [653, 645] width 34 height 27
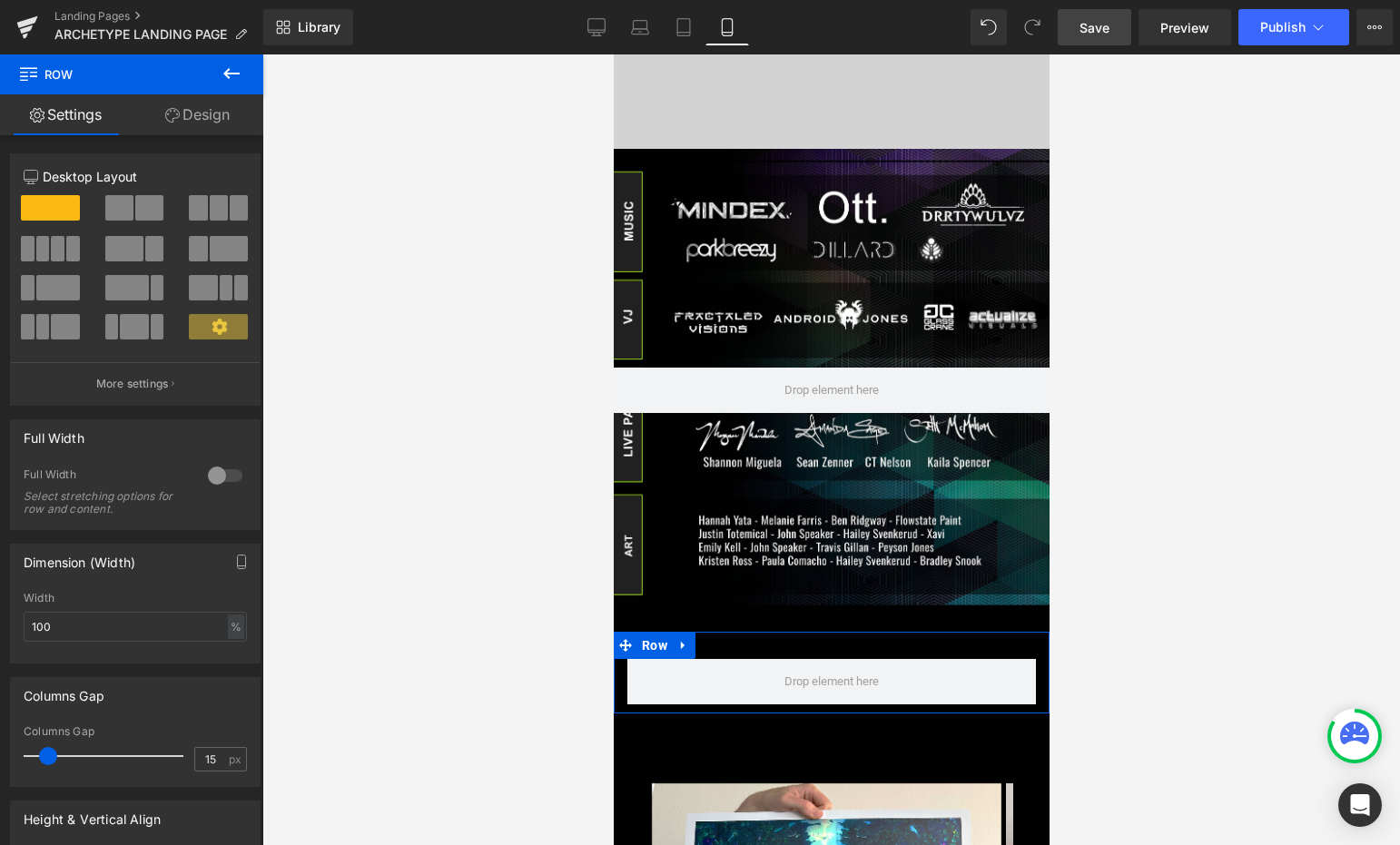
click at [190, 105] on link "Design" at bounding box center [197, 115] width 132 height 41
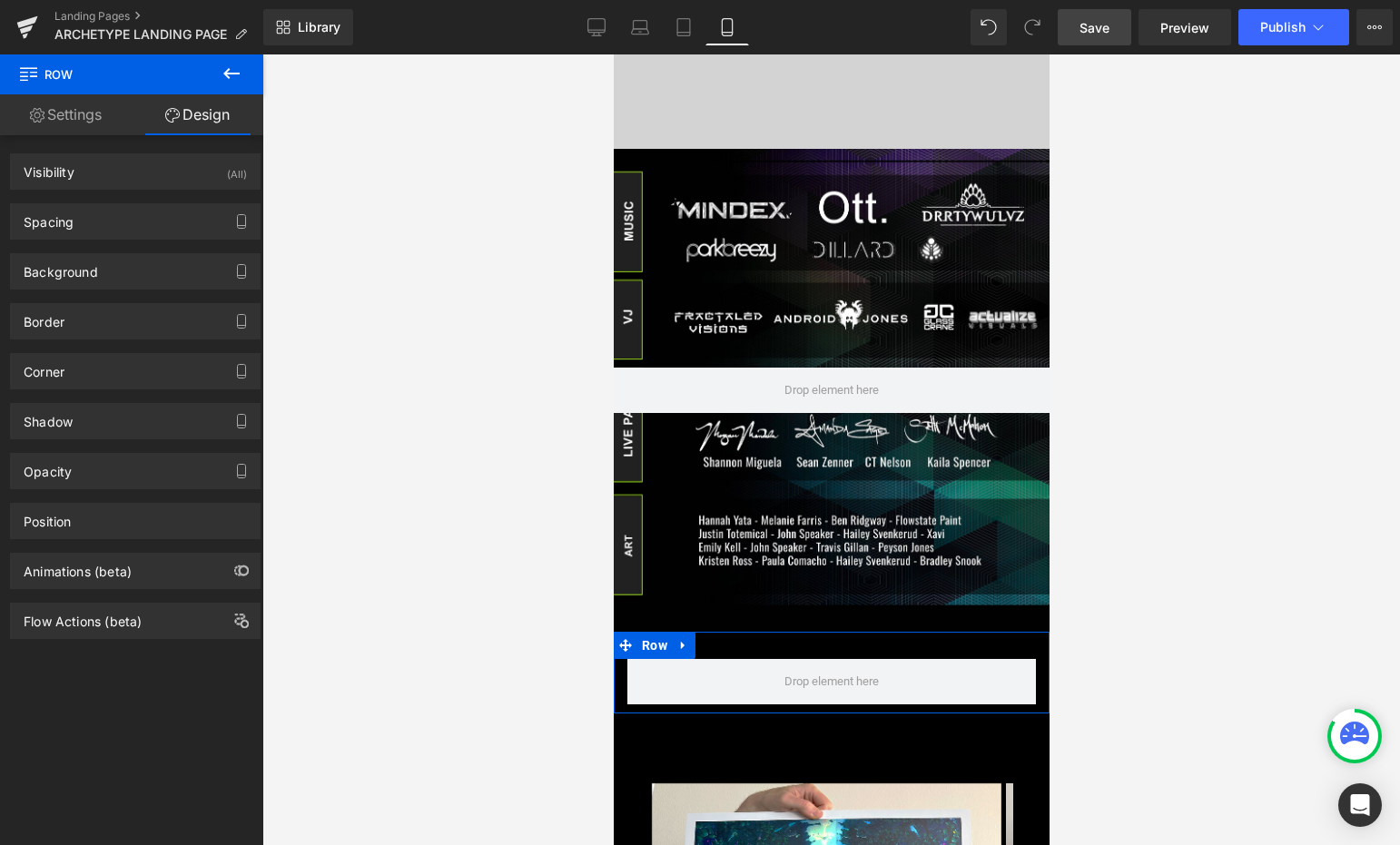
click at [95, 121] on link "Settings" at bounding box center [66, 115] width 132 height 41
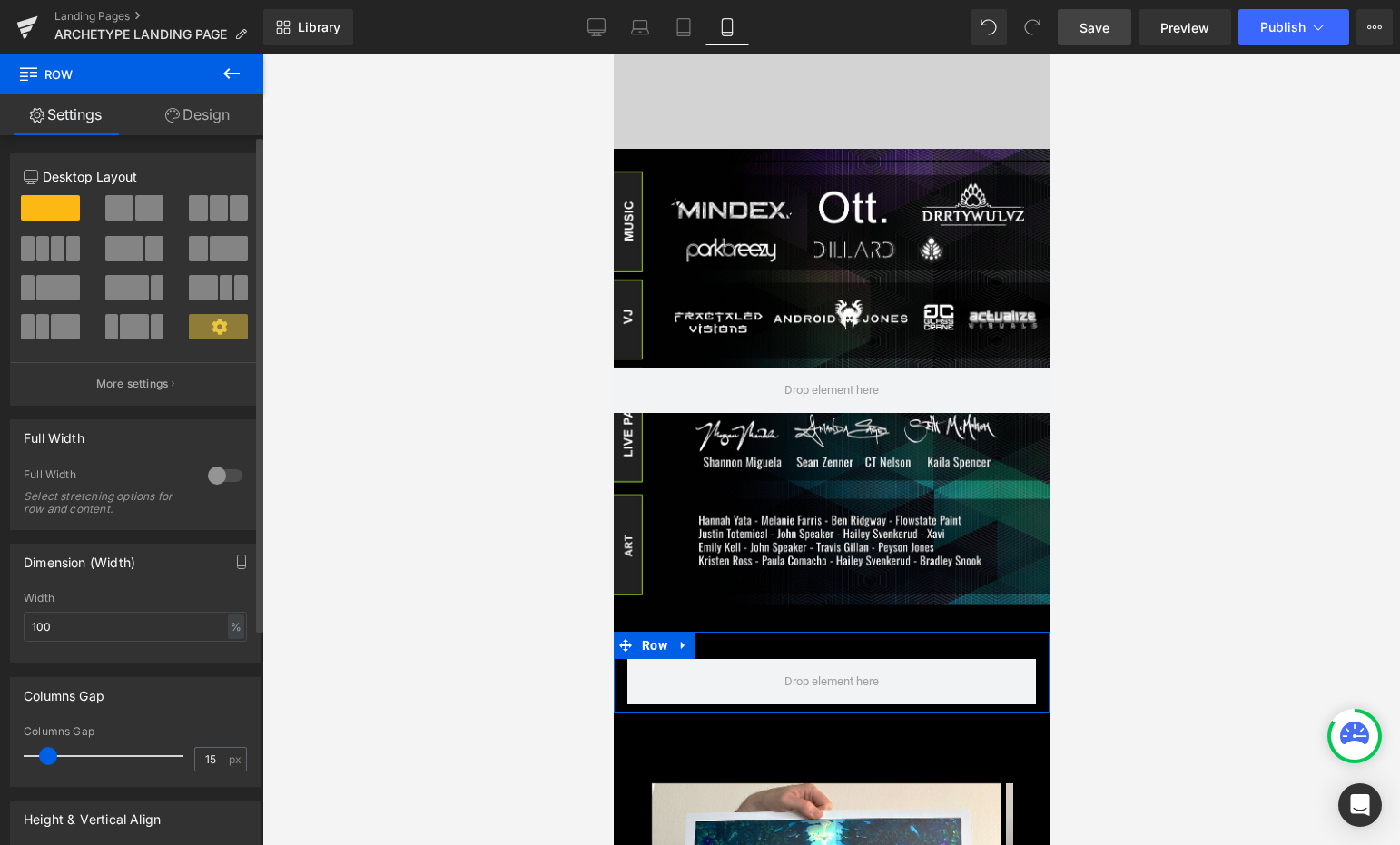
click at [142, 204] on span at bounding box center [149, 208] width 28 height 25
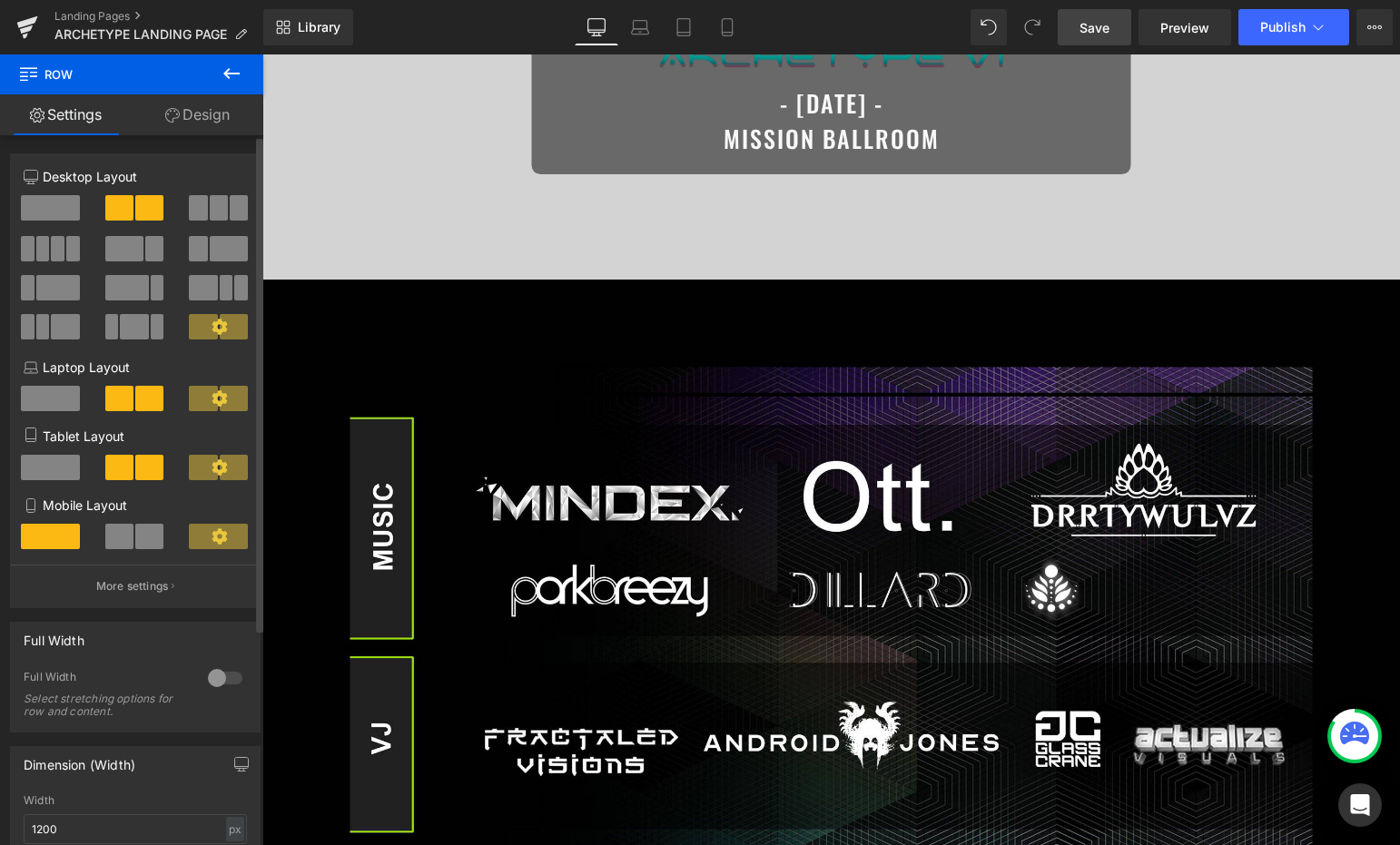
scroll to position [1842, 0]
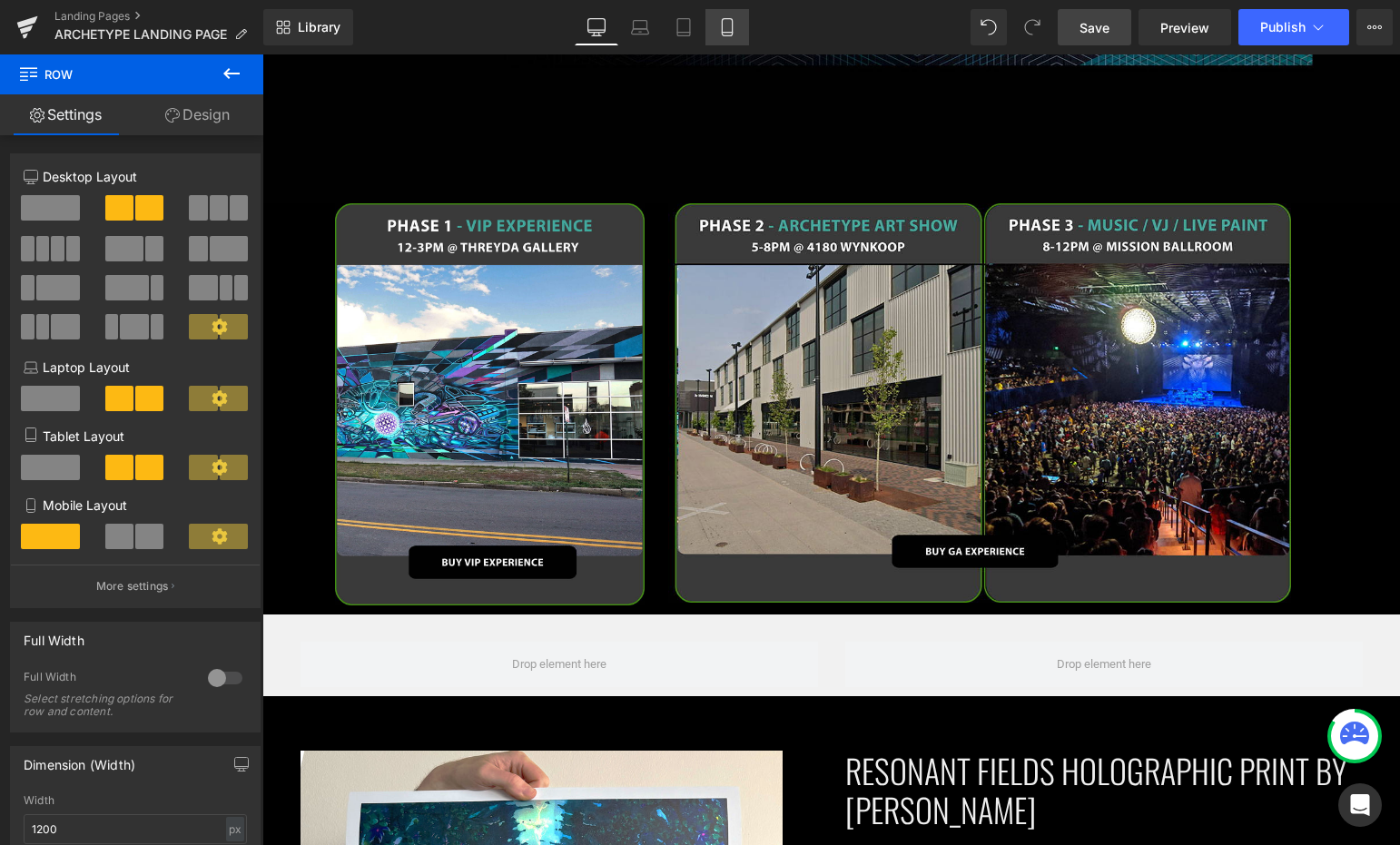
click at [725, 32] on icon at bounding box center [726, 32] width 10 height 0
type input "100"
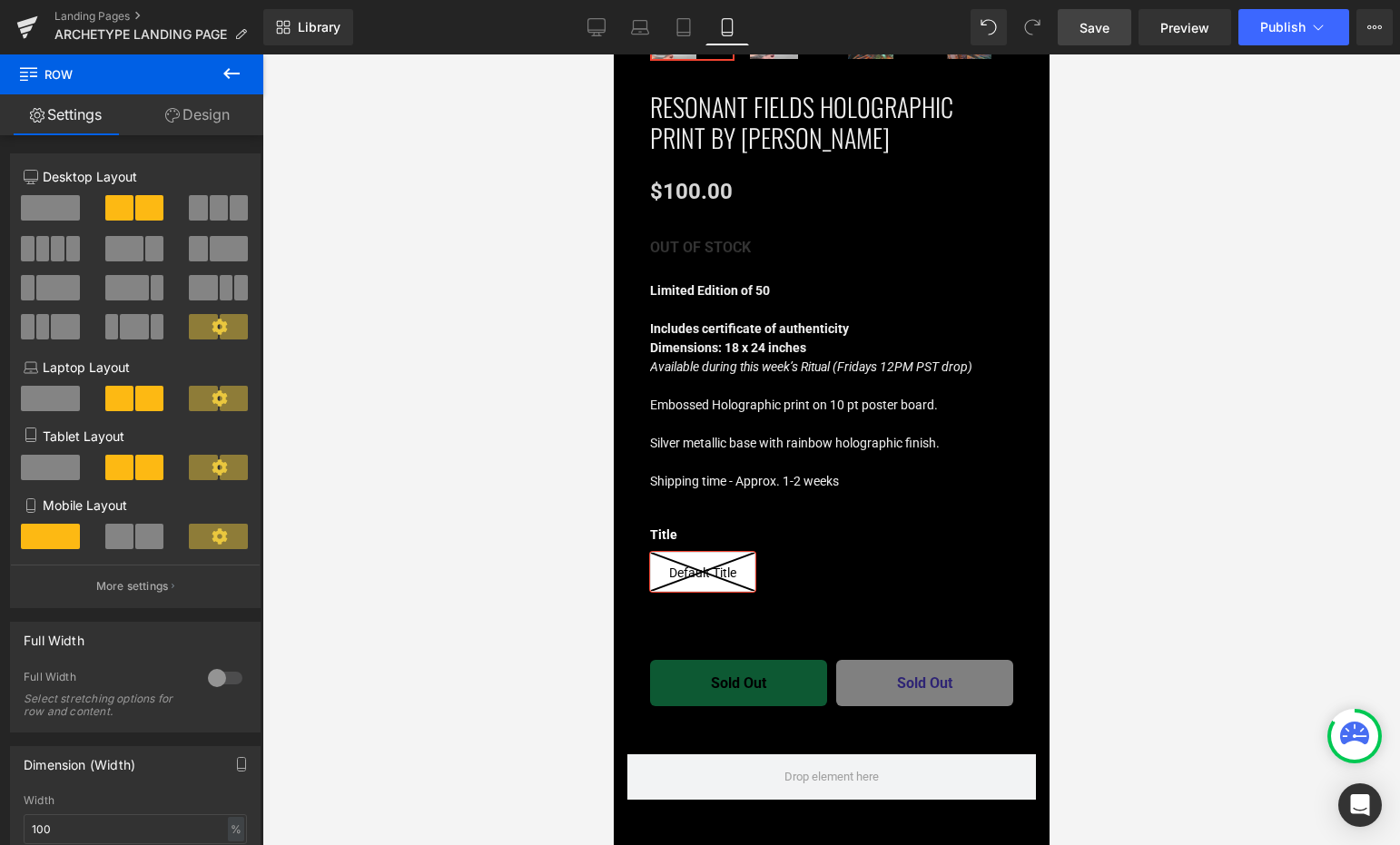
scroll to position [542, 0]
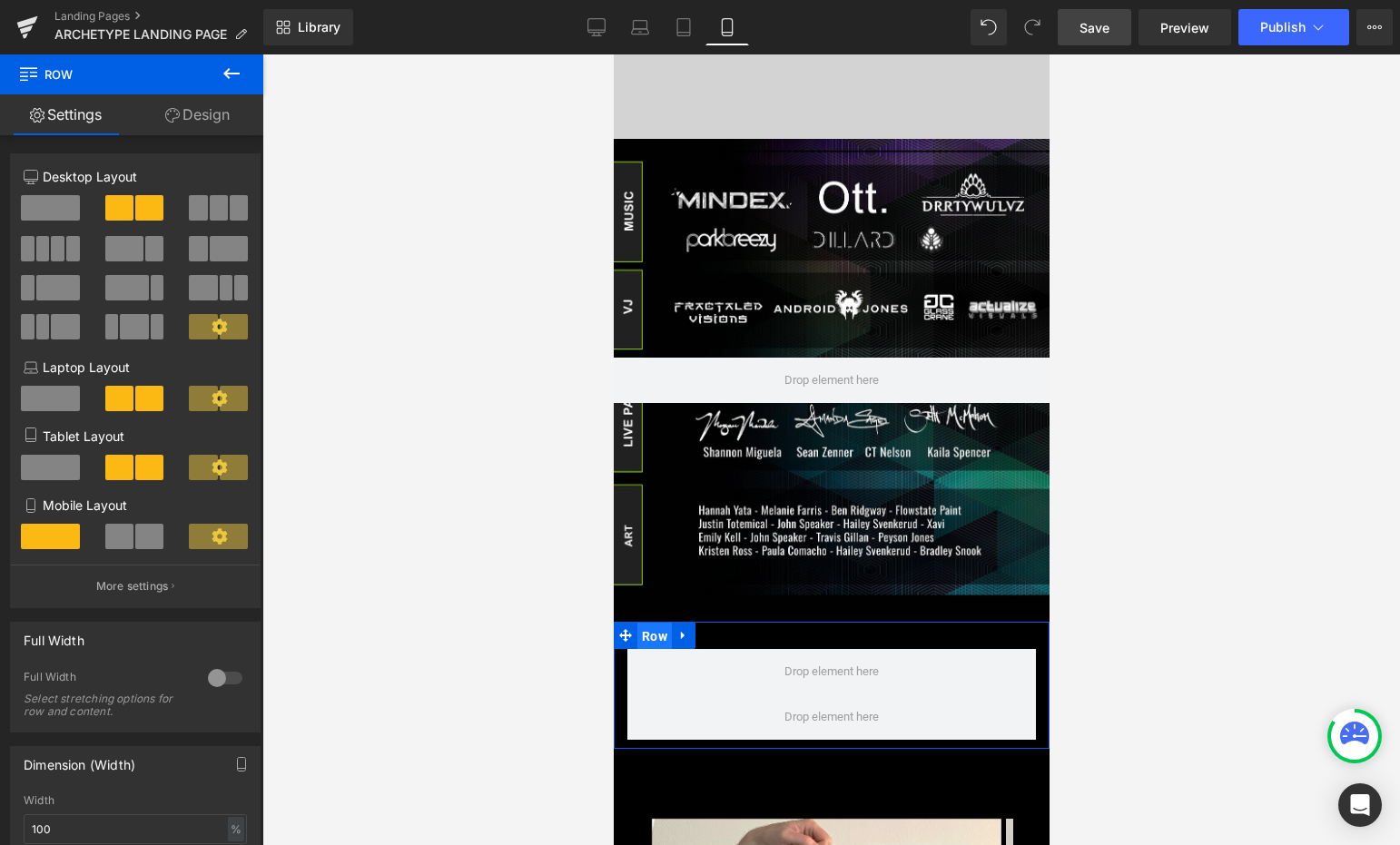
click at [663, 623] on span "Row" at bounding box center [653, 636] width 34 height 27
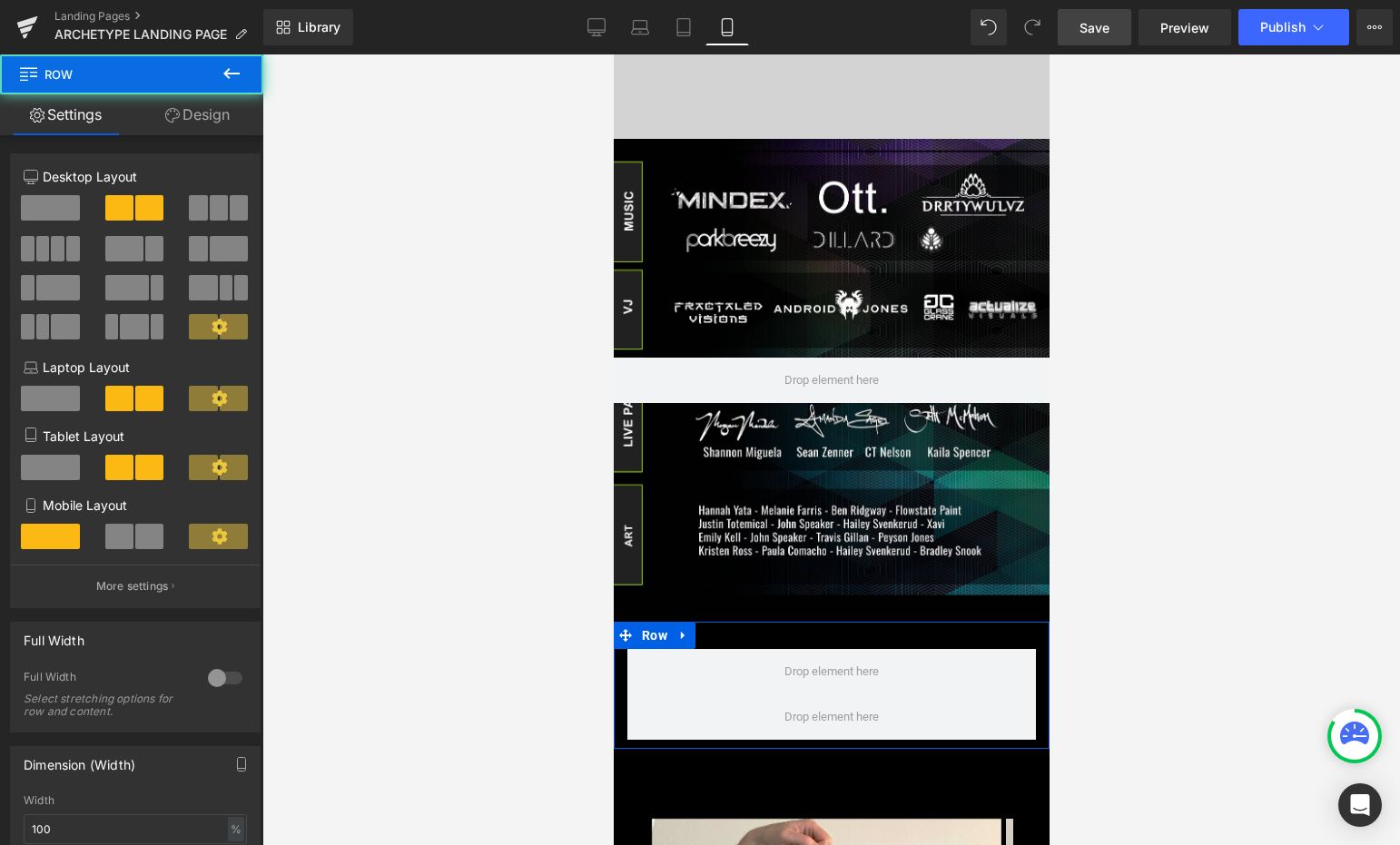
click at [216, 115] on link "Design" at bounding box center [197, 115] width 132 height 41
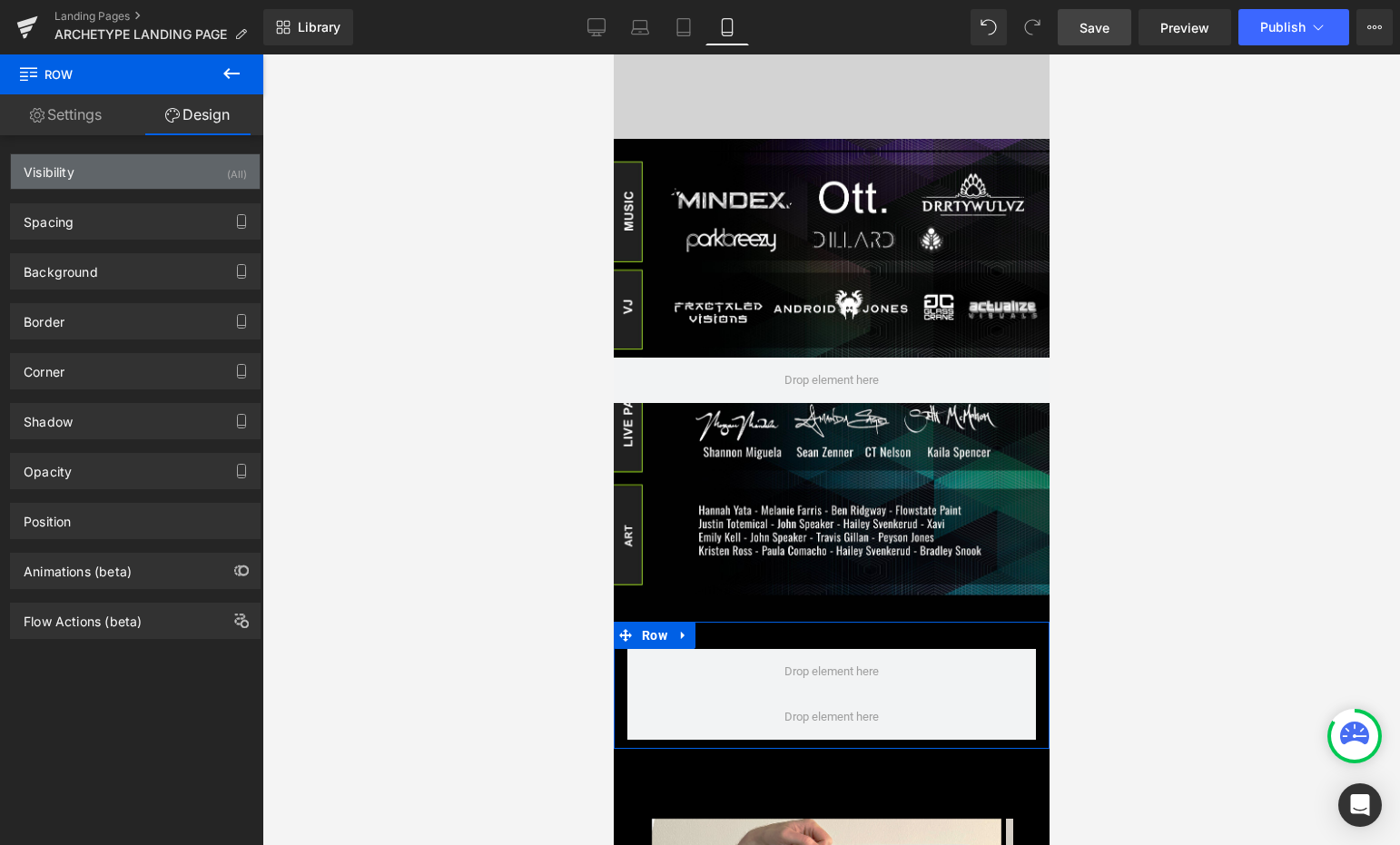
click at [170, 170] on div "Visibility (All)" at bounding box center [135, 171] width 248 height 34
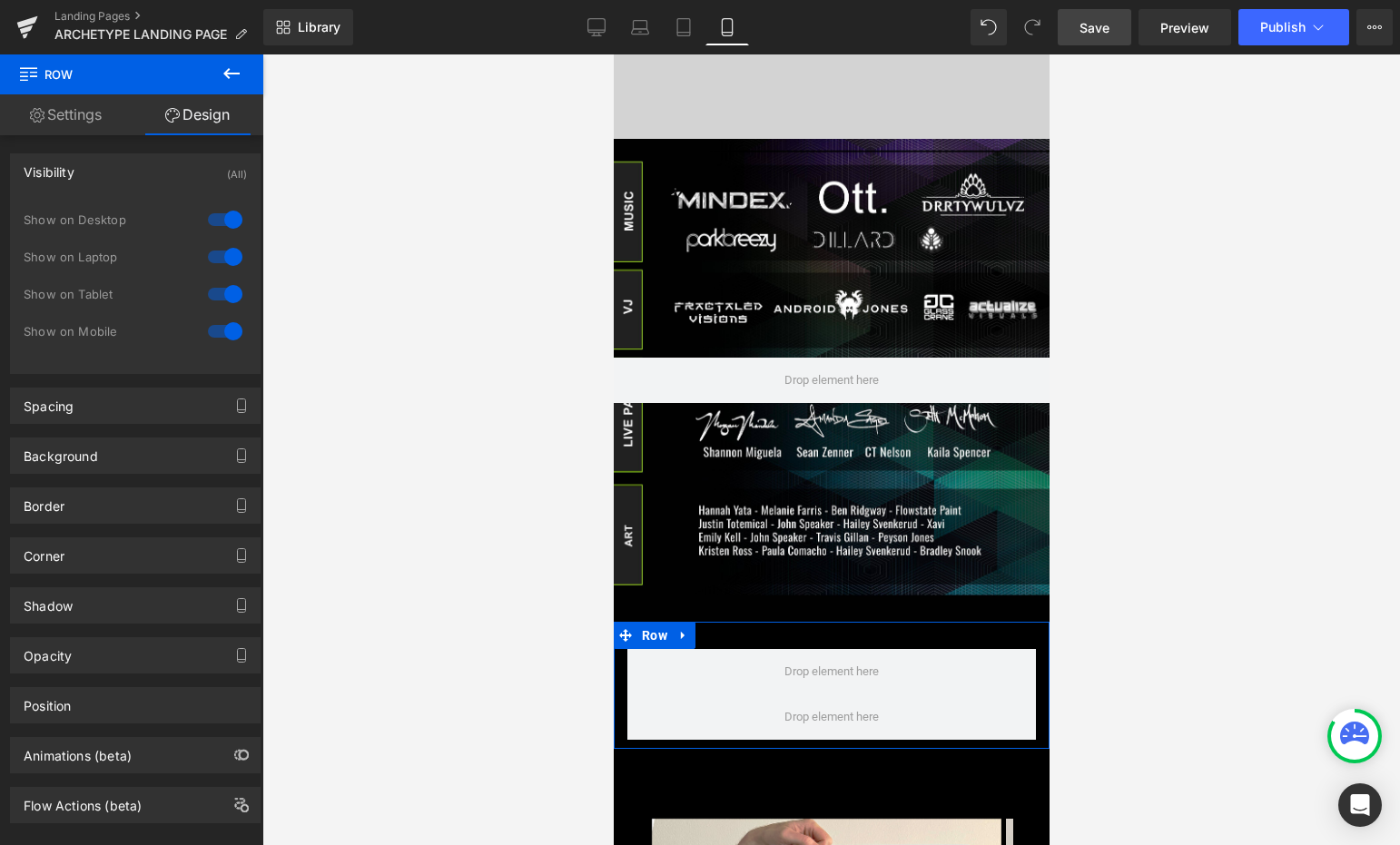
click at [226, 212] on div at bounding box center [224, 219] width 44 height 29
click at [221, 255] on div at bounding box center [224, 257] width 44 height 29
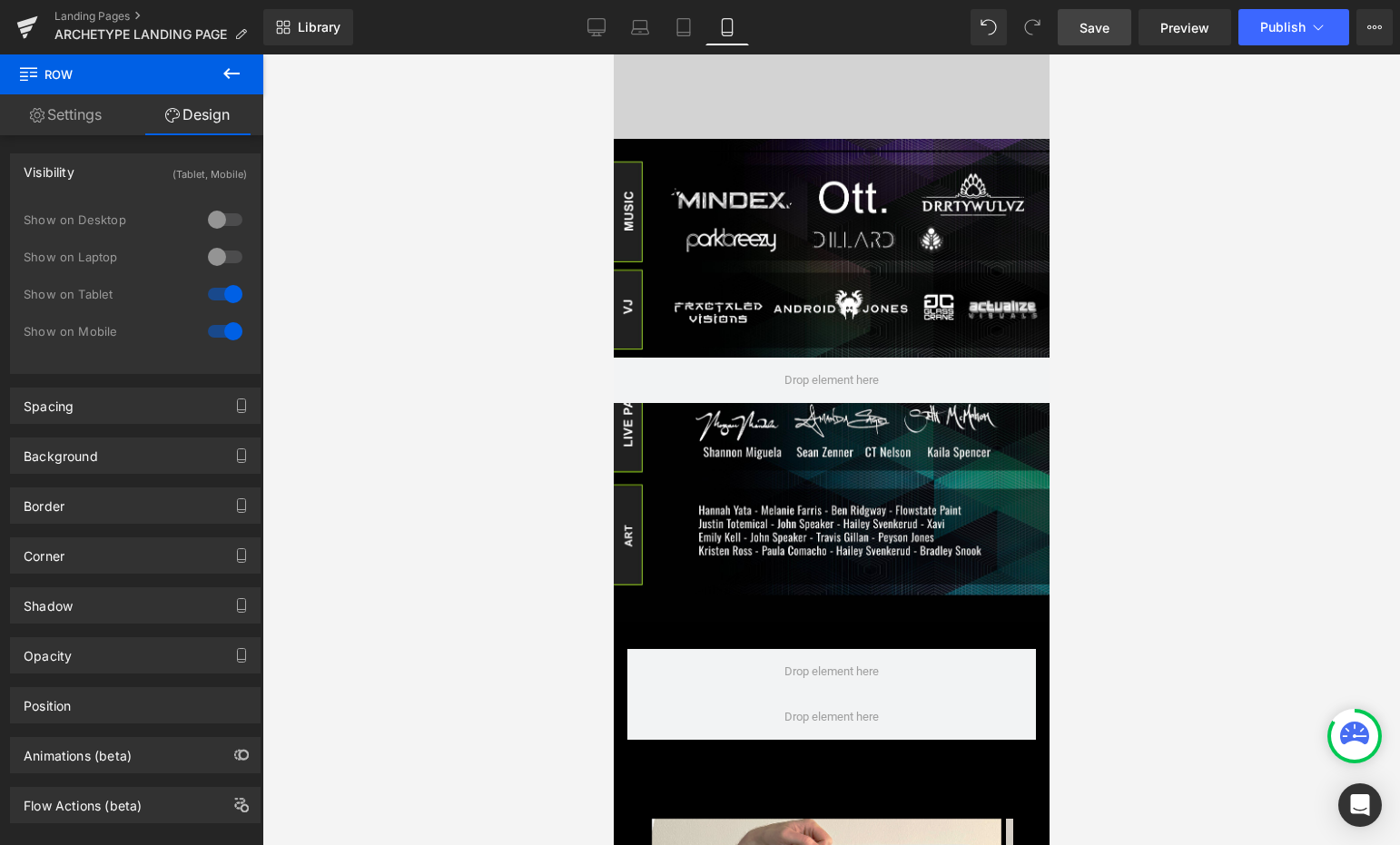
click at [236, 71] on icon at bounding box center [232, 74] width 22 height 22
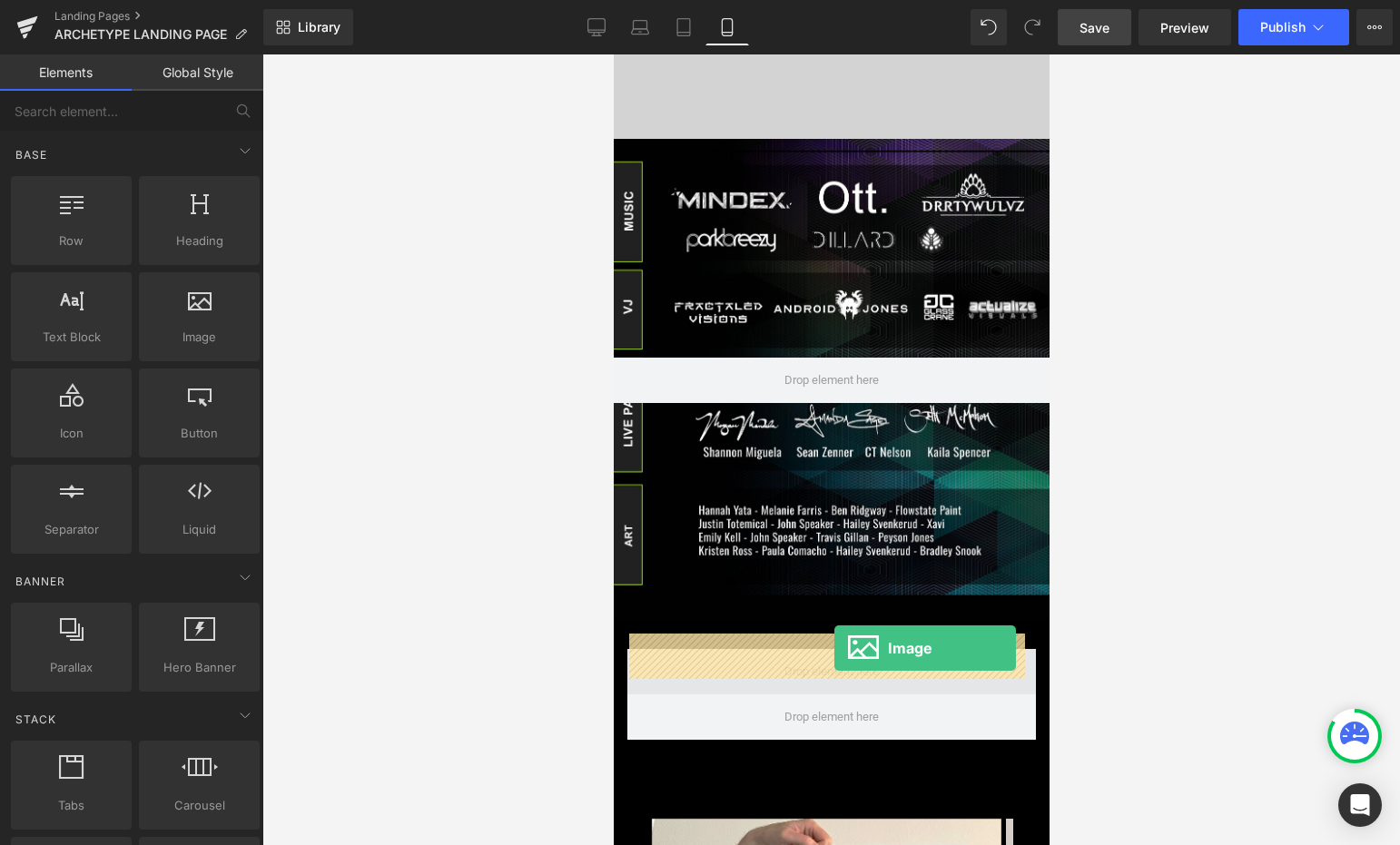
drag, startPoint x: 795, startPoint y: 359, endPoint x: 834, endPoint y: 648, distance: 291.6
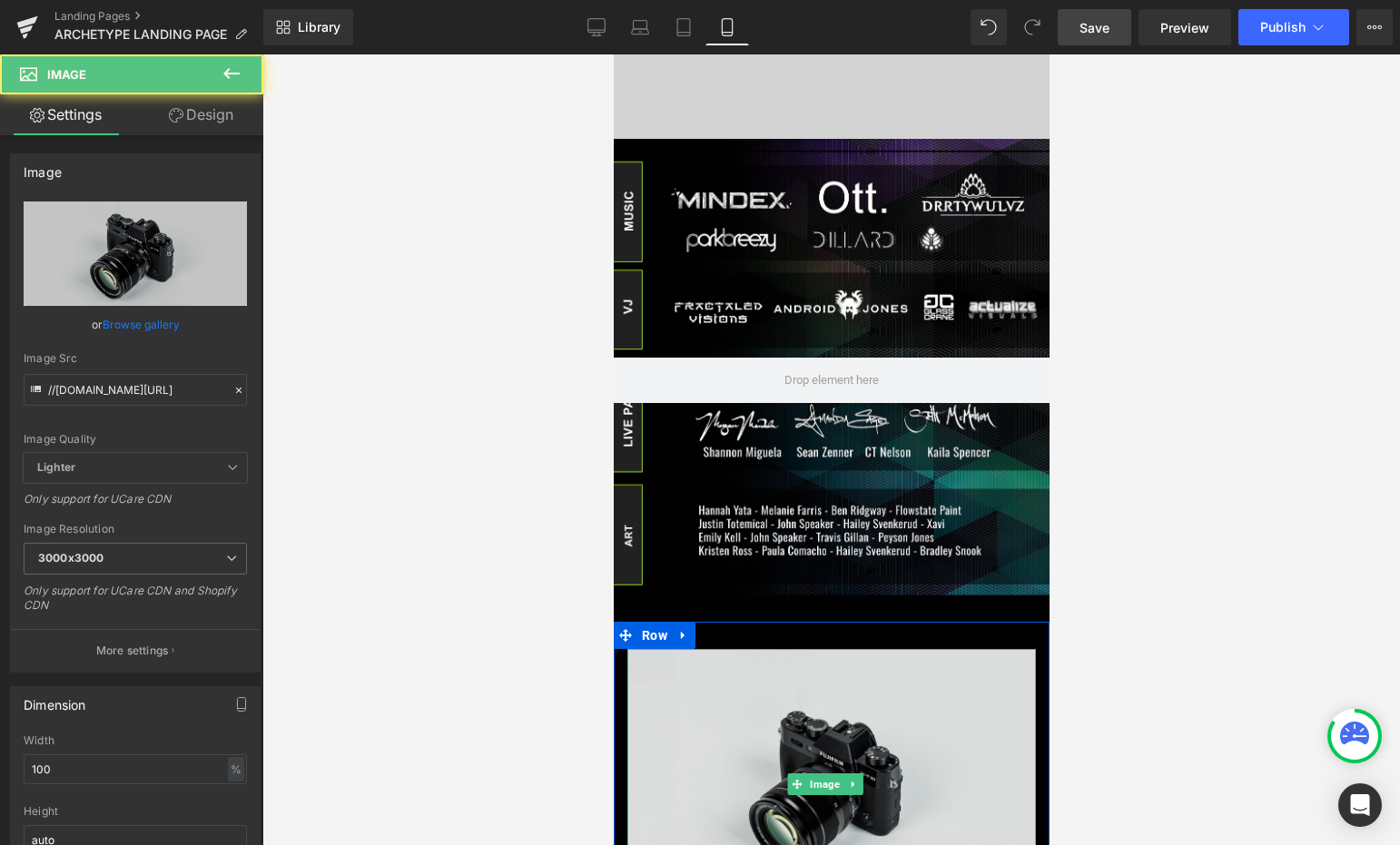
scroll to position [799, 0]
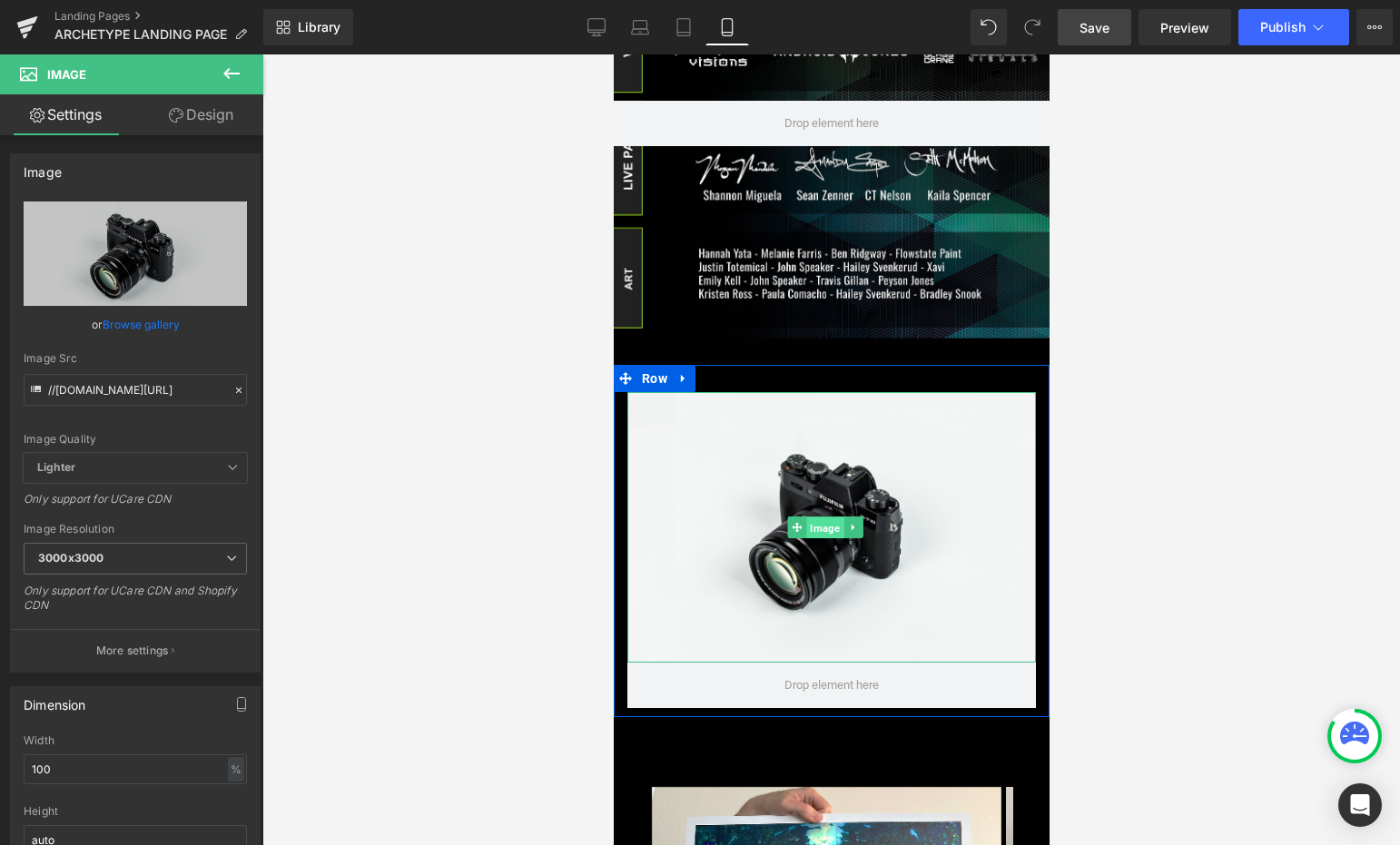
click at [824, 518] on span "Image" at bounding box center [824, 529] width 37 height 22
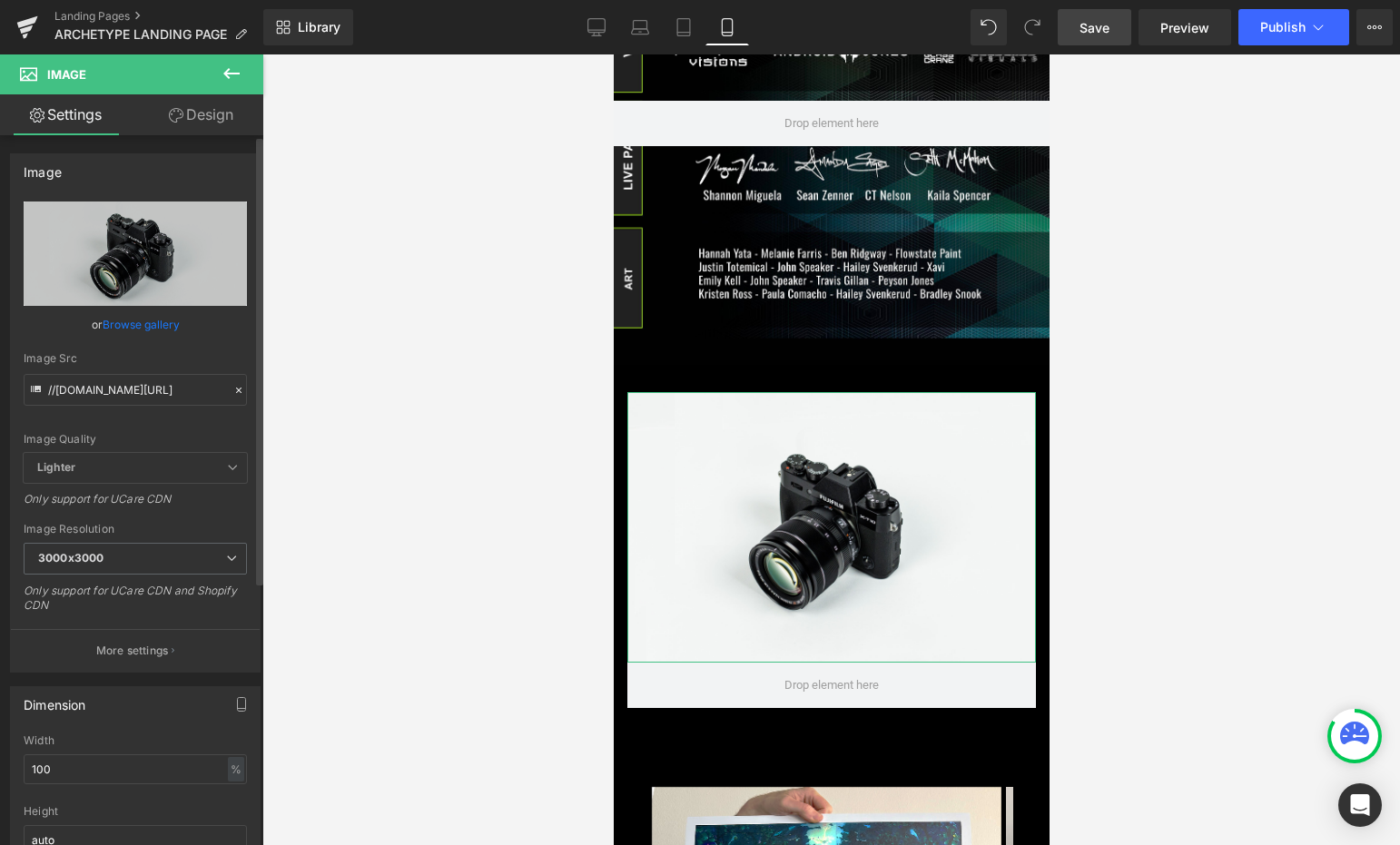
click at [148, 329] on link "Browse gallery" at bounding box center [141, 324] width 77 height 32
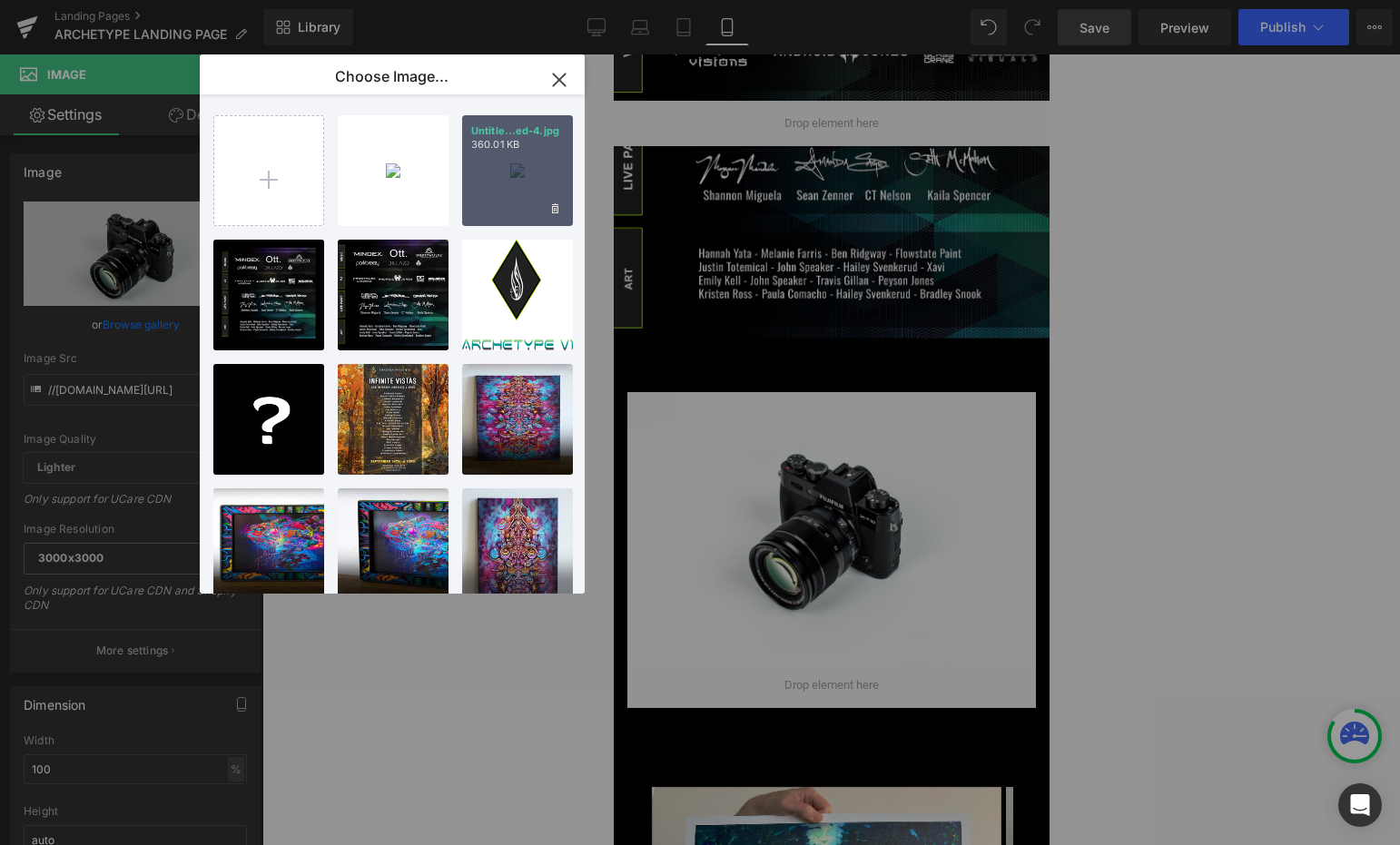
click at [511, 157] on div "Untitle...ed-4.jpg 360.01 KB" at bounding box center [518, 170] width 111 height 111
type input "[URL][DOMAIN_NAME]"
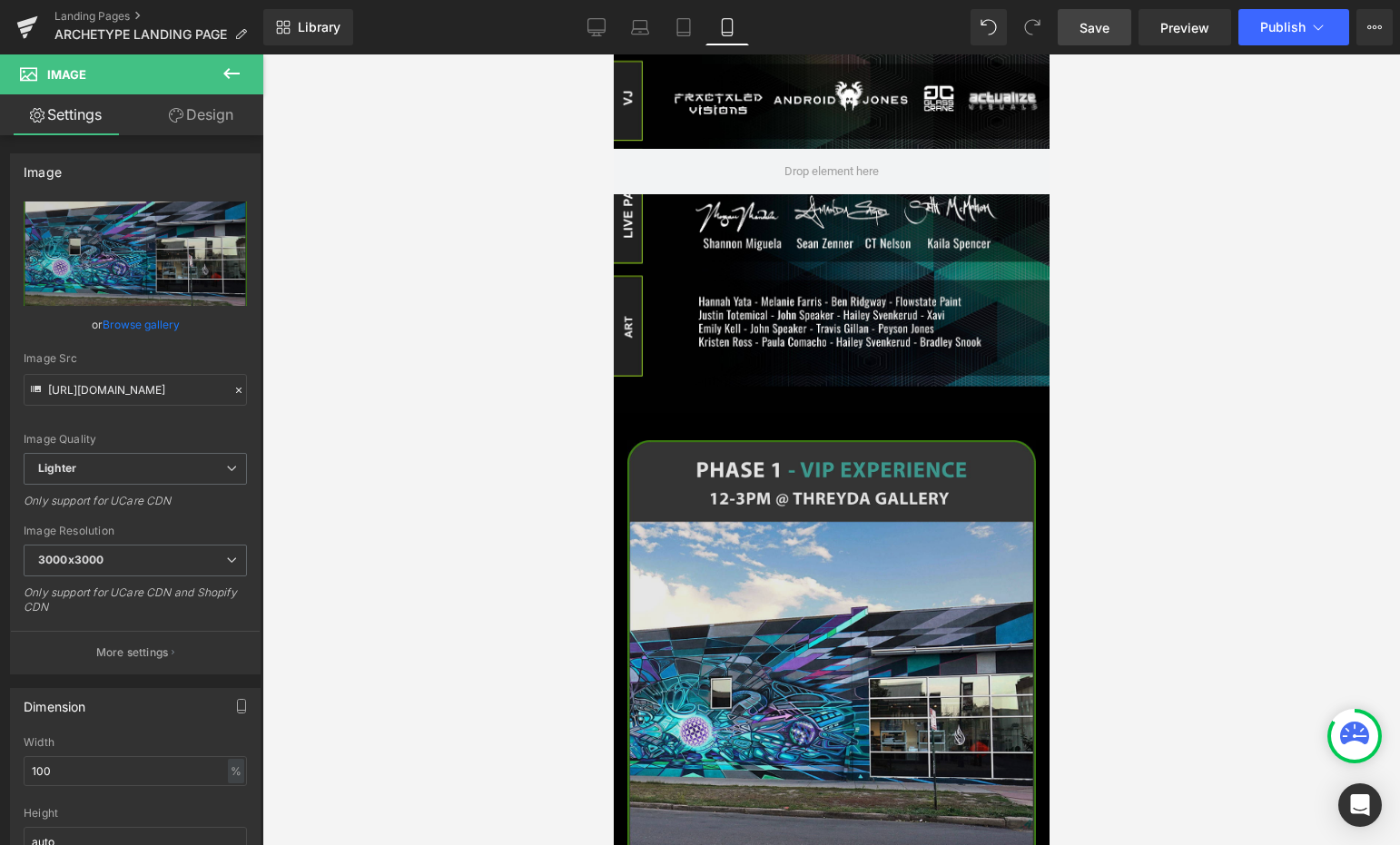
scroll to position [773, 0]
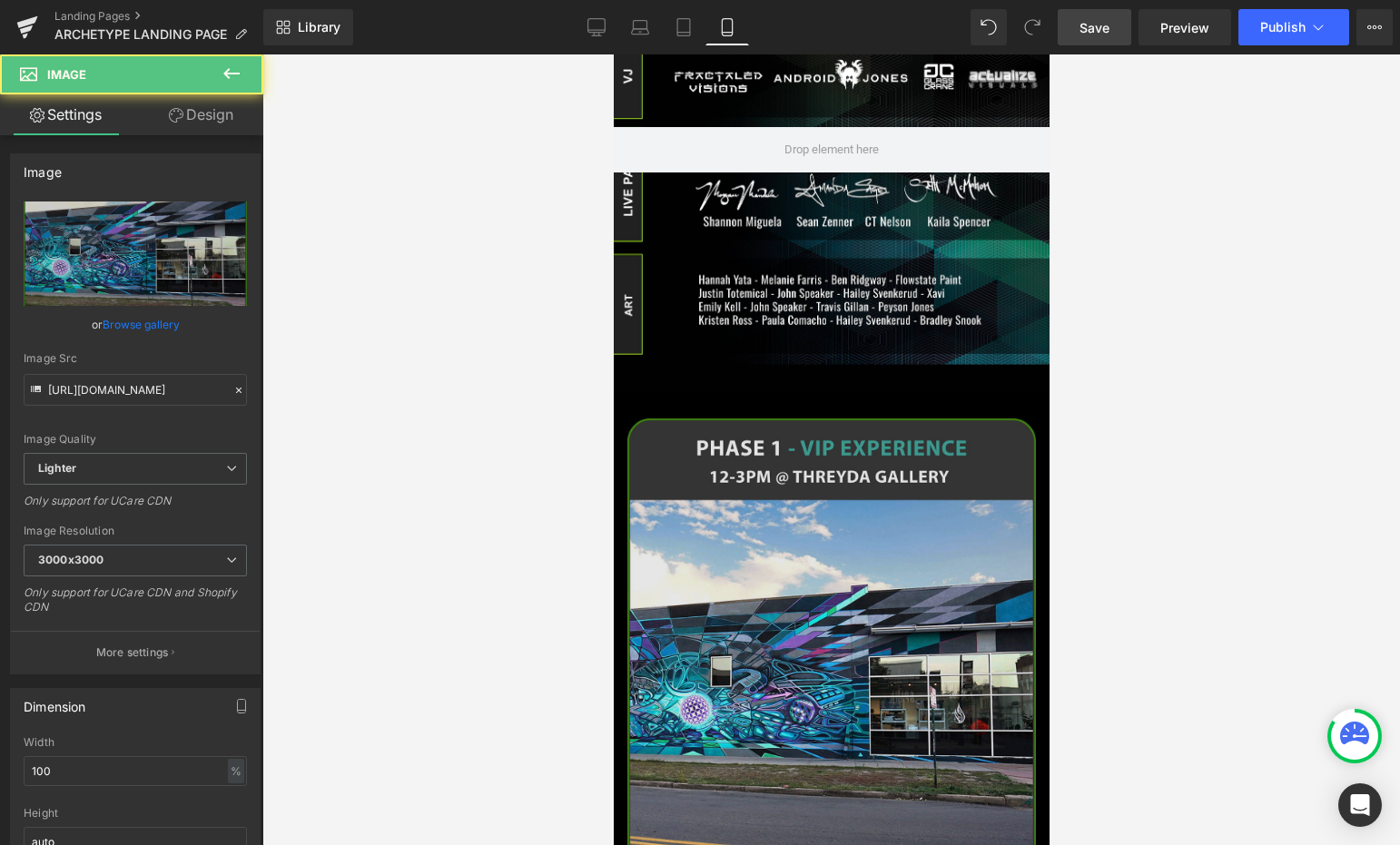
click at [803, 460] on img at bounding box center [830, 685] width 409 height 532
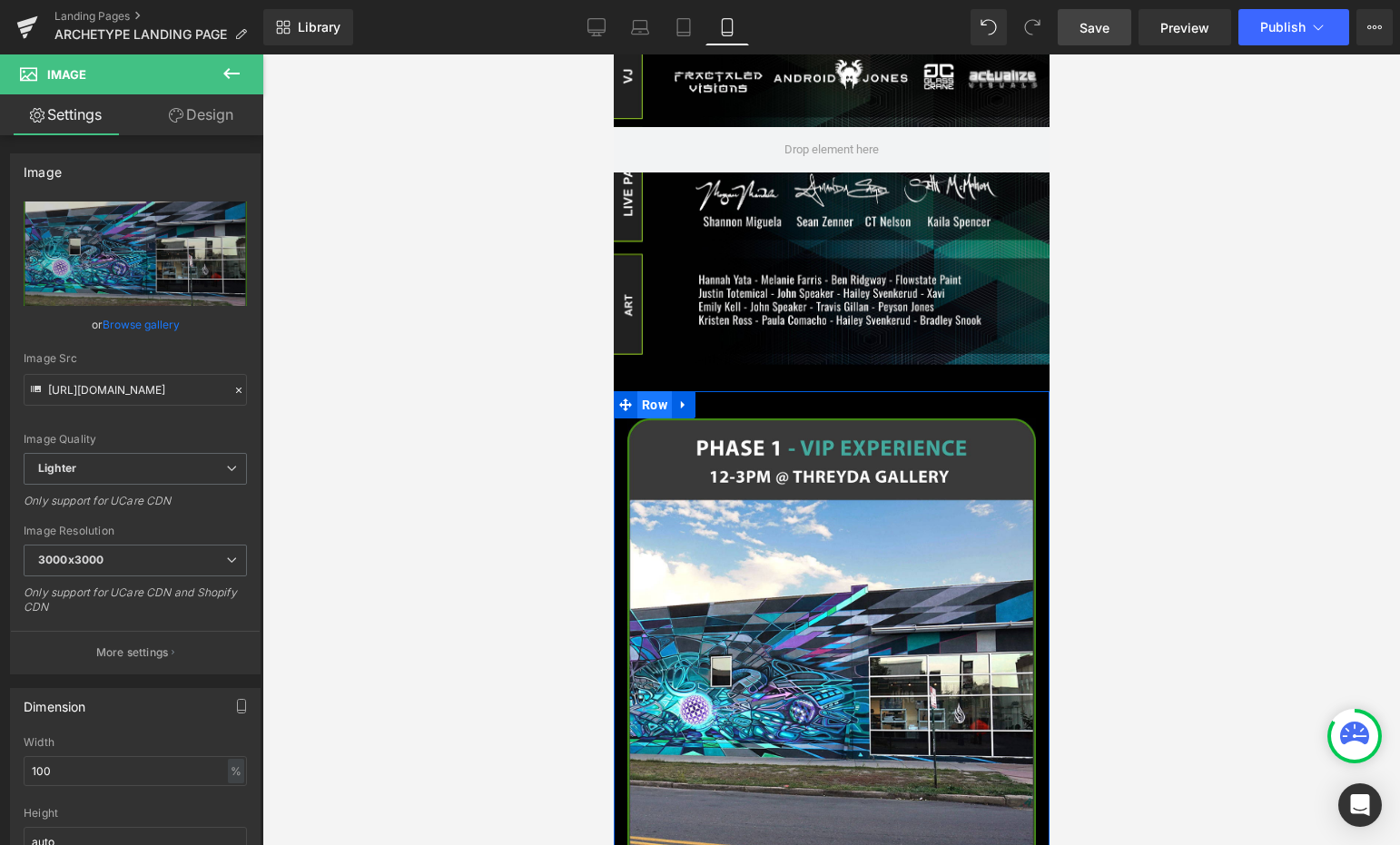
click at [654, 391] on span "Row" at bounding box center [653, 404] width 34 height 27
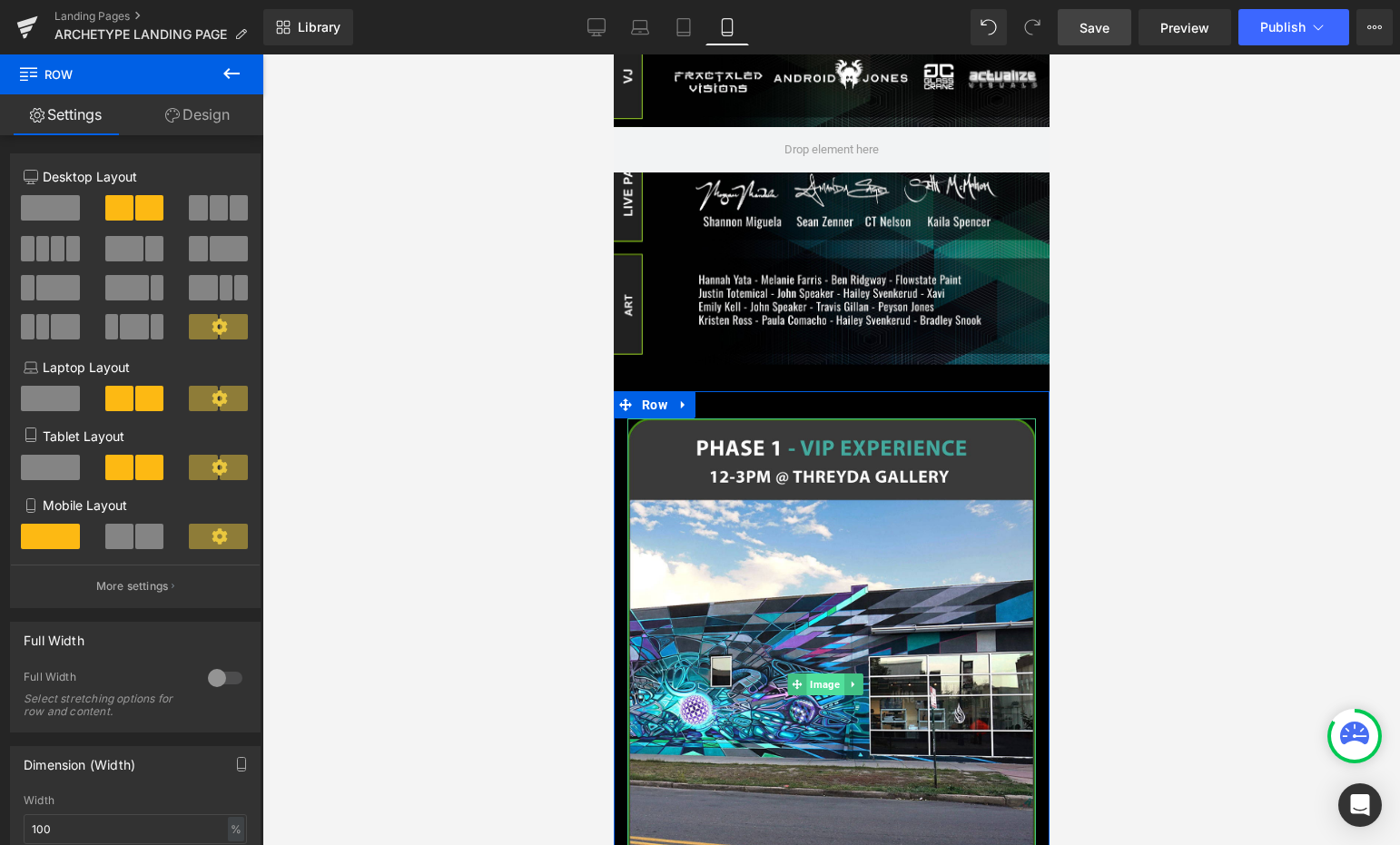
click at [830, 674] on span "Image" at bounding box center [824, 685] width 37 height 22
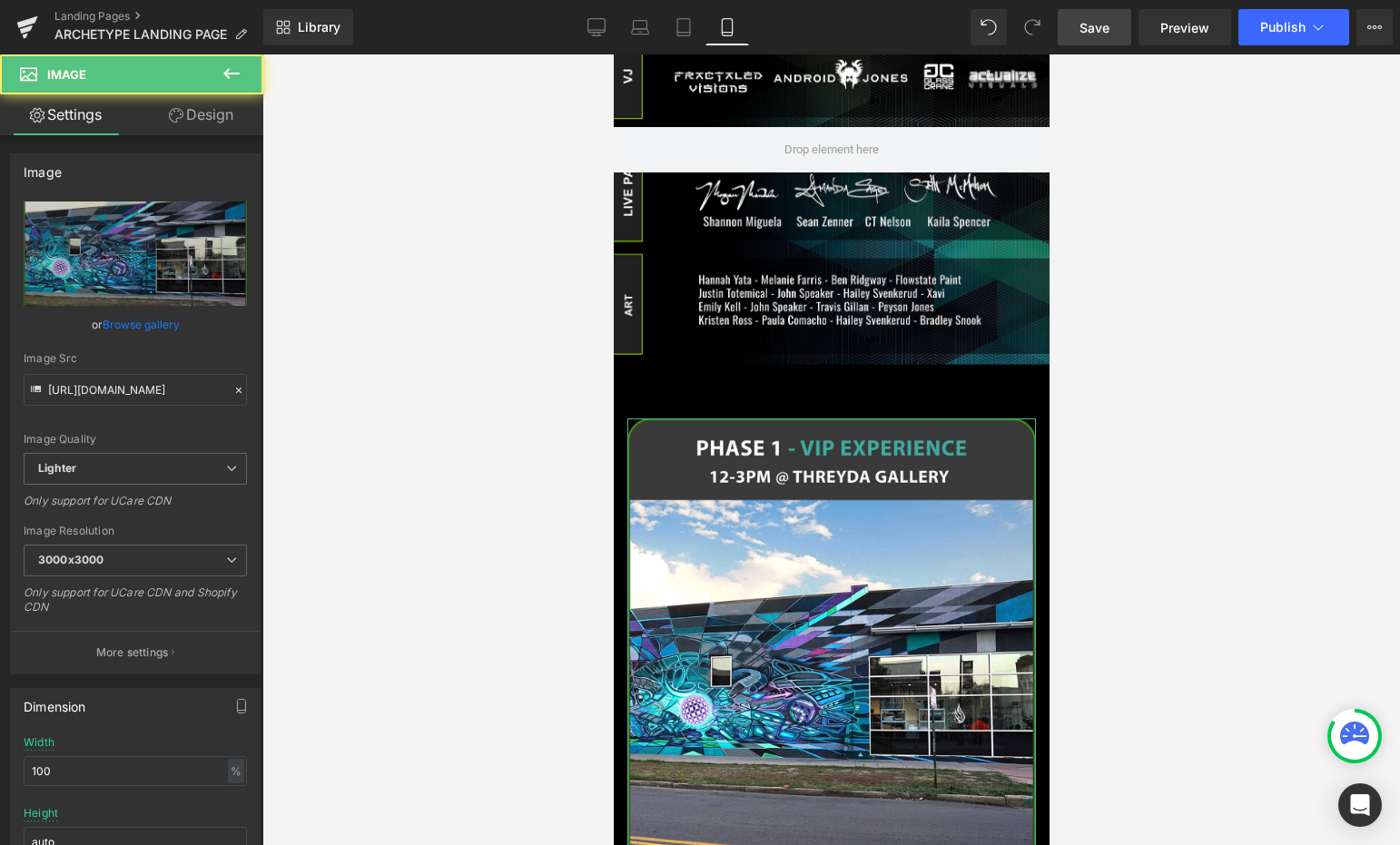
drag, startPoint x: 189, startPoint y: 122, endPoint x: 132, endPoint y: 218, distance: 111.6
click at [189, 121] on link "Design" at bounding box center [201, 115] width 132 height 41
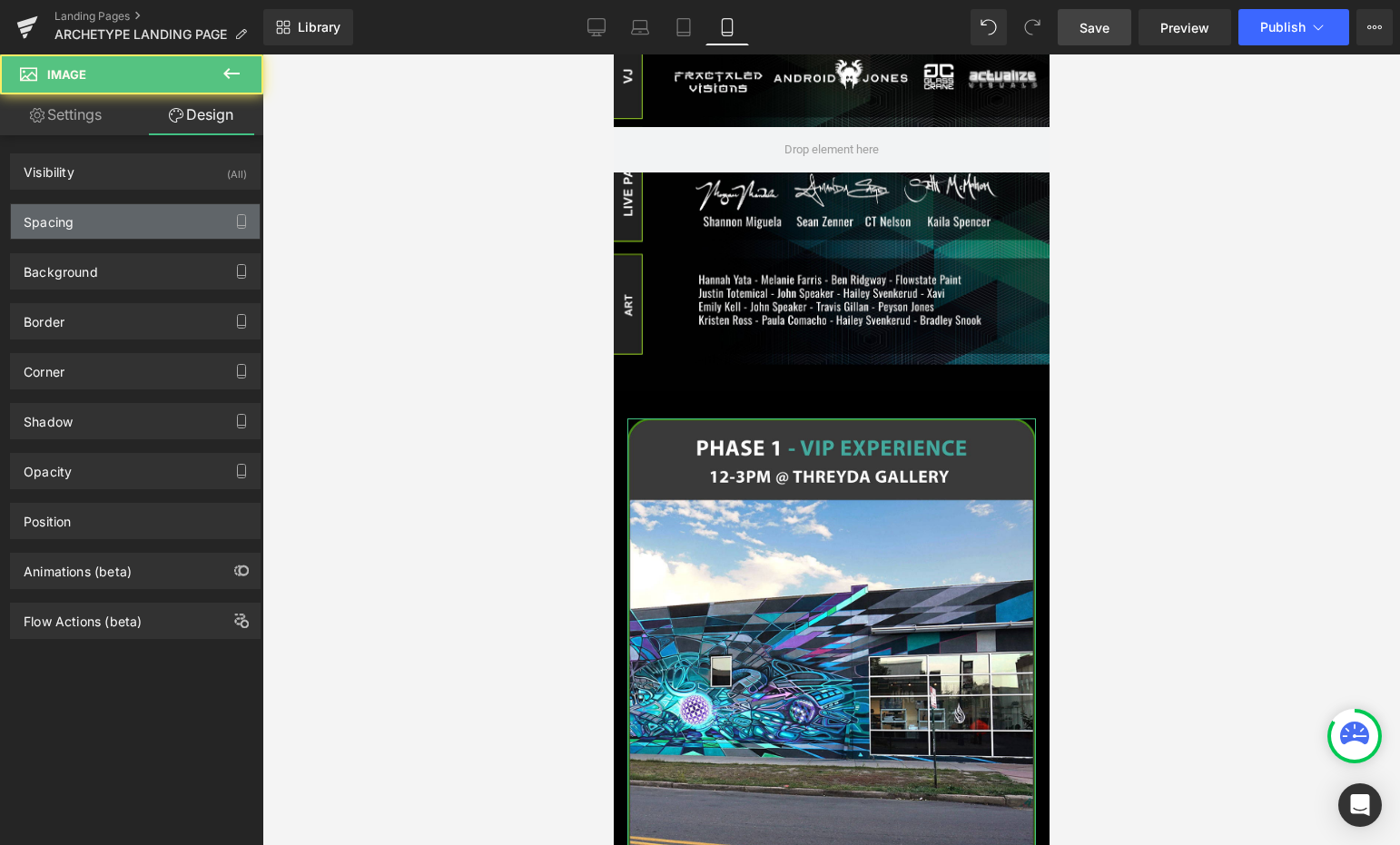
click at [132, 218] on div "Spacing" at bounding box center [135, 221] width 248 height 34
type input "0"
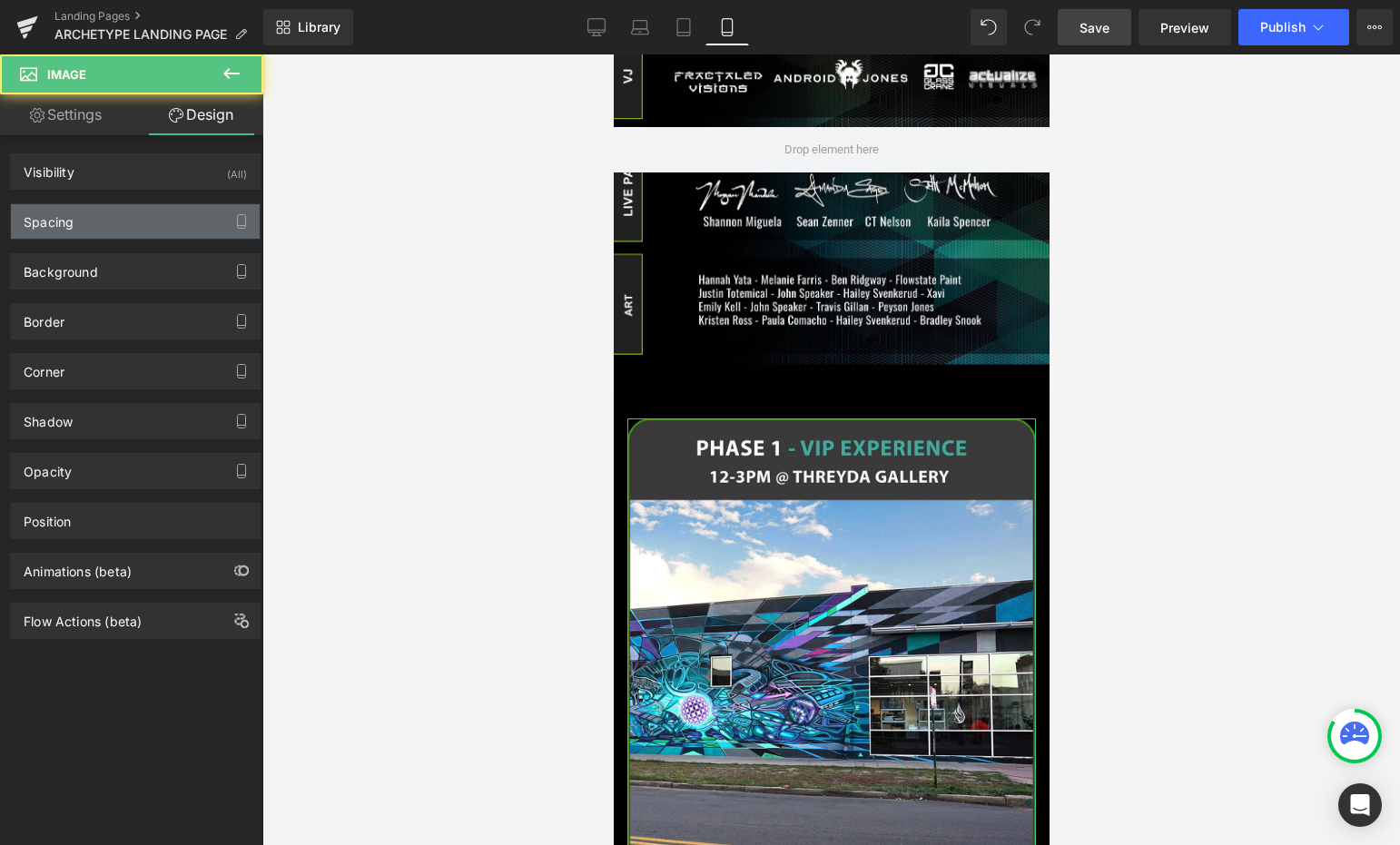
type input "0"
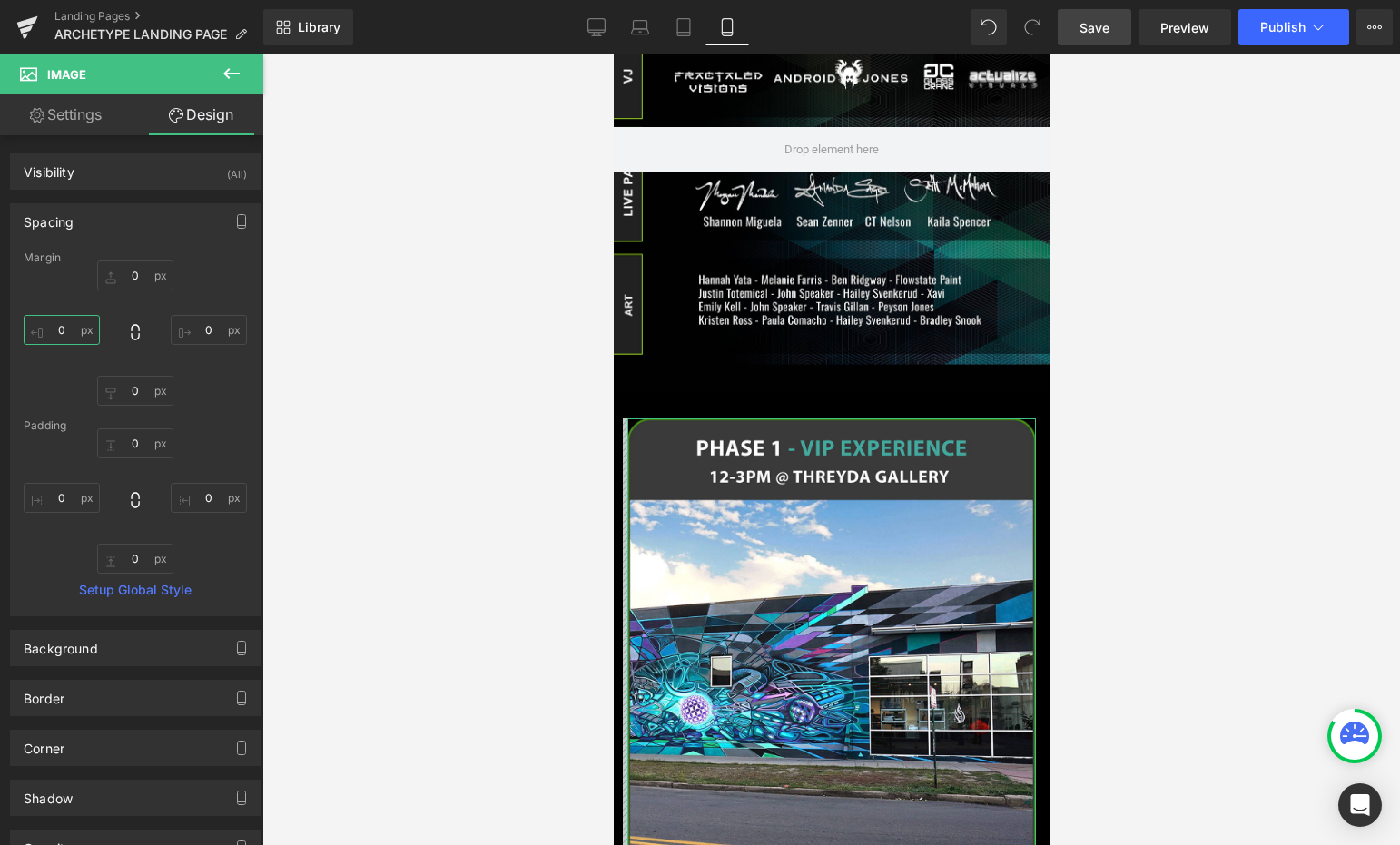
click at [70, 324] on input "0" at bounding box center [61, 330] width 76 height 30
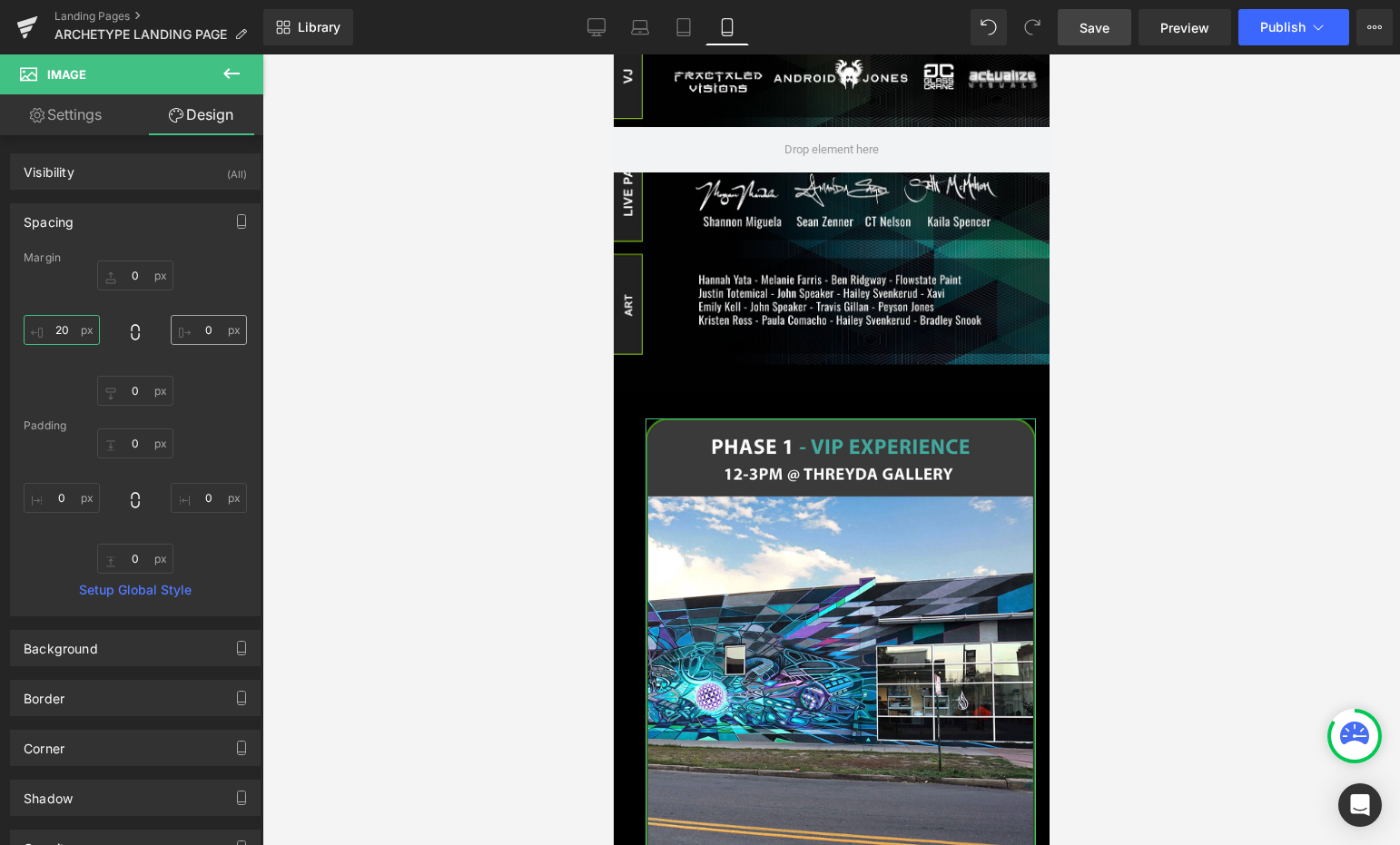
type input "20"
click at [213, 328] on input "0" at bounding box center [208, 330] width 76 height 30
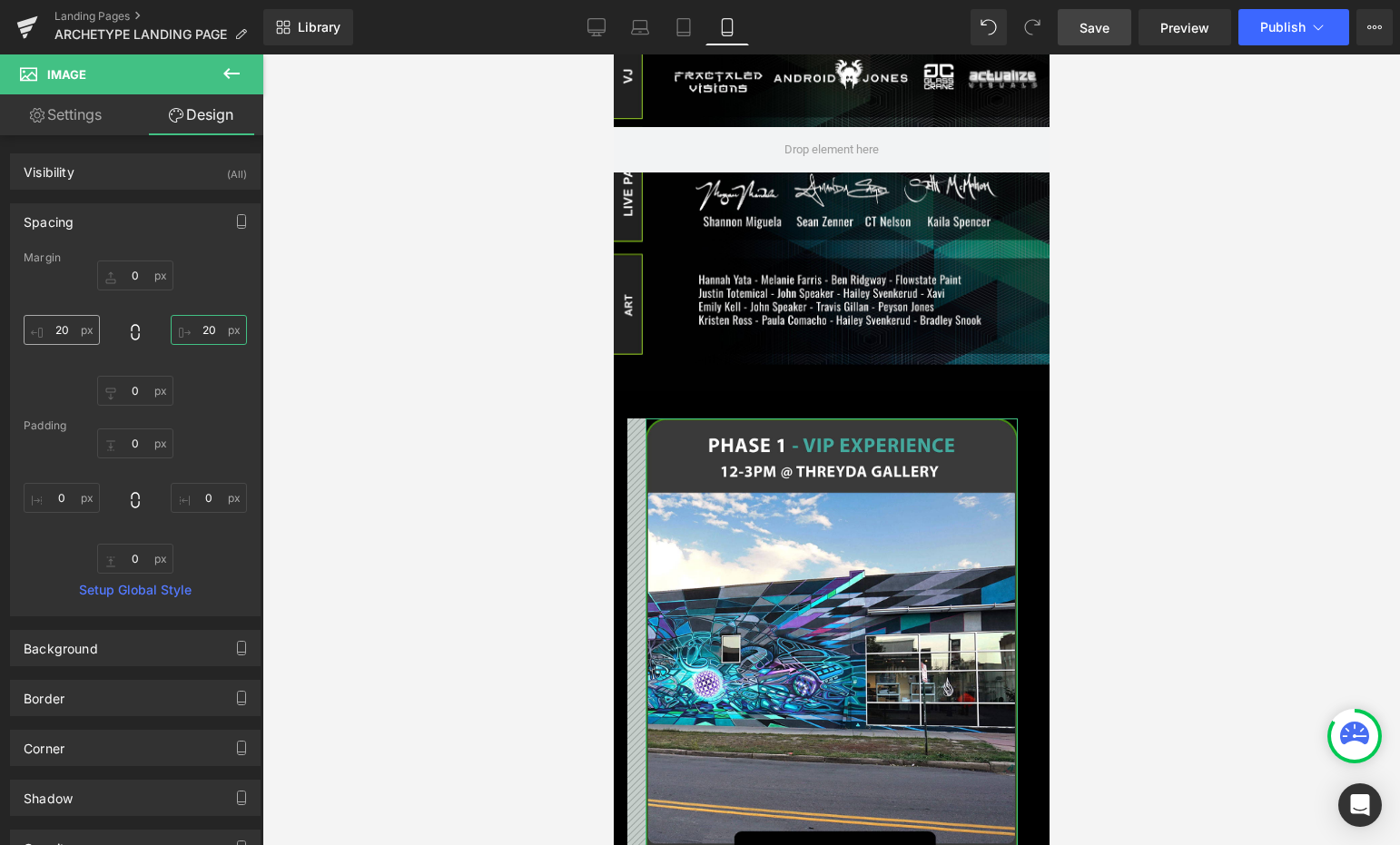
type input "20"
click at [58, 329] on input "20" at bounding box center [61, 330] width 76 height 30
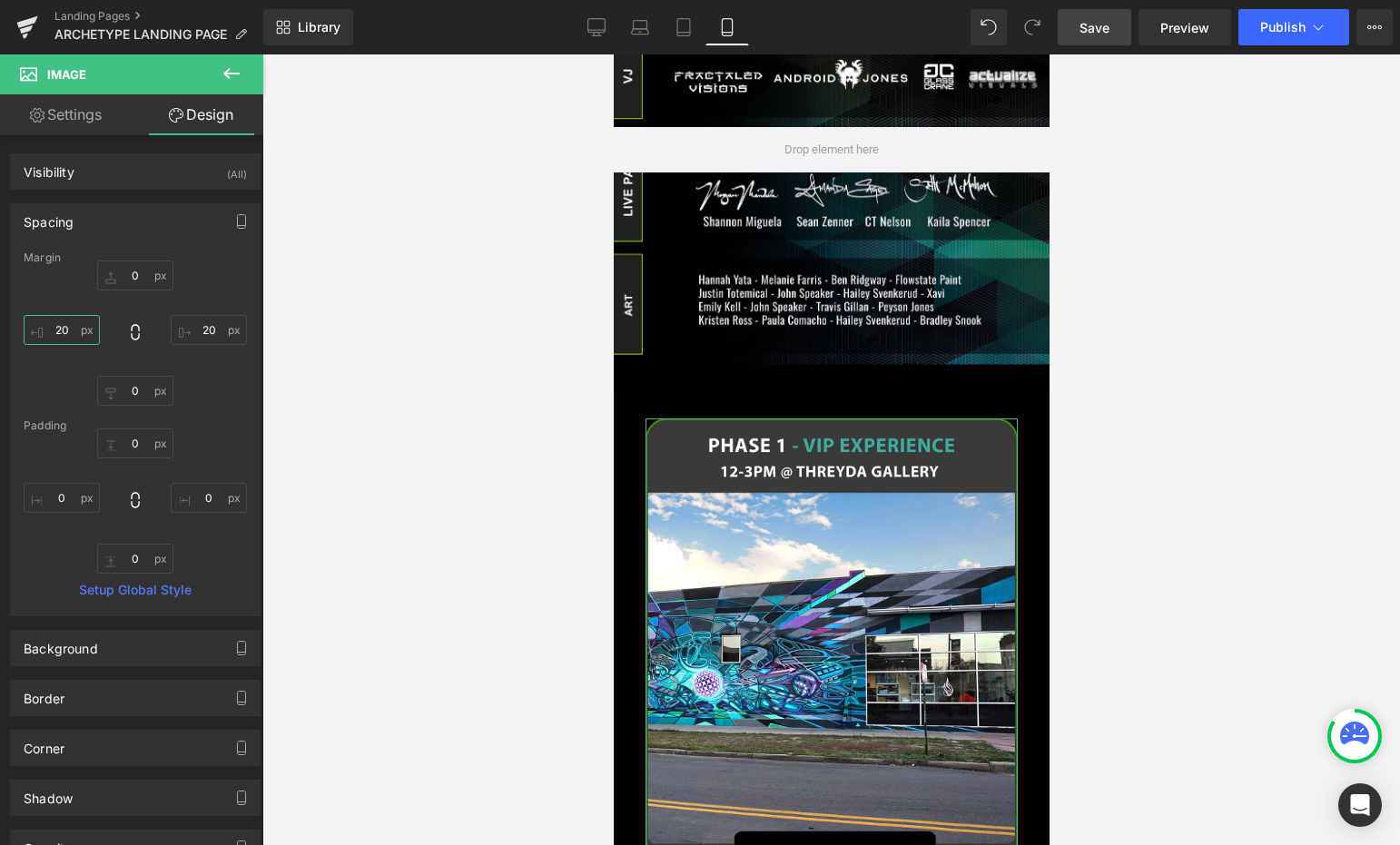
click at [58, 329] on input "20" at bounding box center [61, 330] width 76 height 30
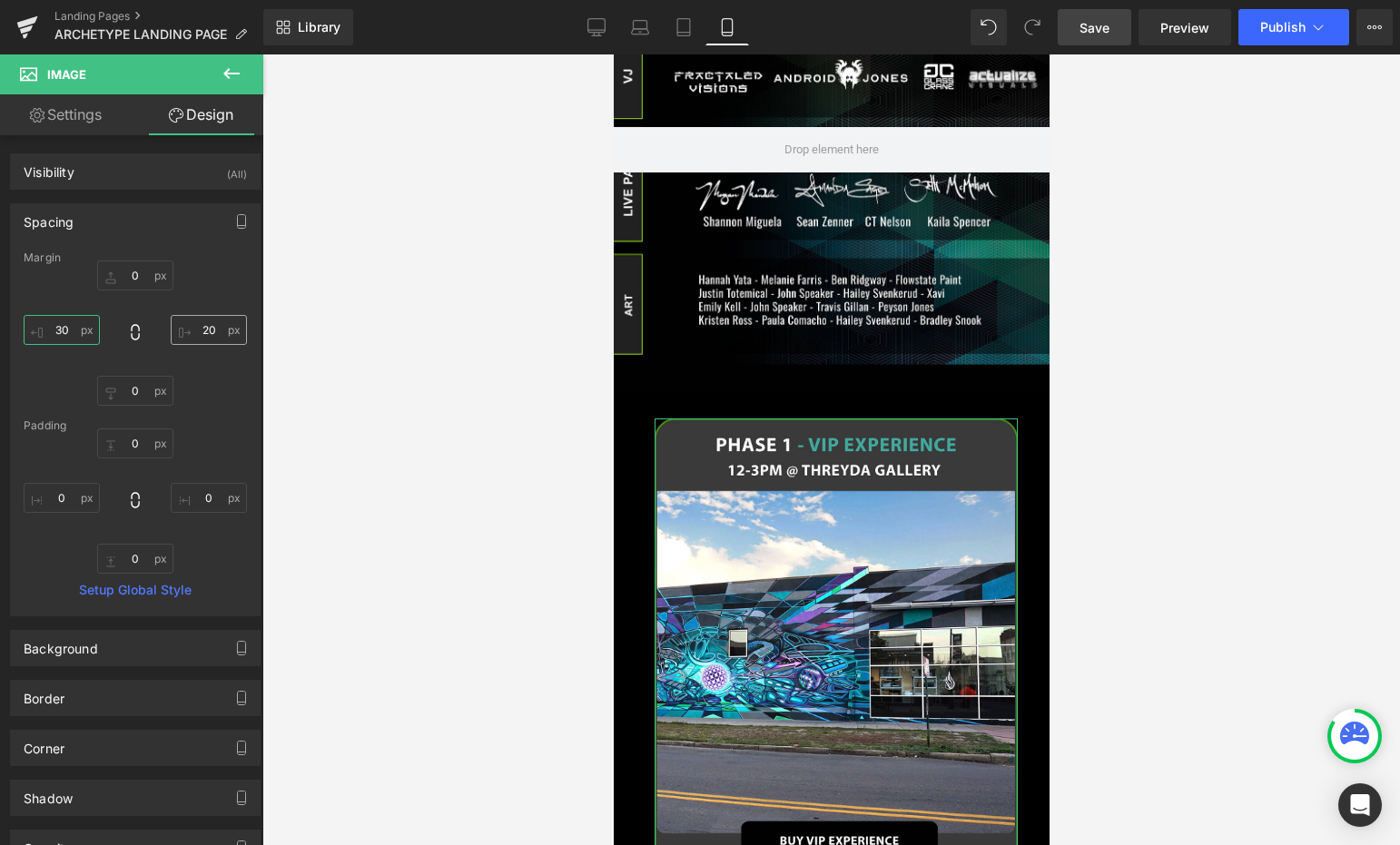
type input "30"
click at [207, 326] on input "20" at bounding box center [208, 330] width 76 height 30
type input "30"
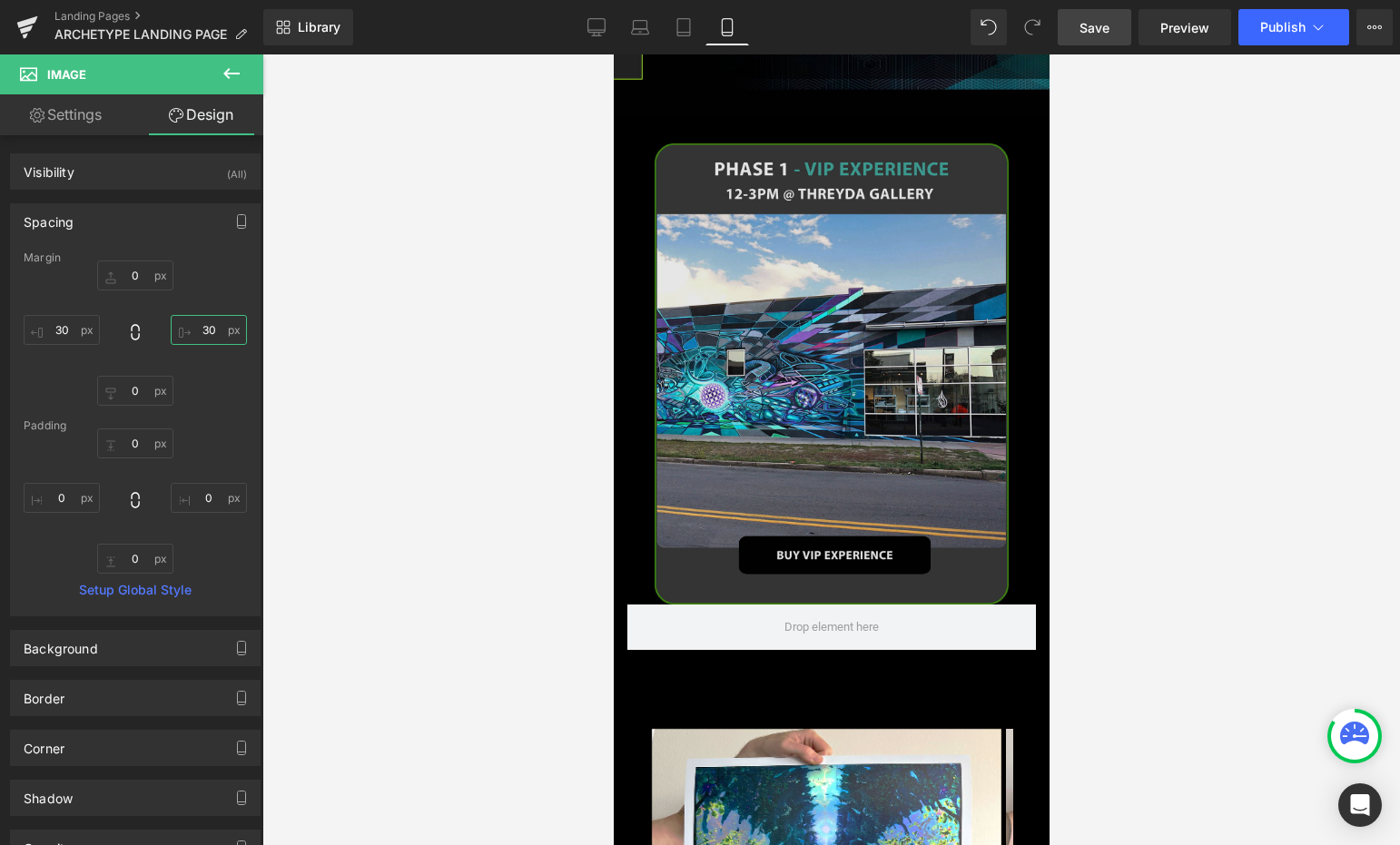
scroll to position [1028, 0]
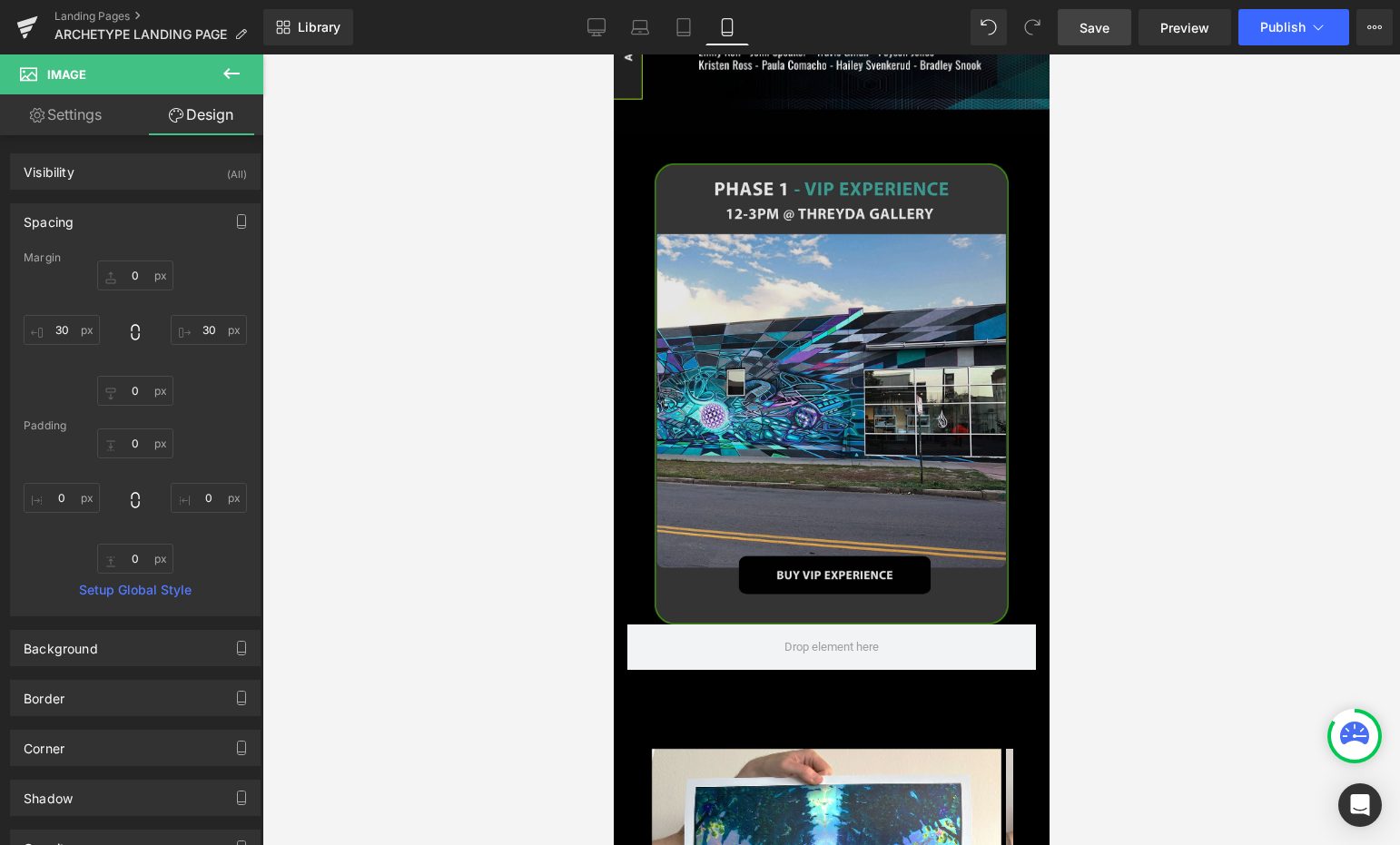
click at [830, 269] on img at bounding box center [830, 394] width 354 height 461
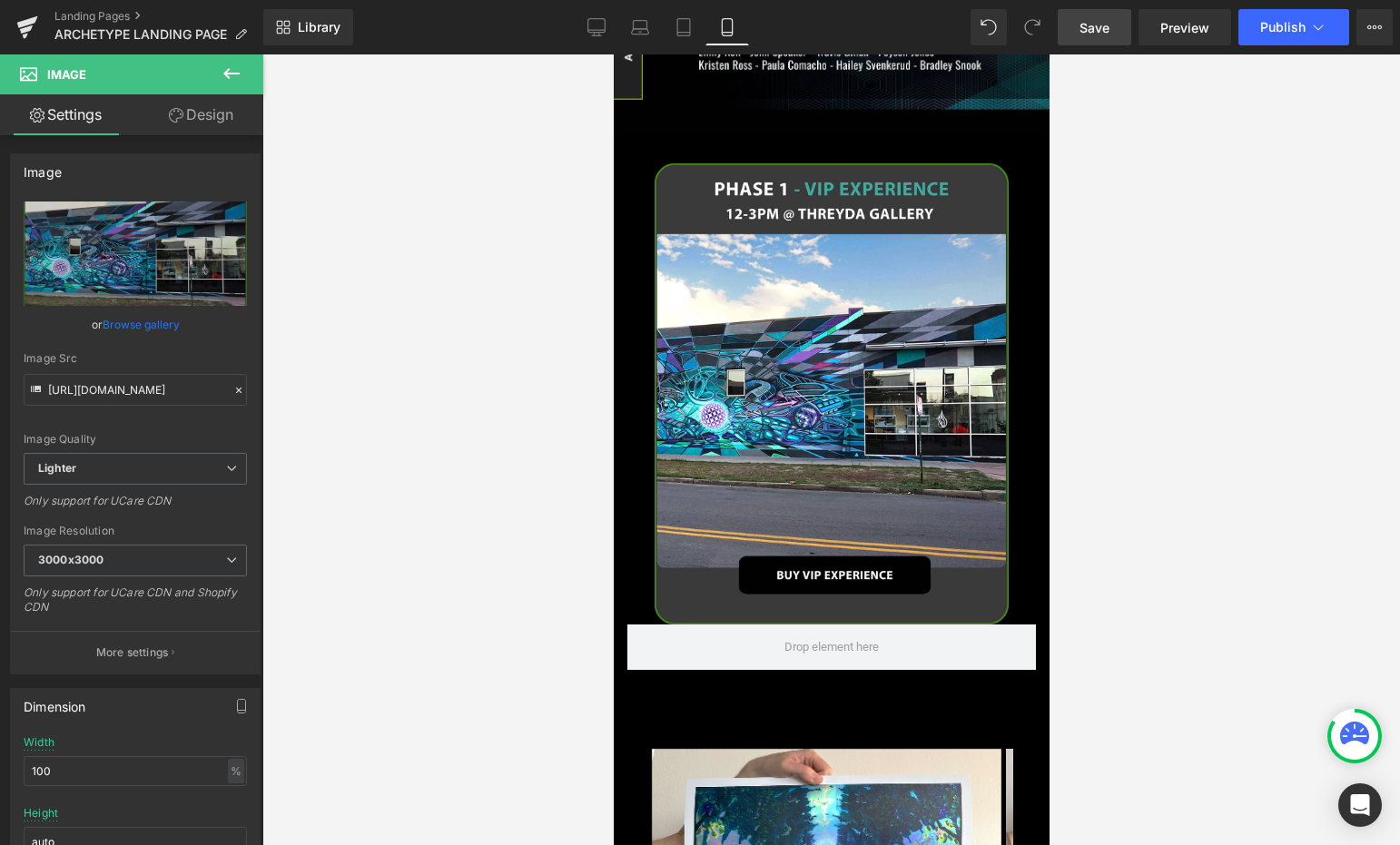
click at [228, 77] on icon at bounding box center [232, 73] width 17 height 11
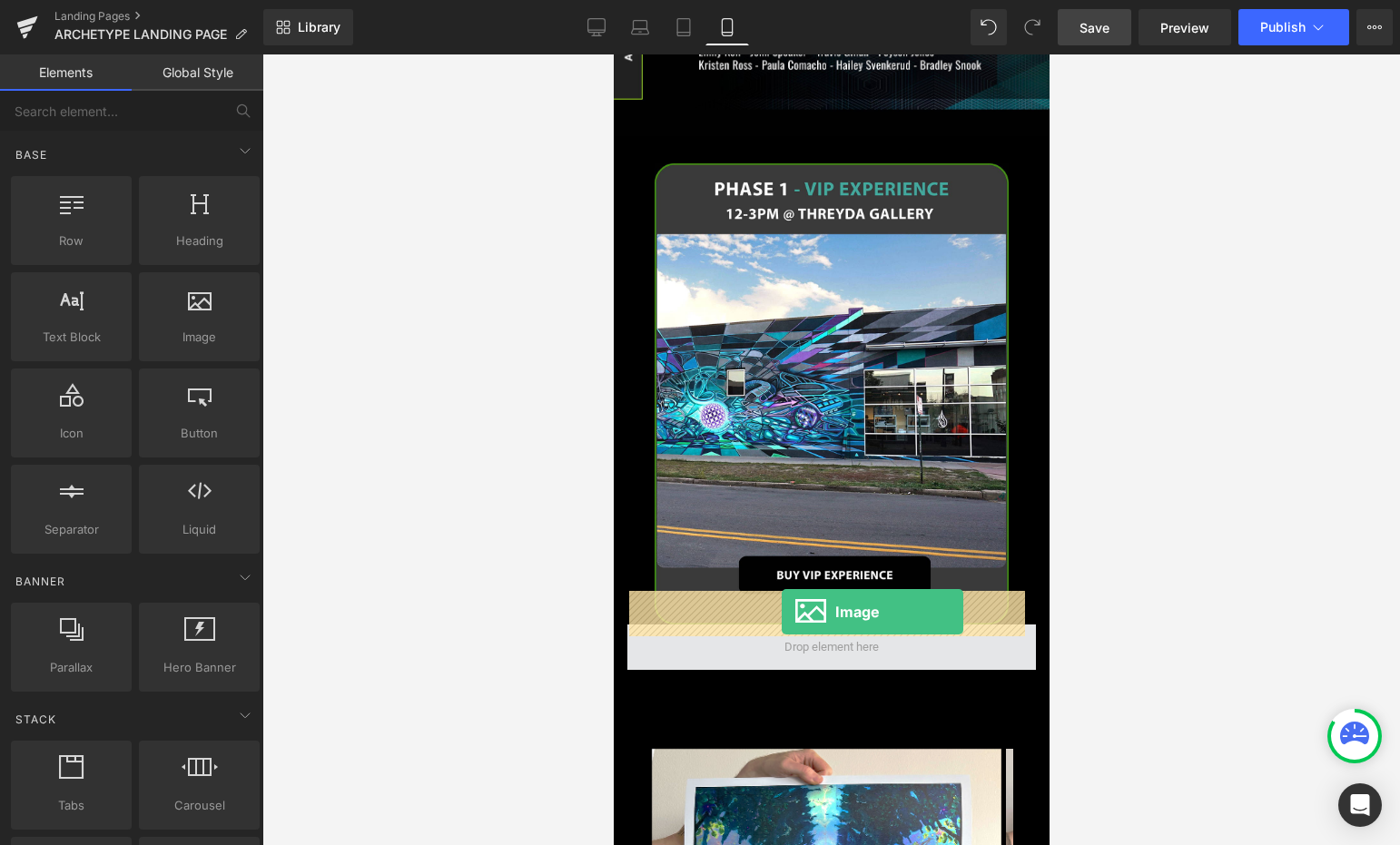
drag, startPoint x: 801, startPoint y: 365, endPoint x: 781, endPoint y: 612, distance: 247.8
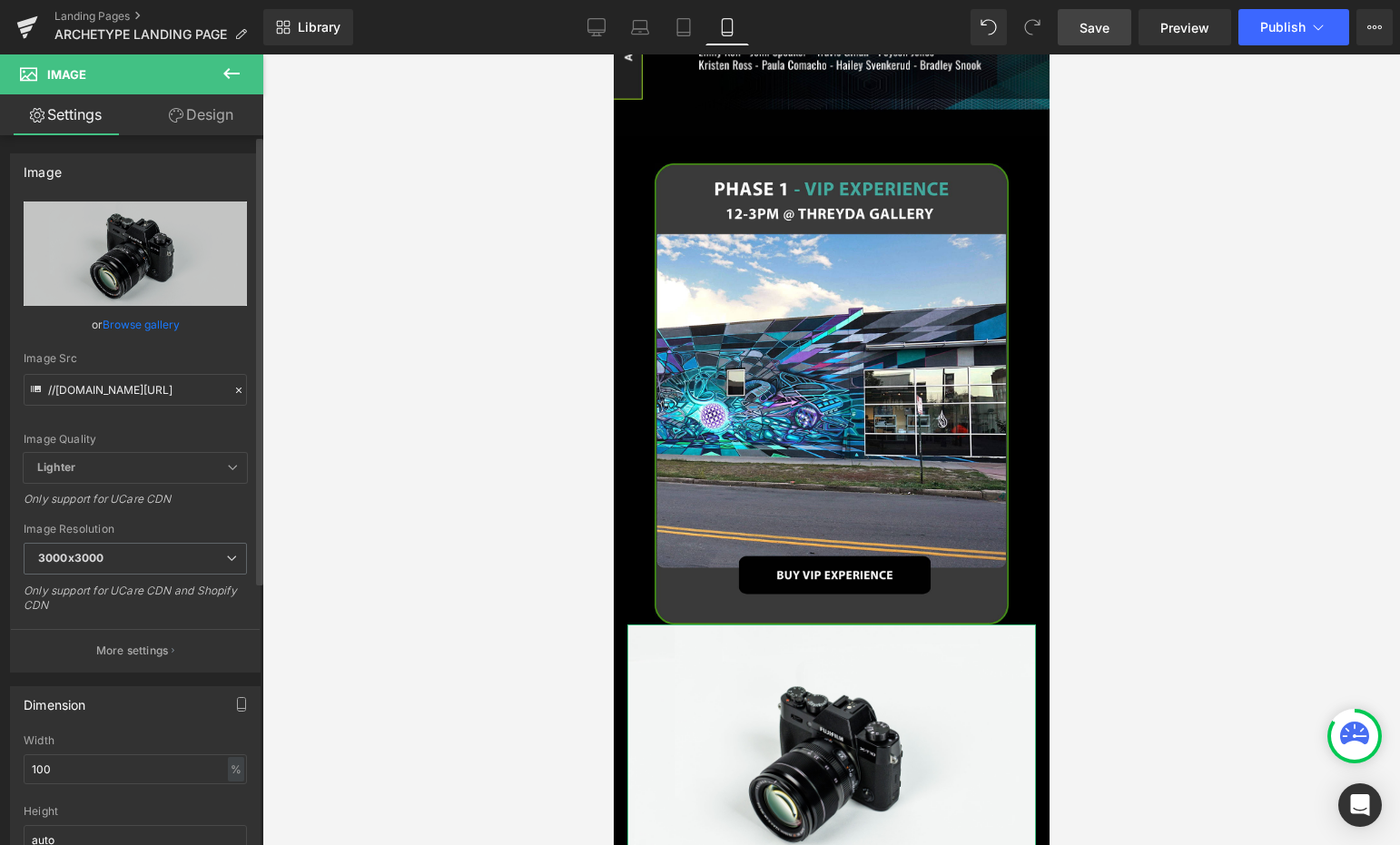
click at [141, 334] on link "Browse gallery" at bounding box center [141, 324] width 77 height 32
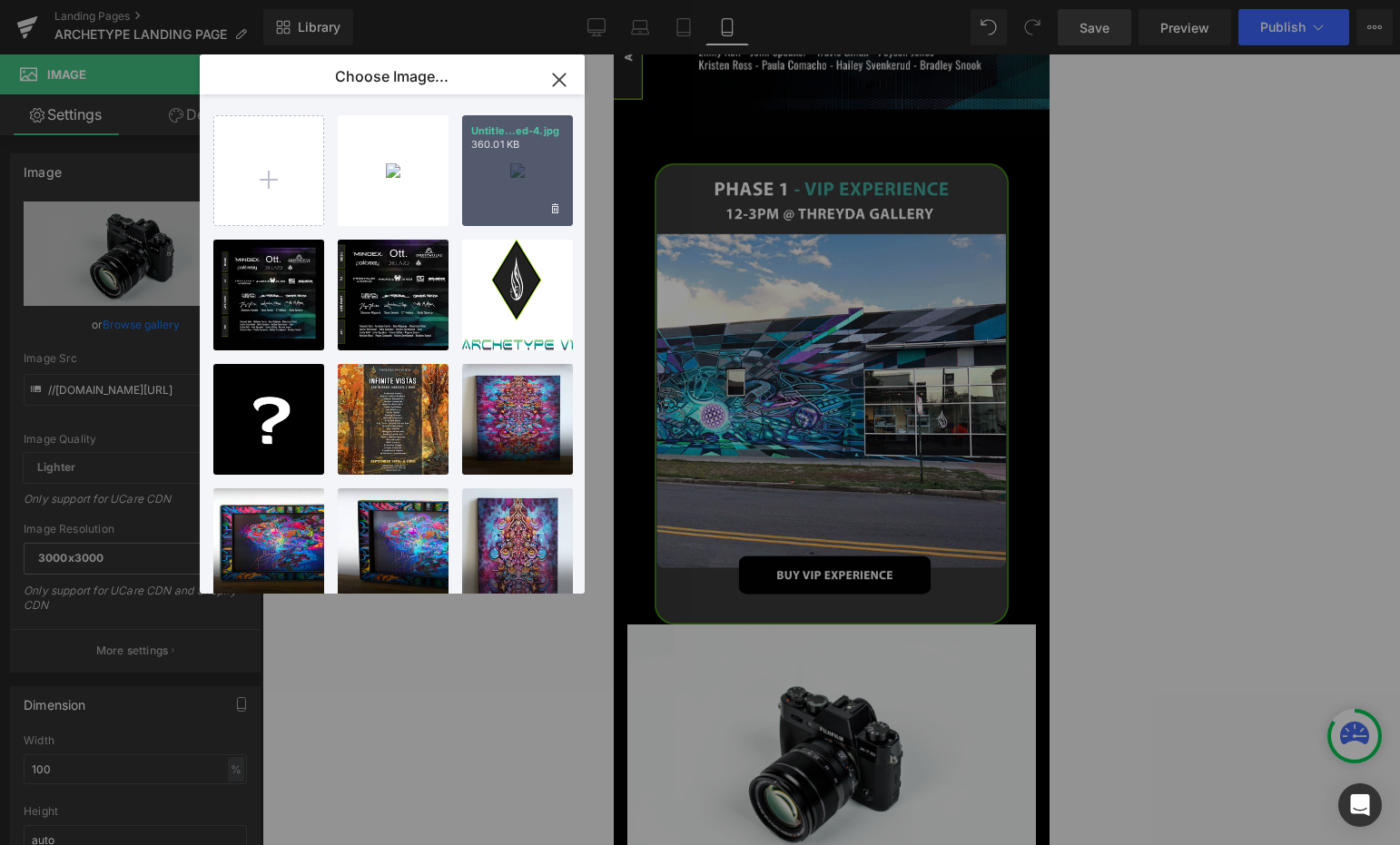
click at [512, 179] on div "Untitle...ed-4.jpg 360.01 KB" at bounding box center [518, 170] width 111 height 111
type input "[URL][DOMAIN_NAME]"
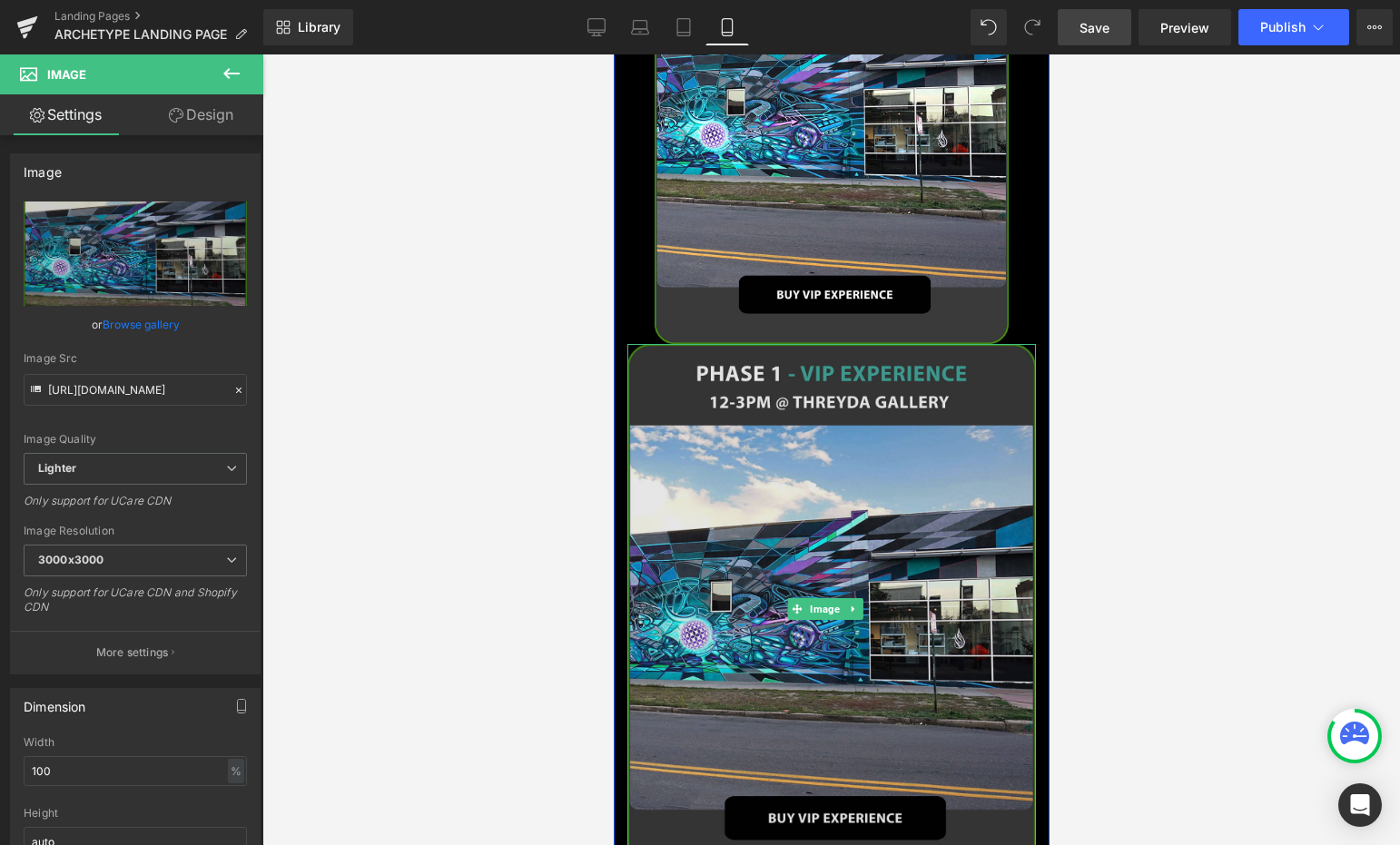
scroll to position [1368, 0]
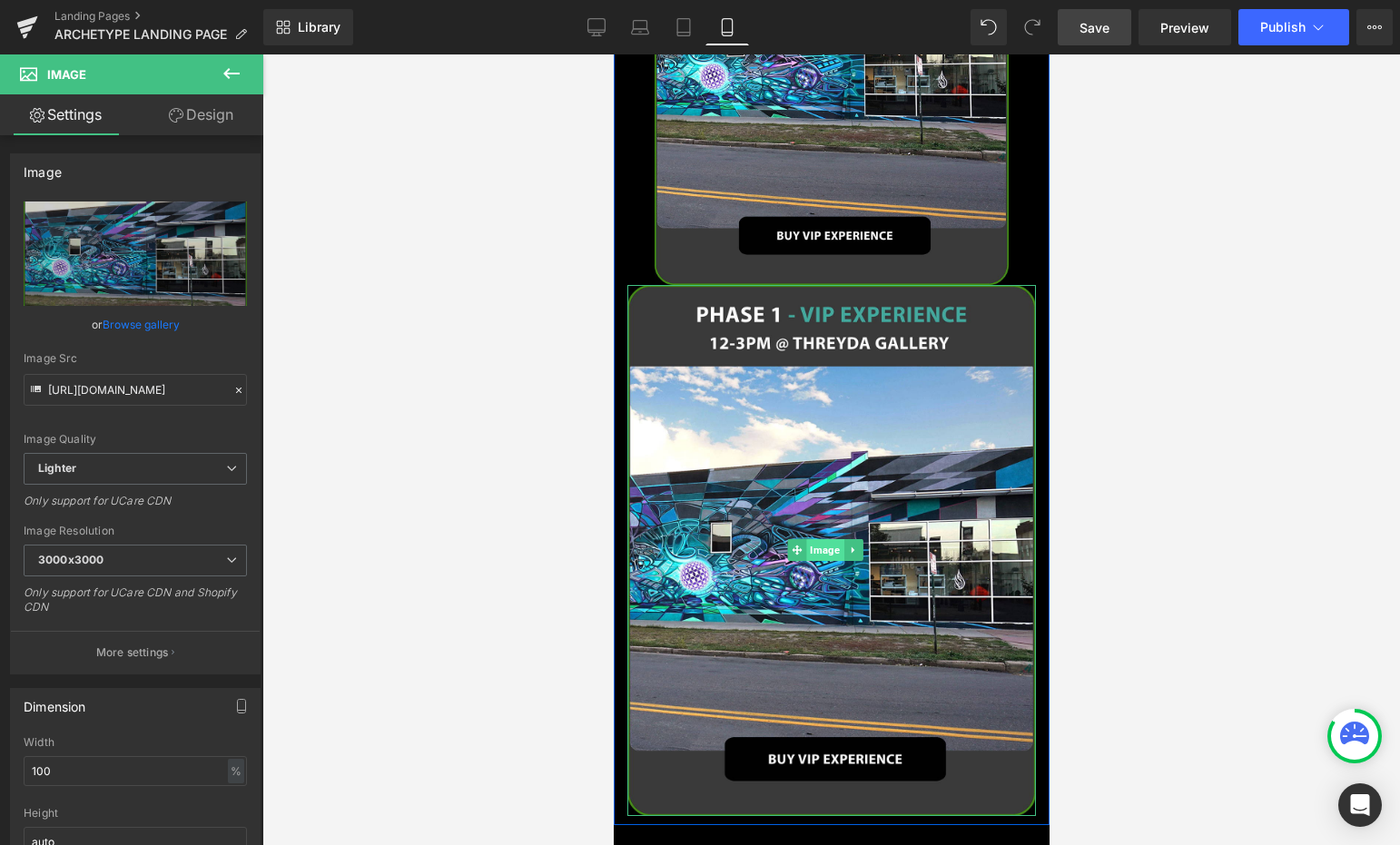
click at [823, 539] on span "Image" at bounding box center [824, 550] width 37 height 22
click at [221, 124] on link "Design" at bounding box center [201, 115] width 132 height 41
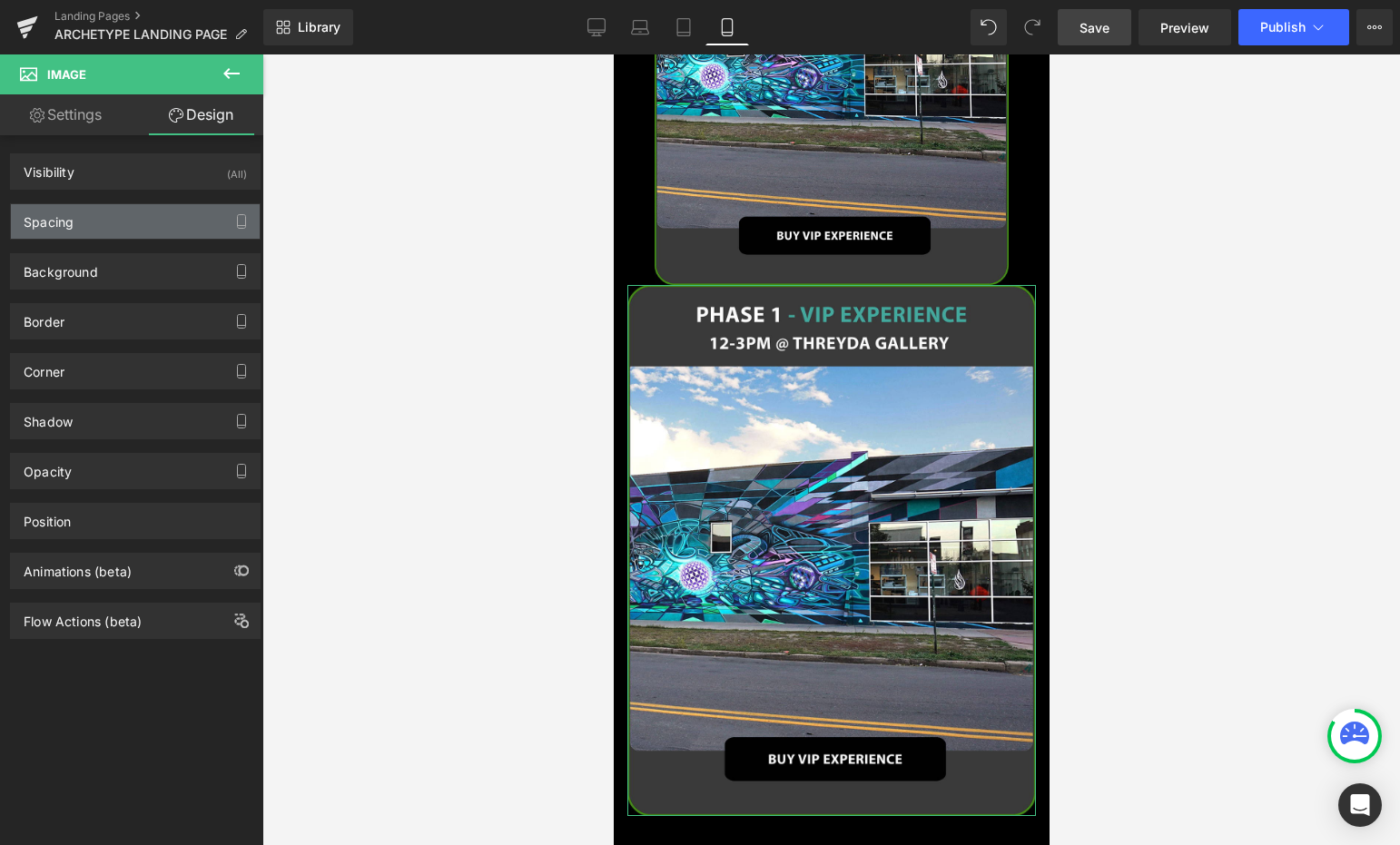
type input "0"
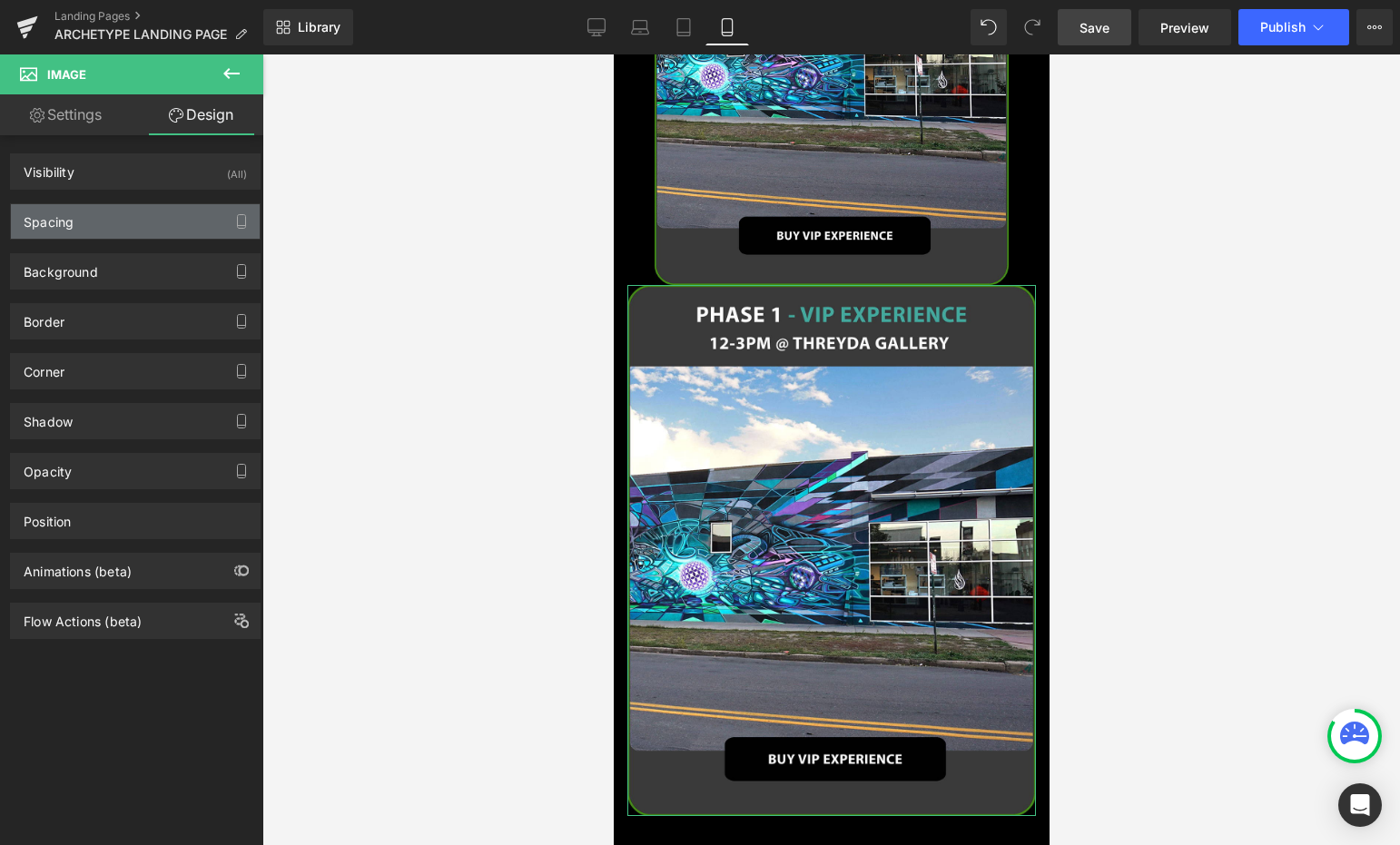
type input "0"
click at [94, 222] on div "Spacing" at bounding box center [135, 221] width 248 height 34
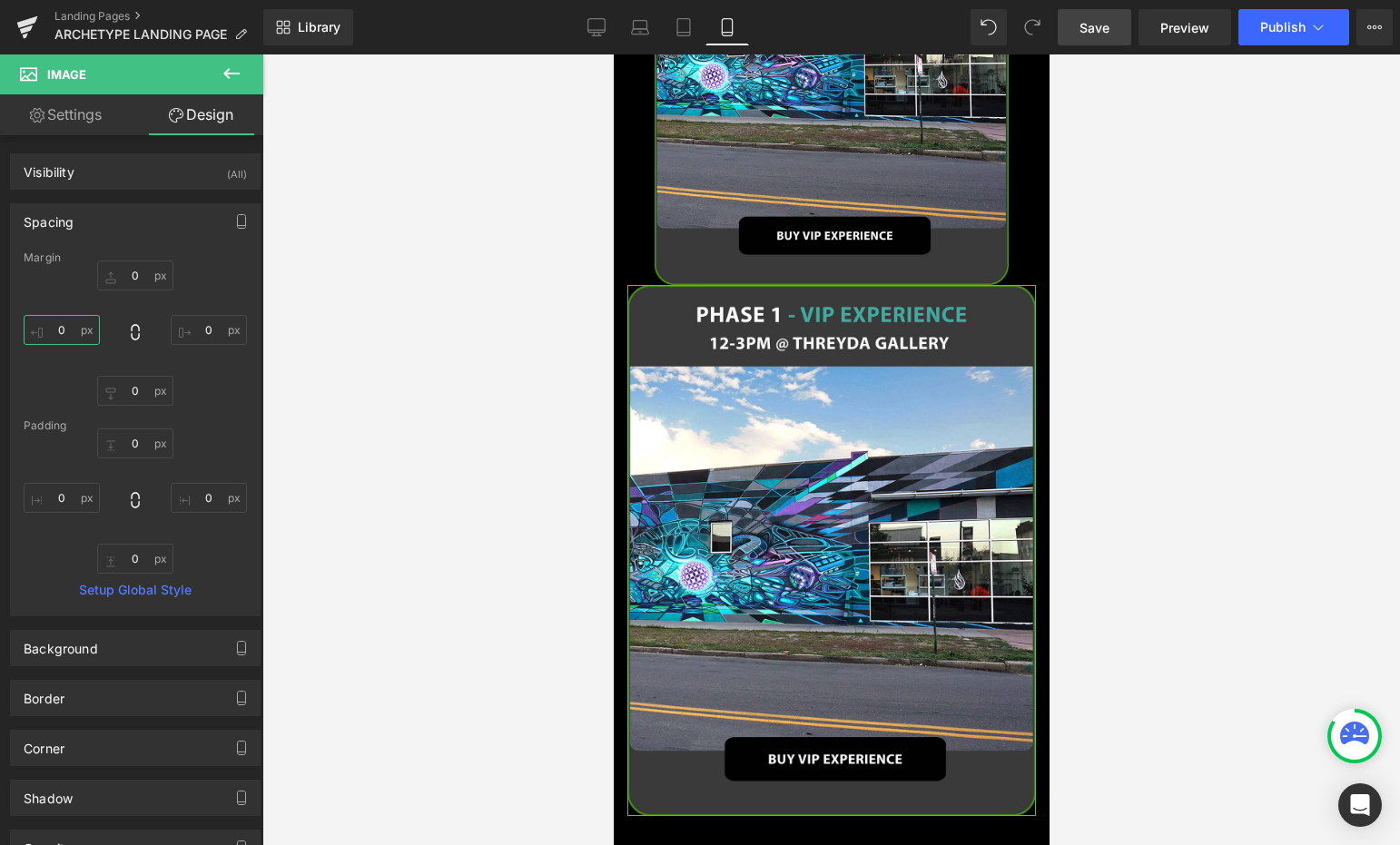
click at [61, 321] on input "0" at bounding box center [61, 330] width 76 height 30
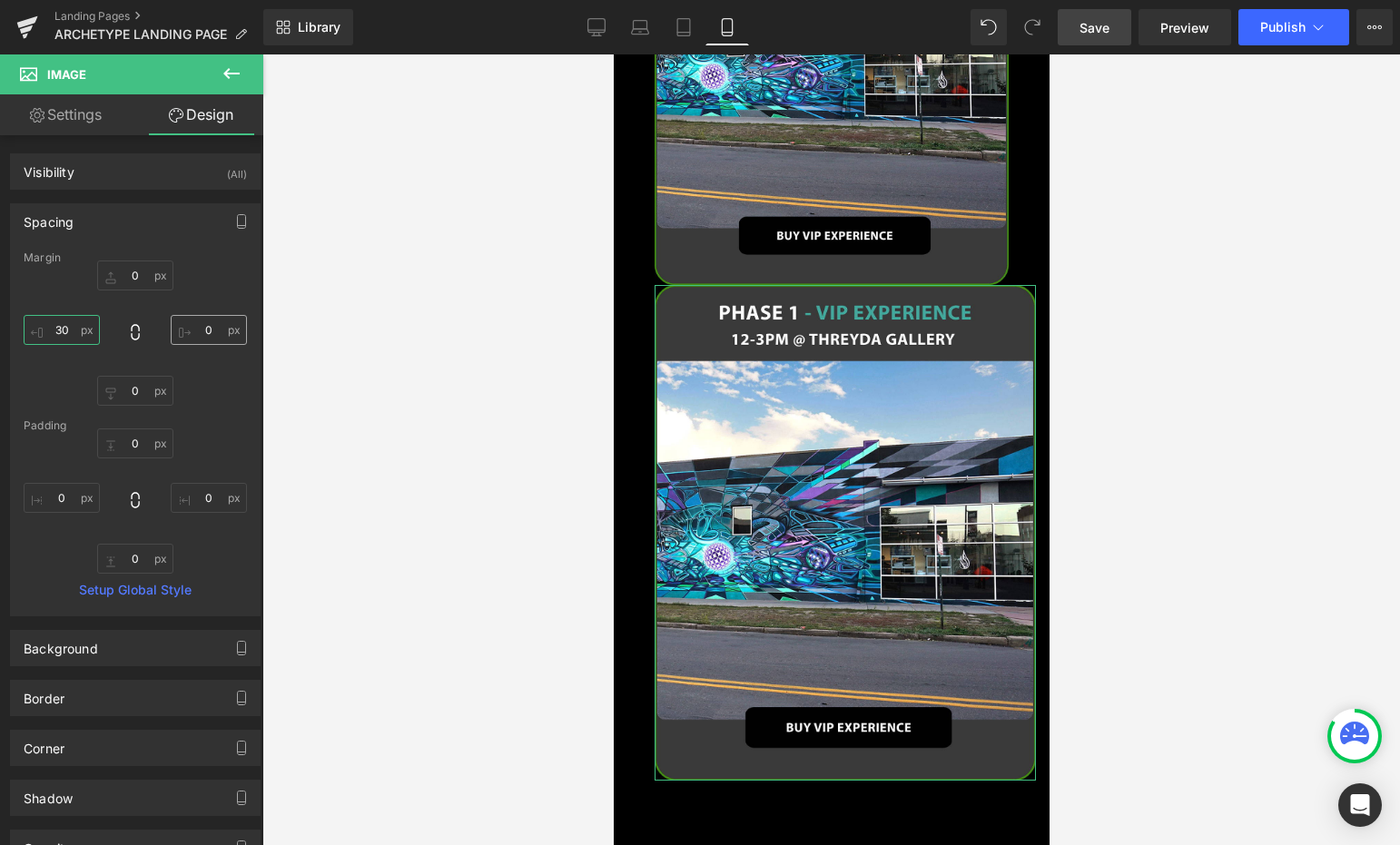
type input "30"
click at [206, 327] on input "0" at bounding box center [208, 330] width 76 height 30
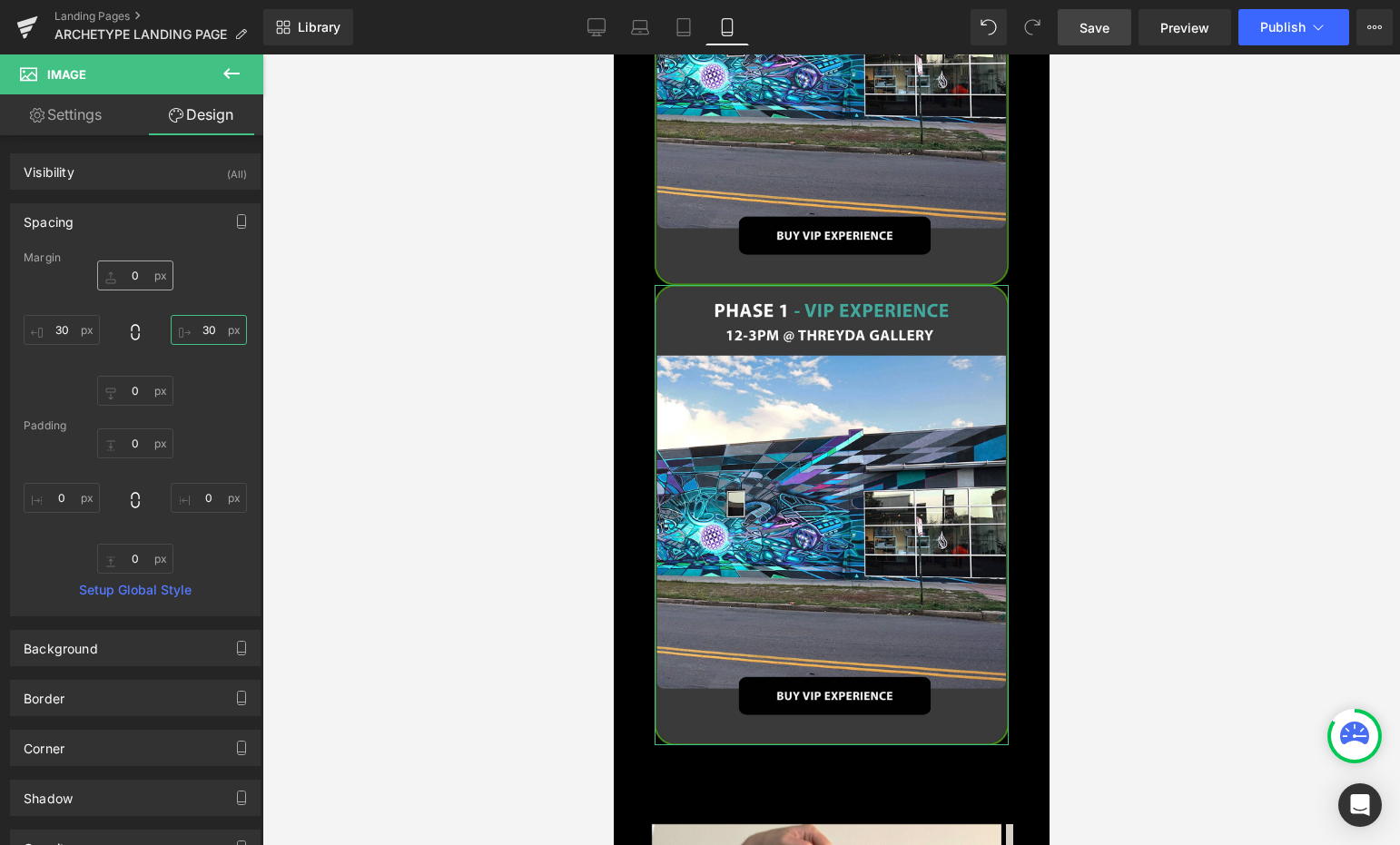
type input "30"
click at [136, 285] on input "0" at bounding box center [135, 275] width 76 height 30
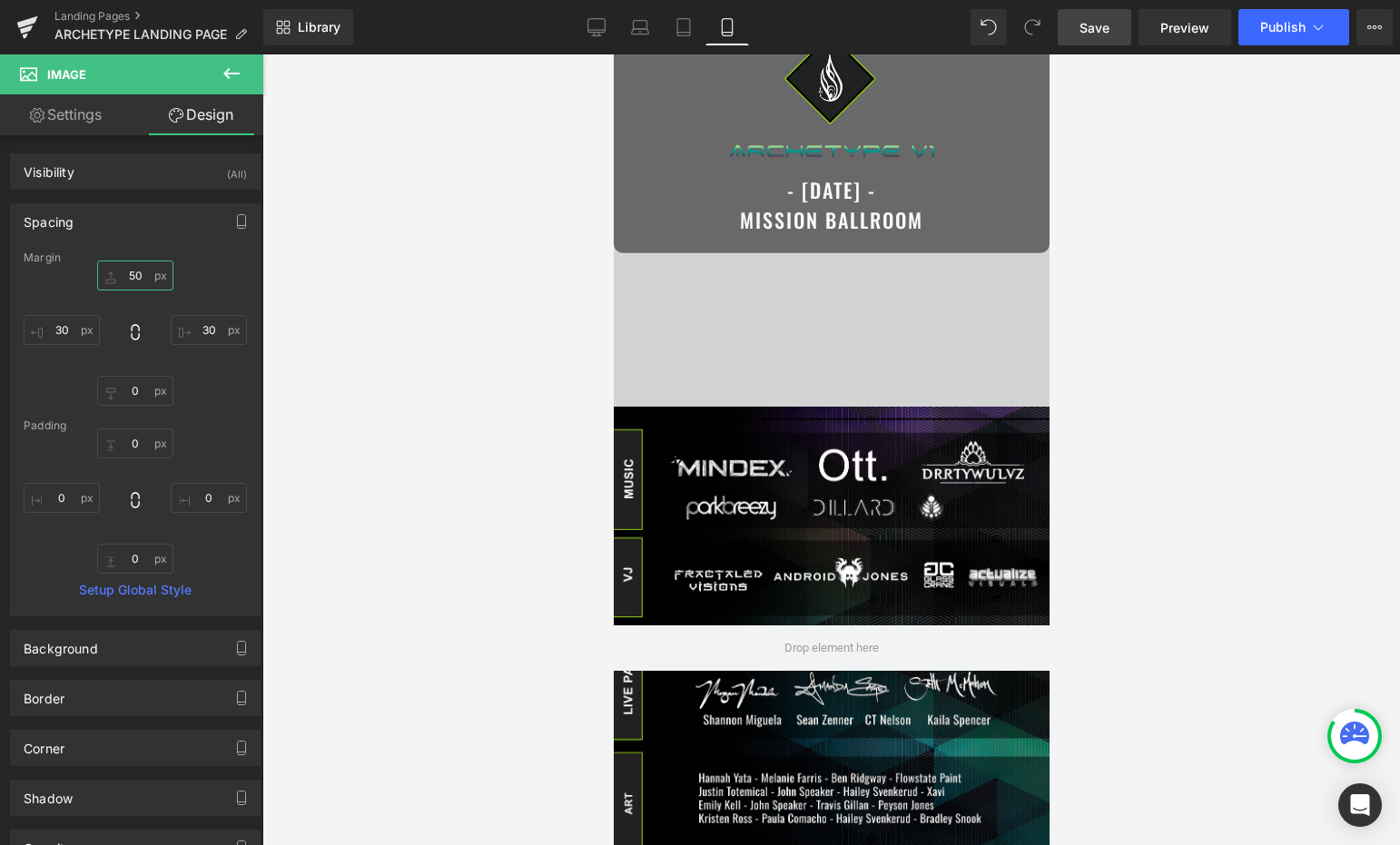
scroll to position [0, 0]
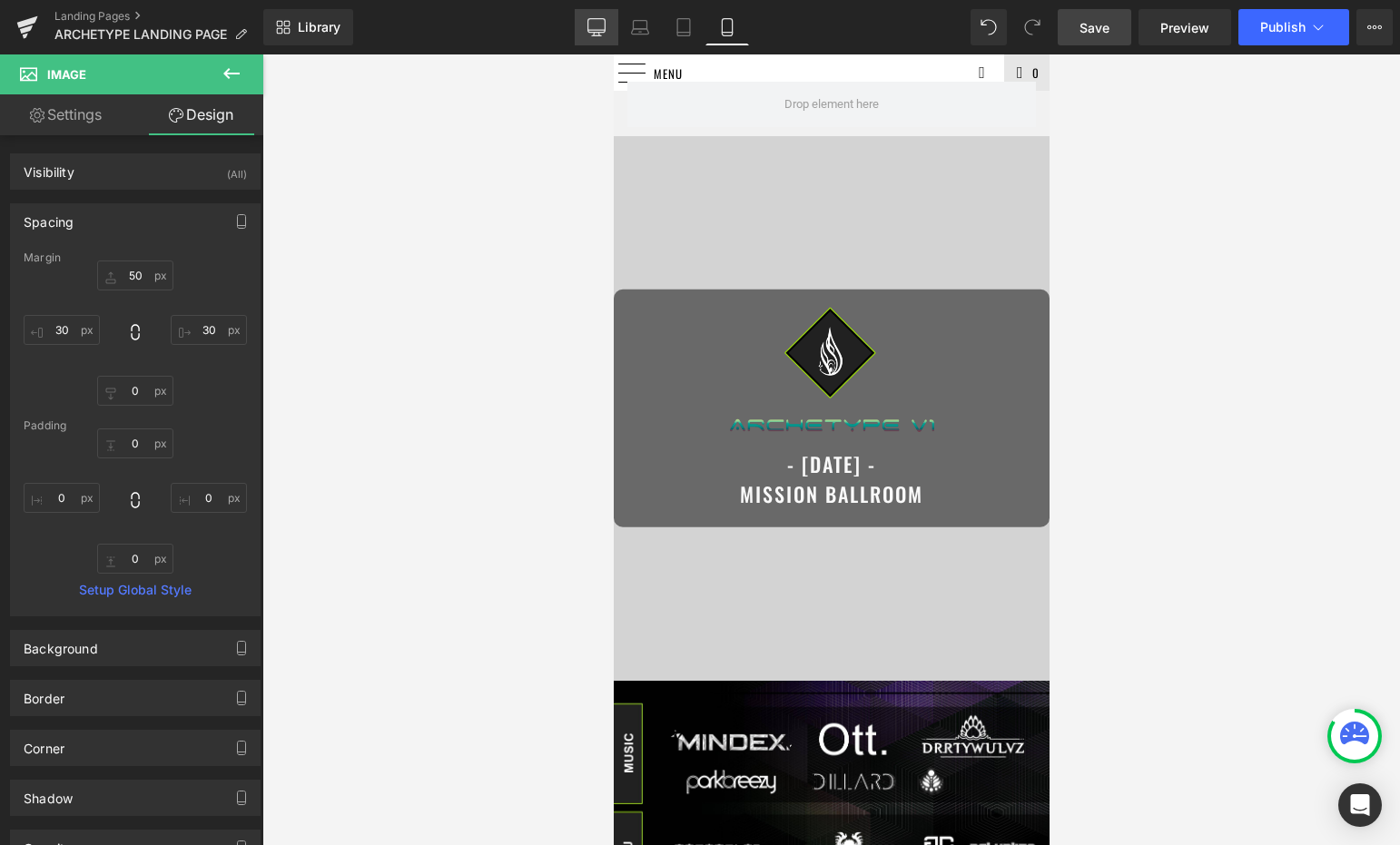
click at [599, 36] on link "Desktop" at bounding box center [596, 27] width 44 height 36
type input "0"
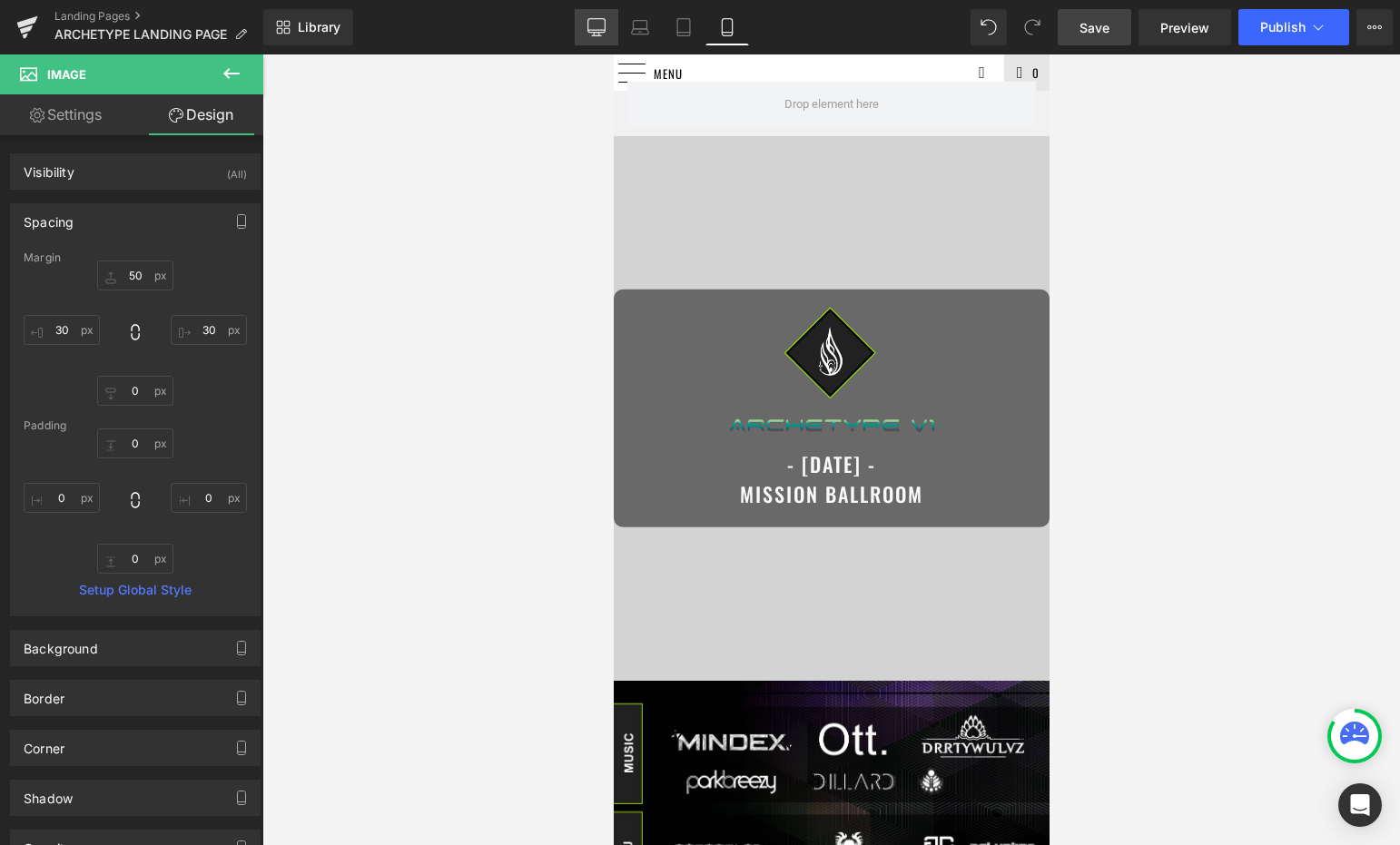
type input "0"
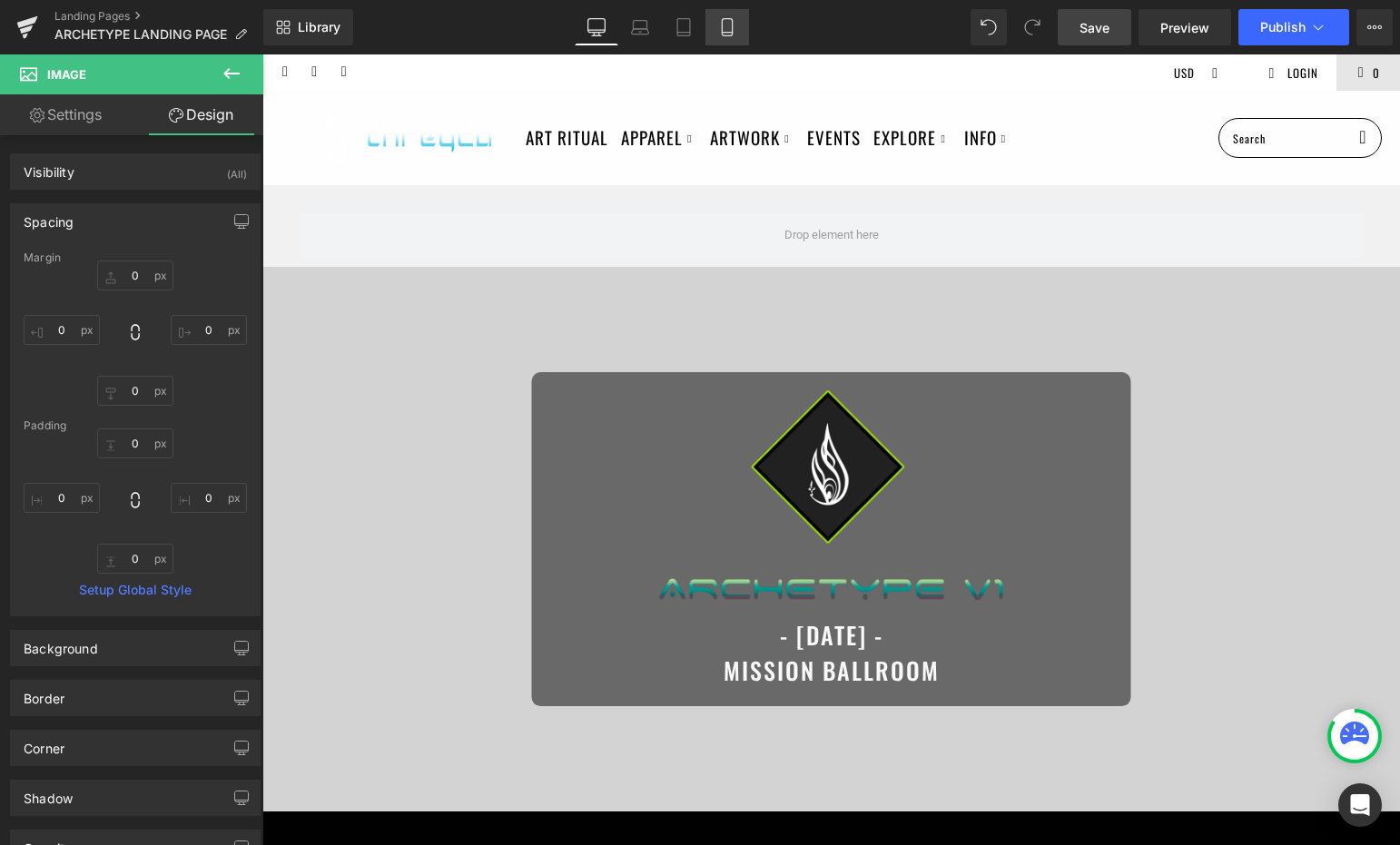
click at [728, 42] on link "Mobile" at bounding box center [726, 27] width 44 height 36
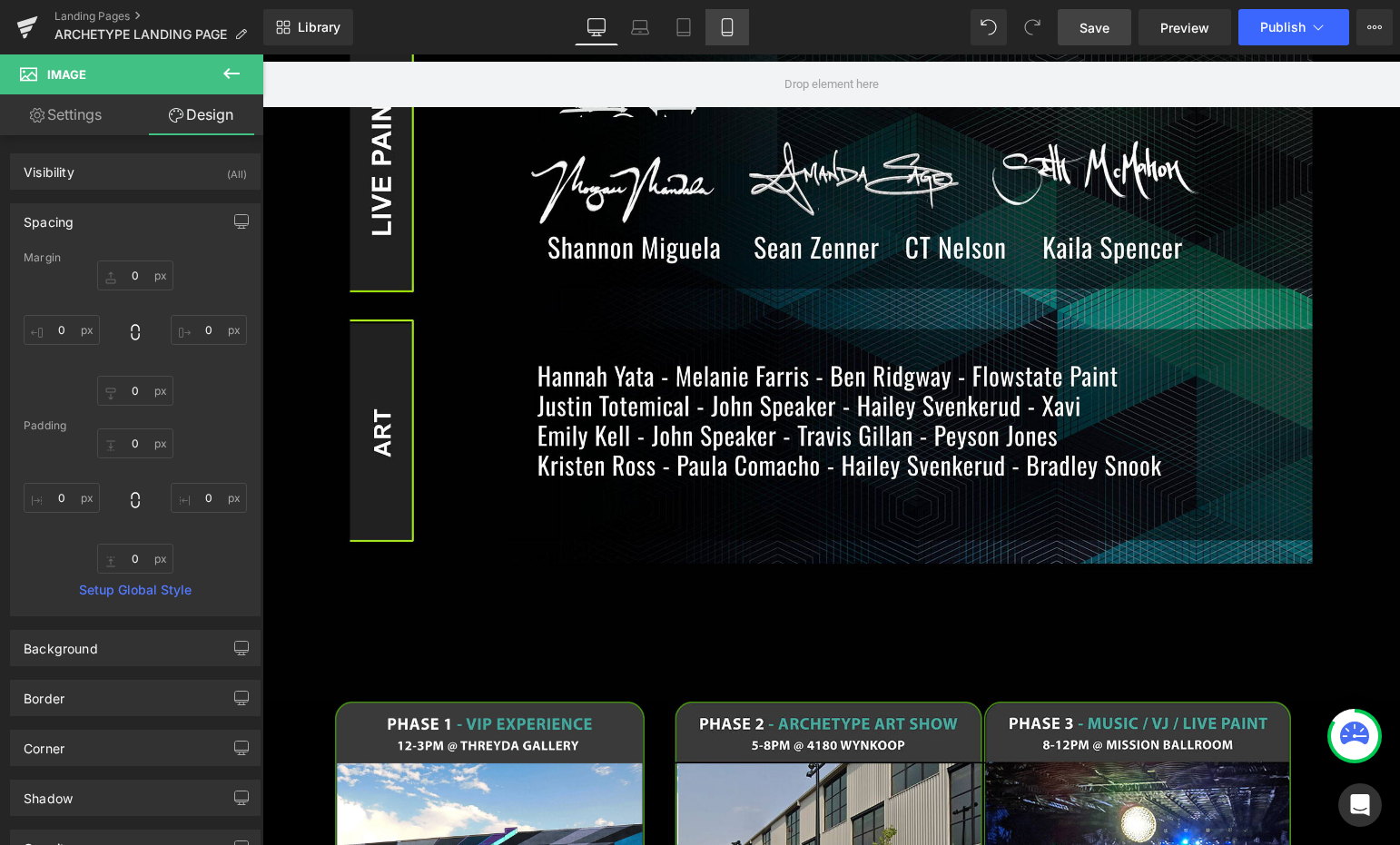
type input "50"
type input "30"
type input "0"
type input "30"
type input "0"
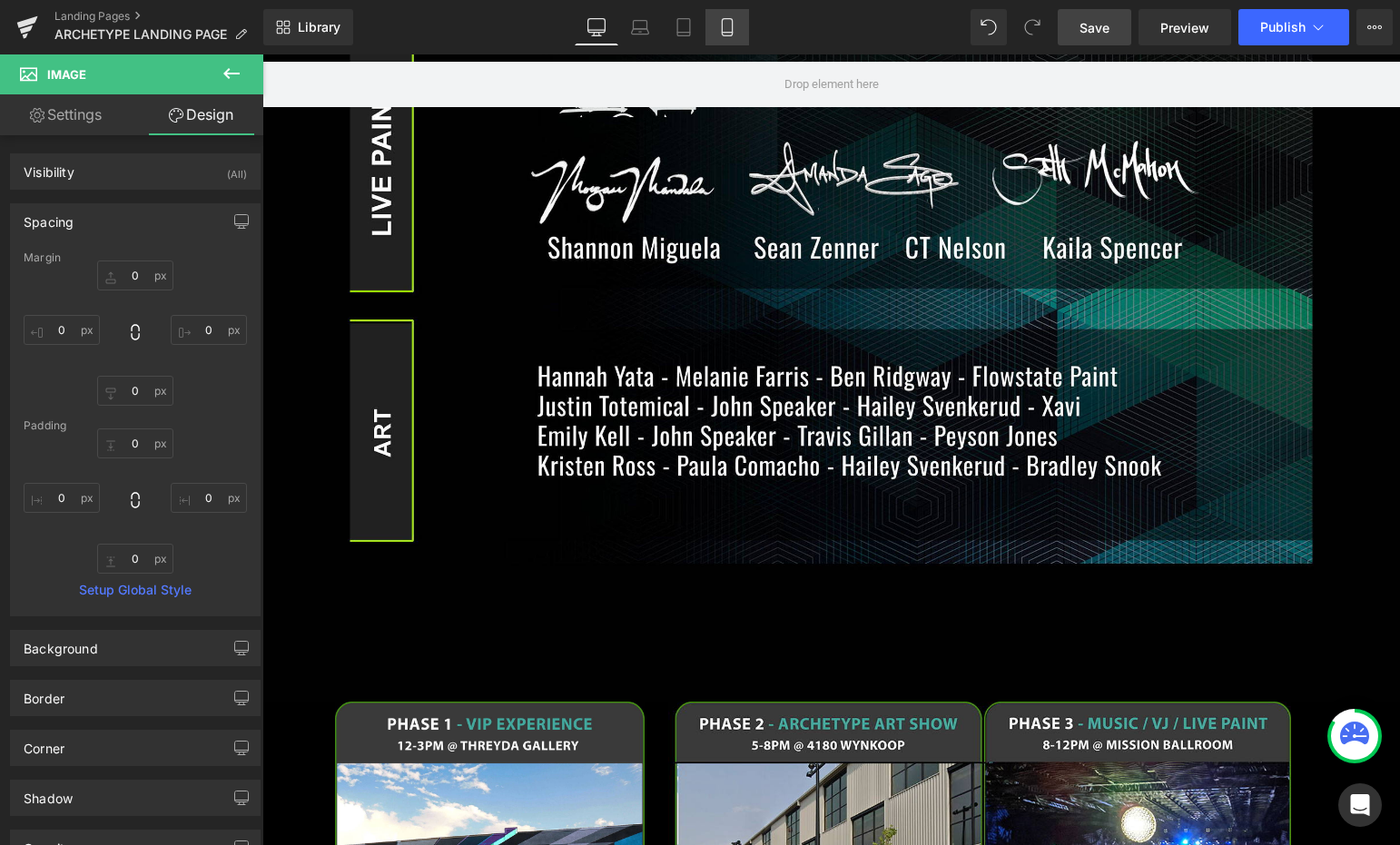
type input "0"
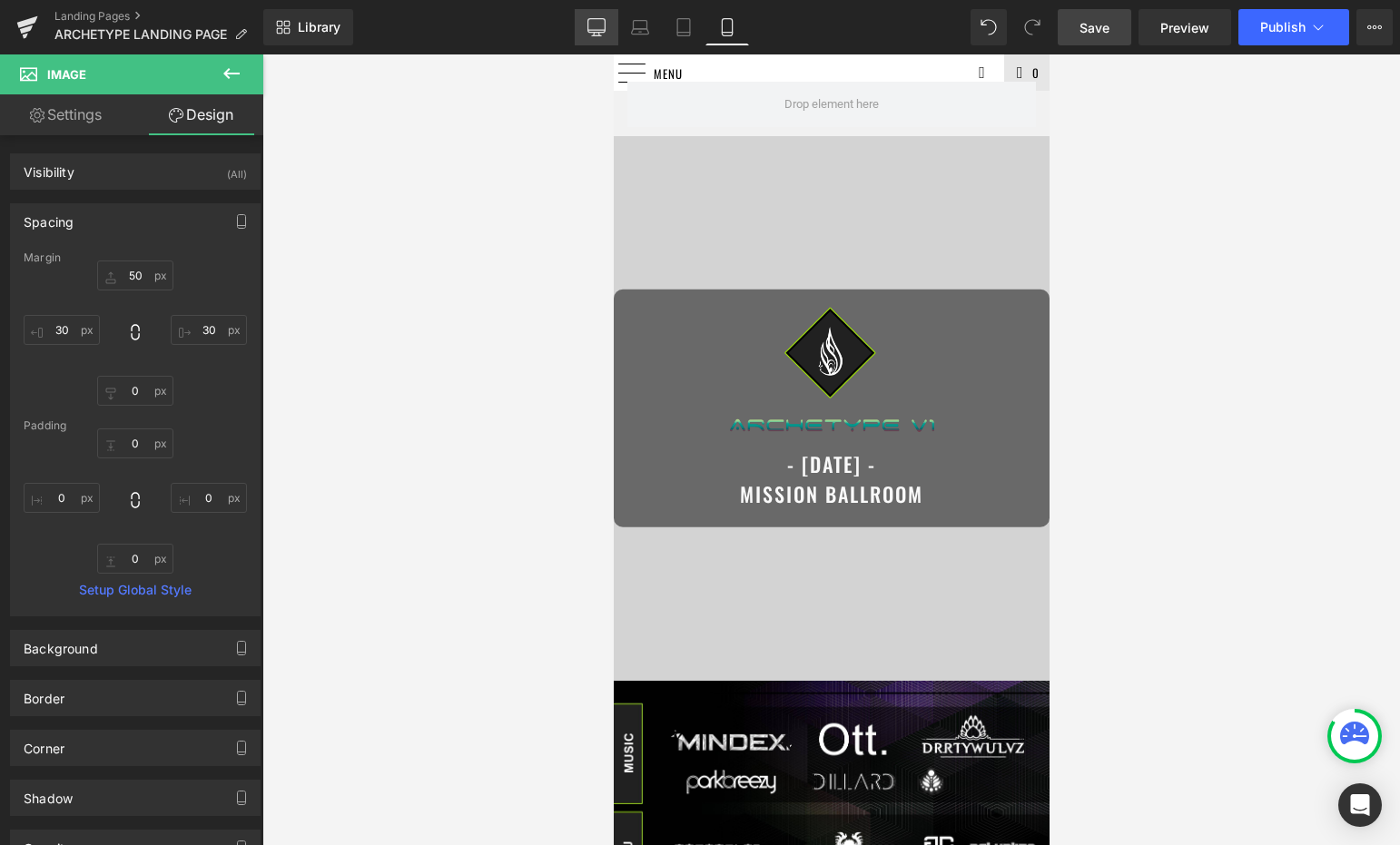
click at [595, 22] on icon at bounding box center [597, 28] width 19 height 19
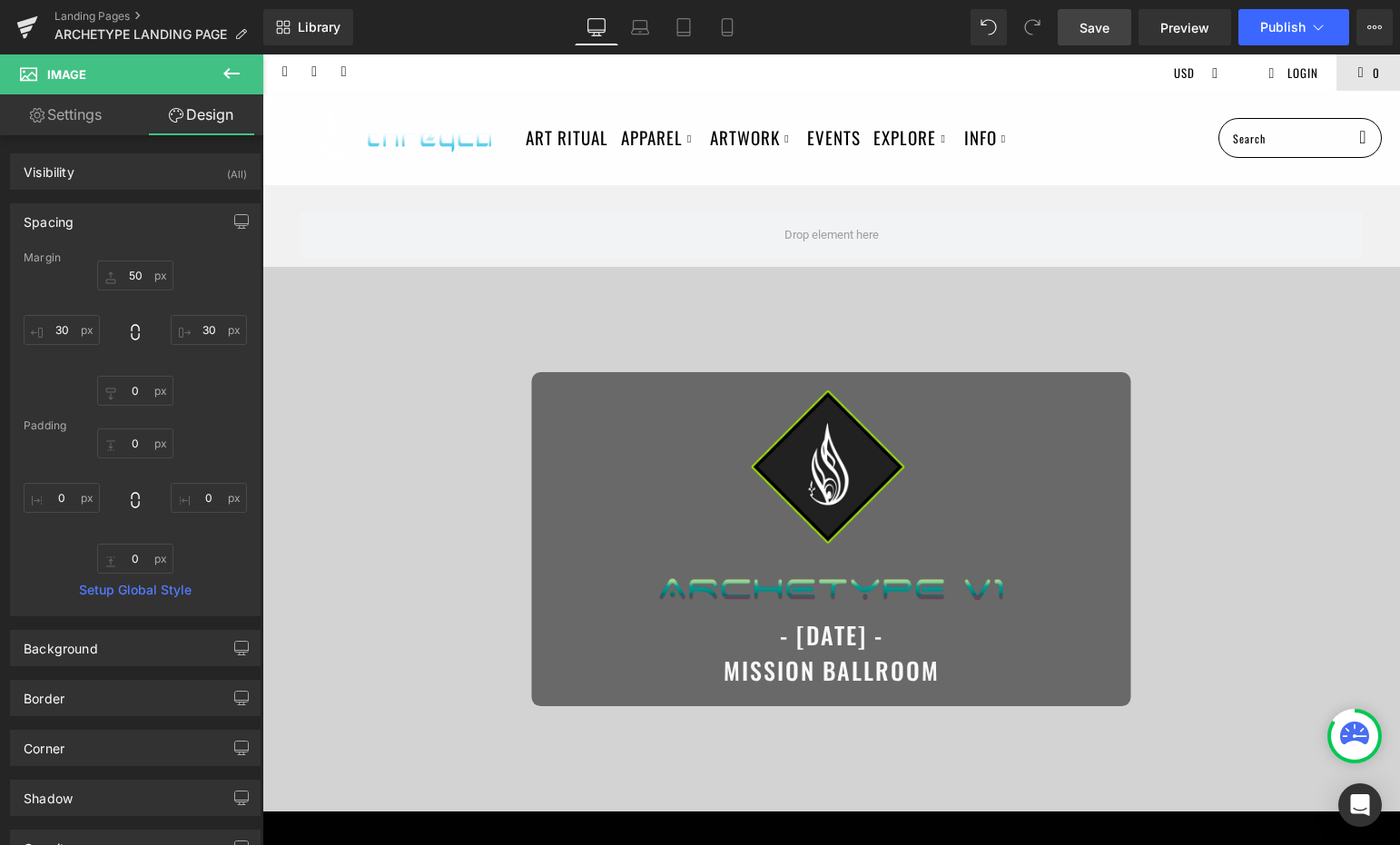
type input "0"
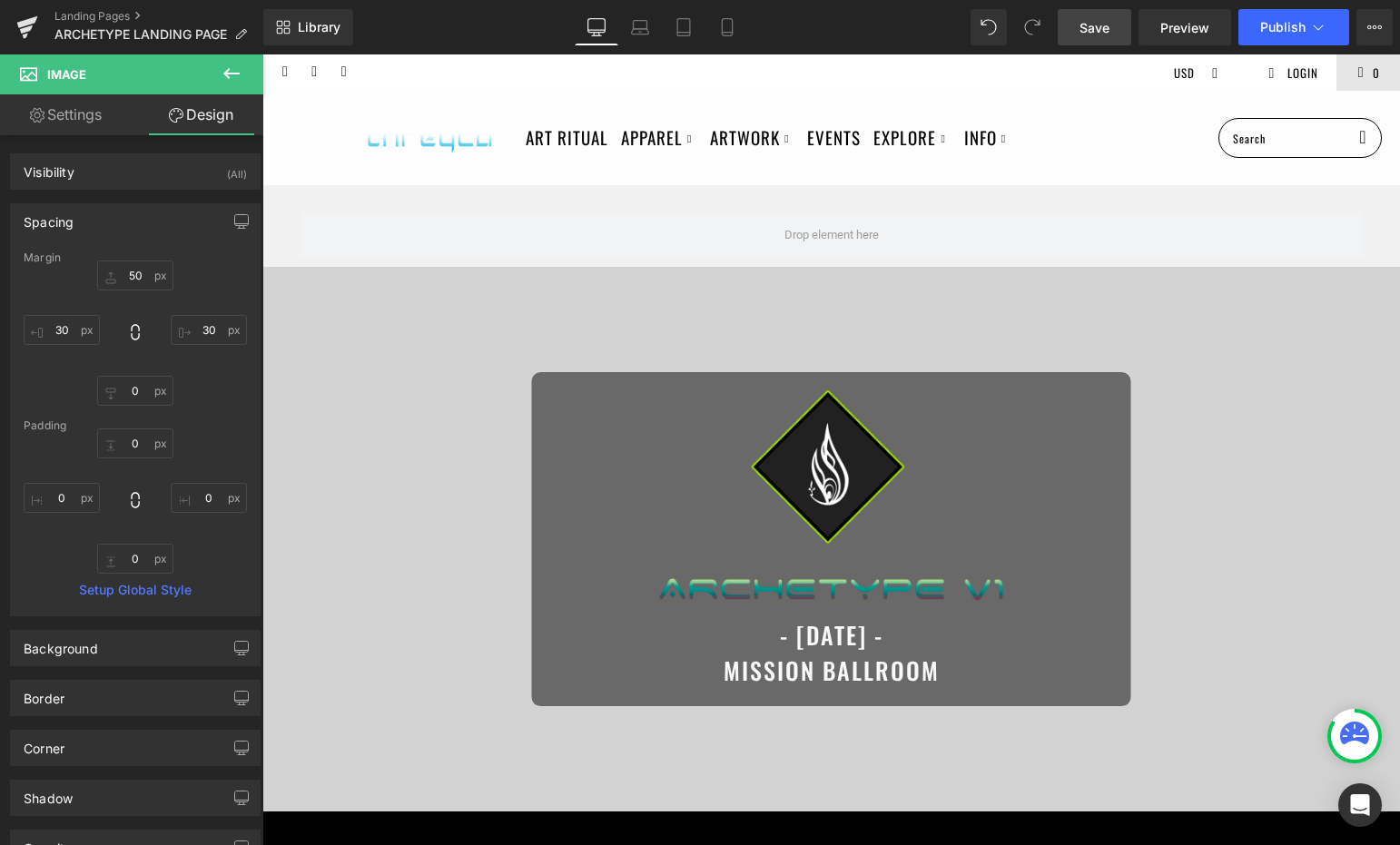
type input "0"
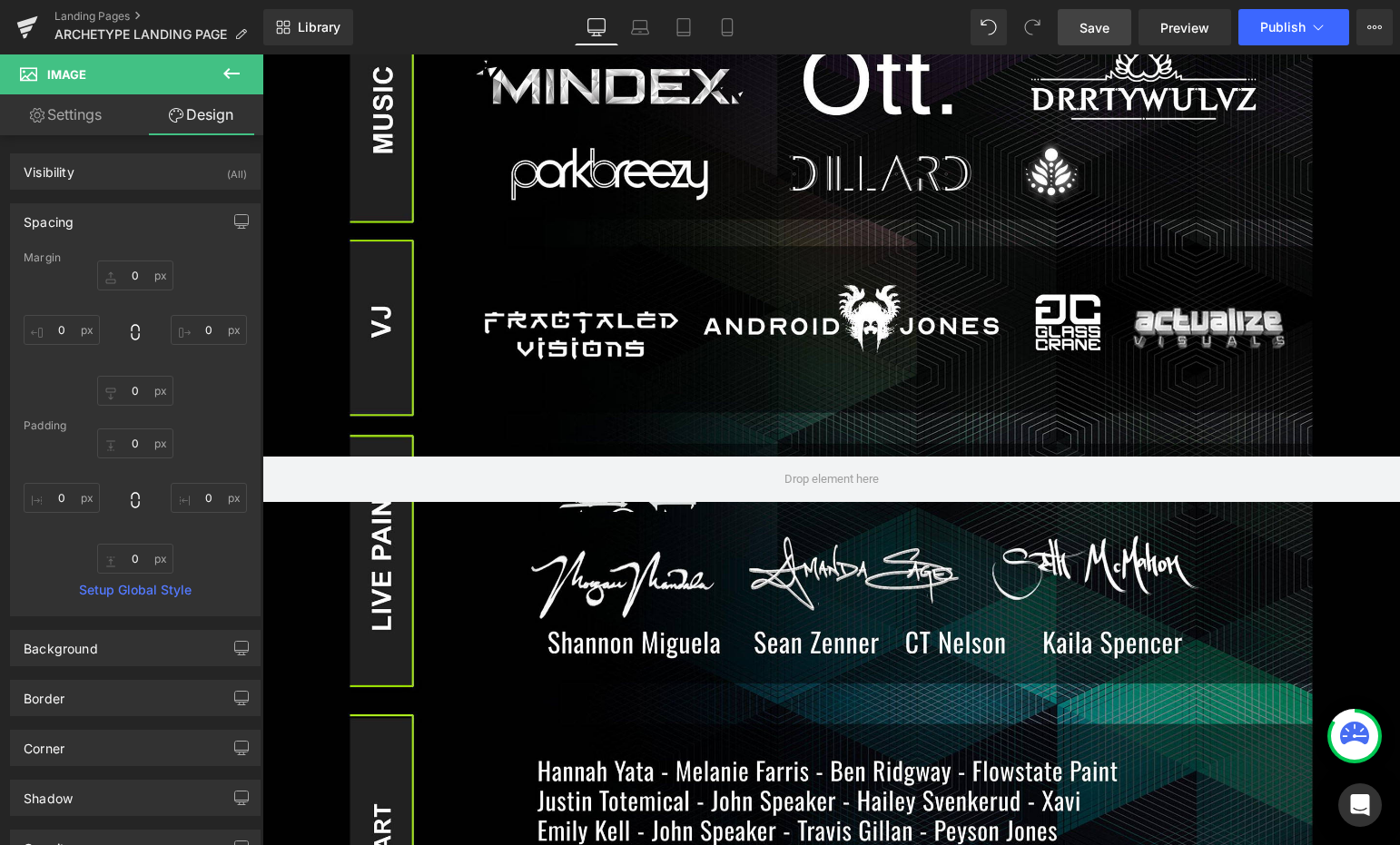
scroll to position [1213, 0]
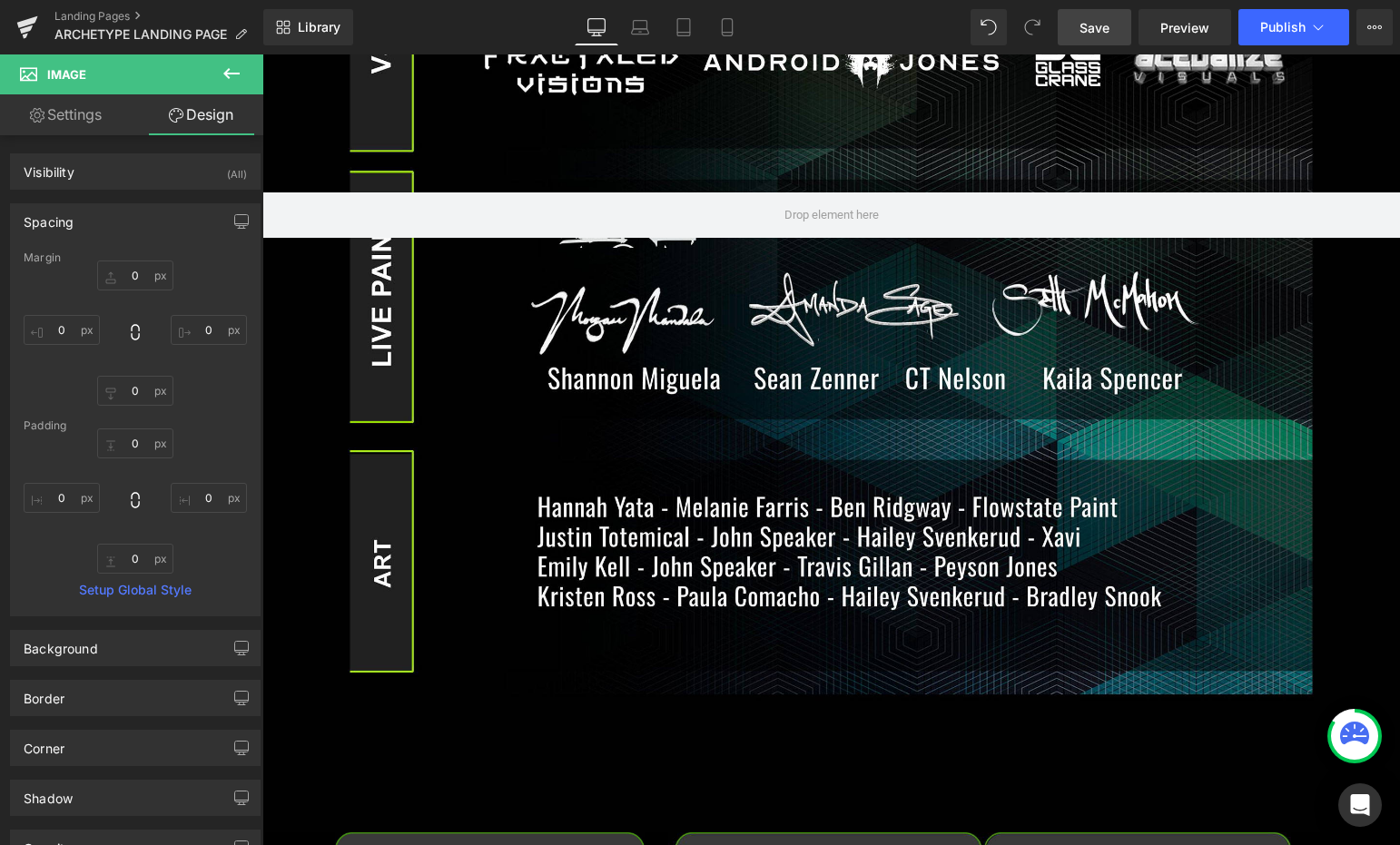
drag, startPoint x: 1115, startPoint y: 19, endPoint x: 839, endPoint y: 263, distance: 368.4
click at [1115, 19] on link "Save" at bounding box center [1094, 27] width 73 height 36
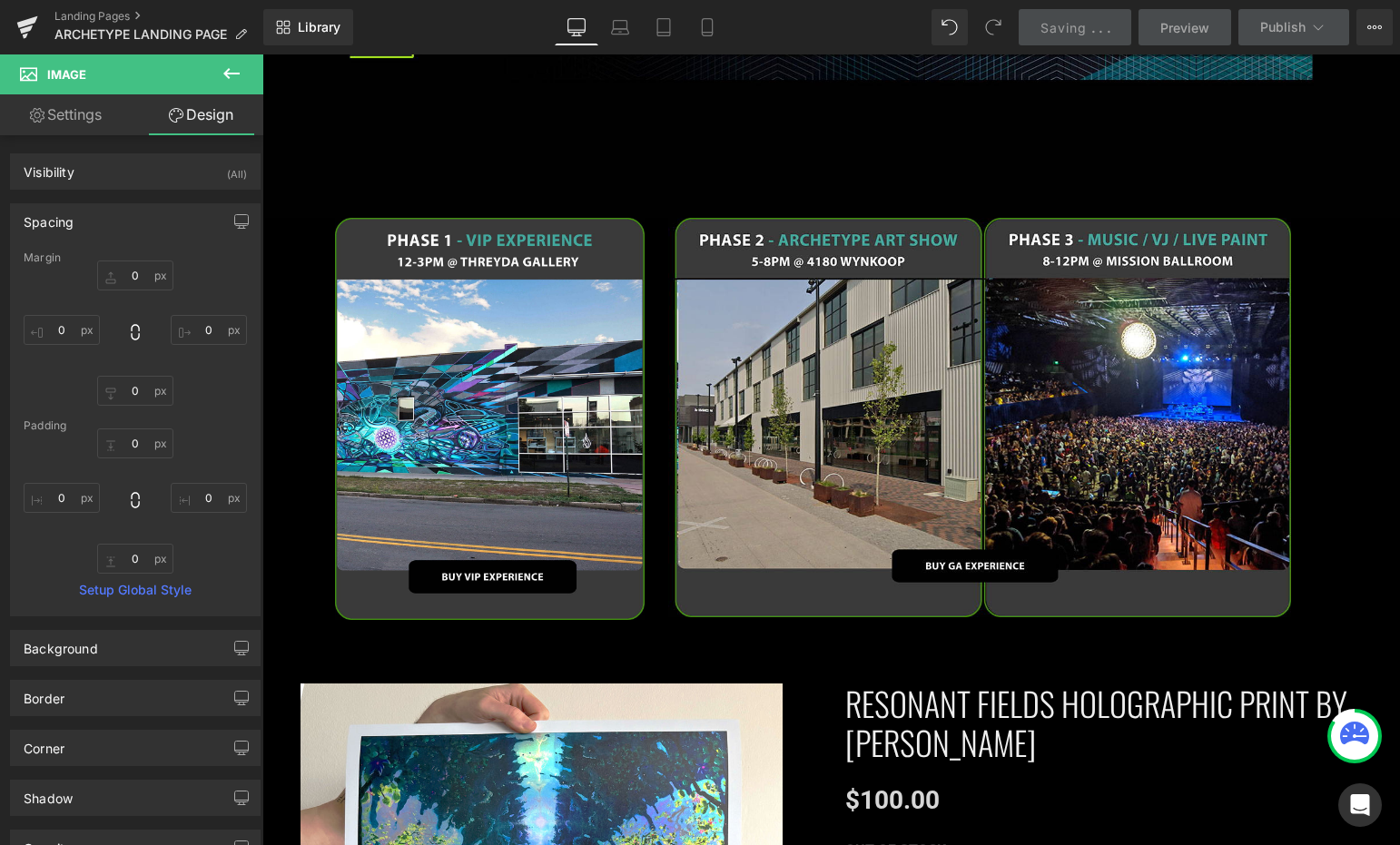
scroll to position [1831, 0]
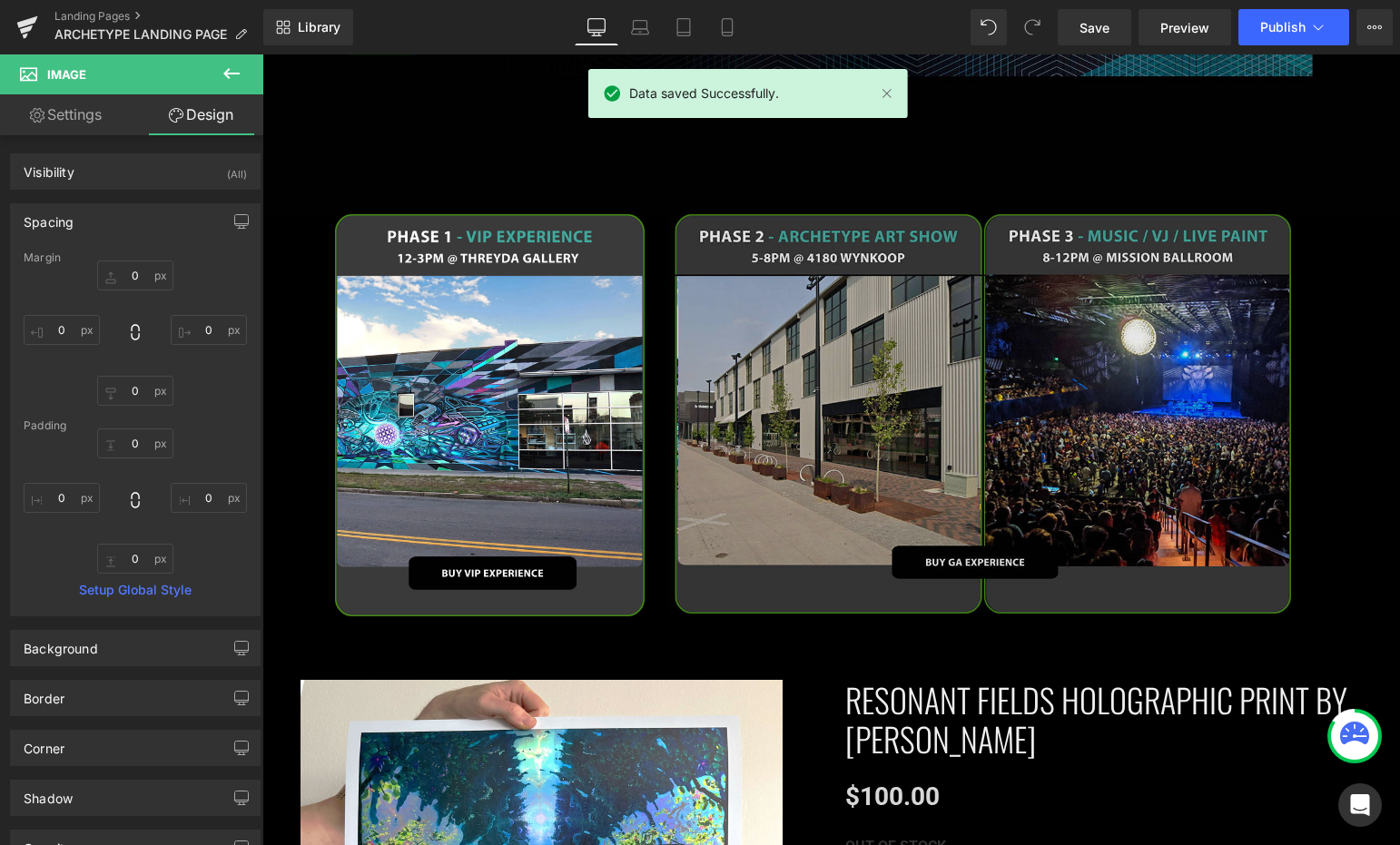
click at [991, 397] on div "Image NaNpx NaNpx" at bounding box center [979, 414] width 624 height 400
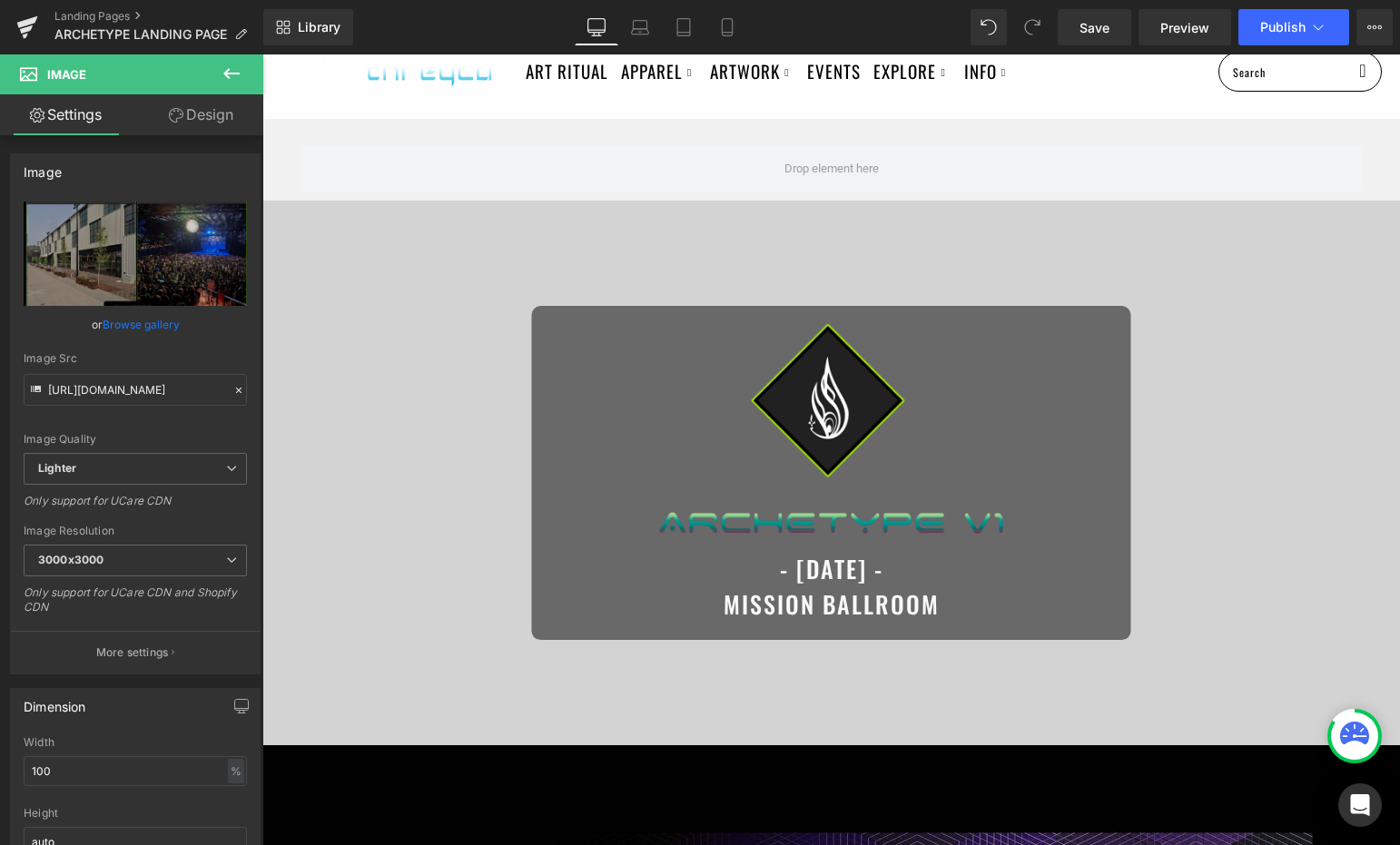
scroll to position [0, 0]
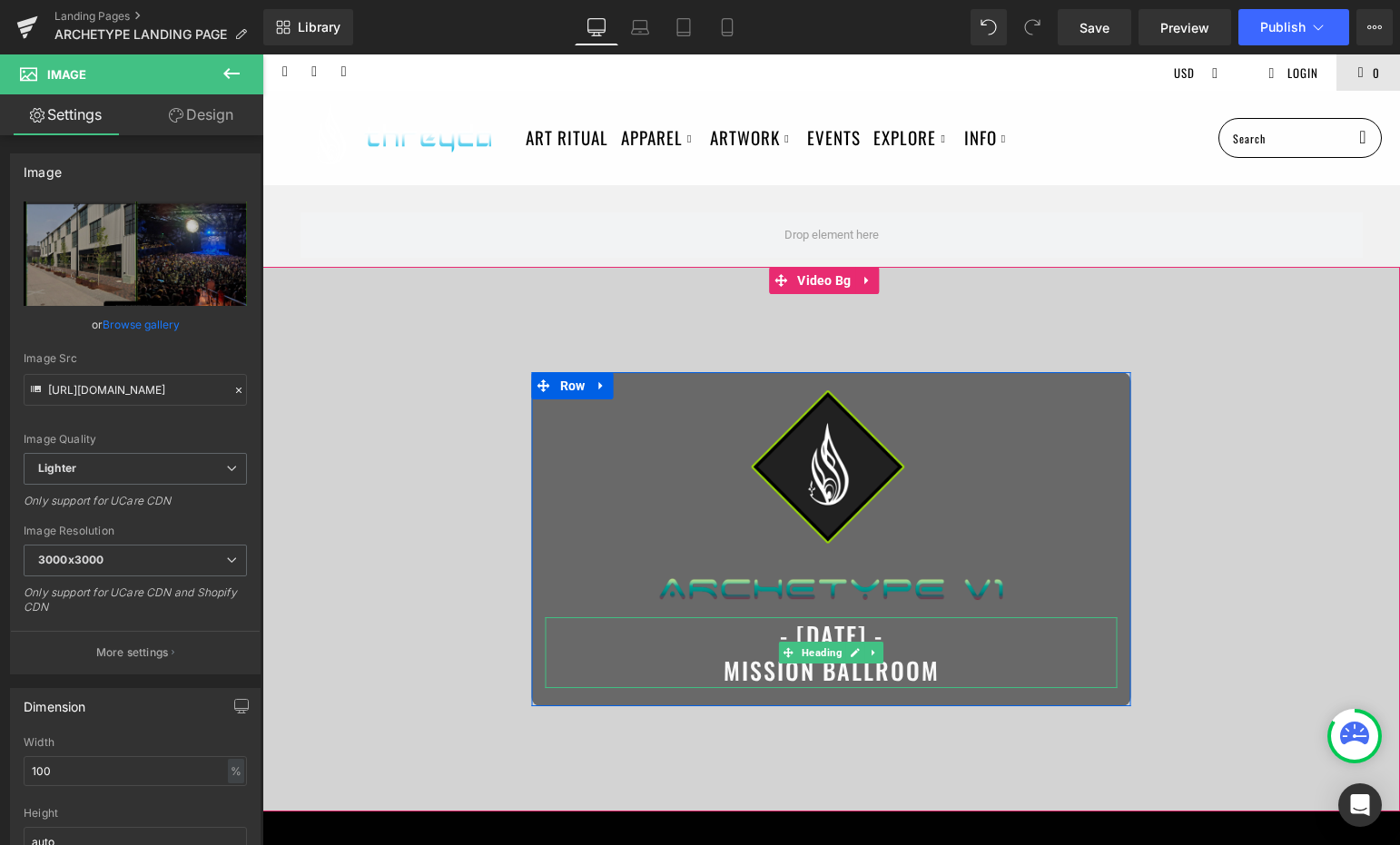
click at [912, 665] on span "- JANUARY 11Th - MISSION BALLROOM" at bounding box center [831, 652] width 216 height 70
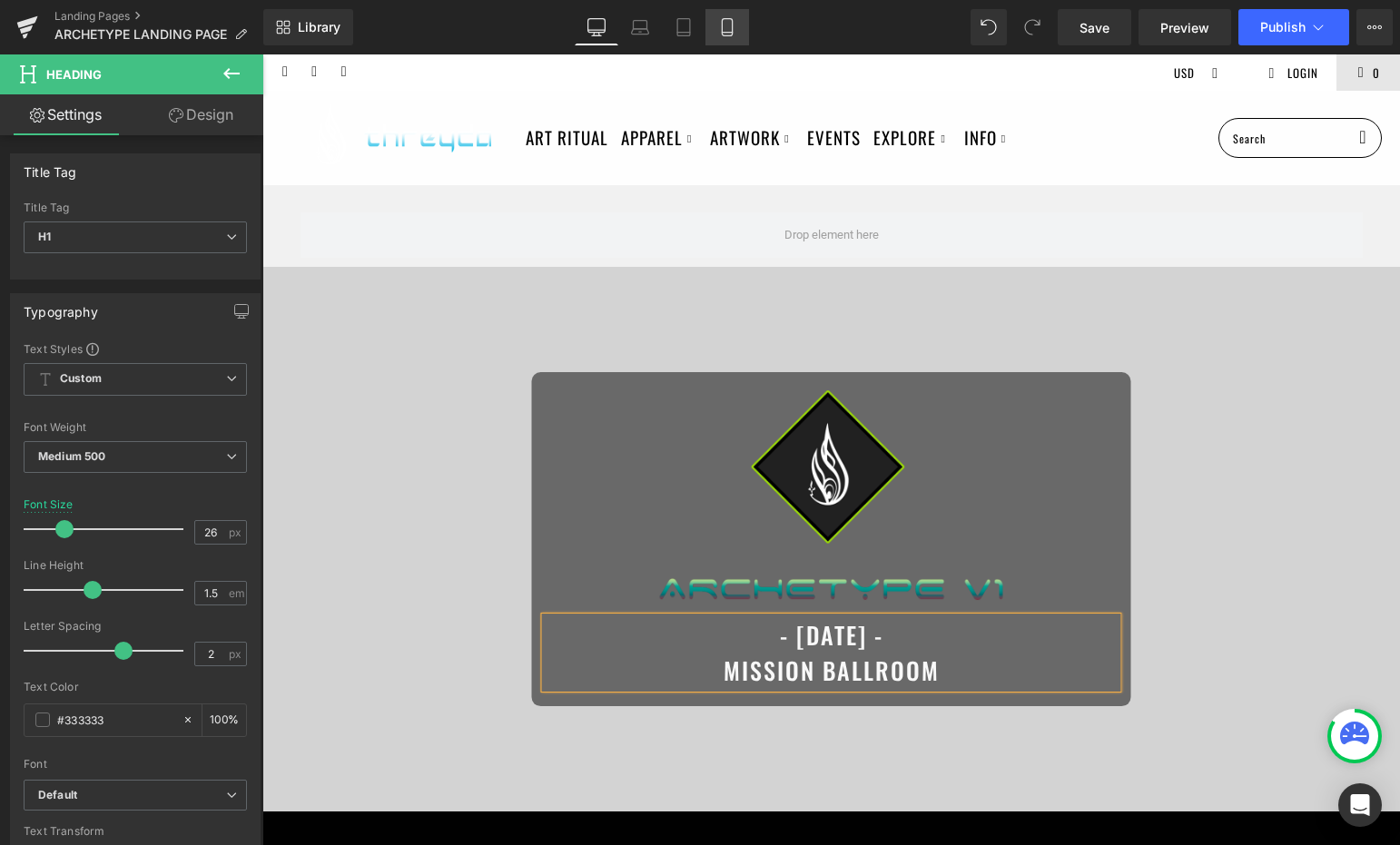
click at [720, 44] on link "Mobile" at bounding box center [726, 27] width 44 height 36
type input "22"
type input "100"
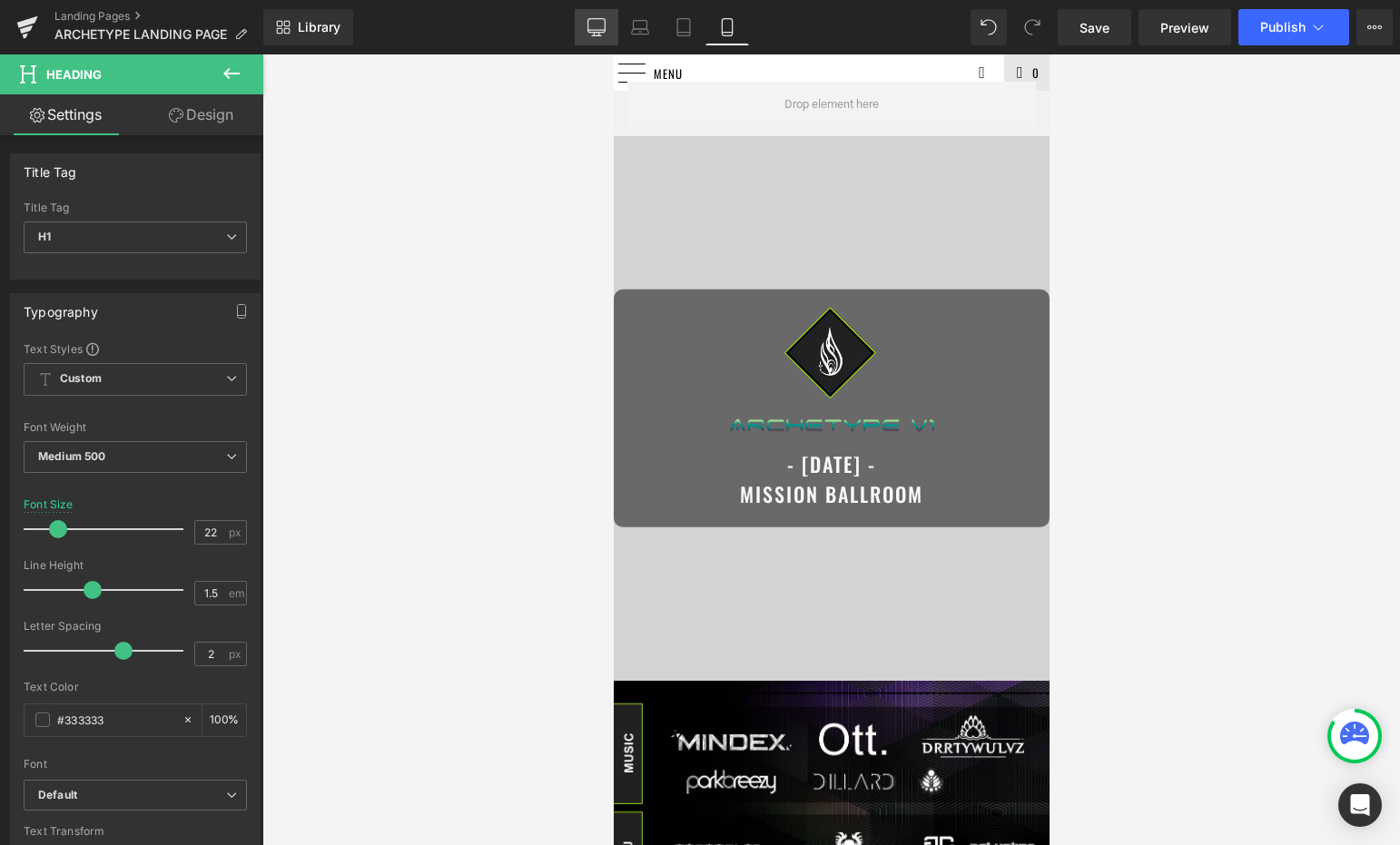
click at [601, 42] on link "Desktop" at bounding box center [596, 27] width 44 height 36
type input "26"
type input "100"
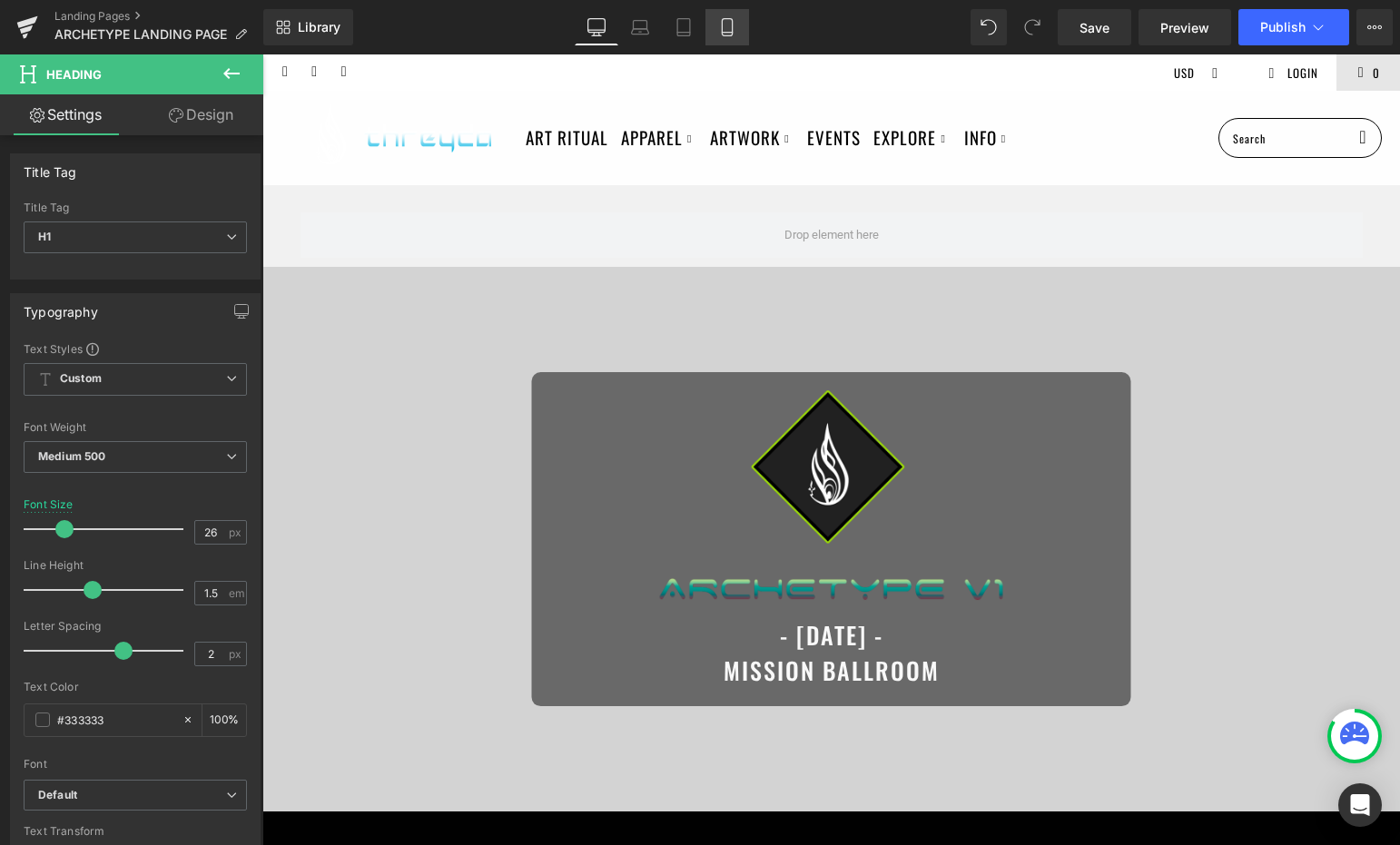
click at [725, 41] on link "Mobile" at bounding box center [726, 27] width 44 height 36
type input "22"
type input "100"
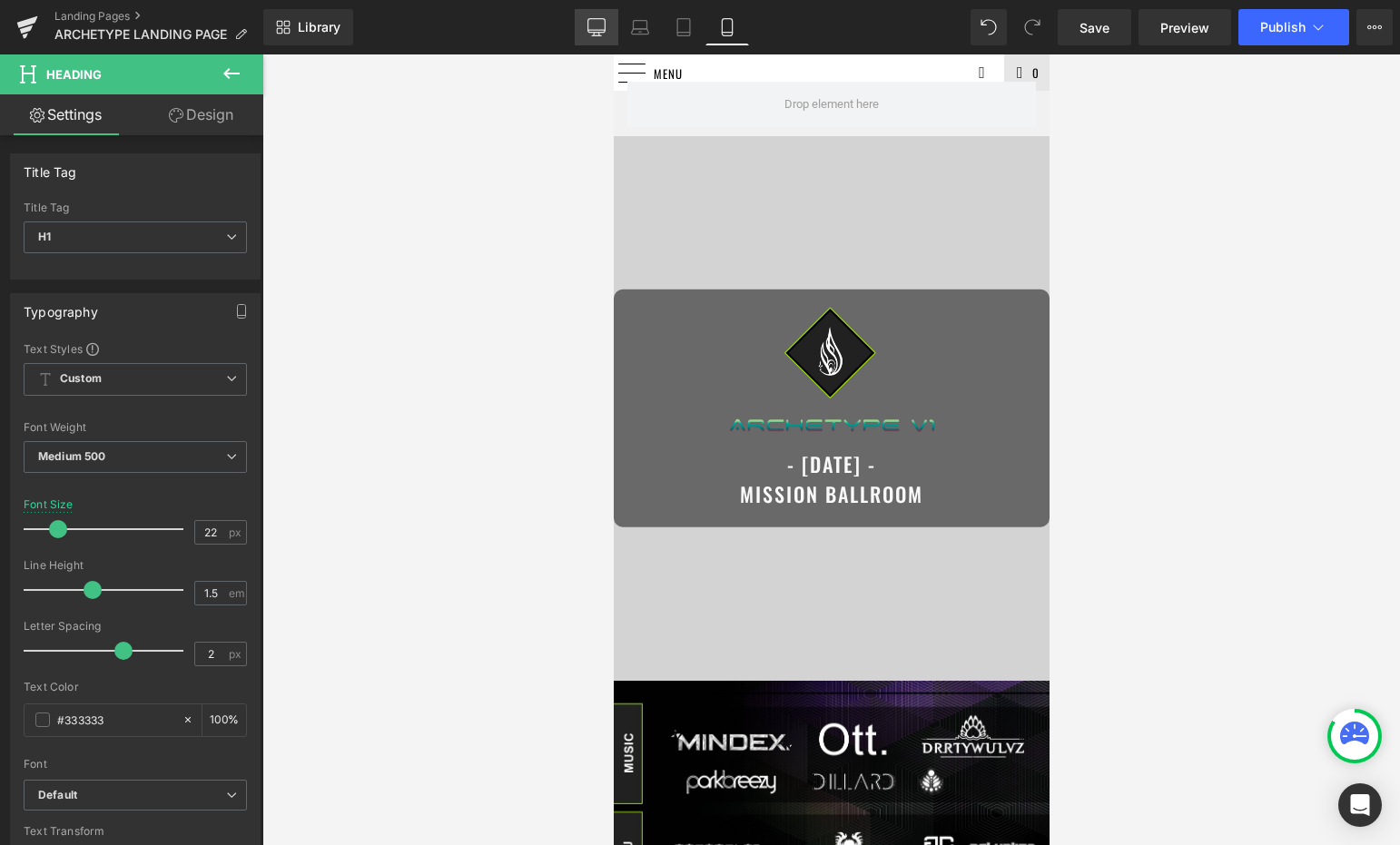
click at [590, 30] on icon at bounding box center [597, 30] width 18 height 0
type input "26"
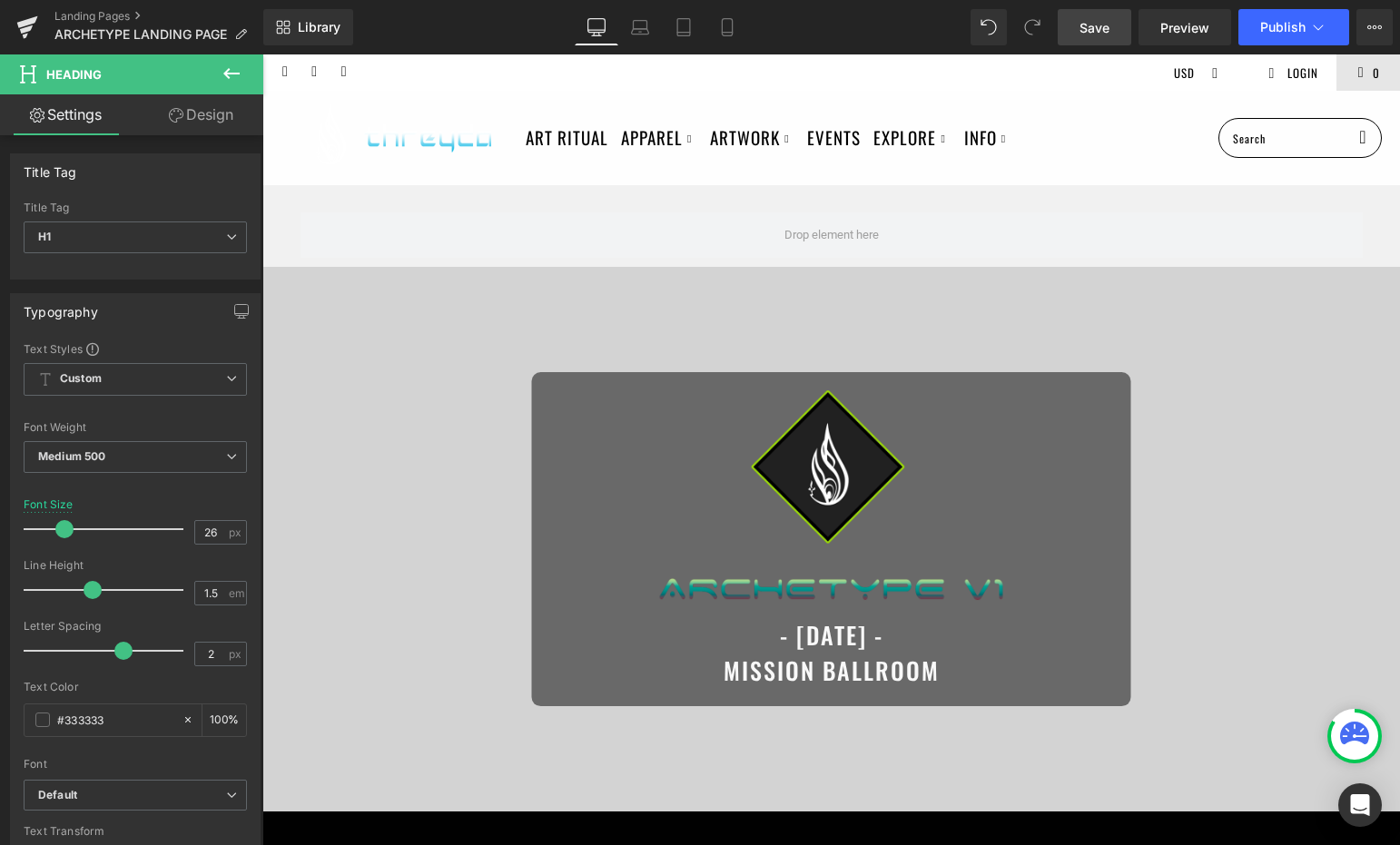
click at [1087, 22] on span "Save" at bounding box center [1094, 28] width 30 height 19
click at [1158, 11] on link "Preview" at bounding box center [1185, 27] width 93 height 36
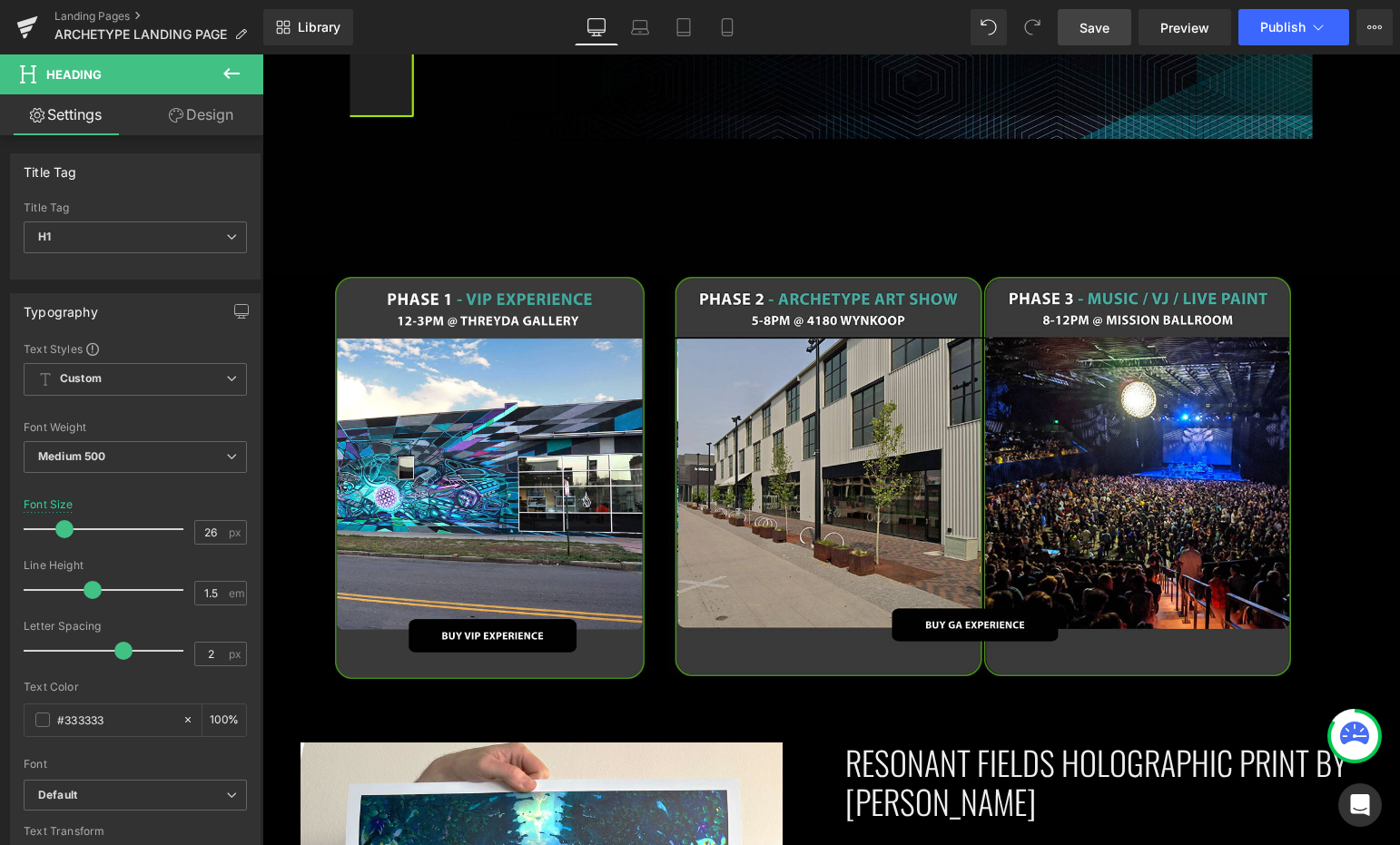
scroll to position [1772, 0]
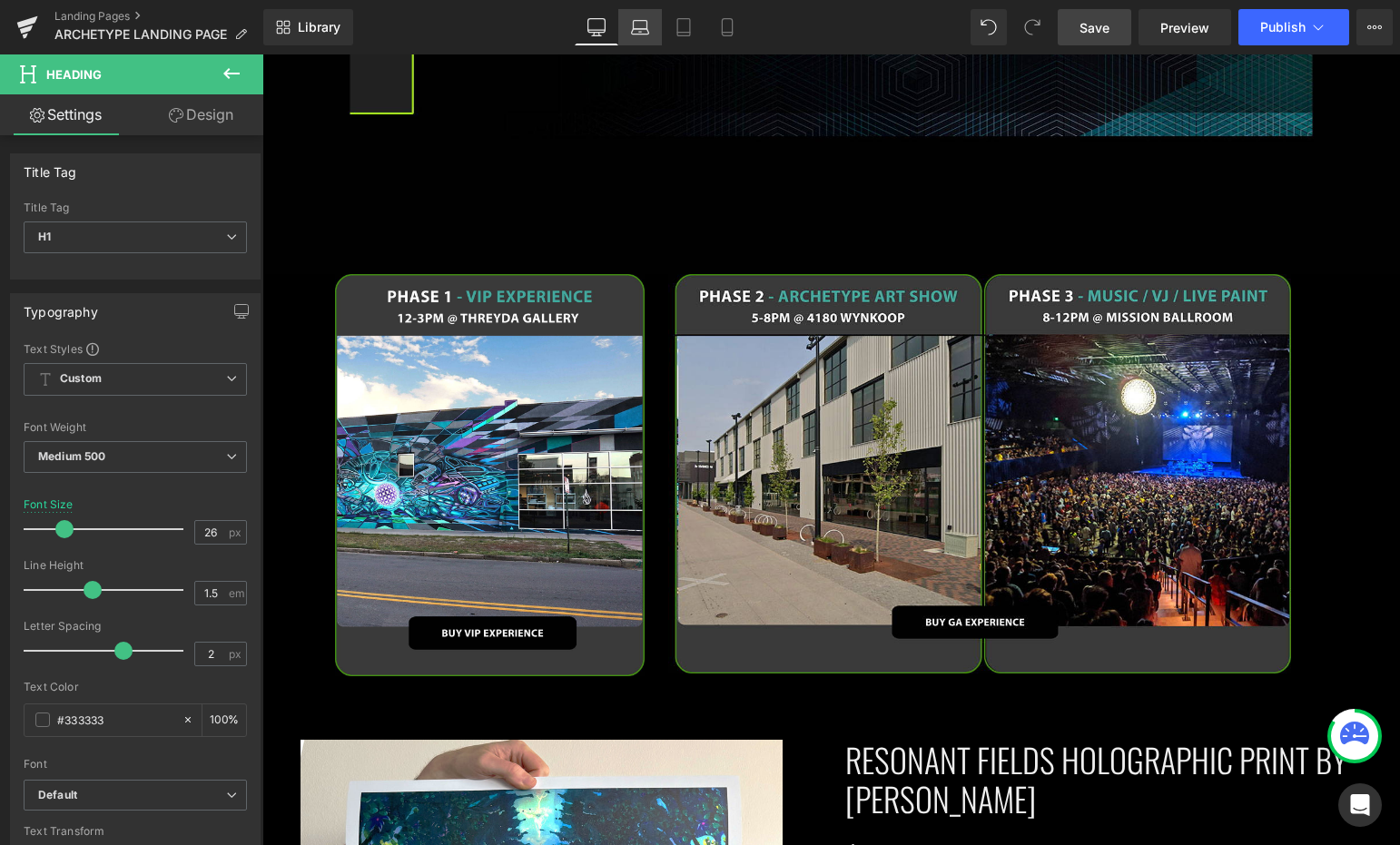
click at [626, 33] on link "Laptop" at bounding box center [639, 27] width 44 height 36
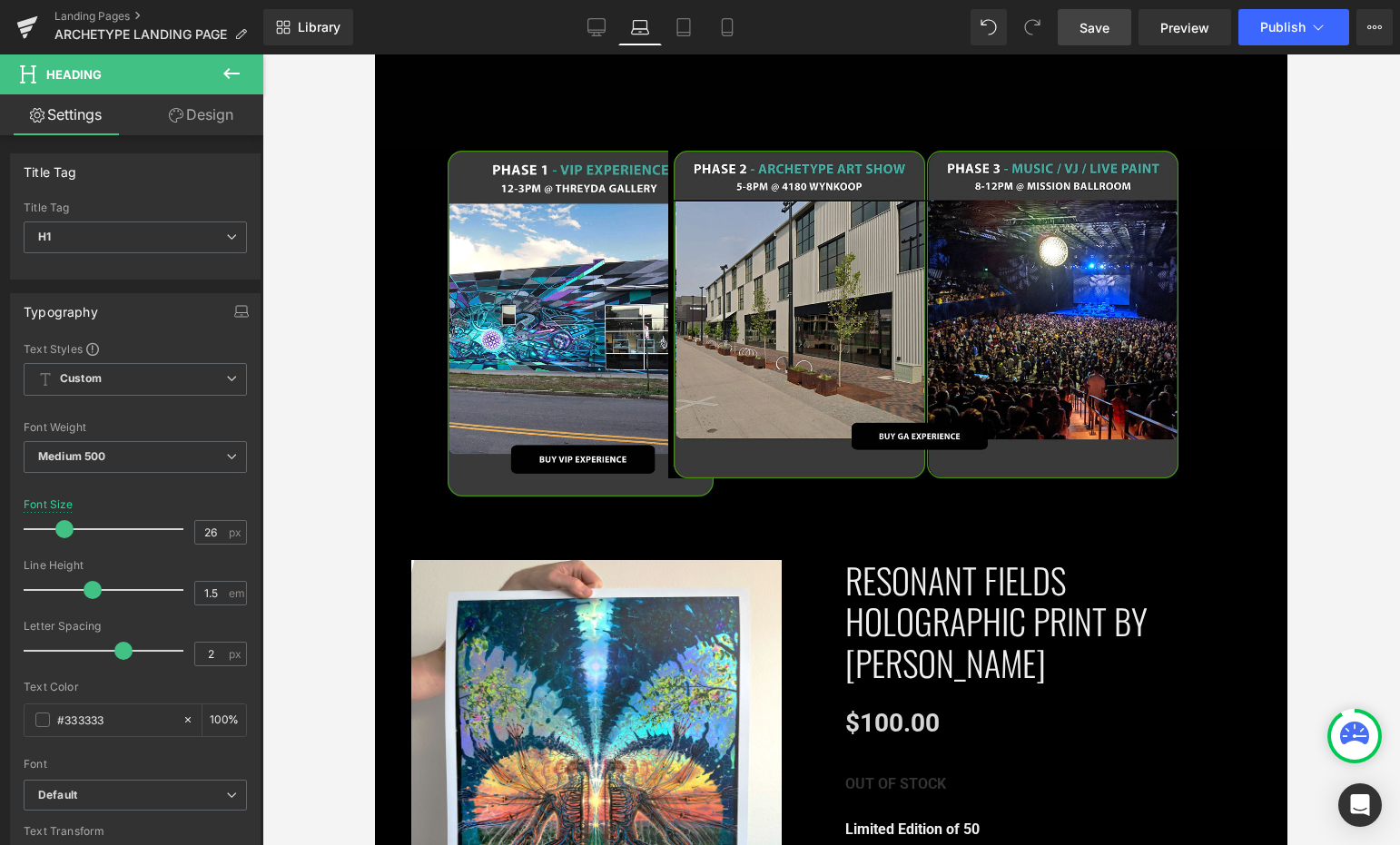
scroll to position [1665, 0]
click at [601, 32] on icon at bounding box center [597, 28] width 19 height 19
type input "100"
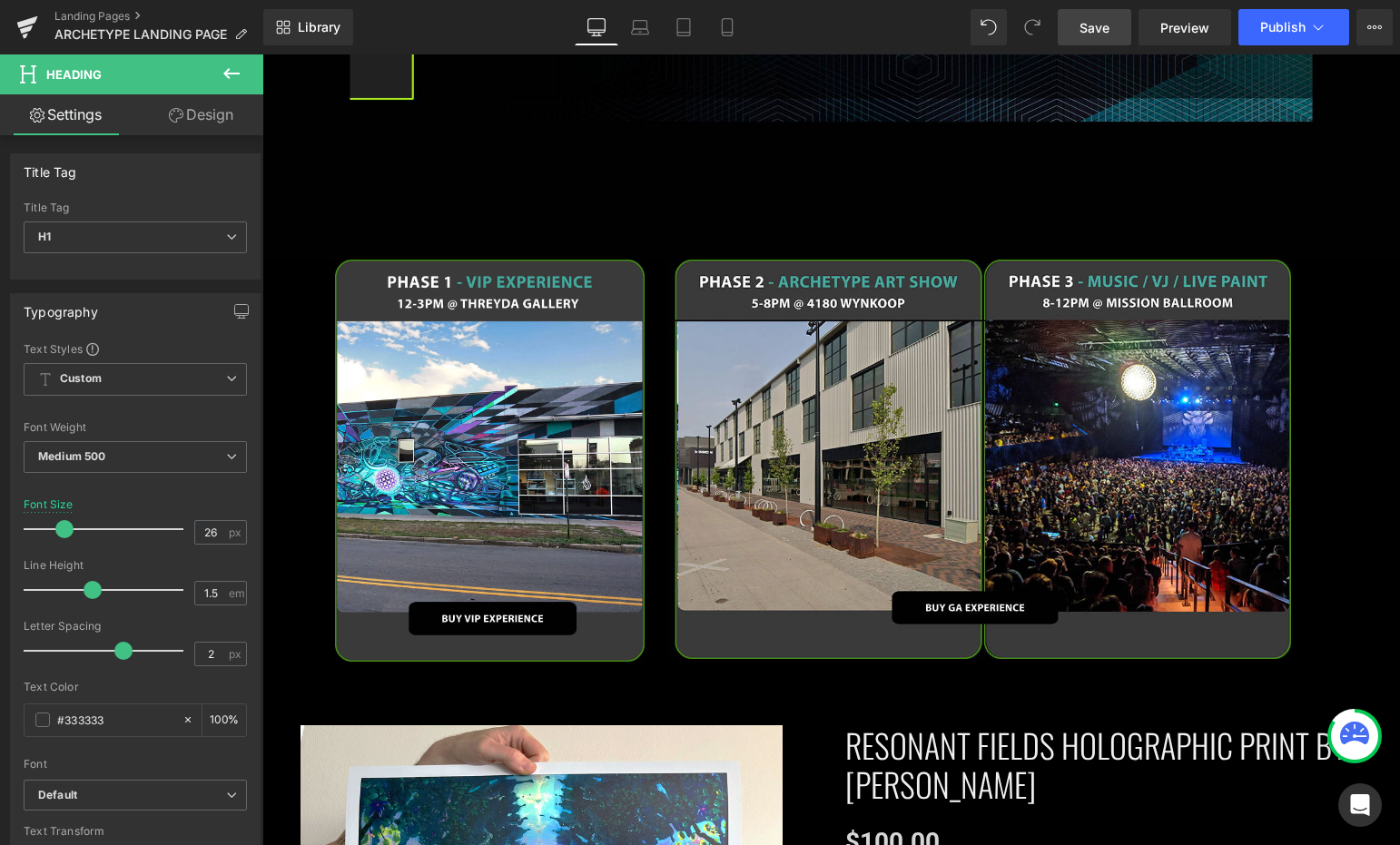
scroll to position [1772, 0]
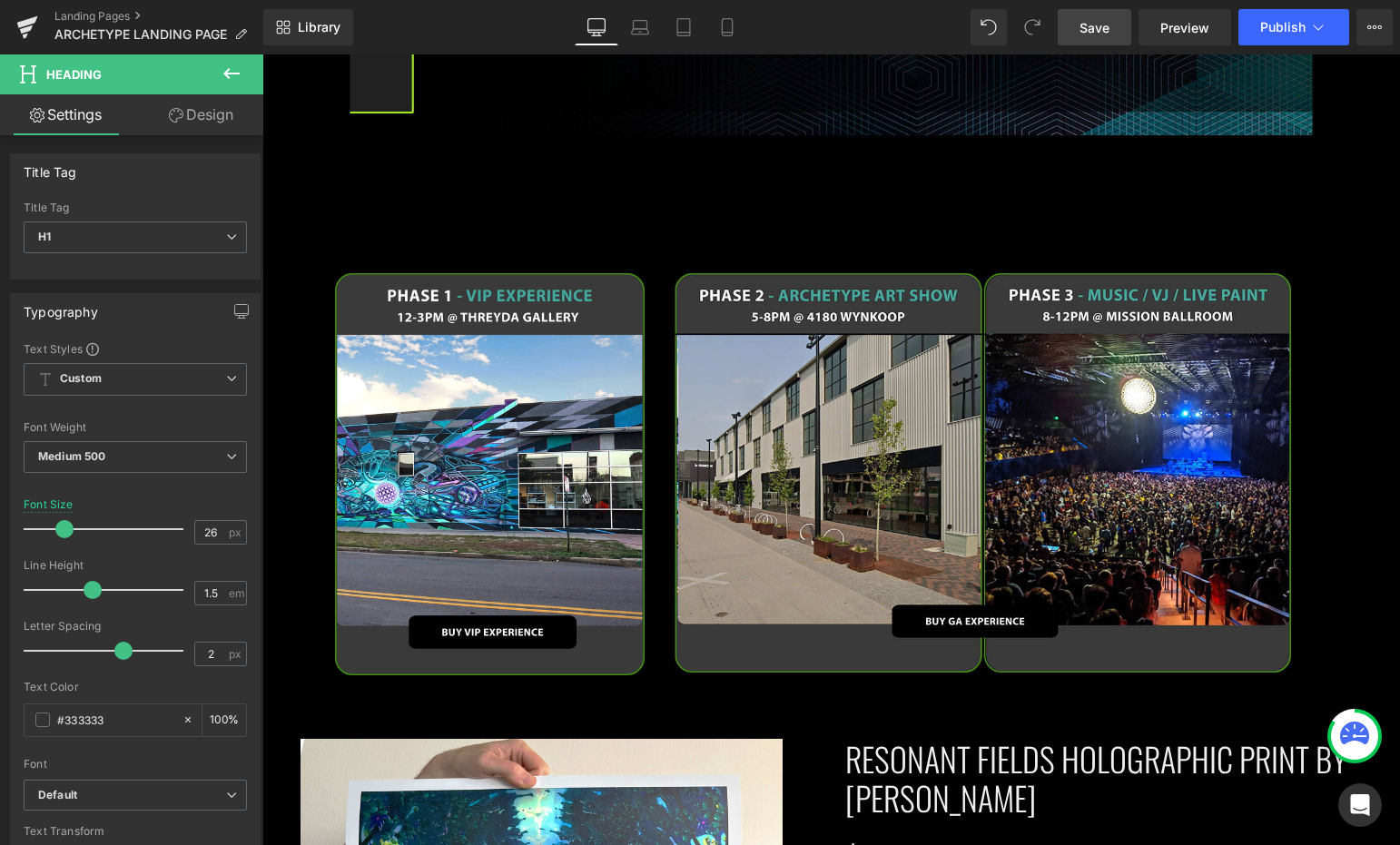
click at [1066, 22] on link "Save" at bounding box center [1094, 27] width 73 height 36
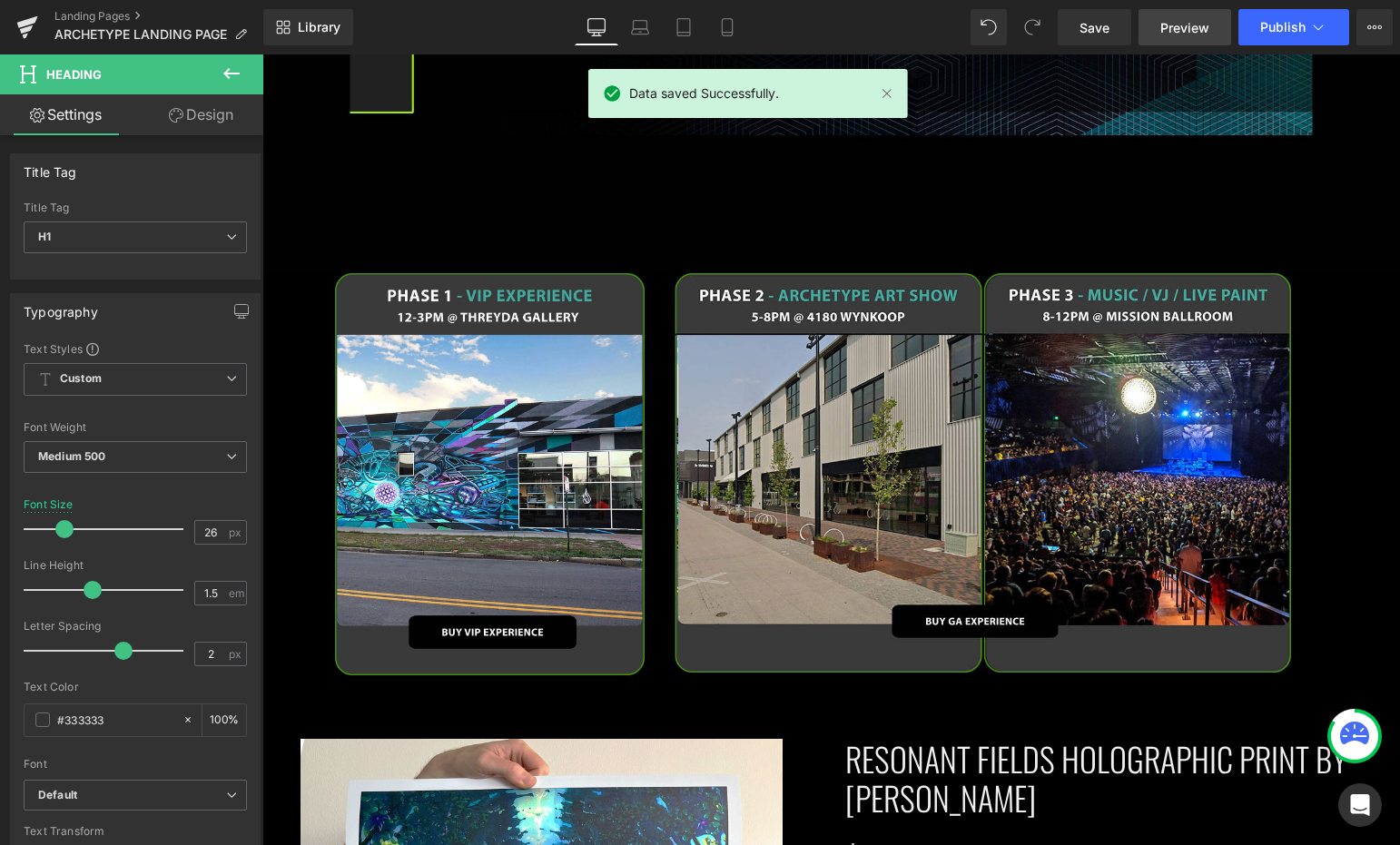
click at [1182, 30] on span "Preview" at bounding box center [1184, 28] width 49 height 19
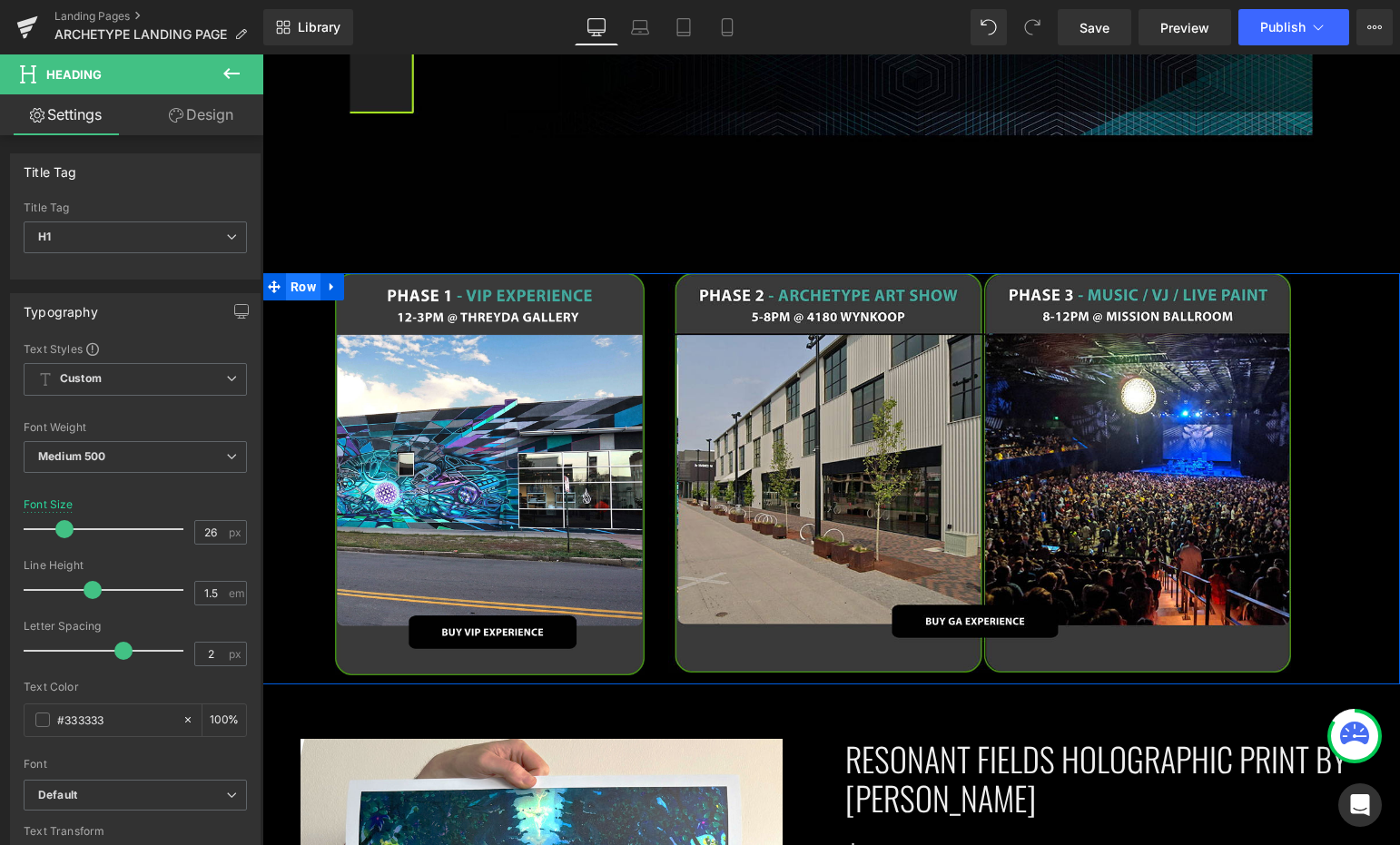
click at [304, 273] on span "Row" at bounding box center [303, 286] width 34 height 27
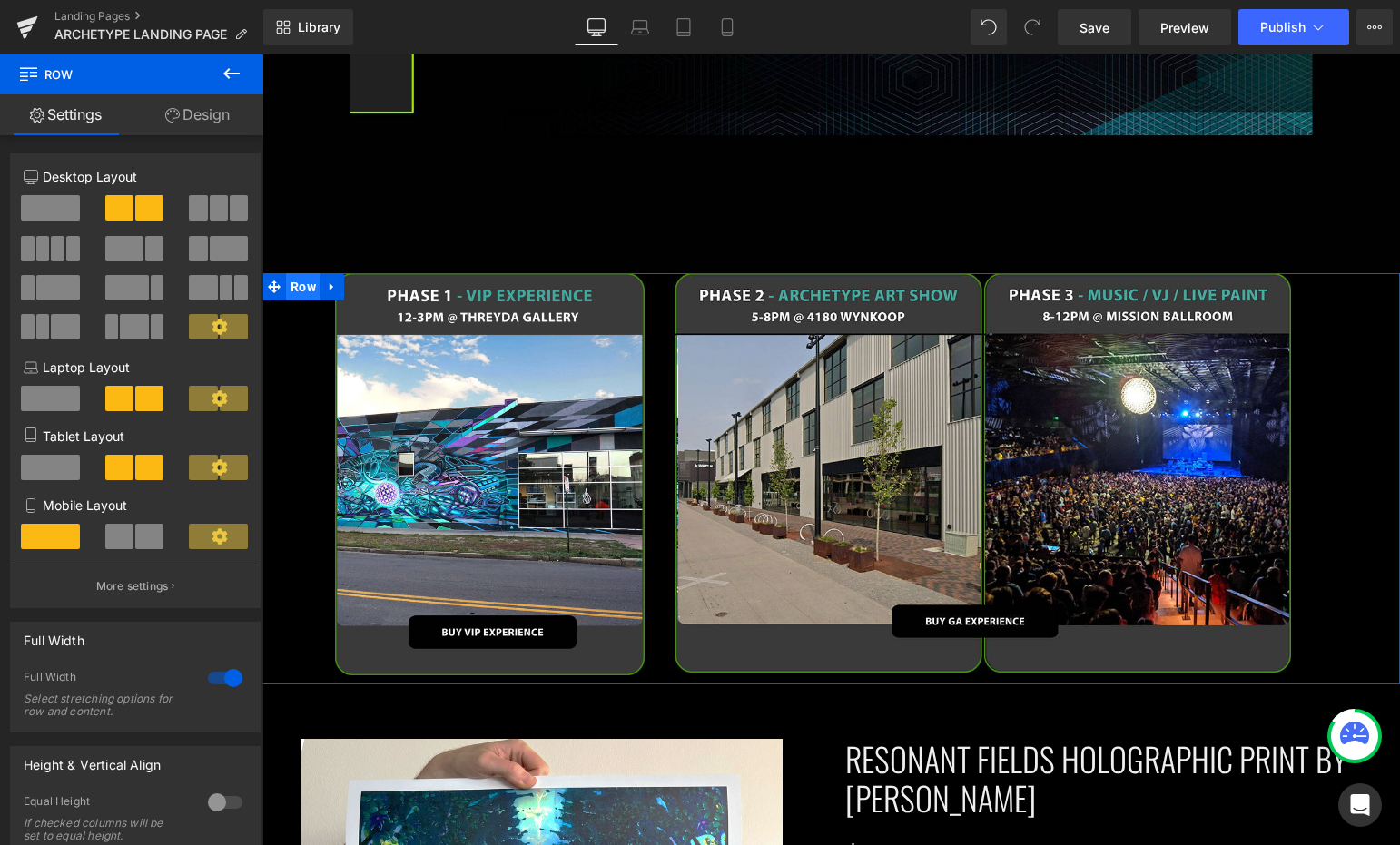
click at [297, 273] on div "Image Image NaNpx NaNpx Row" at bounding box center [831, 479] width 1138 height 411
click at [497, 463] on span "Image" at bounding box center [503, 474] width 37 height 22
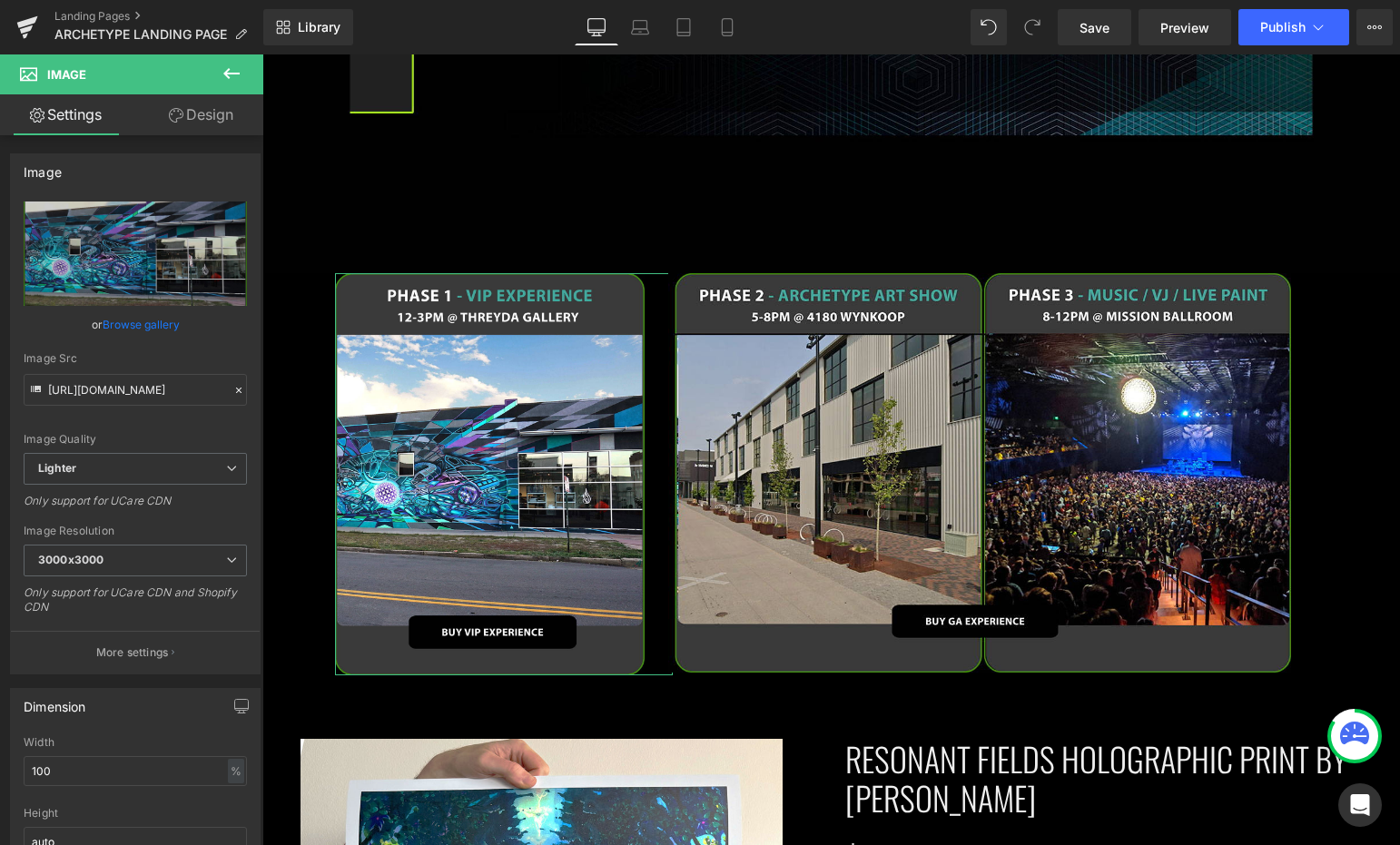
click at [203, 117] on link "Design" at bounding box center [201, 115] width 132 height 41
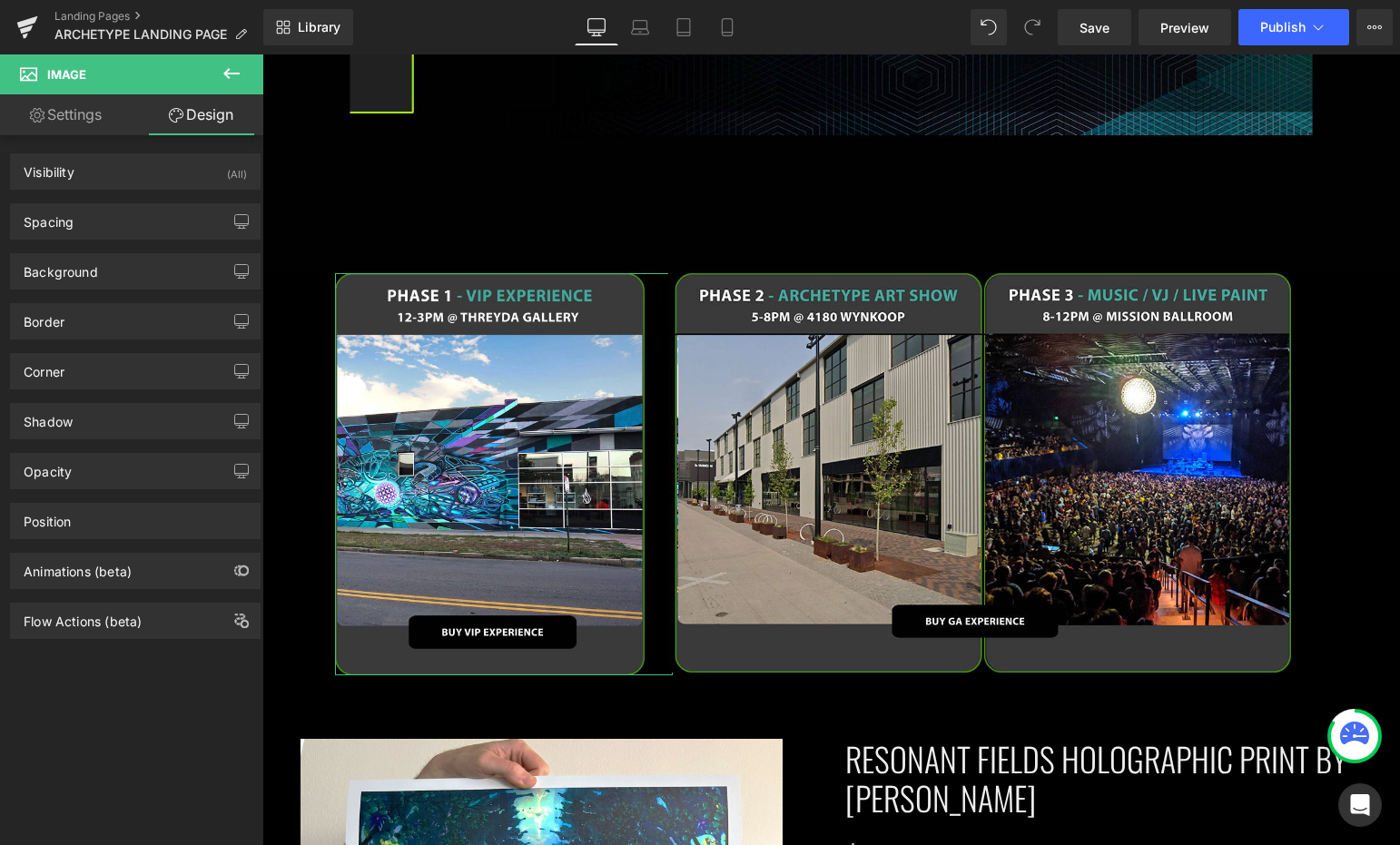
type input "0"
type input "175"
type input "0"
type input "80"
type input "0"
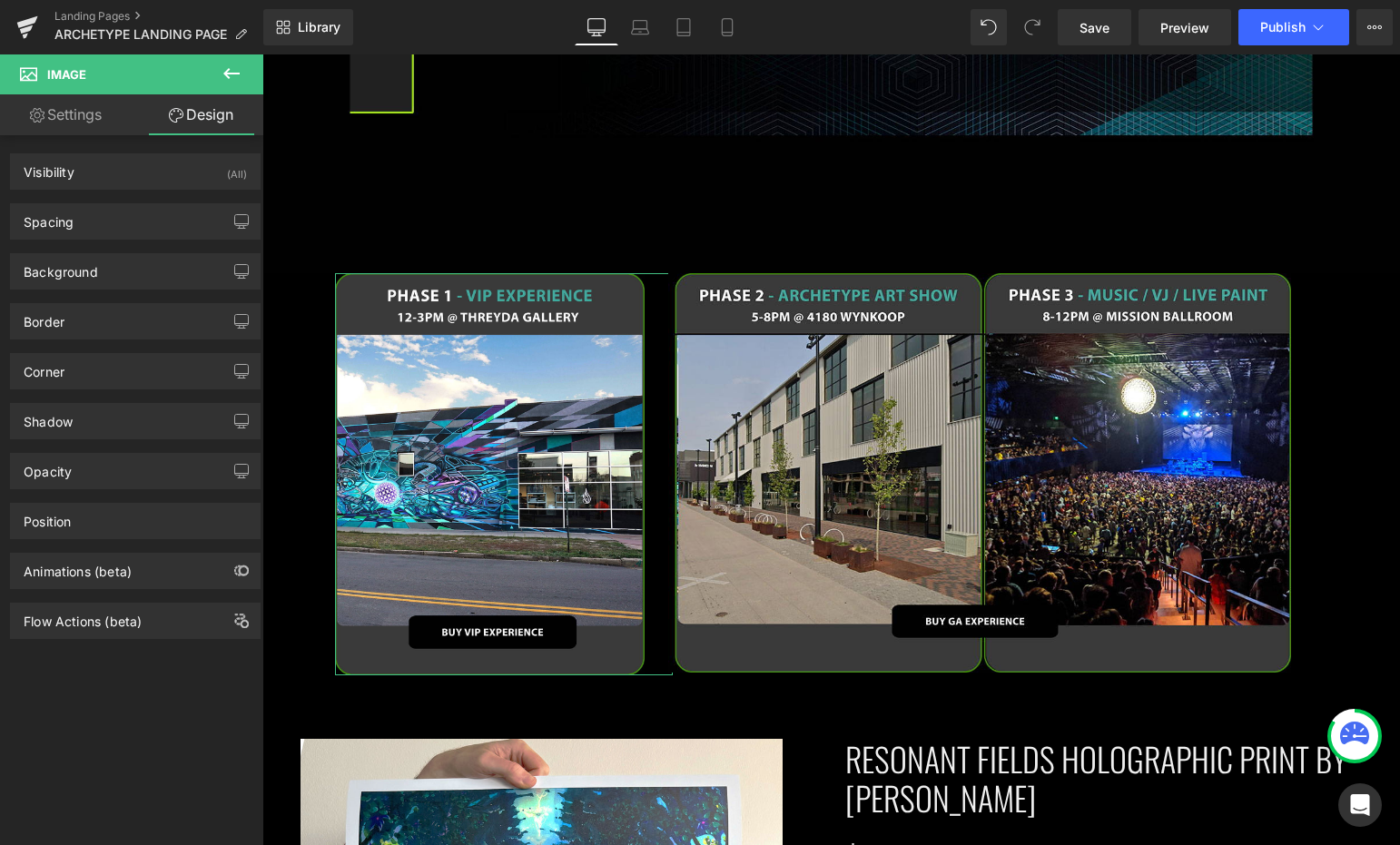
type input "31"
type input "0"
click at [113, 218] on div "Spacing" at bounding box center [135, 221] width 248 height 34
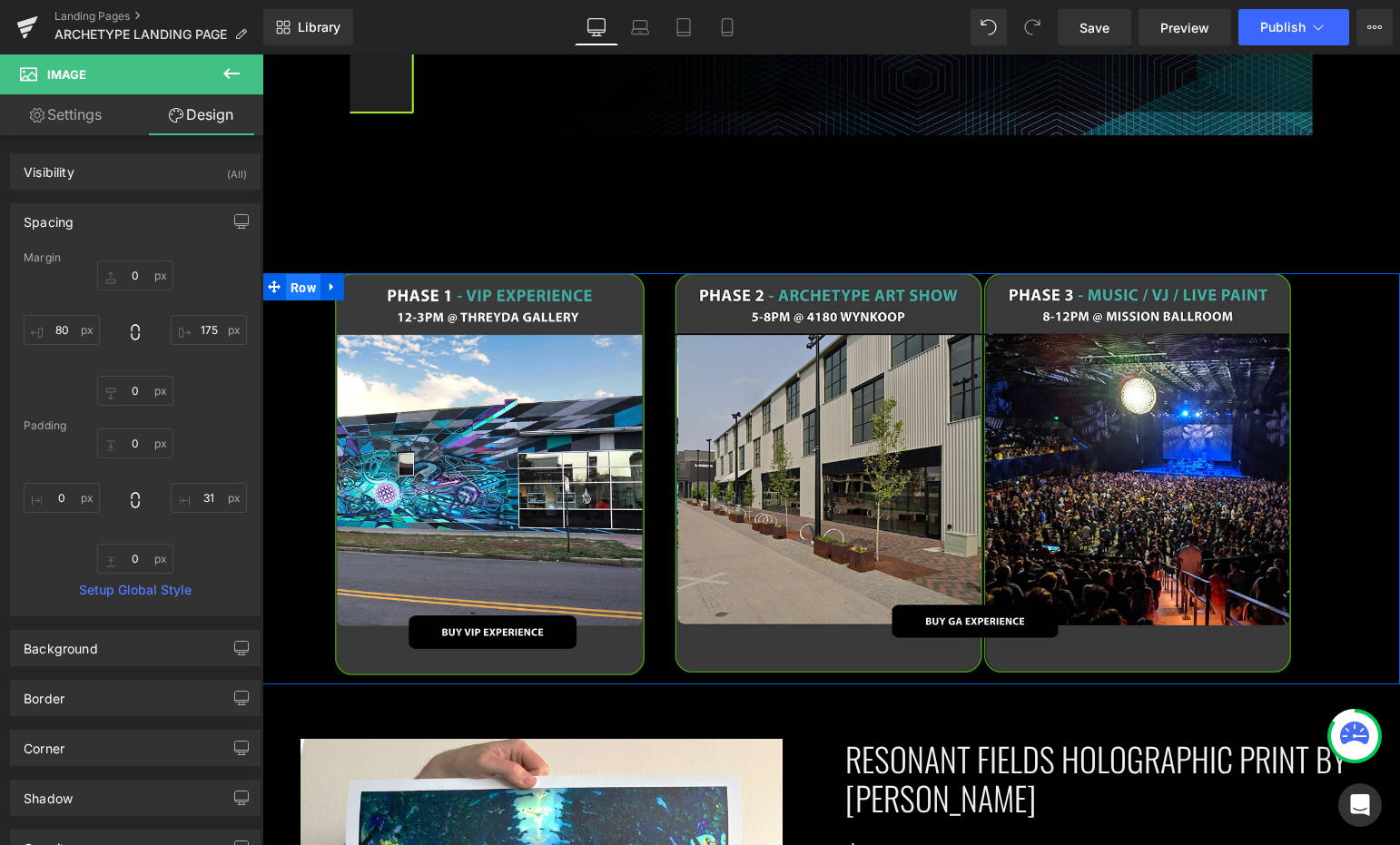
click at [298, 274] on span "Row" at bounding box center [303, 287] width 34 height 27
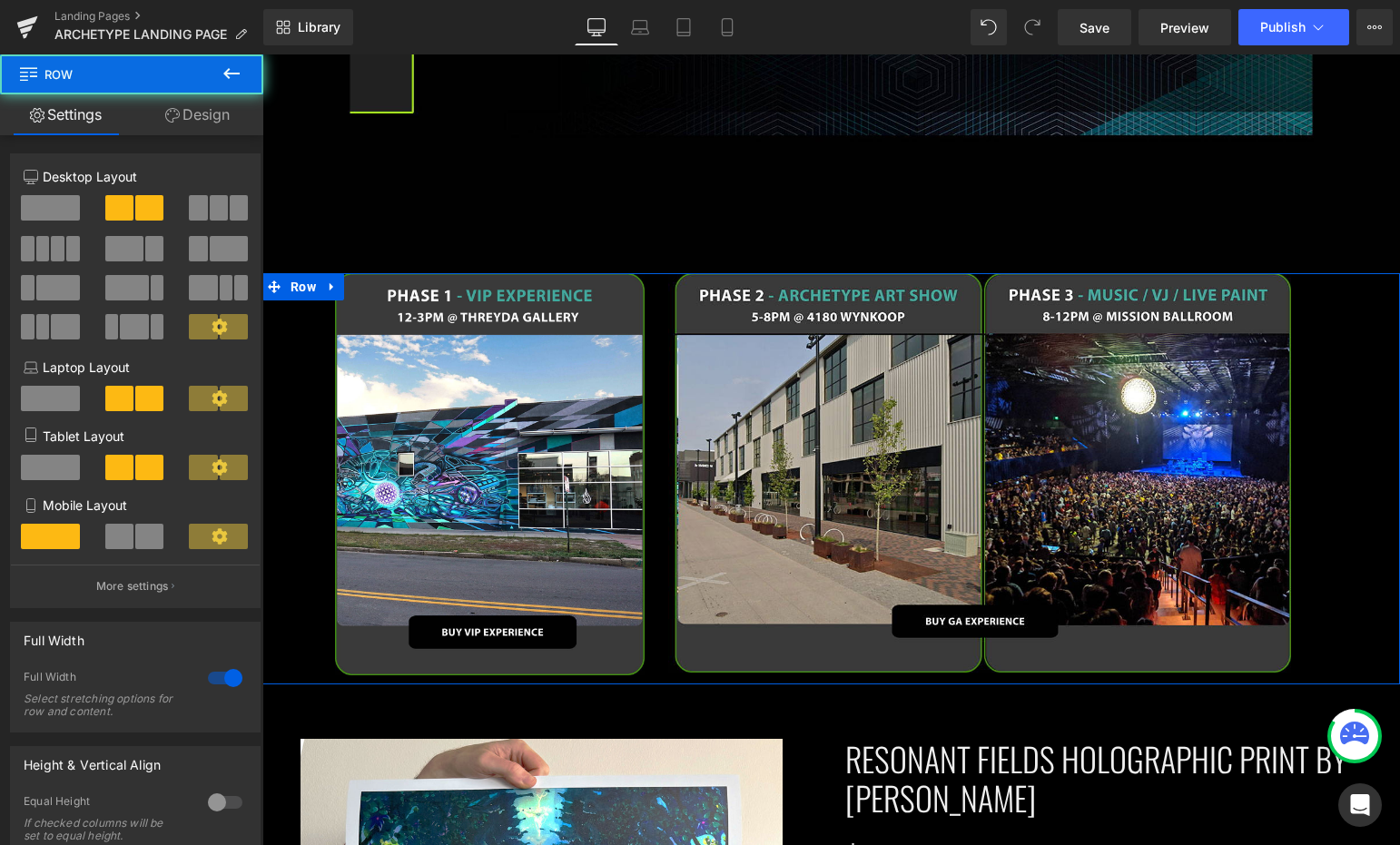
click at [200, 206] on span at bounding box center [198, 208] width 19 height 25
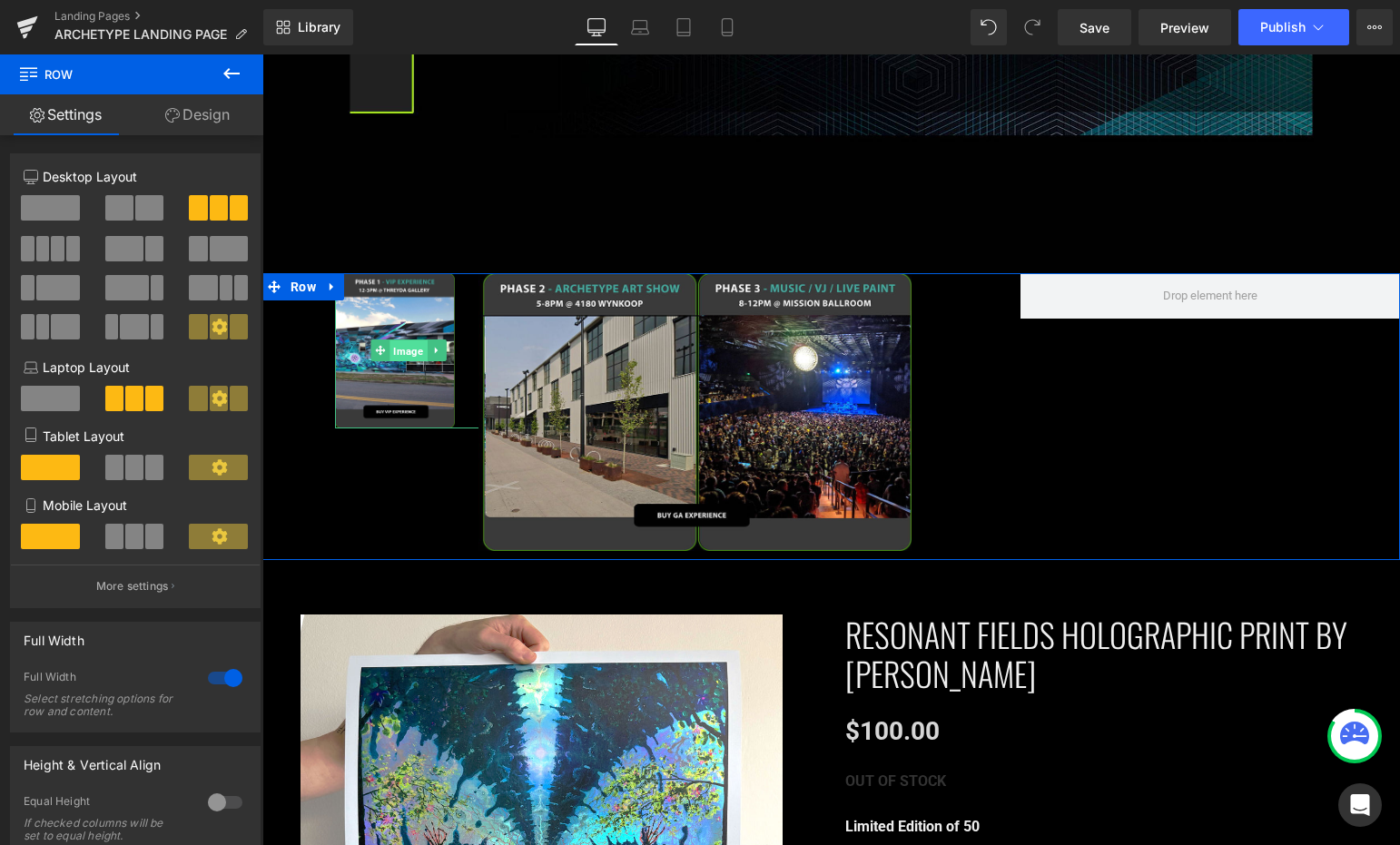
click at [404, 340] on span "Image" at bounding box center [409, 351] width 37 height 22
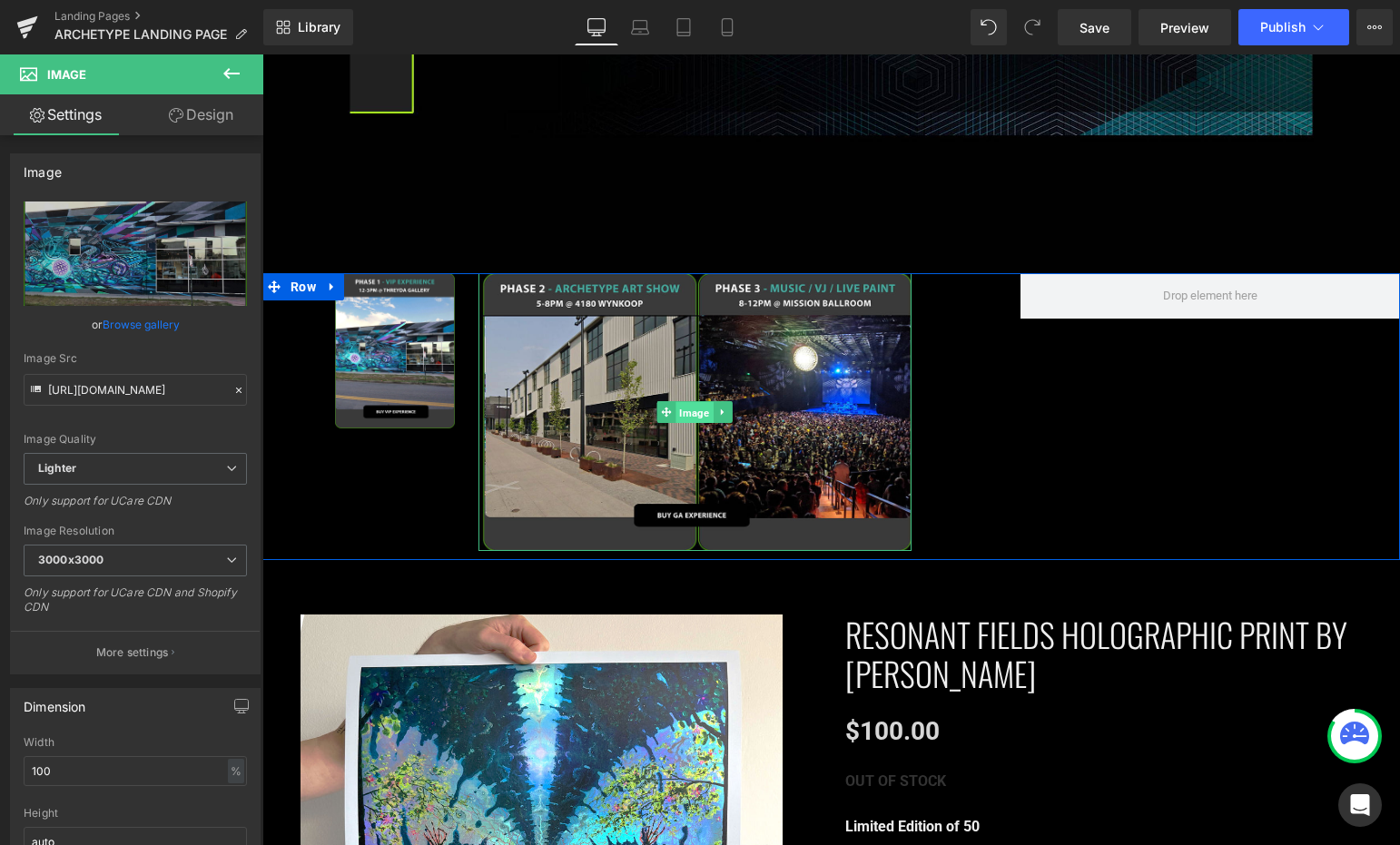
click at [694, 402] on span "Image" at bounding box center [695, 413] width 37 height 22
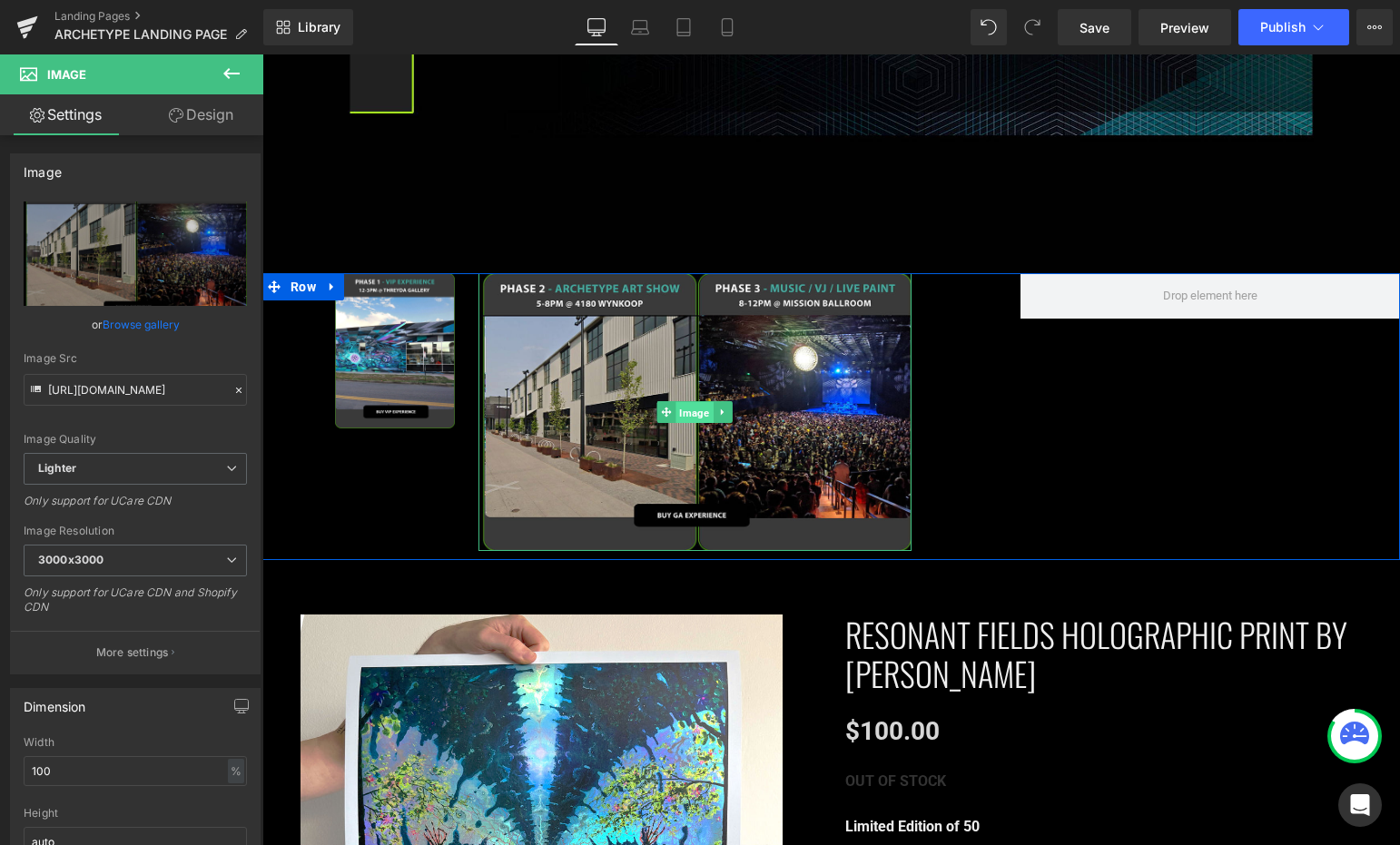
click at [694, 402] on span "Image" at bounding box center [695, 413] width 37 height 22
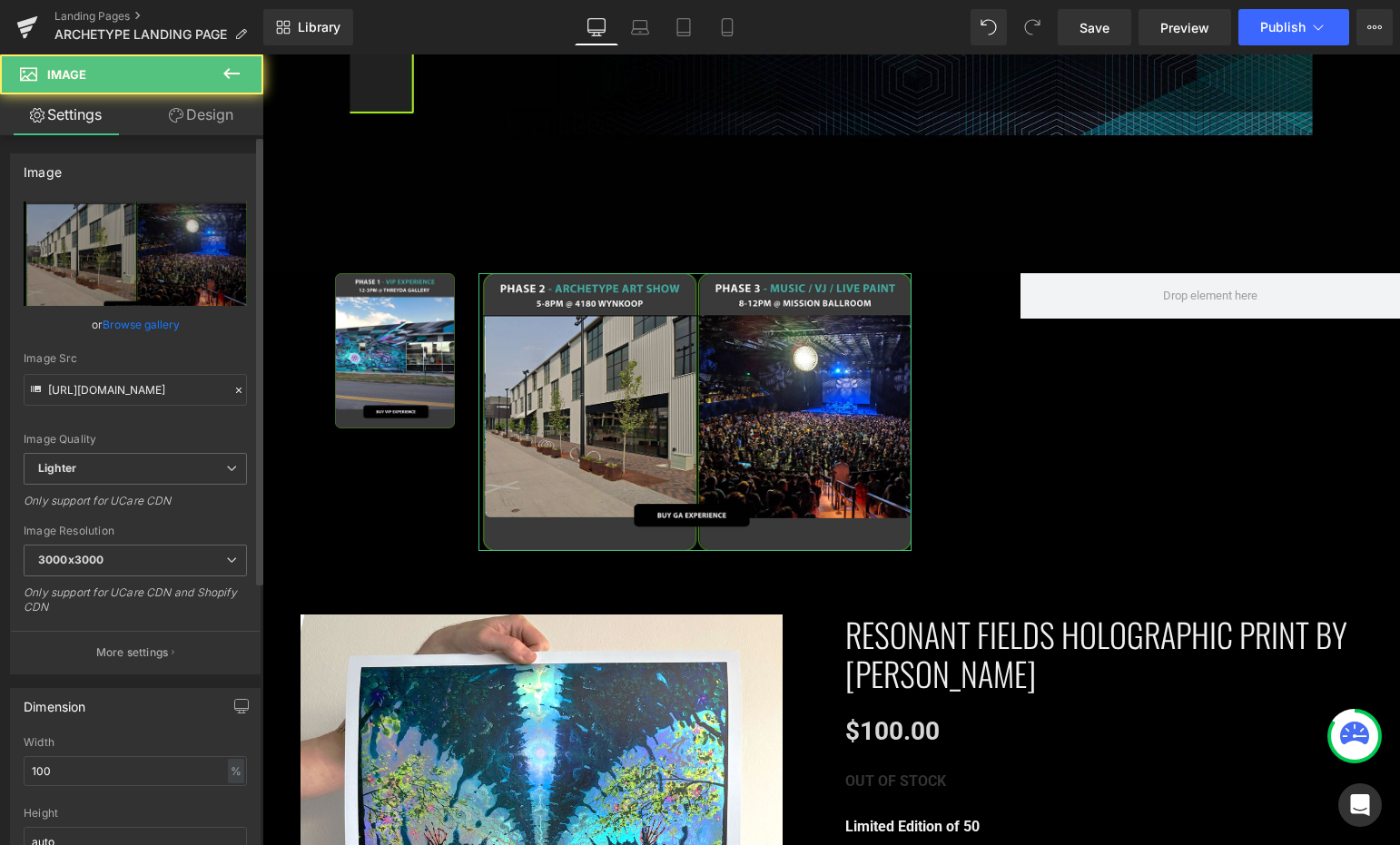
click at [136, 320] on link "Browse gallery" at bounding box center [141, 324] width 77 height 32
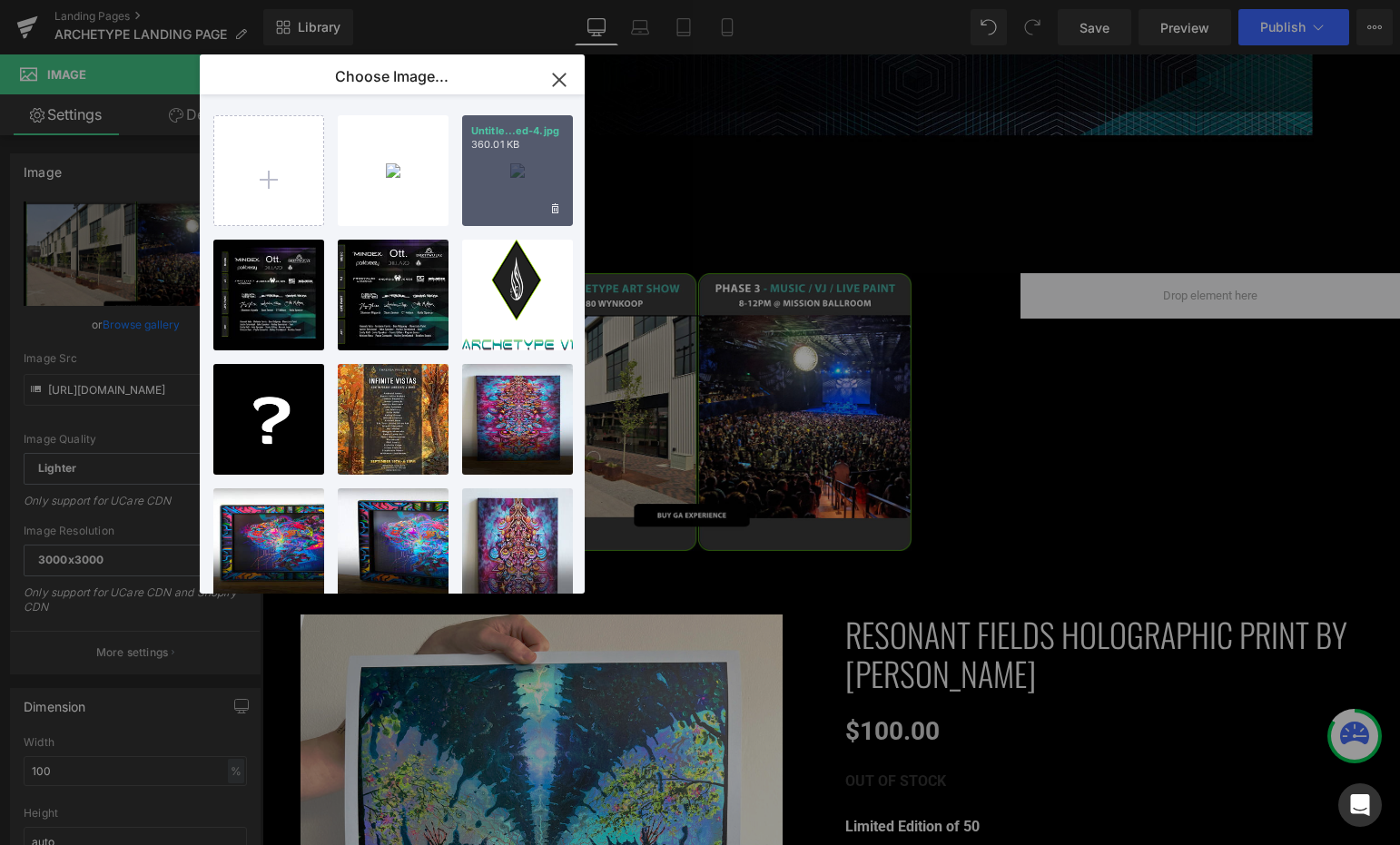
click at [516, 168] on div "Untitle...ed-4.jpg 360.01 KB" at bounding box center [518, 170] width 111 height 111
type input "[URL][DOMAIN_NAME]"
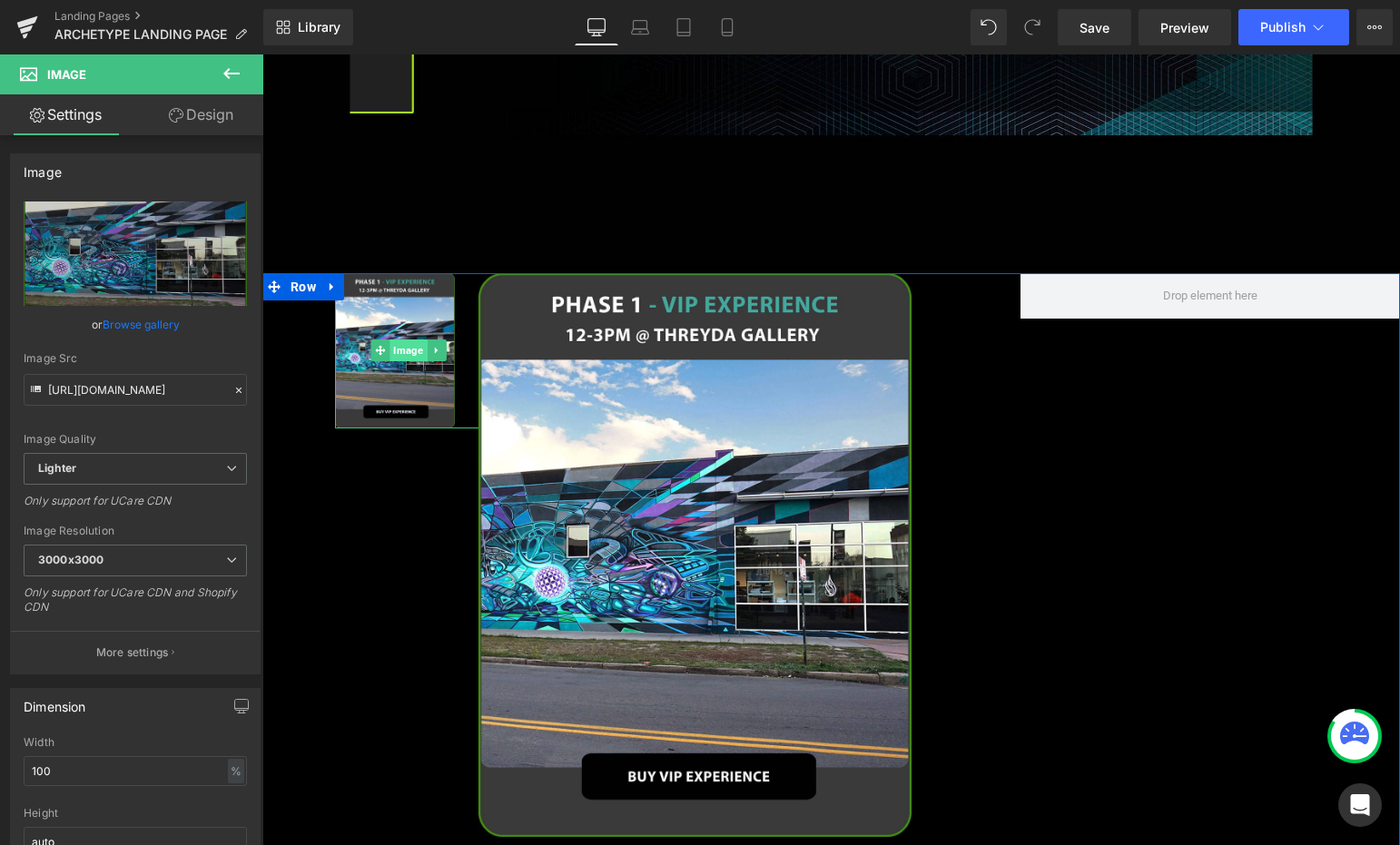
click at [390, 339] on span "Image" at bounding box center [409, 350] width 37 height 22
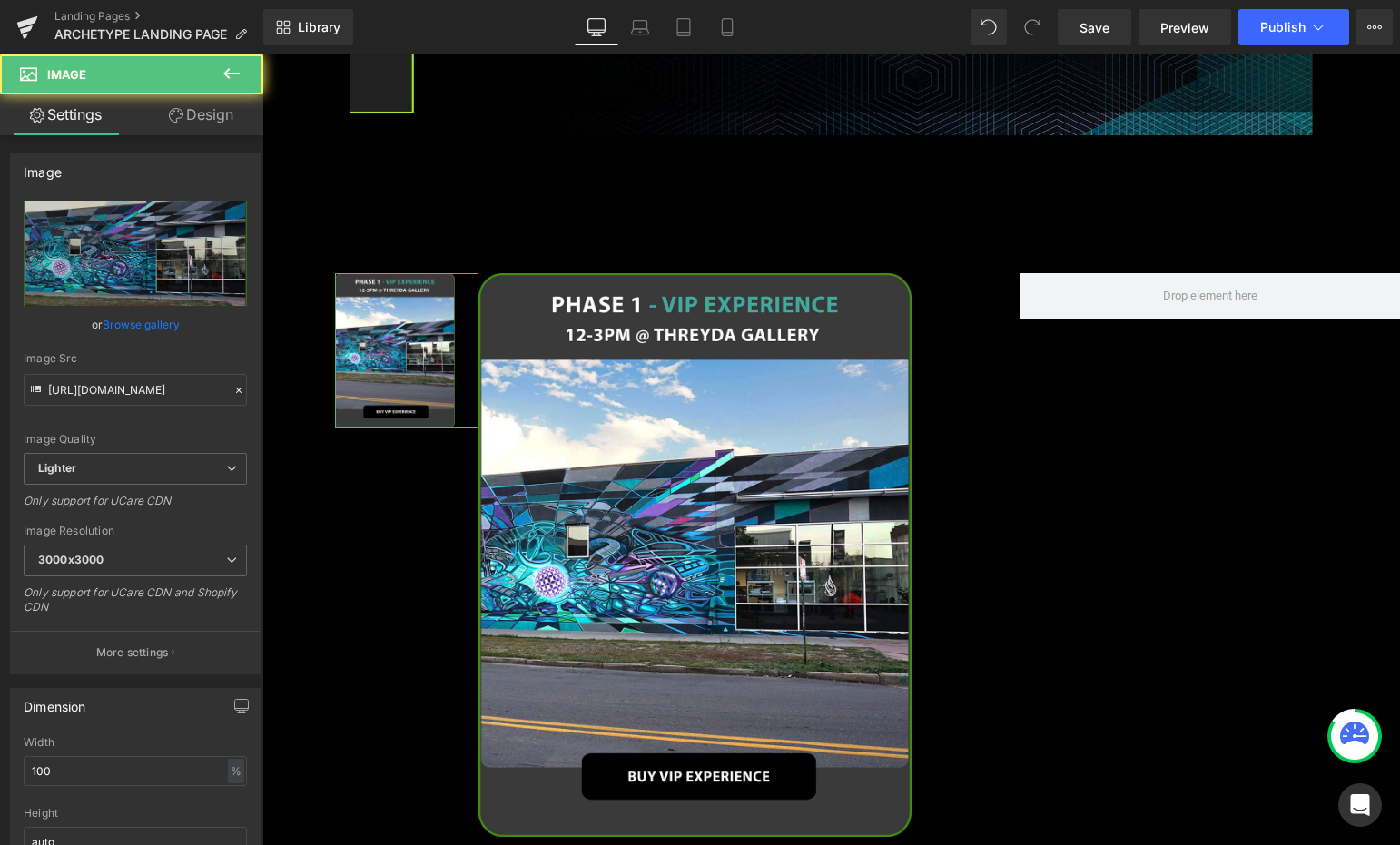
click at [179, 123] on link "Design" at bounding box center [201, 115] width 132 height 41
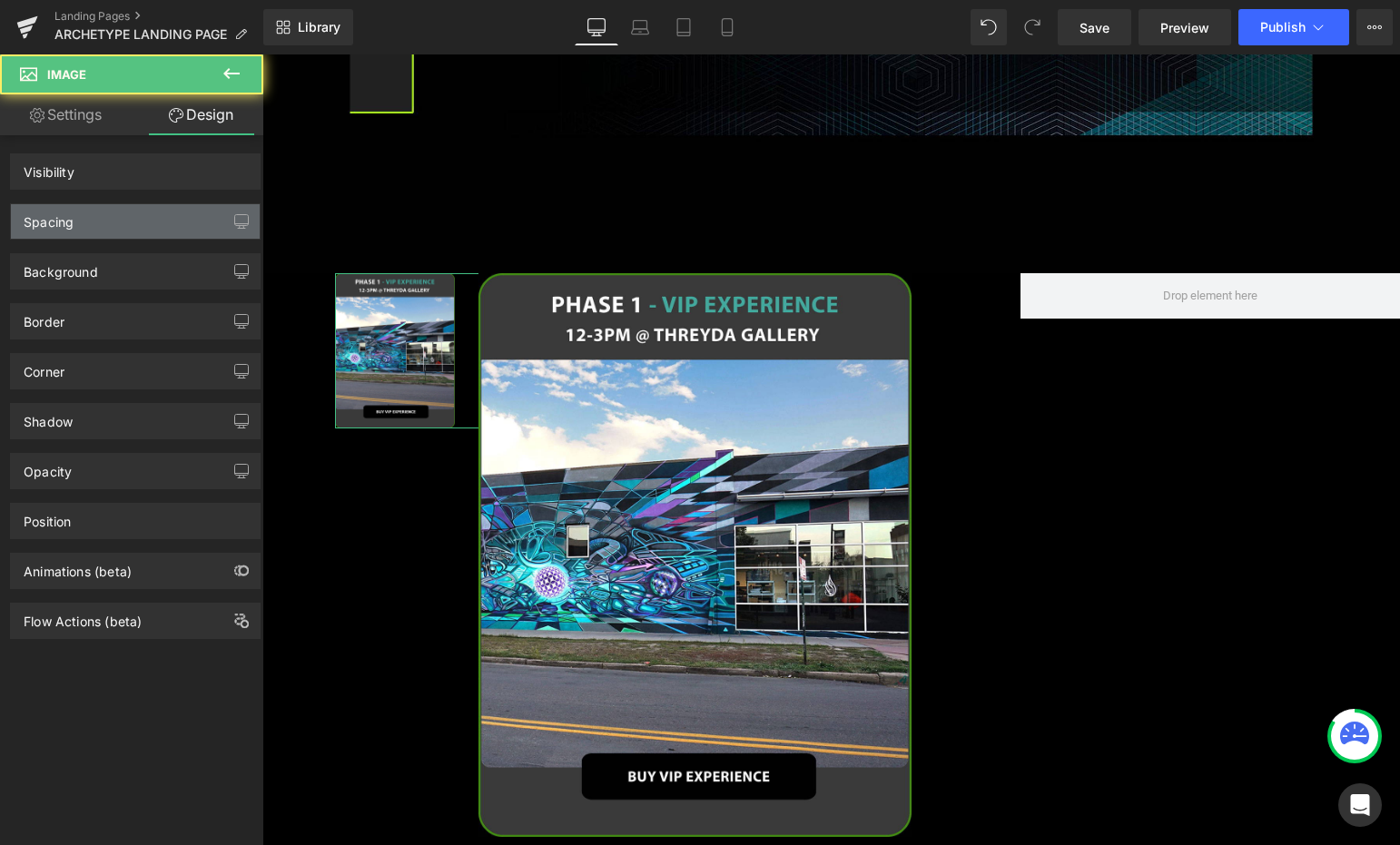
click at [135, 211] on div "Spacing" at bounding box center [135, 221] width 248 height 34
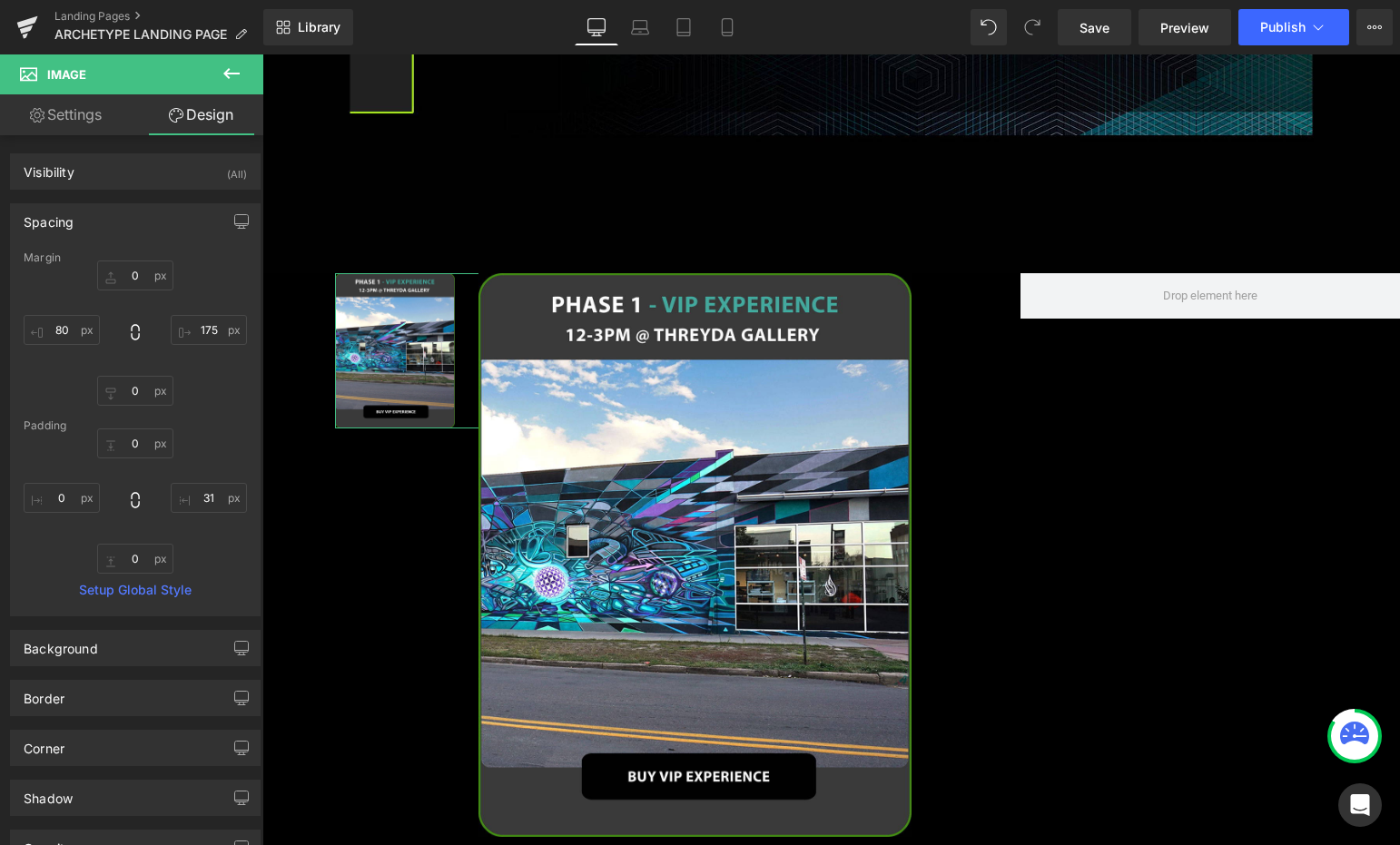
type input "0"
type input "175"
type input "0"
type input "80"
type input "0"
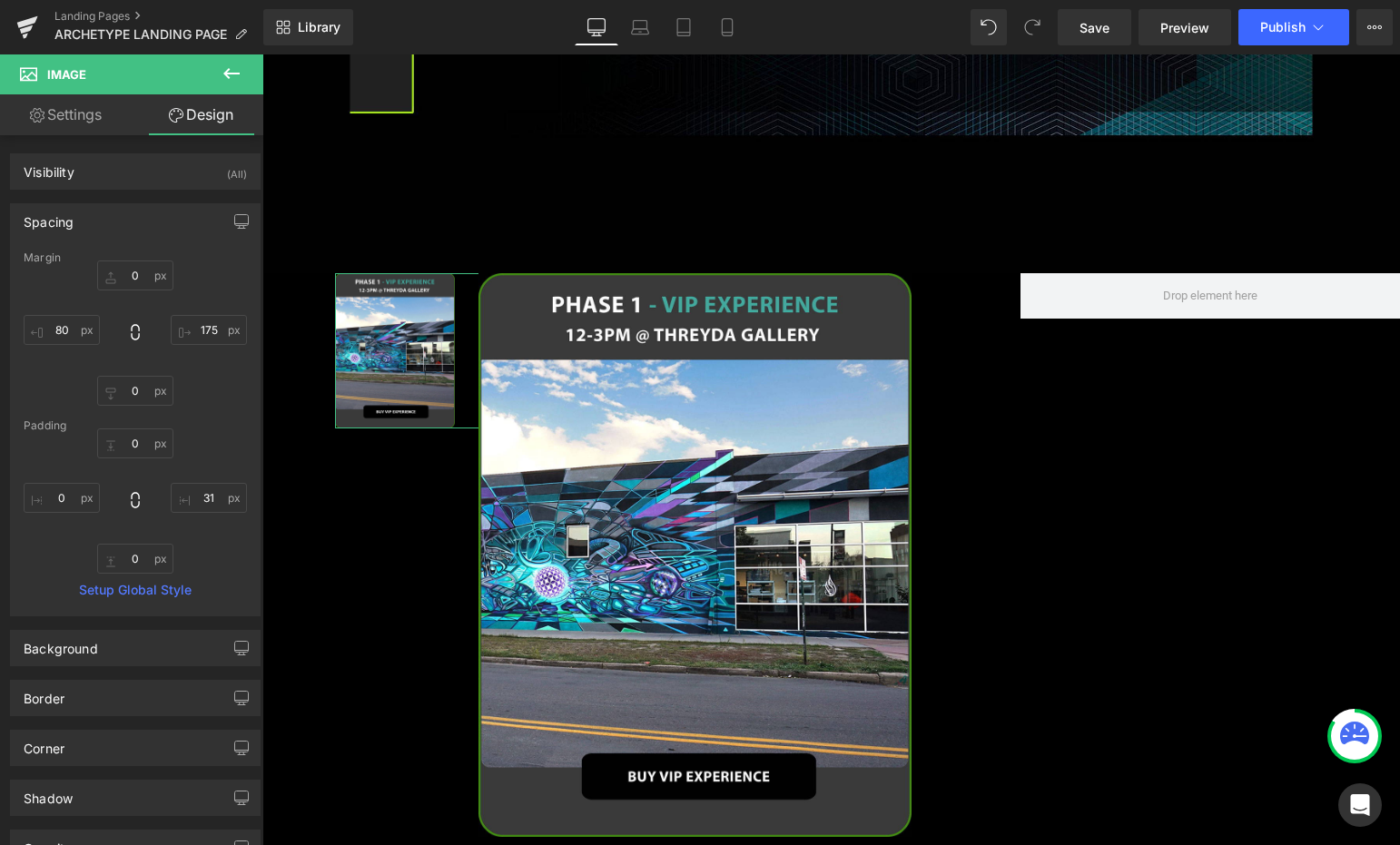
type input "31"
click at [72, 336] on input "80" at bounding box center [61, 330] width 76 height 30
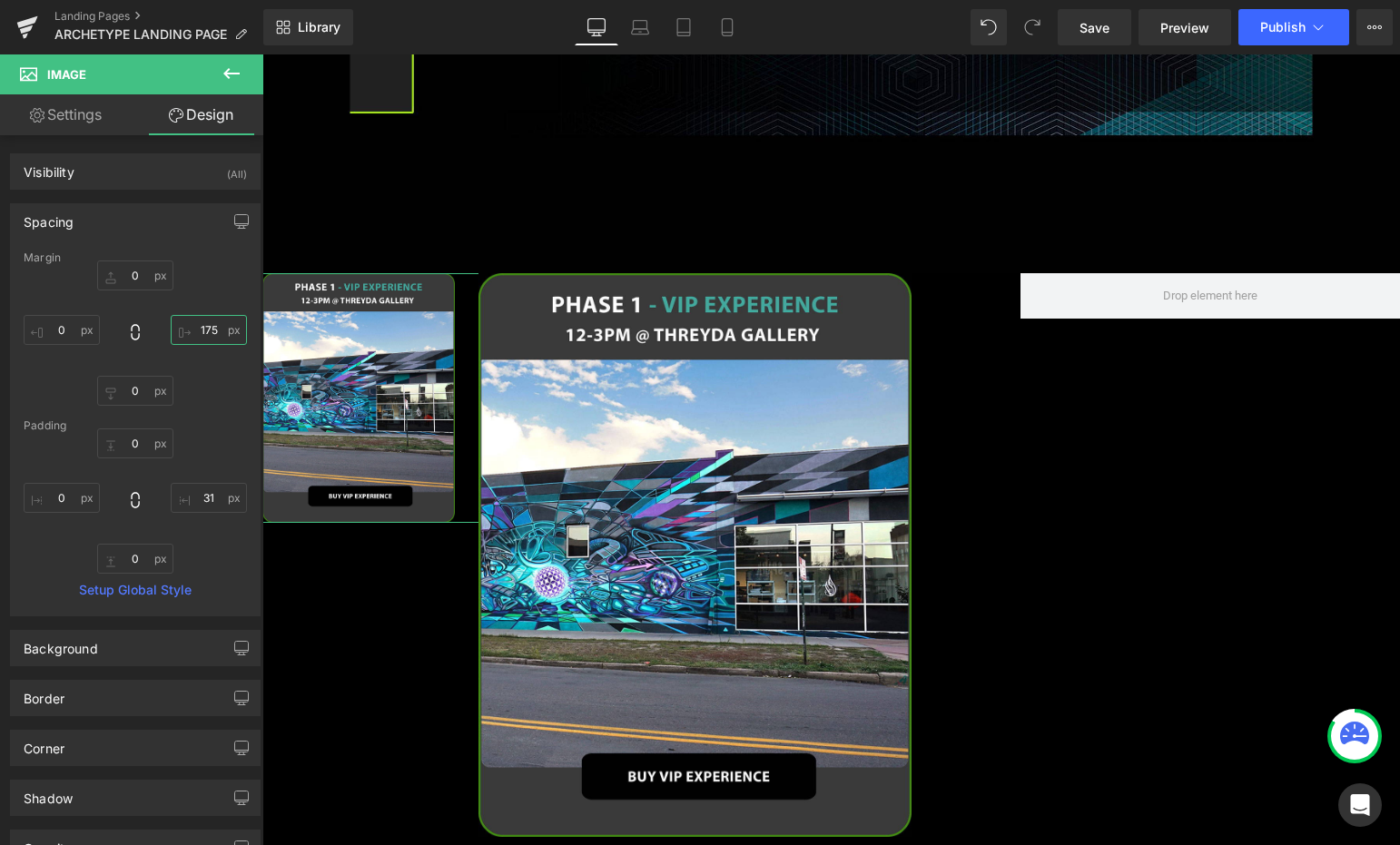
click at [212, 334] on input "175" at bounding box center [208, 330] width 76 height 30
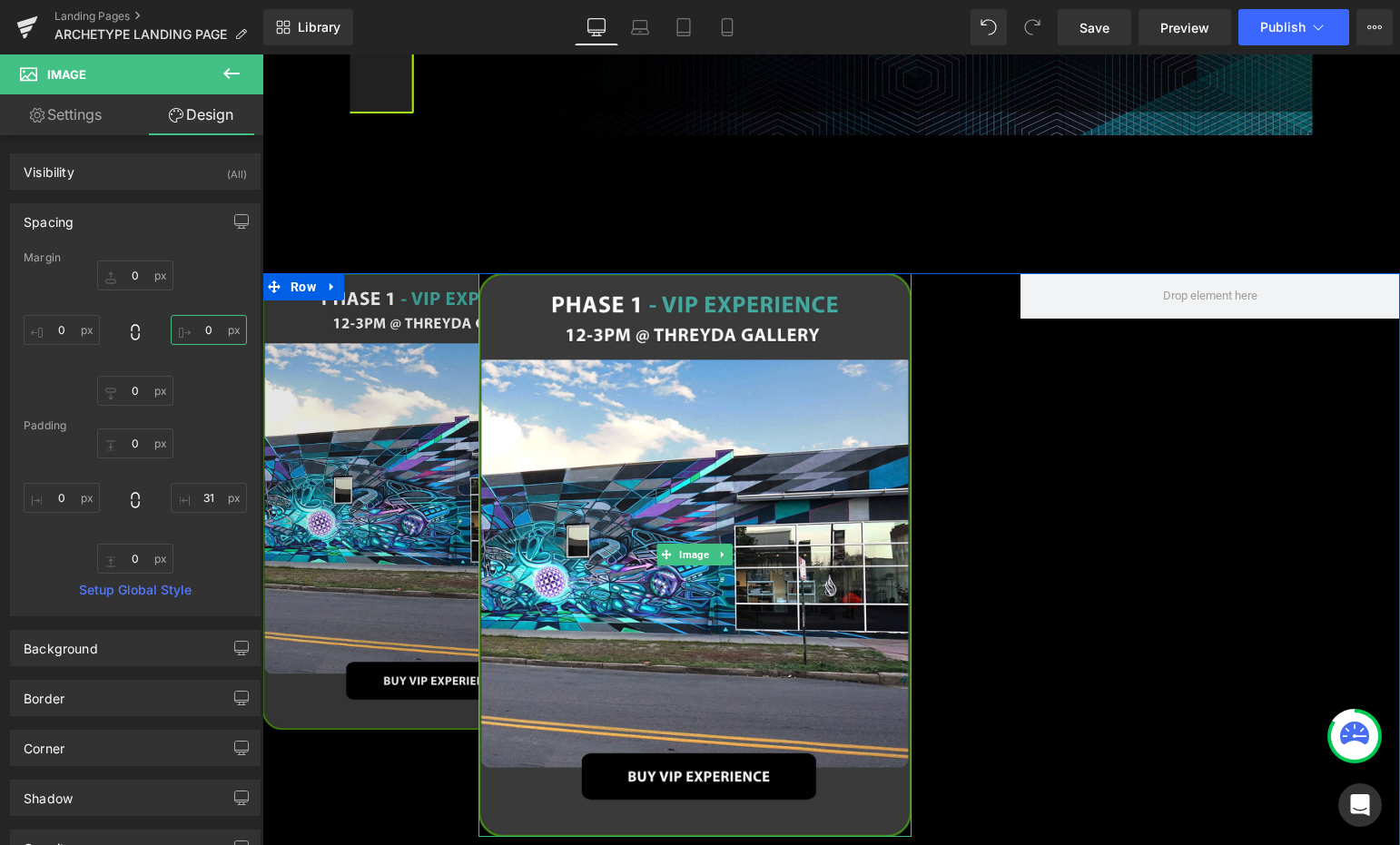
drag, startPoint x: 683, startPoint y: 536, endPoint x: 419, endPoint y: 349, distance: 323.5
click at [683, 544] on span "Image" at bounding box center [695, 555] width 37 height 22
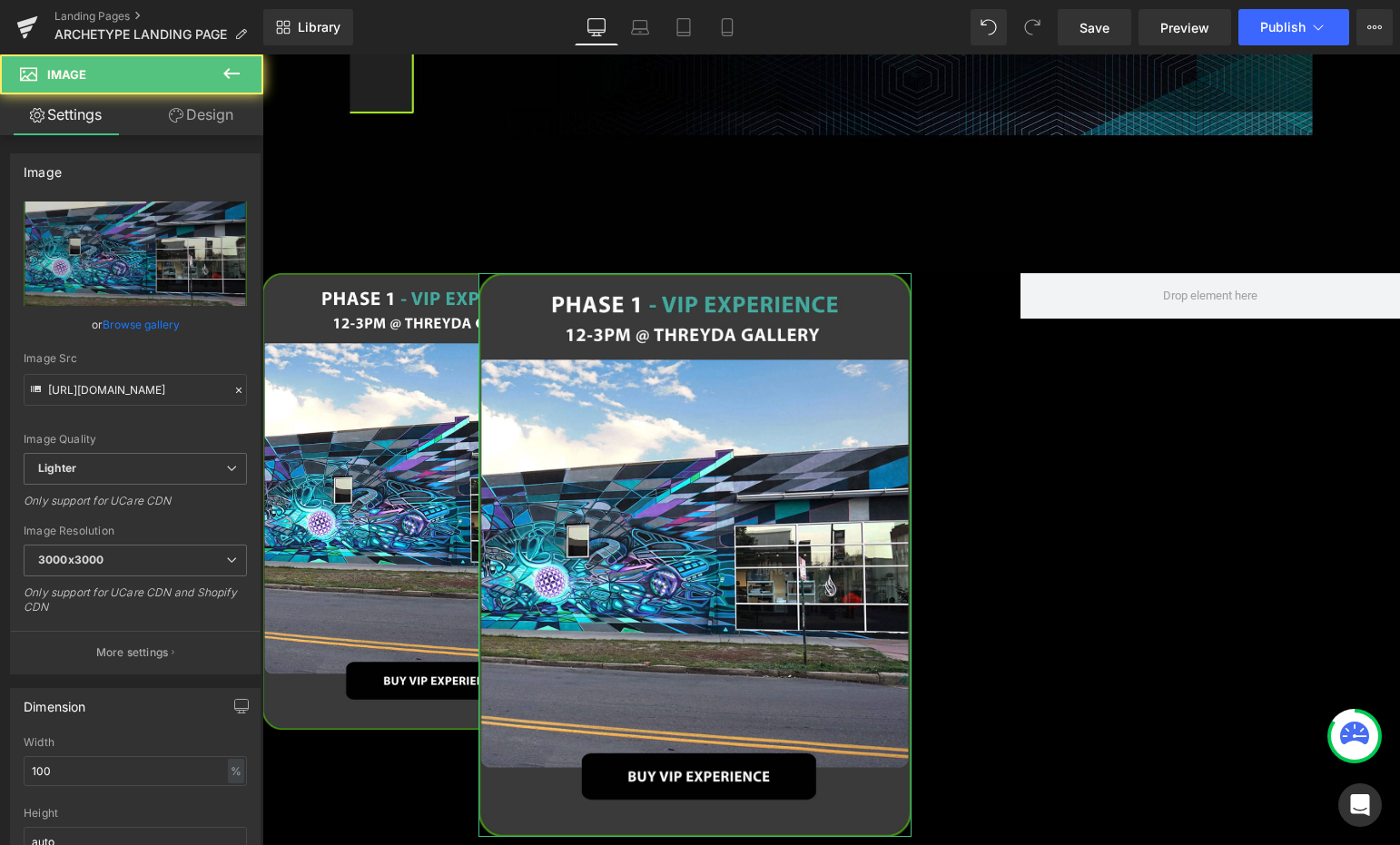
click at [221, 122] on link "Design" at bounding box center [201, 115] width 132 height 41
click at [0, 0] on div "Spacing" at bounding box center [0, 0] width 0 height 0
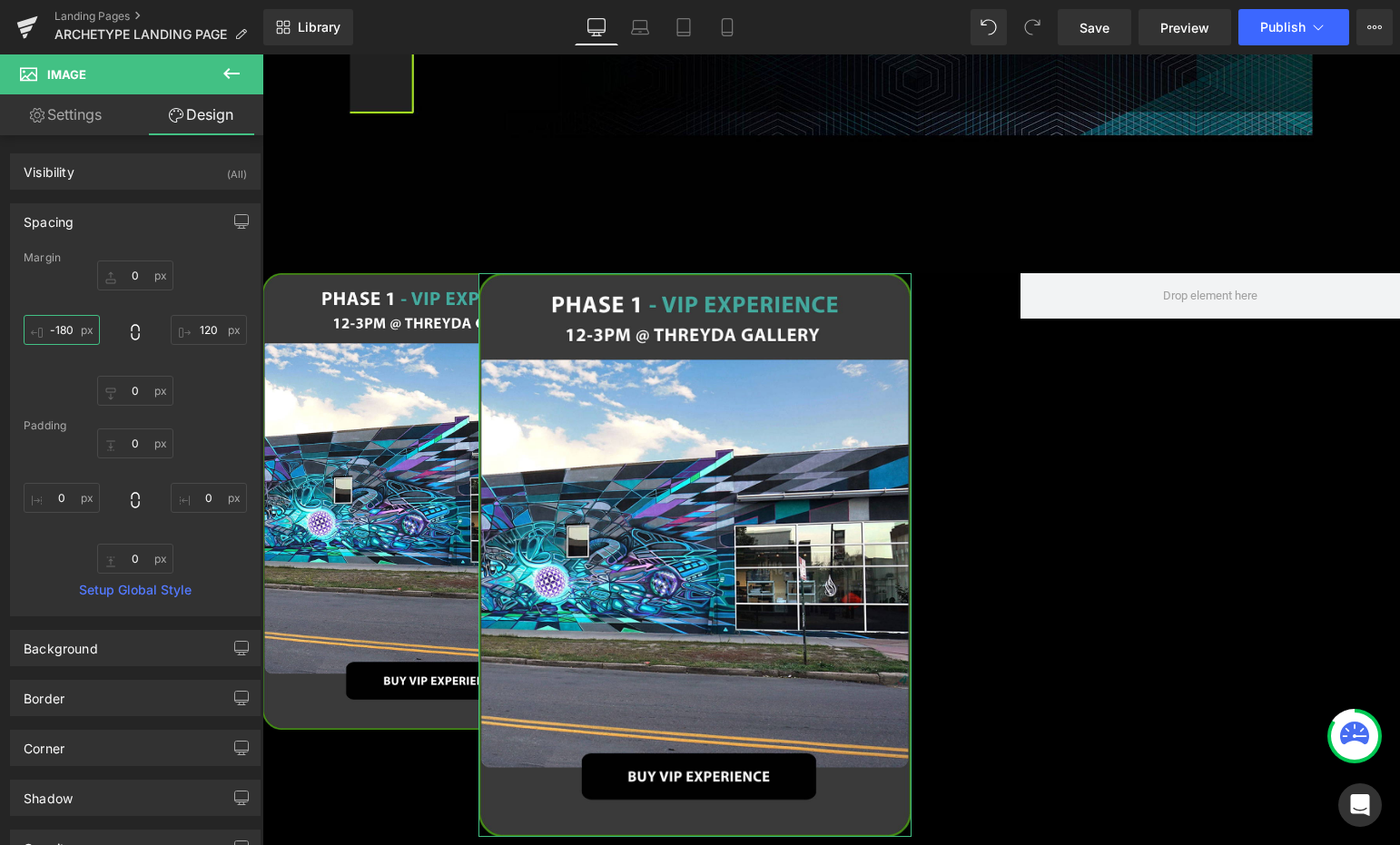
click at [70, 331] on input "-180" at bounding box center [61, 330] width 76 height 30
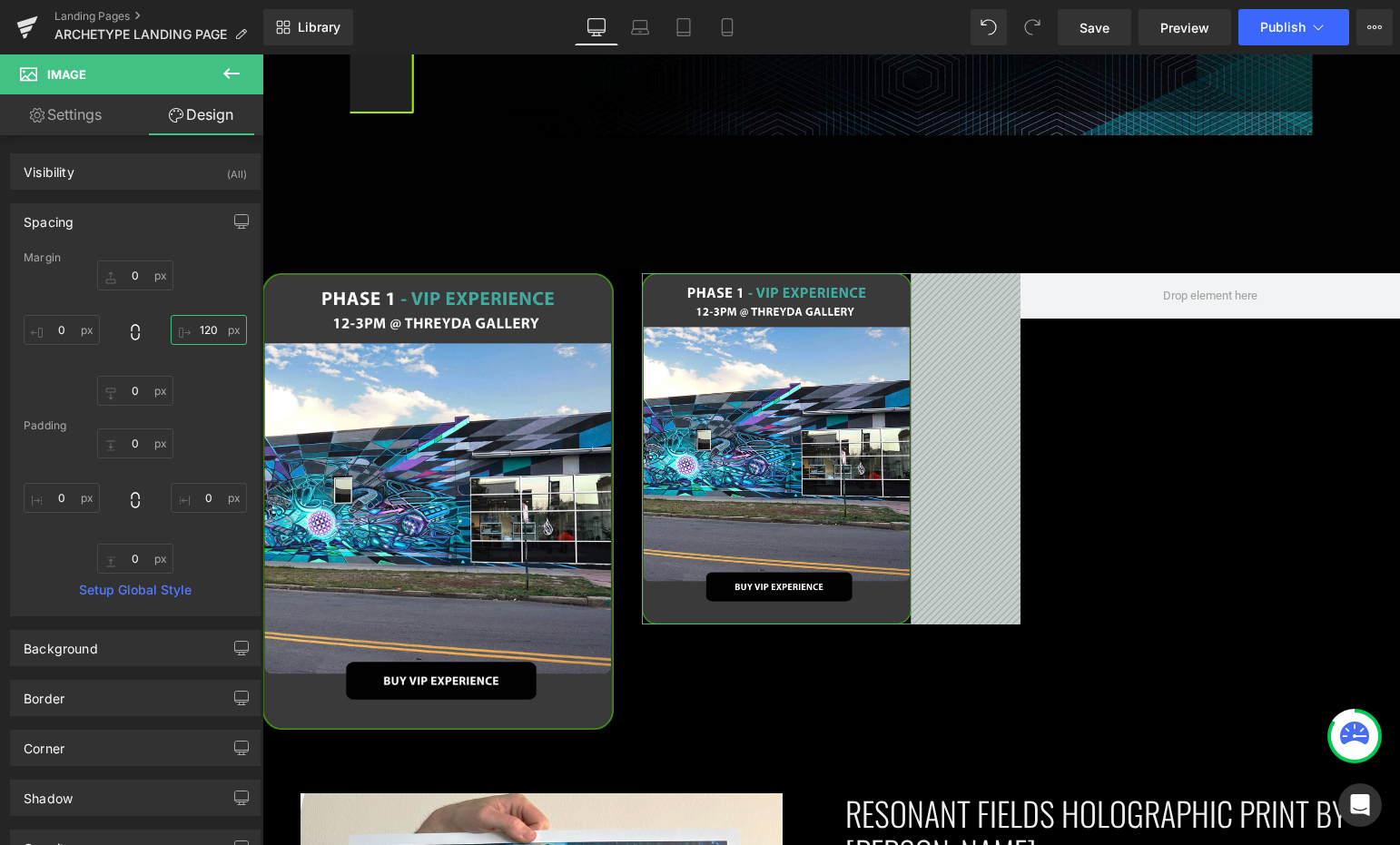
click at [204, 338] on input "120" at bounding box center [208, 330] width 76 height 30
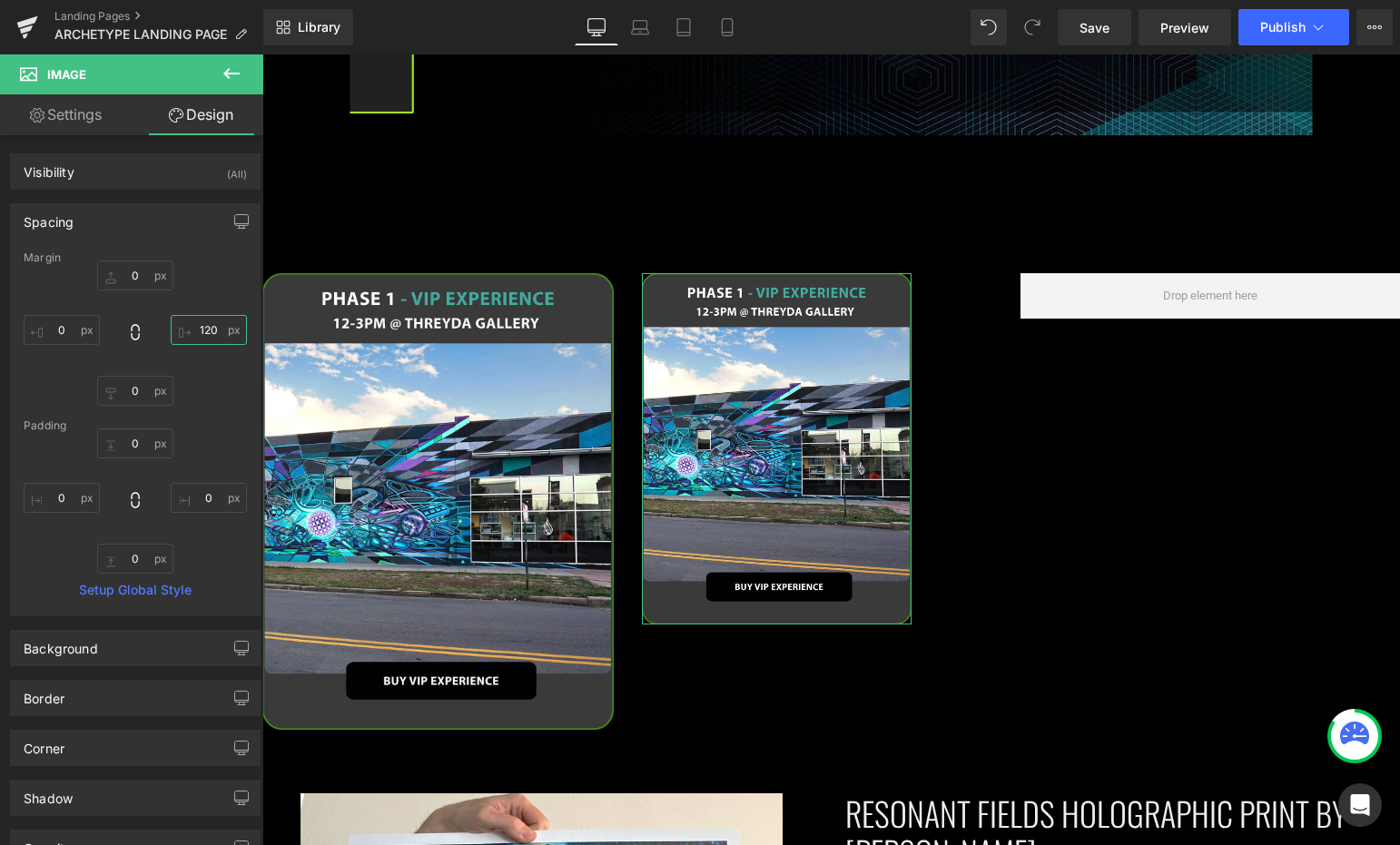
click at [204, 338] on input "120" at bounding box center [208, 330] width 76 height 30
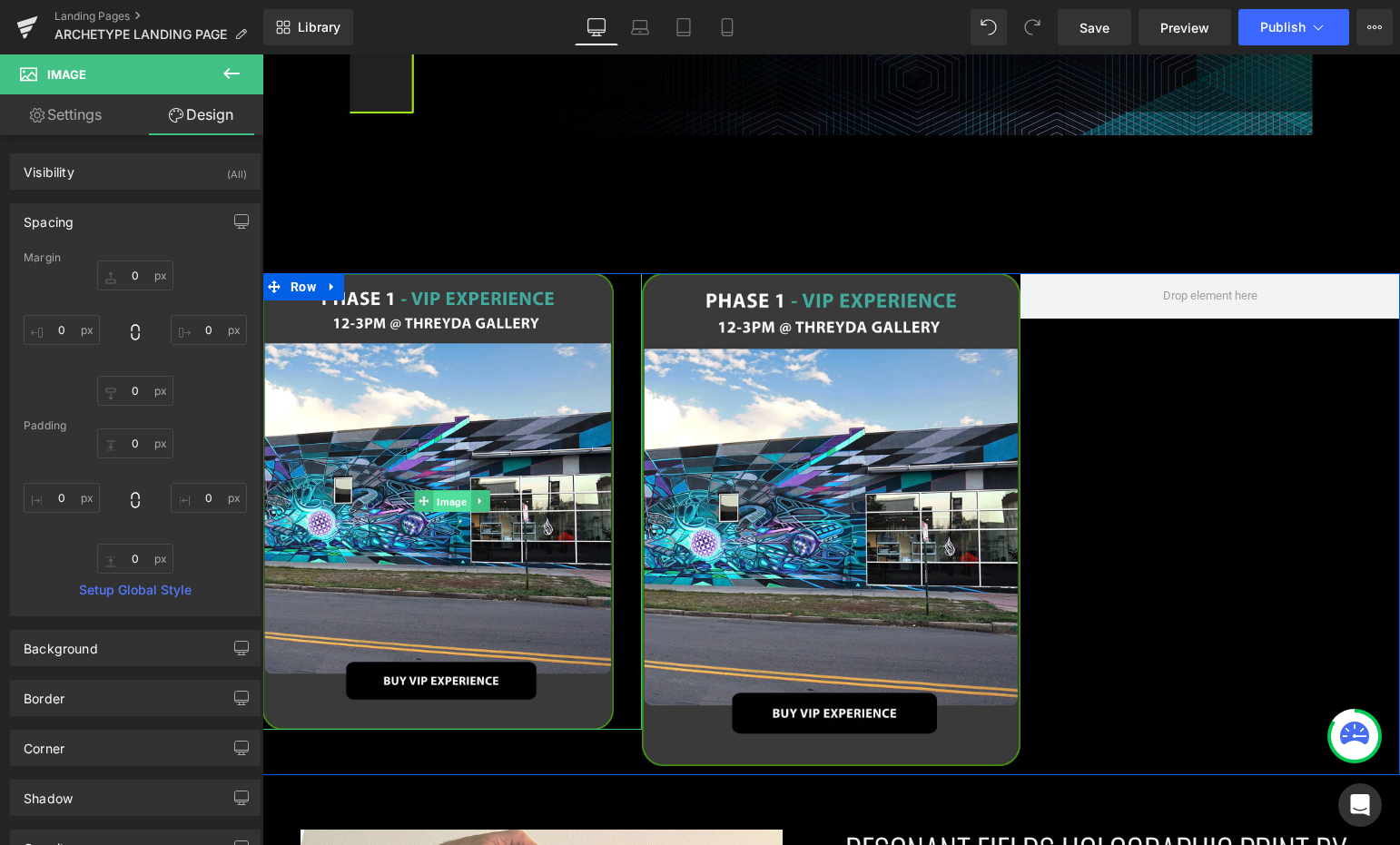
click at [450, 491] on span "Image" at bounding box center [451, 502] width 37 height 22
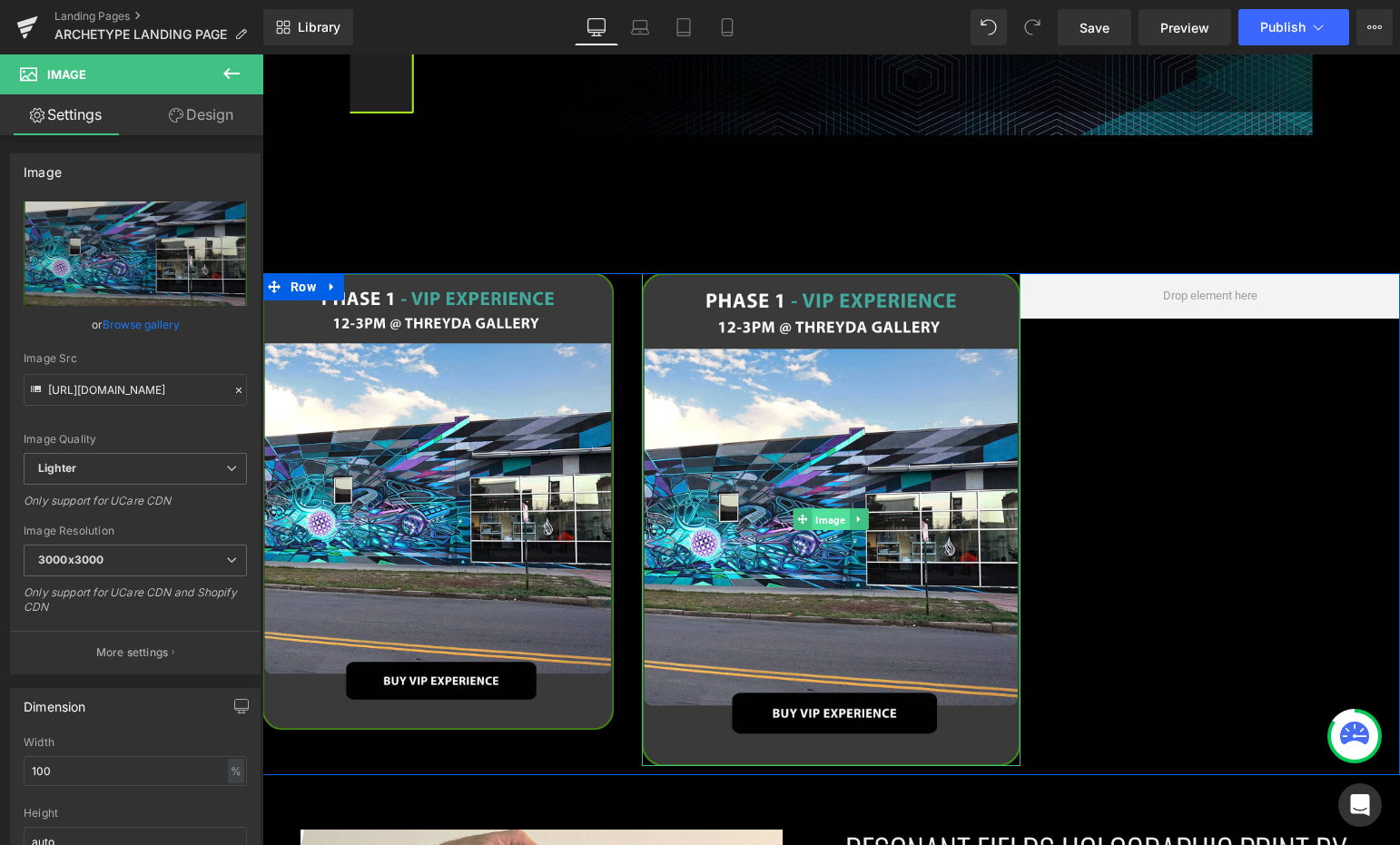
click at [826, 510] on span "Image" at bounding box center [831, 521] width 37 height 22
click at [433, 490] on span "Image" at bounding box center [451, 501] width 37 height 22
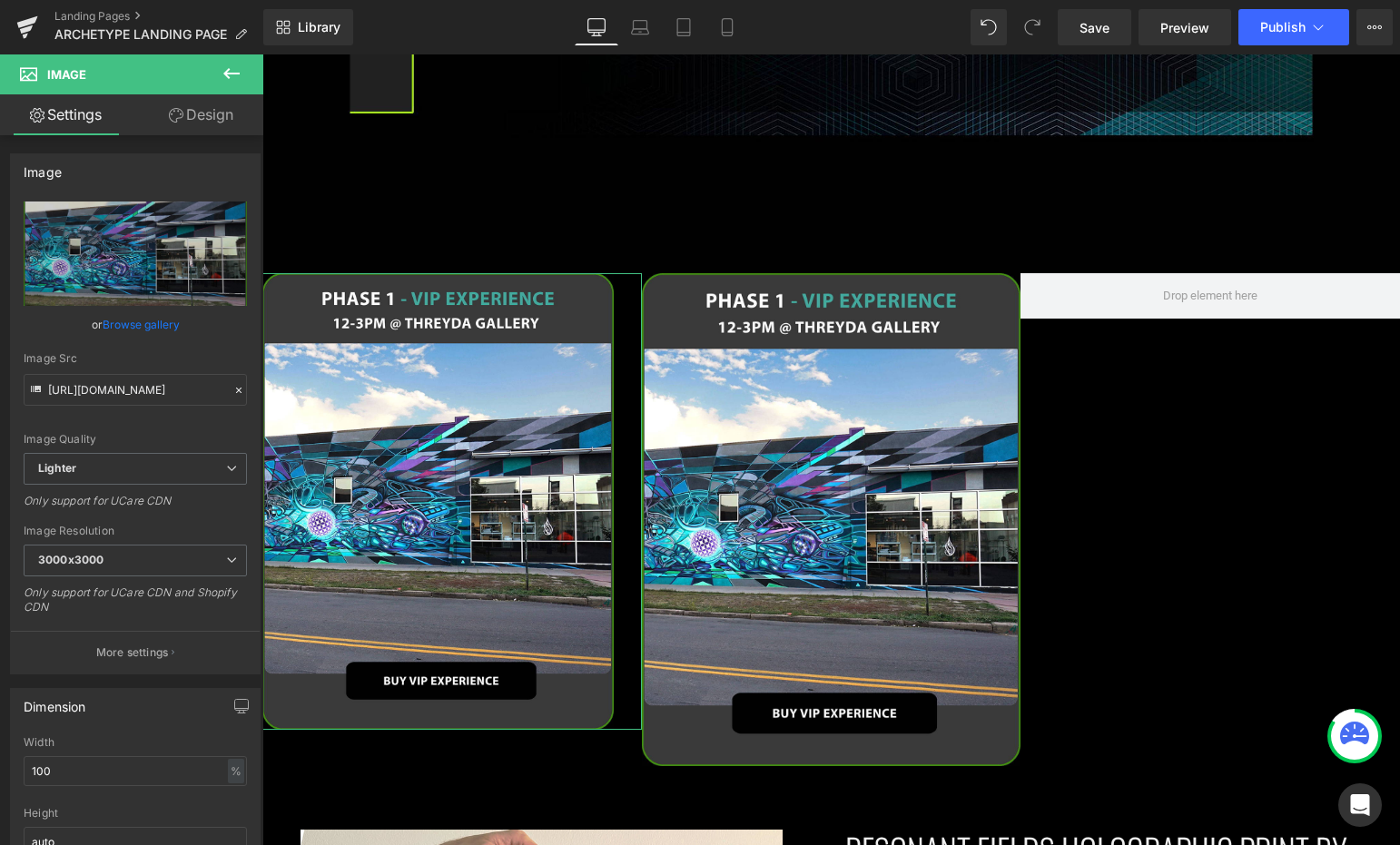
click at [182, 118] on link "Design" at bounding box center [201, 115] width 132 height 41
click at [0, 0] on div "Spacing" at bounding box center [0, 0] width 0 height 0
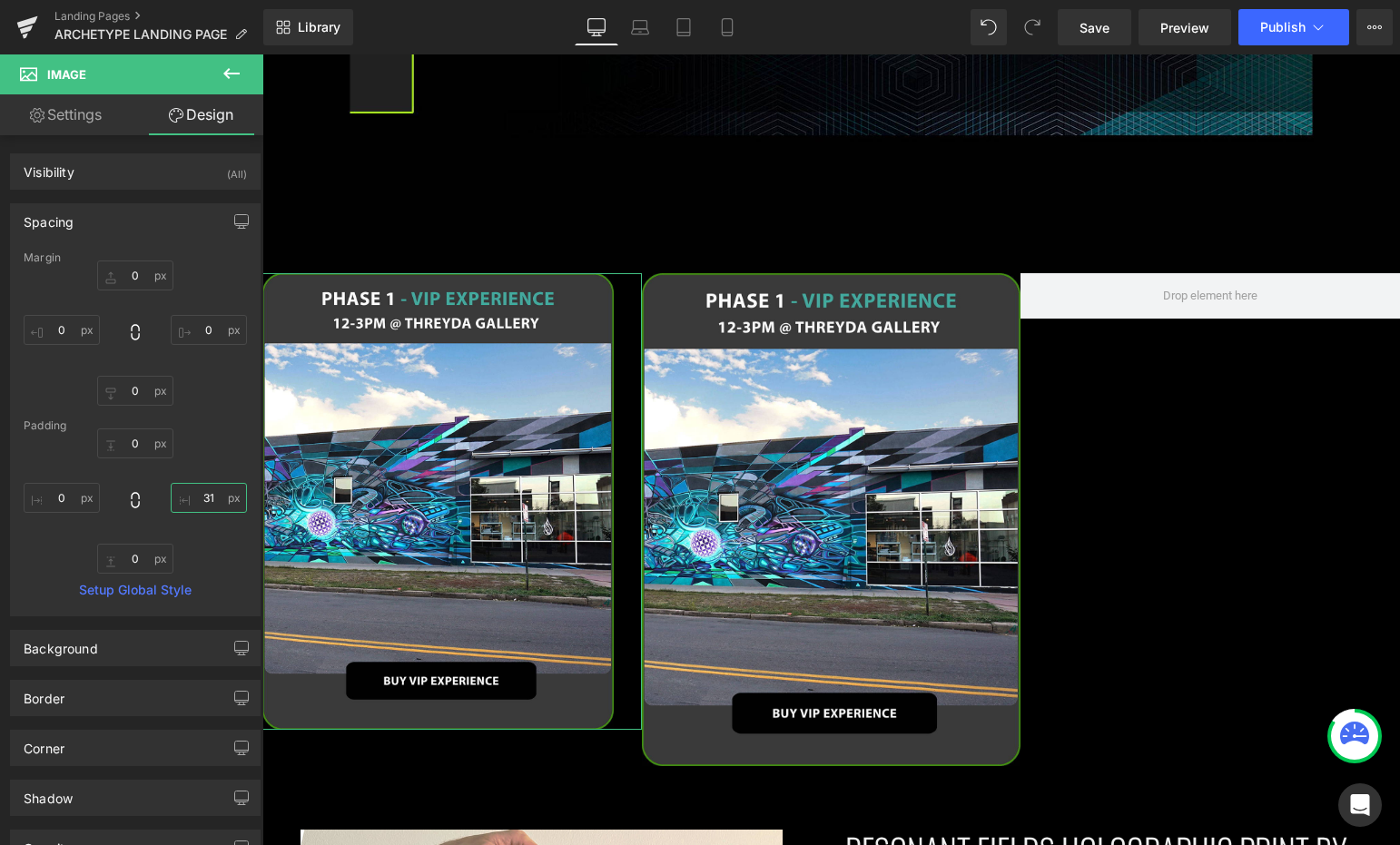
click at [208, 504] on input "31" at bounding box center [208, 498] width 76 height 30
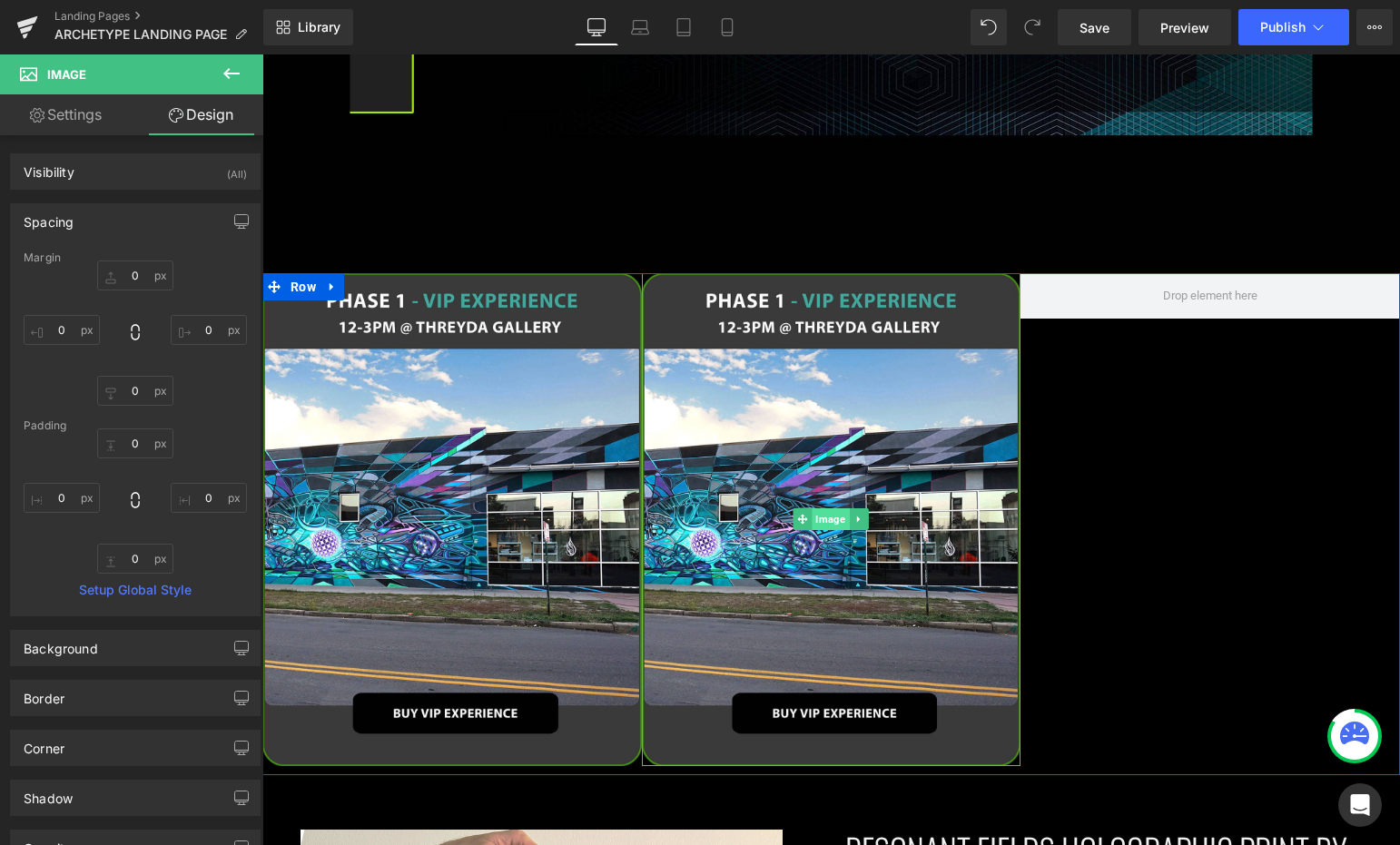
click at [823, 509] on span "Image" at bounding box center [831, 520] width 37 height 22
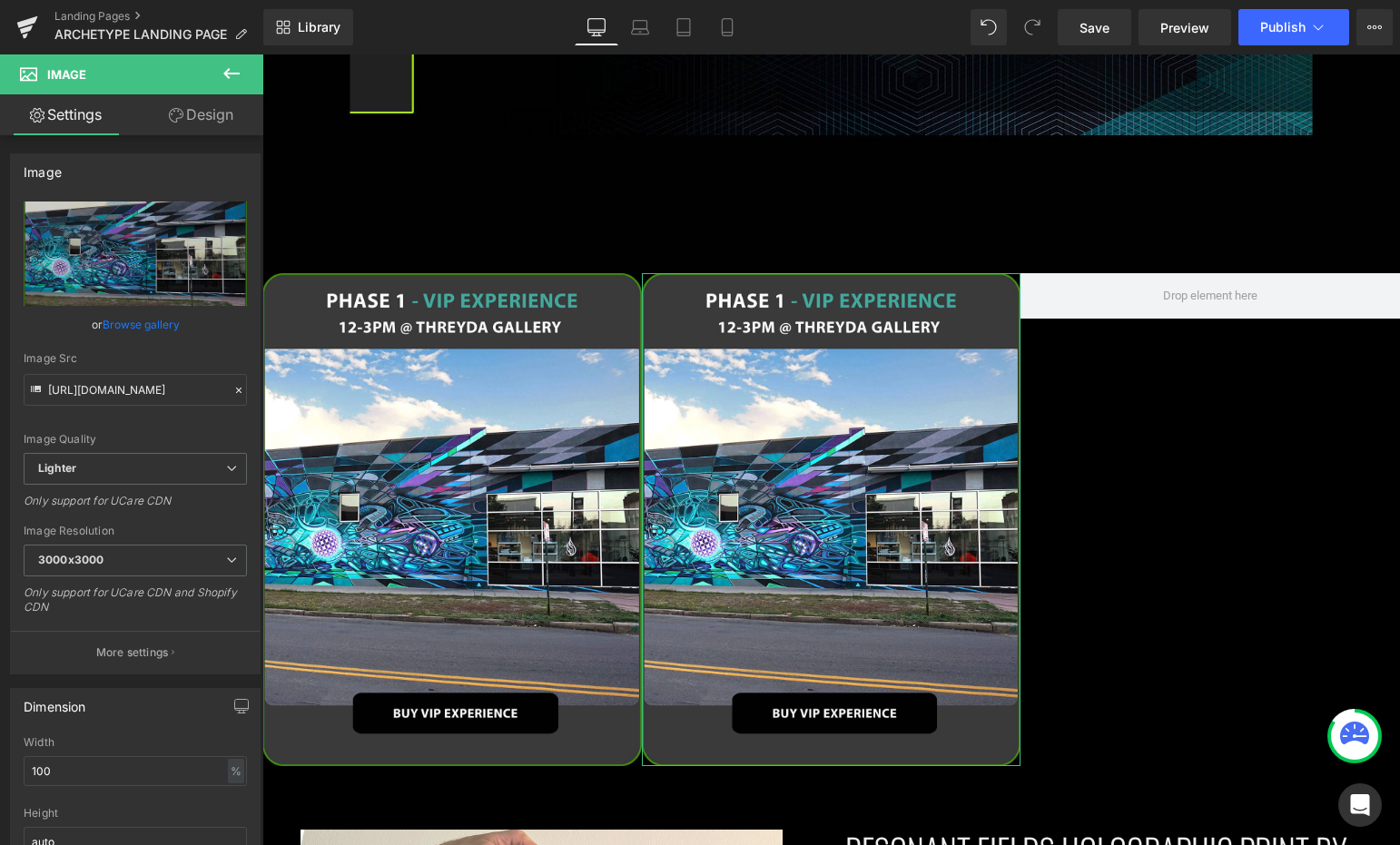
click at [208, 112] on link "Design" at bounding box center [201, 115] width 132 height 41
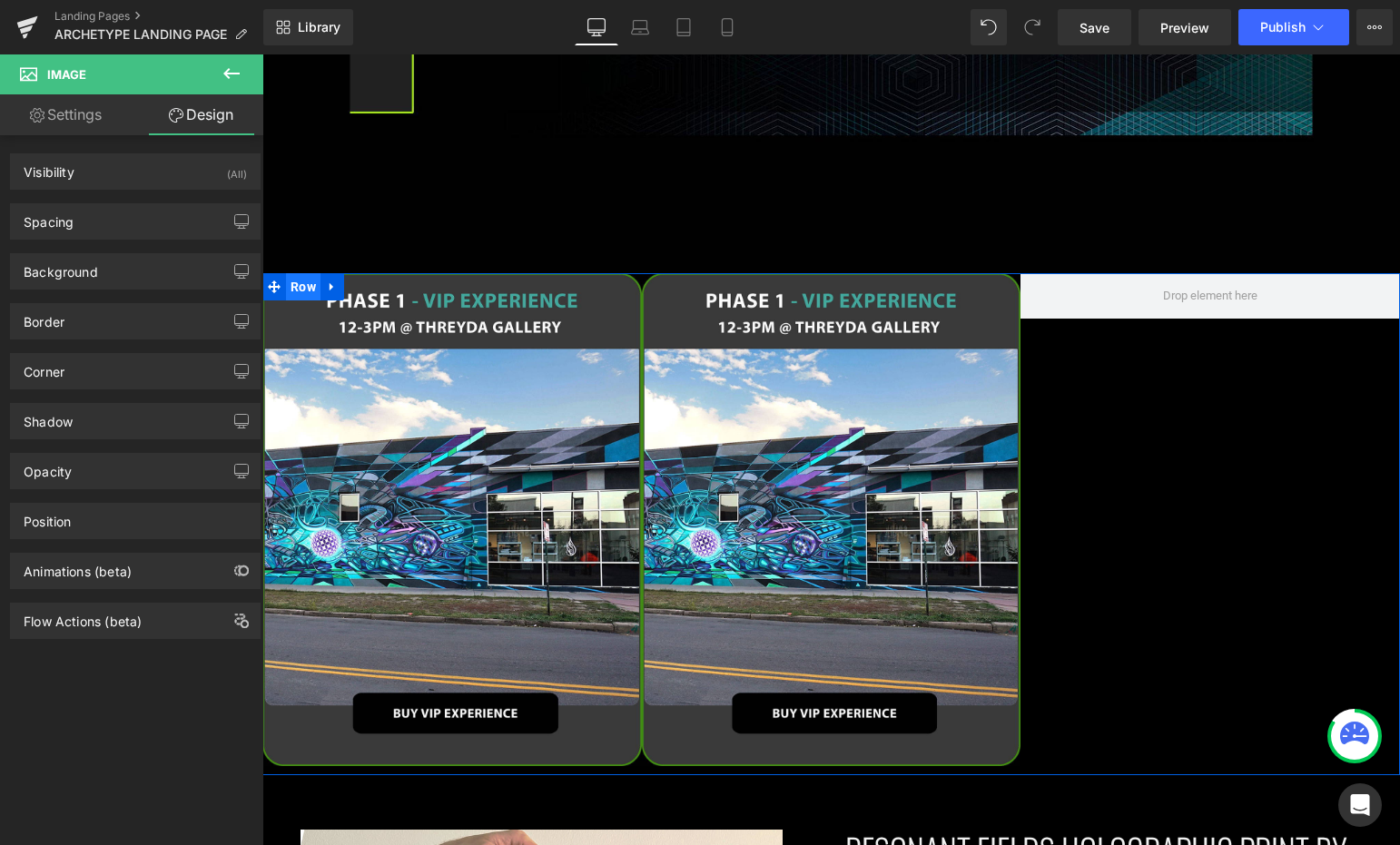
click at [296, 275] on span "Row" at bounding box center [303, 286] width 34 height 27
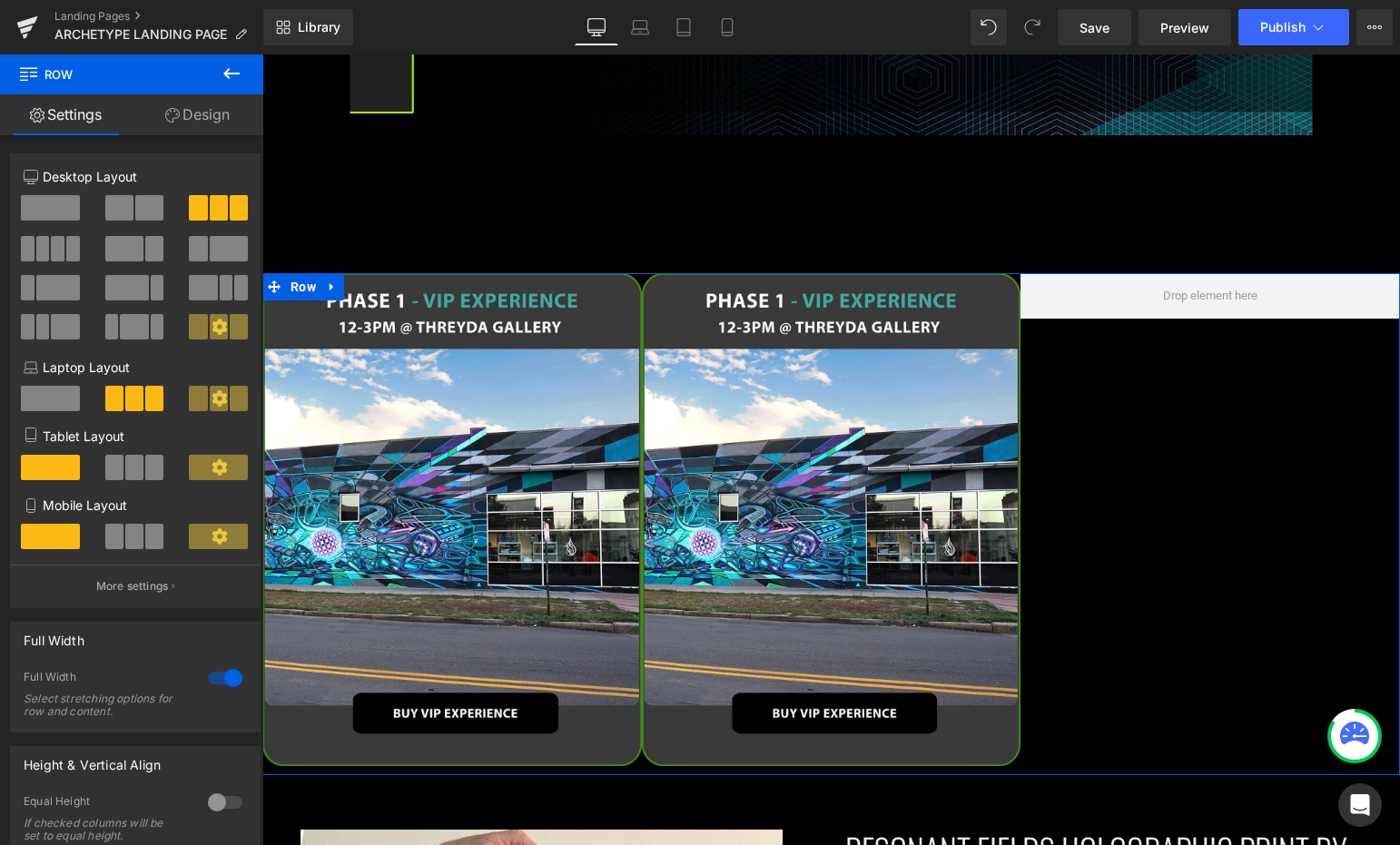
click at [126, 202] on span at bounding box center [120, 208] width 28 height 25
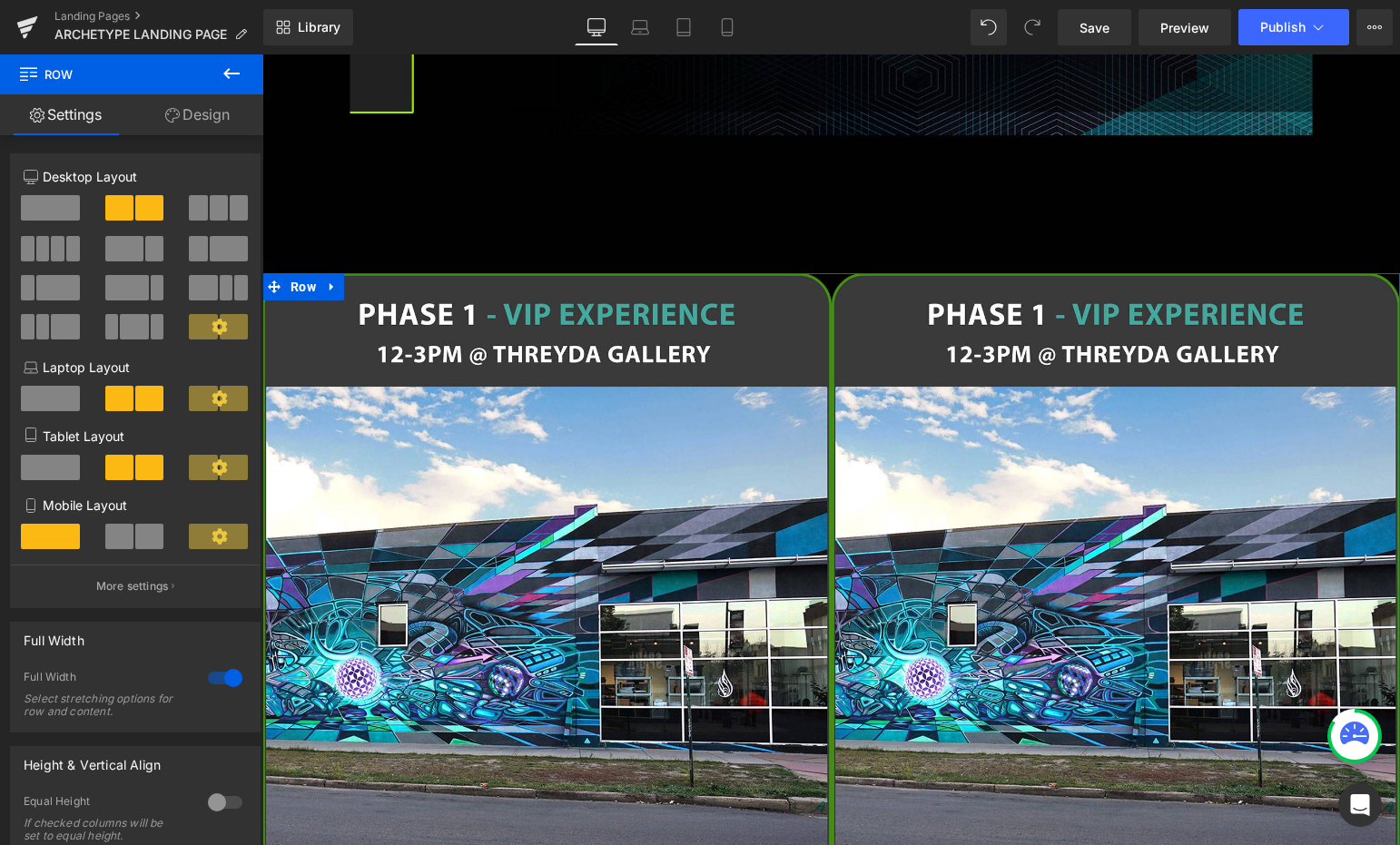
click at [212, 199] on span at bounding box center [219, 208] width 19 height 25
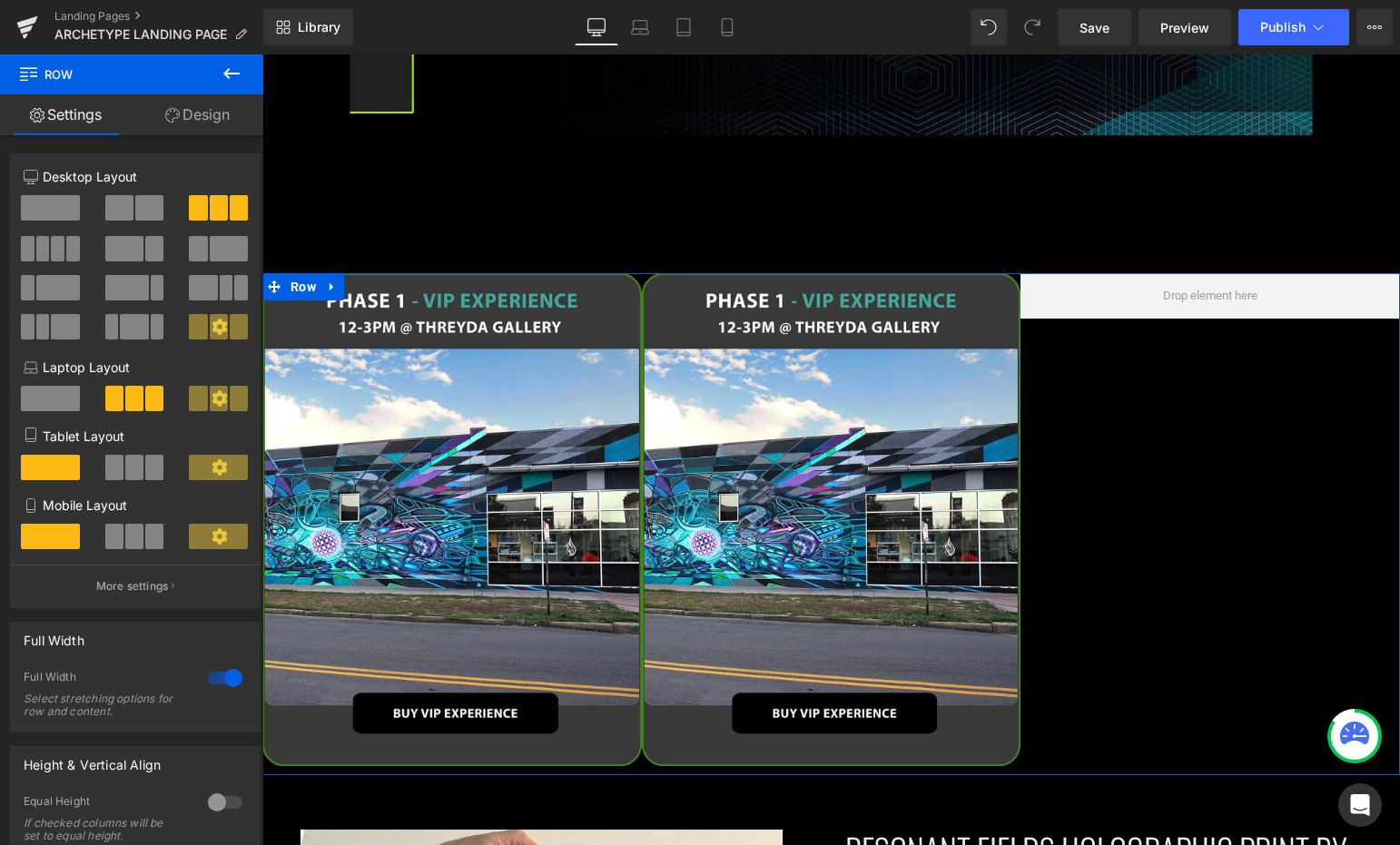
click at [209, 247] on span at bounding box center [228, 248] width 38 height 25
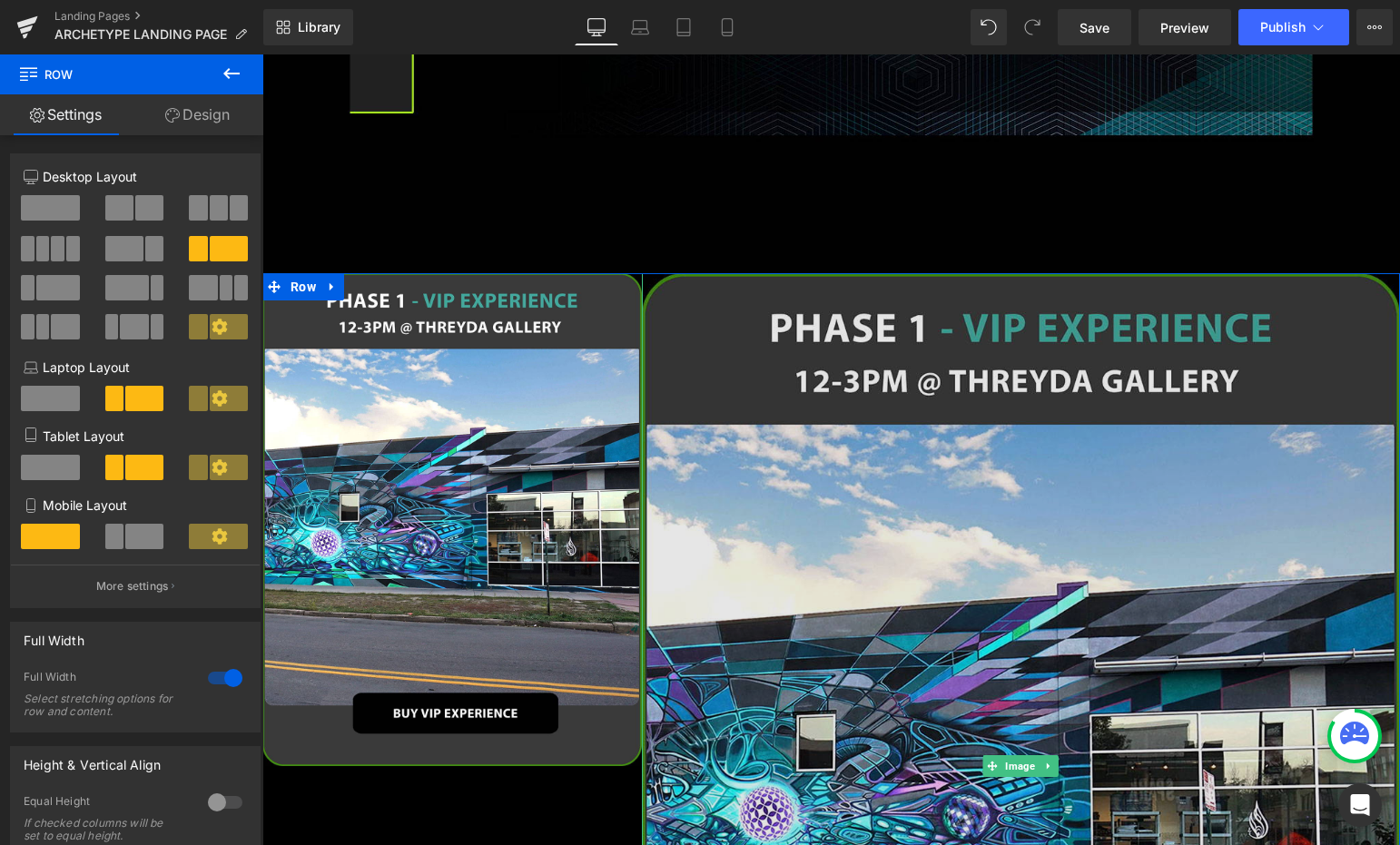
click at [924, 399] on img at bounding box center [1021, 767] width 758 height 988
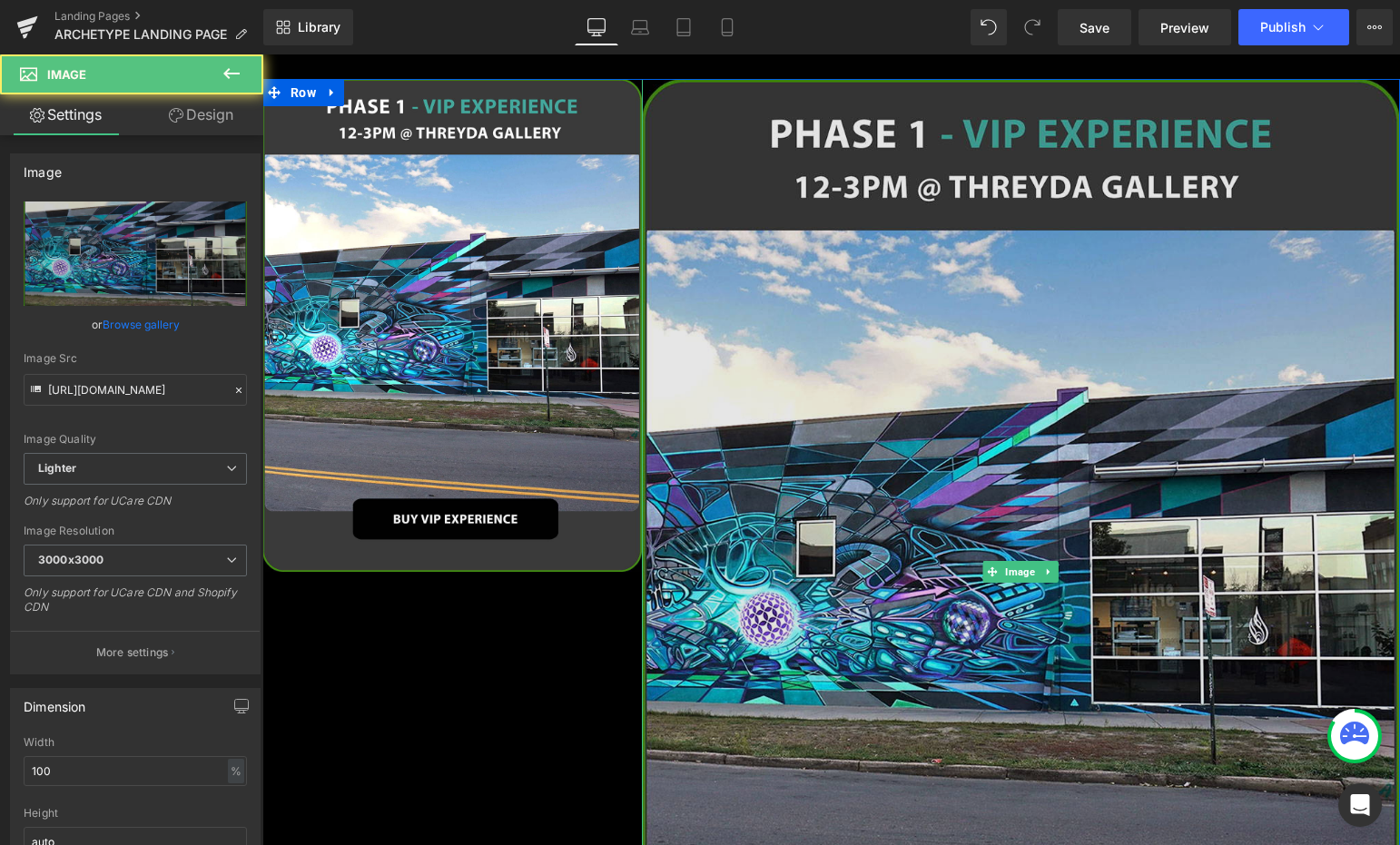
scroll to position [1967, 0]
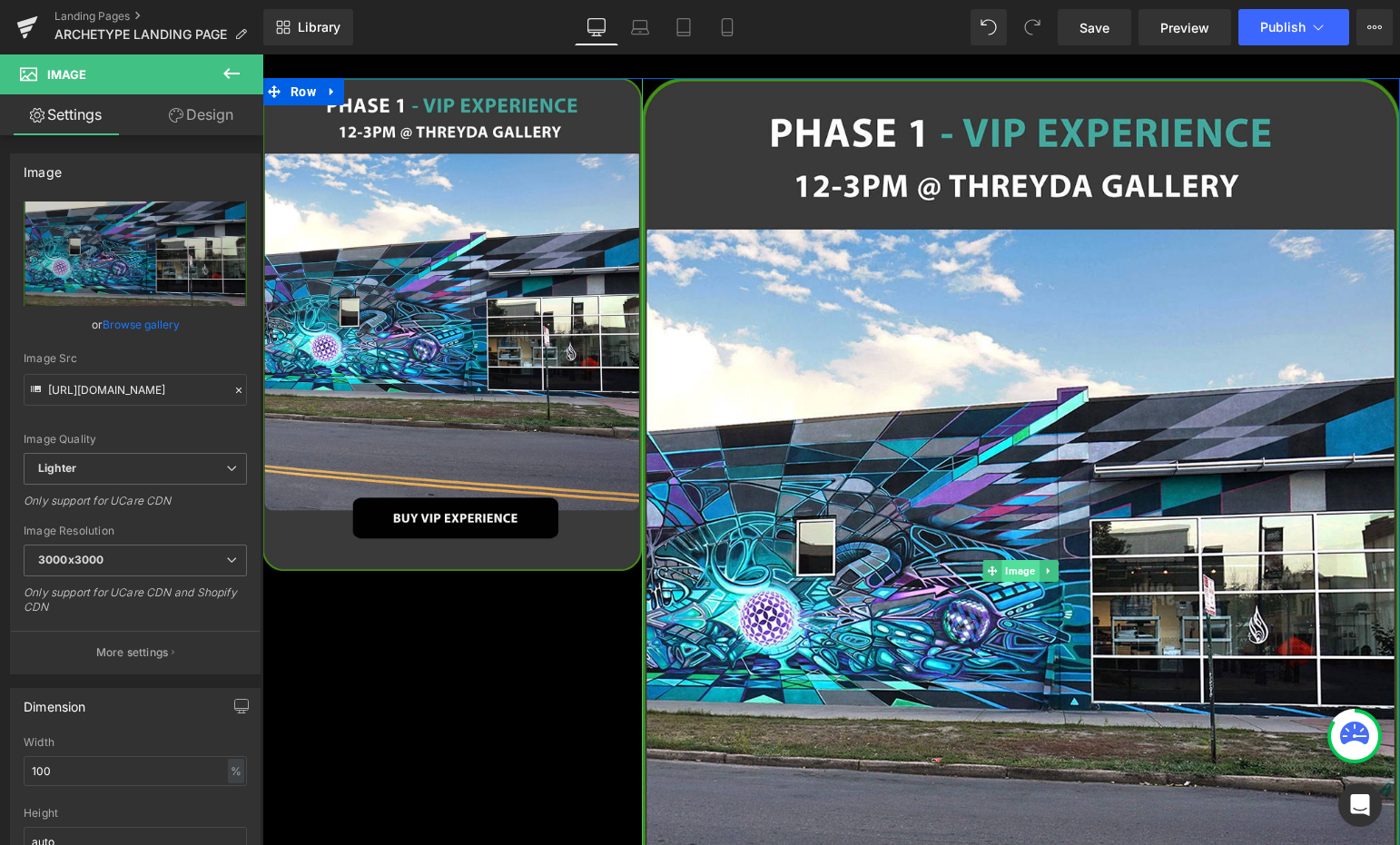
click at [1011, 561] on span "Image" at bounding box center [1021, 572] width 37 height 22
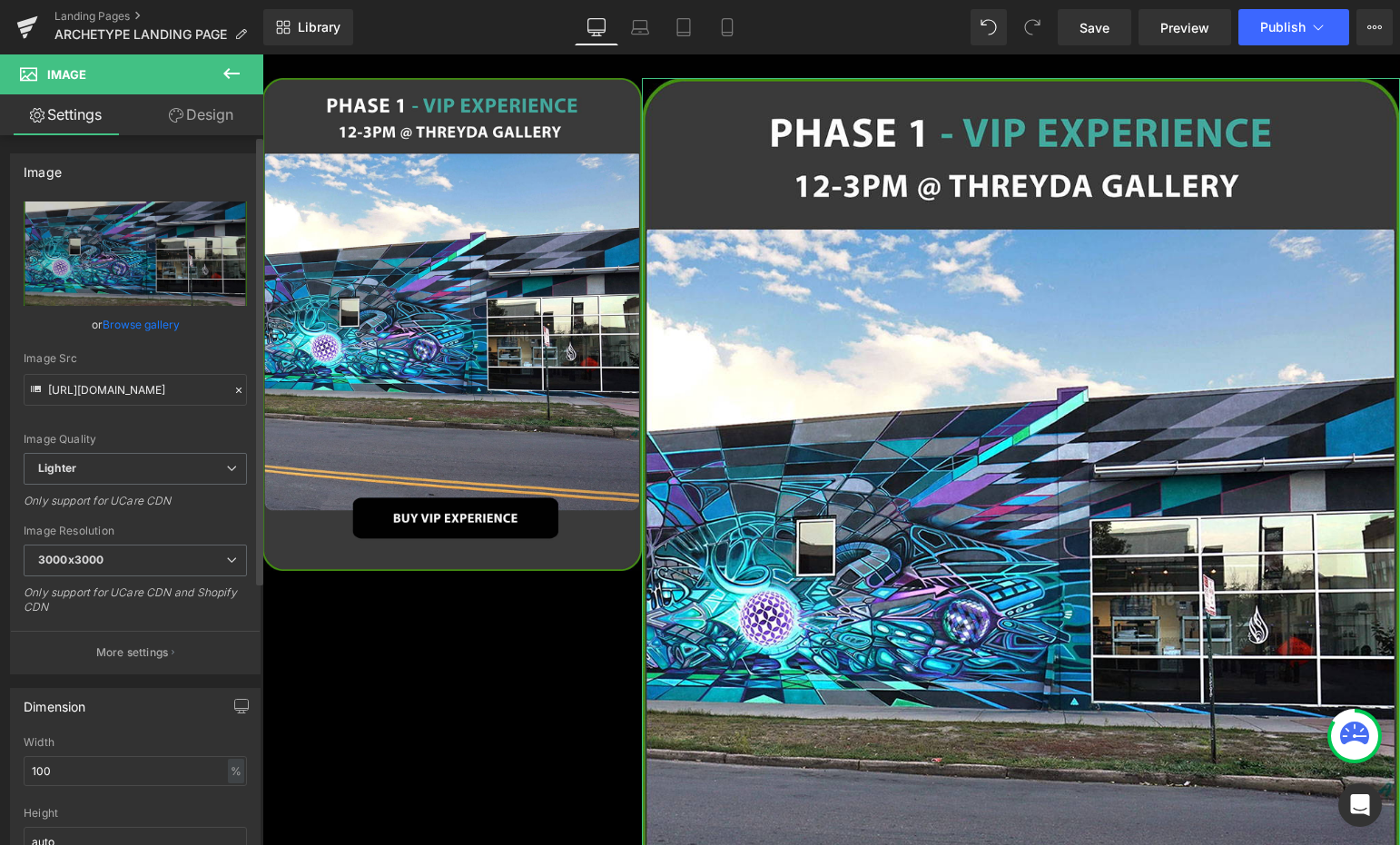
click at [155, 330] on link "Browse gallery" at bounding box center [141, 324] width 77 height 32
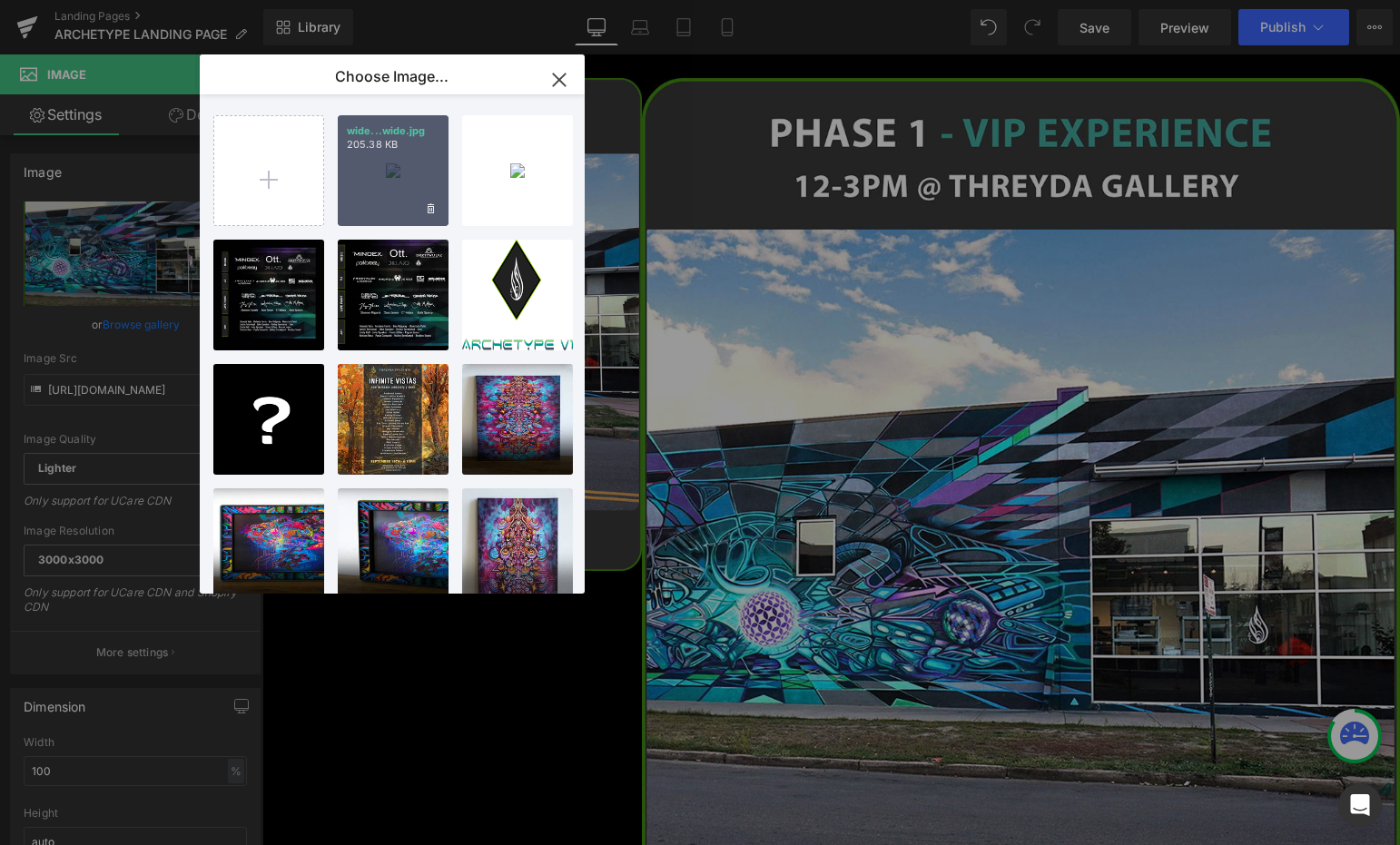
click at [376, 186] on div "wide...wide.jpg 205.38 KB" at bounding box center [394, 170] width 111 height 111
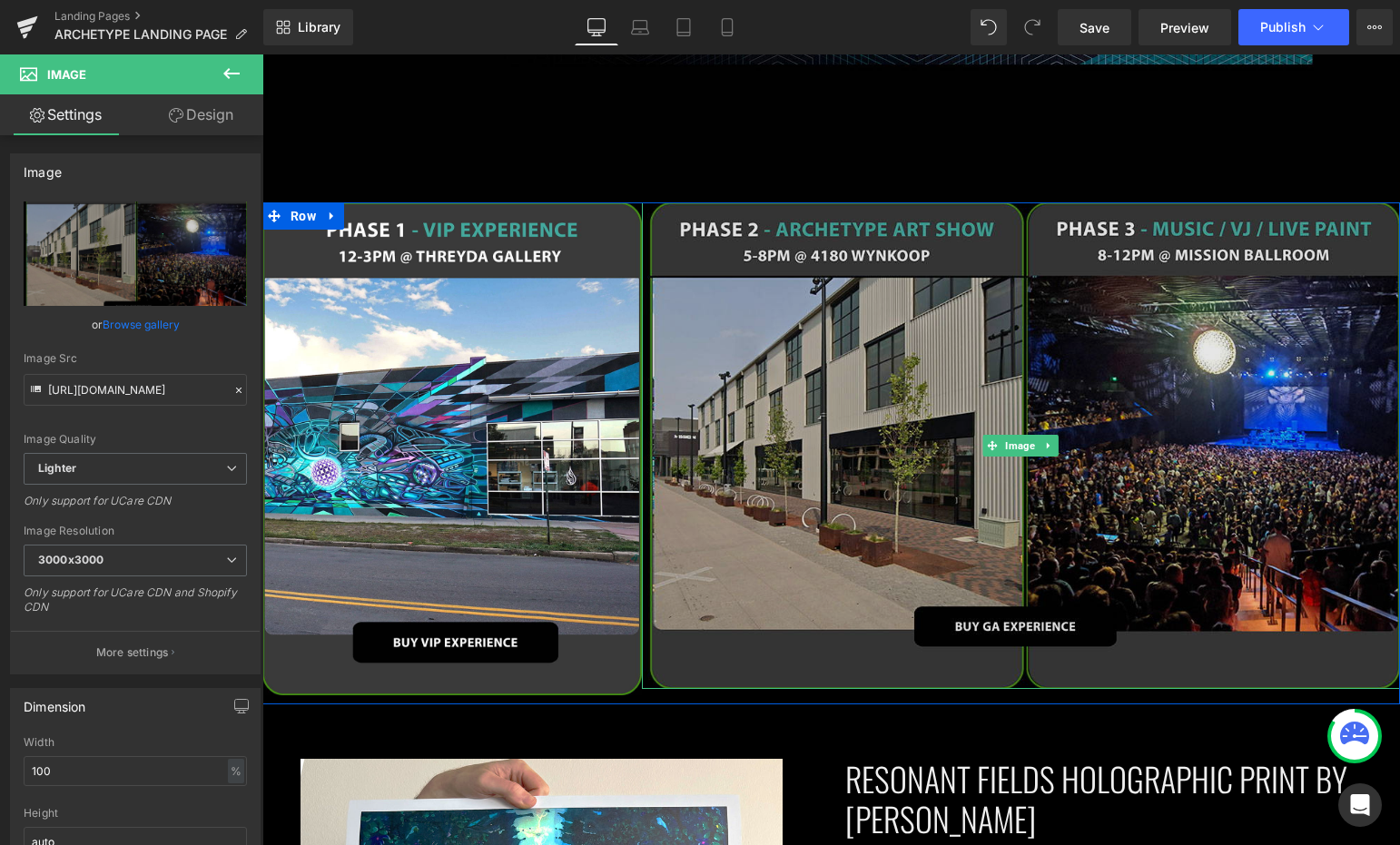
scroll to position [1841, 0]
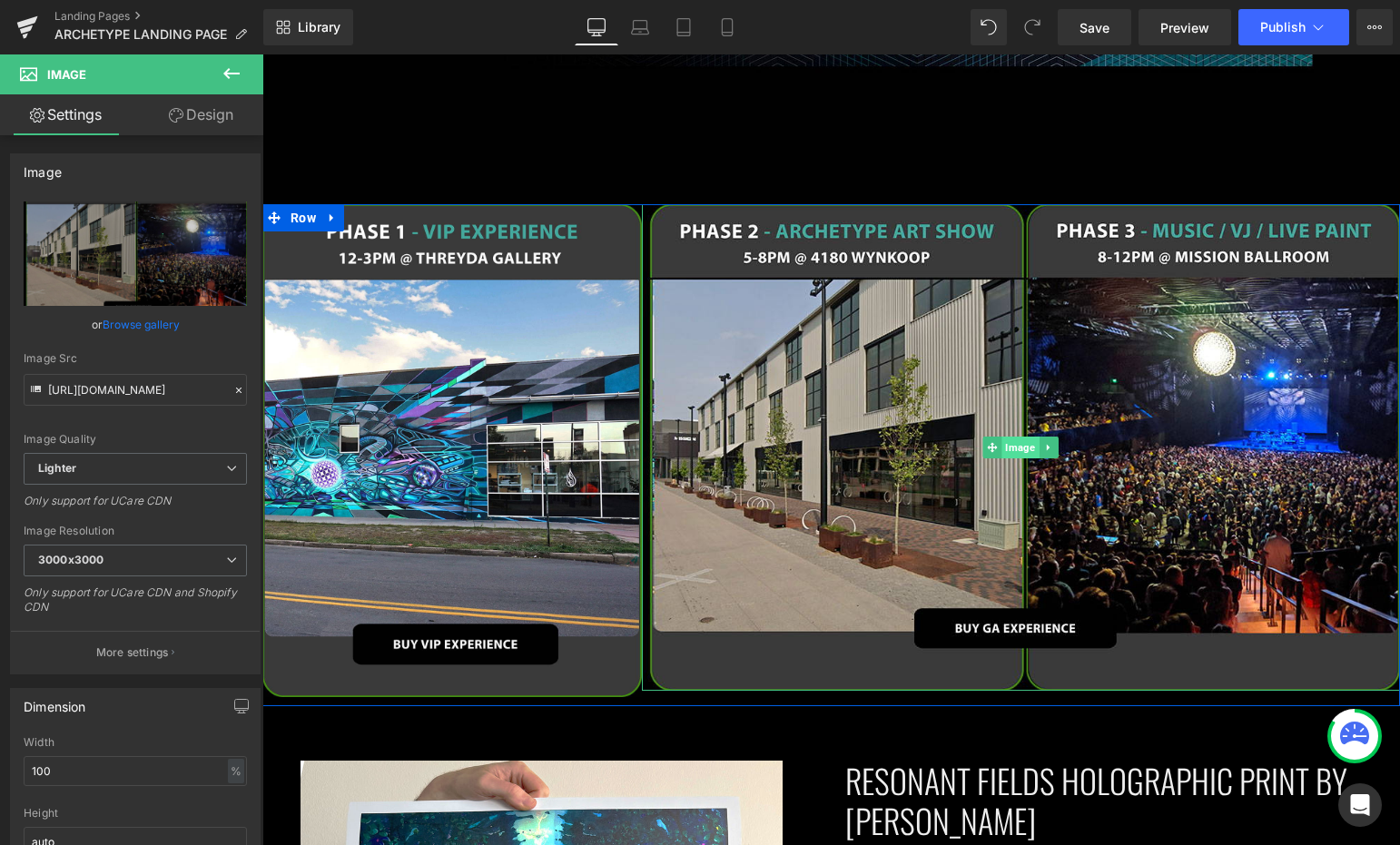
click at [1015, 436] on span "Image" at bounding box center [1021, 448] width 37 height 22
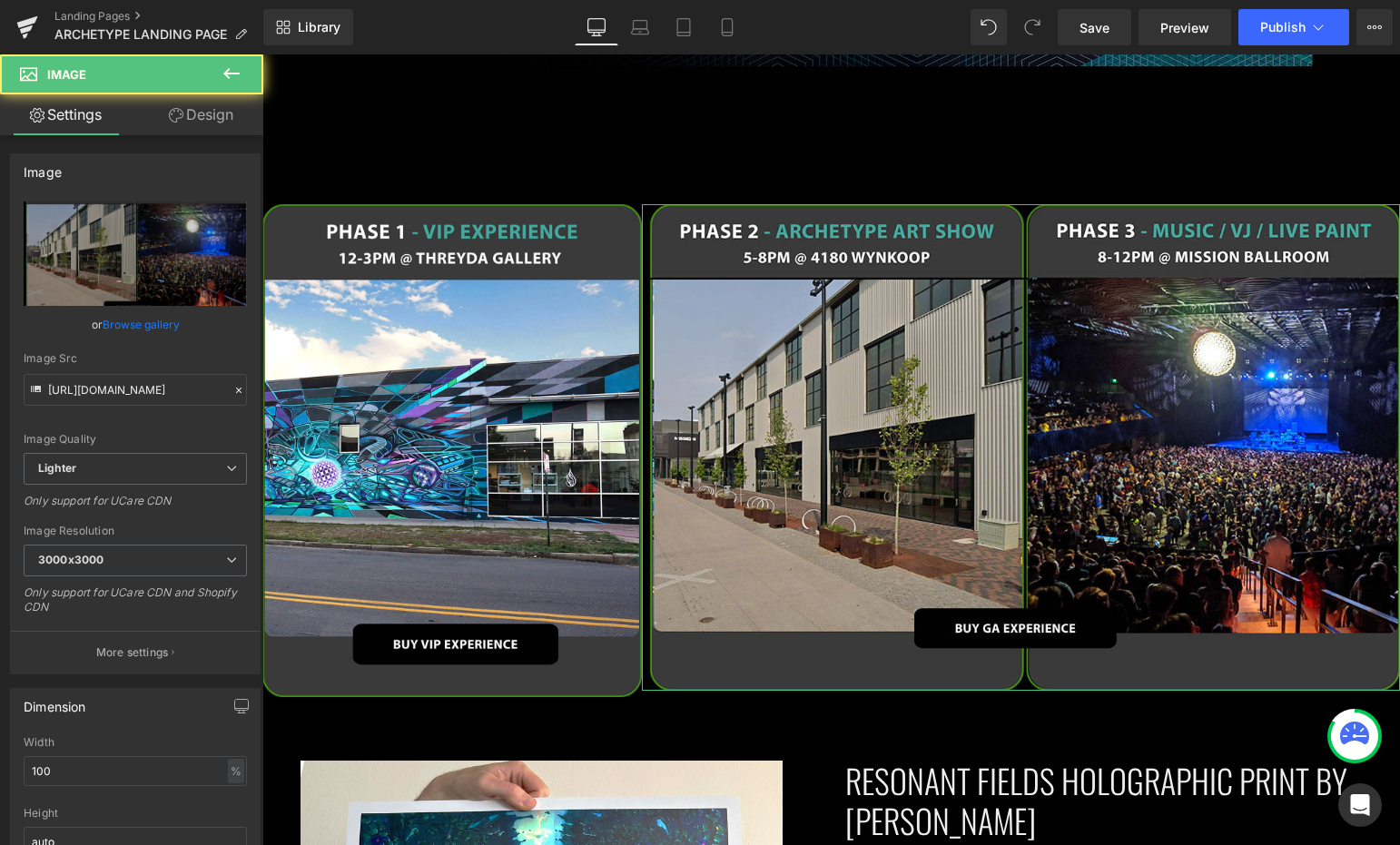
click at [229, 121] on link "Design" at bounding box center [201, 115] width 132 height 41
click at [0, 0] on div "Spacing" at bounding box center [0, 0] width 0 height 0
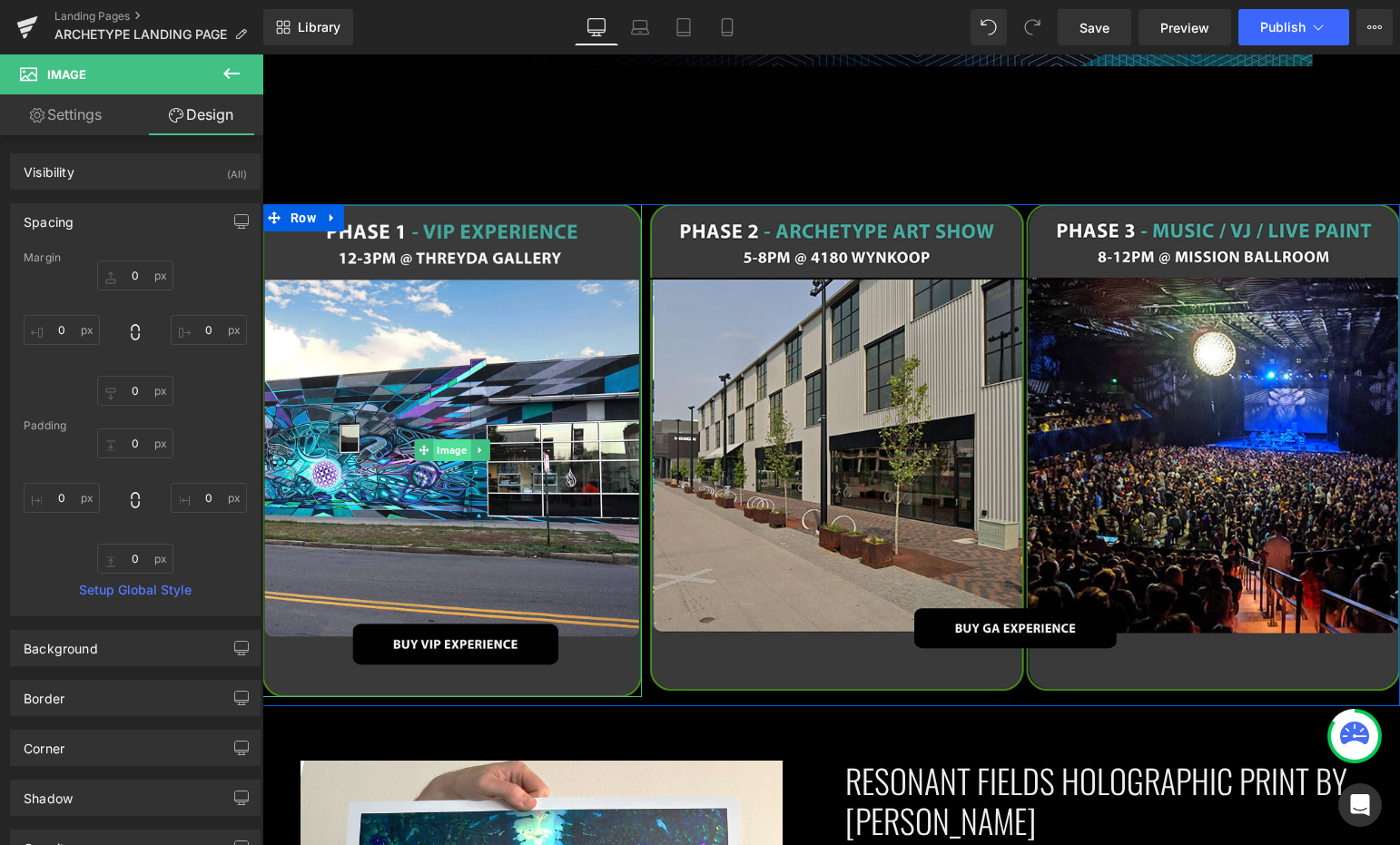
click at [433, 439] on span "Image" at bounding box center [451, 450] width 37 height 22
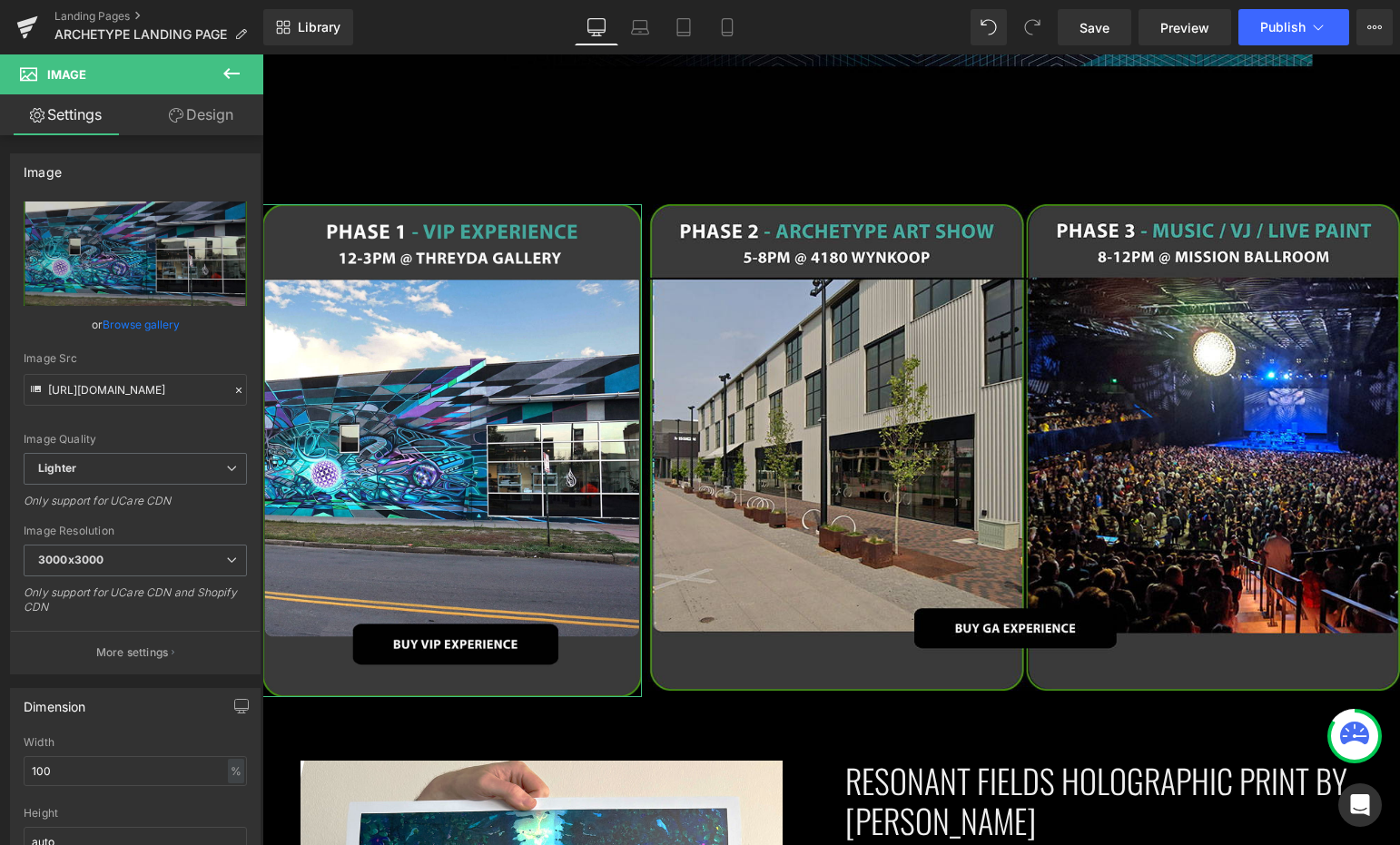
click at [203, 116] on link "Design" at bounding box center [201, 115] width 132 height 41
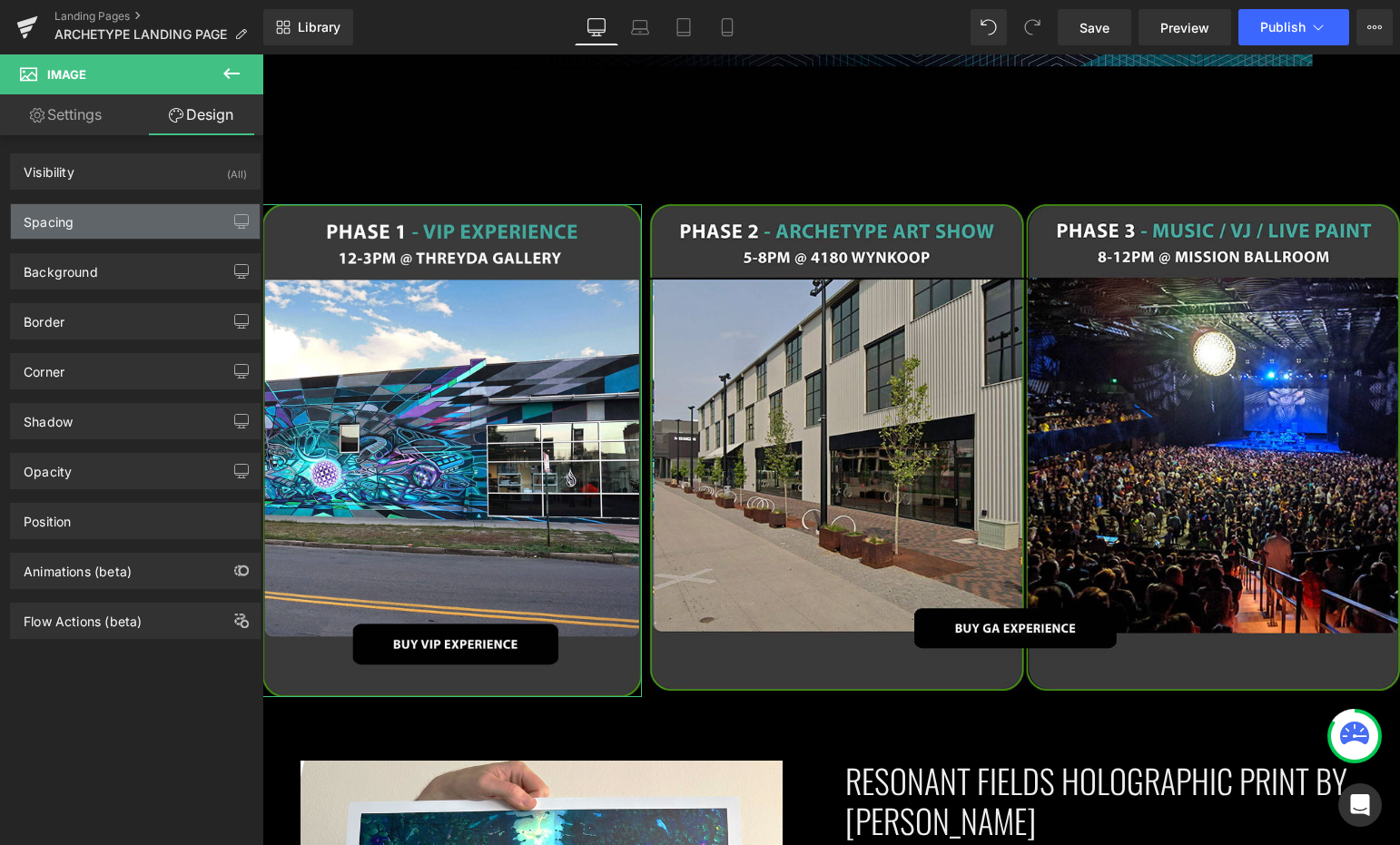
click at [131, 215] on div "Spacing" at bounding box center [135, 221] width 248 height 34
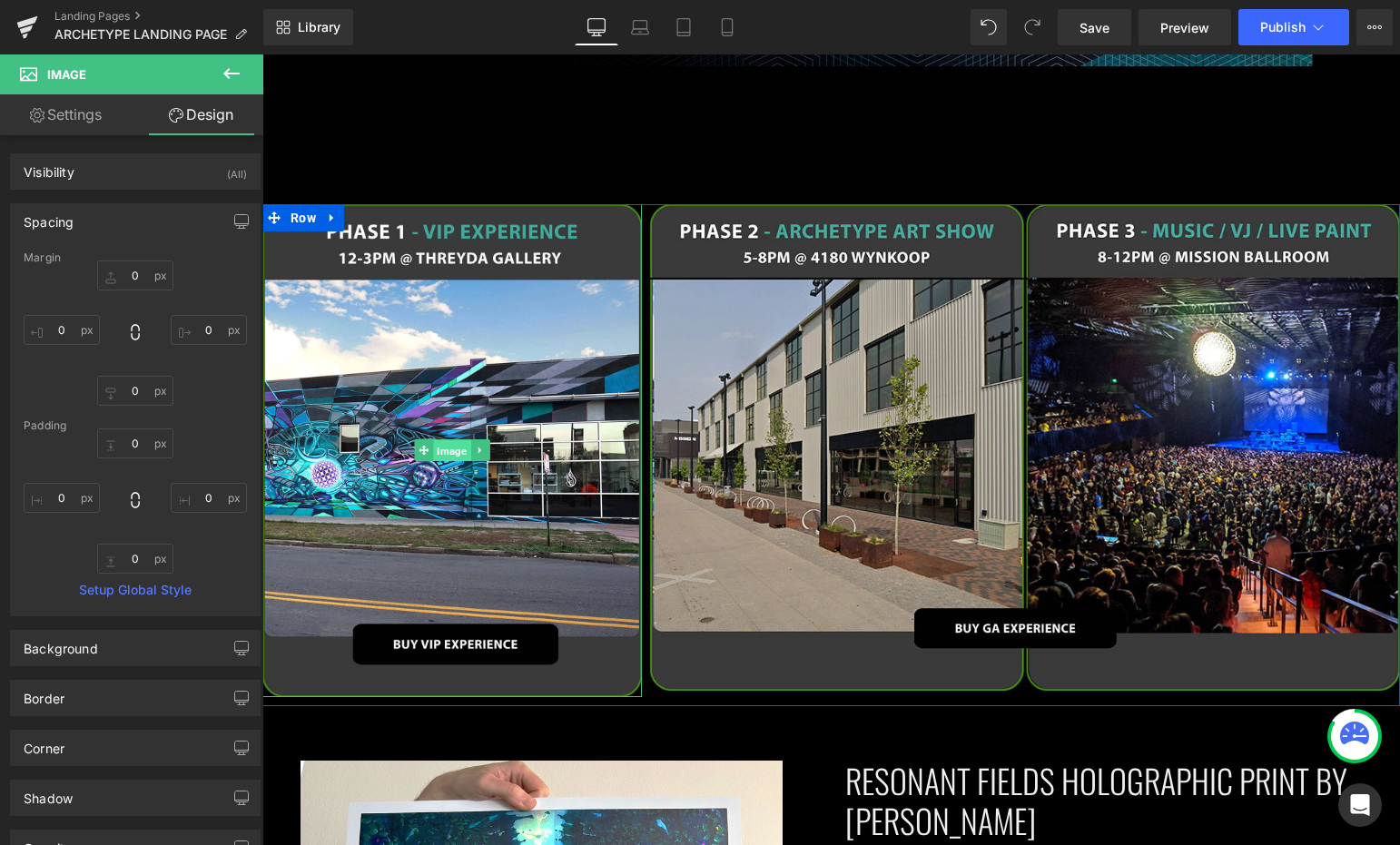
click at [440, 441] on span "Image" at bounding box center [451, 451] width 37 height 22
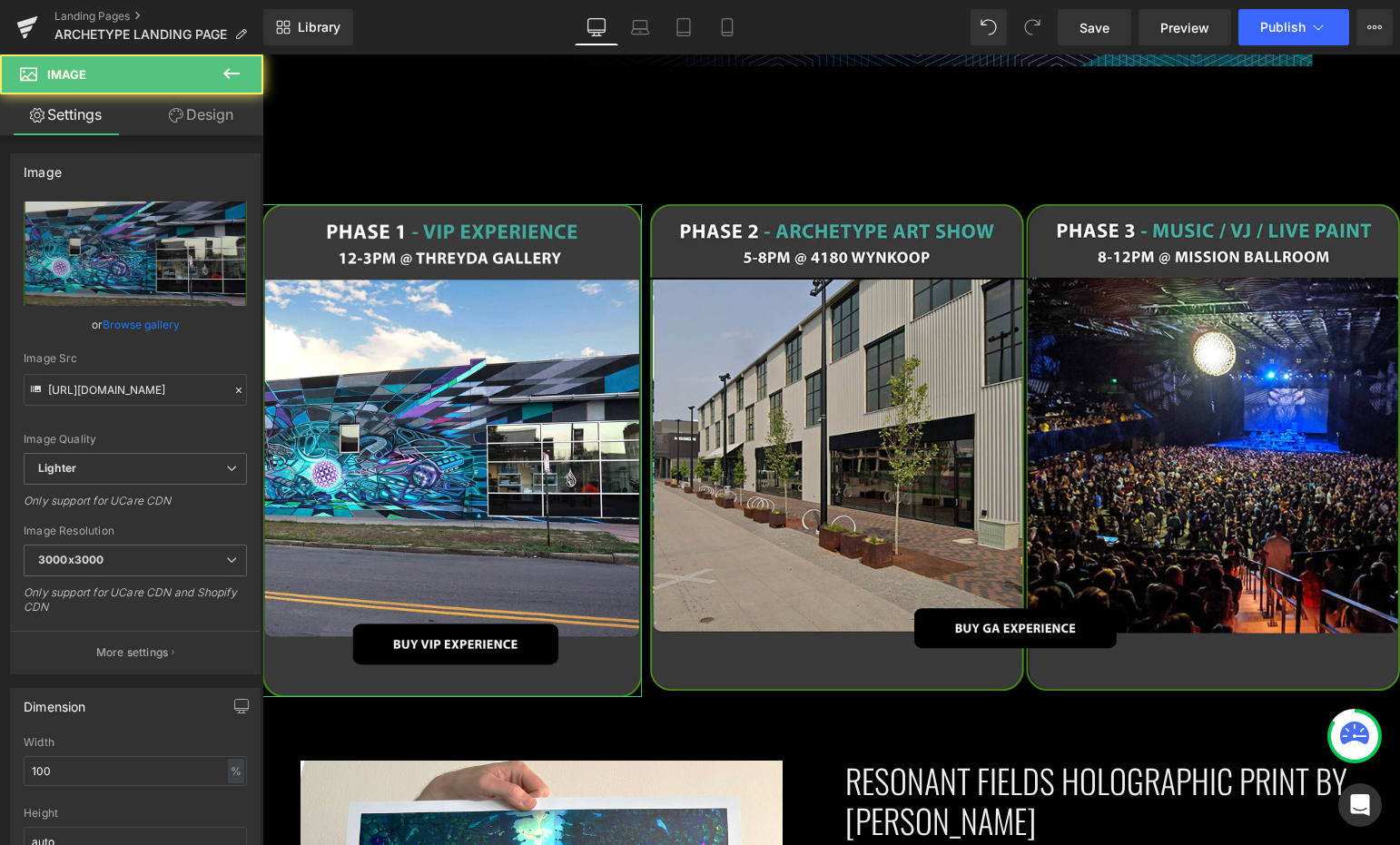
drag, startPoint x: 177, startPoint y: 130, endPoint x: 97, endPoint y: 225, distance: 124.2
click at [177, 130] on link "Design" at bounding box center [201, 115] width 132 height 41
click at [0, 0] on div "Spacing" at bounding box center [0, 0] width 0 height 0
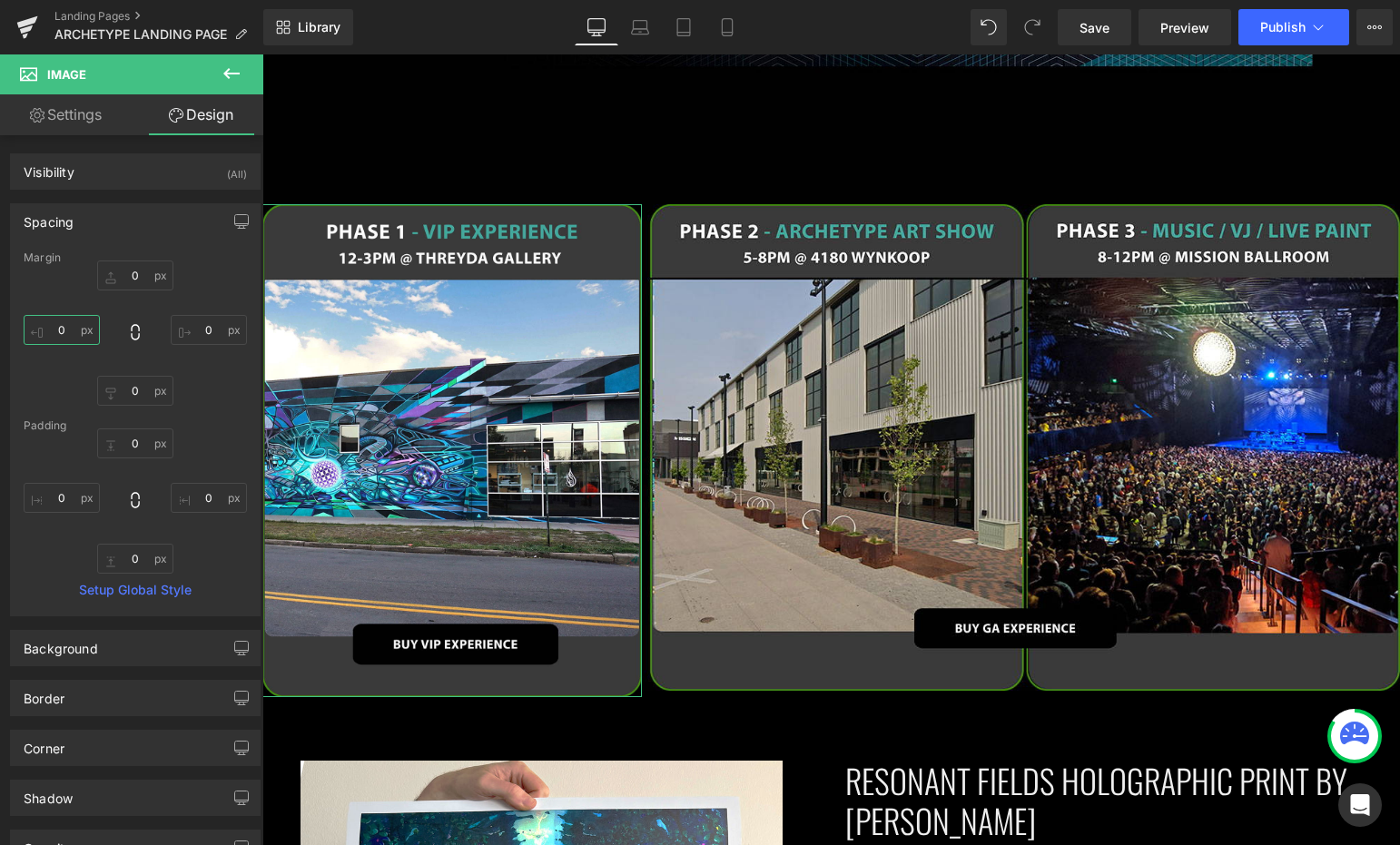
click at [64, 331] on input "0" at bounding box center [61, 330] width 76 height 30
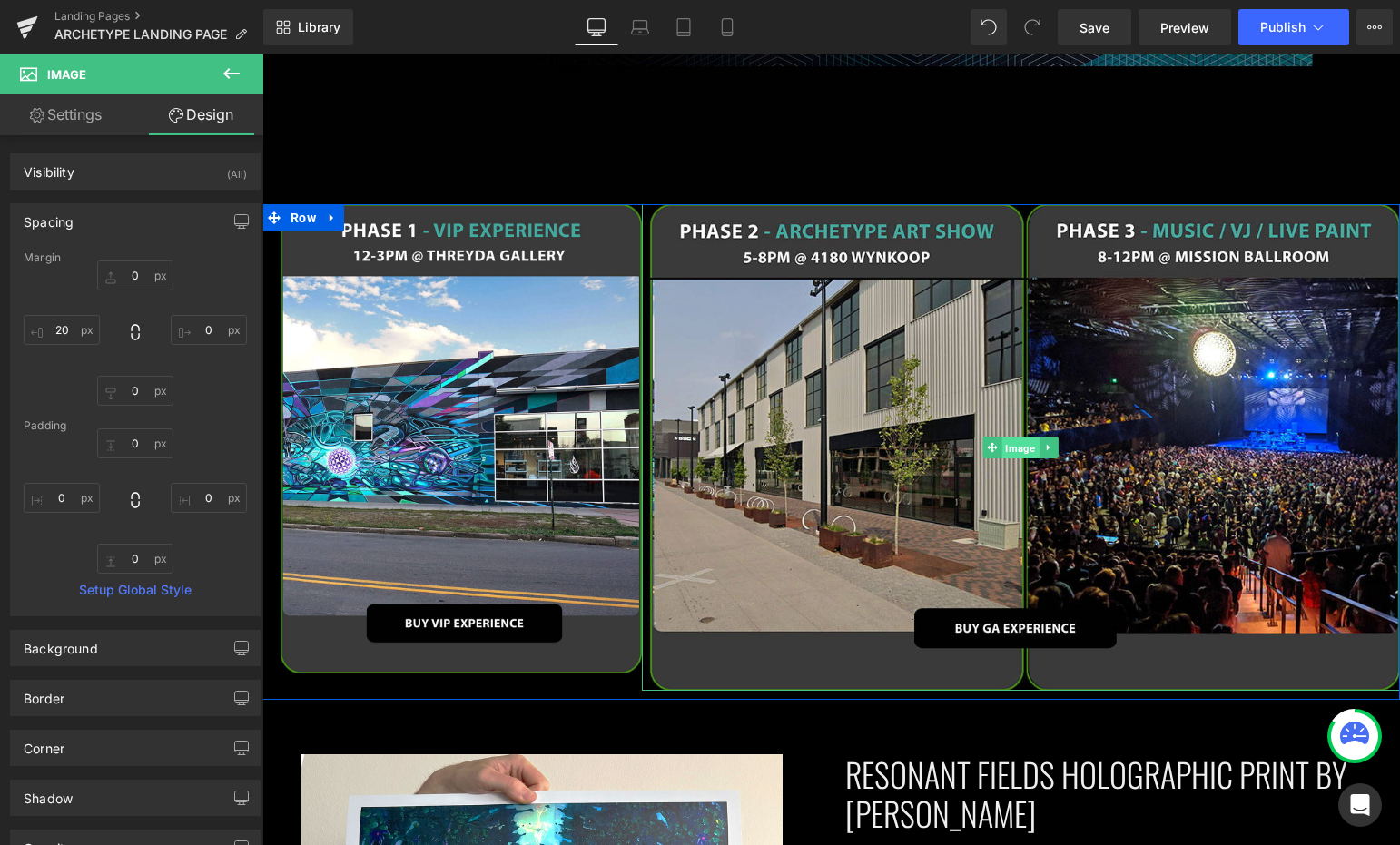
click at [1014, 436] on span "Image" at bounding box center [1021, 448] width 37 height 22
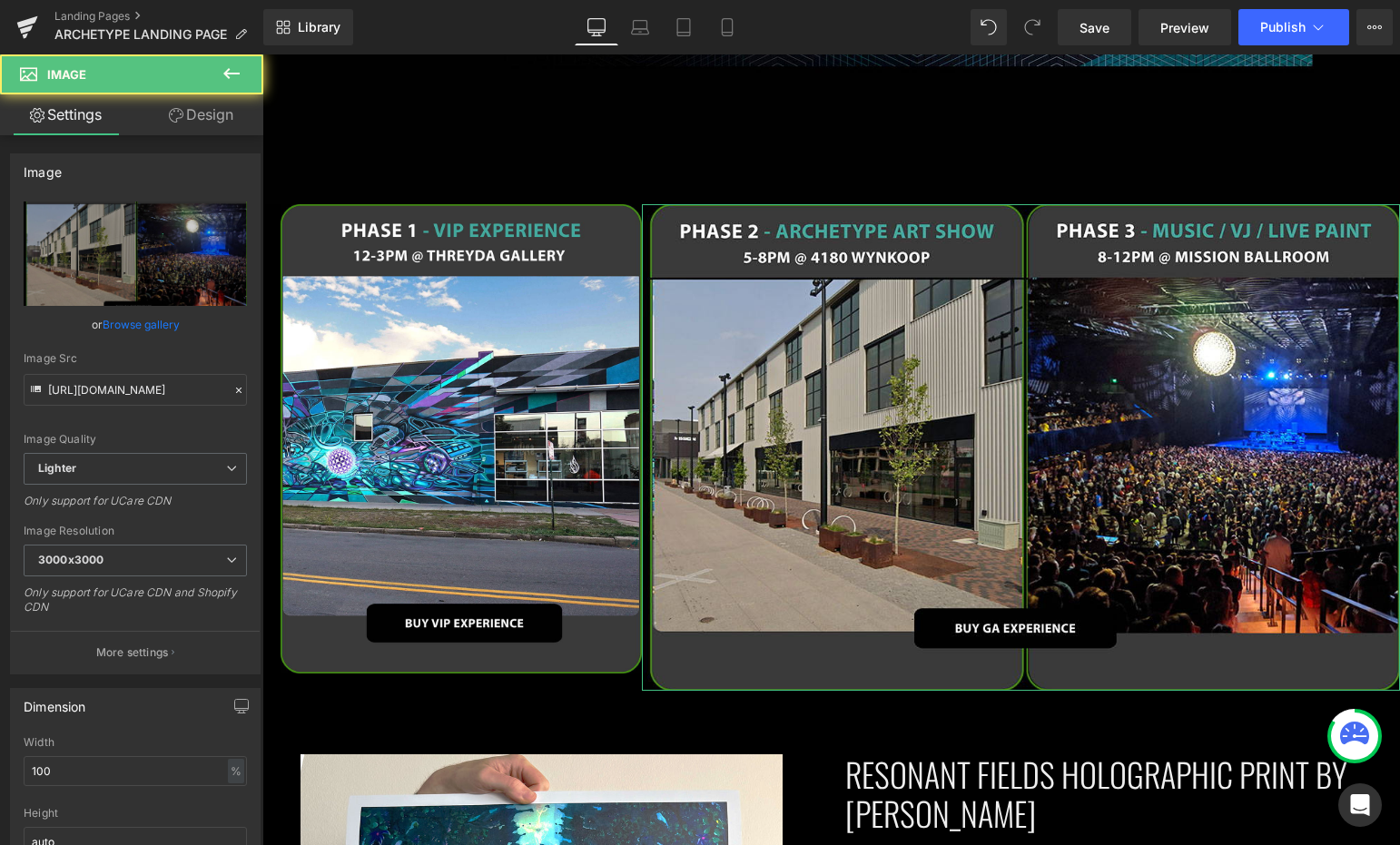
drag, startPoint x: 212, startPoint y: 124, endPoint x: 132, endPoint y: 220, distance: 125.0
click at [212, 124] on link "Design" at bounding box center [201, 115] width 132 height 41
click at [0, 0] on div "Spacing" at bounding box center [0, 0] width 0 height 0
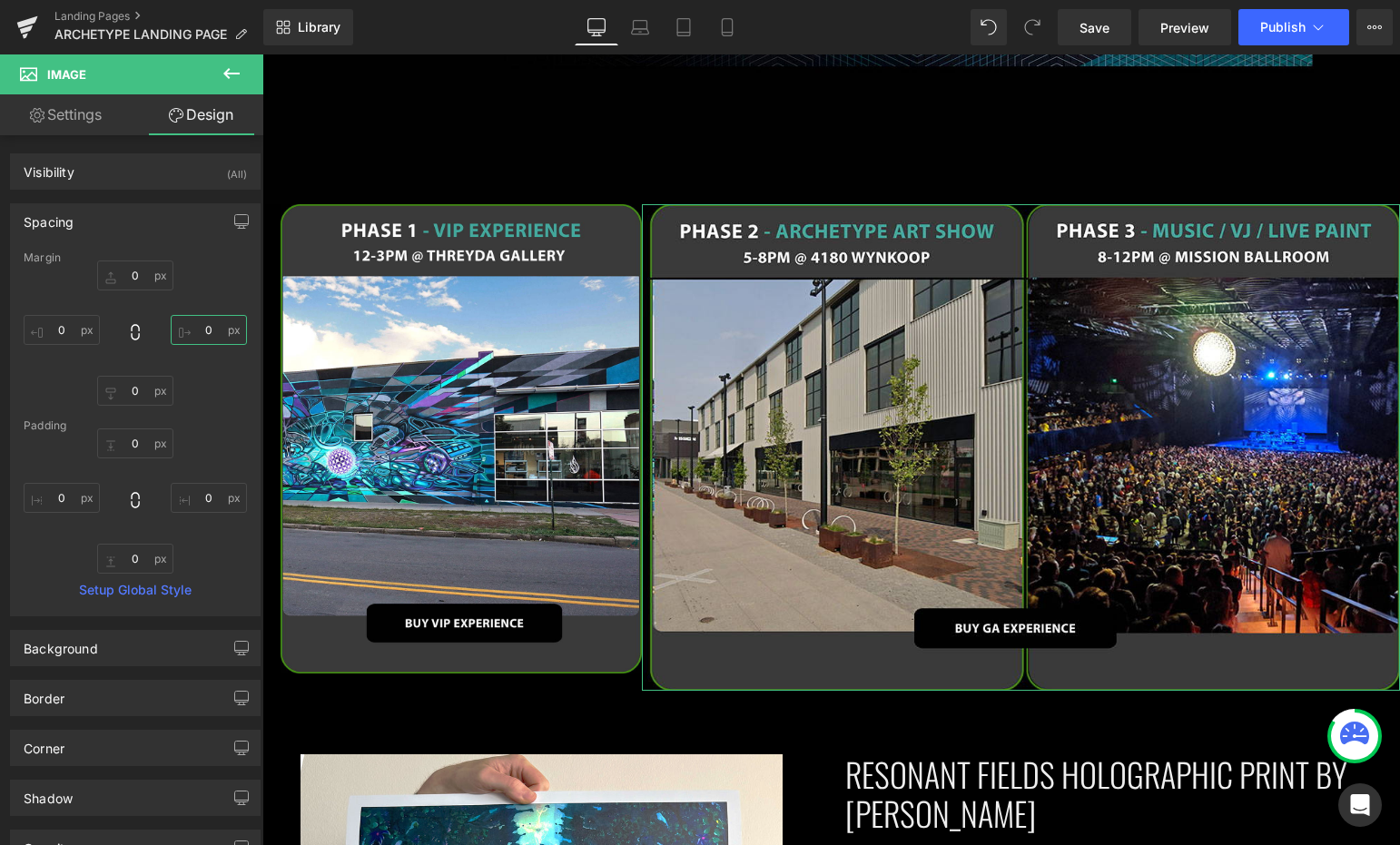
click at [203, 335] on input "0" at bounding box center [208, 330] width 76 height 30
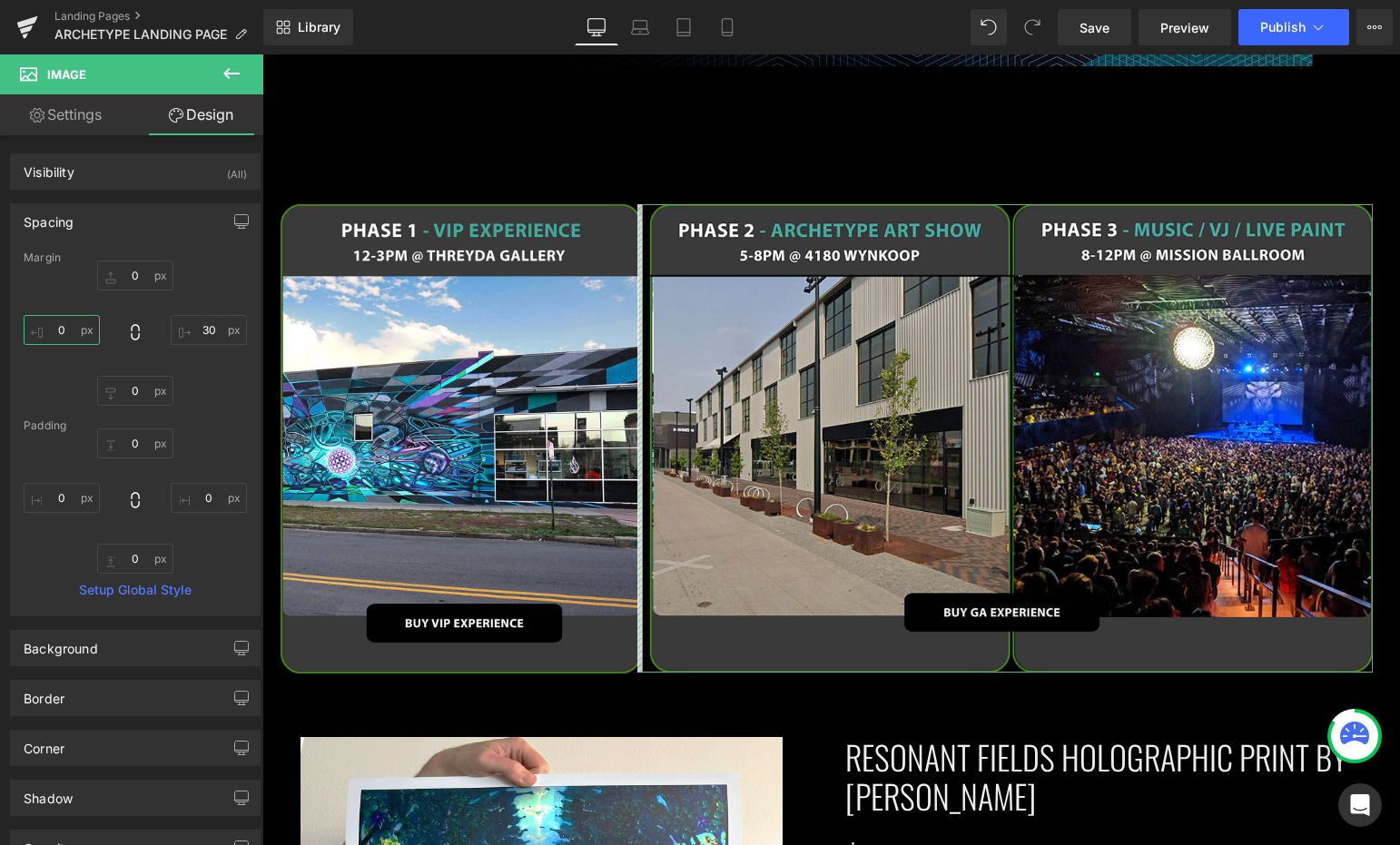
click at [74, 334] on input "0" at bounding box center [61, 330] width 76 height 30
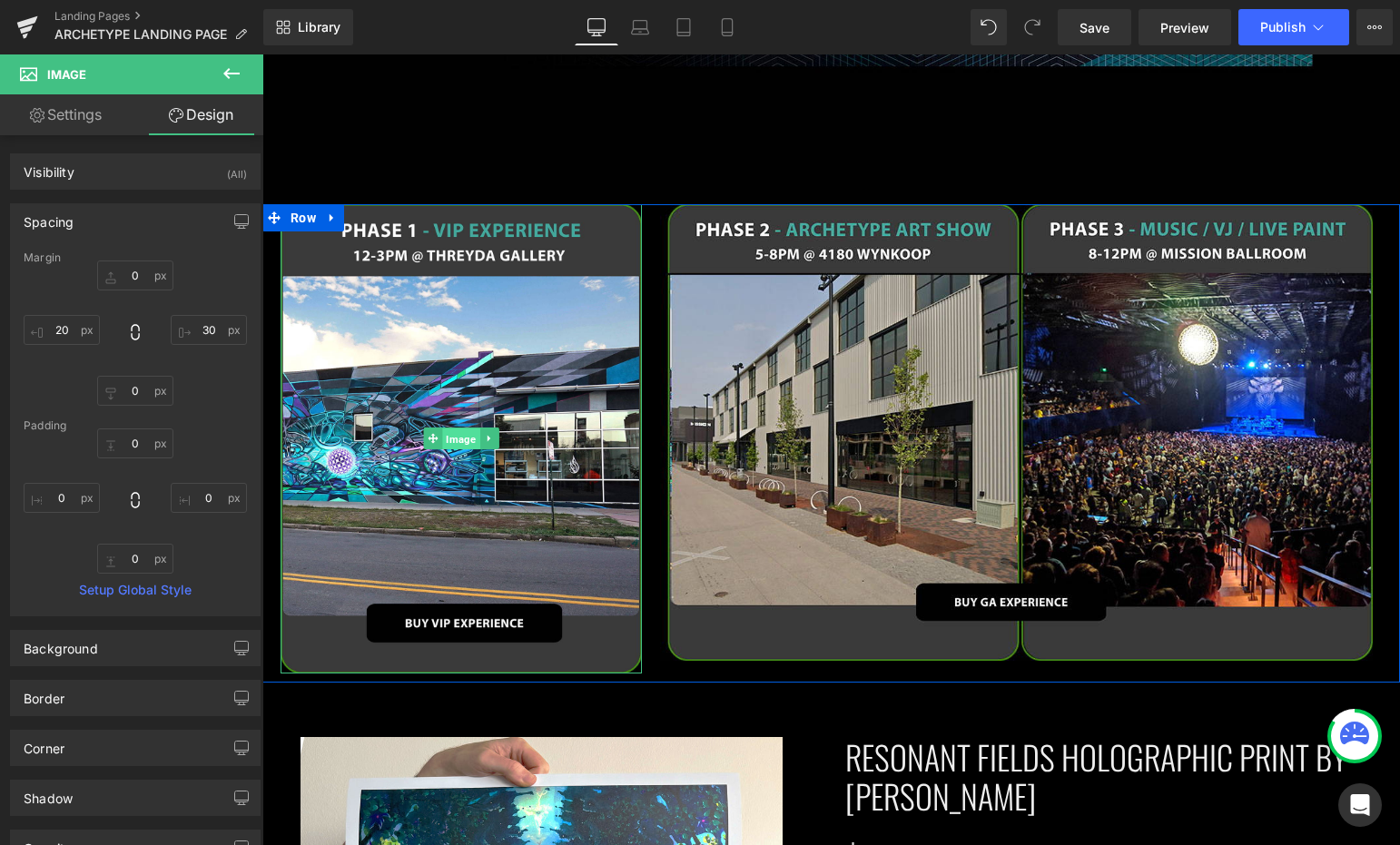
click at [443, 428] on span "Image" at bounding box center [460, 439] width 37 height 22
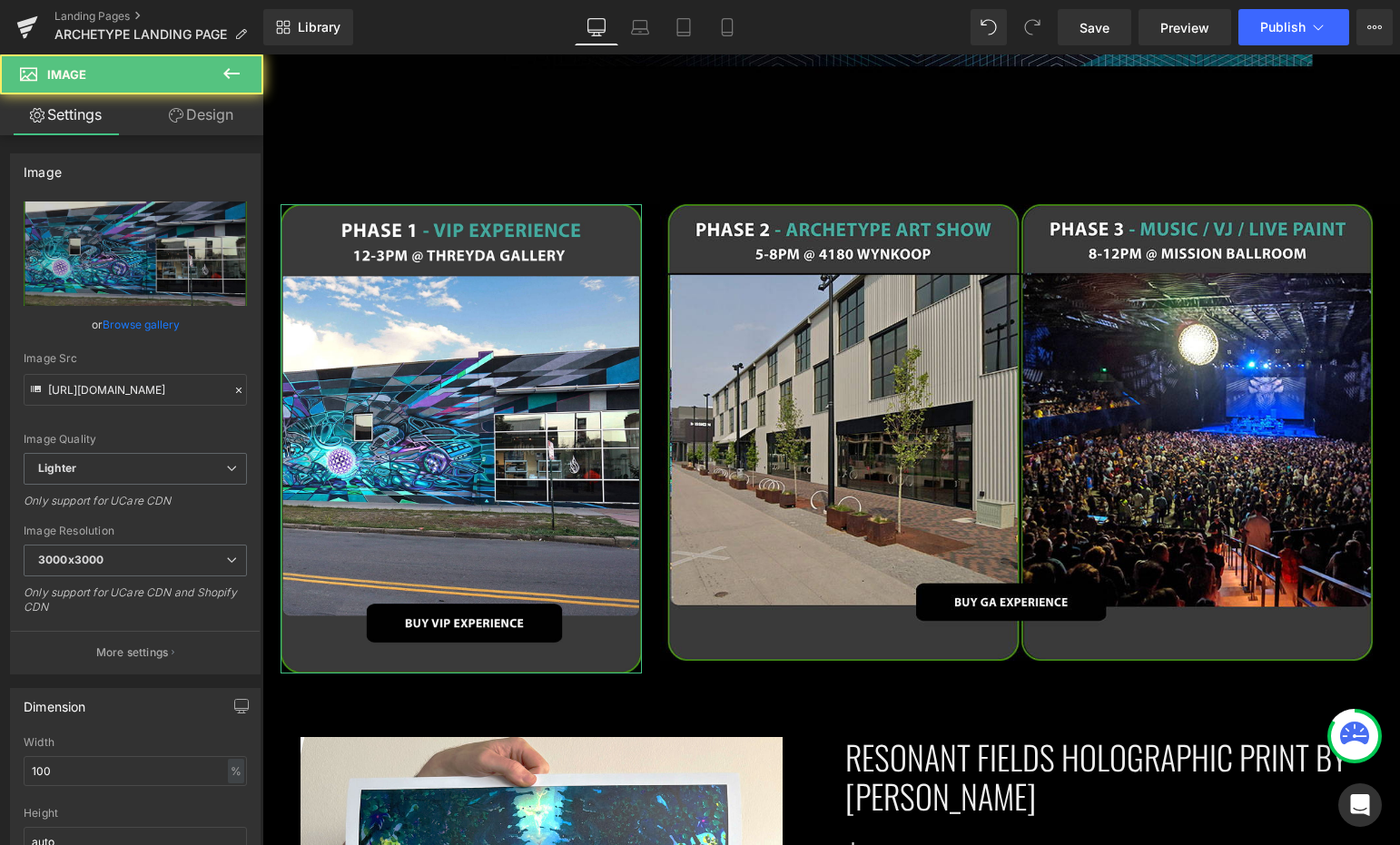
click at [203, 121] on link "Design" at bounding box center [201, 115] width 132 height 41
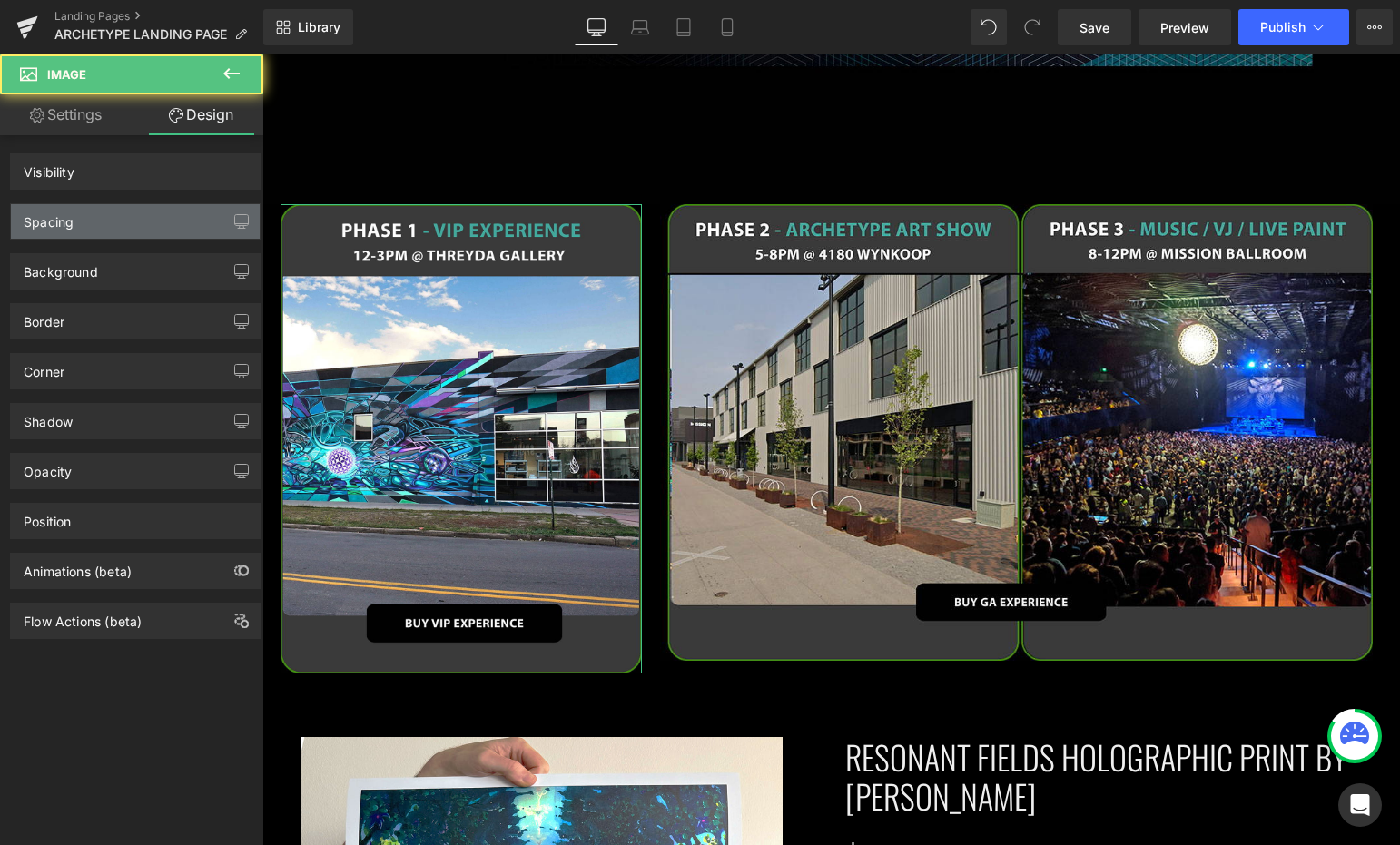
click at [129, 233] on div "Spacing" at bounding box center [135, 221] width 248 height 34
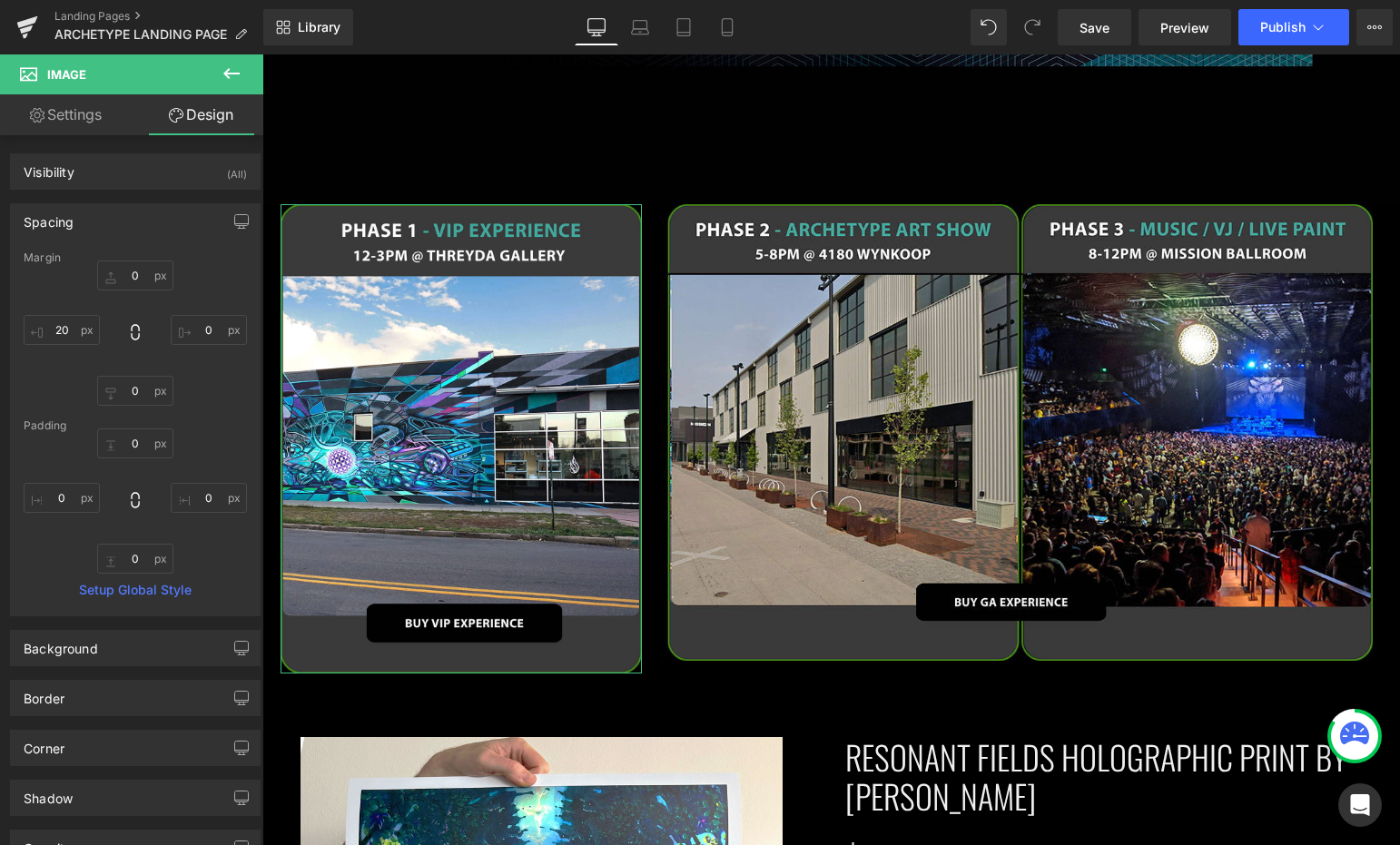
click at [68, 312] on div "0px 0 0px 0 0px 0 20px 20" at bounding box center [134, 333] width 223 height 145
click at [66, 331] on input "20" at bounding box center [61, 330] width 76 height 30
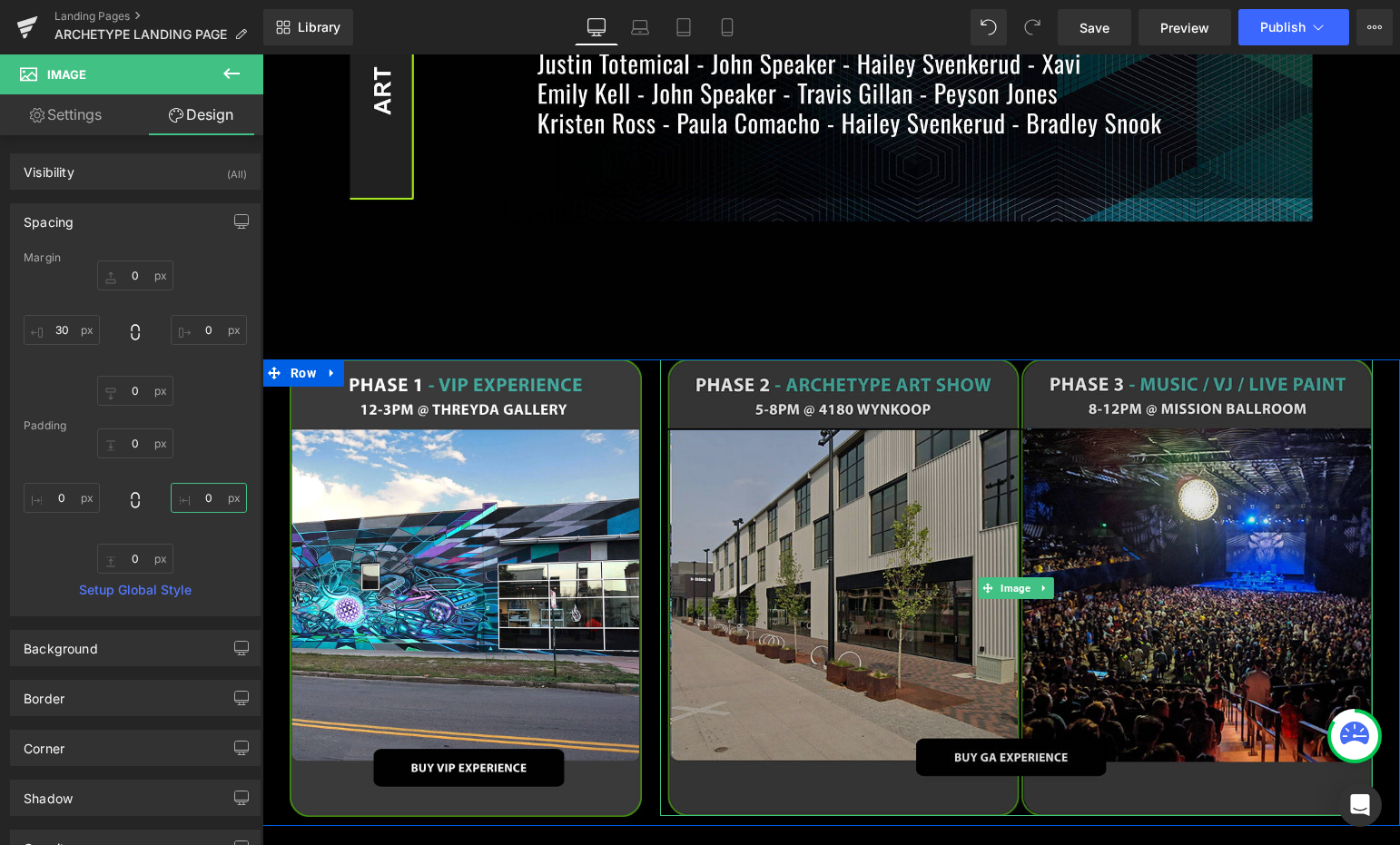
scroll to position [1666, 0]
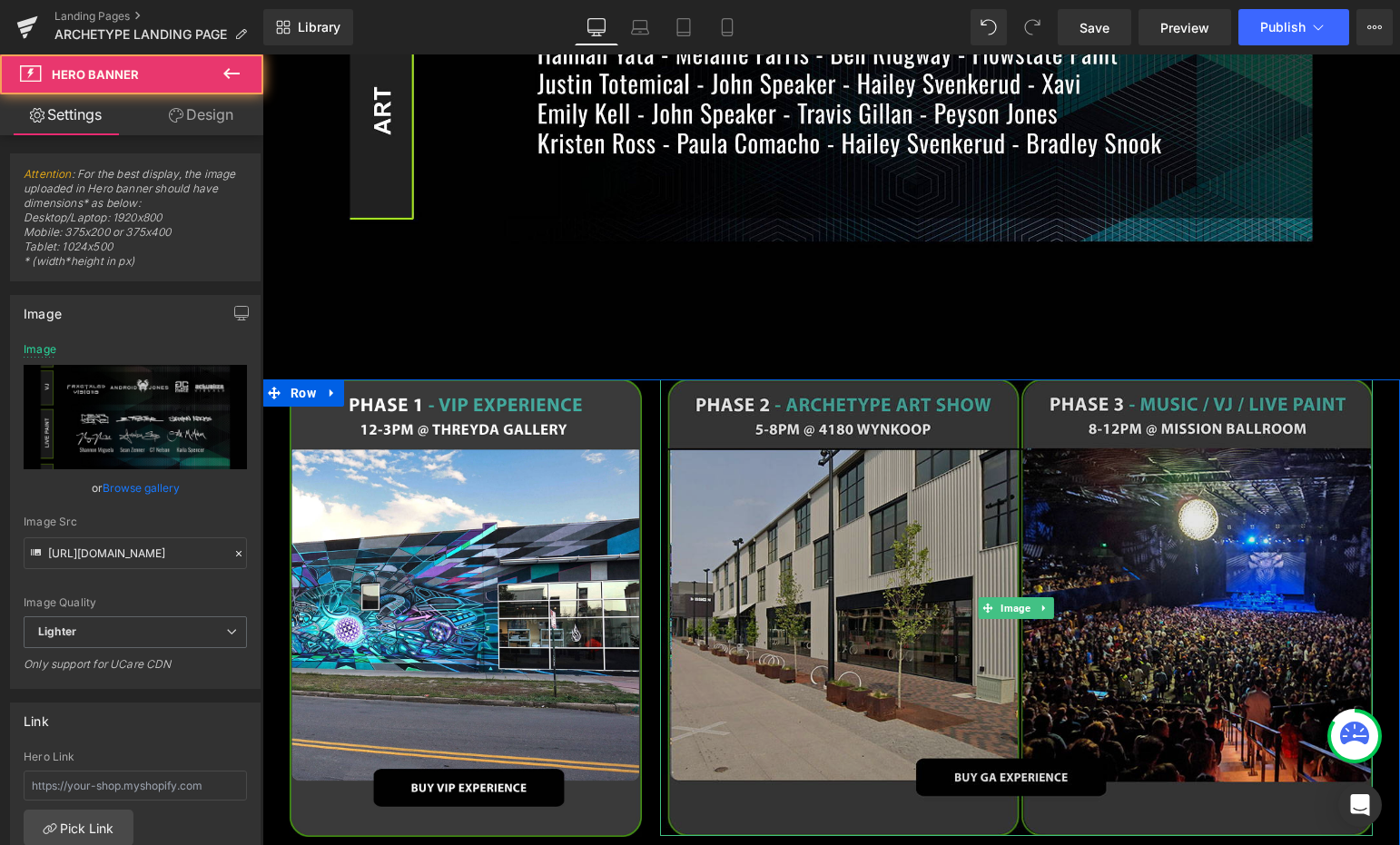
scroll to position [1782, 0]
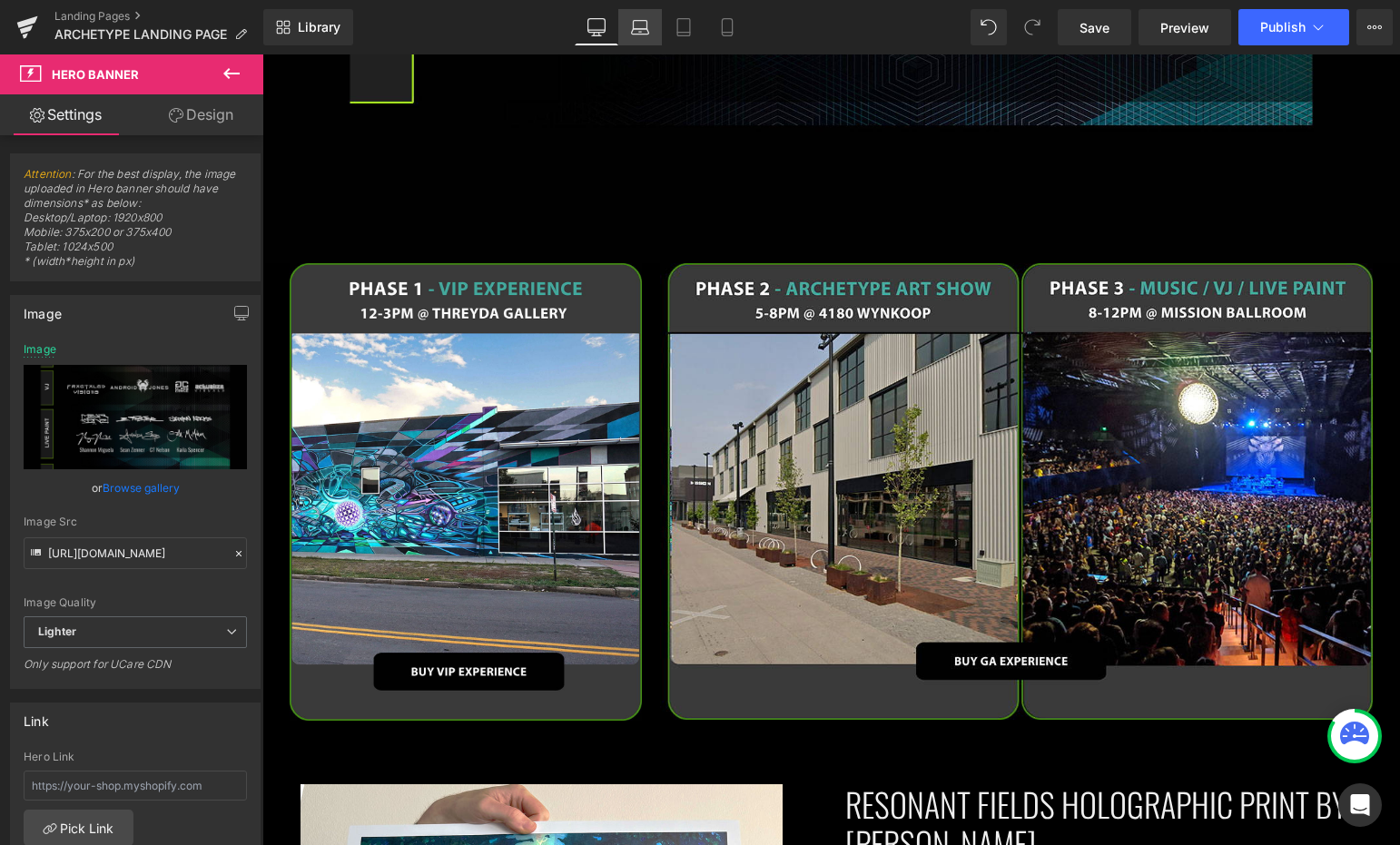
click at [646, 10] on link "Laptop" at bounding box center [639, 27] width 44 height 36
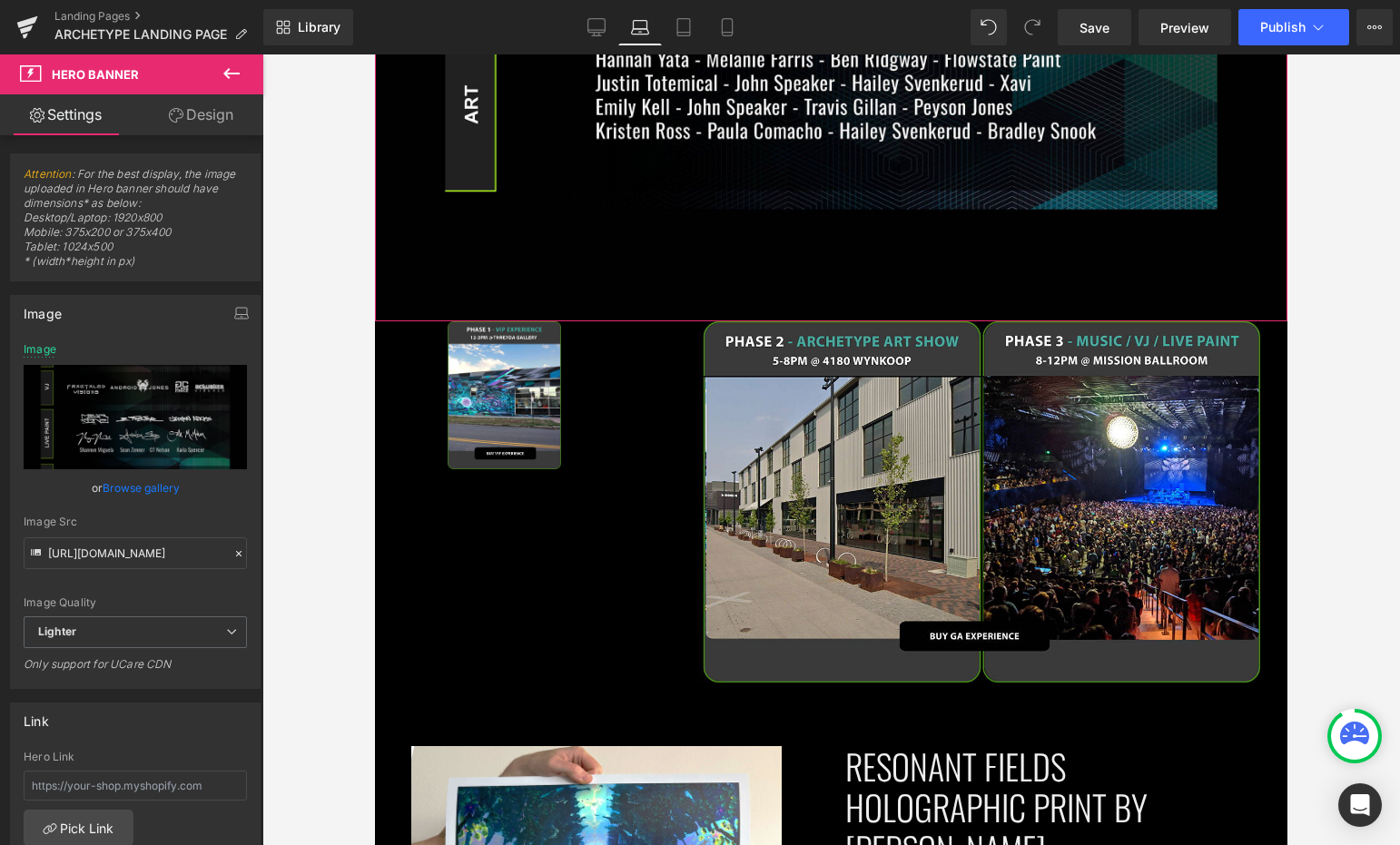
scroll to position [1523, 0]
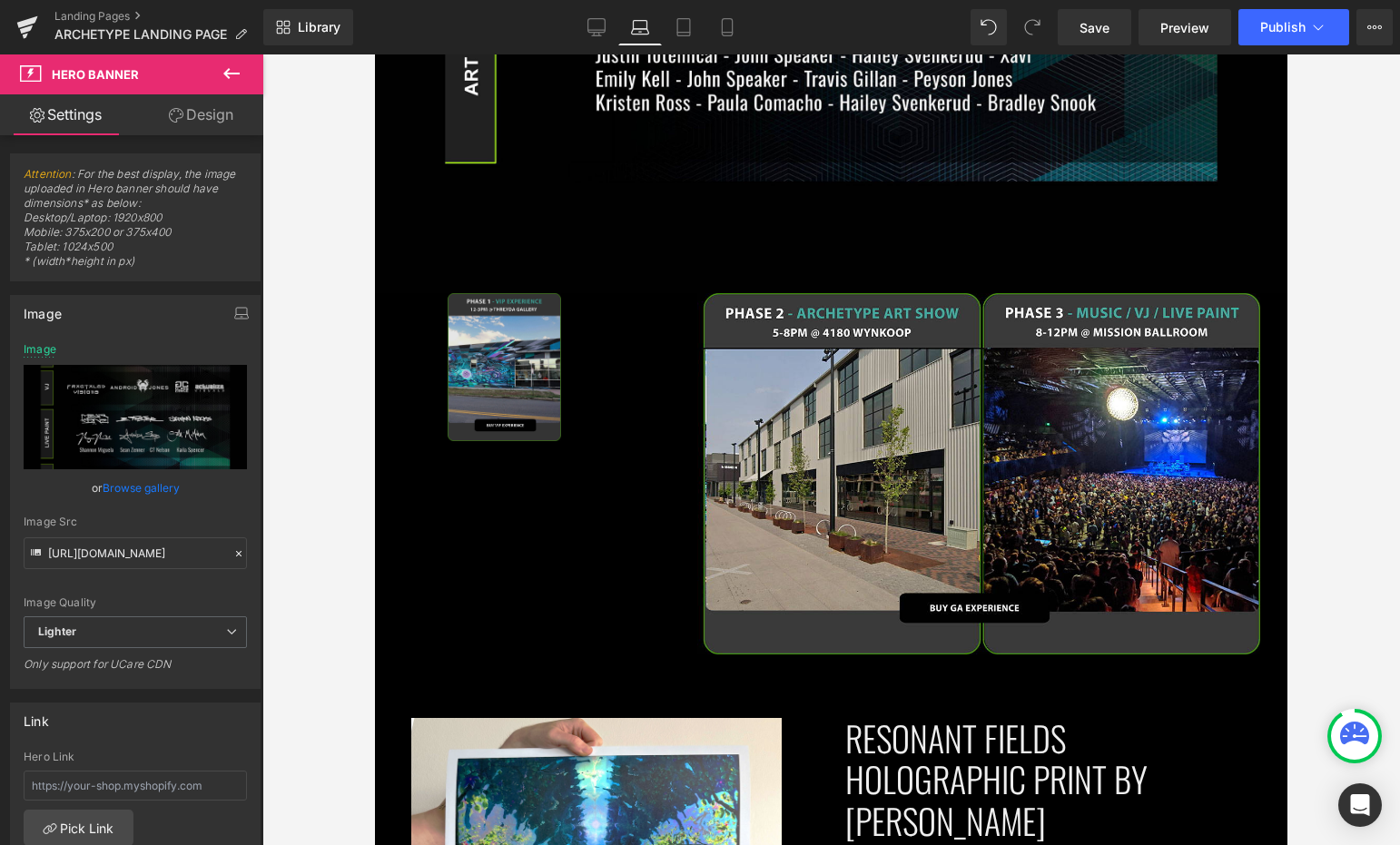
click at [491, 369] on img at bounding box center [549, 367] width 204 height 148
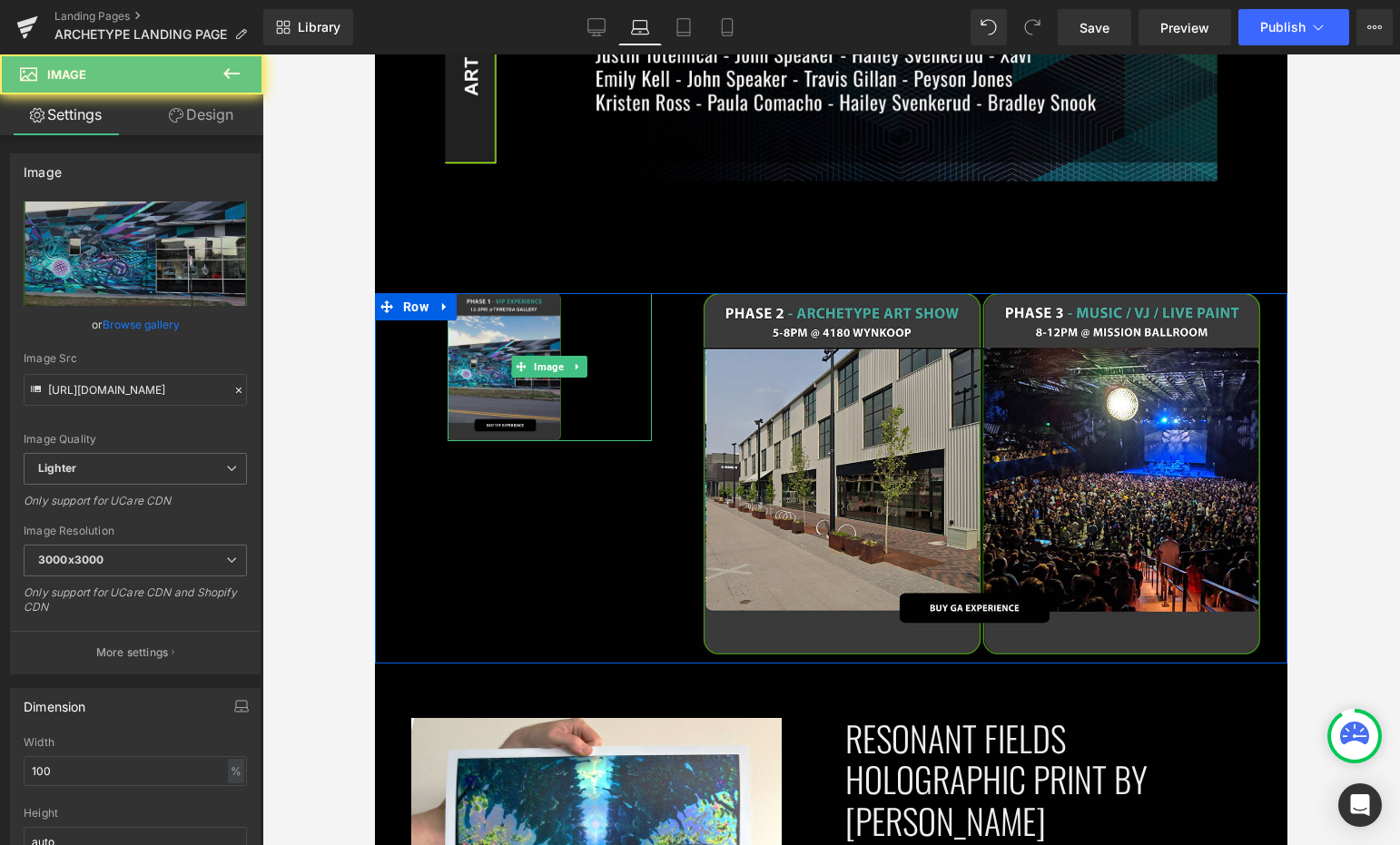
click at [533, 338] on img at bounding box center [549, 367] width 204 height 148
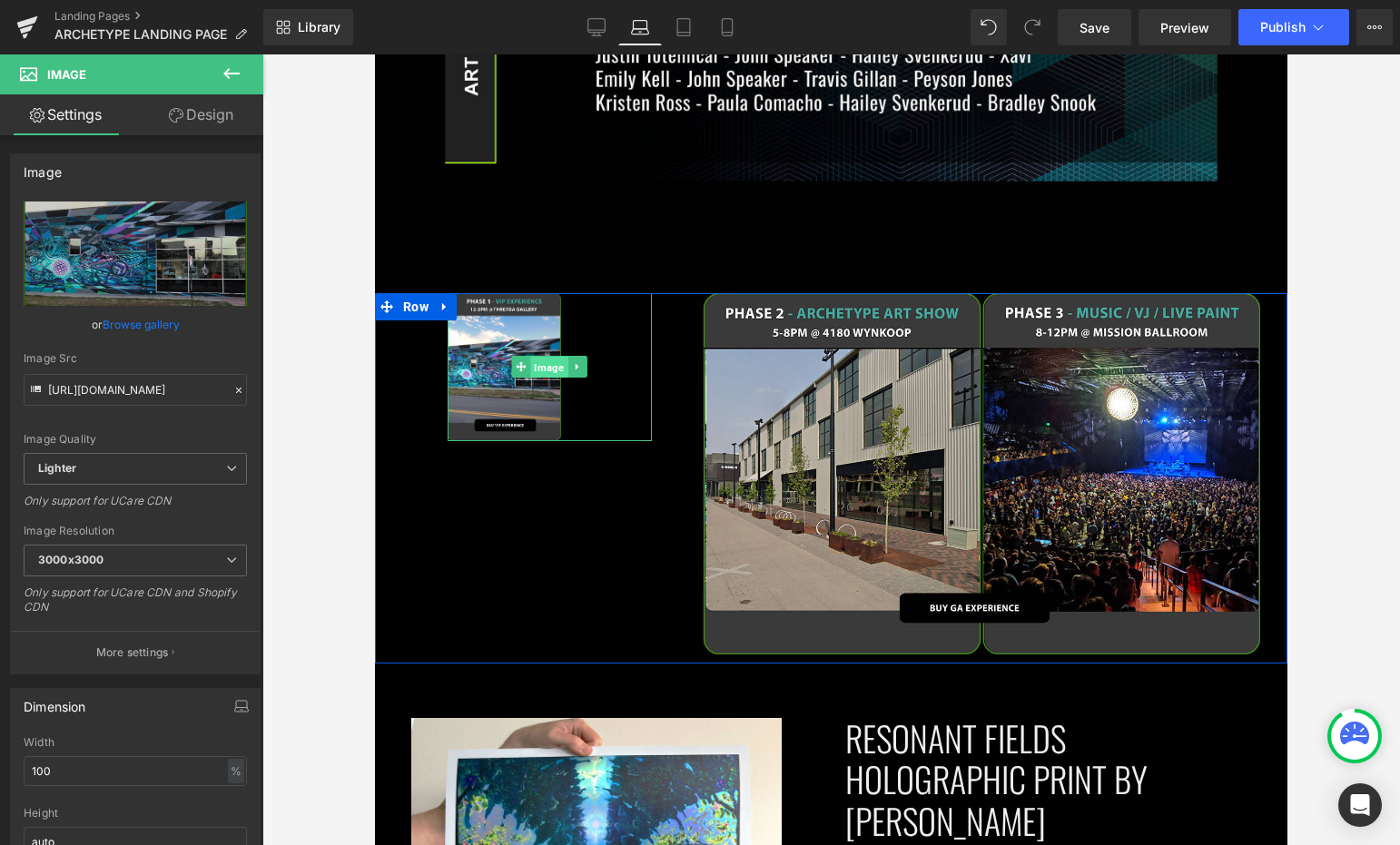
click at [533, 357] on span "Image" at bounding box center [549, 368] width 37 height 22
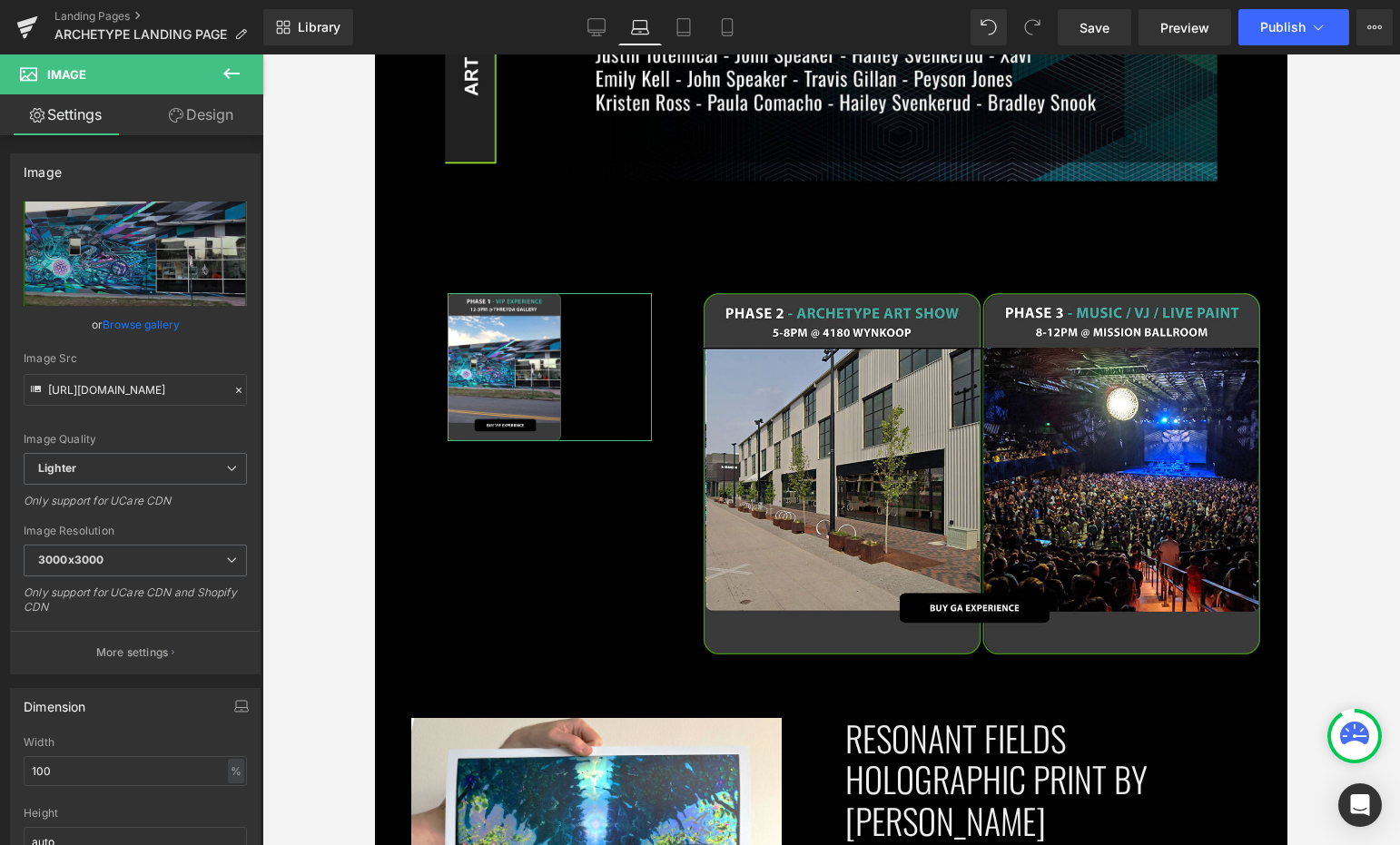
drag, startPoint x: 181, startPoint y: 126, endPoint x: 124, endPoint y: 212, distance: 103.2
click at [181, 126] on link "Design" at bounding box center [201, 115] width 132 height 41
click at [0, 0] on div "Spacing" at bounding box center [0, 0] width 0 height 0
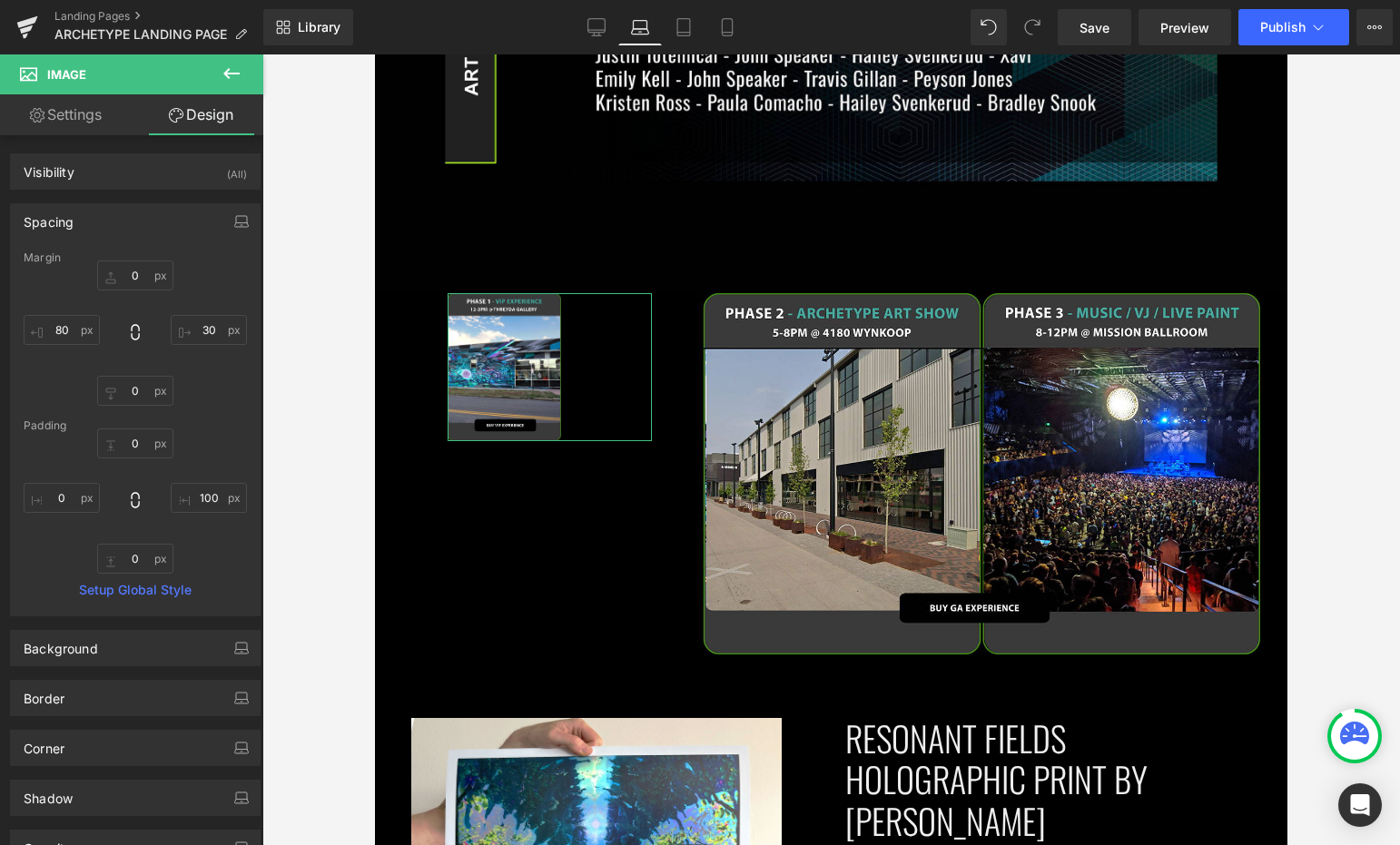
click at [116, 227] on div "Spacing" at bounding box center [135, 221] width 248 height 34
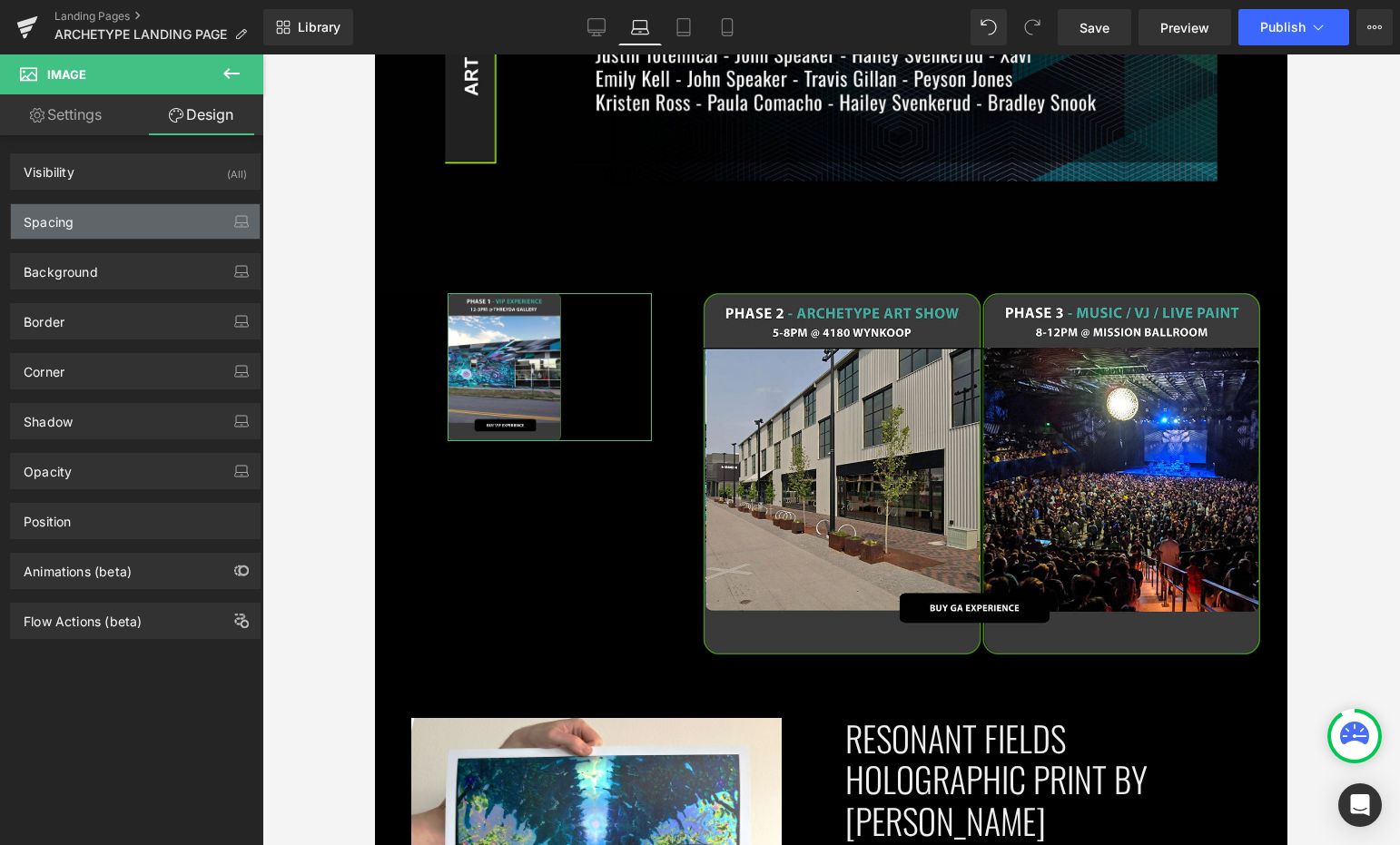
click at [143, 216] on div "Spacing" at bounding box center [135, 221] width 248 height 34
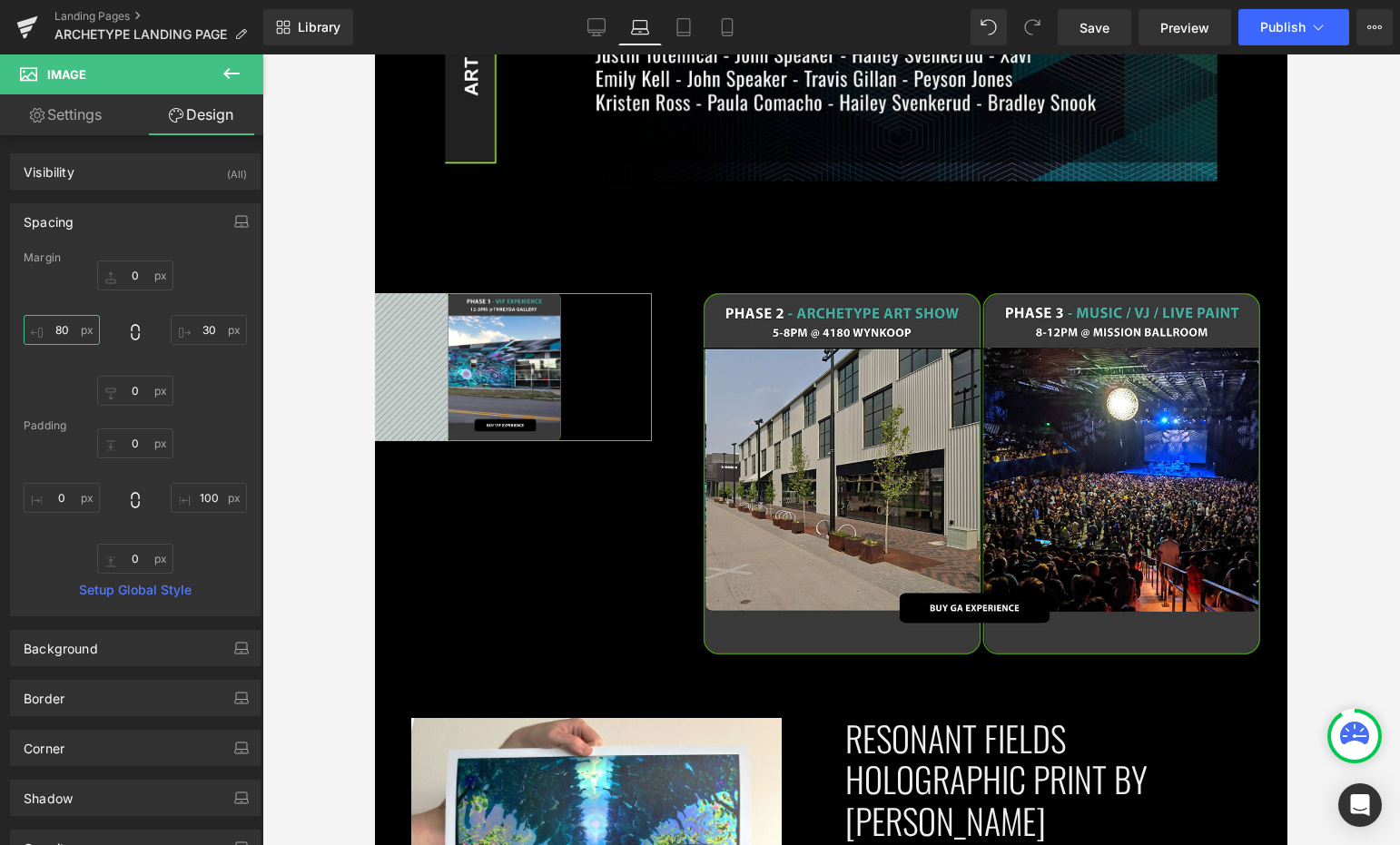
click at [74, 322] on input "80" at bounding box center [61, 330] width 76 height 30
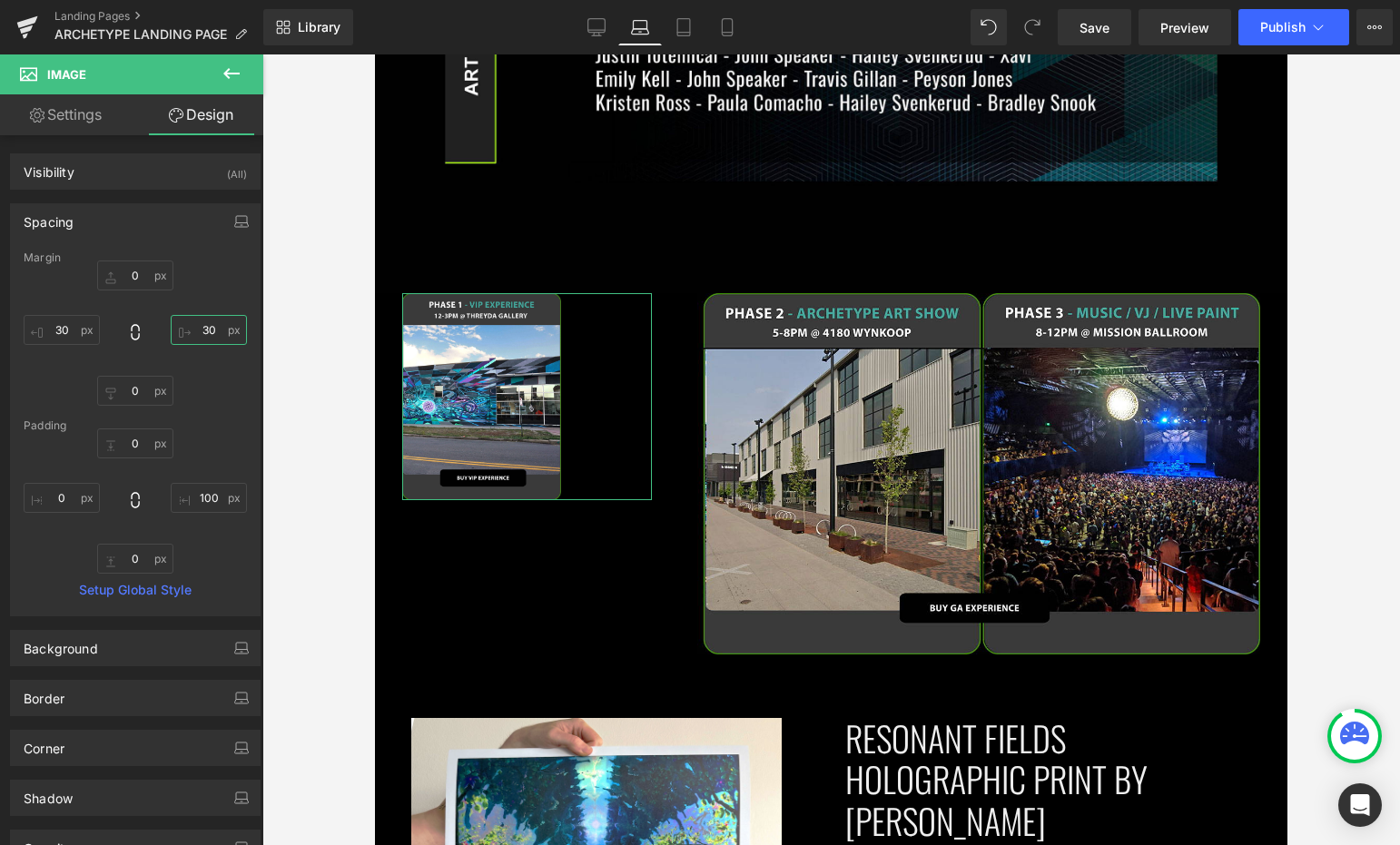
click at [203, 319] on input "30" at bounding box center [208, 330] width 76 height 30
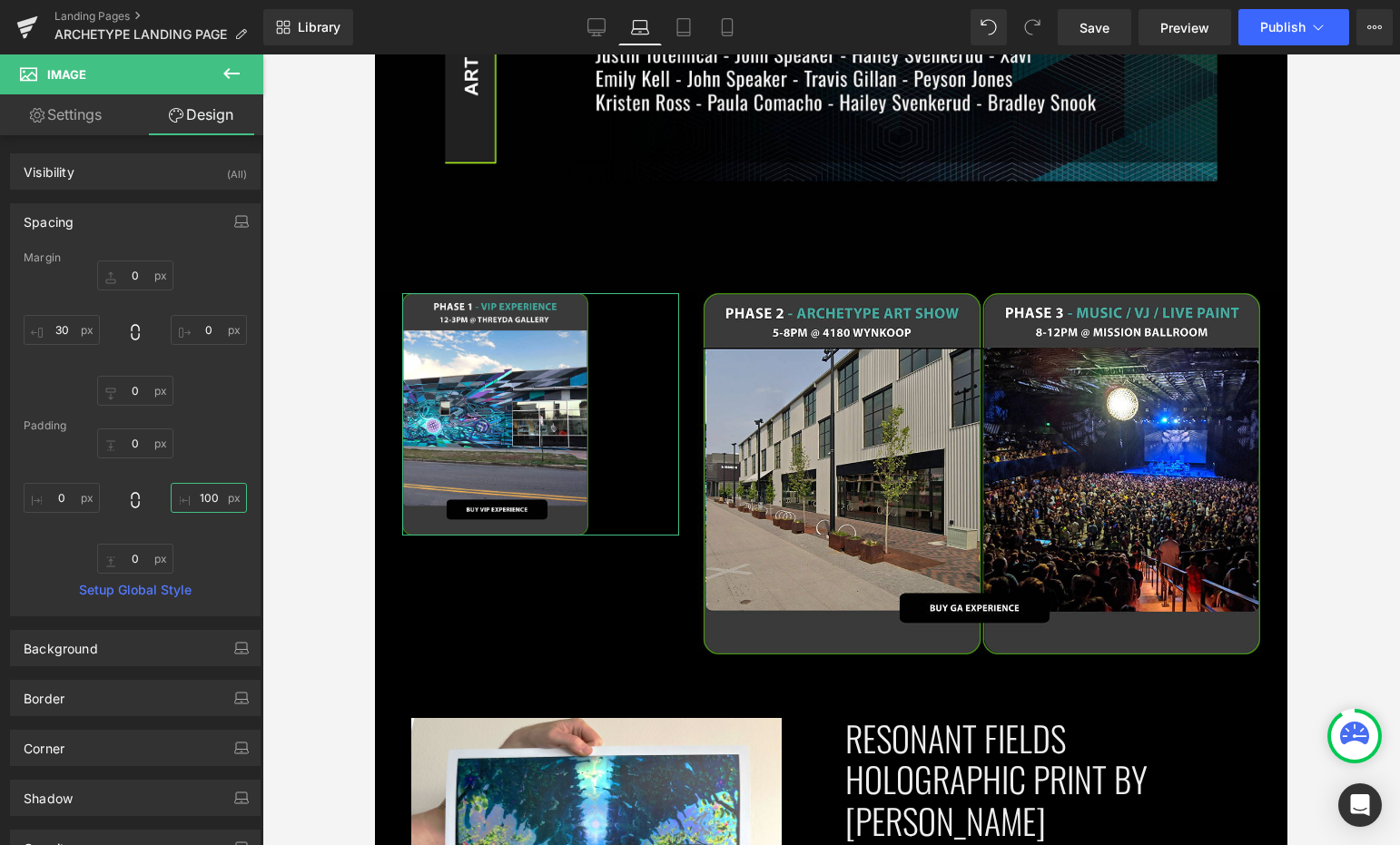
click at [206, 498] on input "100" at bounding box center [208, 498] width 76 height 30
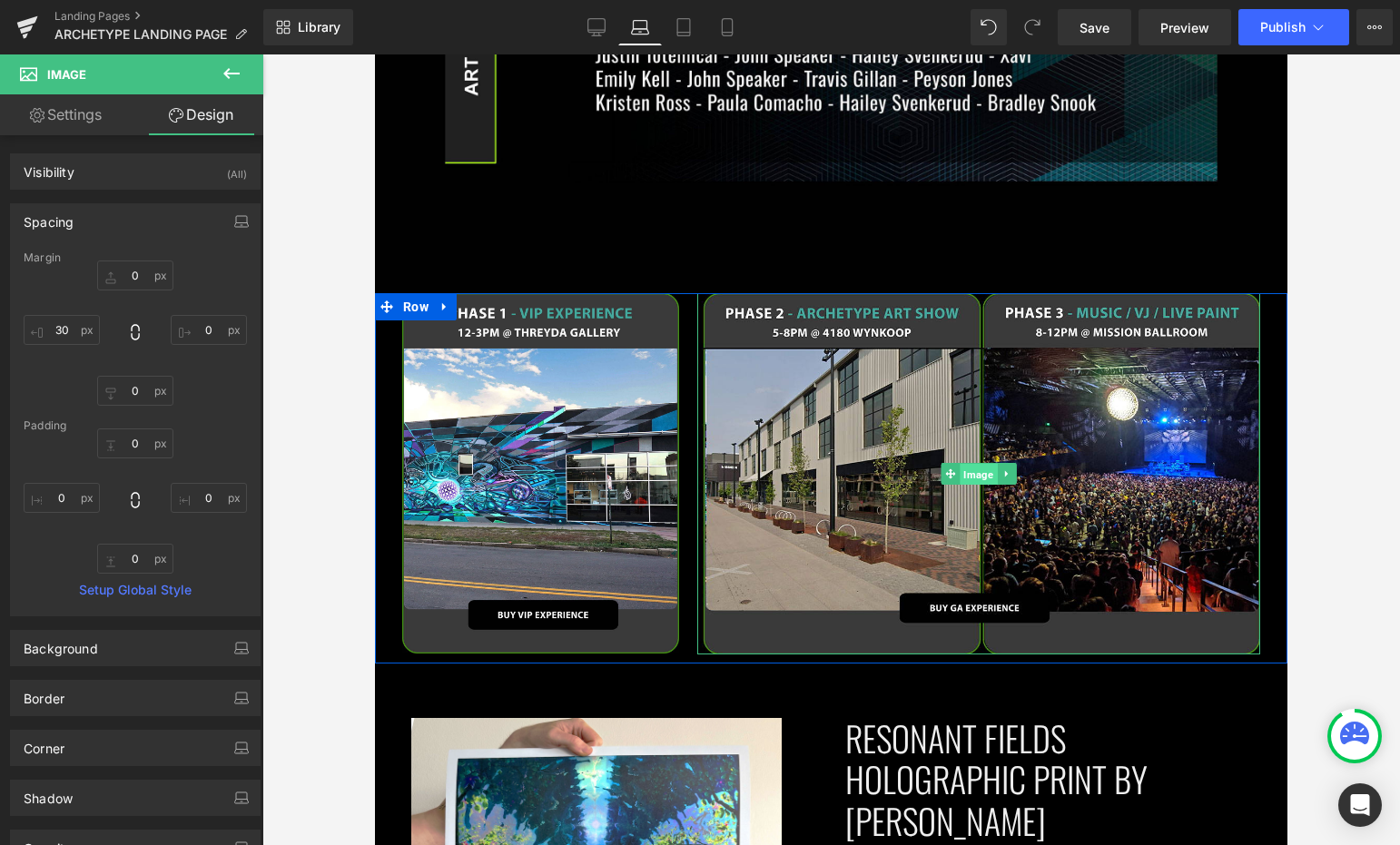
click at [970, 464] on span "Image" at bounding box center [978, 475] width 37 height 22
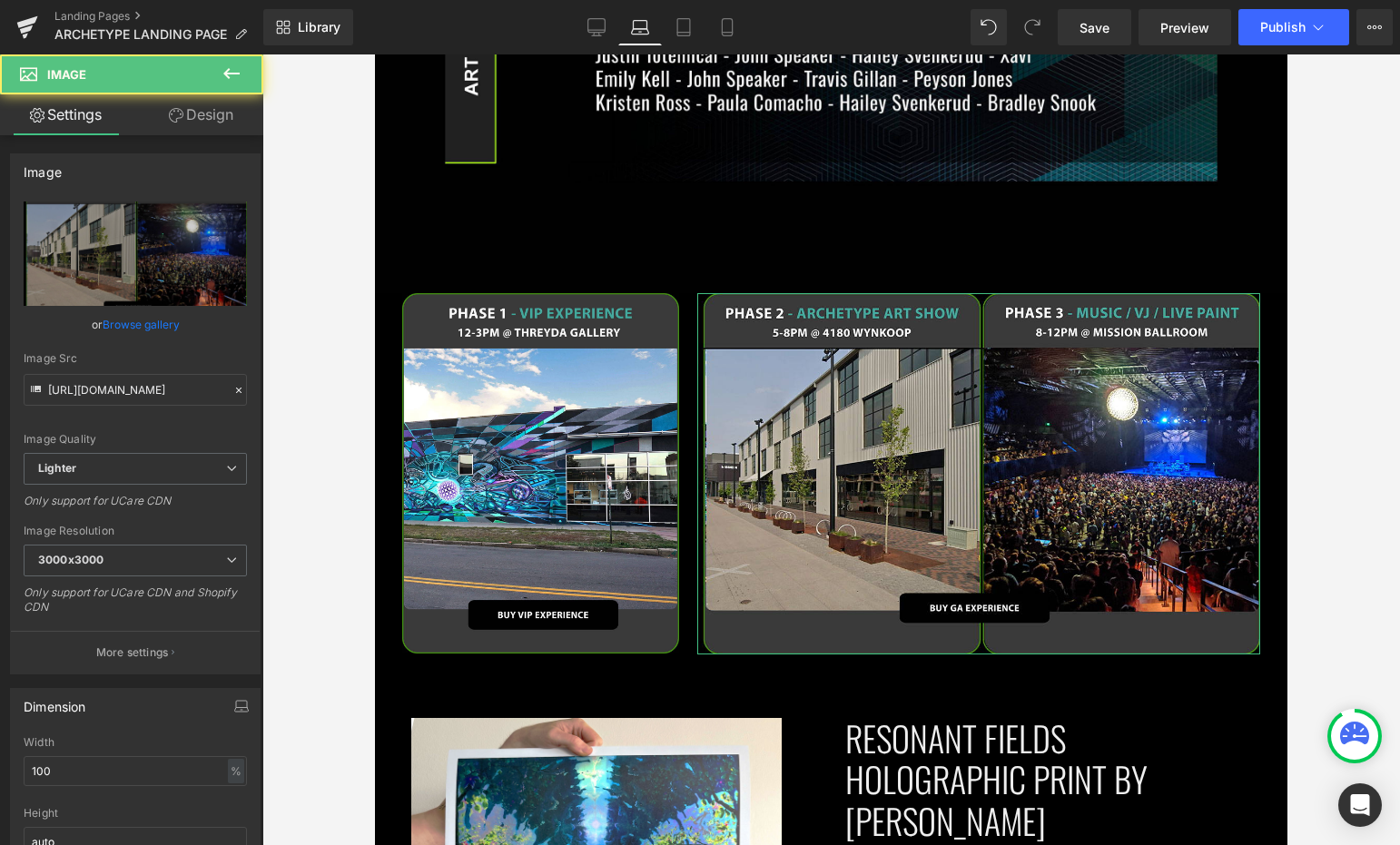
click at [214, 128] on link "Design" at bounding box center [201, 115] width 132 height 41
click at [0, 0] on div "Spacing" at bounding box center [0, 0] width 0 height 0
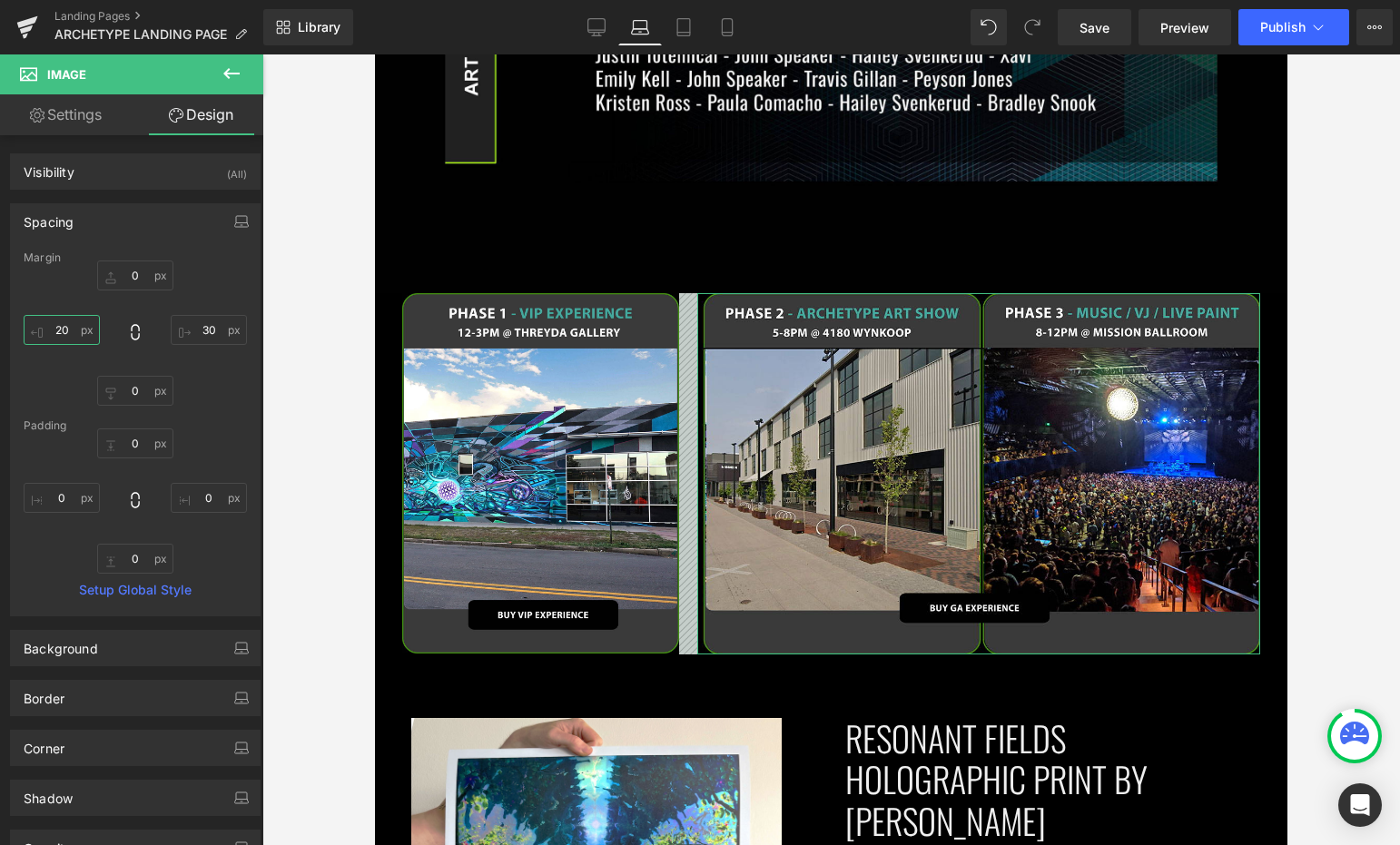
click at [66, 332] on input "20" at bounding box center [61, 330] width 76 height 30
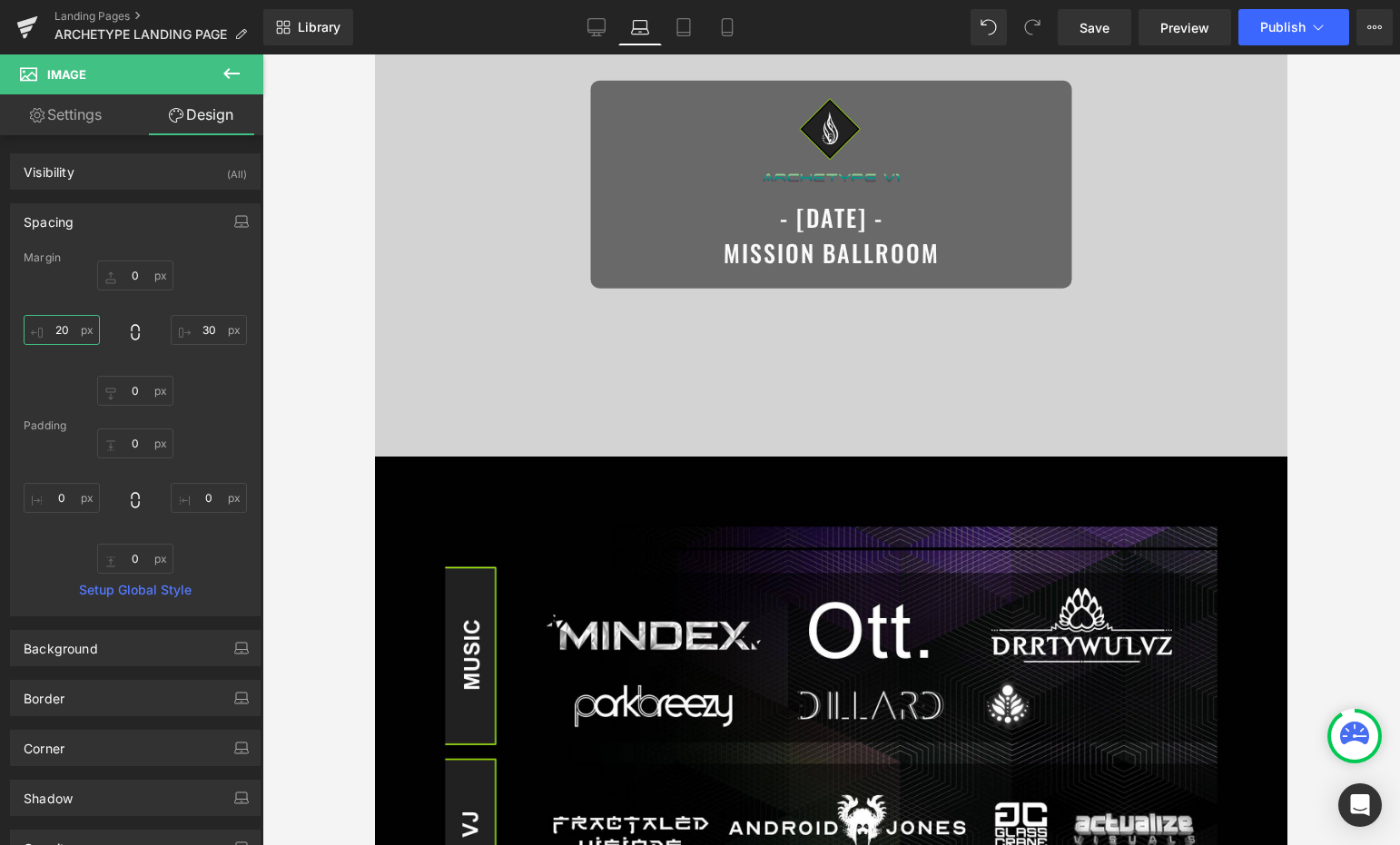
scroll to position [0, 0]
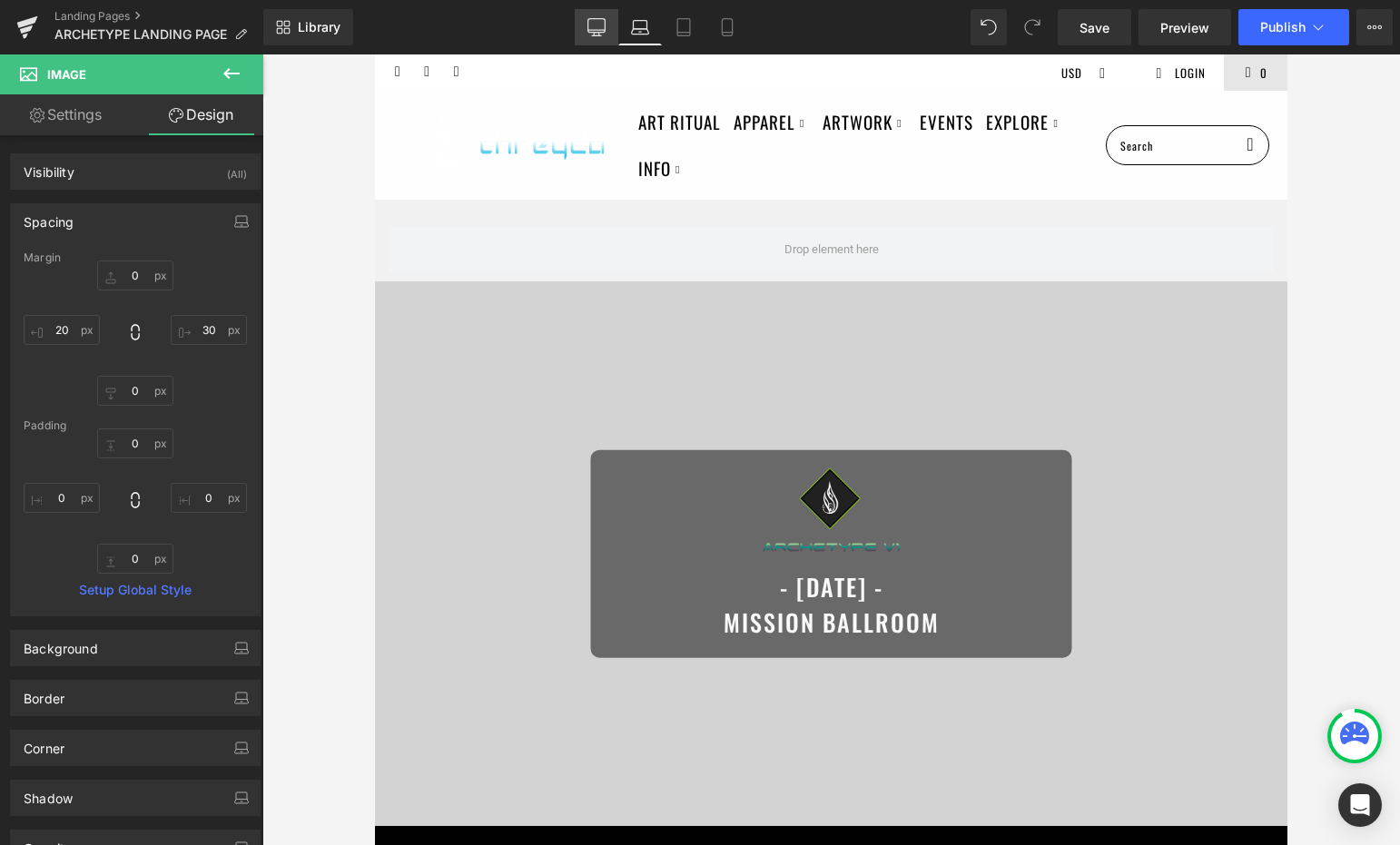
click at [598, 32] on icon at bounding box center [597, 28] width 19 height 19
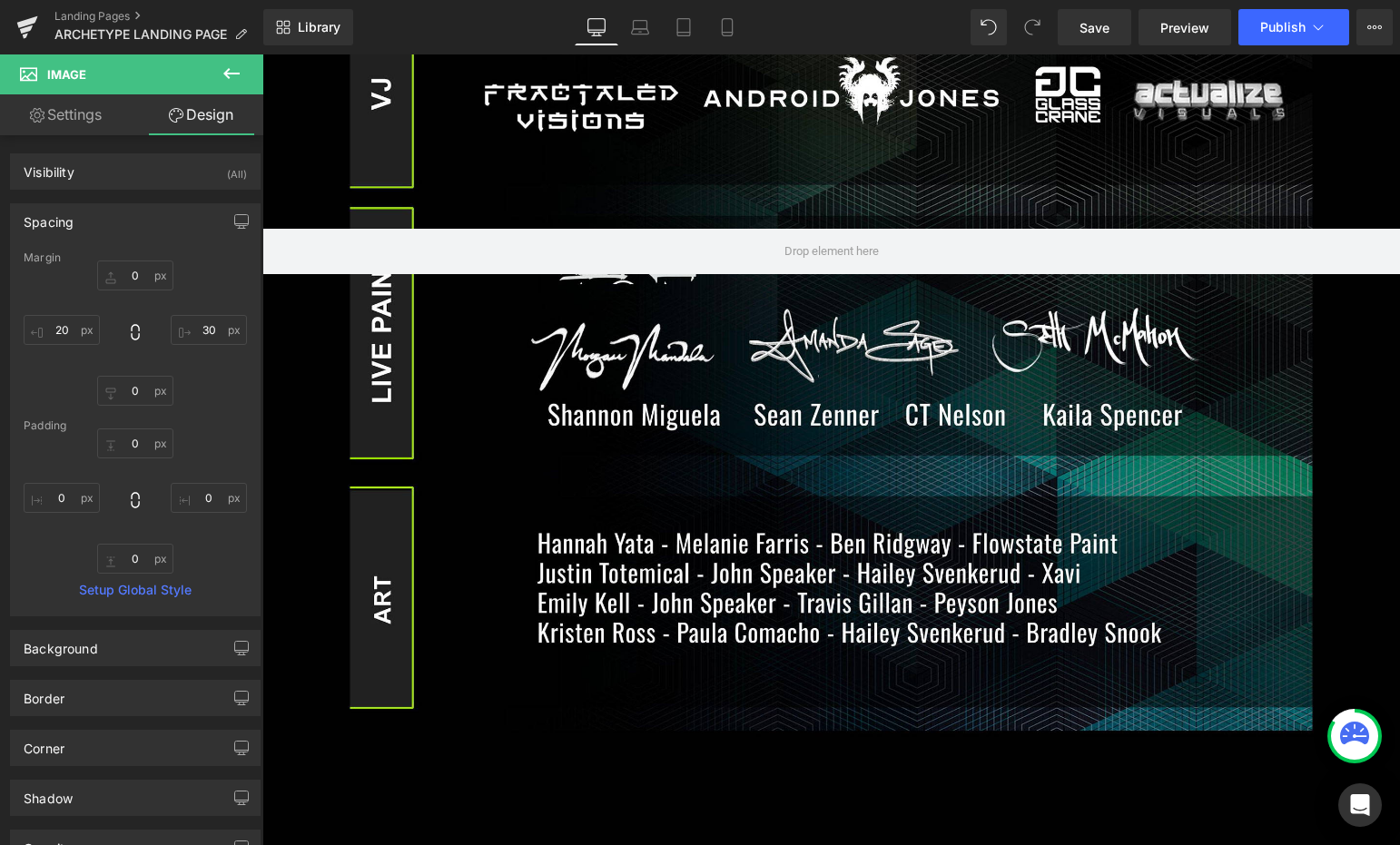
scroll to position [1756, 0]
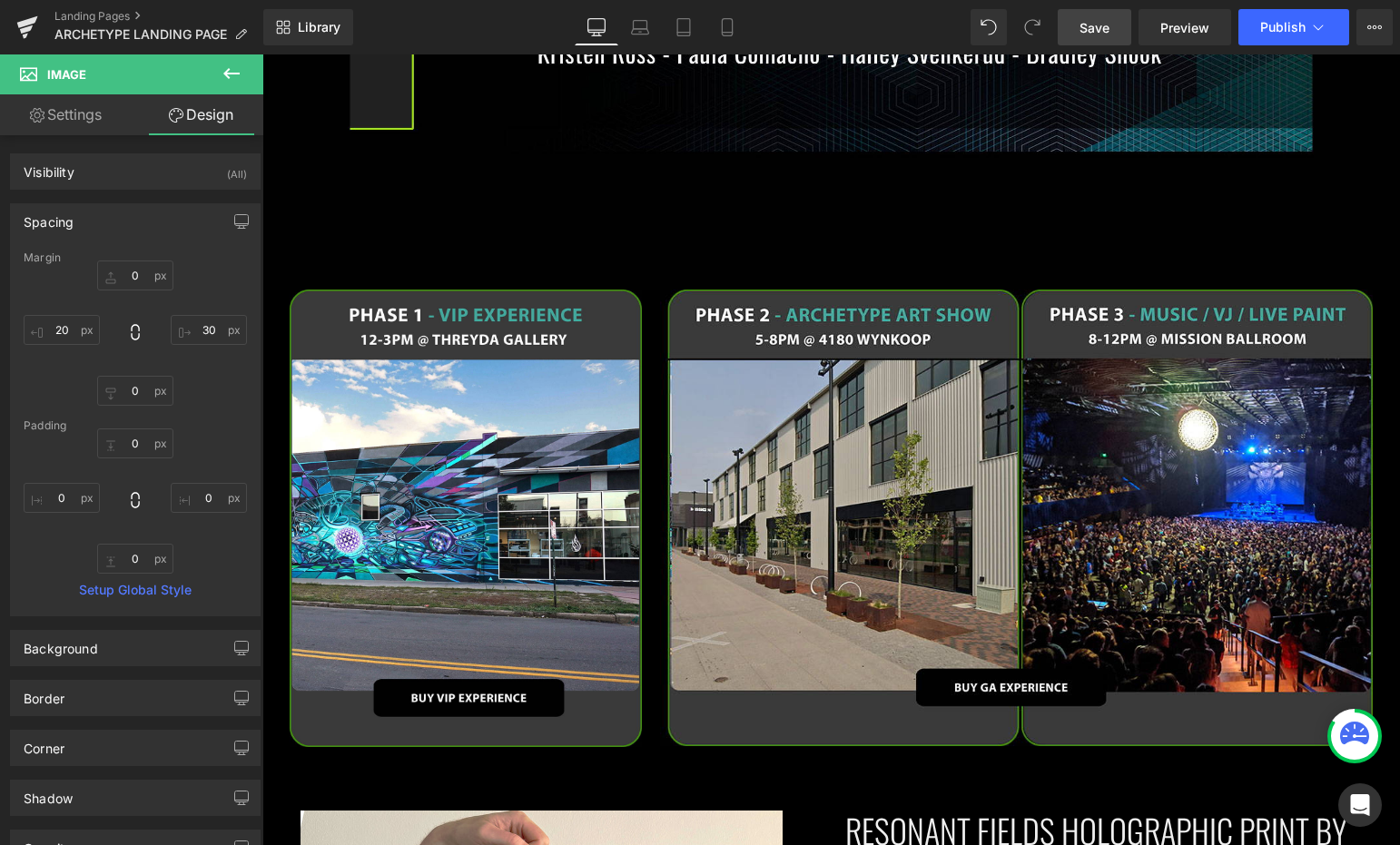
click at [1084, 30] on span "Save" at bounding box center [1094, 28] width 30 height 19
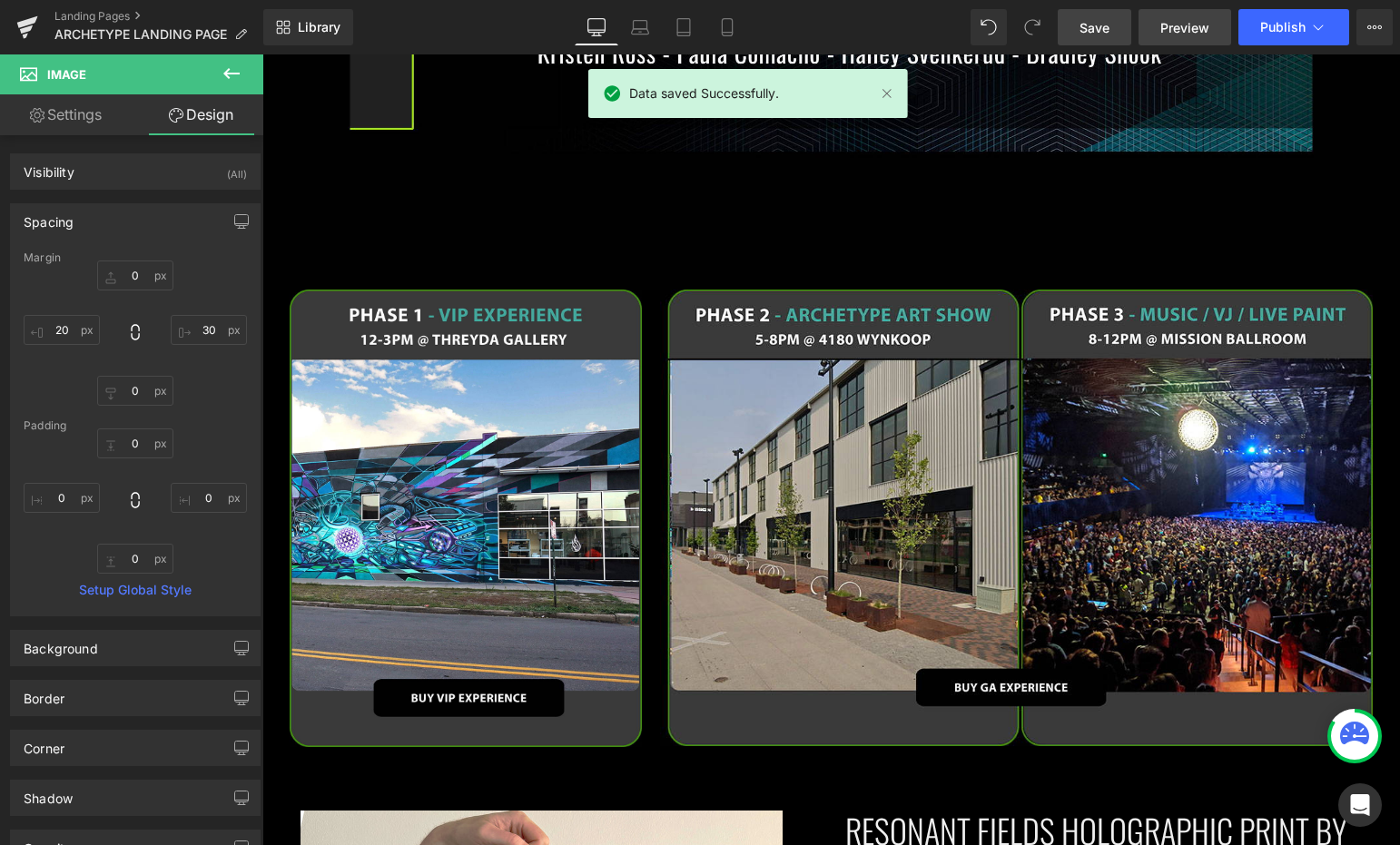
click at [1181, 28] on span "Preview" at bounding box center [1184, 28] width 49 height 19
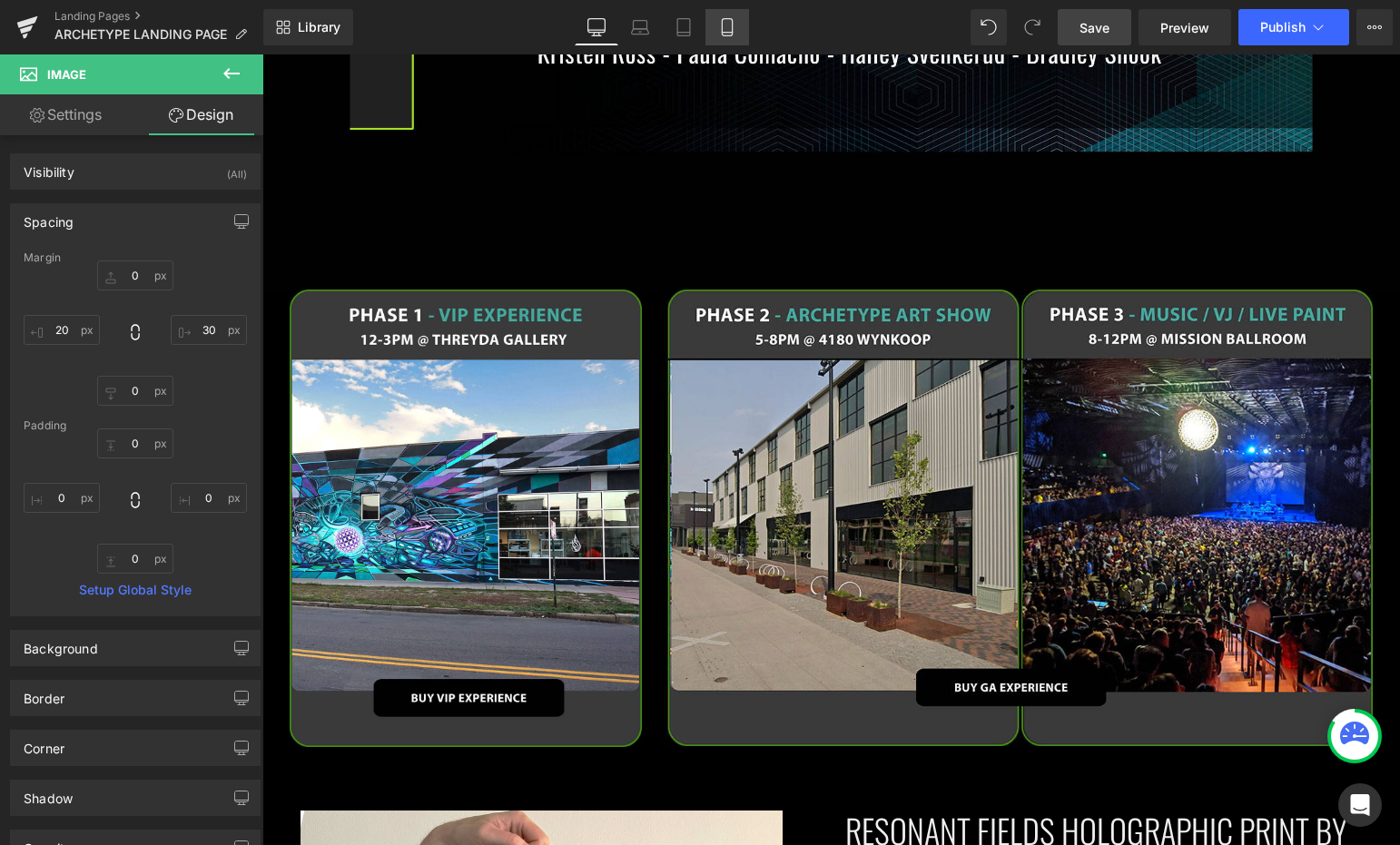
click at [740, 38] on link "Mobile" at bounding box center [726, 27] width 44 height 36
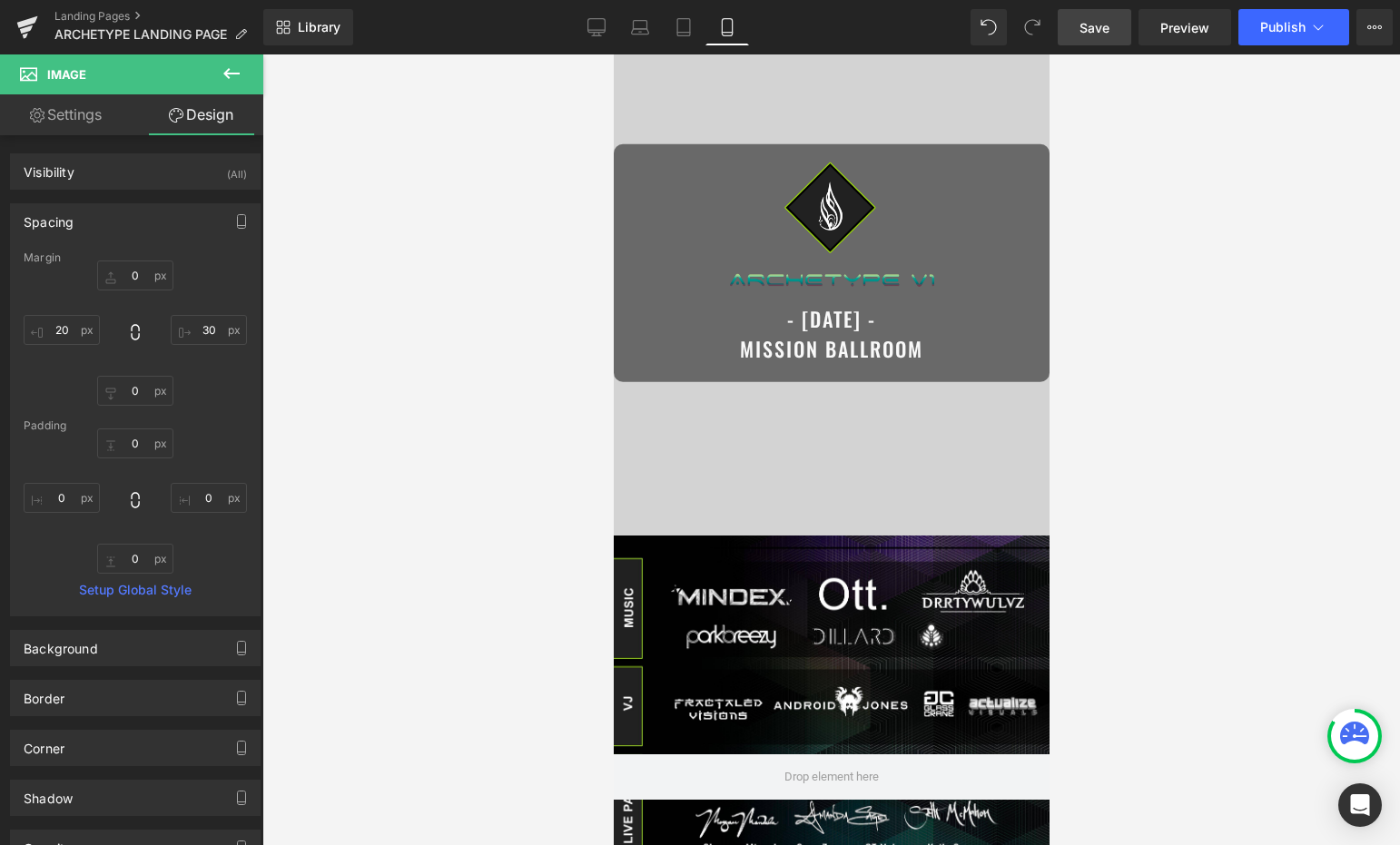
scroll to position [0, 0]
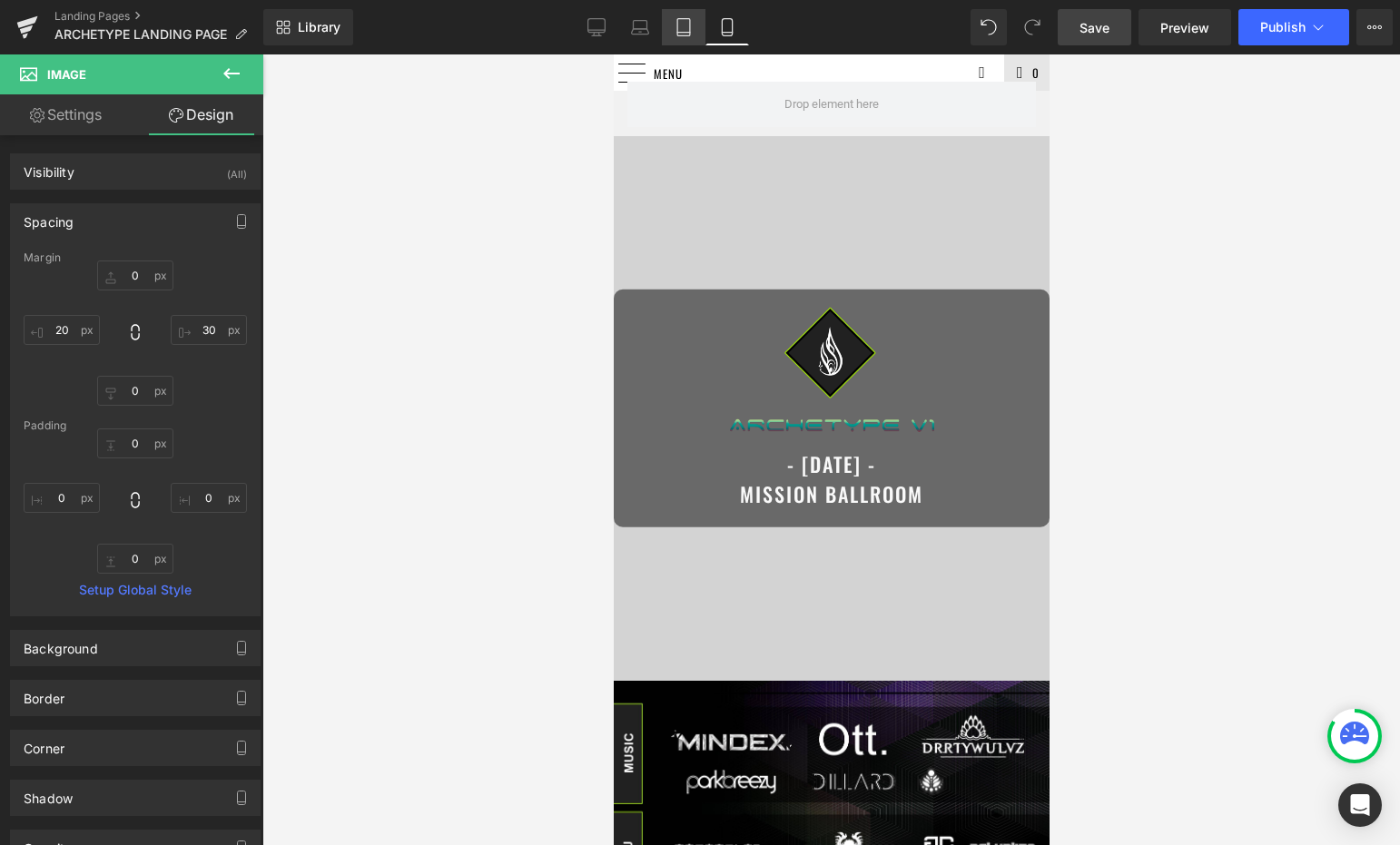
click at [683, 32] on icon at bounding box center [684, 28] width 19 height 19
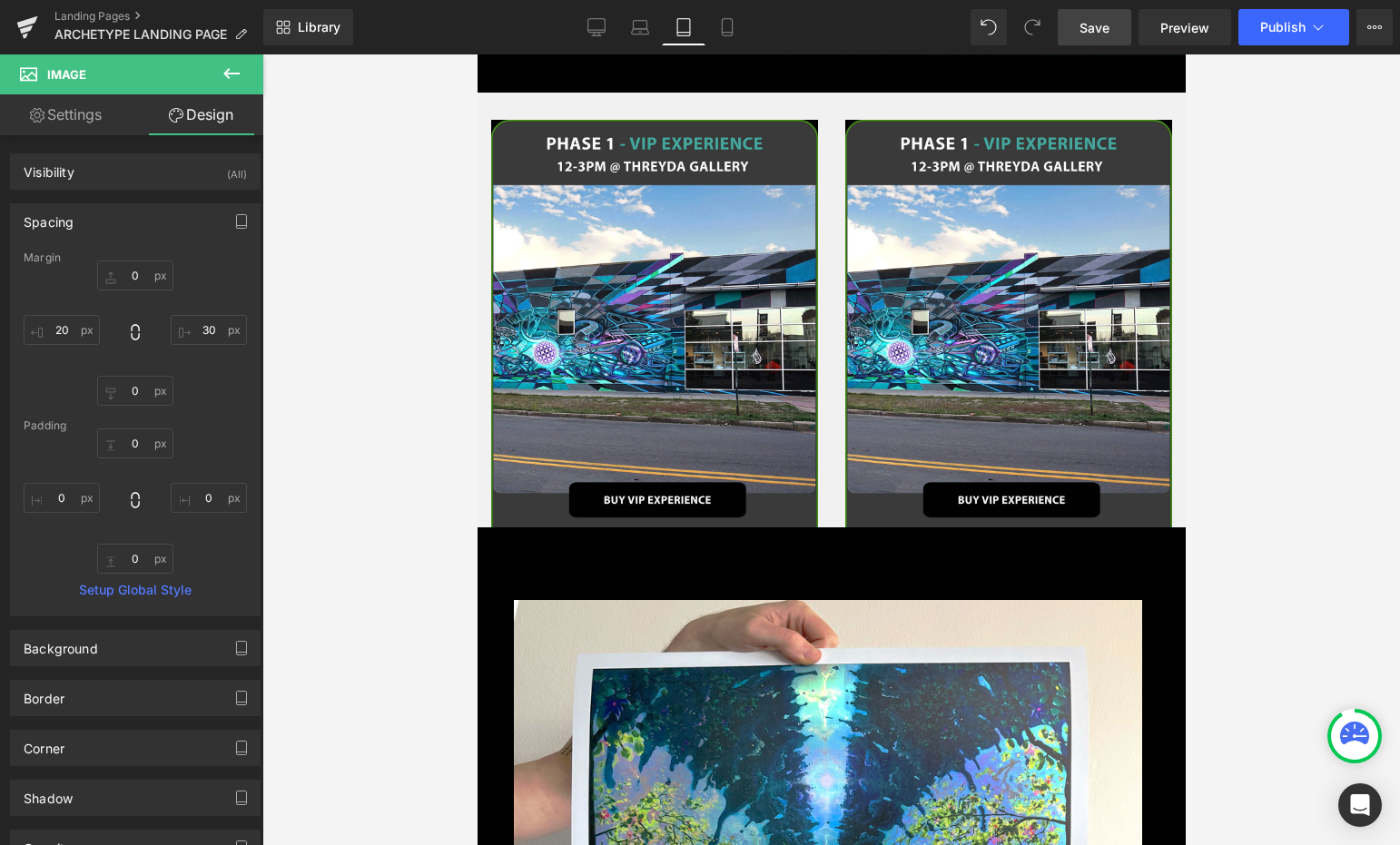
scroll to position [1194, 0]
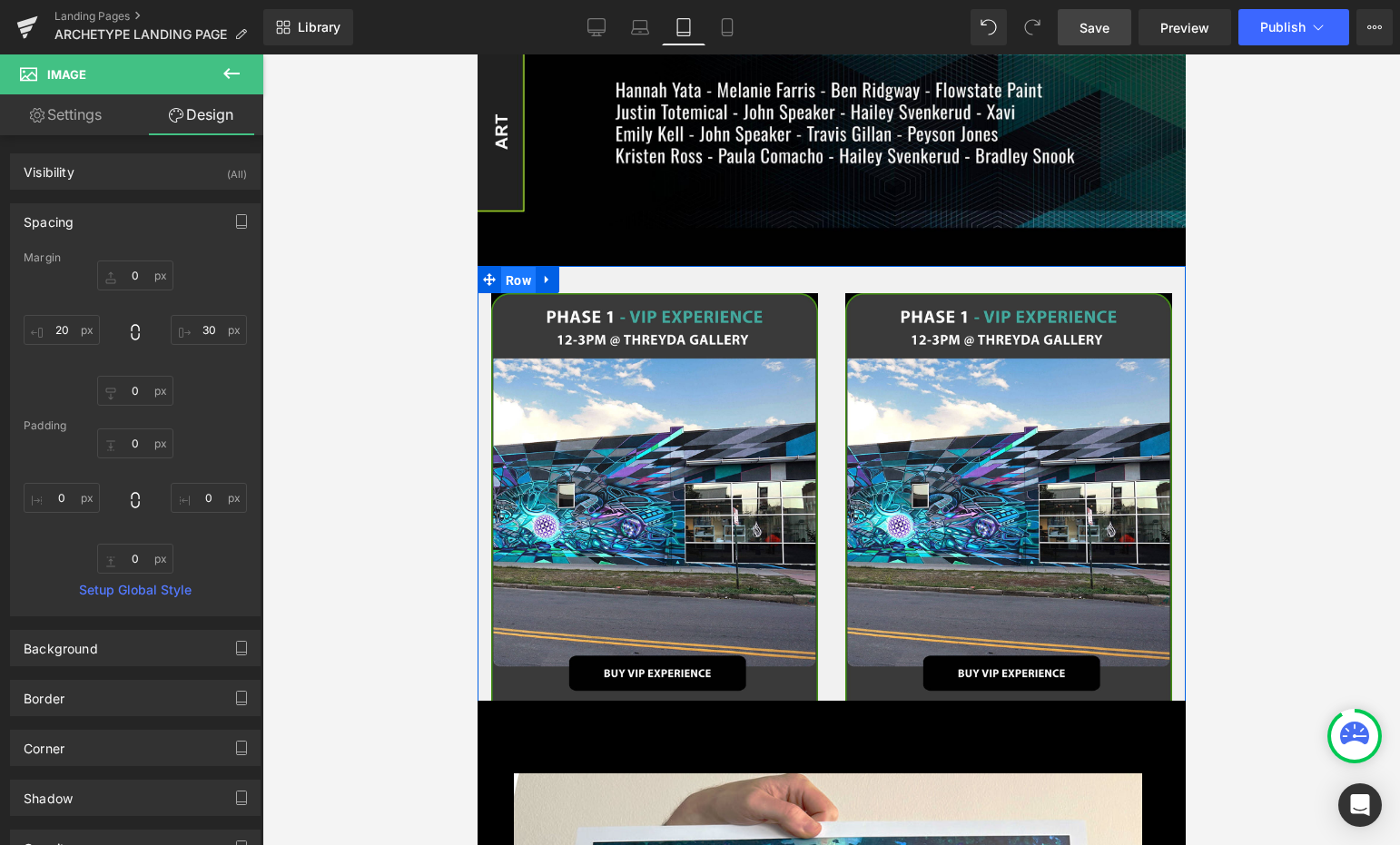
click at [513, 267] on span "Row" at bounding box center [517, 280] width 34 height 27
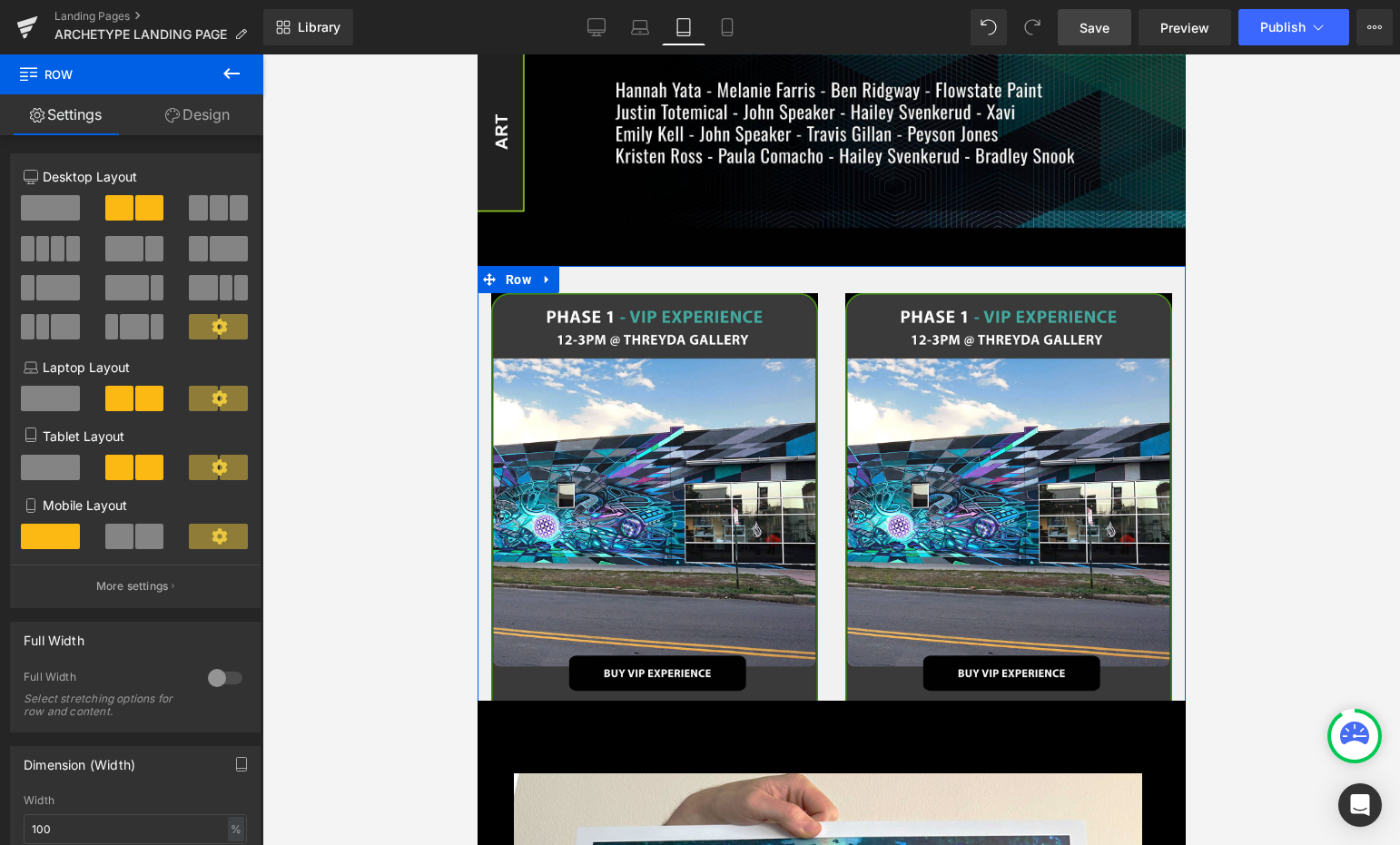
click at [127, 537] on span at bounding box center [120, 536] width 28 height 25
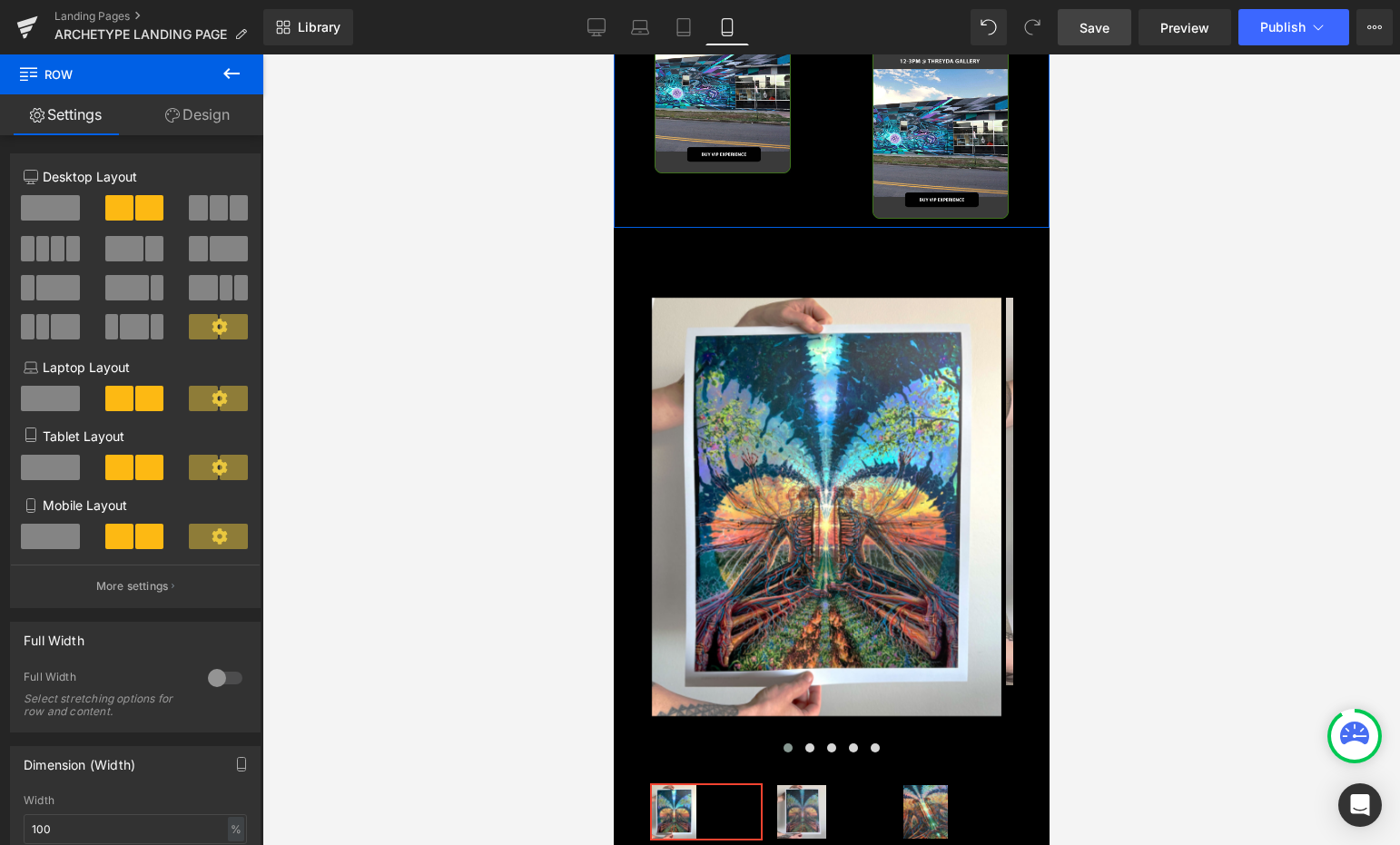
scroll to position [897, 0]
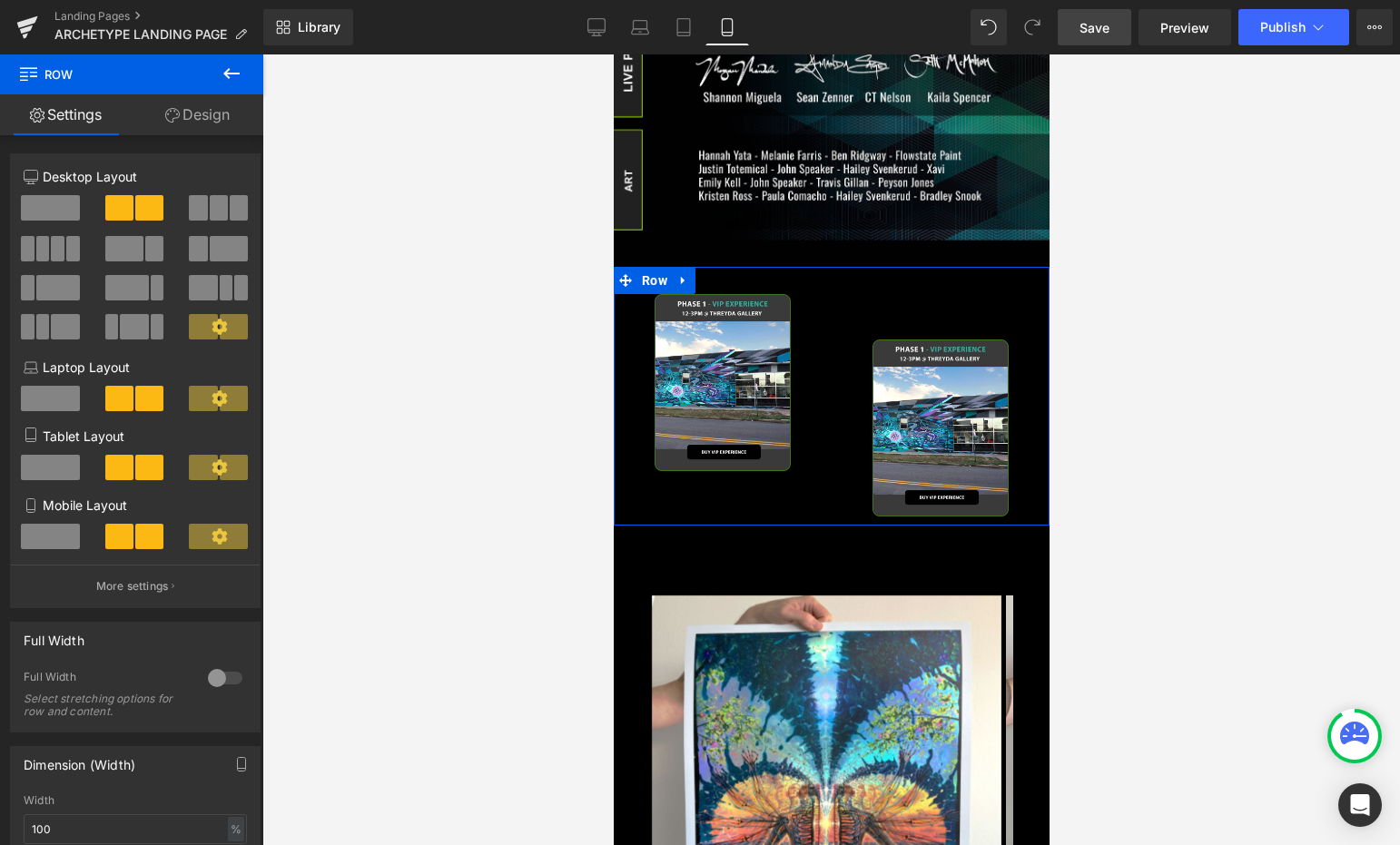
click at [57, 542] on span at bounding box center [51, 536] width 59 height 25
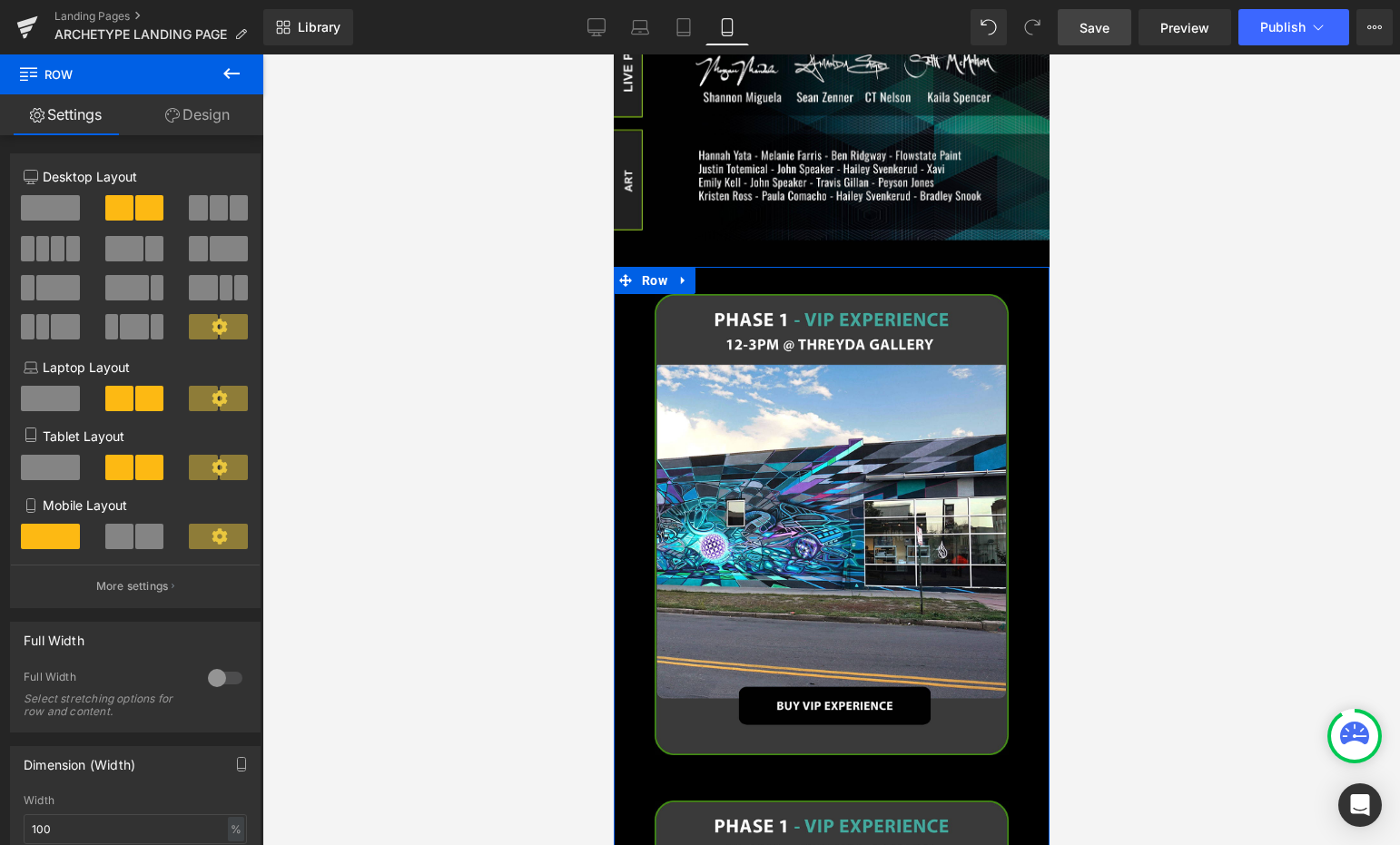
click at [55, 457] on span at bounding box center [51, 467] width 59 height 25
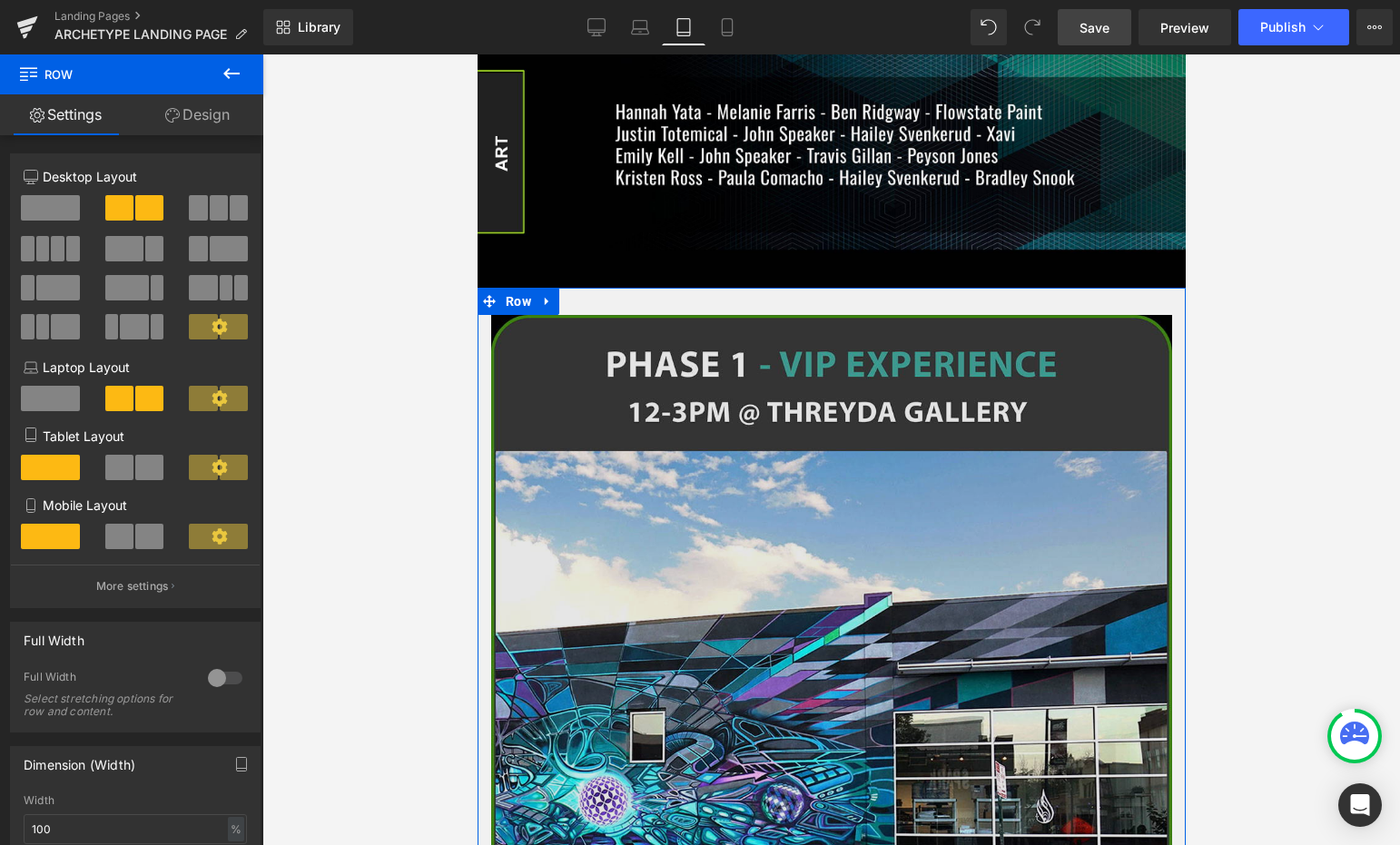
scroll to position [1115, 0]
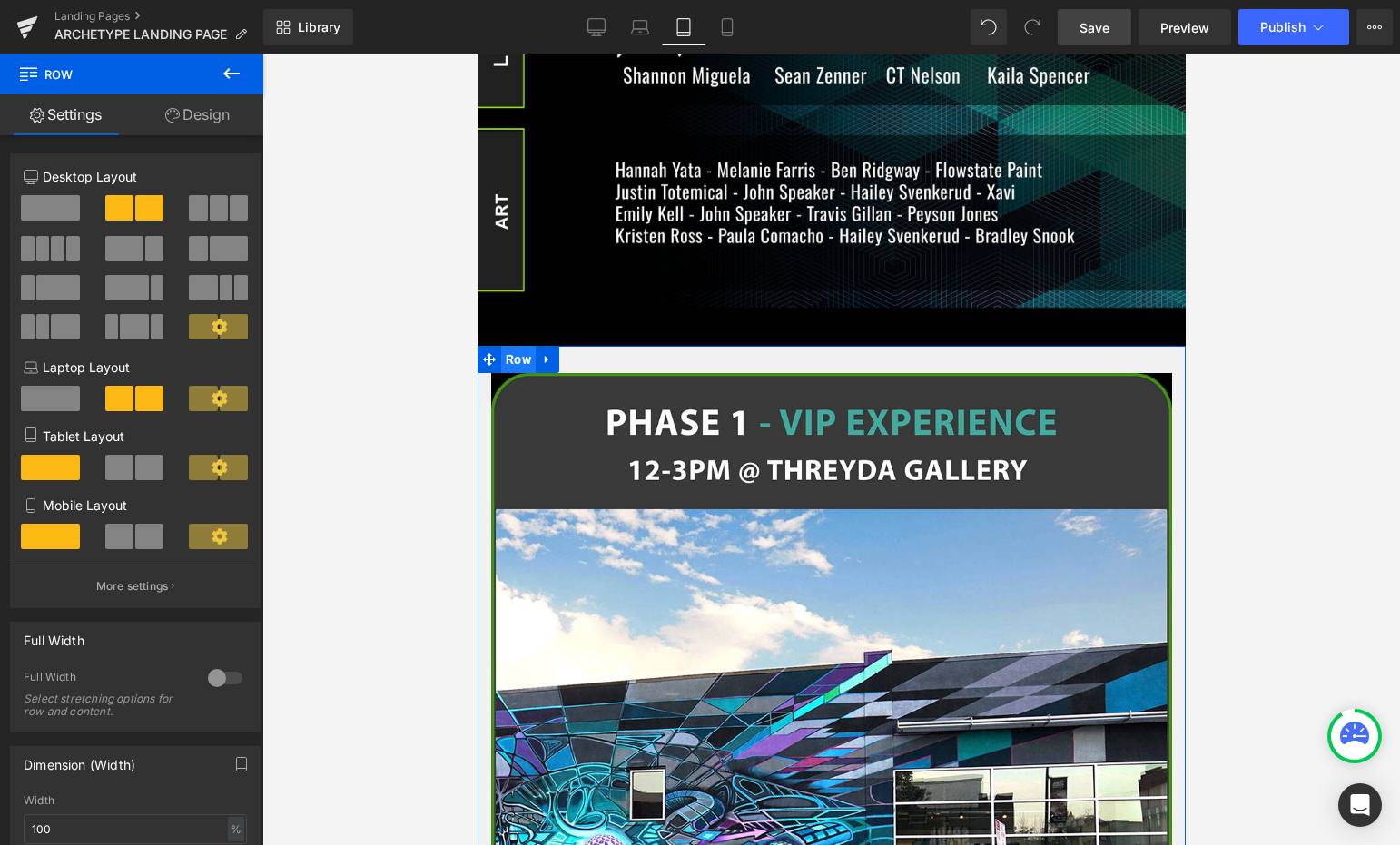
click at [506, 346] on span "Row" at bounding box center [517, 359] width 34 height 27
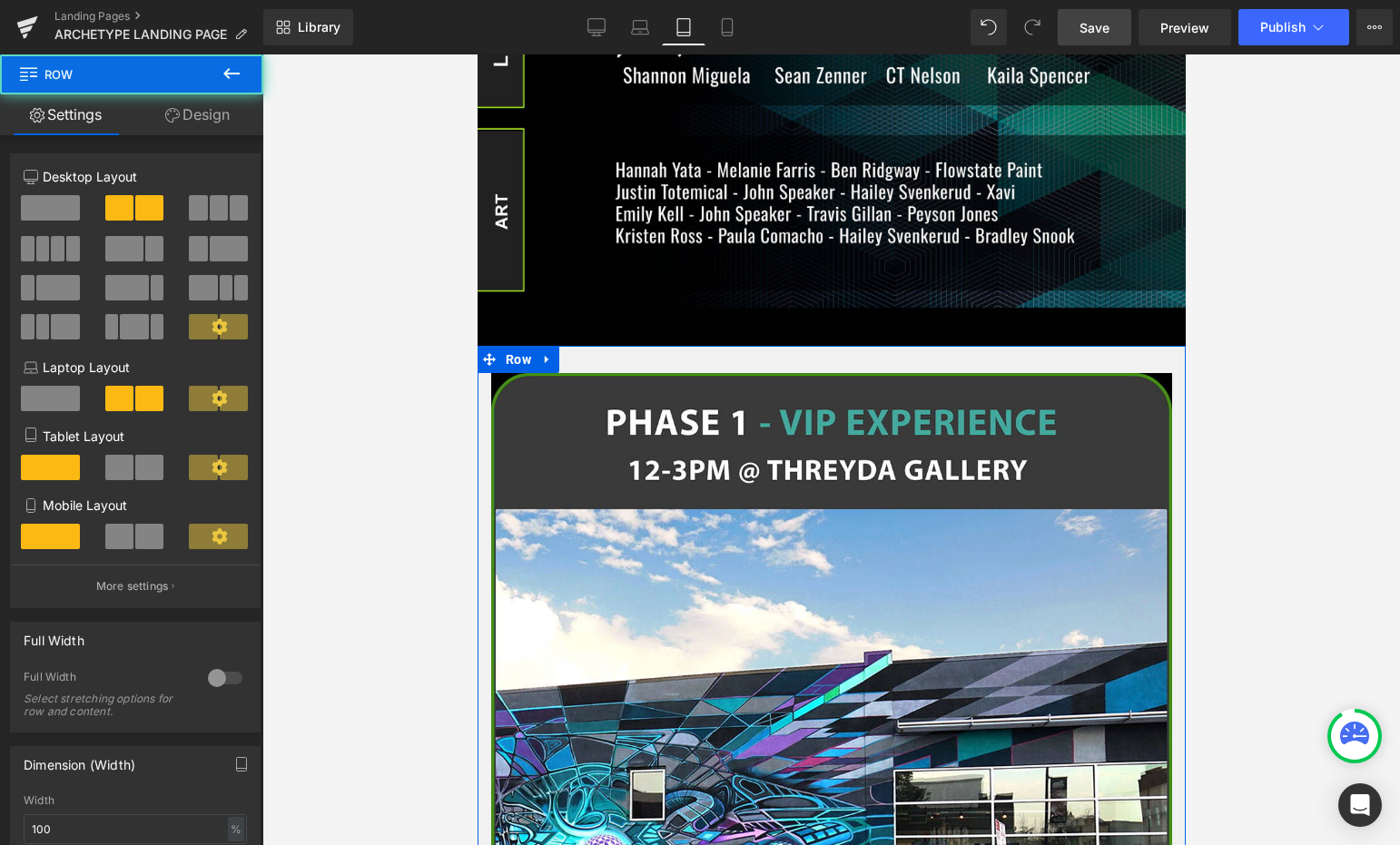
click at [207, 108] on link "Design" at bounding box center [197, 115] width 132 height 41
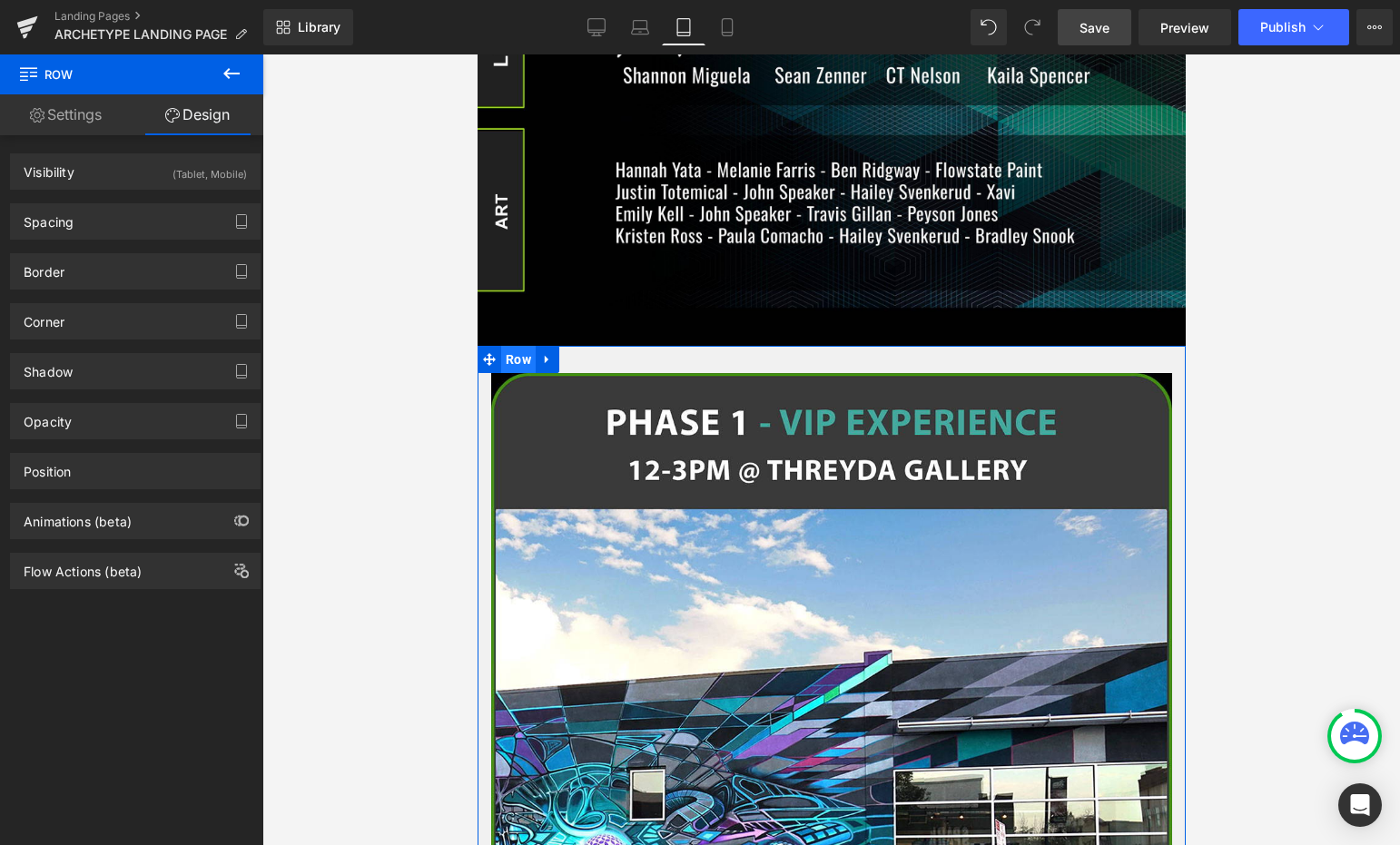
click at [506, 347] on span "Row" at bounding box center [517, 359] width 34 height 27
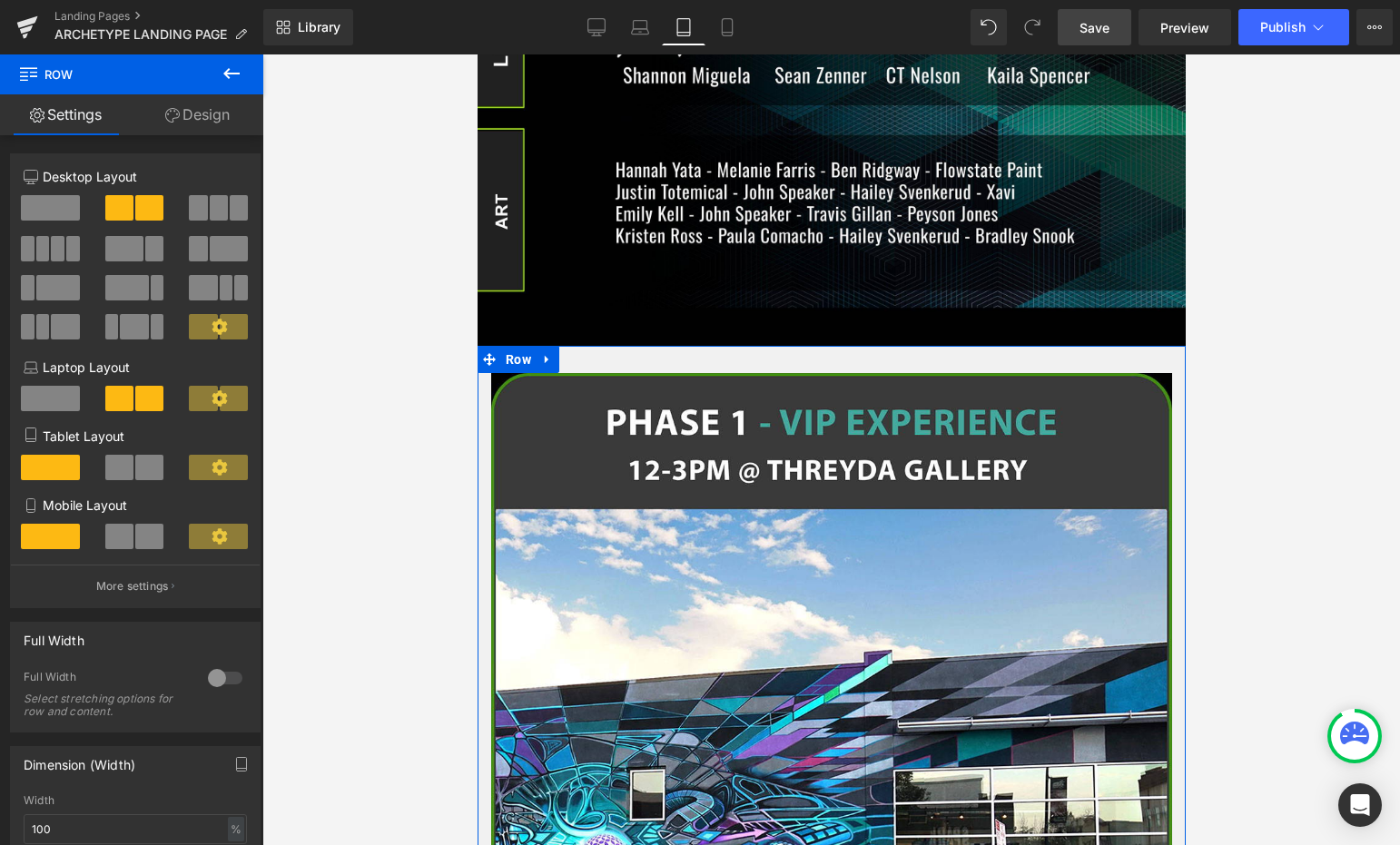
drag, startPoint x: 210, startPoint y: 116, endPoint x: 135, endPoint y: 258, distance: 160.6
click at [210, 116] on link "Design" at bounding box center [197, 115] width 132 height 41
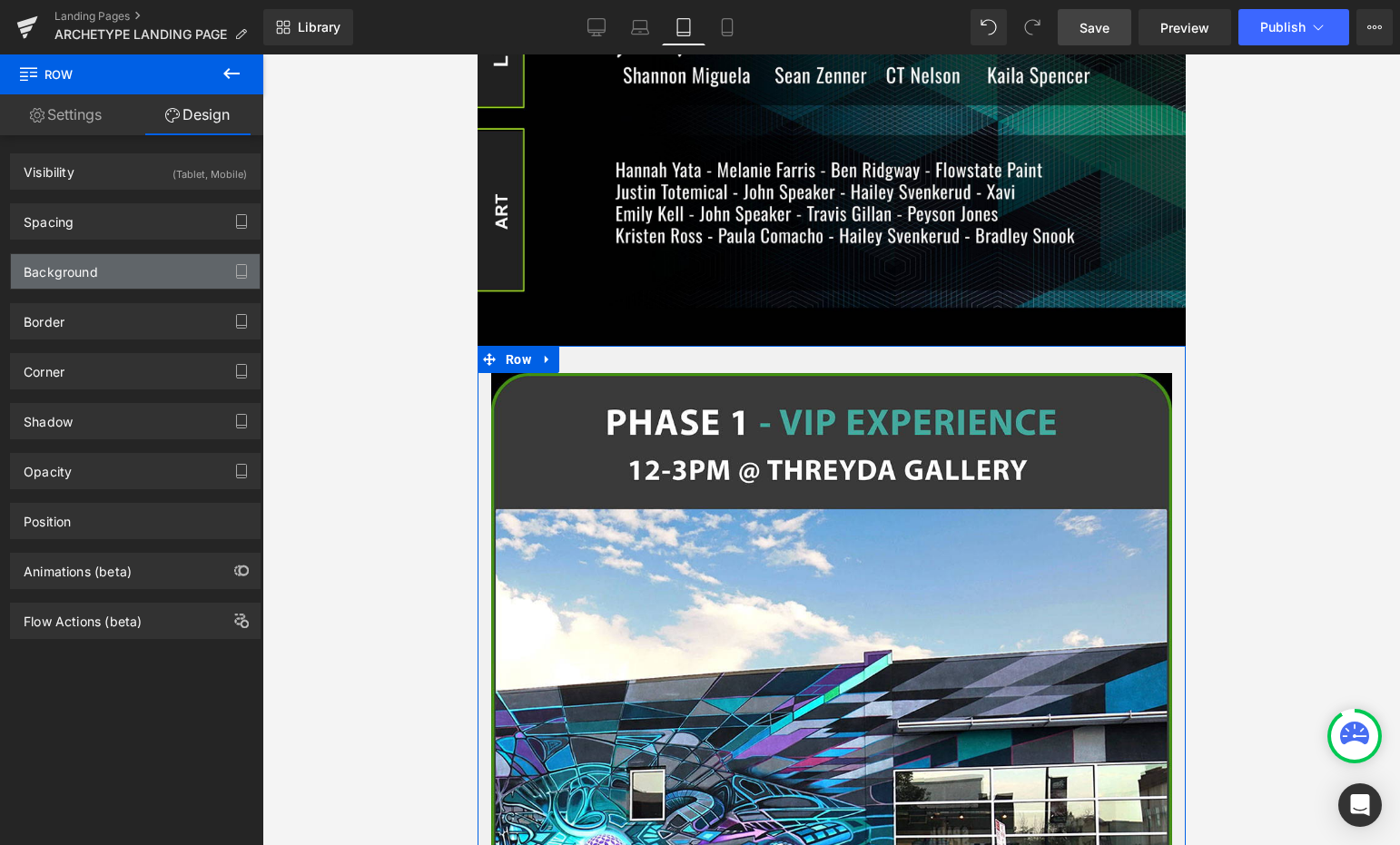
click at [134, 260] on div "Background" at bounding box center [135, 271] width 248 height 34
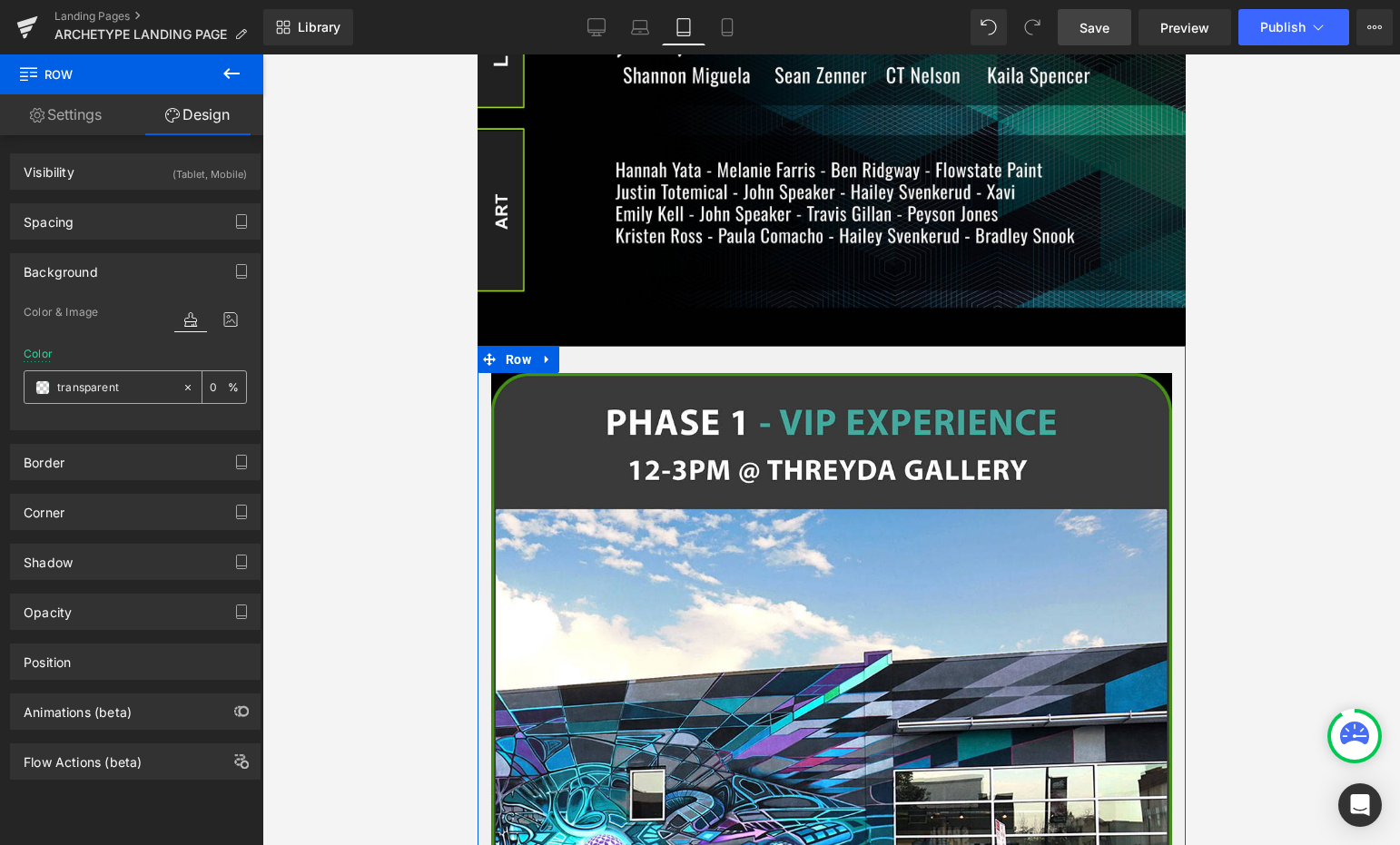
click at [43, 384] on span at bounding box center [43, 388] width 15 height 15
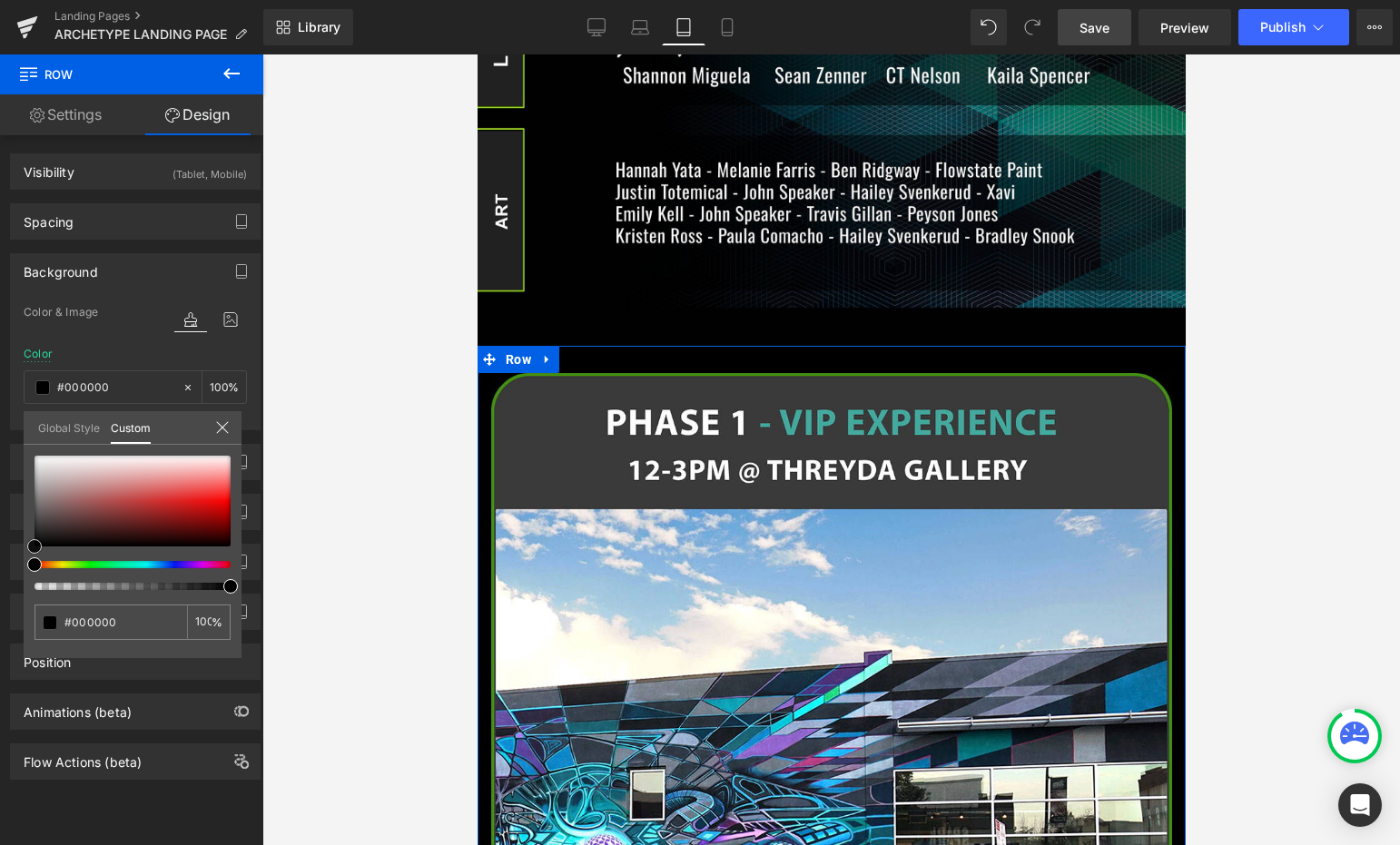
drag, startPoint x: 43, startPoint y: 474, endPoint x: 3, endPoint y: 657, distance: 187.3
click at [3, 430] on div "Background Color & Image color rgba(0, 0, 0, 1) Color #000000 100 % Image Repla…" at bounding box center [135, 335] width 271 height 191
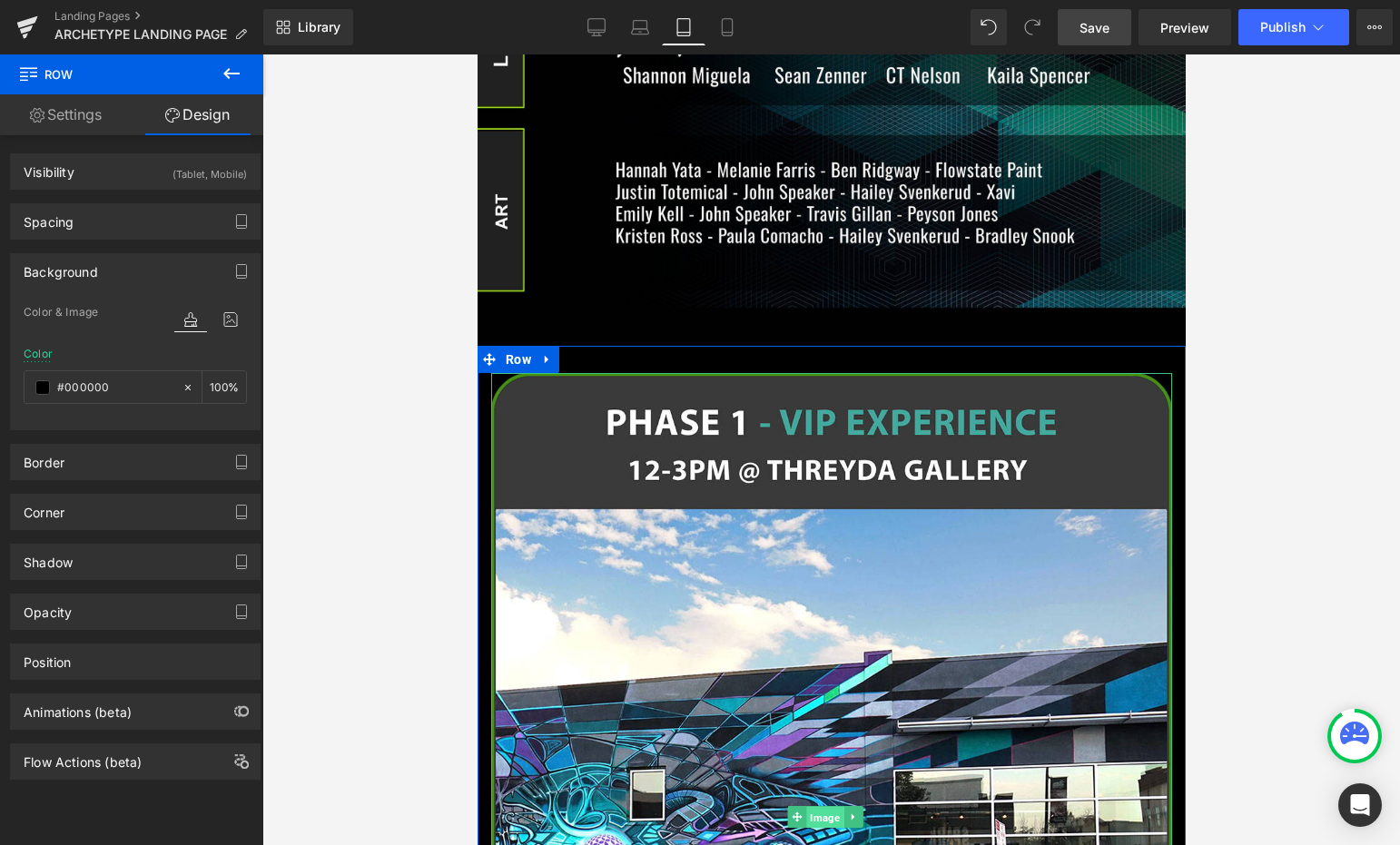
click at [821, 806] on span "Image" at bounding box center [824, 817] width 37 height 22
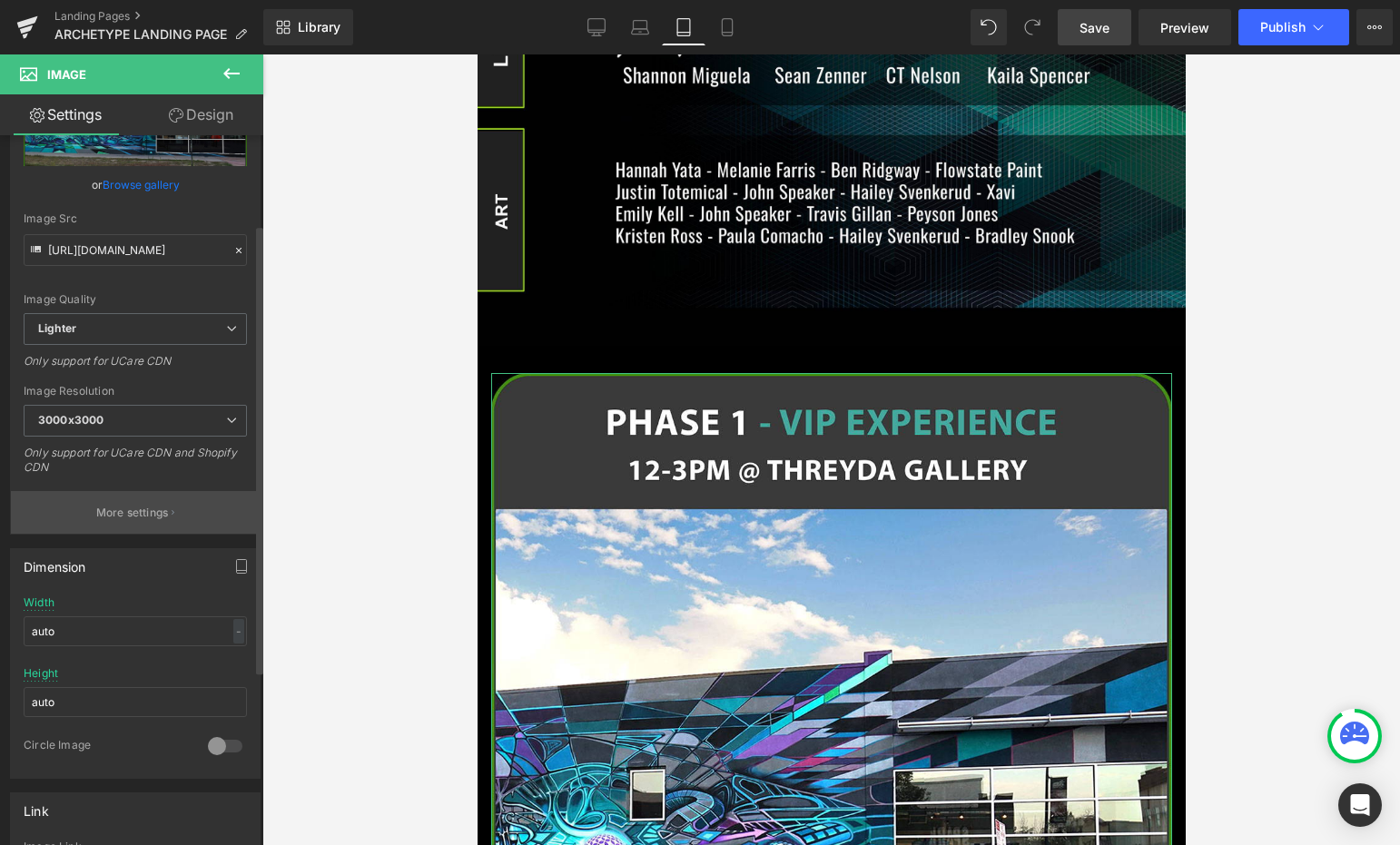
scroll to position [141, 0]
click at [156, 624] on input "auto" at bounding box center [134, 630] width 223 height 30
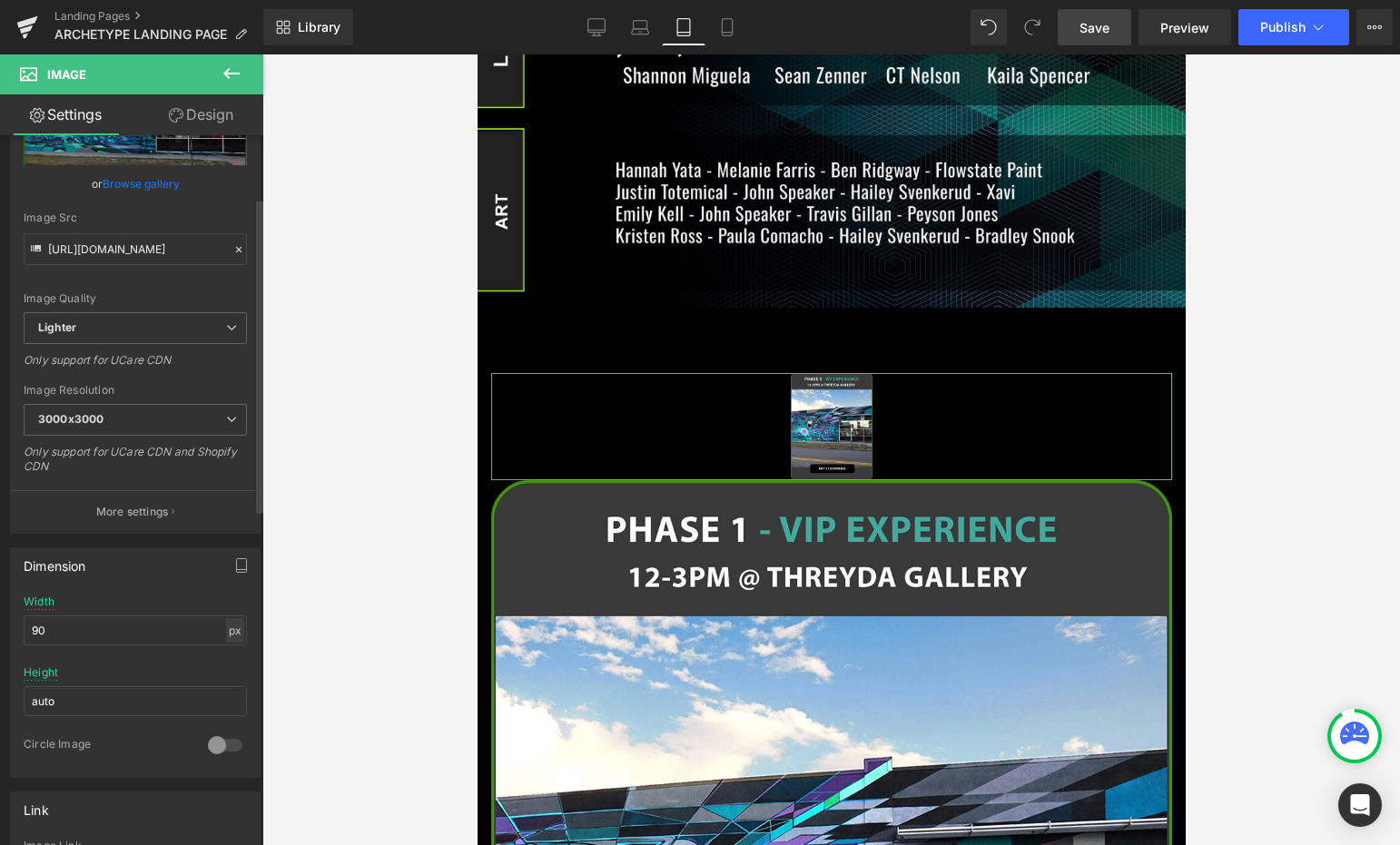
click at [228, 627] on div "px" at bounding box center [235, 630] width 19 height 24
click at [225, 662] on li "%" at bounding box center [234, 659] width 22 height 26
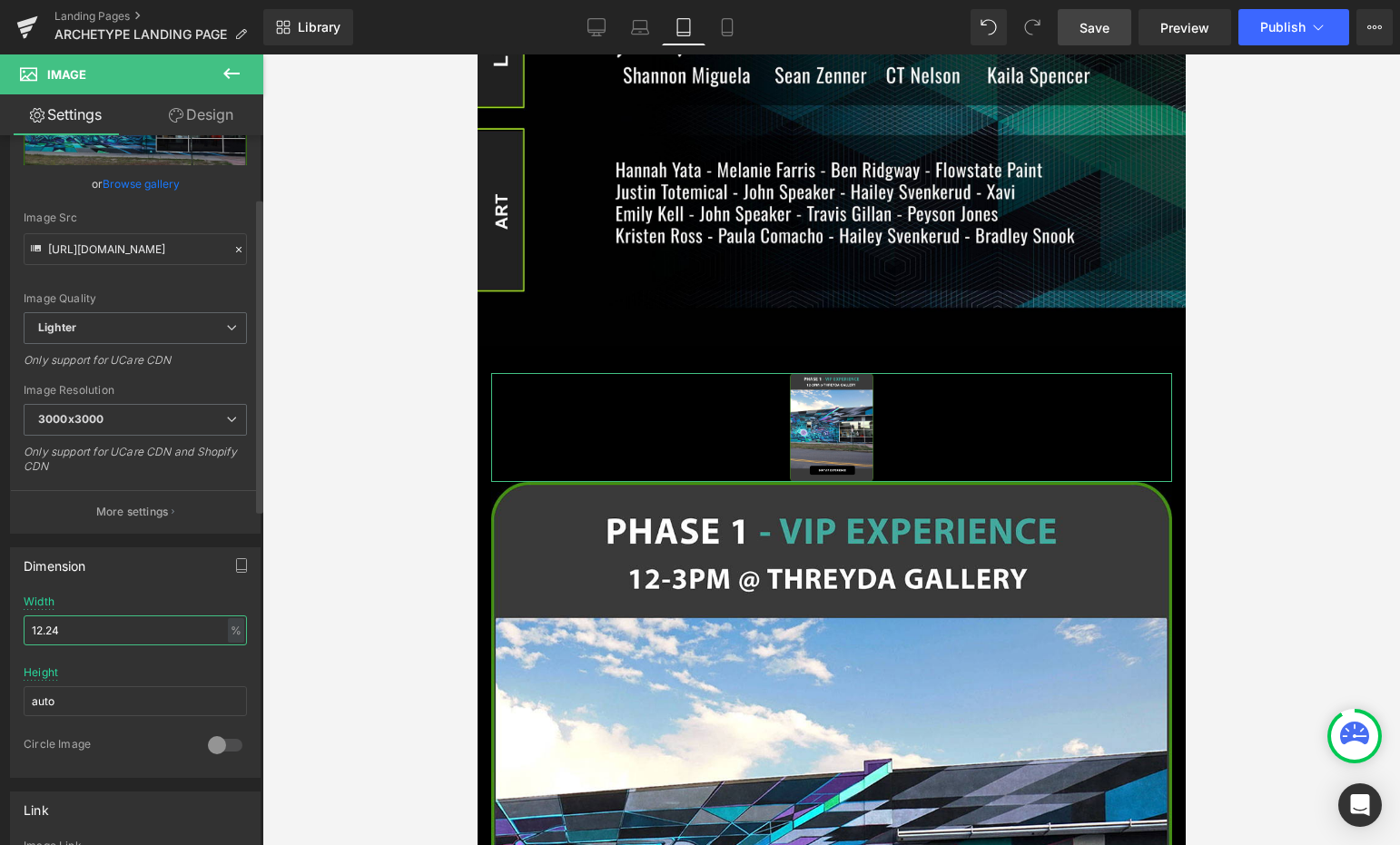
click at [142, 622] on input "12.24" at bounding box center [134, 630] width 223 height 30
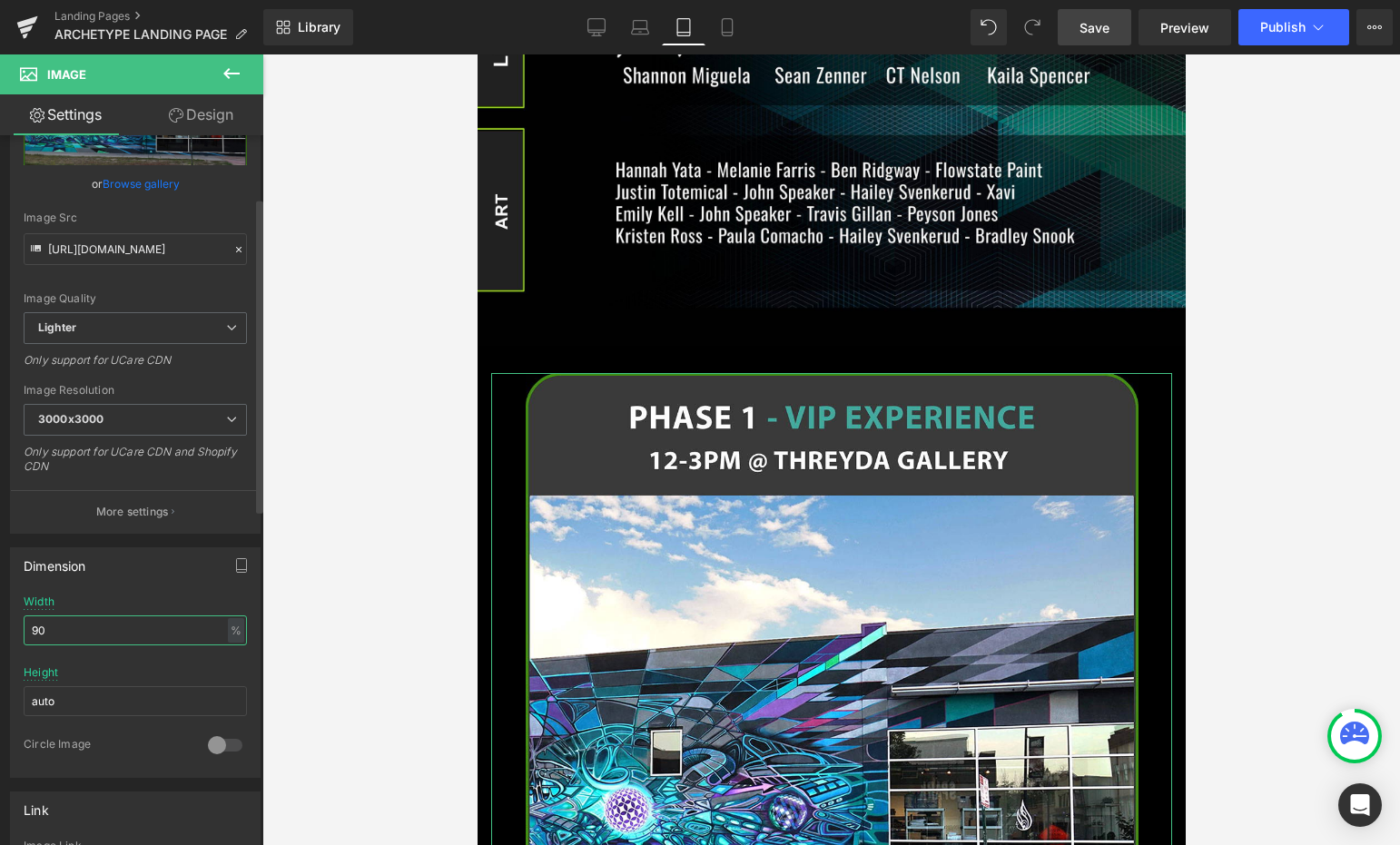
click at [101, 625] on input "90" at bounding box center [134, 630] width 223 height 30
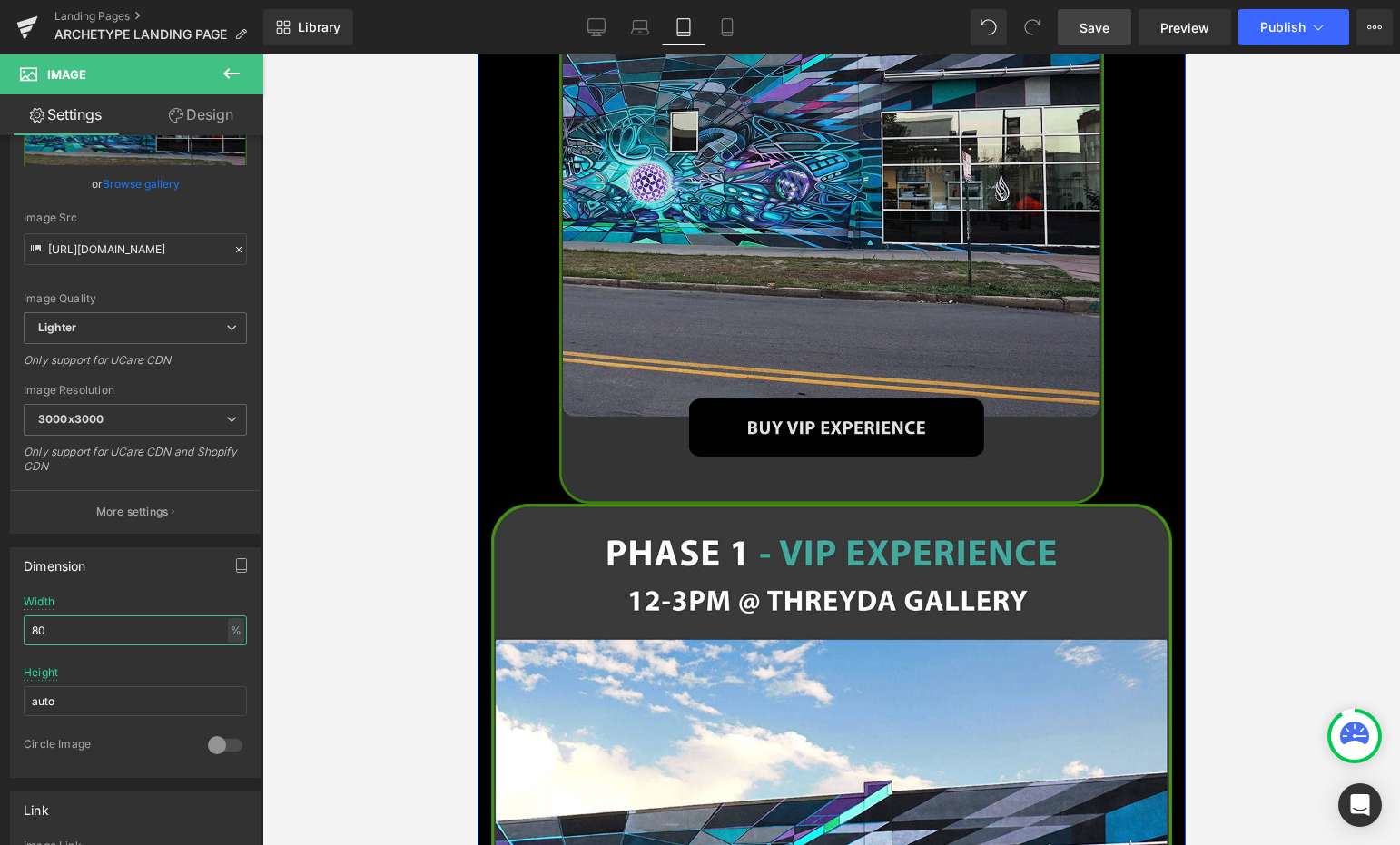
scroll to position [1701, 0]
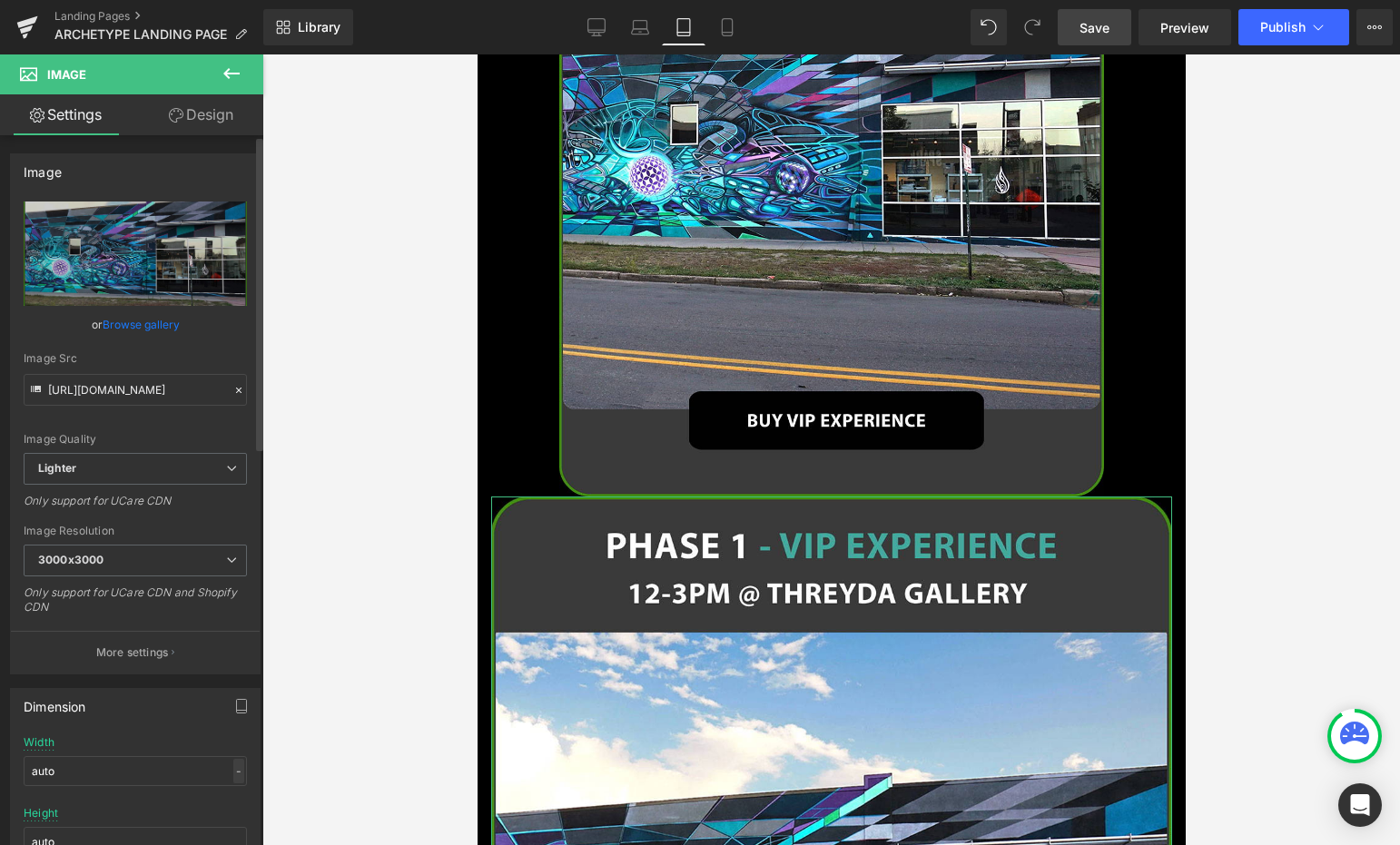
click at [233, 764] on div "-" at bounding box center [239, 771] width 11 height 24
click at [226, 801] on li "%" at bounding box center [234, 800] width 22 height 26
click at [169, 773] on input "auto" at bounding box center [134, 771] width 223 height 30
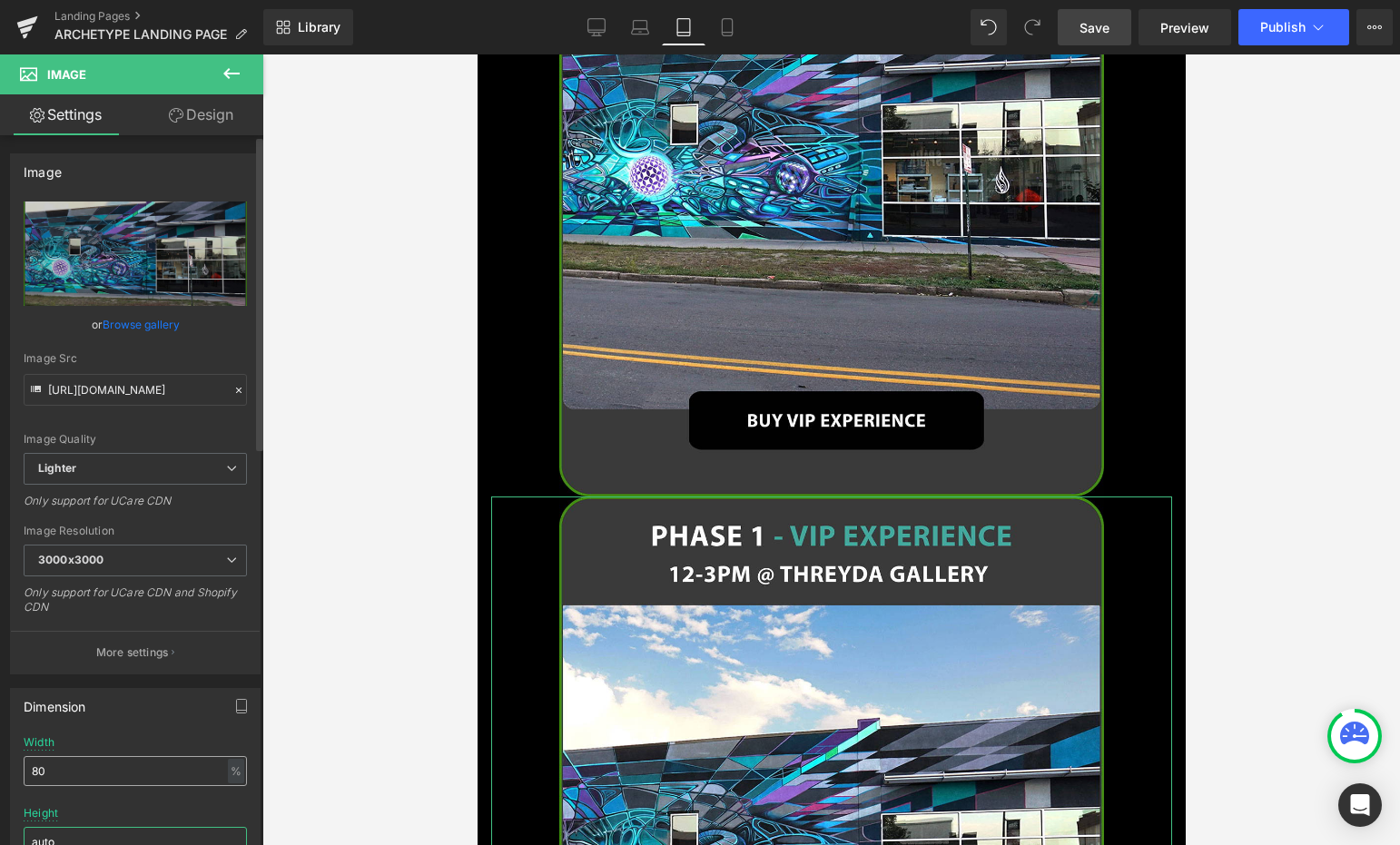
scroll to position [16, 0]
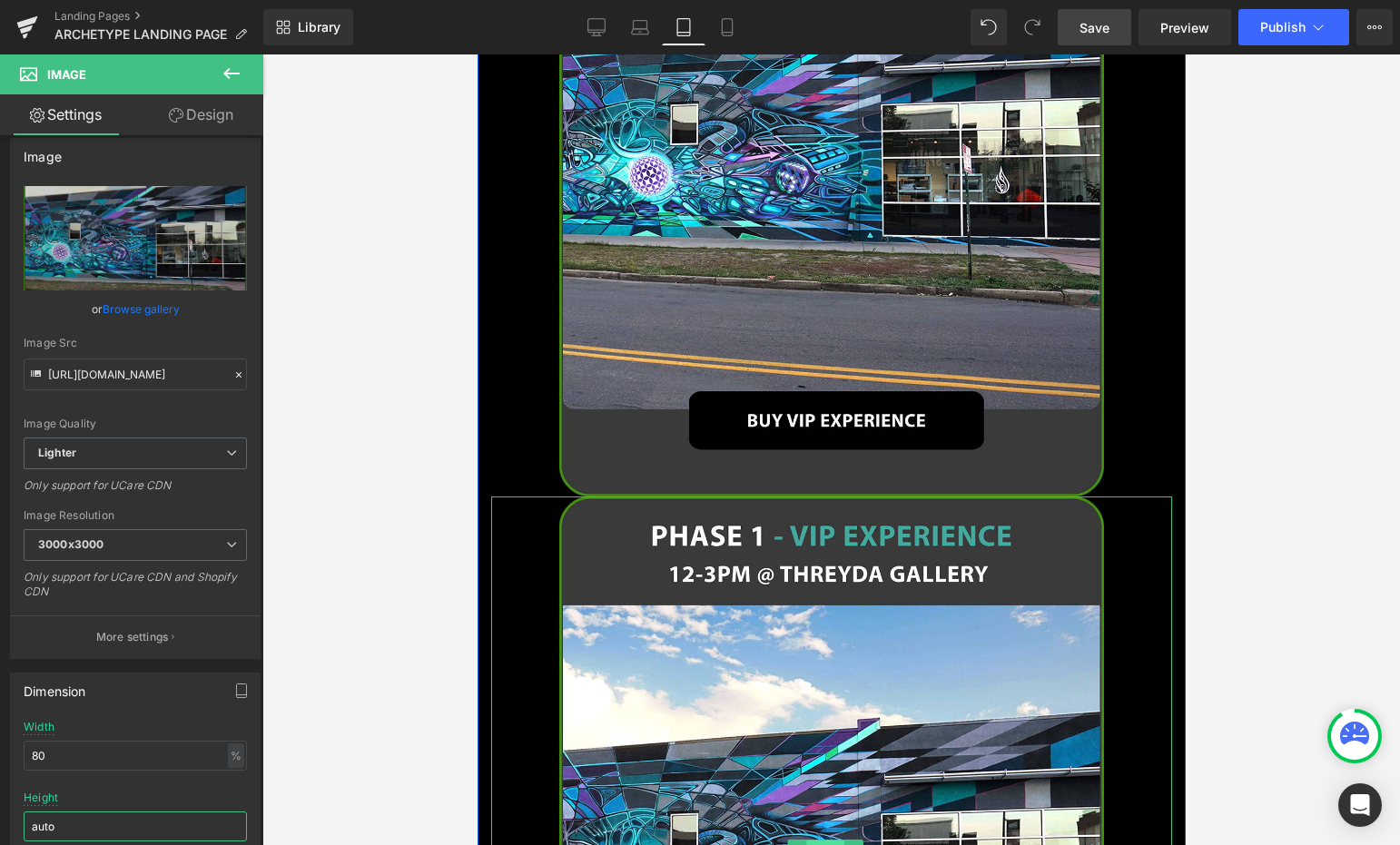
click at [816, 840] on span "Image" at bounding box center [824, 851] width 37 height 22
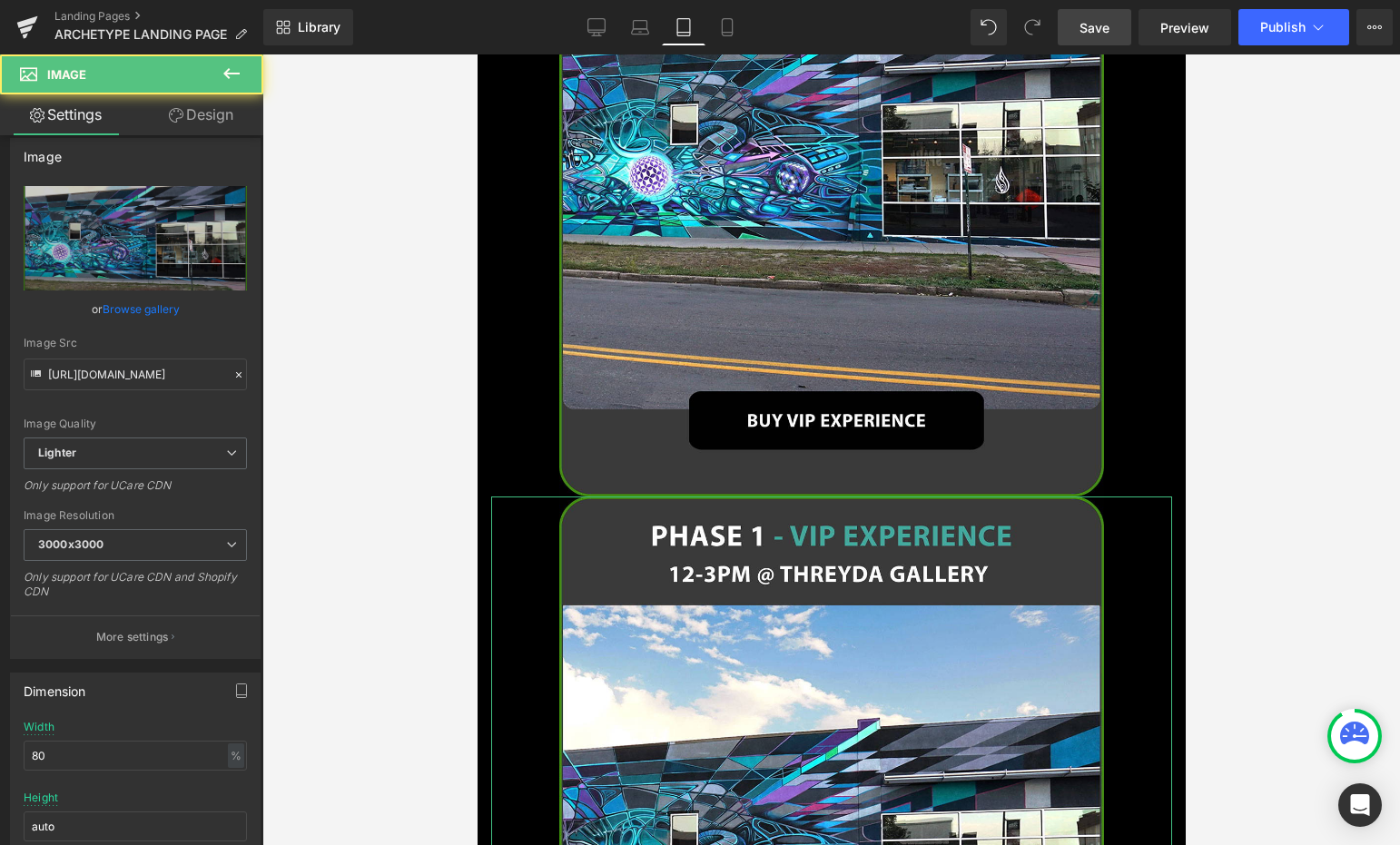
click at [214, 127] on link "Design" at bounding box center [201, 115] width 132 height 41
click at [0, 0] on div "Spacing" at bounding box center [0, 0] width 0 height 0
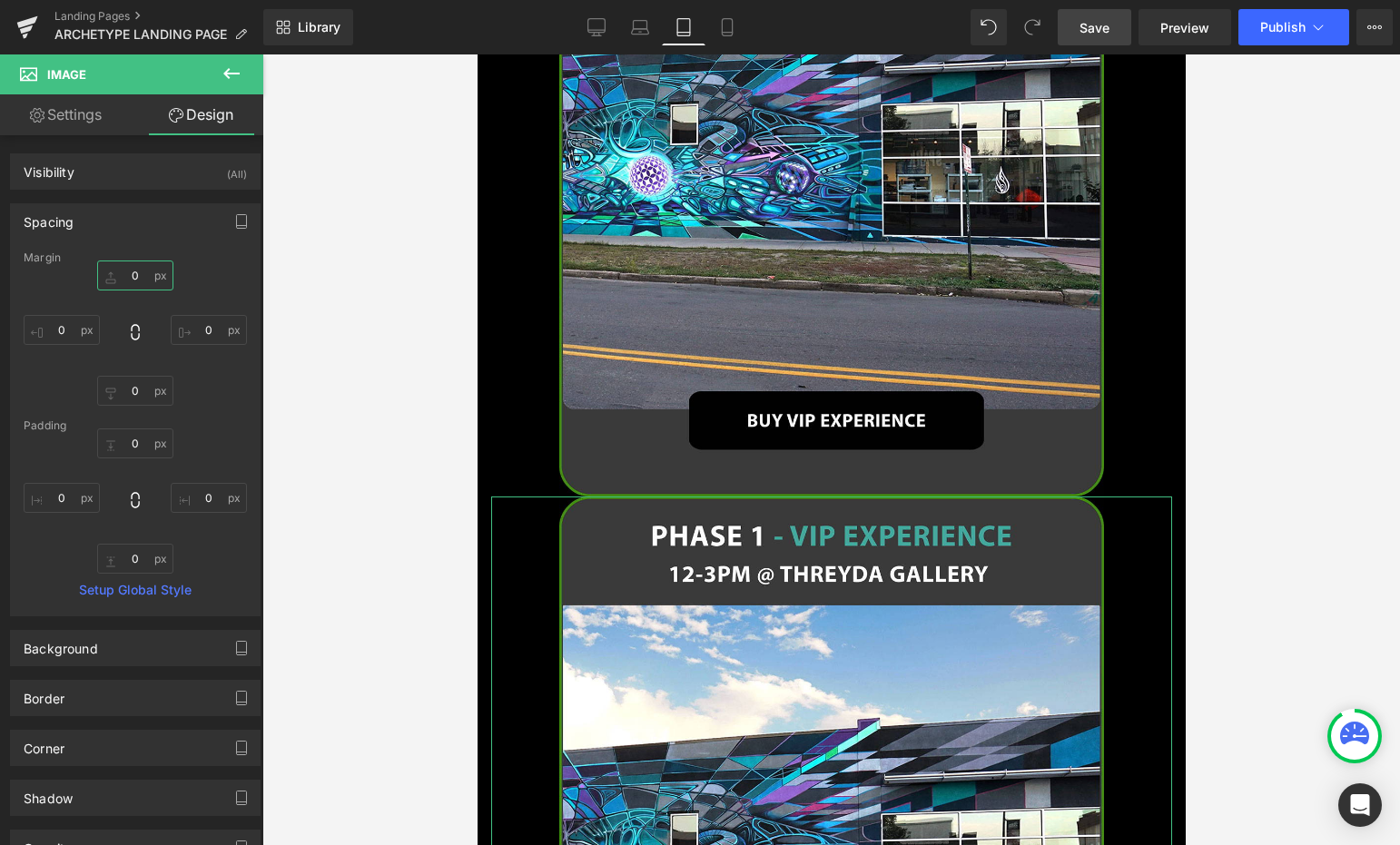
click at [136, 270] on input "0" at bounding box center [135, 275] width 76 height 30
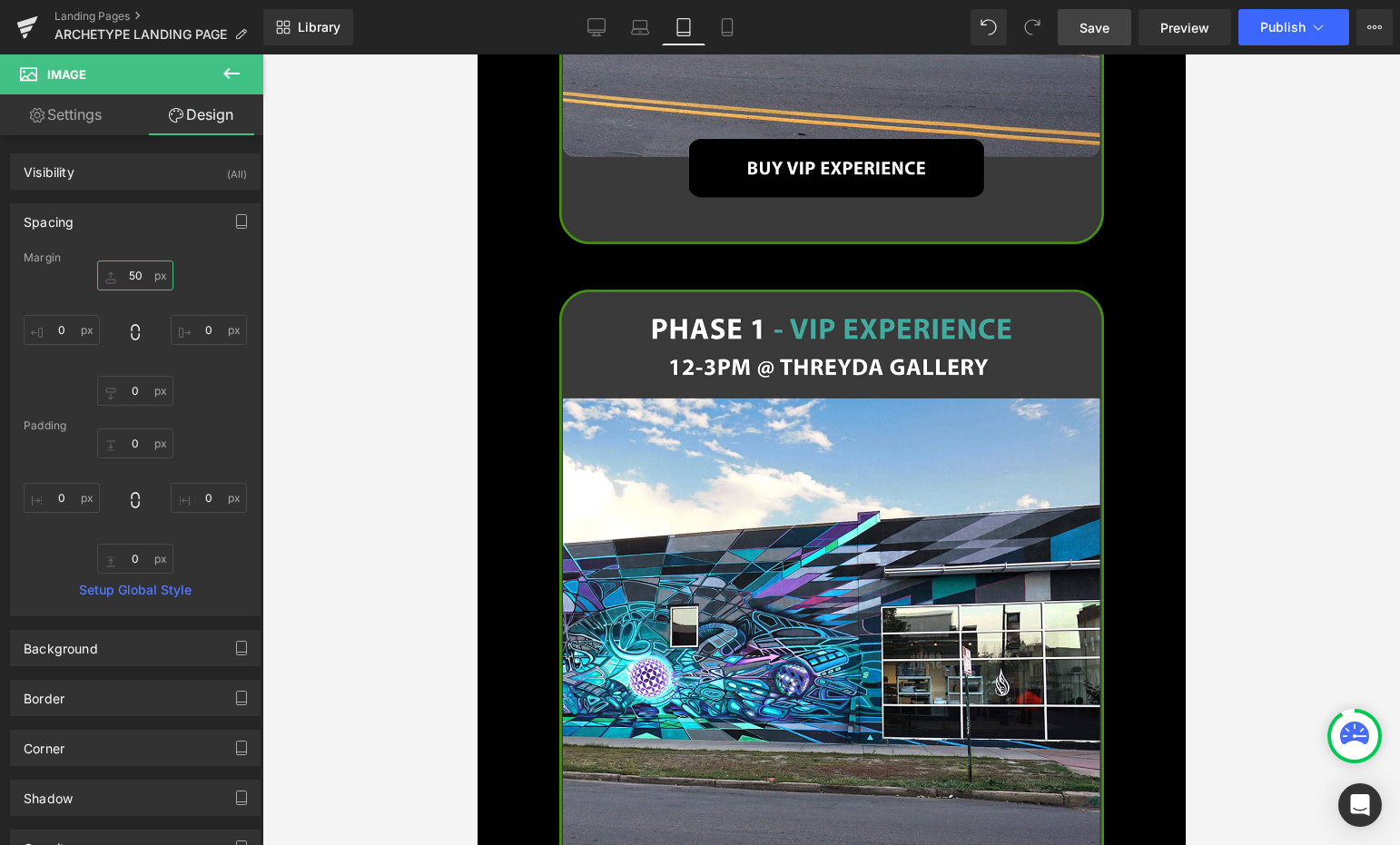
scroll to position [1972, 0]
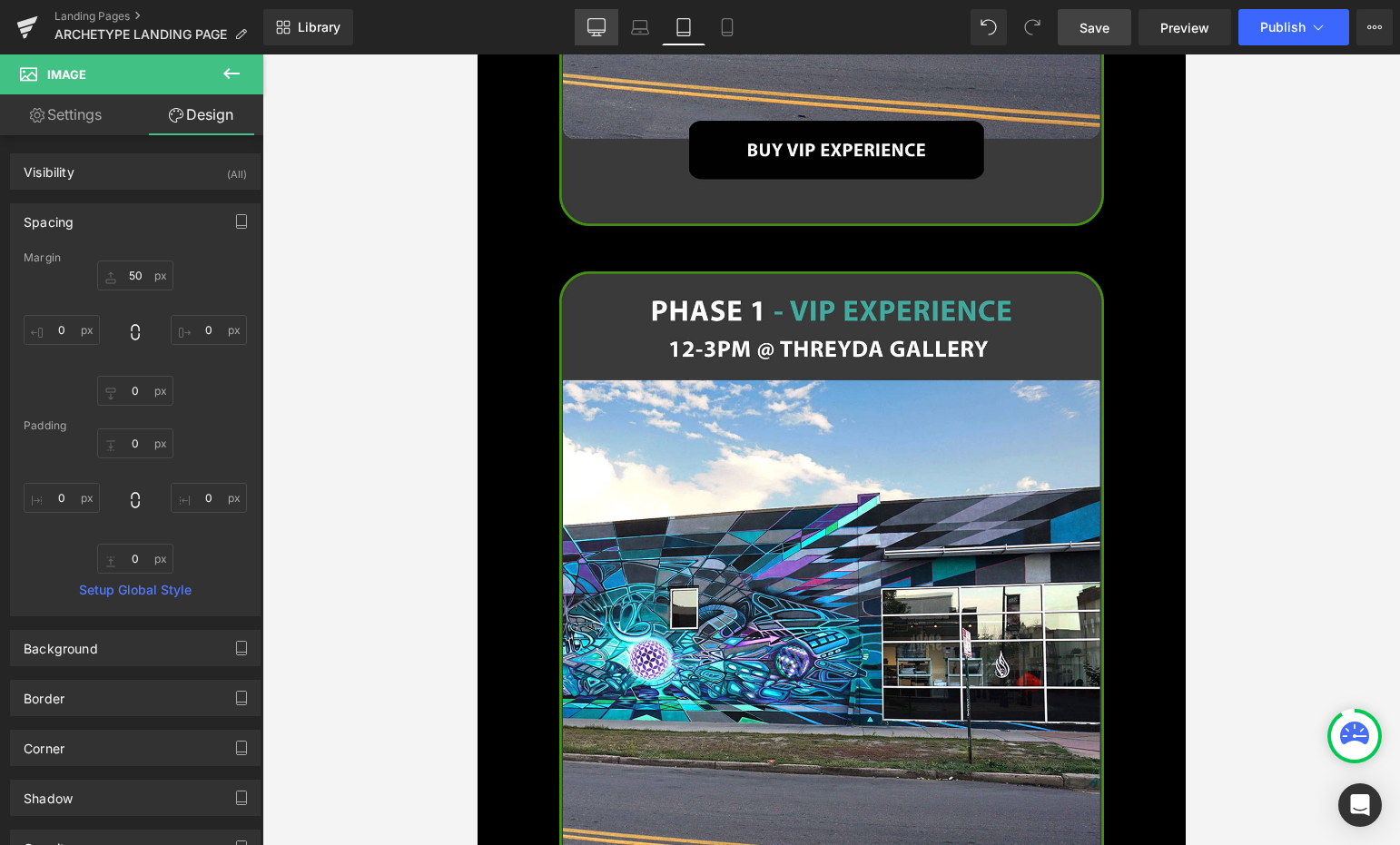
click at [590, 23] on icon at bounding box center [597, 28] width 19 height 19
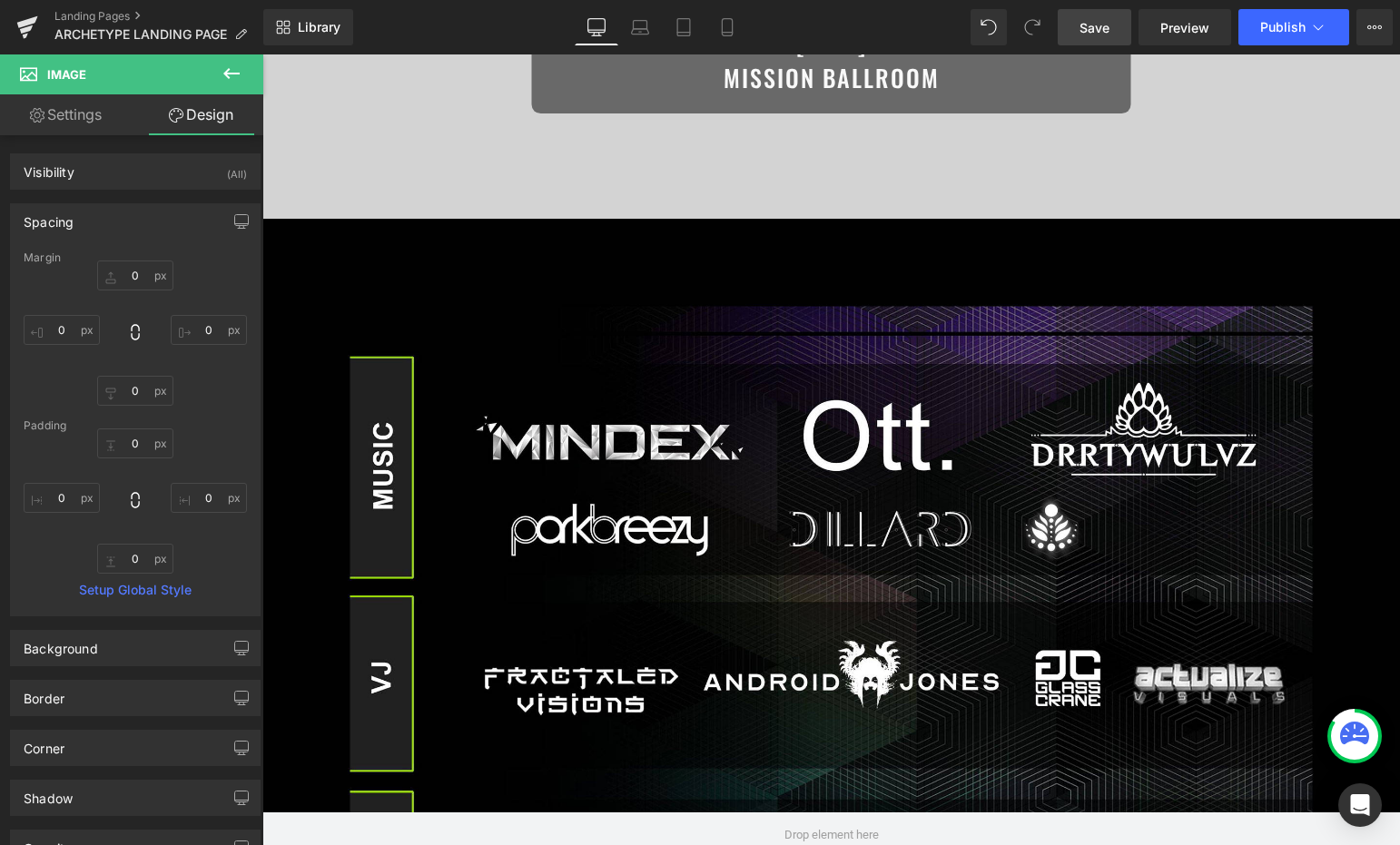
scroll to position [0, 0]
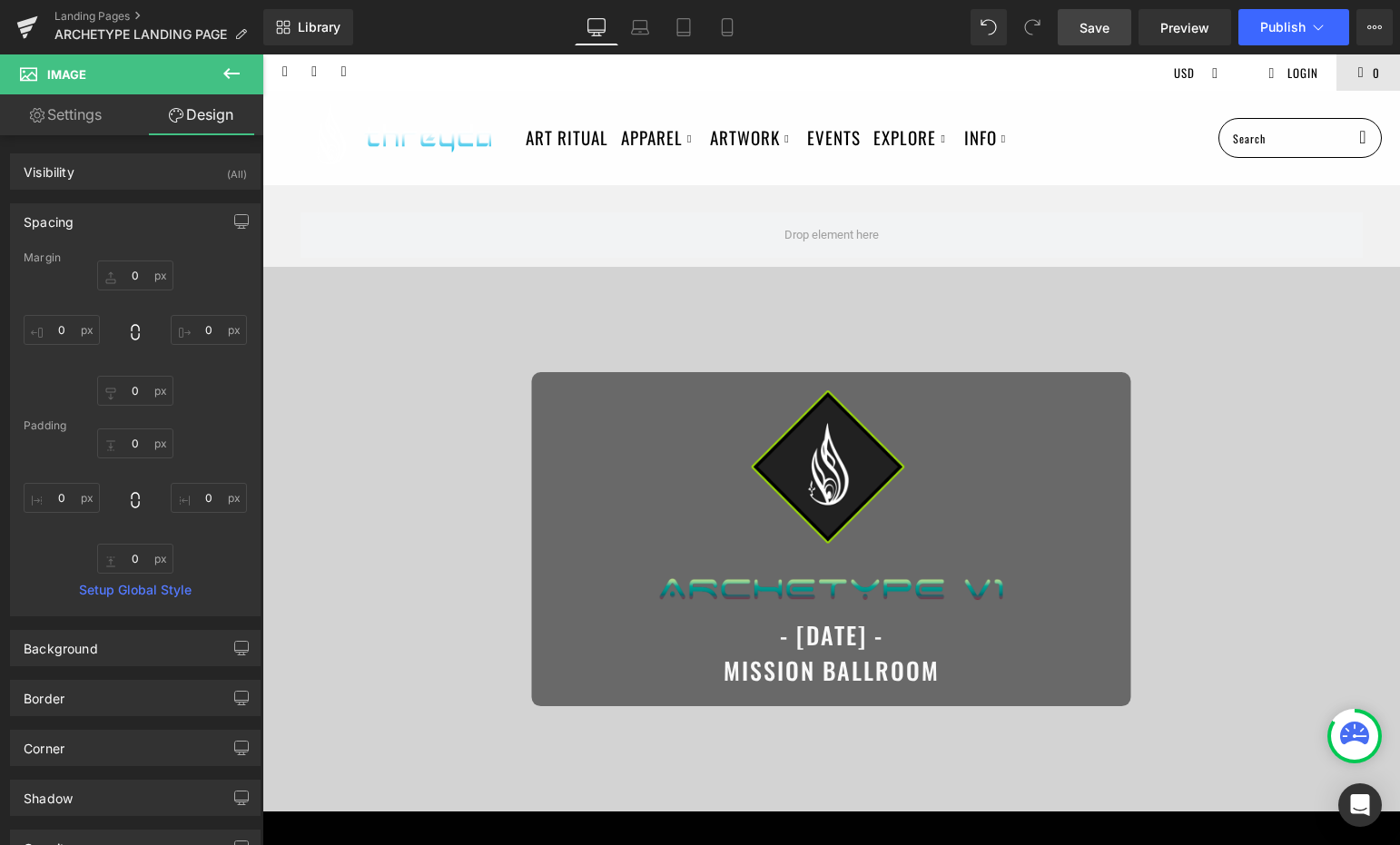
click at [1092, 30] on span "Save" at bounding box center [1094, 28] width 30 height 19
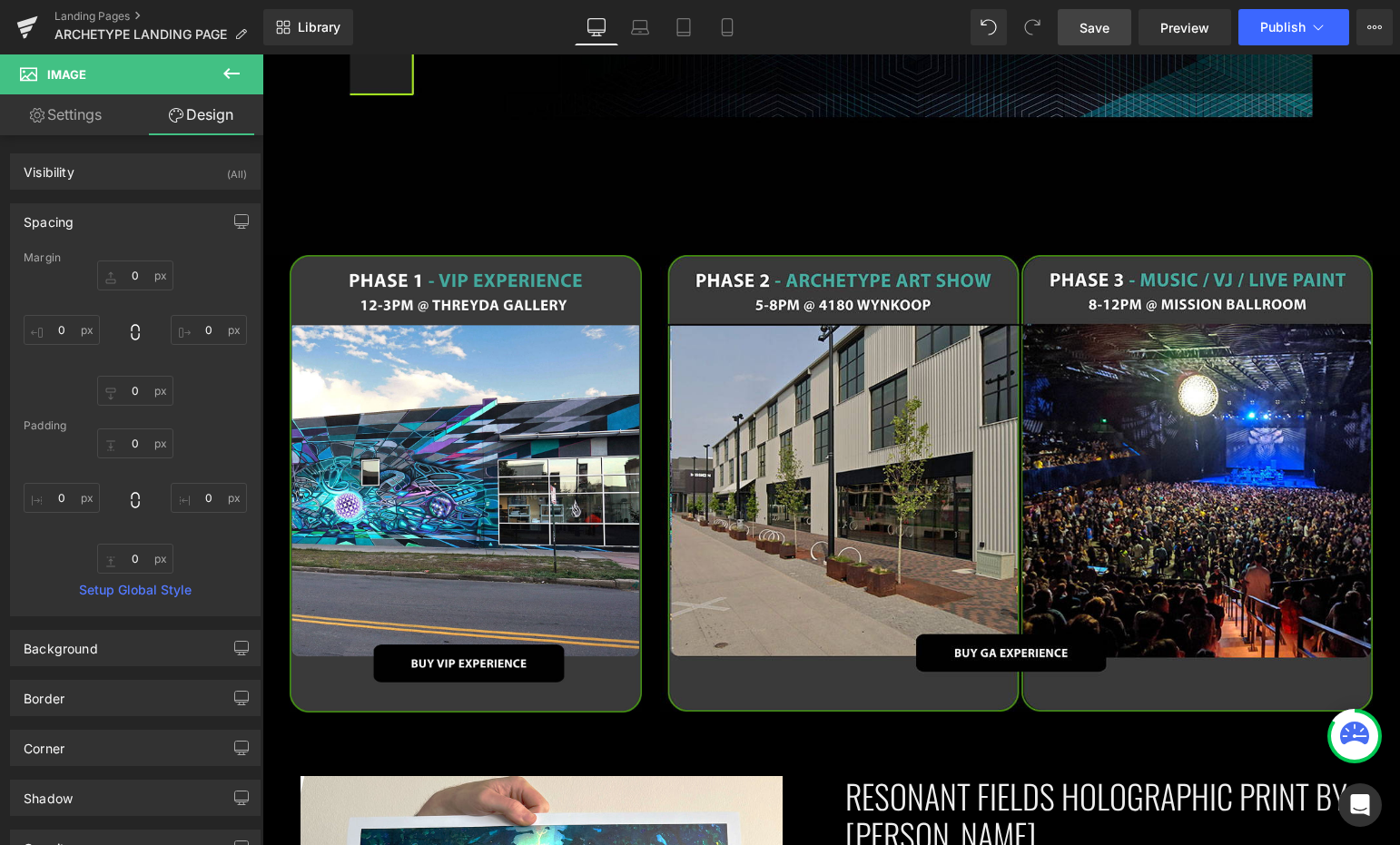
scroll to position [1800, 0]
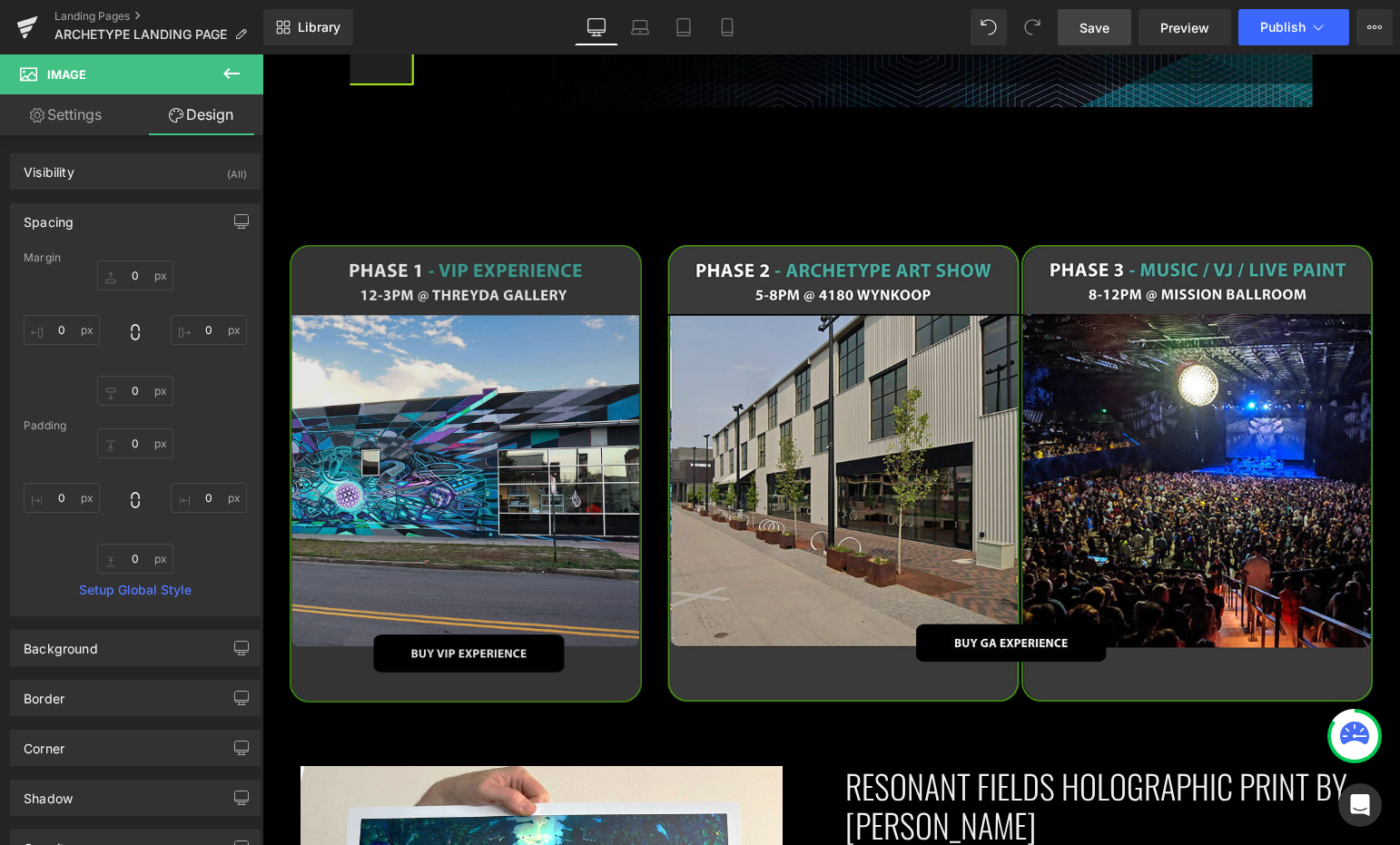
click at [428, 412] on img at bounding box center [466, 474] width 352 height 459
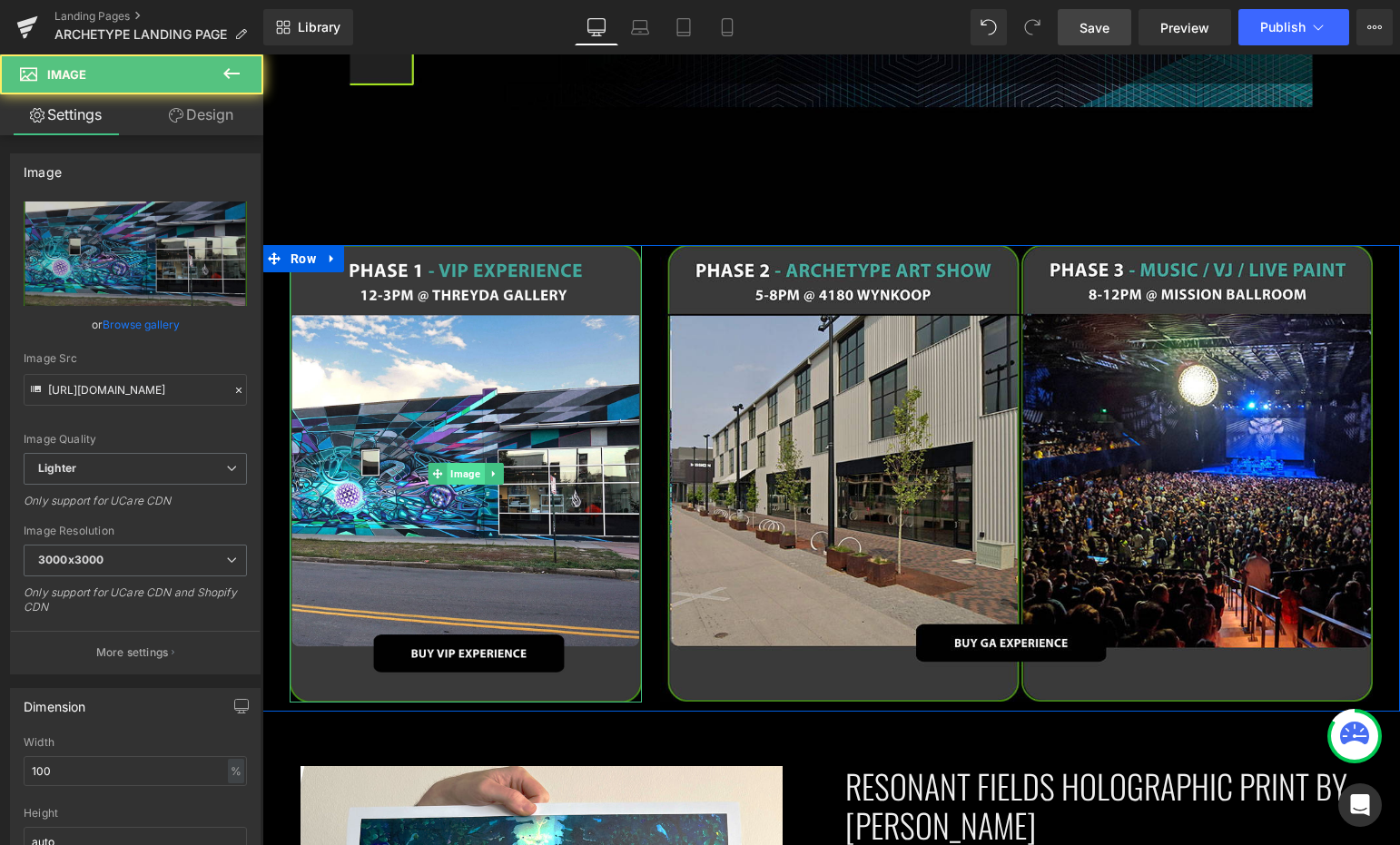
click at [449, 463] on span "Image" at bounding box center [465, 474] width 37 height 22
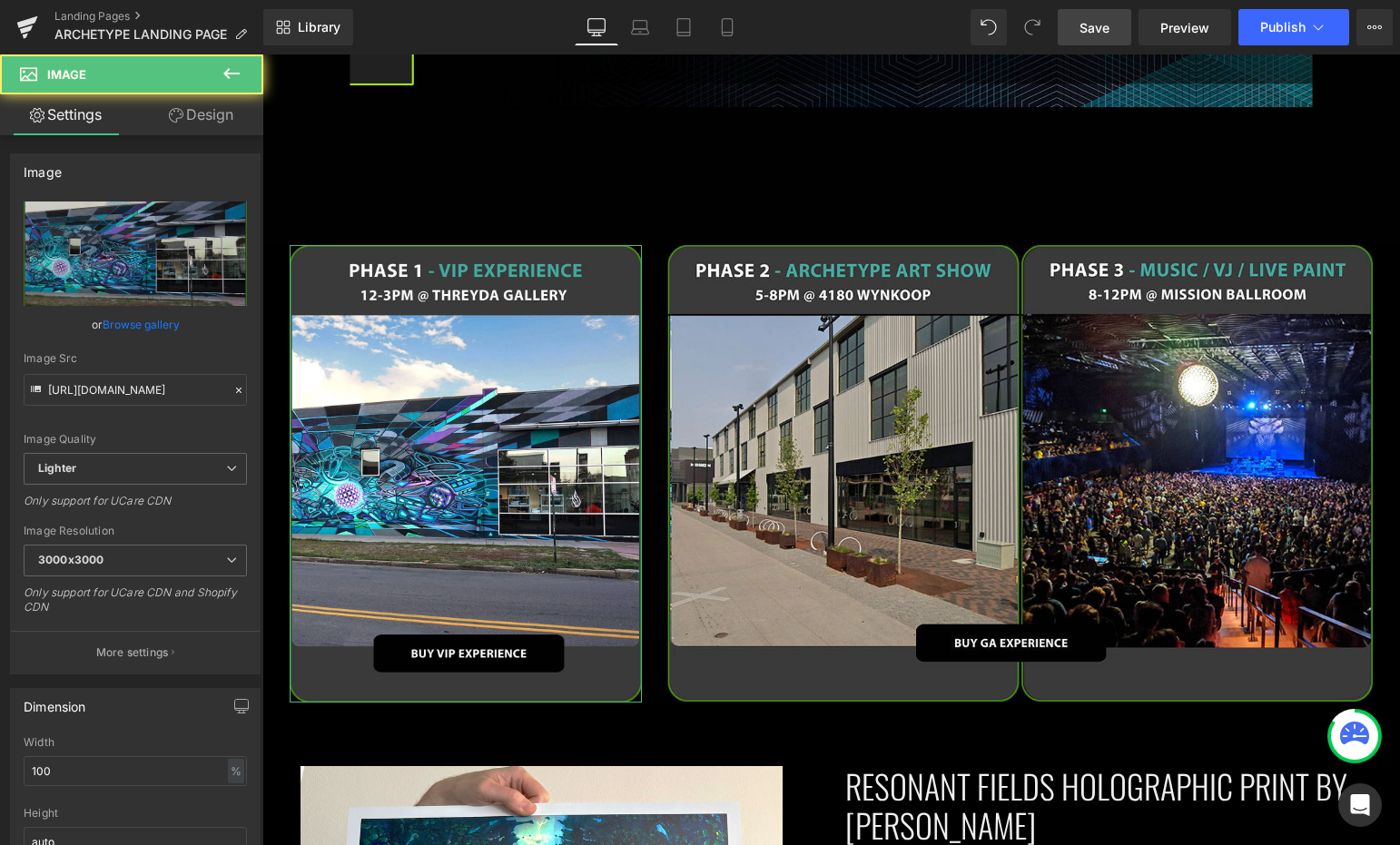
click at [187, 109] on link "Design" at bounding box center [201, 115] width 132 height 41
click at [0, 0] on div "Spacing Margin Padding" at bounding box center [0, 0] width 0 height 0
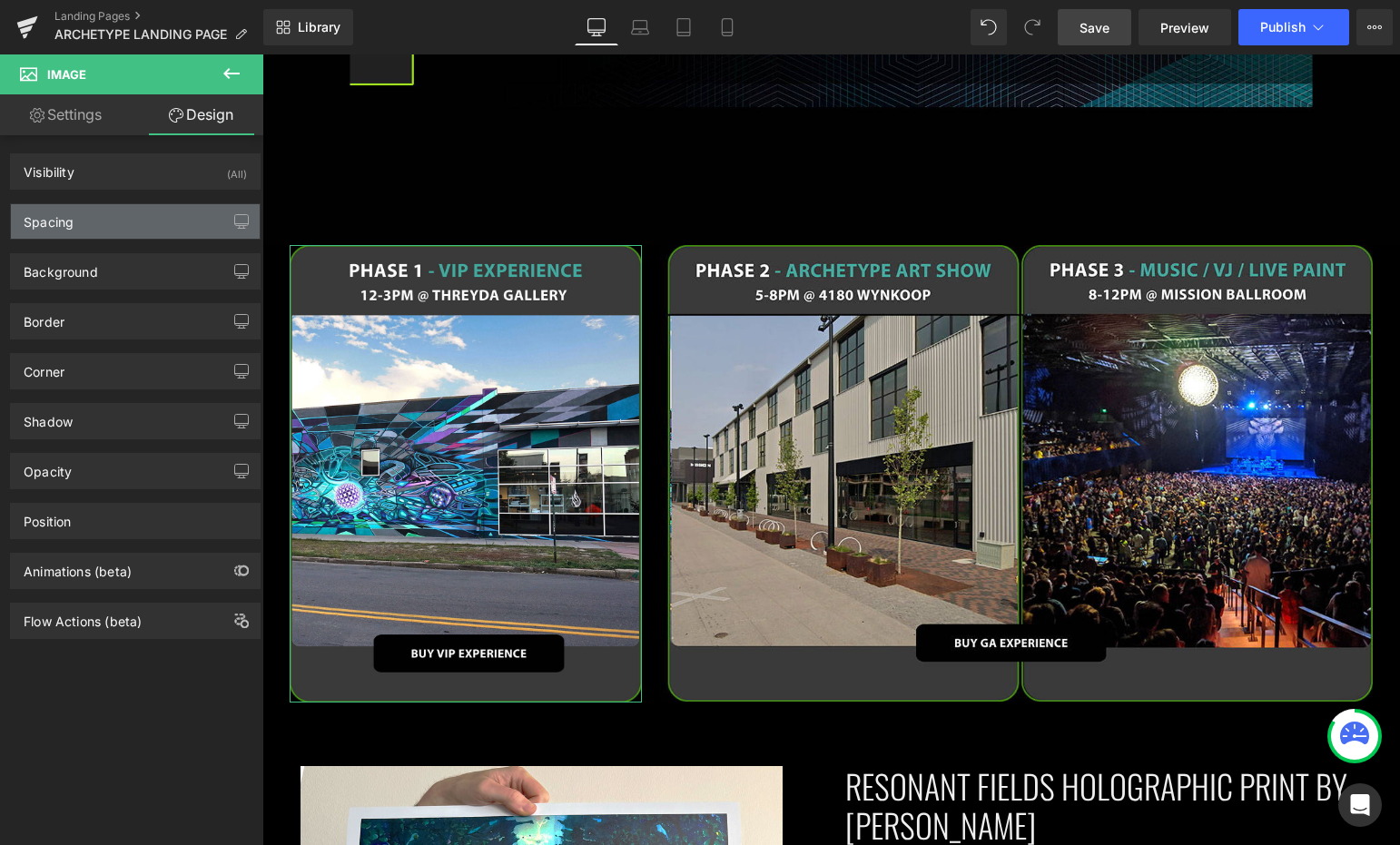
click at [122, 220] on div "Spacing" at bounding box center [135, 221] width 248 height 34
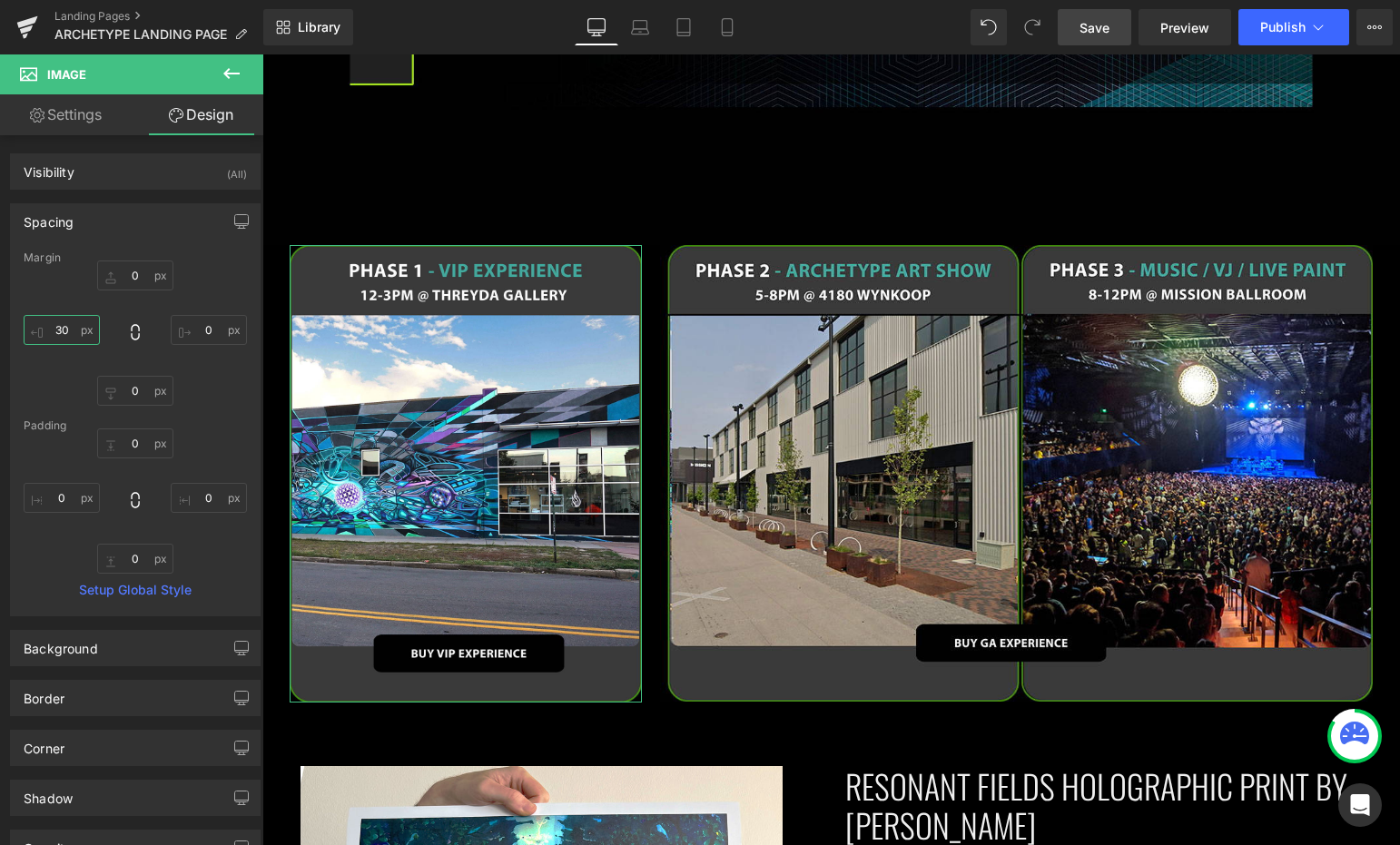
click at [63, 319] on input "30" at bounding box center [61, 330] width 76 height 30
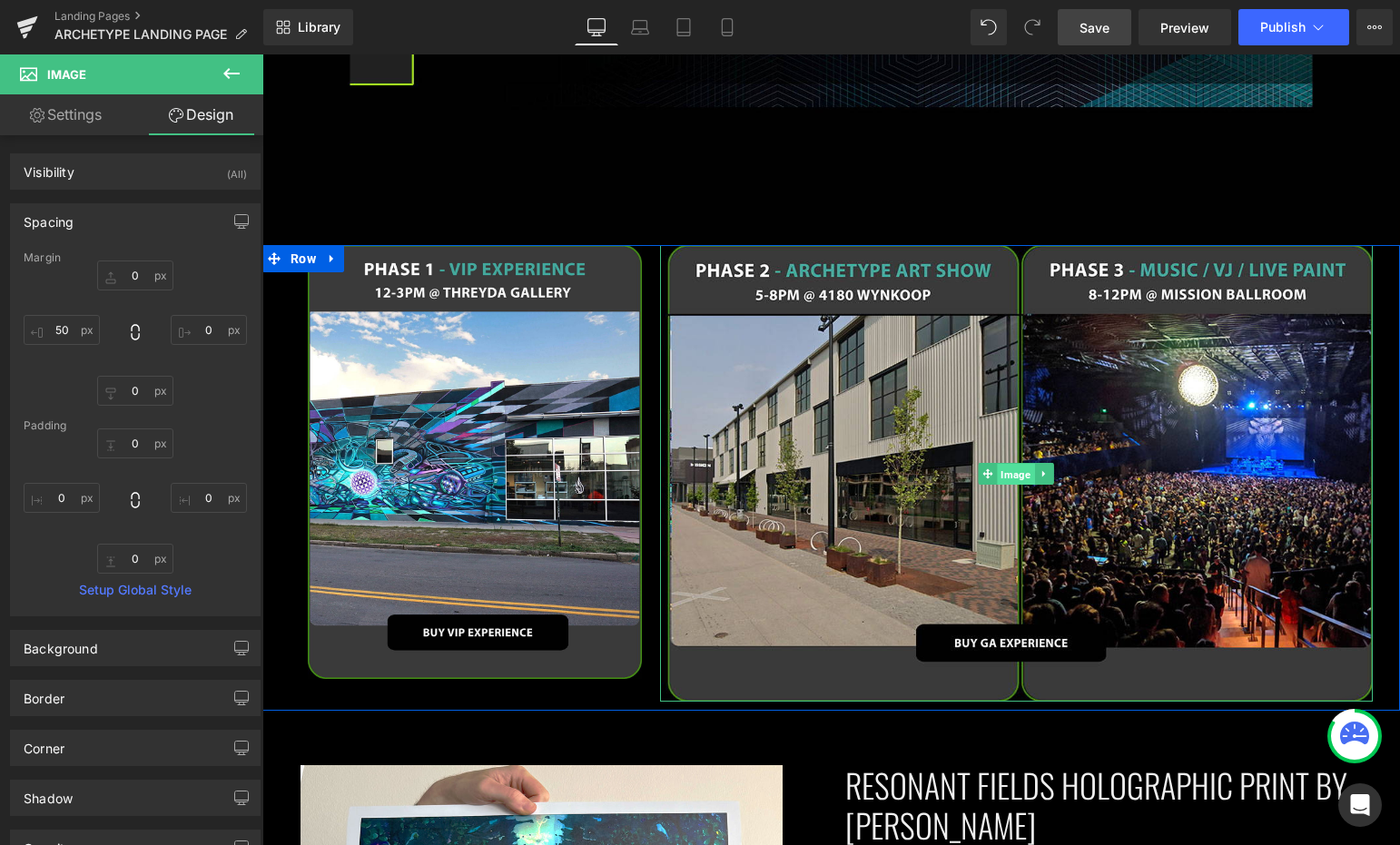
click at [1007, 463] on span "Image" at bounding box center [1016, 474] width 37 height 22
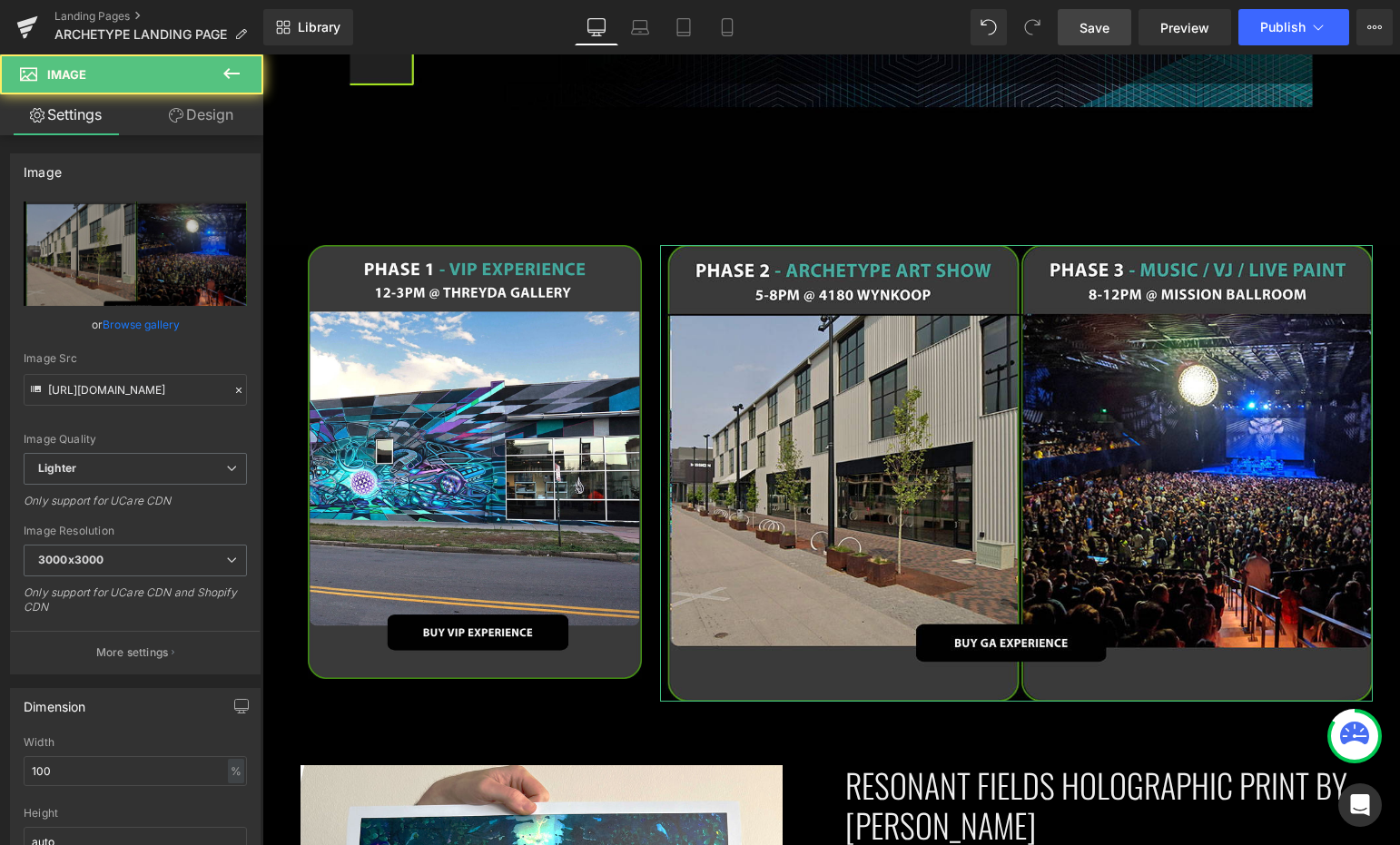
click at [207, 102] on link "Design" at bounding box center [201, 115] width 132 height 41
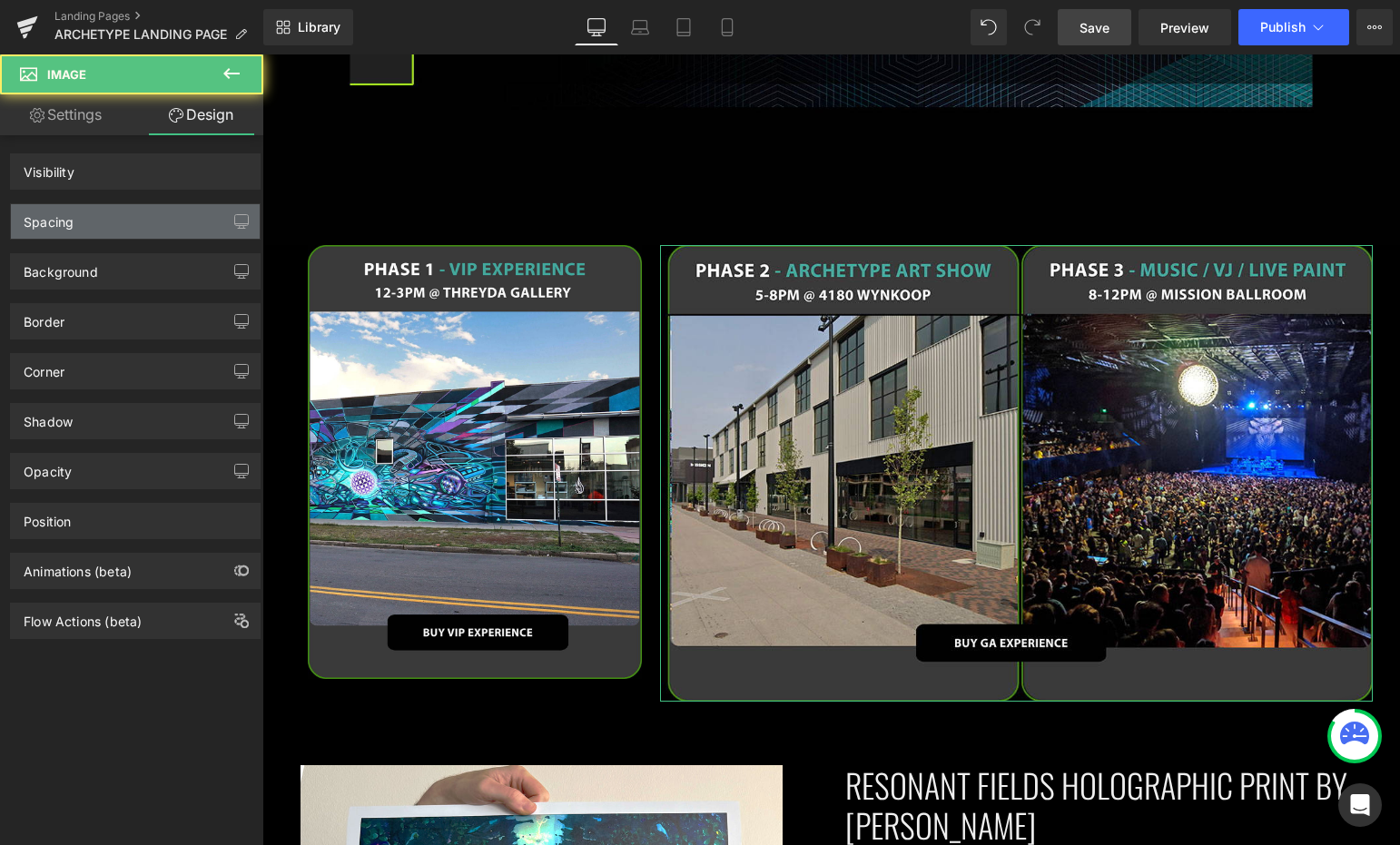
click at [142, 219] on div "Spacing" at bounding box center [135, 221] width 248 height 34
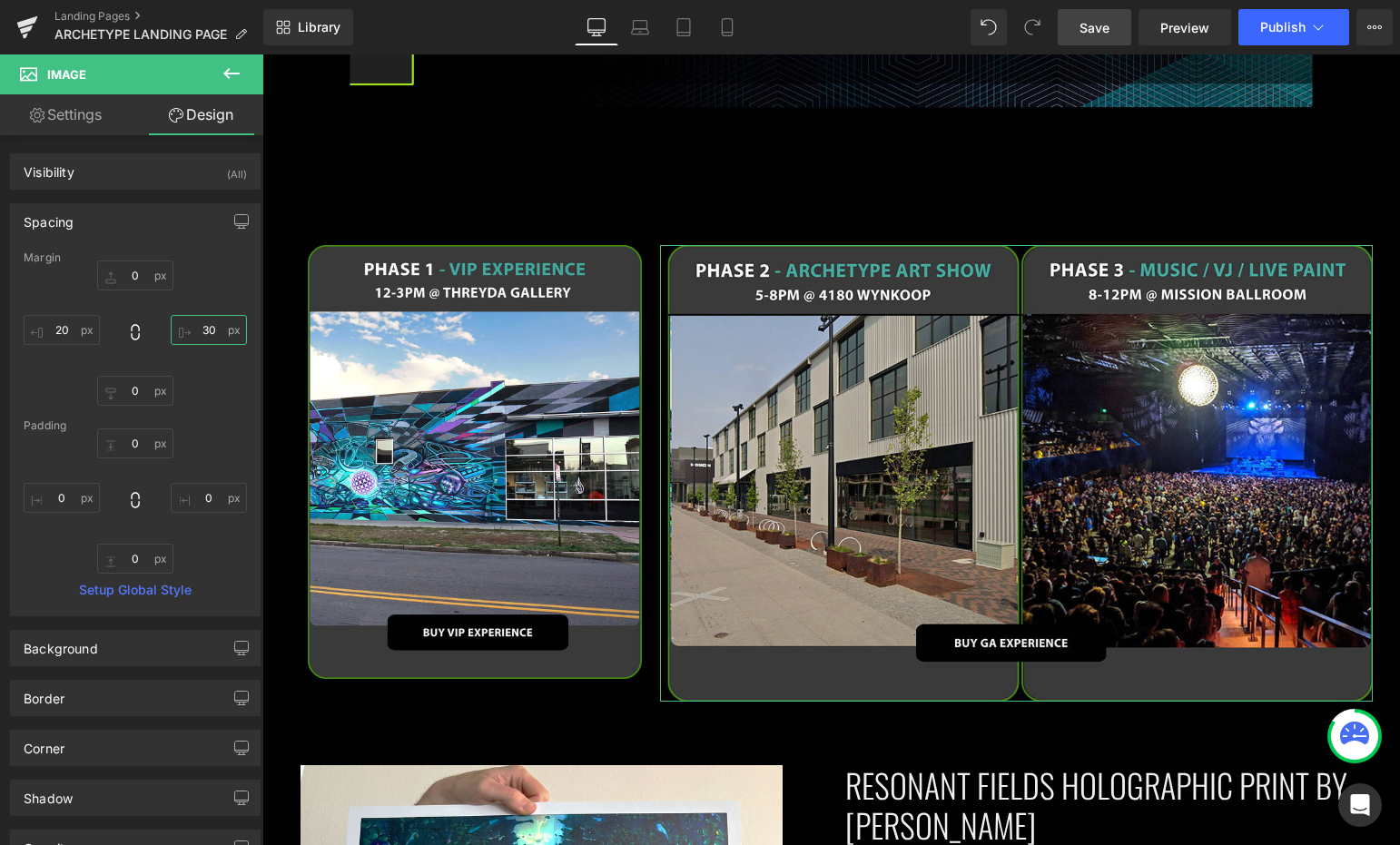
click at [203, 336] on input "30" at bounding box center [208, 330] width 76 height 30
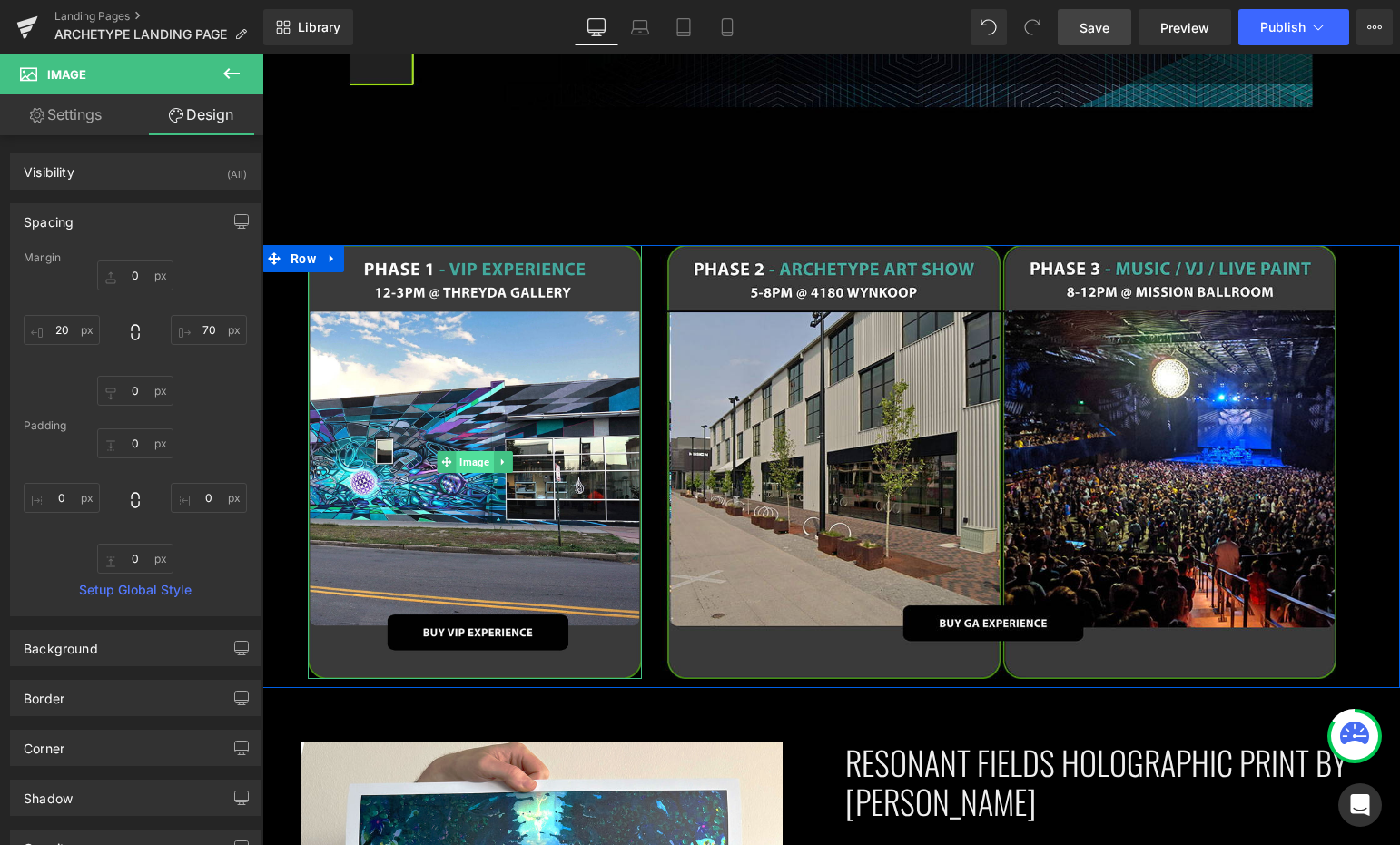
click at [466, 451] on span "Image" at bounding box center [474, 462] width 37 height 22
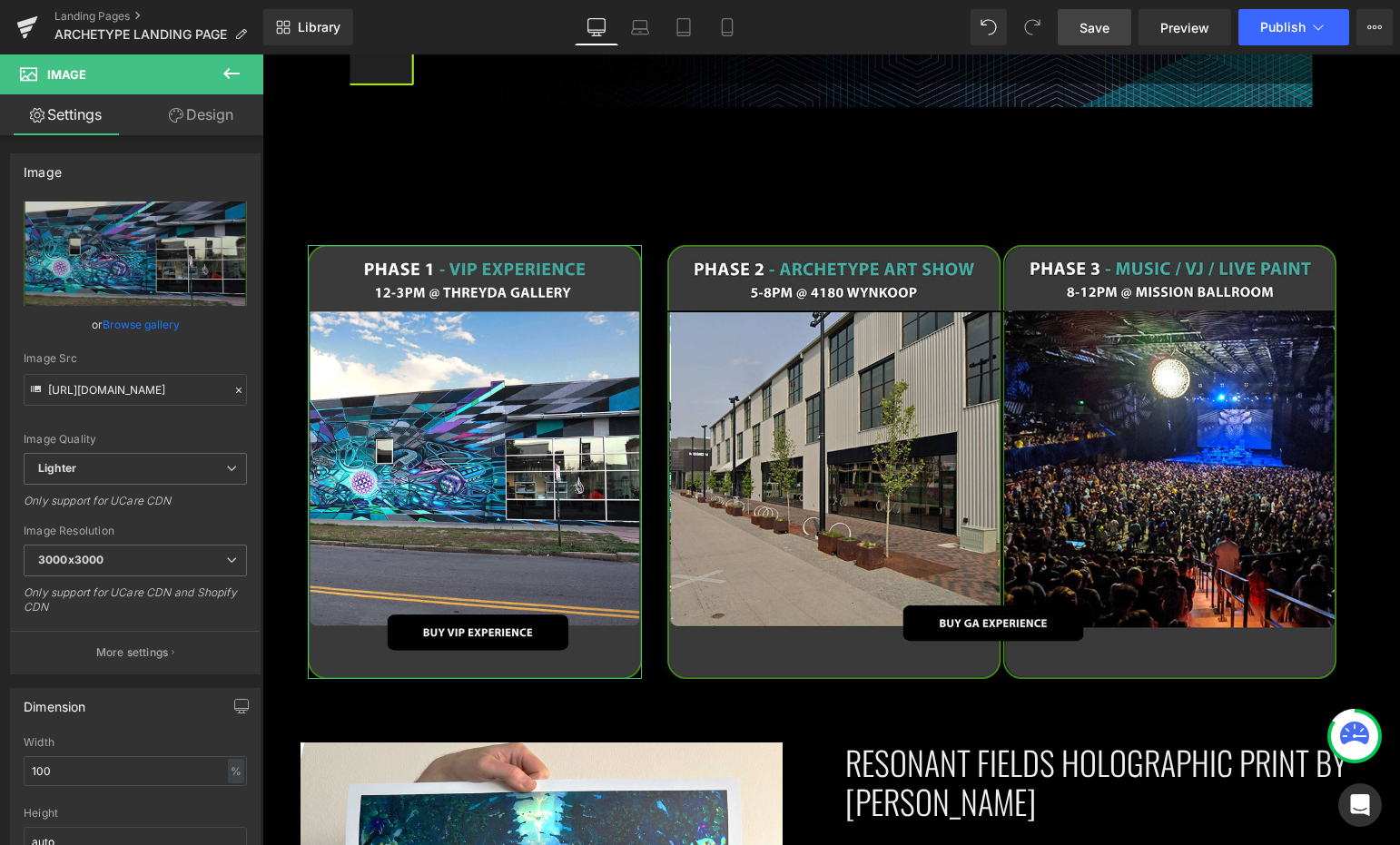
click at [187, 120] on link "Design" at bounding box center [201, 115] width 132 height 41
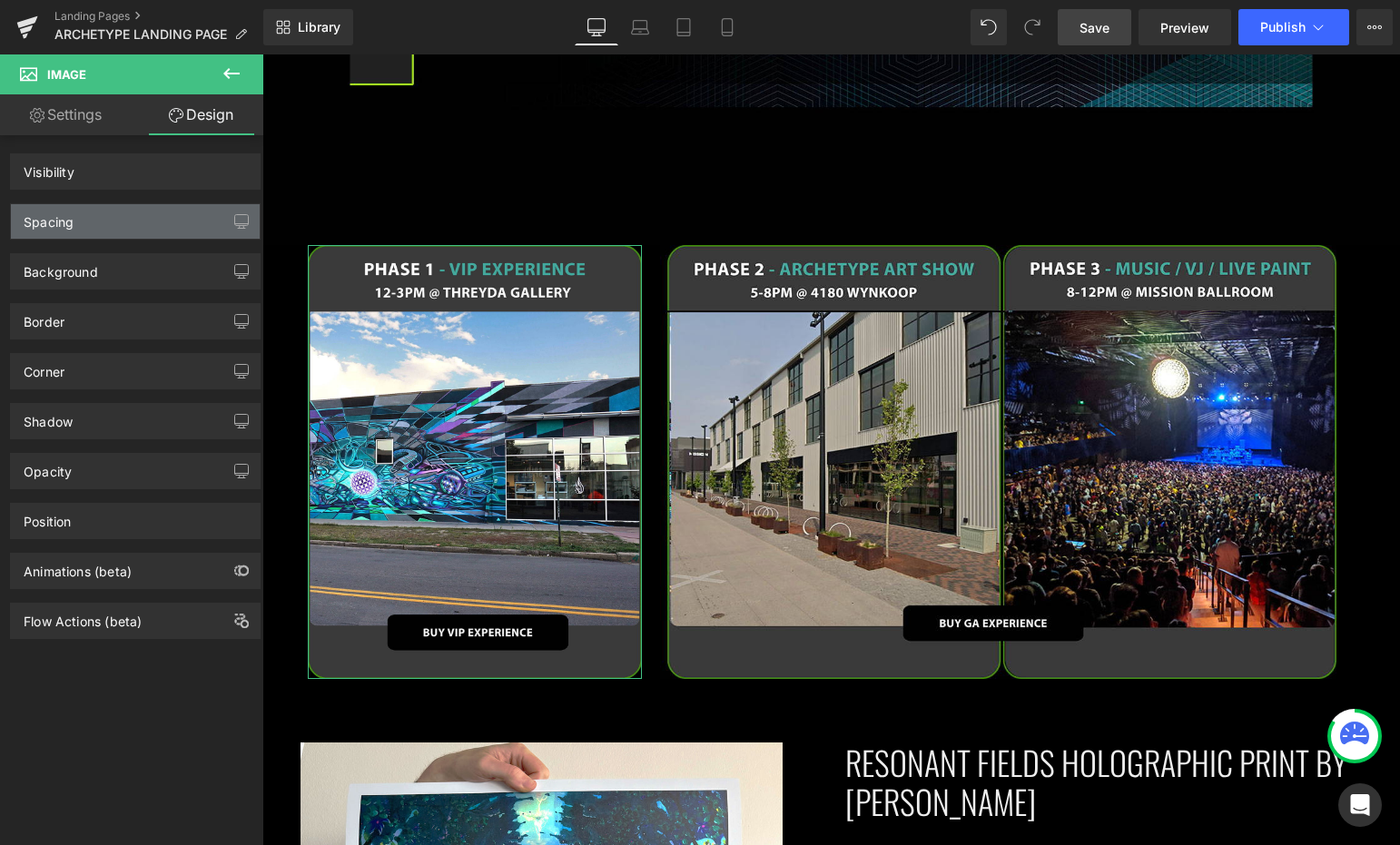
click at [129, 217] on div "Spacing" at bounding box center [135, 221] width 248 height 34
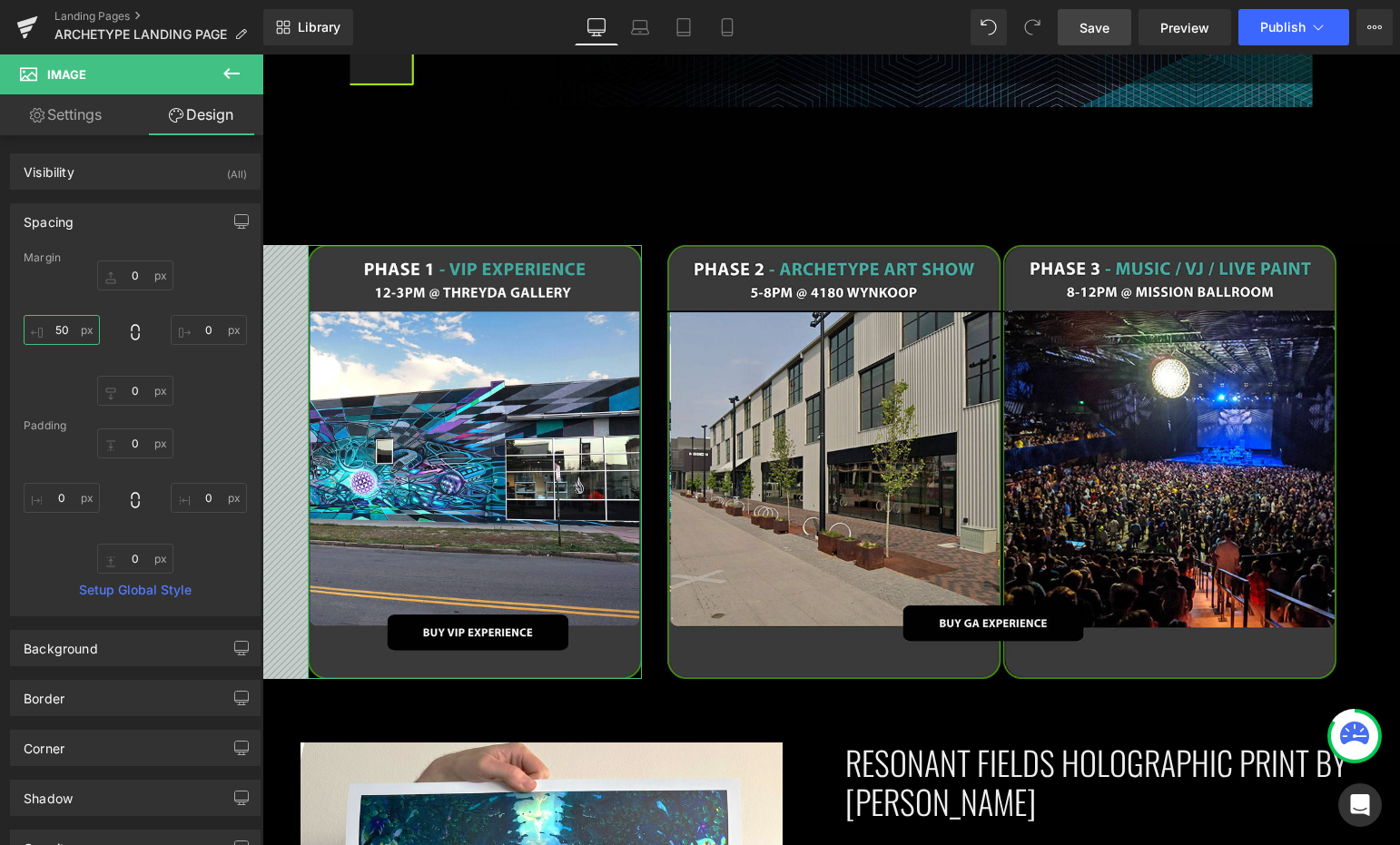
click at [63, 328] on input "50" at bounding box center [61, 330] width 76 height 30
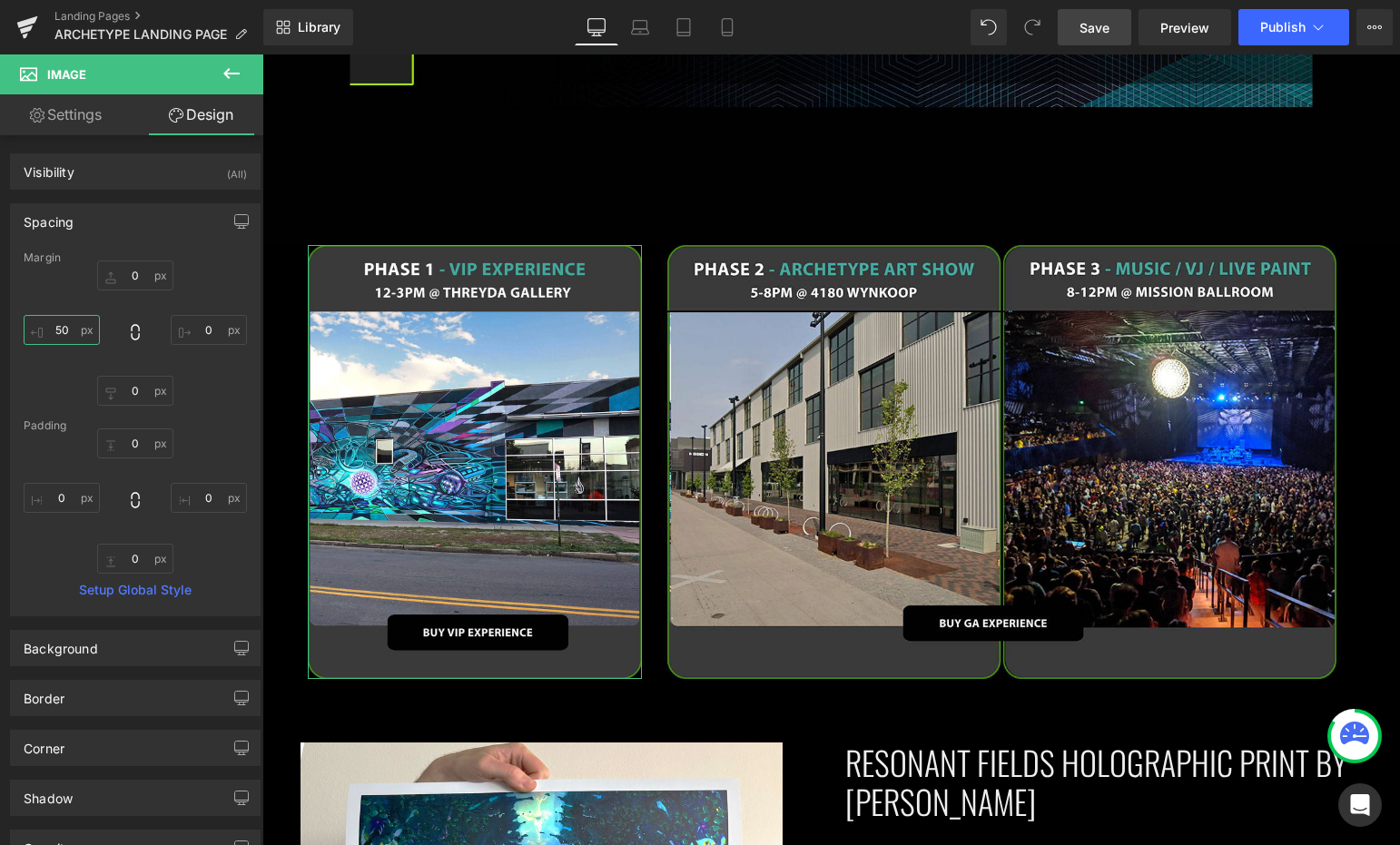
click at [63, 328] on input "50" at bounding box center [61, 330] width 76 height 30
click at [637, 21] on icon at bounding box center [640, 25] width 14 height 8
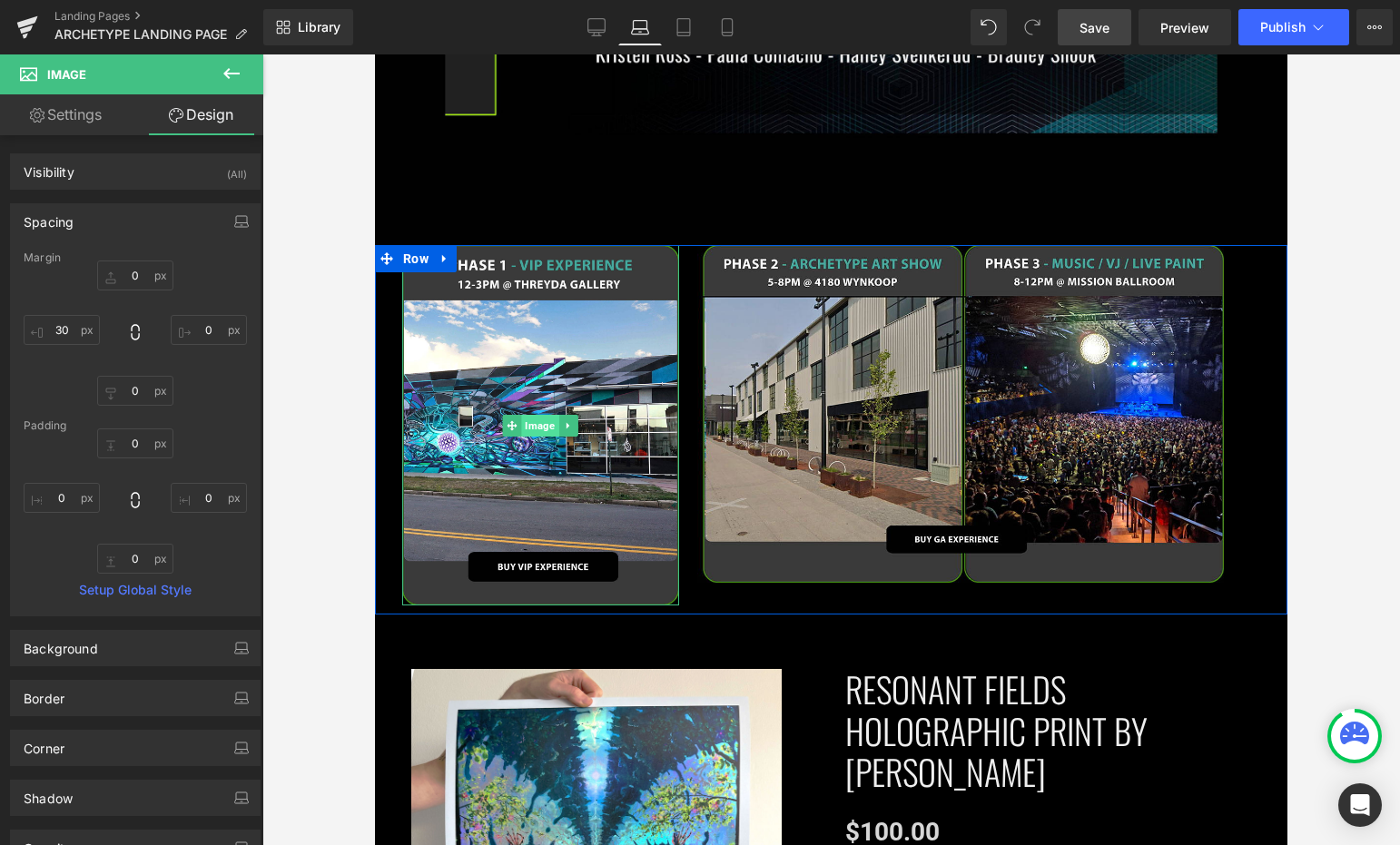
drag, startPoint x: 527, startPoint y: 404, endPoint x: 725, endPoint y: 296, distance: 225.5
click at [527, 415] on span "Image" at bounding box center [540, 426] width 37 height 22
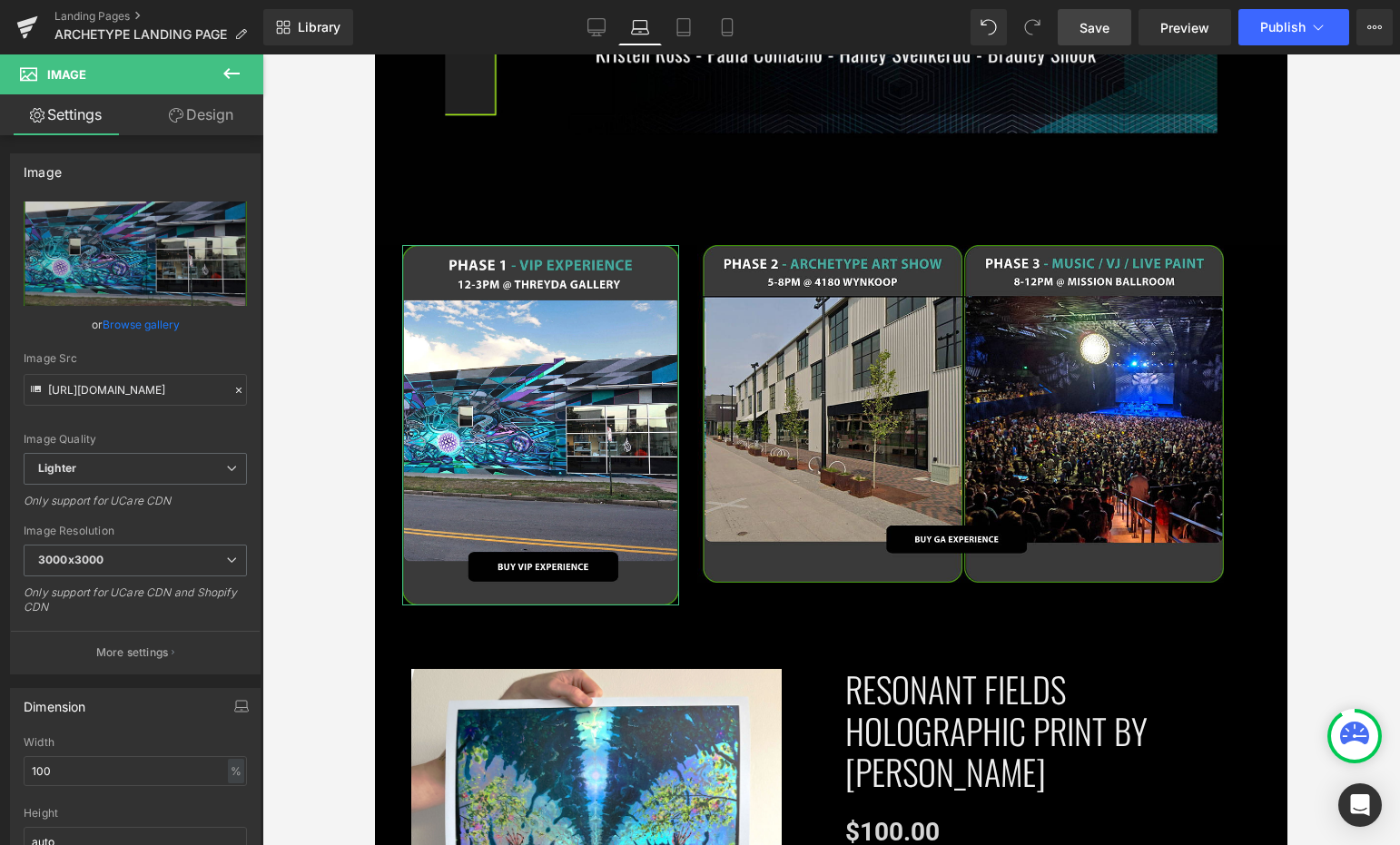
click at [203, 124] on link "Design" at bounding box center [201, 115] width 132 height 41
click at [0, 0] on div "Spacing" at bounding box center [0, 0] width 0 height 0
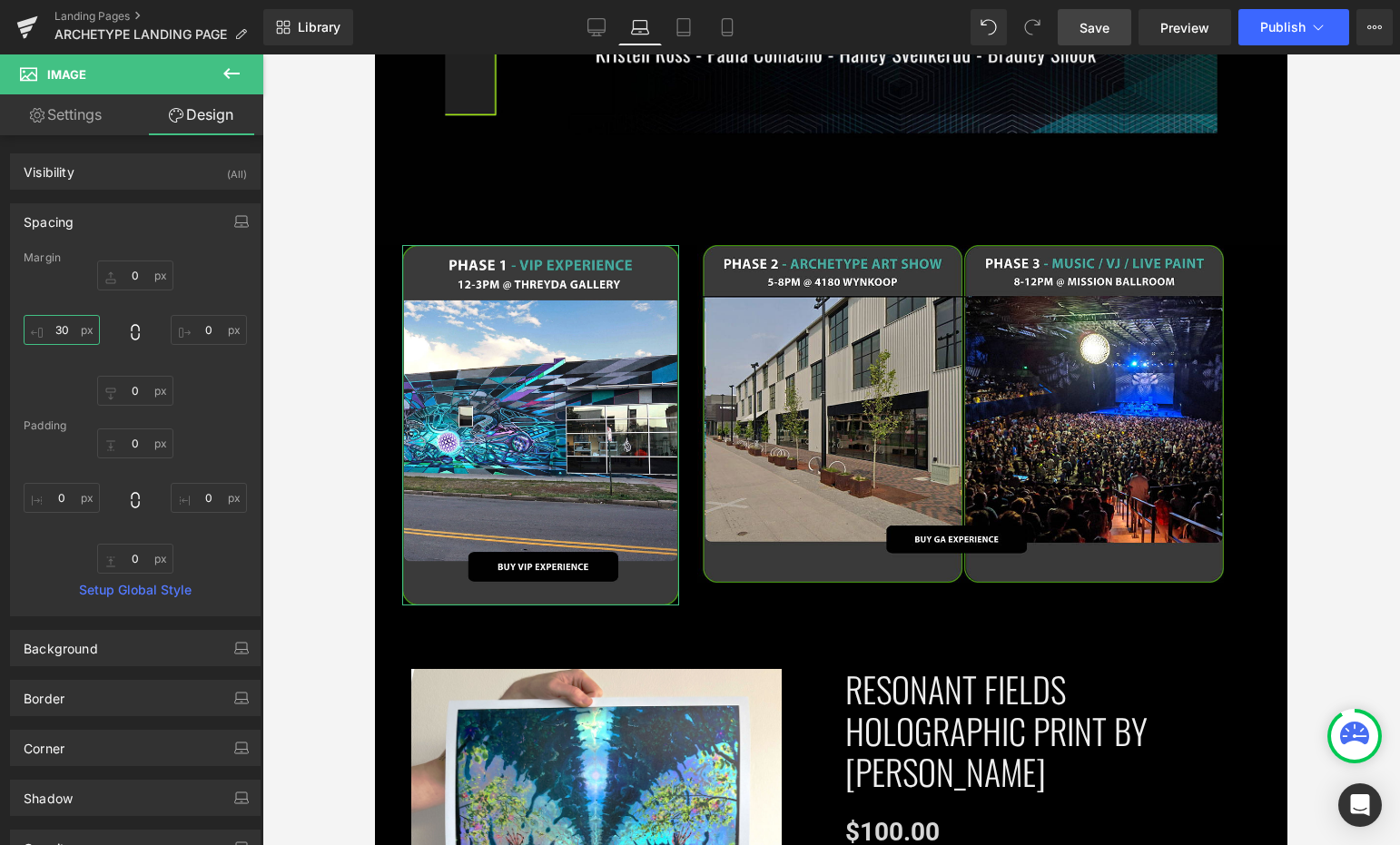
click at [69, 324] on input "30" at bounding box center [61, 330] width 76 height 30
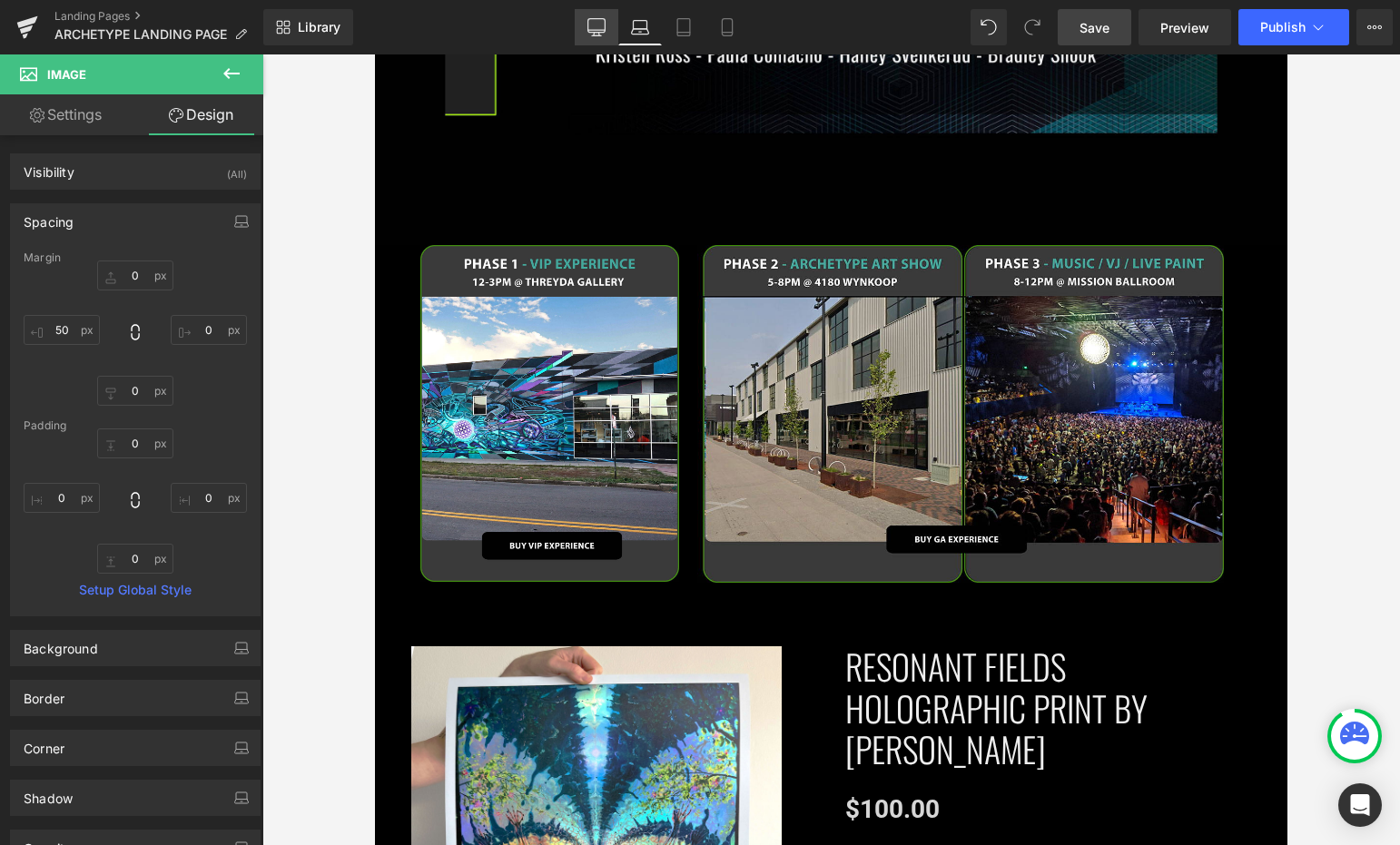
click at [598, 27] on icon at bounding box center [597, 28] width 19 height 19
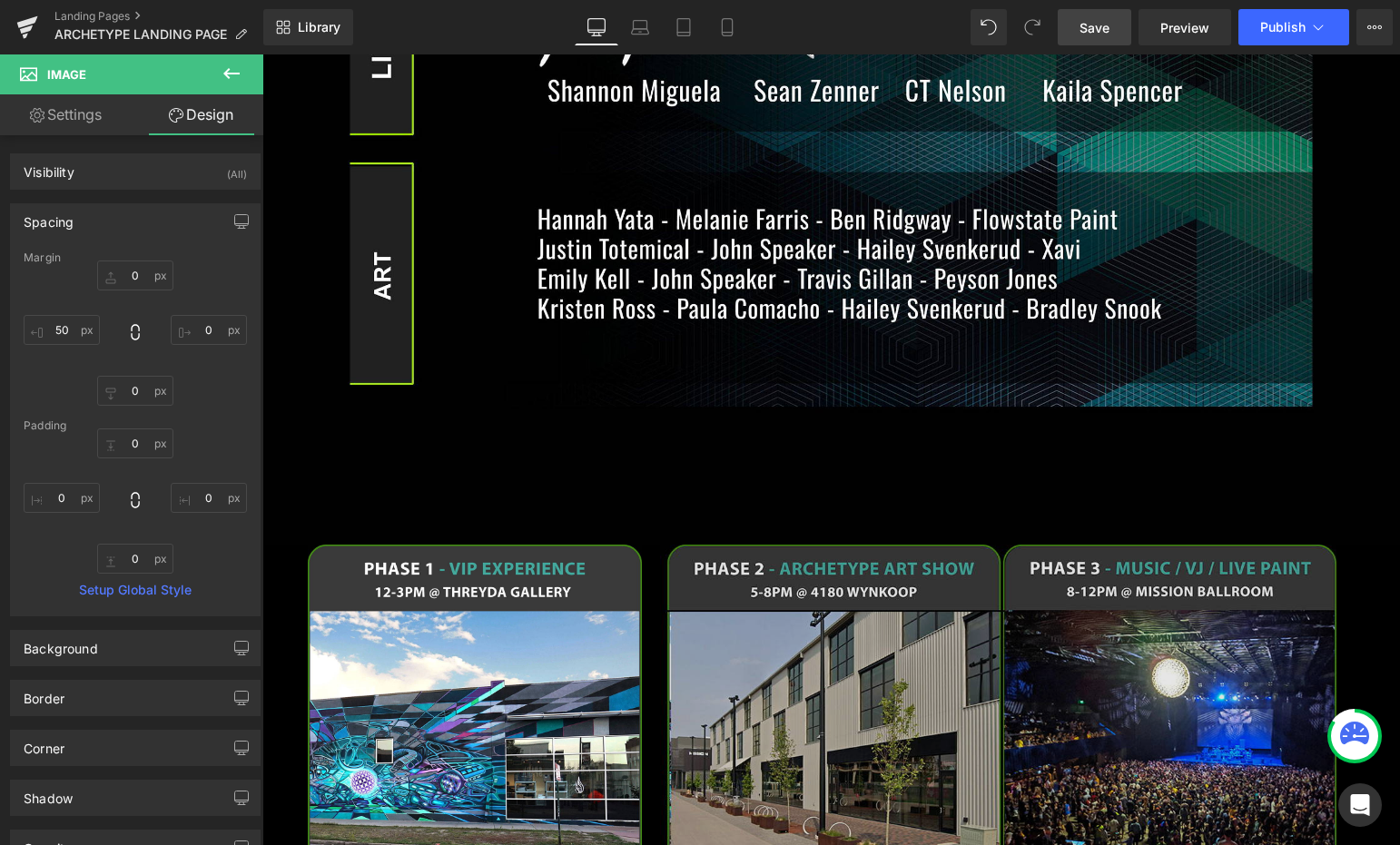
scroll to position [1607, 0]
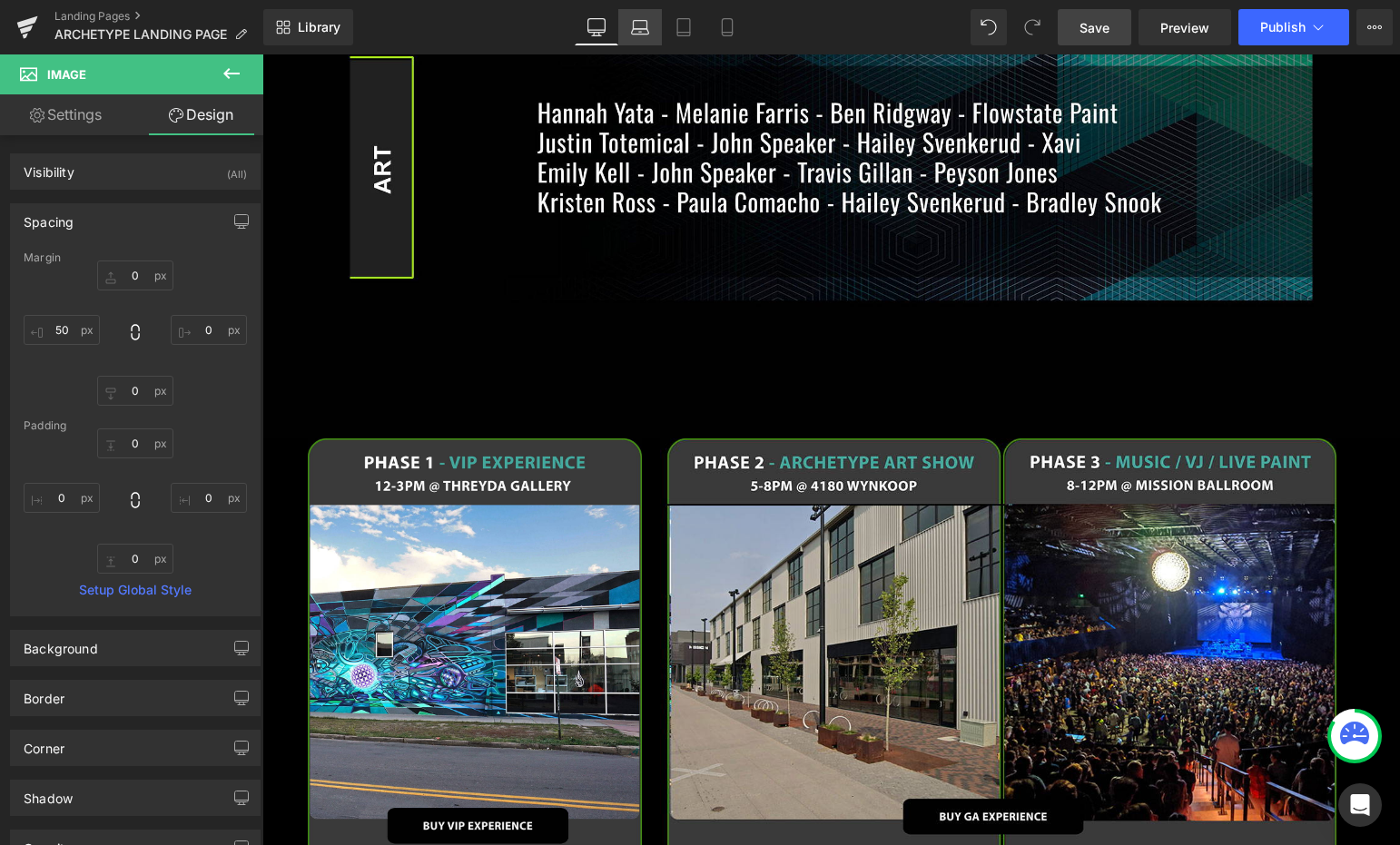
click at [638, 25] on icon at bounding box center [640, 28] width 19 height 19
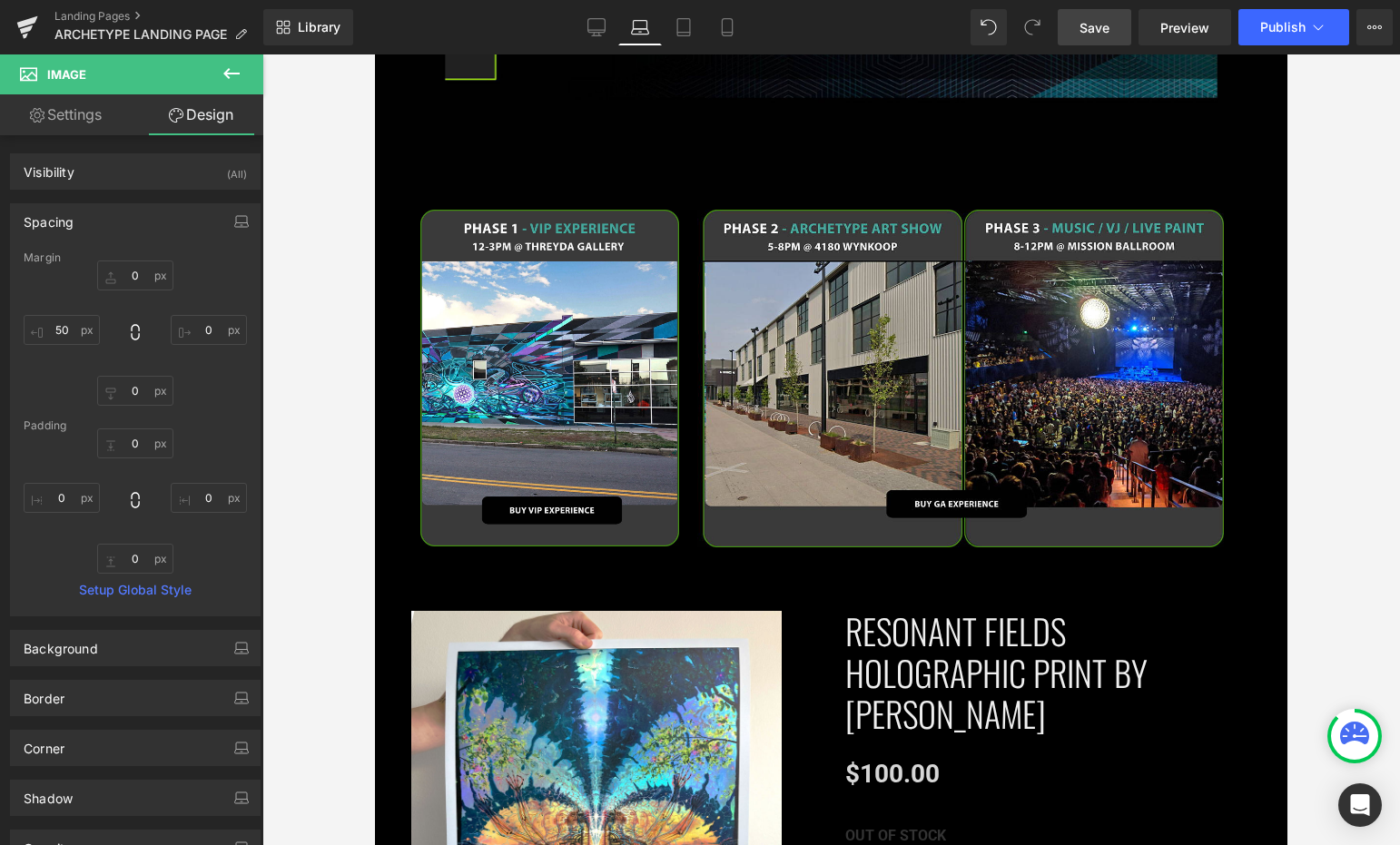
scroll to position [1378, 0]
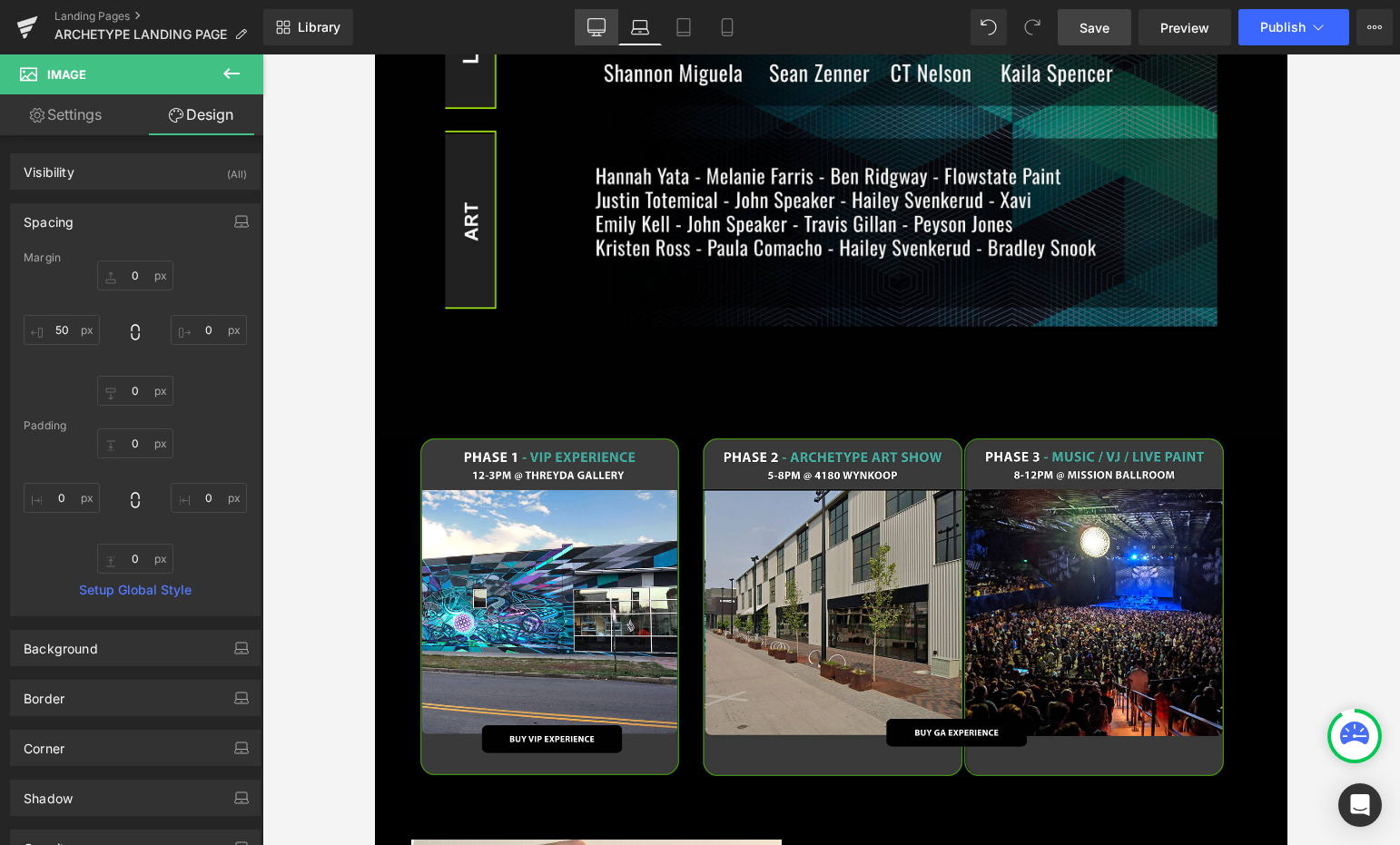
click at [583, 30] on link "Desktop" at bounding box center [596, 27] width 44 height 36
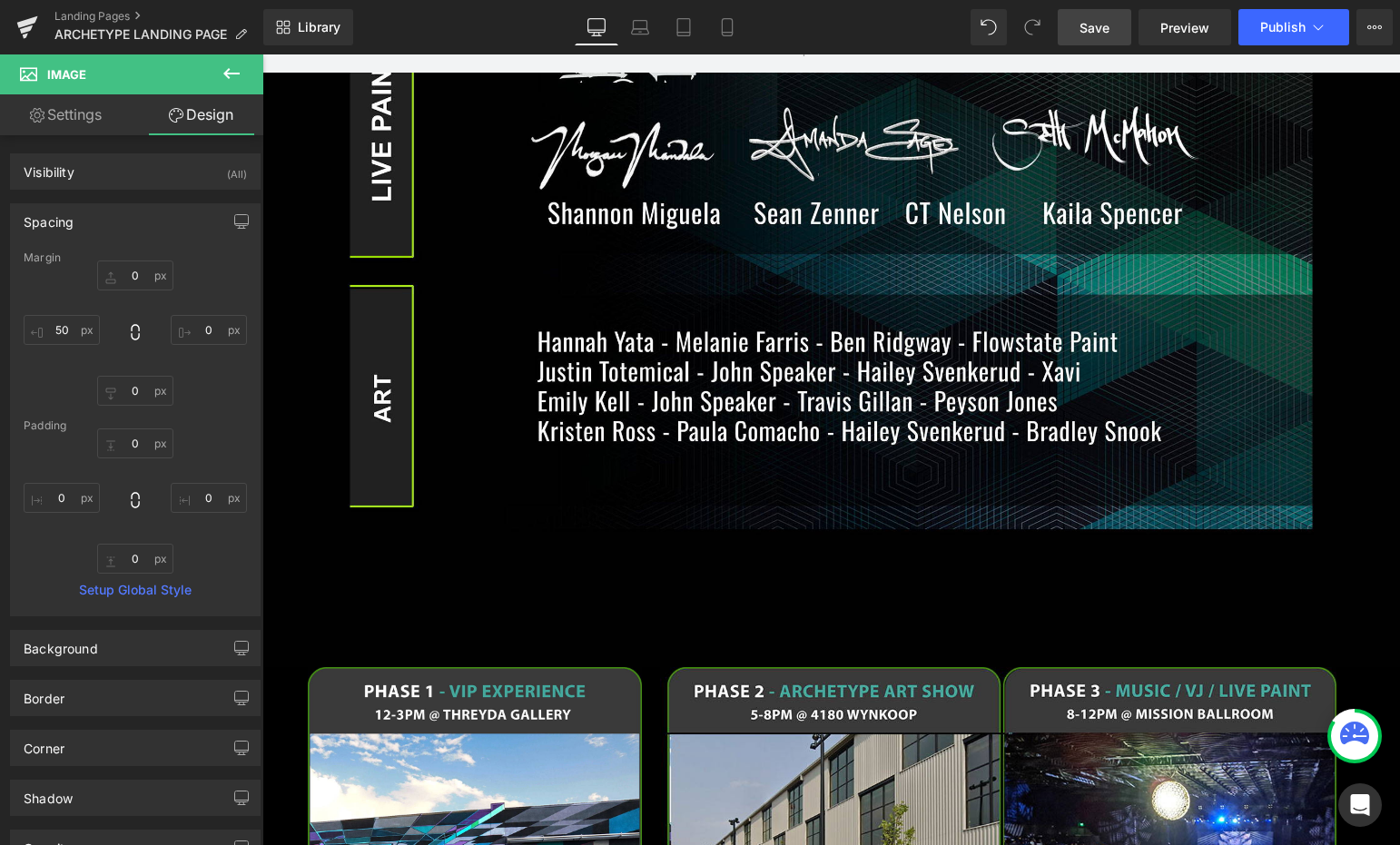
scroll to position [1607, 0]
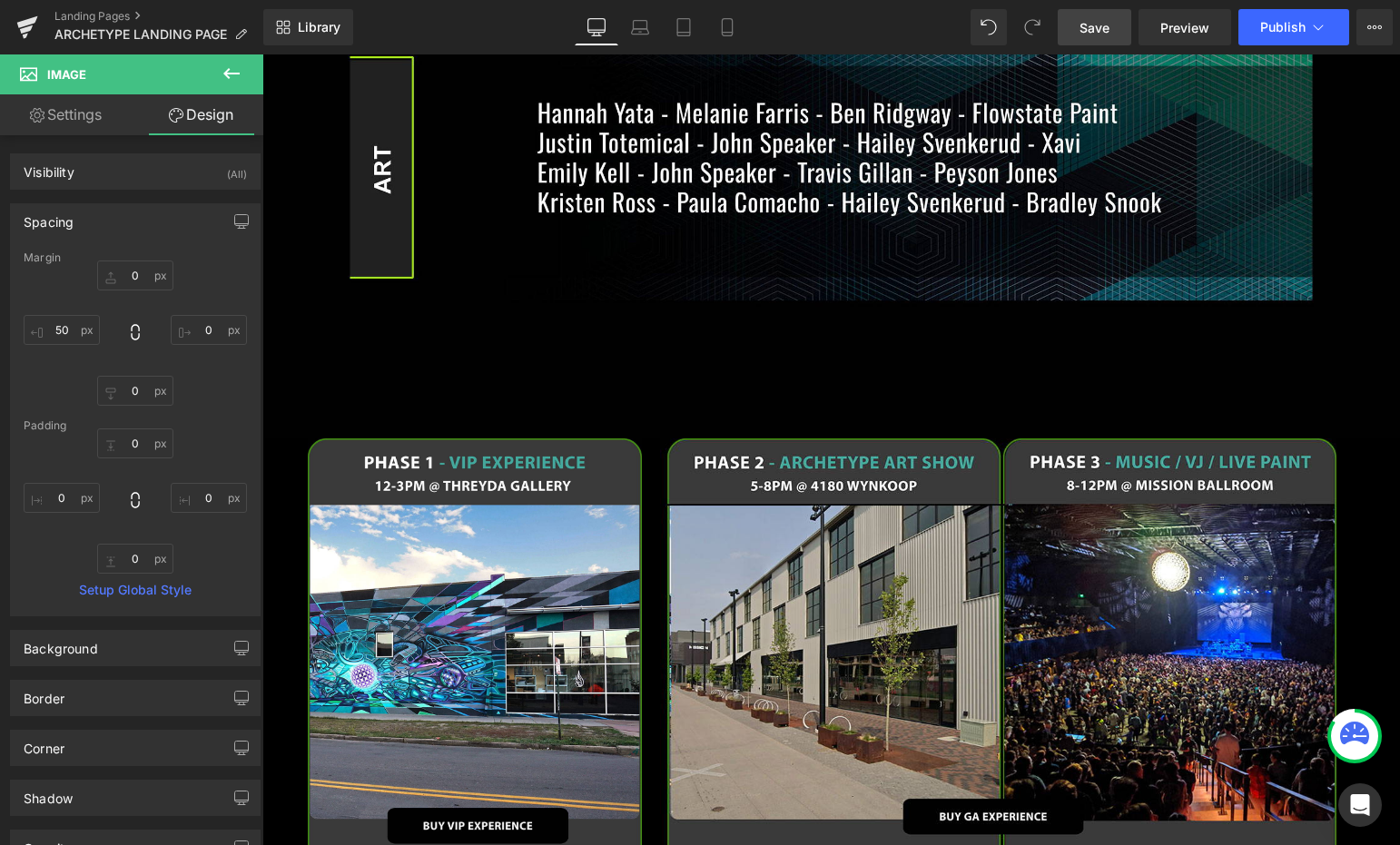
click at [1100, 29] on span "Save" at bounding box center [1094, 28] width 30 height 19
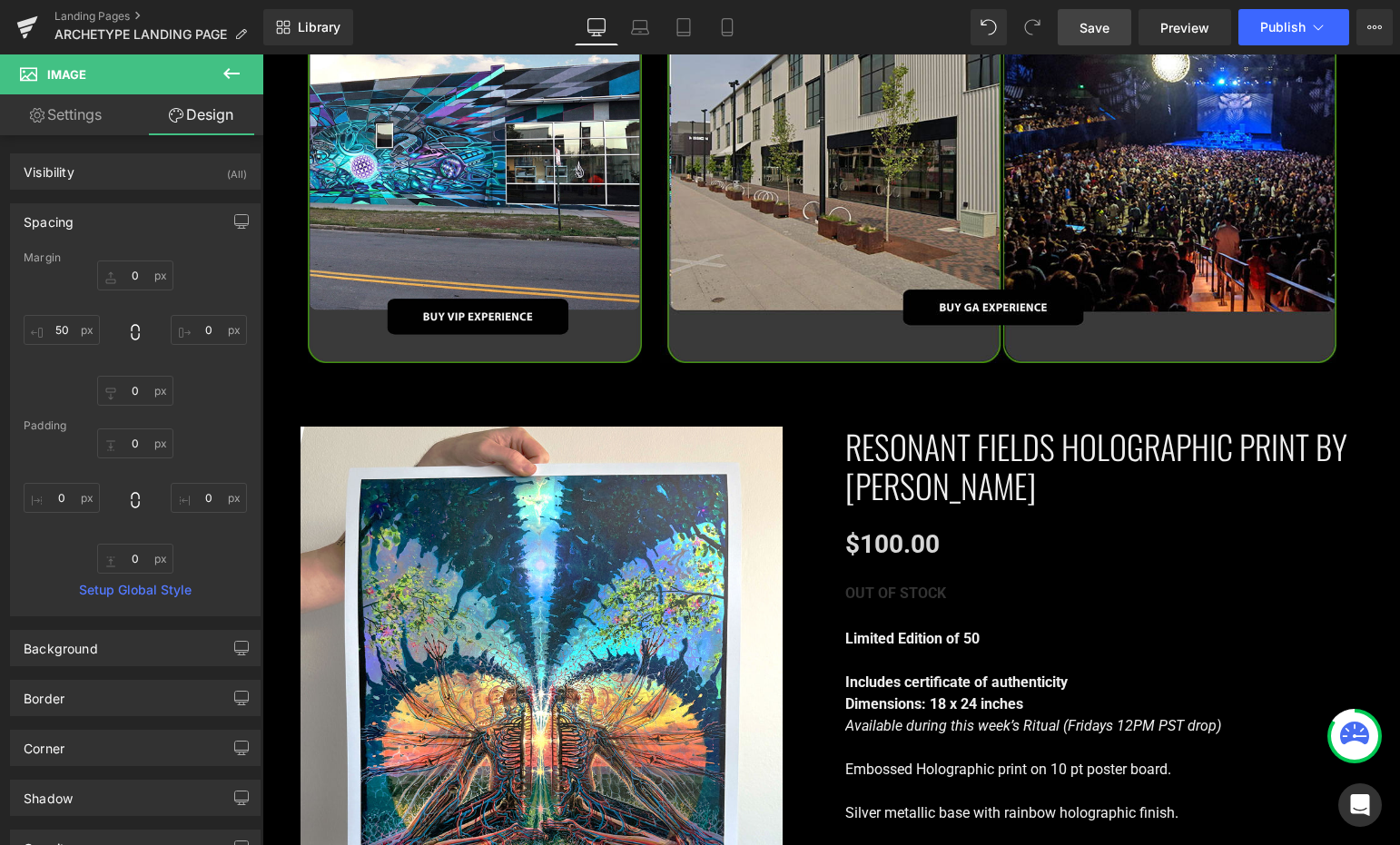
scroll to position [2128, 0]
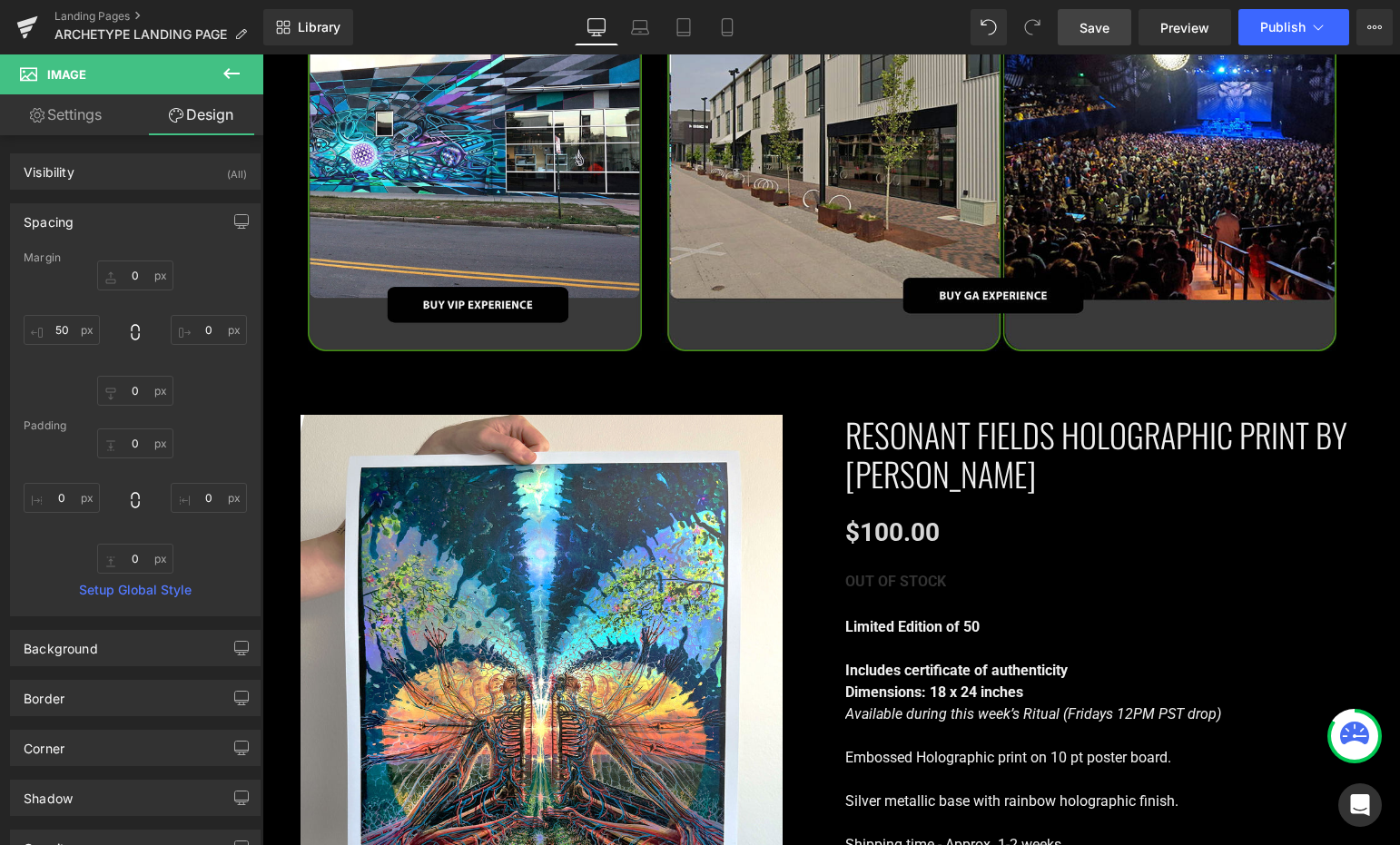
click at [335, 387] on div "Sale Off (P) Image ‹" at bounding box center [832, 751] width 1090 height 729
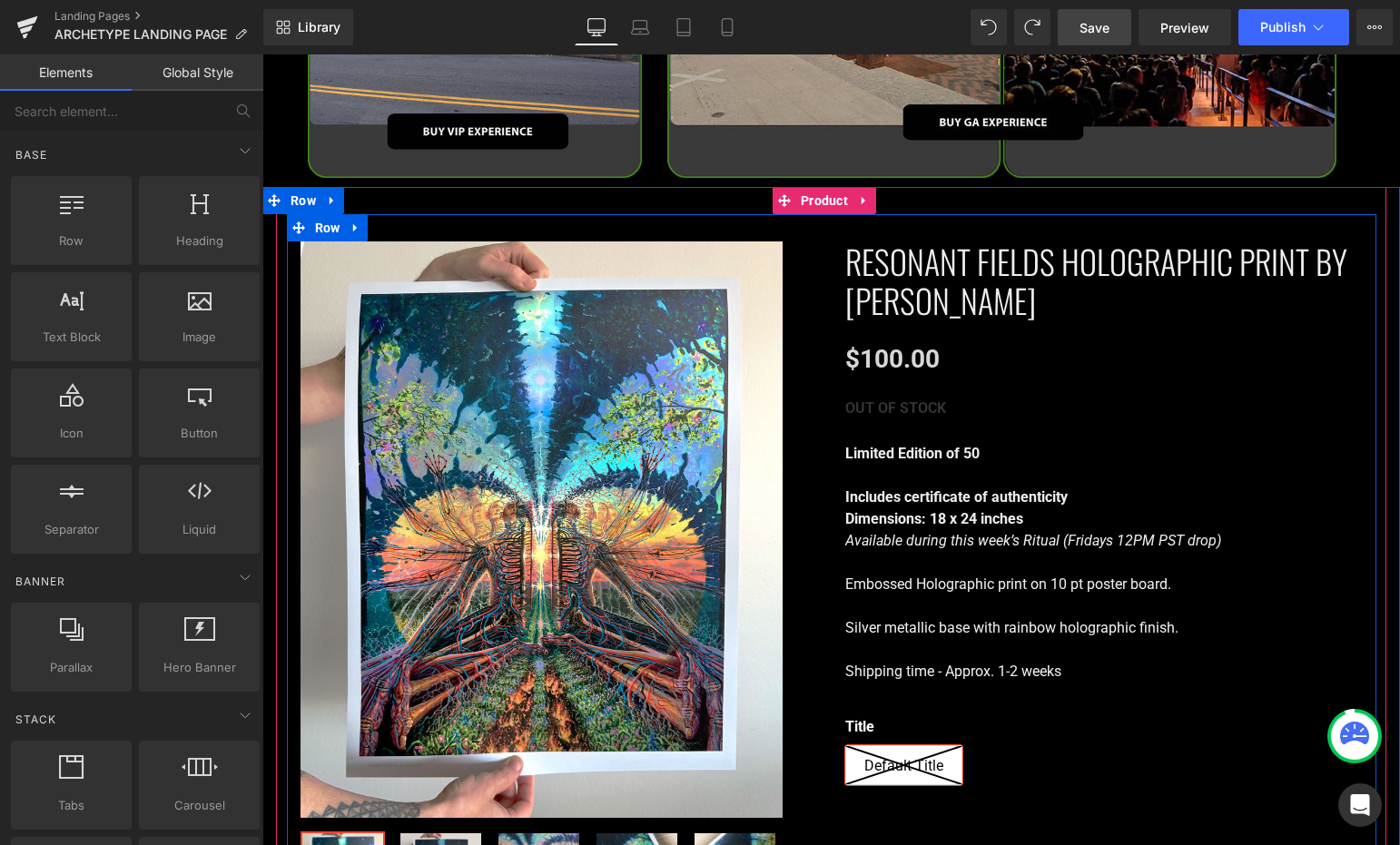
scroll to position [2302, 0]
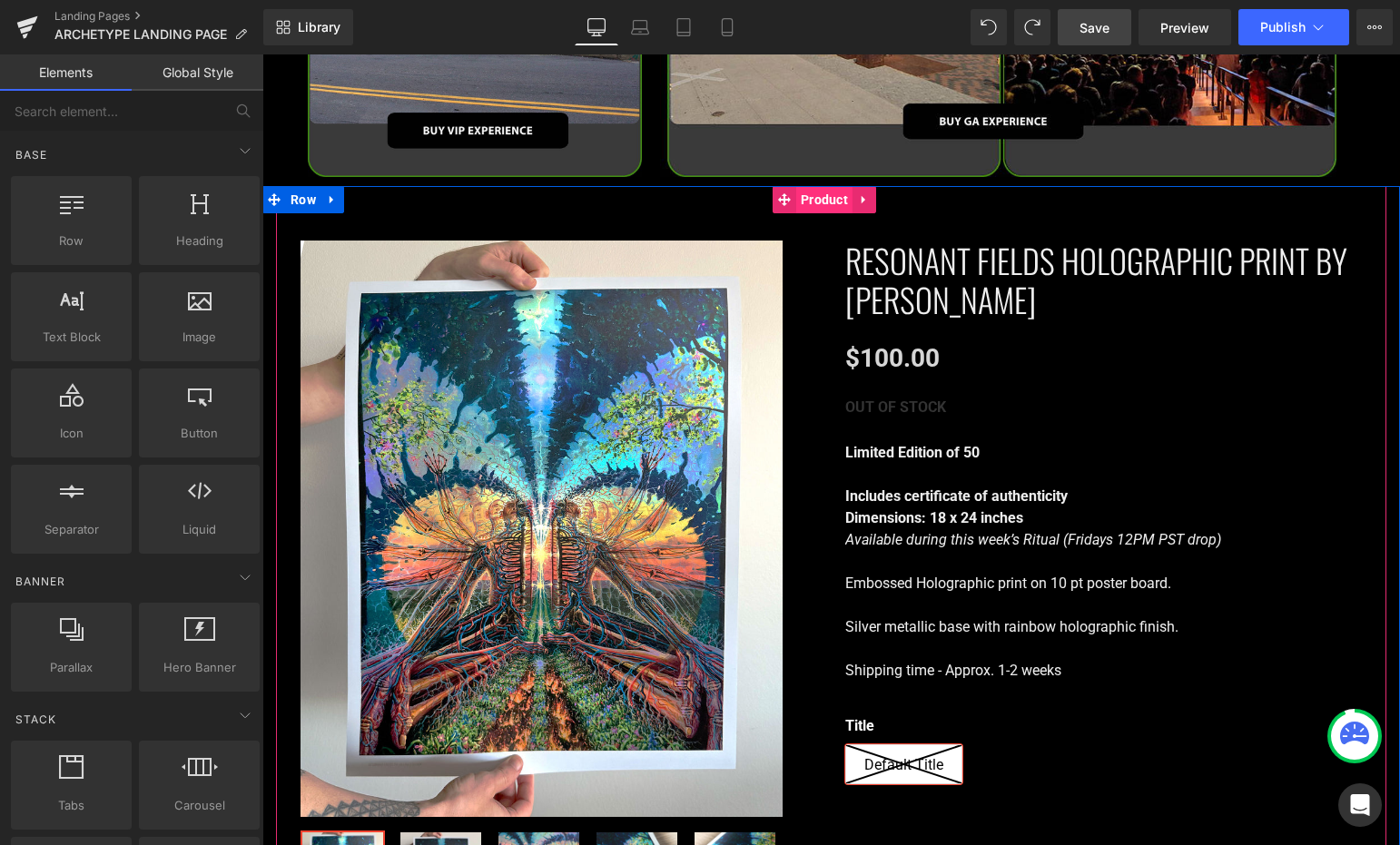
click at [816, 186] on span "Product" at bounding box center [824, 199] width 57 height 27
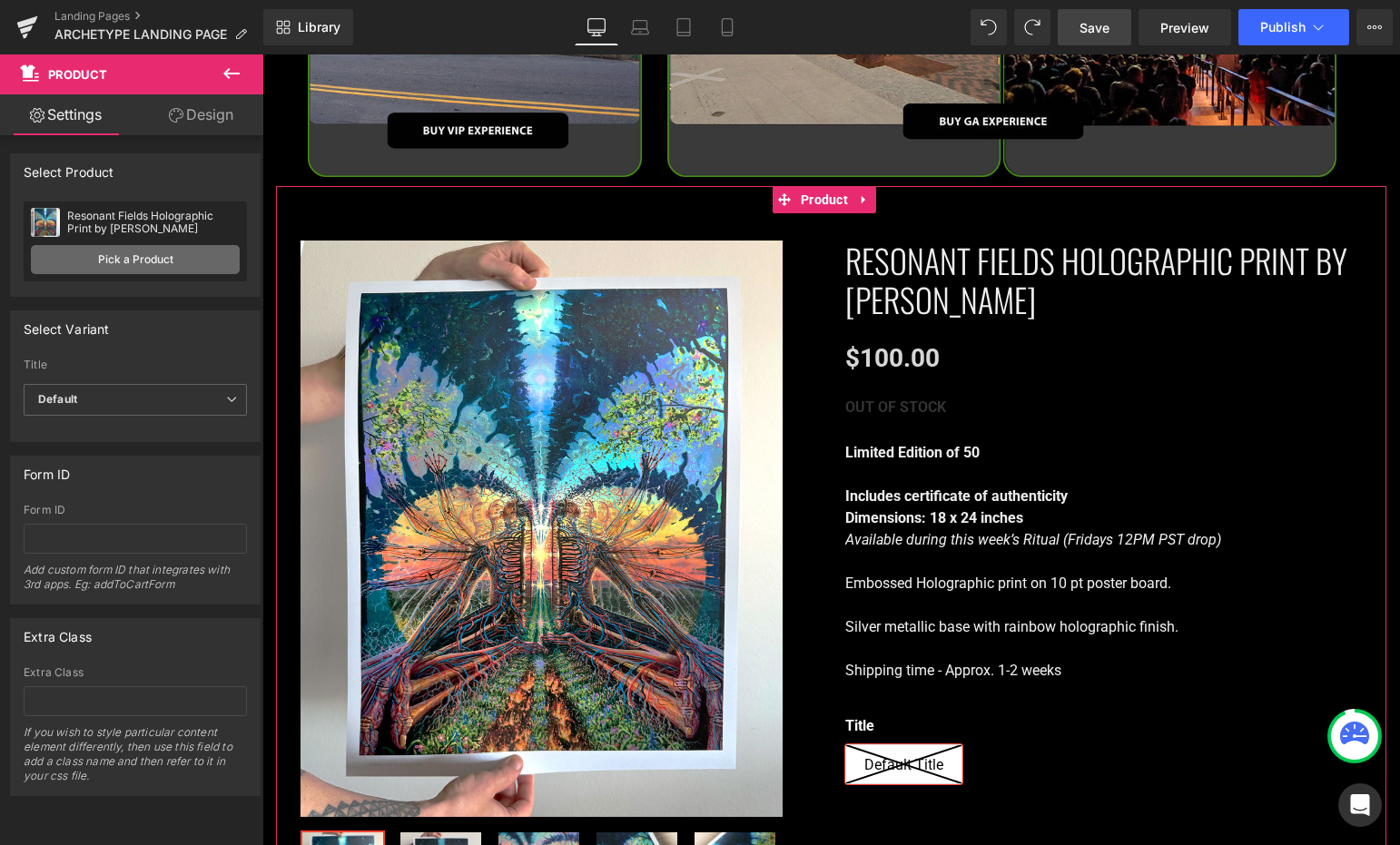
click at [182, 257] on link "Pick a Product" at bounding box center [134, 259] width 208 height 29
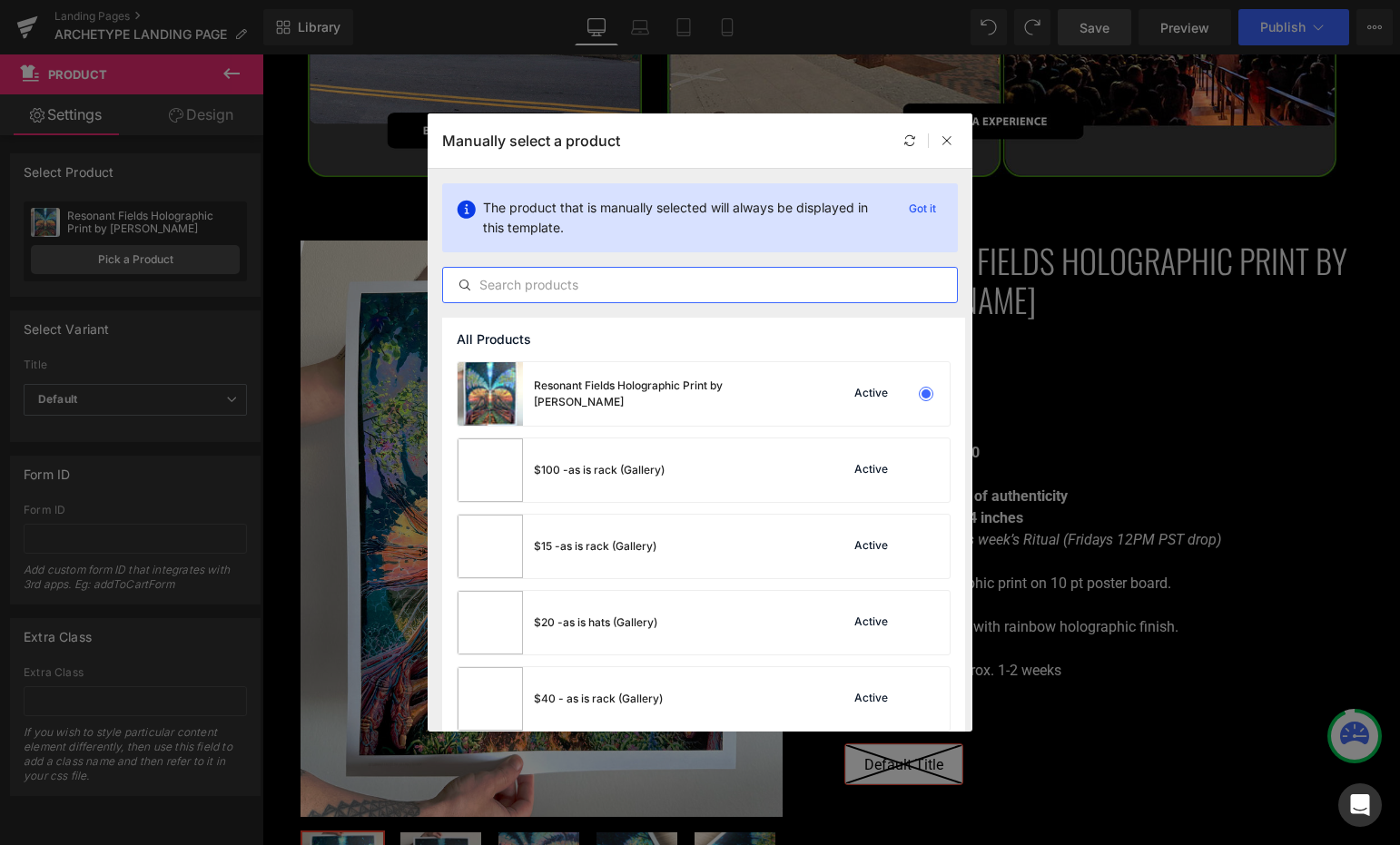
click at [591, 277] on input "text" at bounding box center [700, 285] width 514 height 22
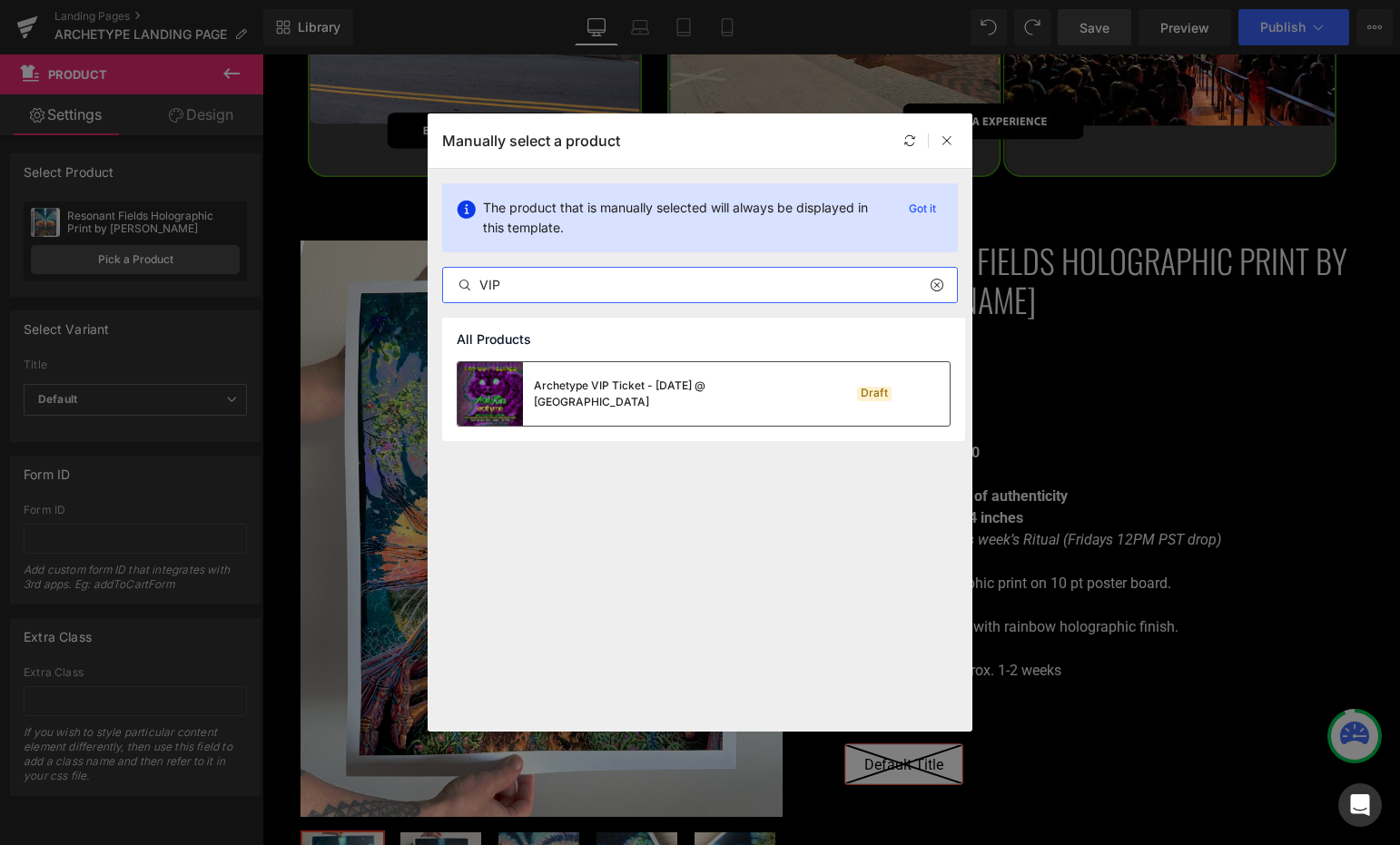
click at [681, 389] on div "Archetype VIP Ticket - [DATE] @ [GEOGRAPHIC_DATA]" at bounding box center [670, 394] width 272 height 32
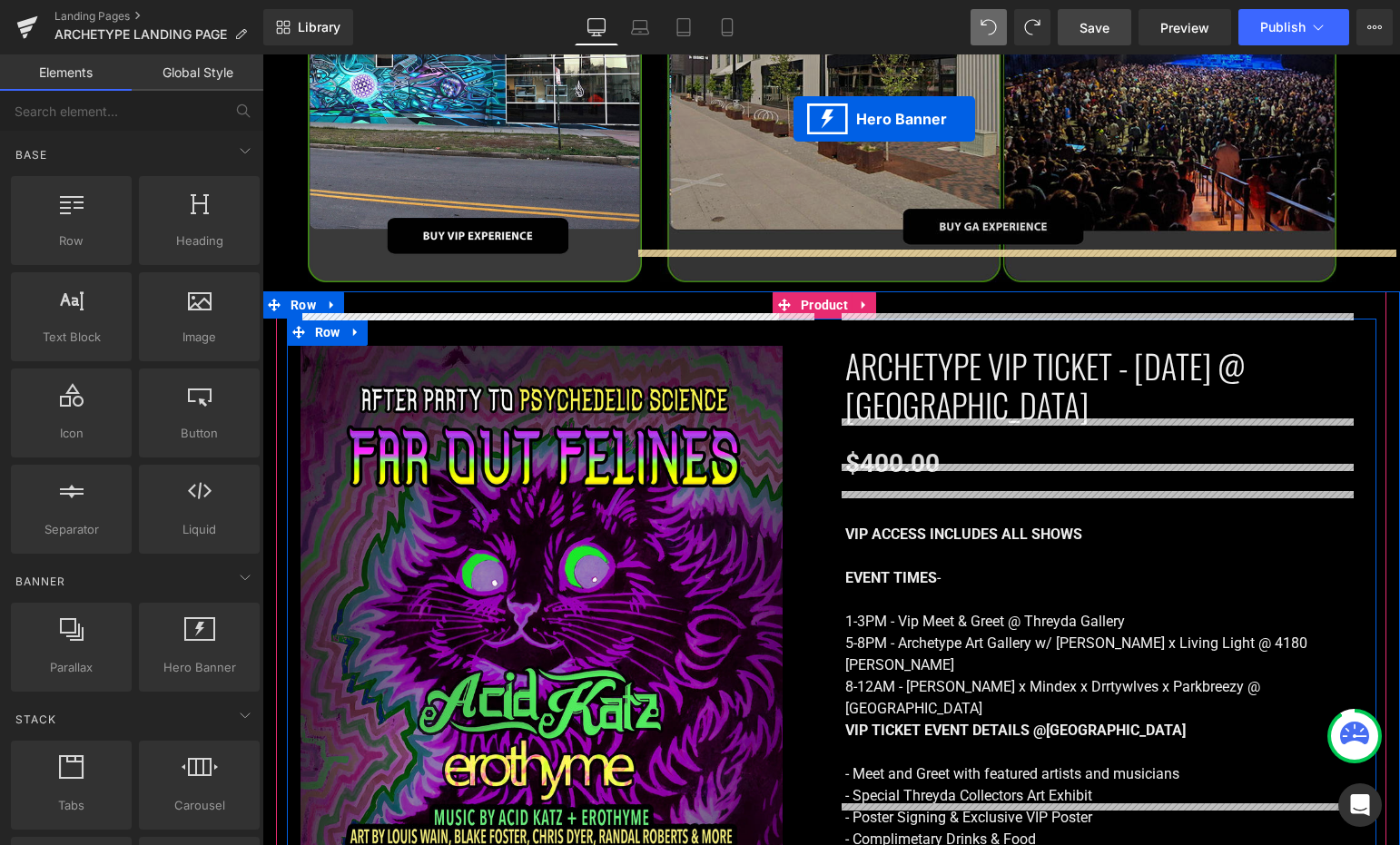
scroll to position [2125, 0]
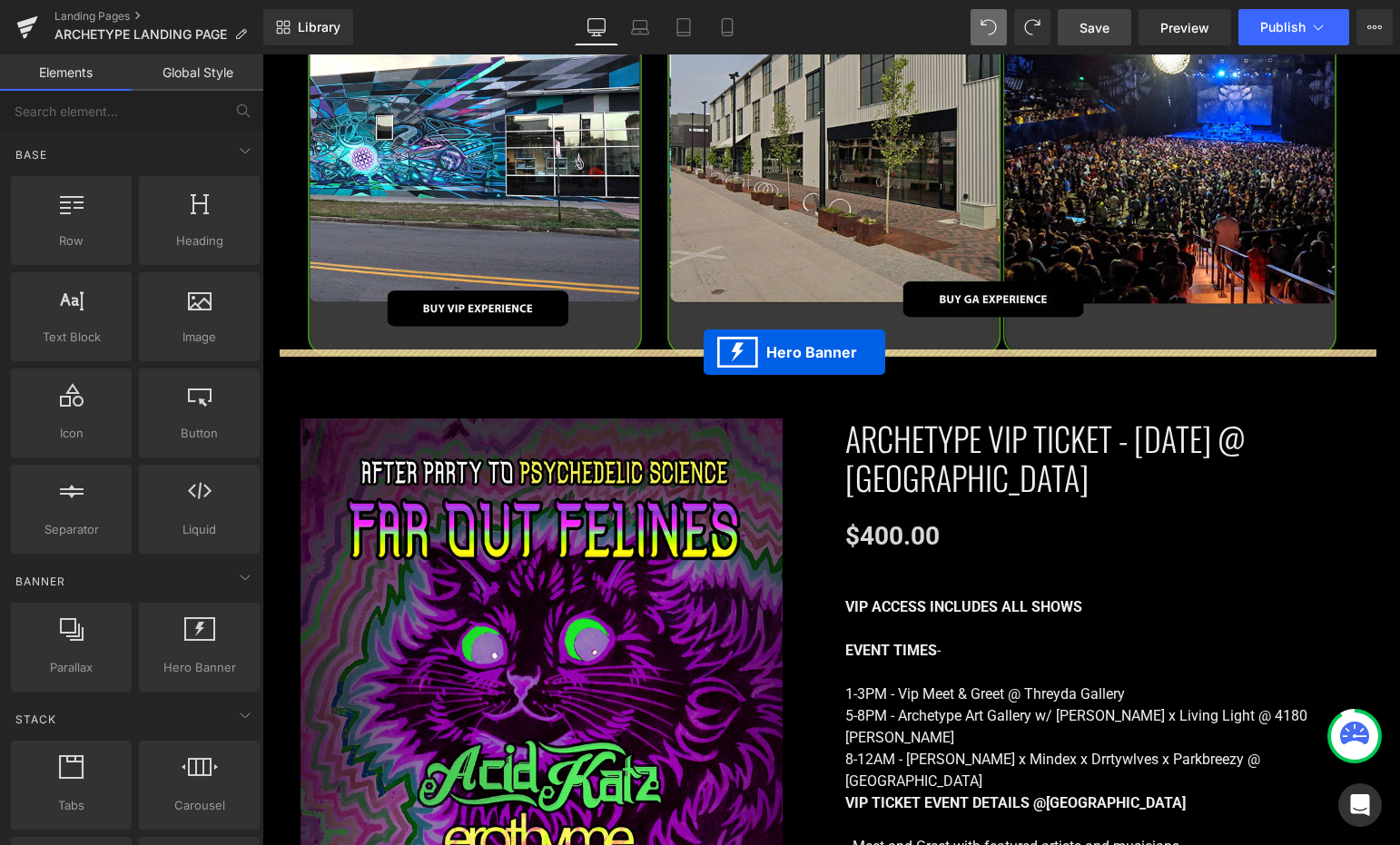
drag, startPoint x: 770, startPoint y: 333, endPoint x: 703, endPoint y: 352, distance: 69.6
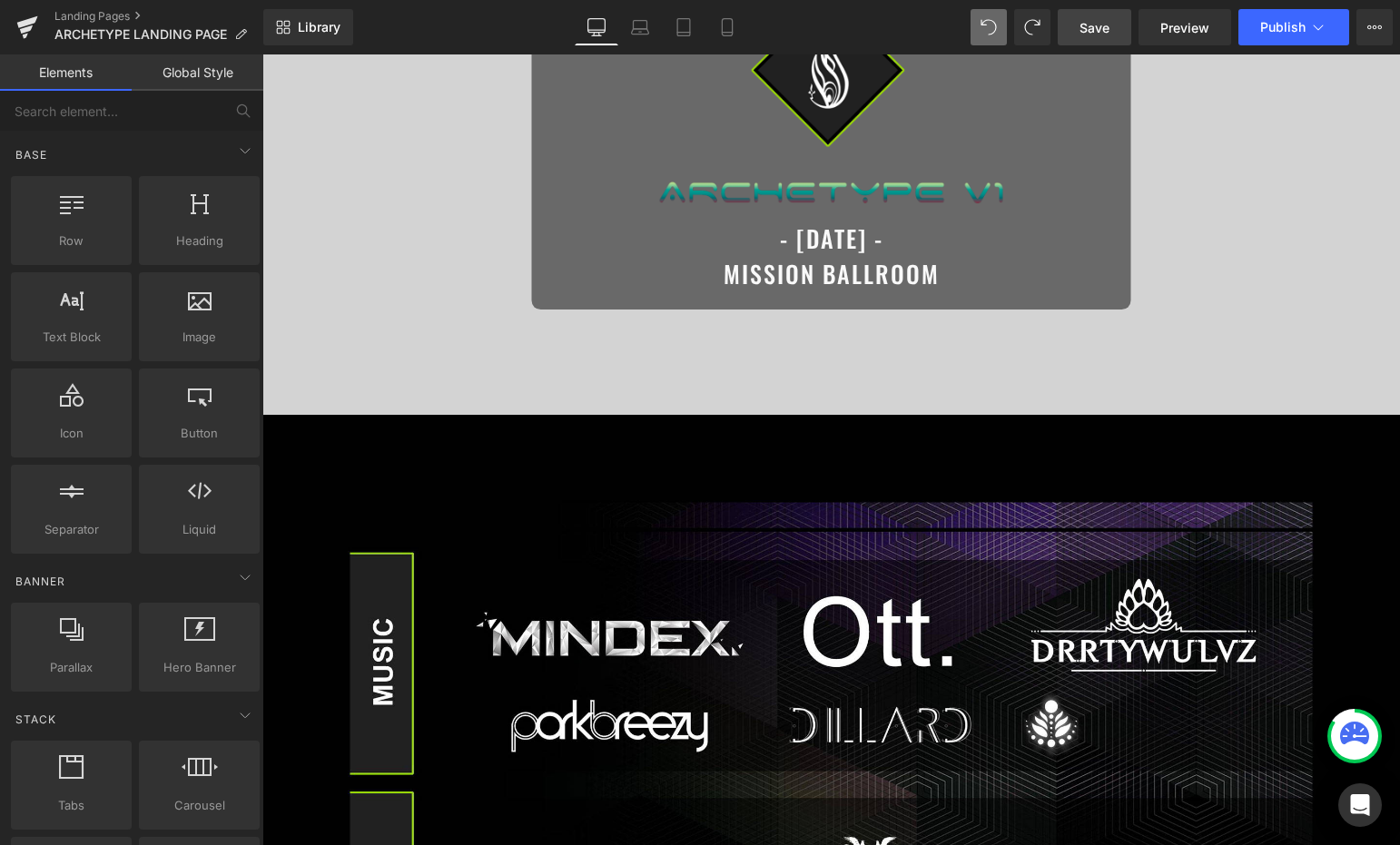
scroll to position [0, 0]
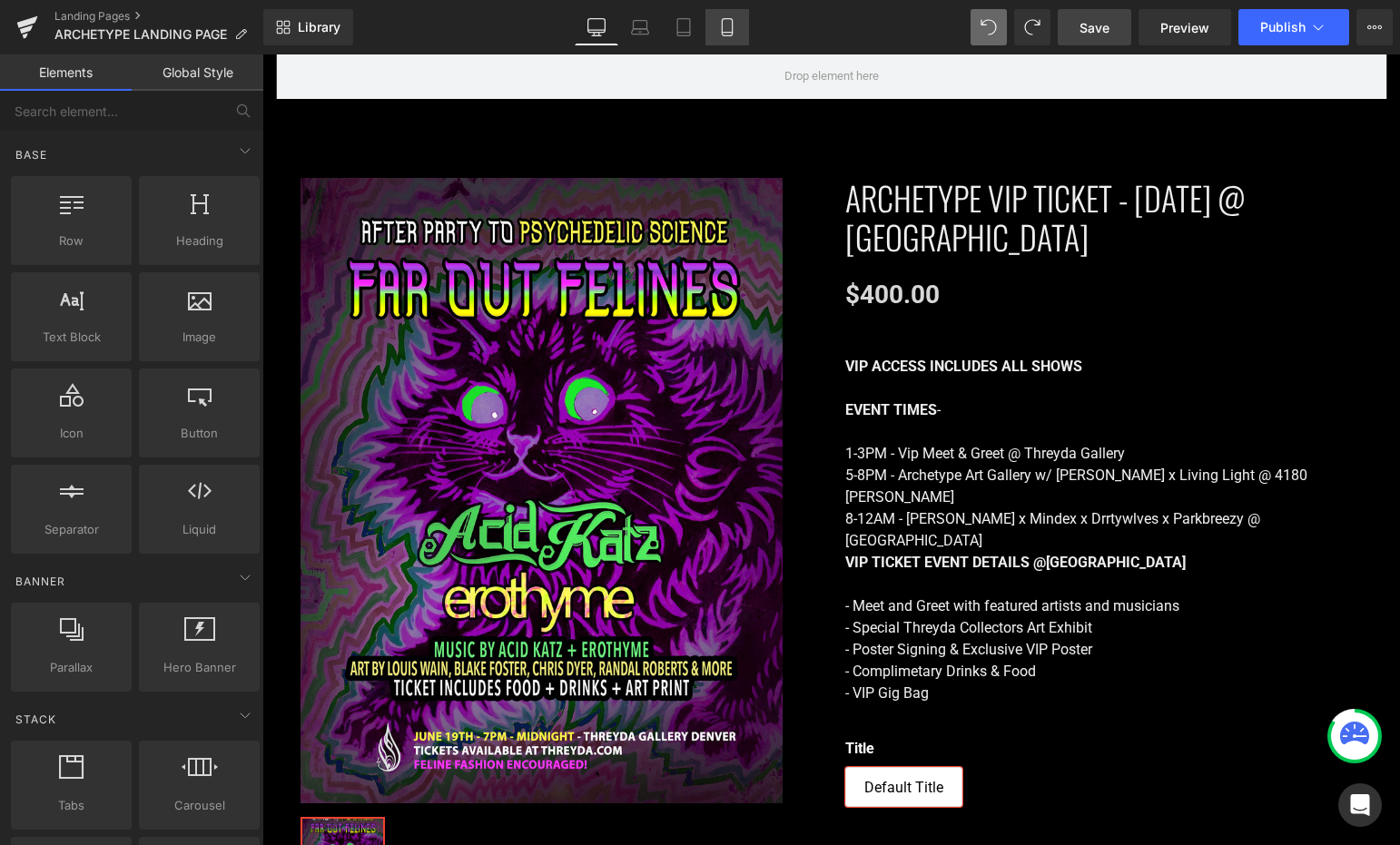
click at [732, 9] on link "Mobile" at bounding box center [726, 27] width 44 height 36
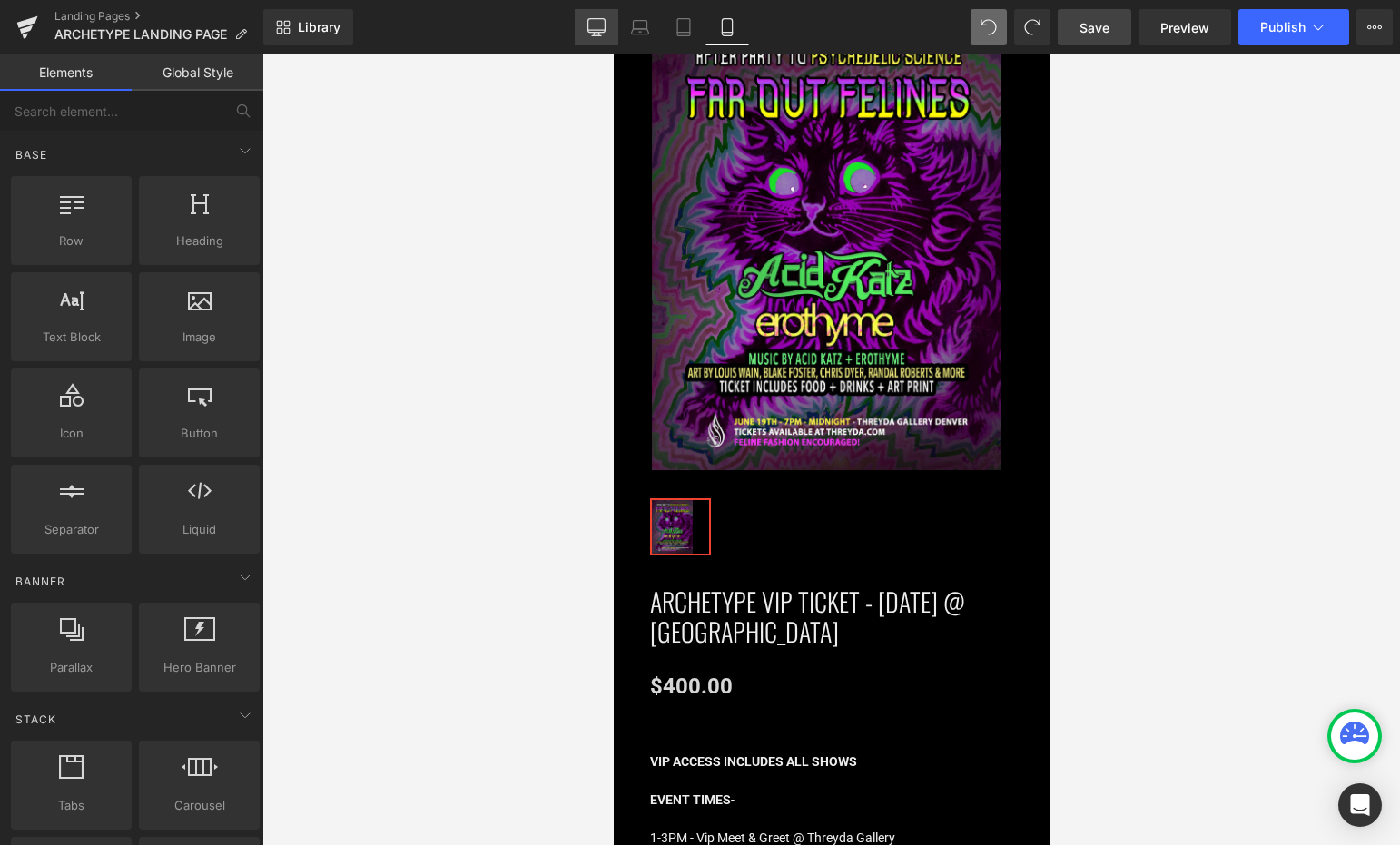
click at [593, 22] on icon at bounding box center [597, 28] width 19 height 19
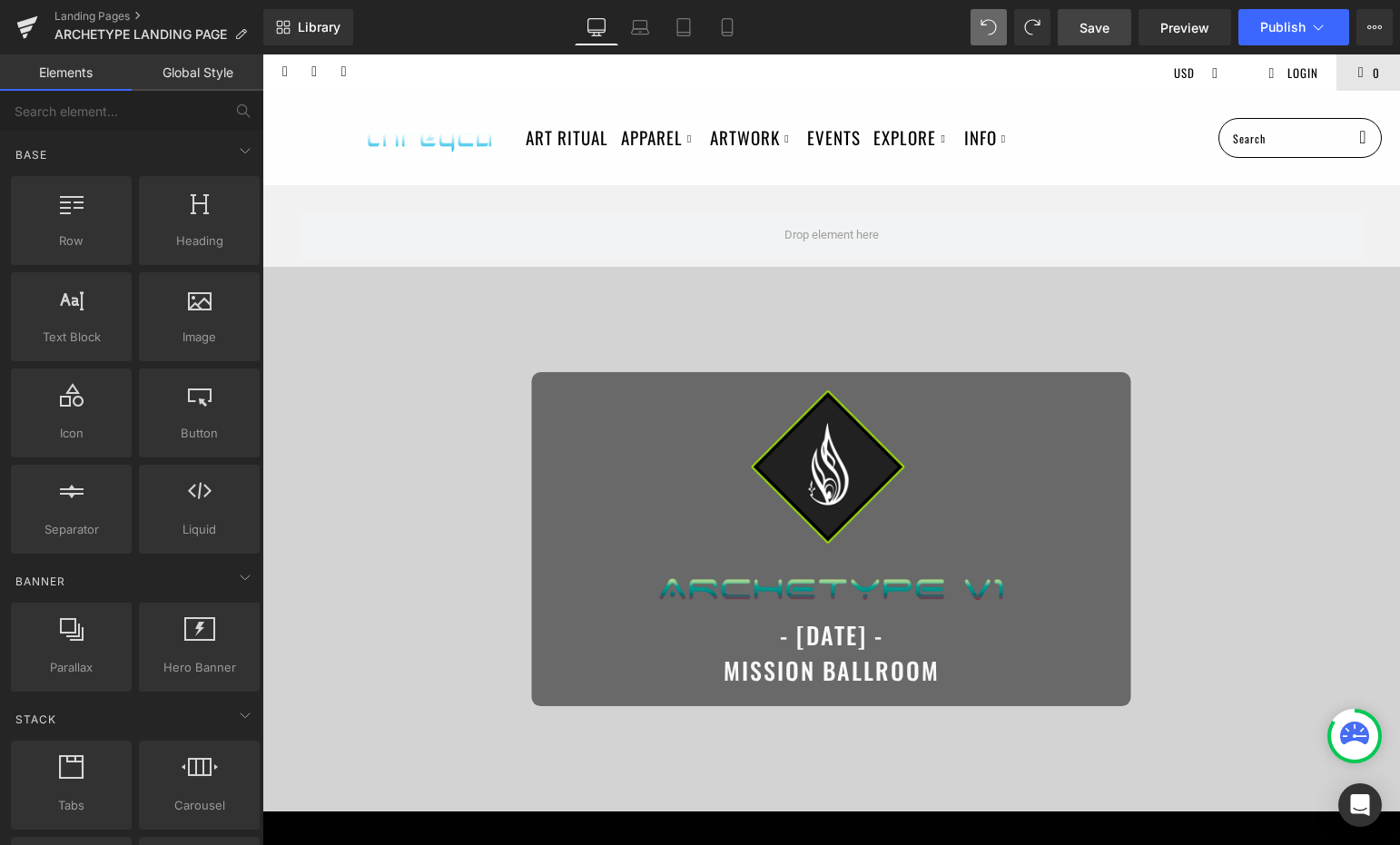
click at [1096, 22] on span "Save" at bounding box center [1094, 28] width 30 height 19
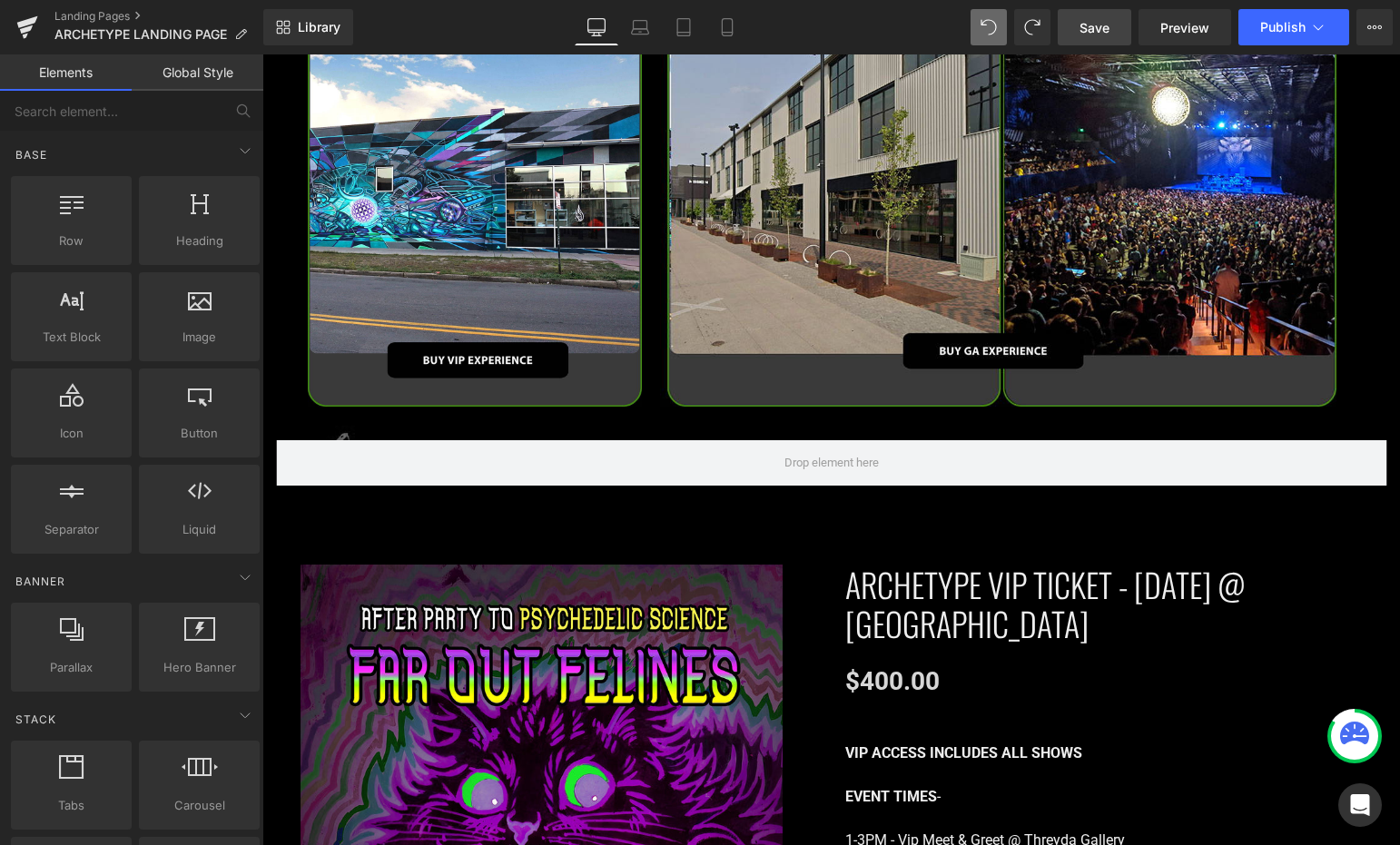
scroll to position [2072, 0]
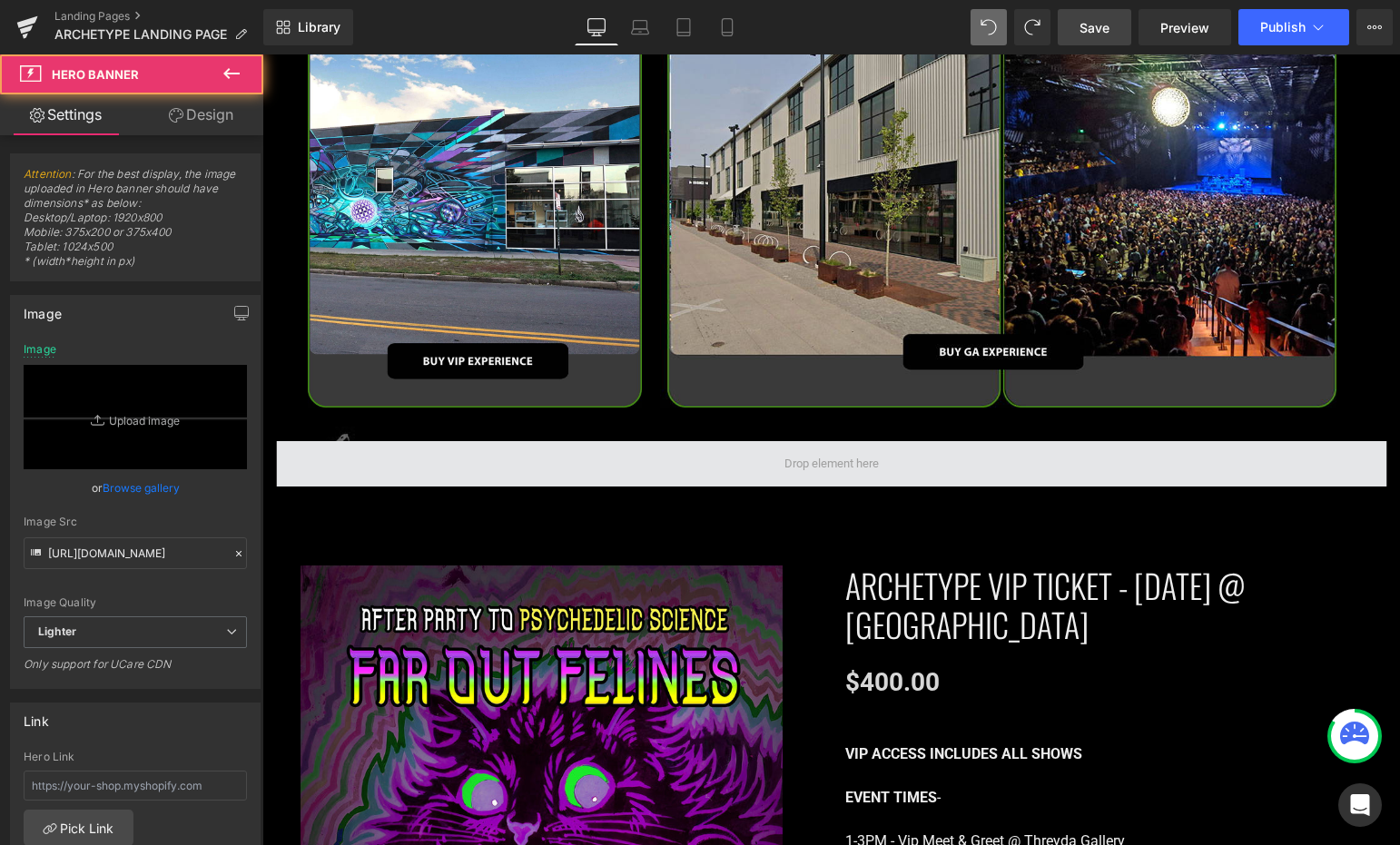
click at [629, 462] on span at bounding box center [831, 463] width 1110 height 45
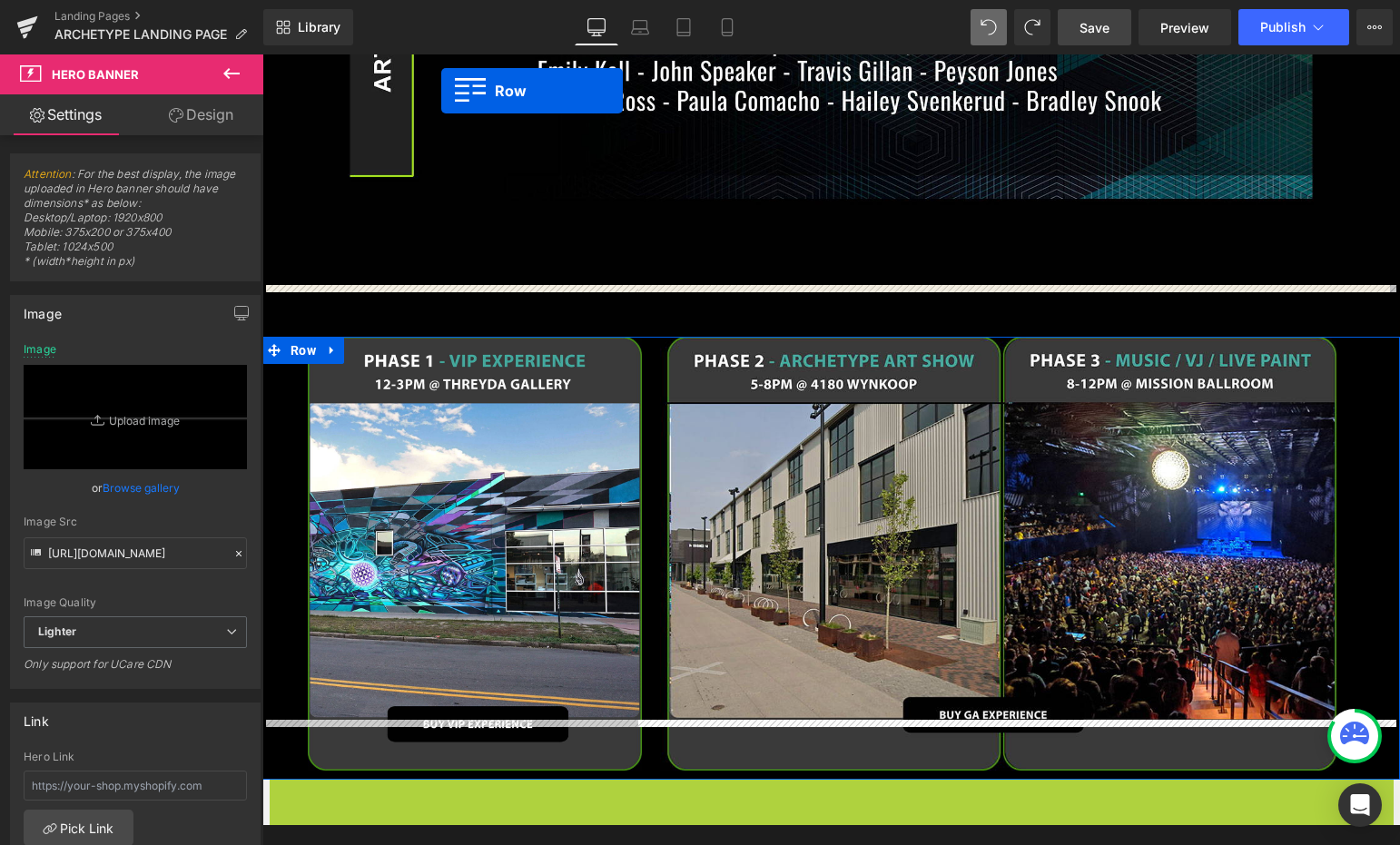
scroll to position [1618, 0]
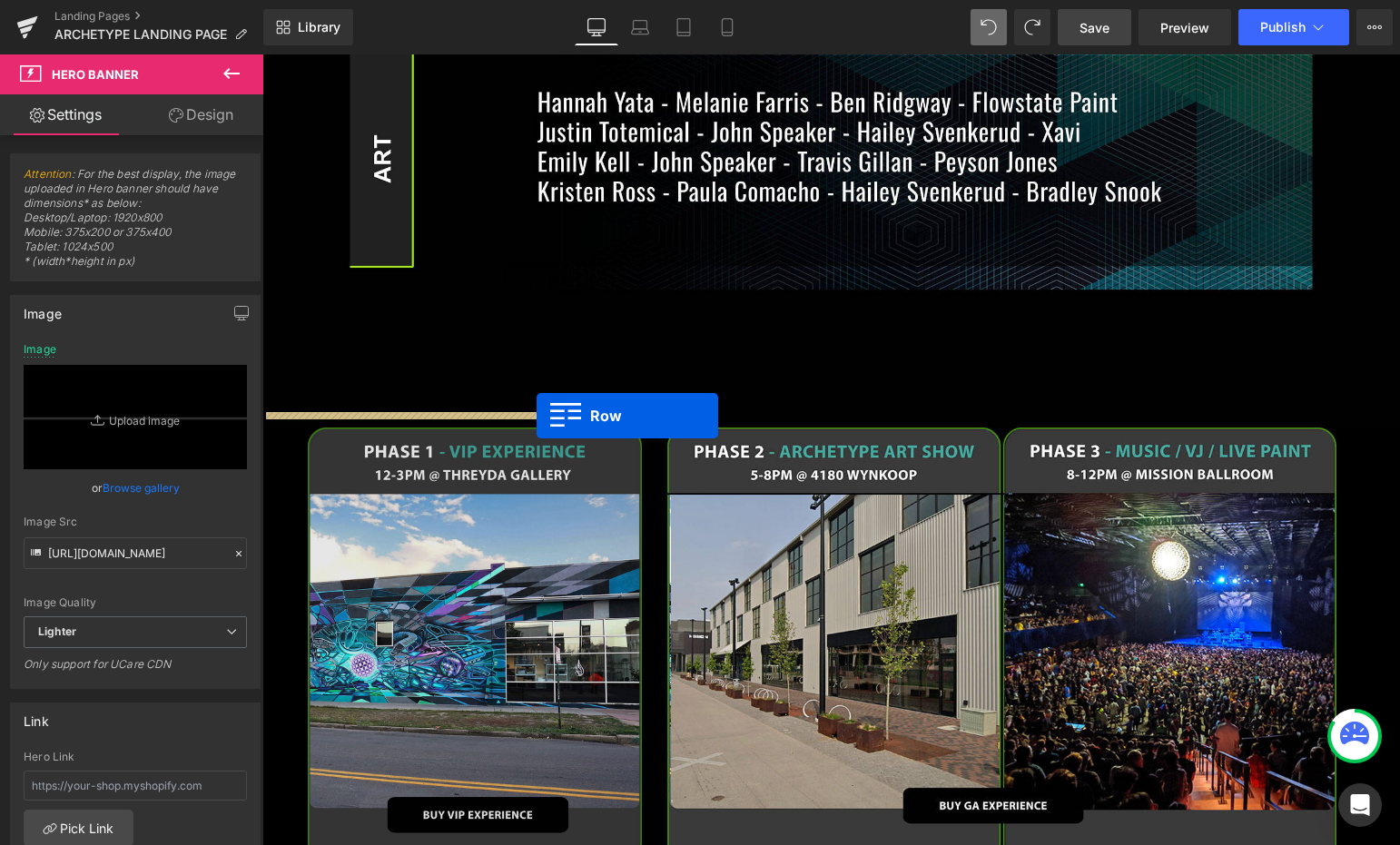
drag, startPoint x: 276, startPoint y: 415, endPoint x: 536, endPoint y: 416, distance: 260.0
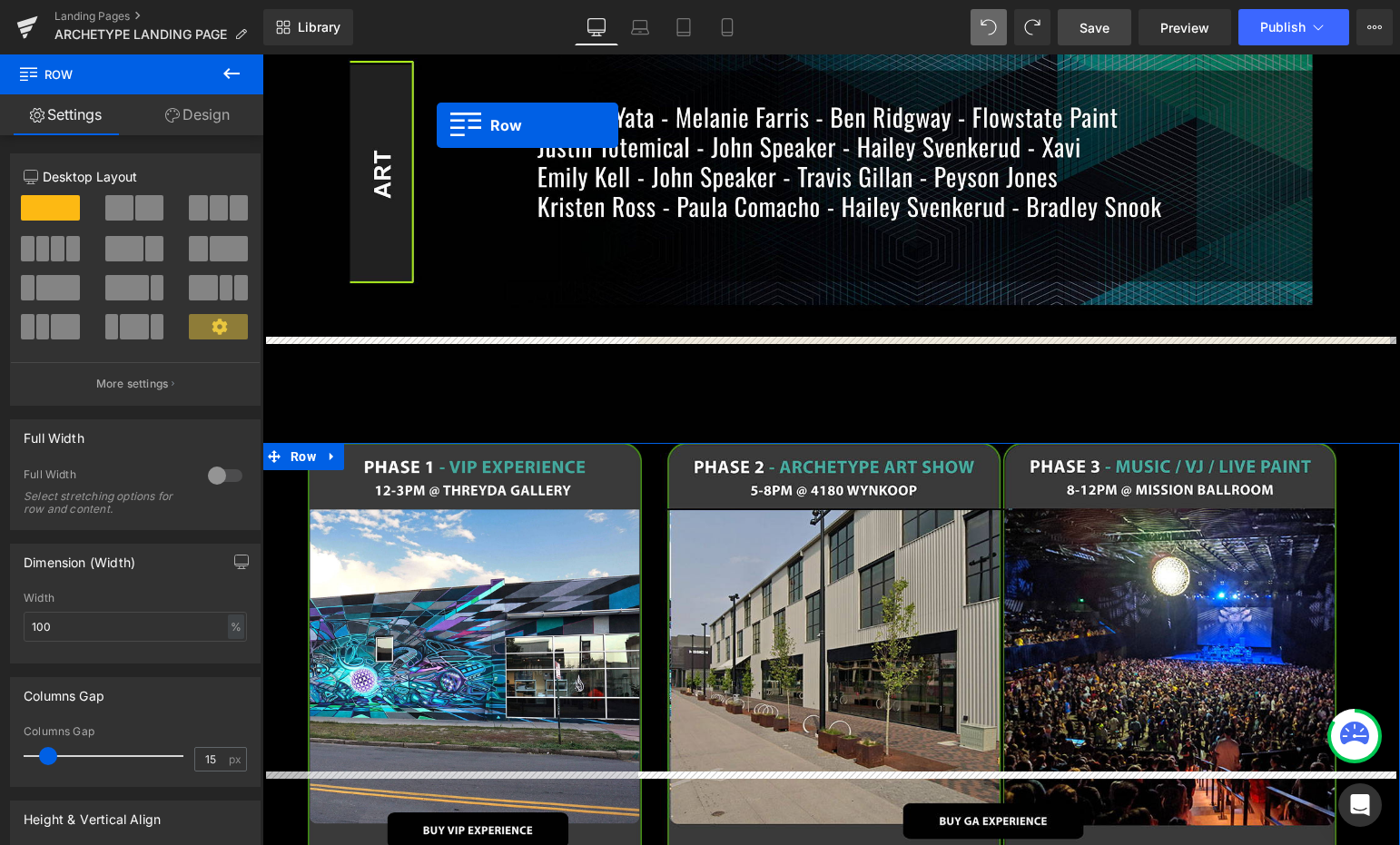
scroll to position [1511, 0]
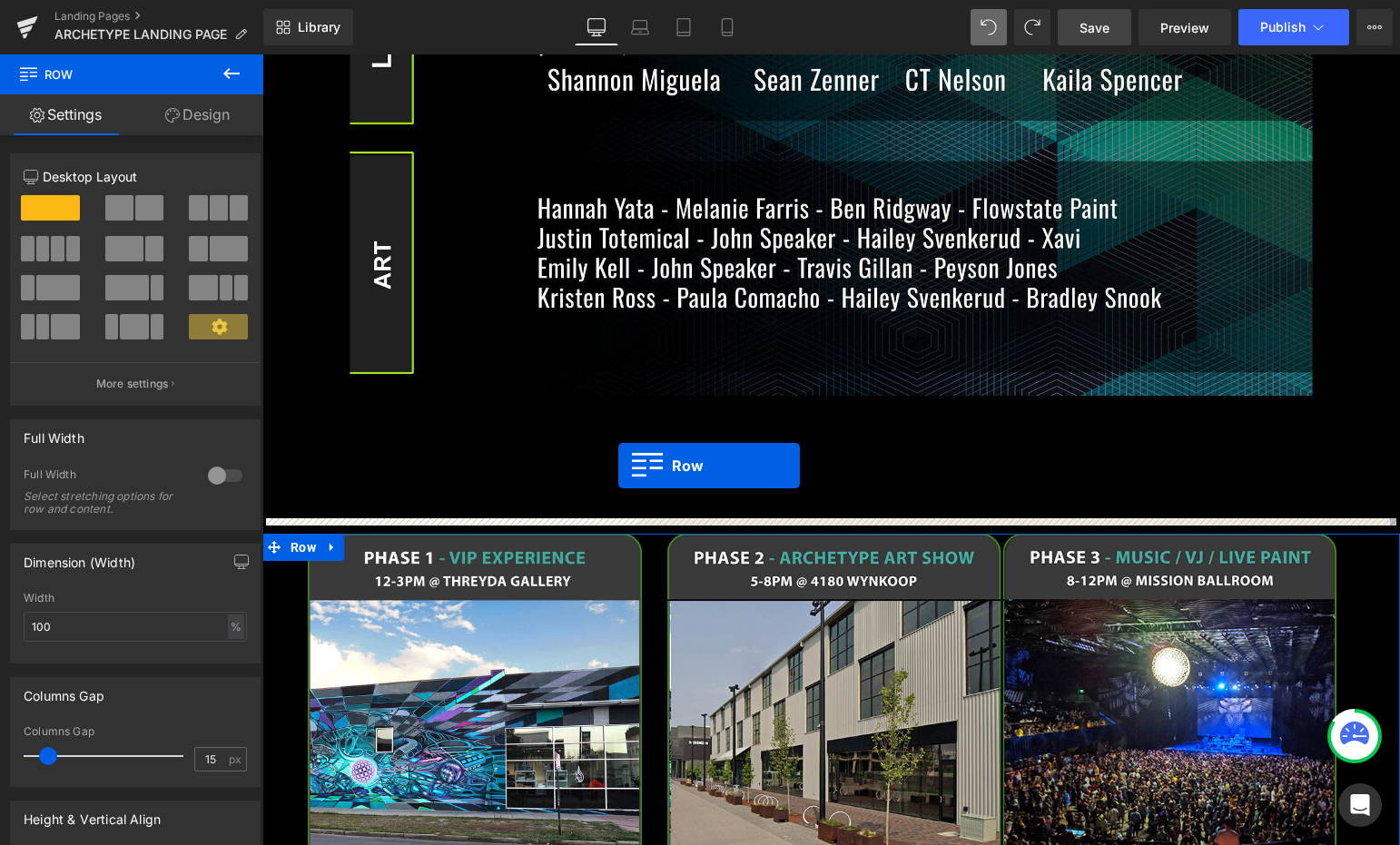
drag, startPoint x: 277, startPoint y: 302, endPoint x: 618, endPoint y: 466, distance: 378.4
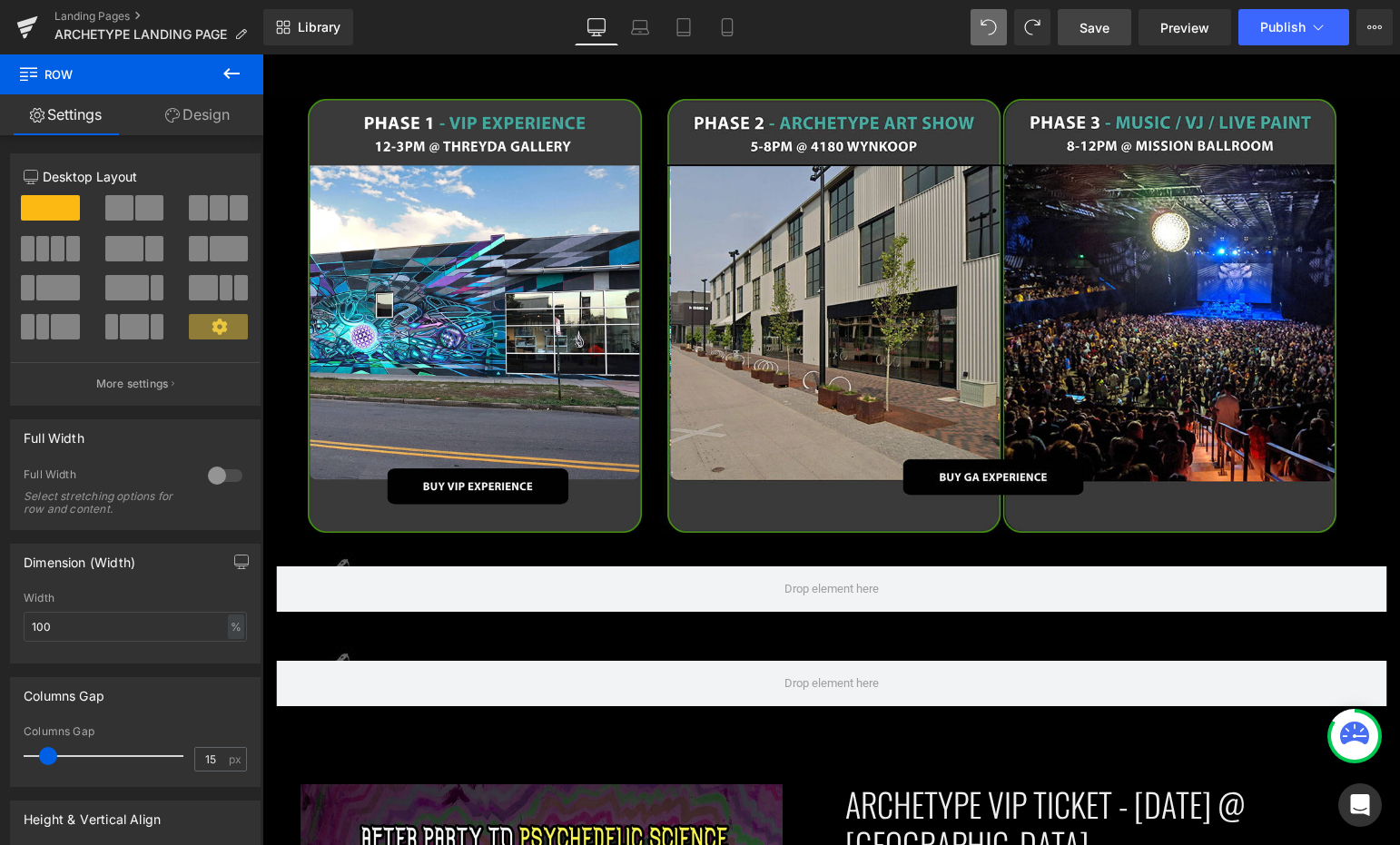
scroll to position [1944, 0]
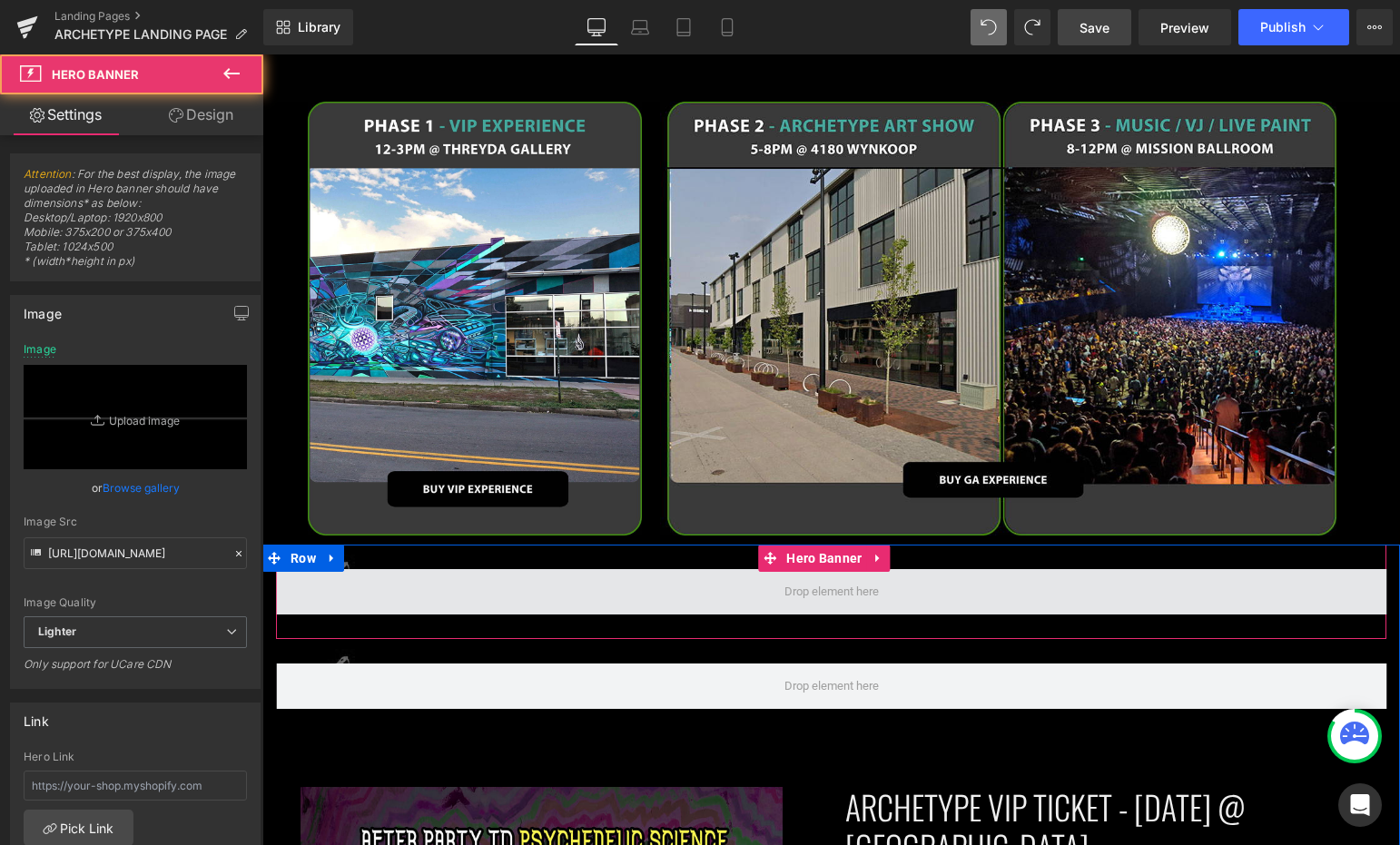
click at [448, 584] on span at bounding box center [831, 591] width 1110 height 45
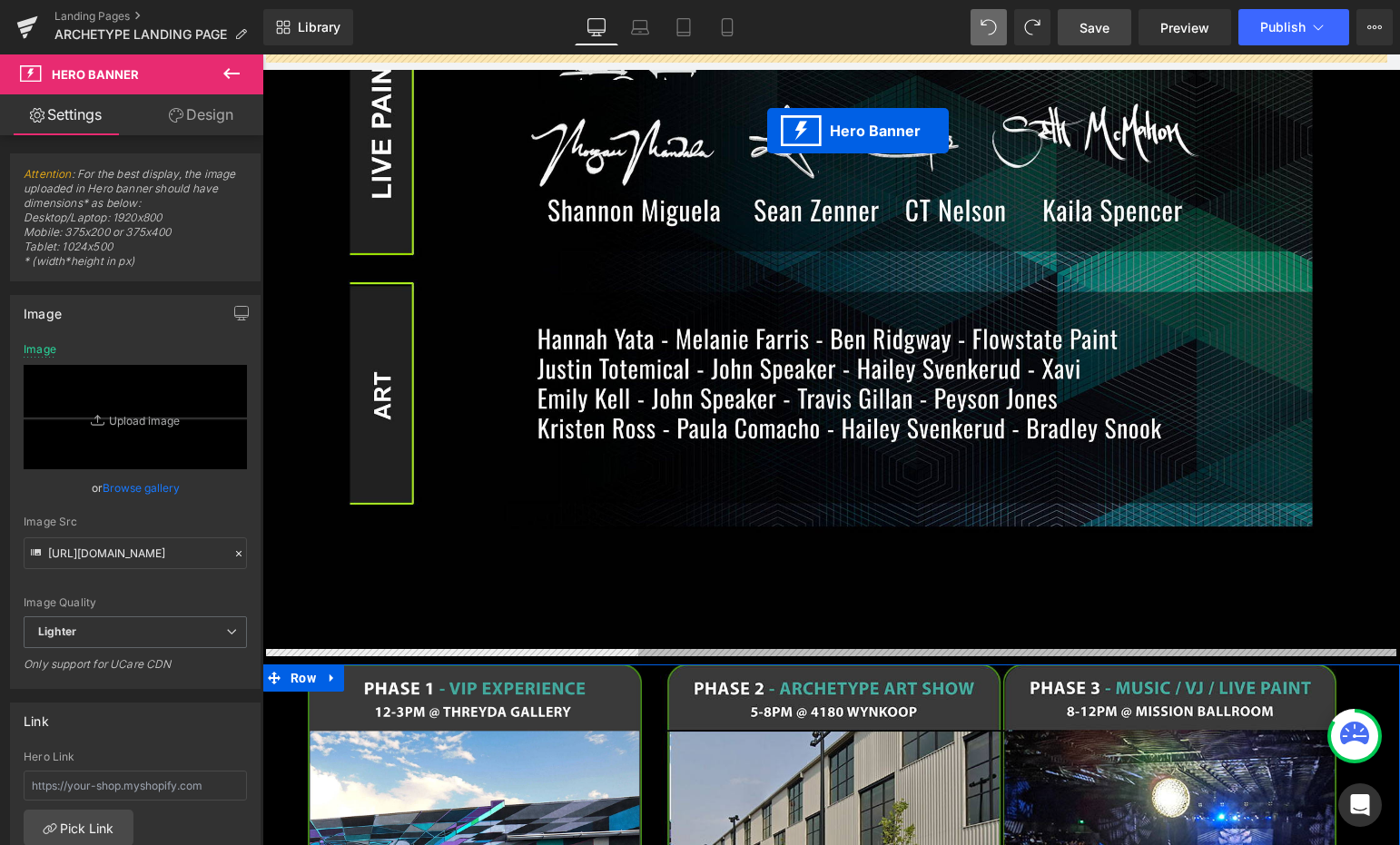
scroll to position [1272, 0]
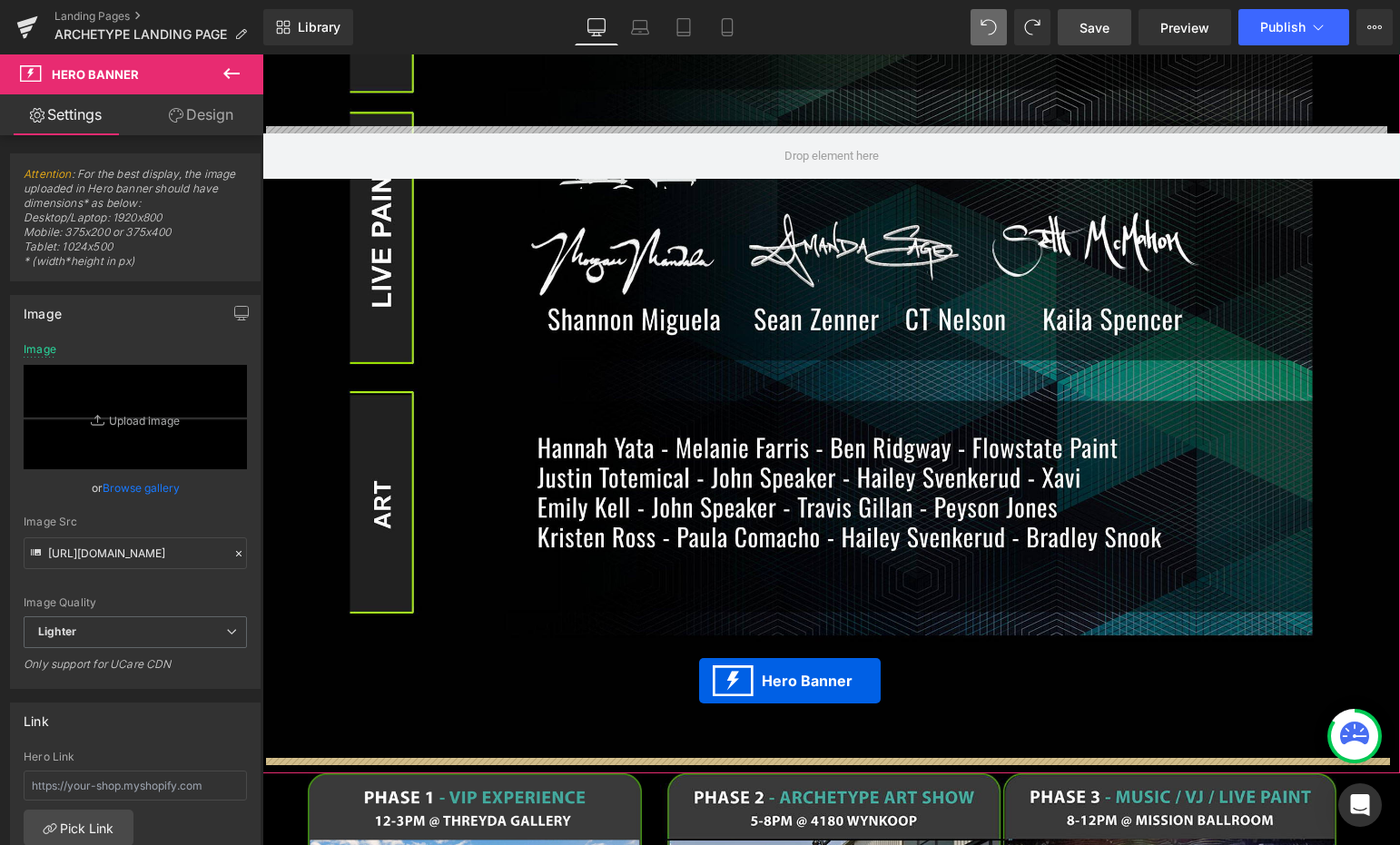
drag, startPoint x: 765, startPoint y: 545, endPoint x: 699, endPoint y: 681, distance: 151.2
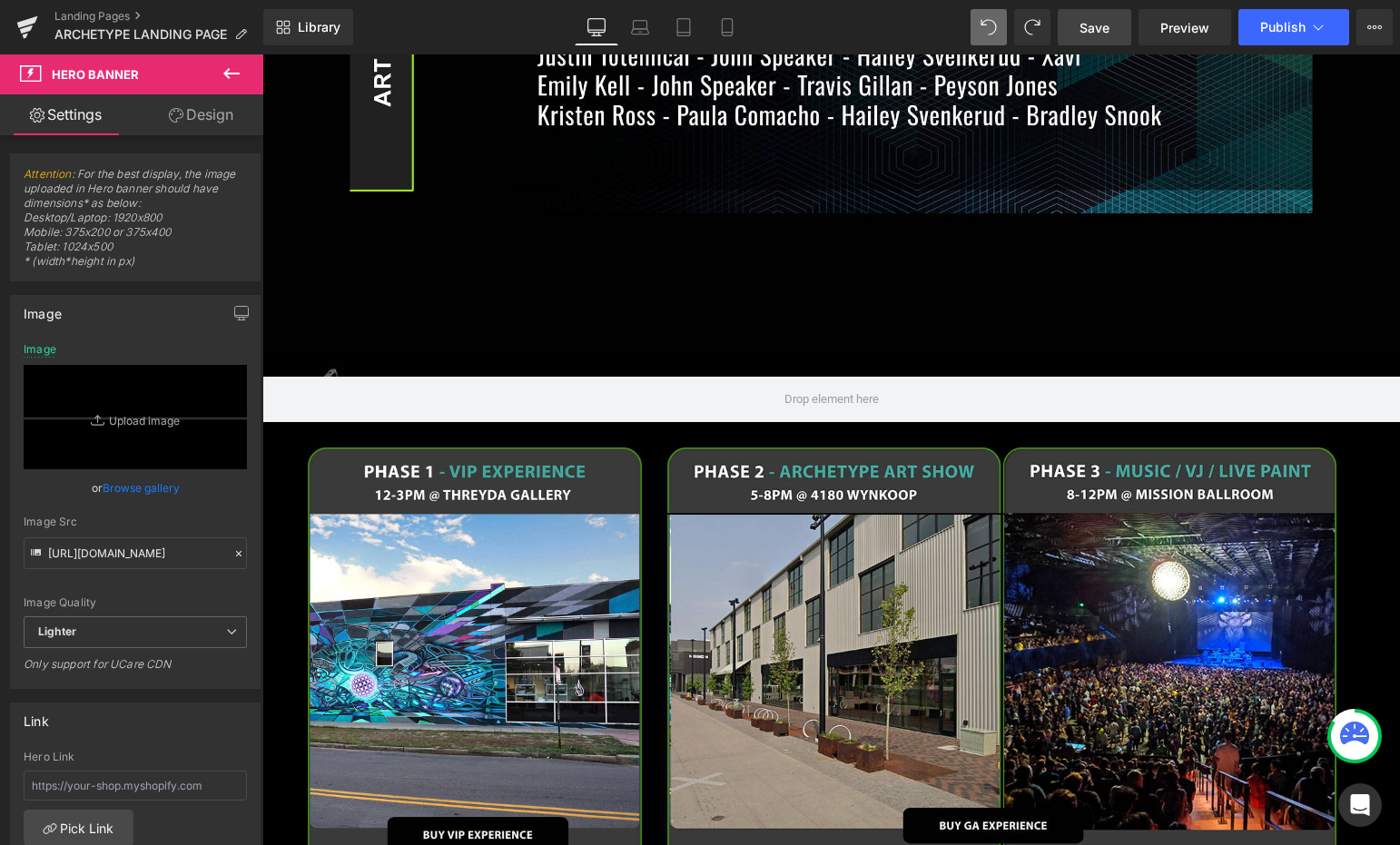
scroll to position [1700, 0]
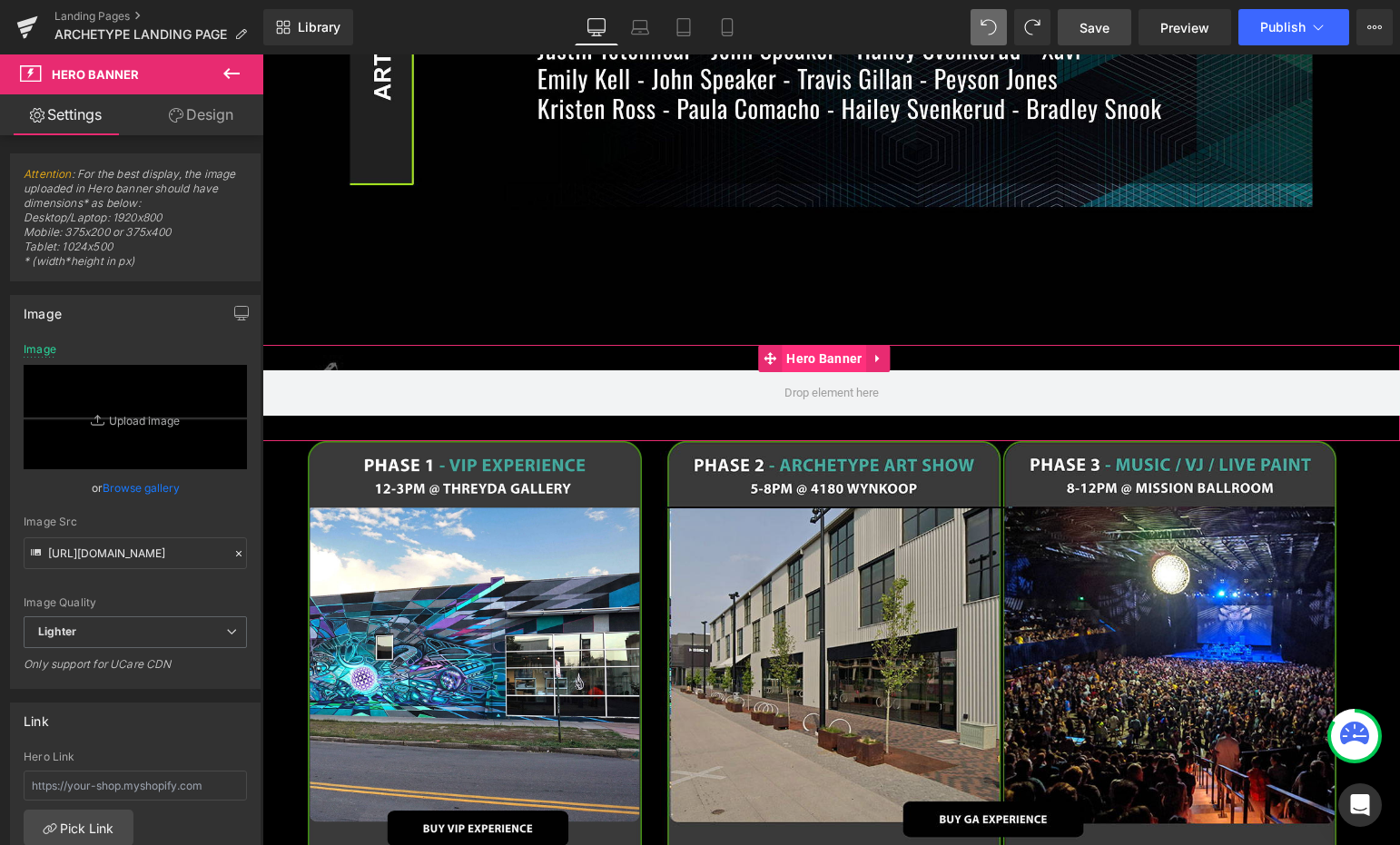
click at [796, 345] on span "Hero Banner" at bounding box center [824, 358] width 84 height 27
click at [194, 118] on link "Design" at bounding box center [201, 115] width 132 height 41
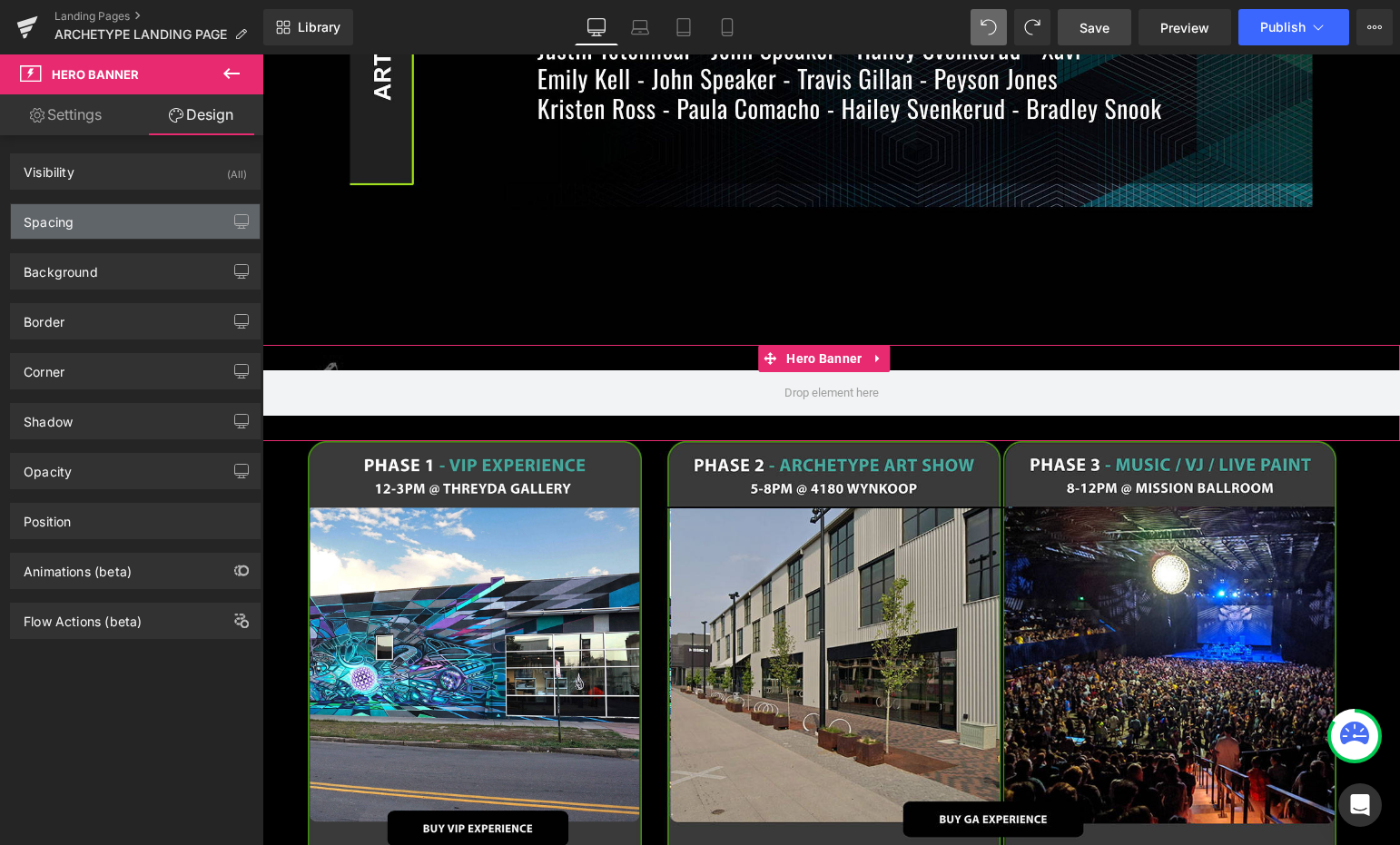
click at [138, 208] on div "Spacing" at bounding box center [135, 221] width 248 height 34
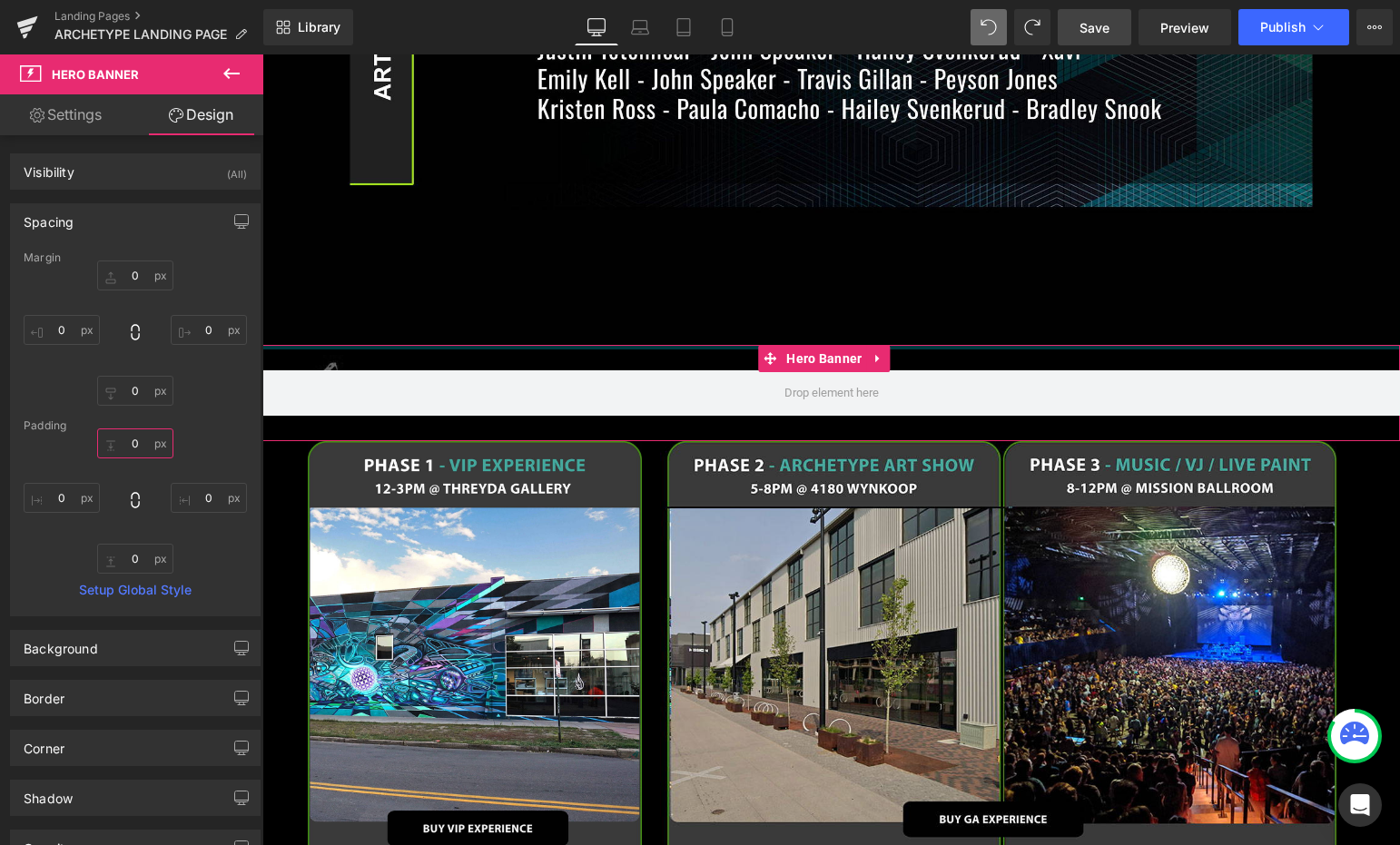
click at [141, 440] on input "0" at bounding box center [135, 443] width 76 height 30
click at [137, 276] on input "0" at bounding box center [135, 275] width 76 height 30
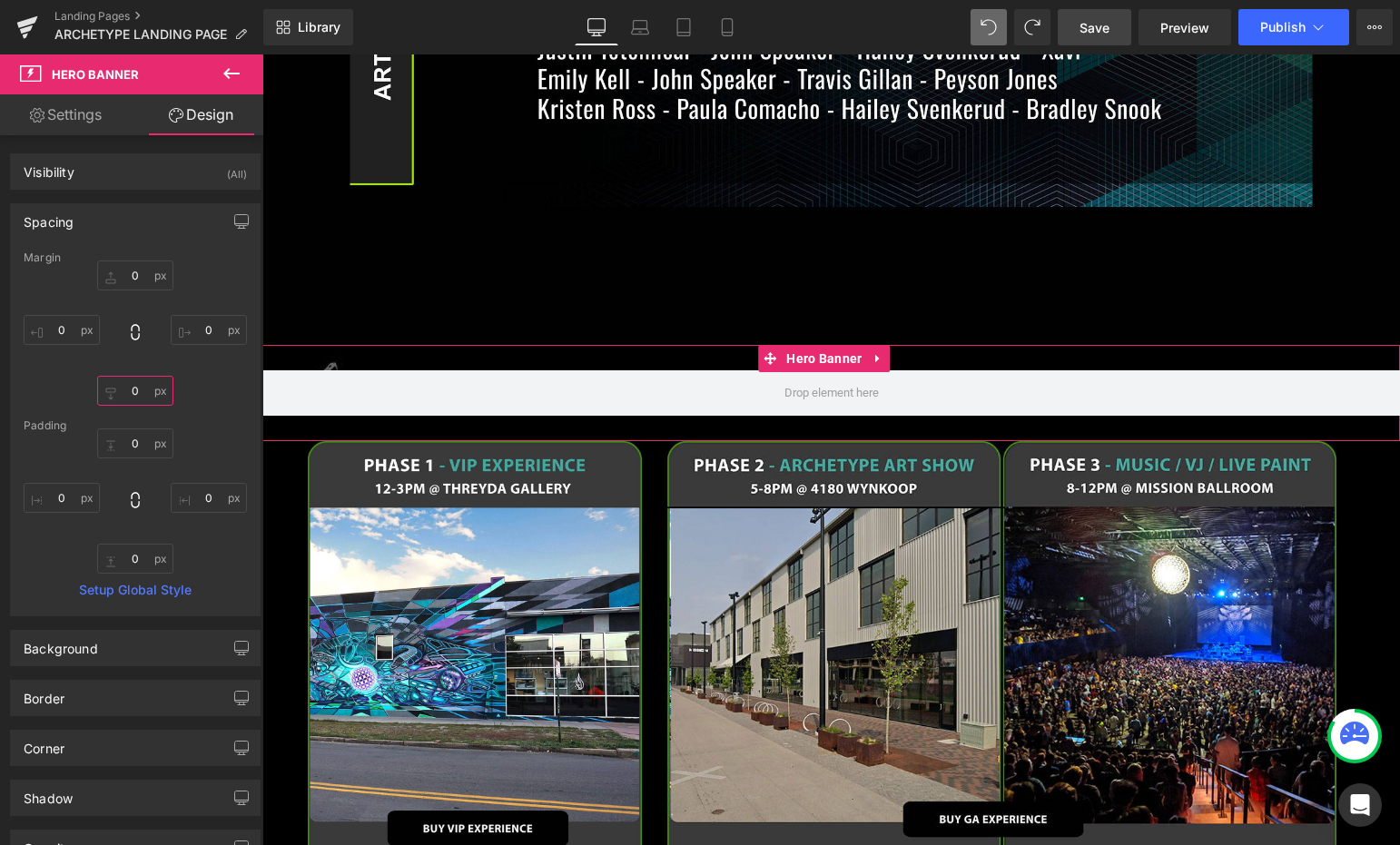
click at [131, 385] on input "0" at bounding box center [135, 391] width 76 height 30
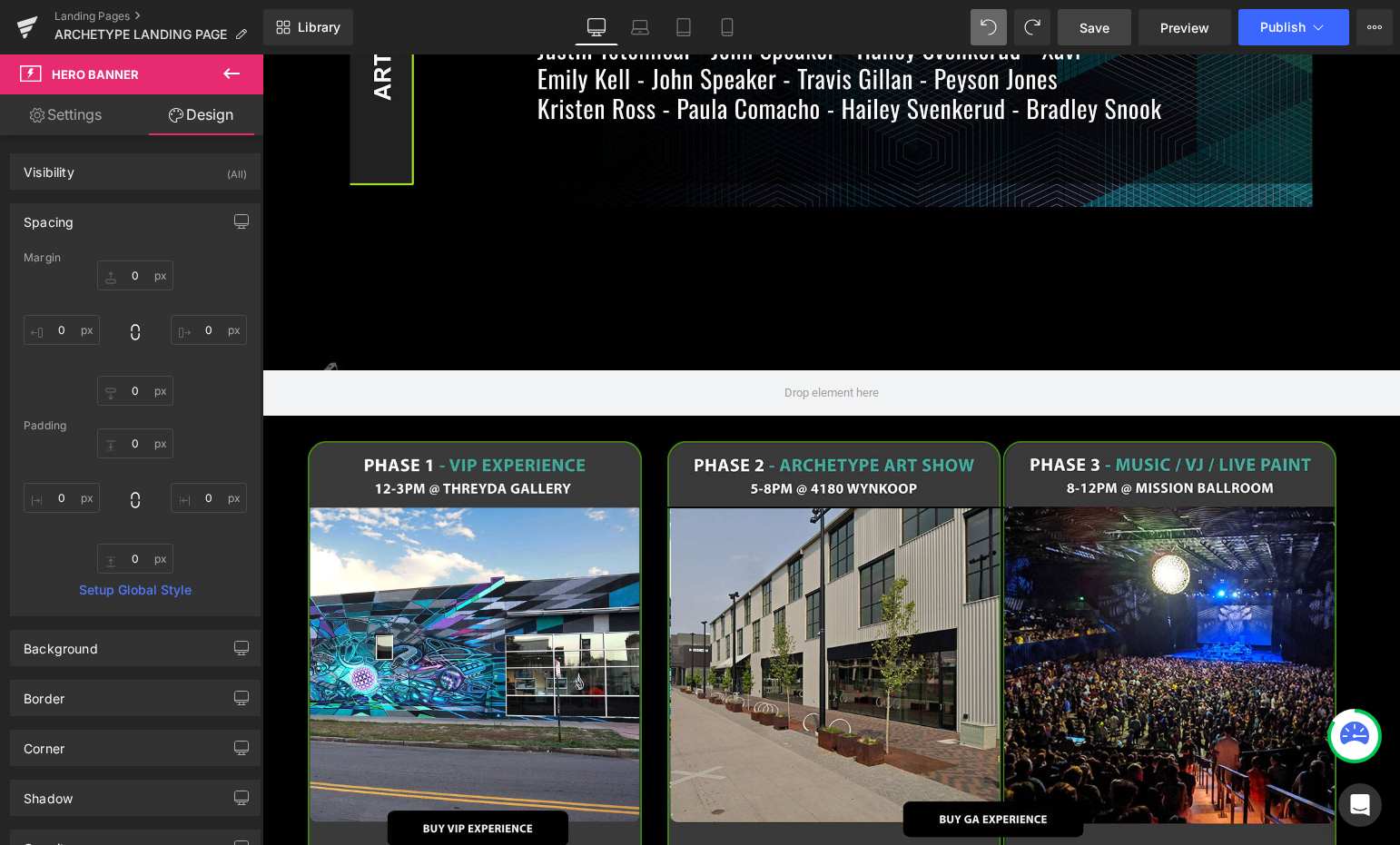
click at [1102, 22] on span "Save" at bounding box center [1094, 28] width 30 height 19
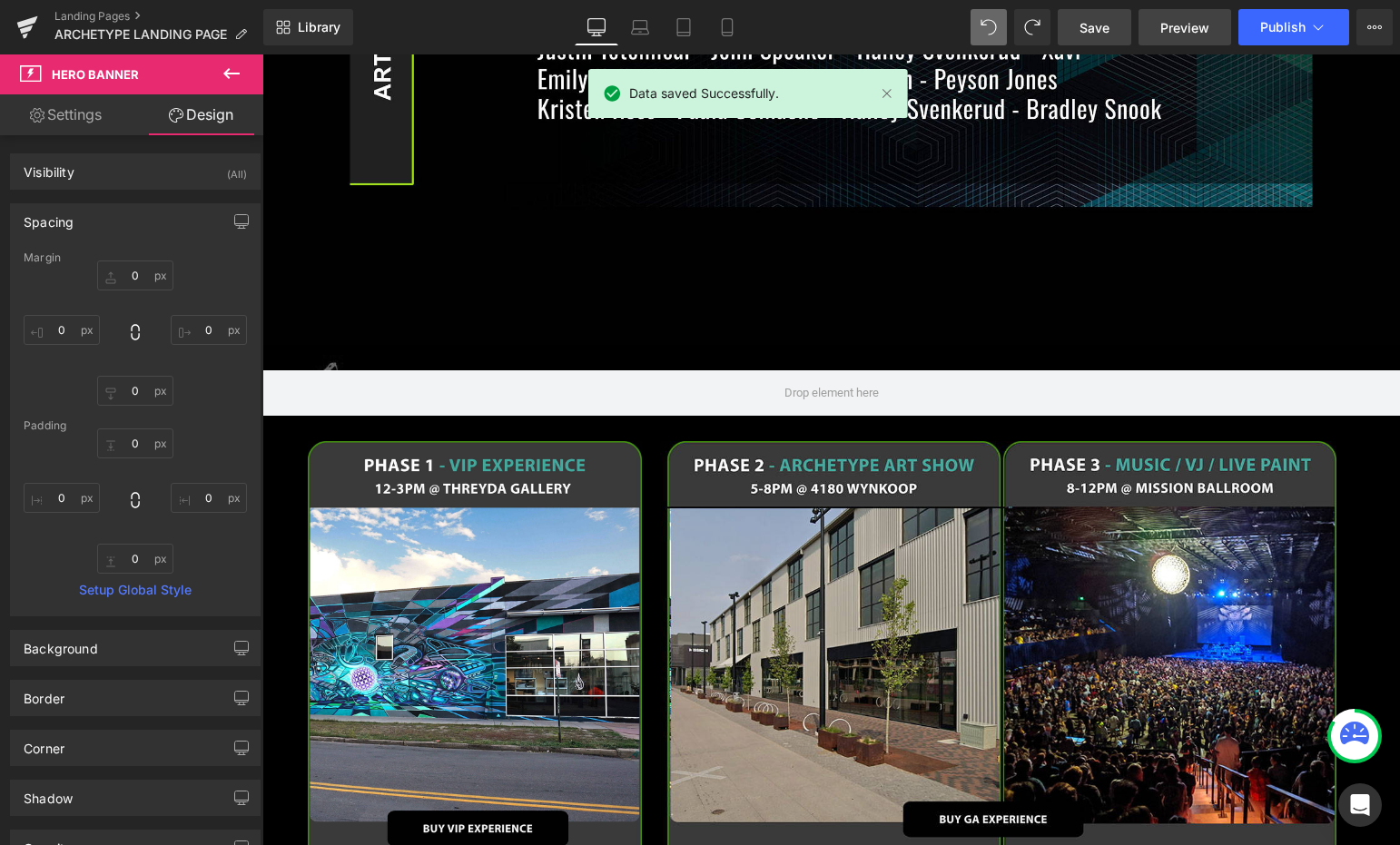
click at [1195, 31] on span "Preview" at bounding box center [1184, 28] width 49 height 19
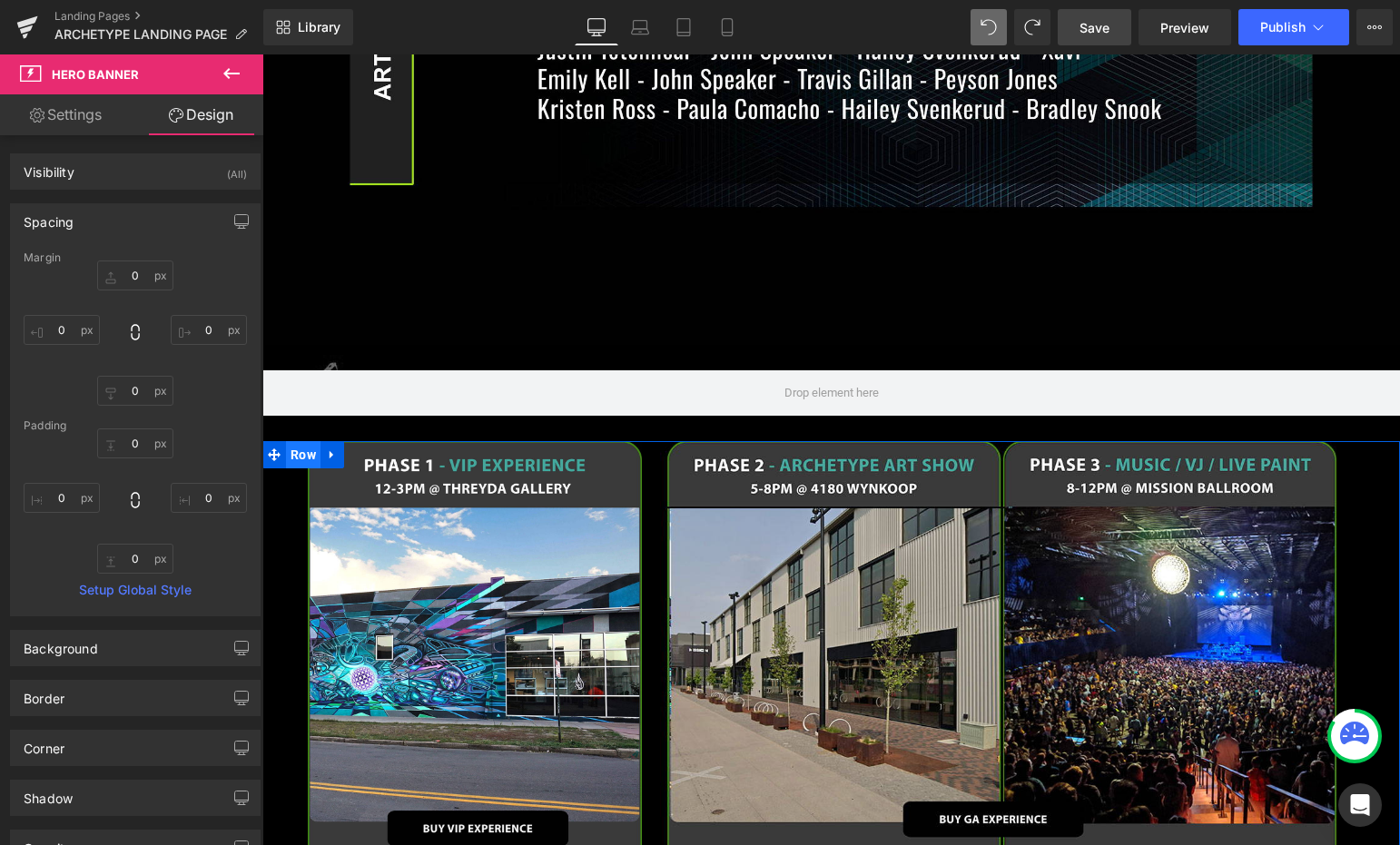
click at [299, 441] on span "Row" at bounding box center [303, 454] width 34 height 27
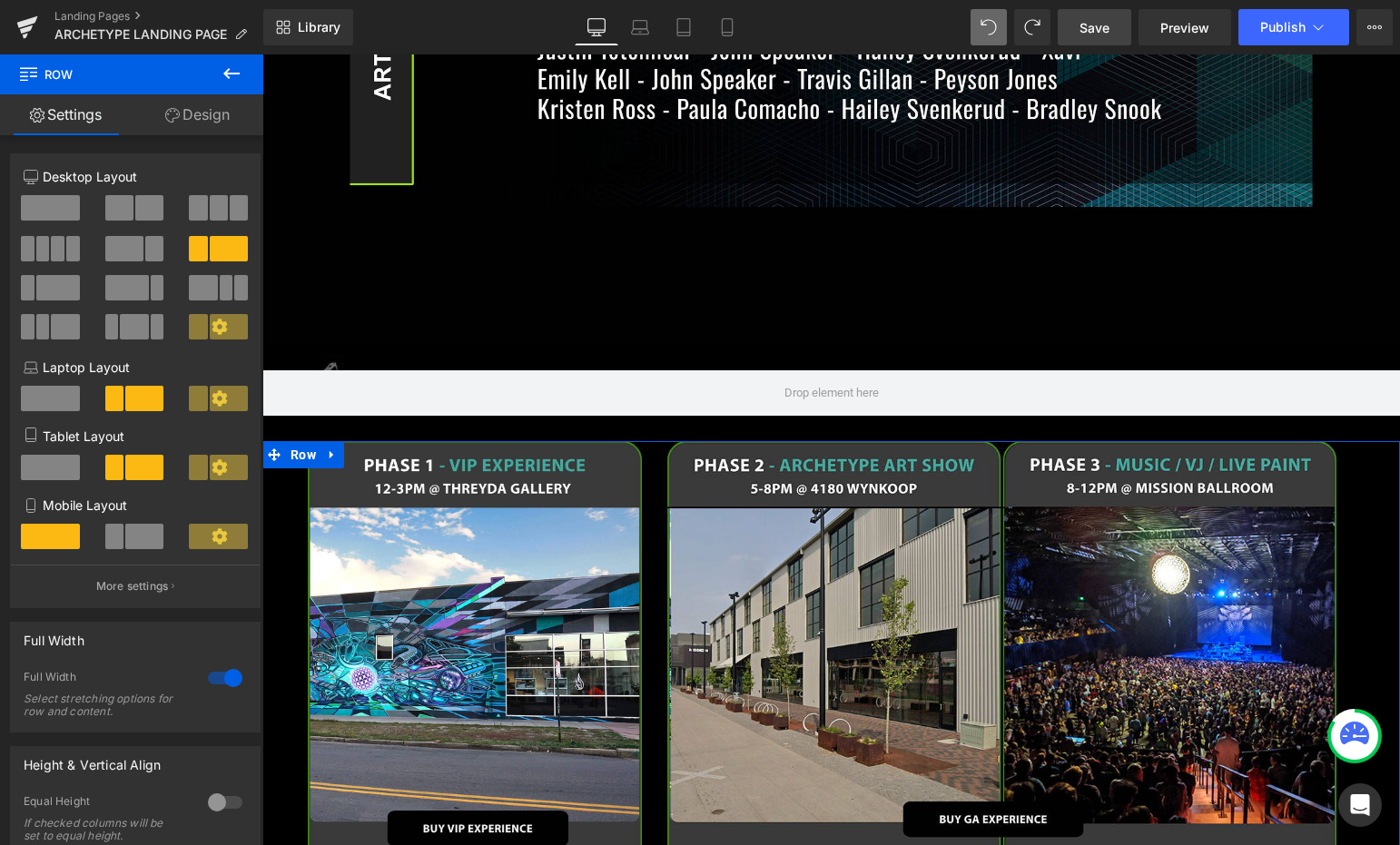
click at [204, 109] on link "Design" at bounding box center [197, 115] width 132 height 41
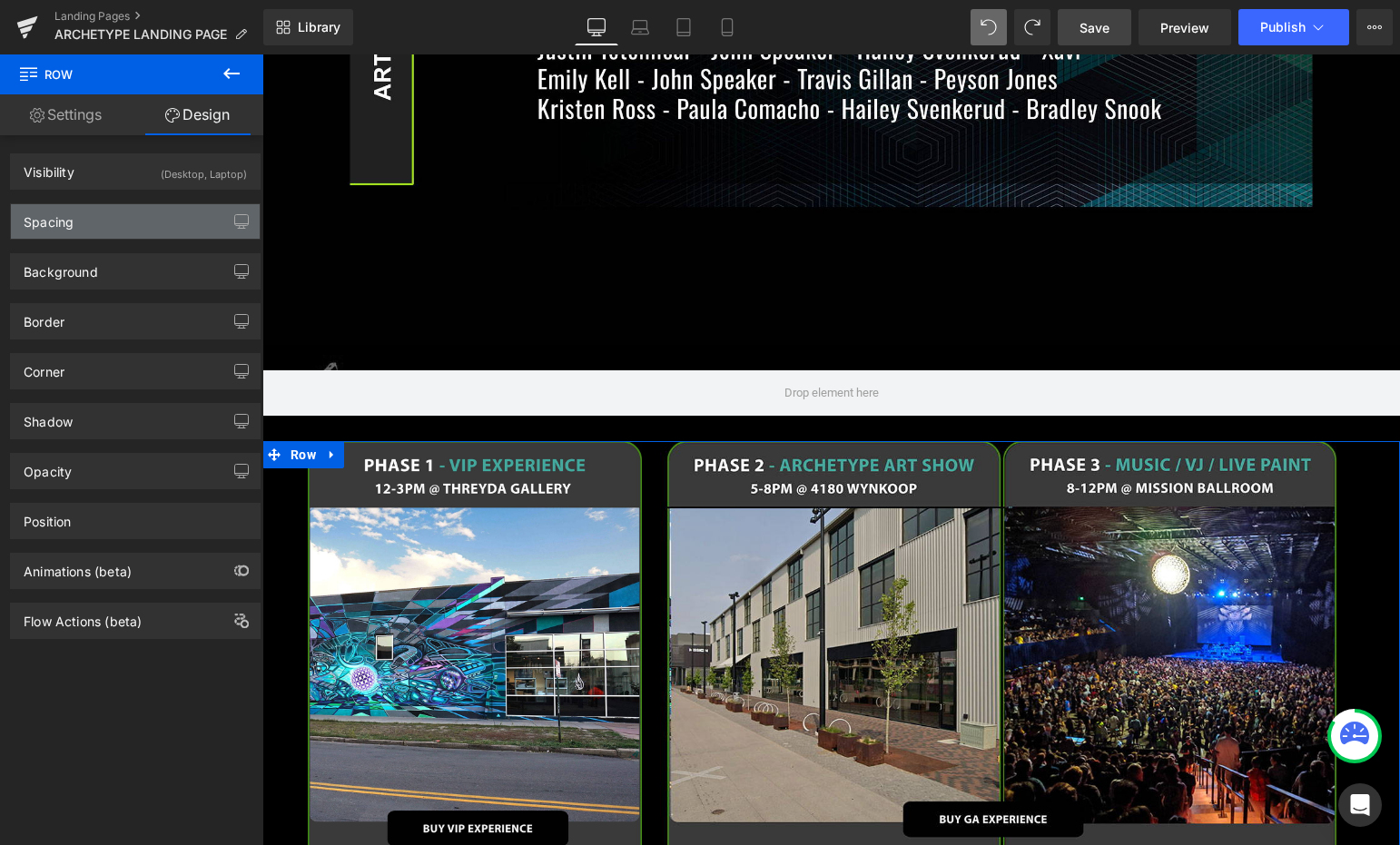
click at [153, 222] on div "Spacing" at bounding box center [135, 221] width 248 height 34
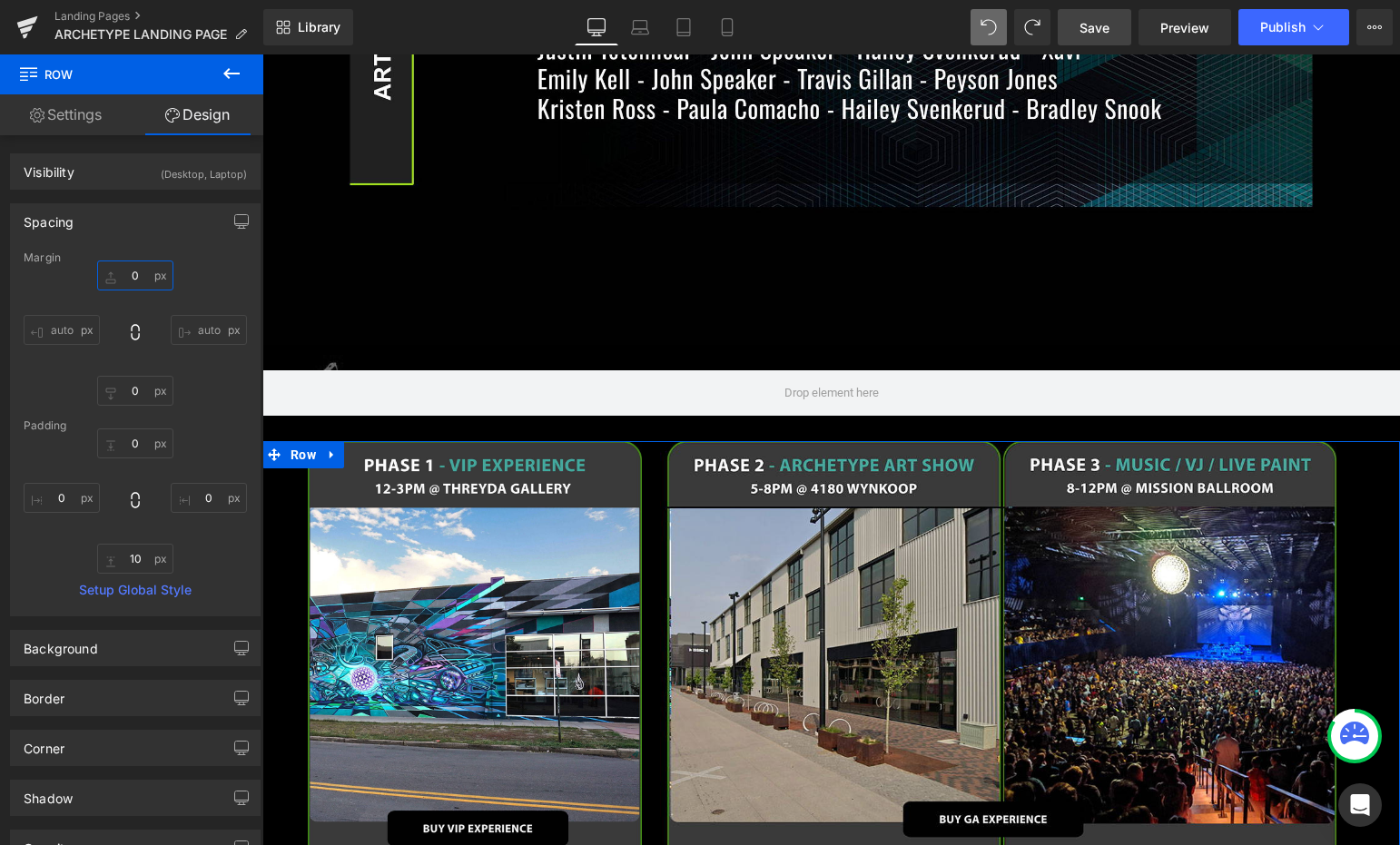
click at [142, 276] on input "0" at bounding box center [135, 275] width 76 height 30
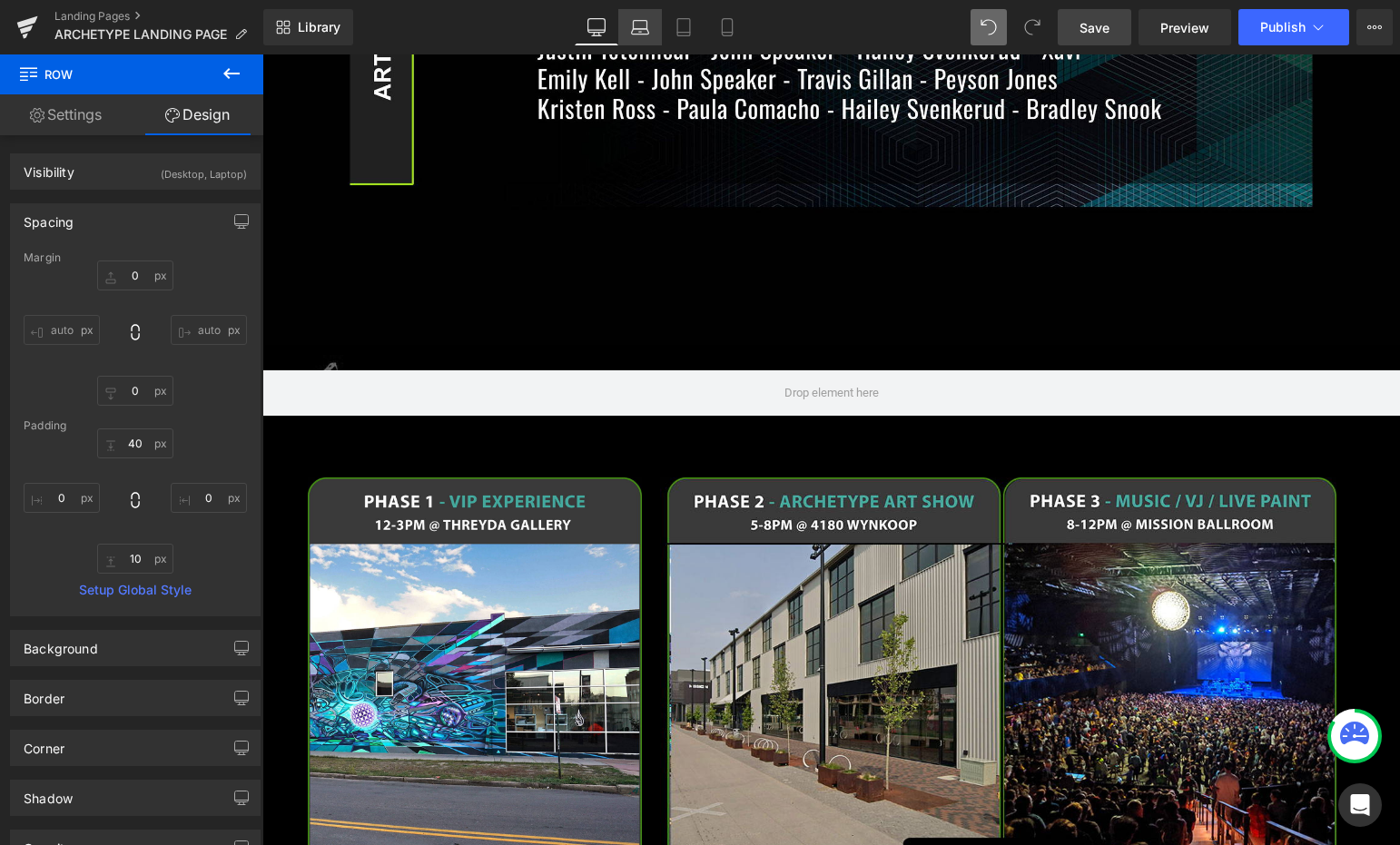
click at [626, 36] on link "Laptop" at bounding box center [639, 27] width 44 height 36
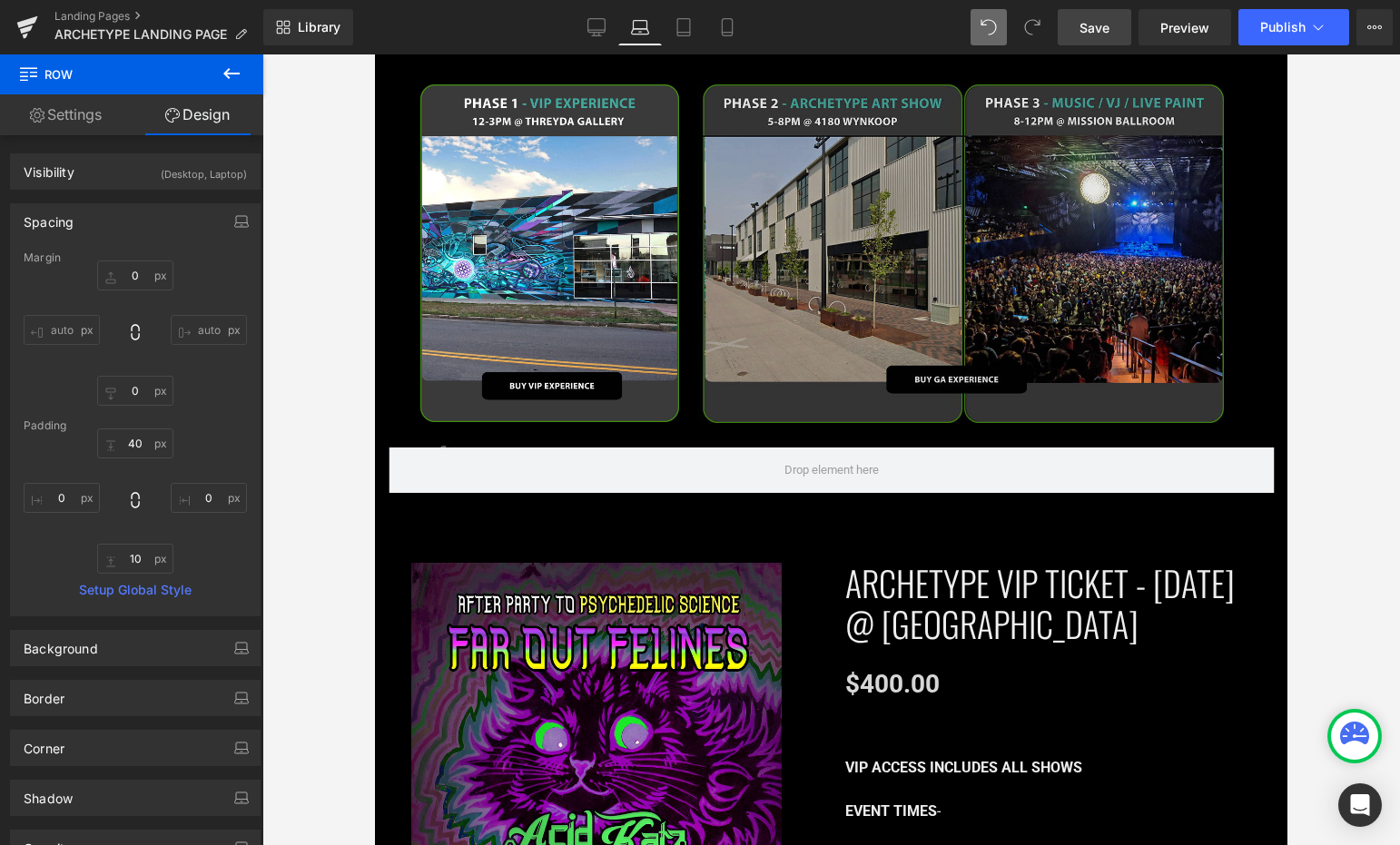
scroll to position [1855, 0]
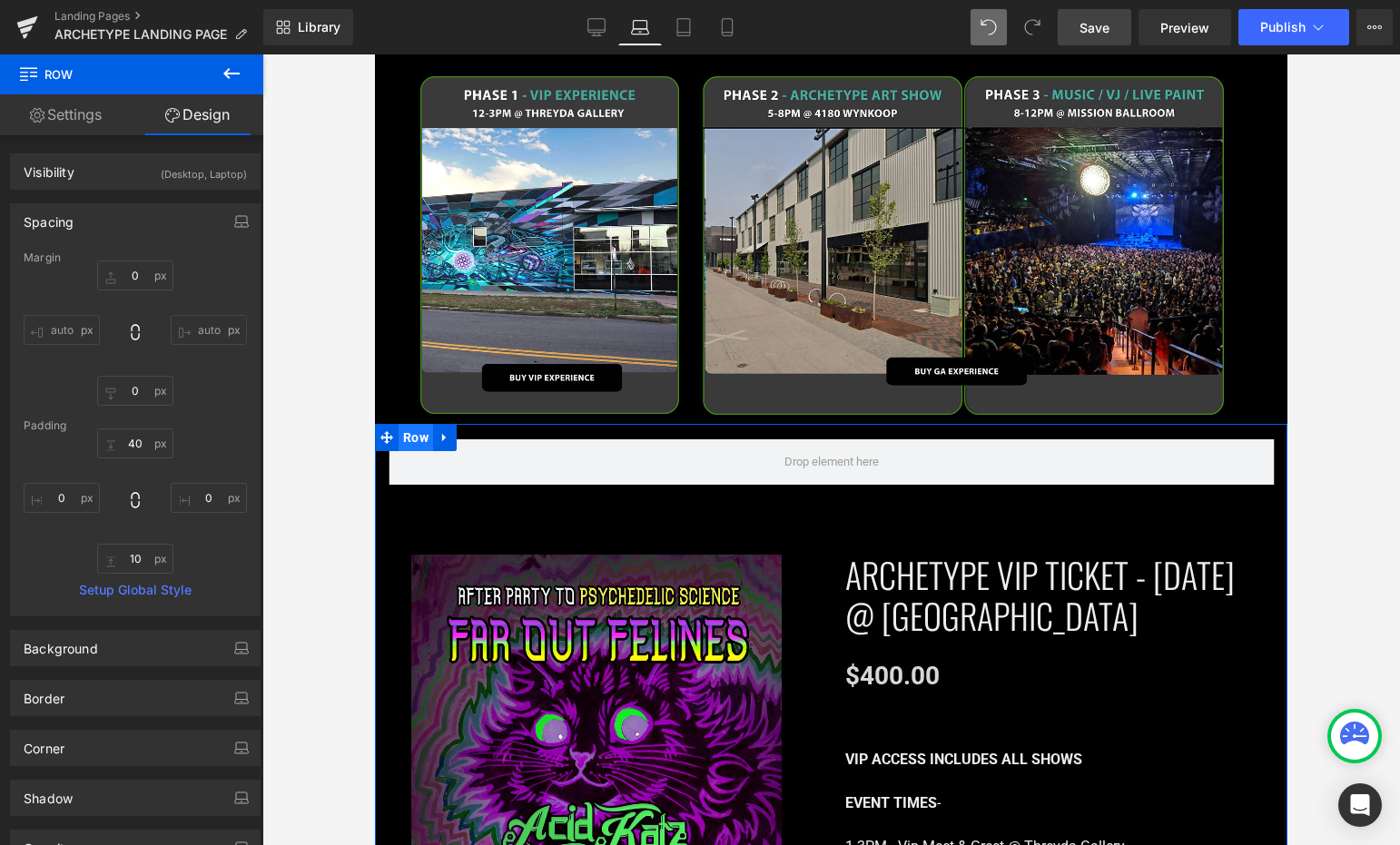
click at [420, 424] on span "Row" at bounding box center [415, 437] width 34 height 27
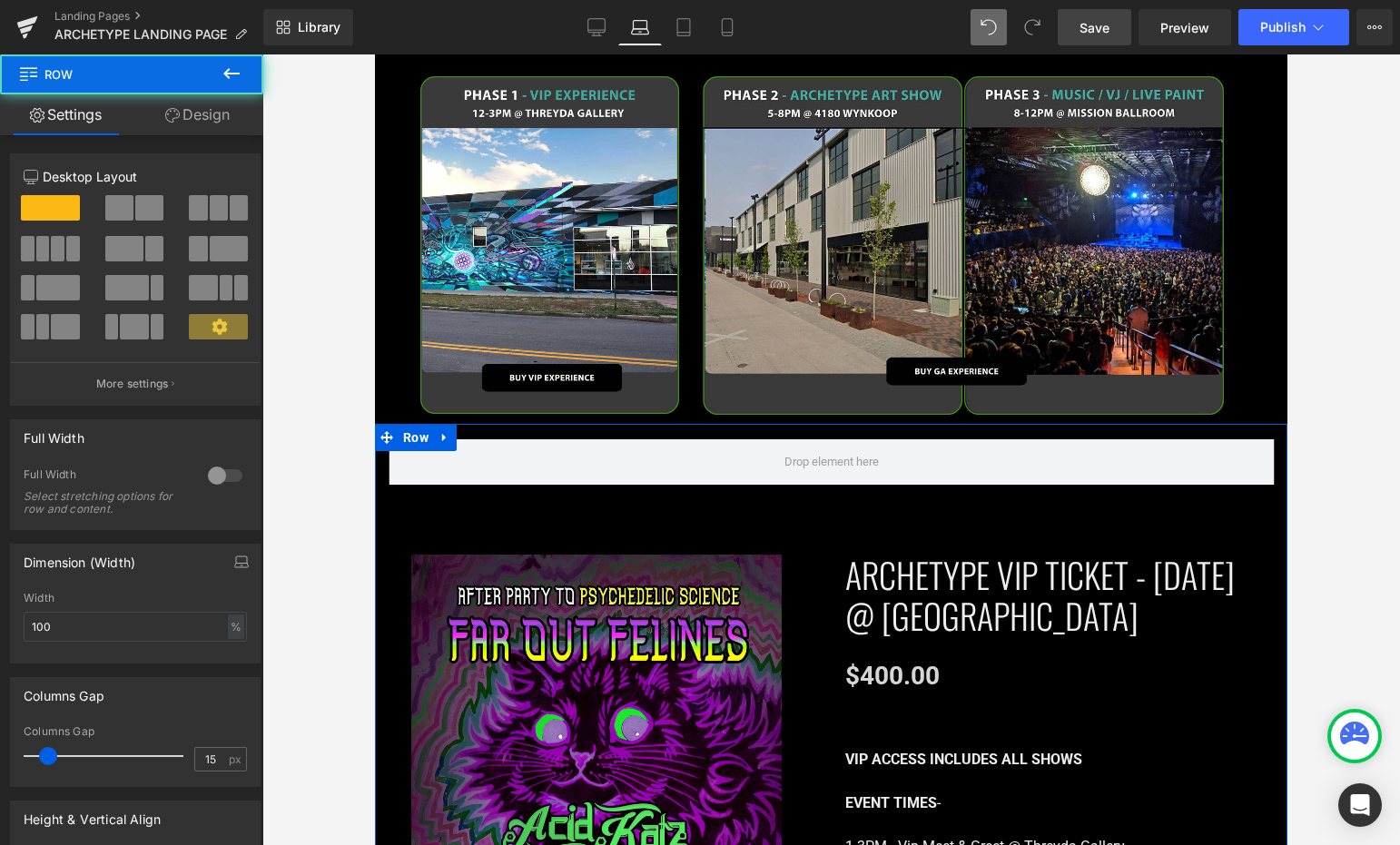
click at [208, 125] on link "Design" at bounding box center [197, 115] width 132 height 41
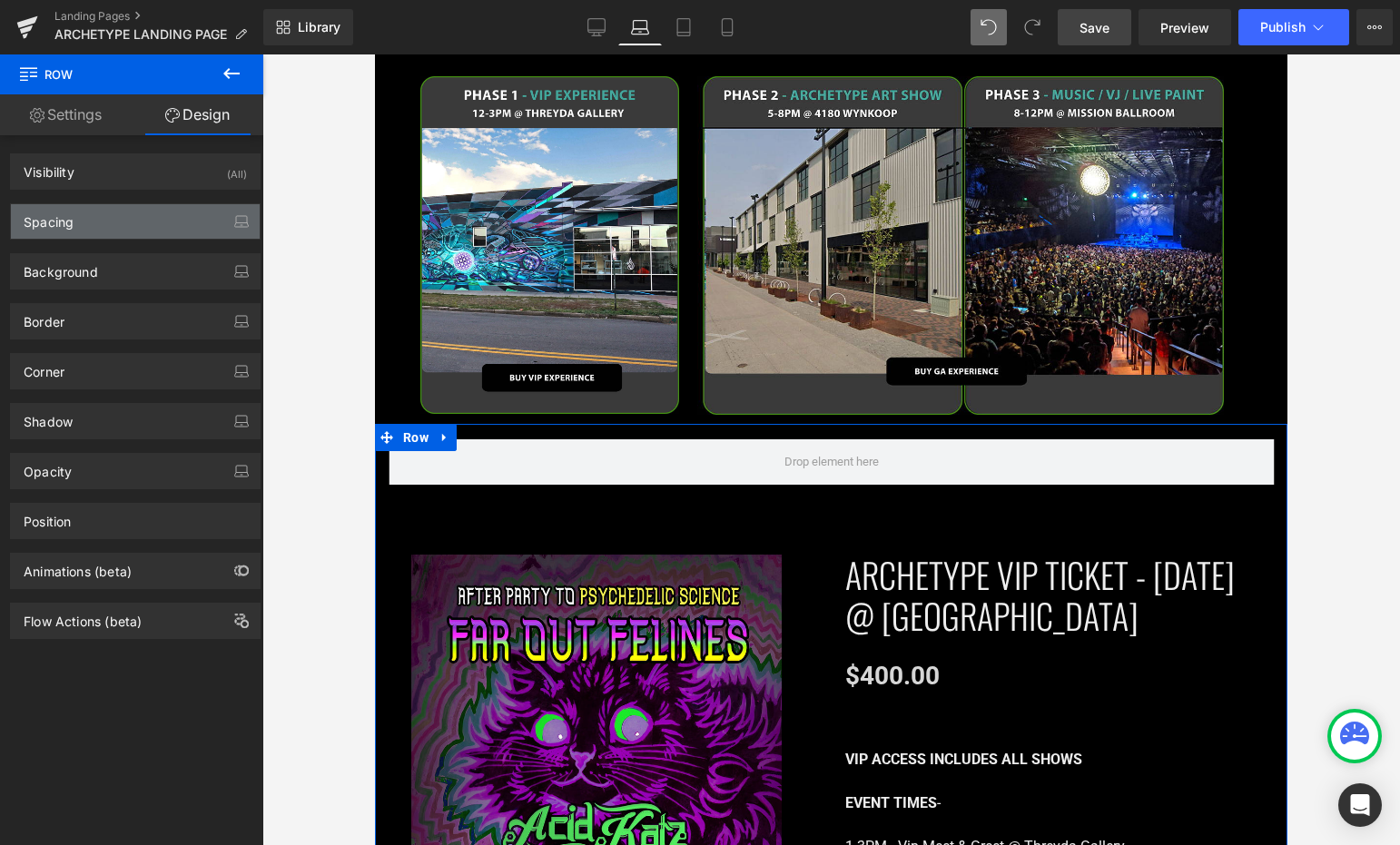
click at [158, 216] on div "Spacing" at bounding box center [135, 221] width 248 height 34
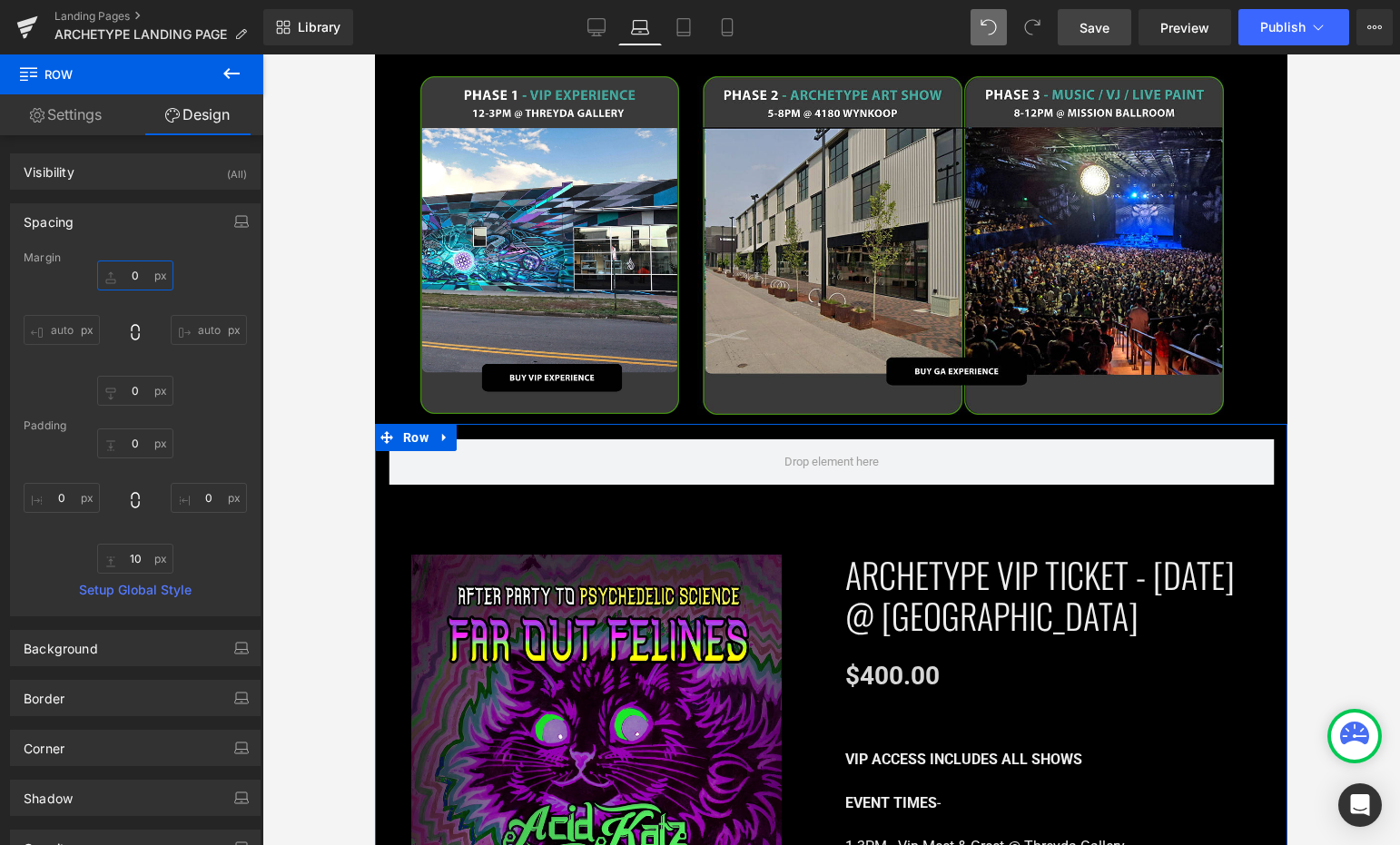
click at [147, 279] on input "0" at bounding box center [135, 275] width 76 height 30
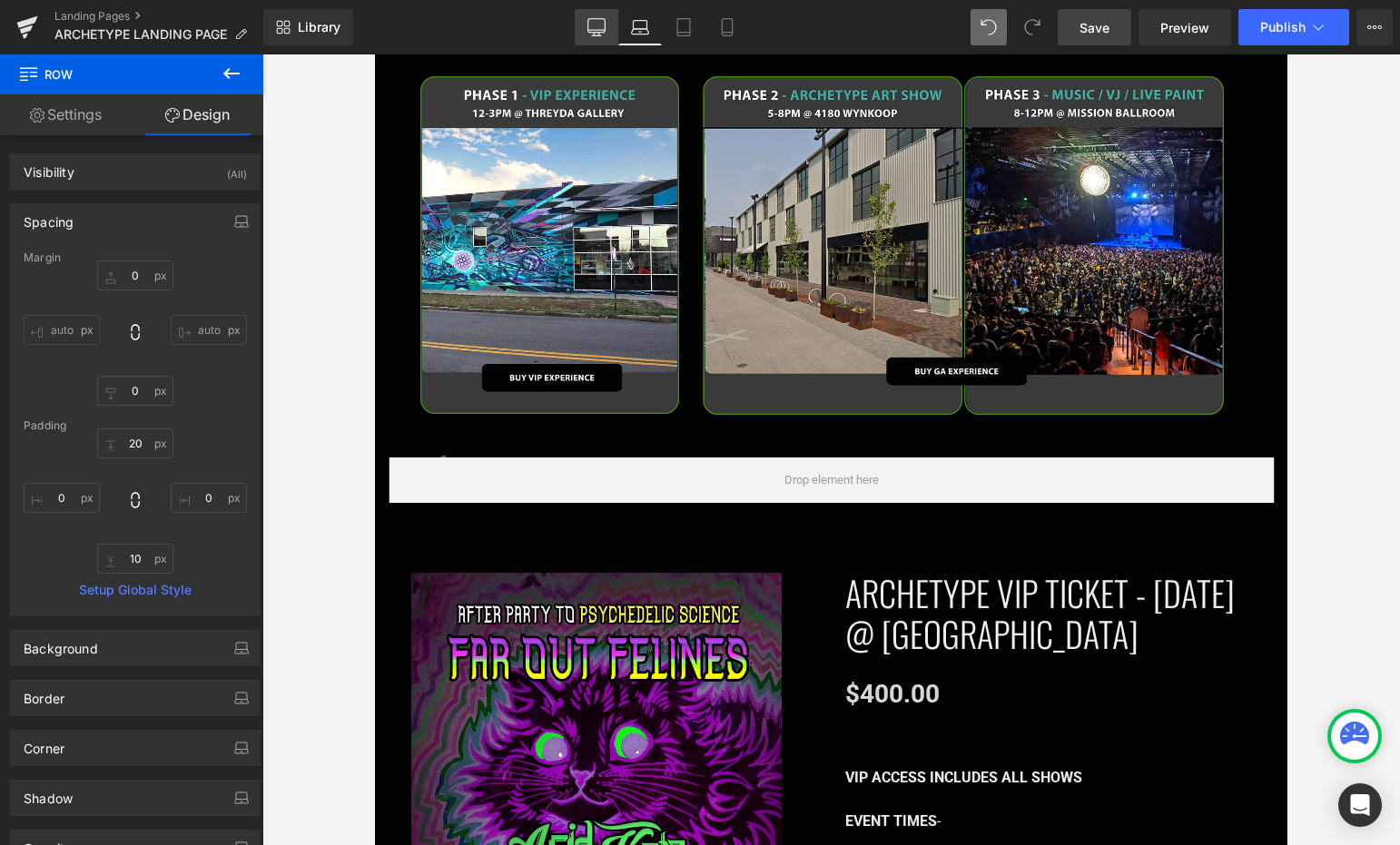
click at [587, 21] on icon at bounding box center [597, 28] width 19 height 19
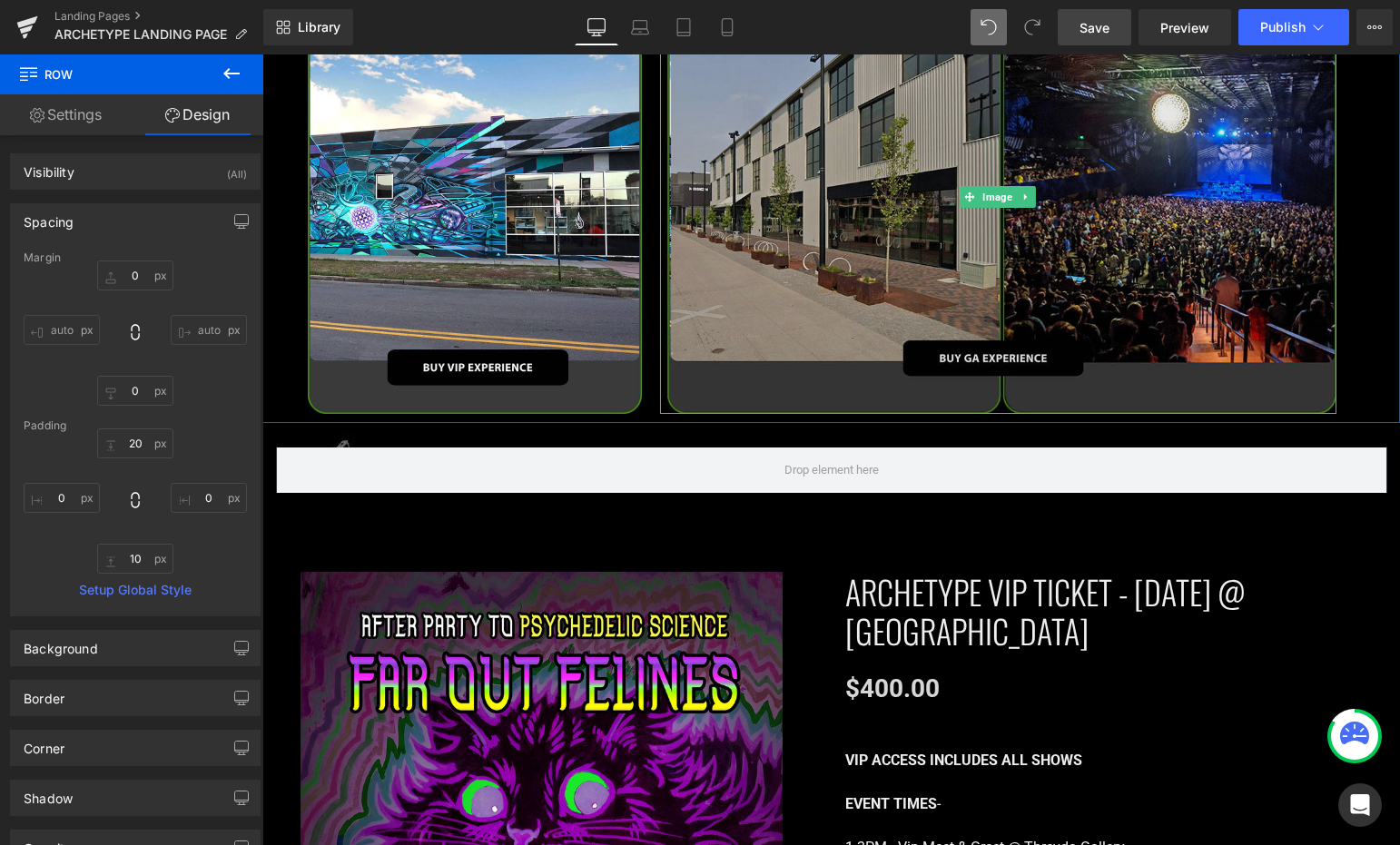
scroll to position [1992, 0]
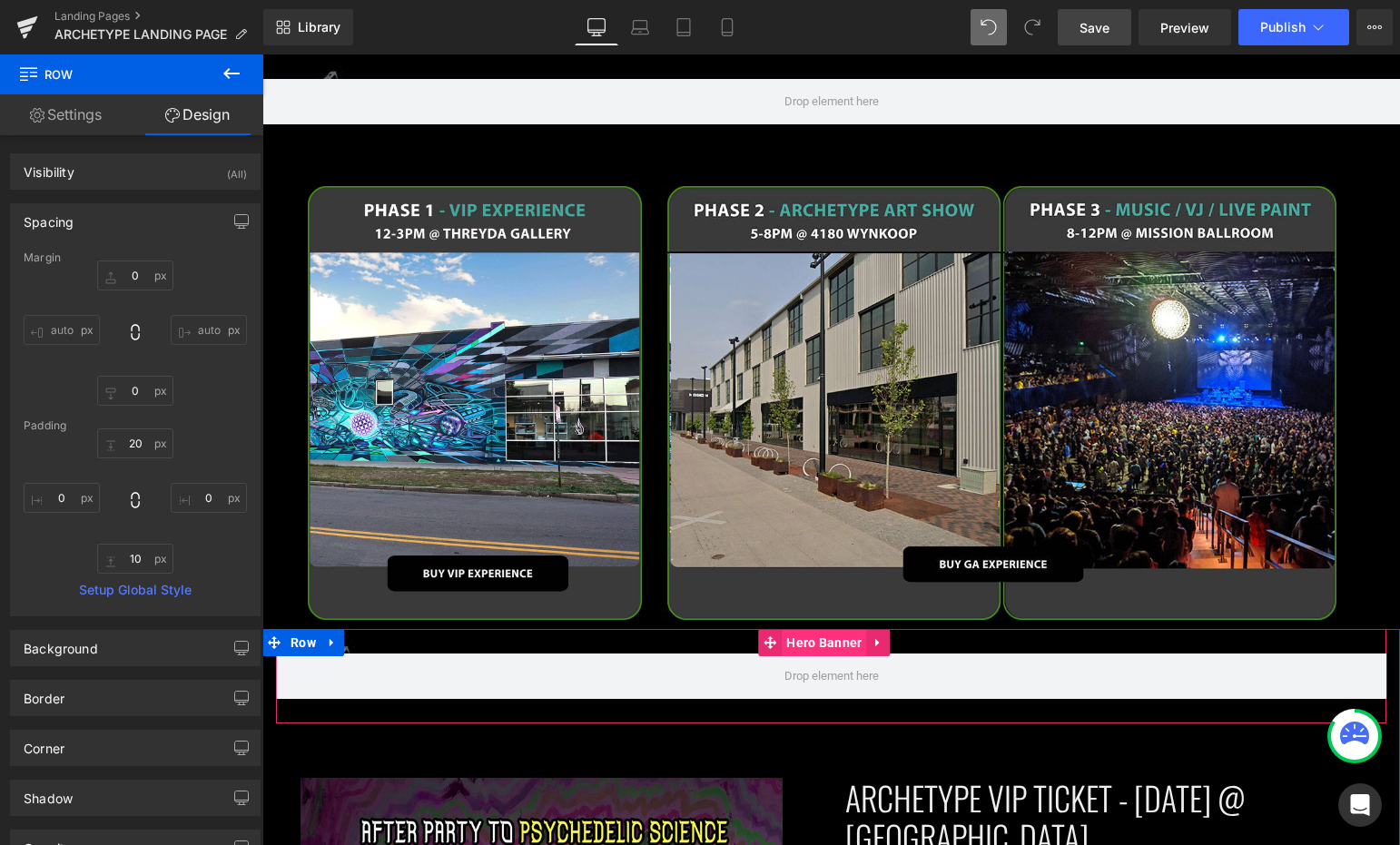
click at [813, 630] on span "Hero Banner" at bounding box center [824, 642] width 84 height 27
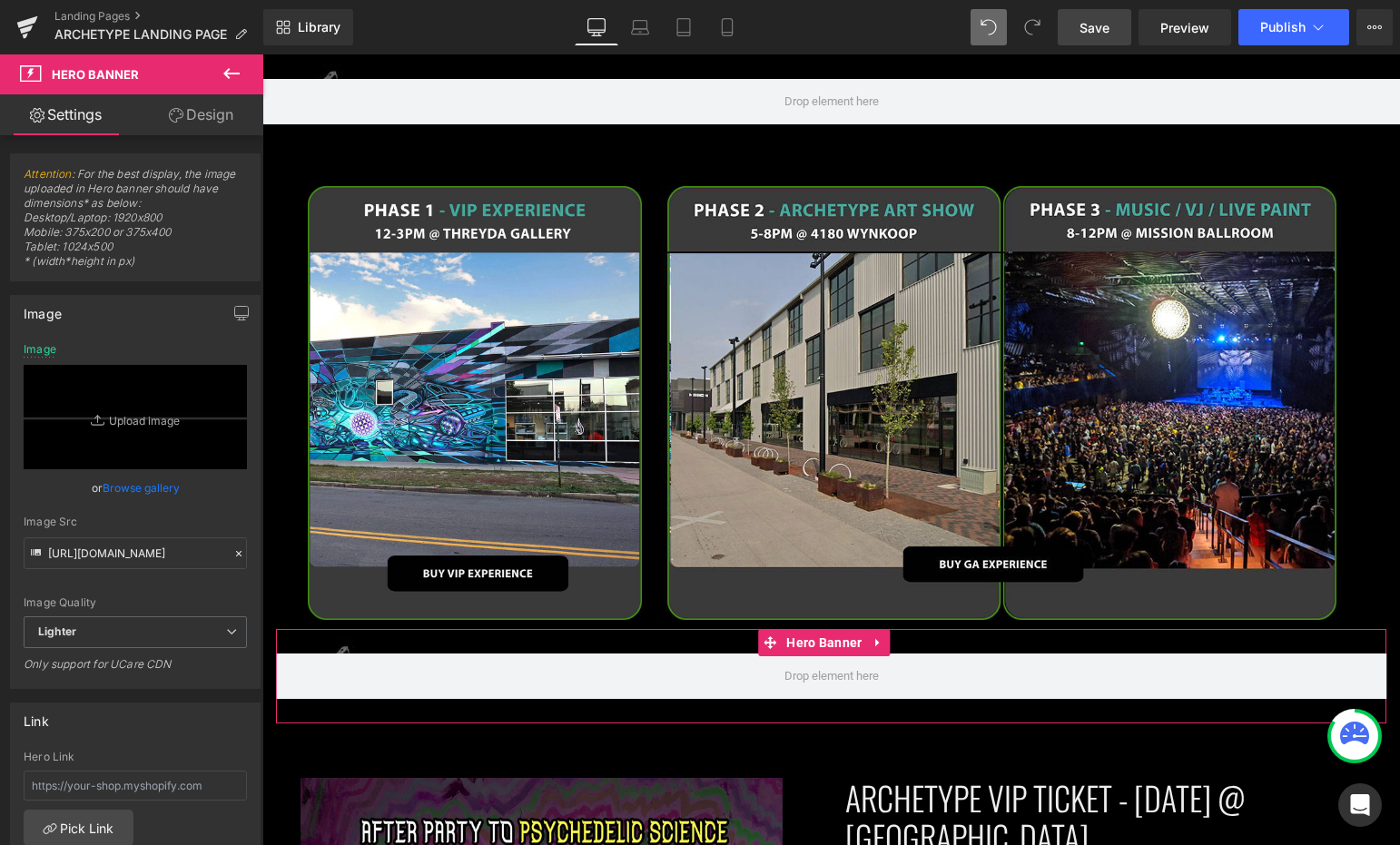
click at [201, 126] on link "Design" at bounding box center [201, 115] width 132 height 41
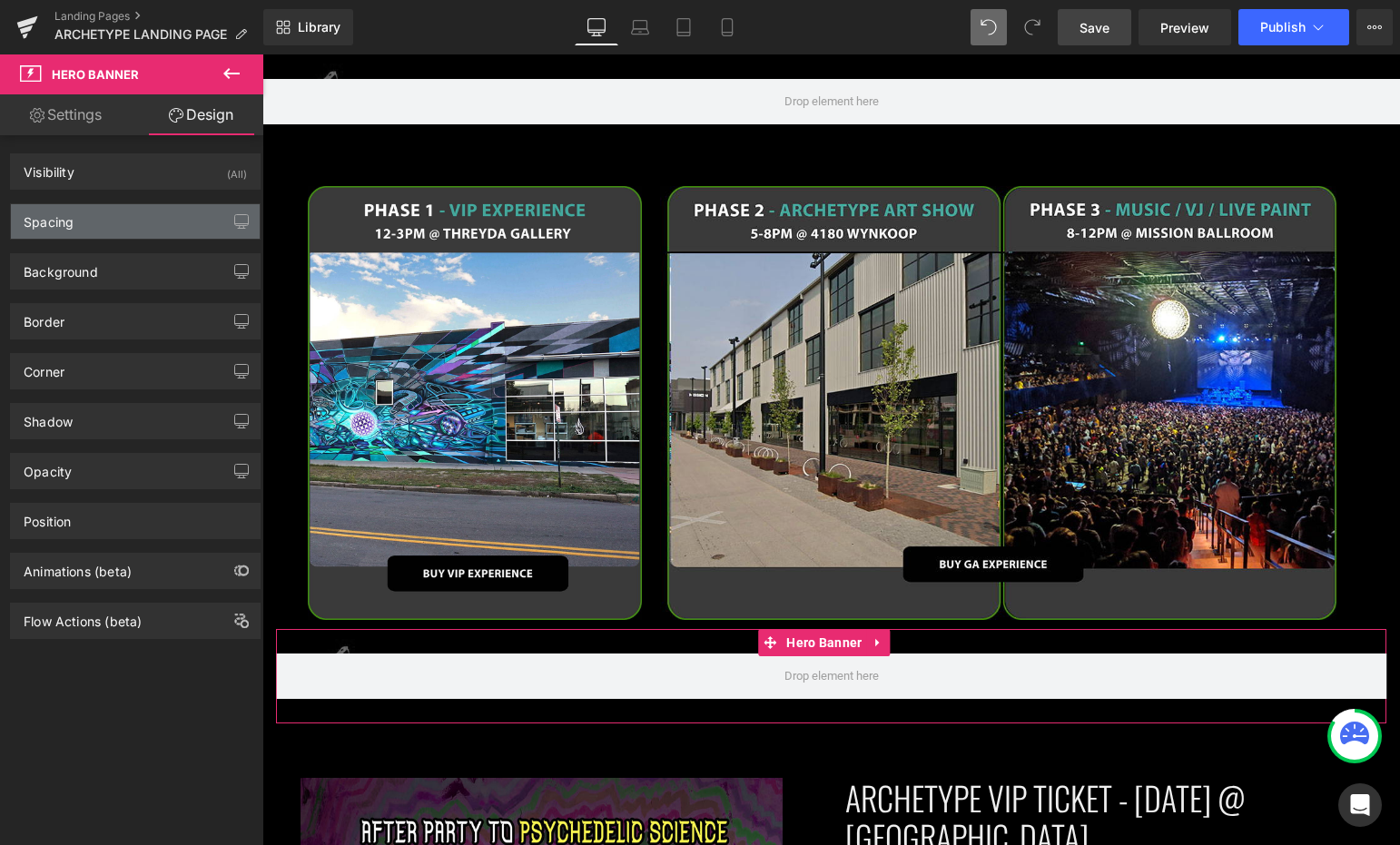
click at [148, 226] on div "Spacing" at bounding box center [135, 221] width 248 height 34
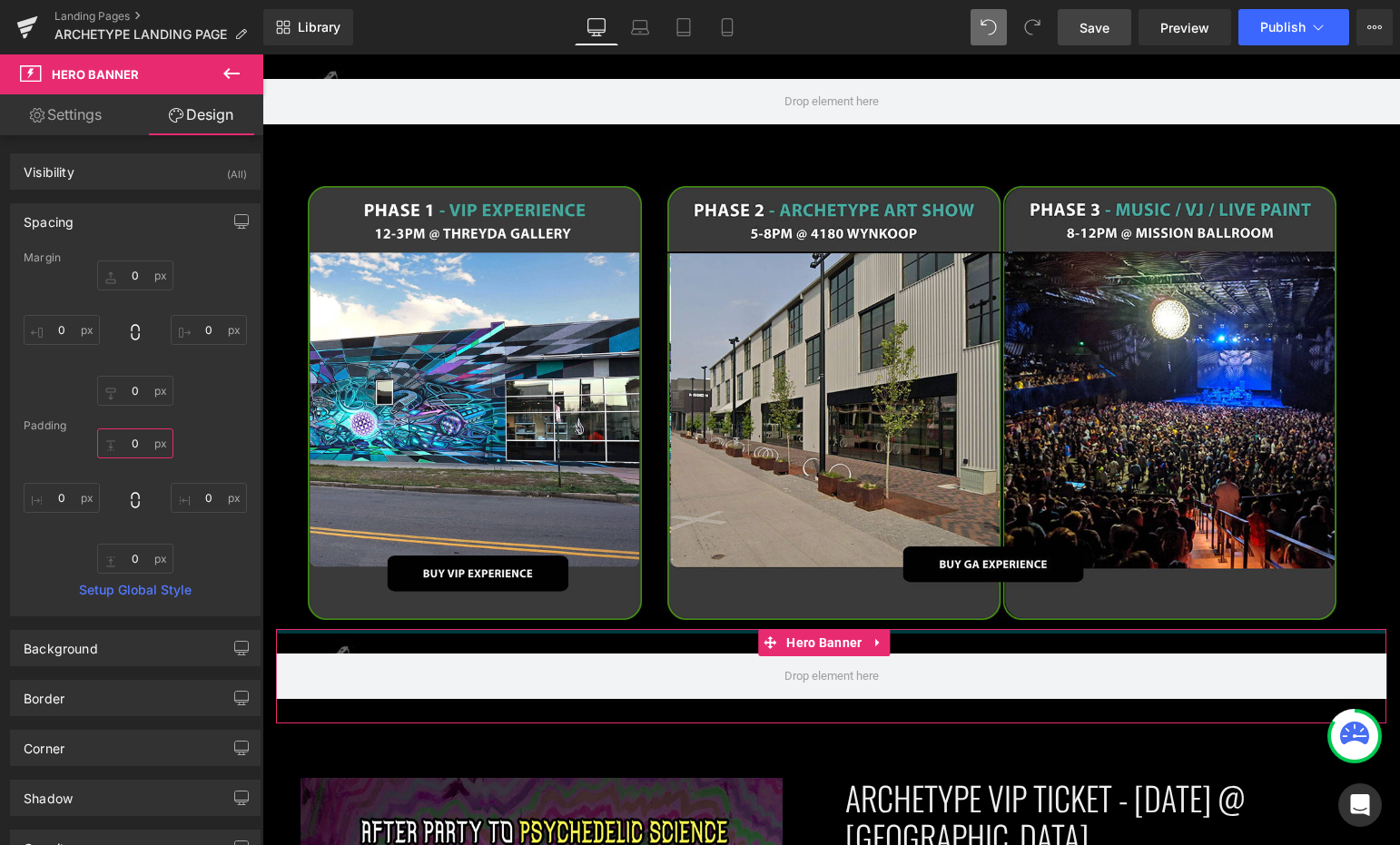
click at [135, 453] on input "0" at bounding box center [135, 443] width 76 height 30
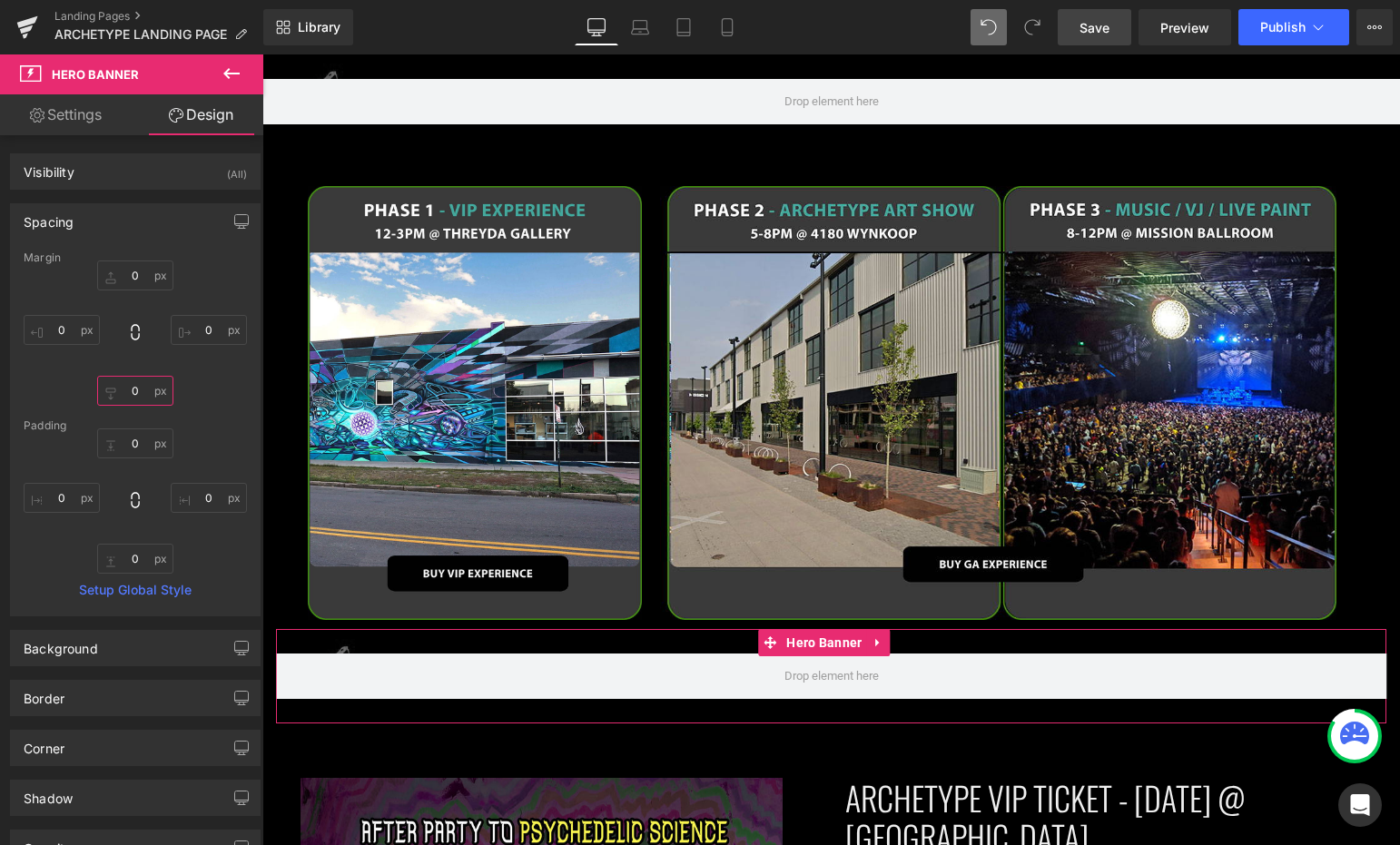
click at [132, 389] on input "0" at bounding box center [135, 391] width 76 height 30
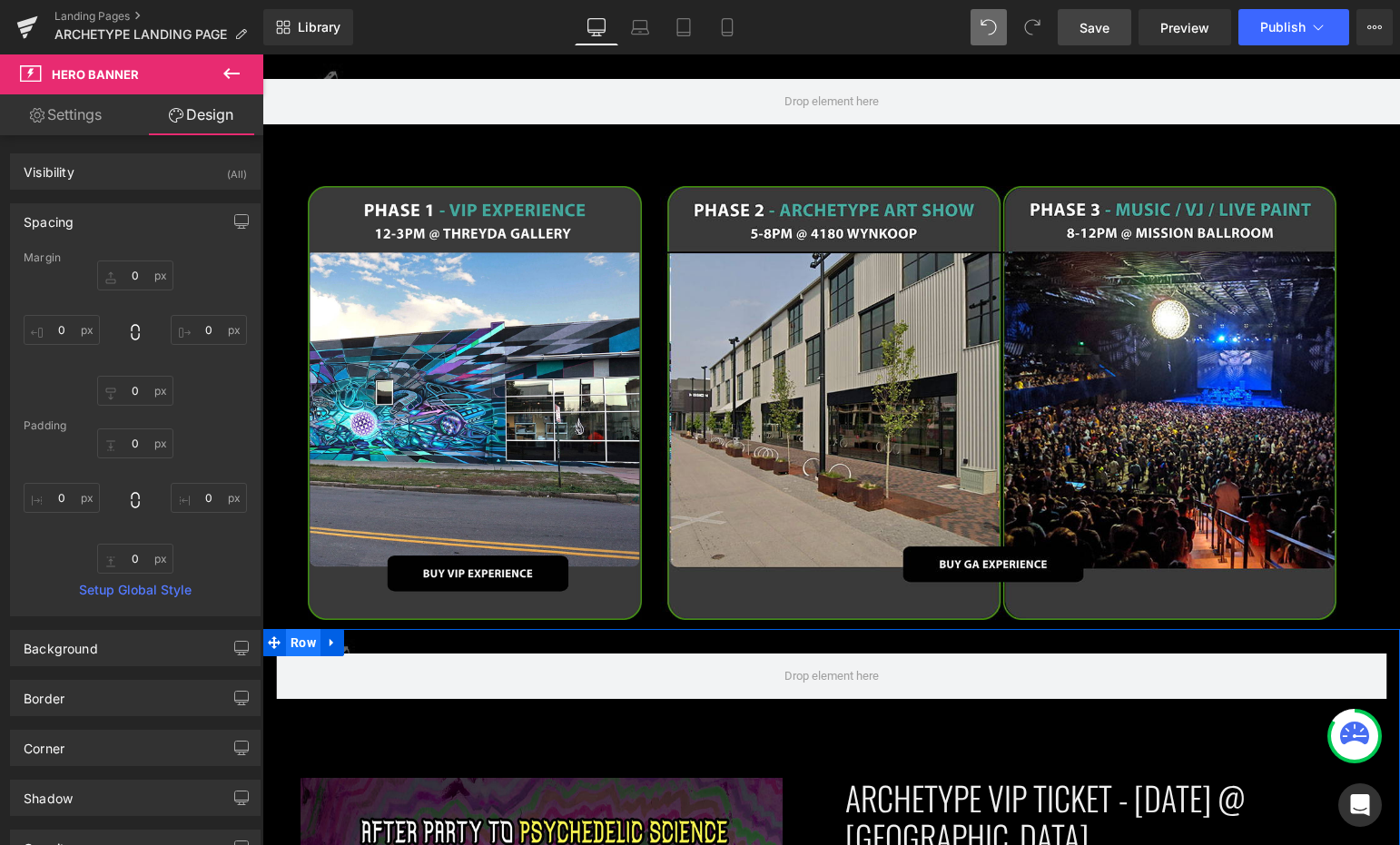
click at [304, 630] on span "Row" at bounding box center [303, 642] width 34 height 27
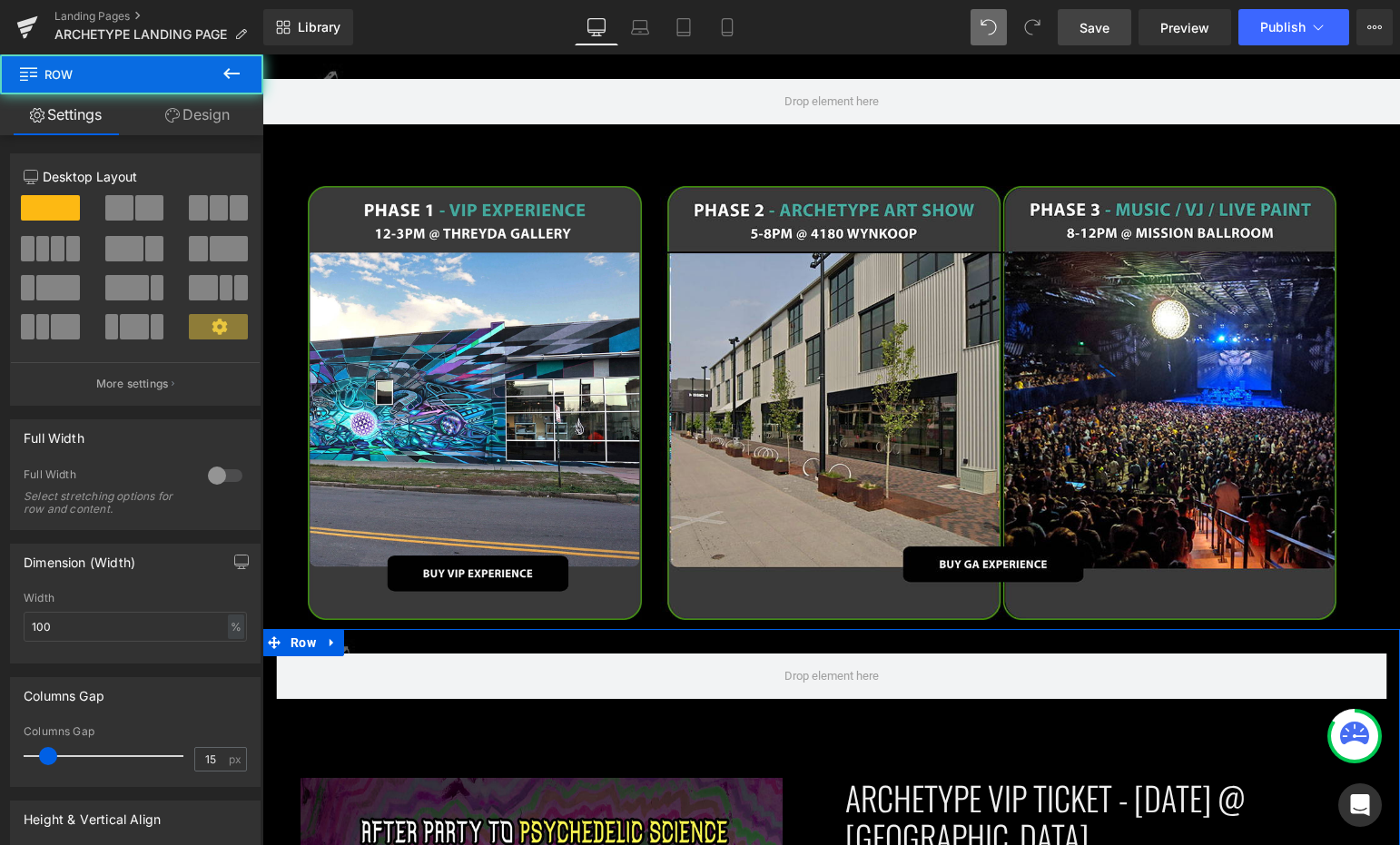
click at [208, 112] on link "Design" at bounding box center [197, 115] width 132 height 41
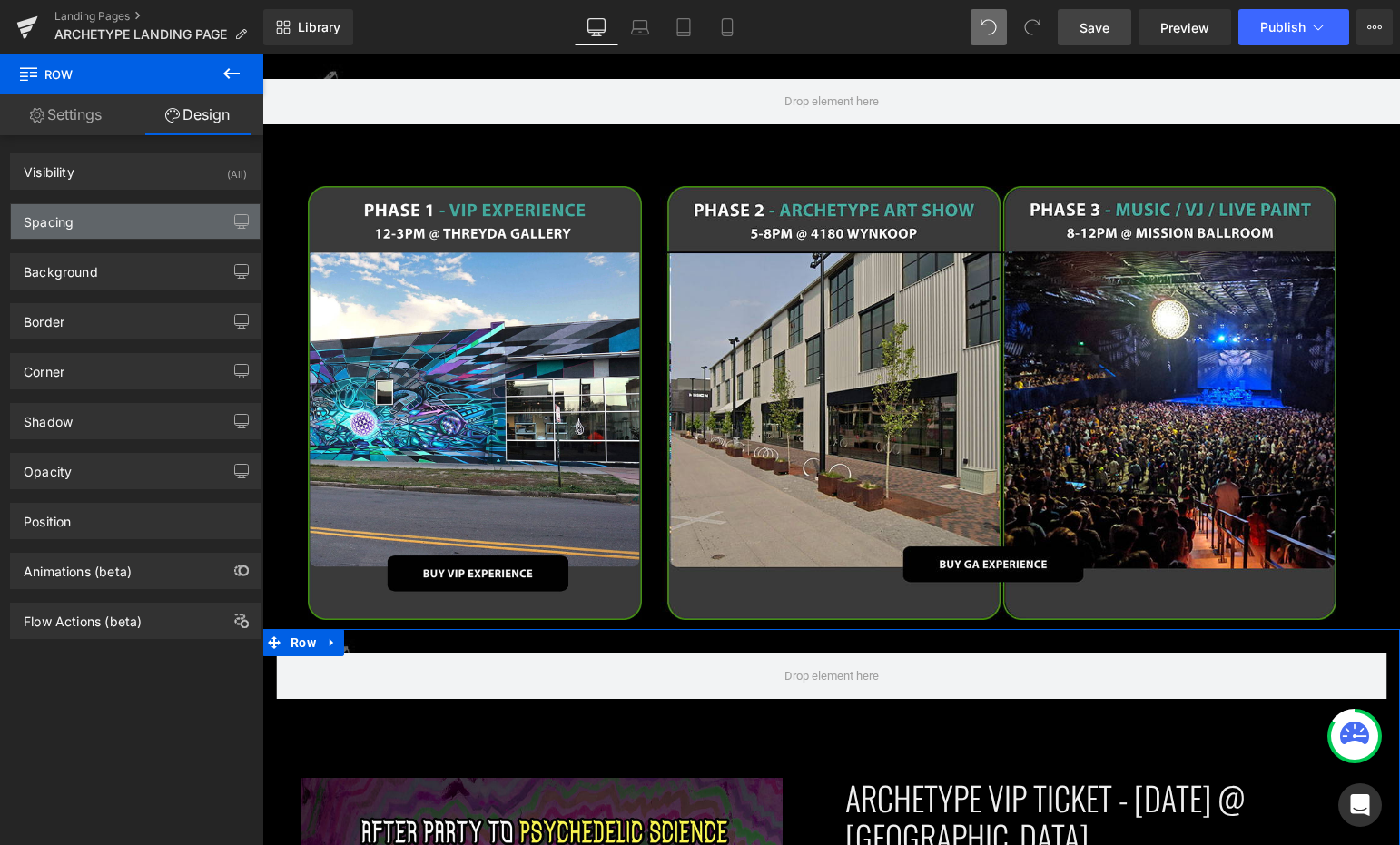
click at [163, 218] on div "Spacing" at bounding box center [135, 221] width 248 height 34
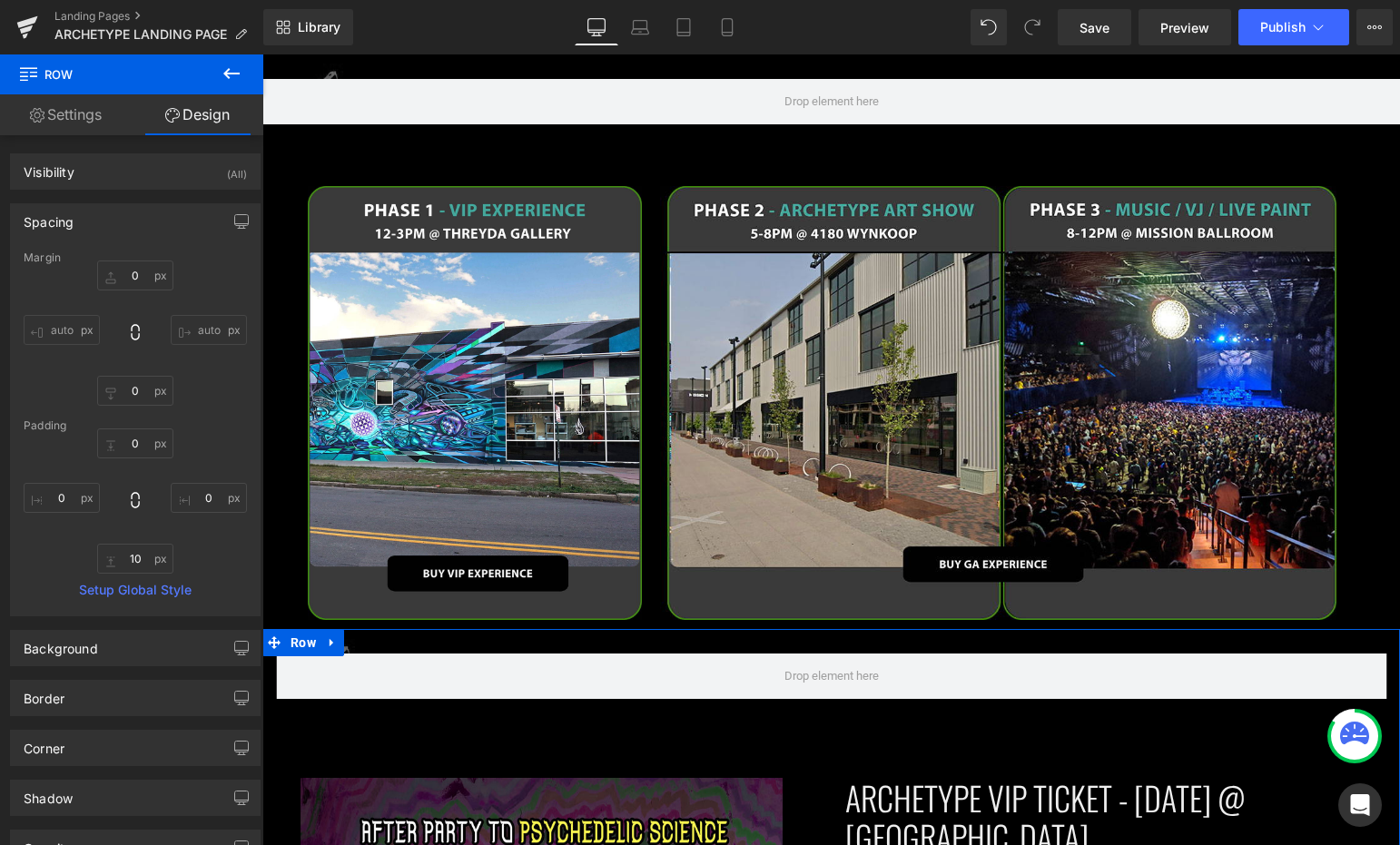
click at [139, 429] on div "Padding" at bounding box center [134, 426] width 223 height 13
click at [139, 440] on input "0" at bounding box center [135, 443] width 76 height 30
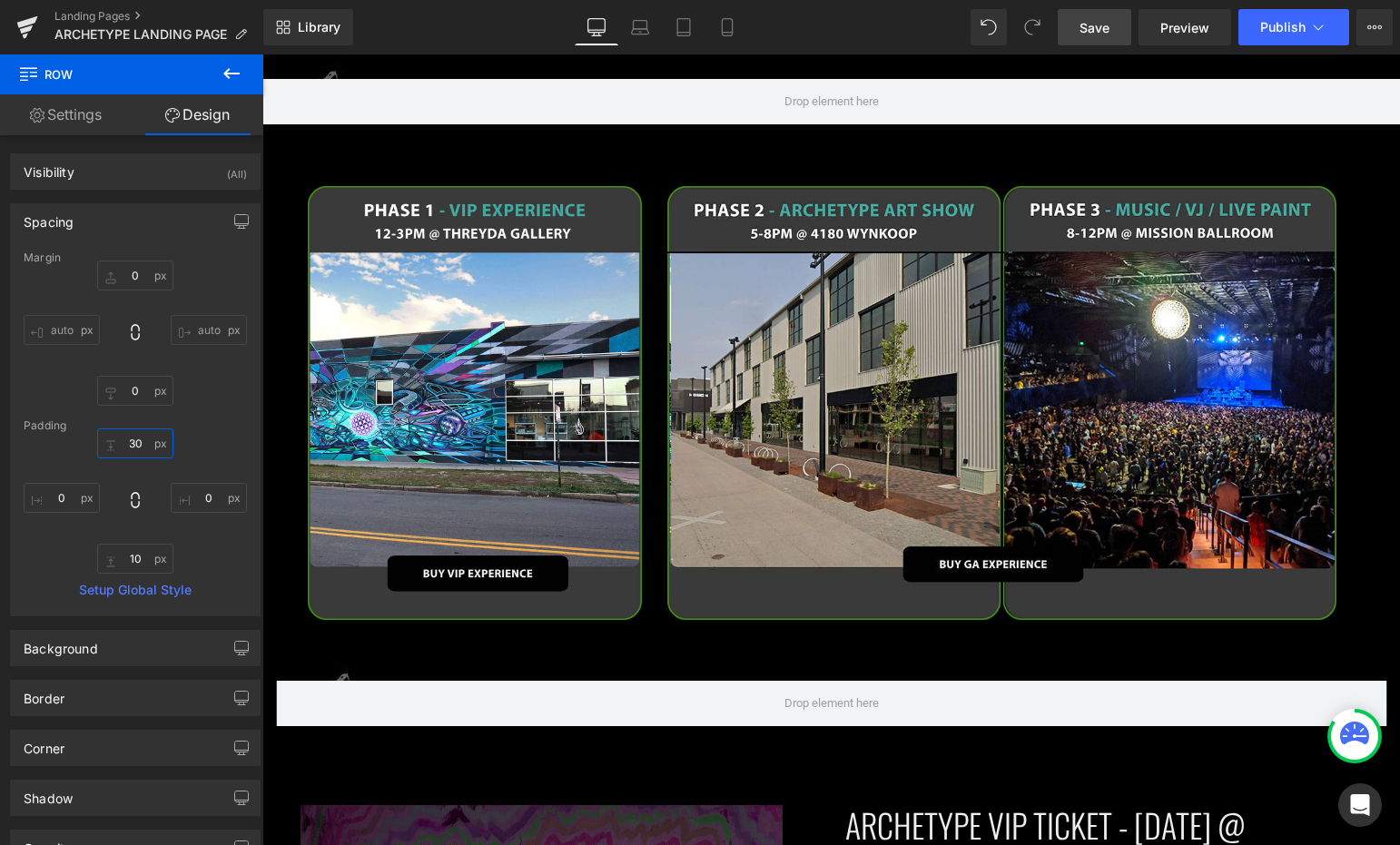
type input "30"
click at [1086, 41] on link "Save" at bounding box center [1094, 27] width 73 height 36
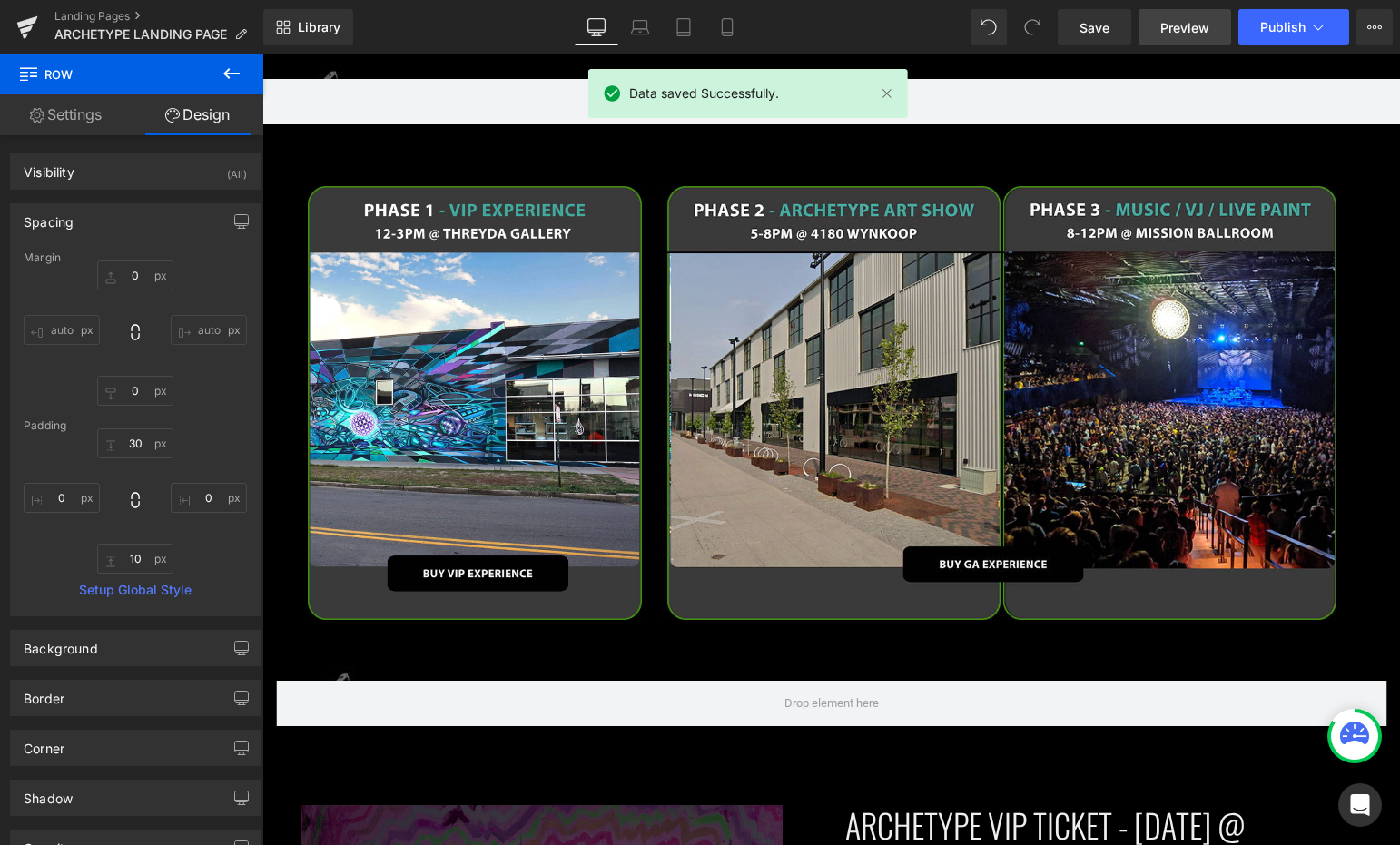
click at [1179, 23] on span "Preview" at bounding box center [1184, 28] width 49 height 19
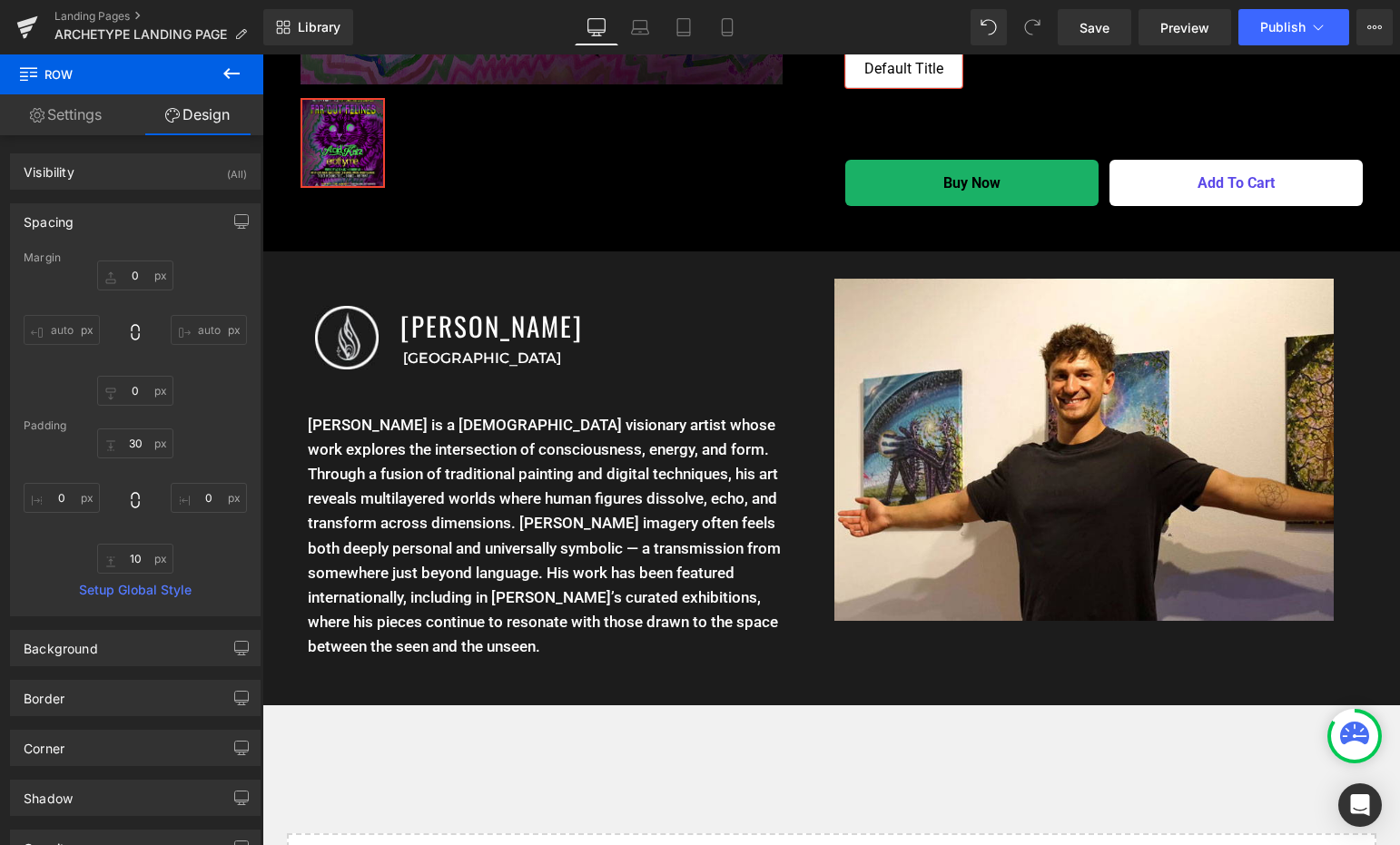
scroll to position [3758, 0]
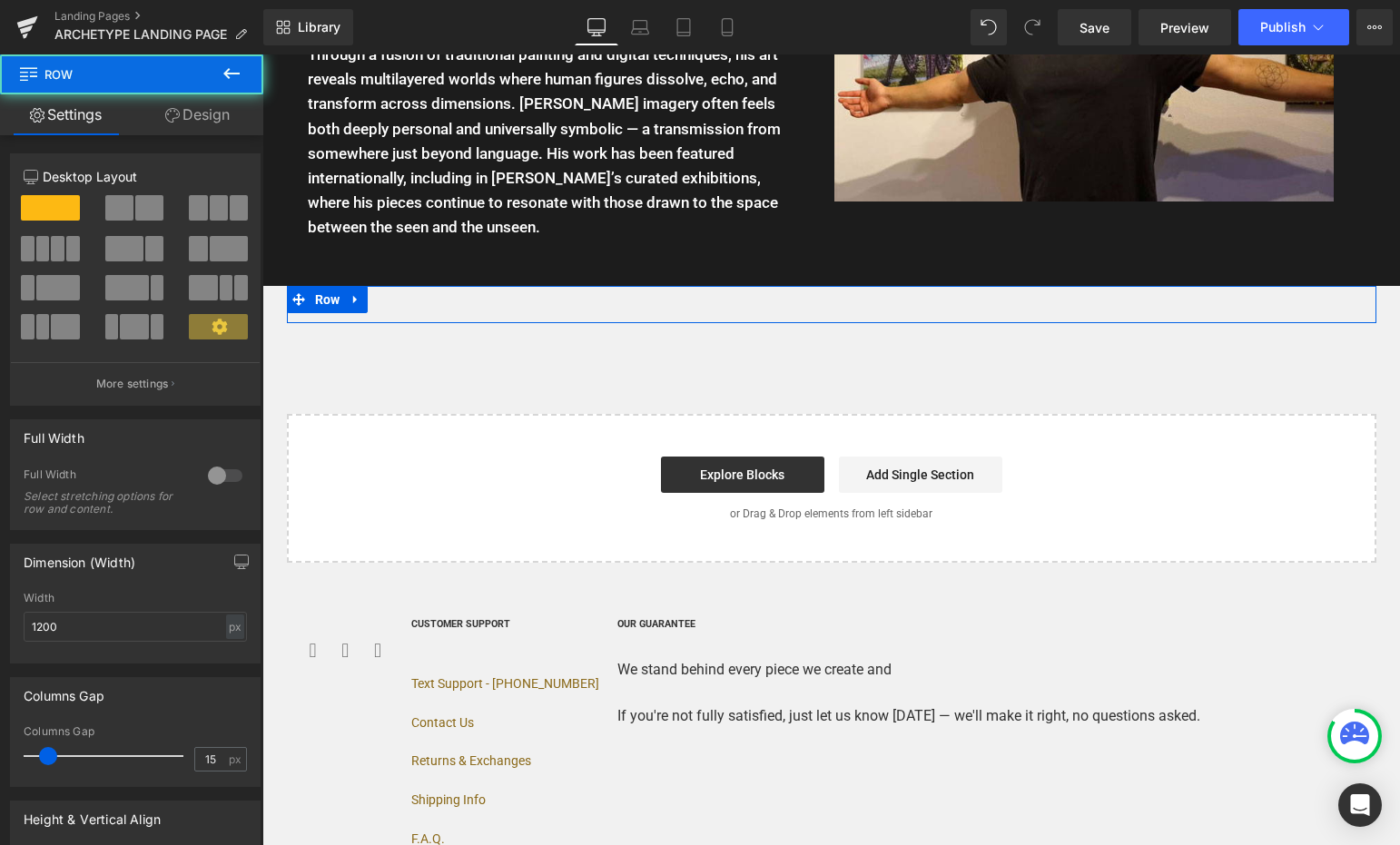
click at [656, 286] on div "Image Image Image Image Row Row" at bounding box center [832, 305] width 1090 height 37
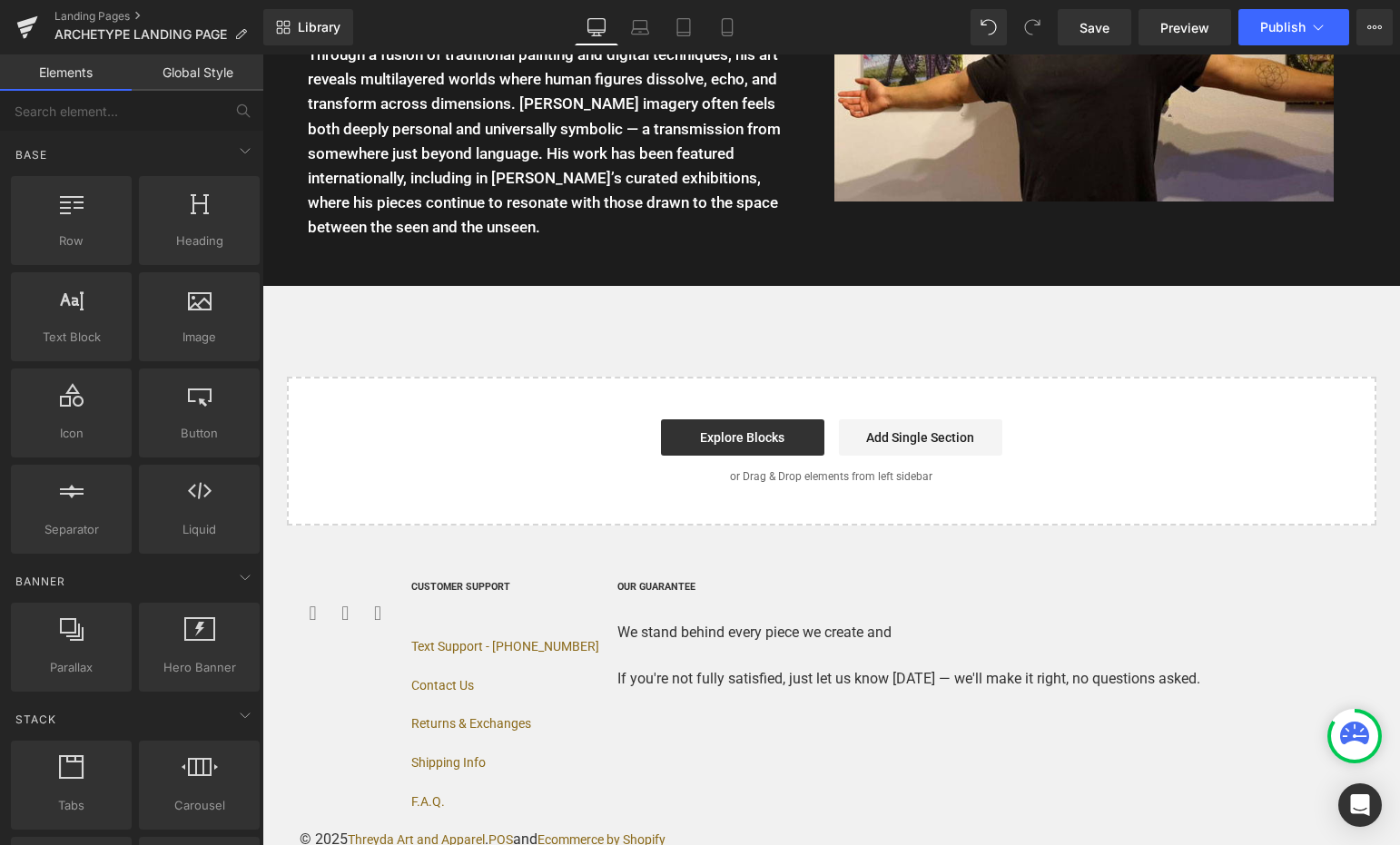
scroll to position [3712, 0]
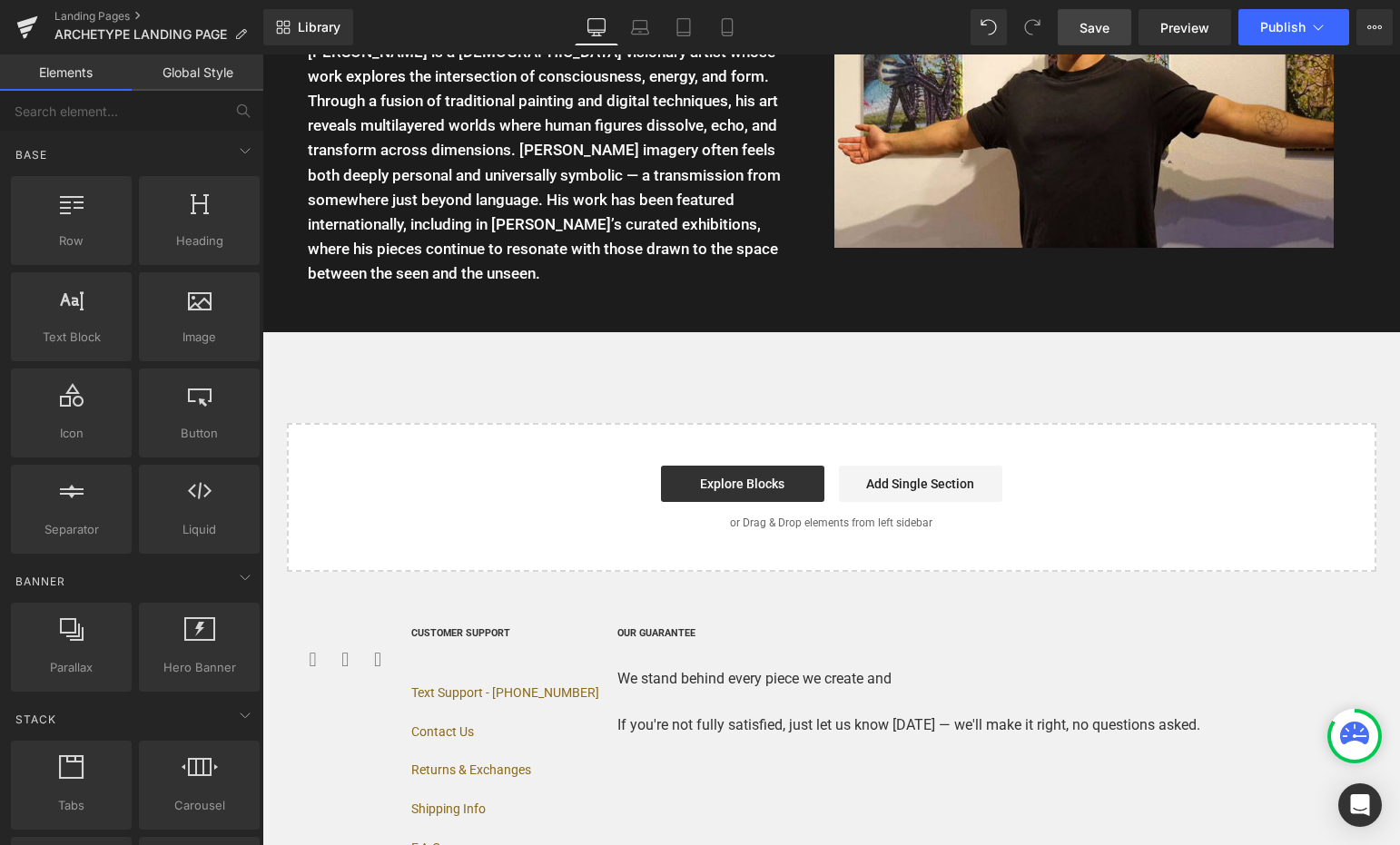
click at [1091, 40] on link "Save" at bounding box center [1094, 27] width 73 height 36
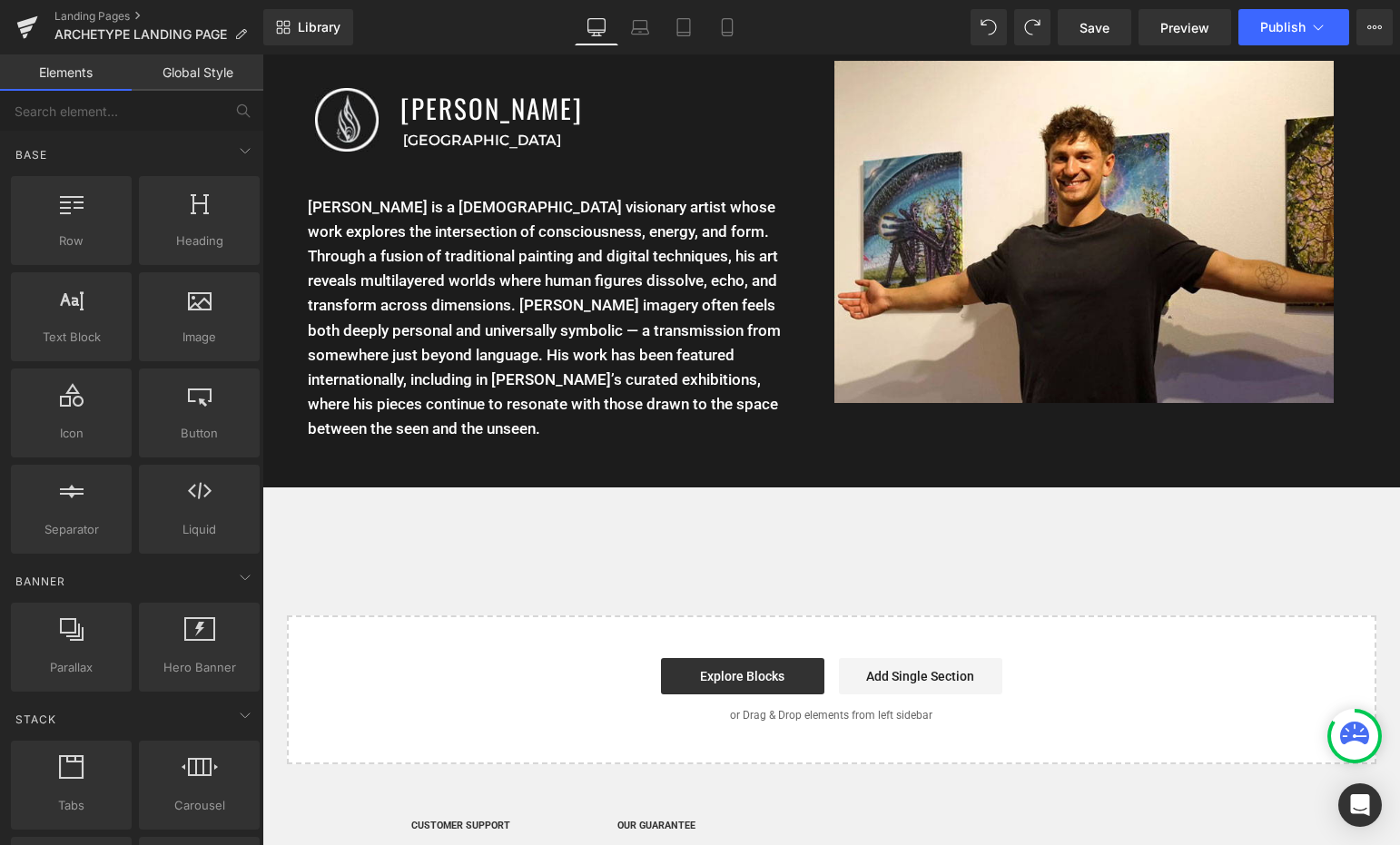
scroll to position [3573, 0]
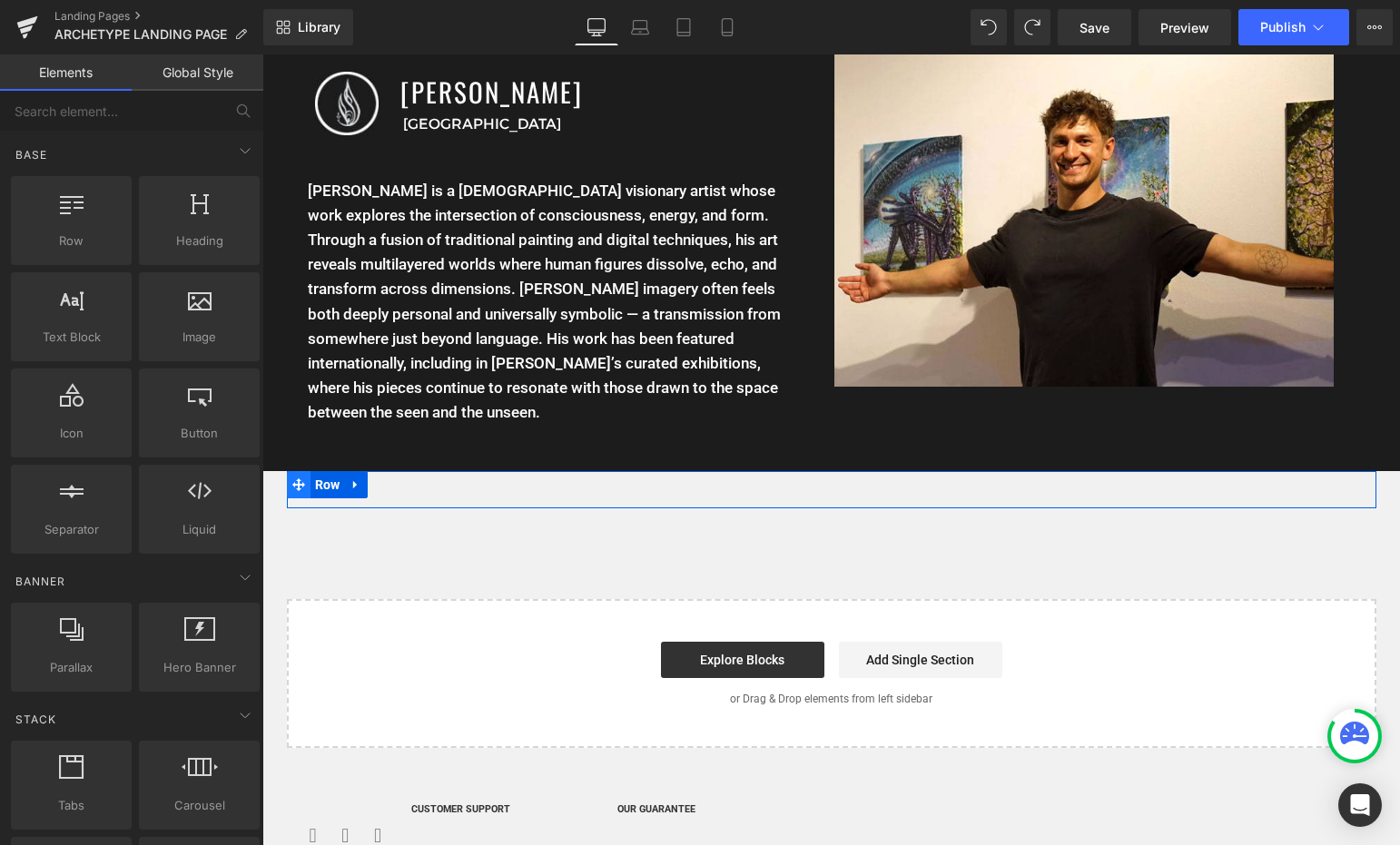
click at [302, 472] on span at bounding box center [298, 485] width 23 height 27
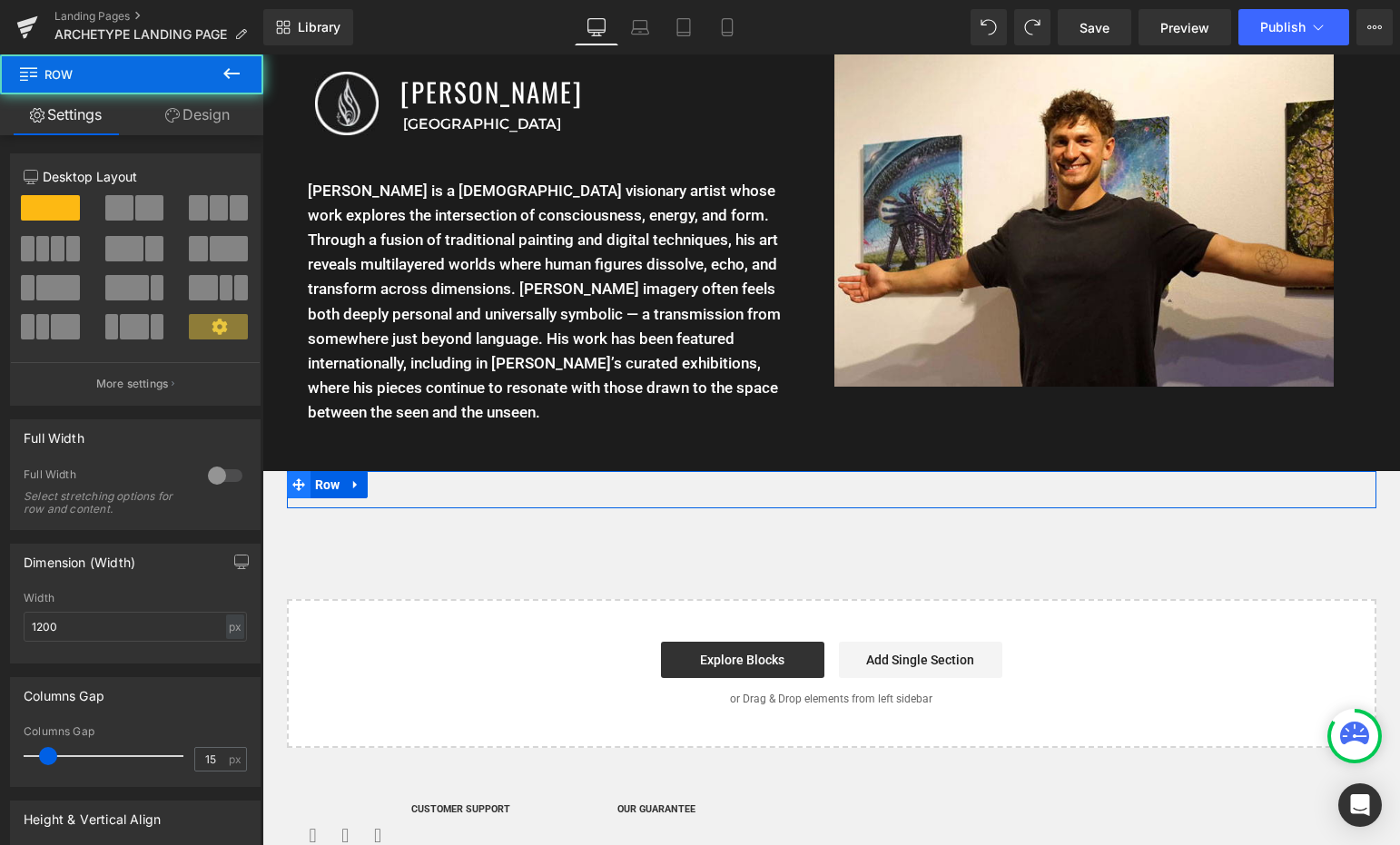
click at [293, 478] on icon at bounding box center [299, 485] width 13 height 13
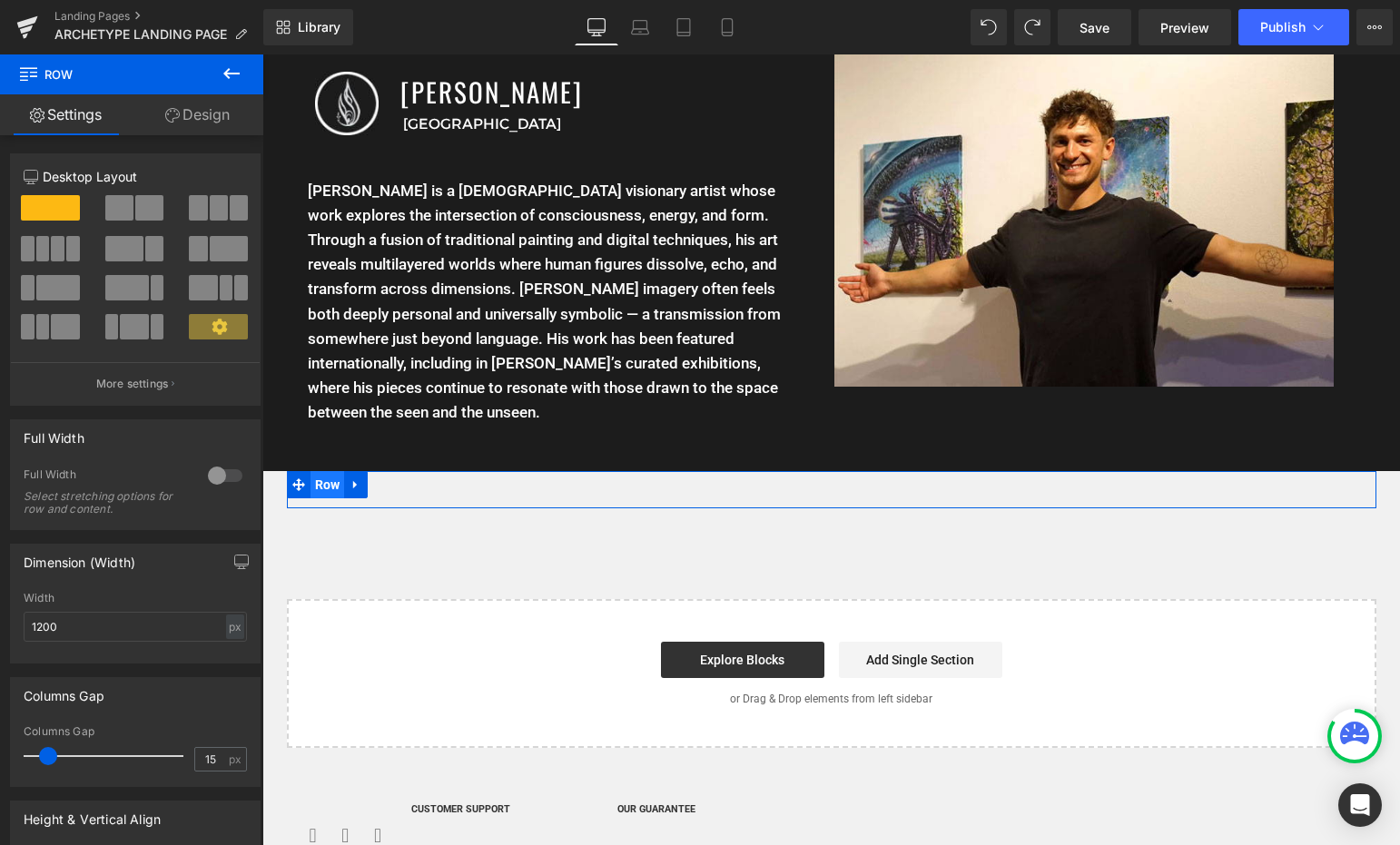
click at [315, 472] on span "Row" at bounding box center [327, 485] width 34 height 27
click at [396, 472] on div "Image Image Image Image Row Row" at bounding box center [832, 490] width 1090 height 37
click at [295, 478] on icon at bounding box center [299, 485] width 13 height 13
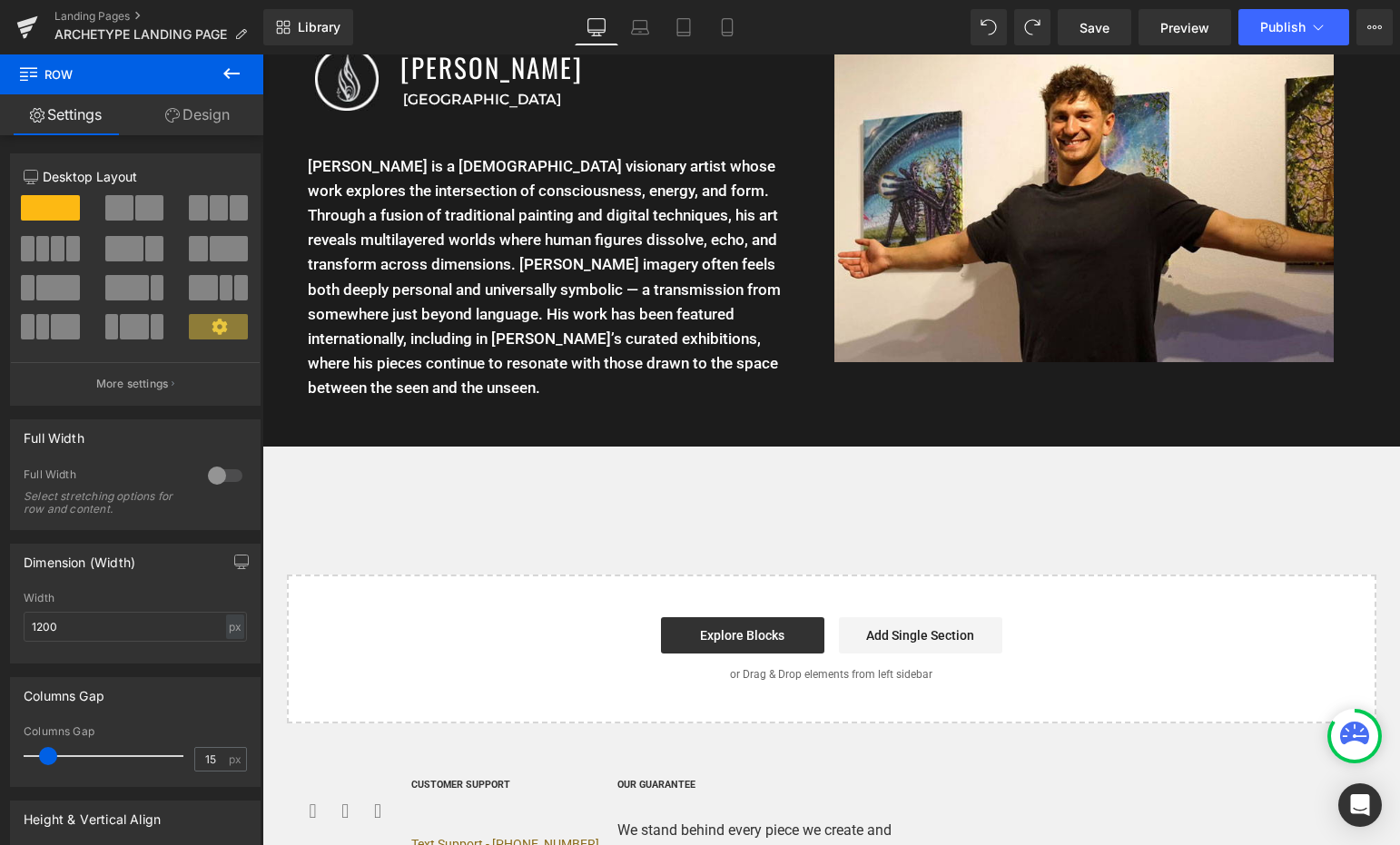
scroll to position [3680, 0]
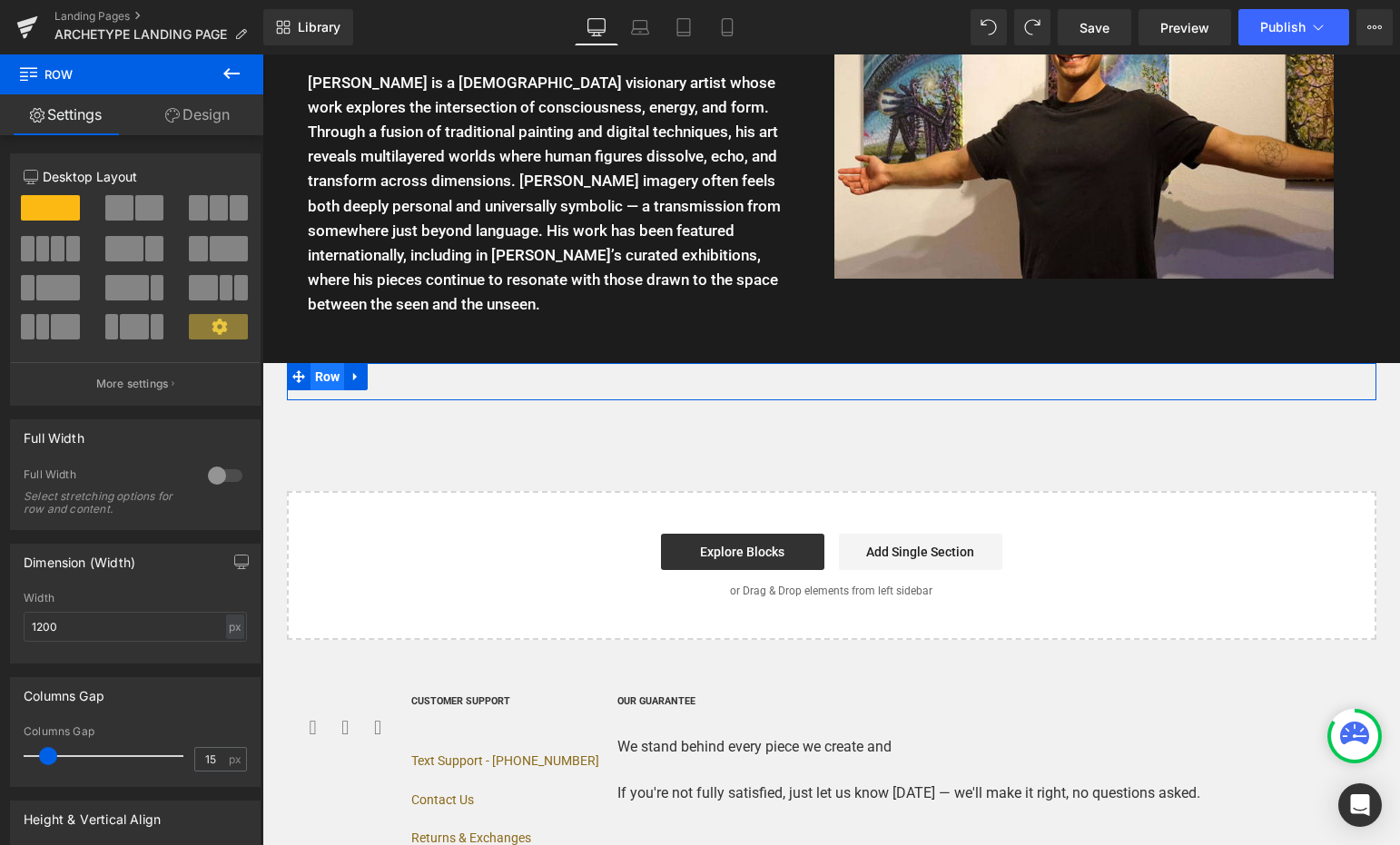
click at [327, 363] on span "Row" at bounding box center [327, 376] width 34 height 27
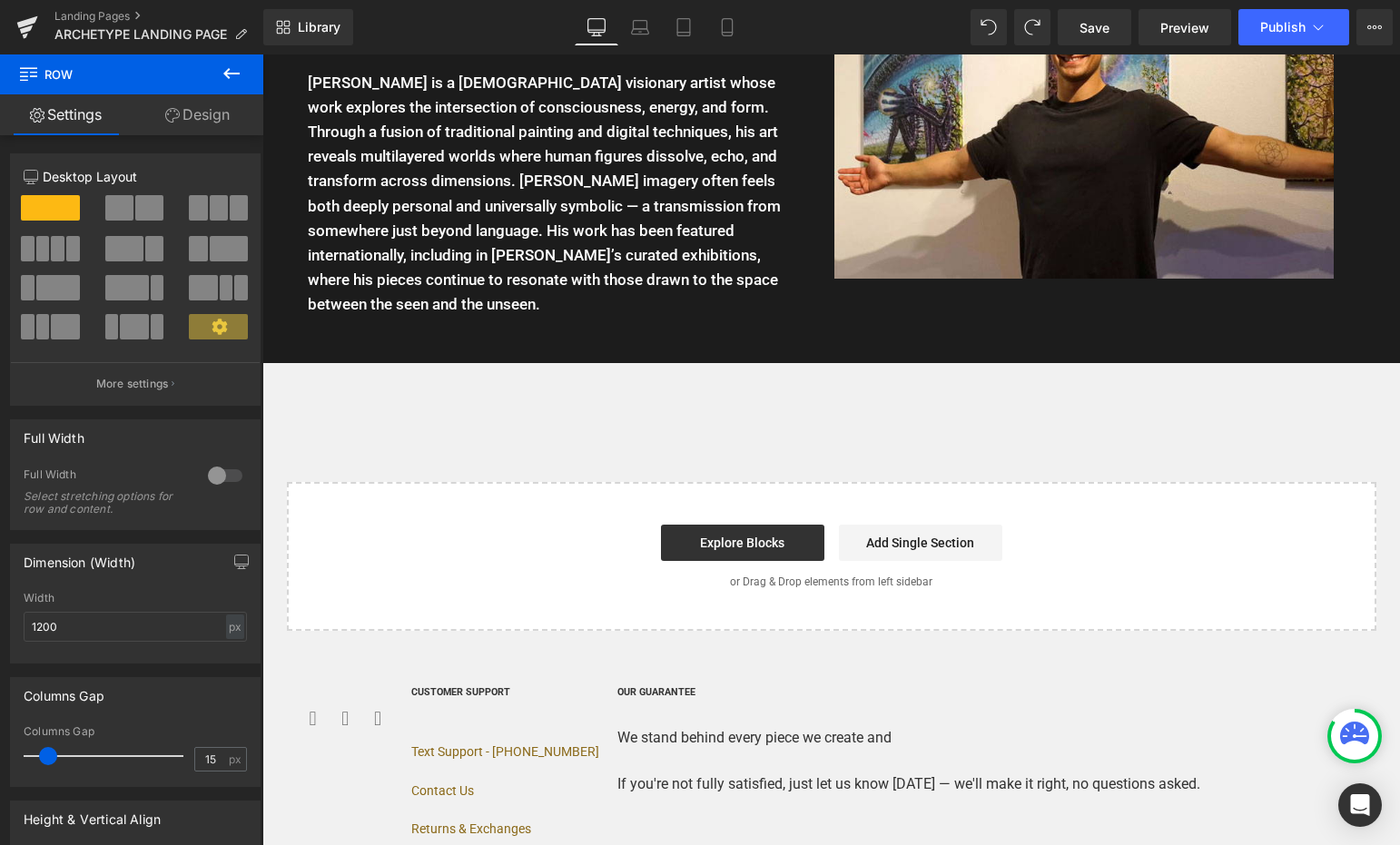
drag, startPoint x: 326, startPoint y: 341, endPoint x: 327, endPoint y: 301, distance: 40.0
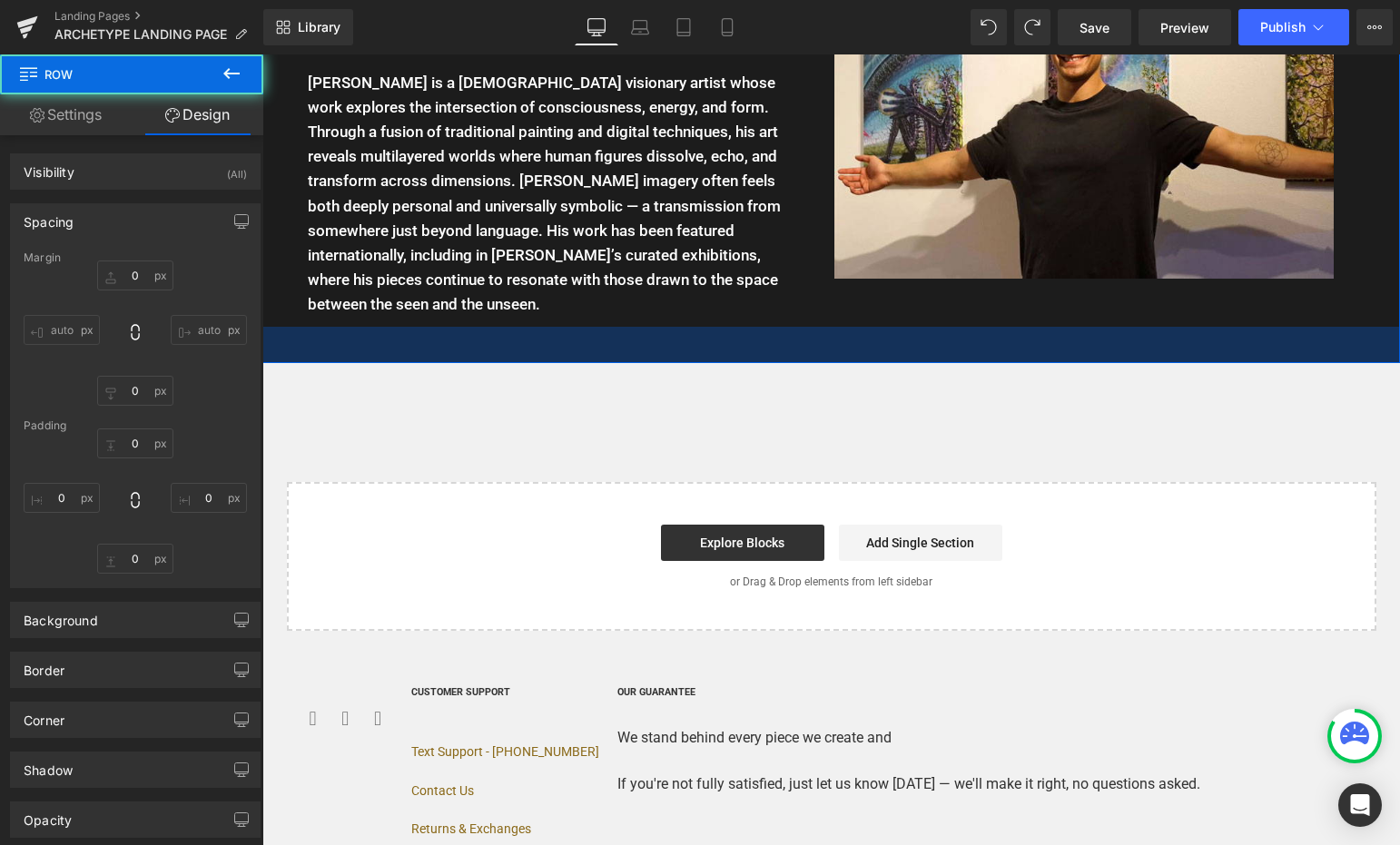
type input "0"
type input "30"
type input "0"
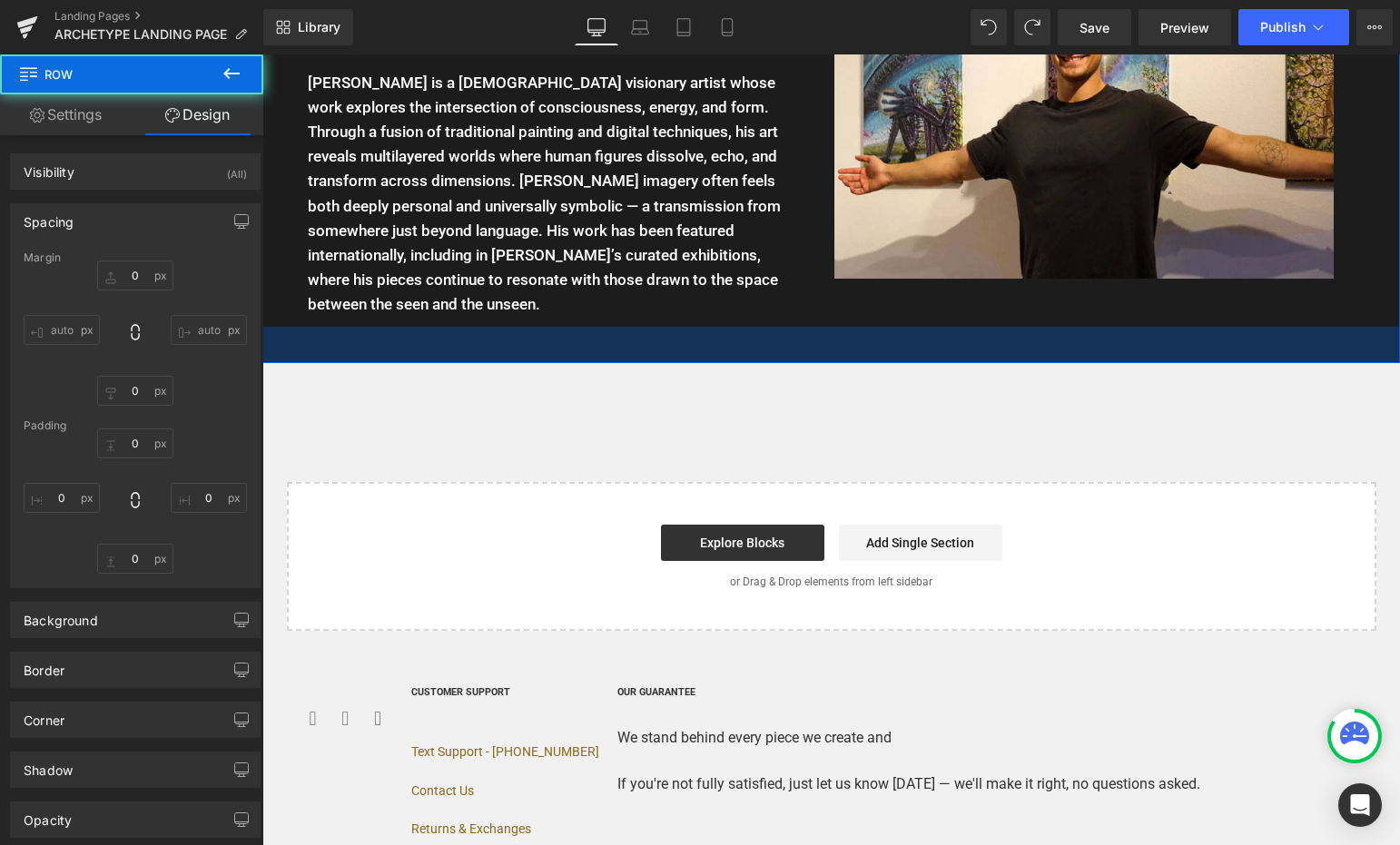
type input "0"
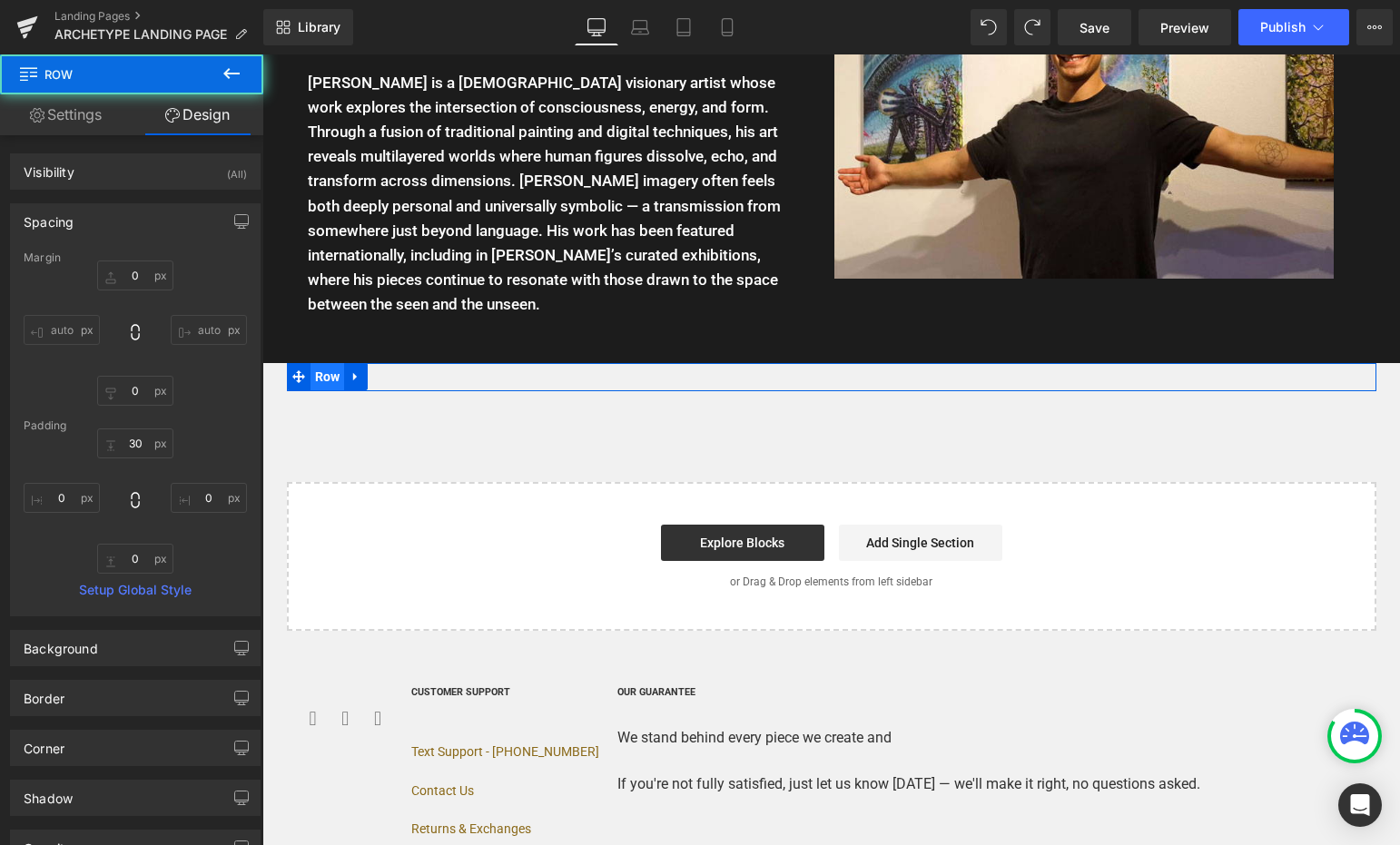
click at [314, 363] on span "Row" at bounding box center [327, 376] width 34 height 27
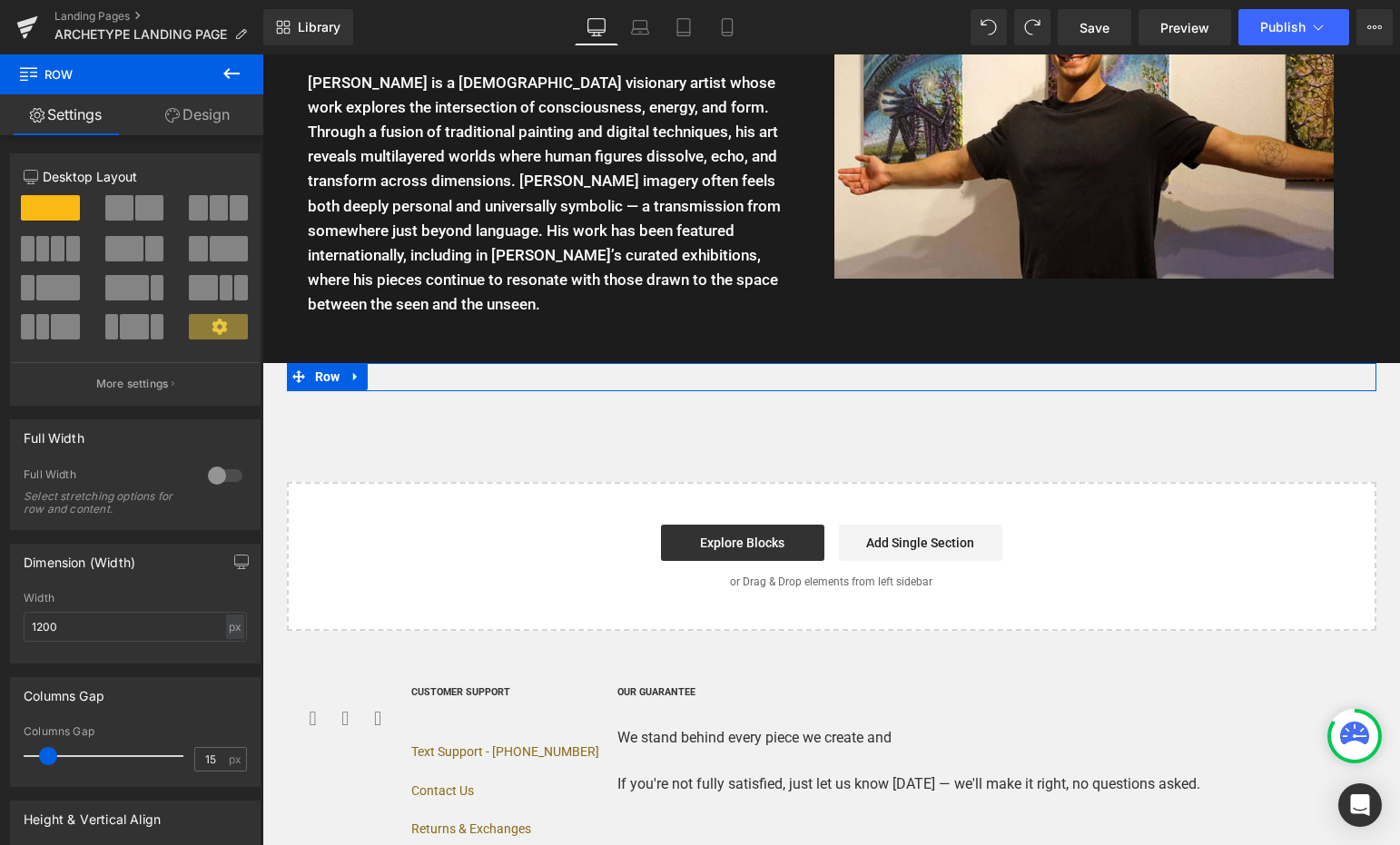
click at [225, 472] on div at bounding box center [224, 475] width 44 height 29
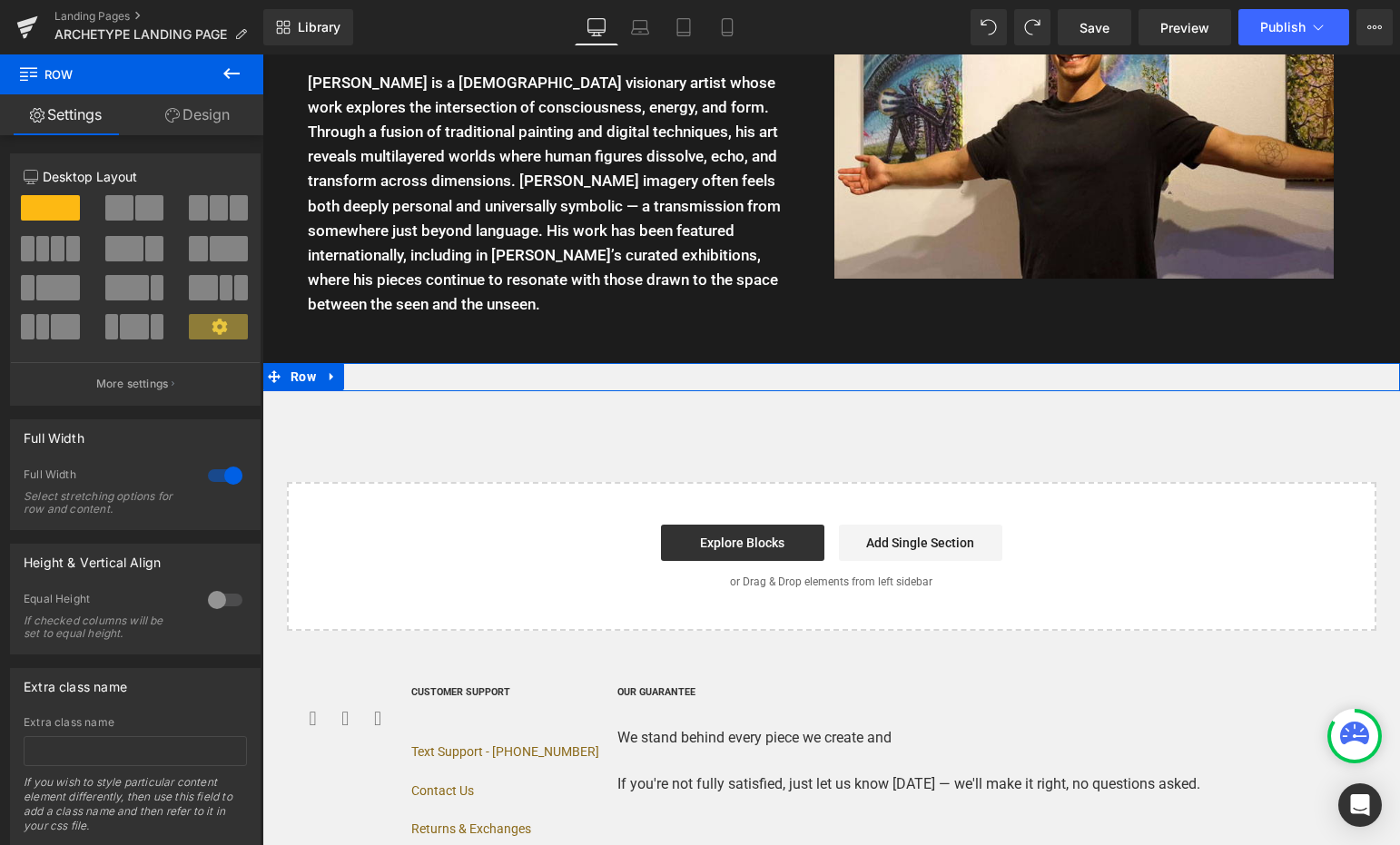
click at [203, 118] on link "Design" at bounding box center [197, 115] width 132 height 41
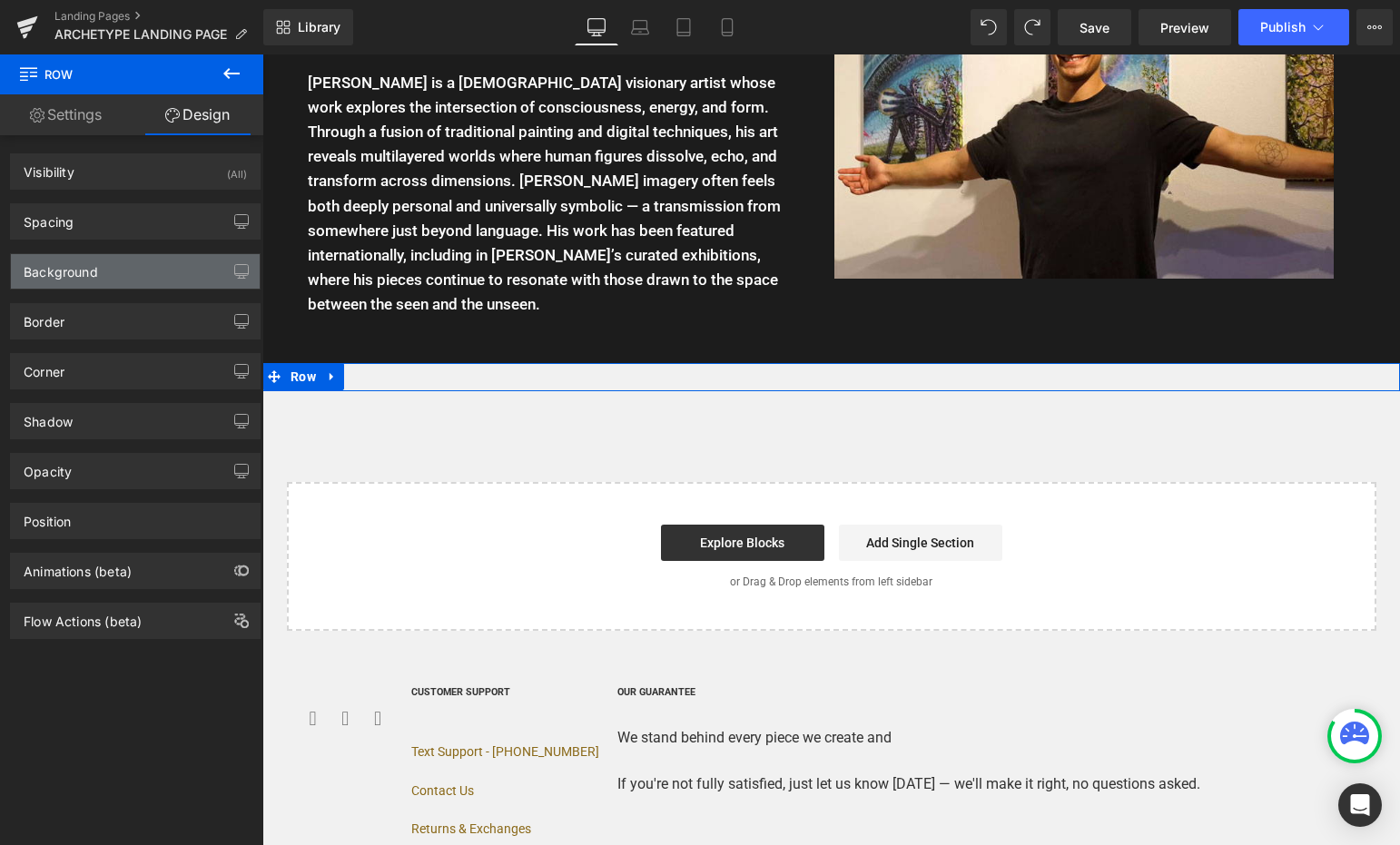
click at [106, 262] on div "Background" at bounding box center [135, 271] width 248 height 34
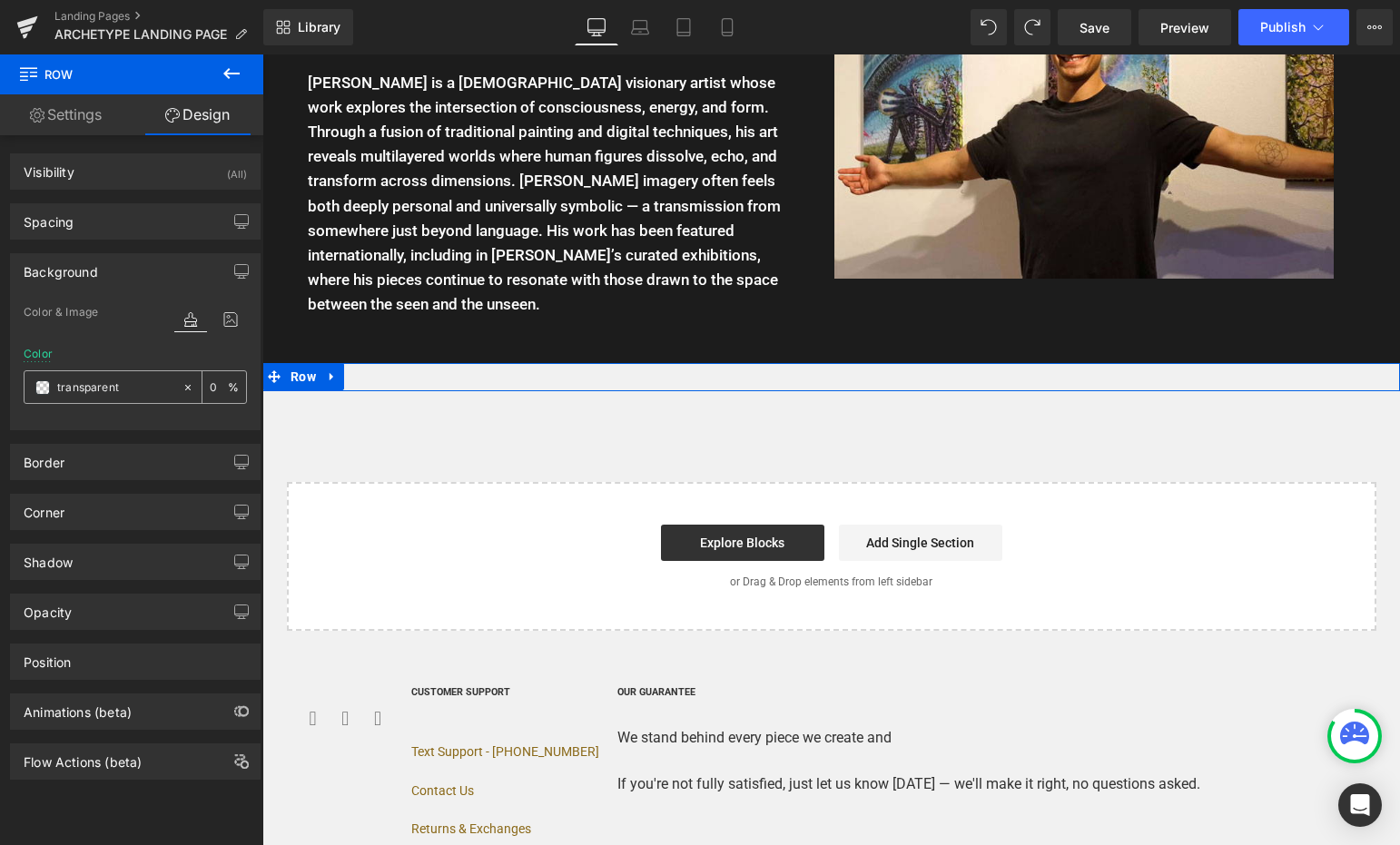
click at [42, 383] on span at bounding box center [43, 388] width 15 height 15
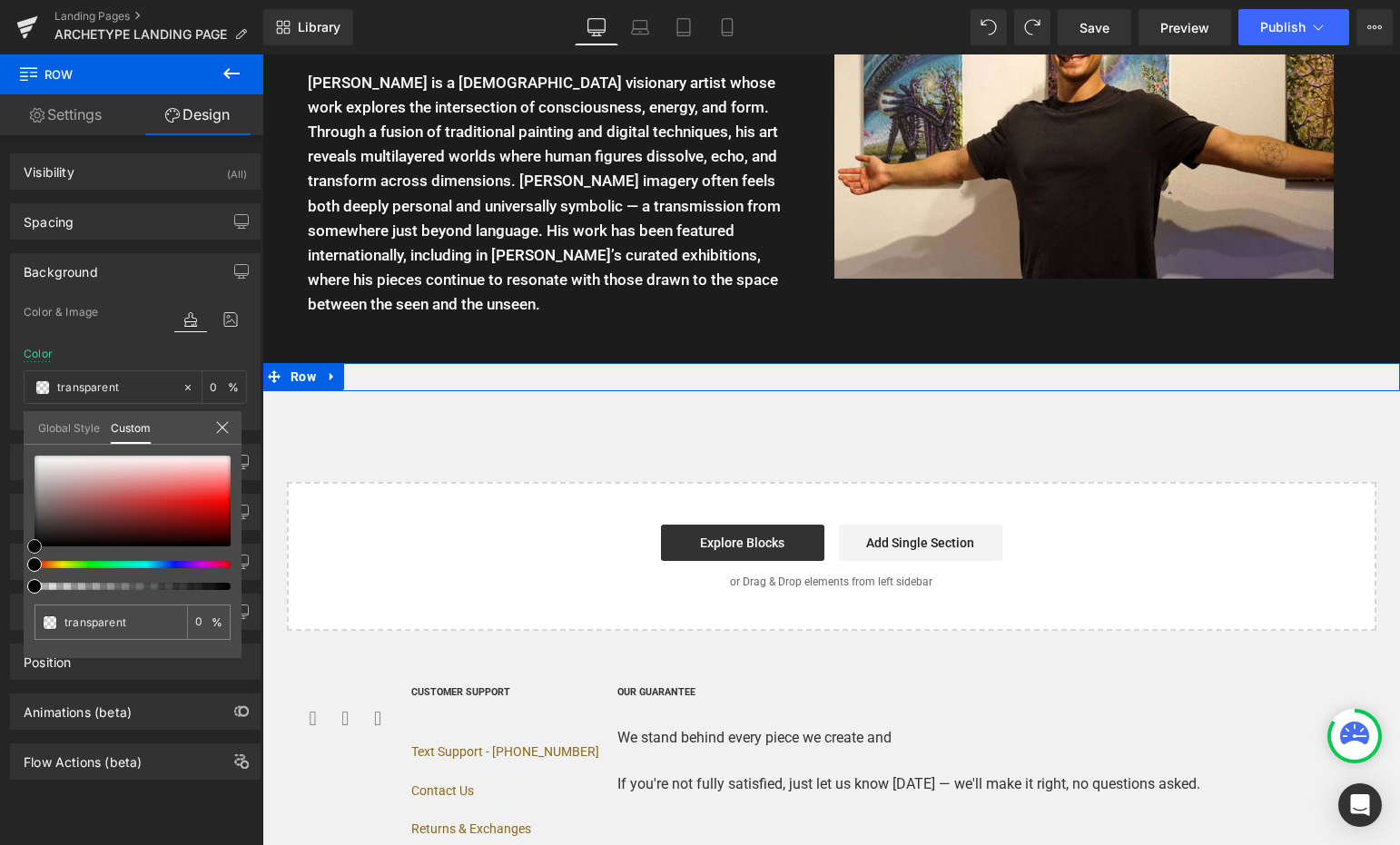
type input "#a78585"
type input "100"
type input "#a78585"
type input "100"
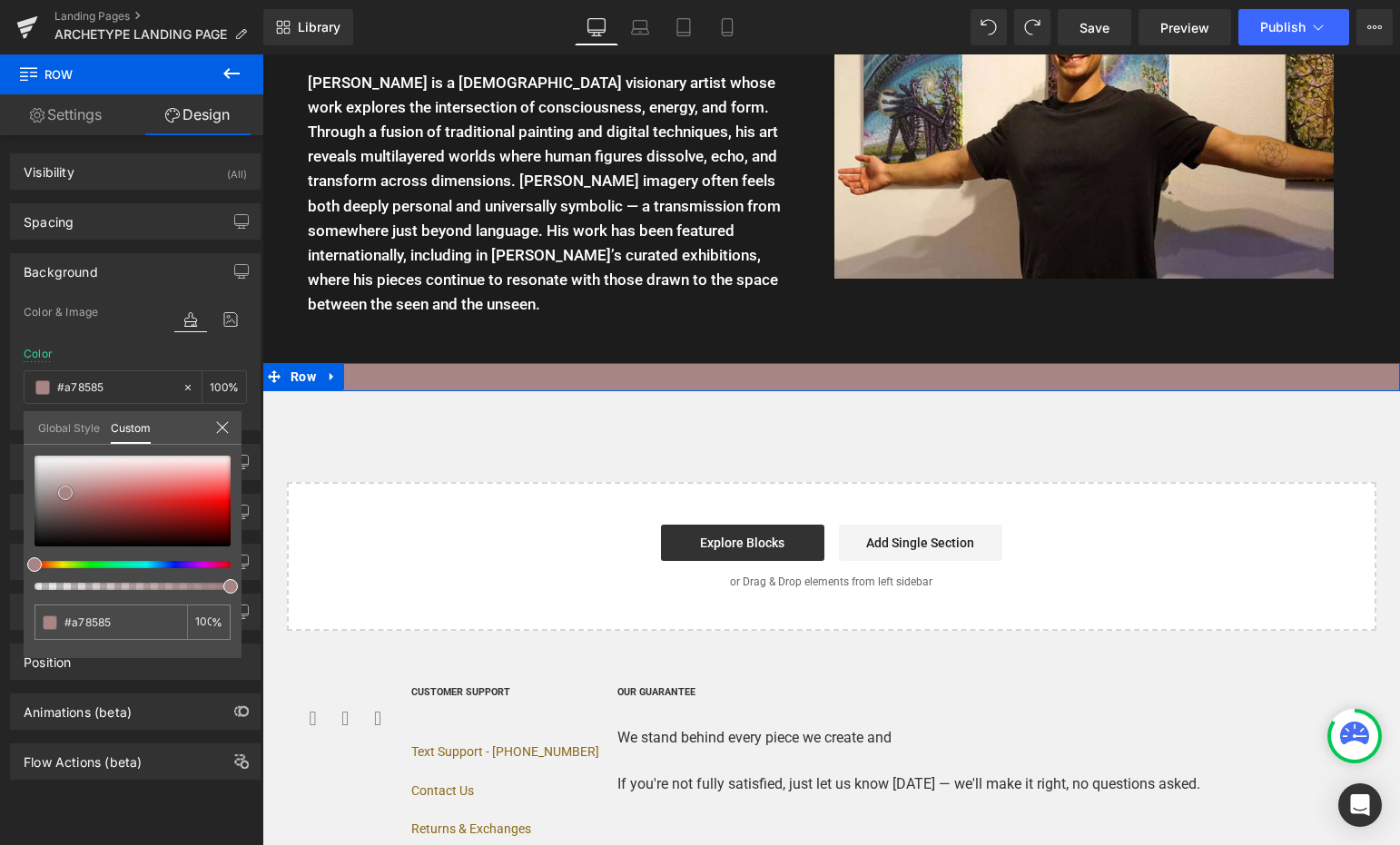
type input "#a58282"
type input "#917373"
type input "#695d5d"
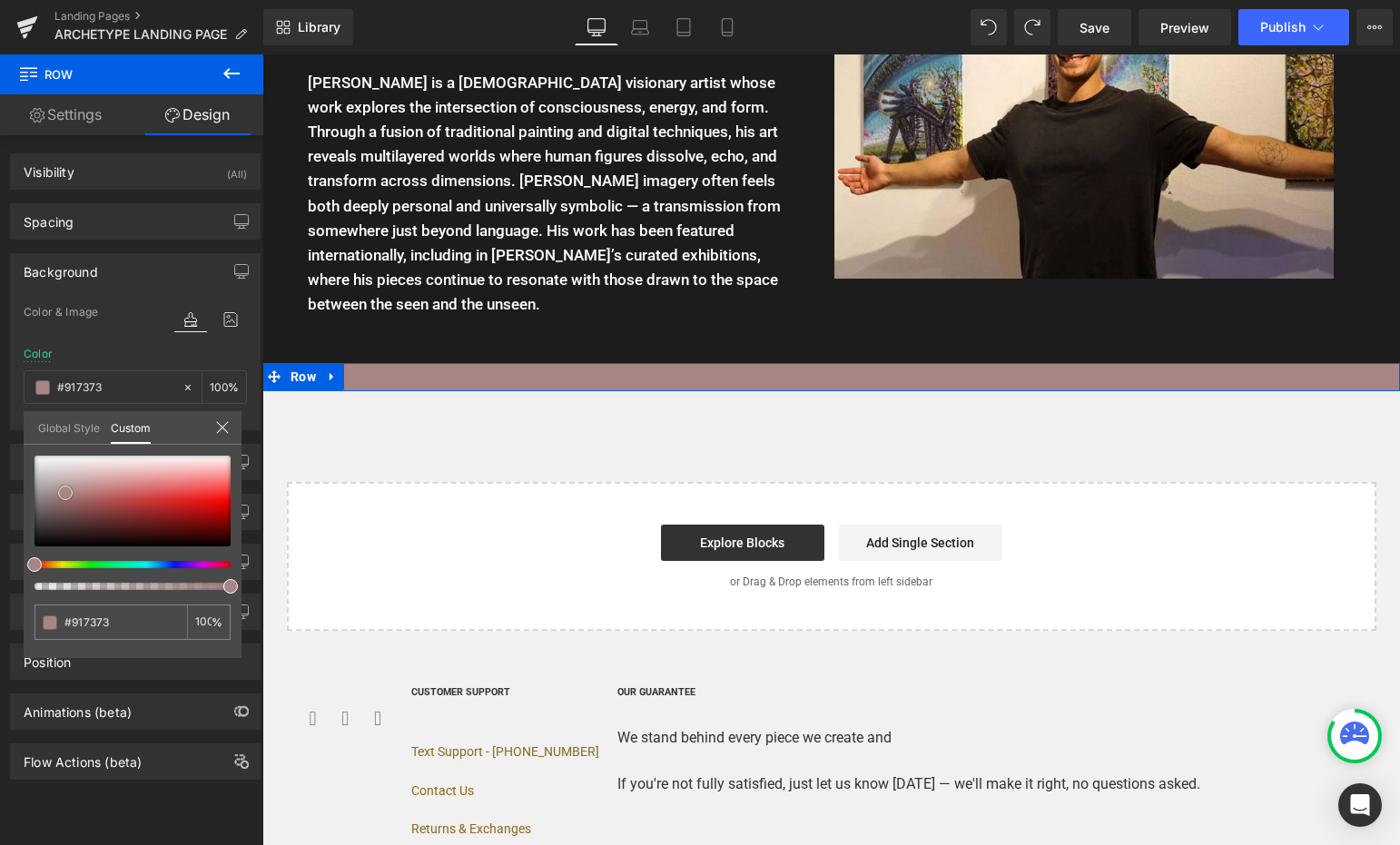
type input "#695d5d"
type input "#303030"
type input "#050505"
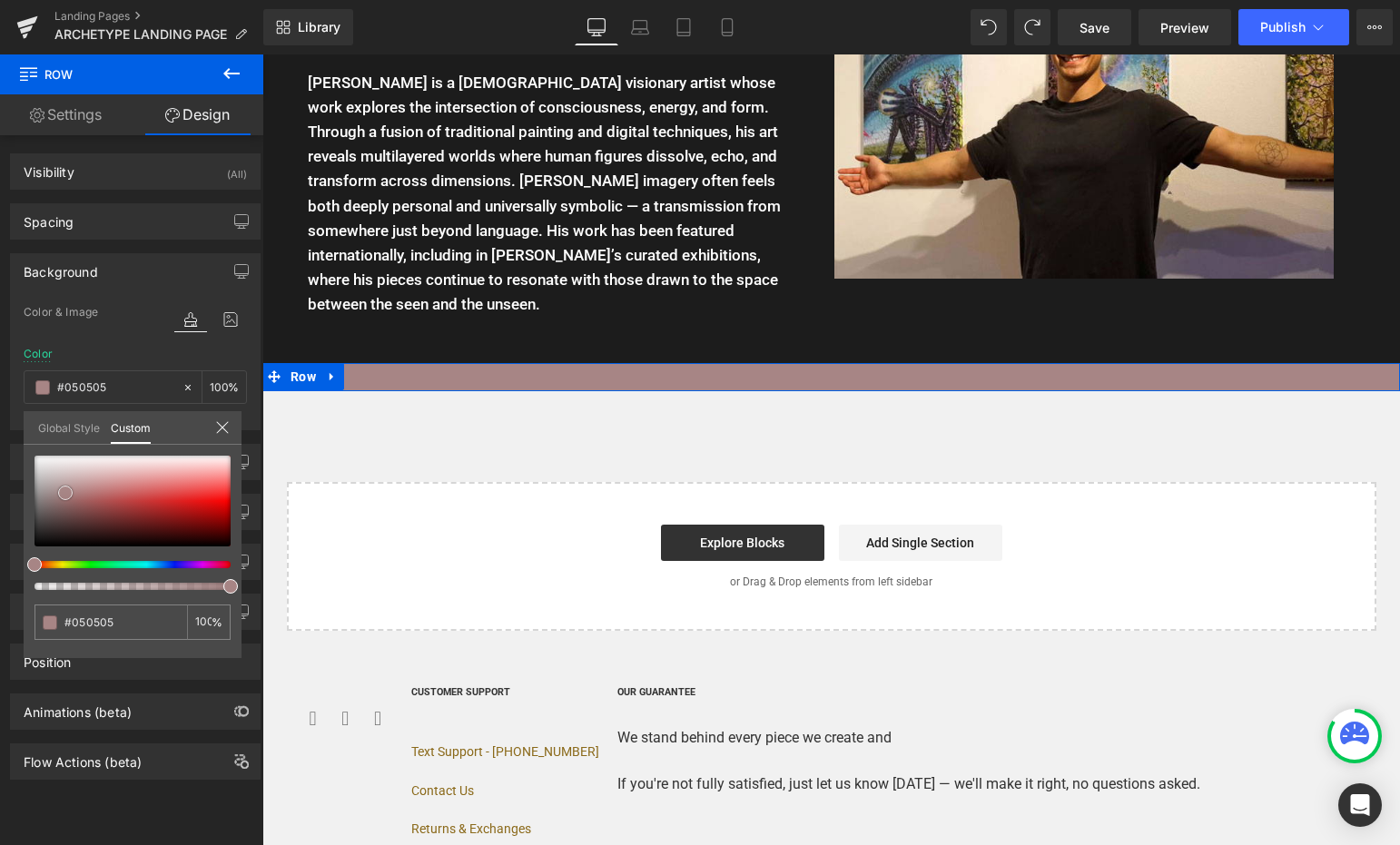
type input "#000000"
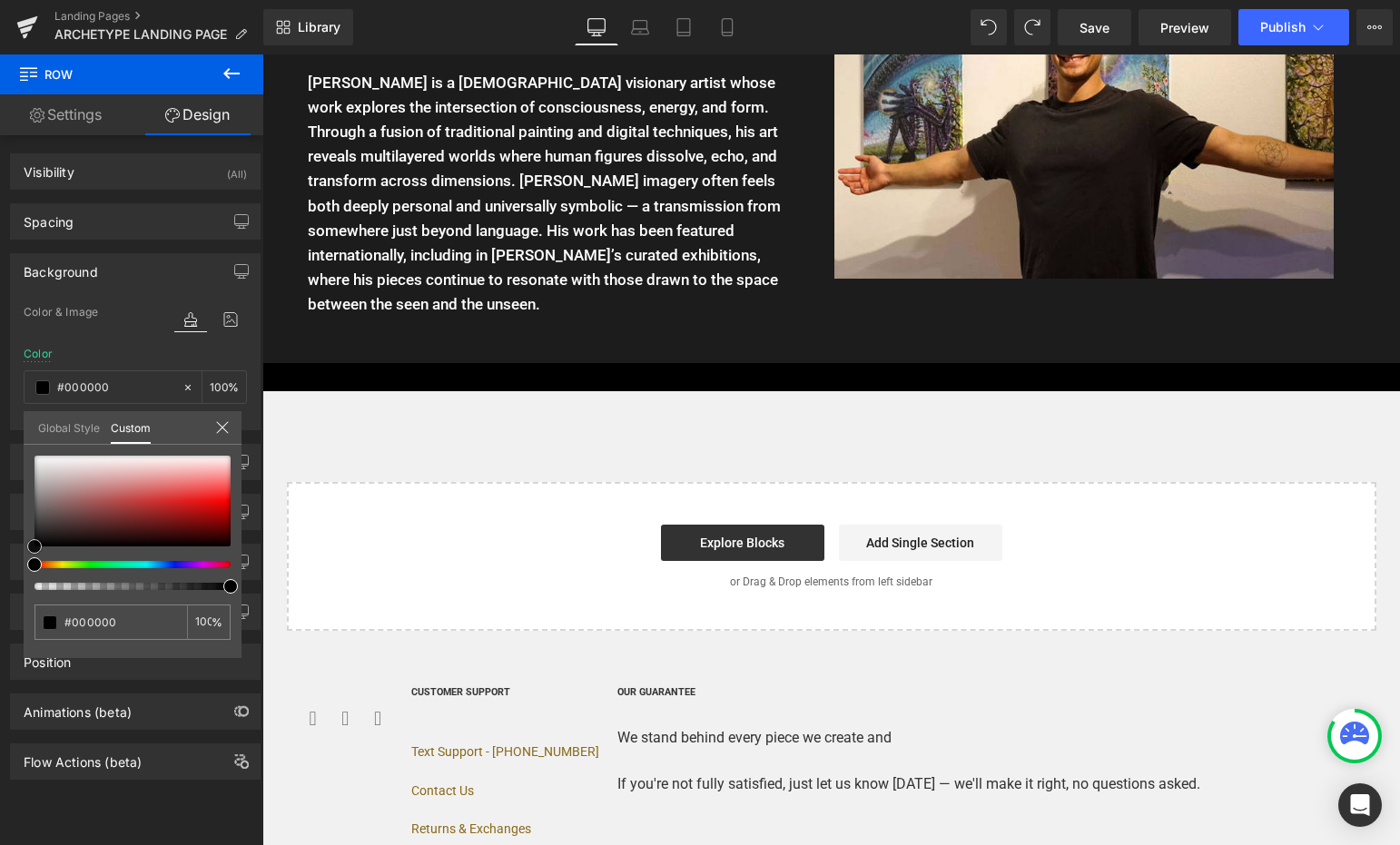
drag, startPoint x: 66, startPoint y: 493, endPoint x: -21, endPoint y: 612, distance: 147.4
click at [0, 612] on html "Row You are previewing how the will restyle your page. You can not edit Element…" at bounding box center [700, 422] width 1400 height 845
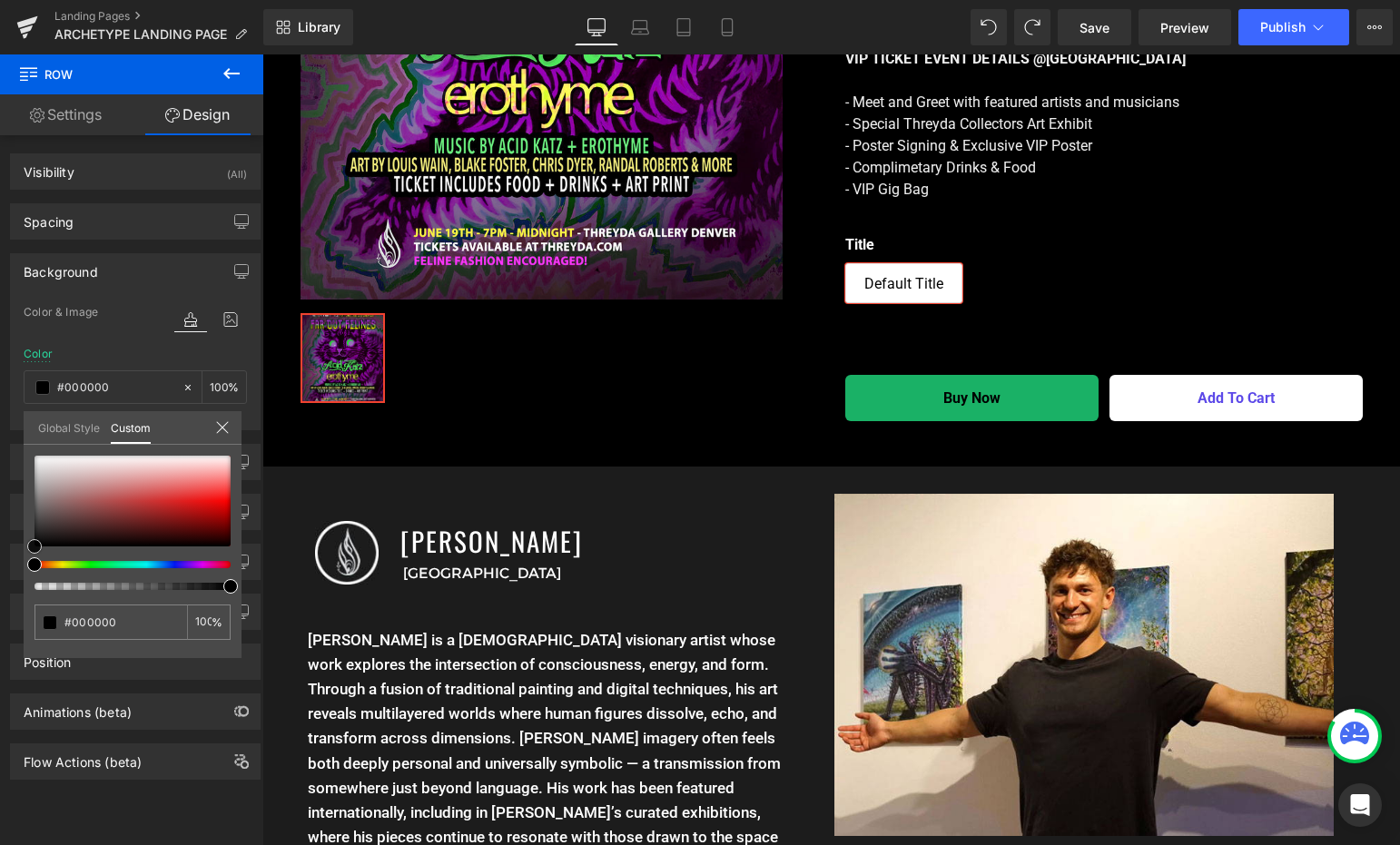
scroll to position [3087, 0]
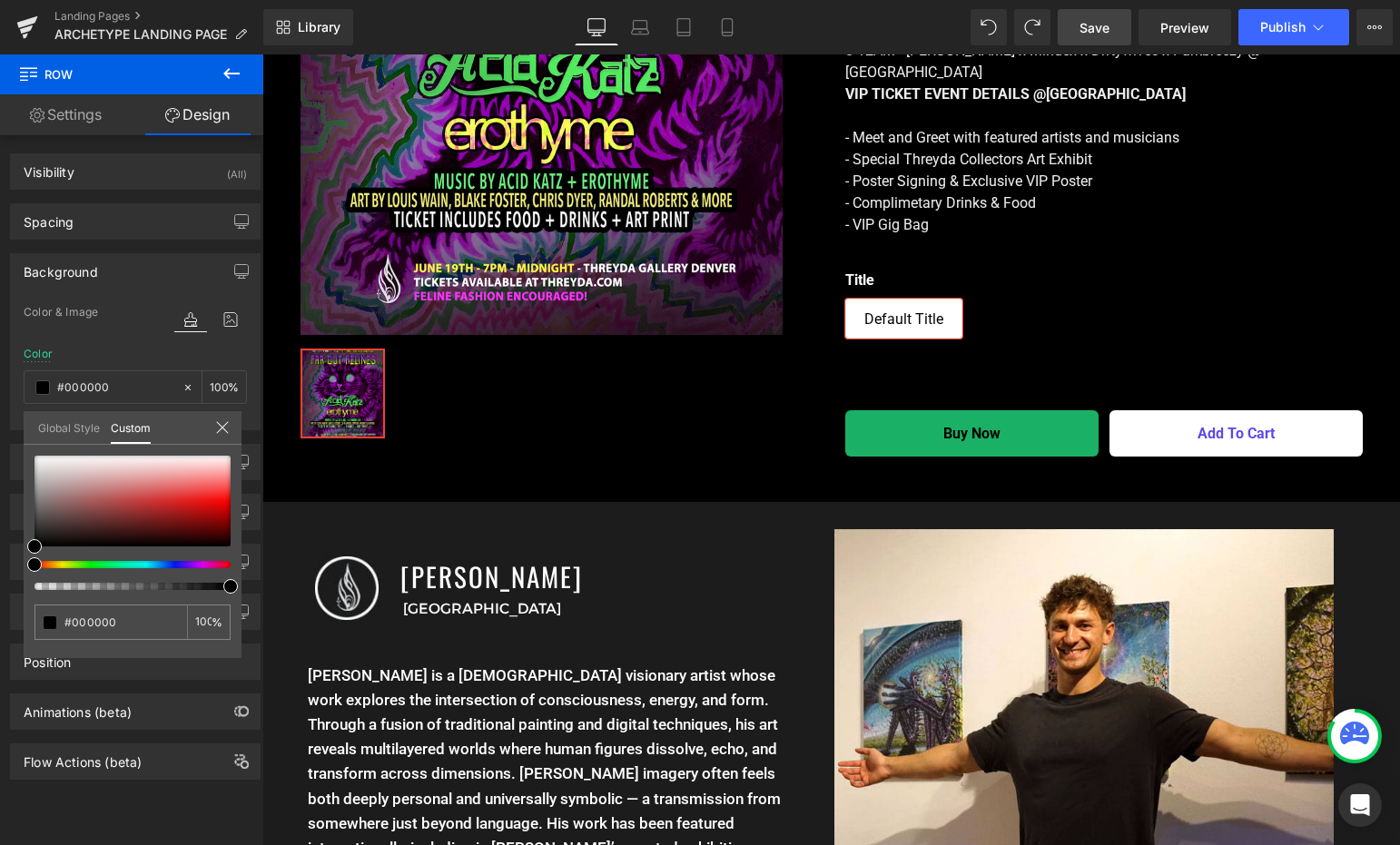
click at [1105, 35] on span "Save" at bounding box center [1094, 28] width 30 height 19
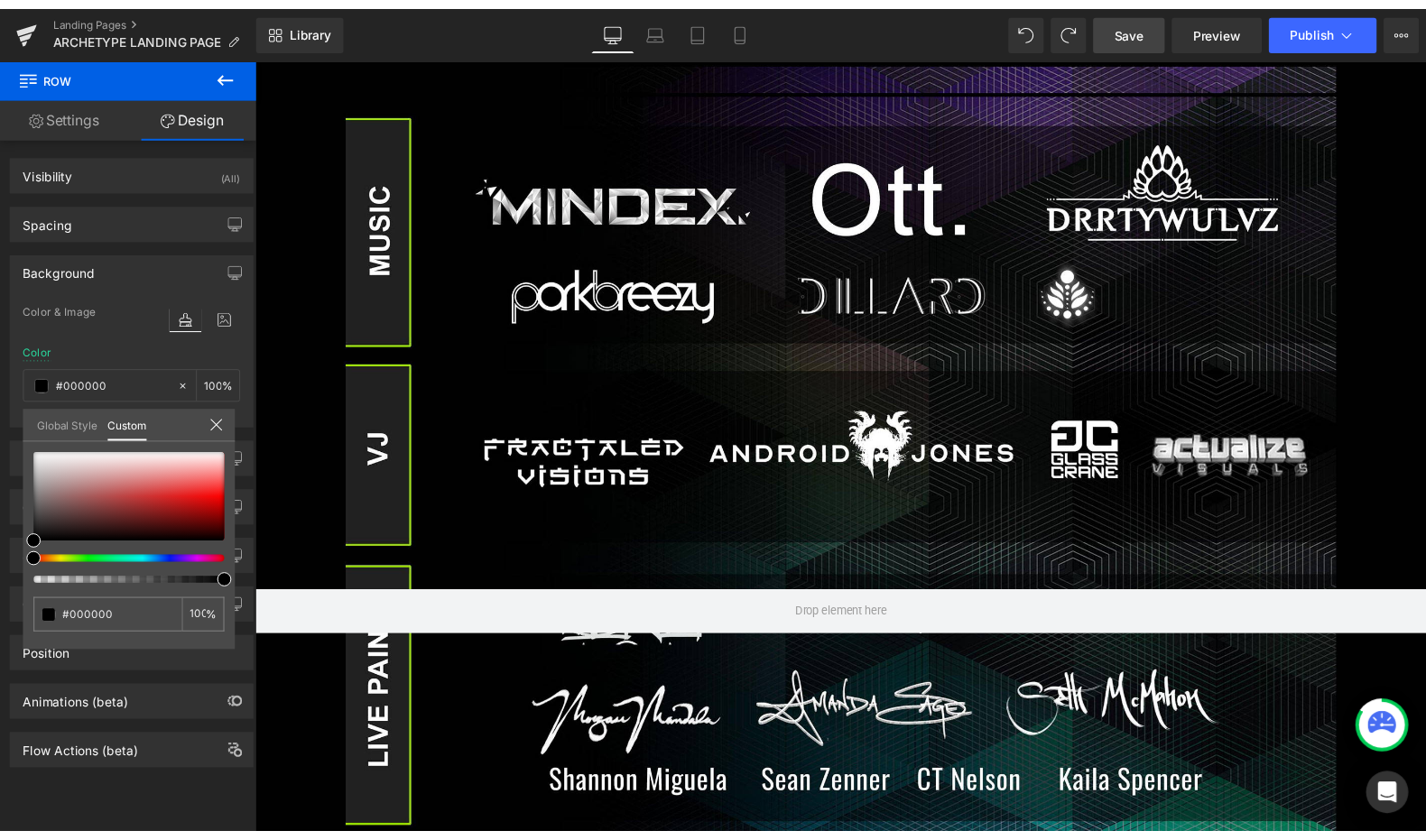
scroll to position [0, 0]
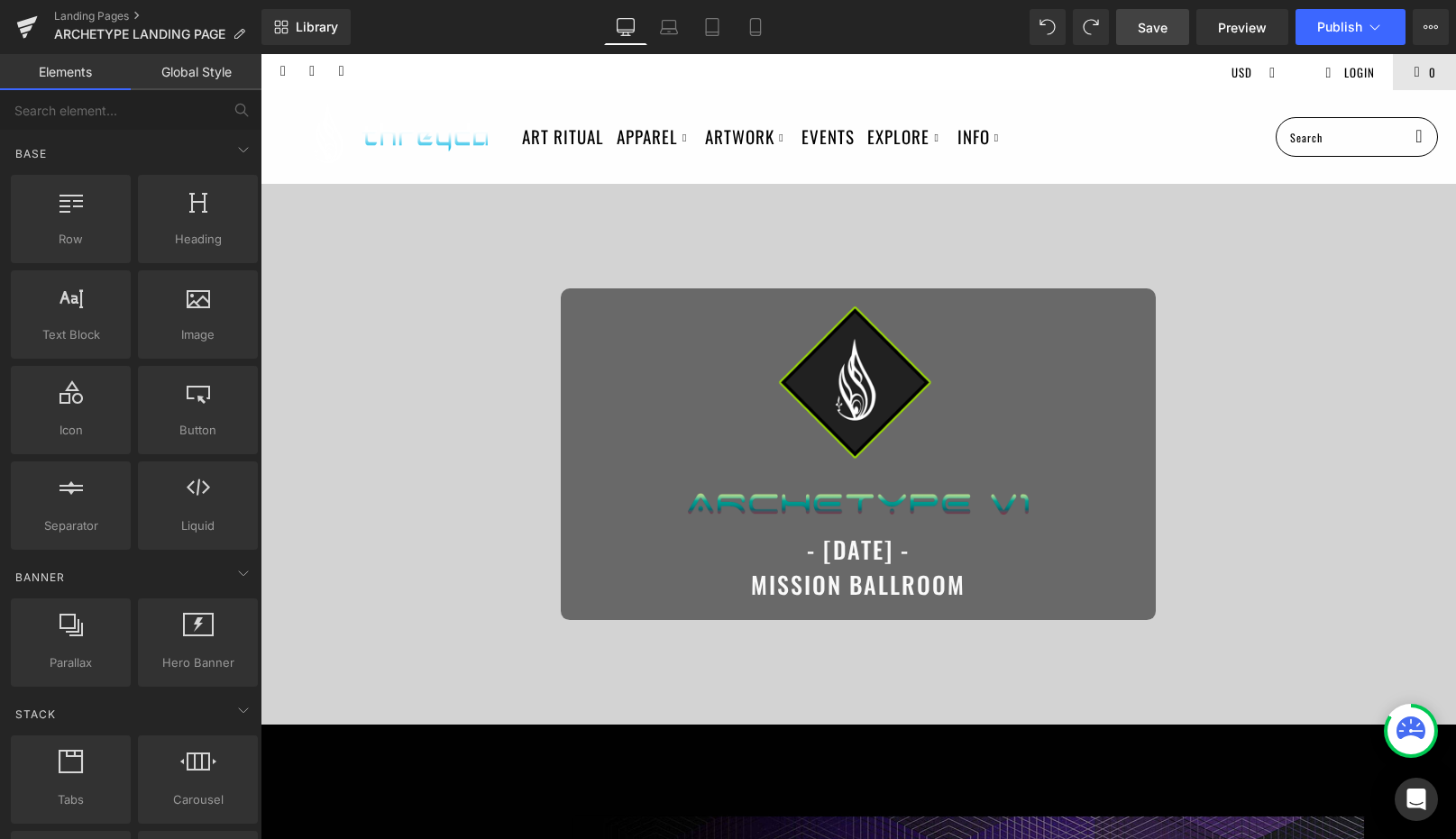
click at [1150, 32] on span "Save" at bounding box center [1153, 28] width 29 height 19
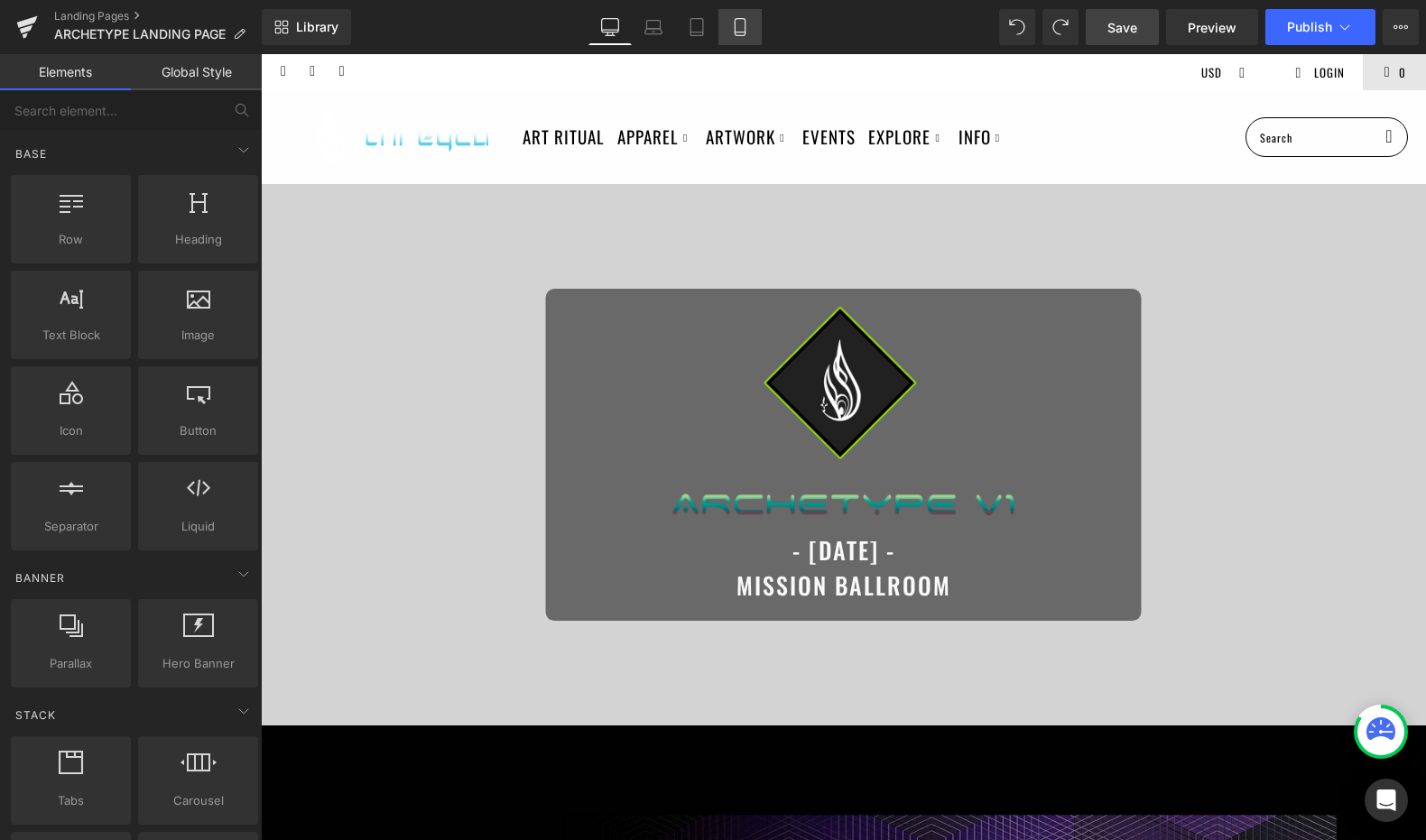
click at [733, 28] on icon at bounding box center [741, 28] width 18 height 18
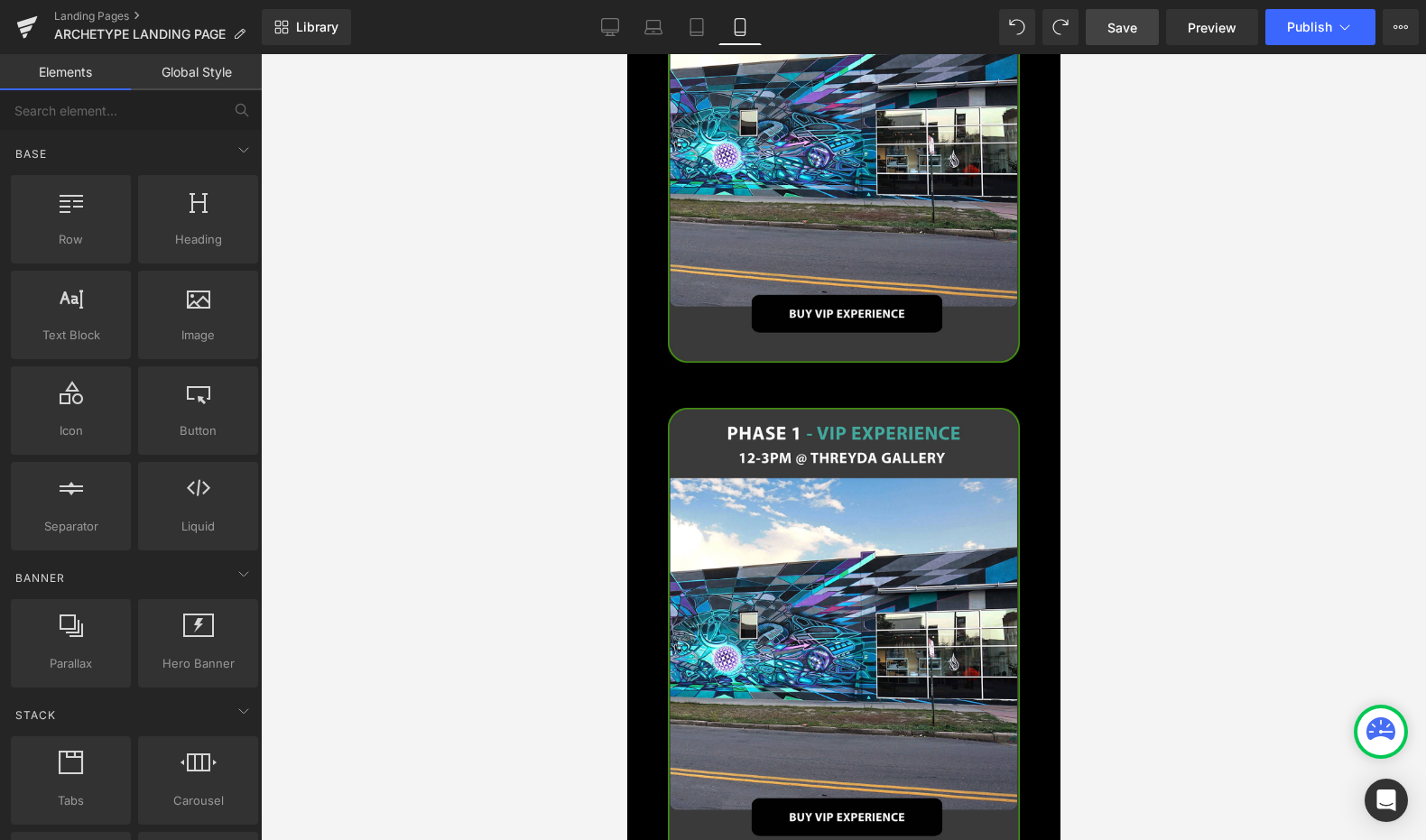
scroll to position [1498, 0]
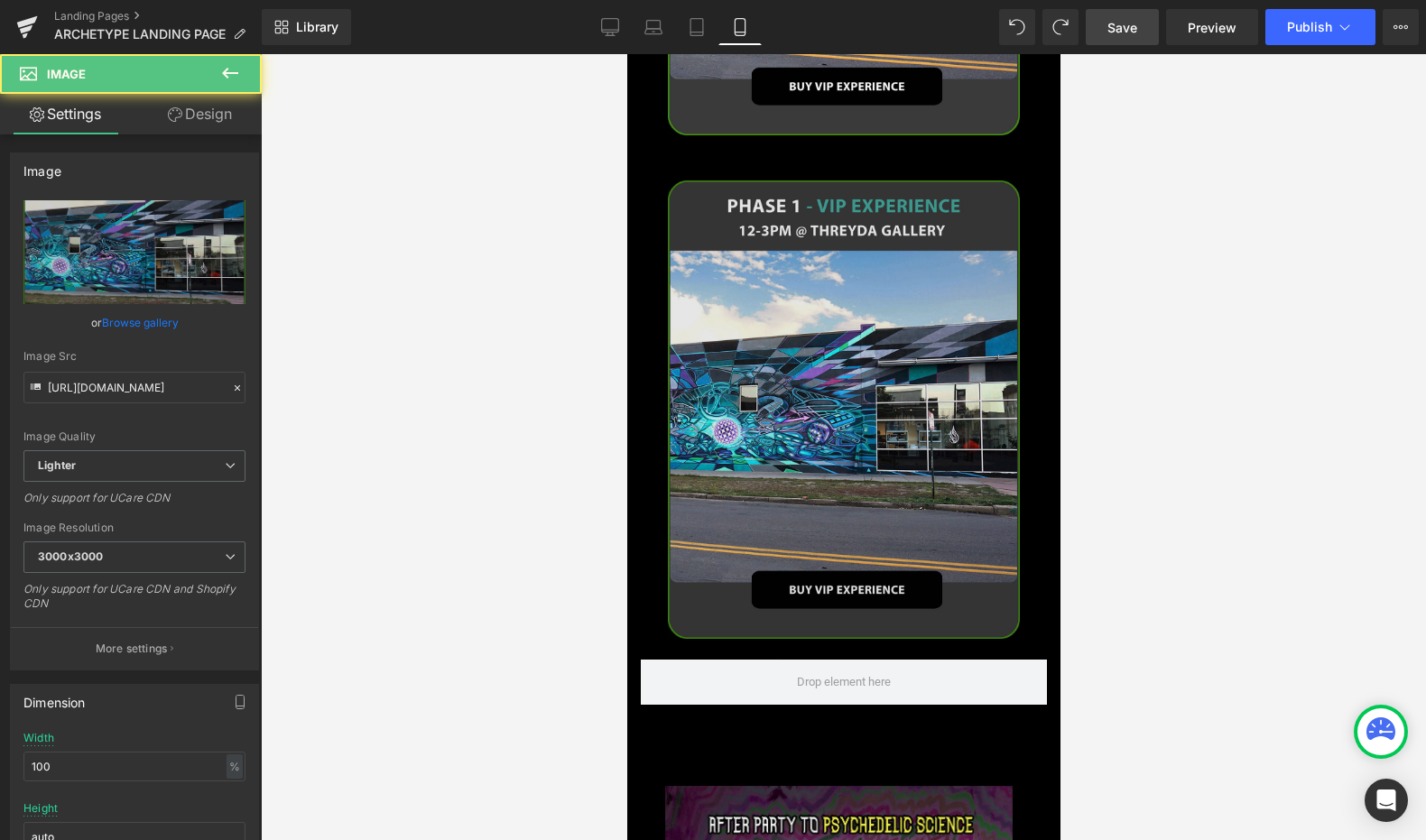
click at [820, 341] on img at bounding box center [843, 410] width 352 height 459
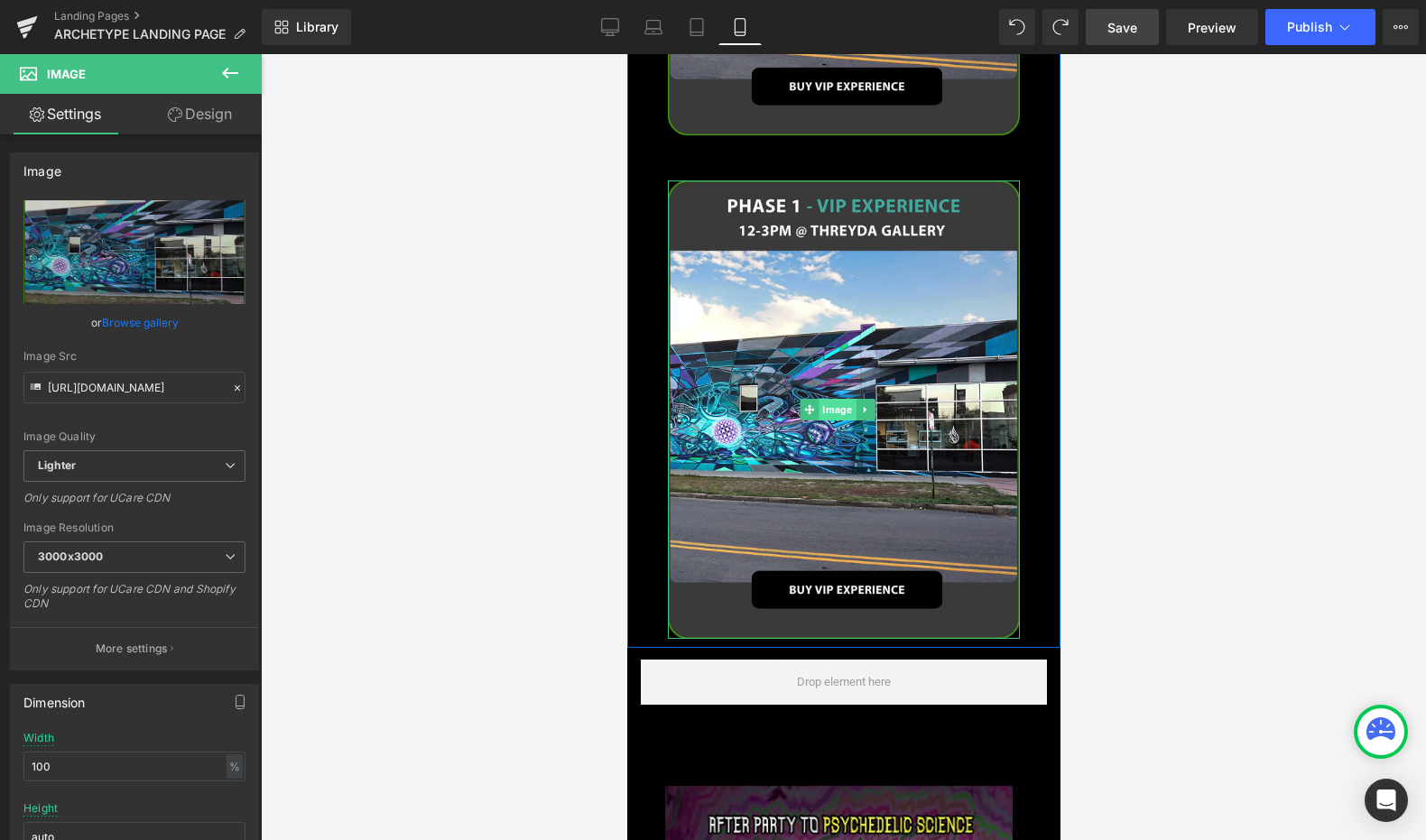
click at [833, 399] on span "Image" at bounding box center [836, 410] width 37 height 22
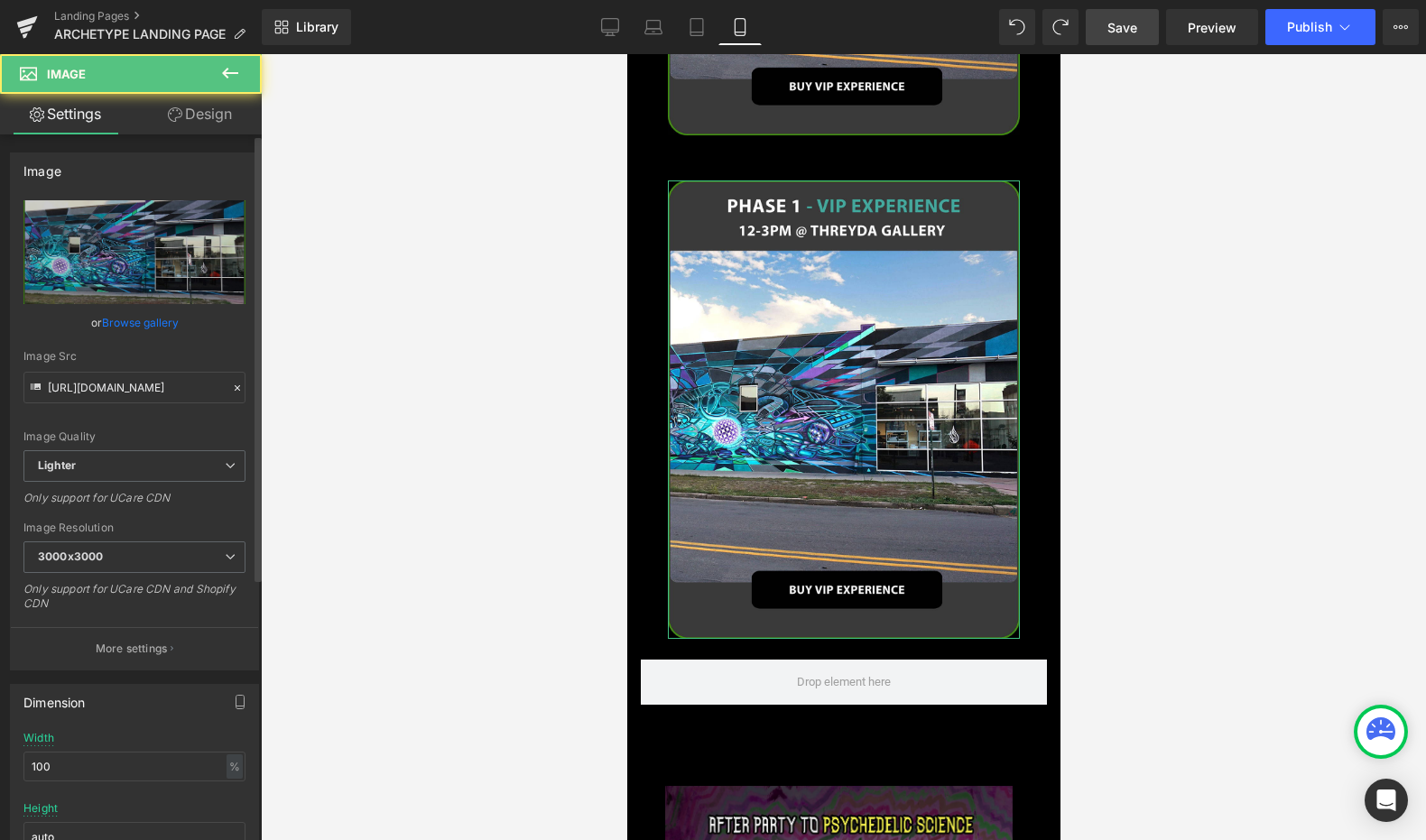
click at [134, 320] on link "Browse gallery" at bounding box center [140, 322] width 76 height 31
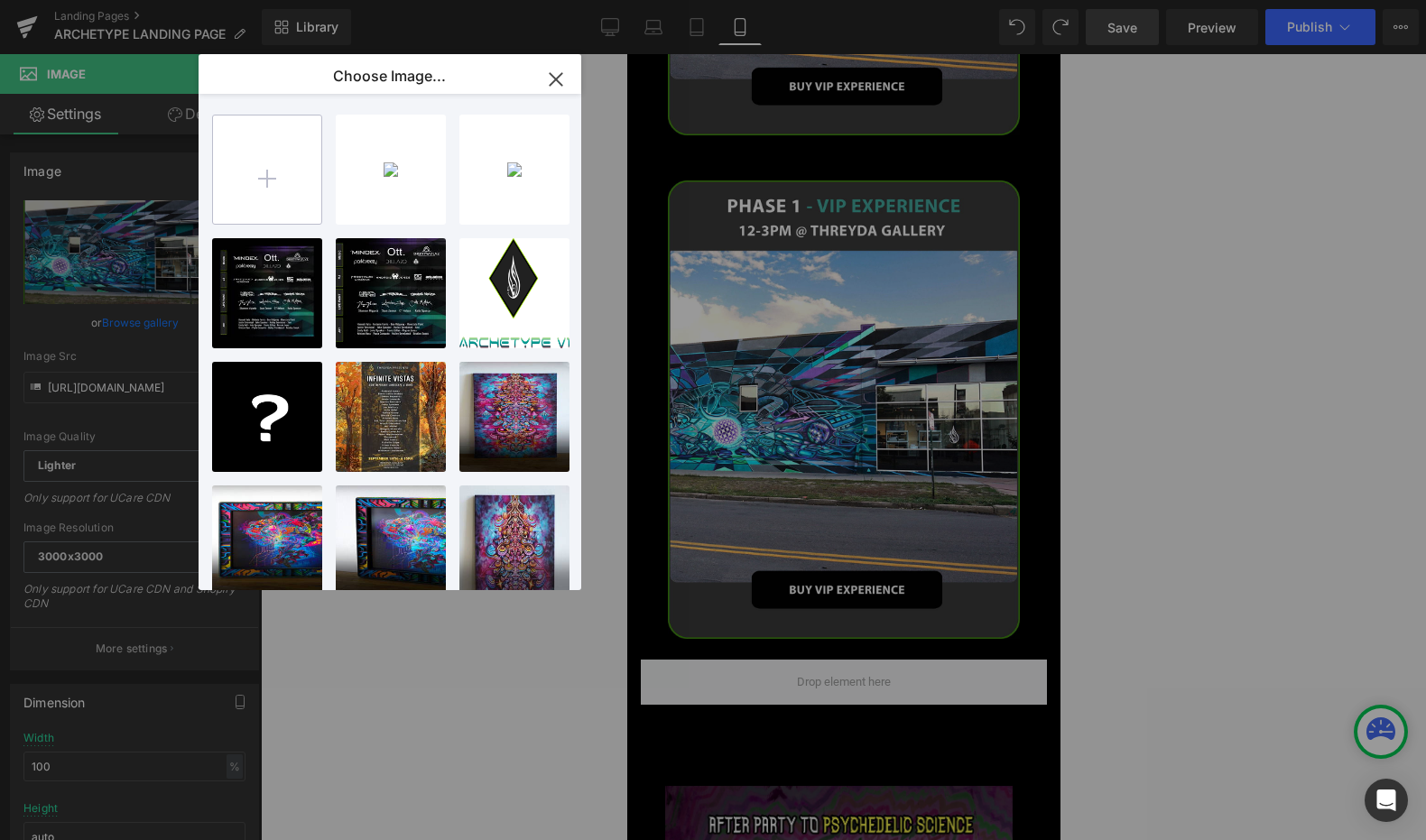
click at [266, 164] on input "file" at bounding box center [267, 169] width 109 height 109
click at [251, 148] on input "file" at bounding box center [267, 169] width 109 height 109
type input "C:\fakepath\tall.jpg"
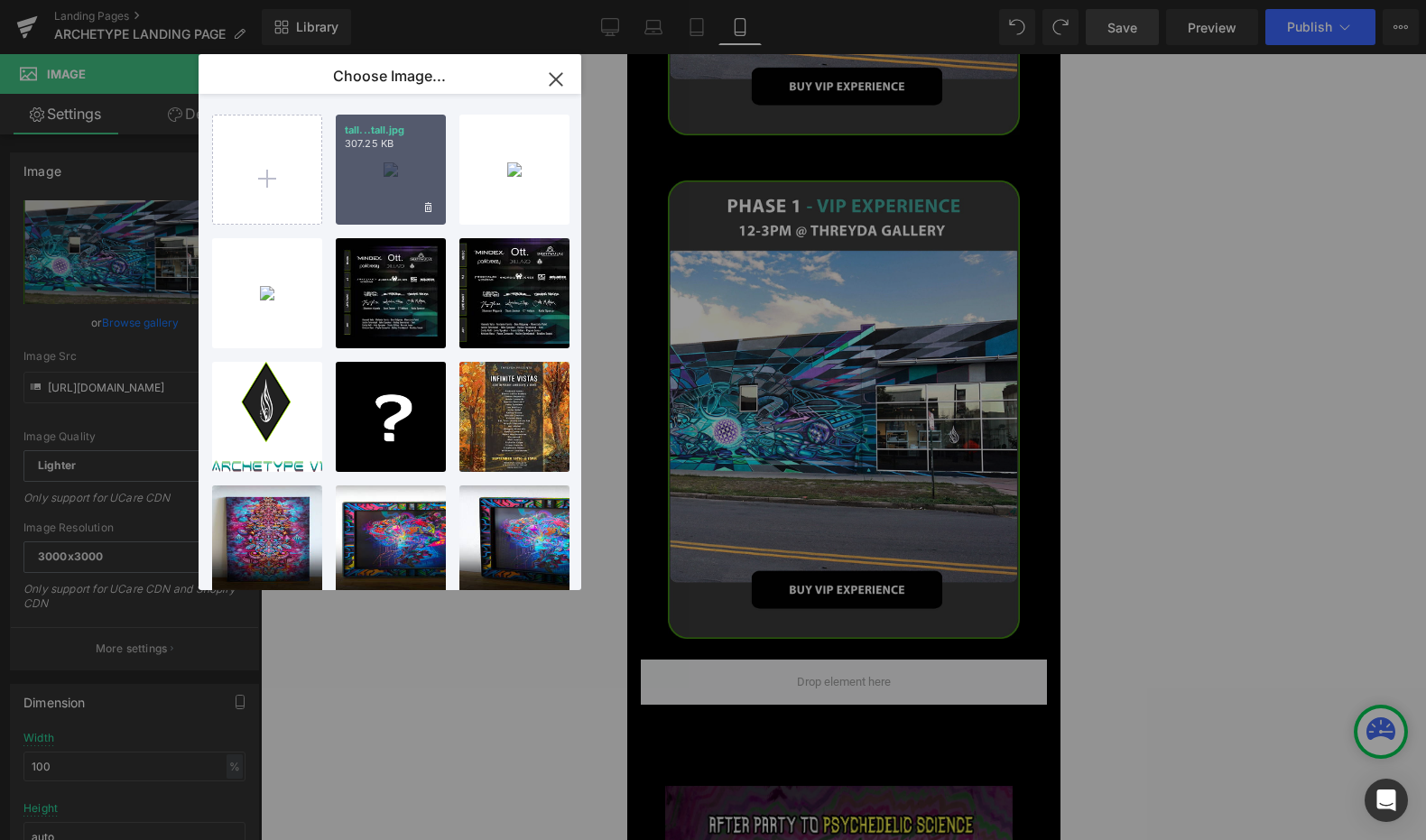
click at [381, 183] on div "tall...tall.jpg 307.25 KB" at bounding box center [392, 169] width 111 height 111
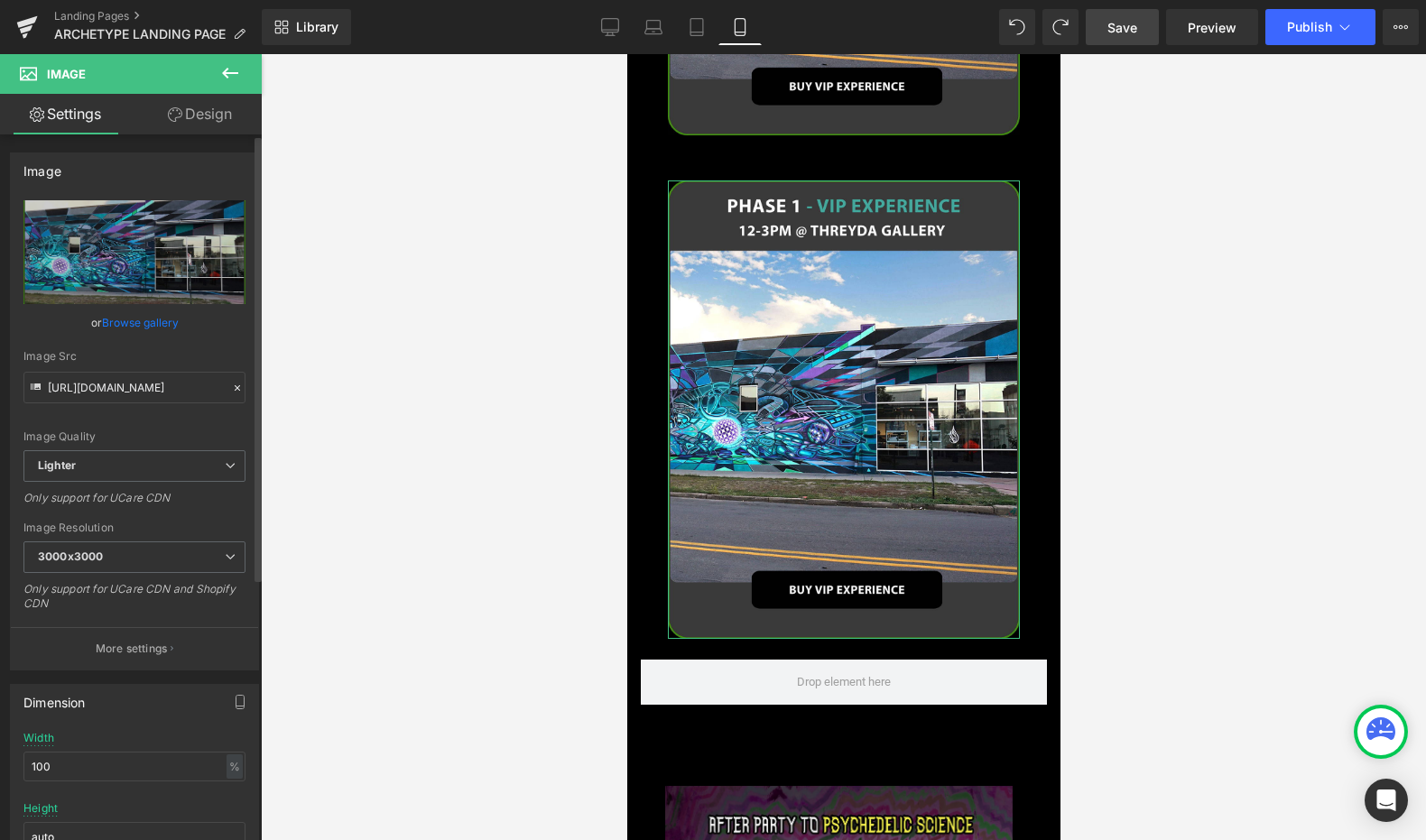
click at [154, 325] on link "Browse gallery" at bounding box center [140, 322] width 76 height 31
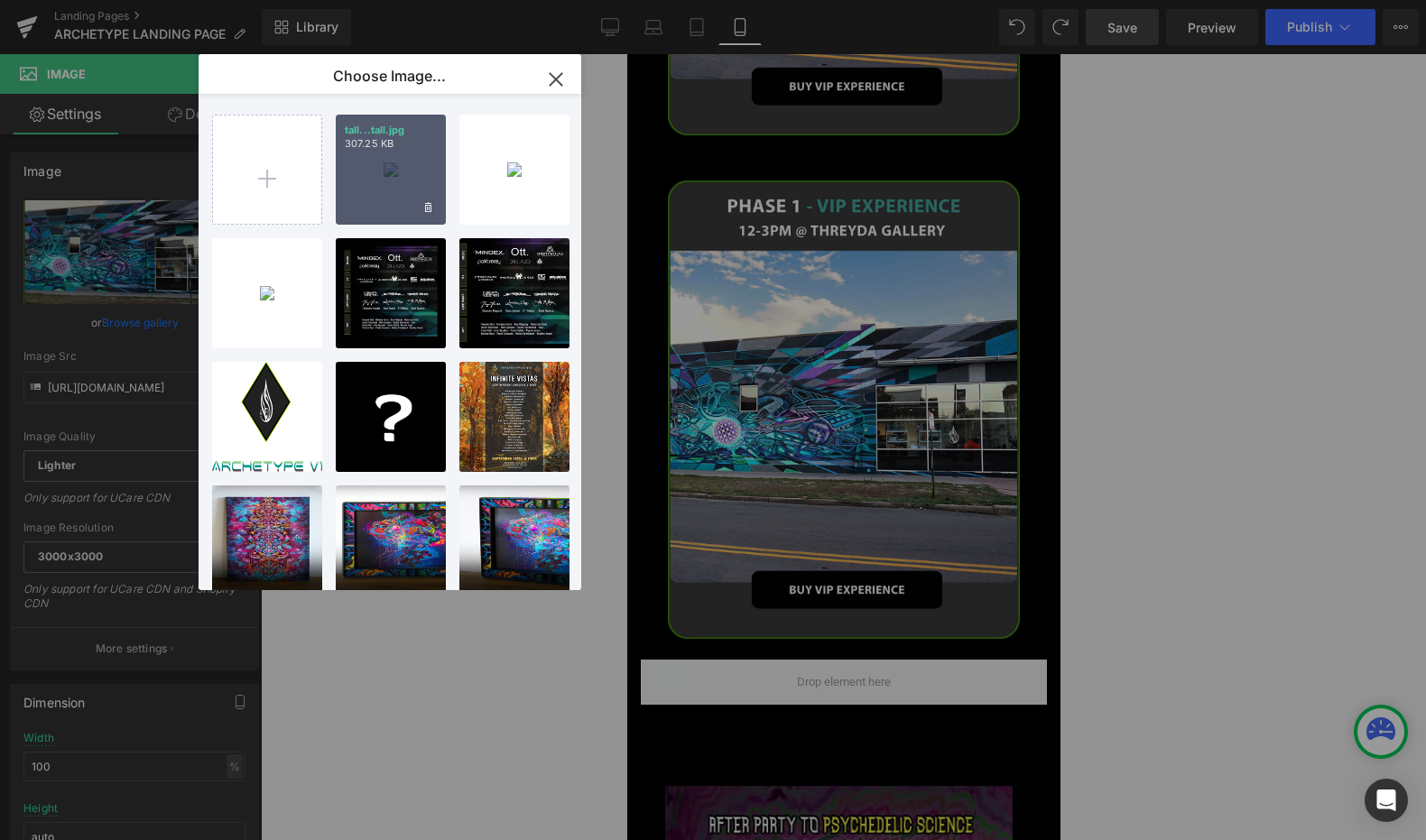
click at [379, 156] on div "tall...tall.jpg 307.25 KB" at bounding box center [392, 169] width 111 height 111
type input "[URL][DOMAIN_NAME]"
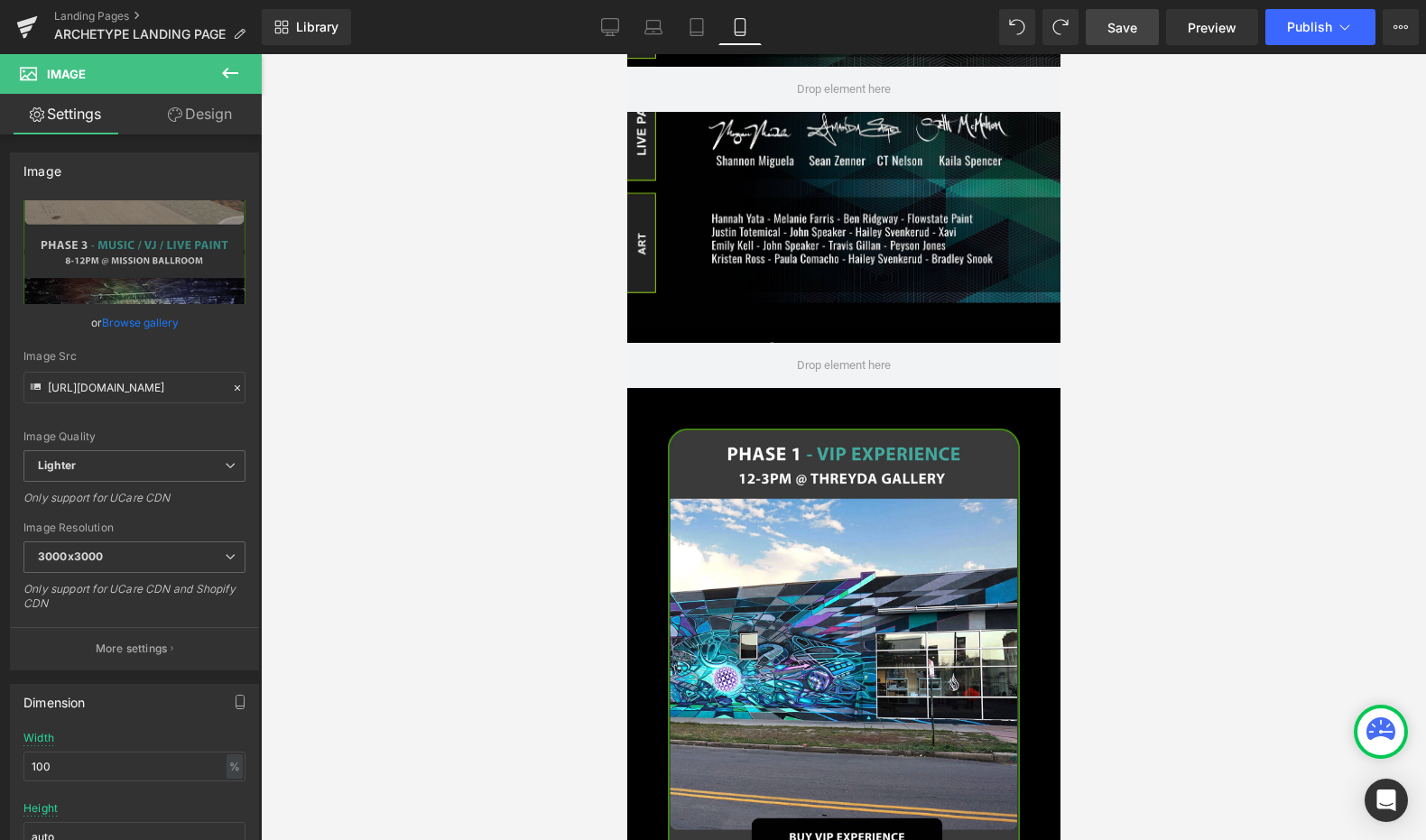
scroll to position [0, 0]
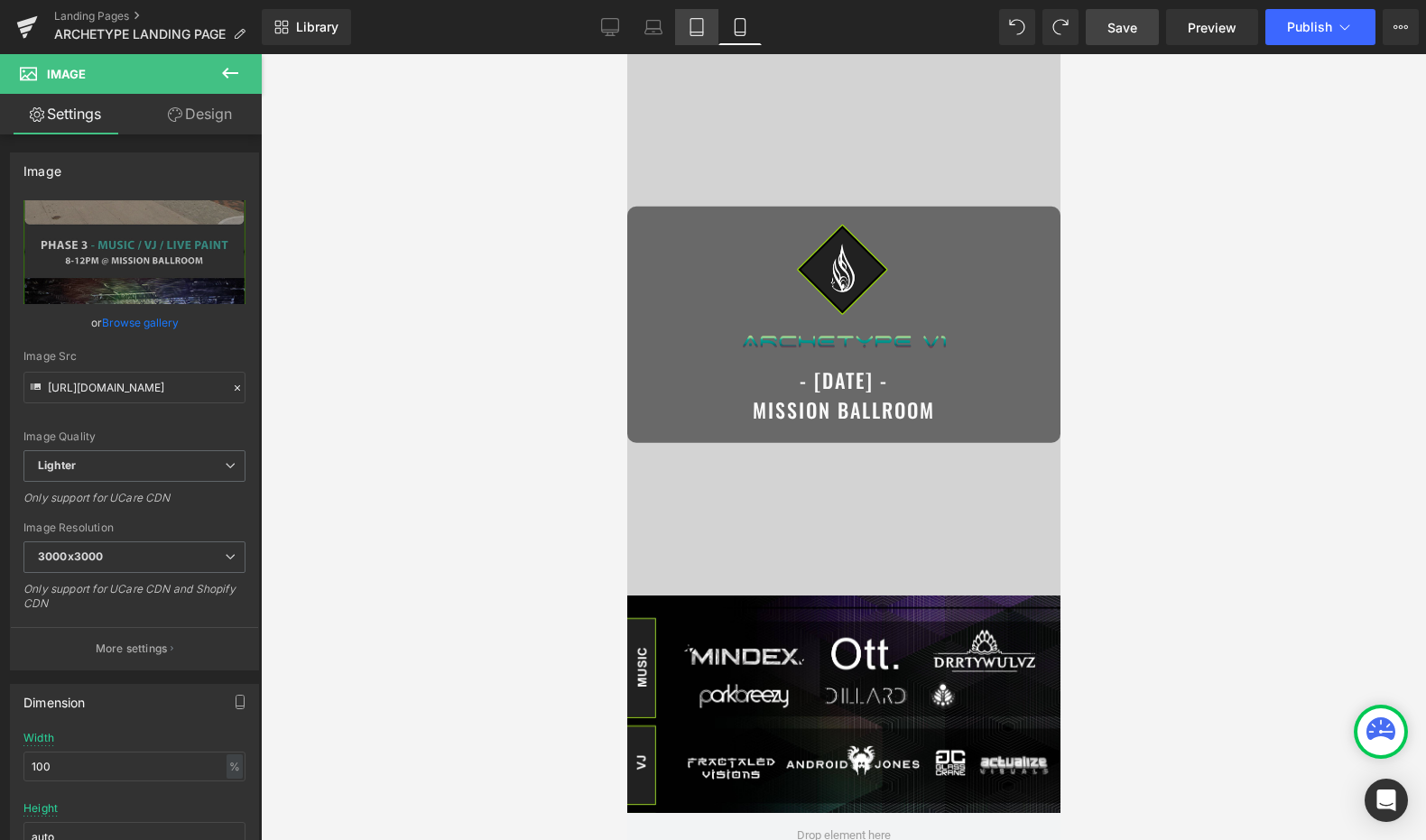
click at [695, 28] on icon at bounding box center [697, 28] width 18 height 18
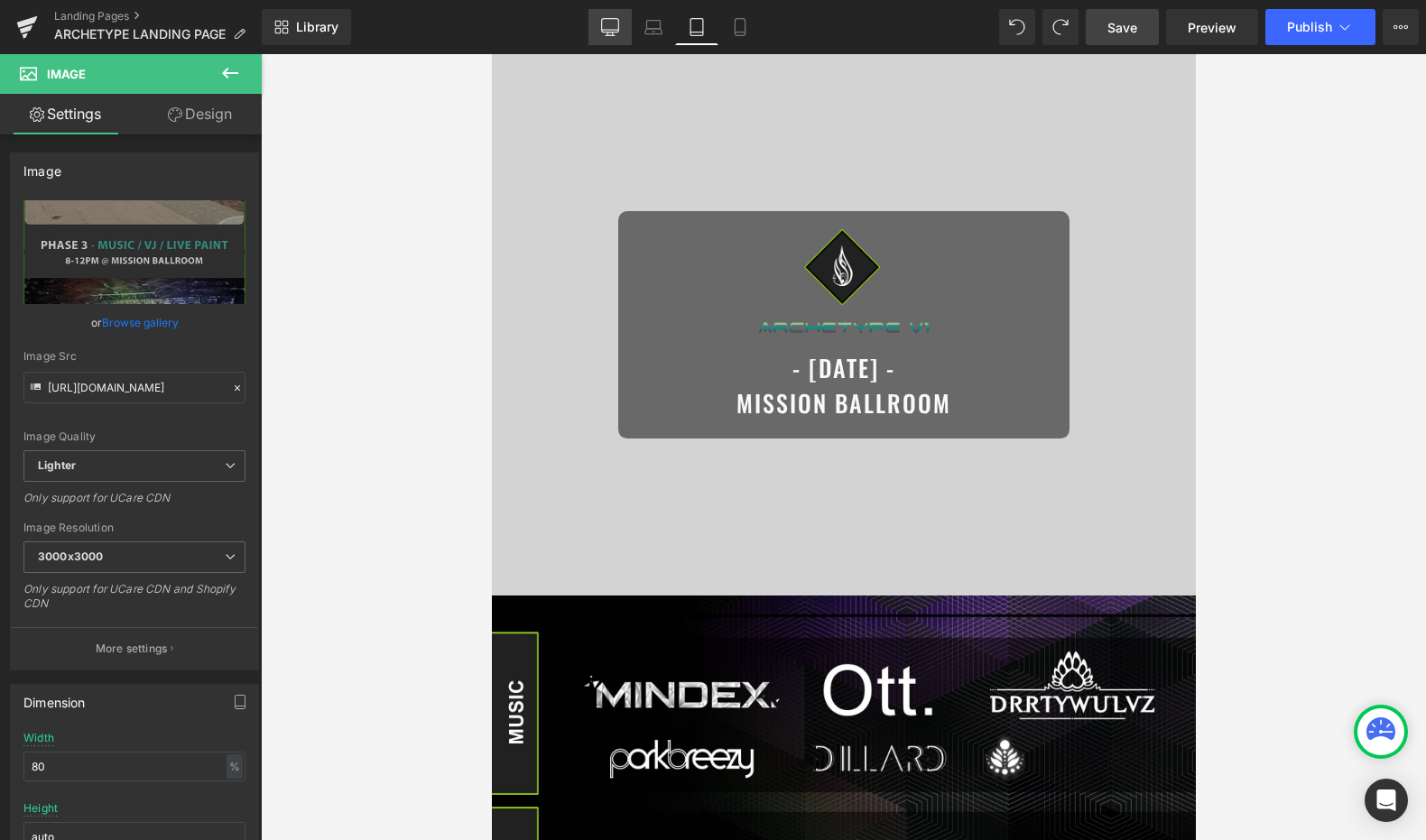
click at [614, 28] on icon at bounding box center [611, 28] width 18 height 18
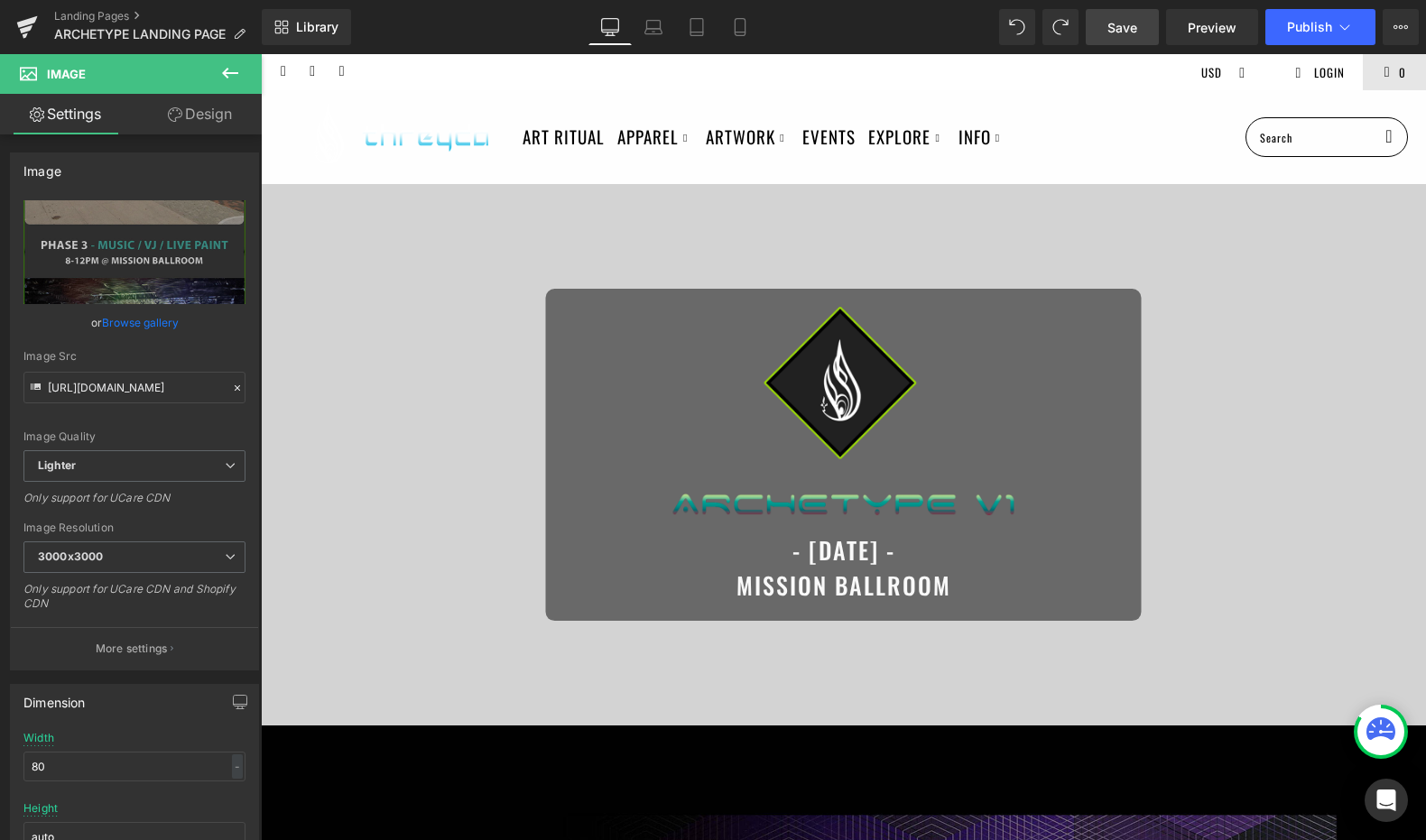
type input "auto"
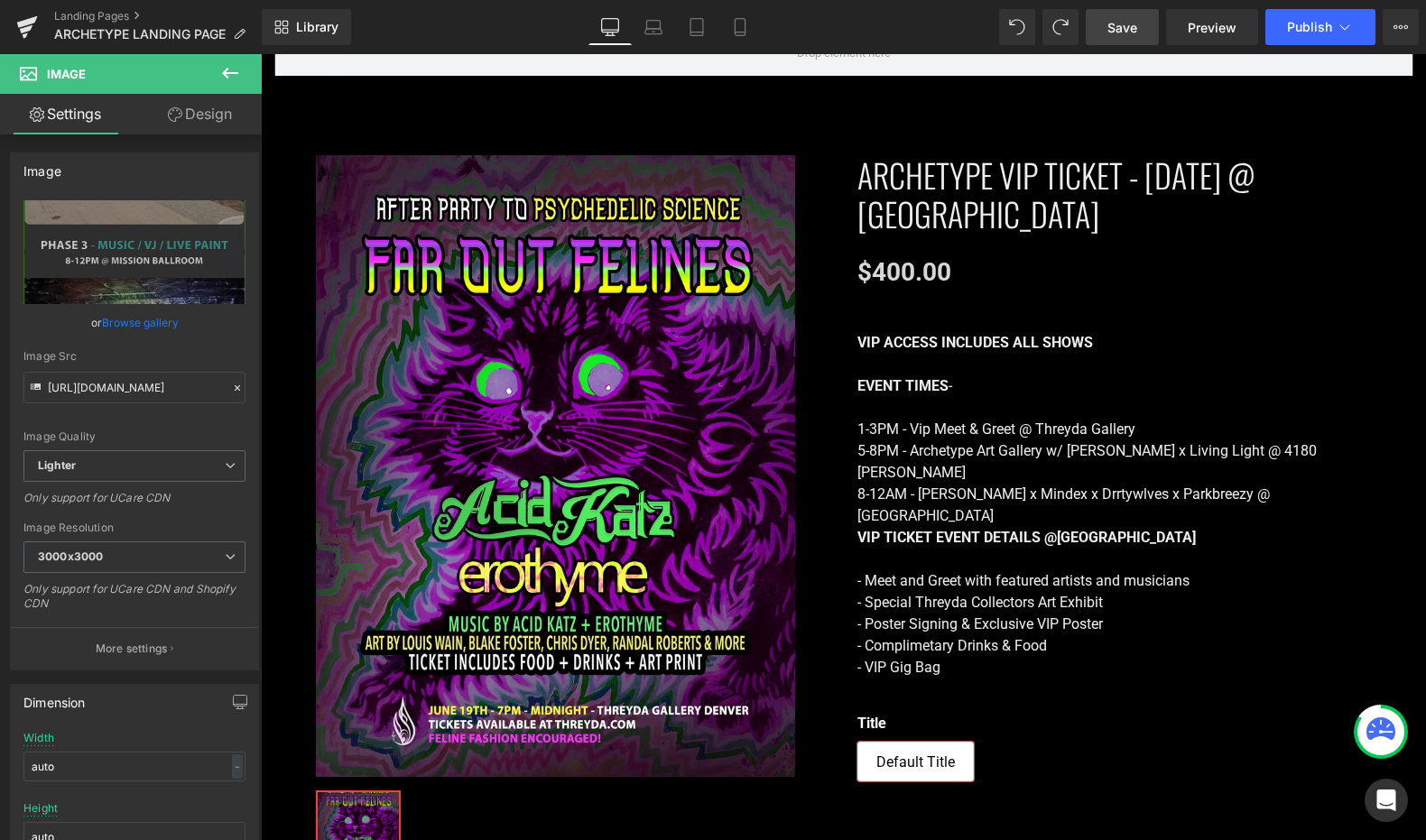
scroll to position [2604, 0]
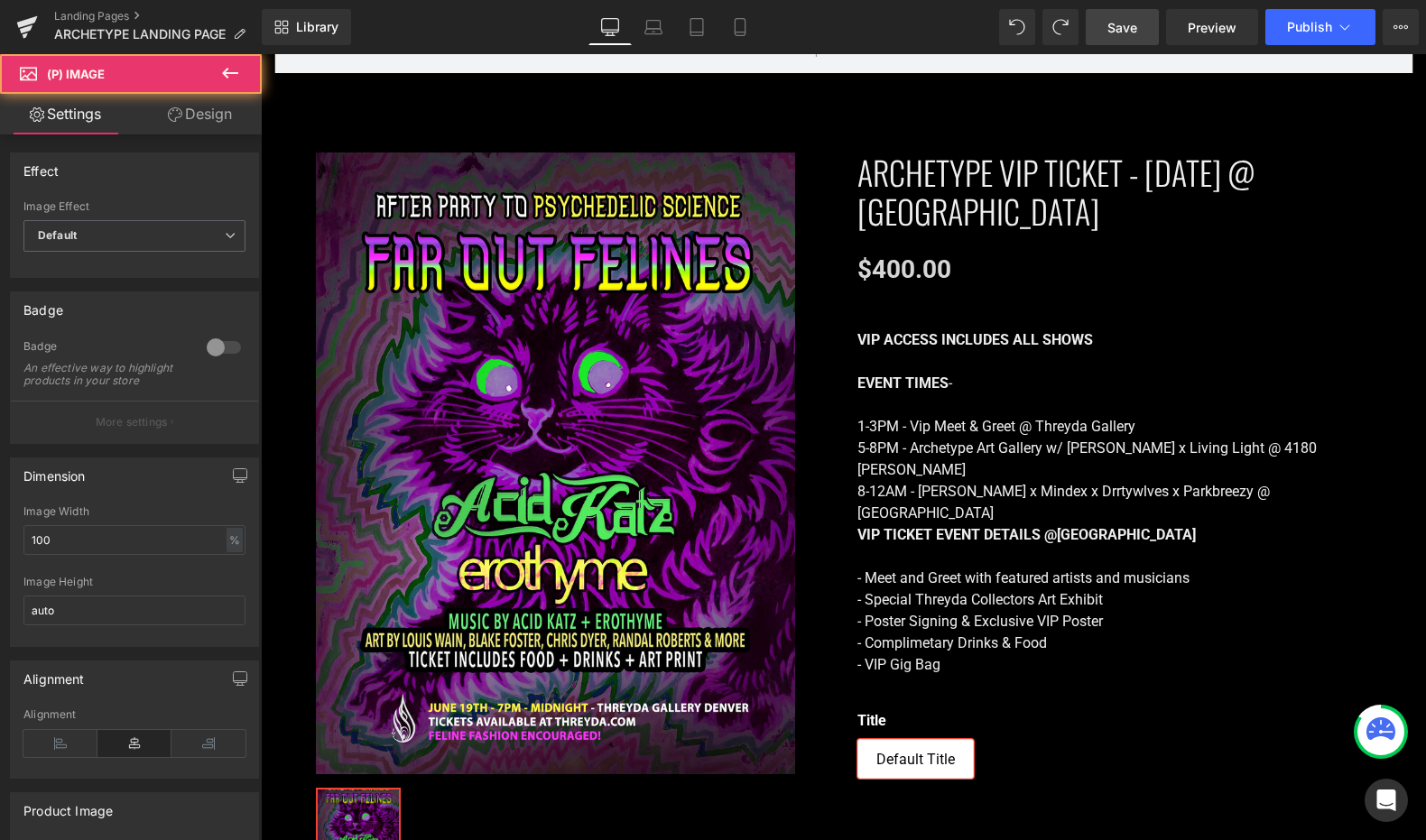
click at [700, 265] on img at bounding box center [555, 463] width 479 height 622
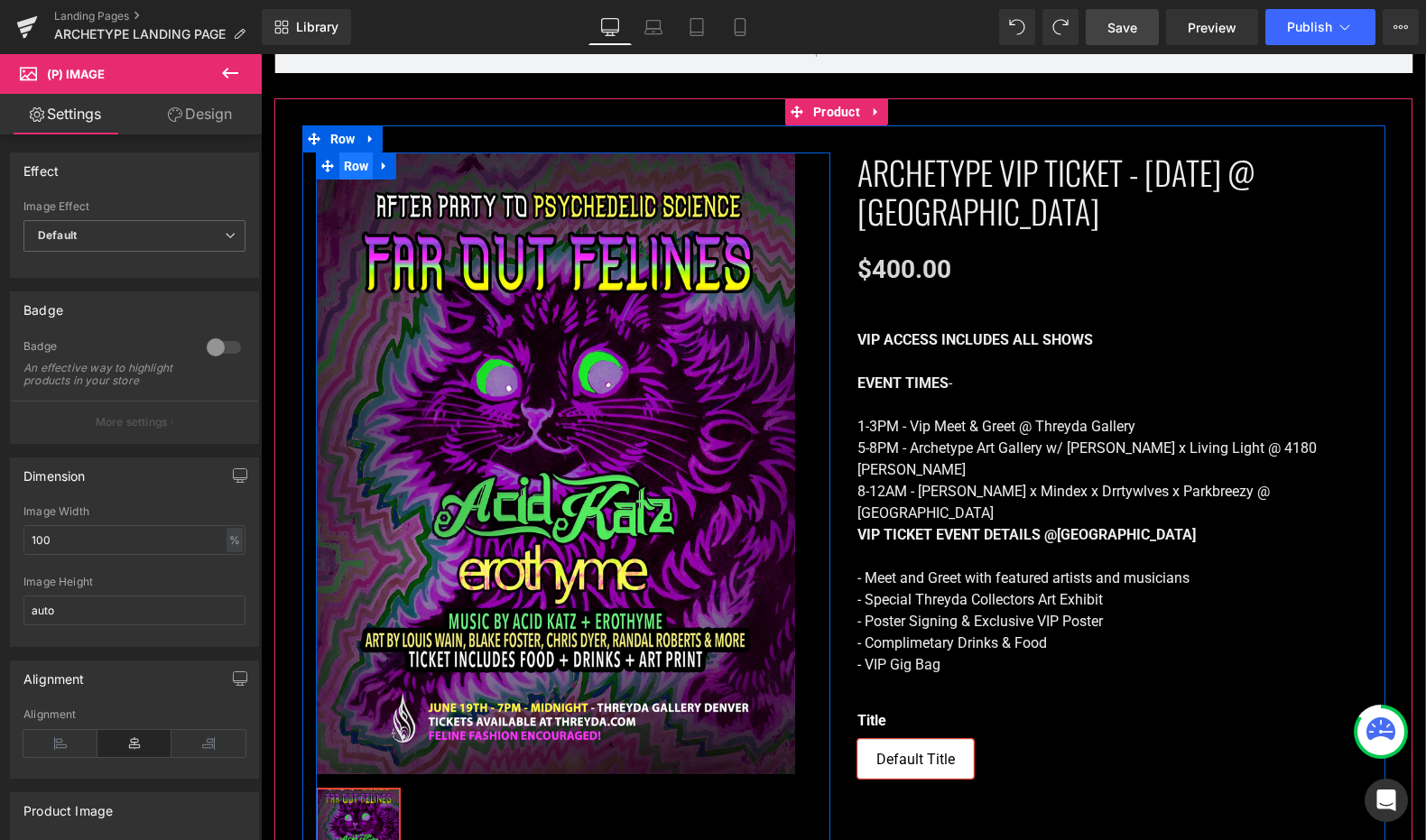
click at [352, 153] on span "Row" at bounding box center [356, 166] width 34 height 27
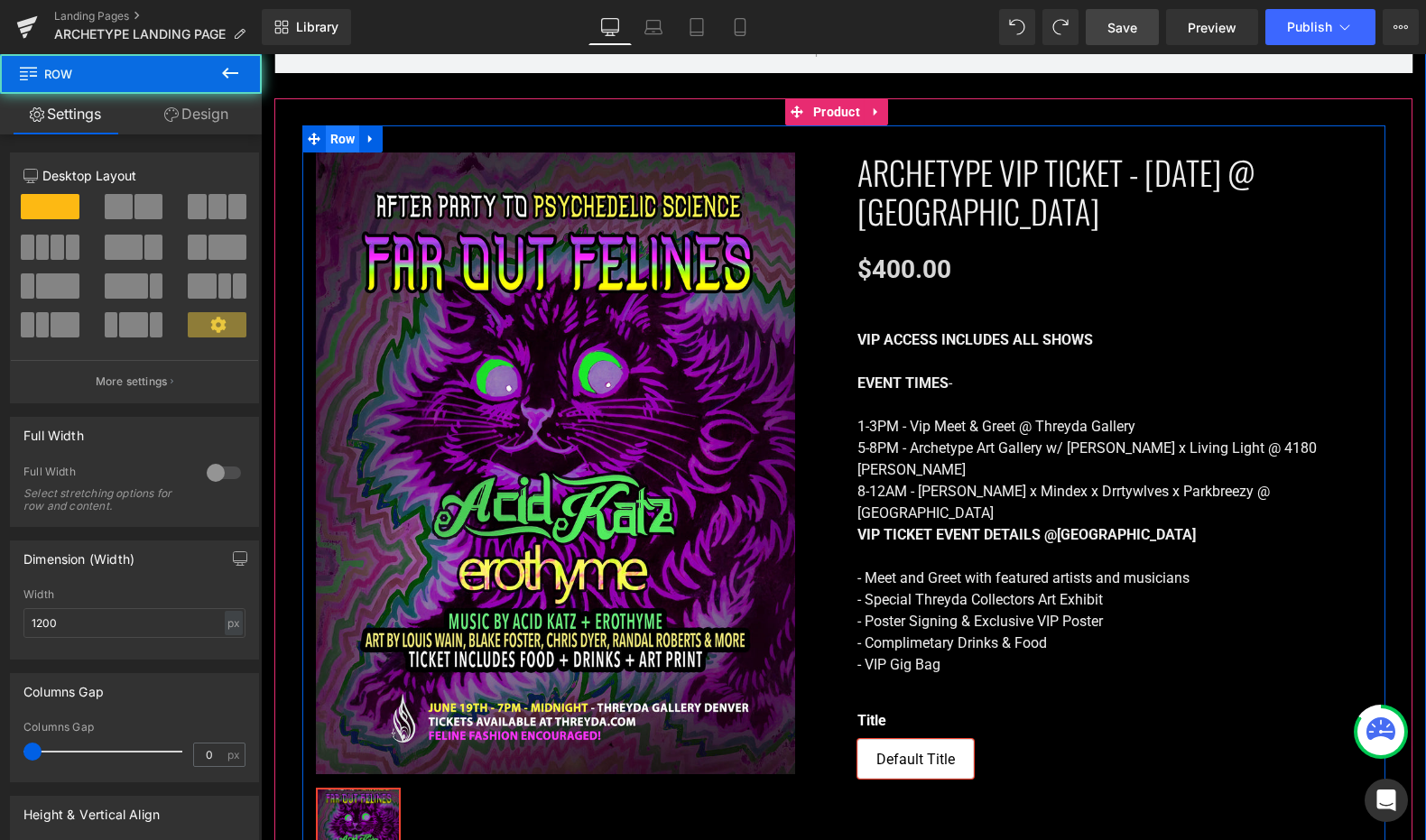
click at [336, 125] on span "Row" at bounding box center [343, 138] width 34 height 27
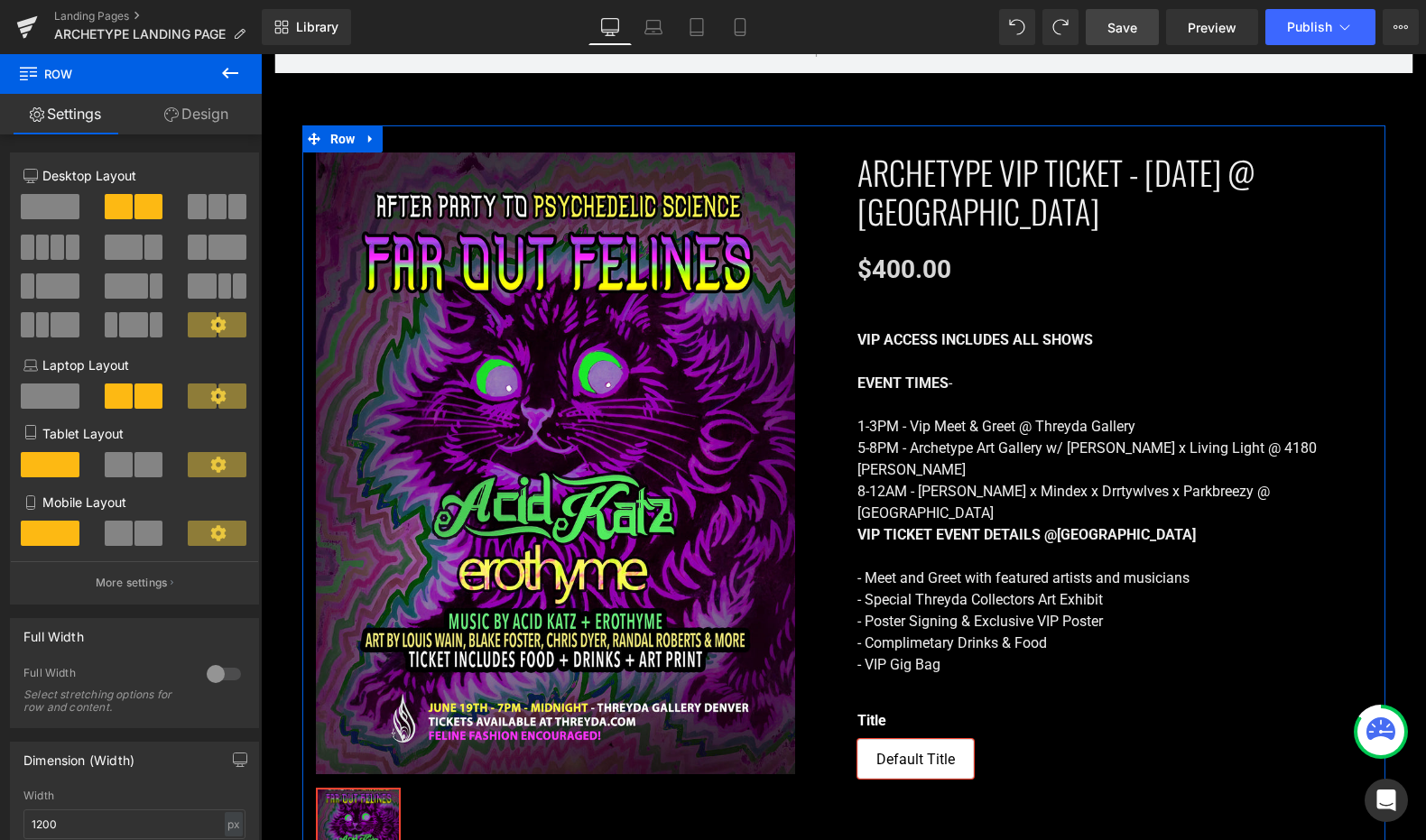
click at [50, 206] on span at bounding box center [51, 206] width 59 height 25
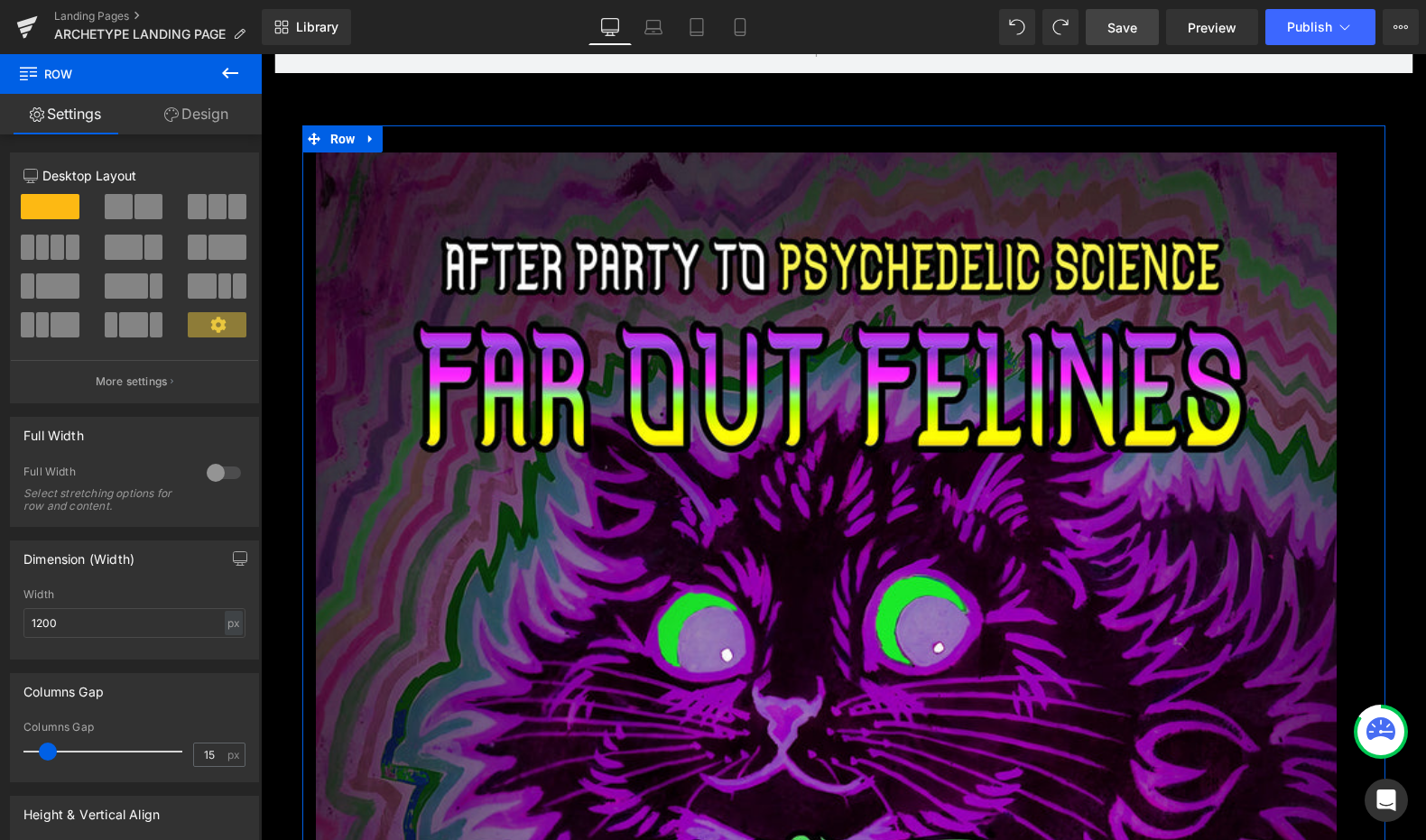
click at [128, 202] on span at bounding box center [119, 206] width 28 height 25
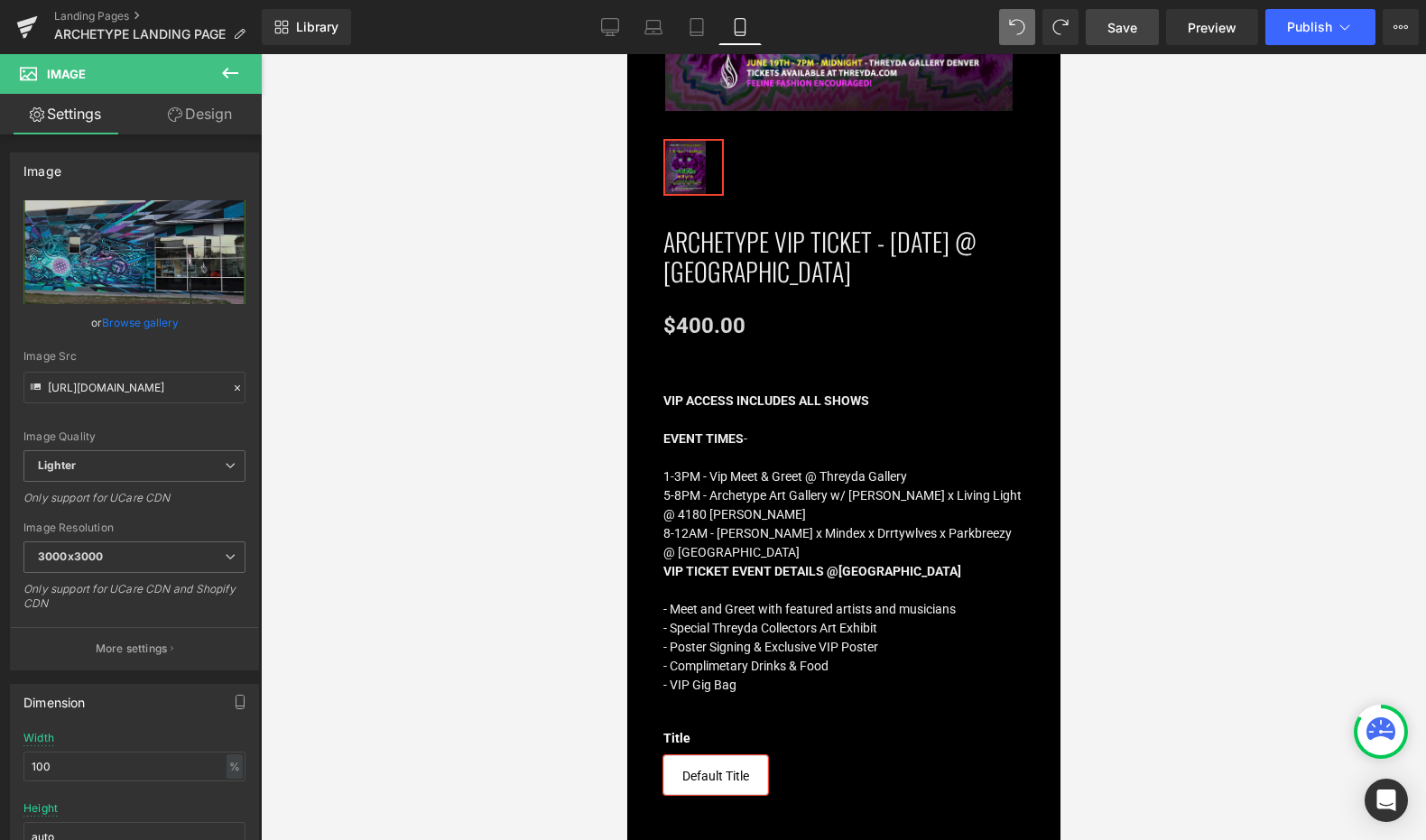
scroll to position [2627, 0]
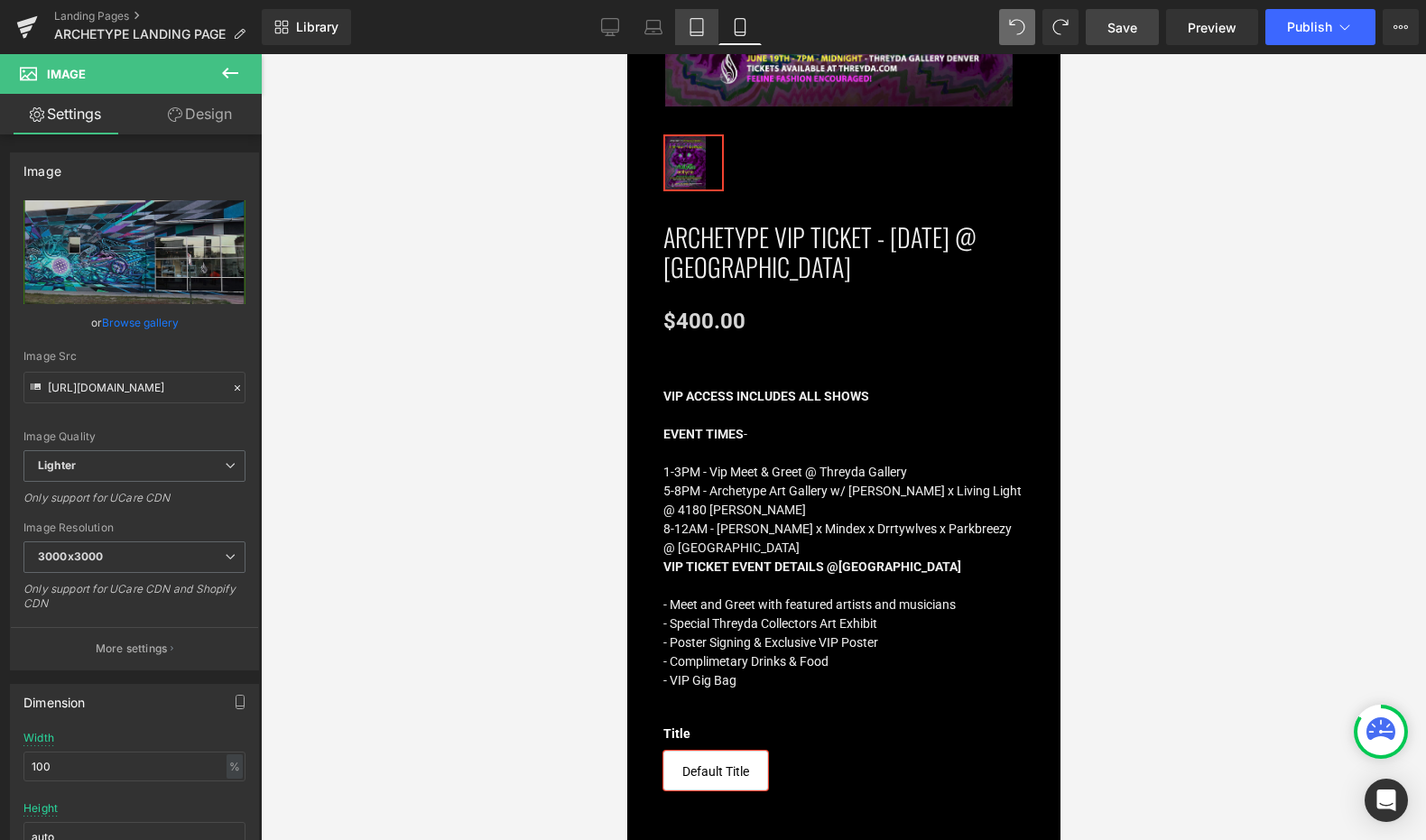
click at [688, 29] on link "Tablet" at bounding box center [696, 27] width 43 height 36
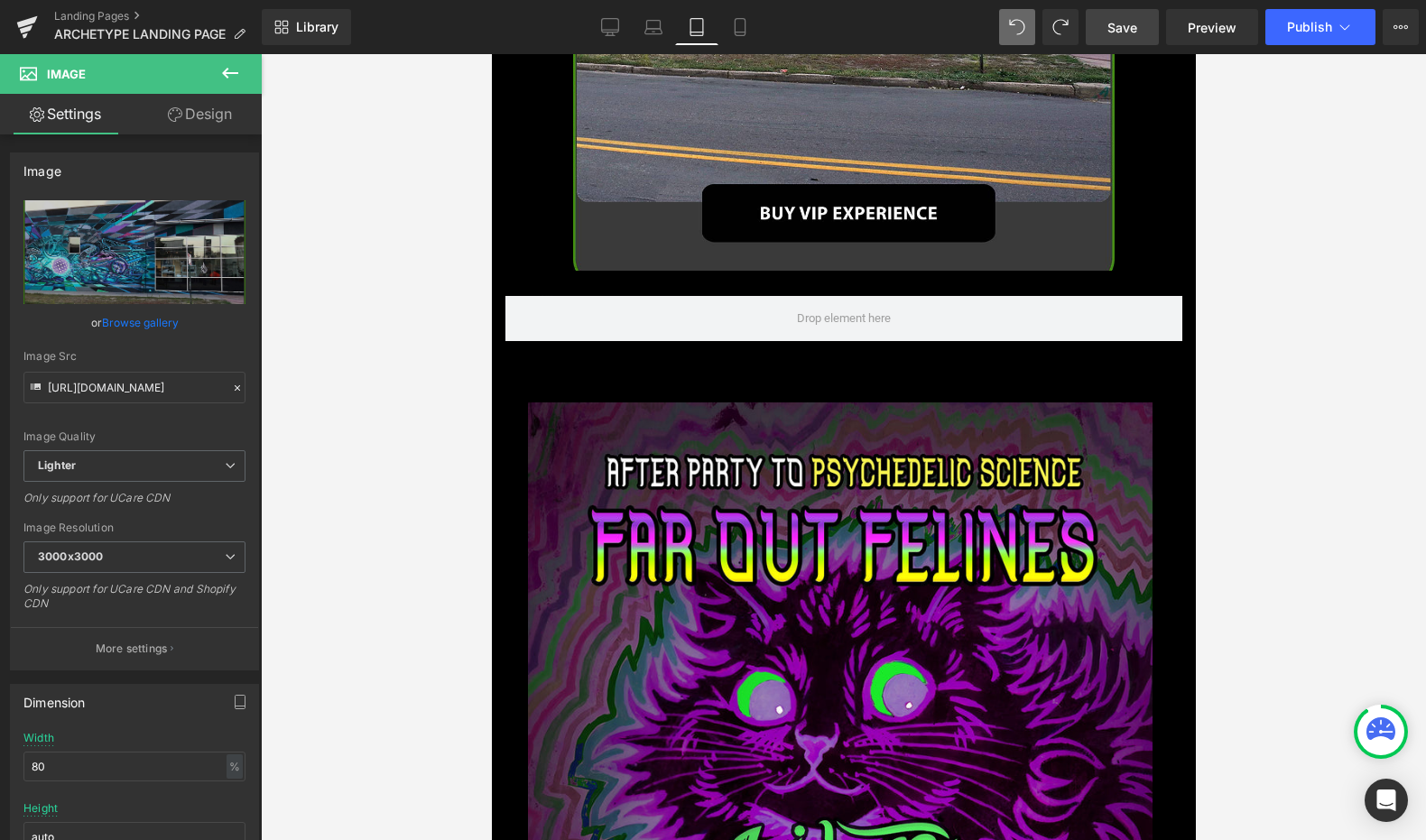
scroll to position [2034, 0]
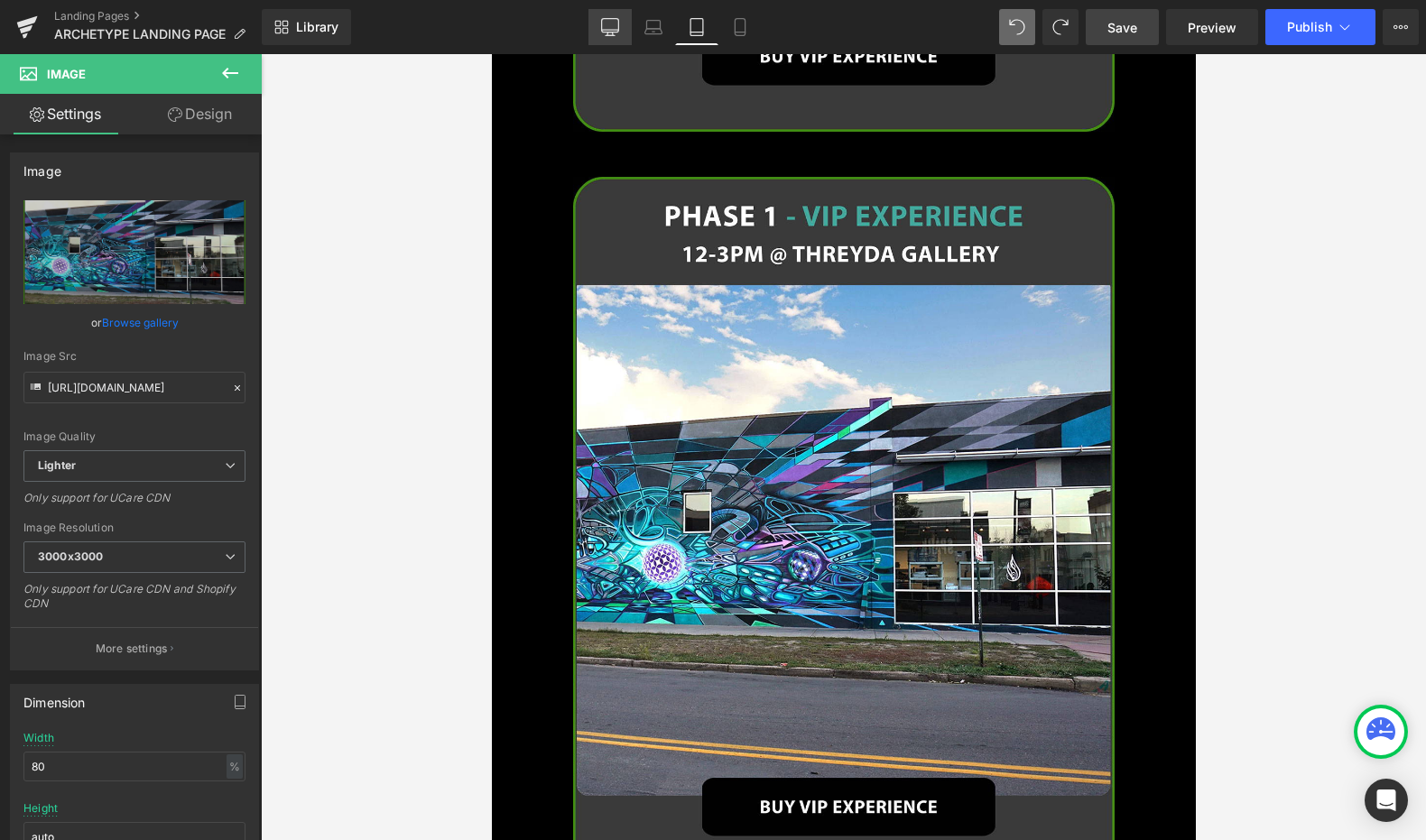
click at [614, 23] on icon at bounding box center [611, 28] width 18 height 18
type input "auto"
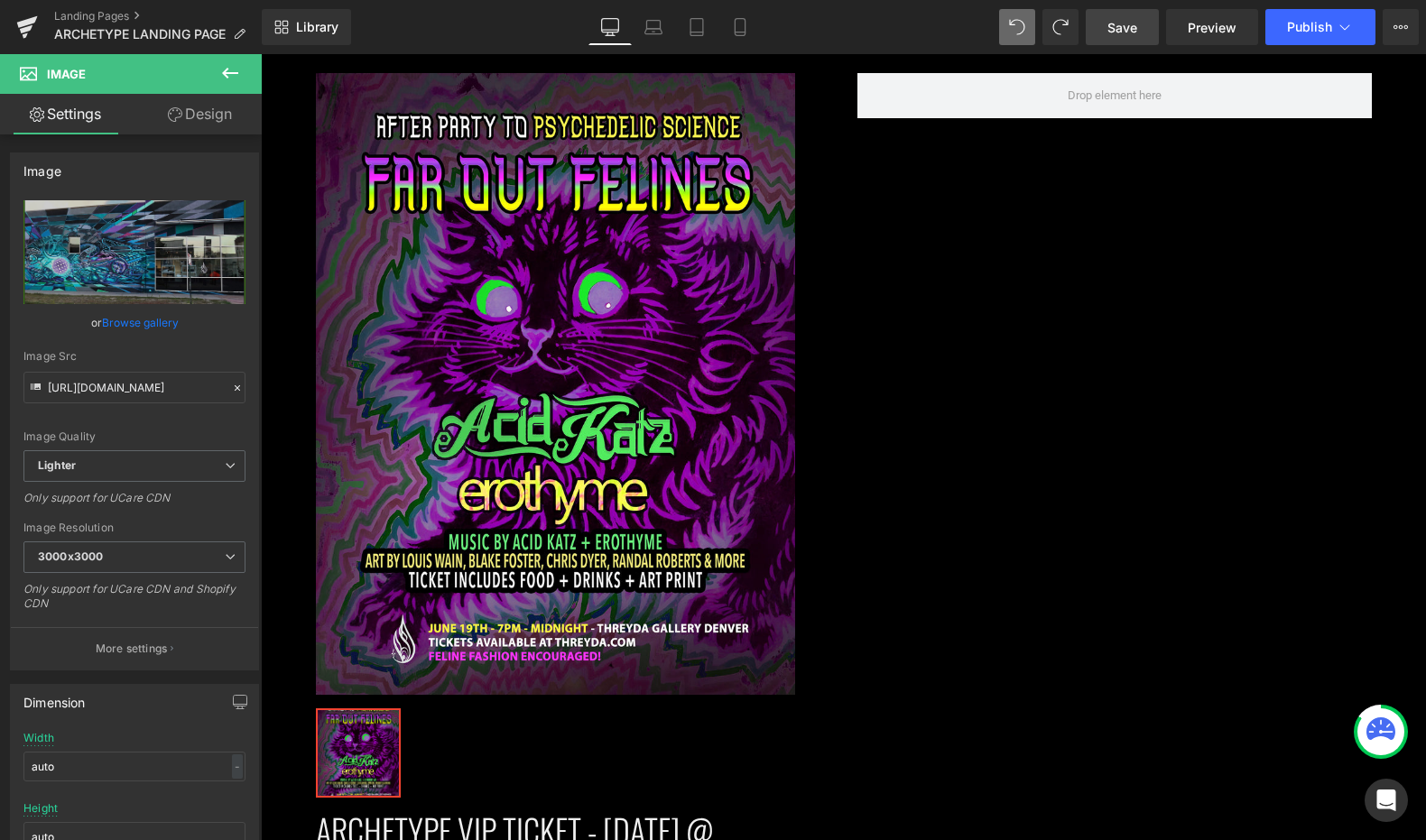
scroll to position [2564, 0]
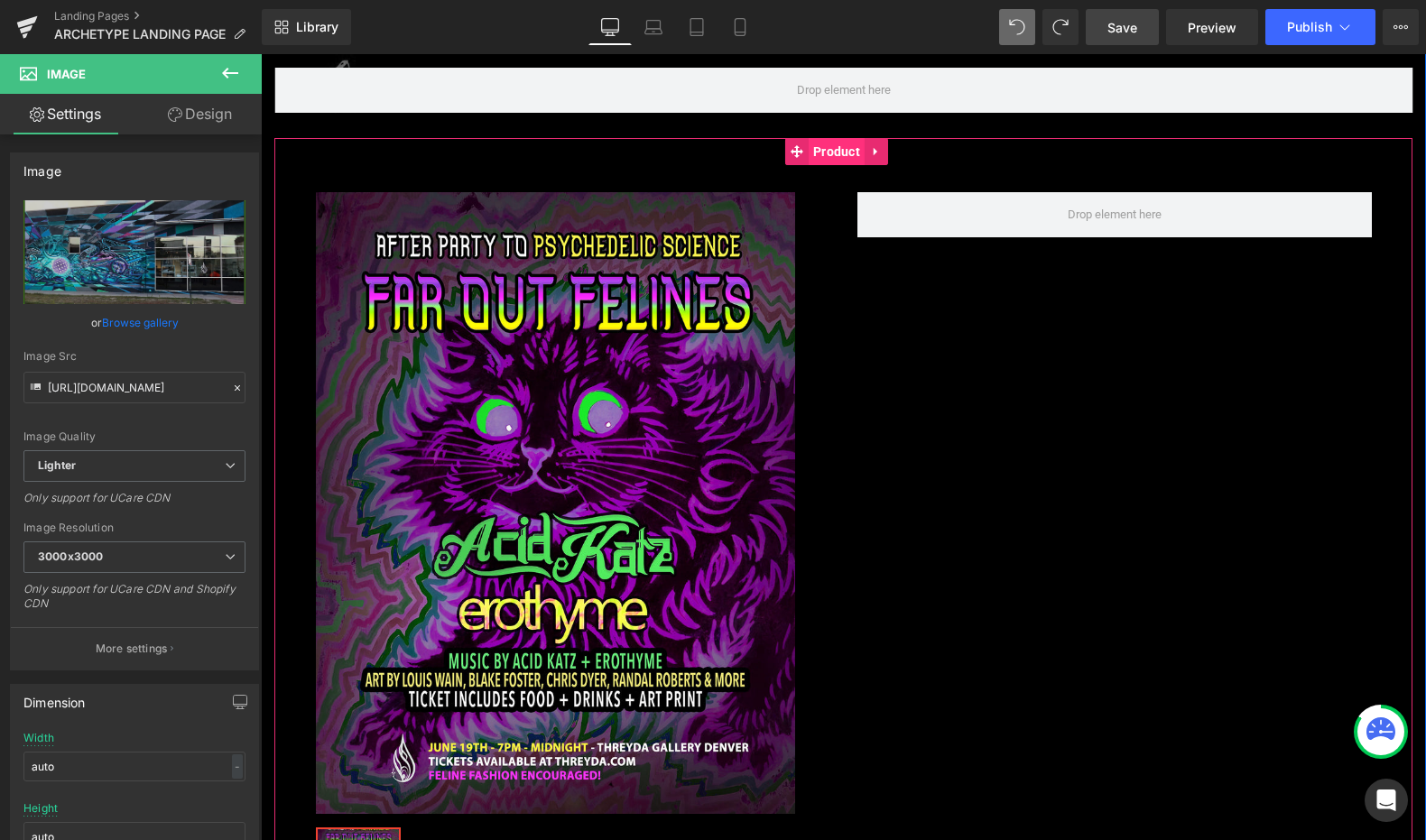
click at [842, 138] on span "Product" at bounding box center [836, 151] width 56 height 27
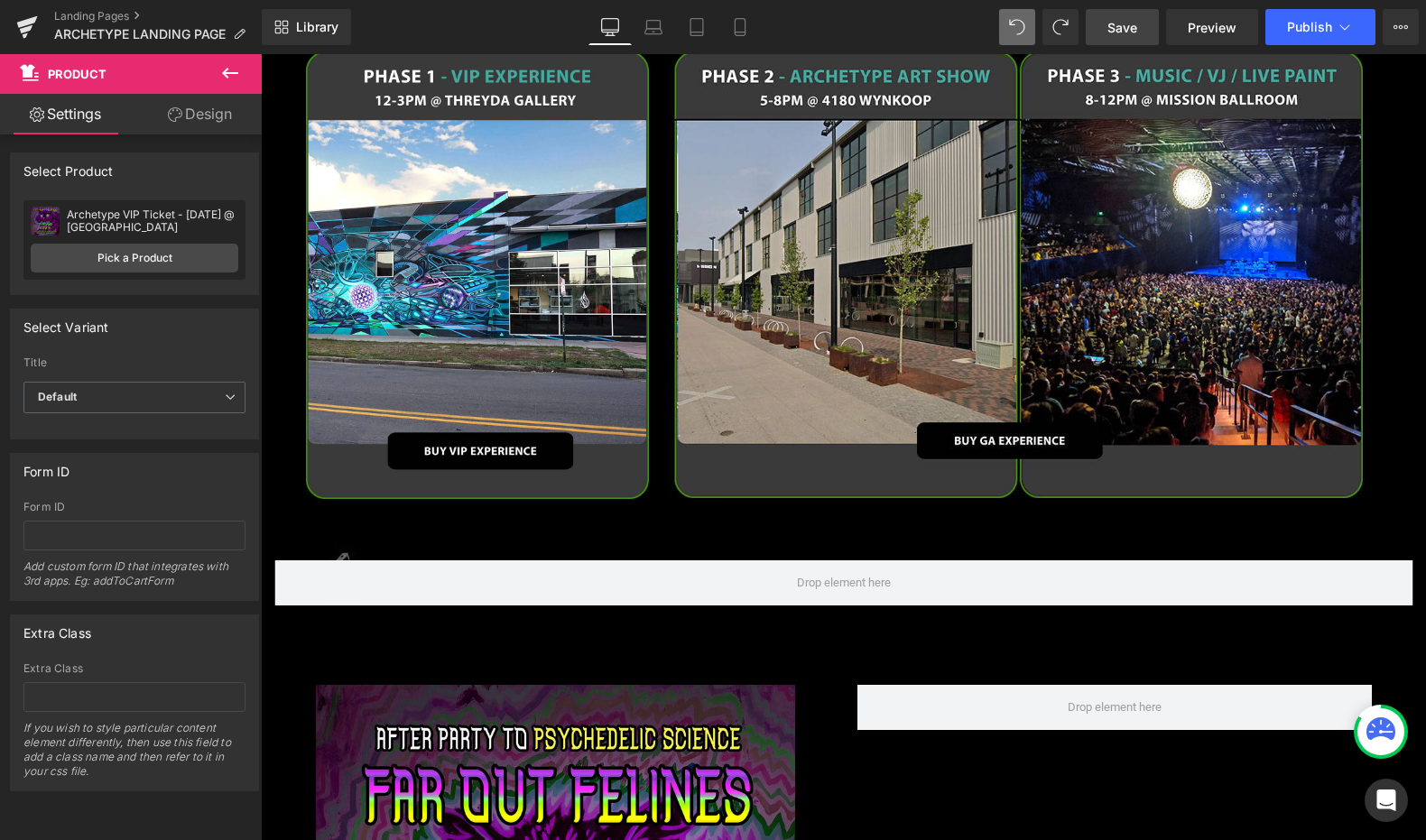
scroll to position [1980, 0]
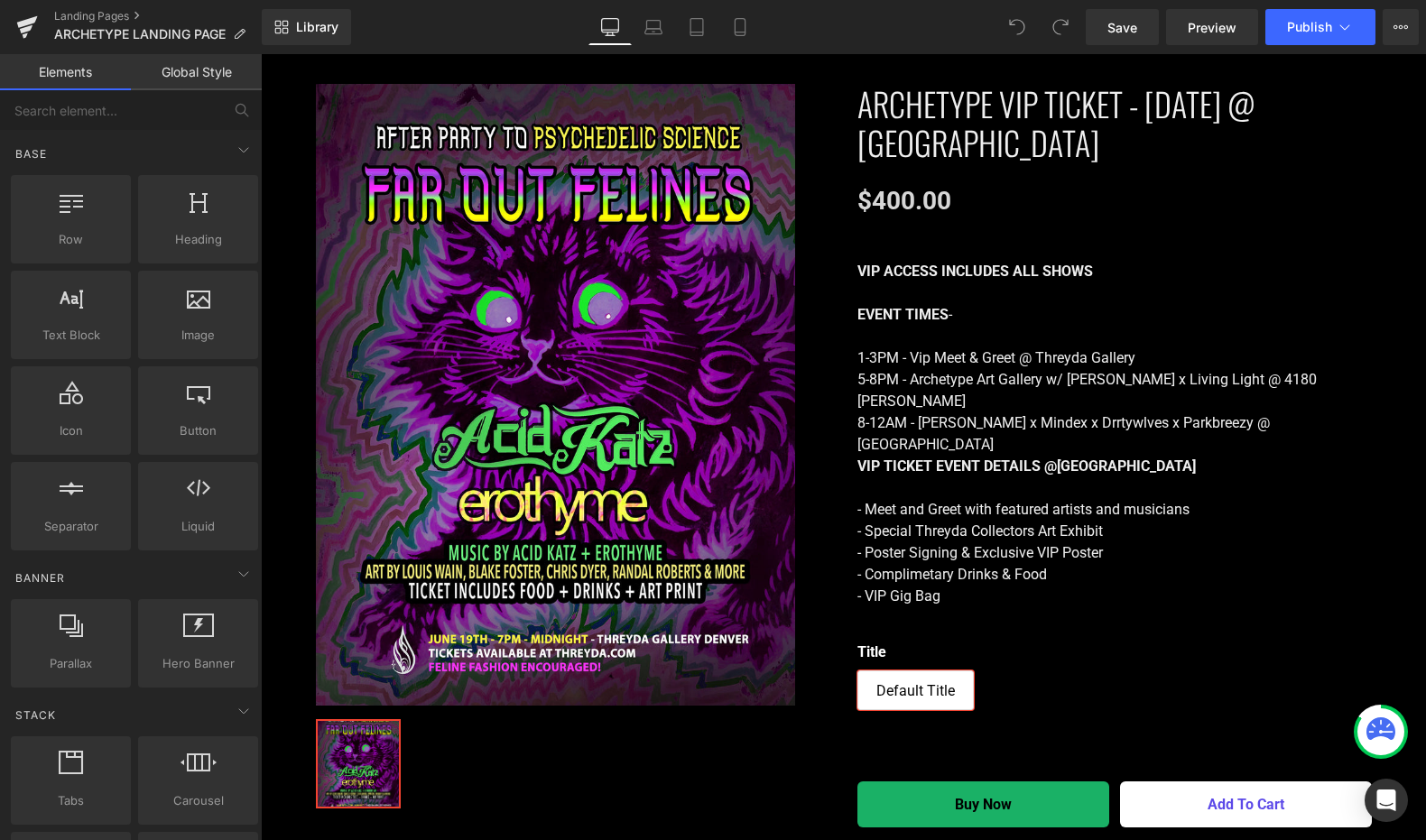
scroll to position [2389, 0]
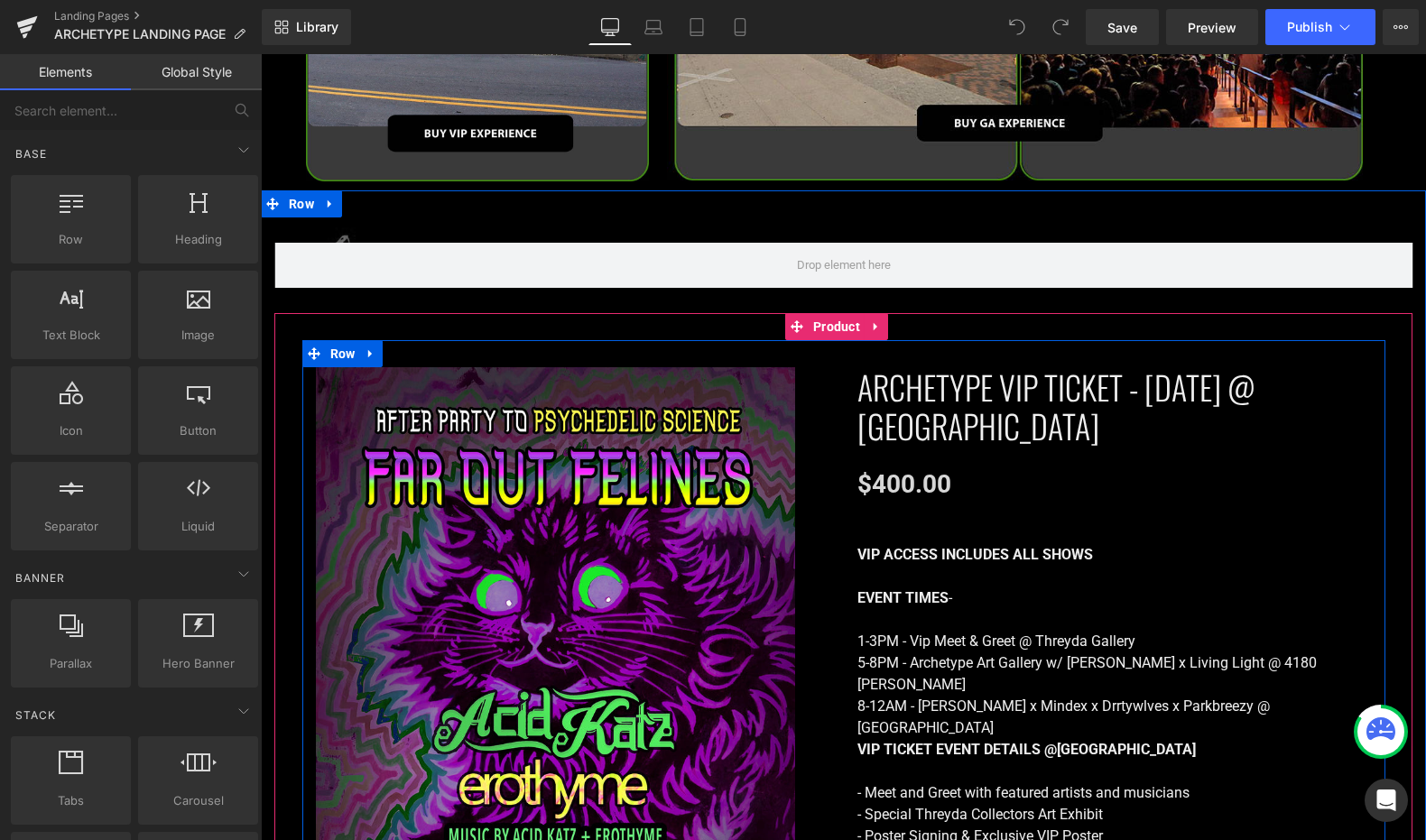
click at [824, 377] on div "Sale Off (P) Image ‹ › (P) Image List ‹" at bounding box center [573, 736] width 542 height 738
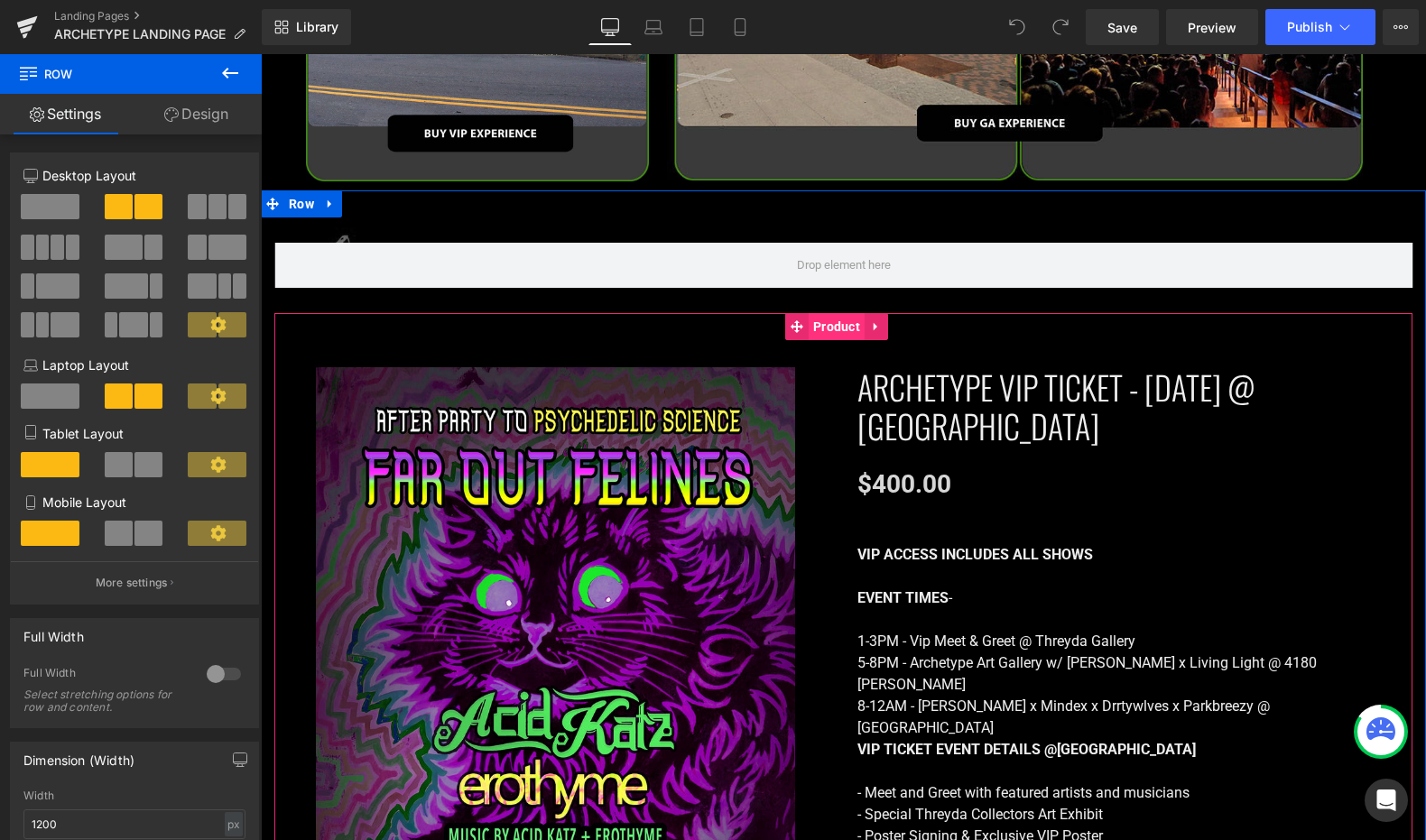
click at [834, 313] on span "Product" at bounding box center [836, 326] width 56 height 27
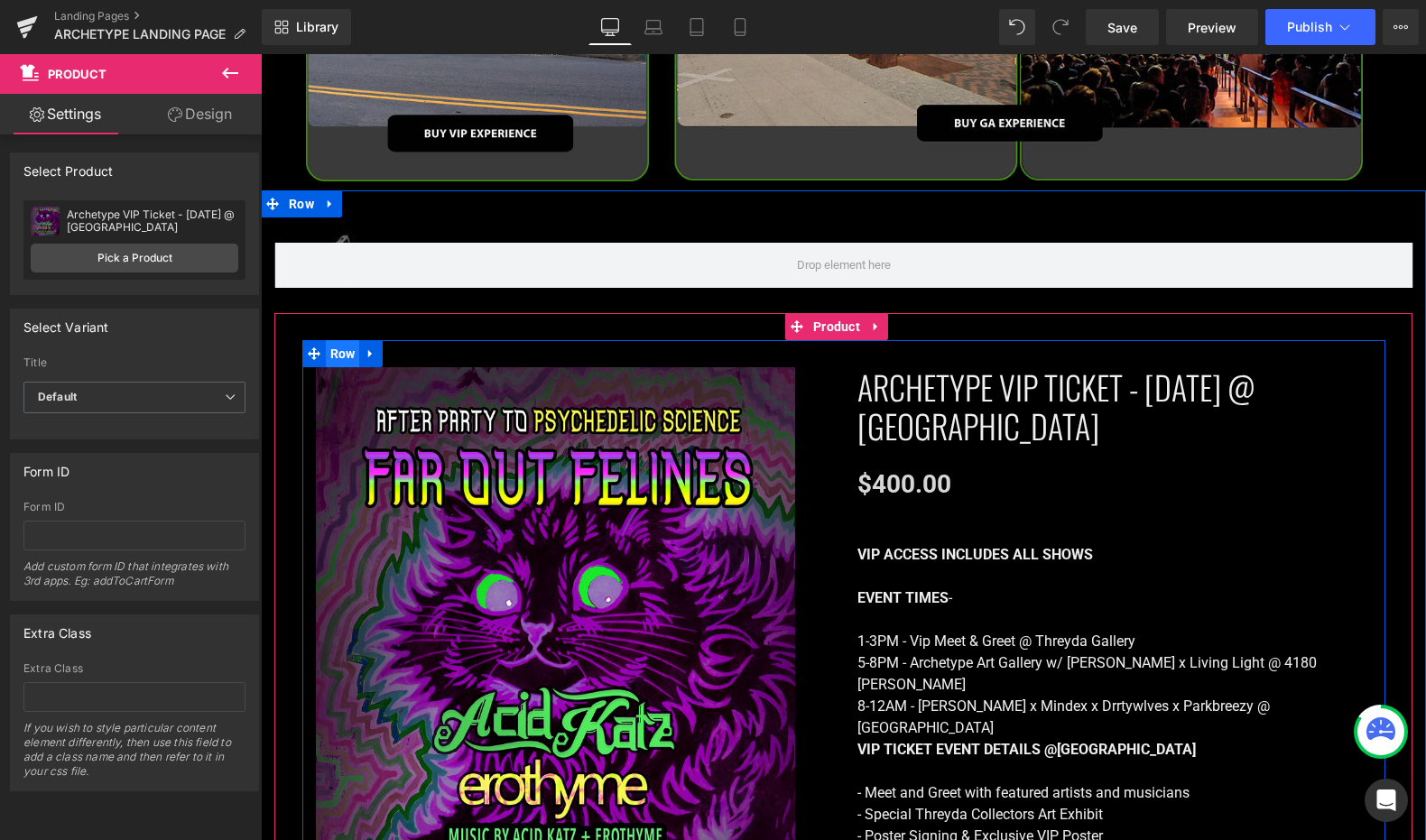
click at [332, 340] on span "Row" at bounding box center [343, 353] width 34 height 27
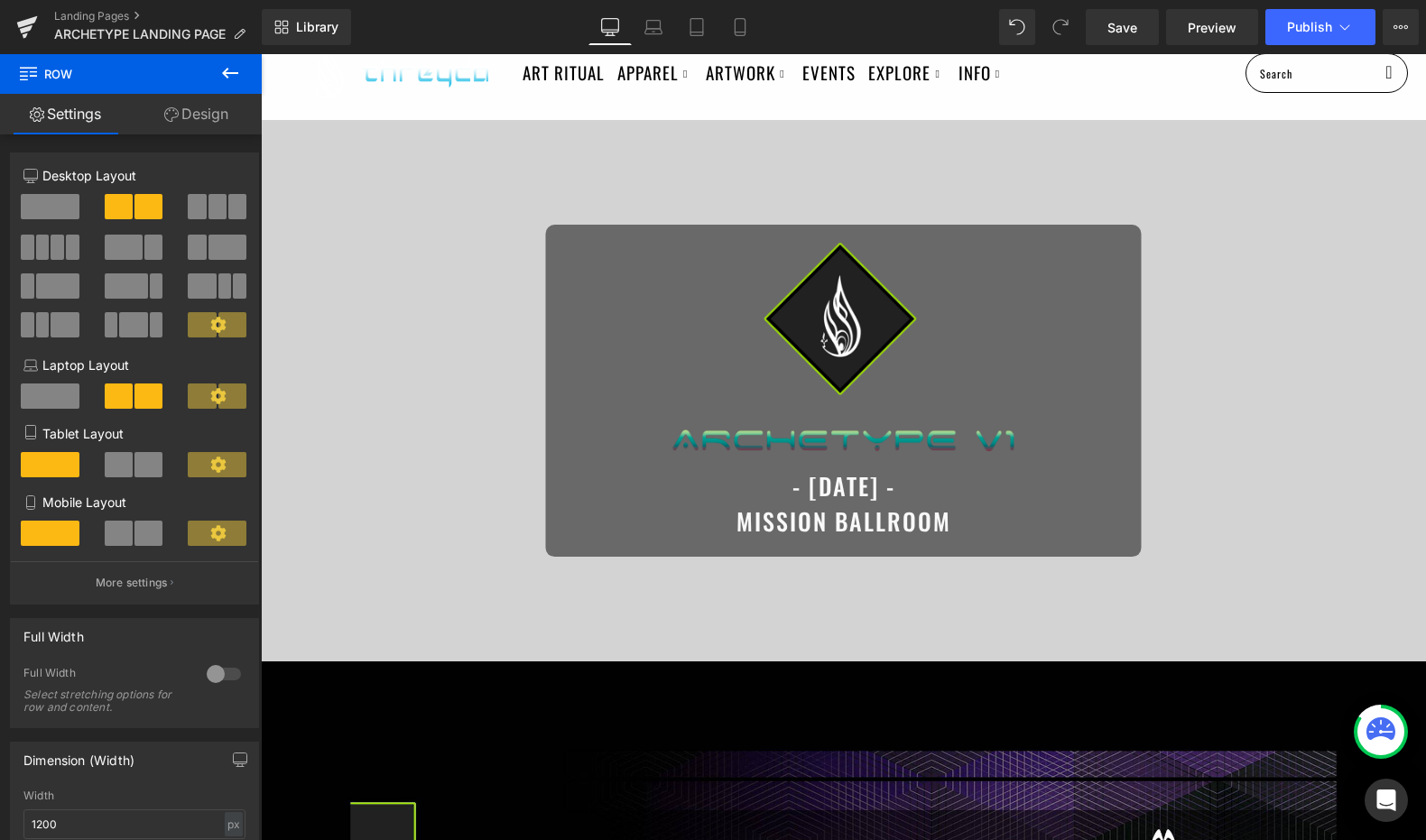
scroll to position [0, 0]
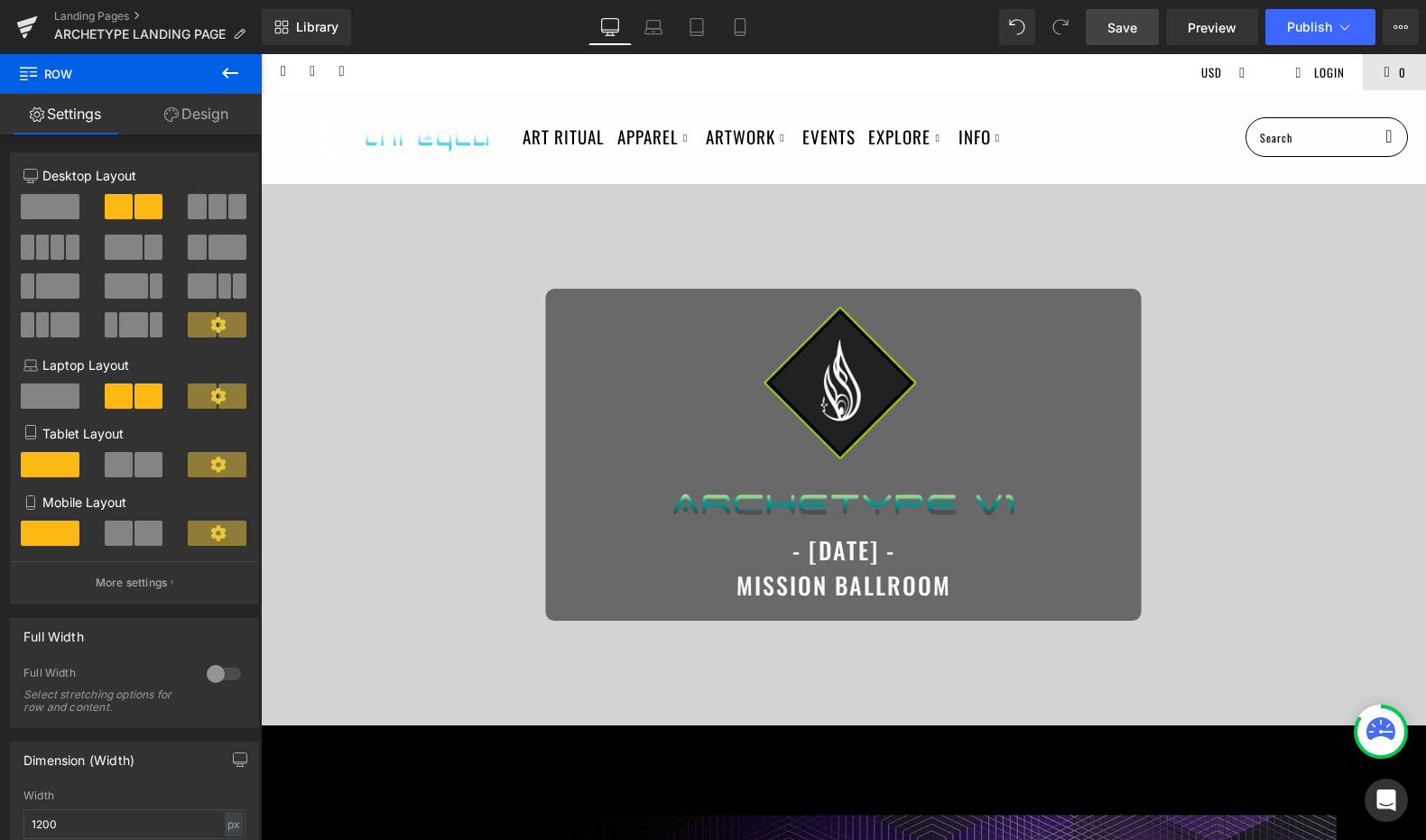
click at [1128, 24] on span "Save" at bounding box center [1122, 28] width 29 height 19
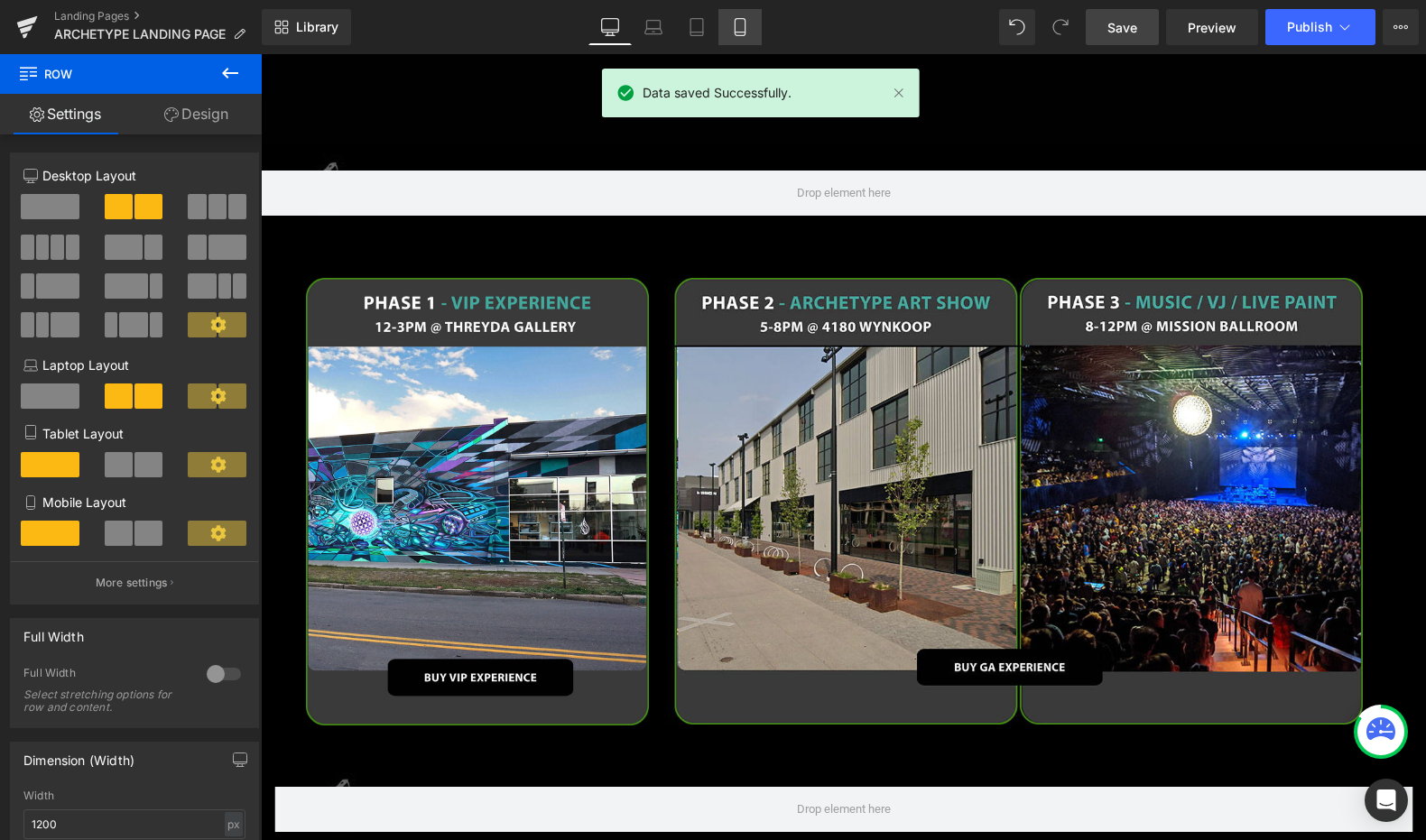
click at [742, 30] on icon at bounding box center [741, 28] width 18 height 18
type input "100"
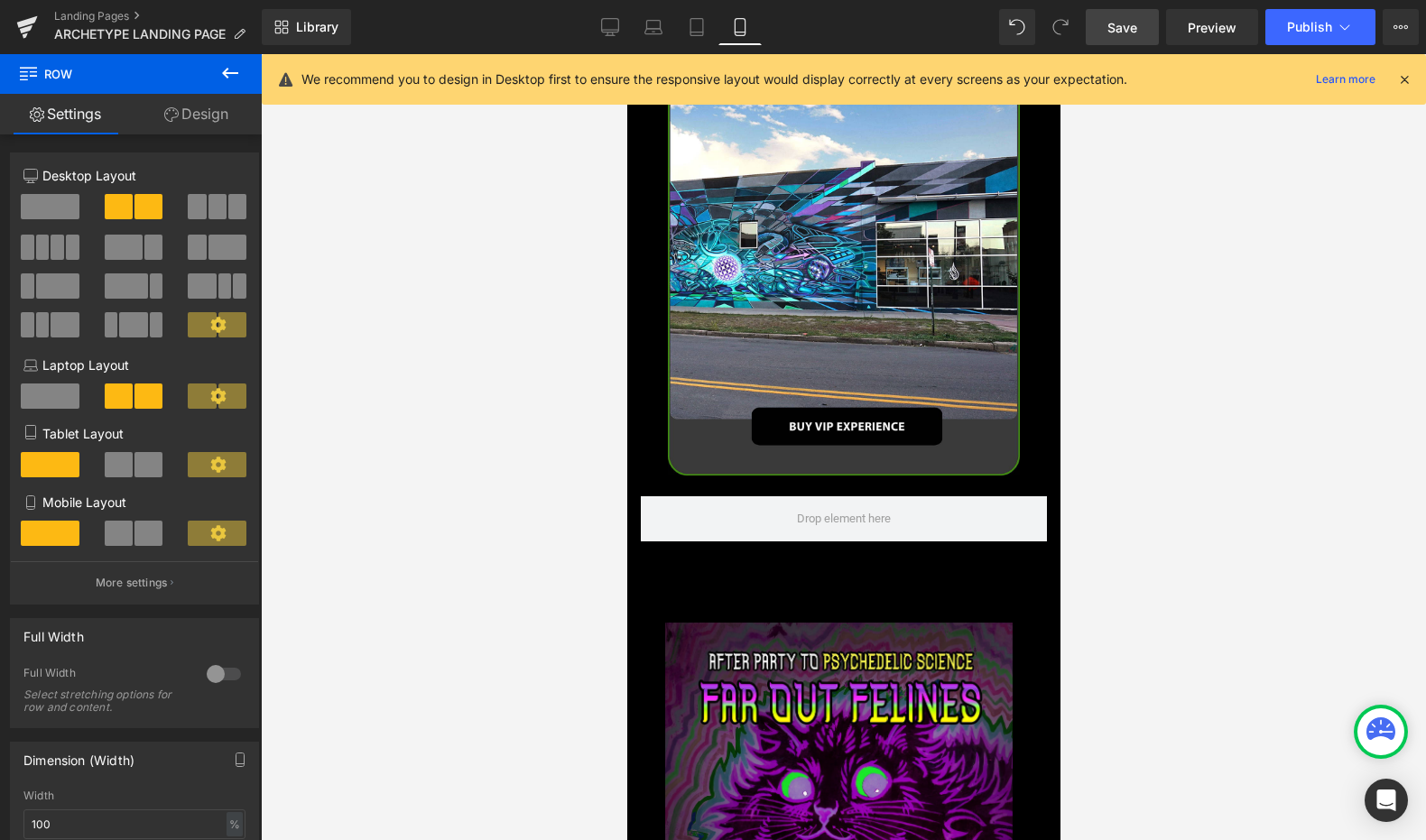
scroll to position [1292, 0]
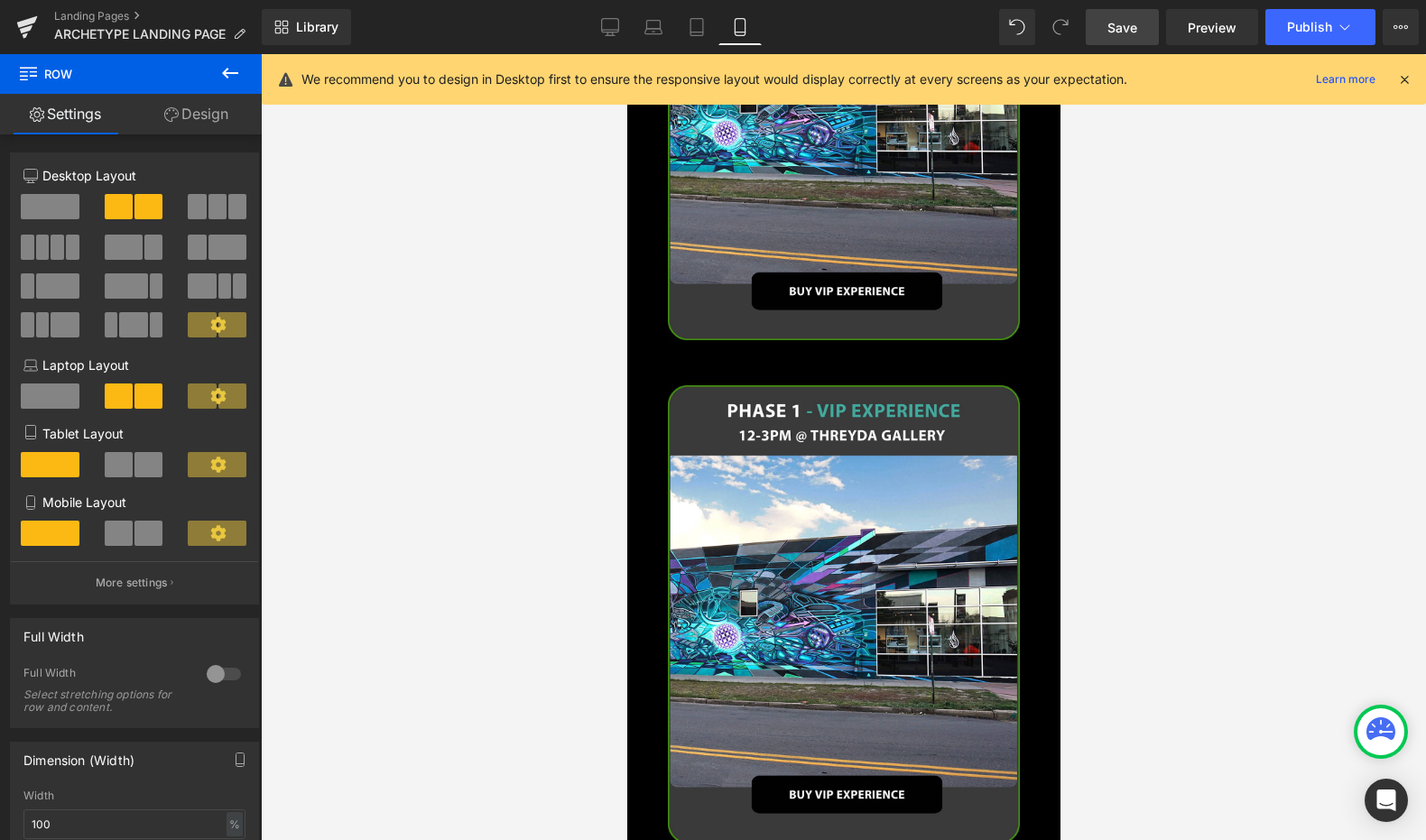
click at [868, 411] on img at bounding box center [843, 614] width 352 height 459
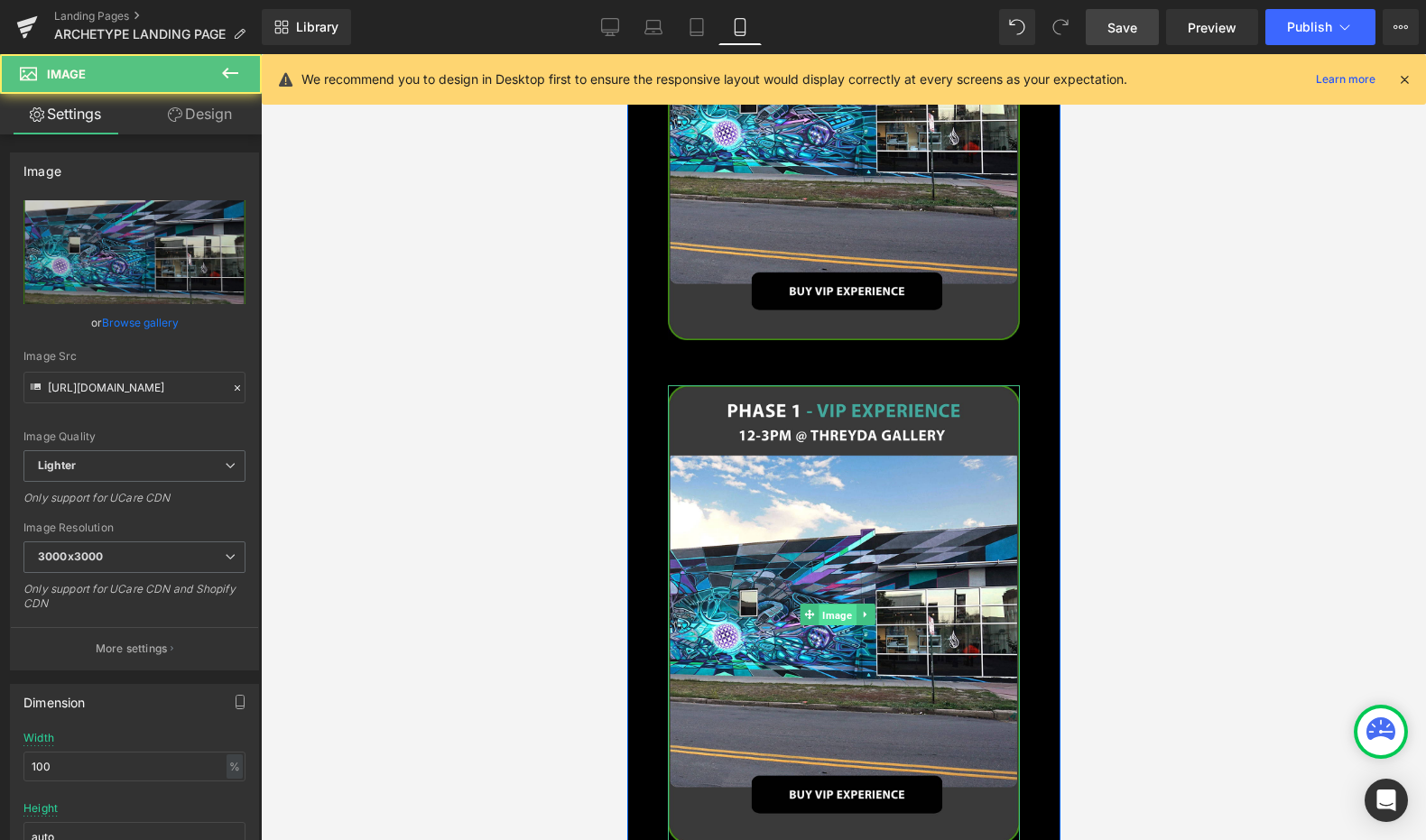
click at [829, 604] on span "Image" at bounding box center [836, 615] width 37 height 22
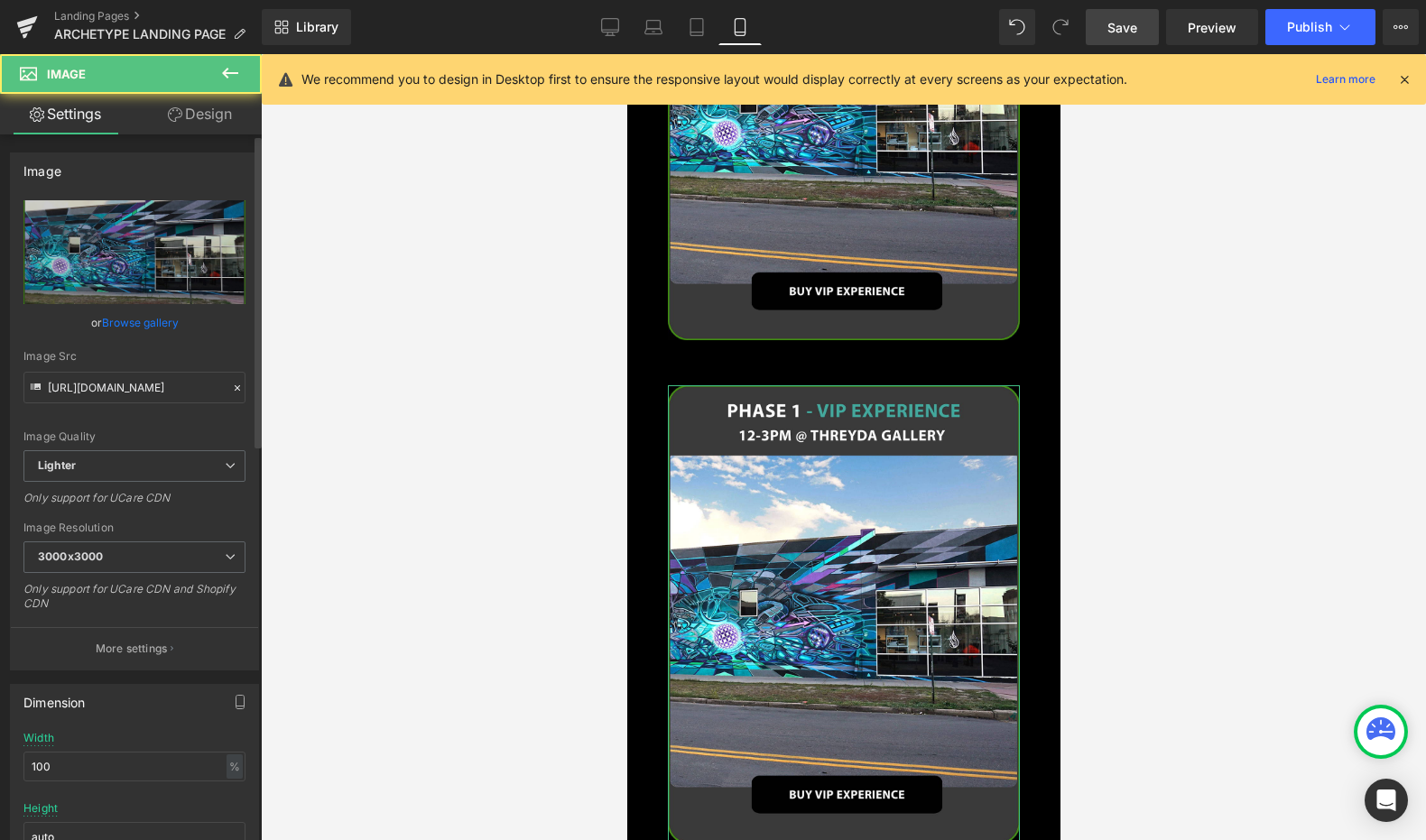
click at [149, 328] on link "Browse gallery" at bounding box center [140, 322] width 76 height 31
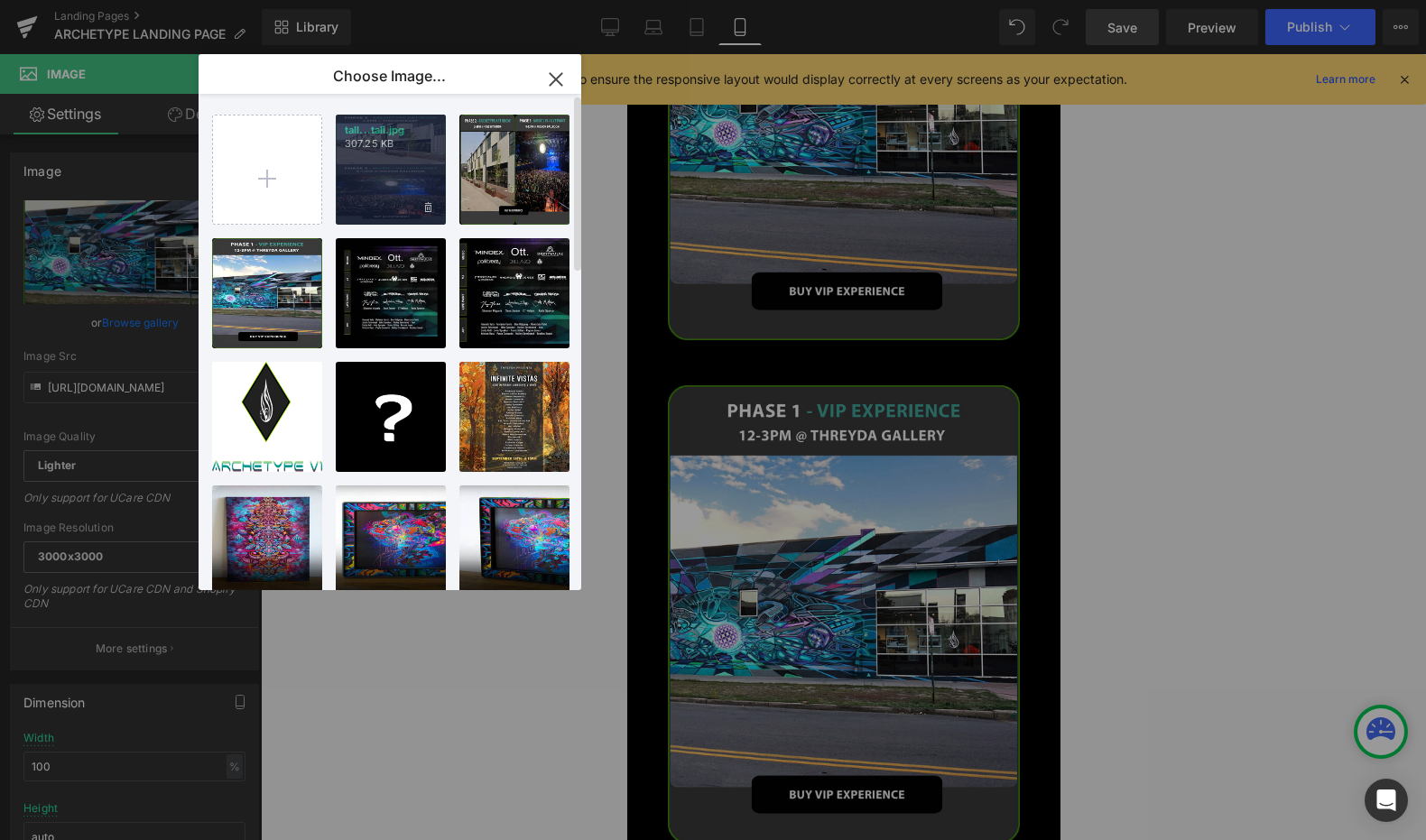
click at [383, 171] on div "tall...tall.jpg 307.25 KB" at bounding box center [392, 169] width 111 height 111
type input "[URL][DOMAIN_NAME]"
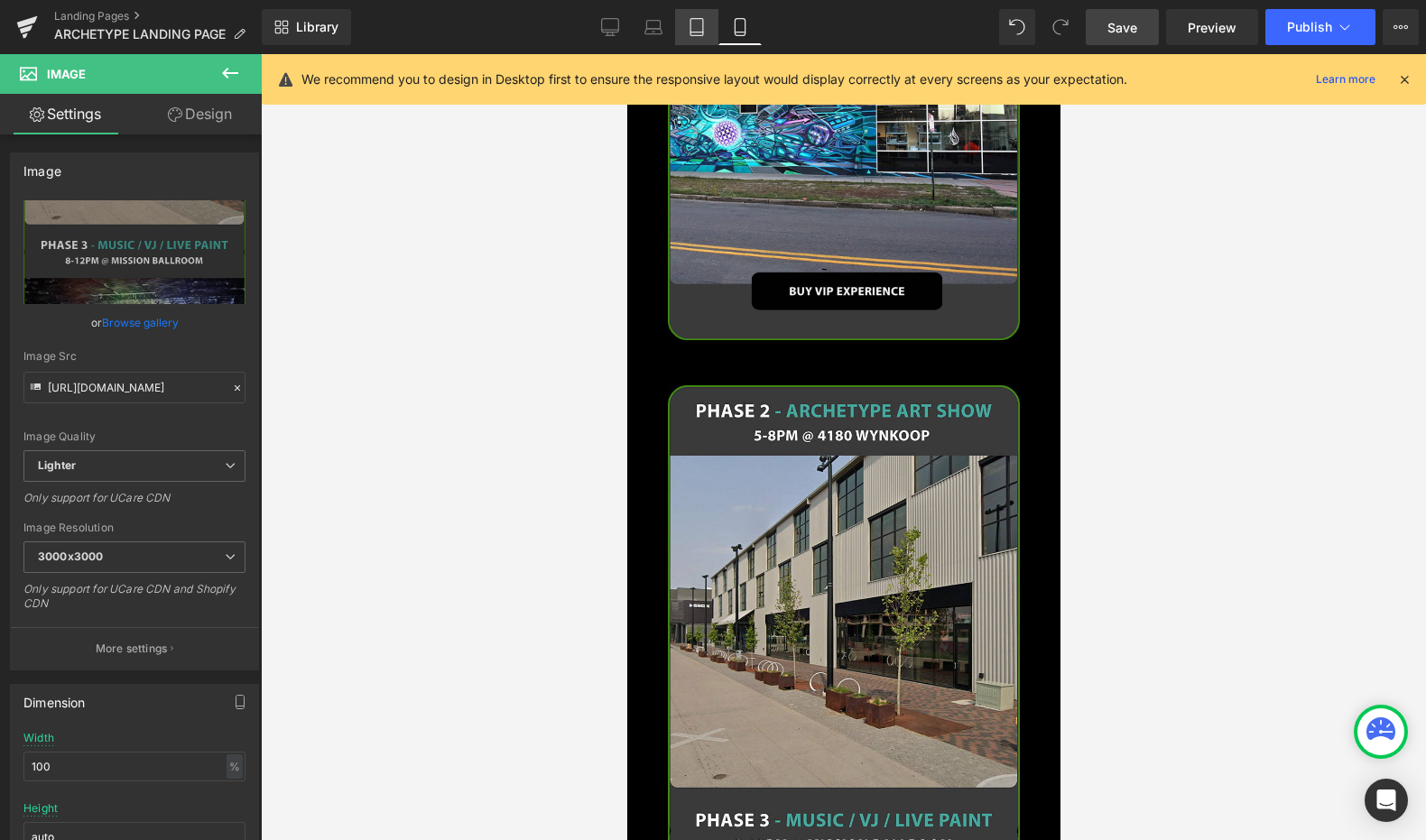
click at [695, 20] on icon at bounding box center [697, 28] width 18 height 18
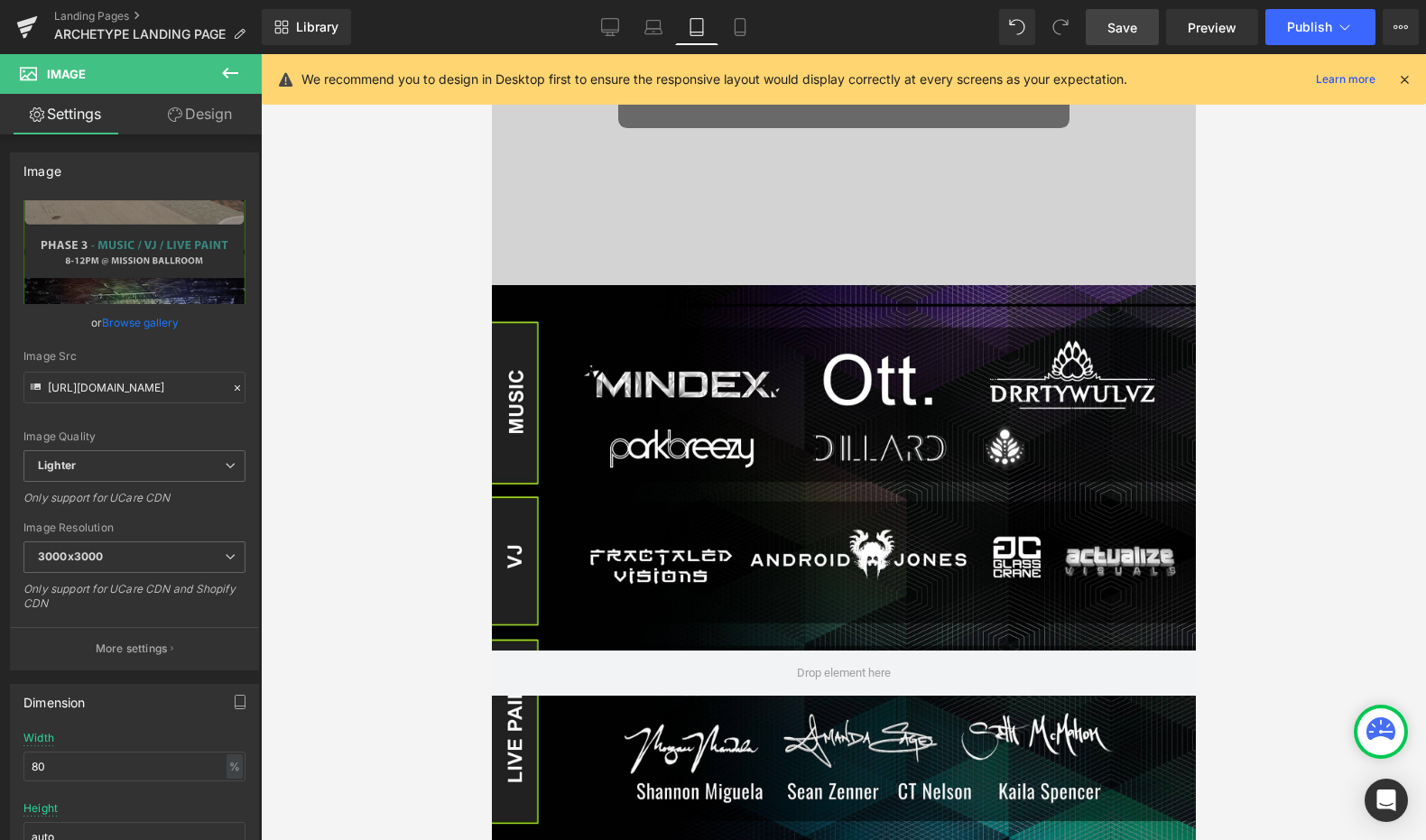
scroll to position [202, 0]
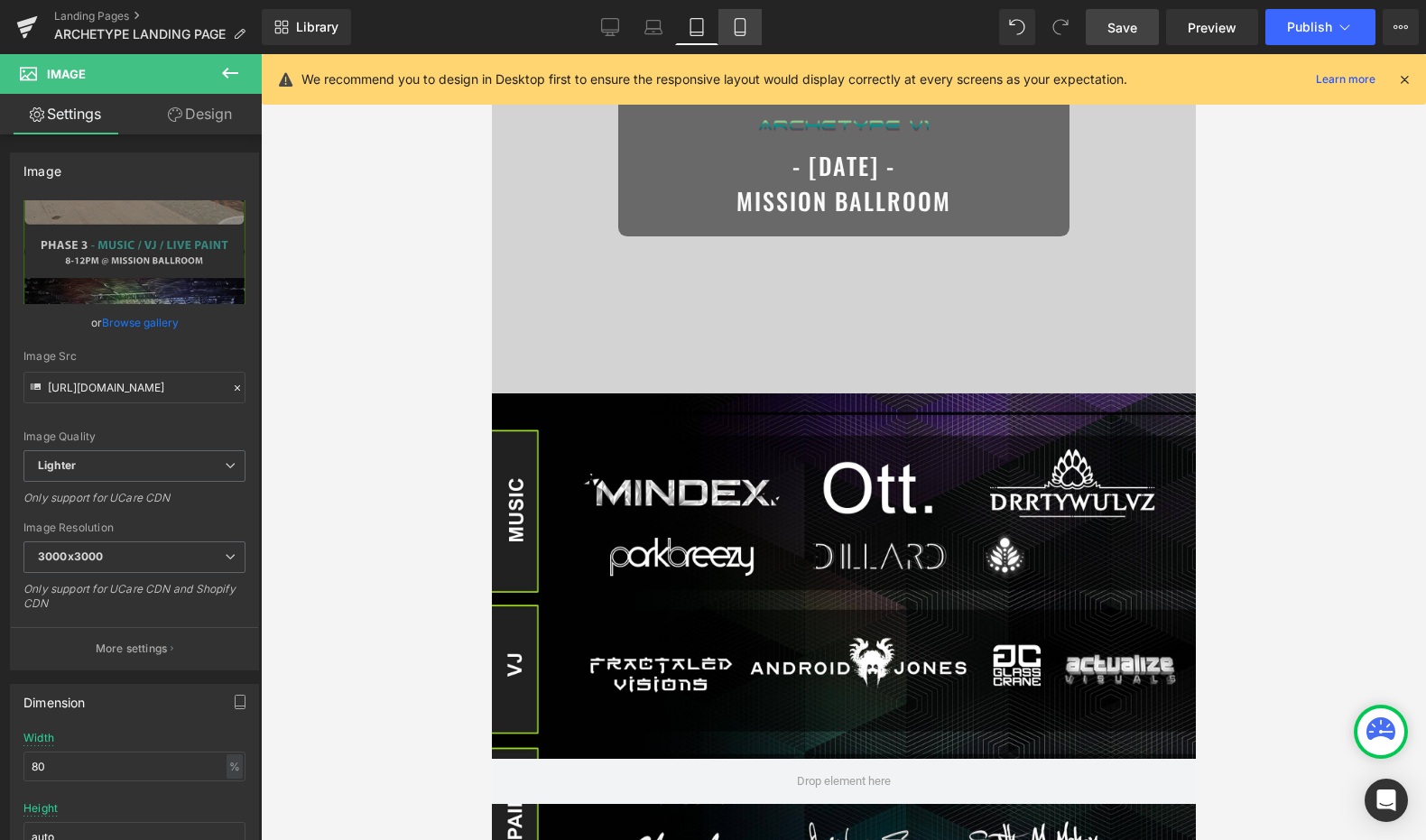
click at [738, 41] on link "Mobile" at bounding box center [740, 27] width 43 height 36
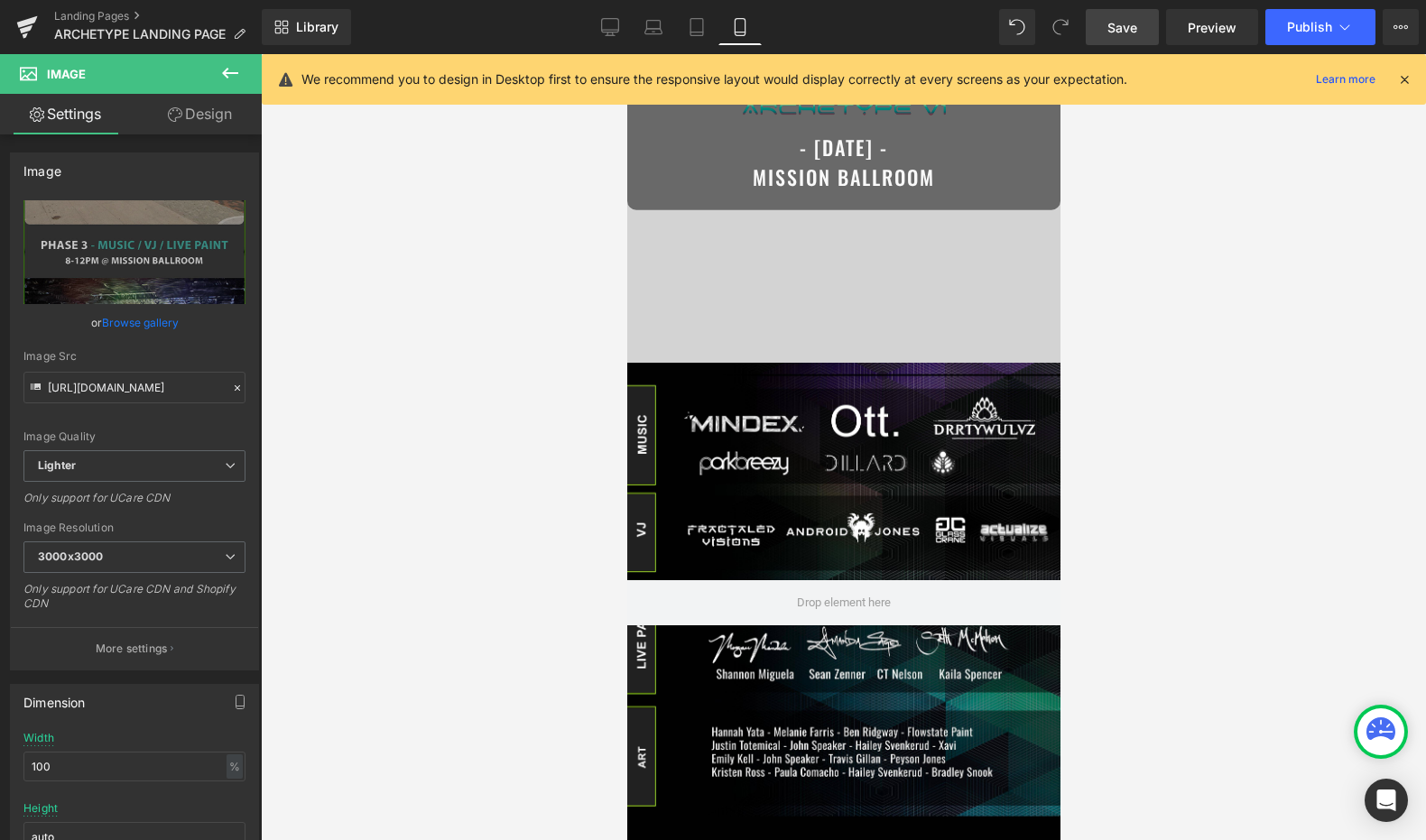
scroll to position [0, 0]
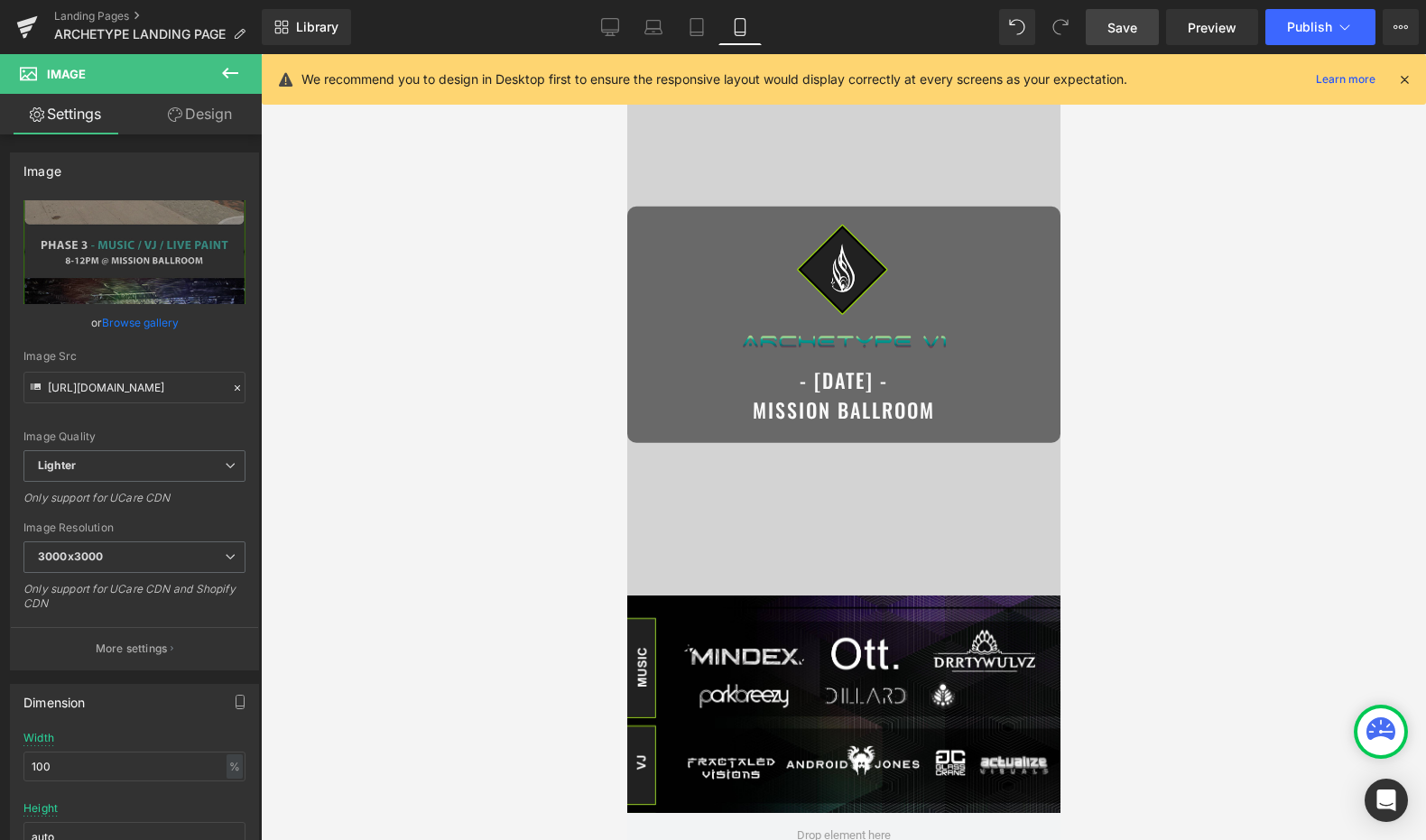
click at [1397, 84] on icon at bounding box center [1405, 79] width 17 height 17
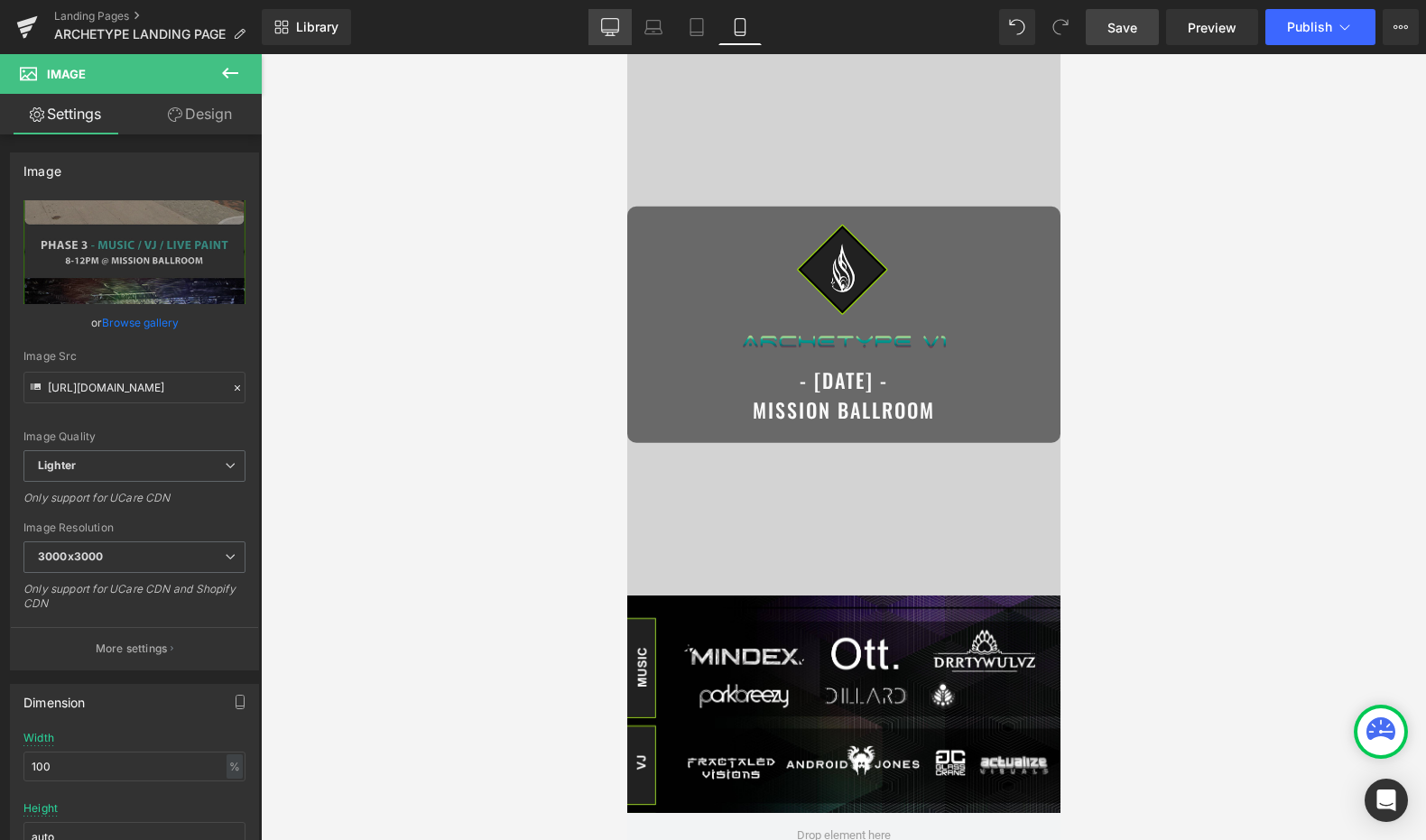
click at [606, 34] on icon at bounding box center [611, 28] width 18 height 18
type input "auto"
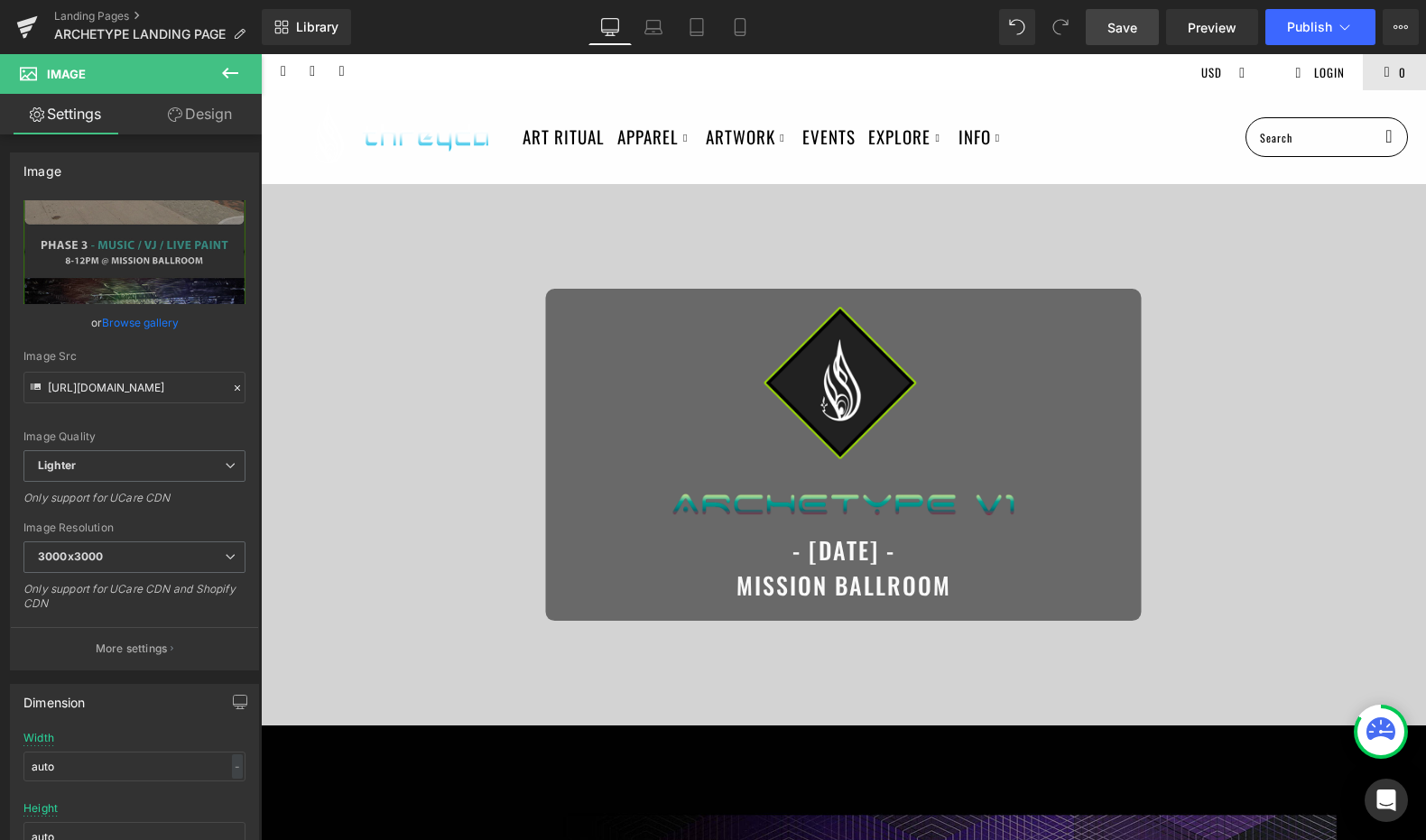
click at [1145, 40] on link "Save" at bounding box center [1122, 27] width 73 height 36
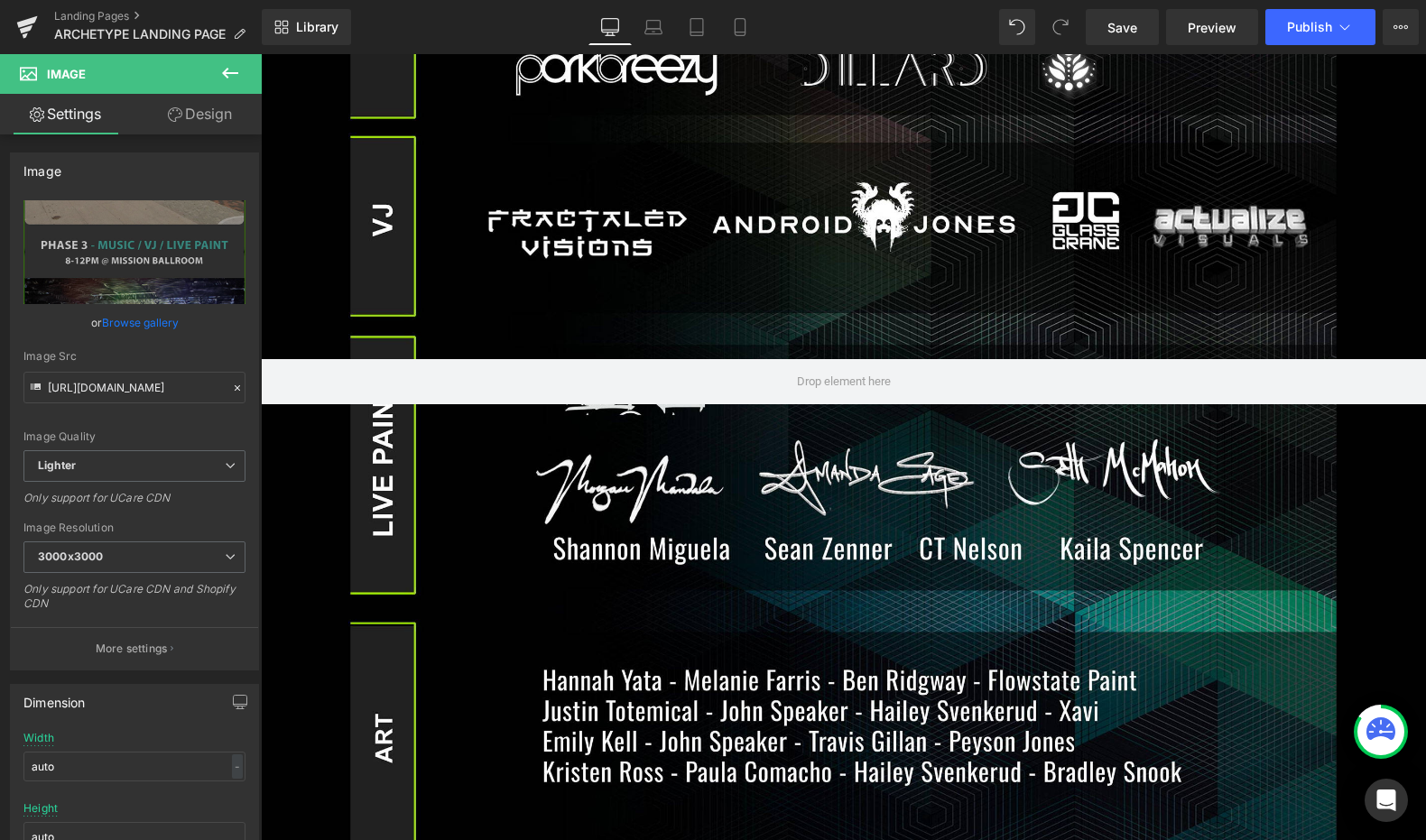
scroll to position [979, 0]
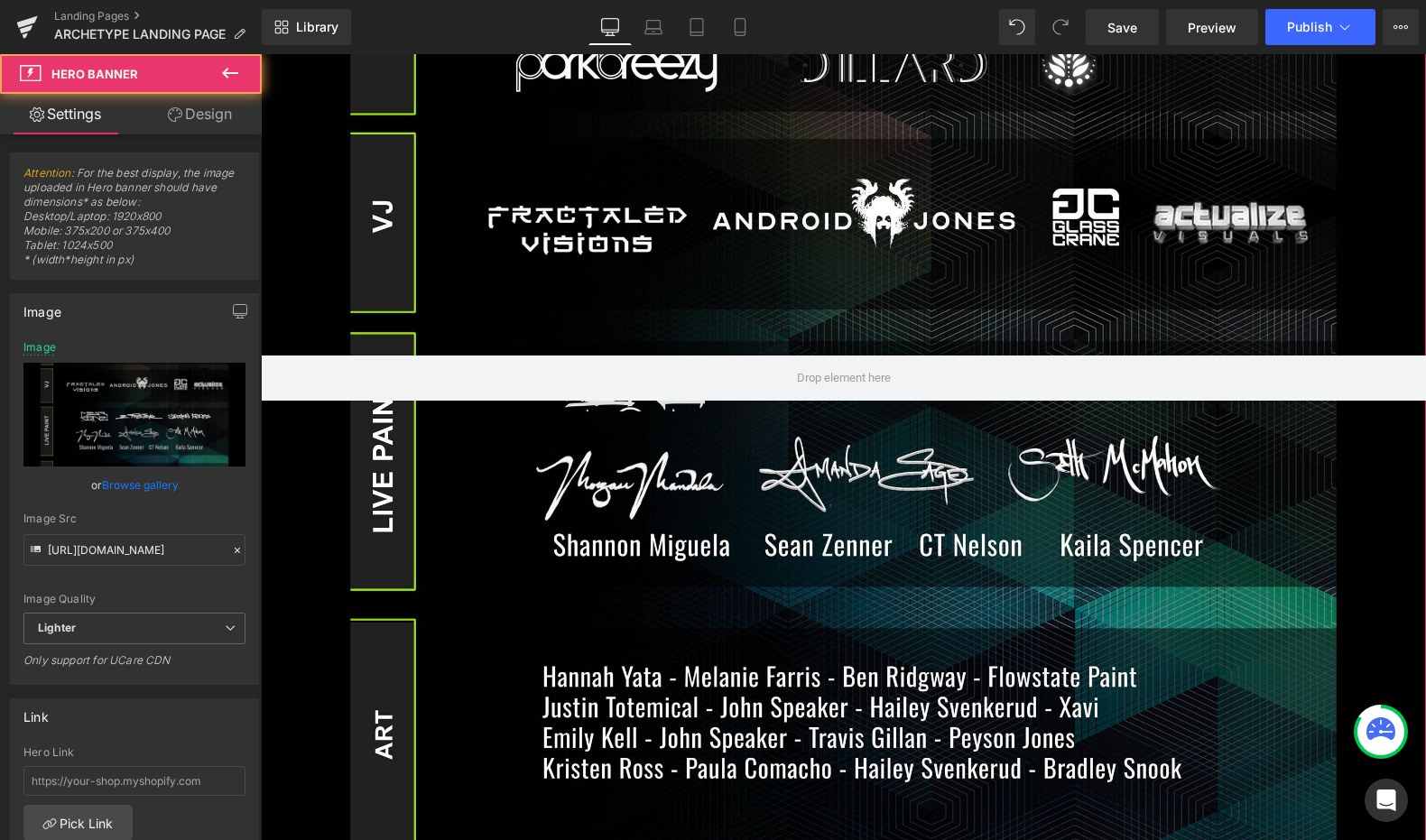
click at [793, 490] on div at bounding box center [843, 378] width 1165 height 1263
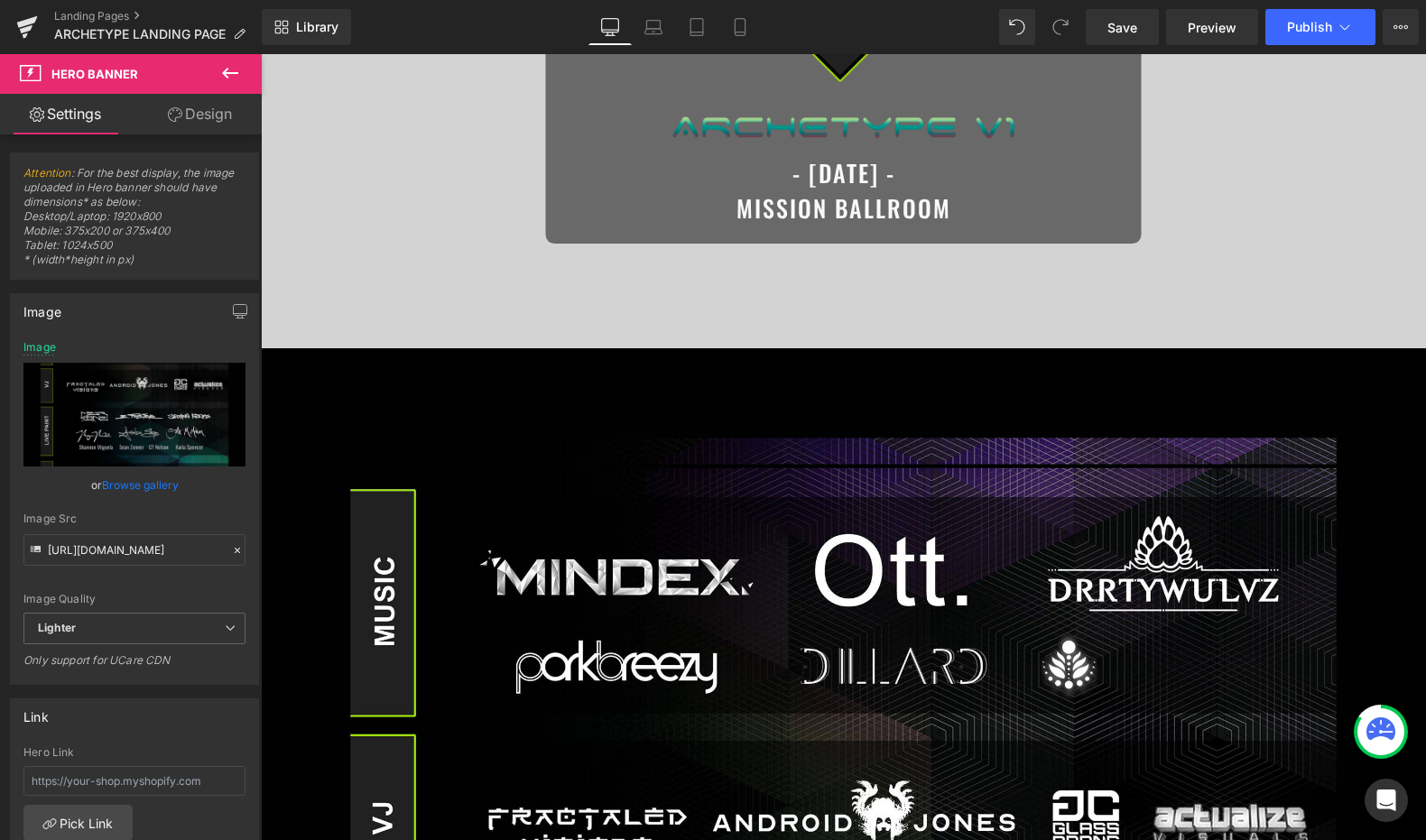
scroll to position [171, 0]
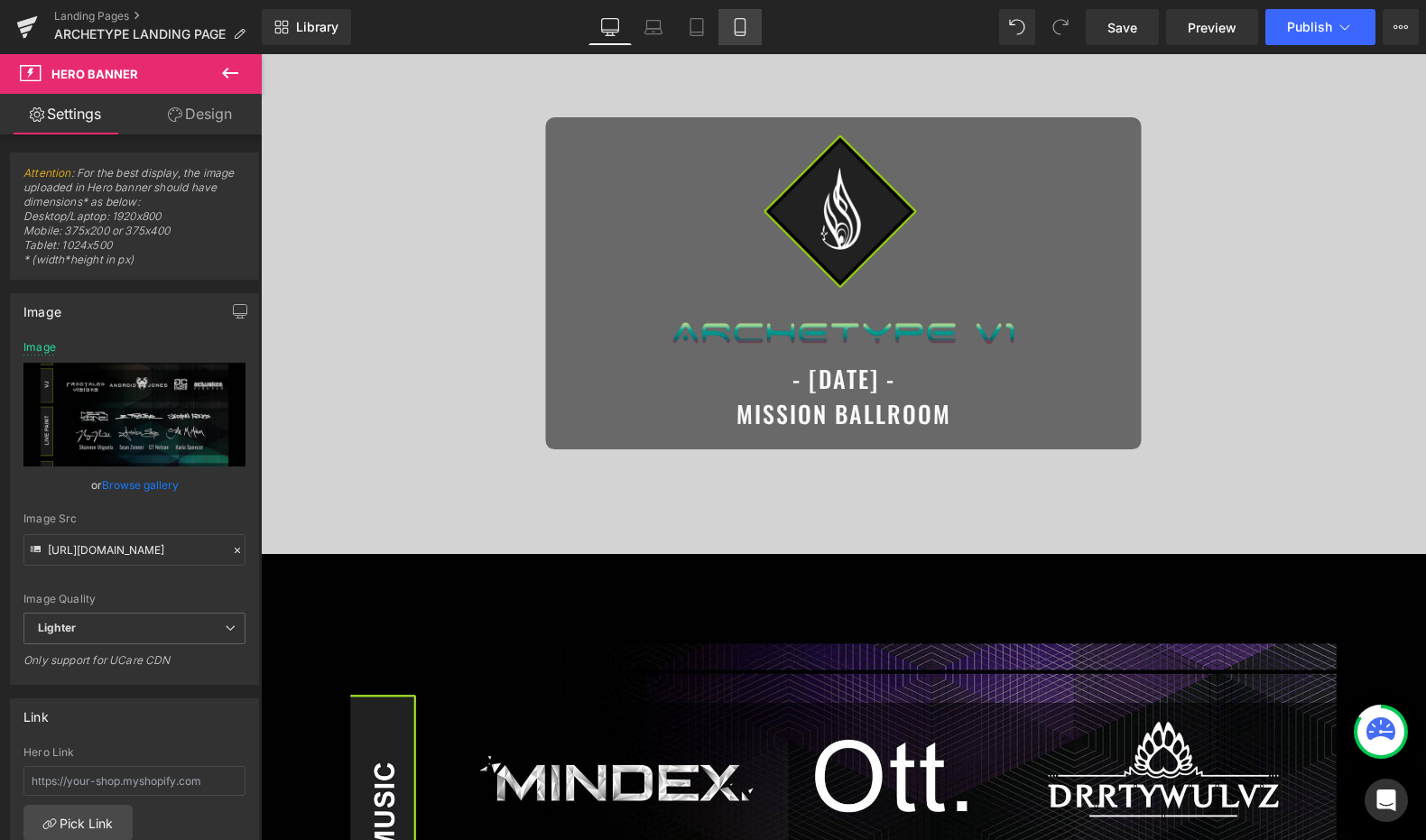
click at [749, 22] on link "Mobile" at bounding box center [740, 27] width 43 height 36
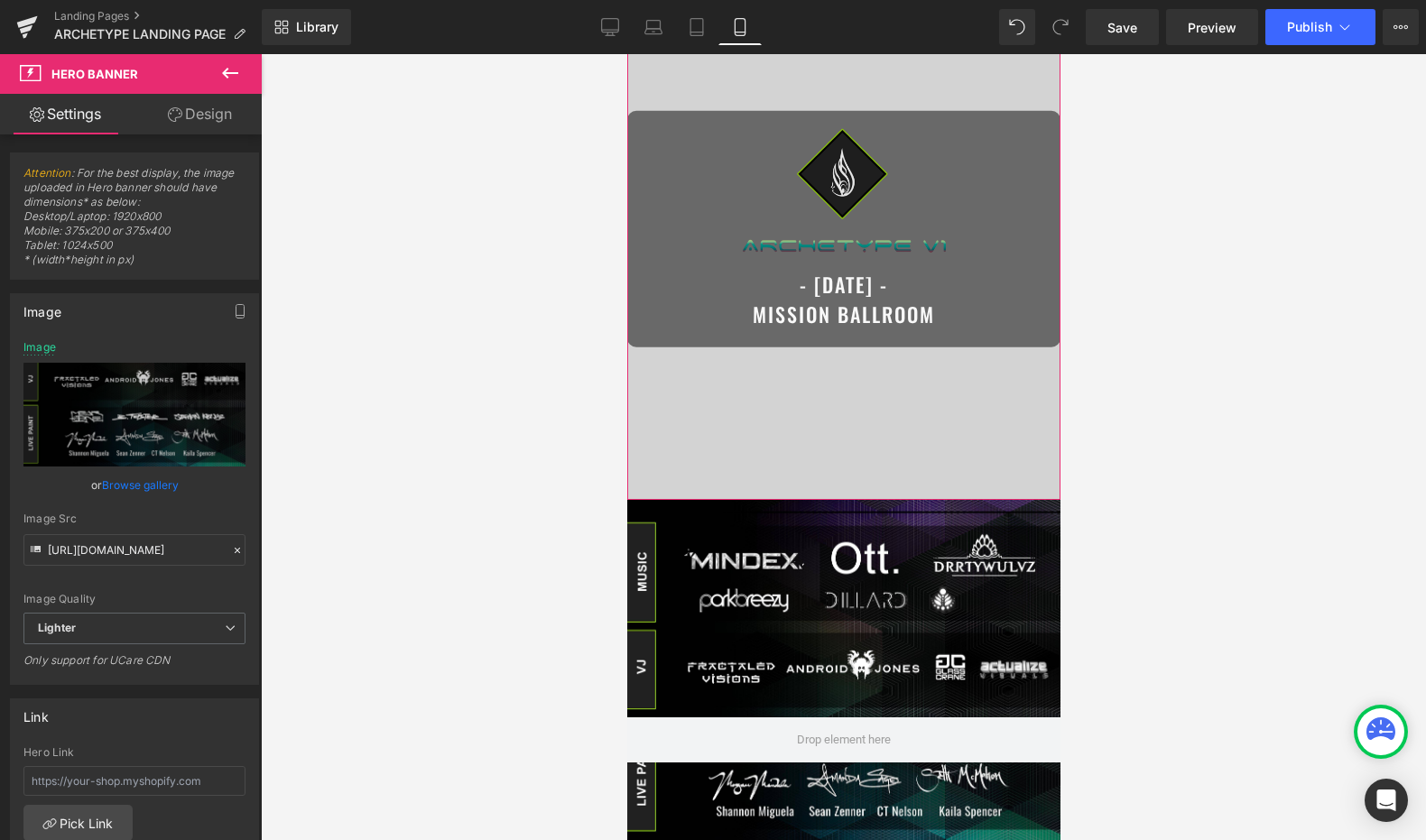
scroll to position [0, 0]
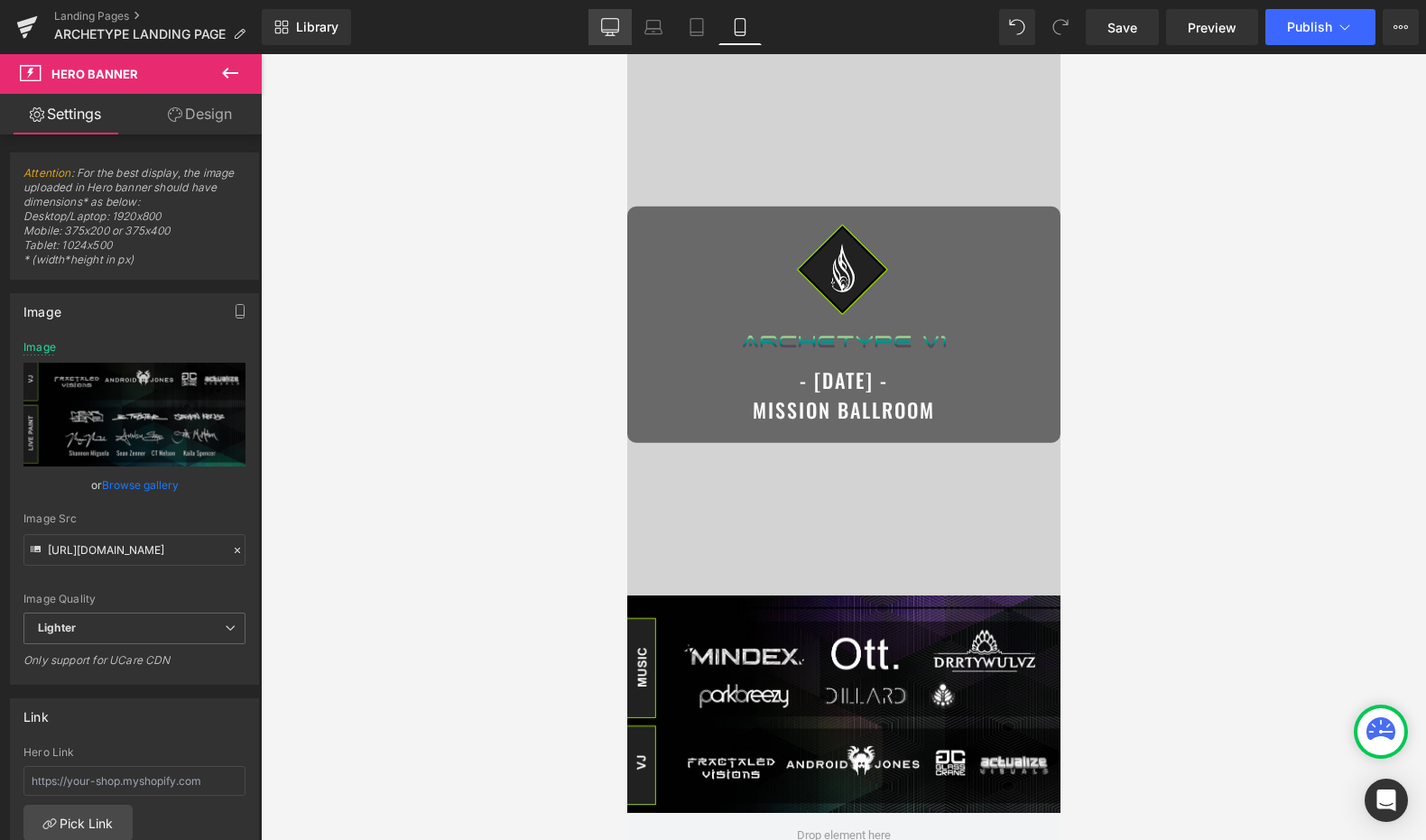
click at [615, 19] on icon at bounding box center [611, 26] width 18 height 14
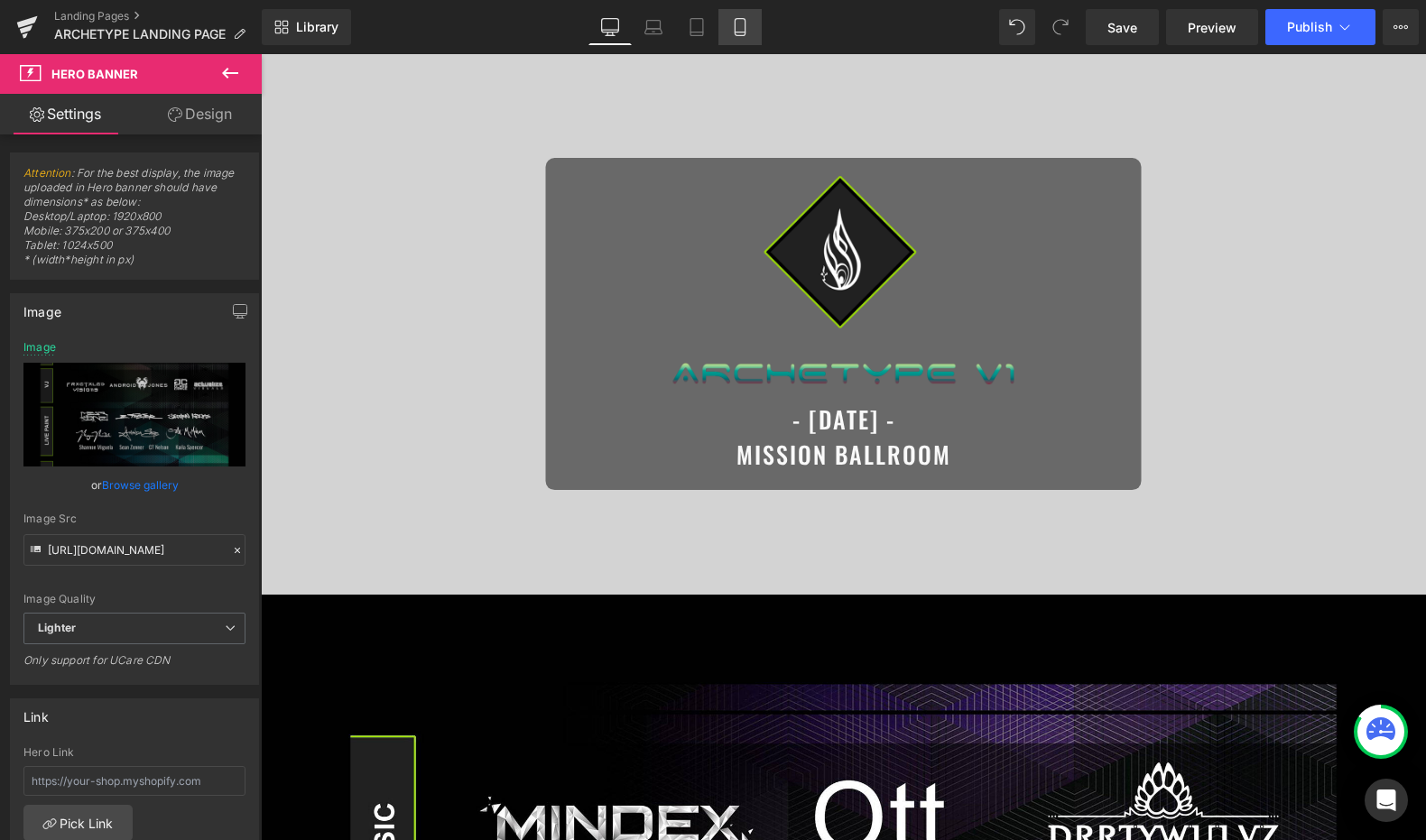
click at [746, 37] on link "Mobile" at bounding box center [740, 27] width 43 height 36
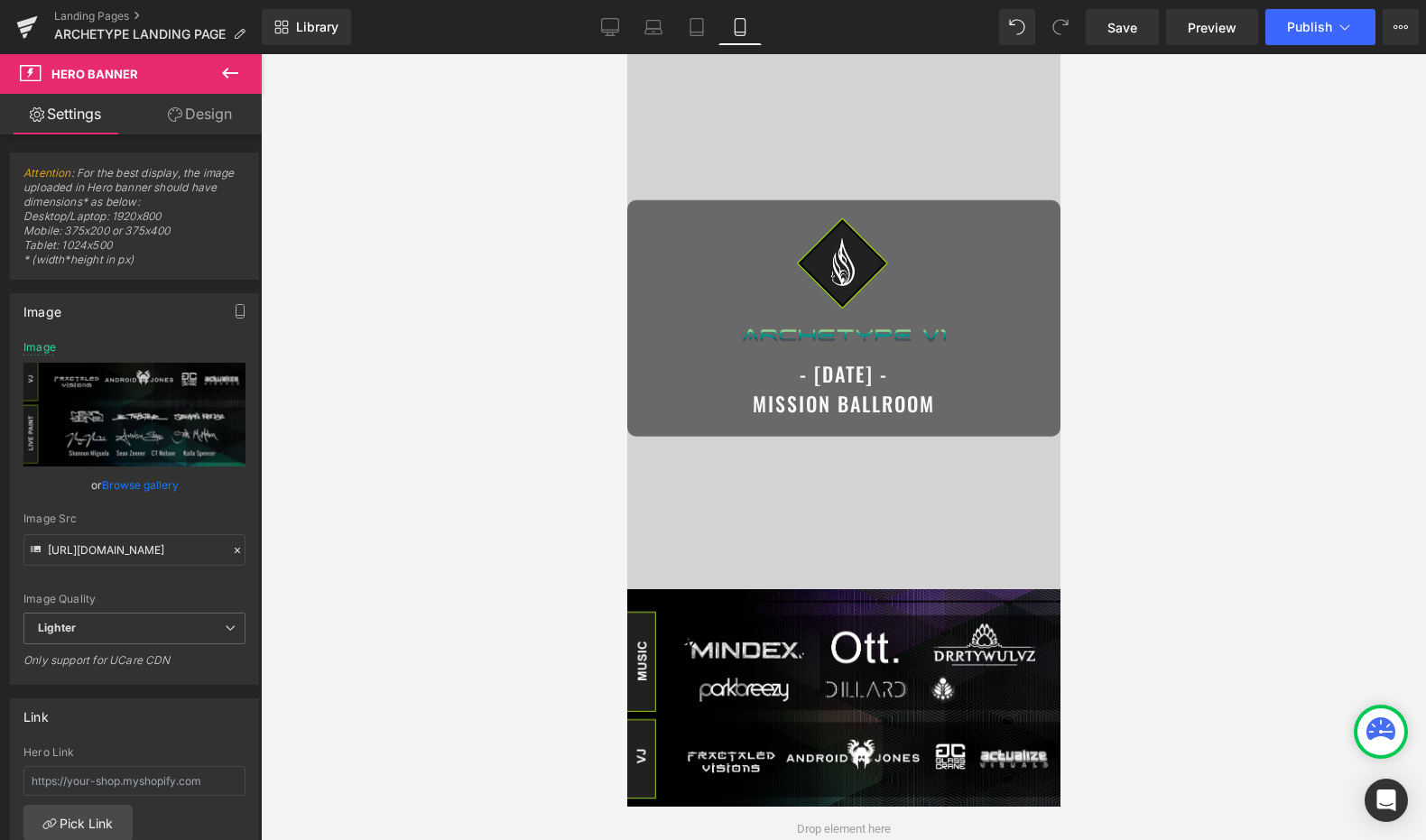
scroll to position [0, 0]
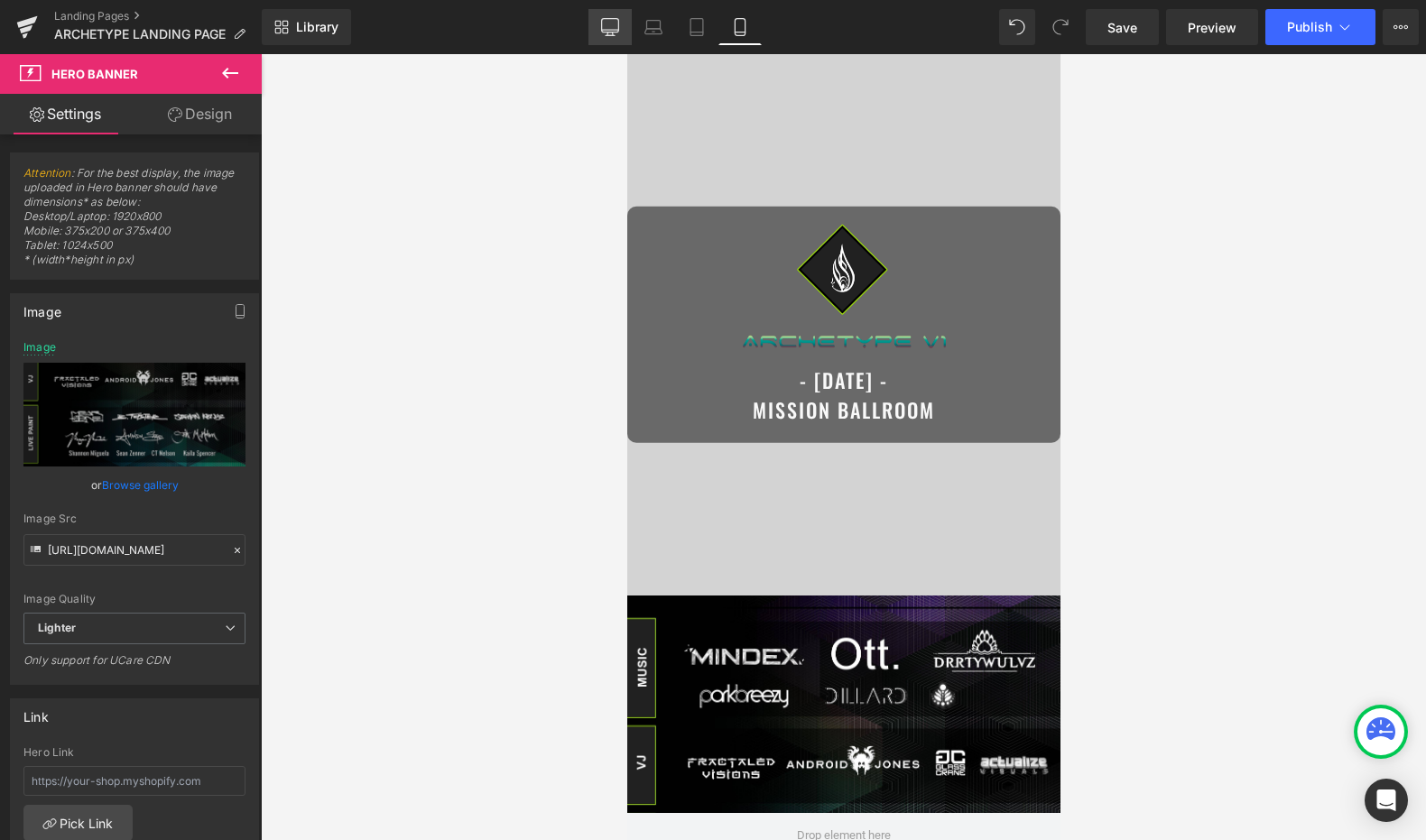
click at [604, 32] on icon at bounding box center [611, 26] width 18 height 14
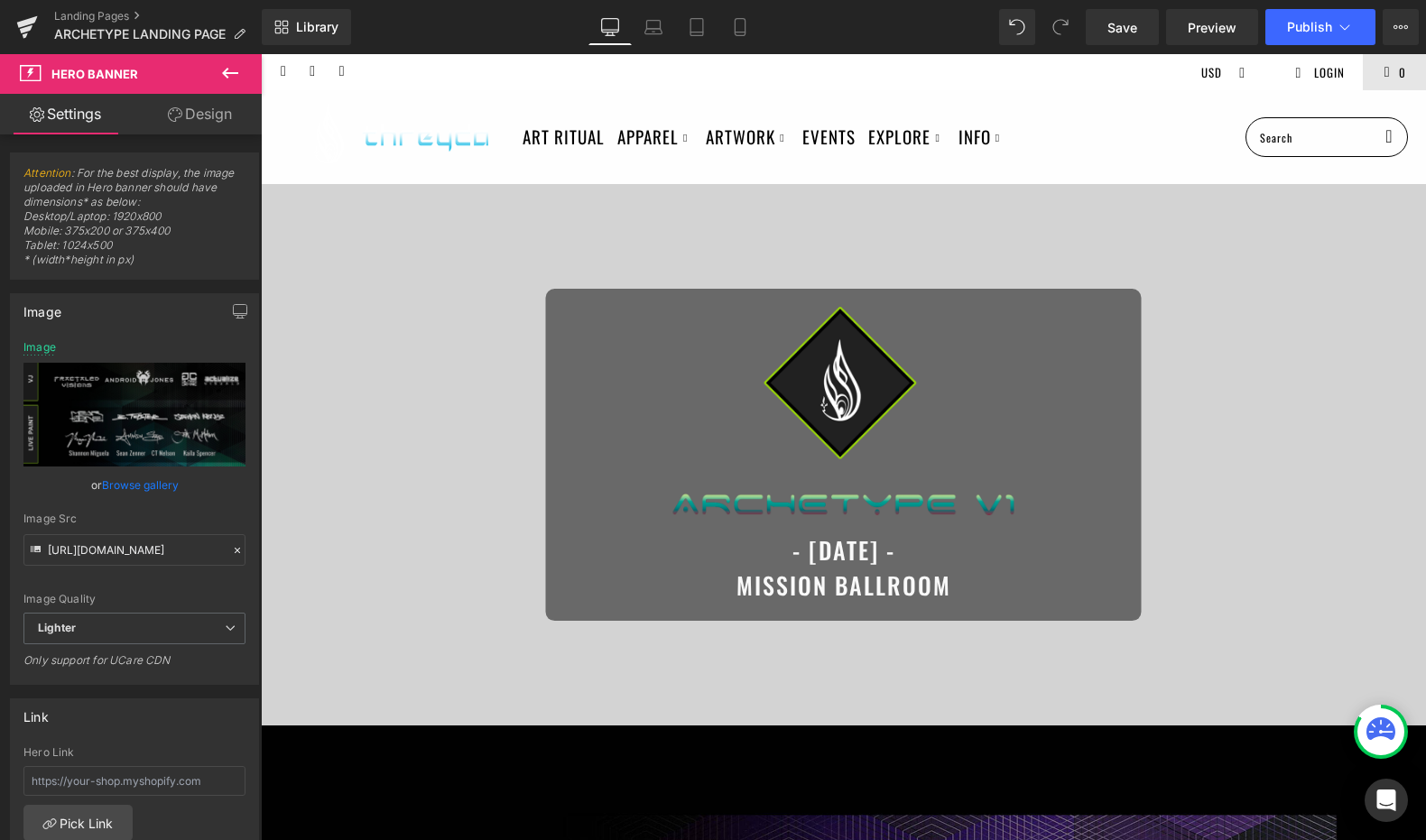
type input "https://ucarecdn.com/293412e2-e029-4b4e-9be6-27ed1d9f12a9/-/format/auto/-/previ…"
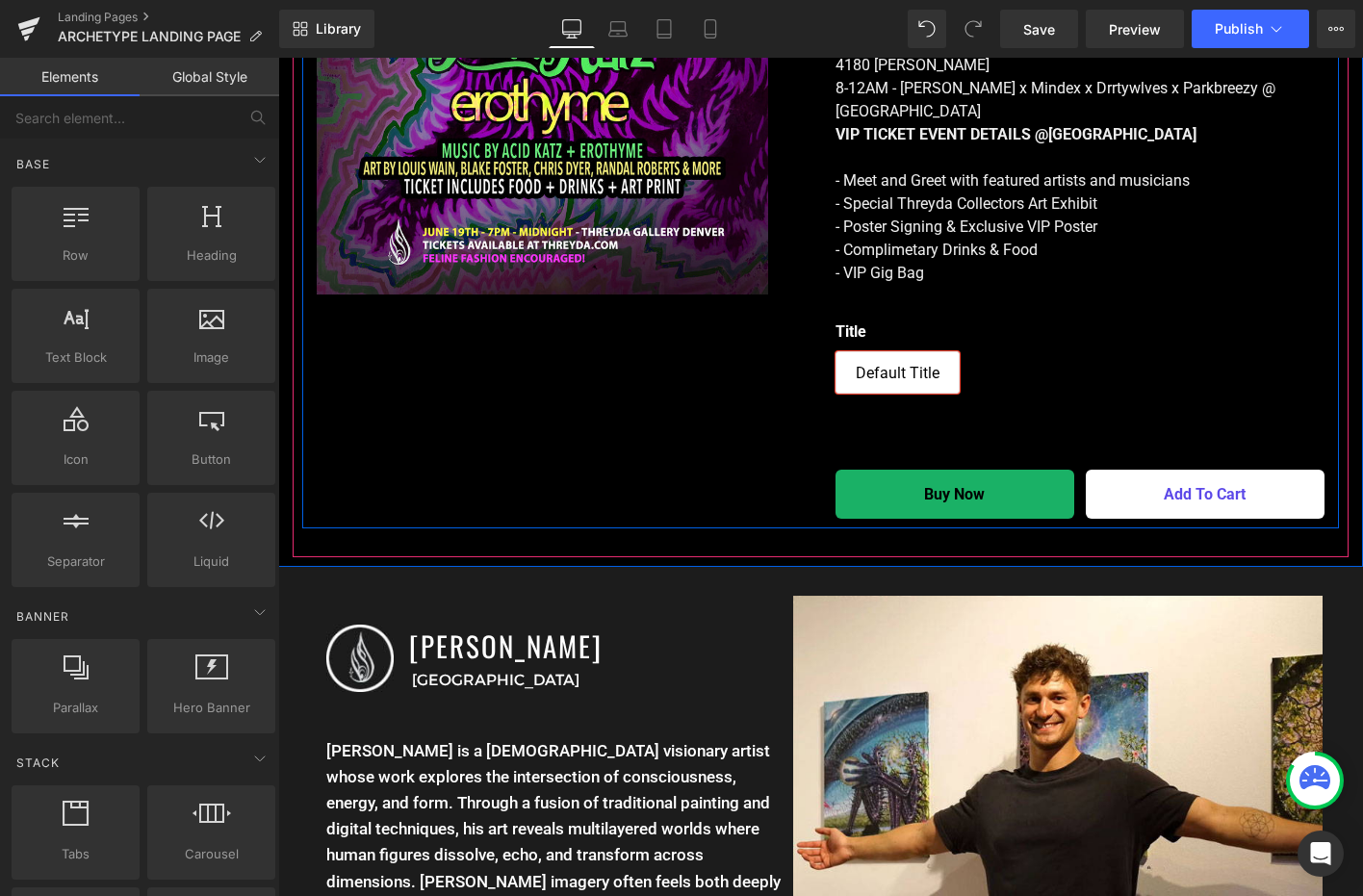
scroll to position [2617, 0]
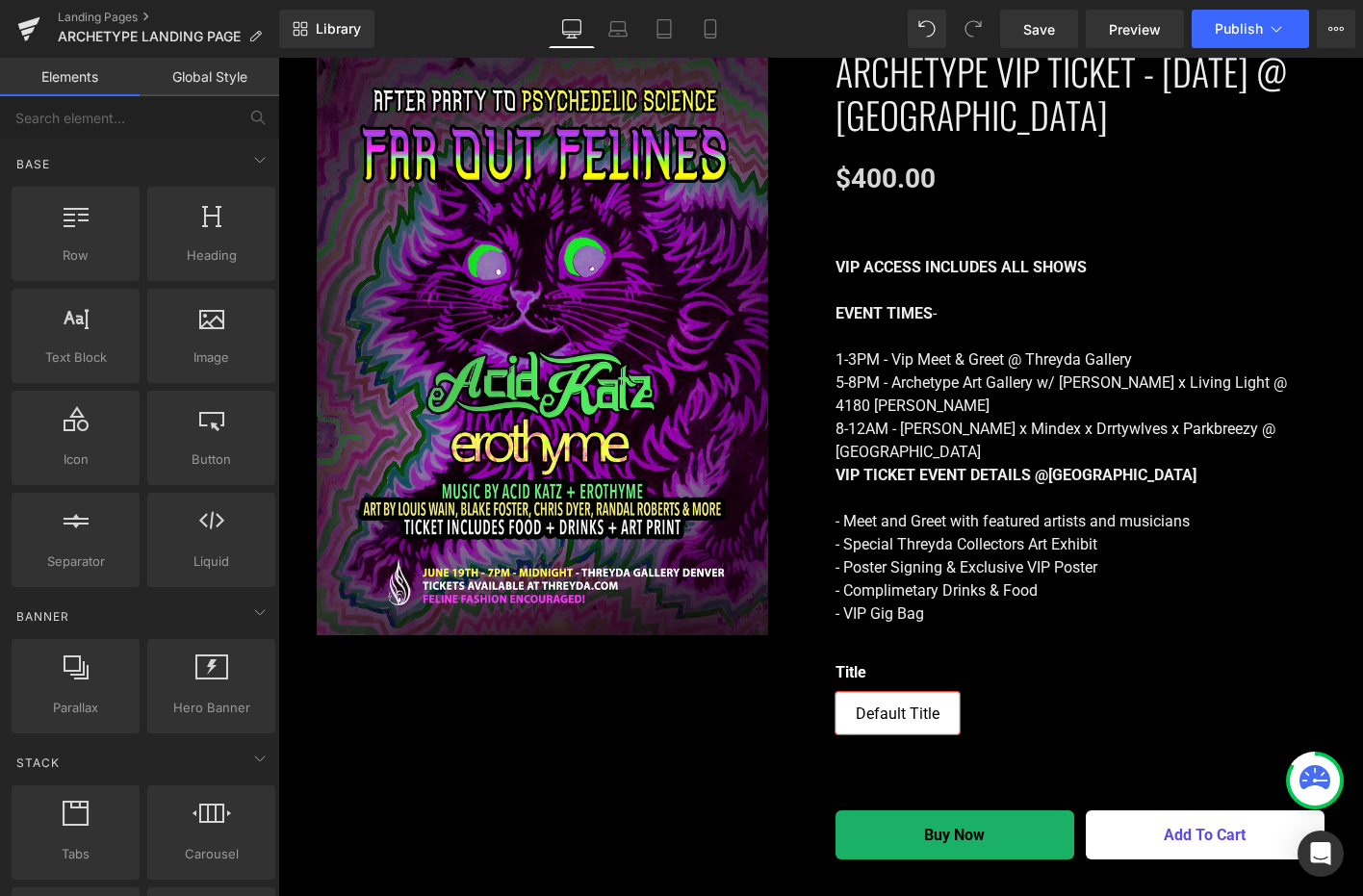
click at [705, 7] on div "Library Desktop Desktop Laptop Tablet Mobile Save Preview Publish Scheduled Vie…" at bounding box center [821, 28] width 1084 height 58
click at [706, 14] on link "Mobile" at bounding box center [710, 28] width 46 height 38
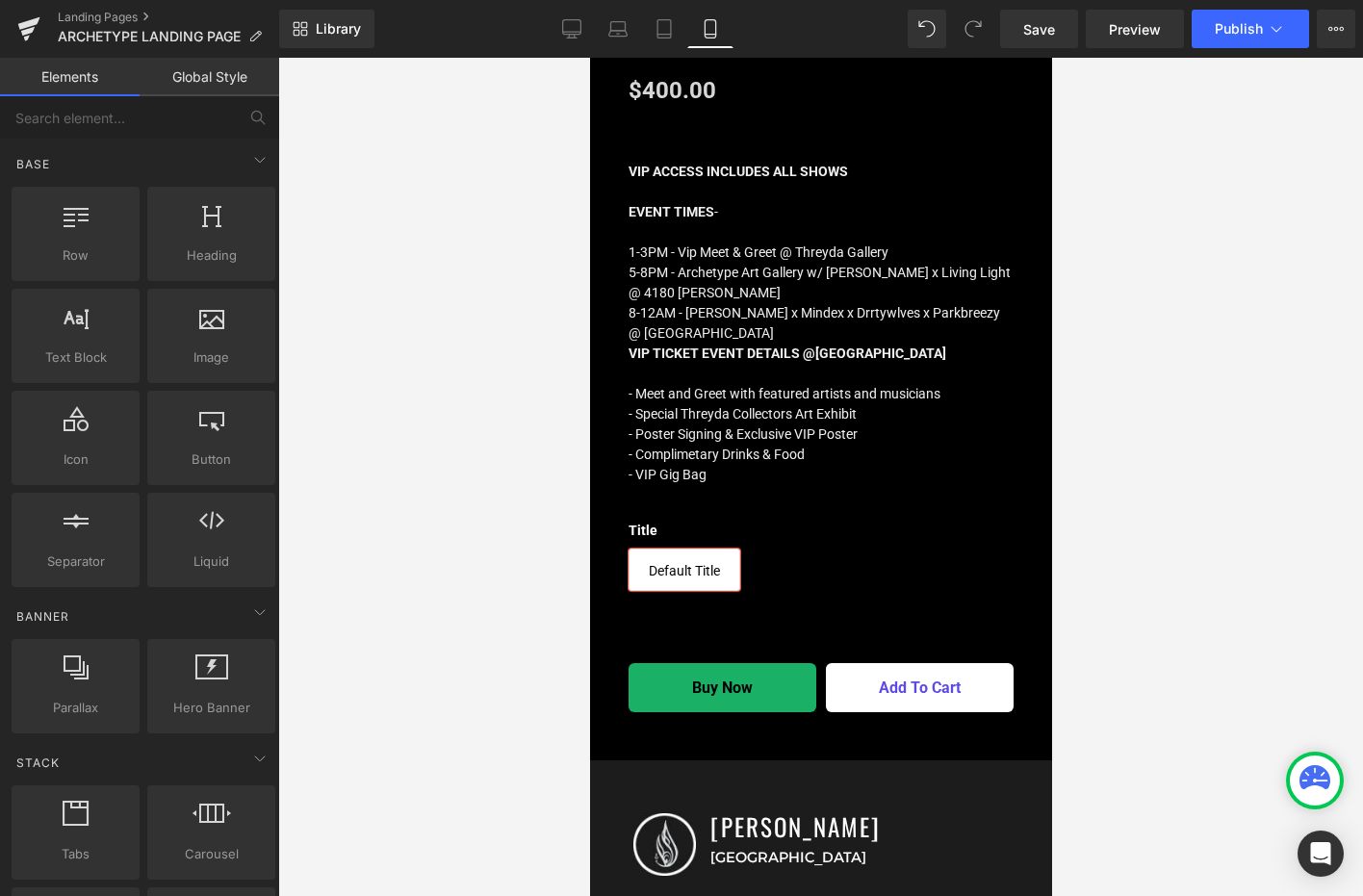
scroll to position [3428, 0]
click at [579, 40] on link "Desktop" at bounding box center [572, 28] width 46 height 38
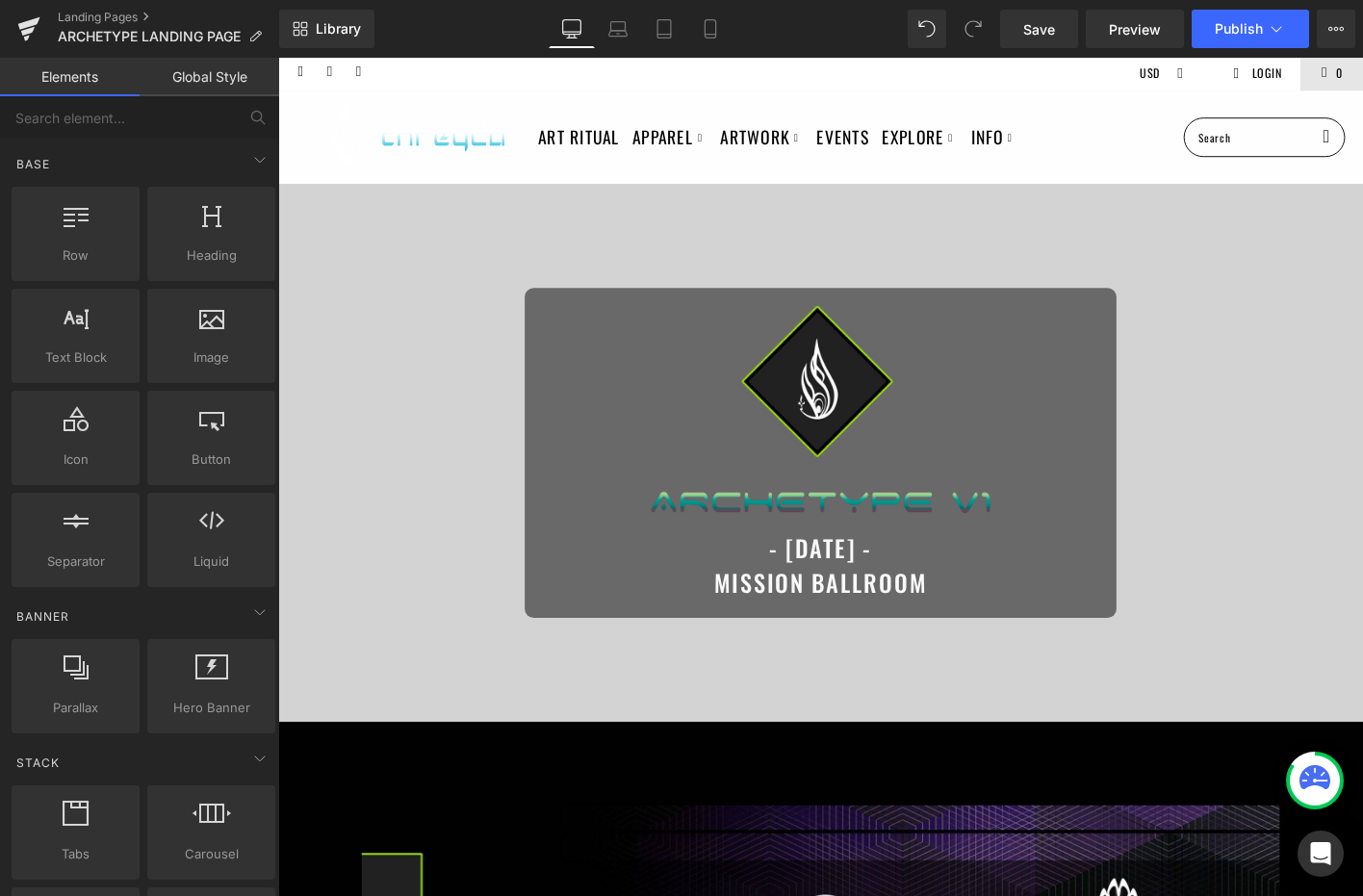
scroll to position [0, 0]
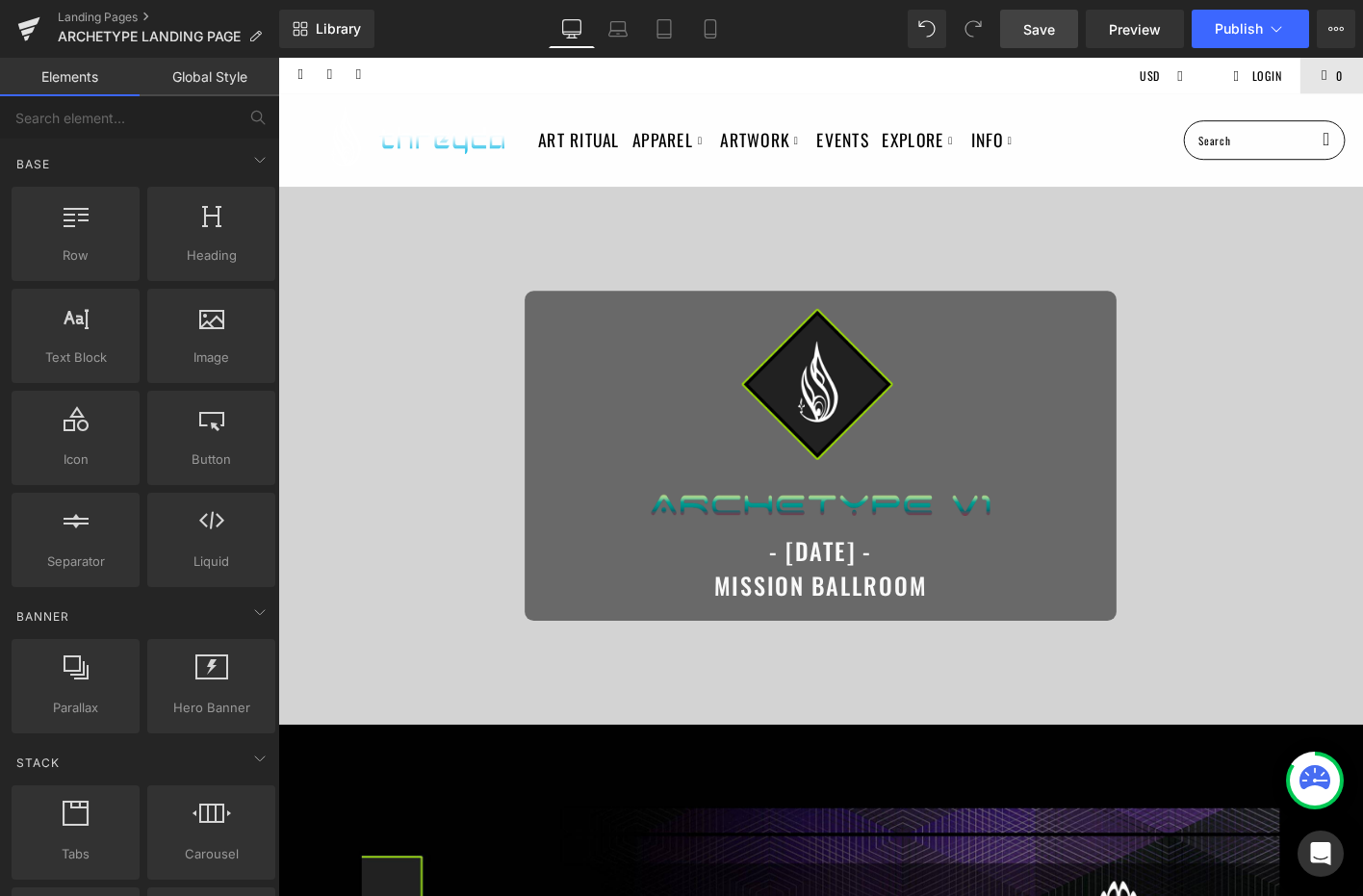
click at [1029, 16] on link "Save" at bounding box center [1039, 28] width 78 height 38
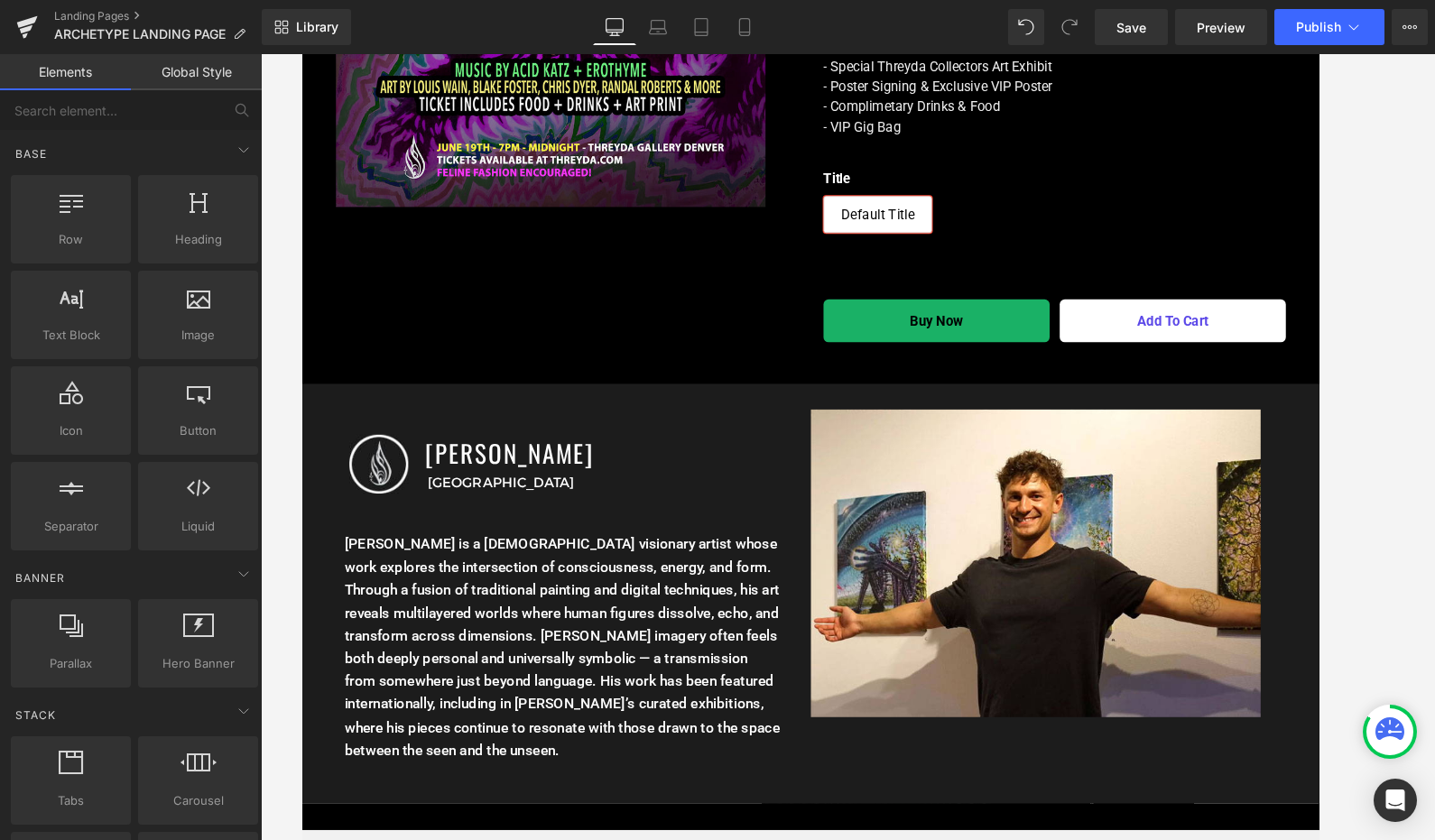
scroll to position [3077, 0]
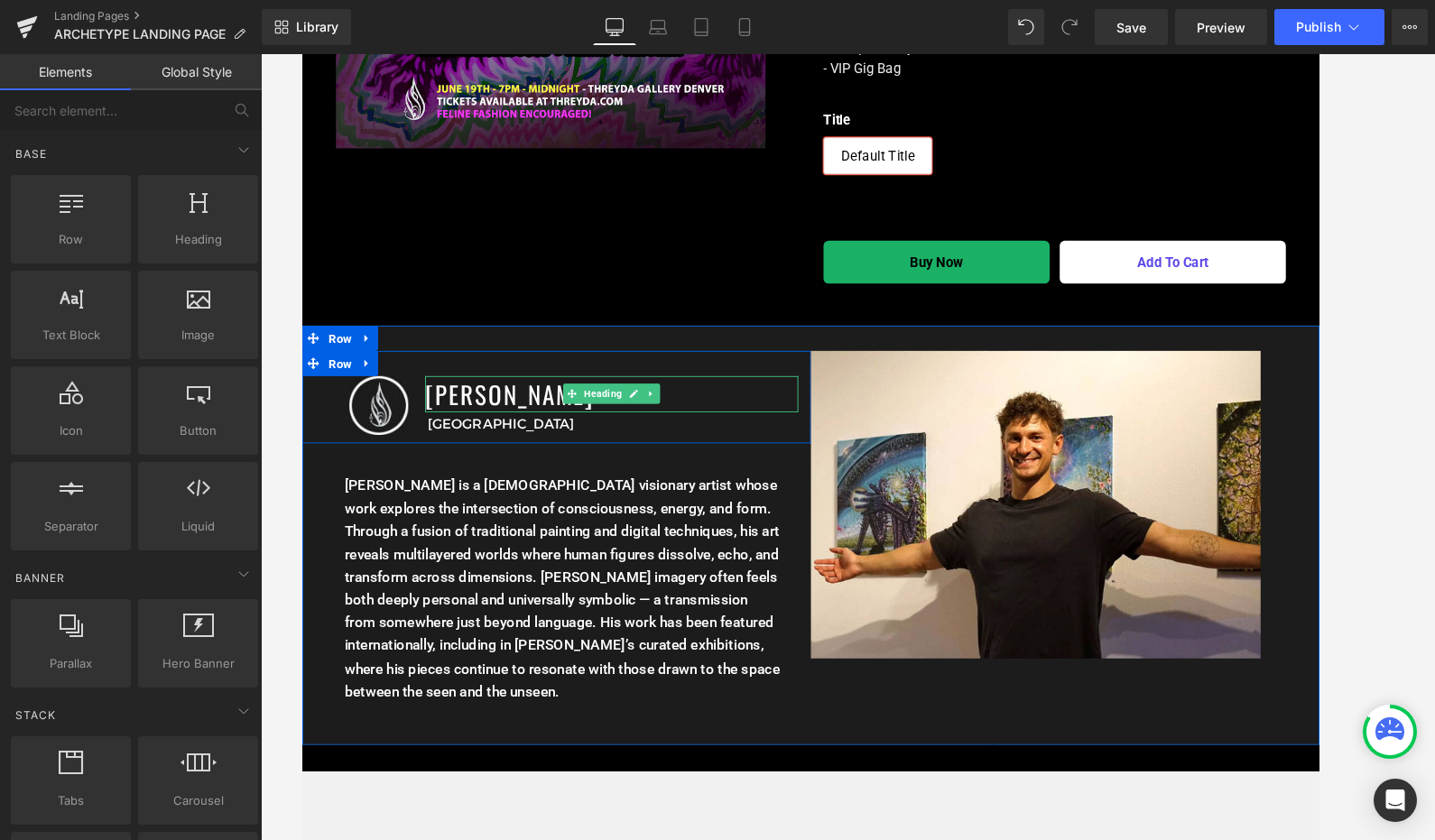
click at [453, 400] on h1 "[PERSON_NAME]" at bounding box center [633, 419] width 401 height 40
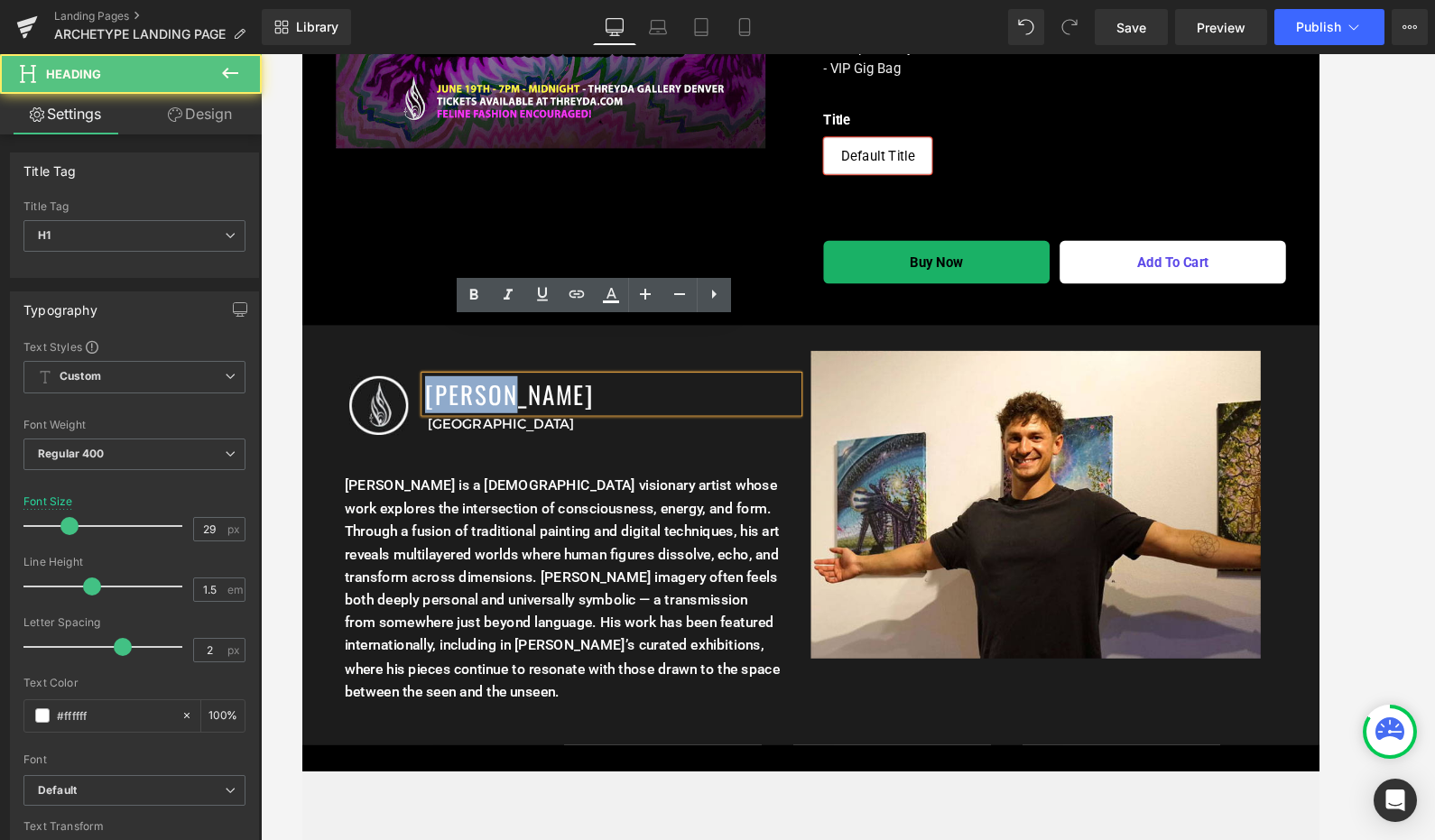
click at [453, 400] on h1 "[PERSON_NAME]" at bounding box center [633, 419] width 401 height 40
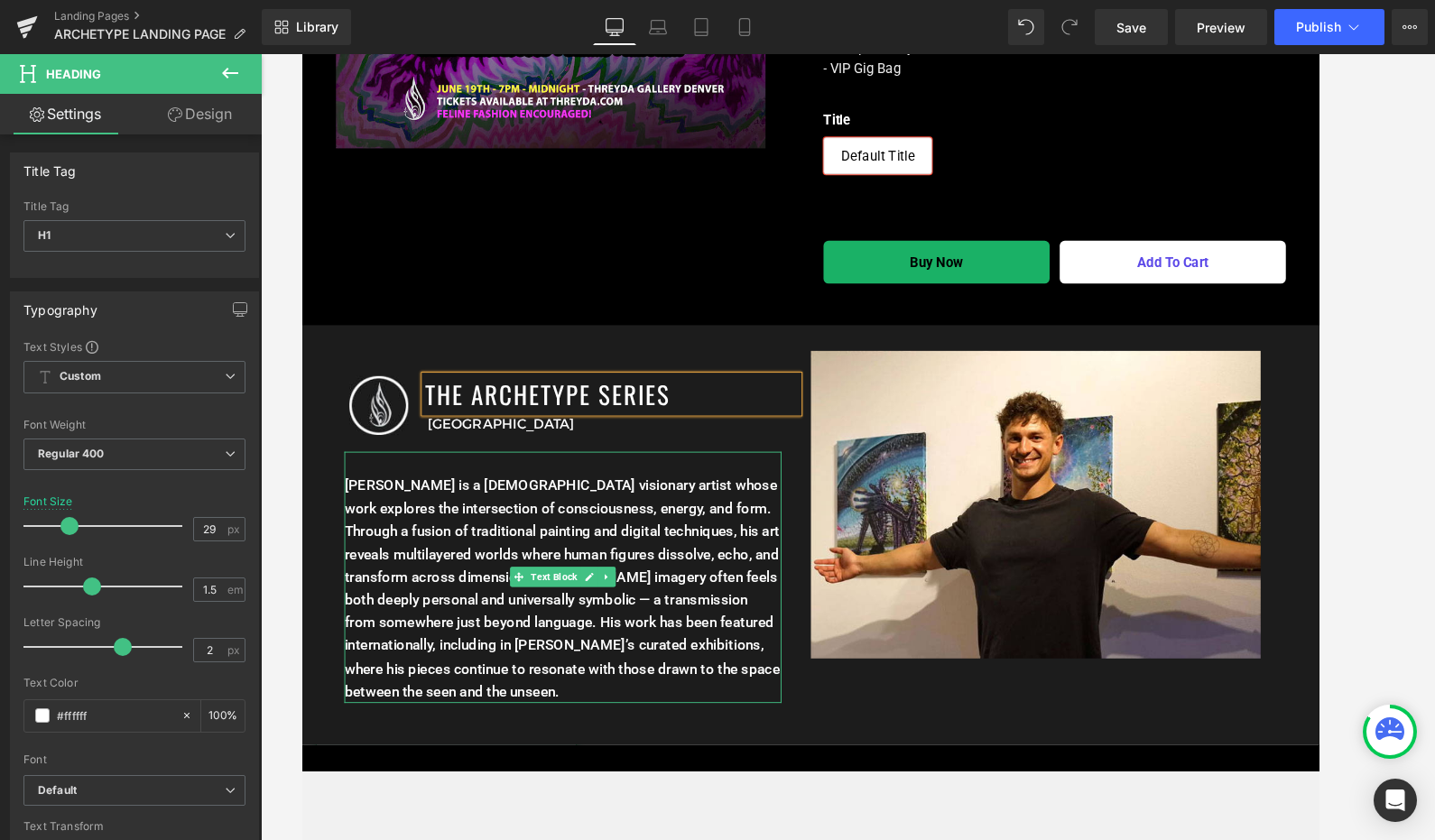
click at [422, 553] on p "[PERSON_NAME] is a [DEMOGRAPHIC_DATA] visionary artist whose work explores the …" at bounding box center [581, 628] width 470 height 246
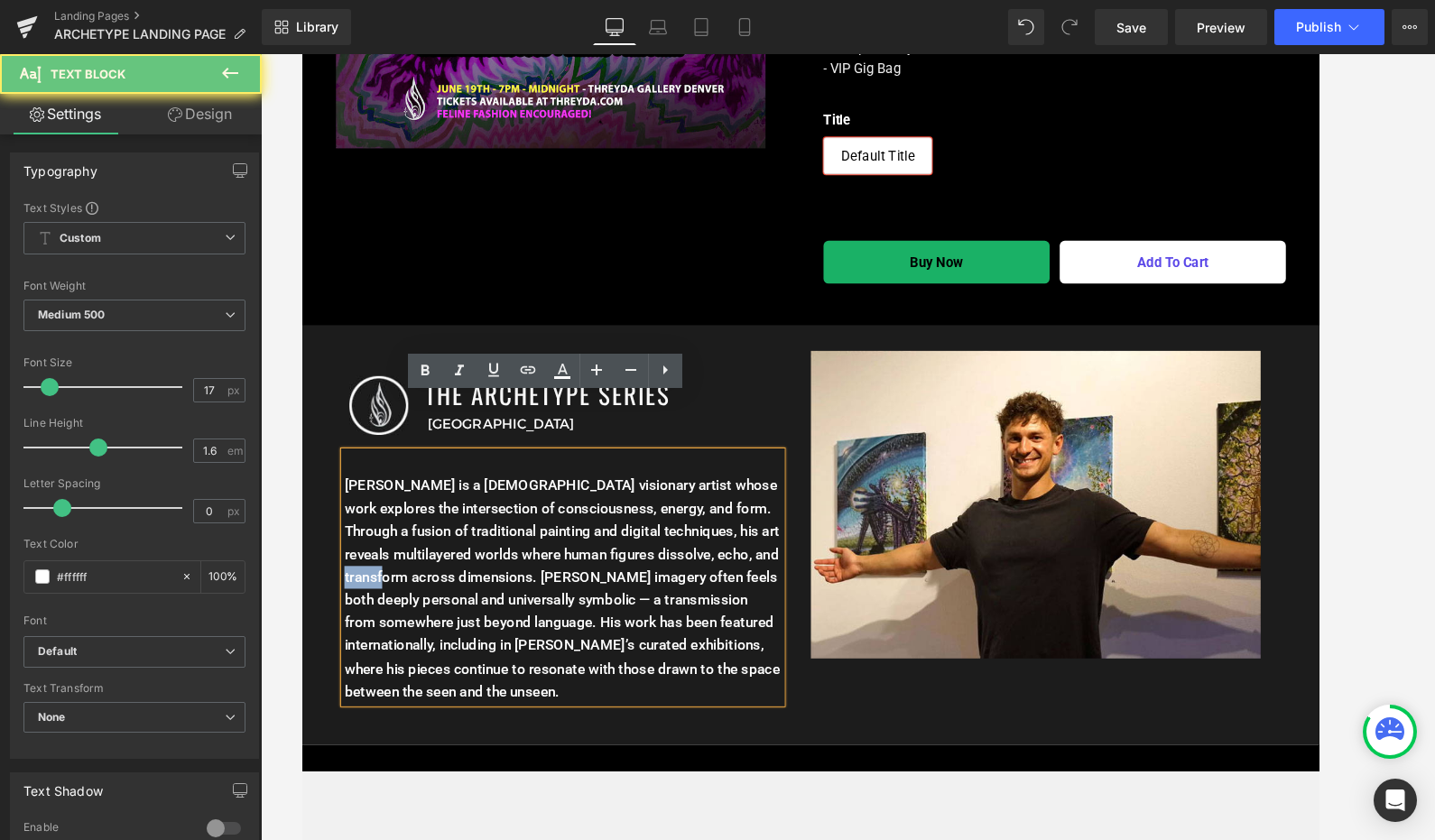
click at [422, 553] on p "[PERSON_NAME] is a [DEMOGRAPHIC_DATA] visionary artist whose work explores the …" at bounding box center [581, 628] width 470 height 246
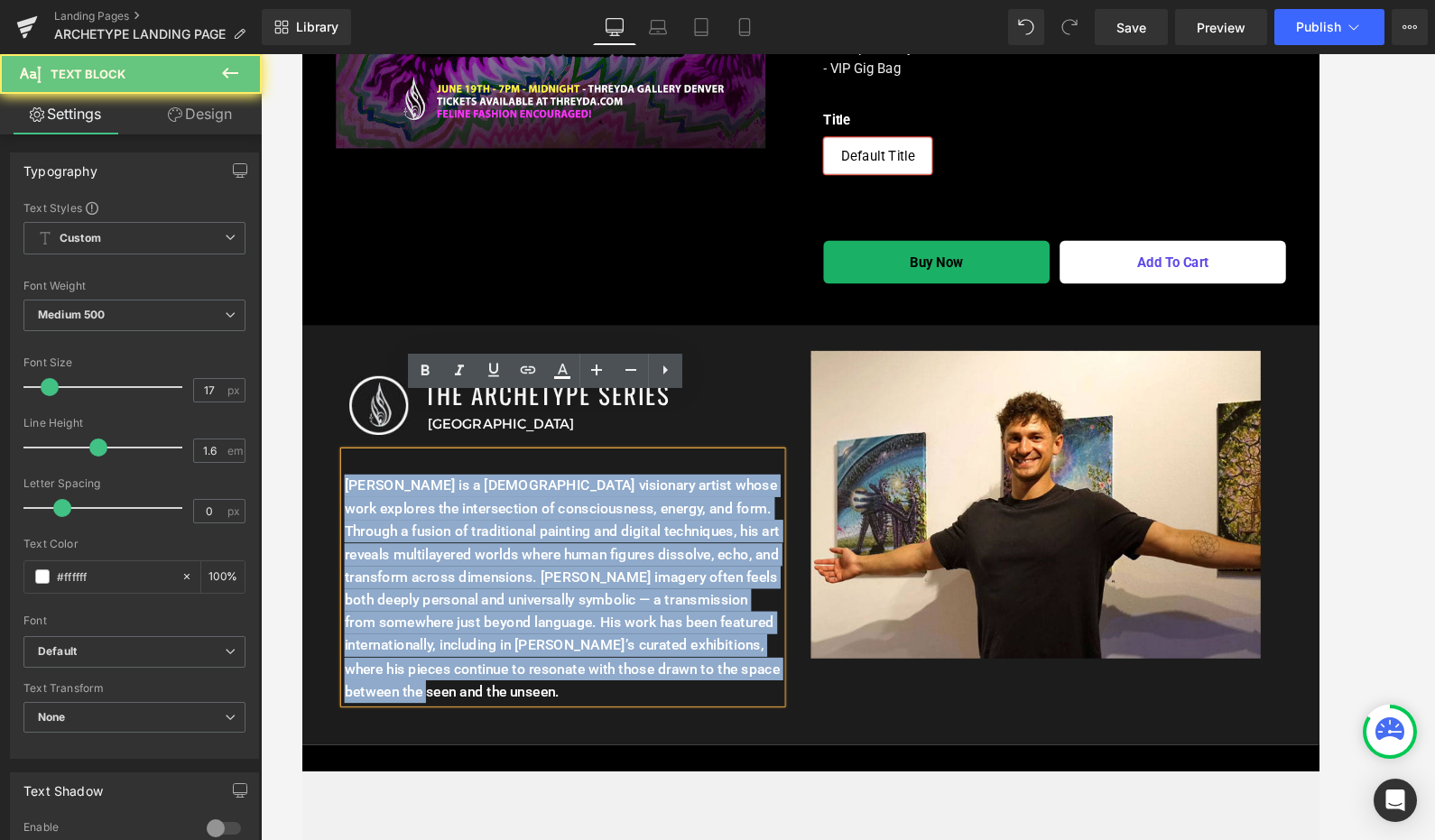
click at [422, 553] on p "[PERSON_NAME] is a [DEMOGRAPHIC_DATA] visionary artist whose work explores the …" at bounding box center [581, 628] width 470 height 246
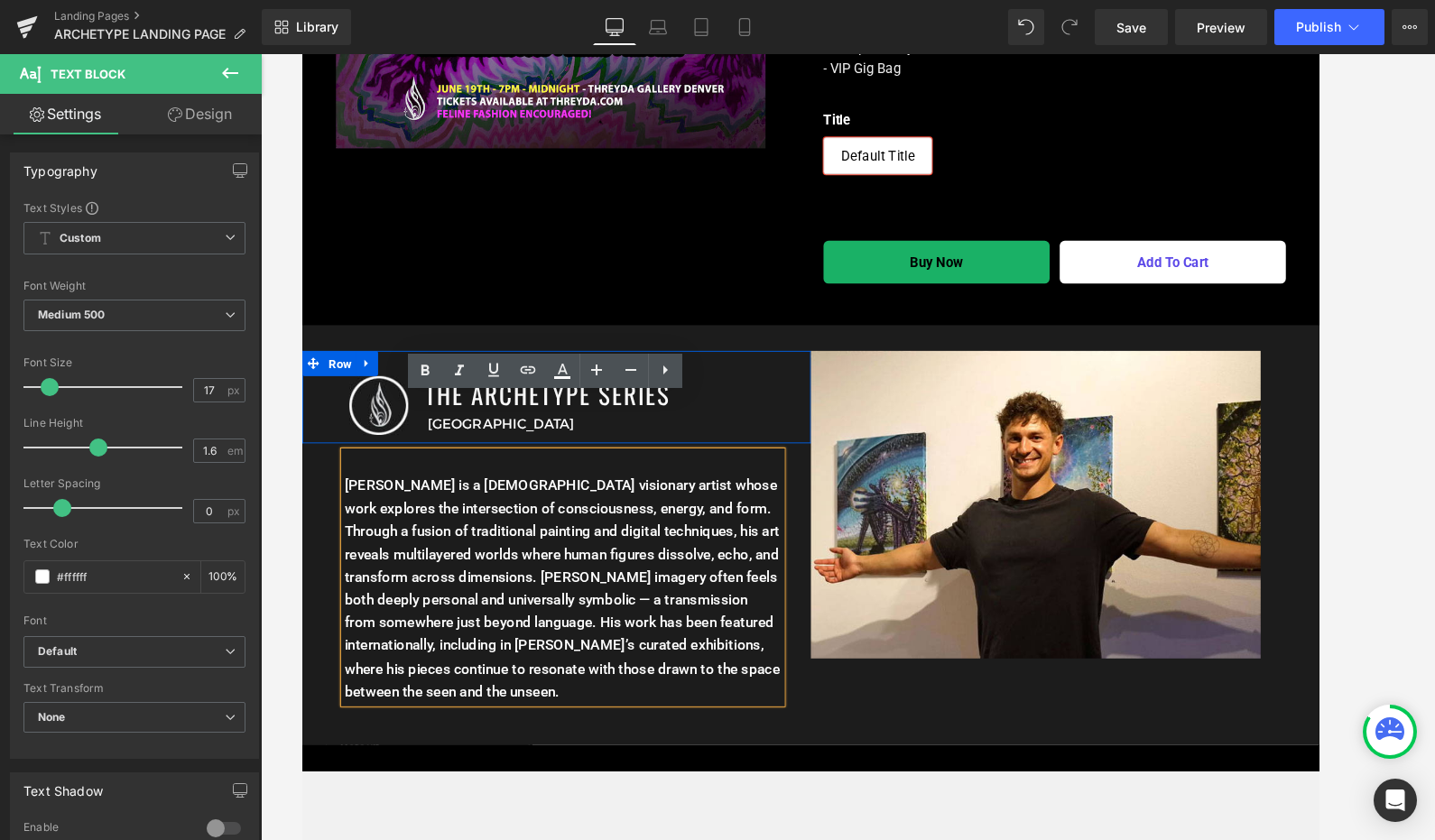
click at [393, 403] on div "Image THE ARCHETYPE SERIES Heading United Kingdom Text Block Row" at bounding box center [574, 423] width 546 height 99
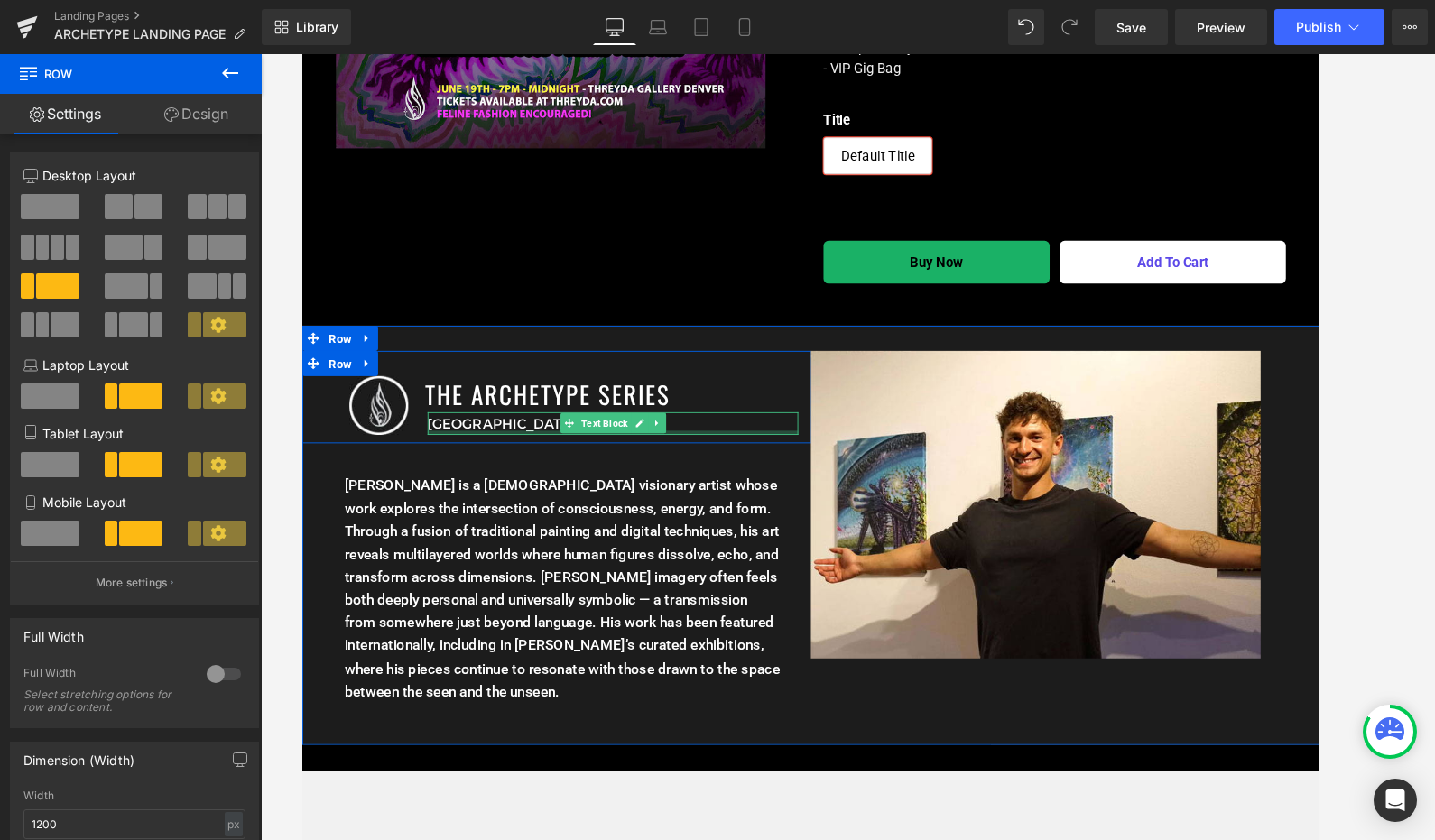
click at [459, 459] on div at bounding box center [635, 461] width 398 height 5
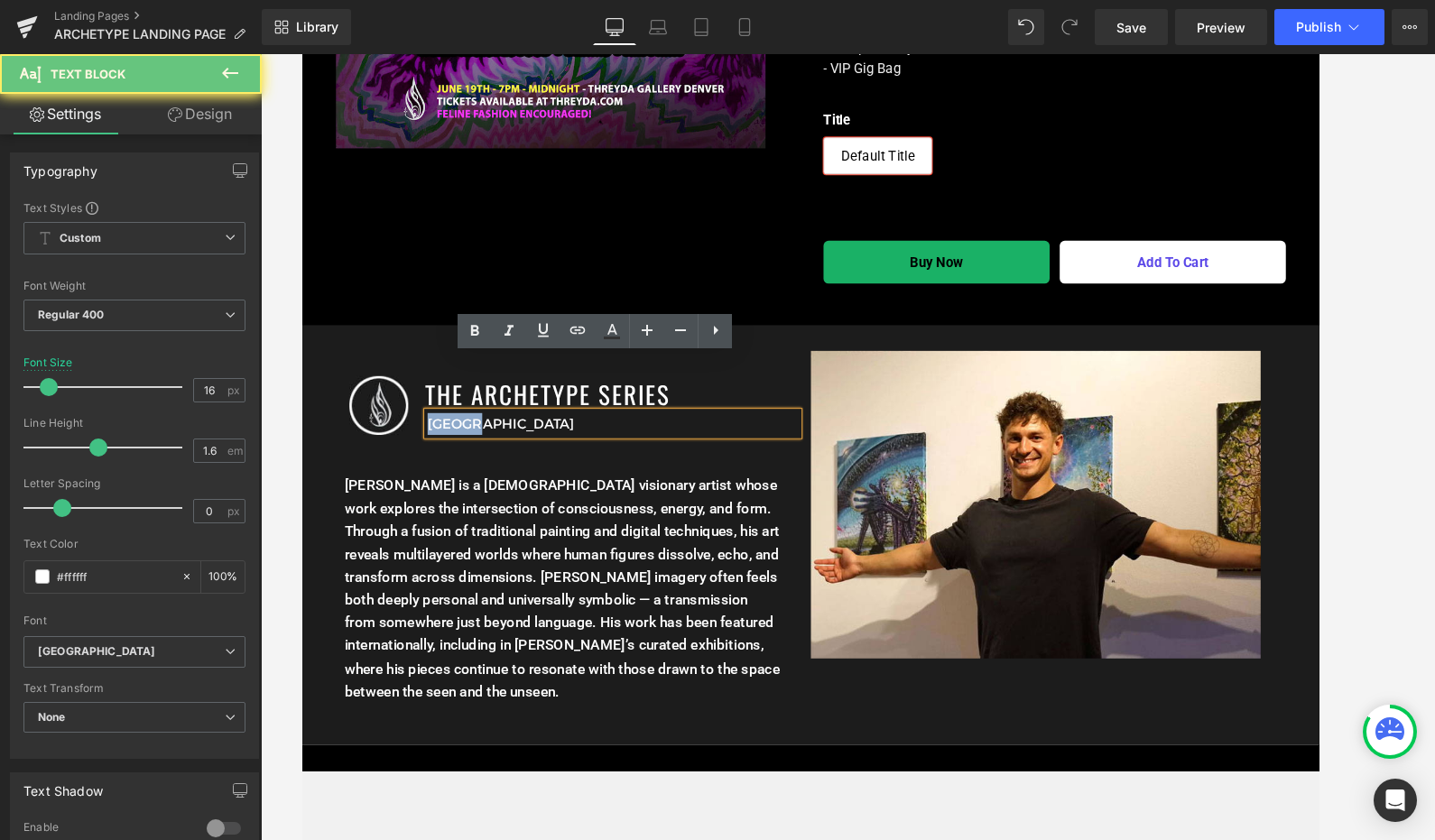
click at [459, 439] on p "[GEOGRAPHIC_DATA]" at bounding box center [635, 450] width 398 height 23
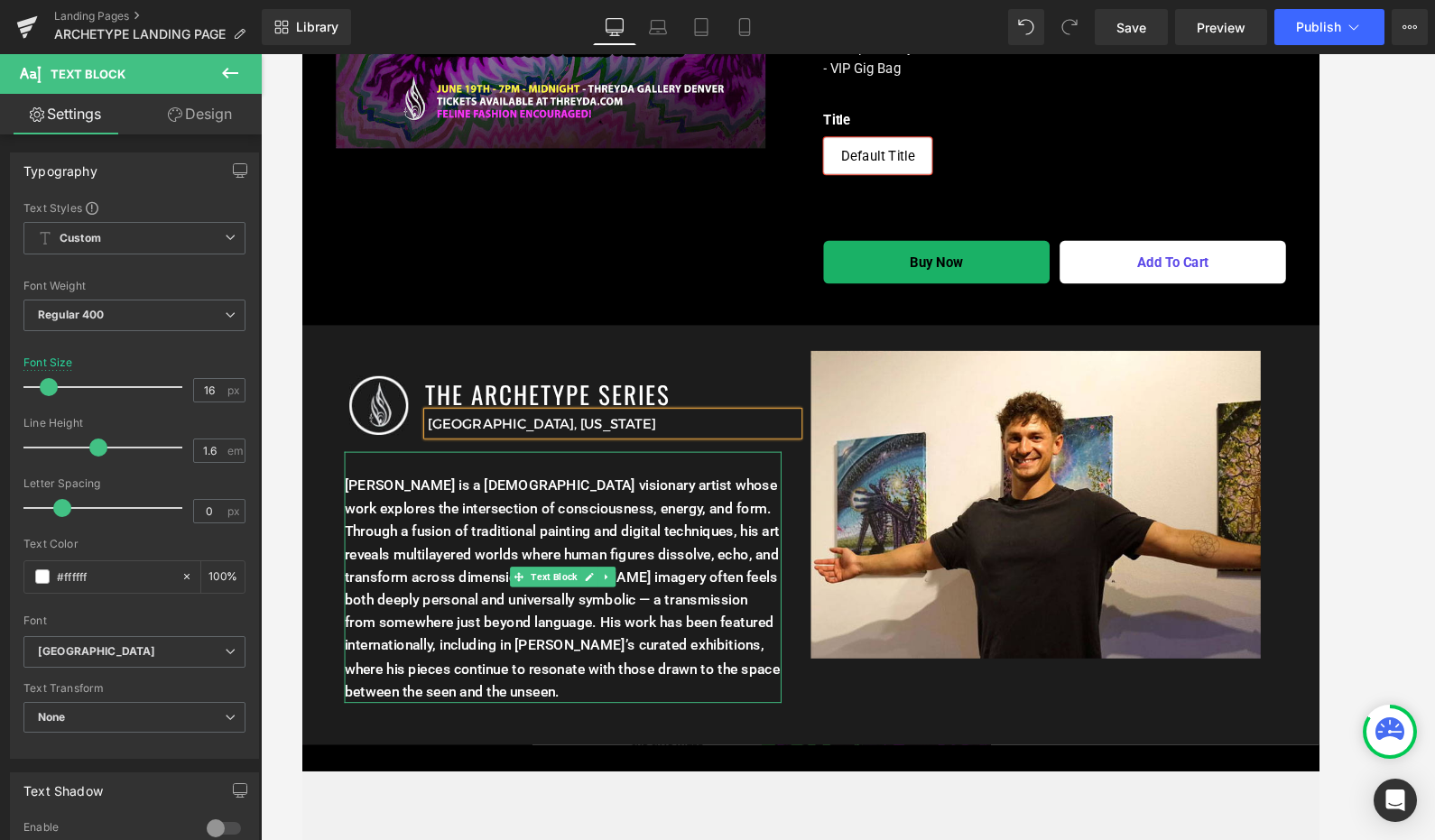
click at [648, 507] on p "[PERSON_NAME] is a [DEMOGRAPHIC_DATA] visionary artist whose work explores the …" at bounding box center [581, 628] width 470 height 246
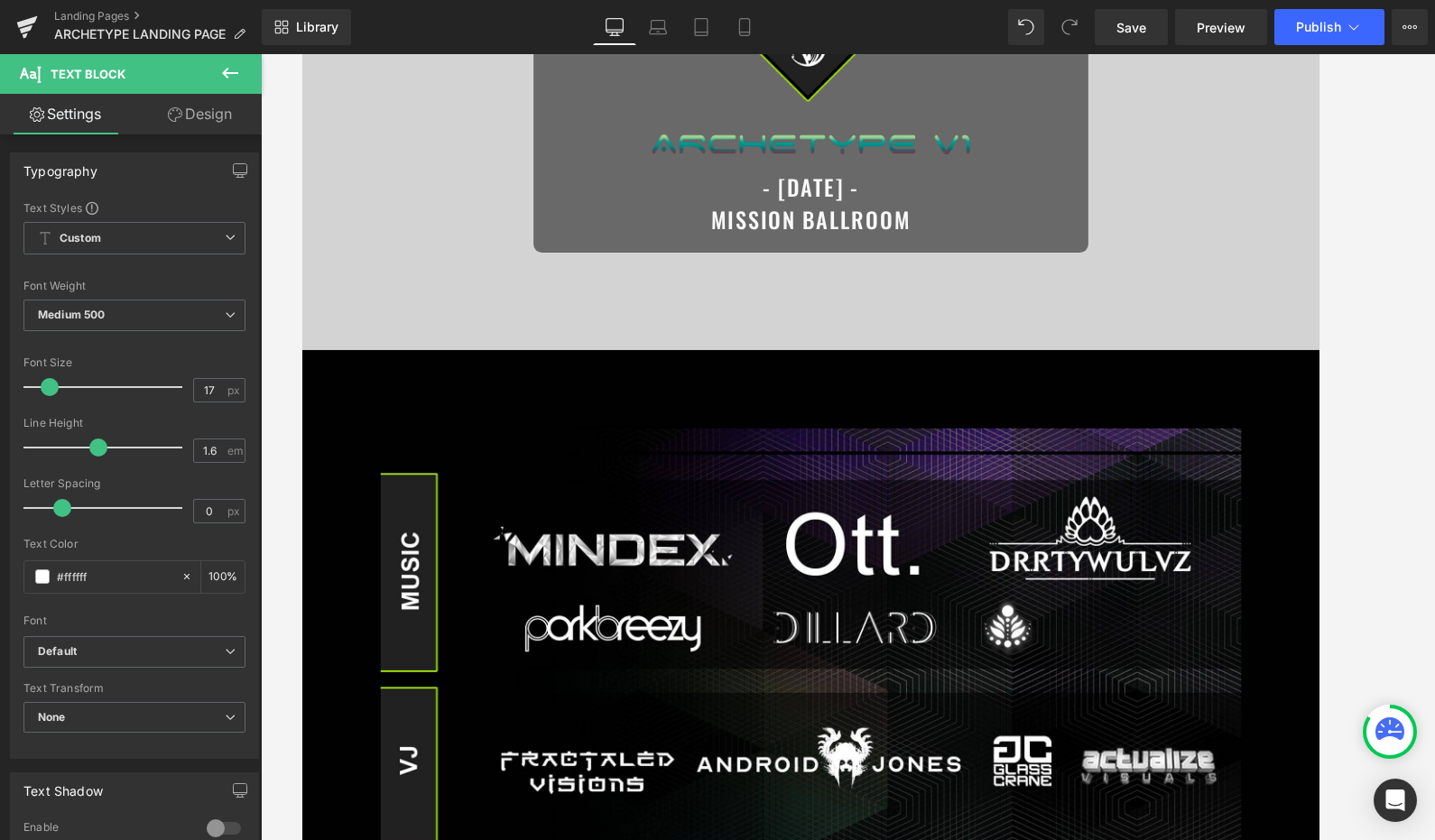
scroll to position [0, 0]
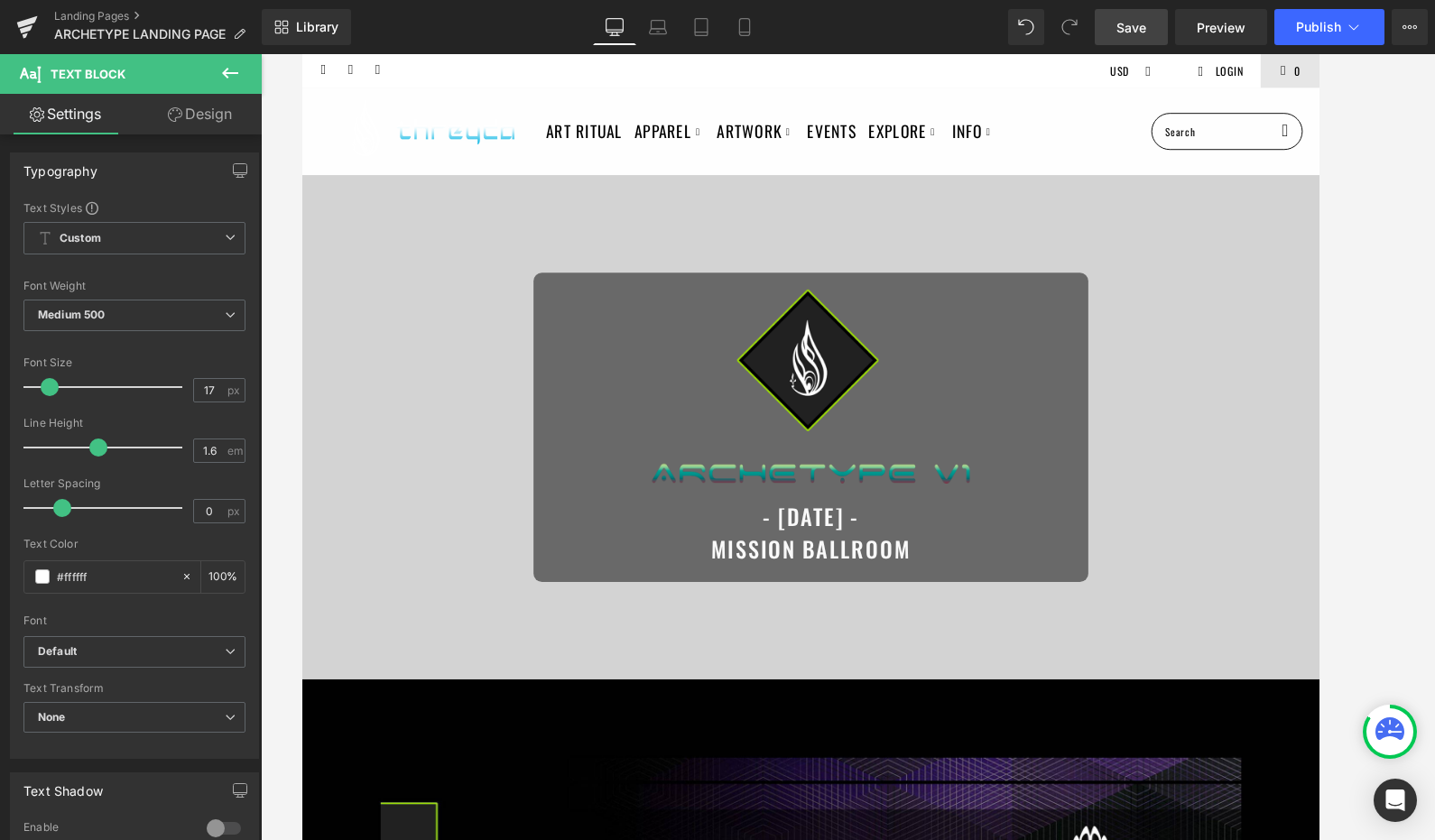
click at [1132, 39] on link "Save" at bounding box center [1131, 27] width 73 height 36
click at [751, 24] on icon at bounding box center [745, 28] width 18 height 18
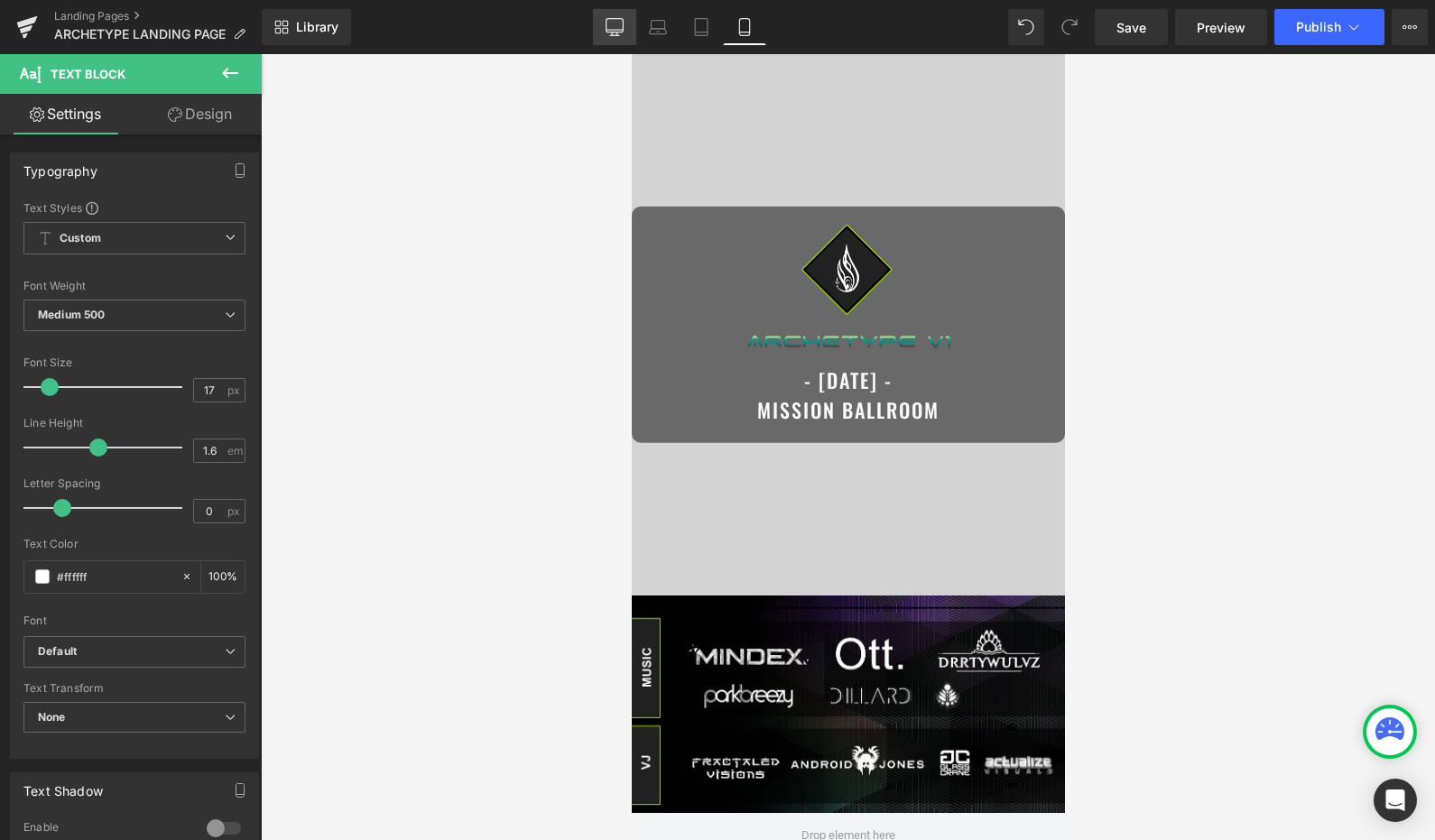
click at [615, 25] on icon at bounding box center [614, 28] width 18 height 18
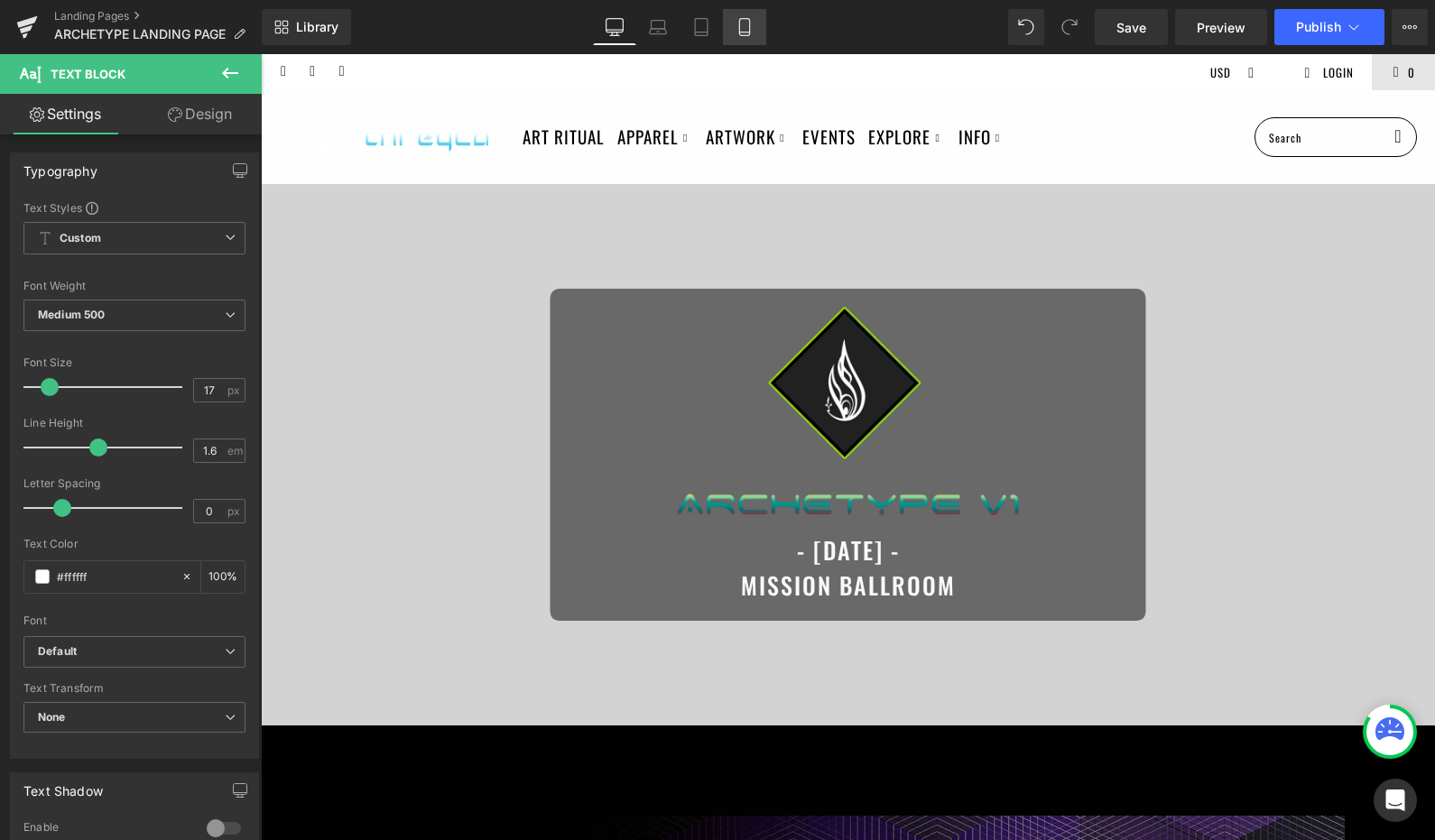
click at [733, 25] on link "Mobile" at bounding box center [744, 27] width 43 height 36
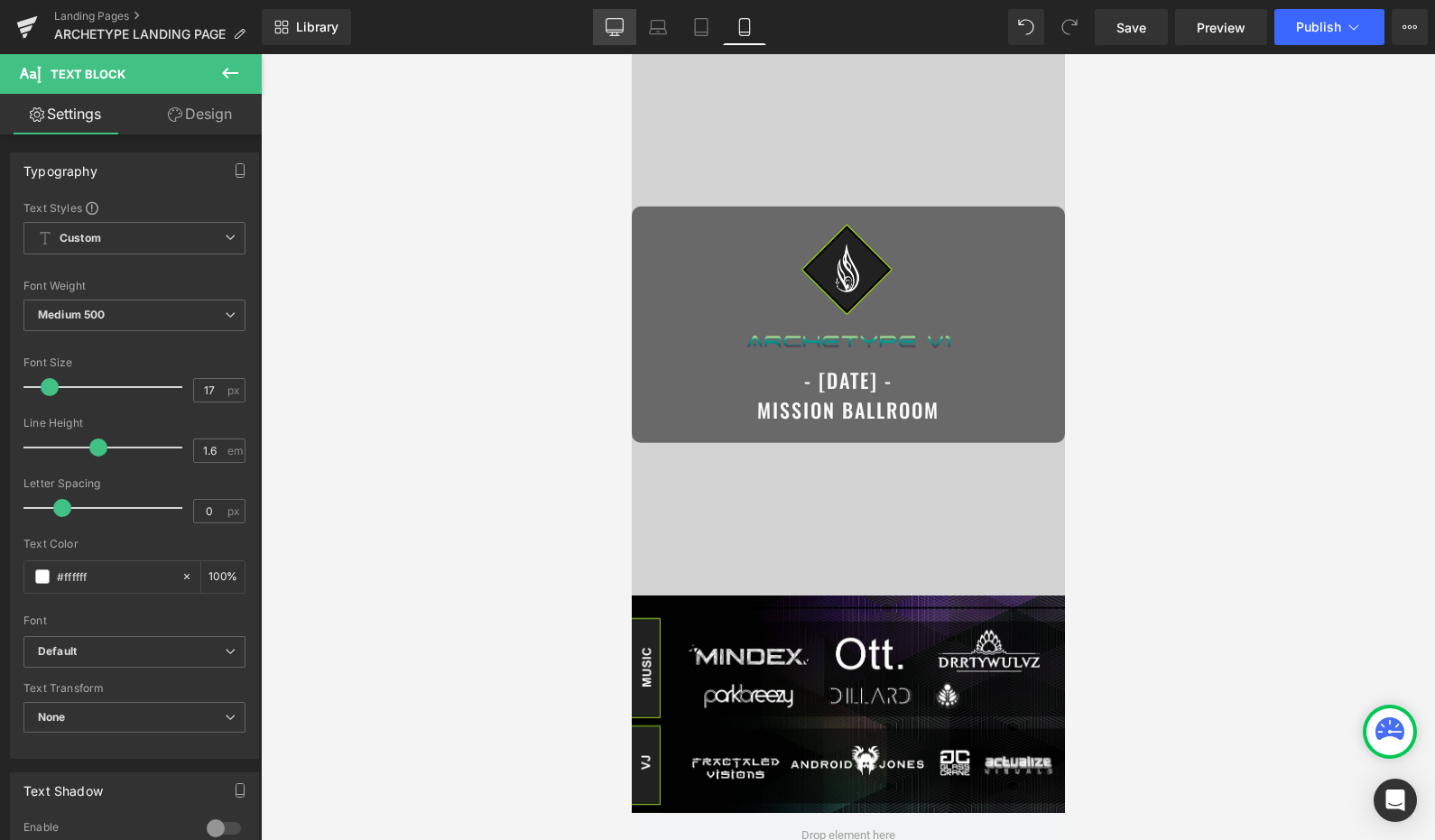
click at [619, 19] on icon at bounding box center [614, 26] width 18 height 14
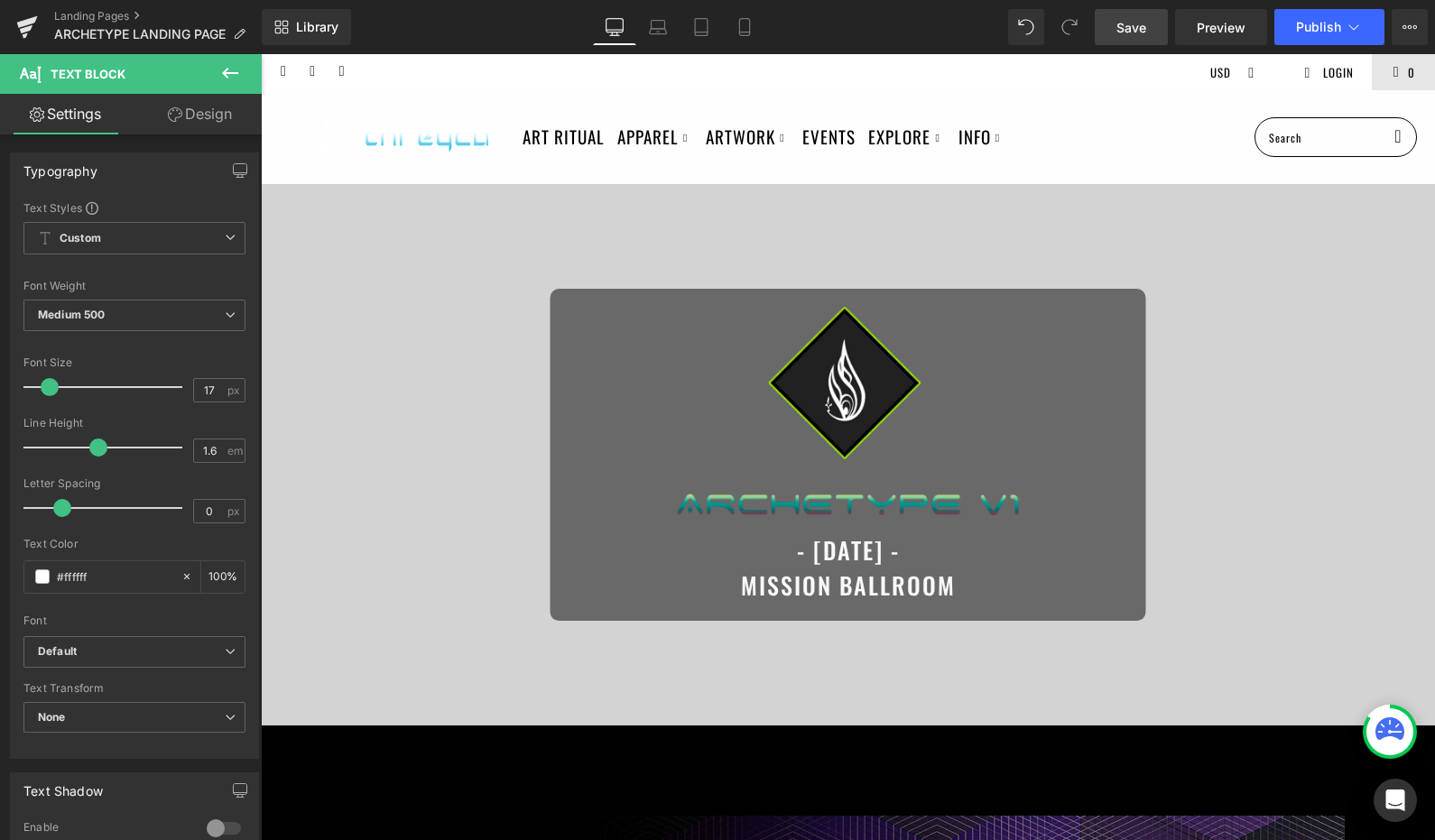
click at [1103, 37] on link "Save" at bounding box center [1131, 27] width 73 height 36
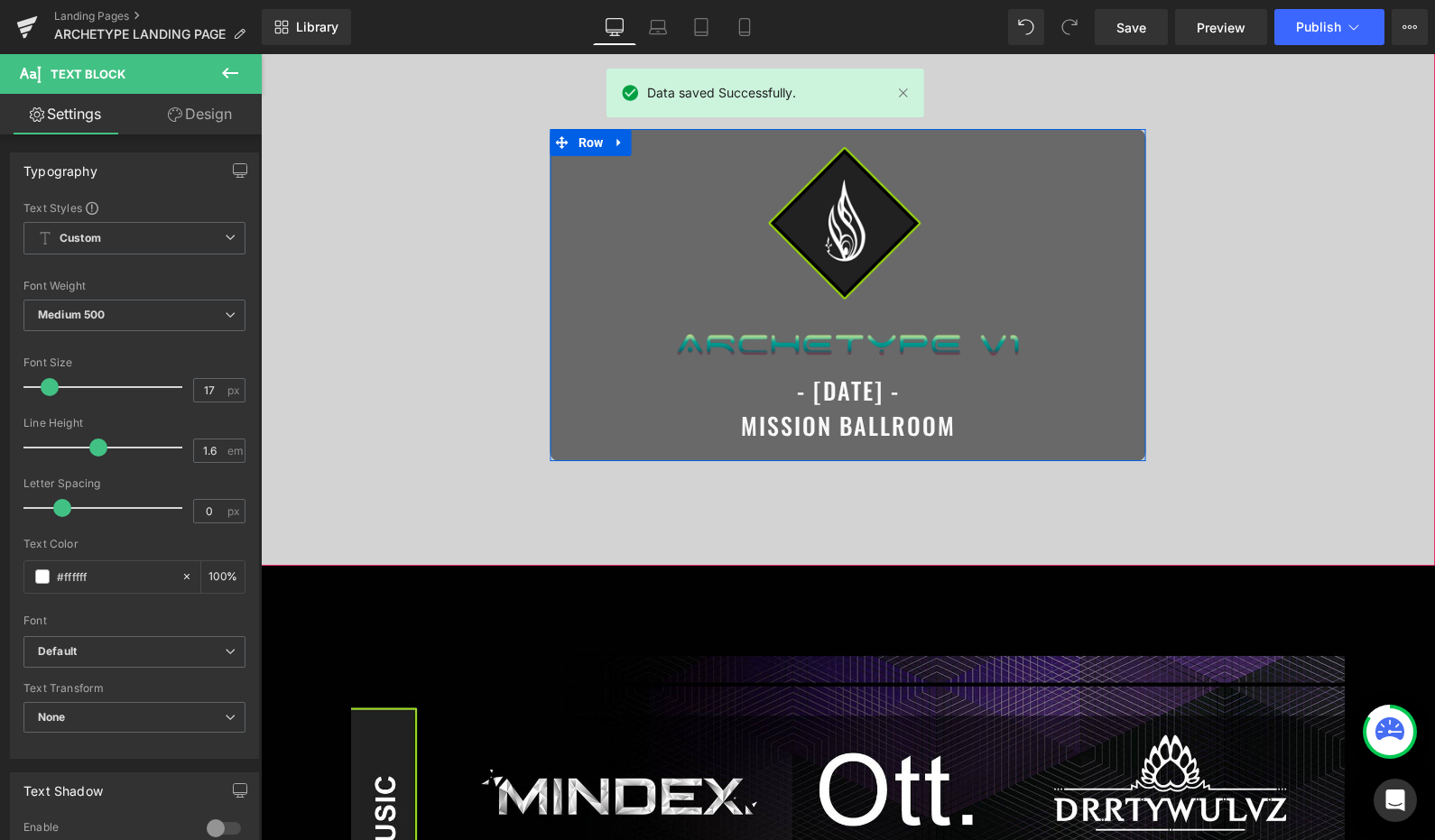
scroll to position [161, 0]
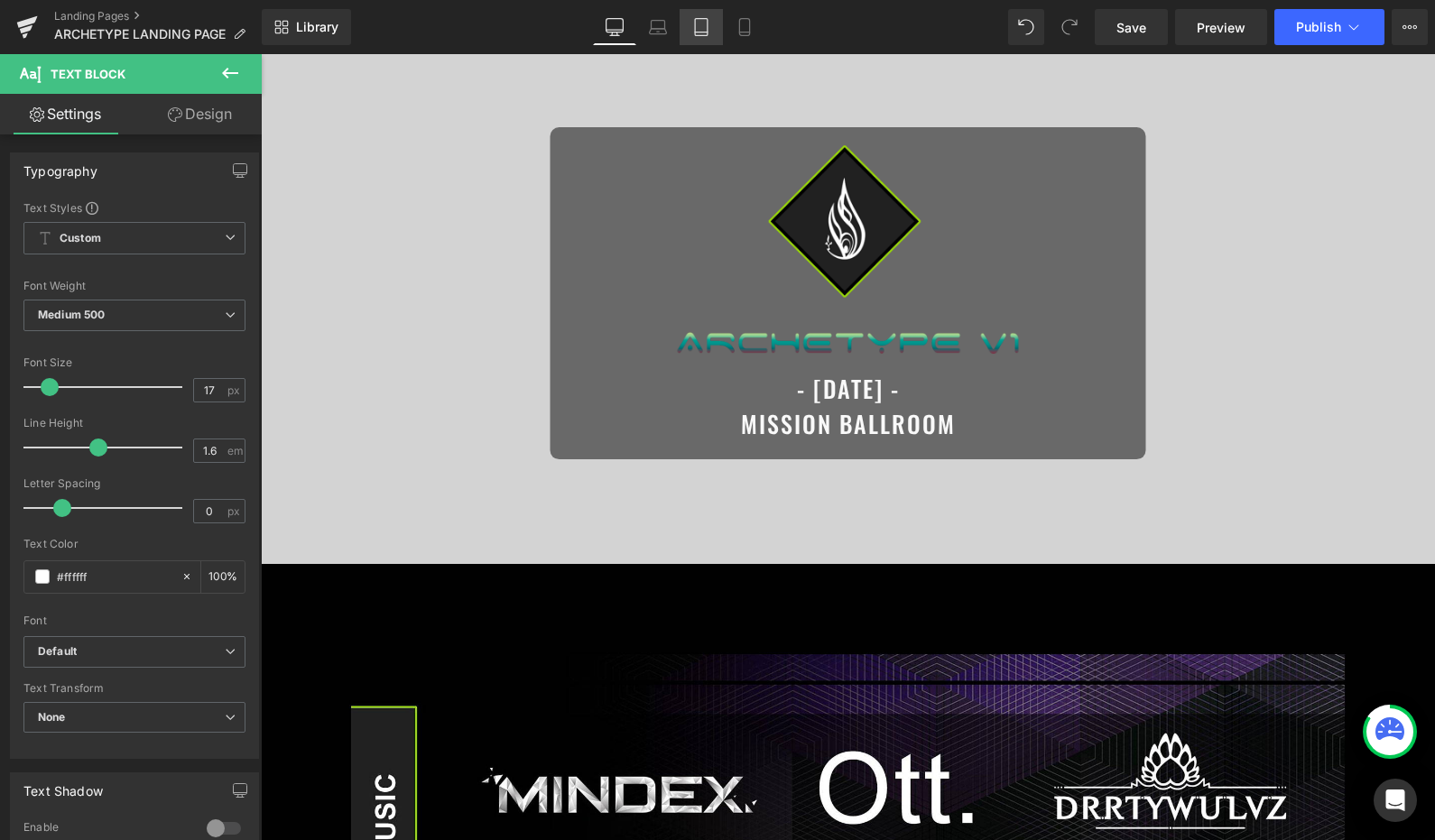
click at [694, 35] on link "Tablet" at bounding box center [701, 27] width 43 height 36
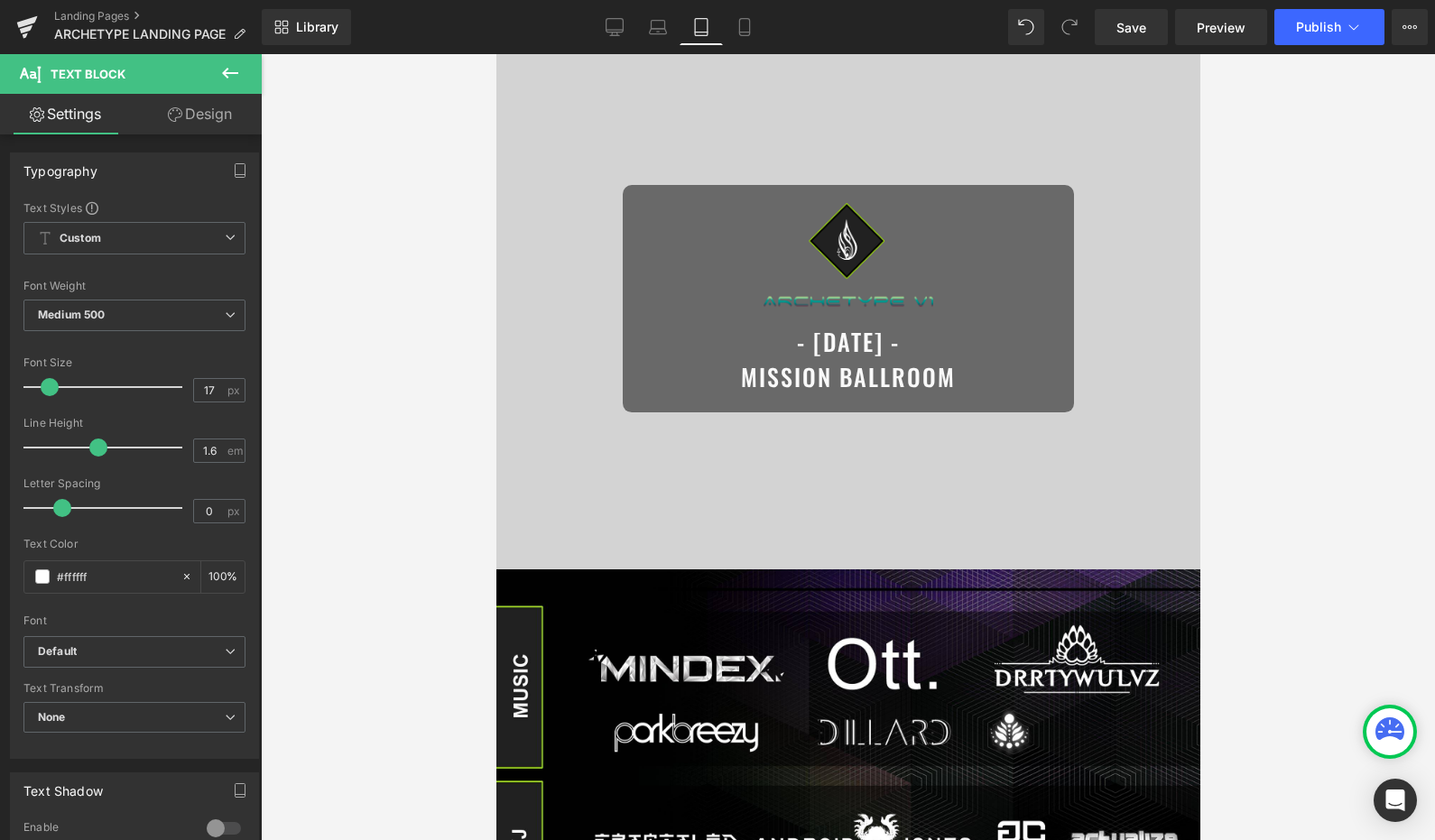
scroll to position [0, 0]
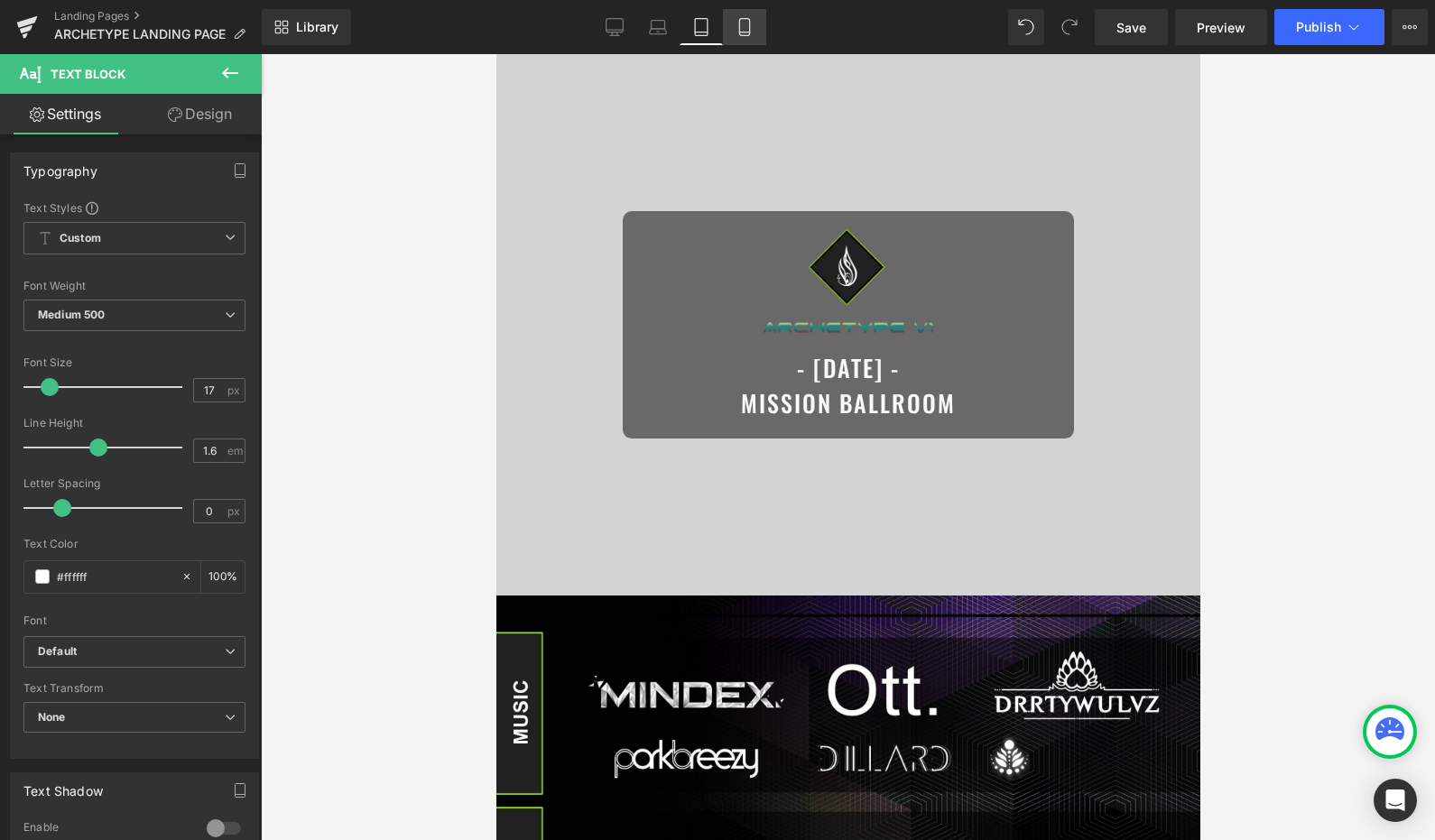
click at [739, 33] on icon at bounding box center [745, 28] width 18 height 18
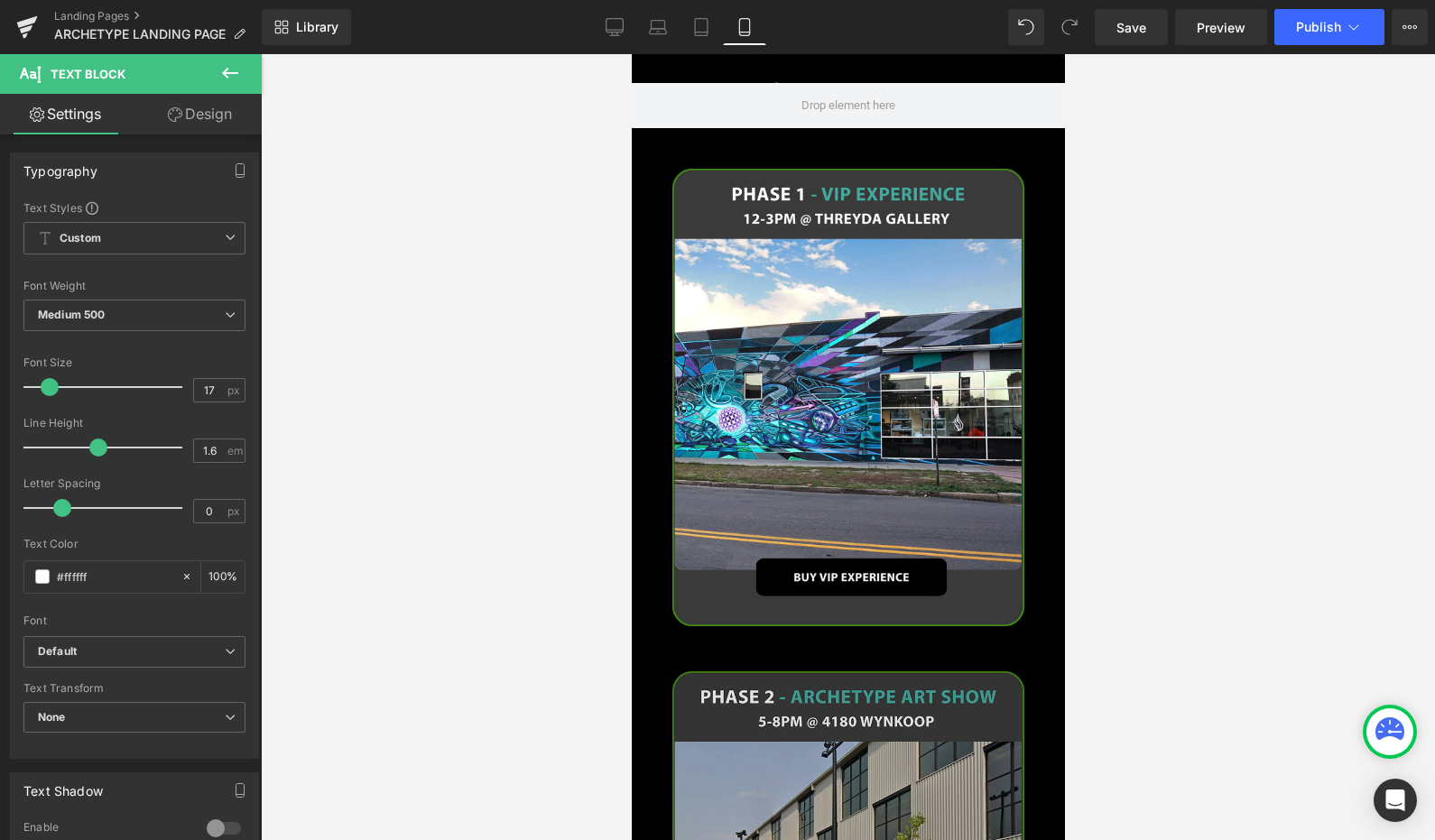
scroll to position [1005, 0]
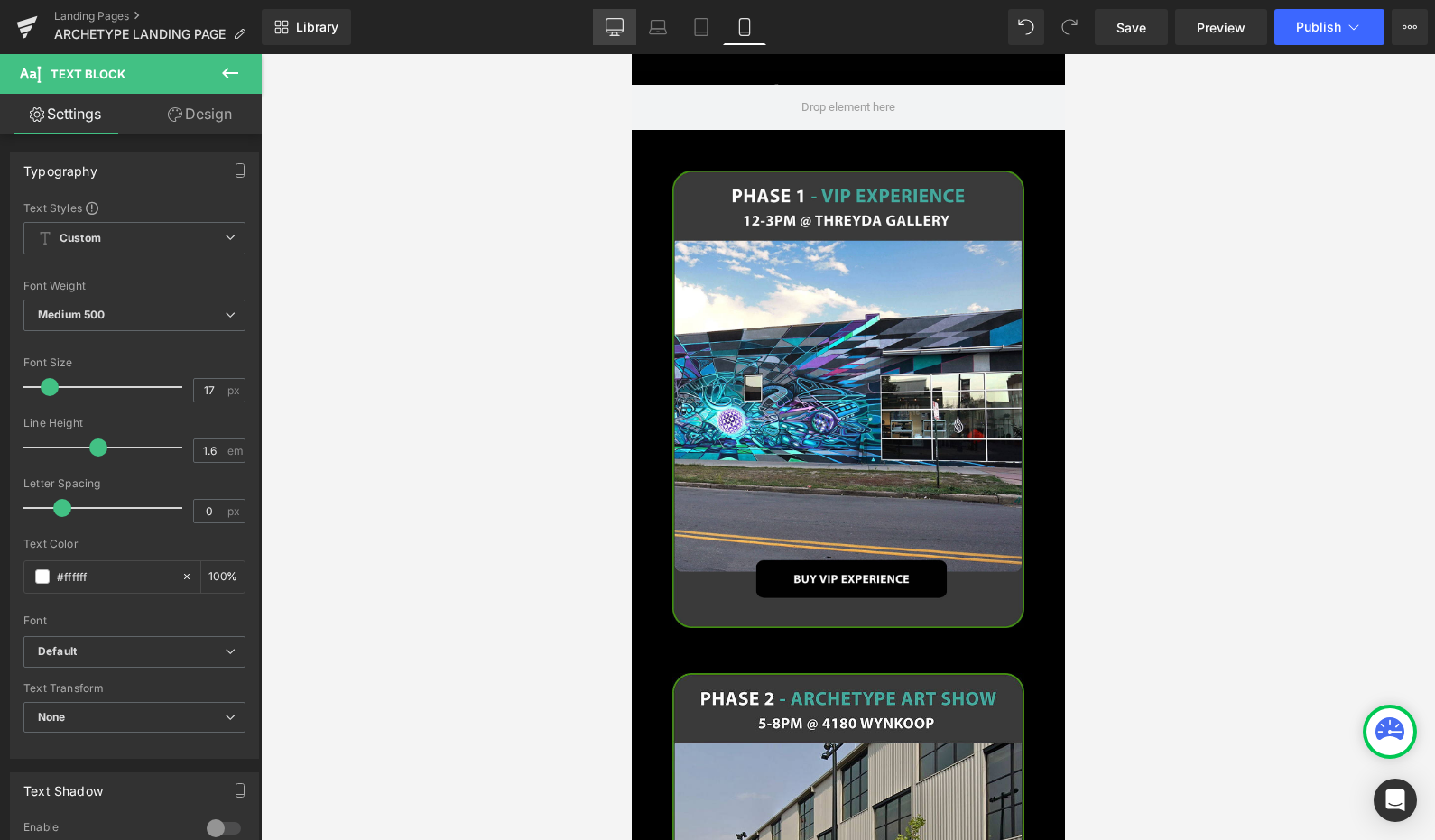
click at [607, 28] on icon at bounding box center [614, 28] width 18 height 18
type input "100"
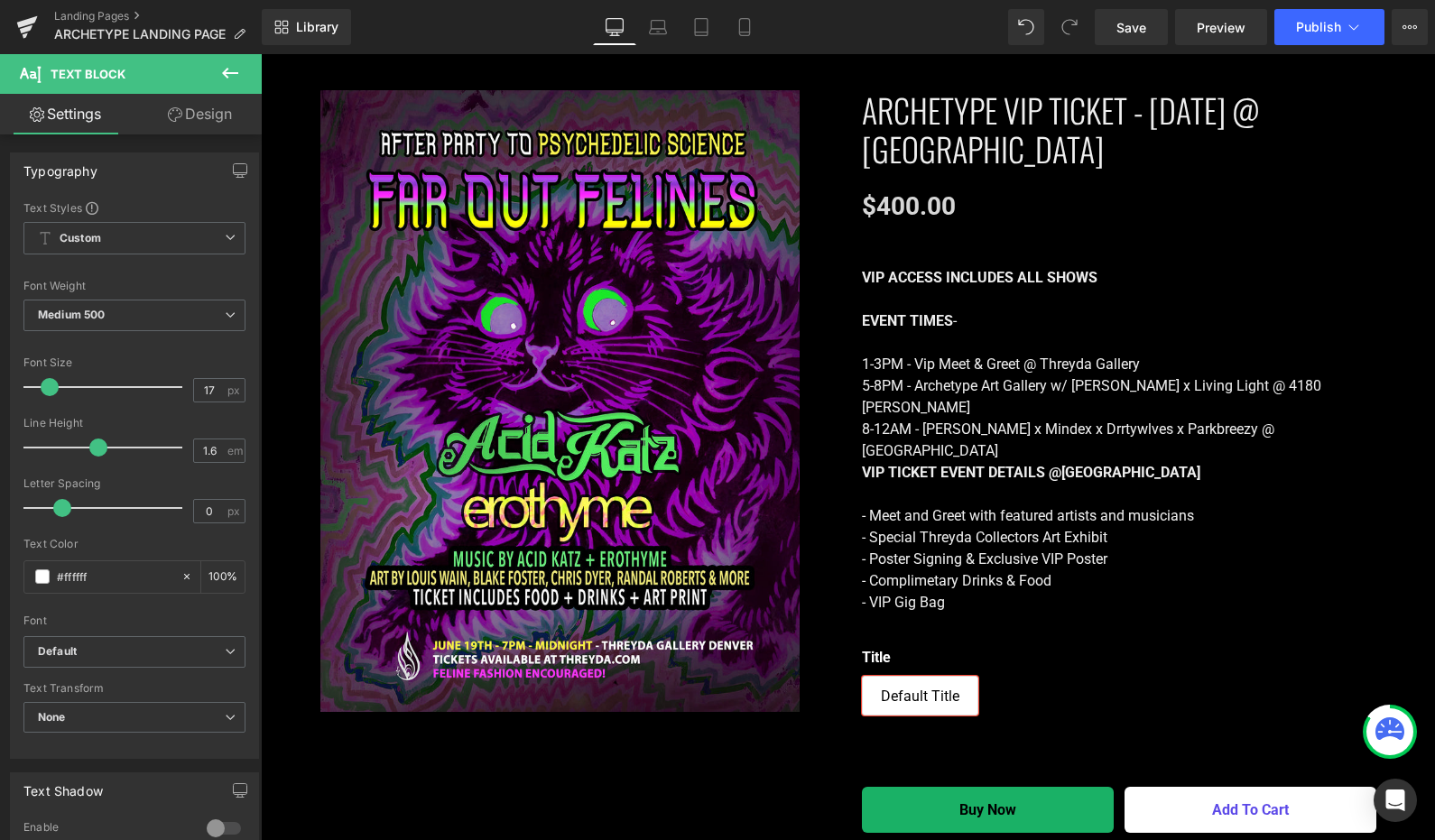
scroll to position [2668, 0]
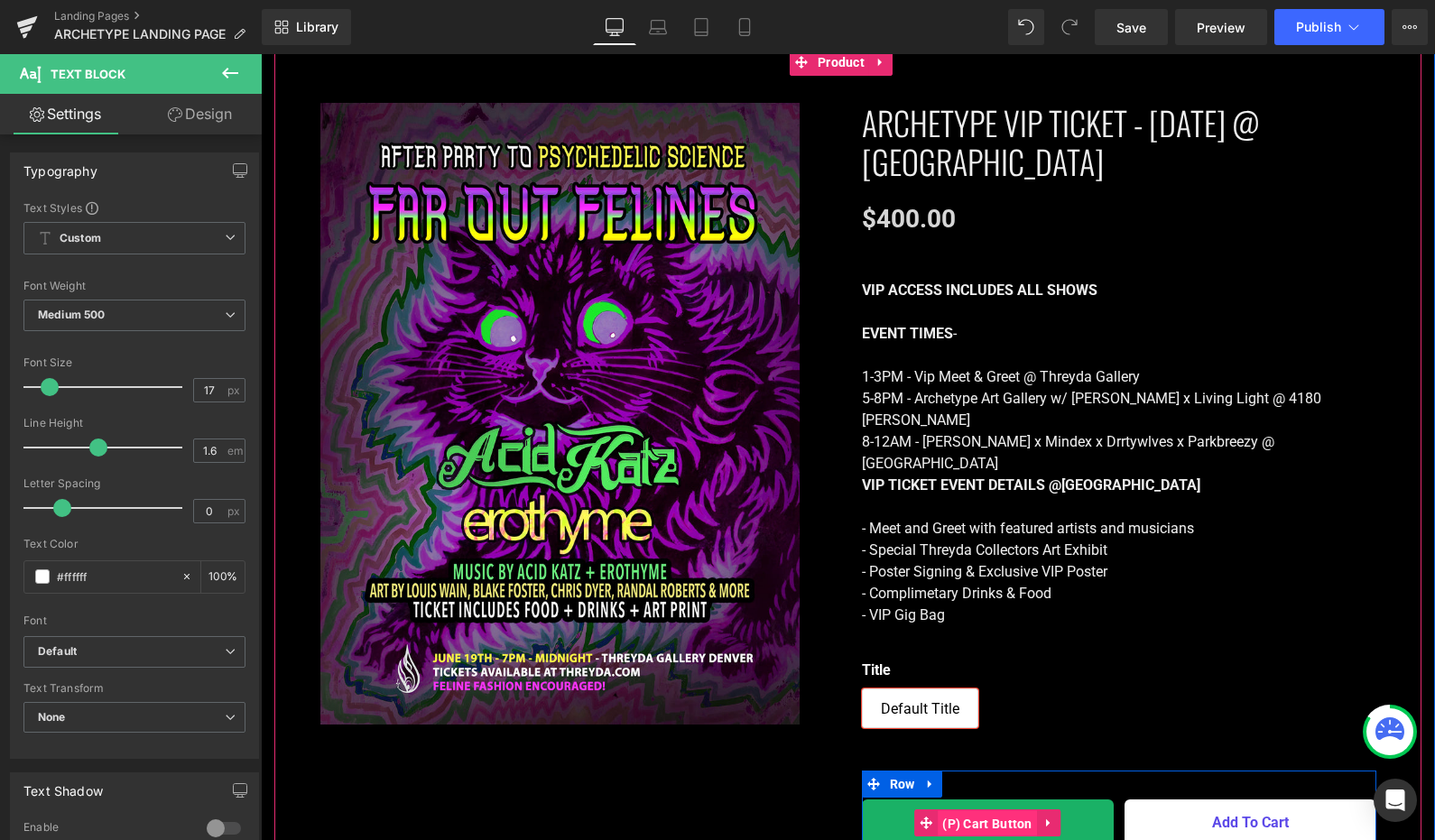
click at [977, 811] on span "(P) Cart Button" at bounding box center [987, 823] width 99 height 27
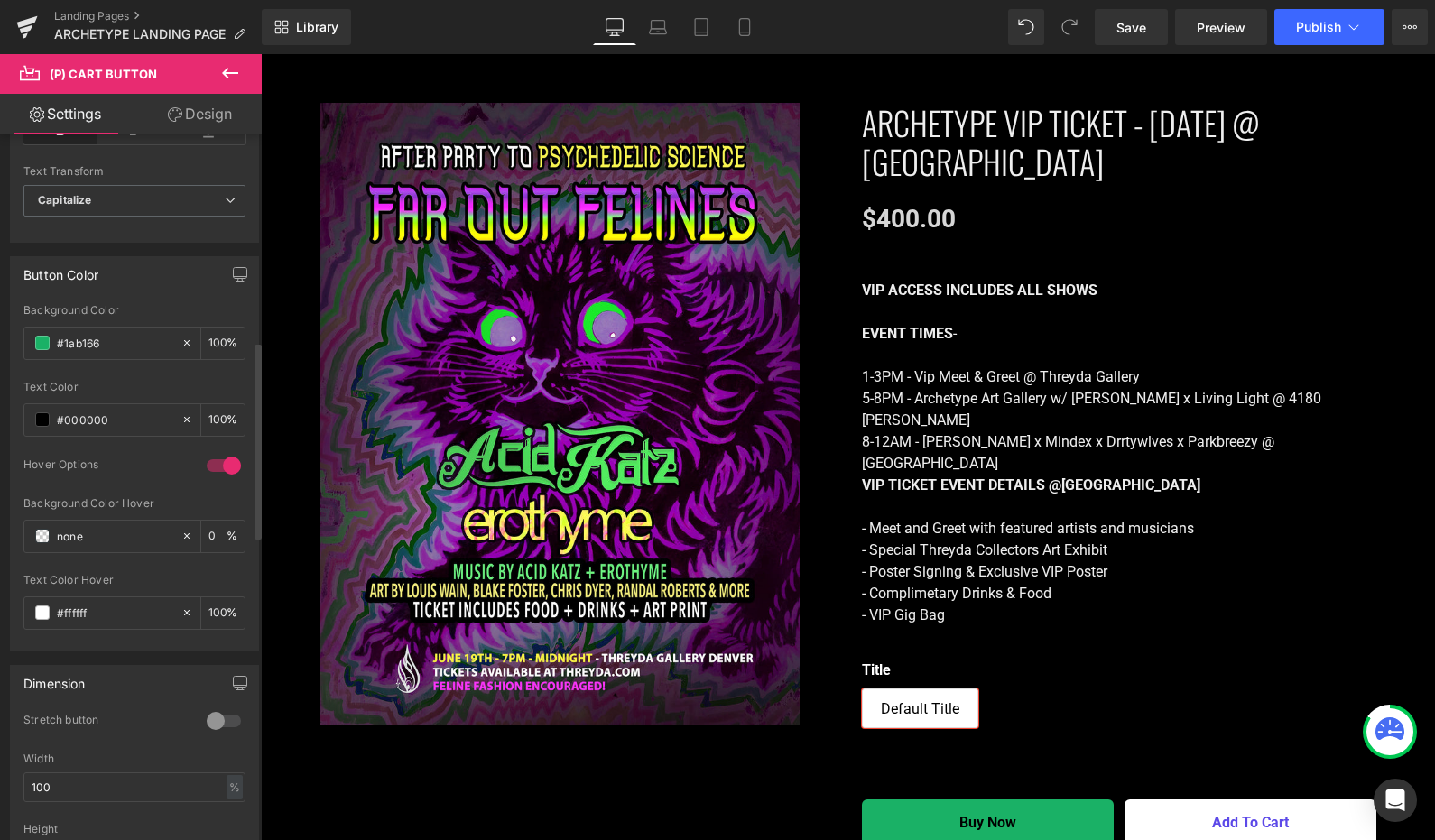
scroll to position [729, 0]
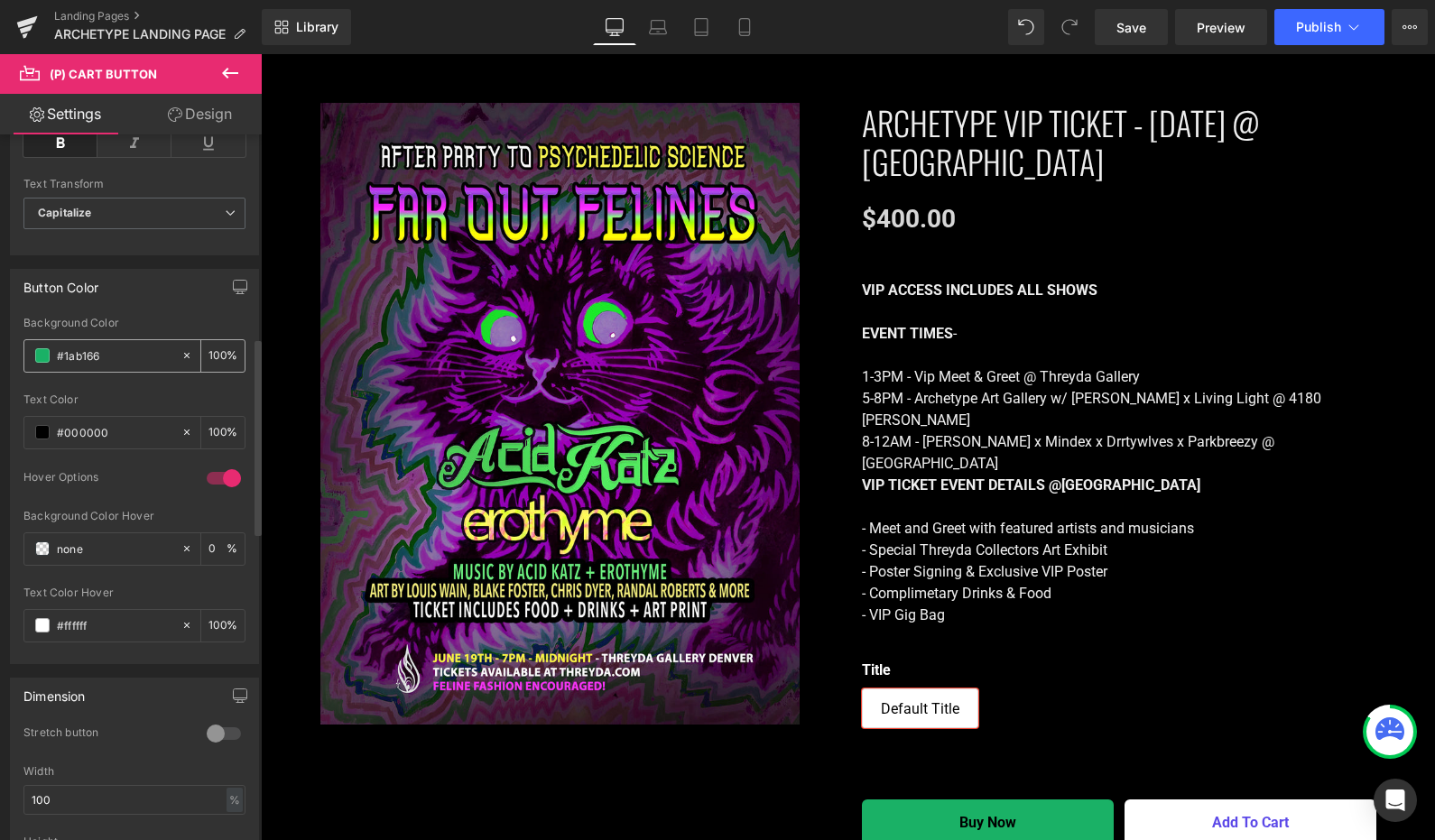
click at [39, 349] on span at bounding box center [42, 356] width 15 height 15
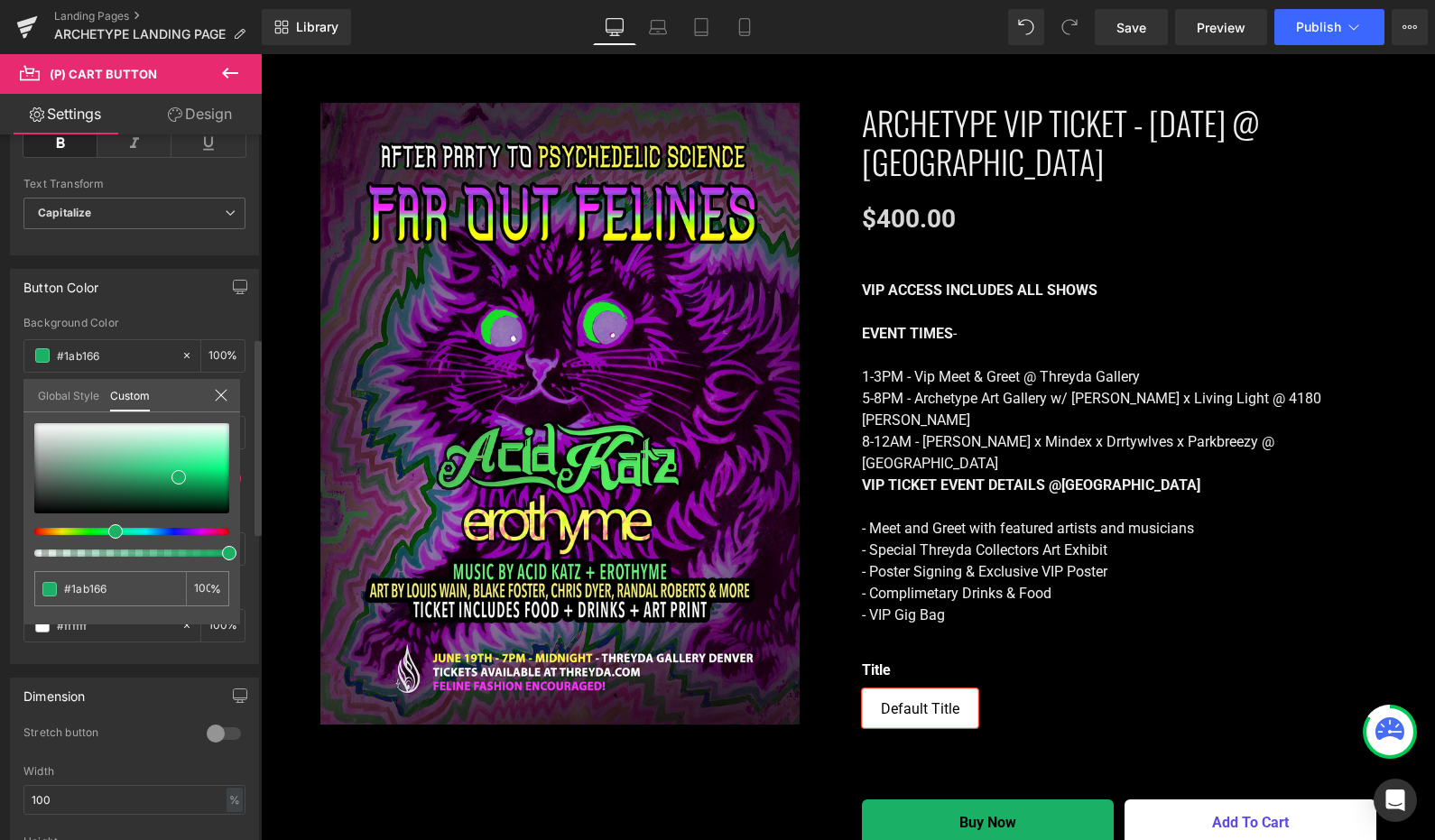
type input "#591ab1"
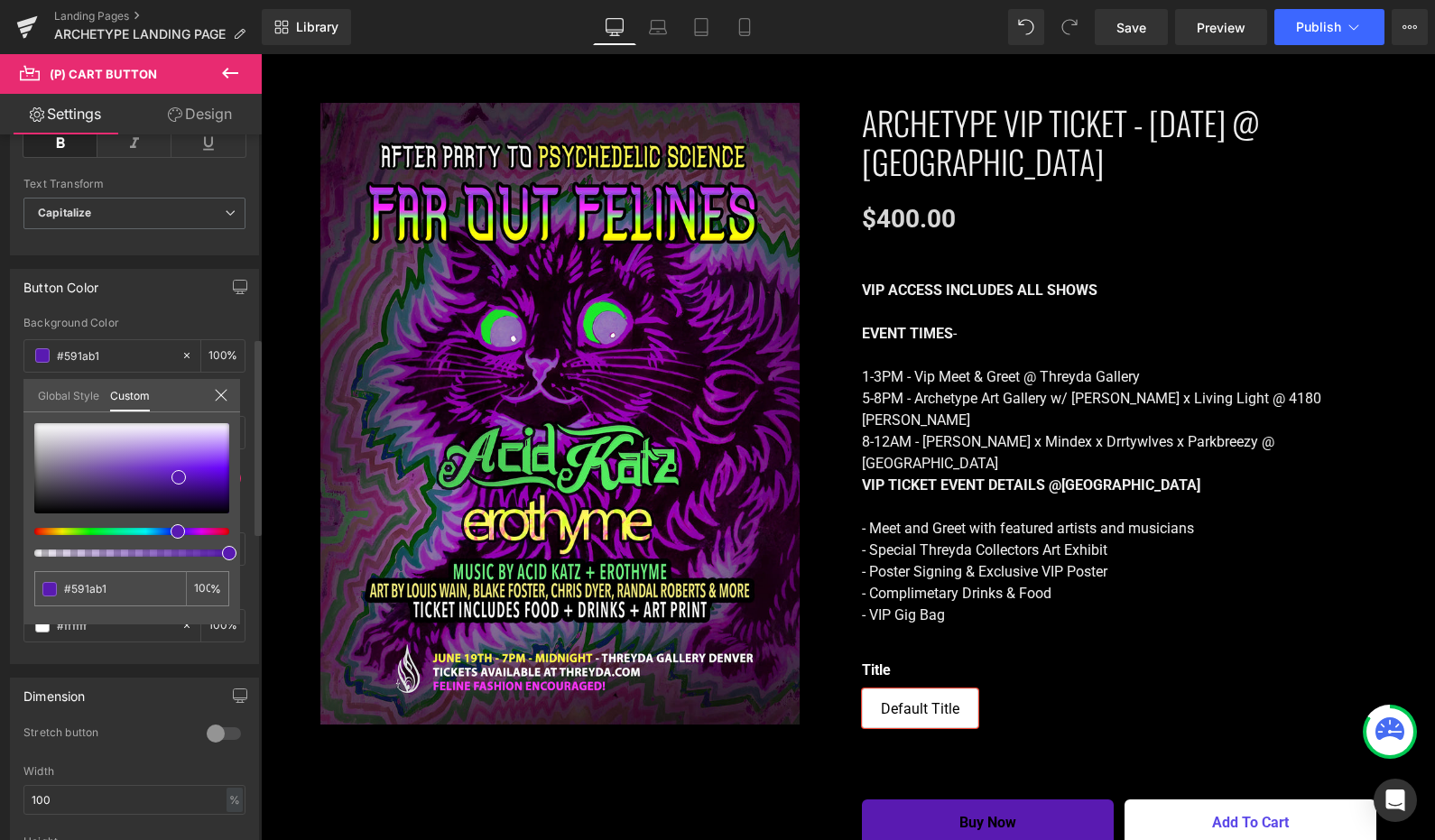
click at [170, 530] on div at bounding box center [124, 531] width 195 height 7
type input "#4f2884"
click at [135, 483] on div at bounding box center [132, 469] width 195 height 90
type input "#512a87"
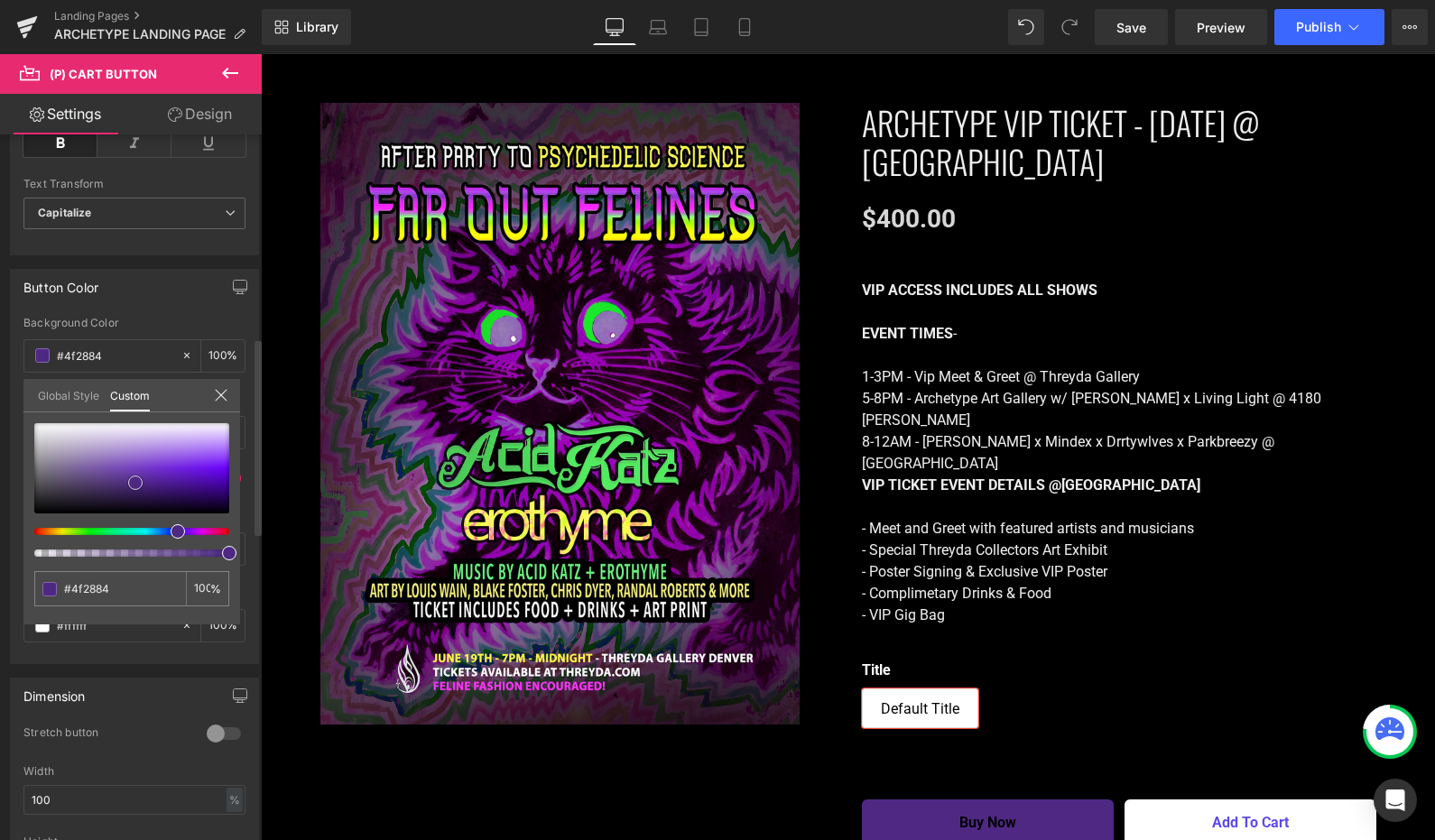
type input "#512a87"
type input "#6634ab"
type input "#743bc3"
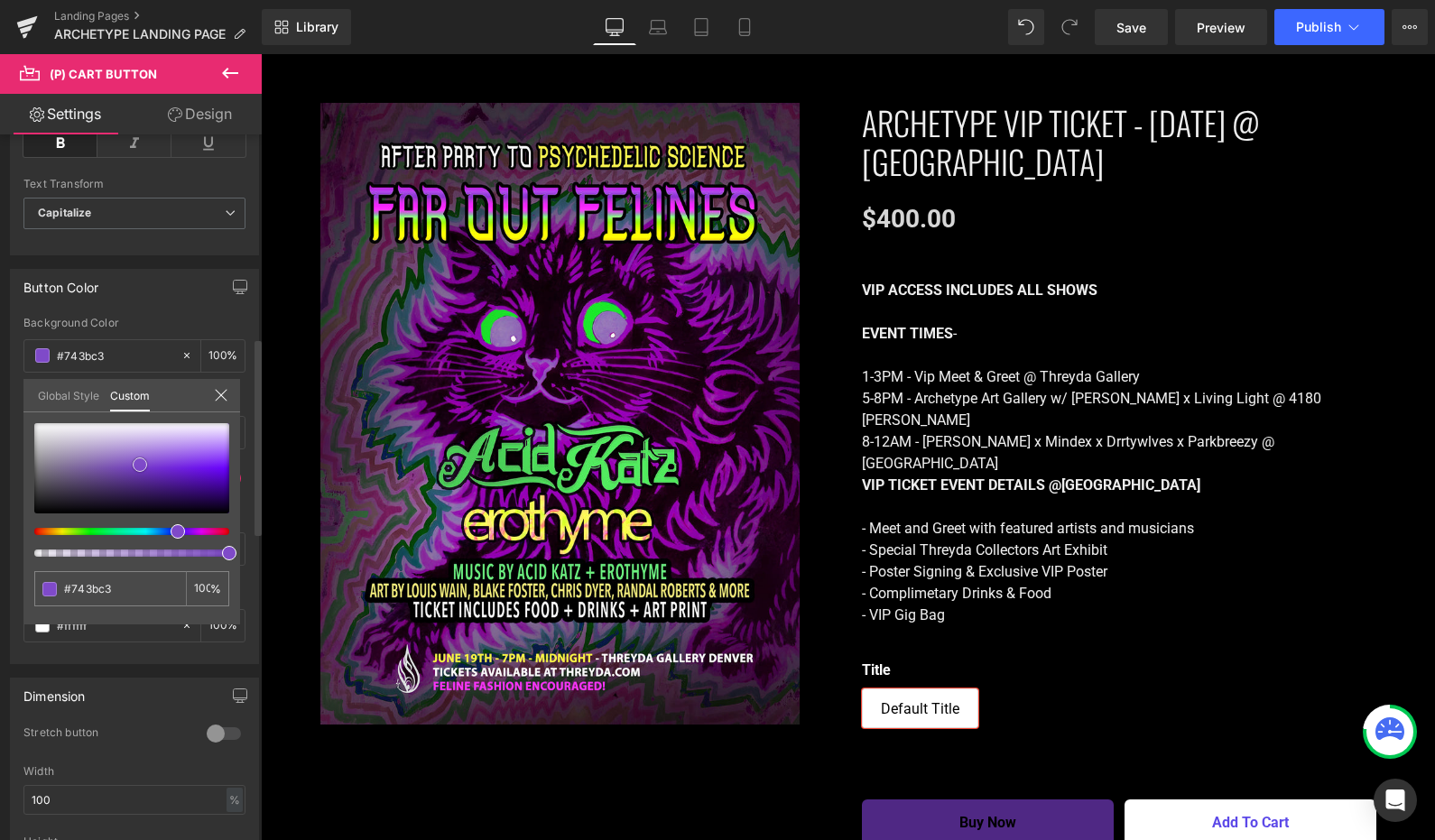
type input "#7f4ac9"
type input "#8755cd"
type input "#8957cf"
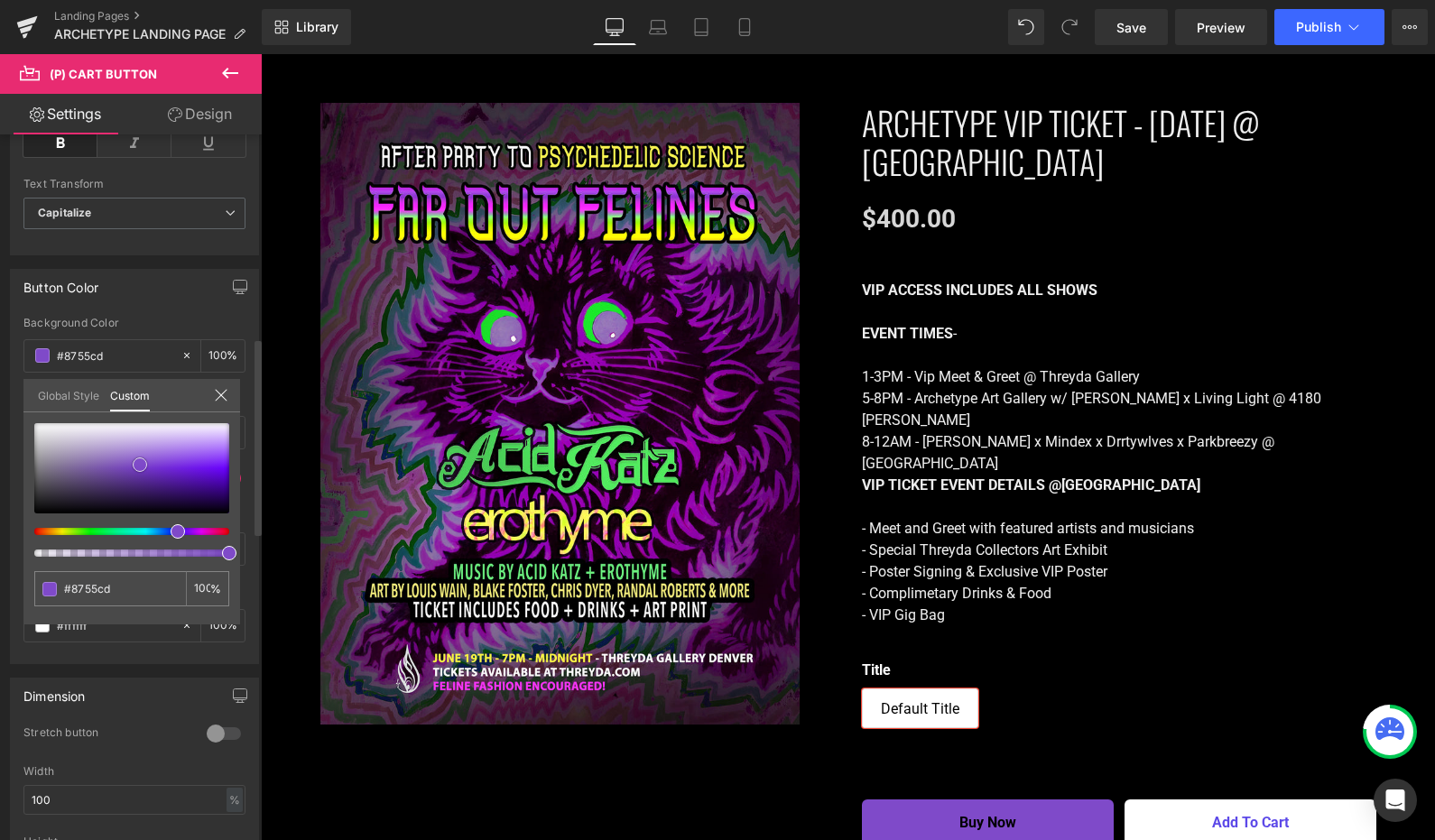
type input "#8957cf"
type input "#8c5bd0"
type input "#8f5ed3"
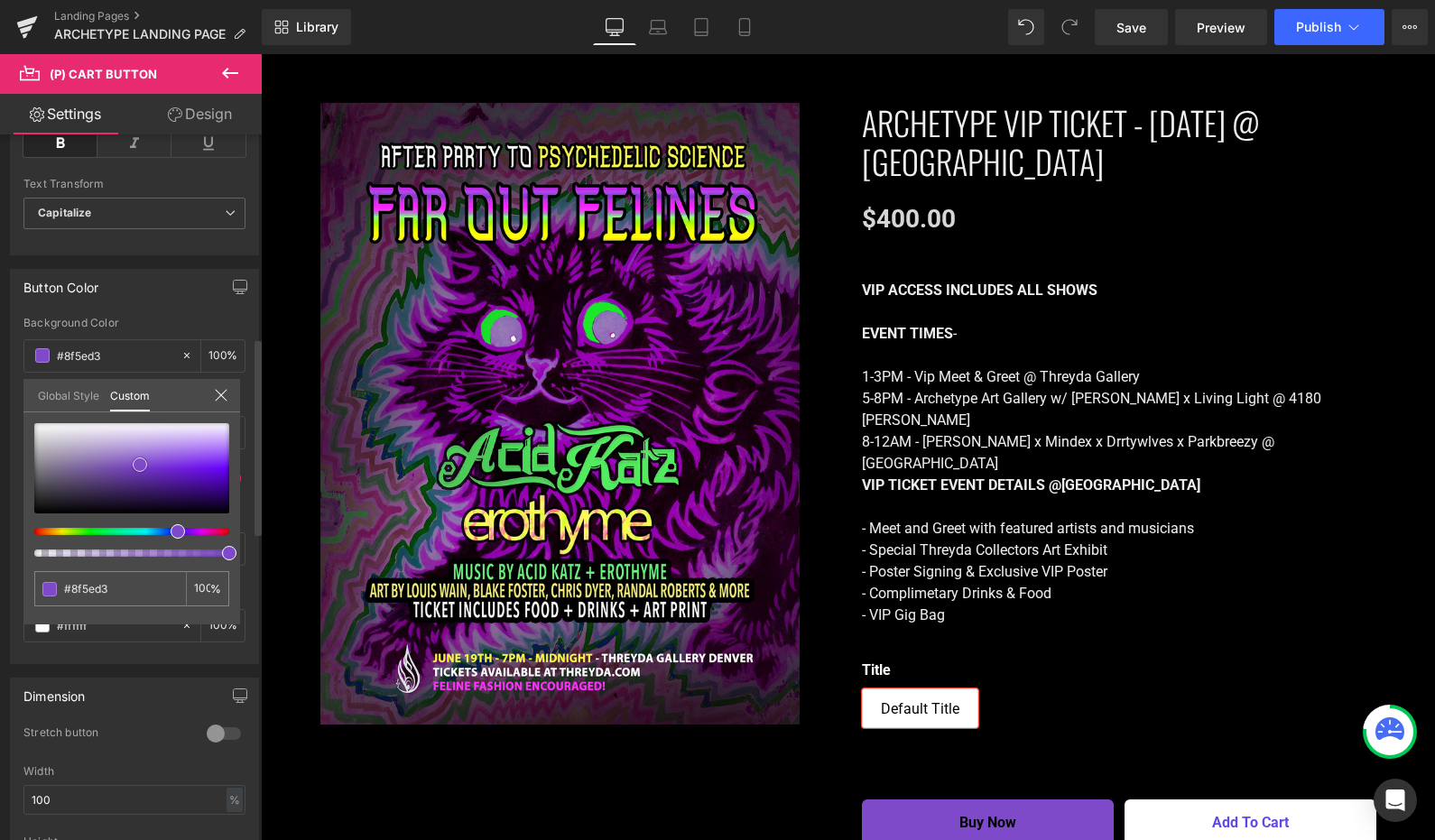
type input "#9161d5"
type input "#9465d6"
type input "#9a6cda"
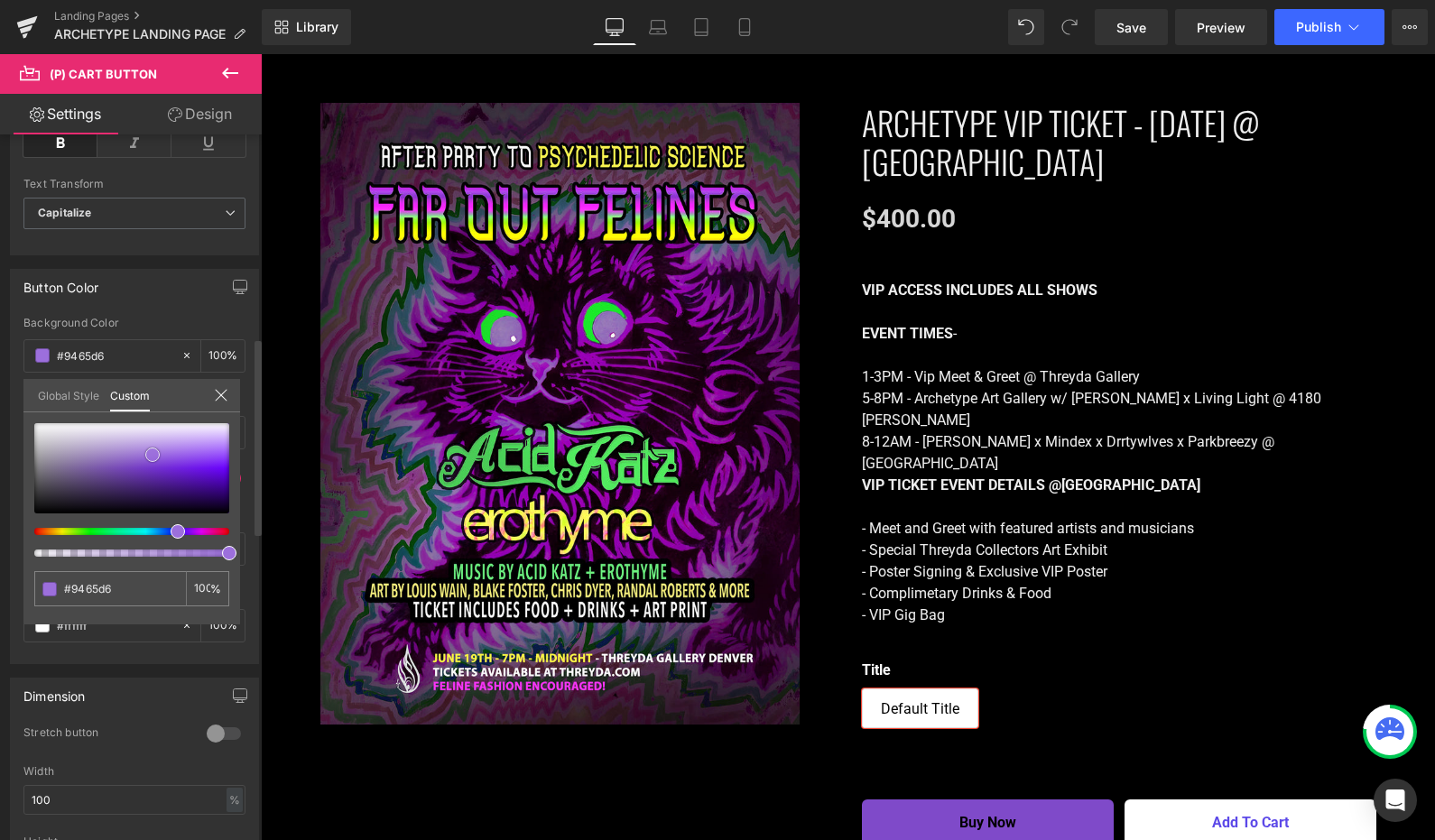
type input "#9a6cda"
type input "#9c6fdc"
type input "#9c6edd"
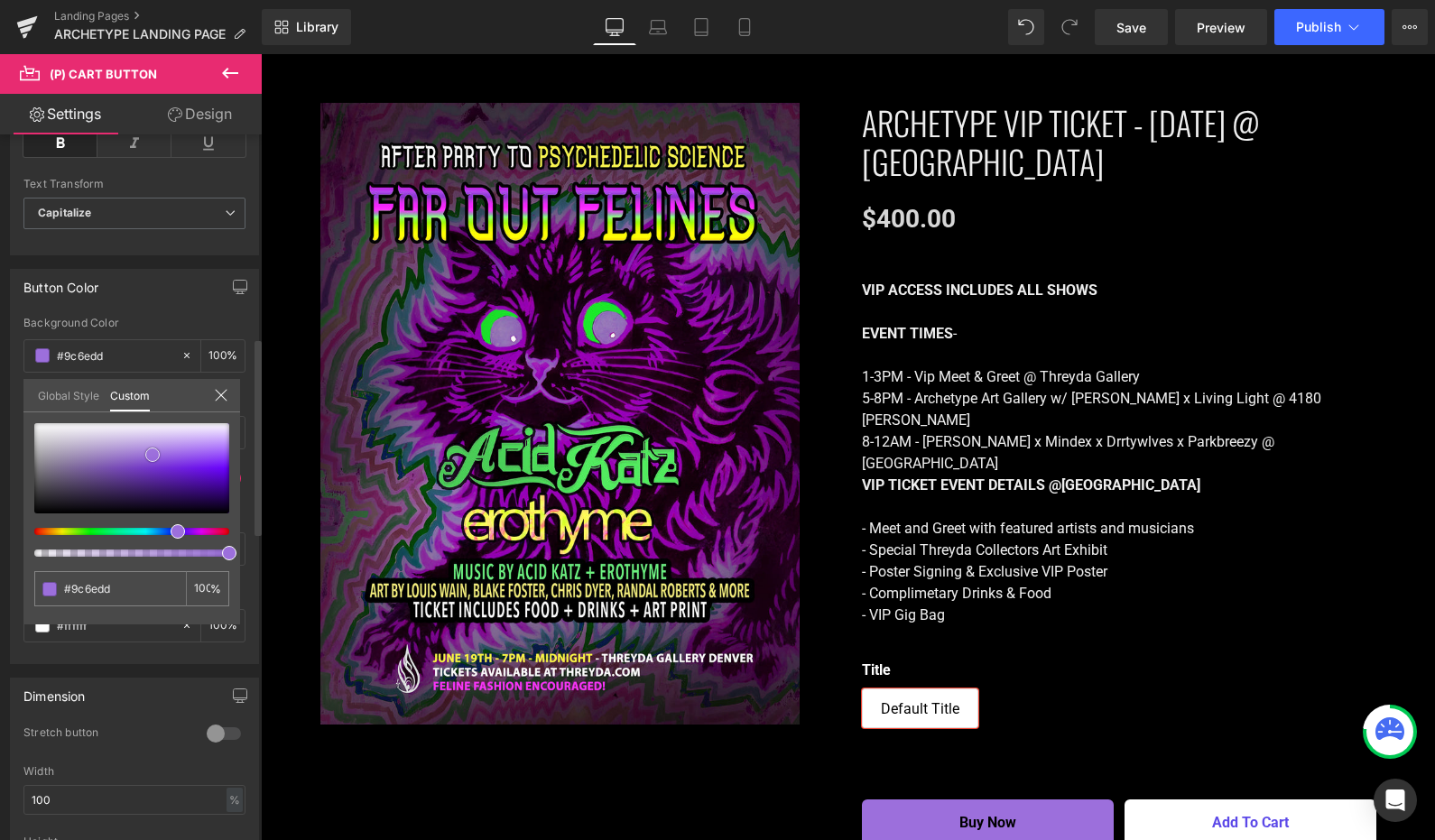
type input "#9c6ddd"
type input "#9662de"
type input "#935ede"
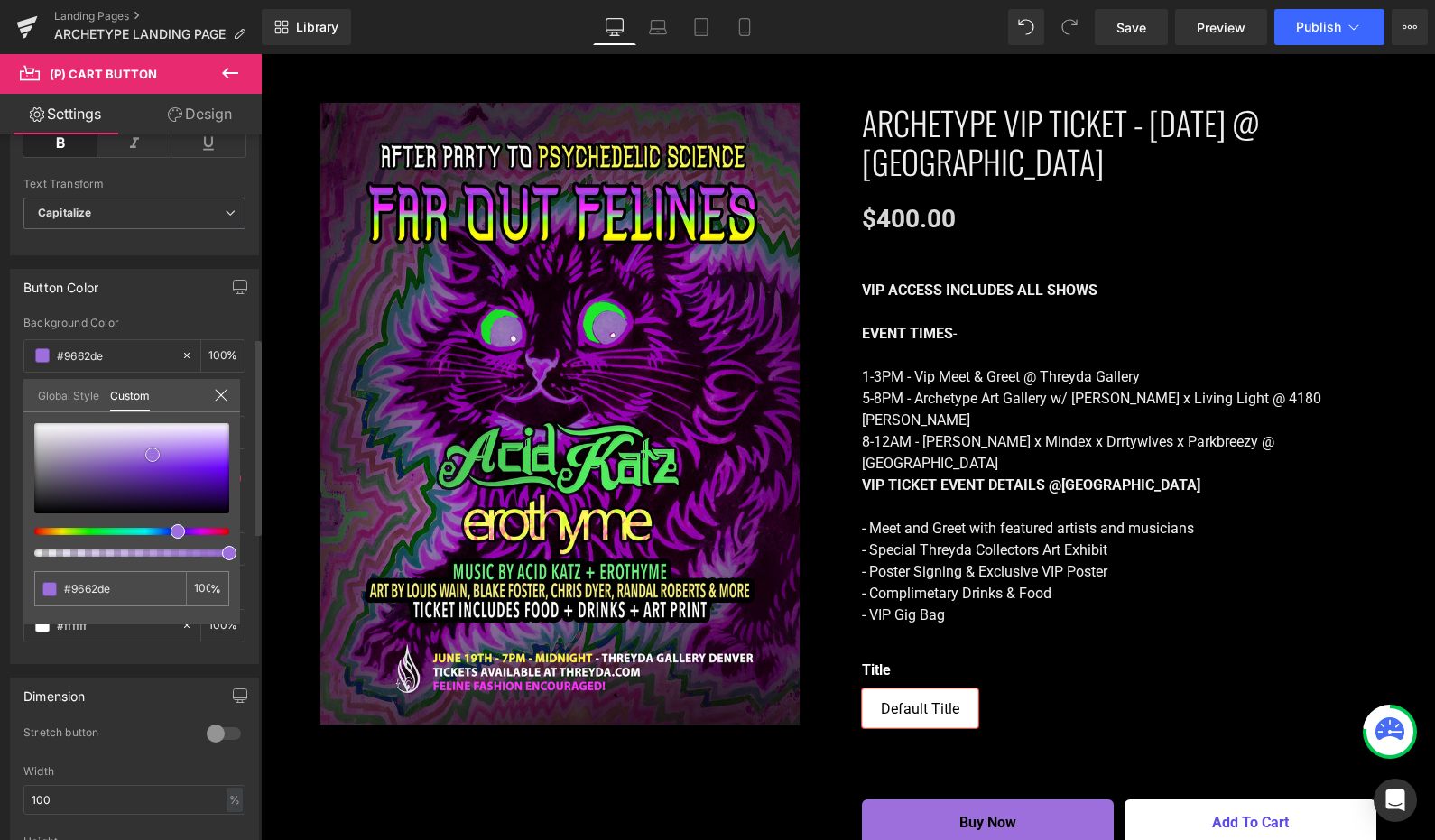
type input "#935ede"
type input "#9056e0"
type input "#8a4ddf"
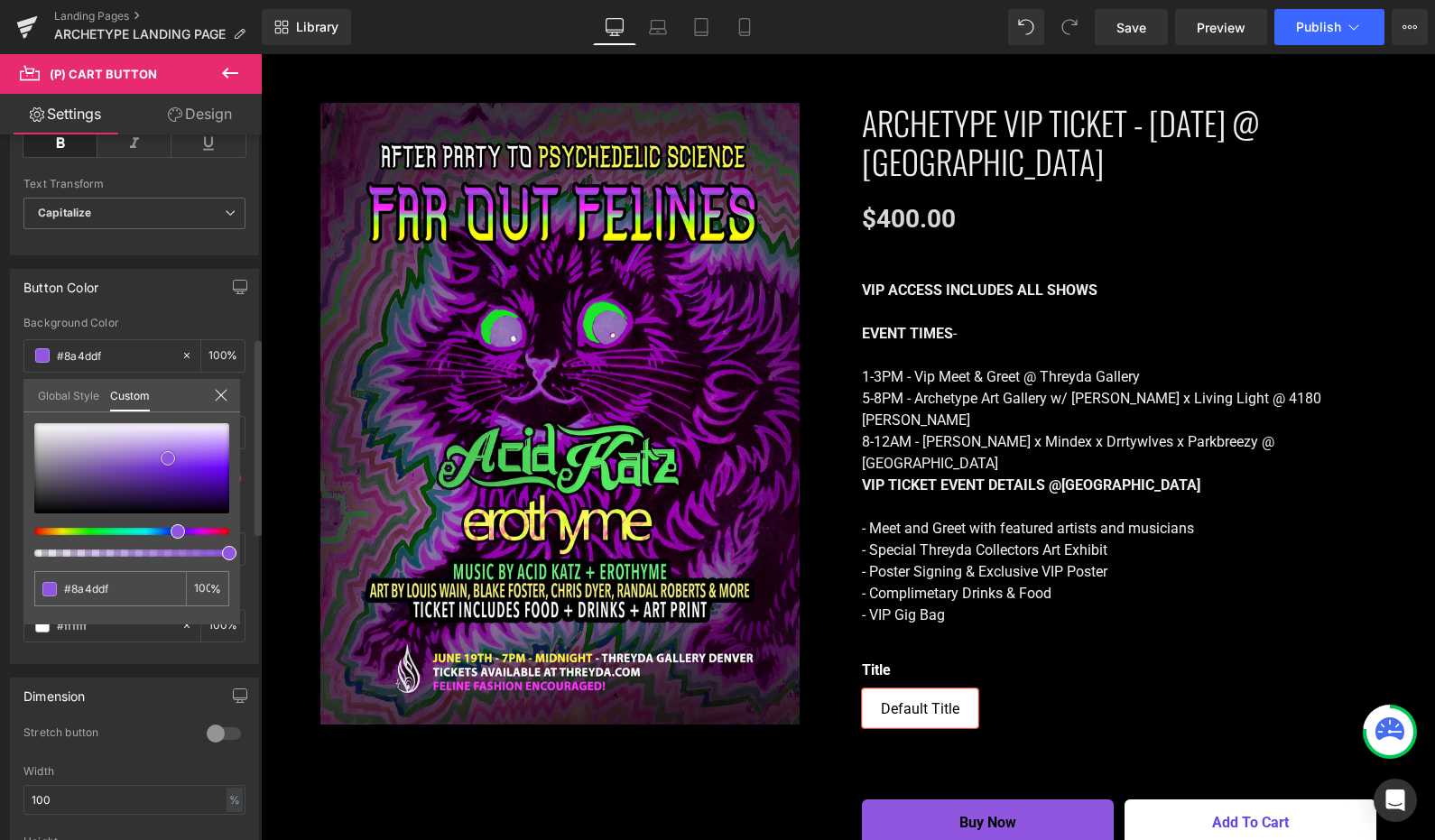
type input "#8a4ce0"
type input "#8644e3"
type input "#8643e4"
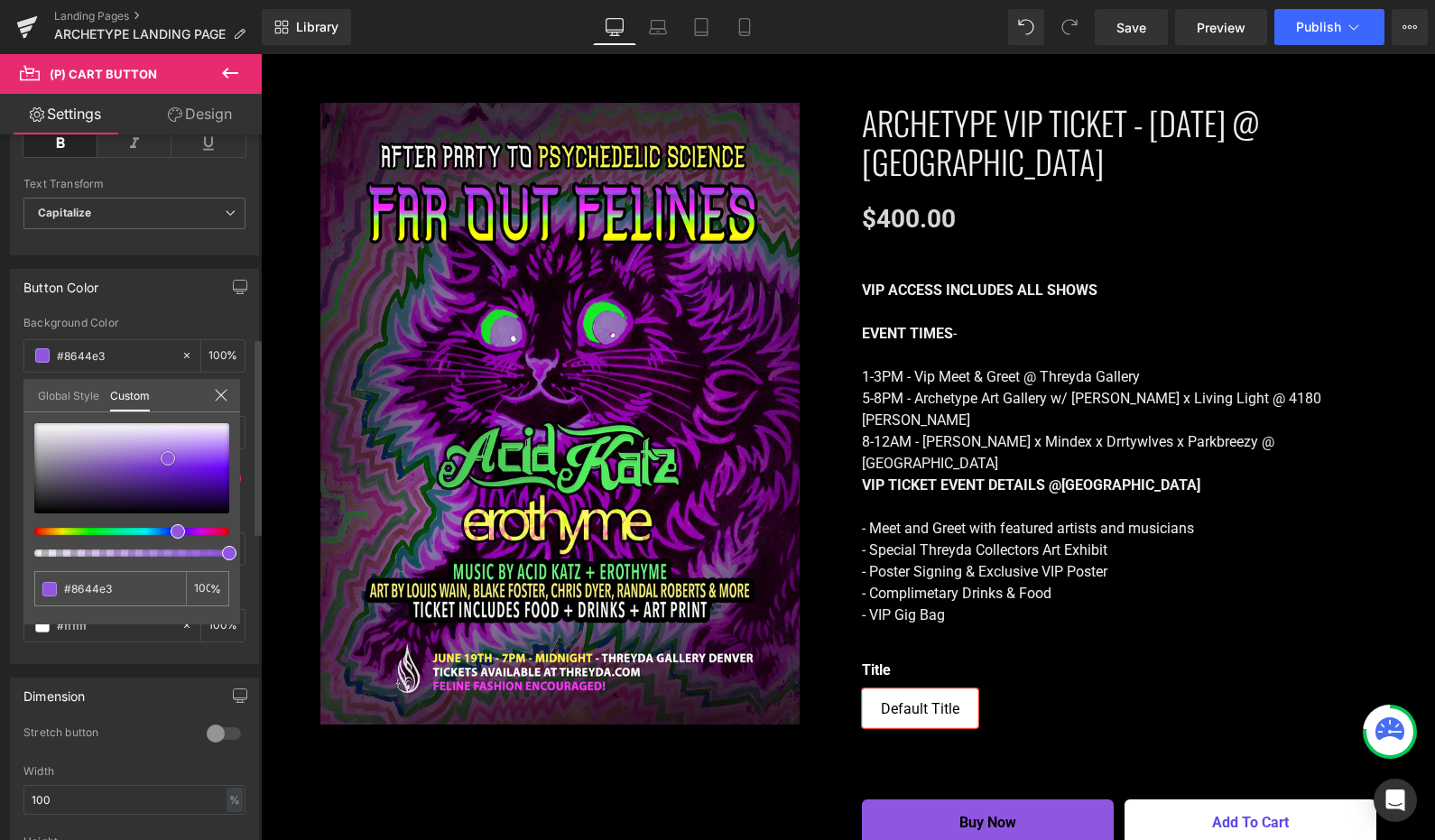
type input "#8643e4"
type input "#833ee4"
type input "#8038e5"
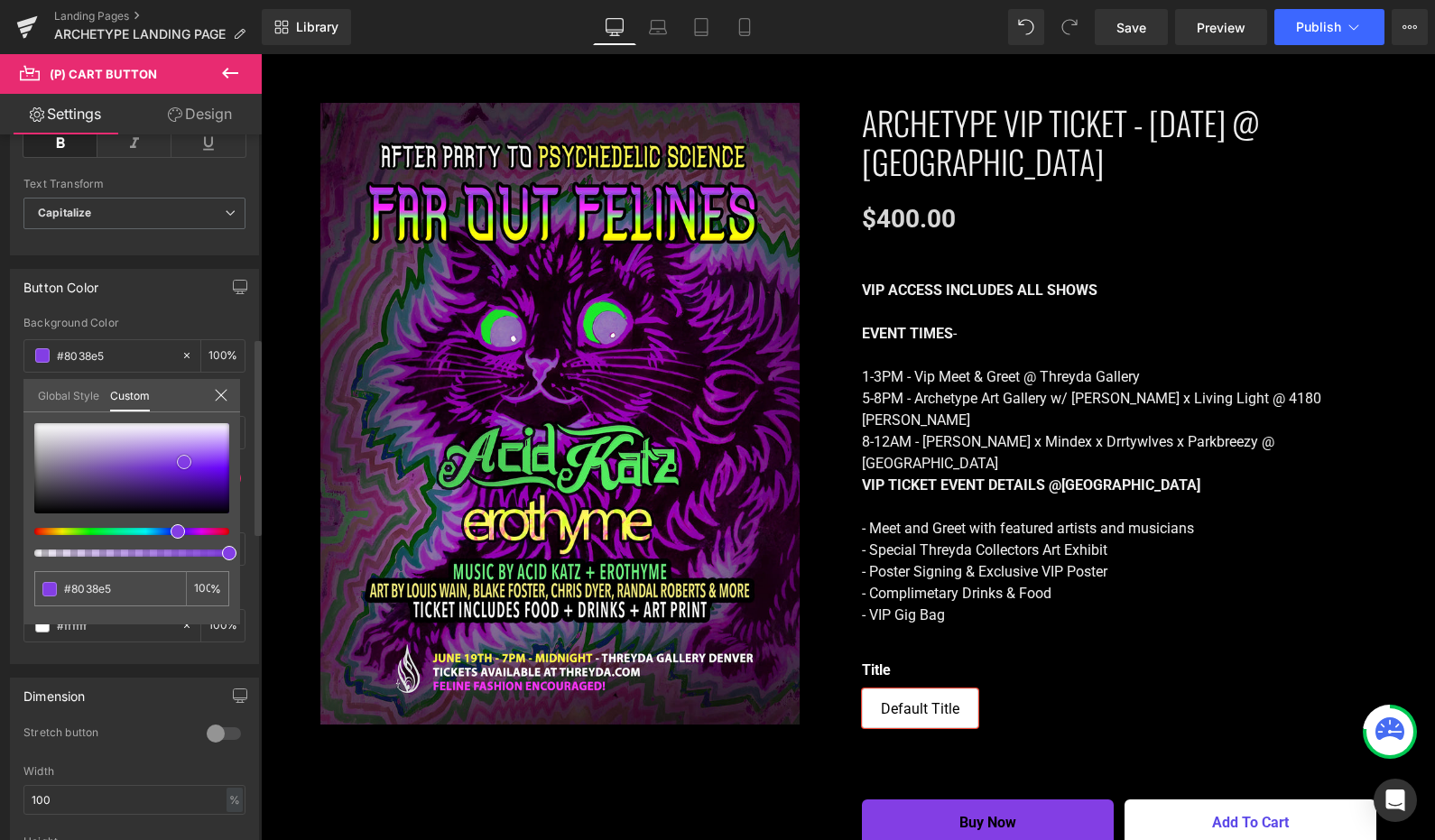
type input "#8037e6"
type input "#8036e7"
type input "#7d31e6"
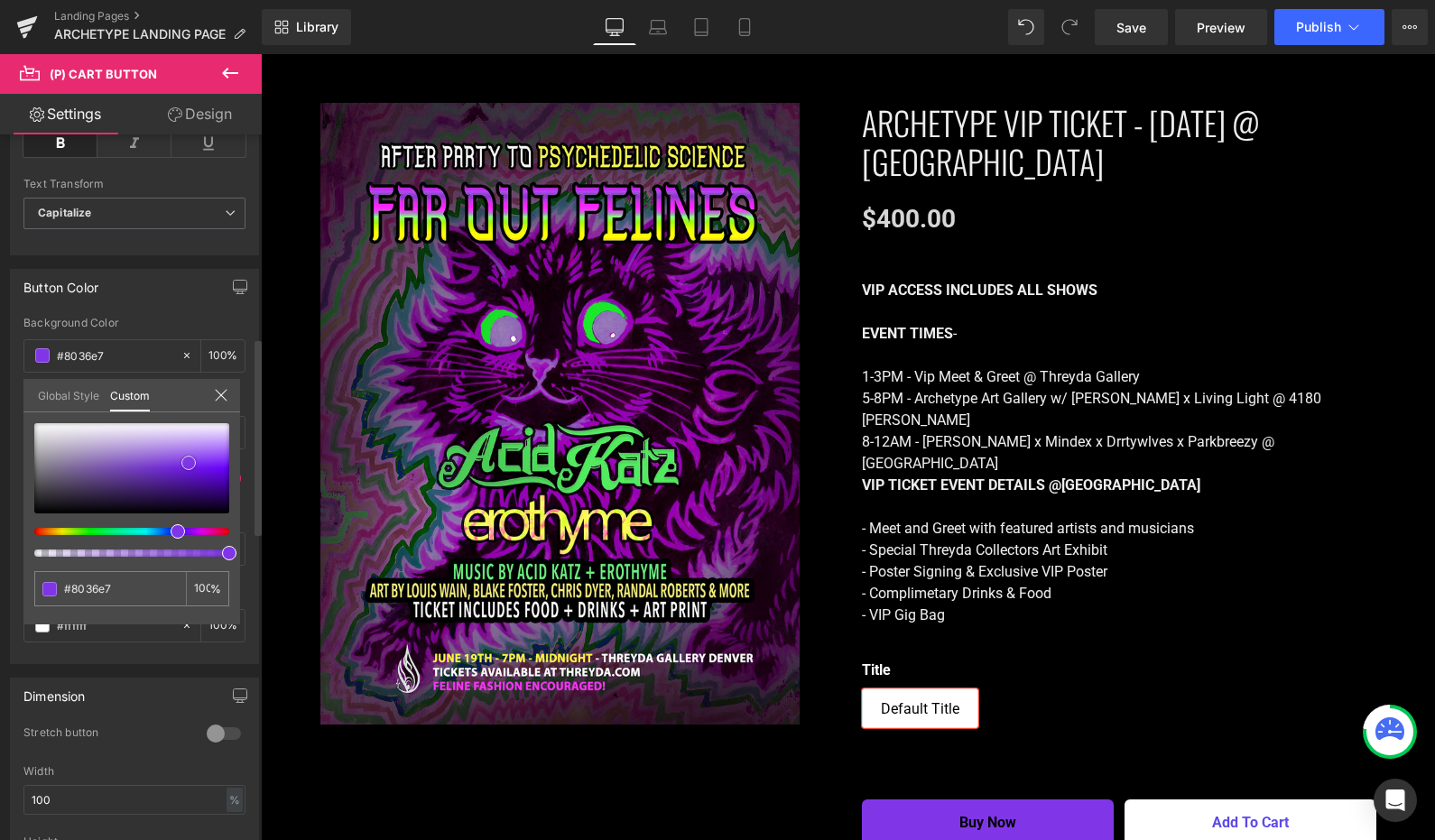
type input "#7d31e6"
type input "#7d32e5"
type input "#7a2ee5"
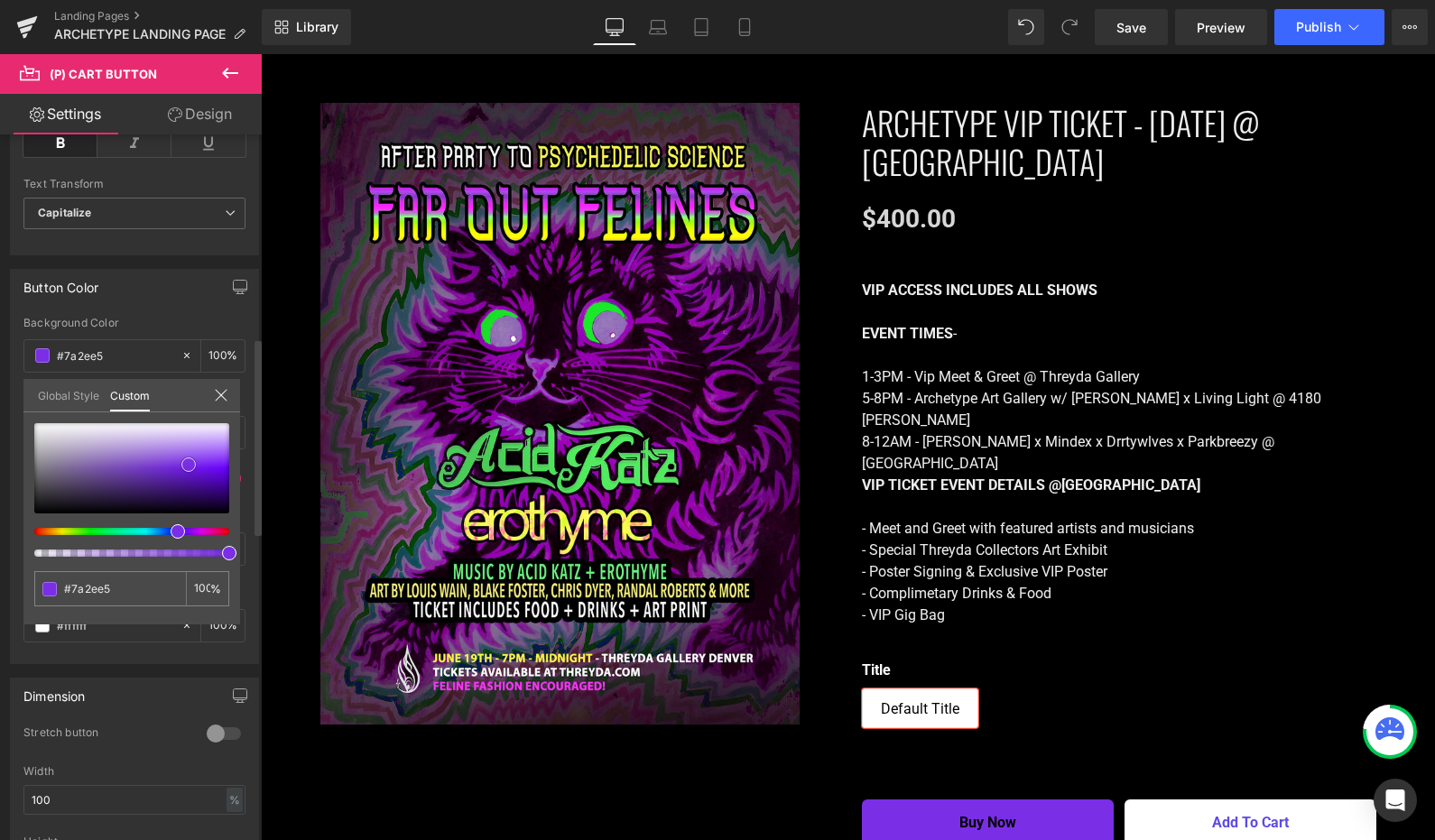
type input "#7a2de6"
type input "#7728e5"
type input "#7729e4"
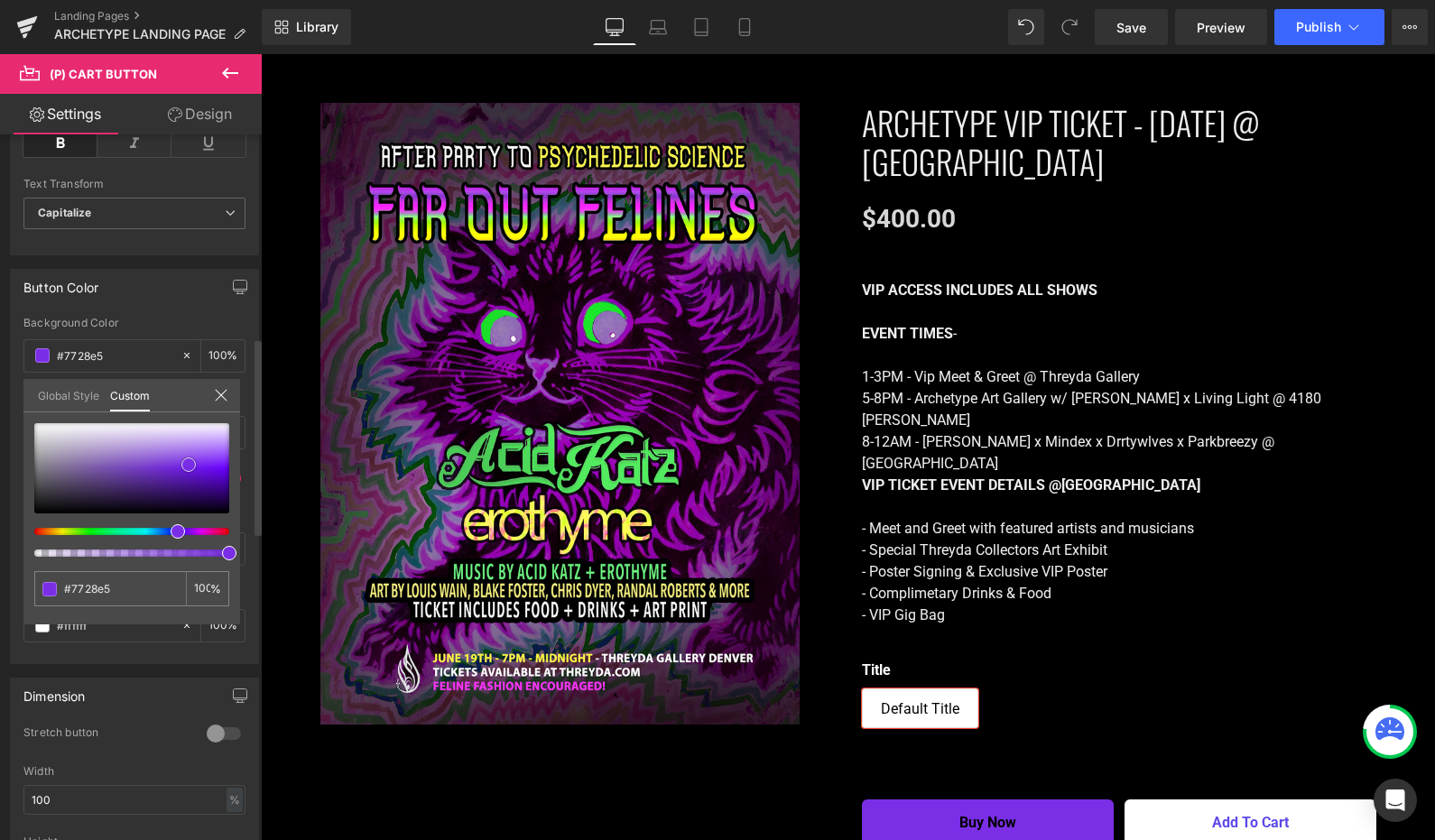
type input "#7729e4"
type input "#7423e5"
type input "#711fe4"
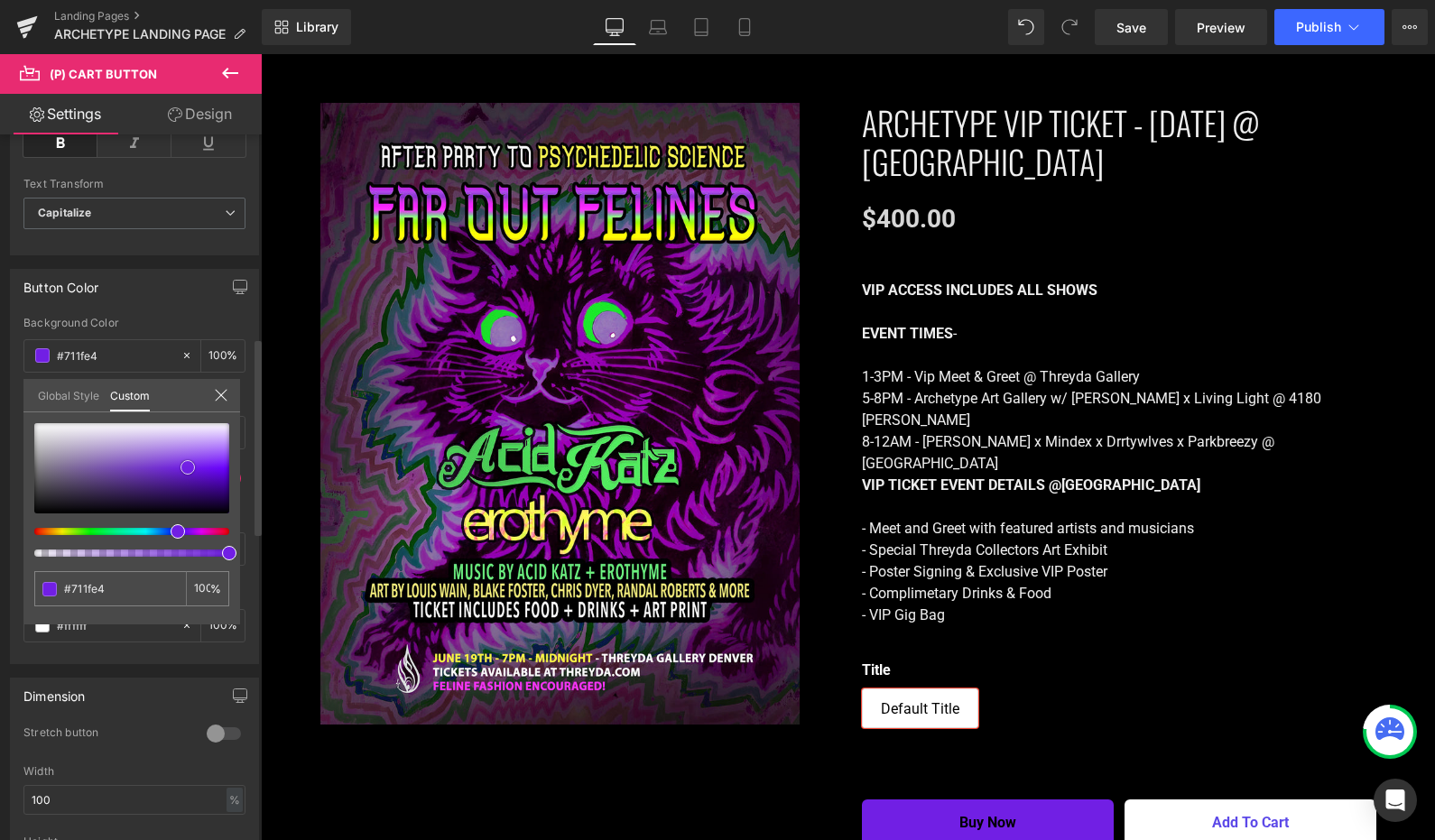
type input "#6e1ce2"
type input "#6a1ad9"
type input "#6819d6"
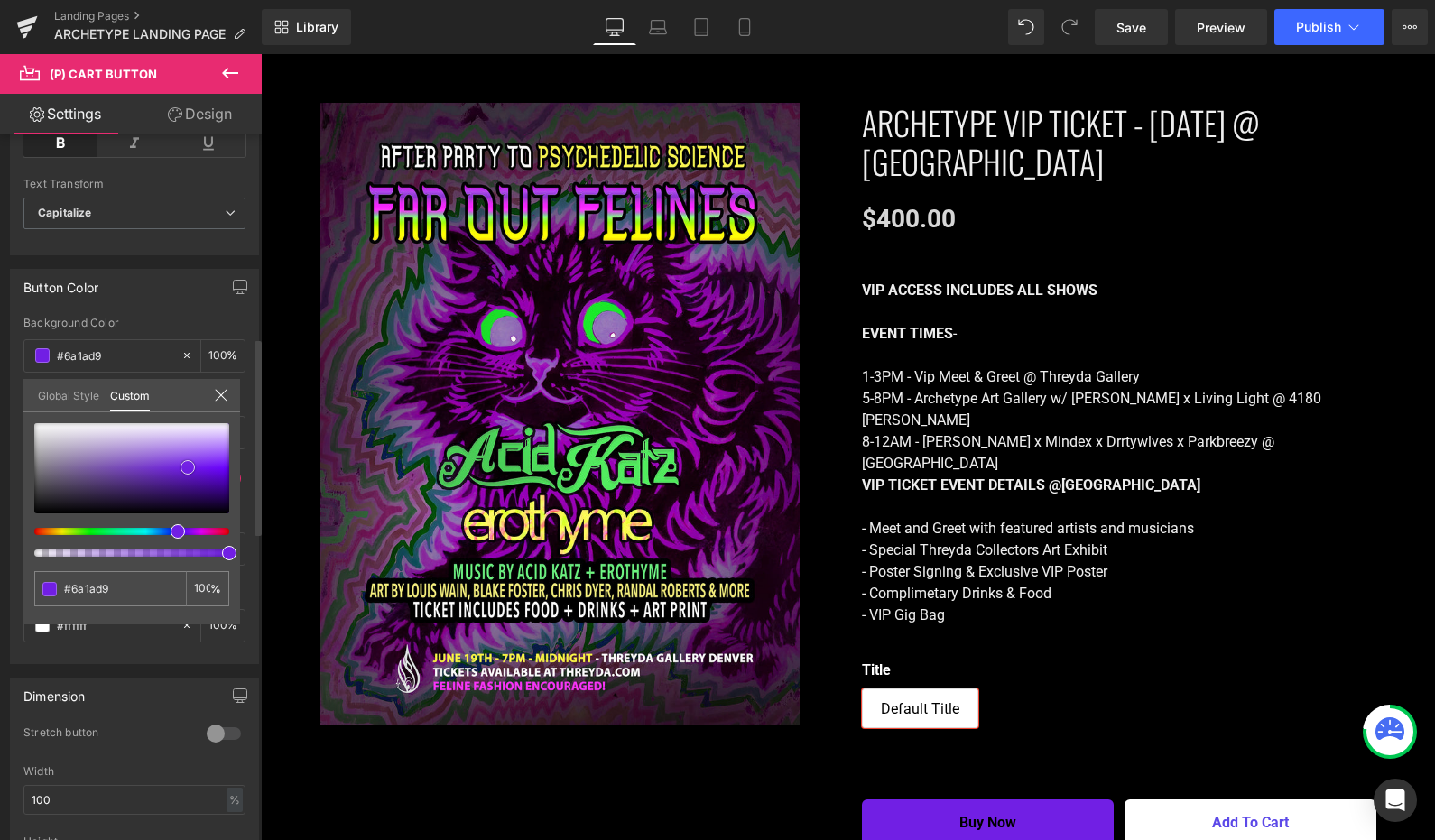
type input "#6819d6"
type input "#6619d0"
type input "#6117c8"
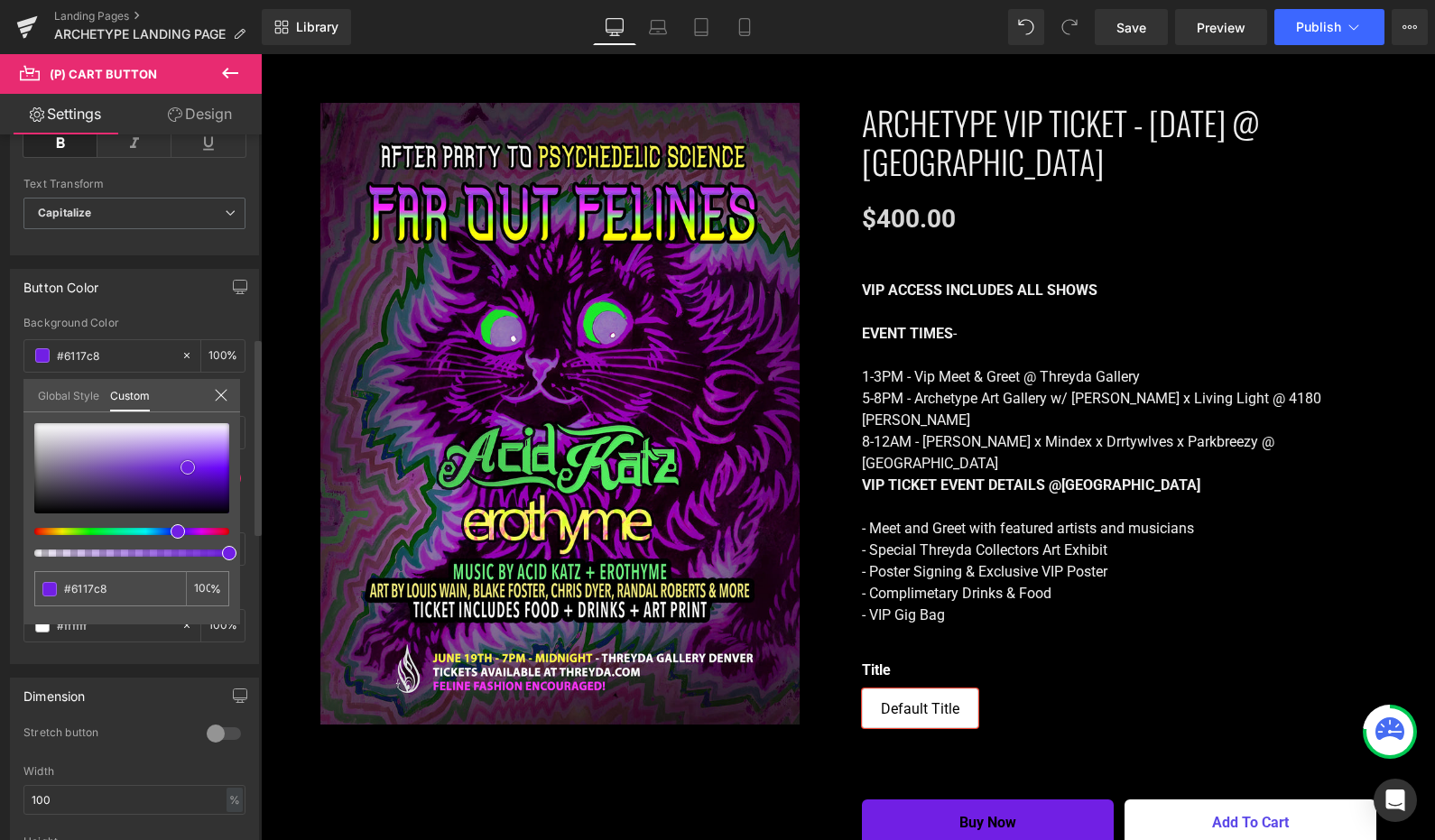
type input "#5d17be"
type input "#5a17ba"
type input "#5615b1"
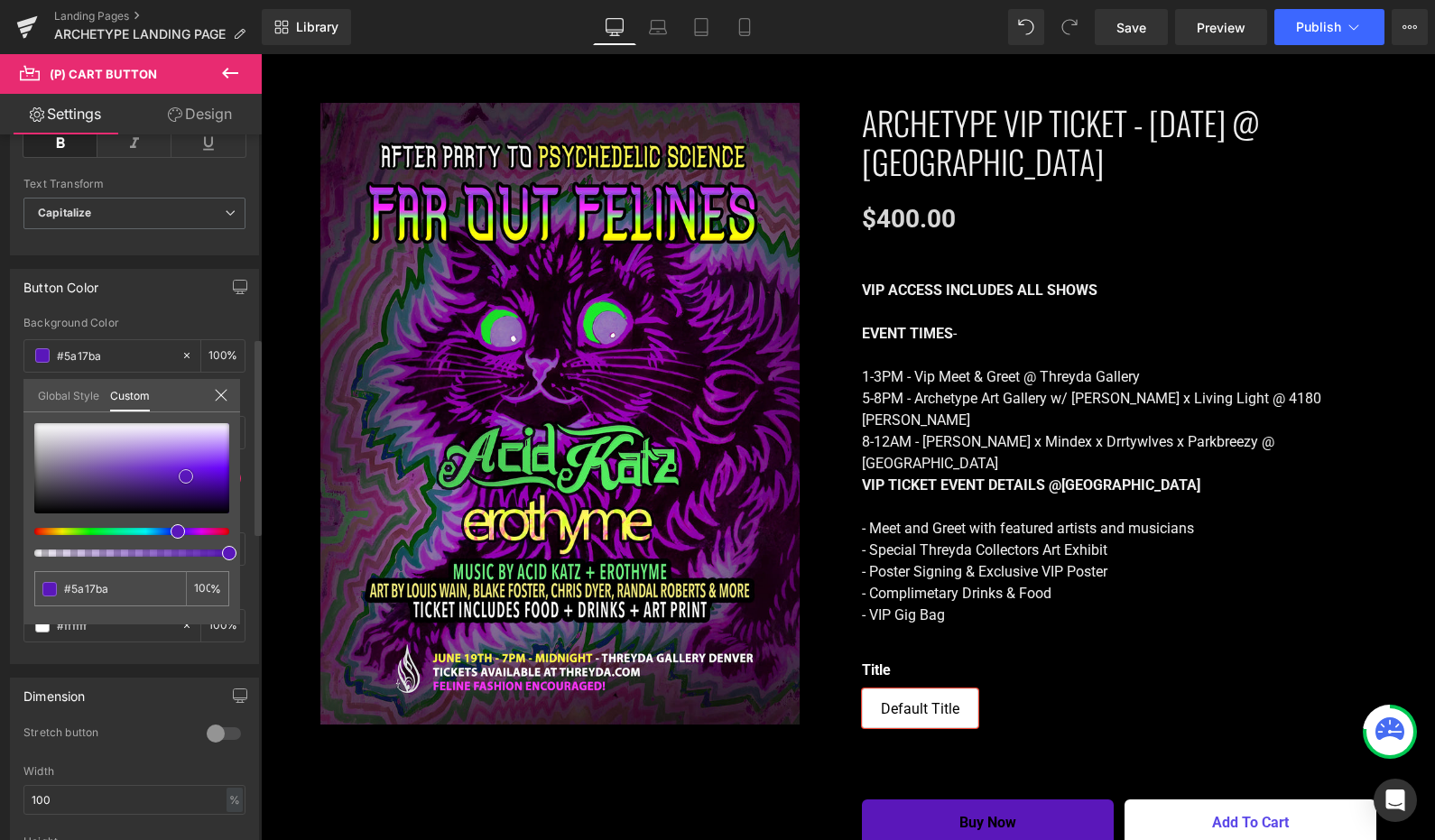
type input "#5615b1"
type input "#5415ac"
type input "#5113a8"
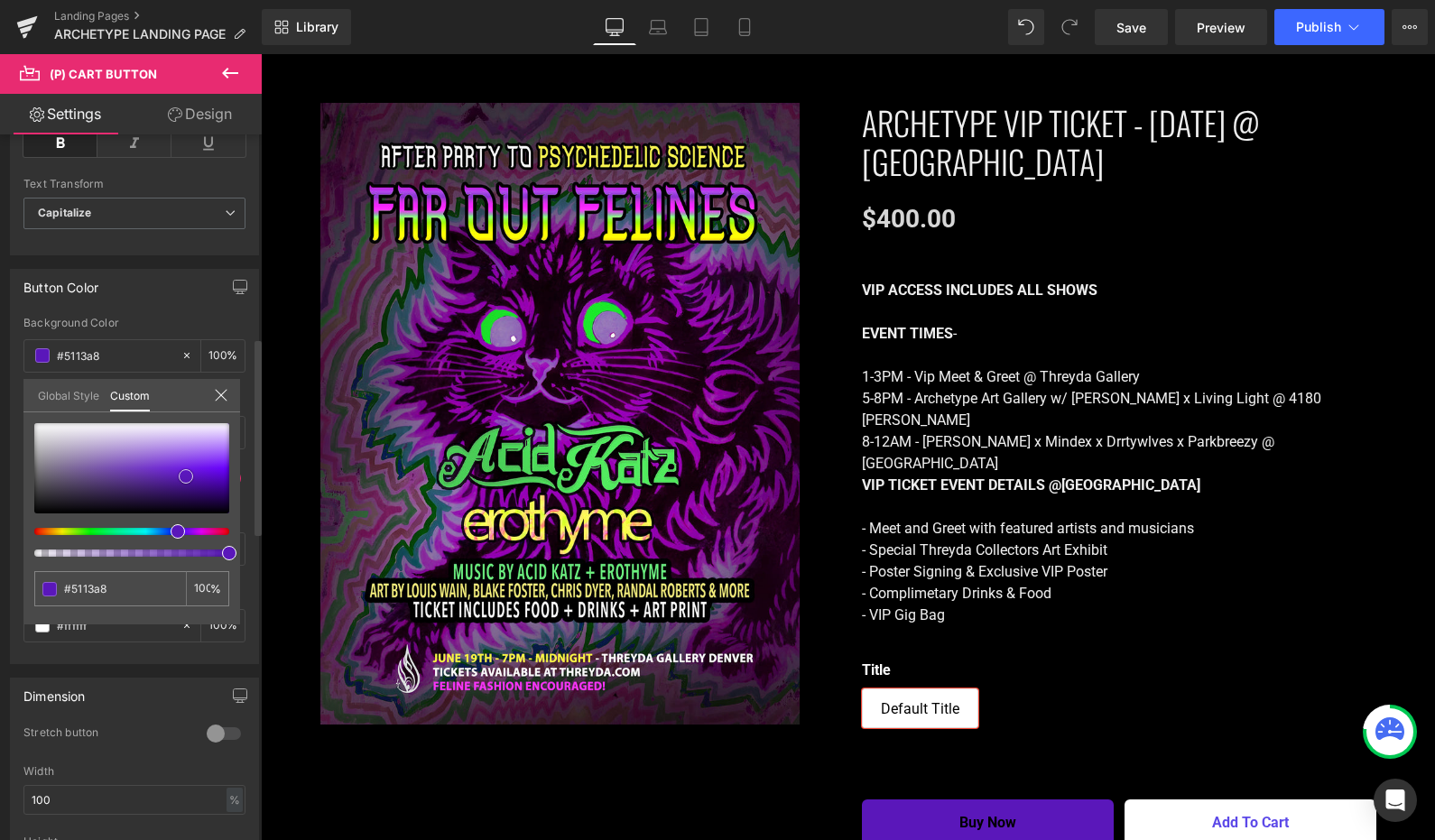
type input "#4f13a4"
type input "#5015a2"
type input "#4d159d"
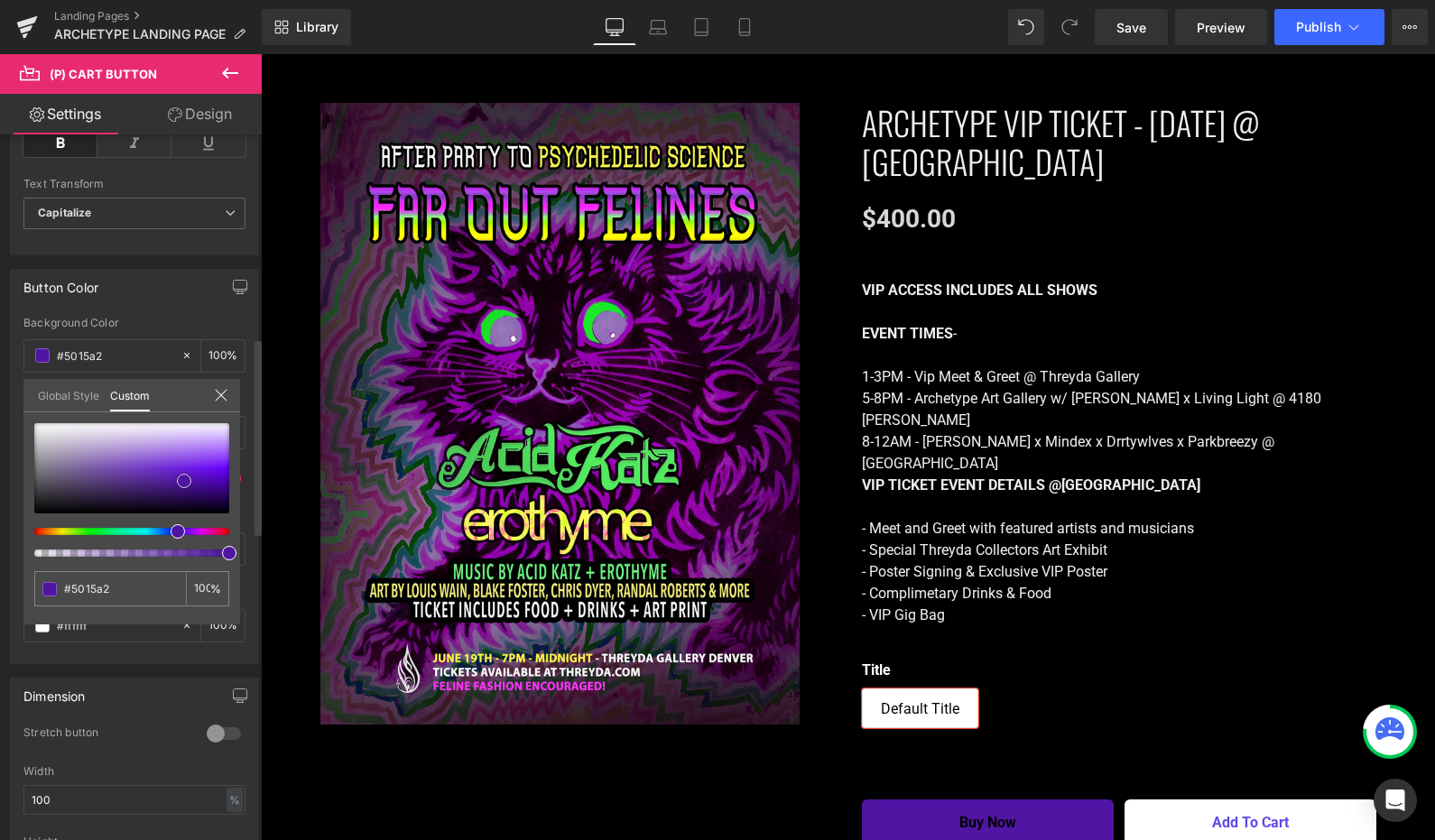
type input "#4d159d"
type input "#4e169c"
type input "#5216a6"
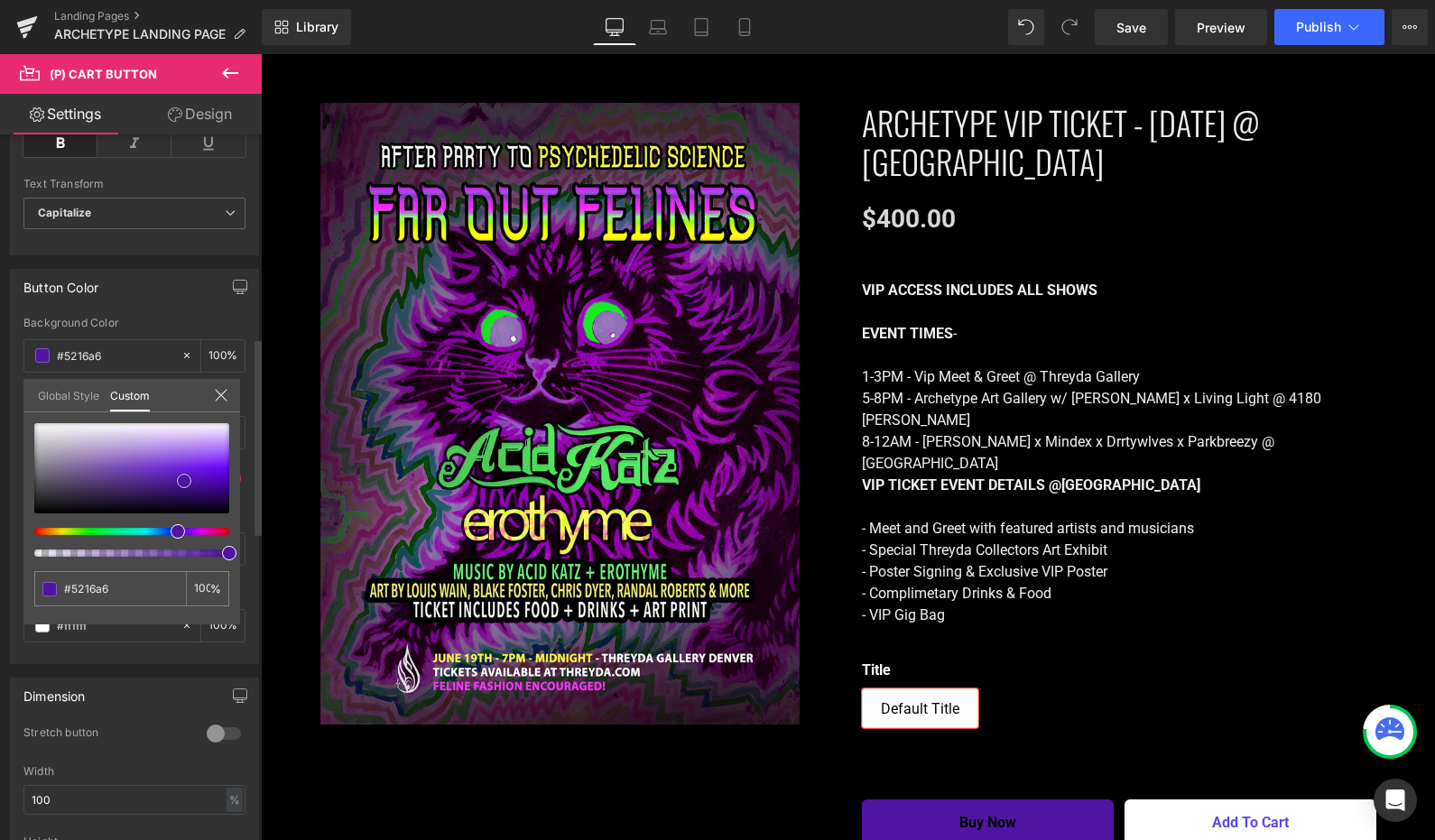
type input "#5718ae"
type input "#5918b3"
type input "#5d1abb"
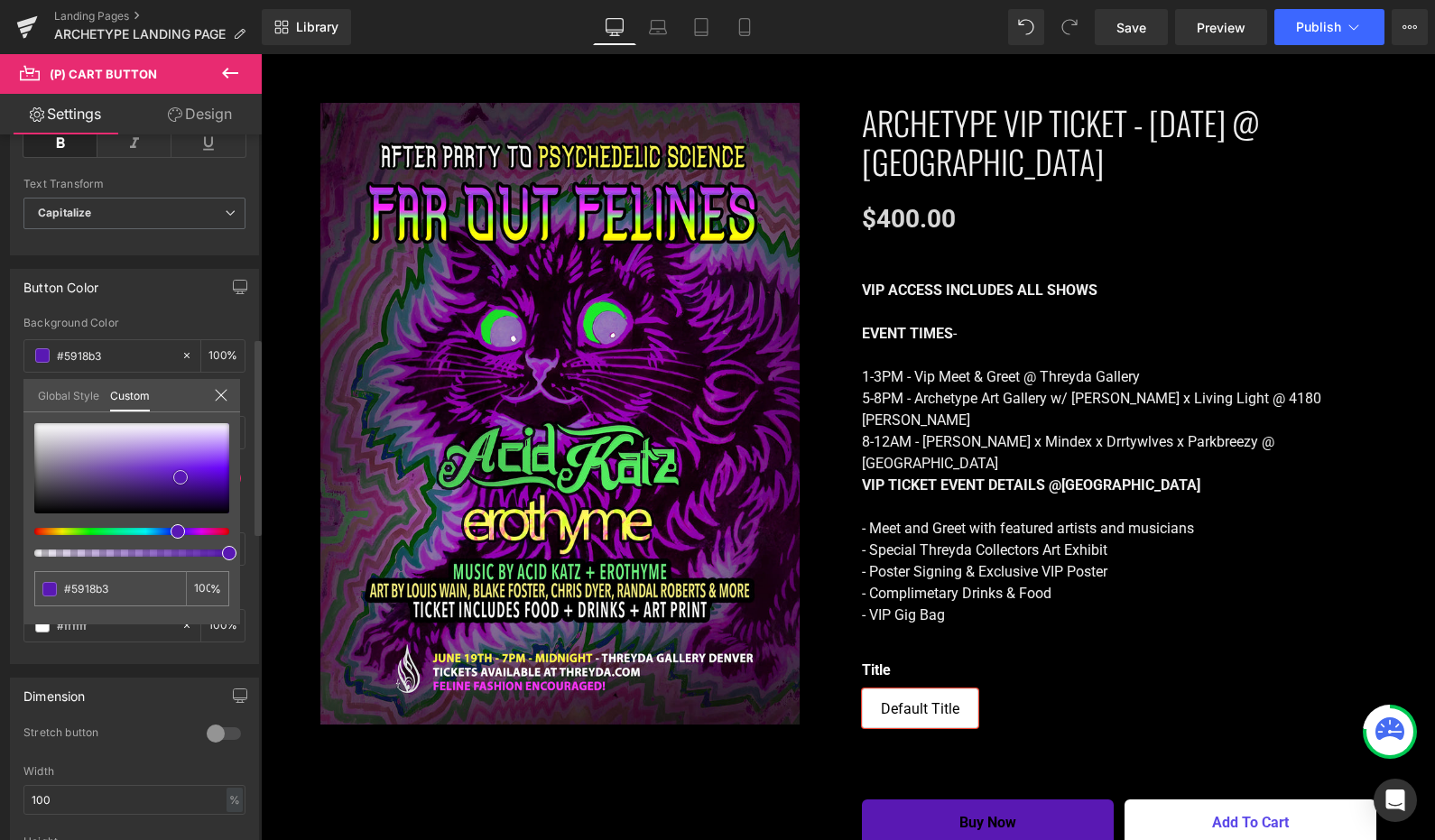
type input "#5d1abb"
type input "#621dc3"
type input "#661ecc"
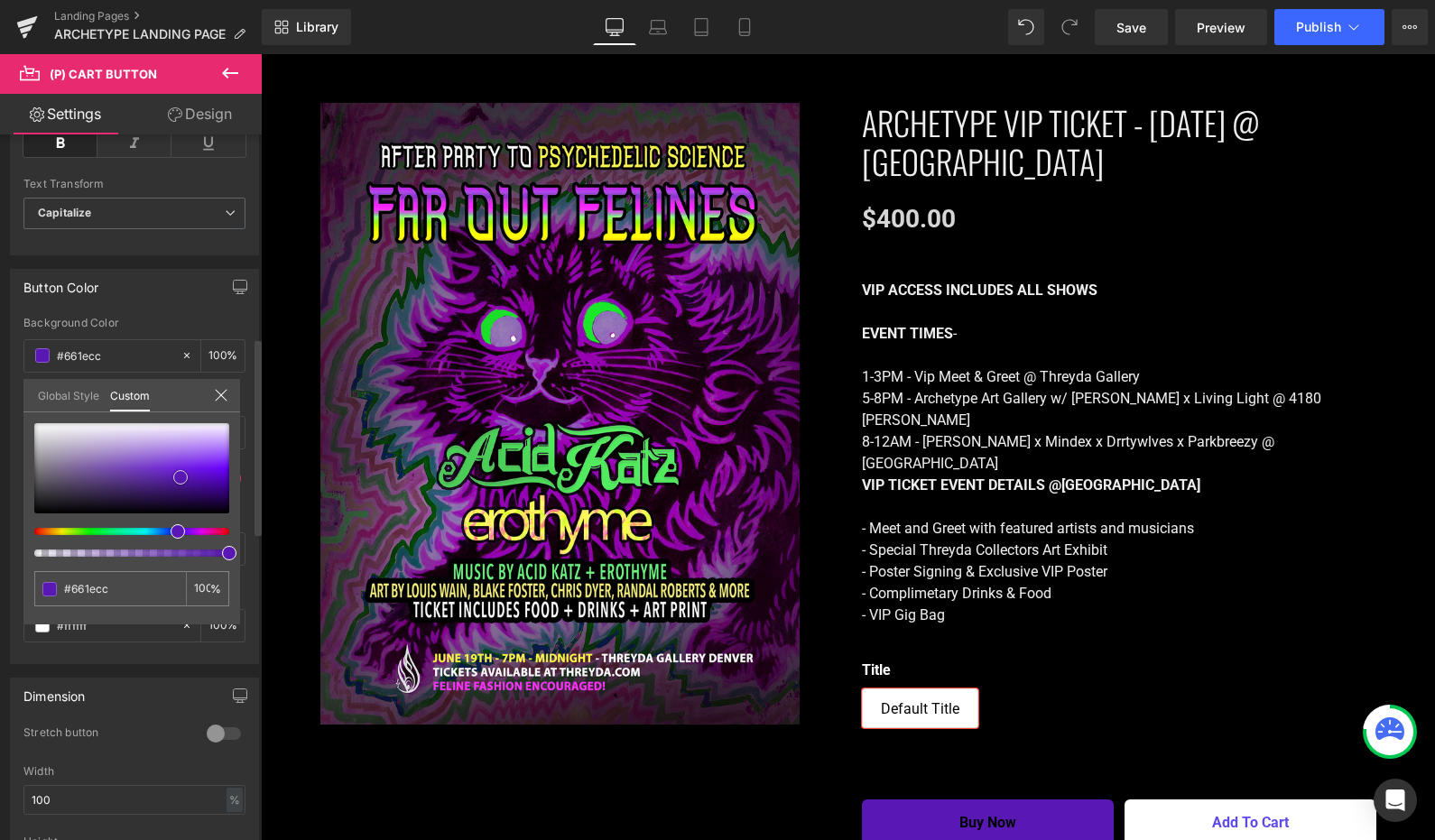
type input "#6d22d6"
type input "#732ad9"
type input "#732bd8"
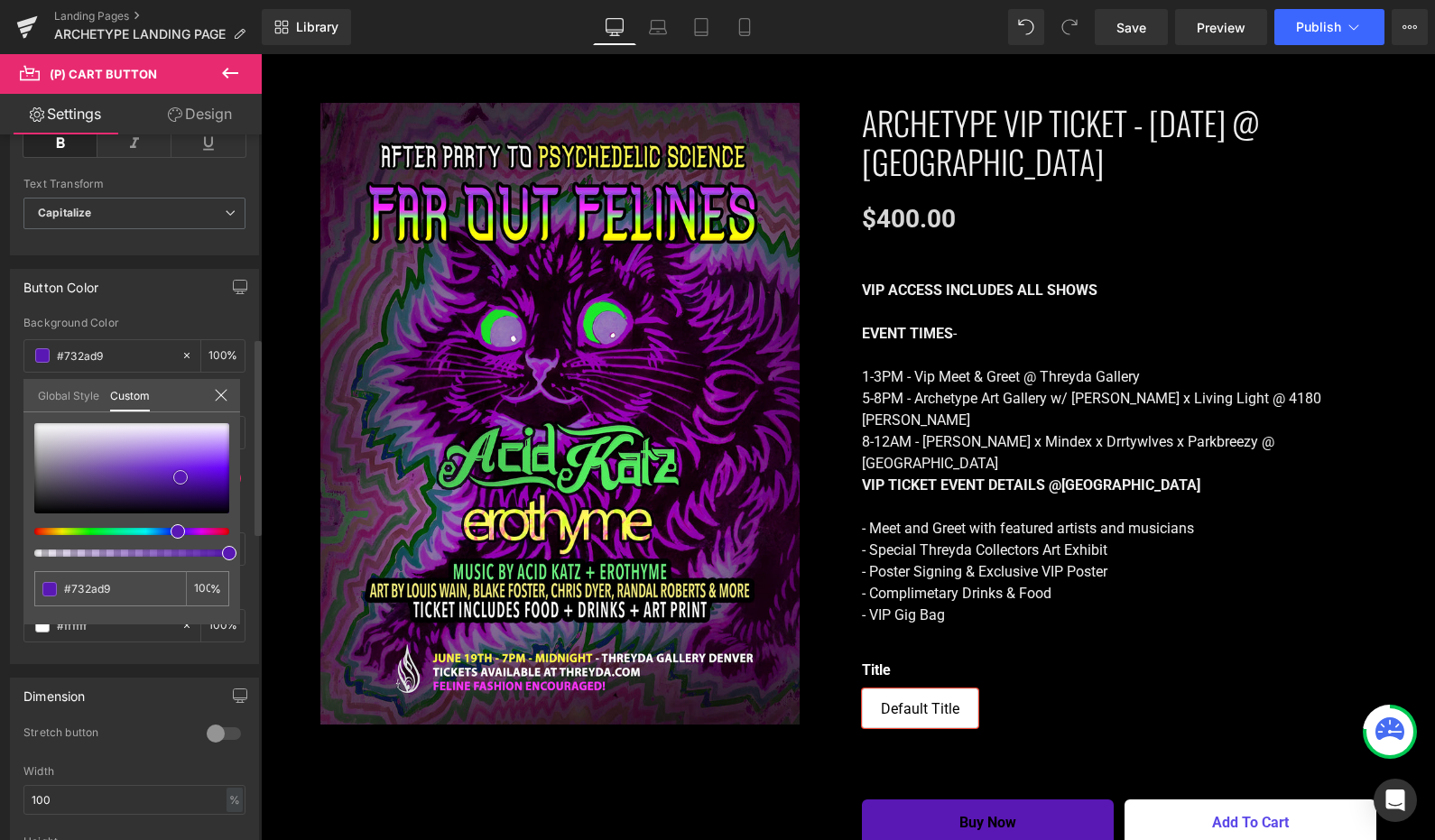
type input "#732bd8"
type input "#7632d6"
type input "#7938d6"
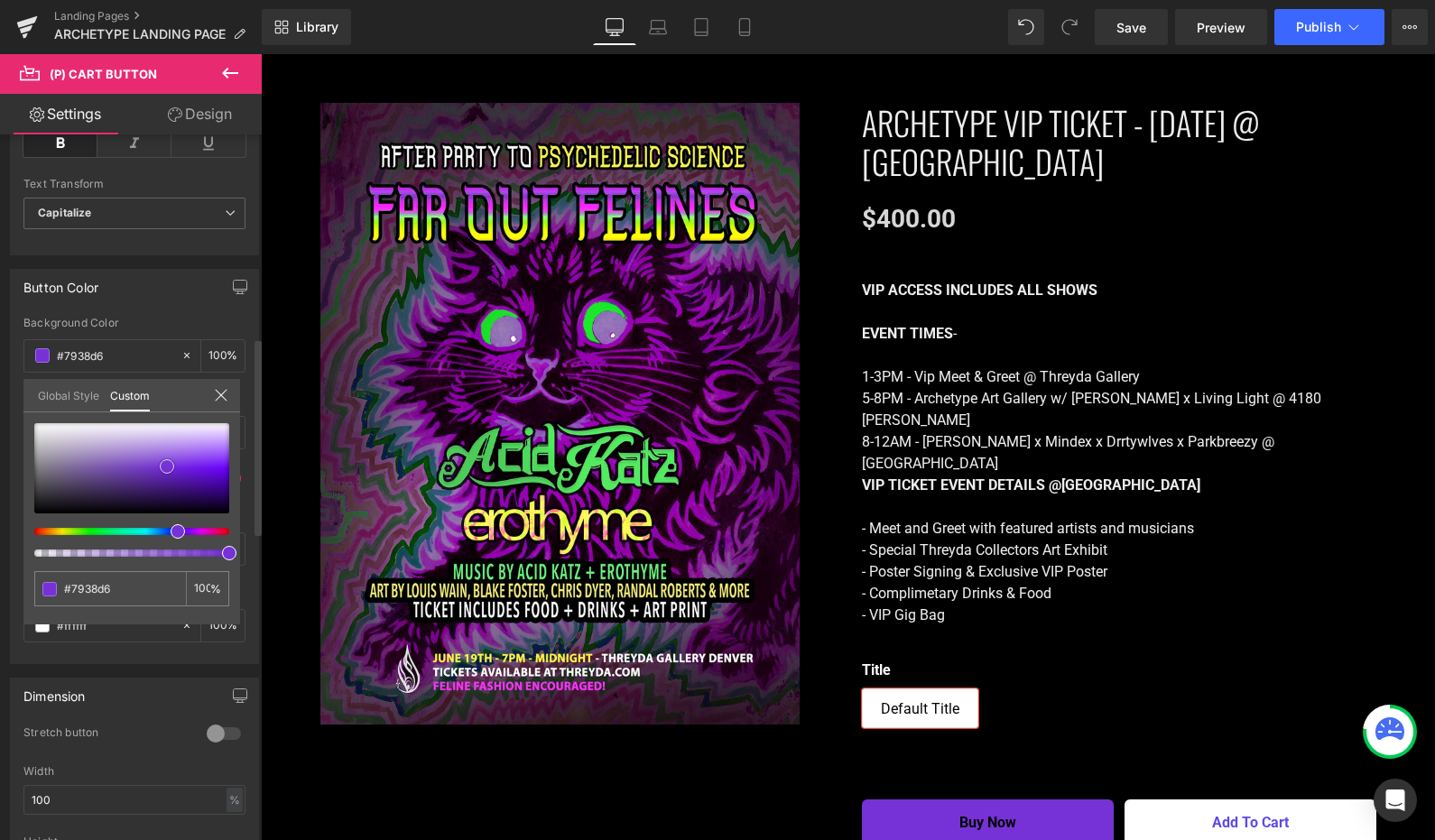
type input "#7c3cd7"
type input "#8042d5"
type input "#8245d7"
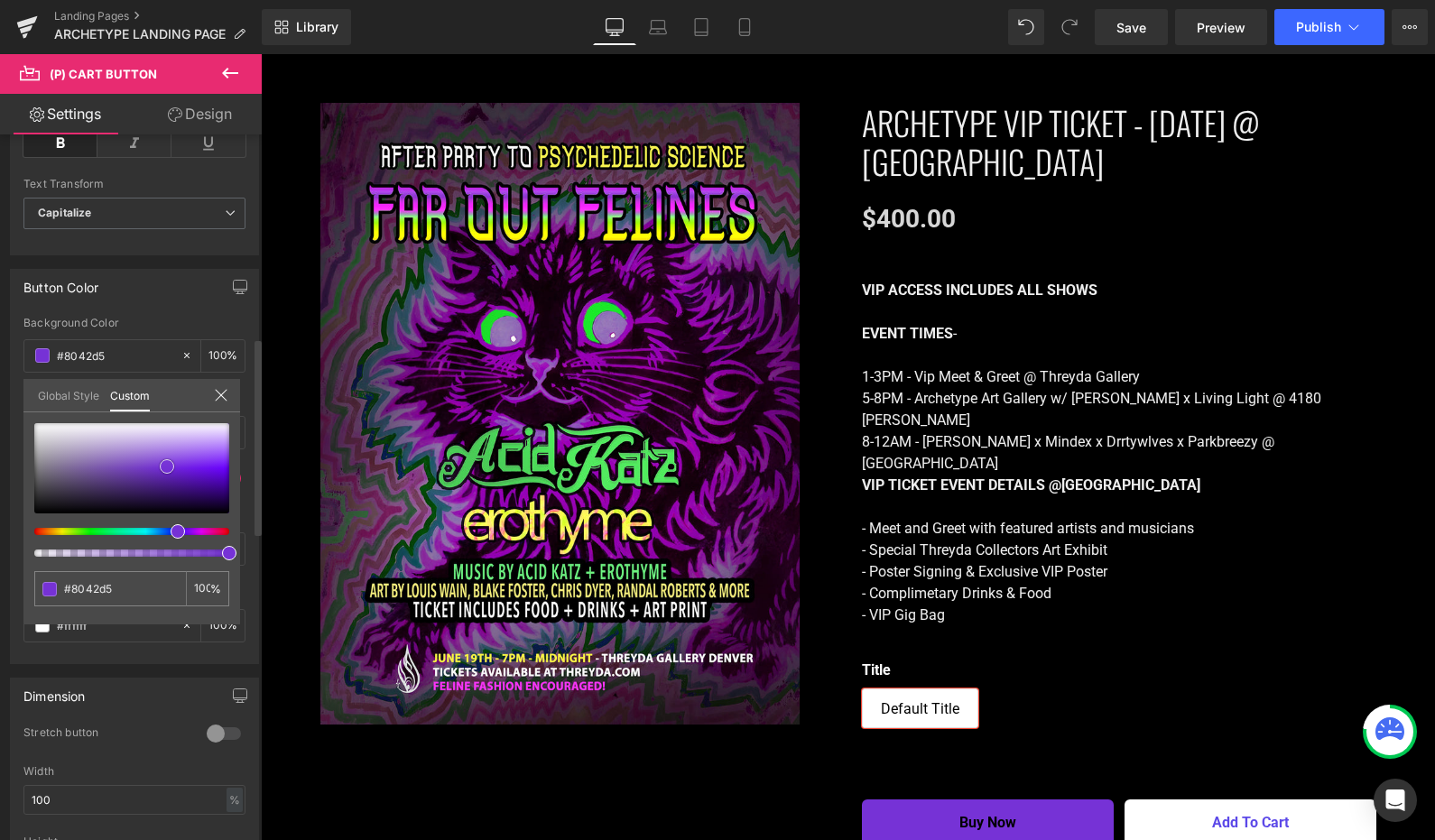
type input "#8245d7"
type input "#854bd7"
type input "#8850d7"
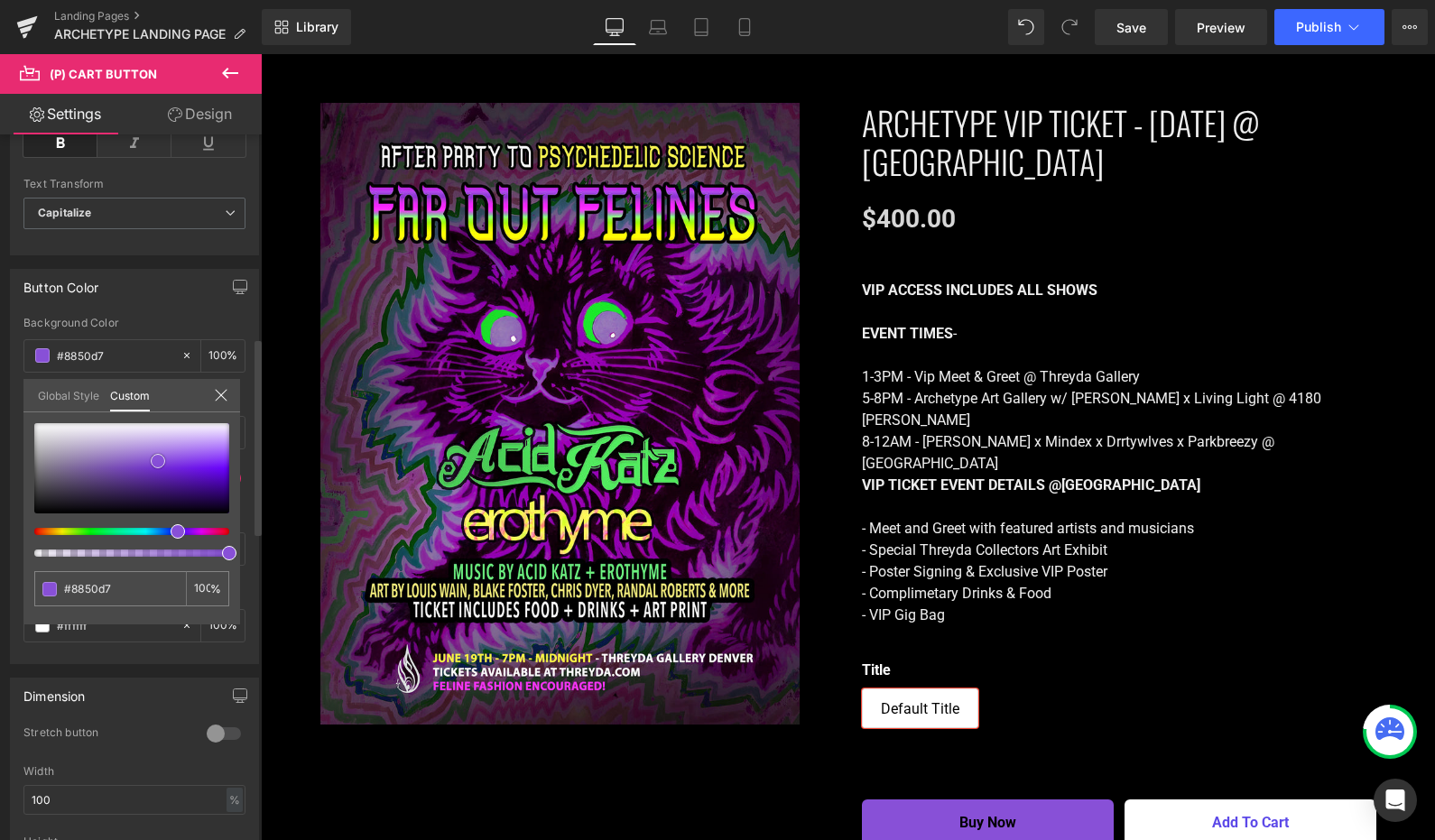
type input "#8b54d8"
type input "#8b55d7"
type input "#8e59d8"
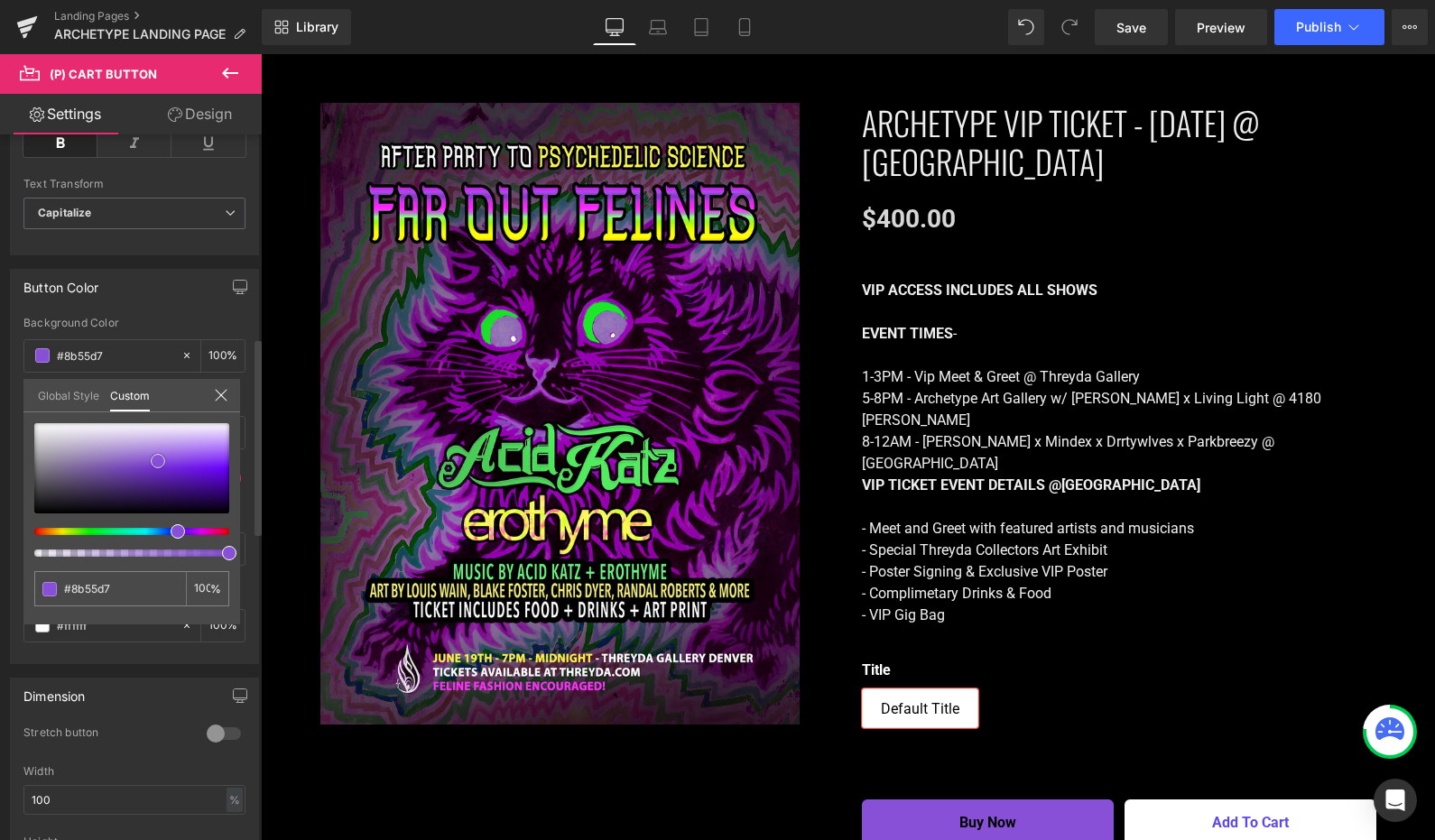
type input "#8e59d8"
type input "#915ed8"
type input "#9463d8"
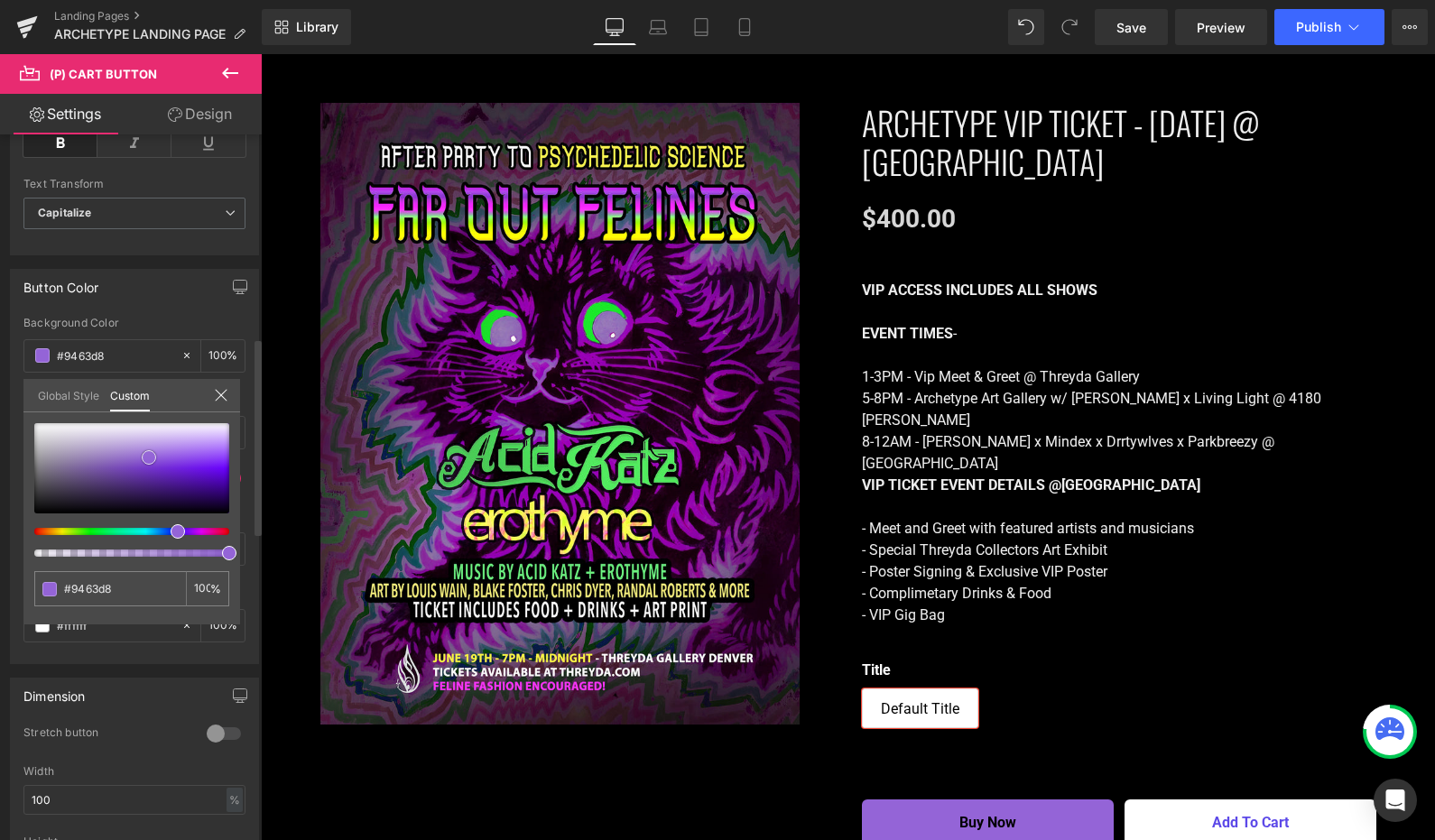
type input "#9464d7"
type input "#9465d6"
type input "#976ad6"
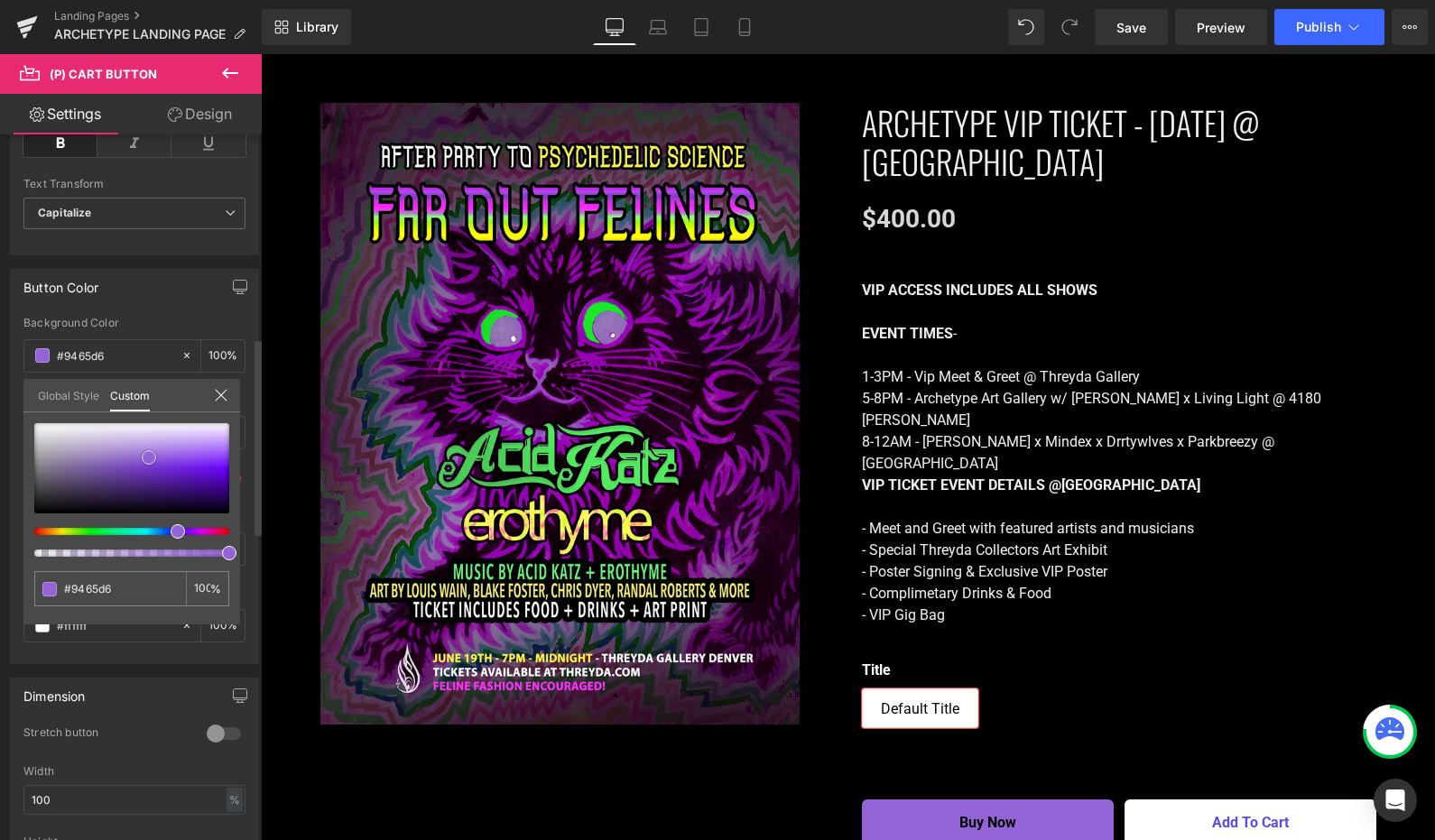
type input "#976ad6"
type input "#976bd5"
type input "#986cd4"
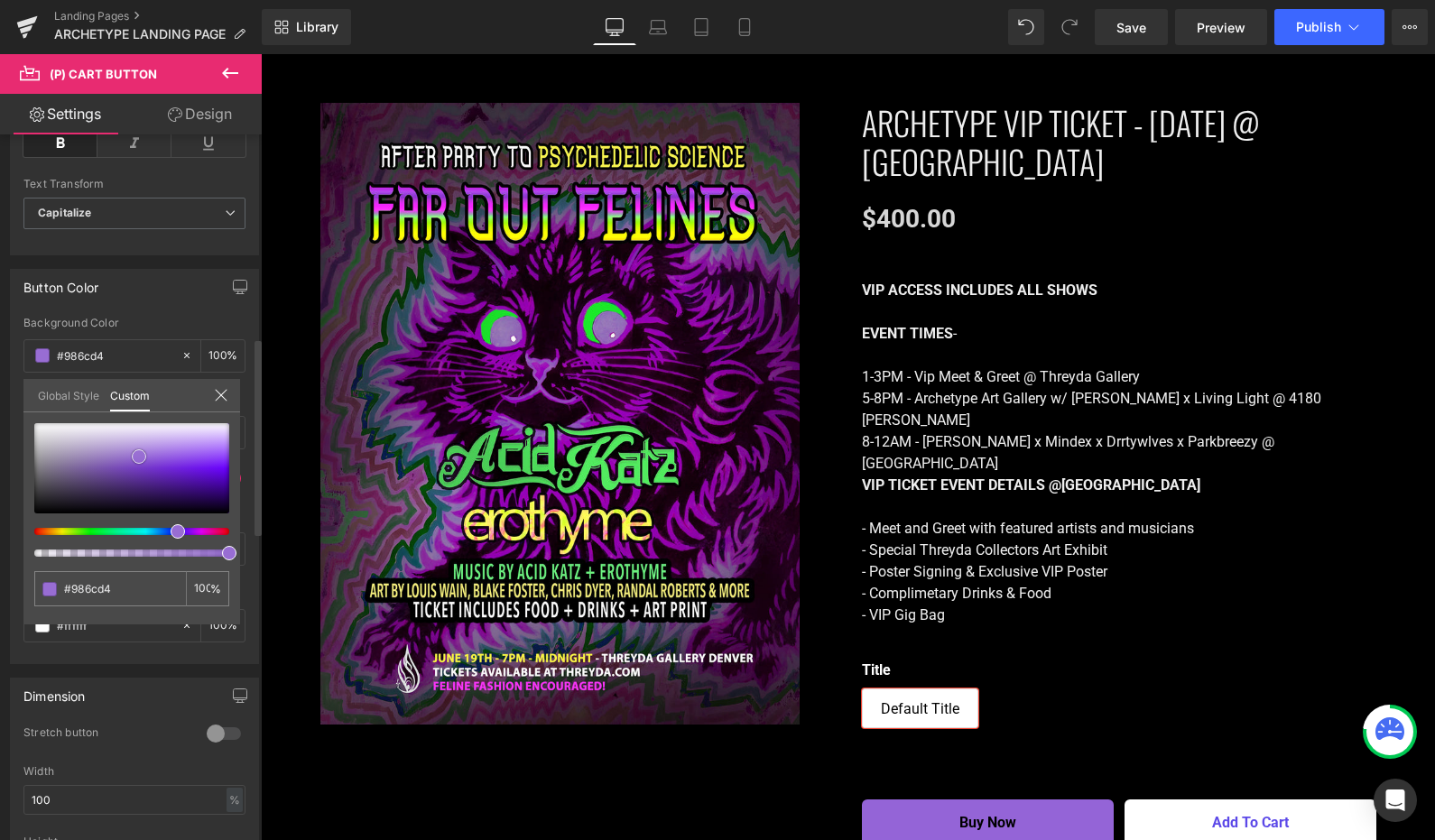
type input "#986dd3"
type input "#986fd1"
type input "#9872ce"
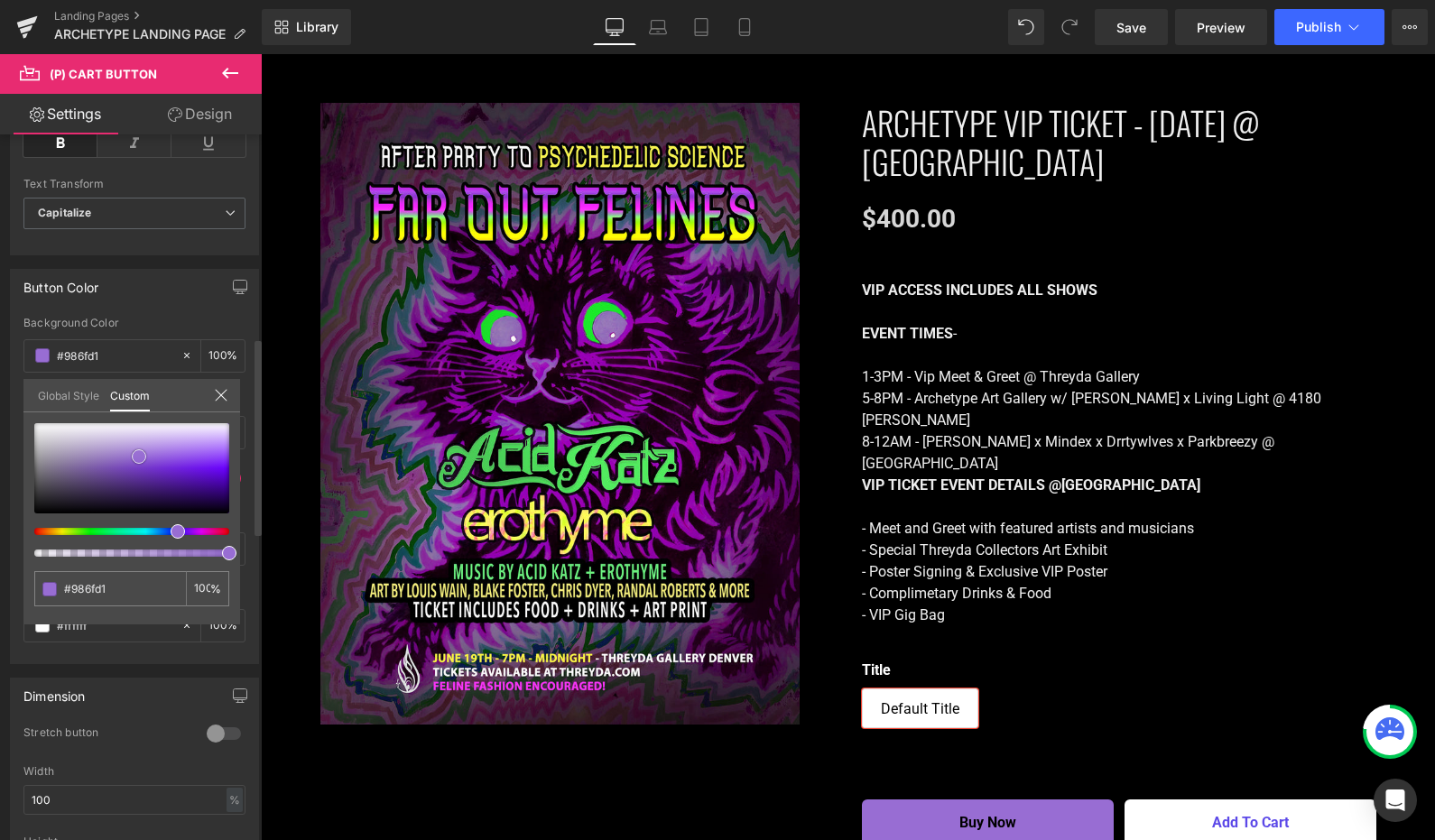
type input "#9872ce"
type input "#9973cd"
type input "#9974cc"
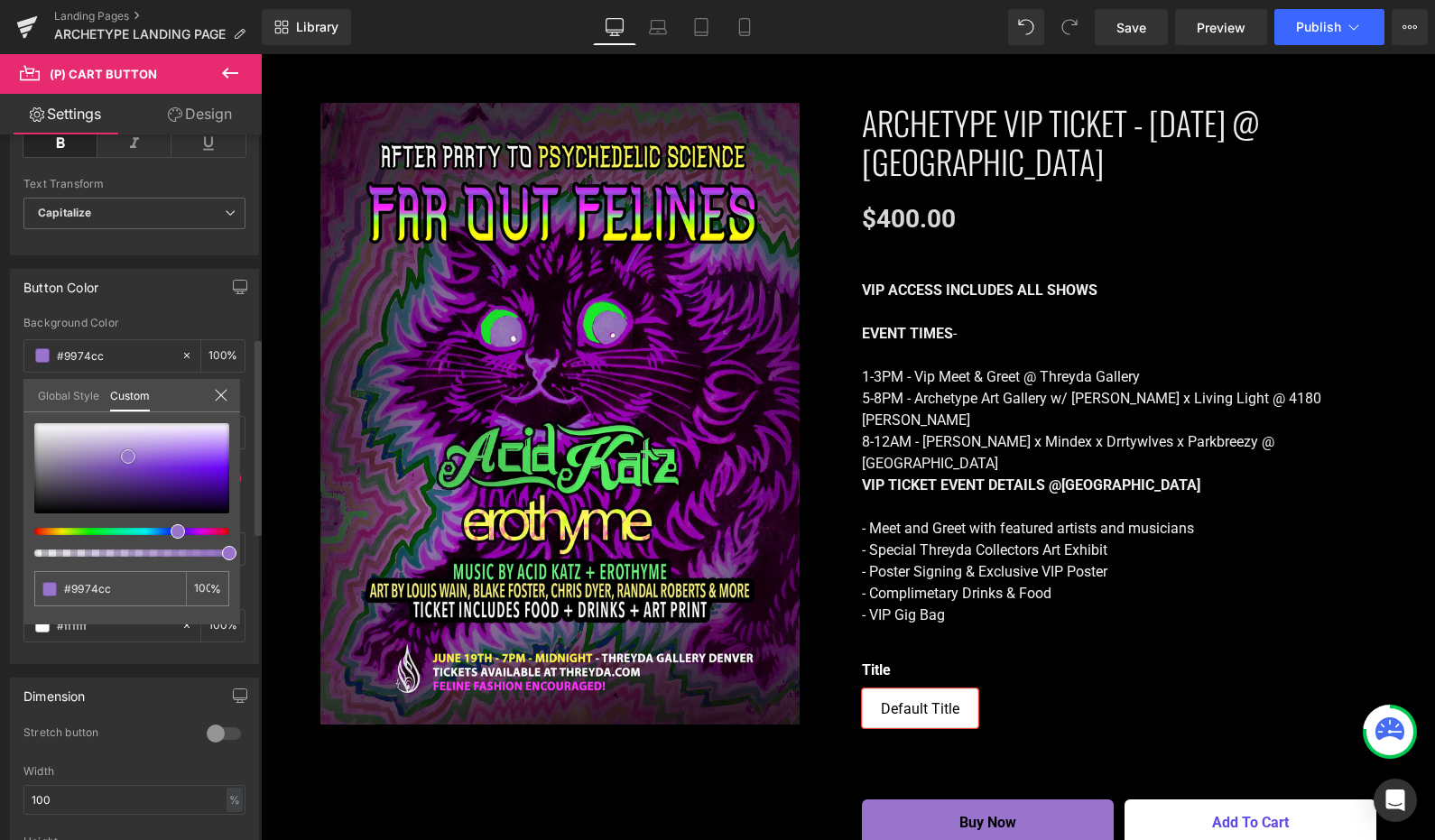
type input "#9671ca"
type input "#936dc9"
type input "#916bc6"
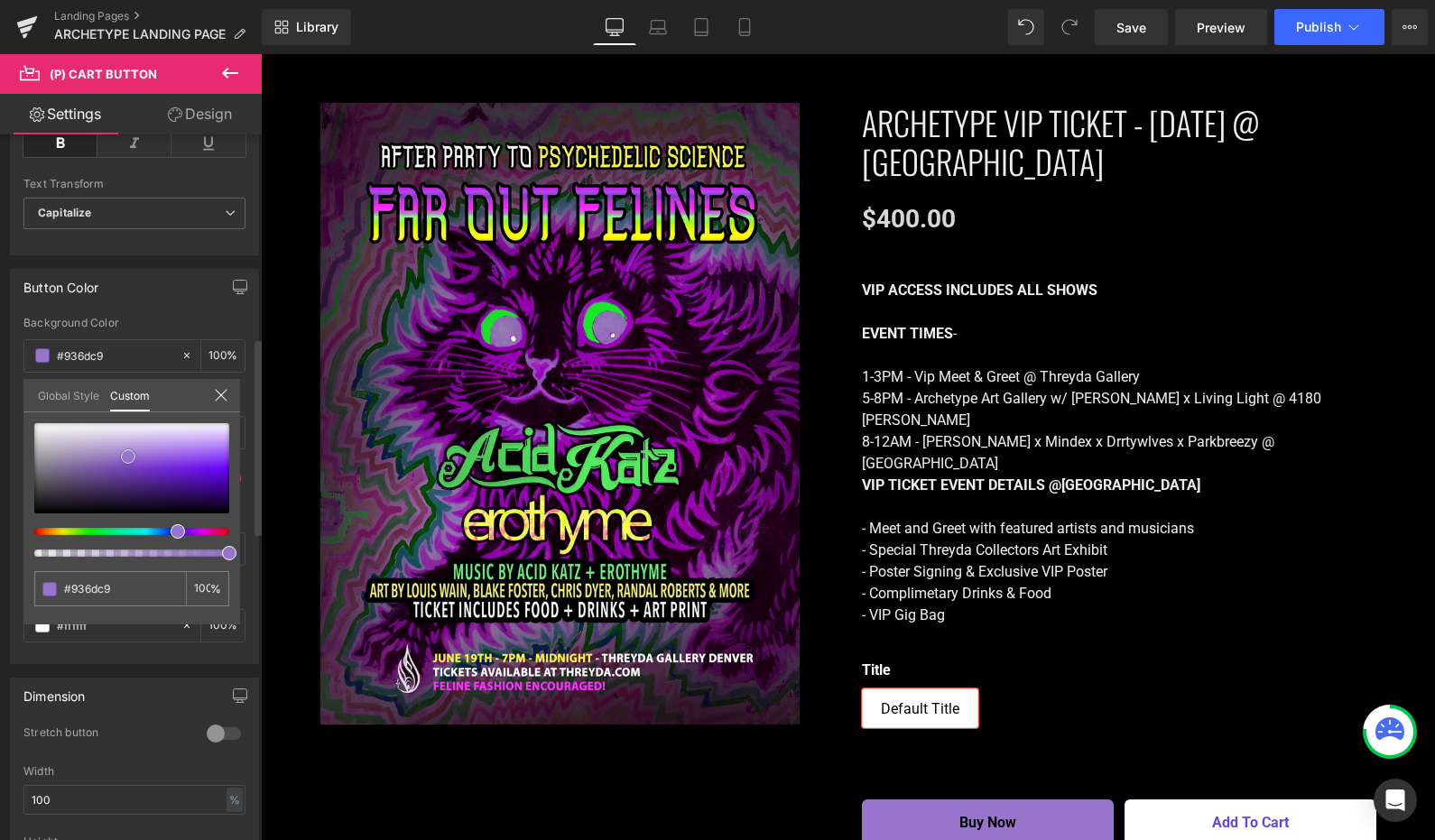
type input "#916bc6"
type input "#8e67c5"
type input "#8b63c4"
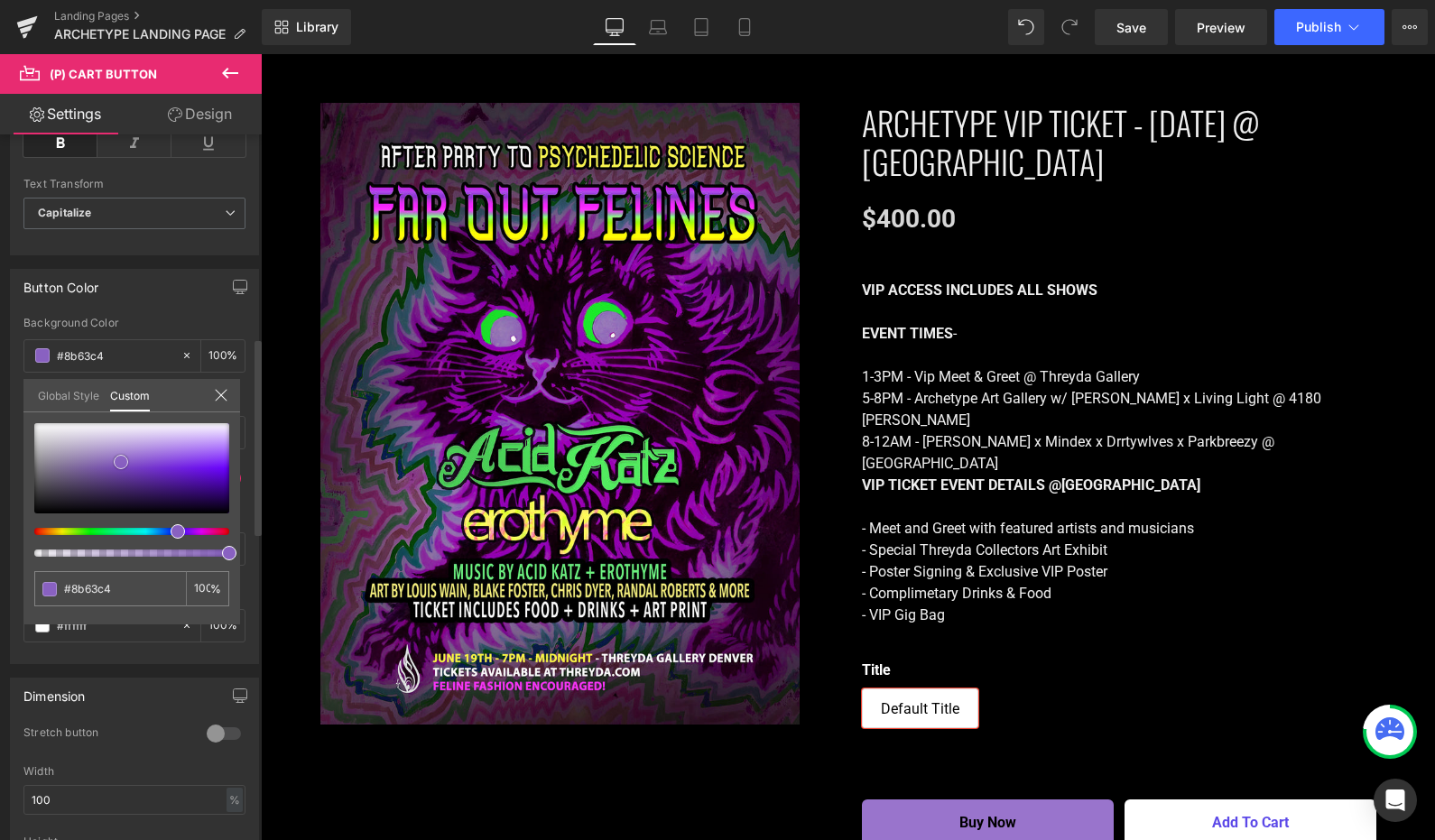
type input "#8961c1"
type input "#865dc0"
type input "#8359be"
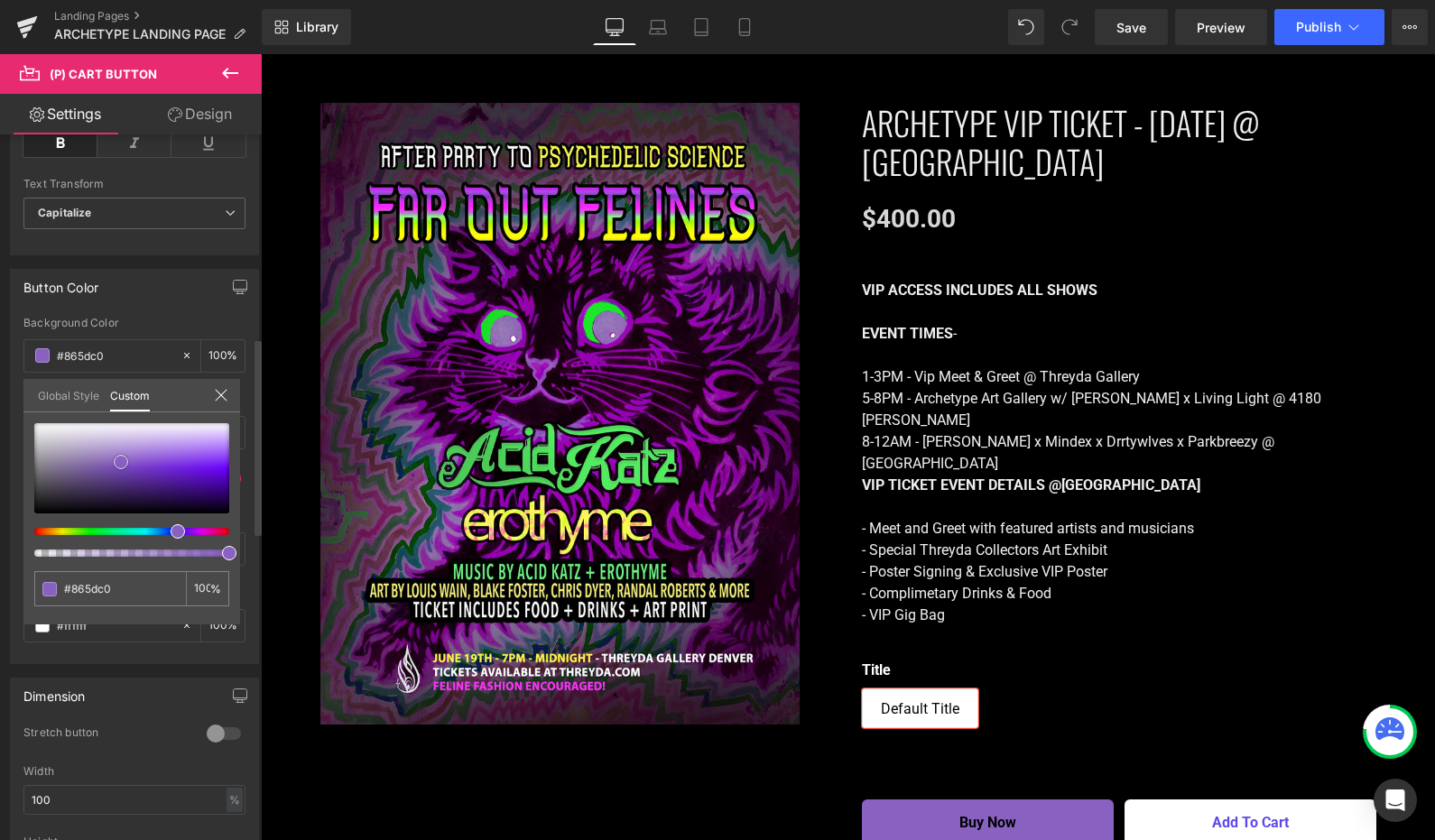
type input "#8359be"
type input "#845abd"
type input "#845cbc"
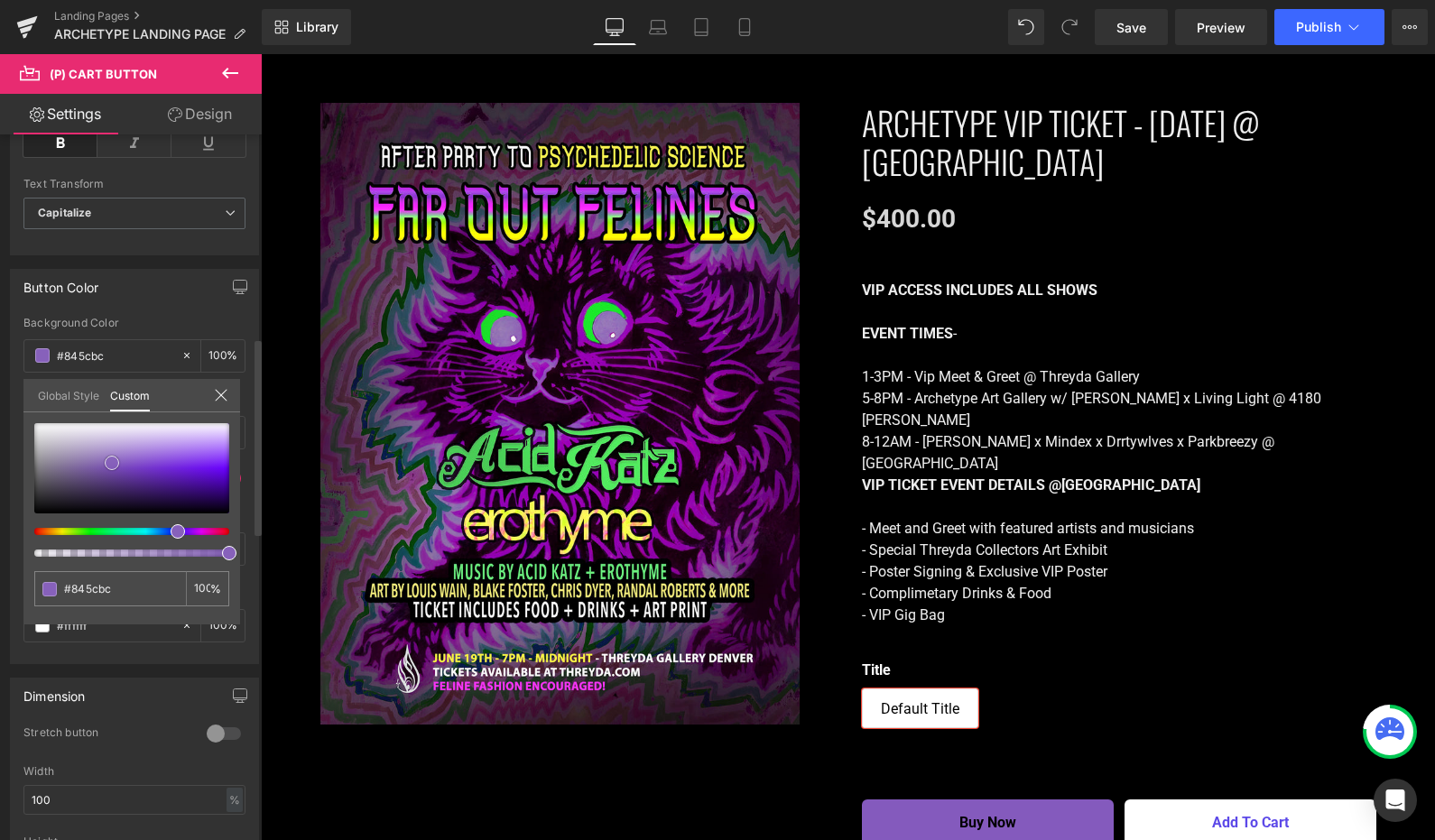
type input "#8760bc"
type input "#8761bb"
type input "#8764b9"
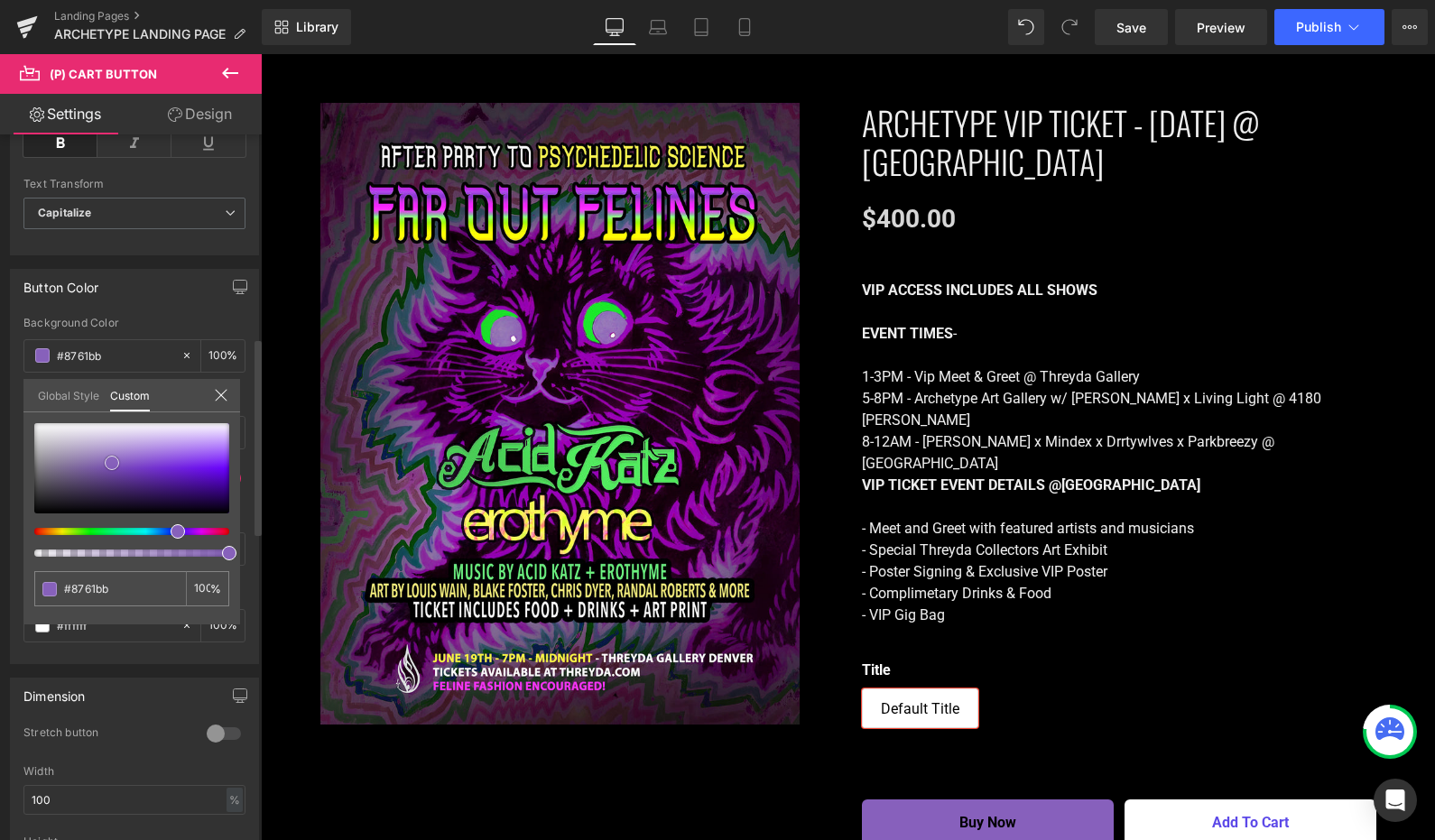
type input "#8764b9"
type input "#8a68b9"
type input "#8d6dba"
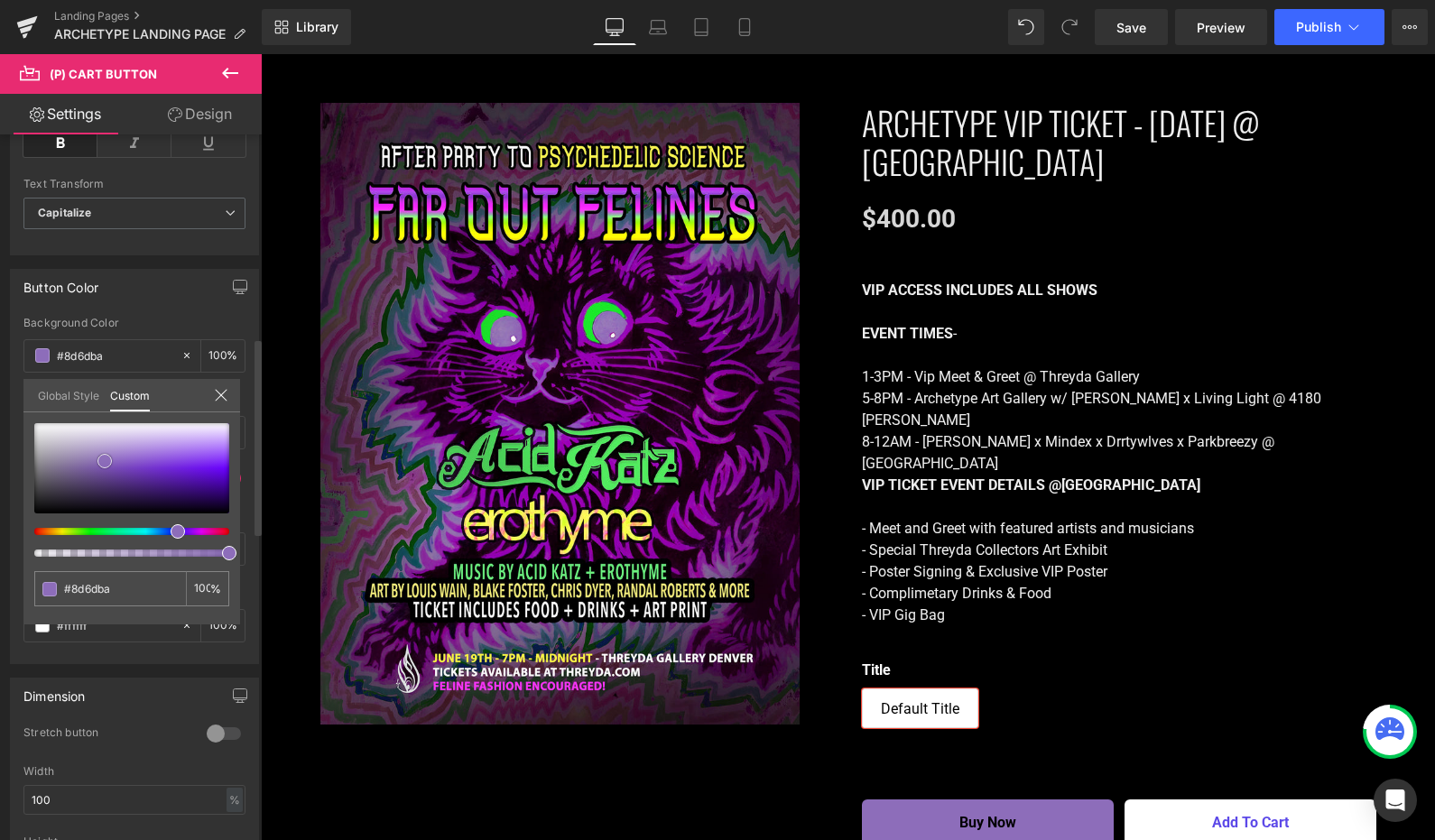
type input "#9070bc"
type input "#9071bb"
drag, startPoint x: 133, startPoint y: 480, endPoint x: 113, endPoint y: 457, distance: 30.5
click at [114, 457] on span at bounding box center [118, 460] width 15 height 15
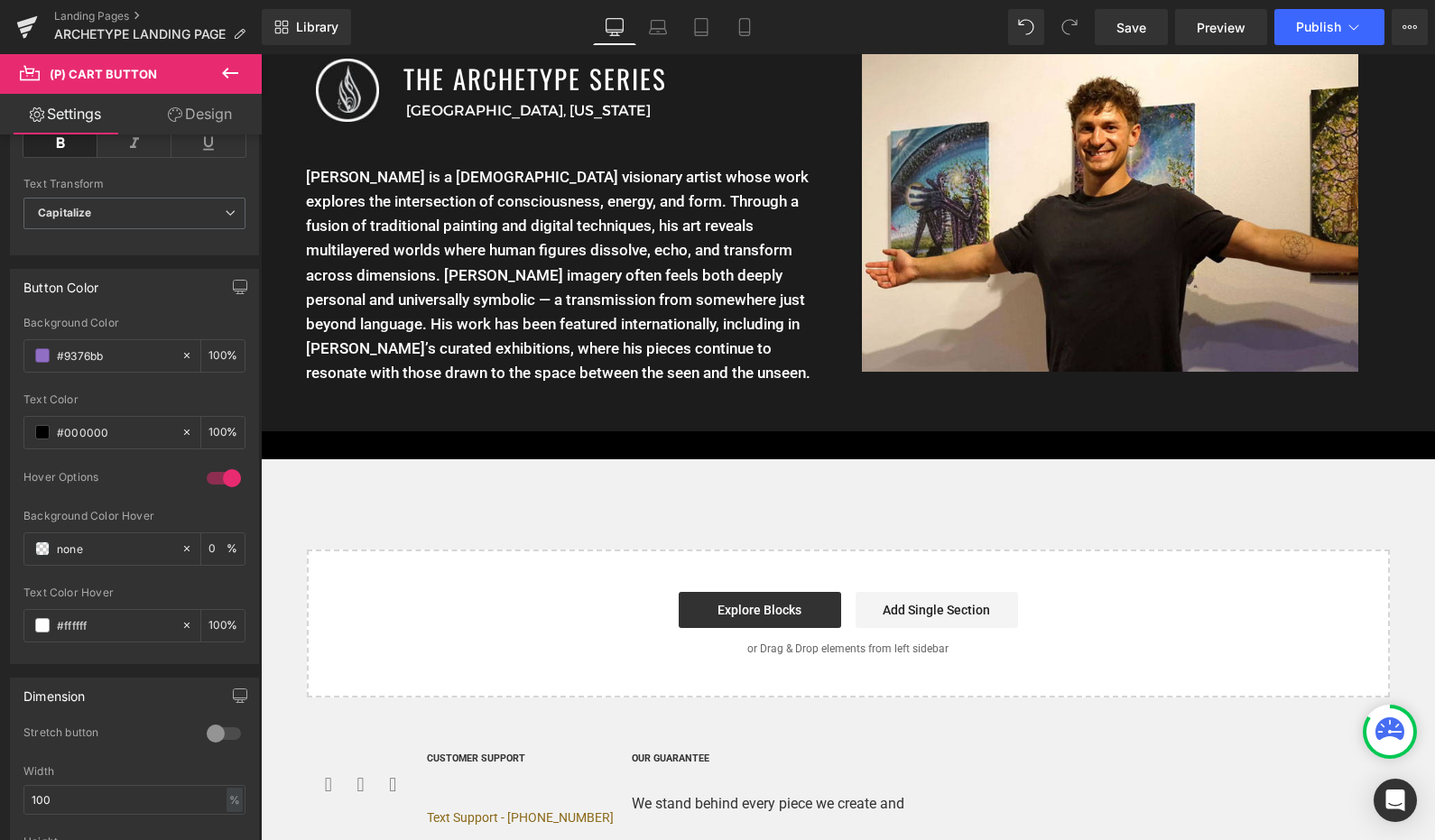
scroll to position [3331, 0]
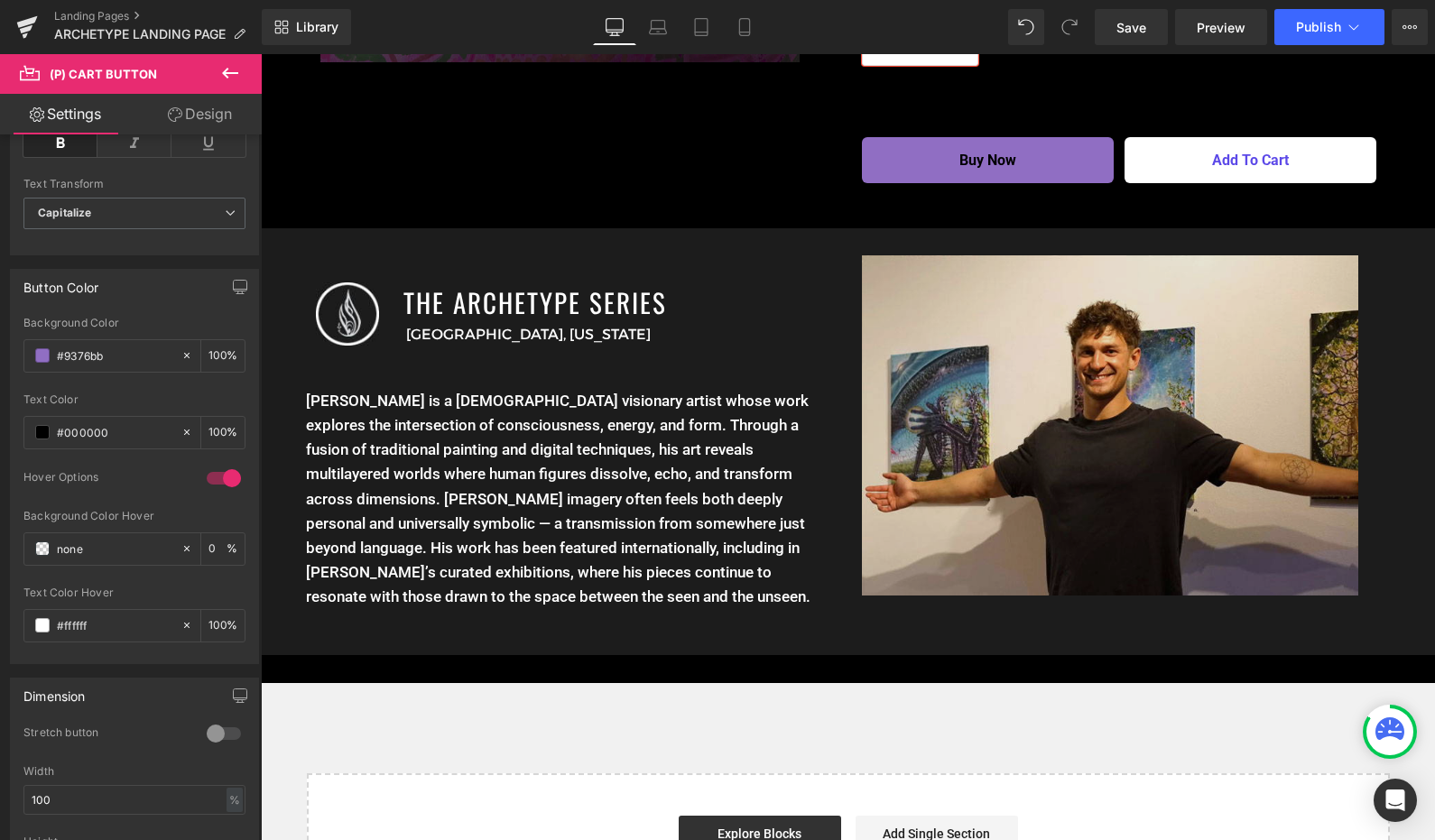
click at [1082, 380] on img at bounding box center [1110, 425] width 496 height 340
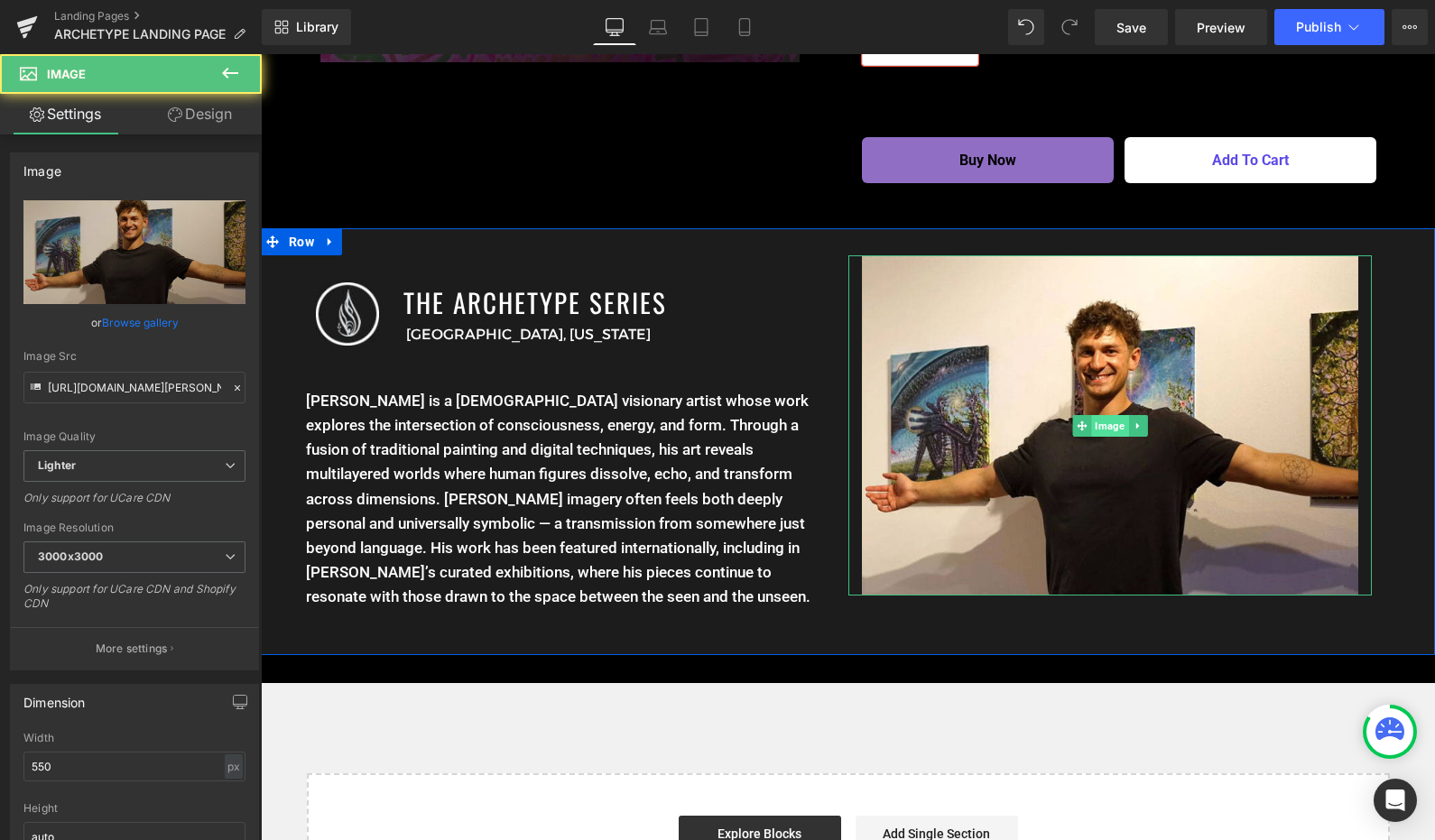
click at [1091, 415] on span "Image" at bounding box center [1110, 426] width 37 height 22
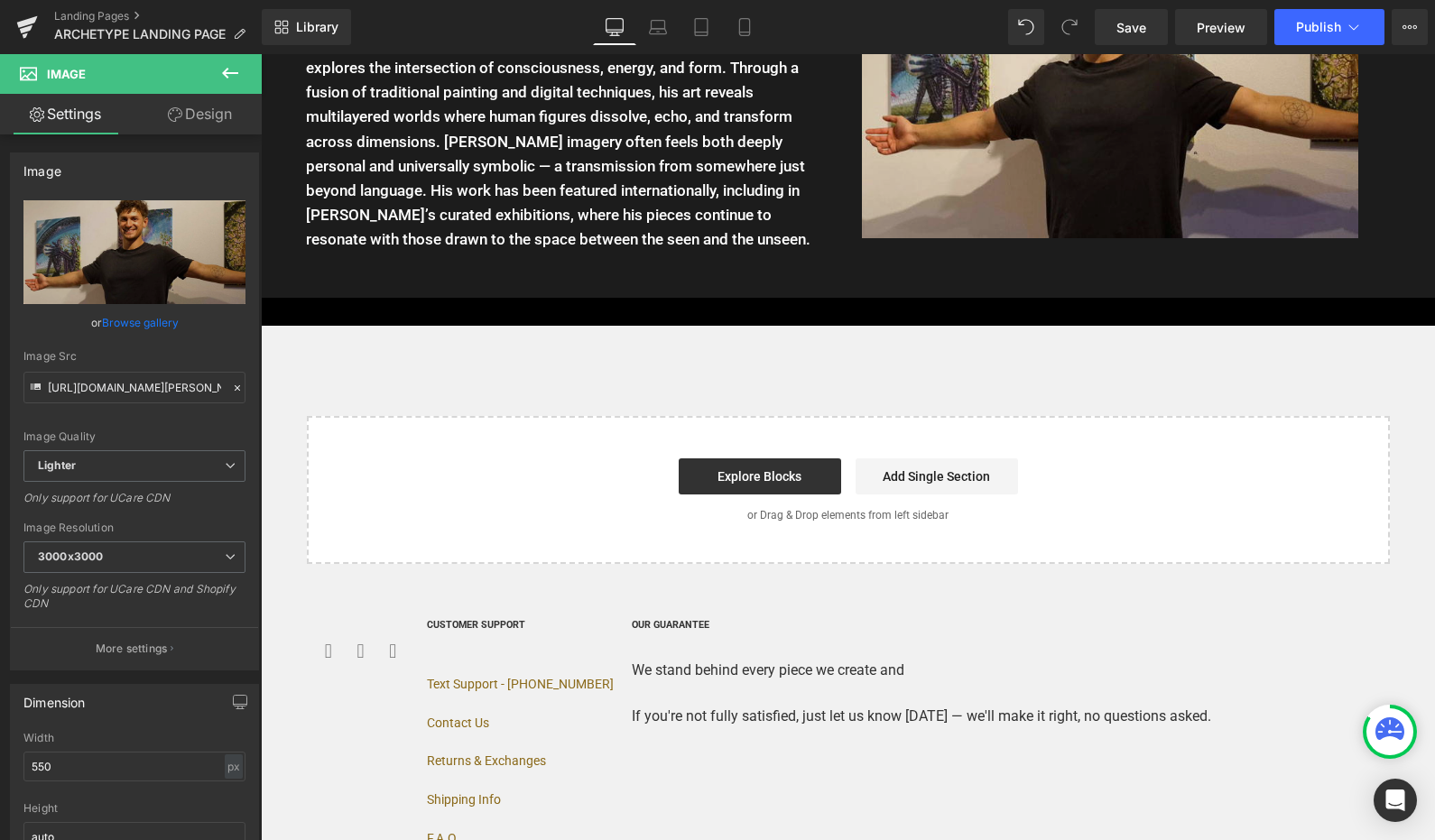
scroll to position [3158, 0]
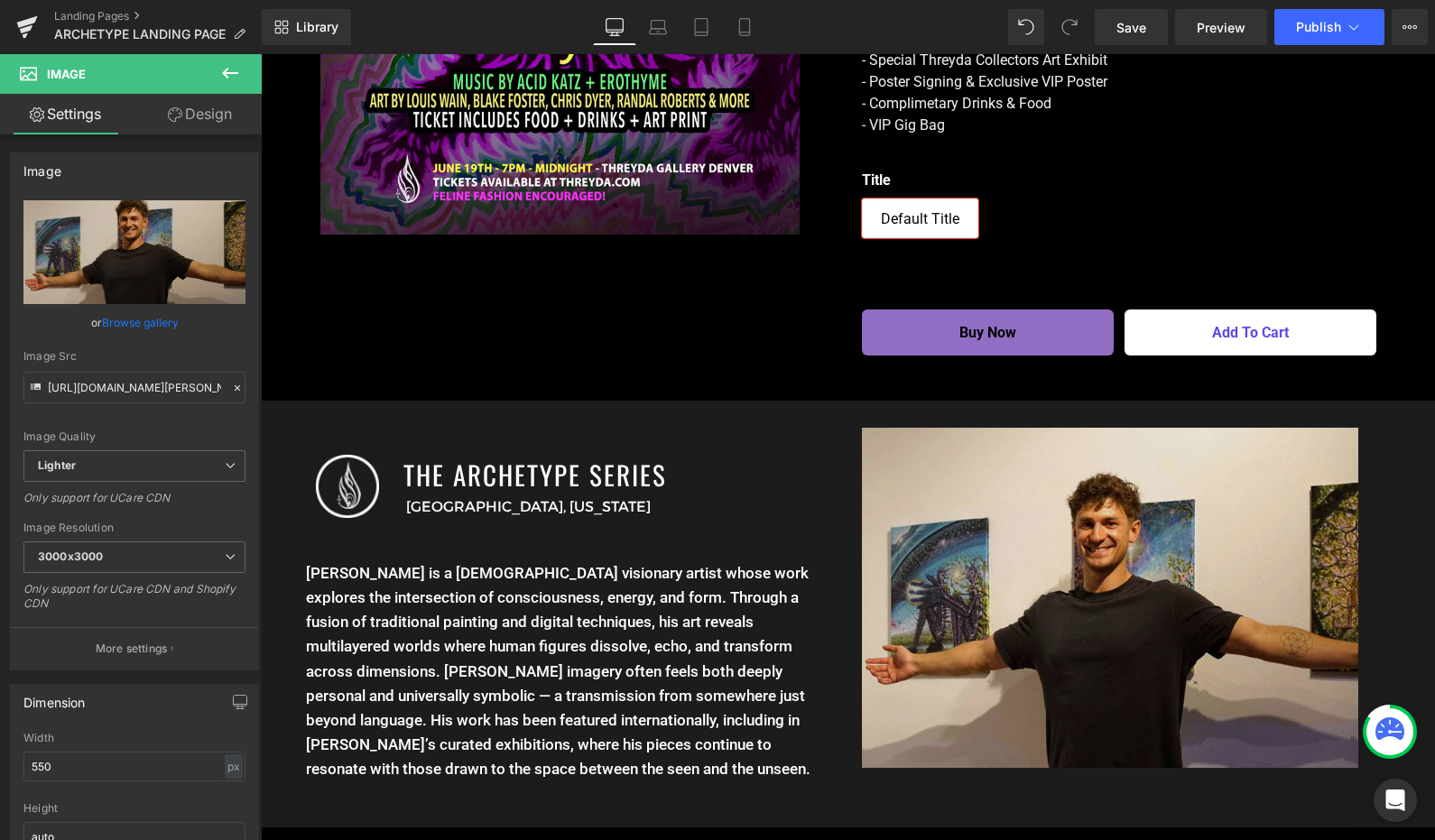
click at [1106, 523] on img at bounding box center [1110, 597] width 496 height 340
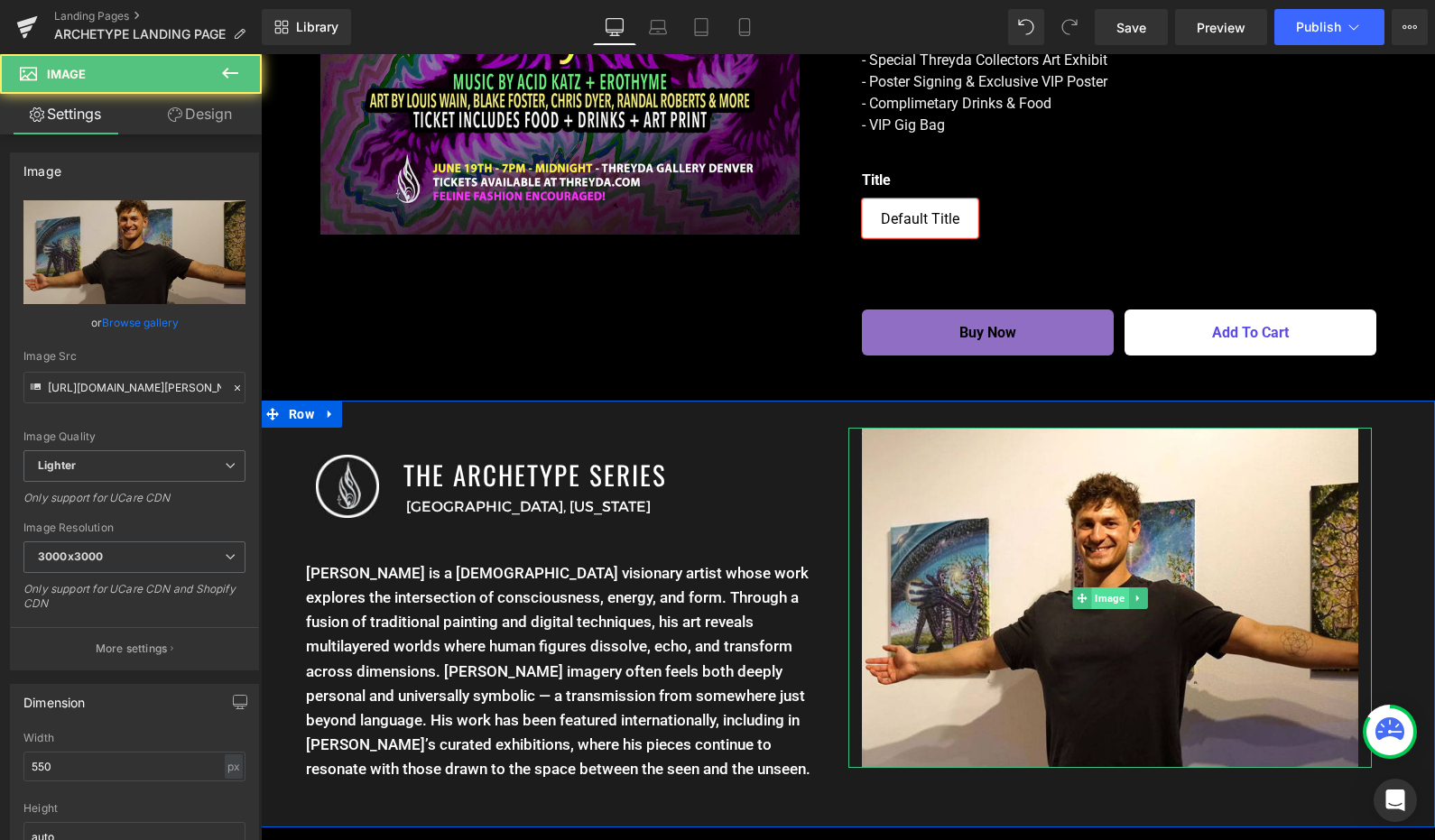
click at [1101, 588] on span "Image" at bounding box center [1110, 599] width 37 height 22
click at [1114, 588] on span "Image" at bounding box center [1110, 599] width 37 height 22
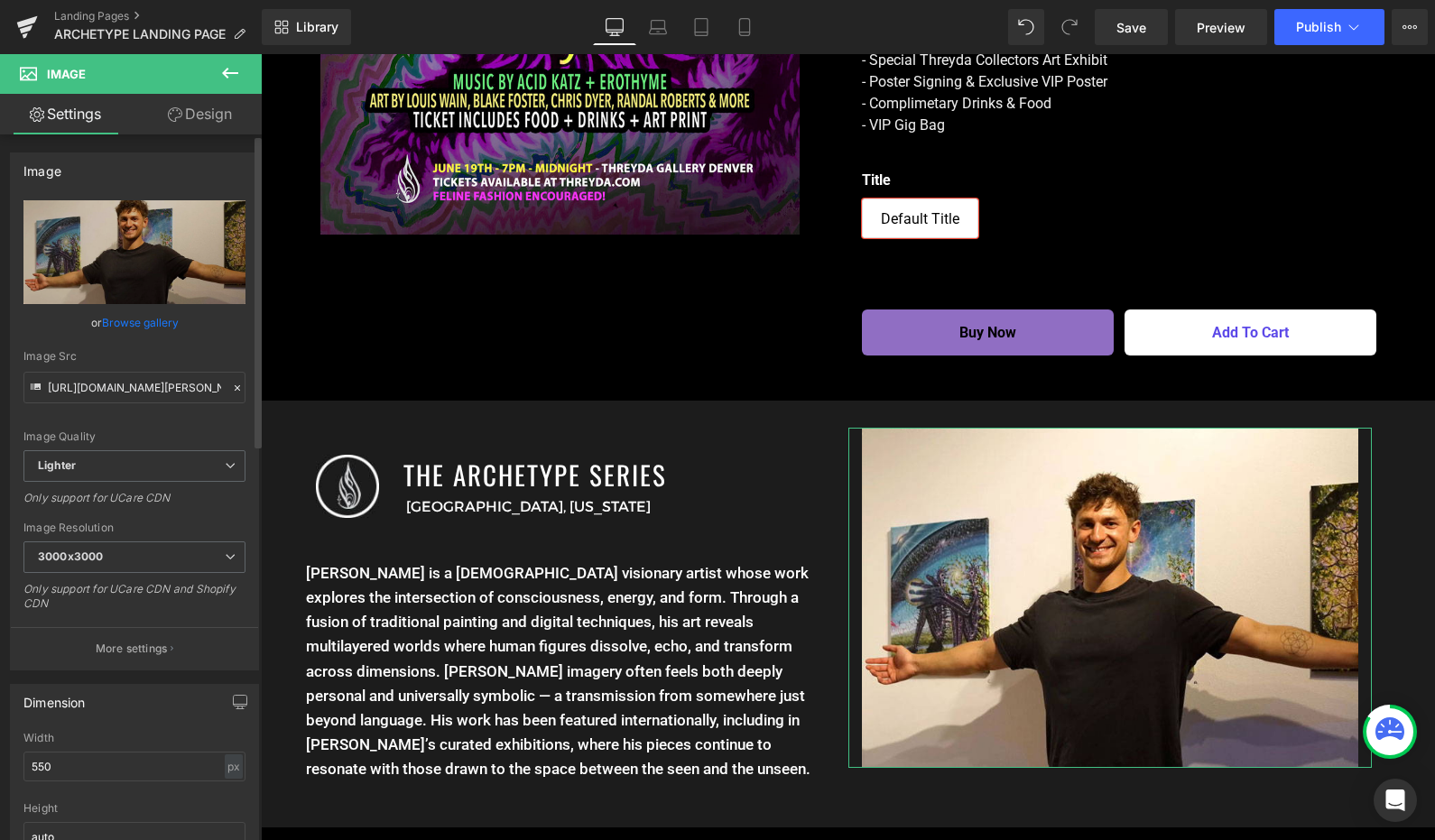
click at [134, 318] on link "Browse gallery" at bounding box center [140, 322] width 76 height 31
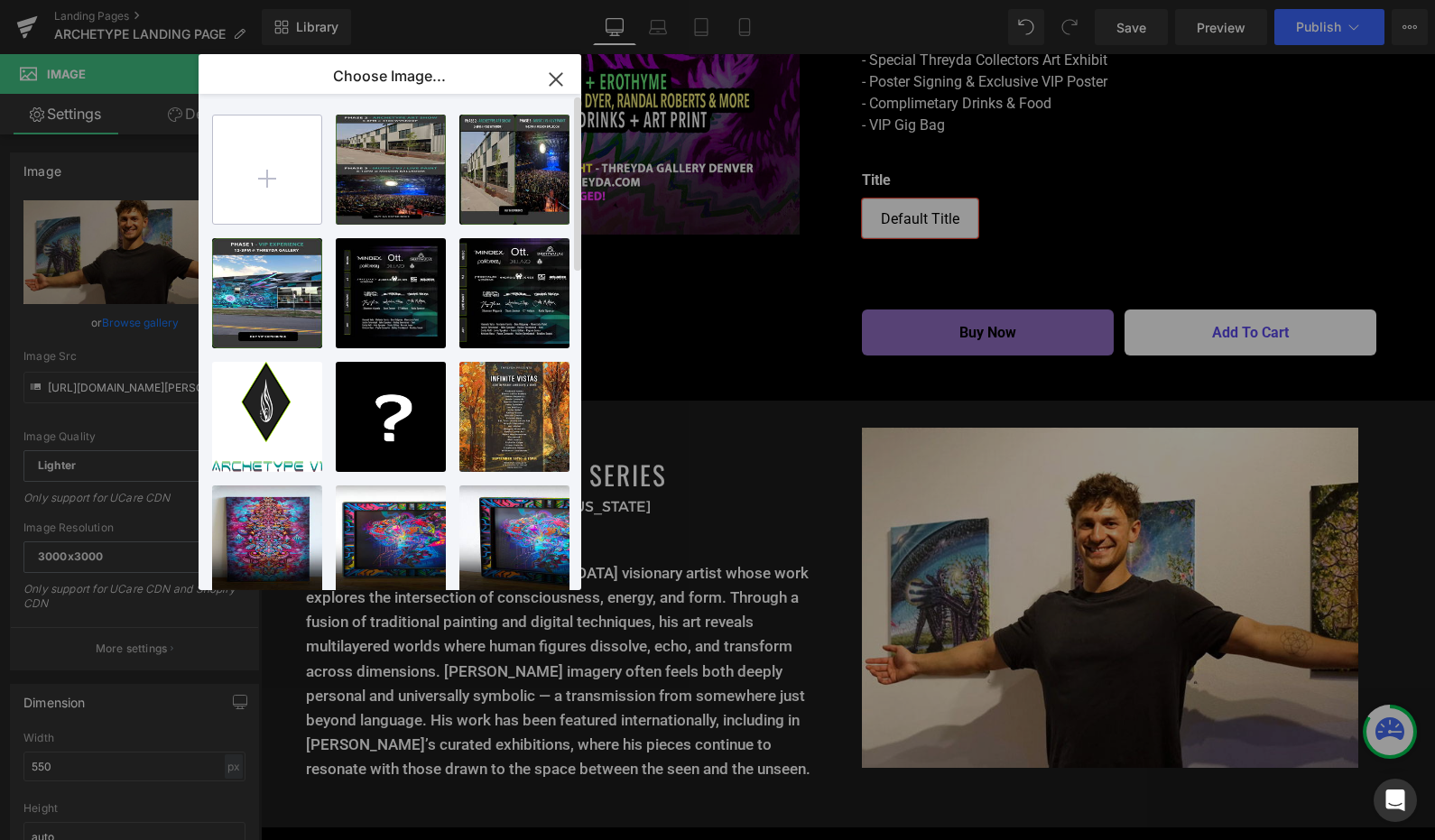
click at [257, 169] on input "file" at bounding box center [267, 169] width 109 height 109
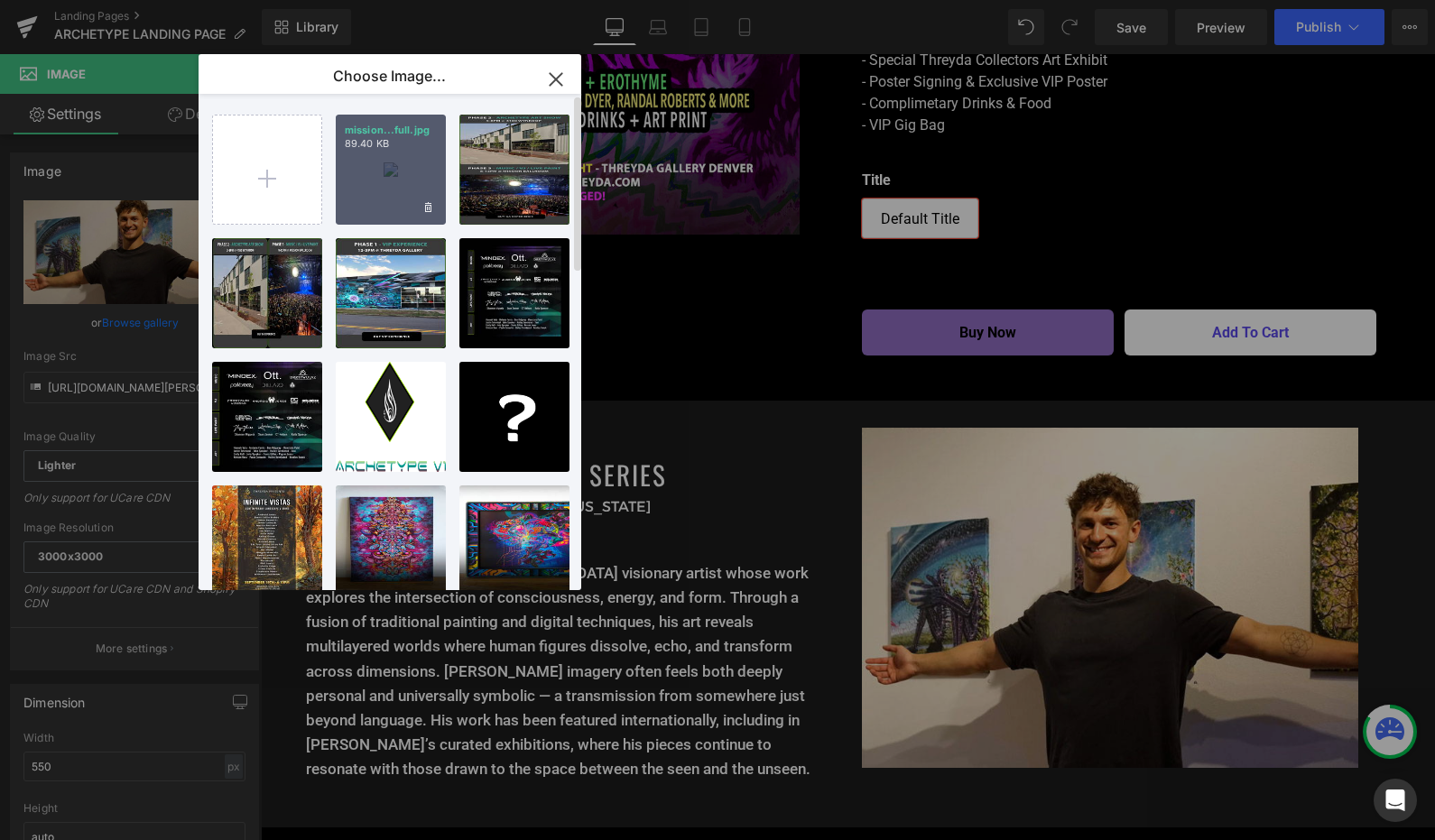
click at [387, 160] on div "mission...full.jpg 89.40 KB" at bounding box center [391, 169] width 111 height 111
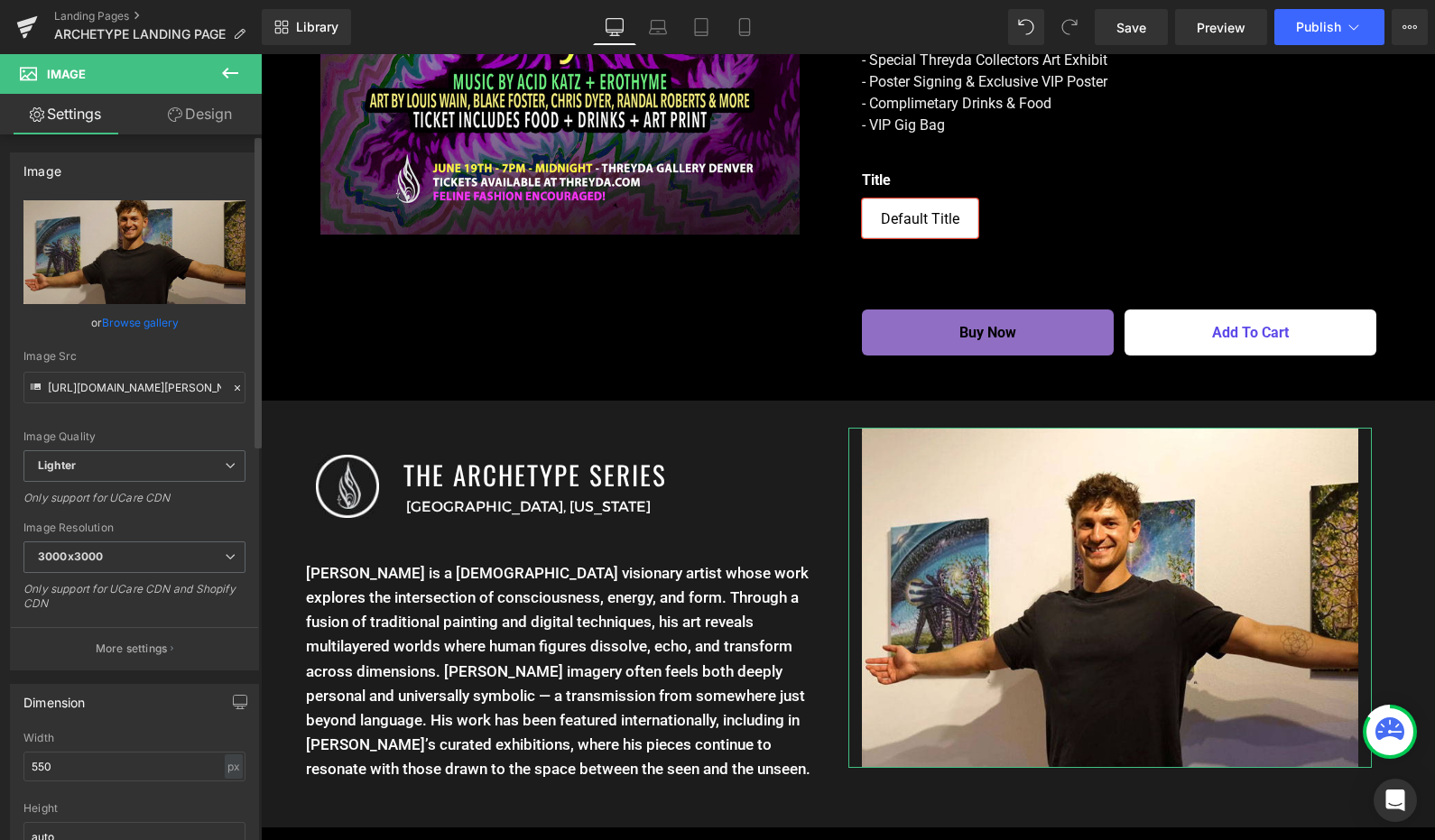
click at [142, 317] on link "Browse gallery" at bounding box center [140, 322] width 76 height 31
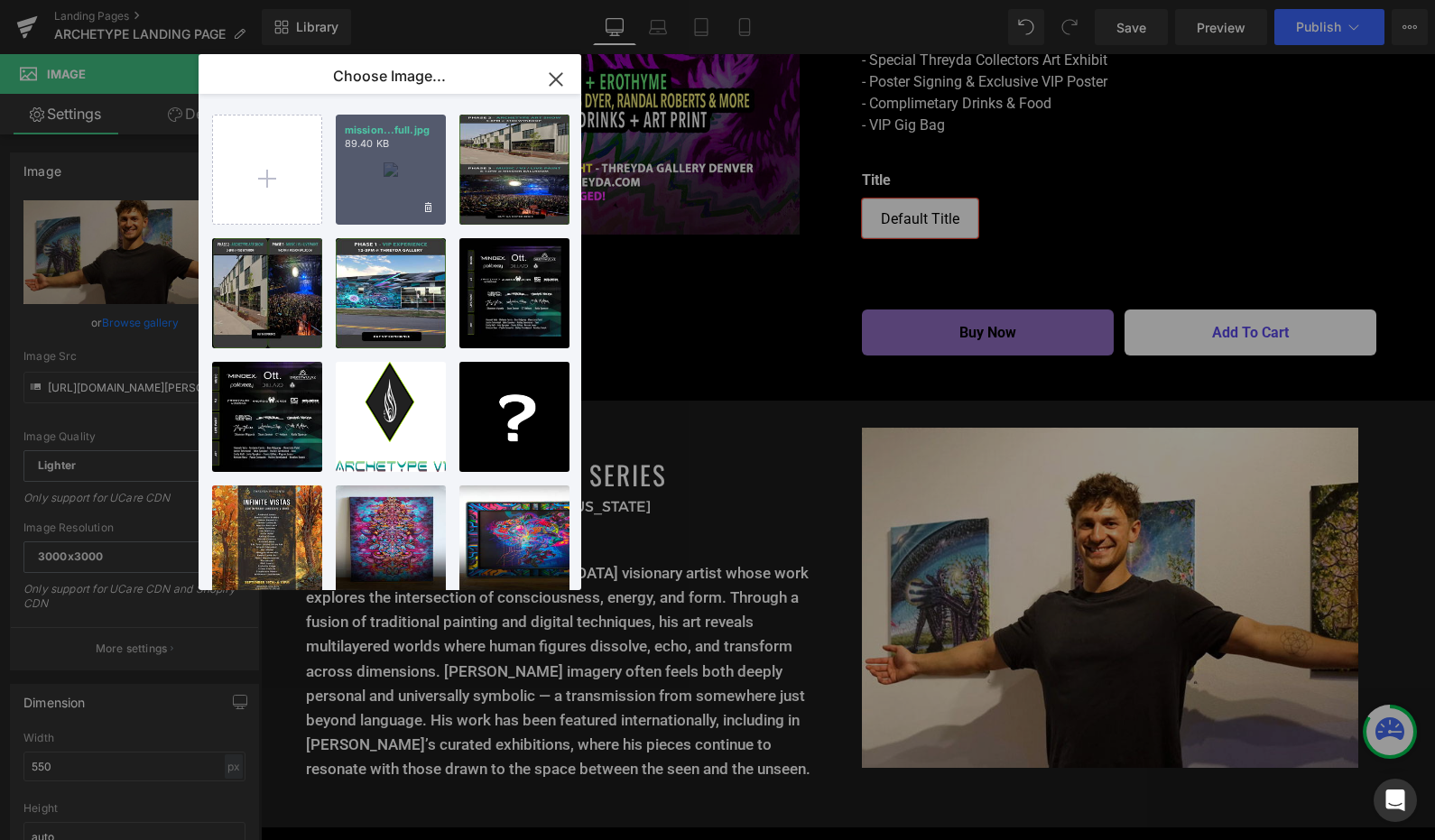
click at [390, 176] on div "mission...full.jpg 89.40 KB" at bounding box center [391, 169] width 111 height 111
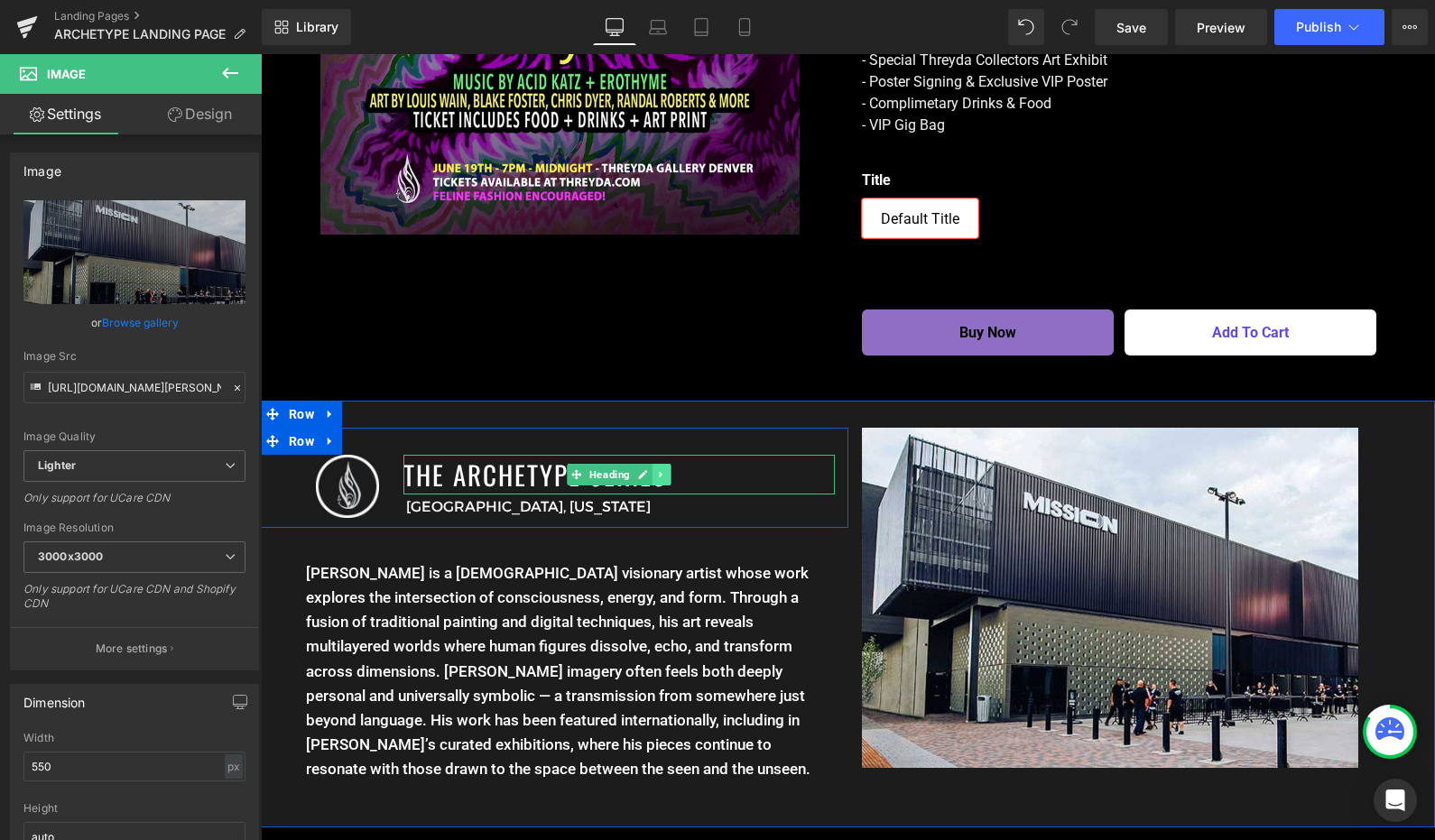
click at [661, 464] on link at bounding box center [660, 475] width 19 height 22
click at [688, 464] on link at bounding box center [690, 475] width 19 height 22
click at [709, 455] on h1 "THE ARCHETYPE SERIES" at bounding box center [619, 474] width 431 height 40
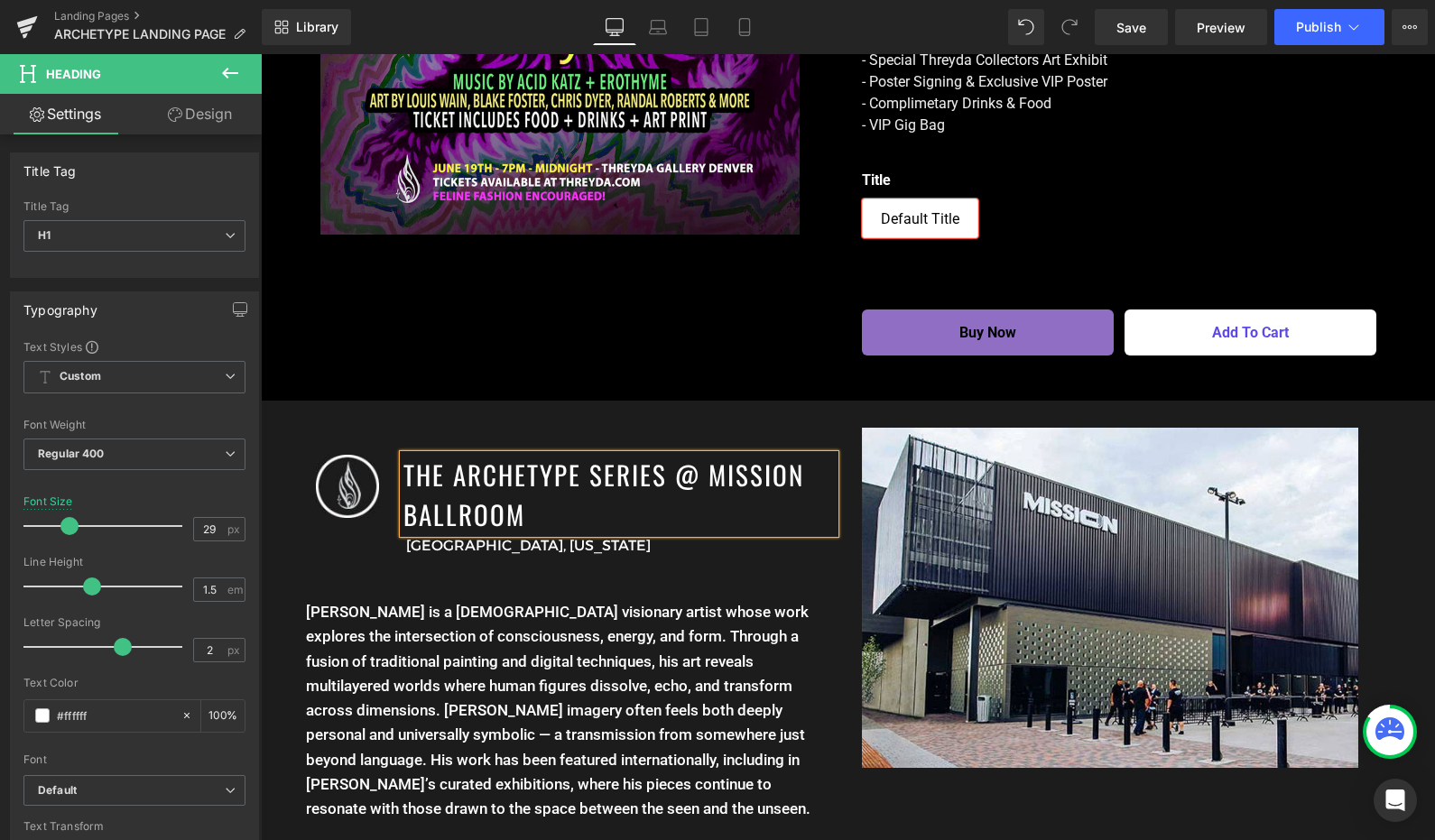
click at [983, 752] on div "Image THE ARCHETYPE SERIES @ MISSION BALLROOM Heading Denver, Colorado Text Blo…" at bounding box center [847, 634] width 1174 height 466
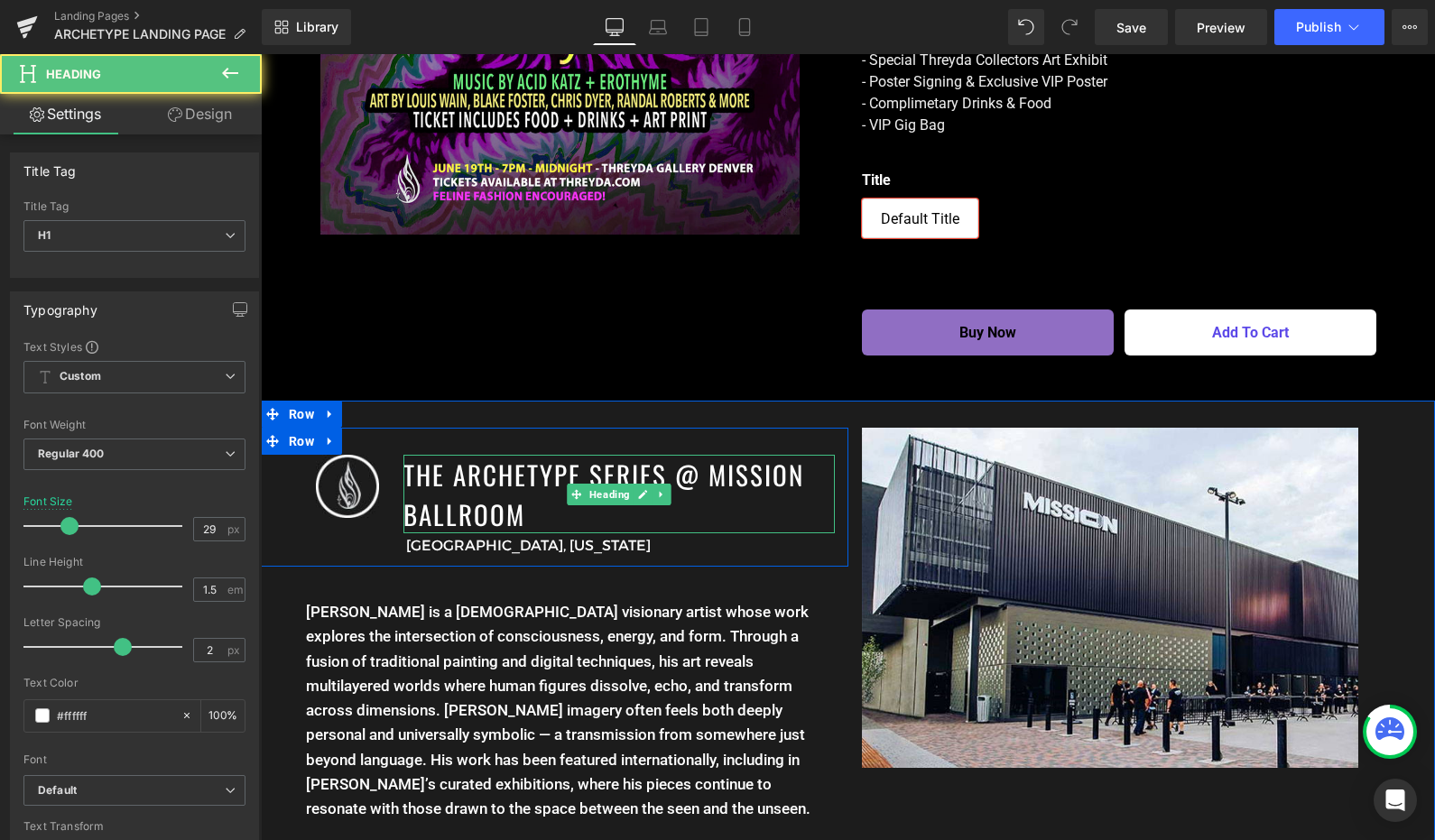
click at [526, 458] on h1 "THE ARCHETYPE SERIES @ MISSION BALLROOM" at bounding box center [619, 494] width 431 height 78
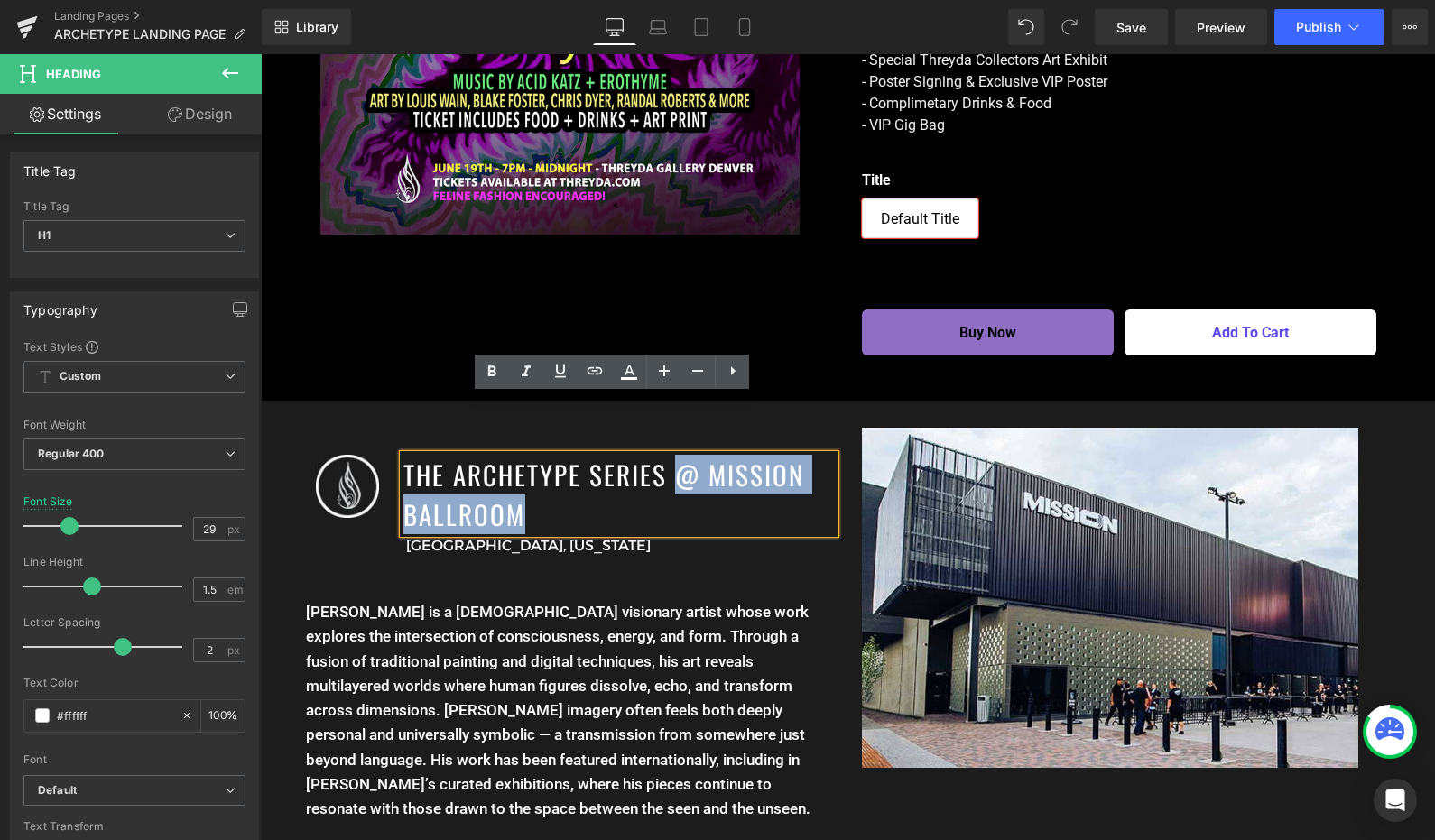
drag, startPoint x: 706, startPoint y: 456, endPoint x: 663, endPoint y: 429, distance: 50.8
click at [663, 455] on h1 "THE ARCHETYPE SERIES @ MISSION BALLROOM" at bounding box center [619, 494] width 431 height 78
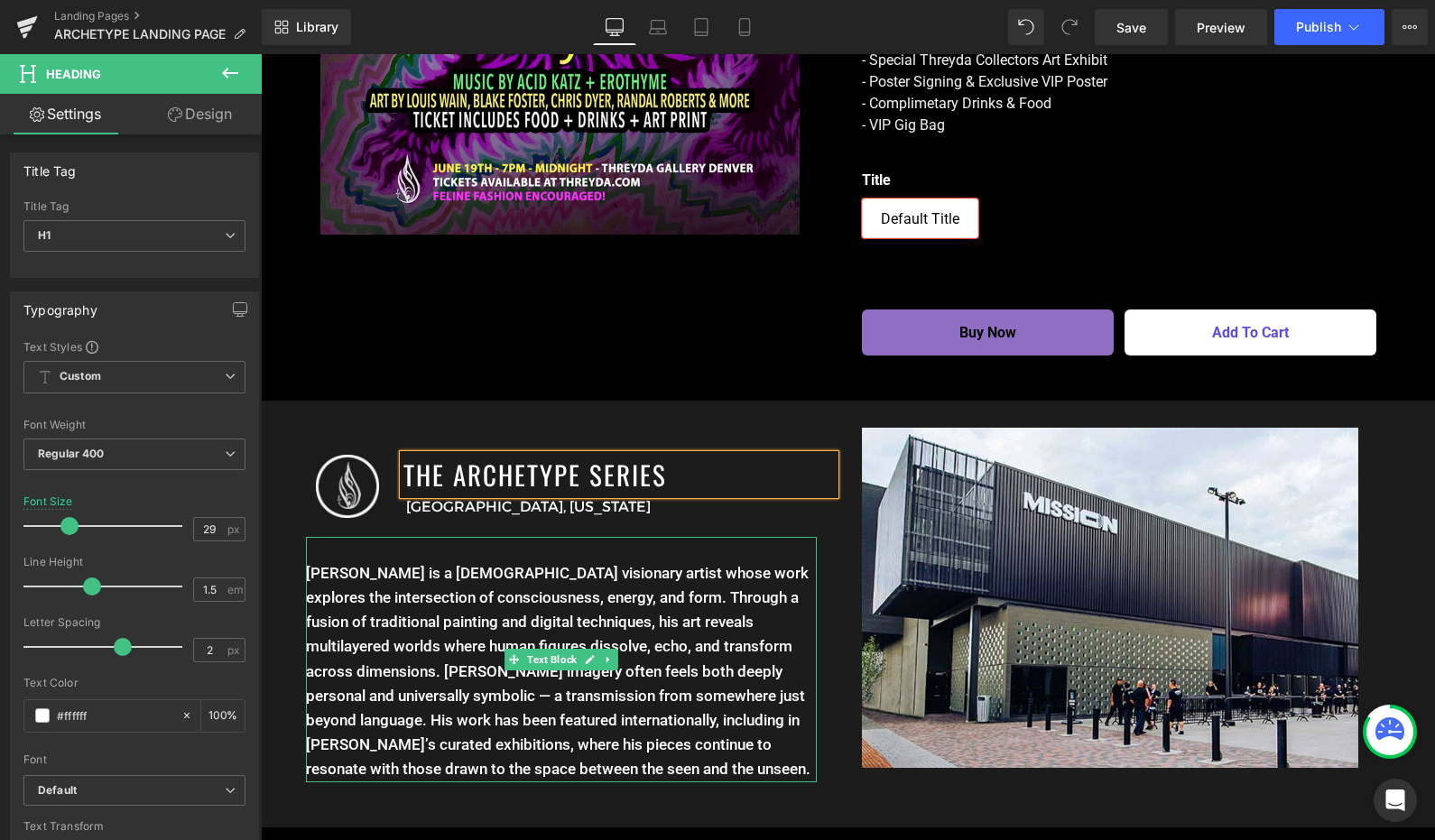
click at [560, 561] on p "[PERSON_NAME] is a [DEMOGRAPHIC_DATA] visionary artist whose work explores the …" at bounding box center [561, 671] width 511 height 221
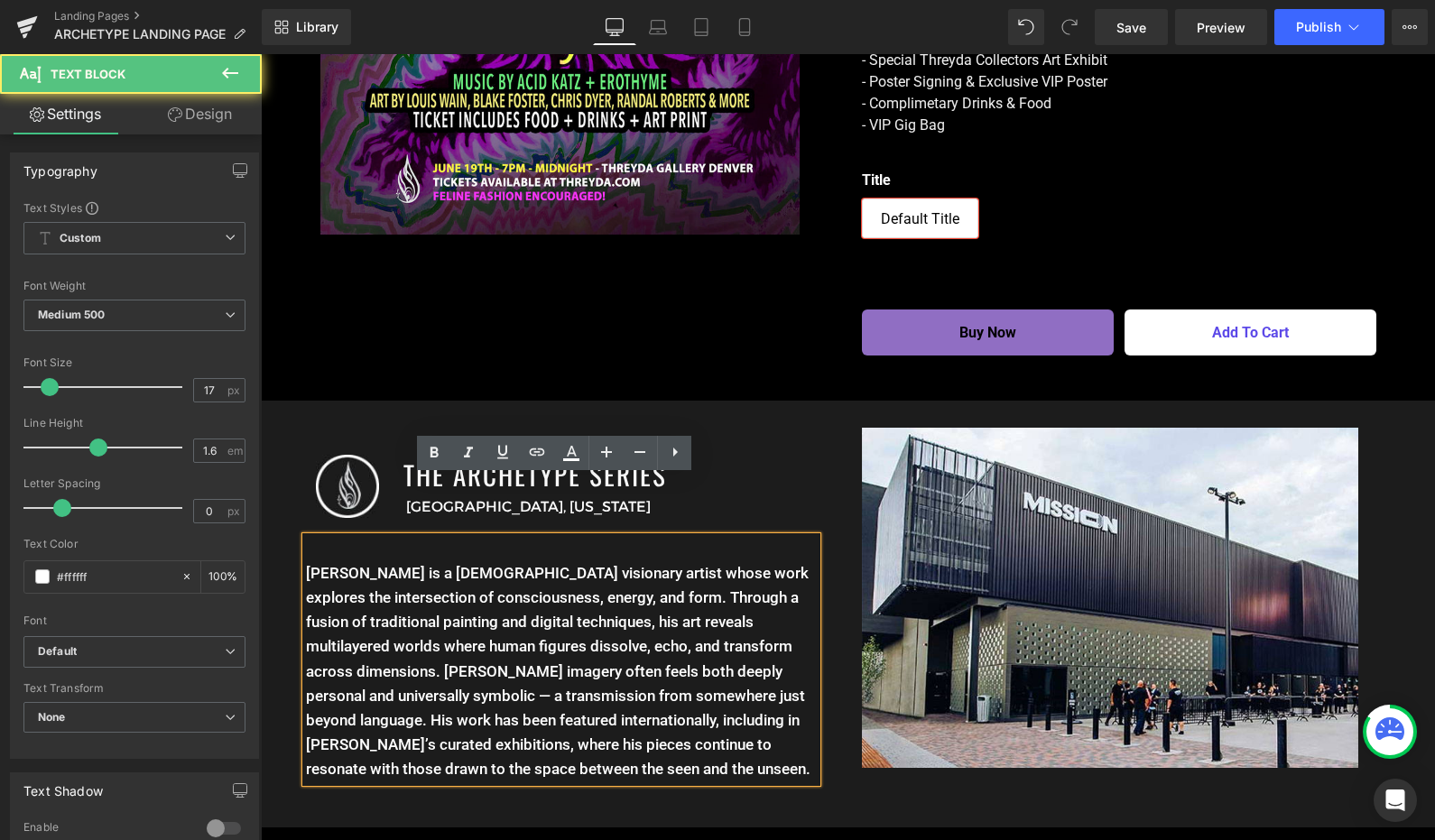
click at [725, 455] on h1 "THE ARCHETYPE SERIES" at bounding box center [619, 474] width 431 height 40
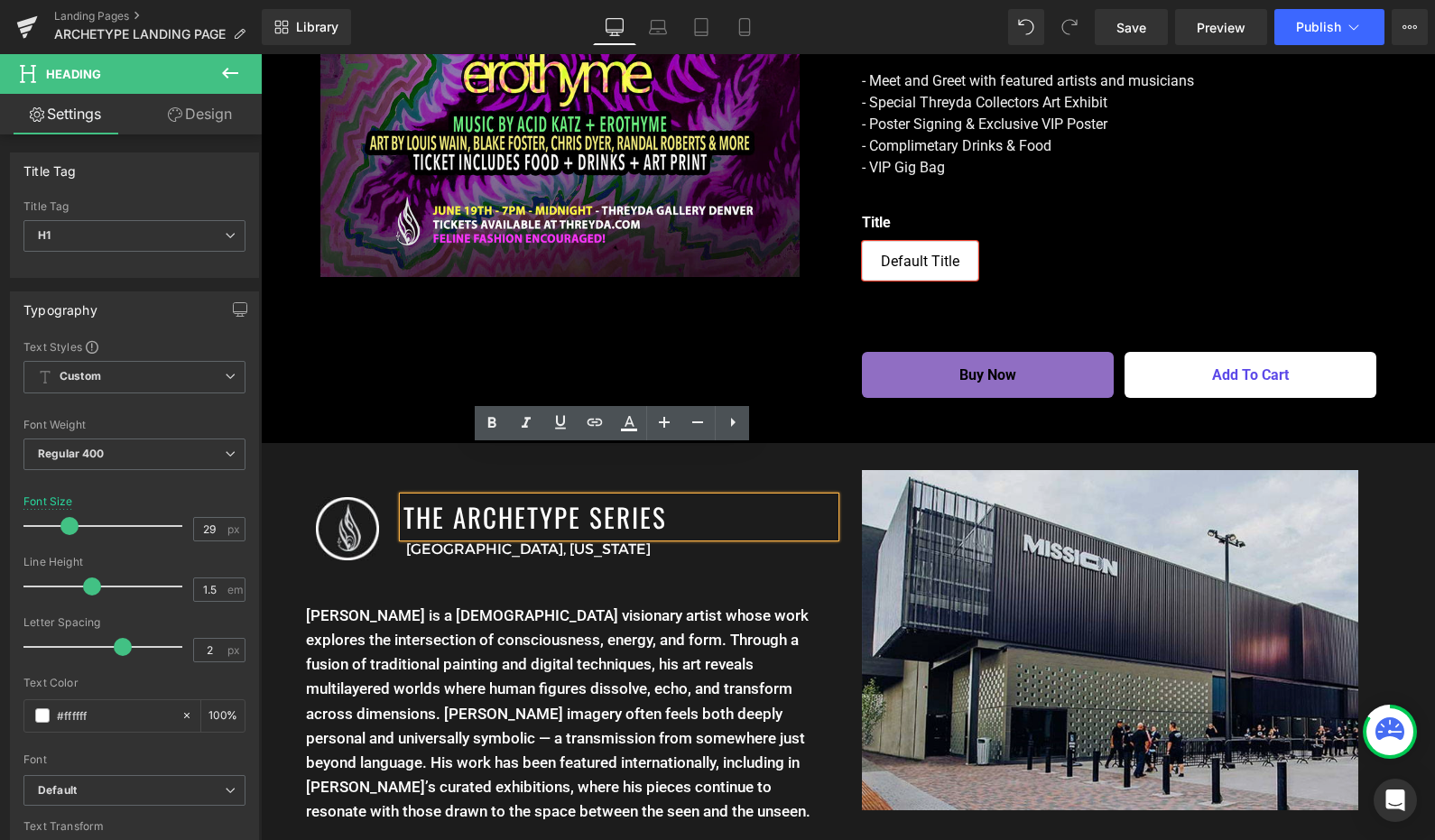
scroll to position [3107, 0]
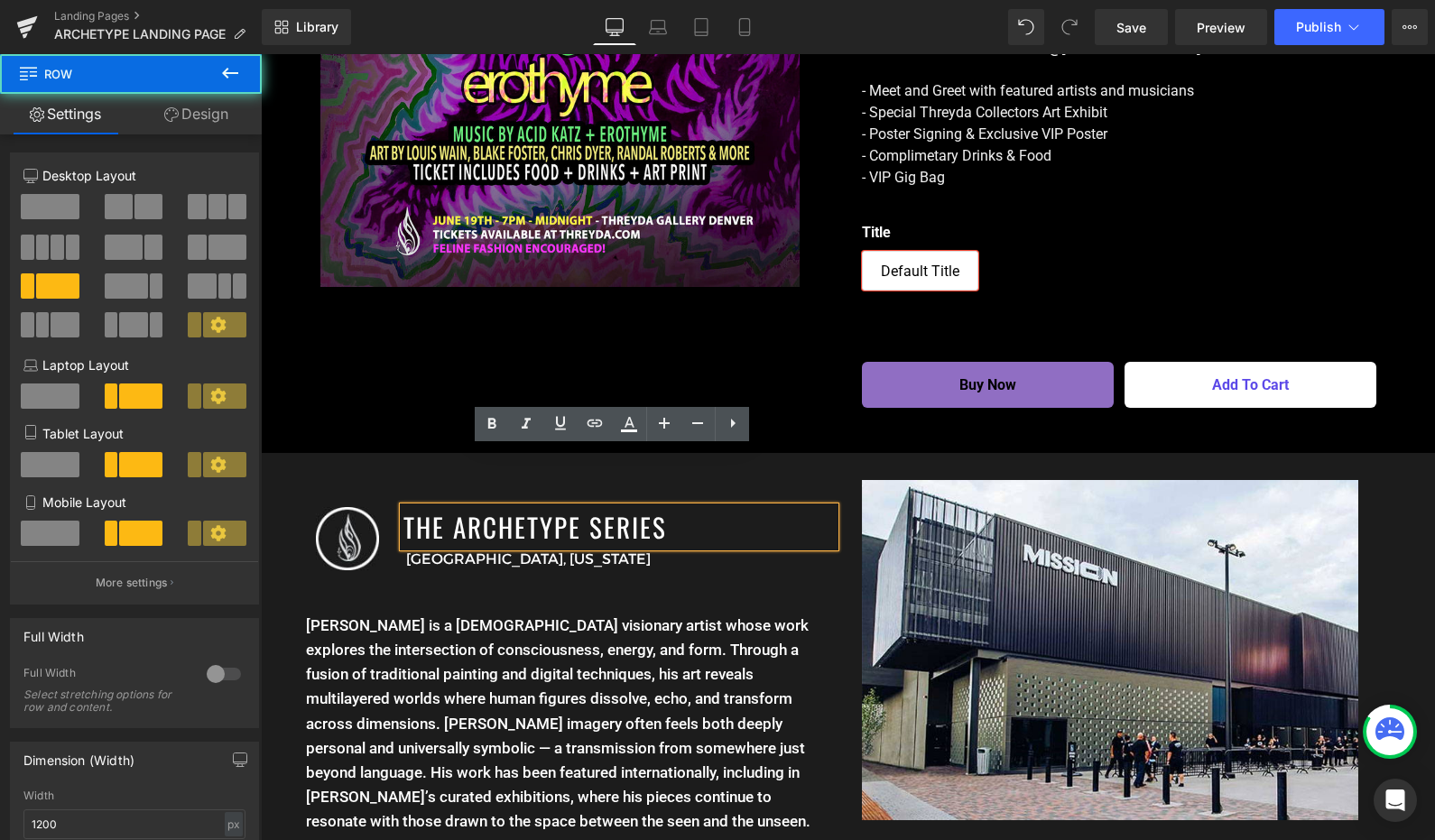
click at [836, 508] on div "THE ARCHETYPE SERIES Heading Denver, Colorado Text Block" at bounding box center [628, 539] width 440 height 64
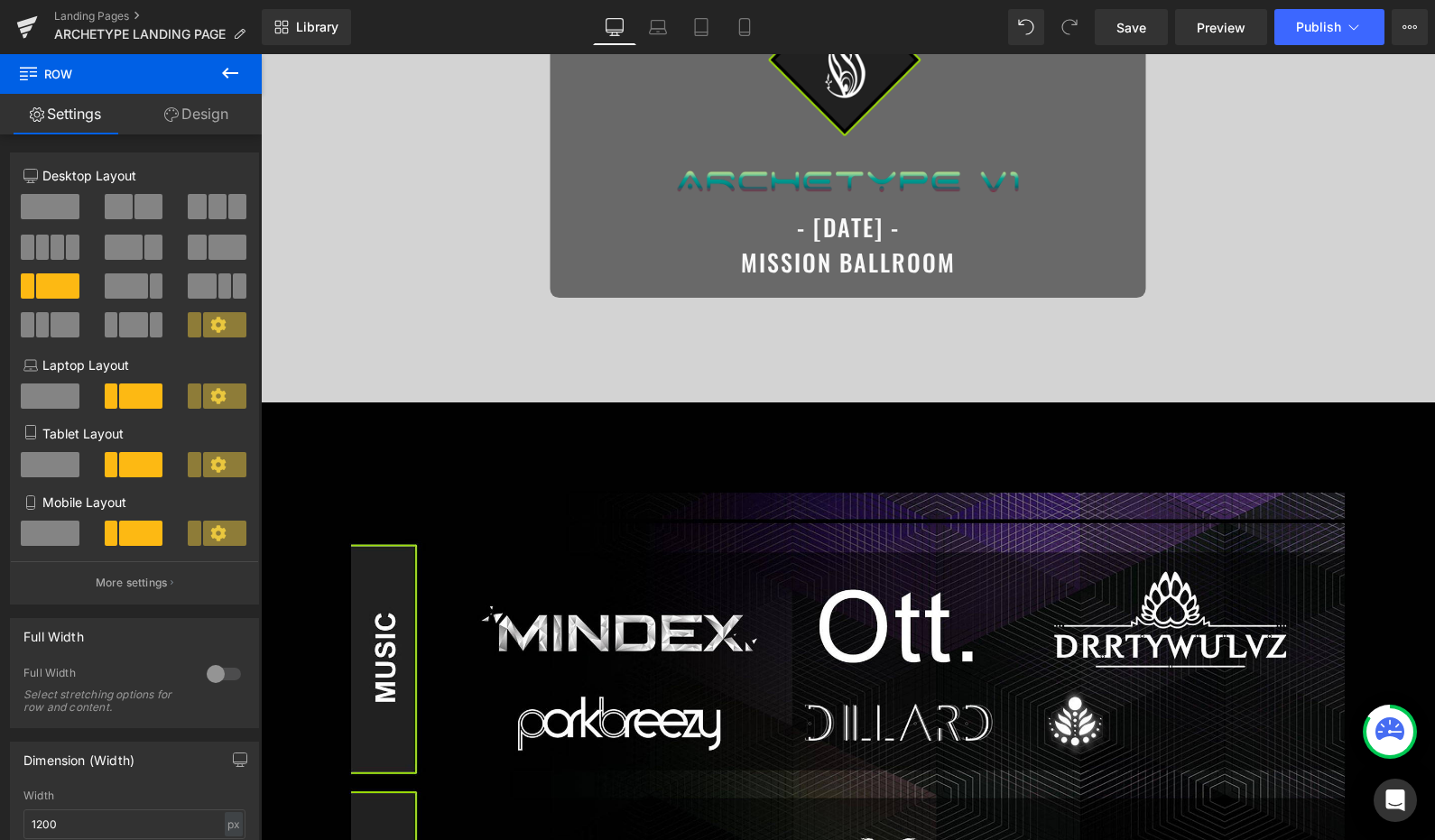
scroll to position [0, 0]
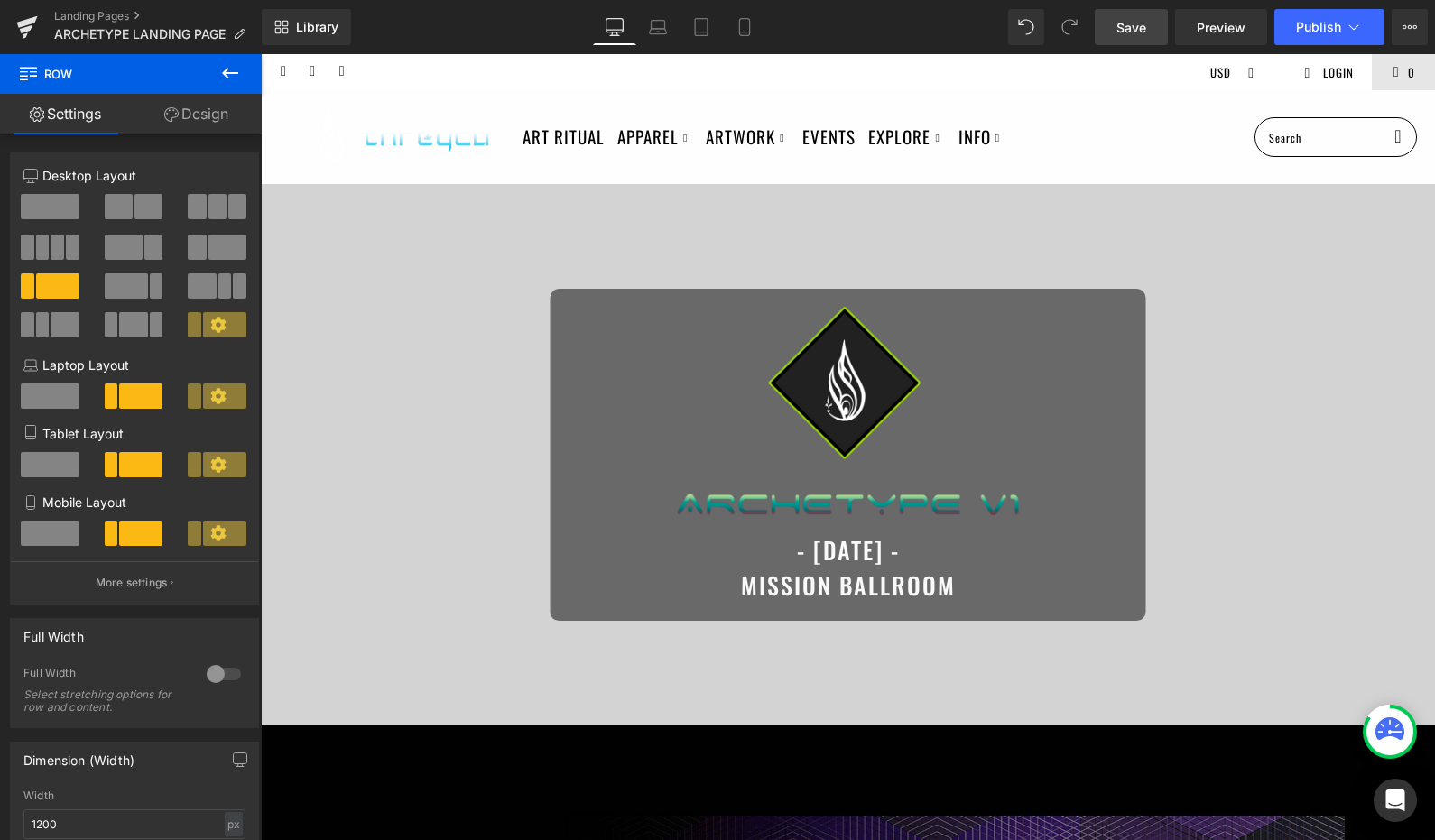
click at [1106, 38] on link "Save" at bounding box center [1131, 27] width 73 height 36
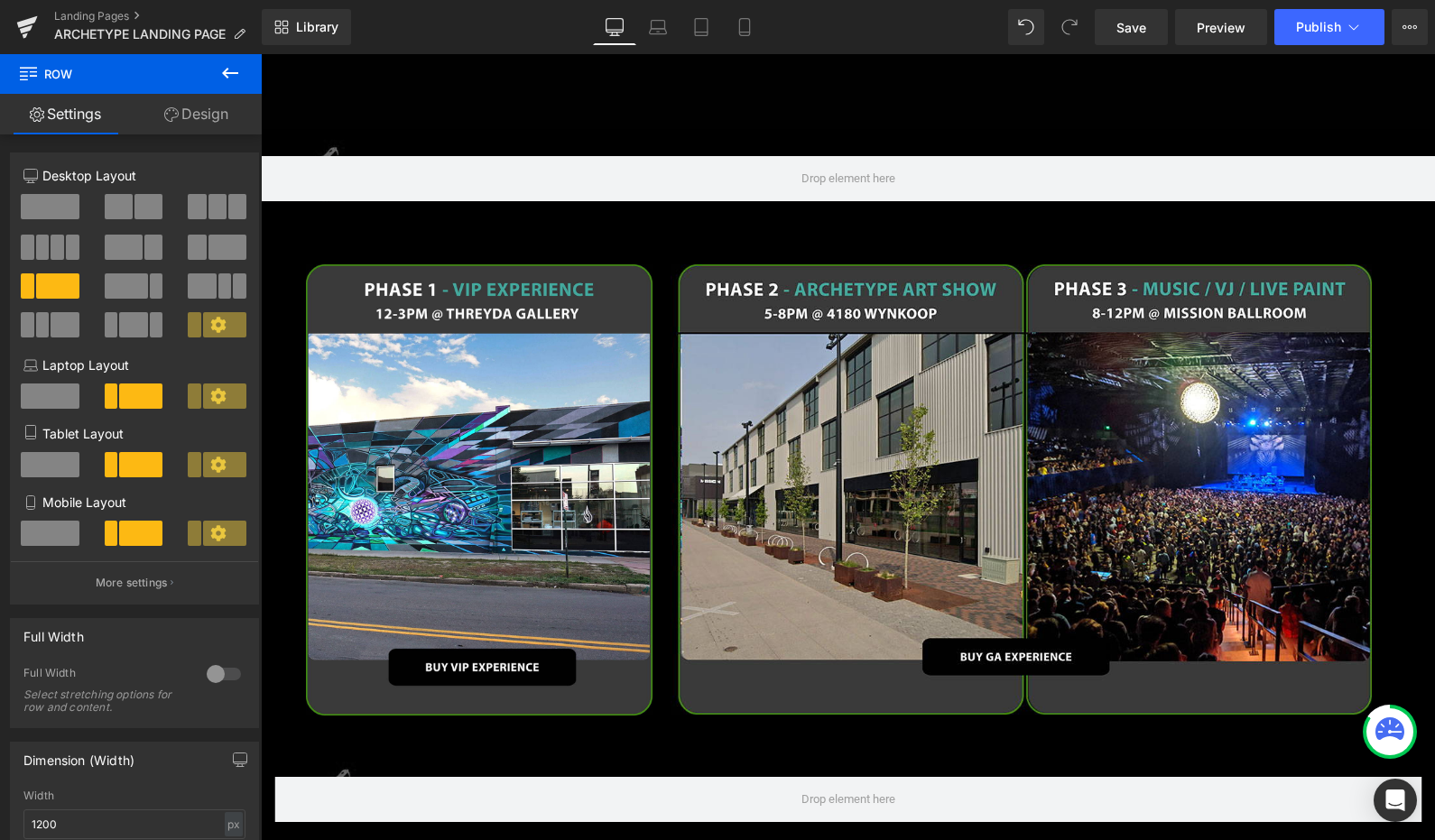
scroll to position [1867, 0]
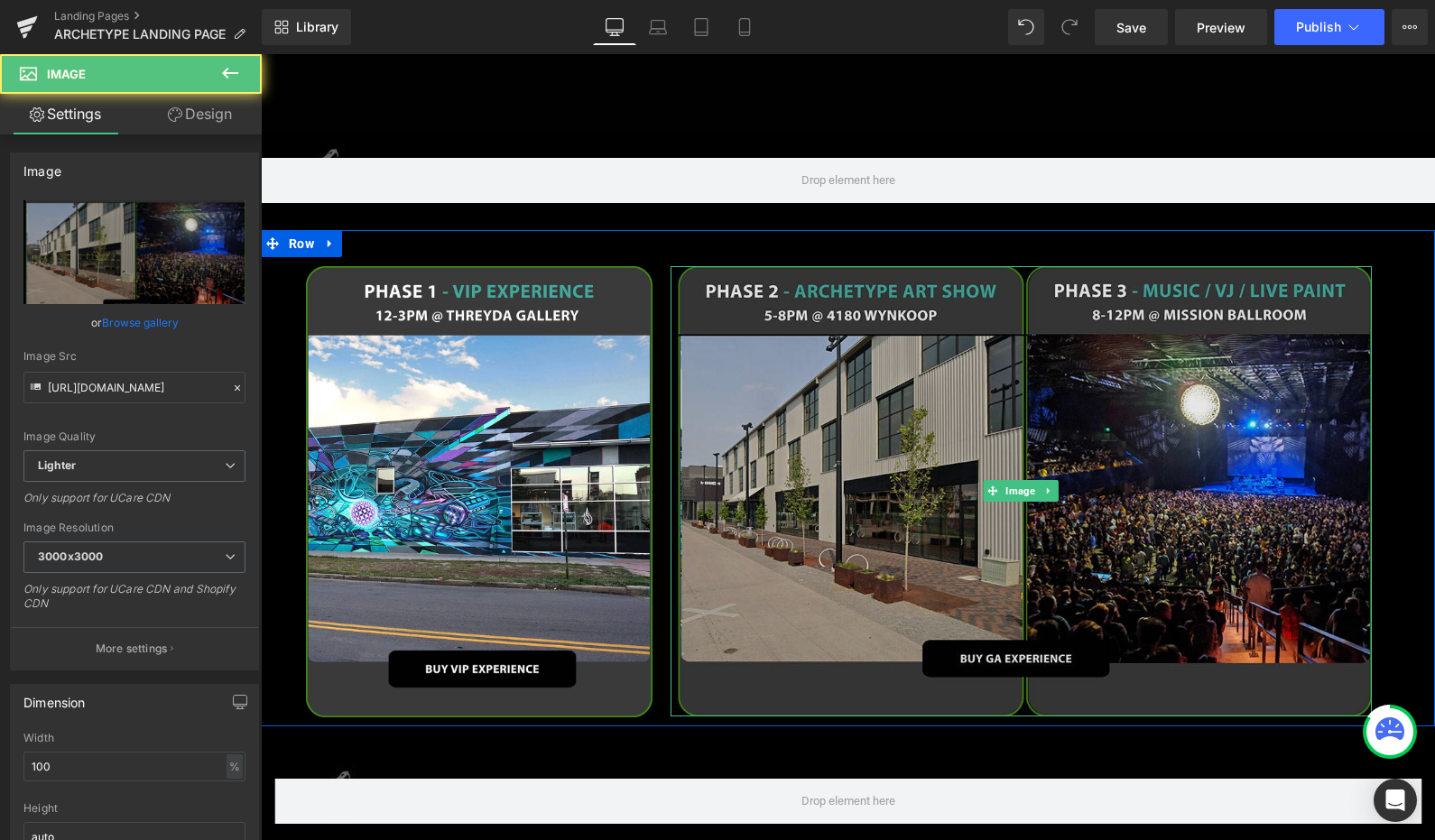
click at [866, 282] on img at bounding box center [1021, 491] width 701 height 450
click at [881, 274] on img at bounding box center [1021, 491] width 701 height 450
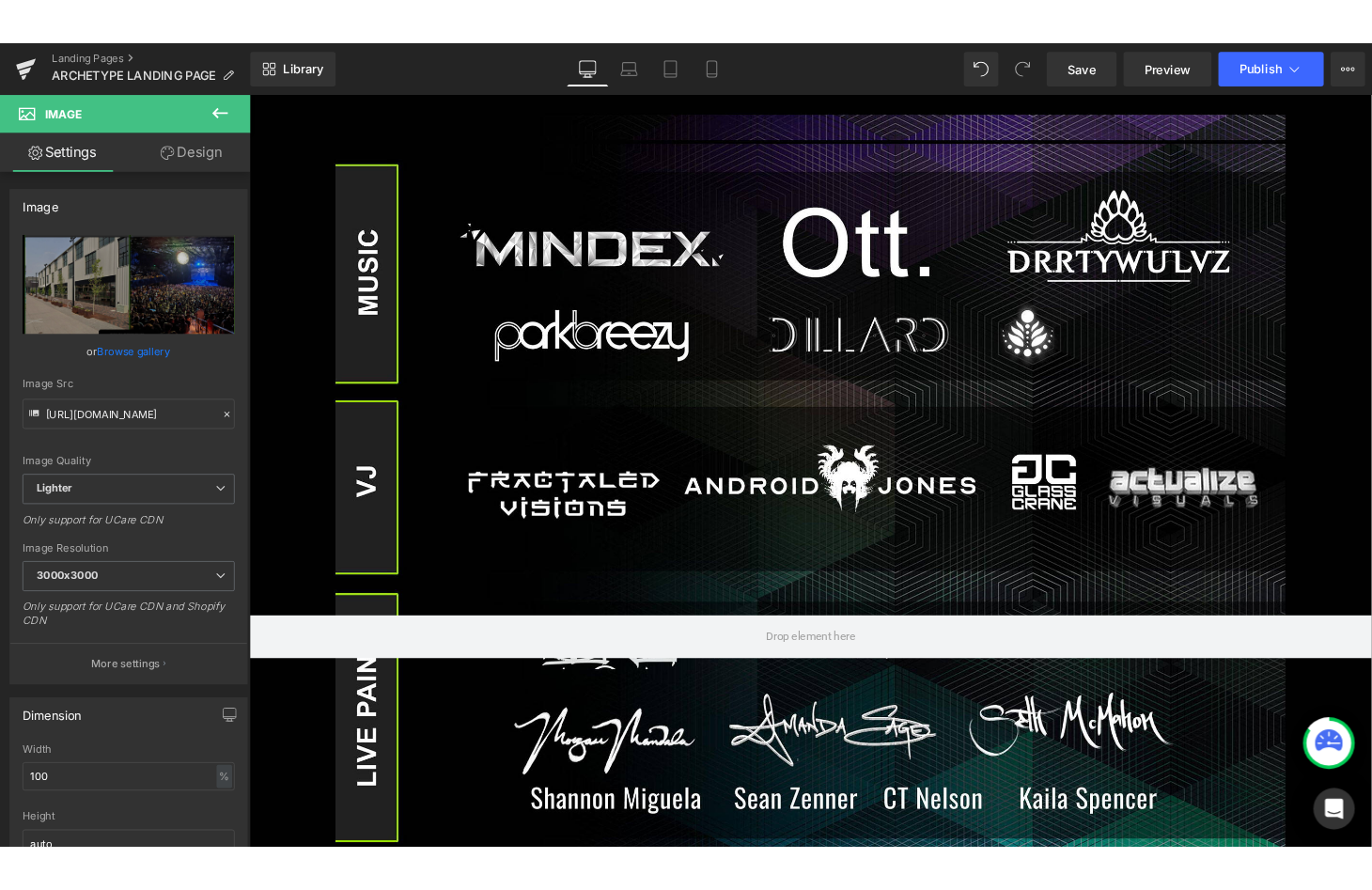
scroll to position [770, 0]
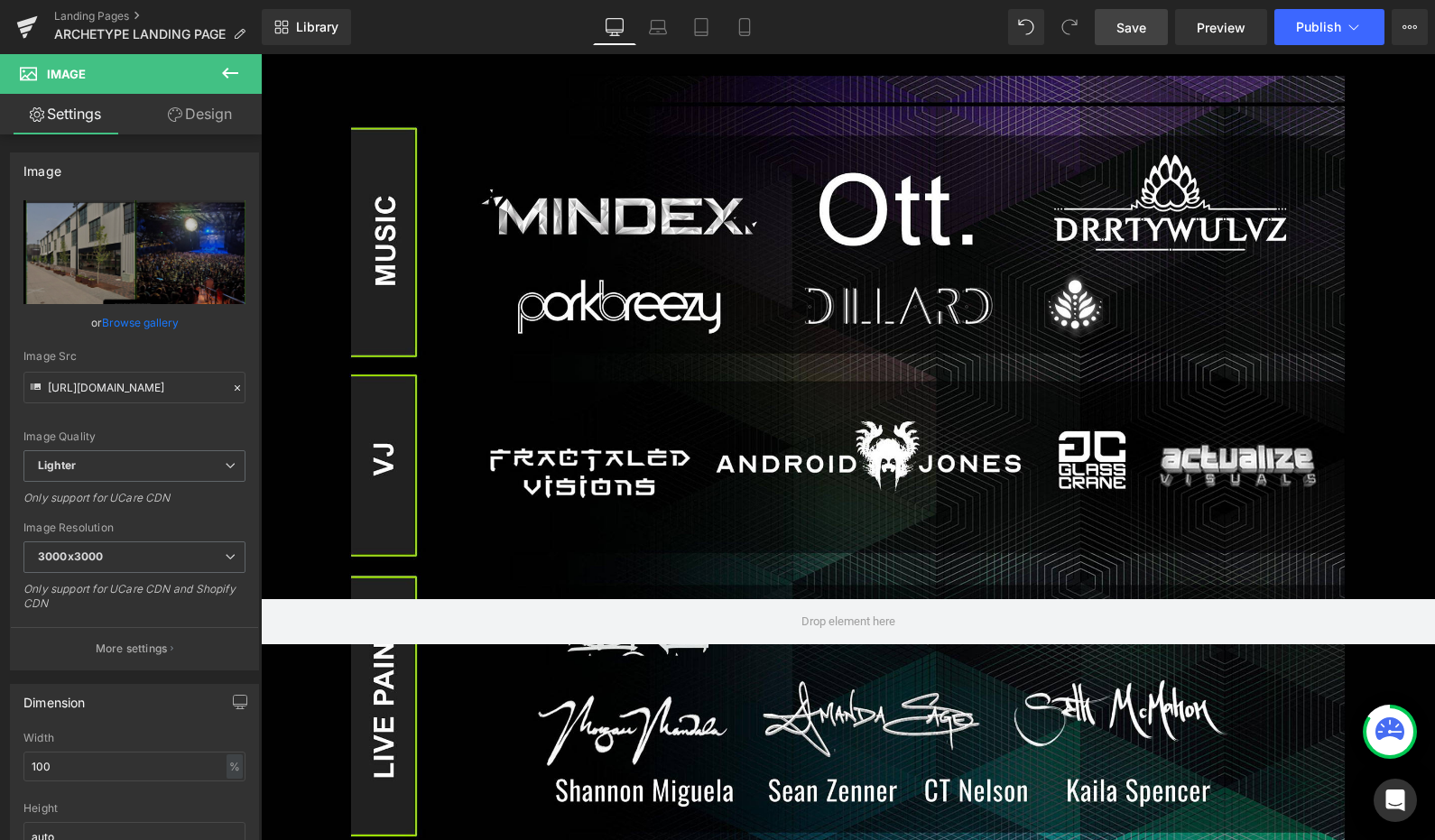
click at [1137, 27] on span "Save" at bounding box center [1131, 28] width 29 height 19
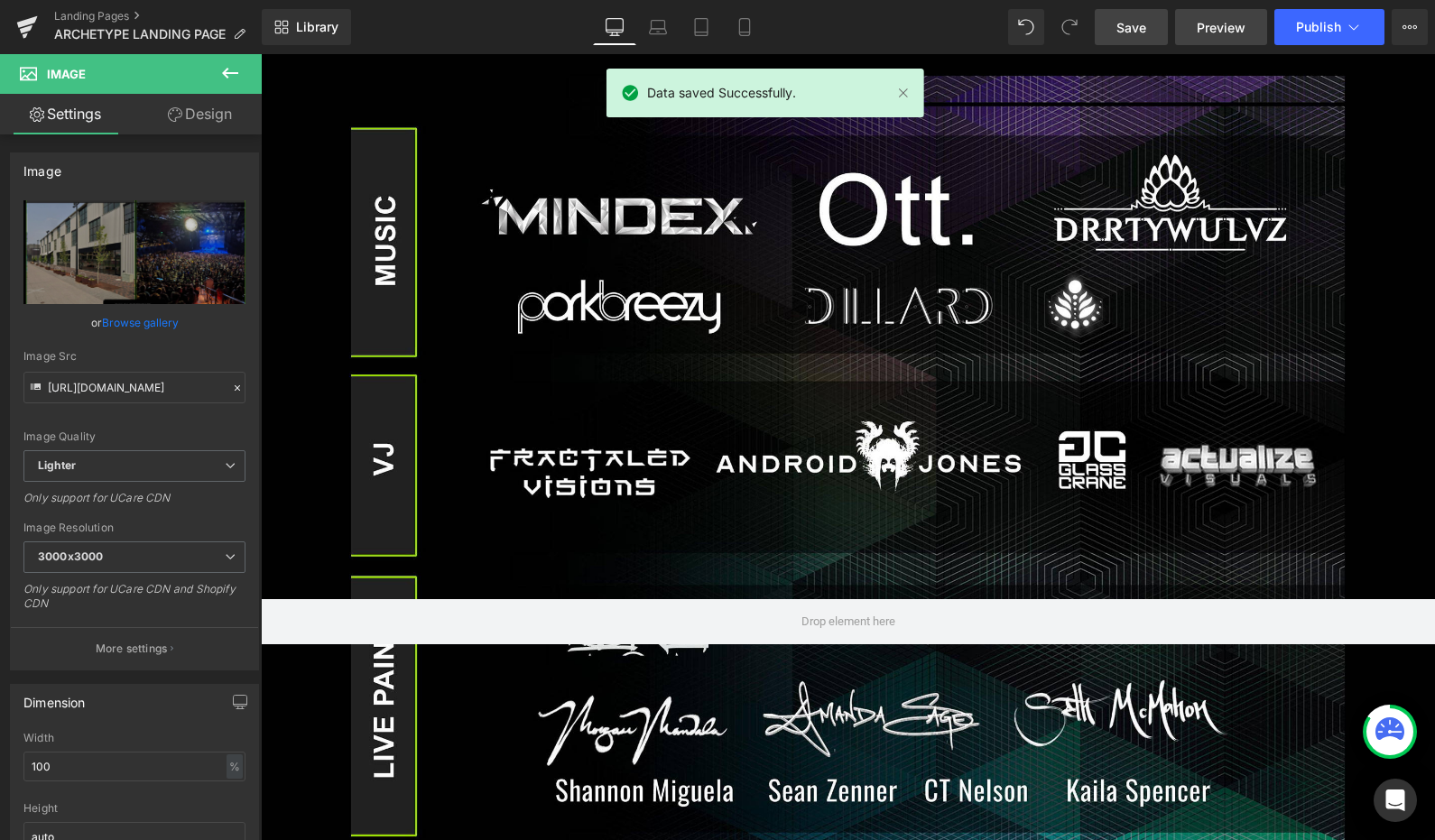
click at [1230, 38] on link "Preview" at bounding box center [1221, 27] width 92 height 36
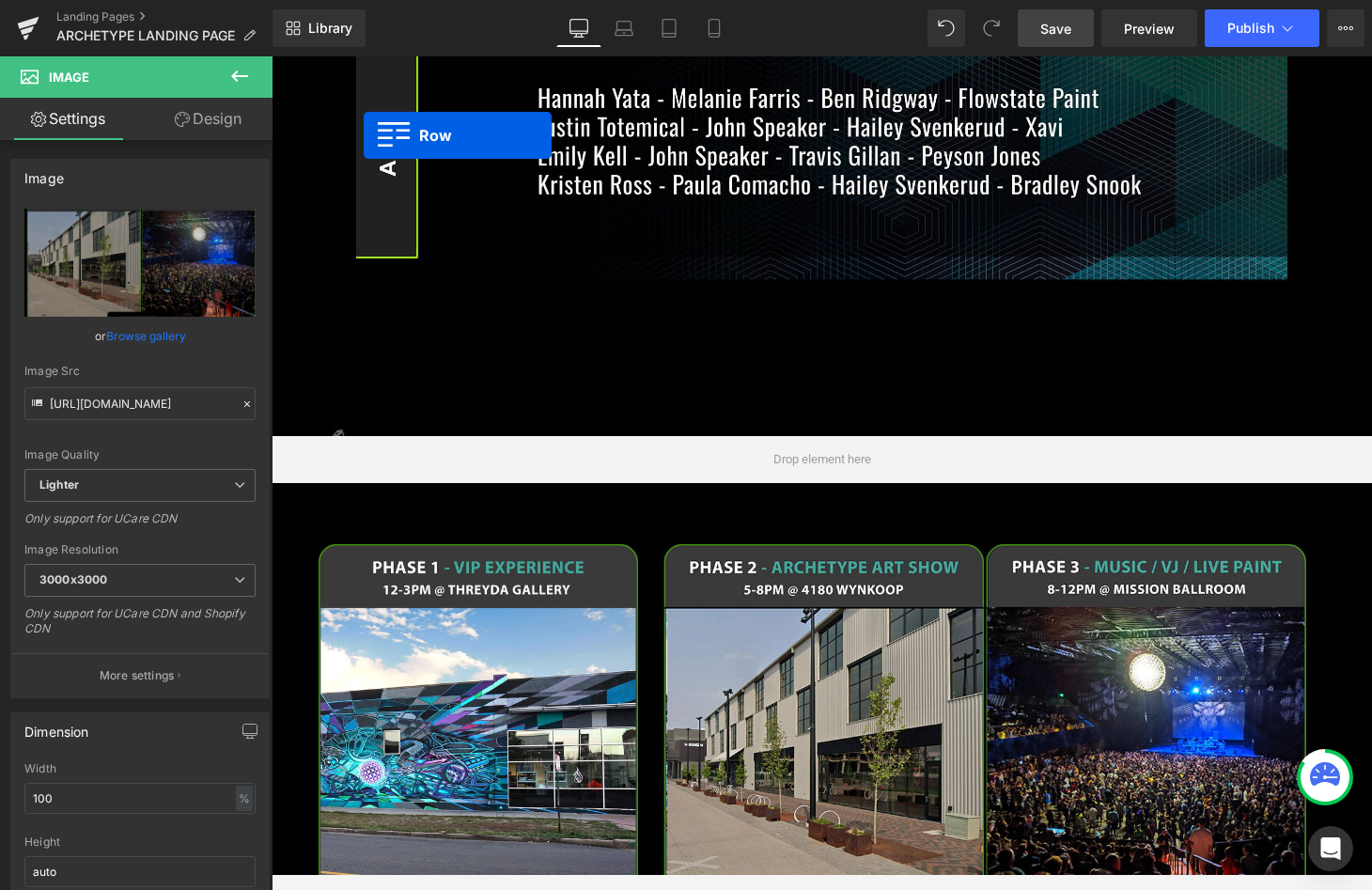
scroll to position [1480, 0]
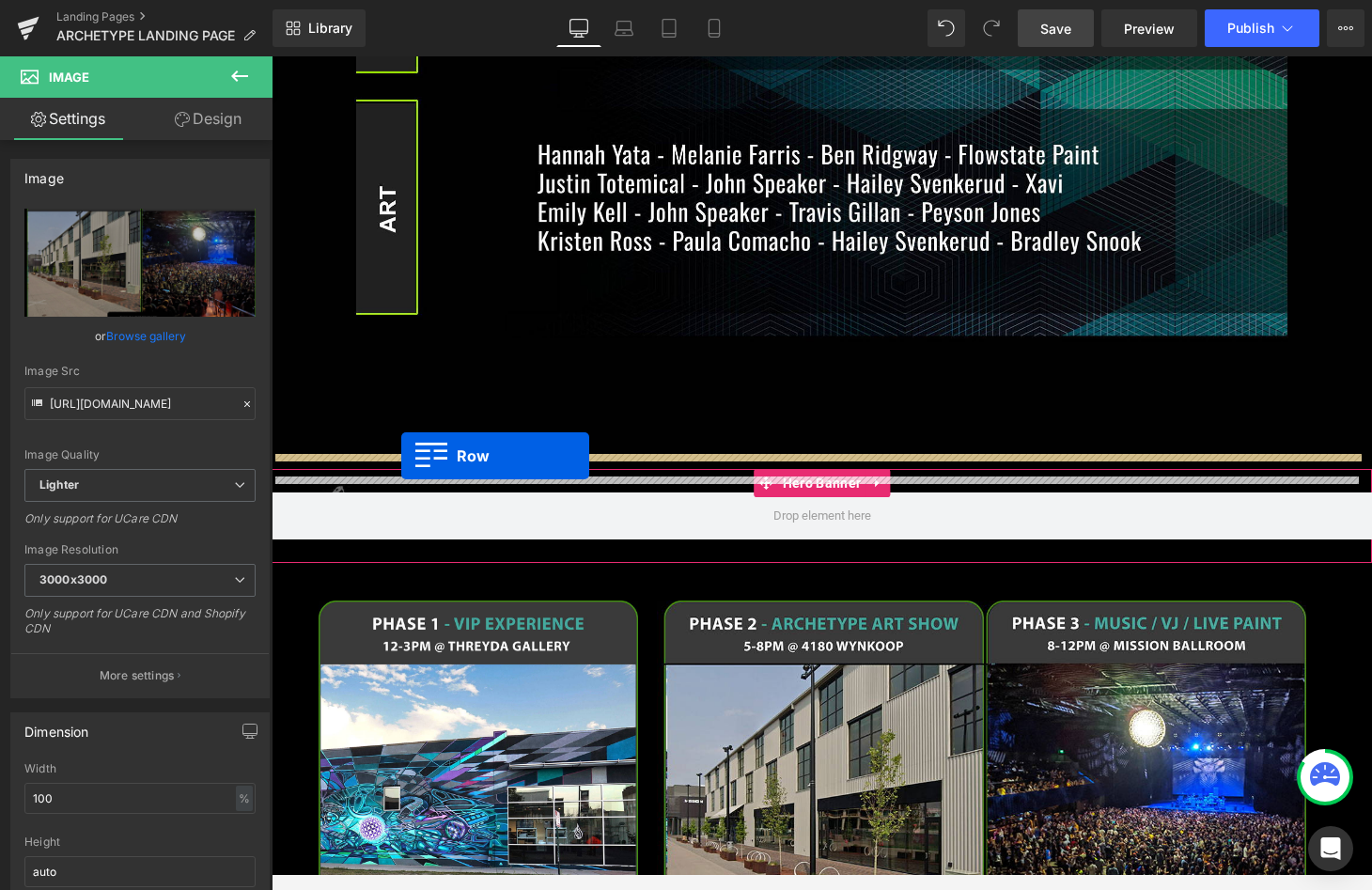
drag, startPoint x: 283, startPoint y: 389, endPoint x: 401, endPoint y: 456, distance: 135.7
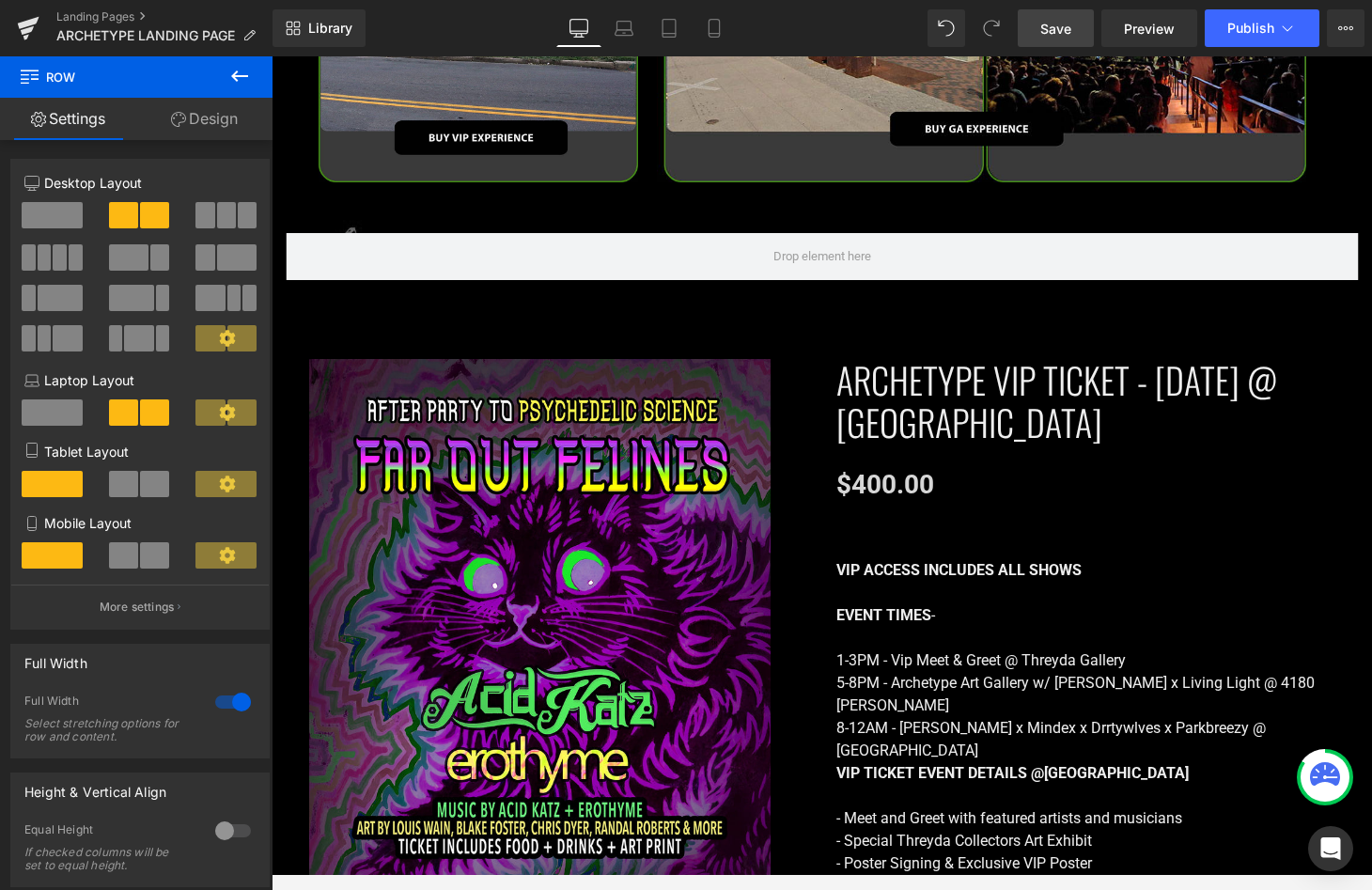
scroll to position [2913, 0]
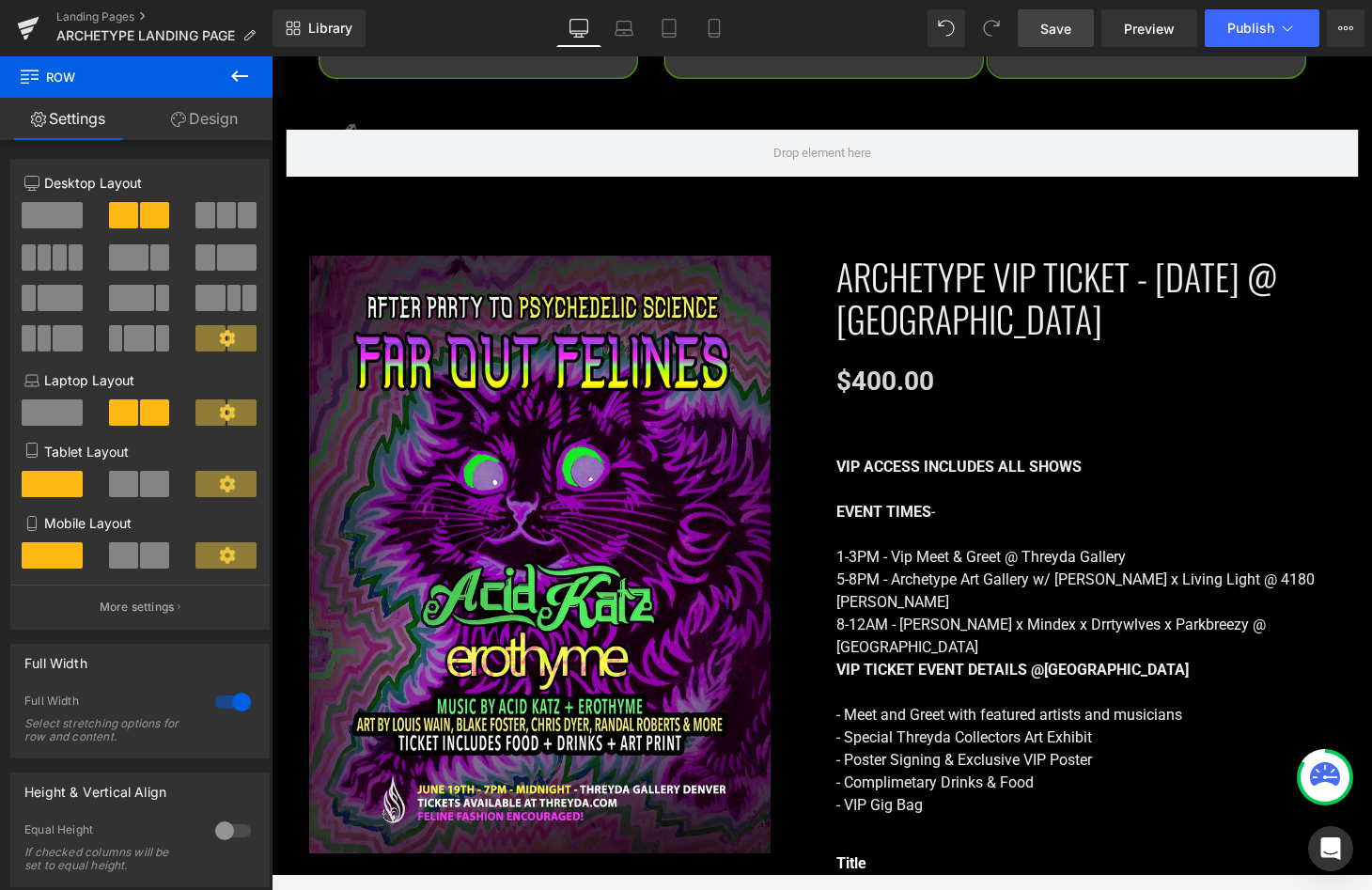
click at [1048, 35] on span "Save" at bounding box center [1056, 29] width 31 height 20
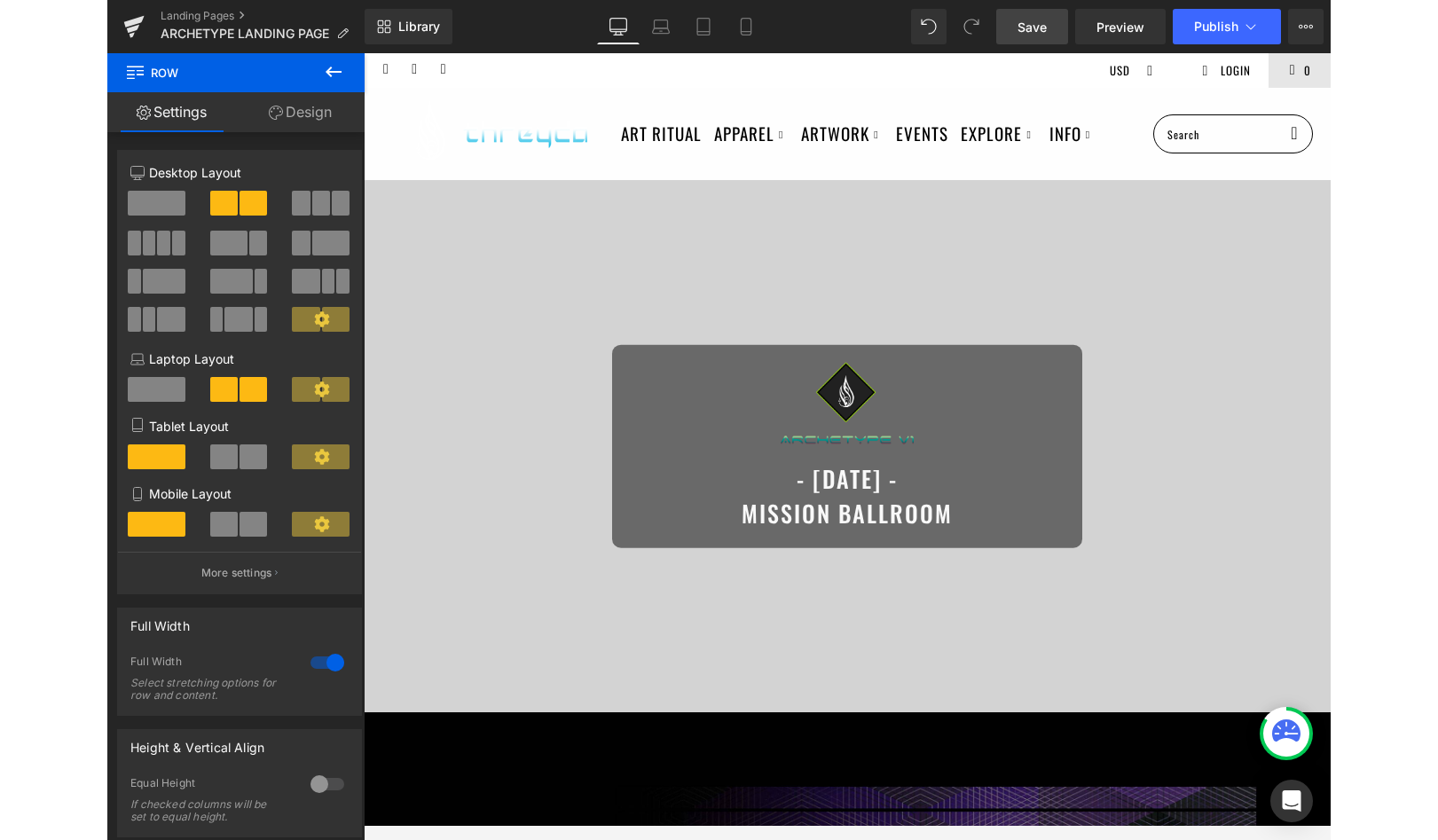
scroll to position [0, 0]
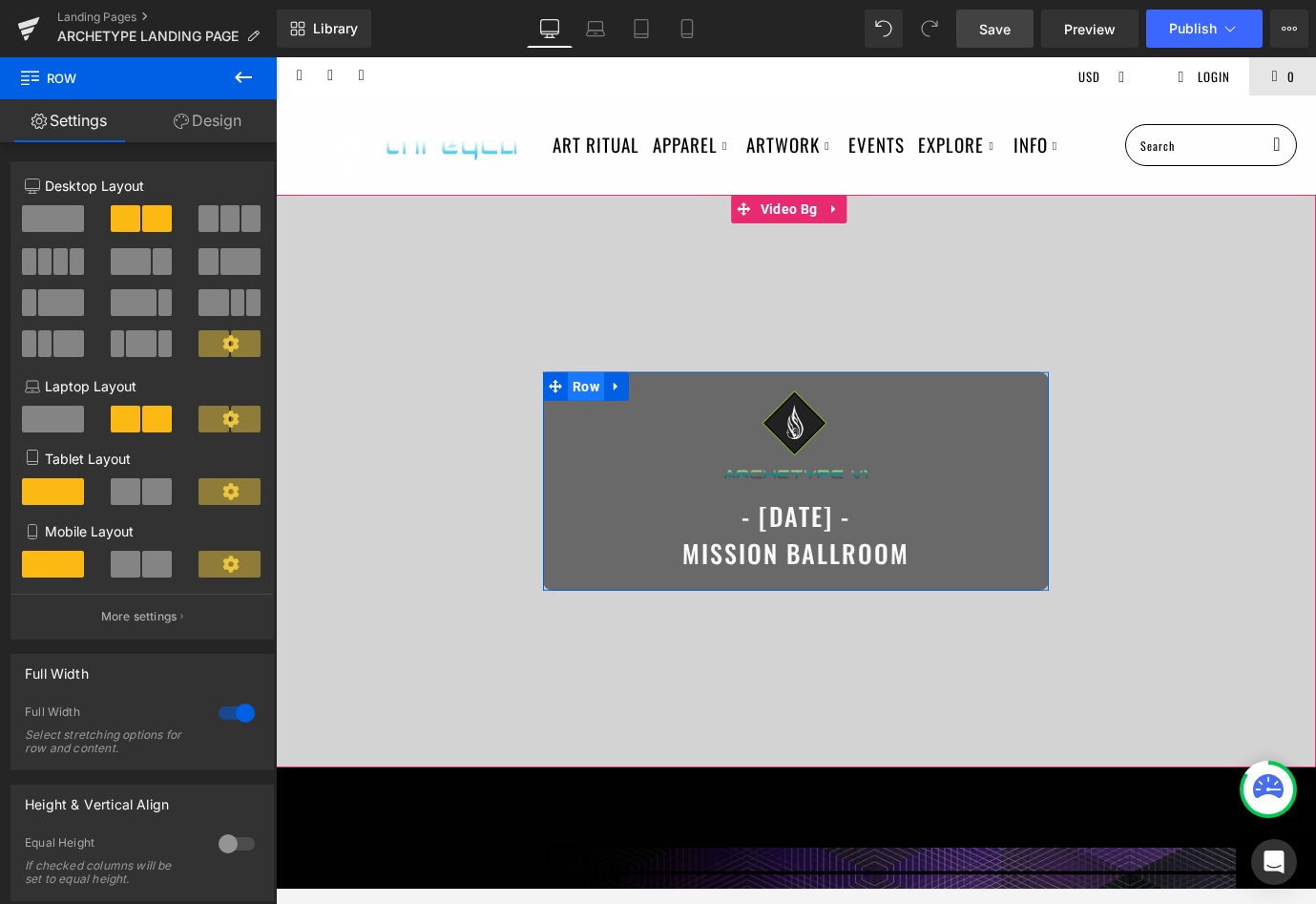
click at [574, 391] on span "Row" at bounding box center [585, 386] width 36 height 28
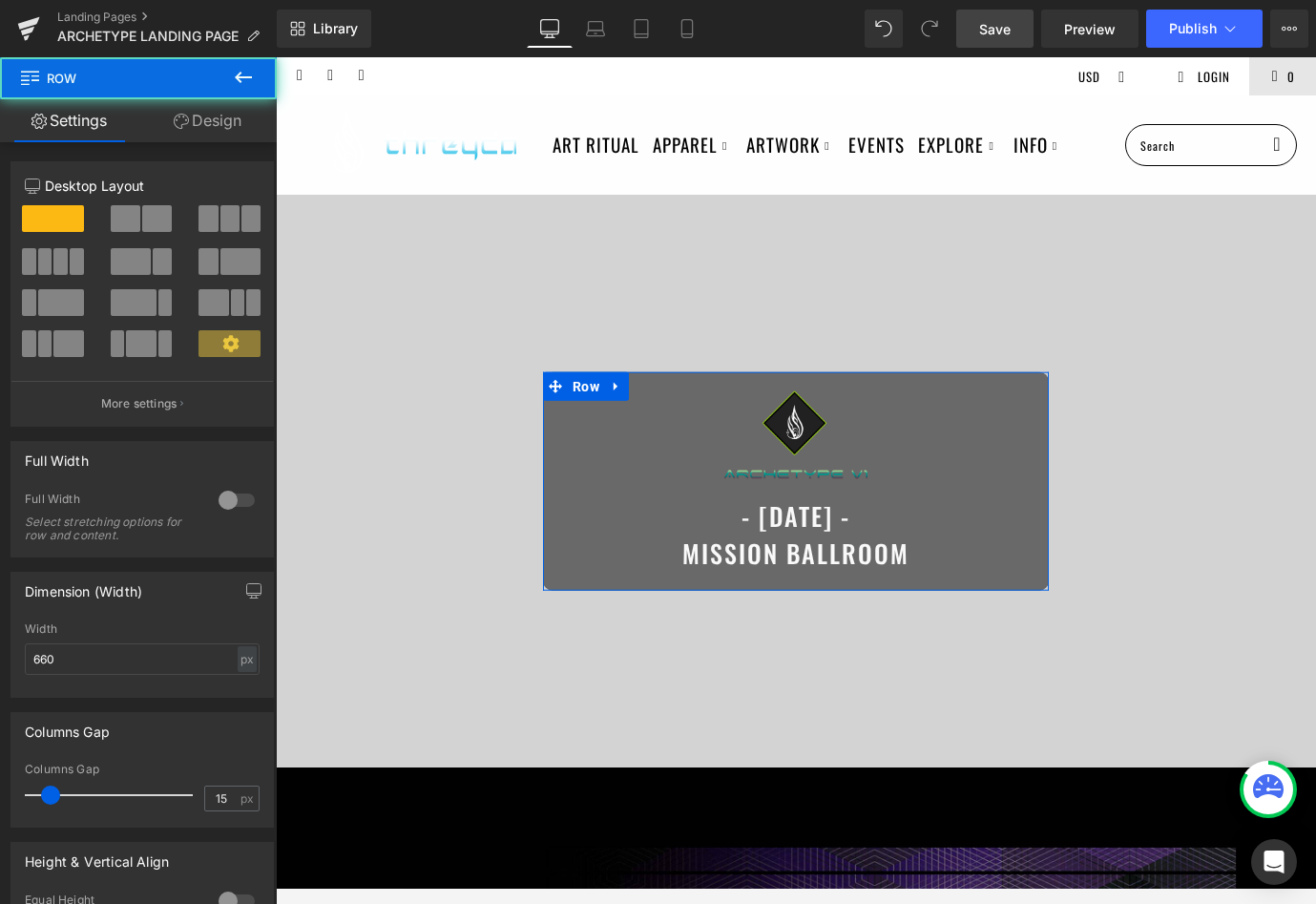
click at [174, 123] on icon at bounding box center [181, 122] width 16 height 16
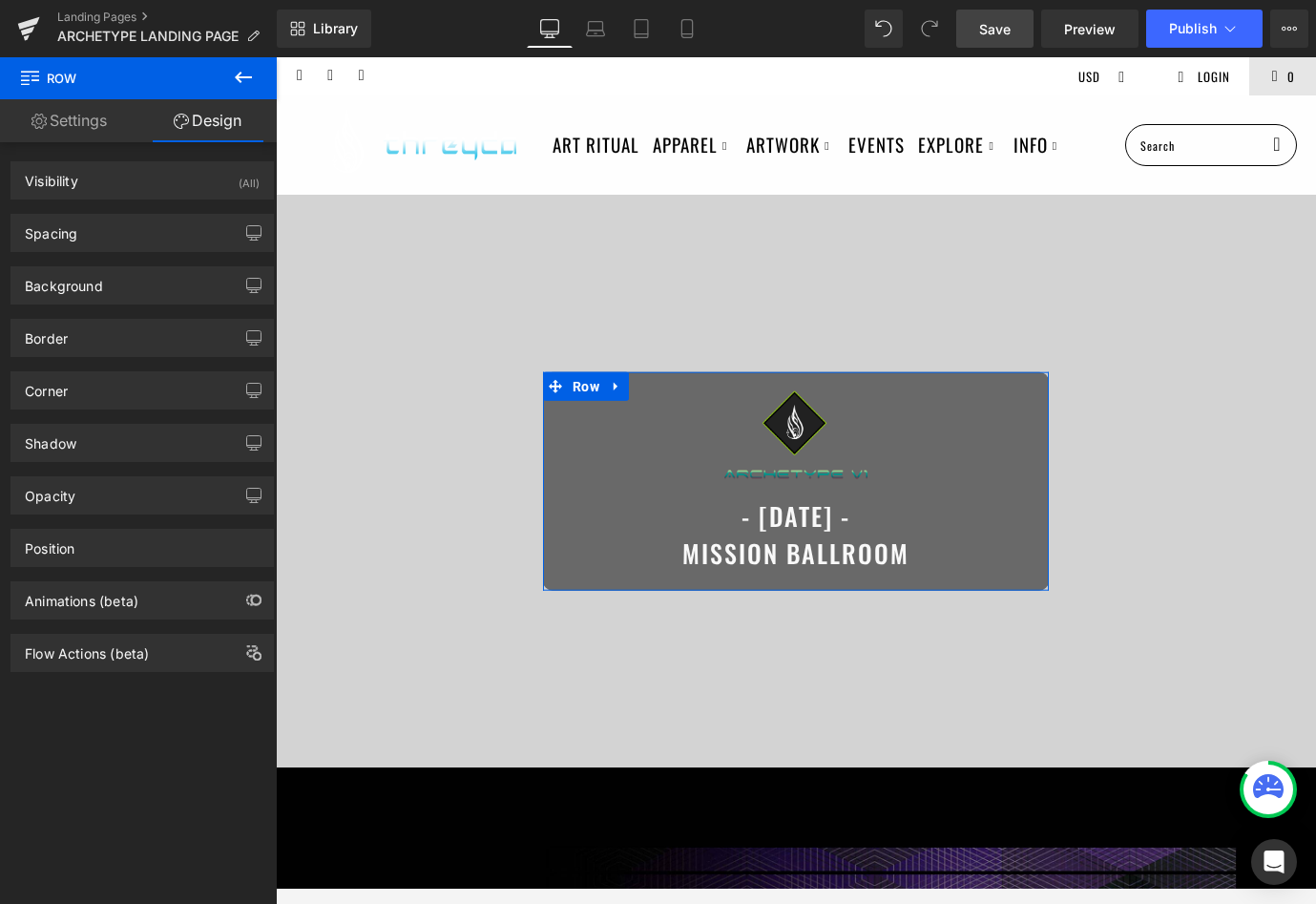
click at [174, 123] on icon at bounding box center [181, 122] width 16 height 16
click at [130, 287] on div "Background" at bounding box center [142, 284] width 261 height 36
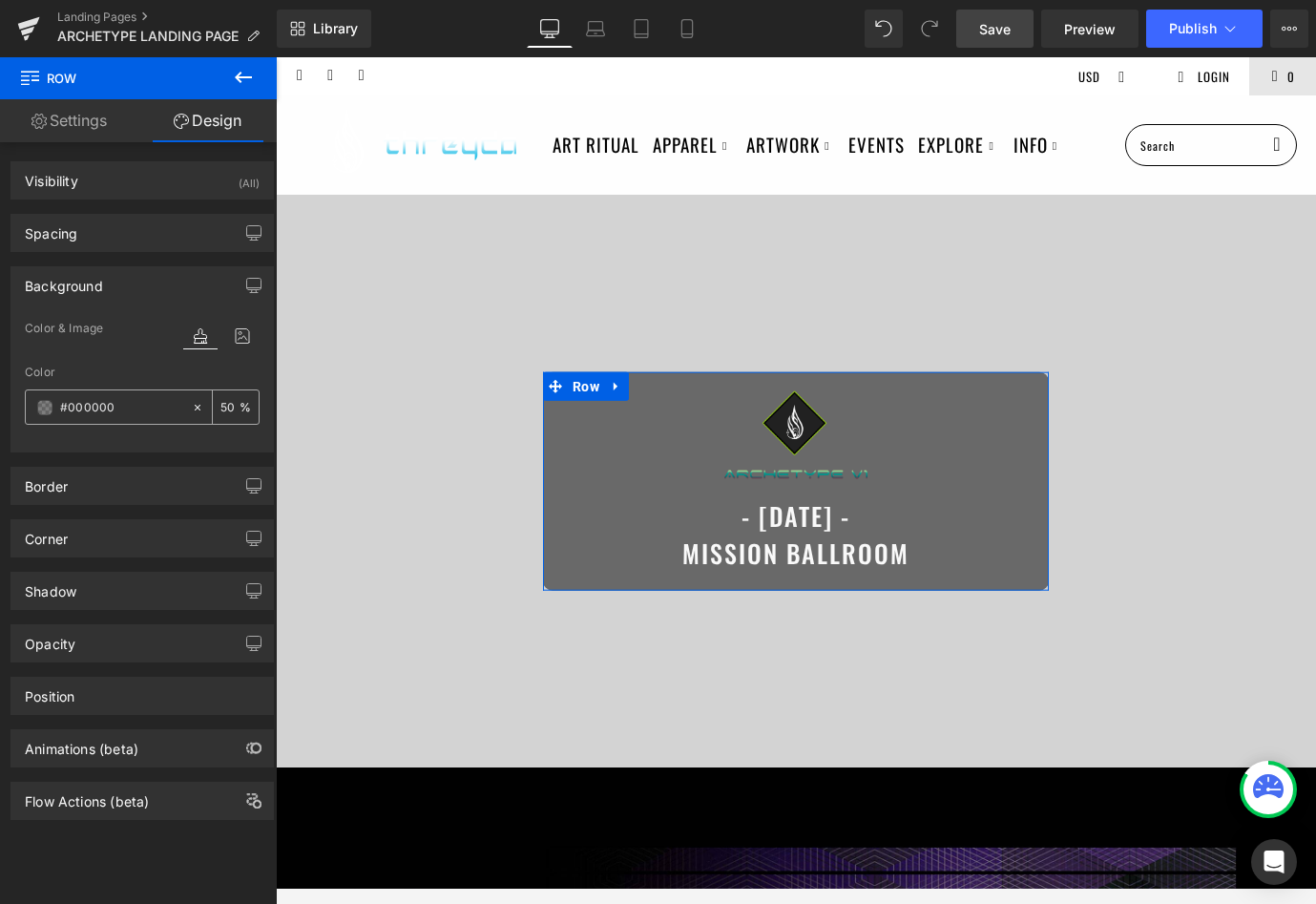
click at [227, 405] on input "50" at bounding box center [230, 407] width 19 height 21
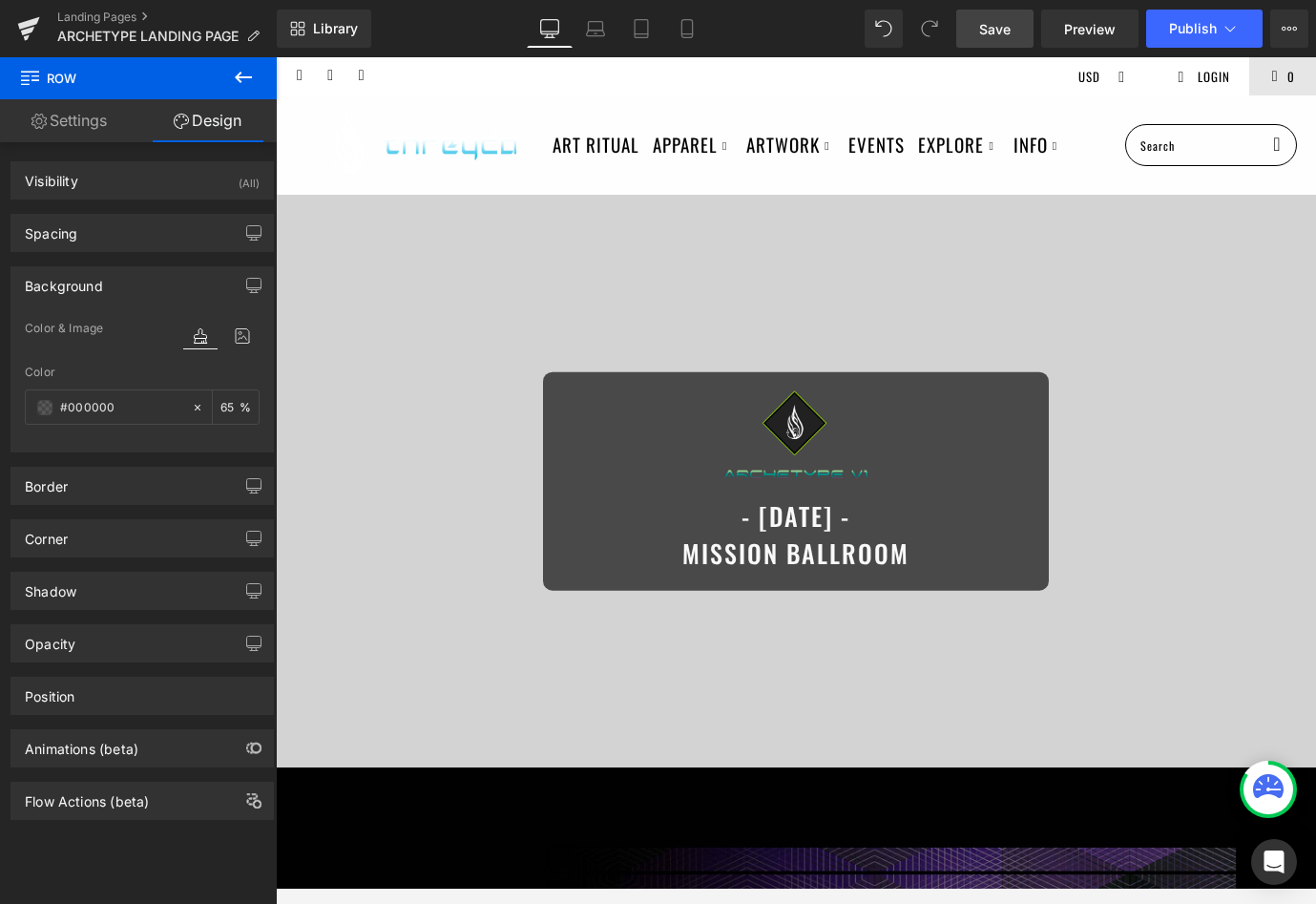
click at [1016, 28] on link "Save" at bounding box center [995, 28] width 77 height 38
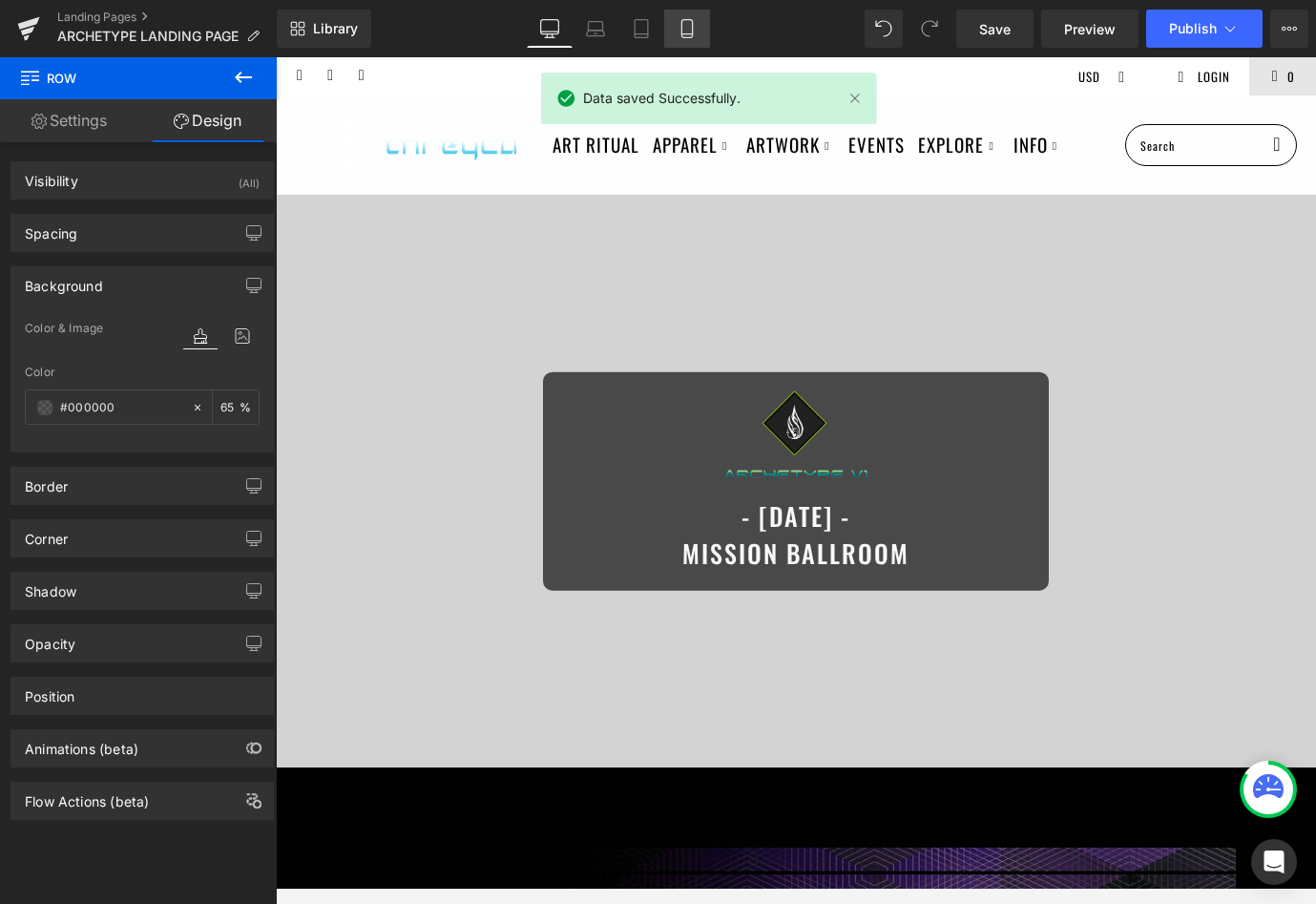
click at [677, 22] on link "Mobile" at bounding box center [687, 28] width 46 height 38
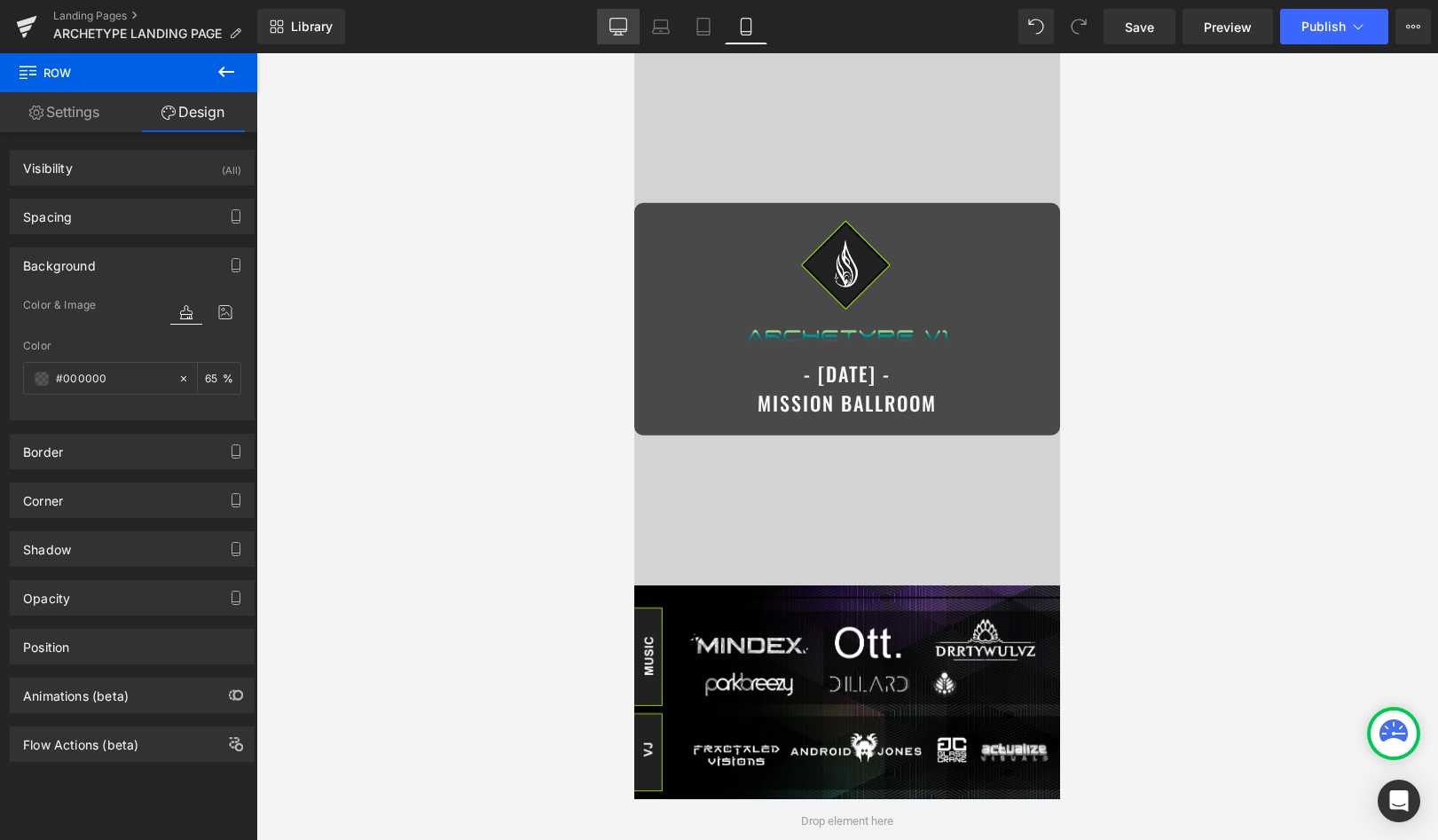
click at [629, 26] on link "Desktop" at bounding box center [618, 26] width 43 height 35
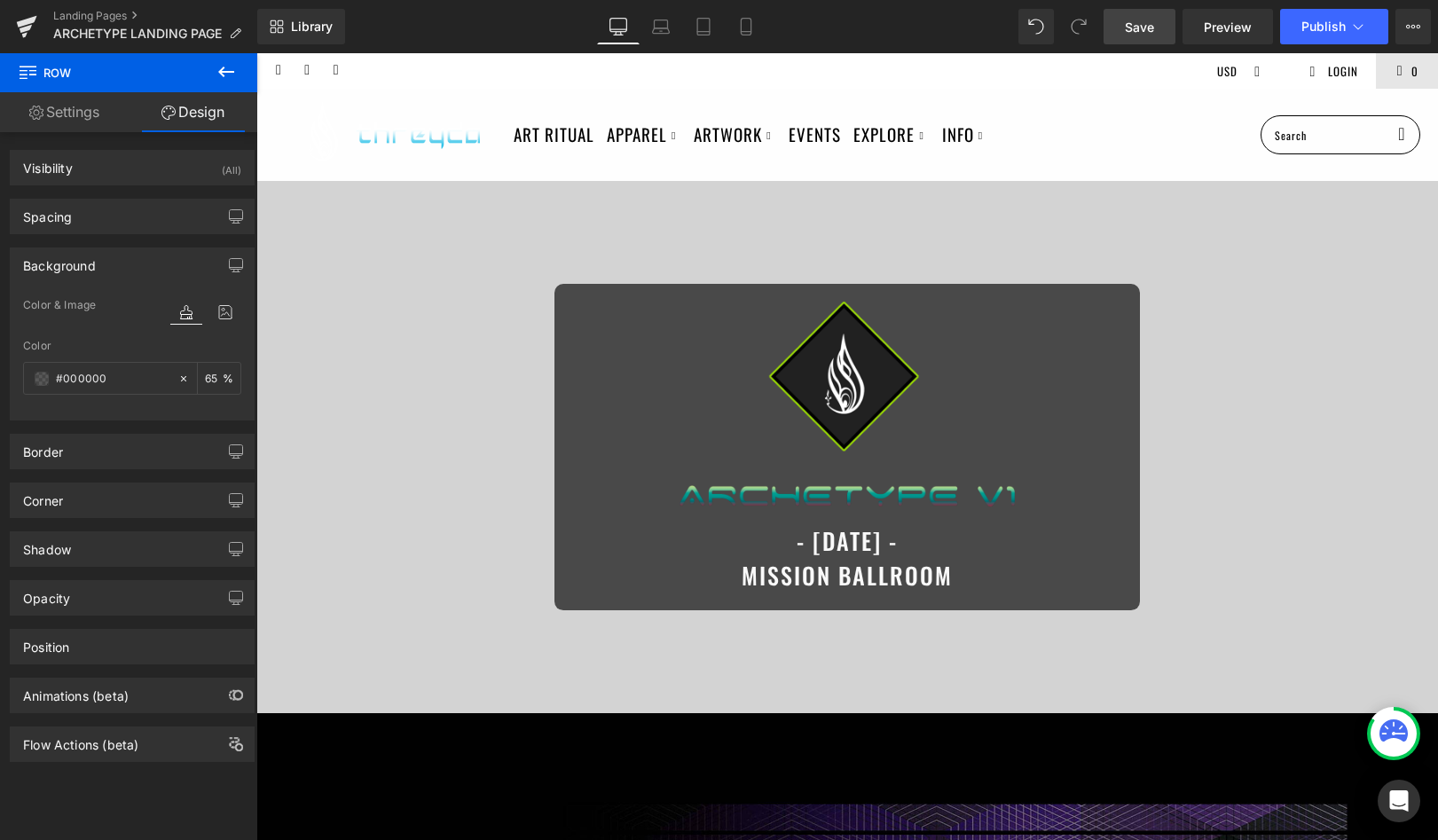
click at [1136, 35] on link "Save" at bounding box center [1139, 26] width 72 height 35
